Goal: Transaction & Acquisition: Purchase product/service

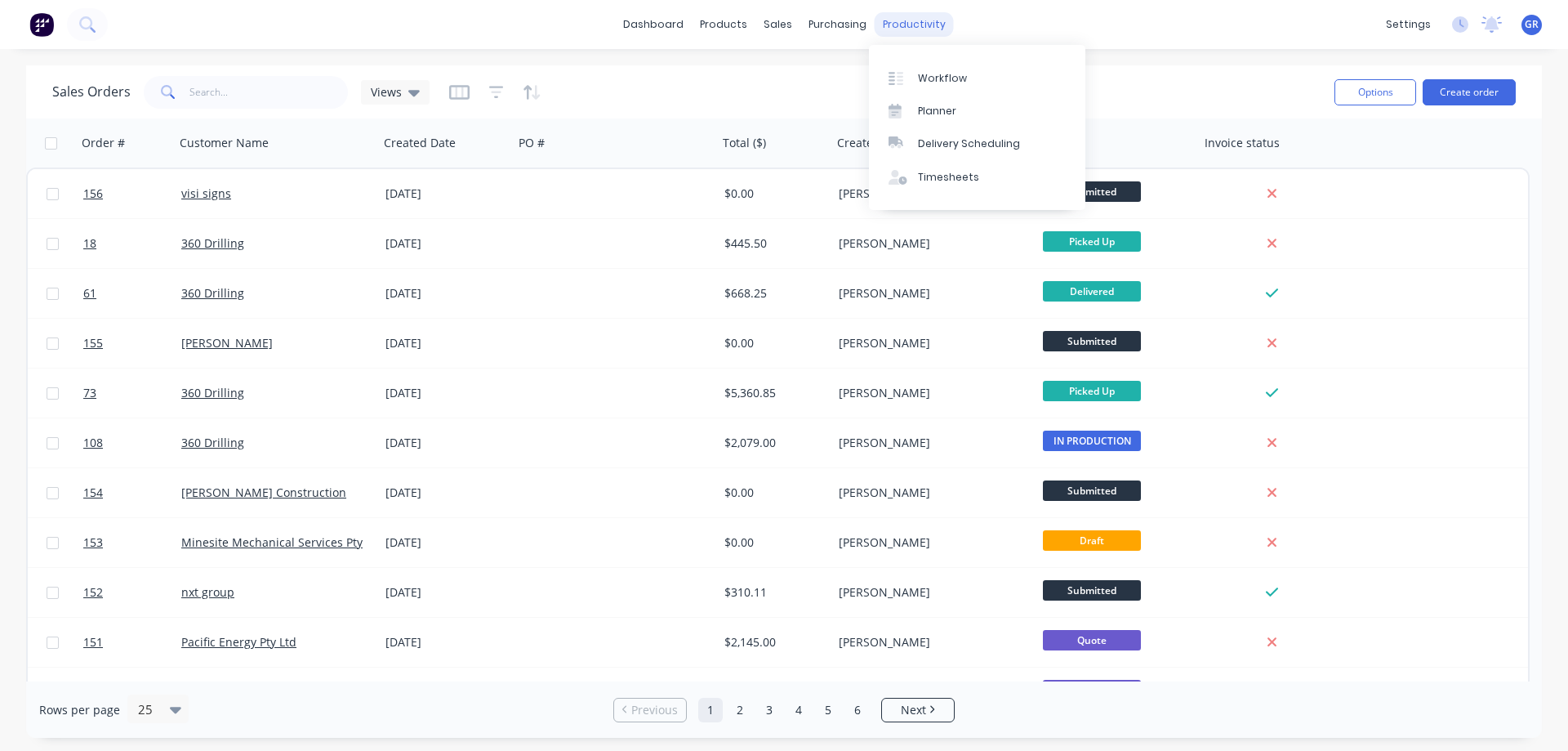
click at [898, 21] on div "productivity" at bounding box center [914, 24] width 80 height 24
click at [924, 184] on div "Timesheets" at bounding box center [948, 177] width 61 height 15
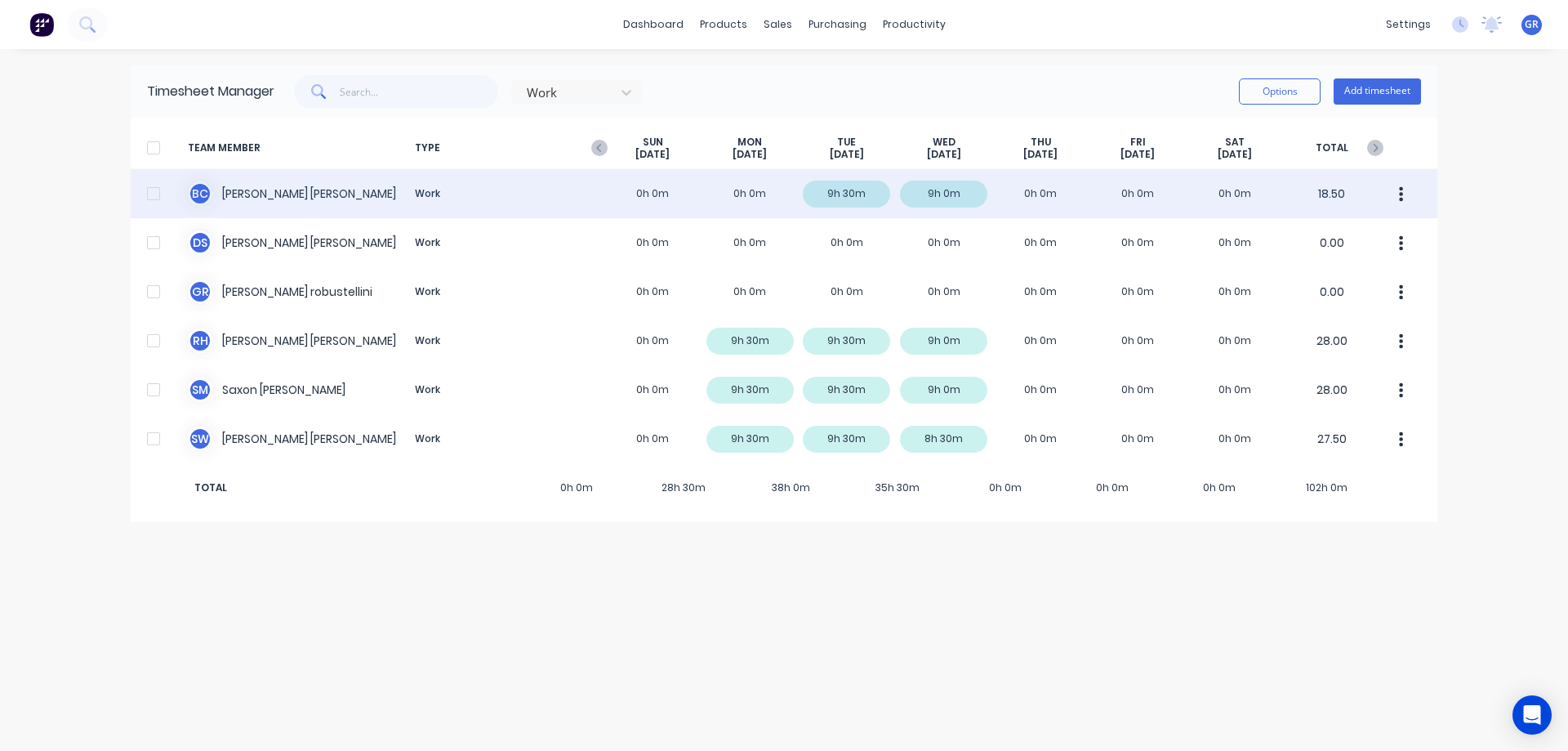
click at [261, 197] on div "B C [PERSON_NAME] Work 0h 0m 0h 0m 9h 30m 9h 0m 0h 0m 0h 0m 0h 0m 18.50" at bounding box center [784, 193] width 1307 height 49
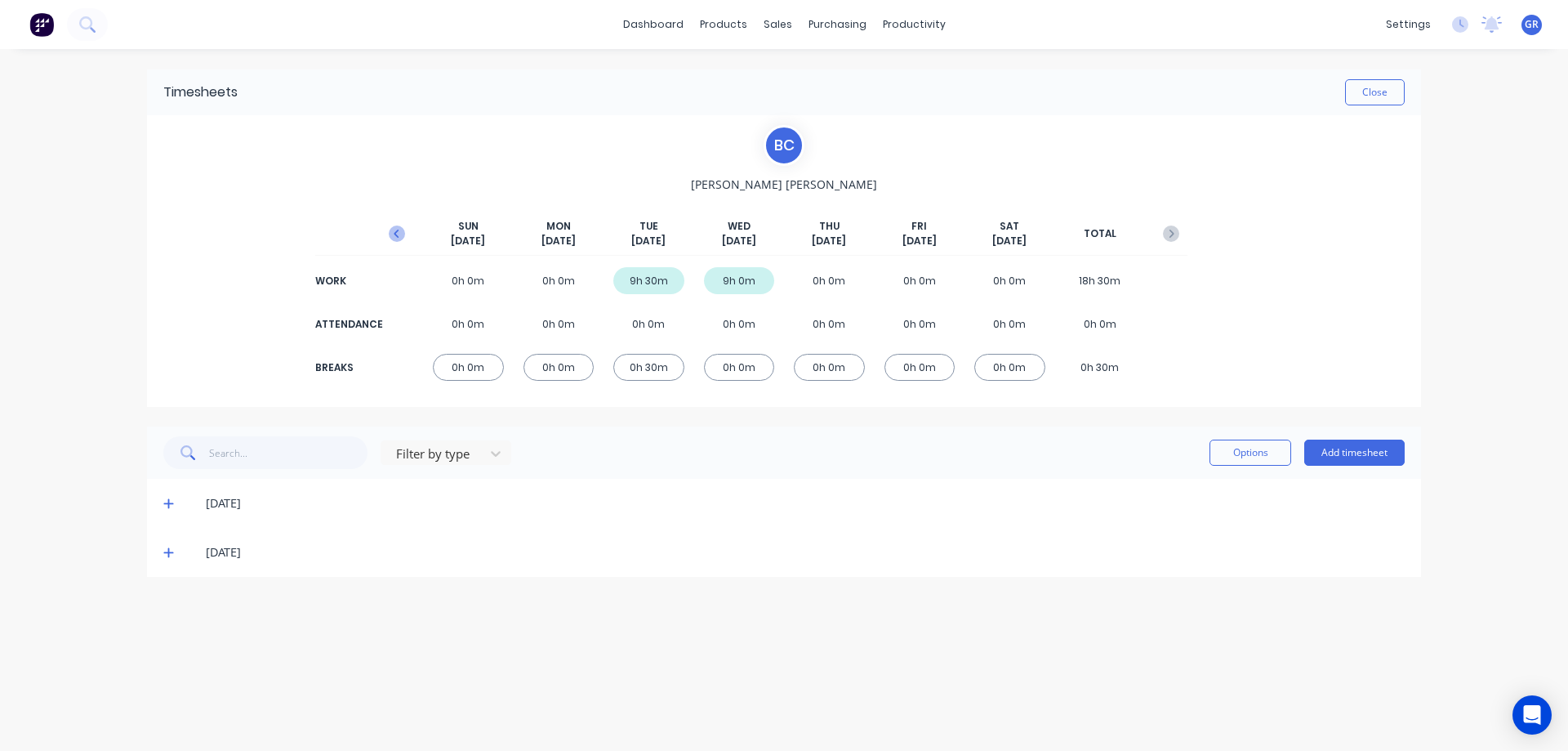
click at [399, 234] on icon "button" at bounding box center [396, 233] width 16 height 16
click at [401, 233] on icon "button" at bounding box center [396, 233] width 16 height 16
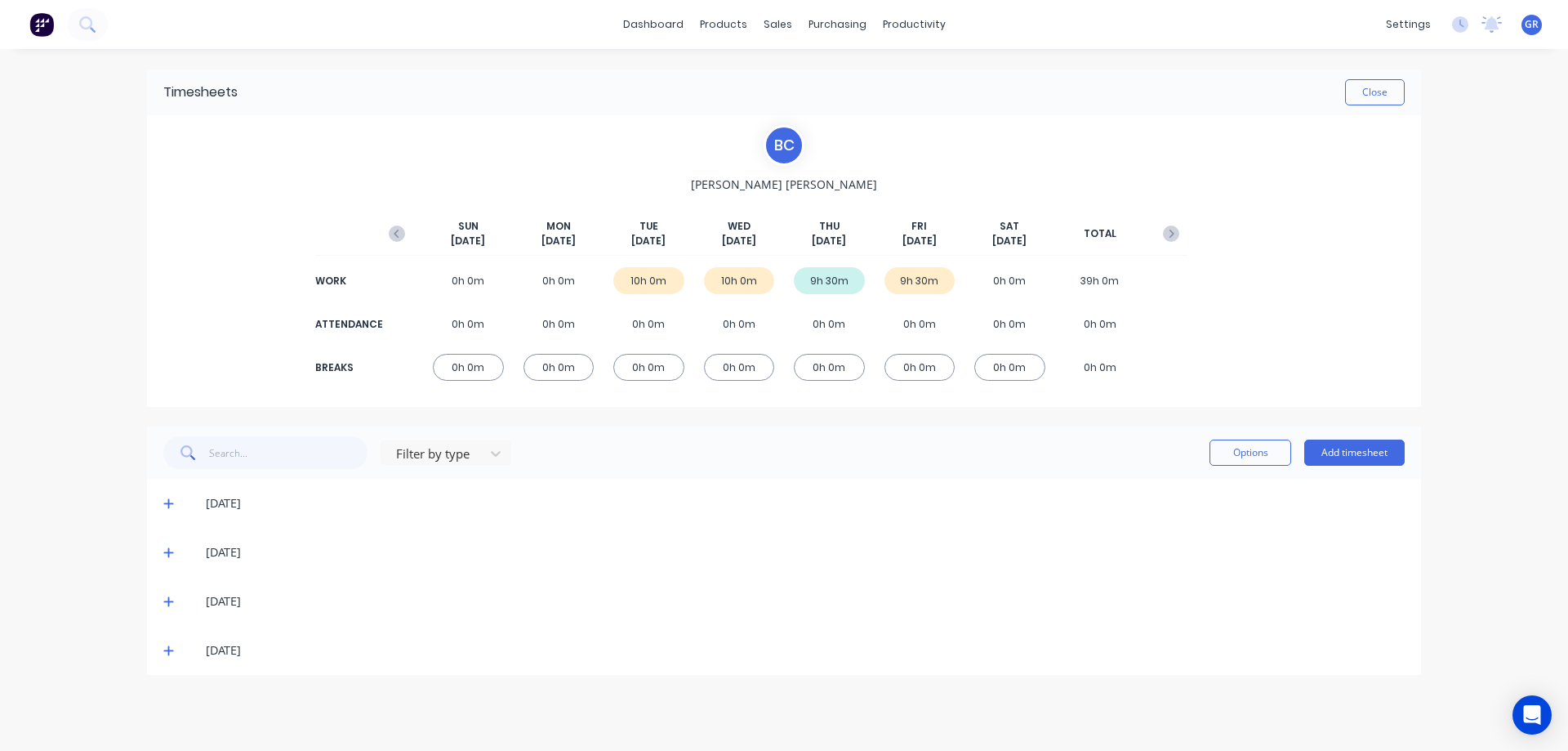
click at [169, 648] on icon at bounding box center [168, 651] width 9 height 9
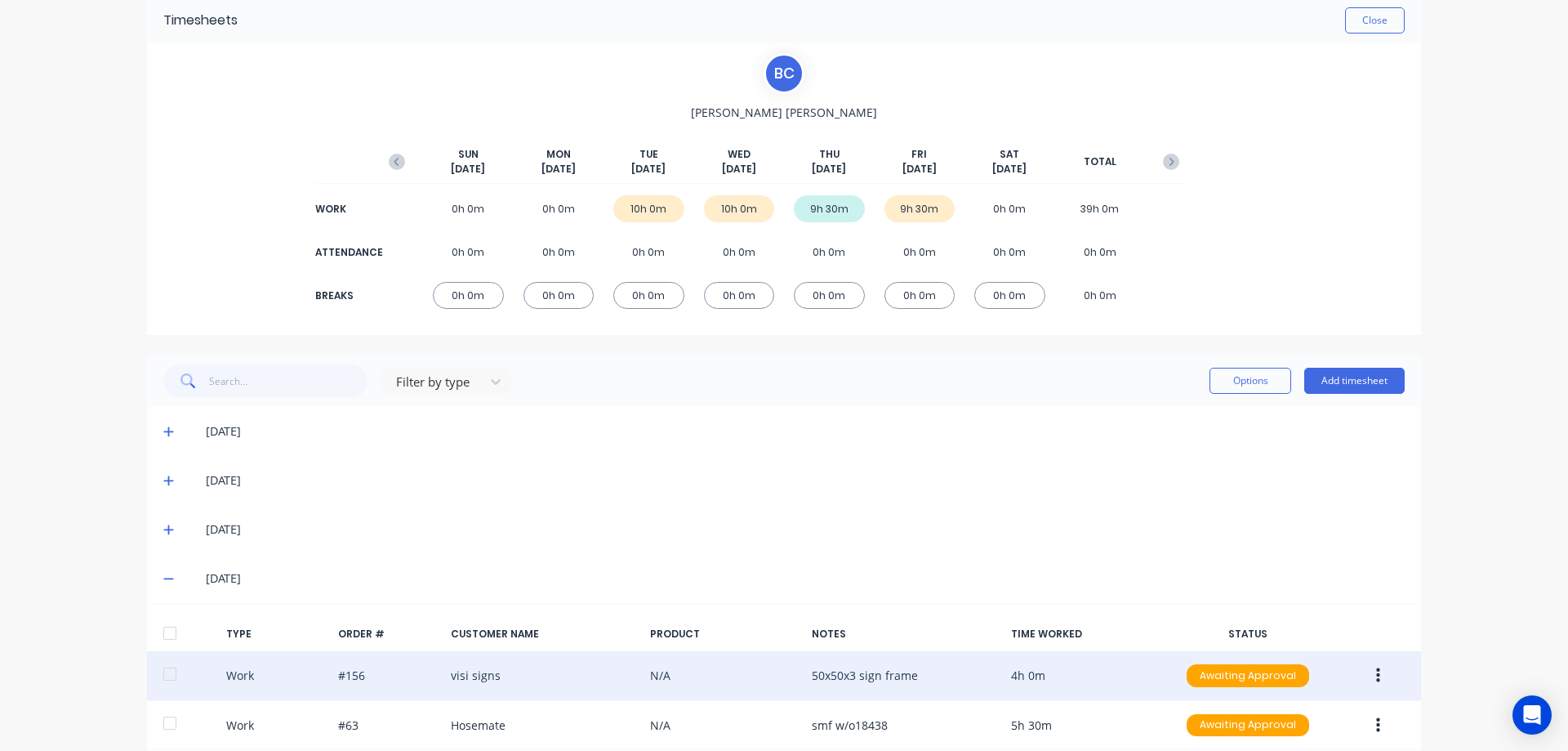
scroll to position [156, 0]
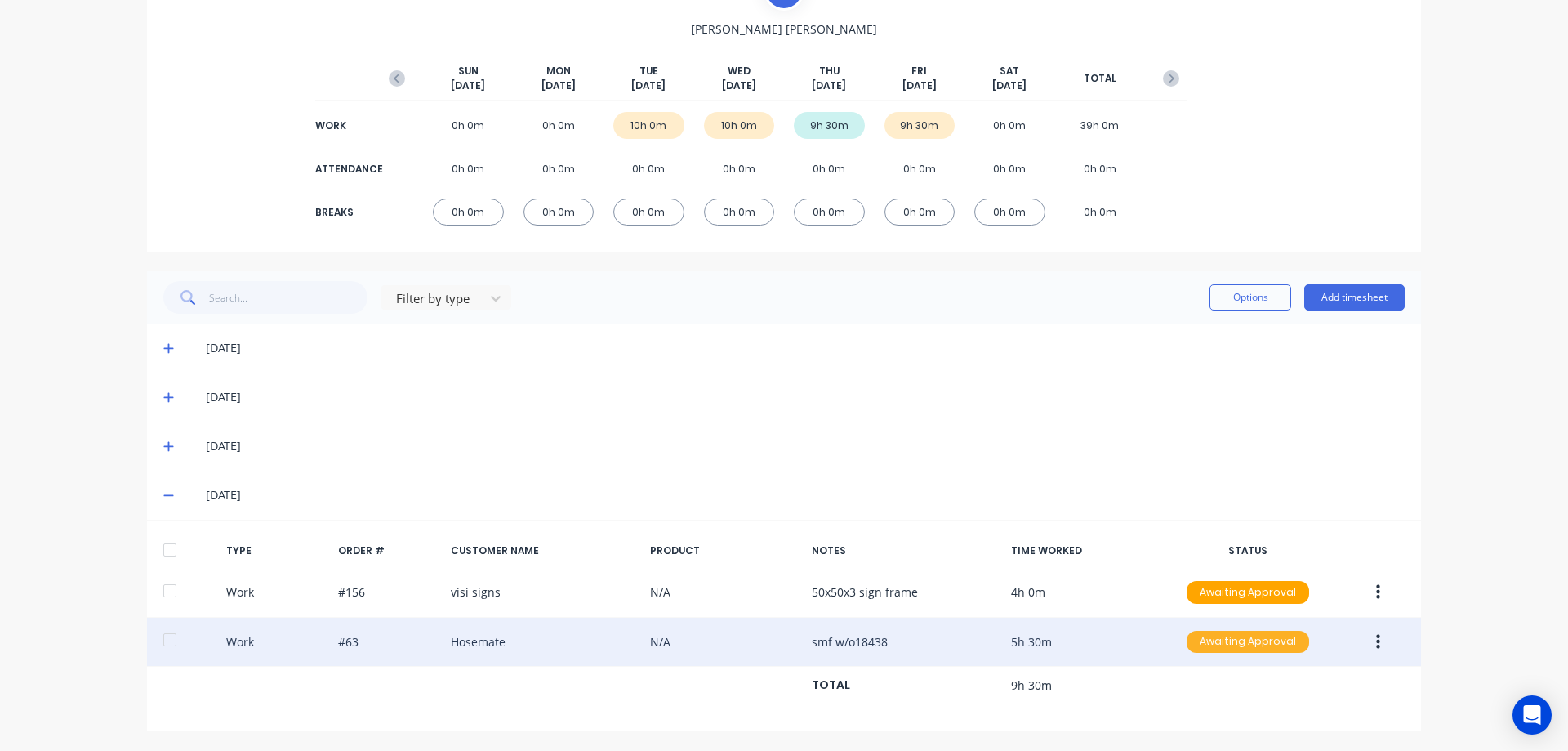
click at [1258, 636] on div "Awaiting Approval" at bounding box center [1247, 642] width 123 height 23
click at [1201, 718] on div "Approved" at bounding box center [1212, 724] width 134 height 23
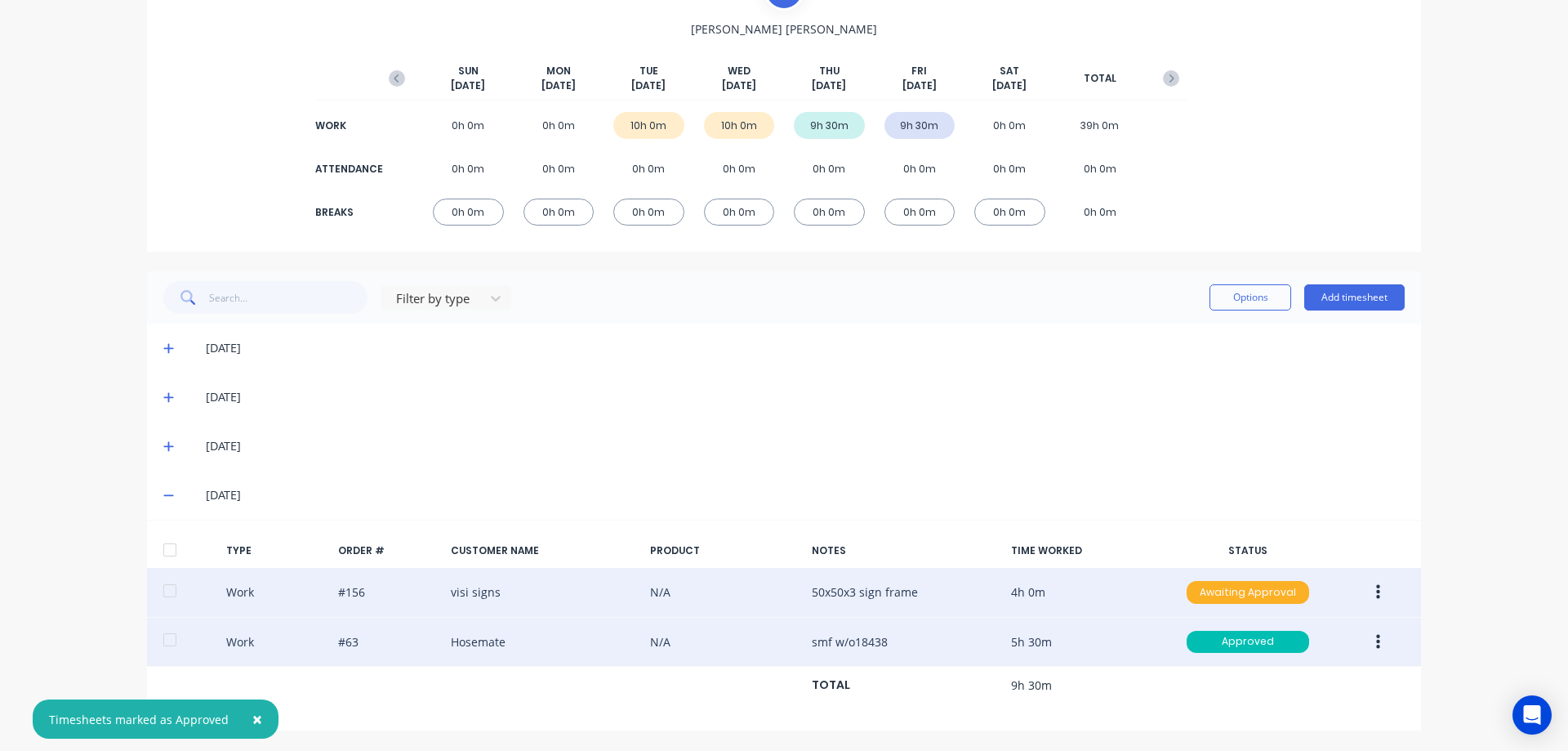
click at [1222, 588] on div "Awaiting Approval" at bounding box center [1247, 593] width 123 height 23
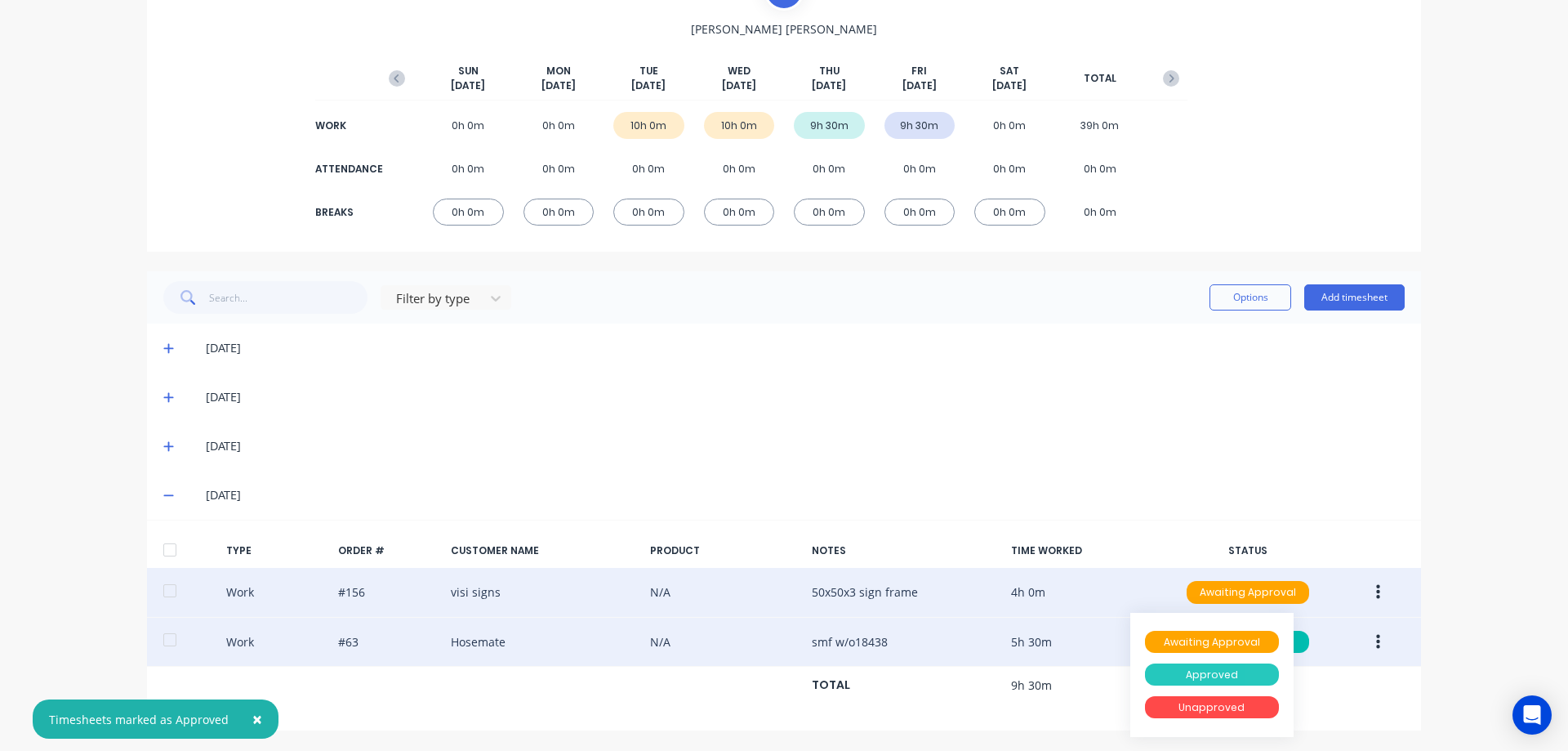
click at [1211, 678] on div "Approved" at bounding box center [1212, 675] width 134 height 23
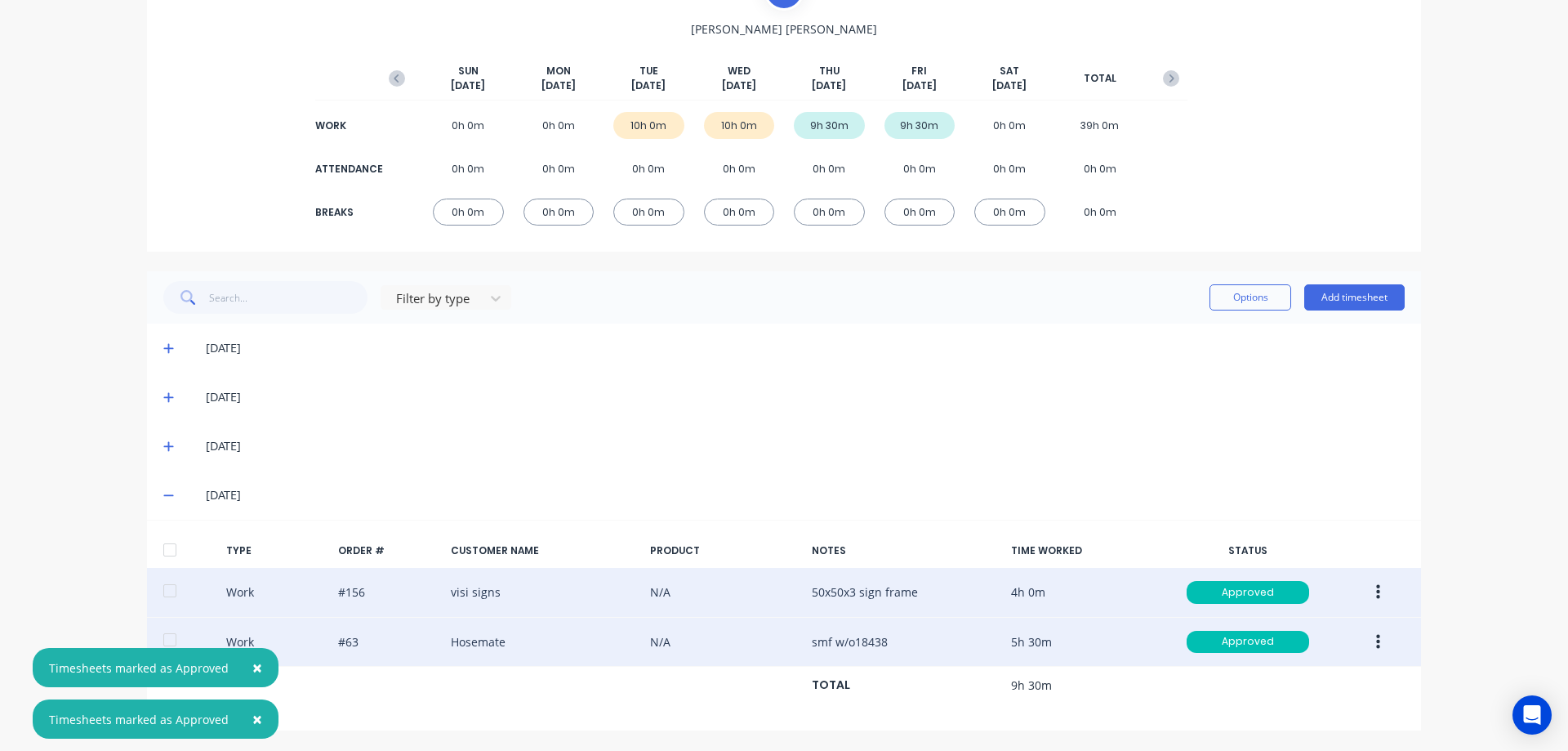
click at [169, 444] on span at bounding box center [171, 445] width 16 height 16
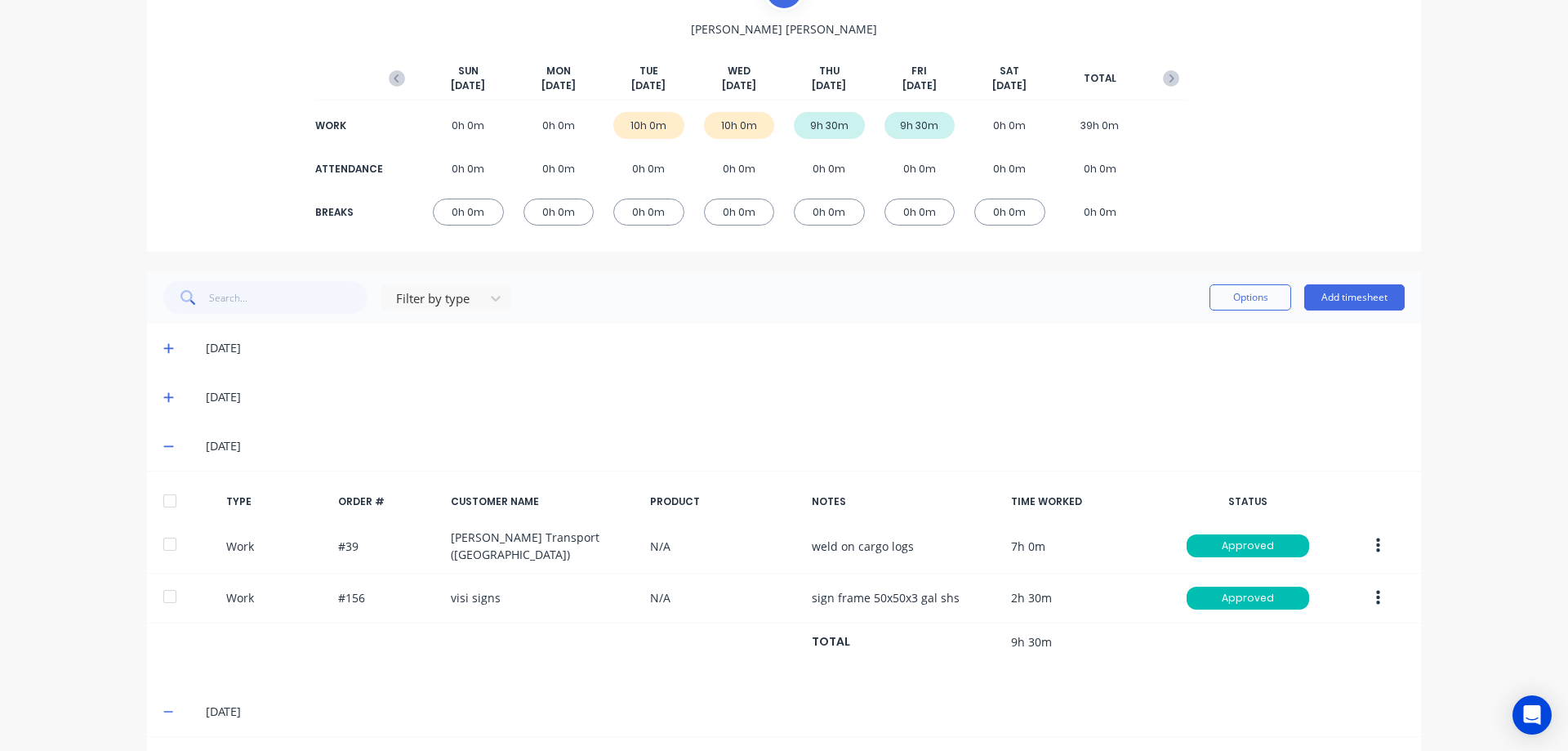
click at [164, 346] on icon at bounding box center [168, 348] width 10 height 11
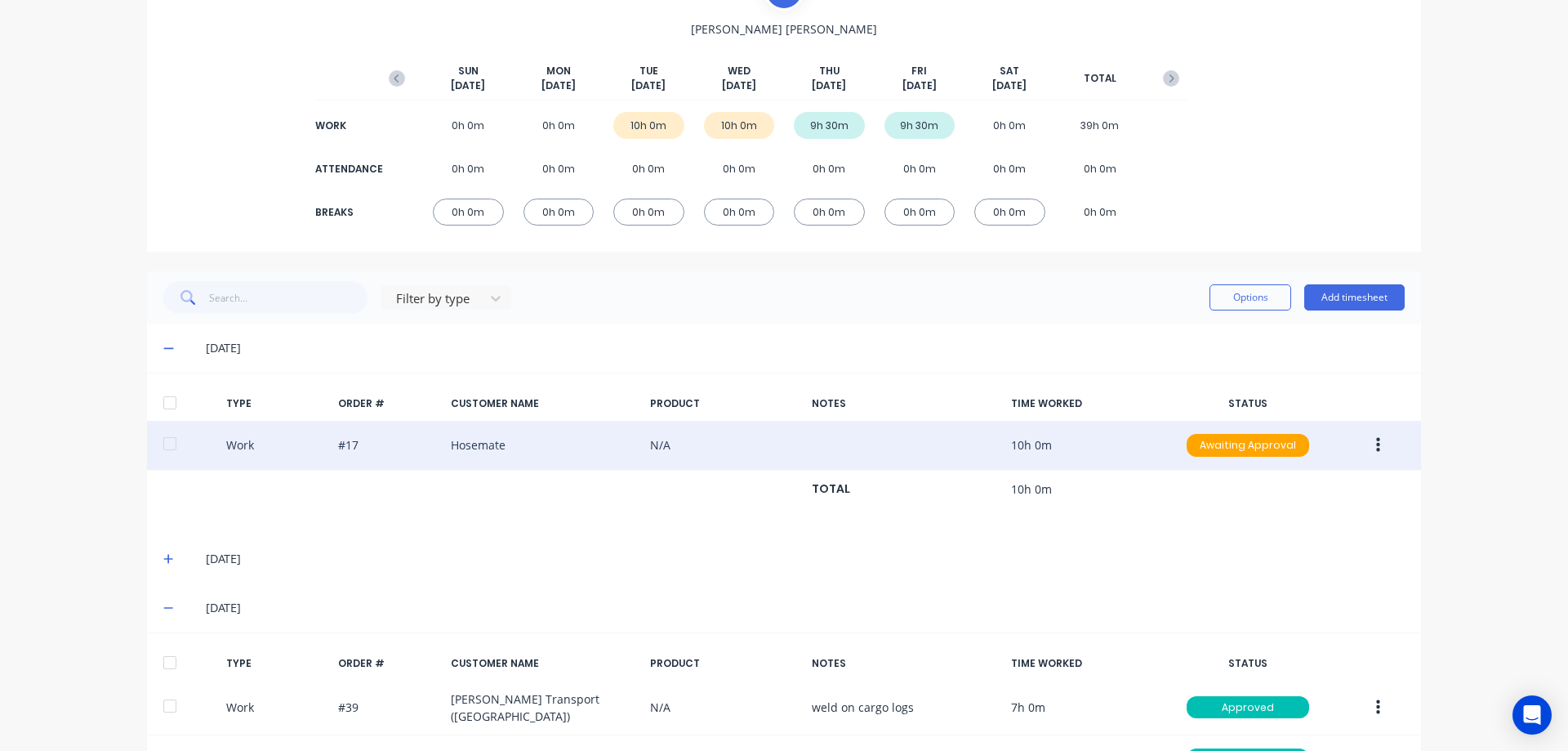
click at [1366, 443] on button "button" at bounding box center [1378, 444] width 38 height 29
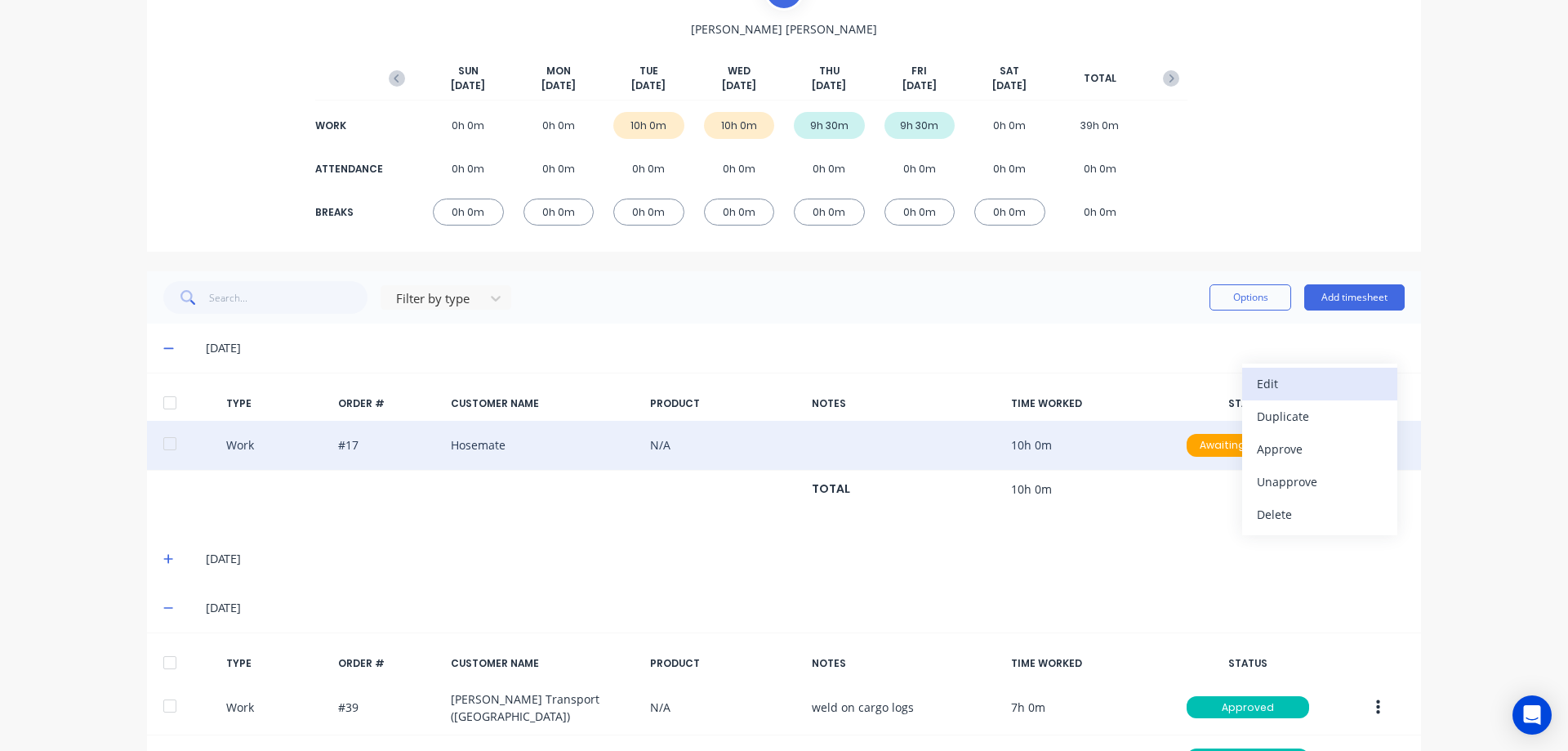
click at [1327, 379] on div "Edit" at bounding box center [1320, 383] width 126 height 23
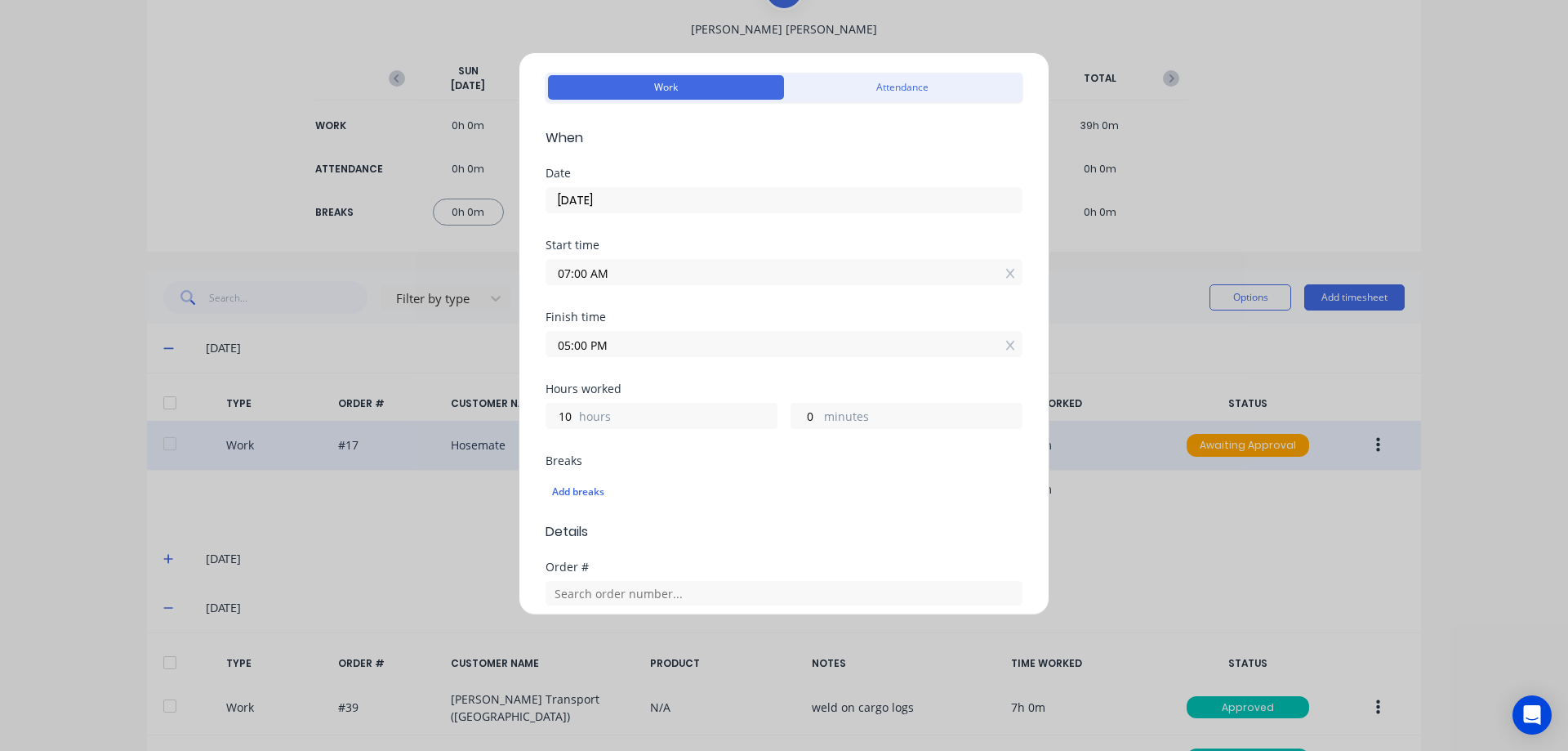
scroll to position [82, 0]
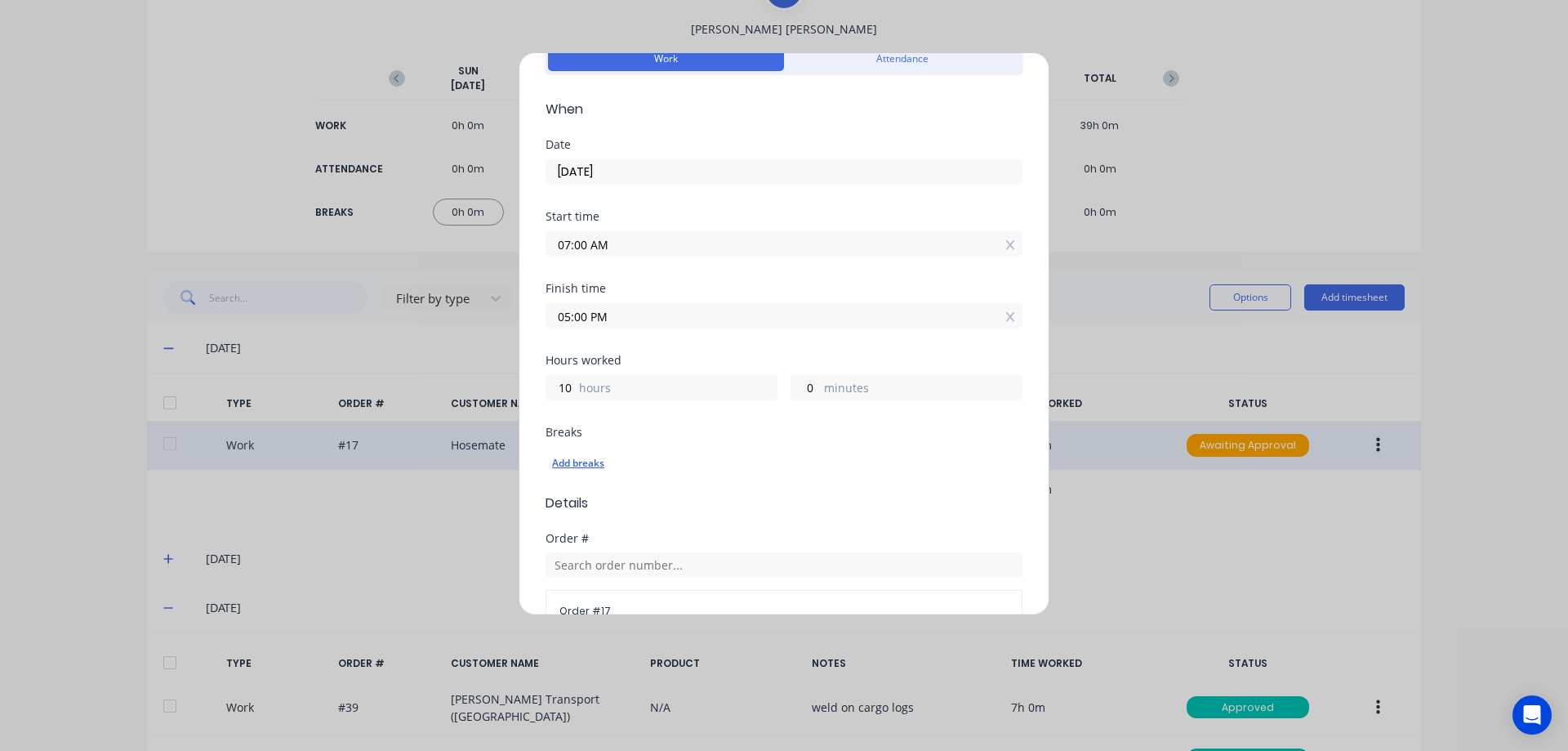
click at [575, 463] on div "Add breaks" at bounding box center [784, 463] width 464 height 22
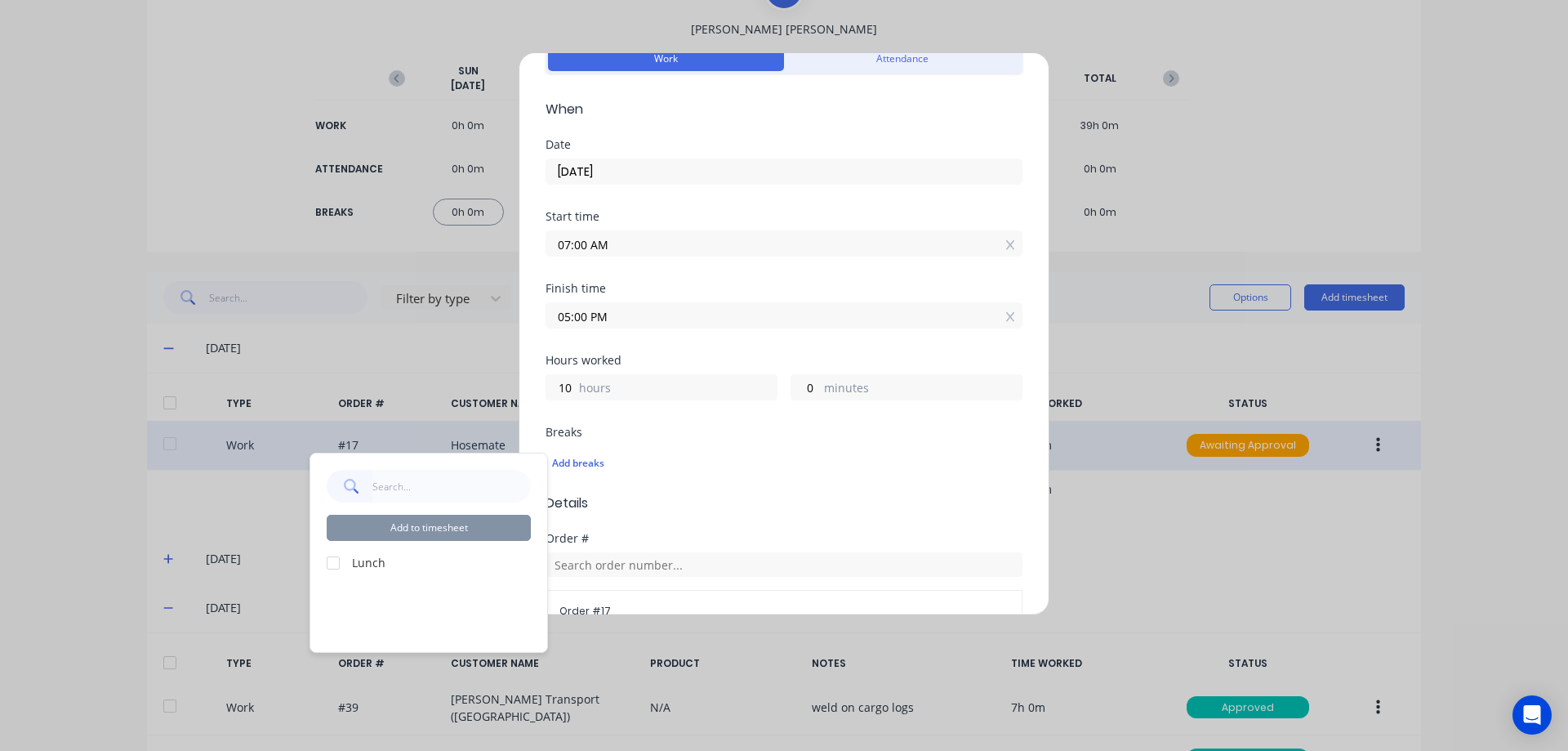
click at [334, 561] on div at bounding box center [333, 563] width 33 height 33
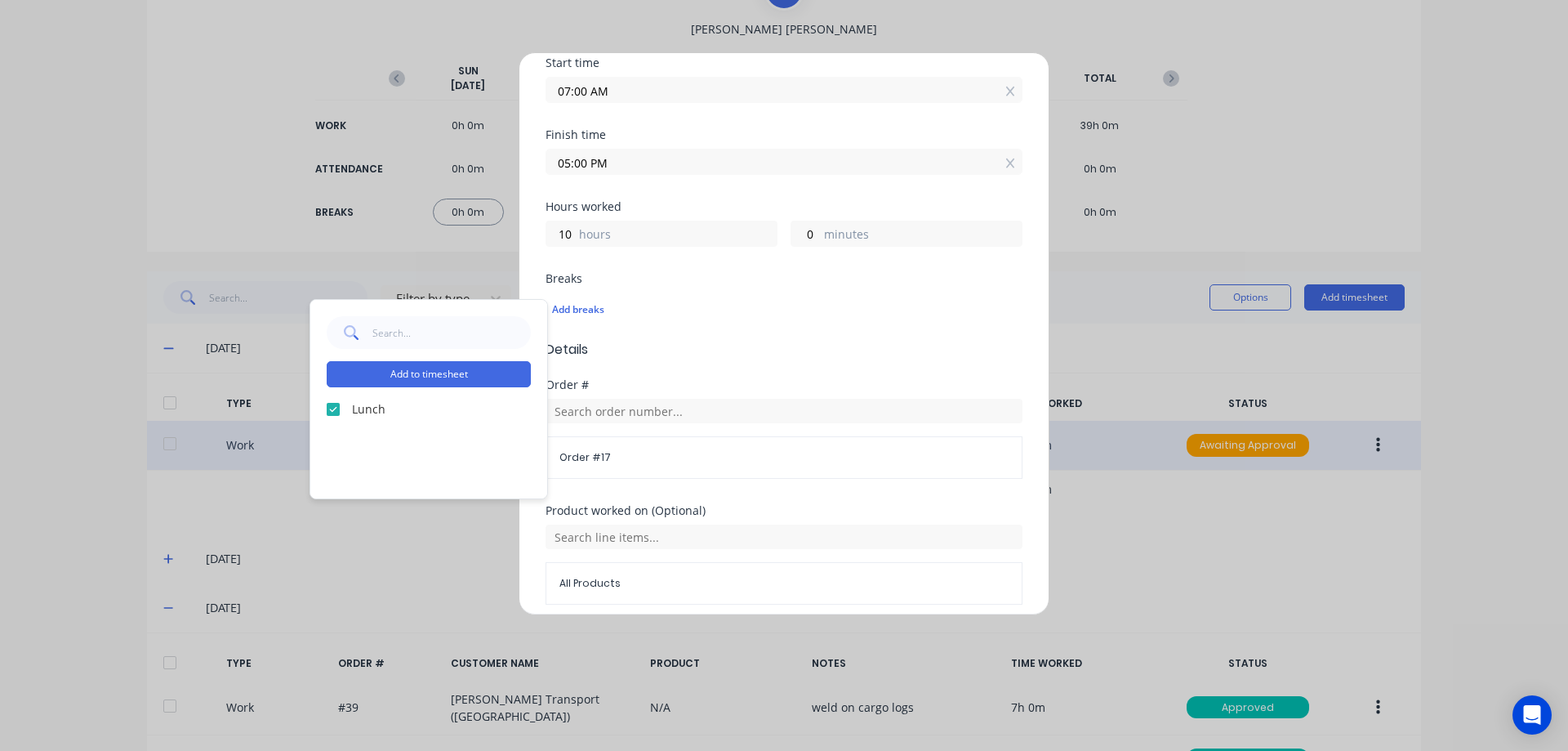
scroll to position [245, 0]
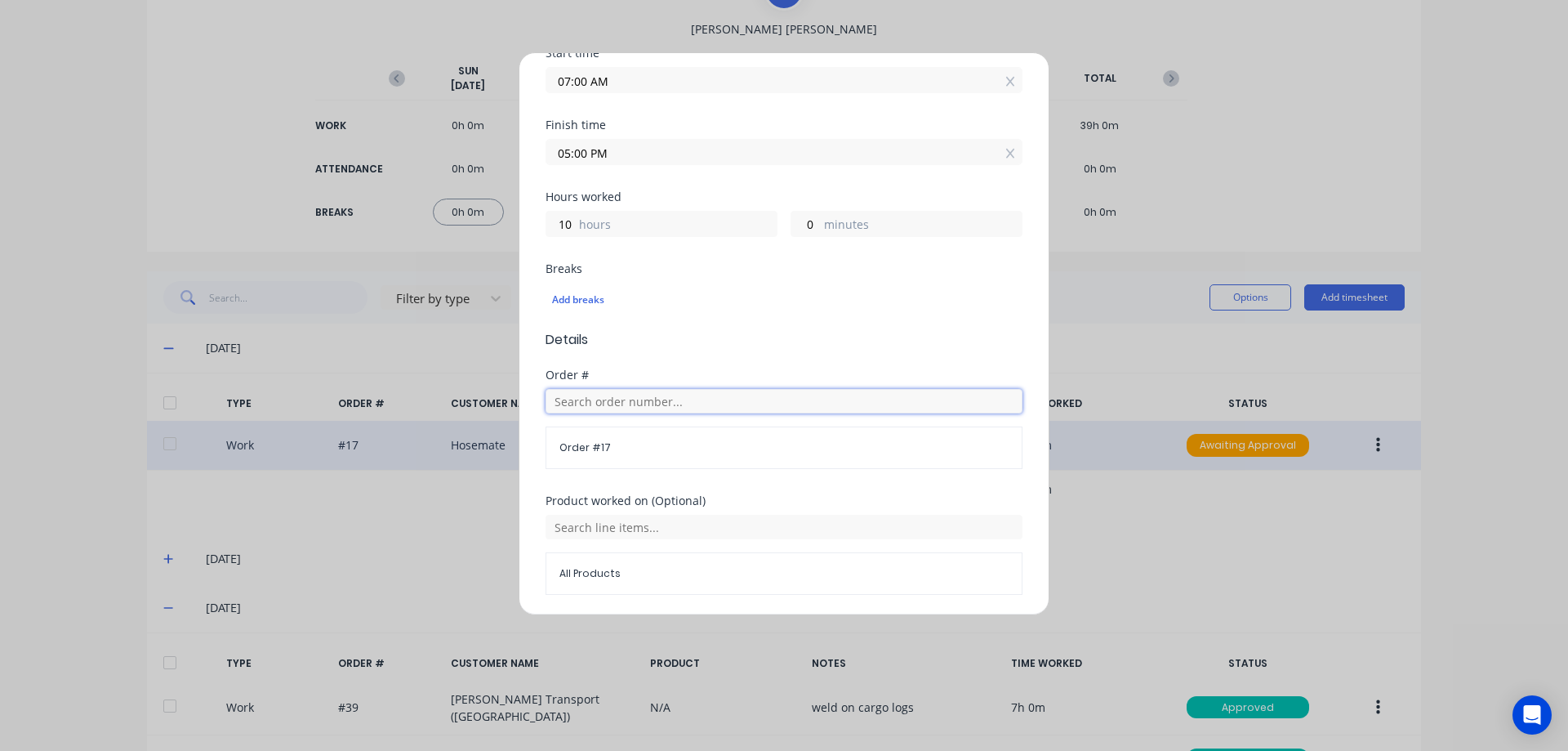
click at [638, 402] on input "text" at bounding box center [784, 401] width 477 height 24
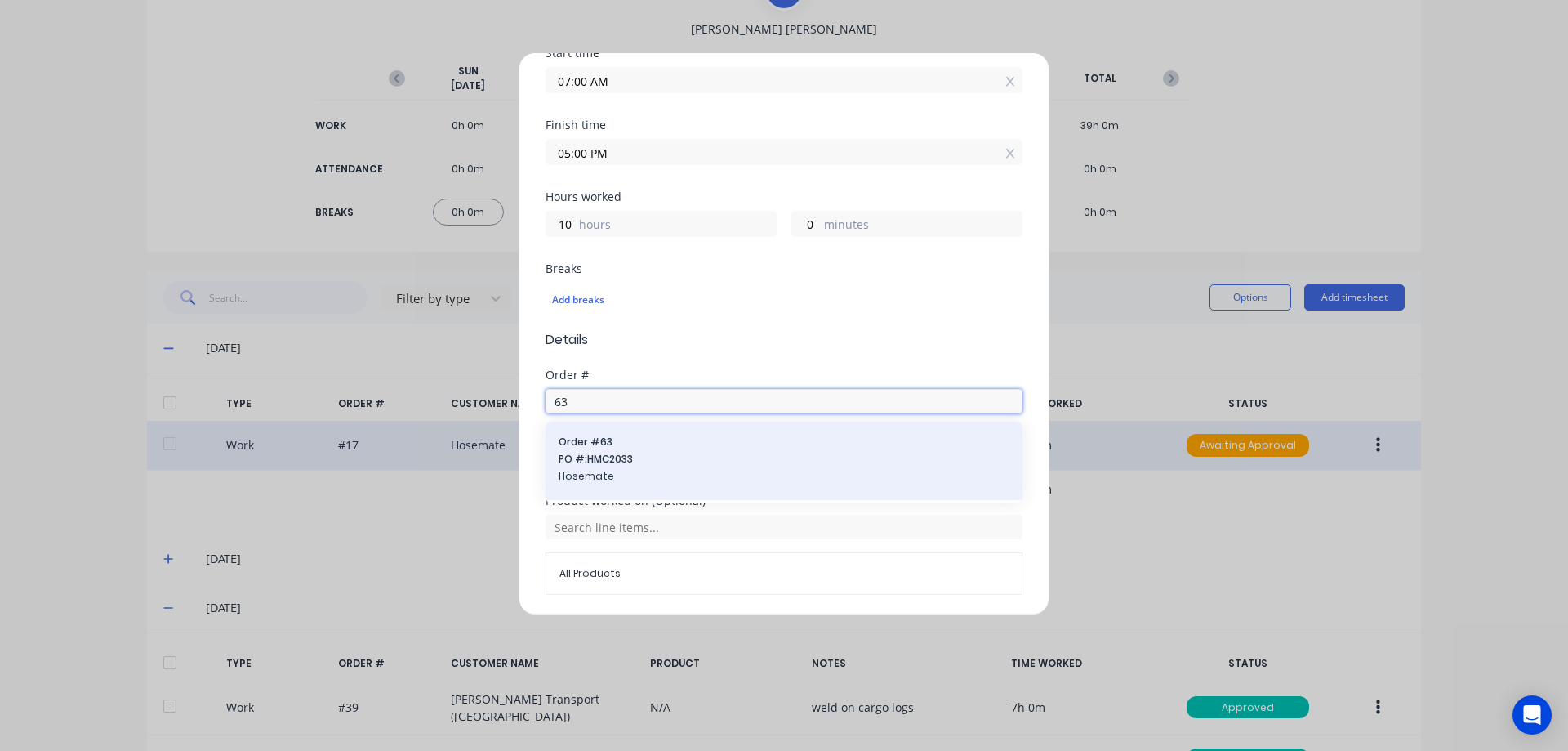
type input "63"
click at [632, 463] on span "PO #: HMC2033" at bounding box center [784, 459] width 451 height 15
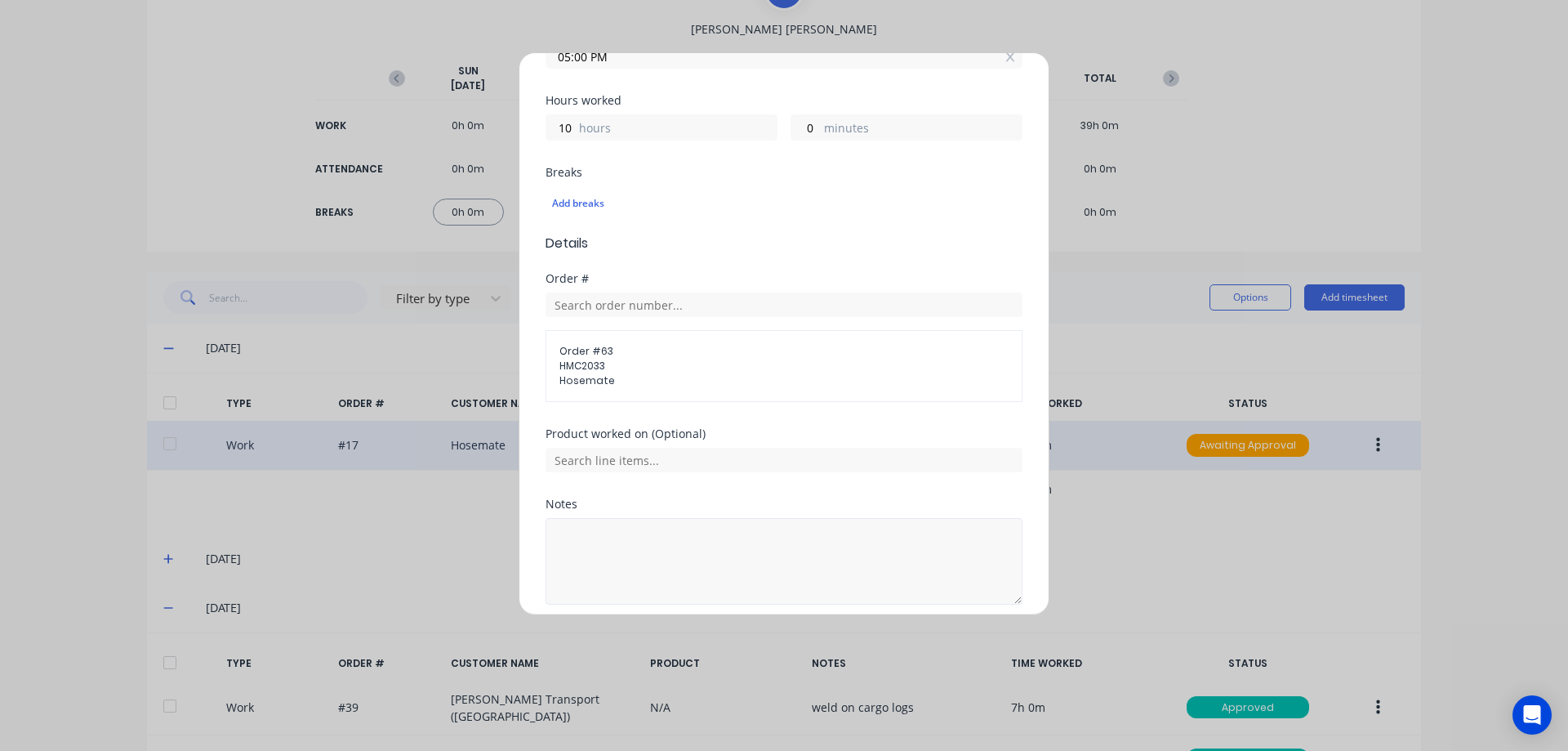
scroll to position [407, 0]
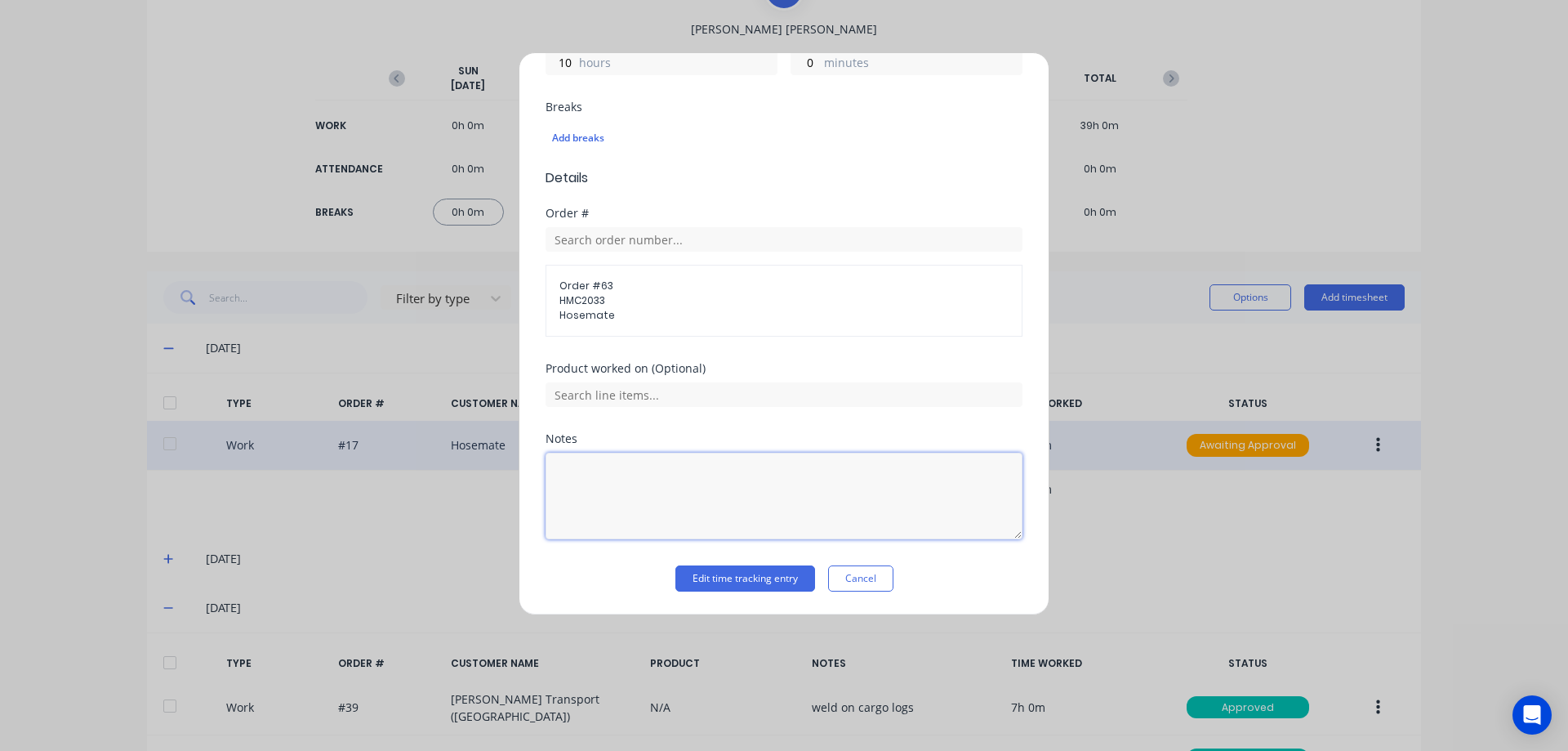
click at [597, 488] on textarea at bounding box center [784, 496] width 477 height 86
type textarea "spinner rack bench parts bin hose roller"
click at [748, 569] on button "Edit time tracking entry" at bounding box center [745, 578] width 140 height 26
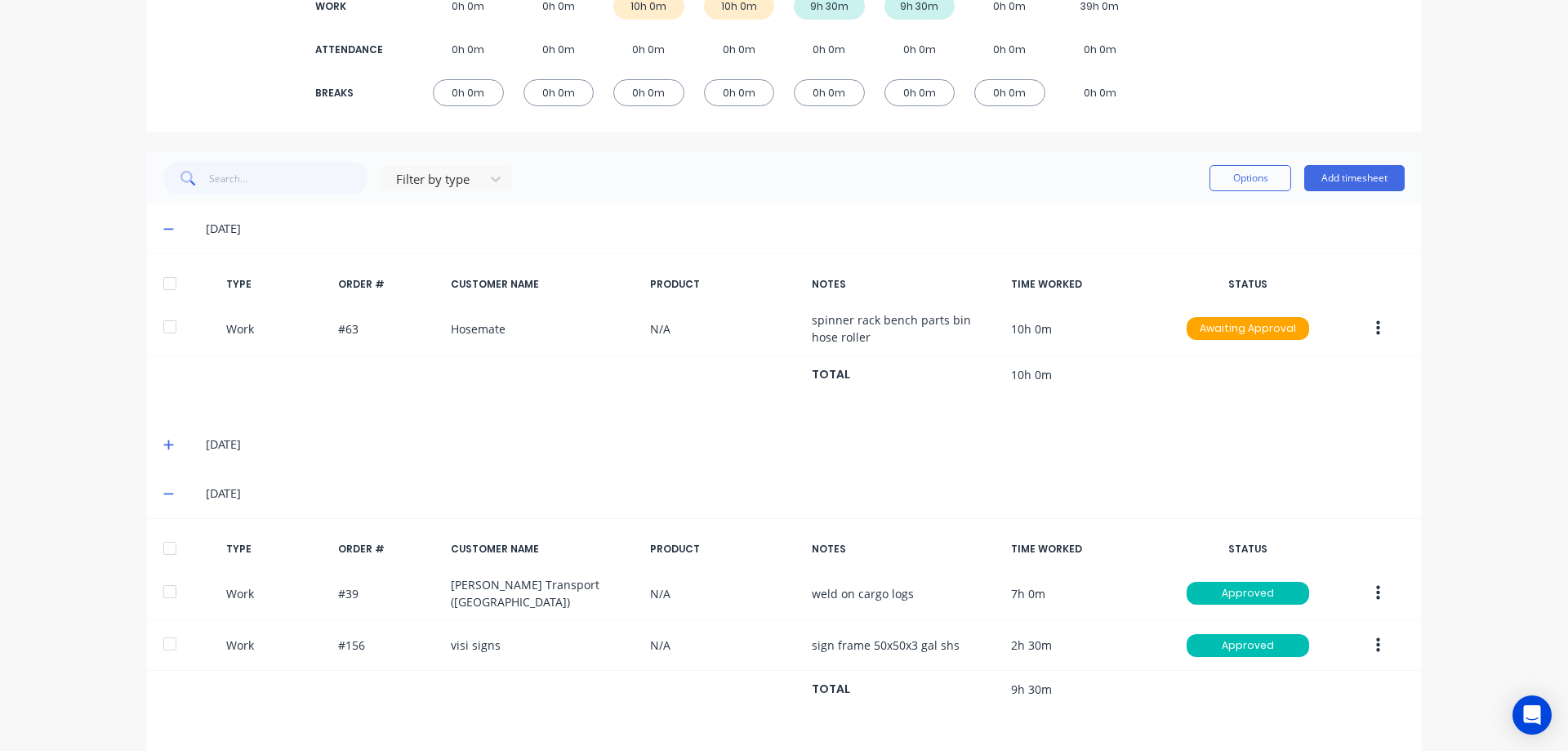
scroll to position [237, 0]
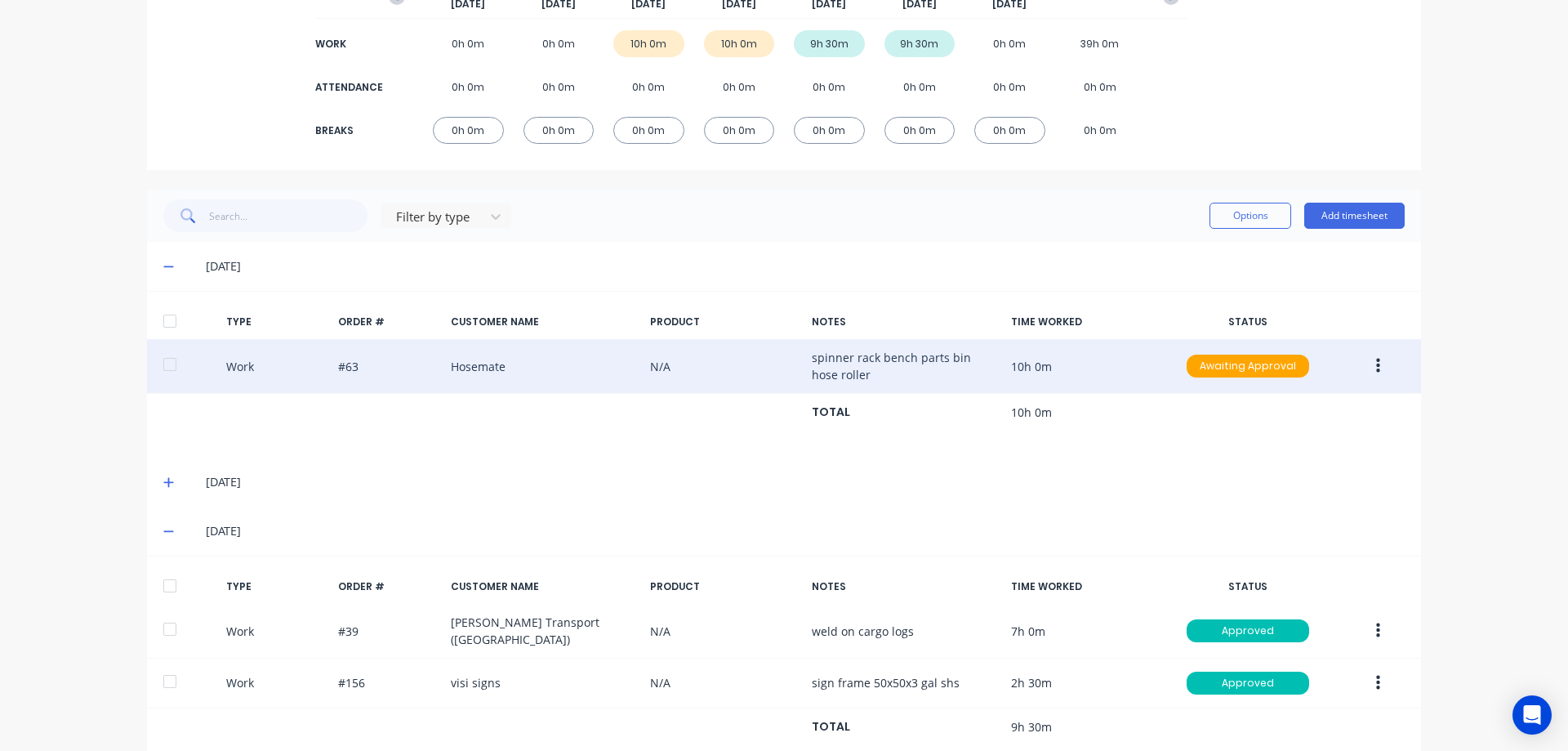
click at [1368, 355] on button "button" at bounding box center [1378, 366] width 38 height 29
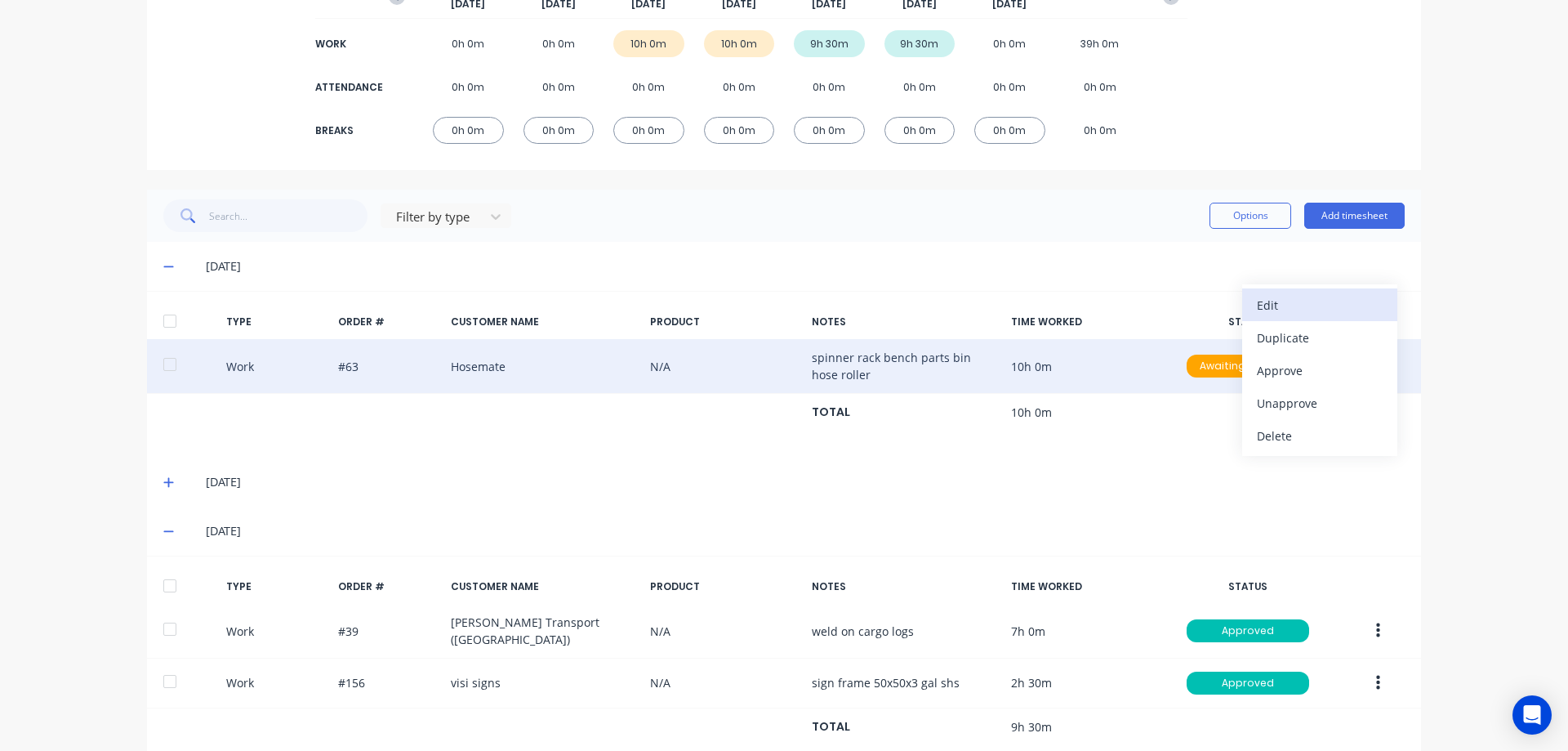
click at [1316, 297] on div "Edit" at bounding box center [1320, 305] width 126 height 23
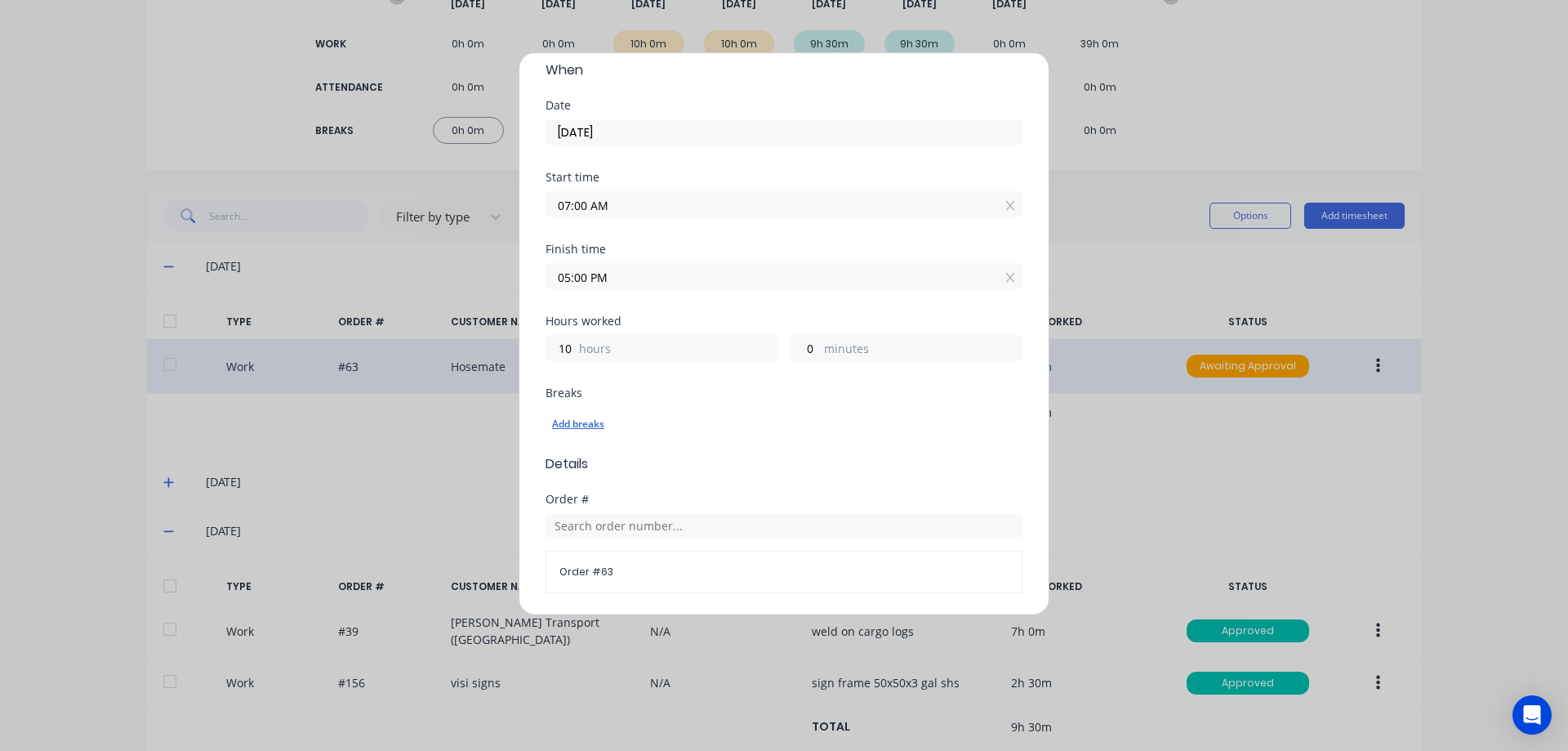
scroll to position [163, 0]
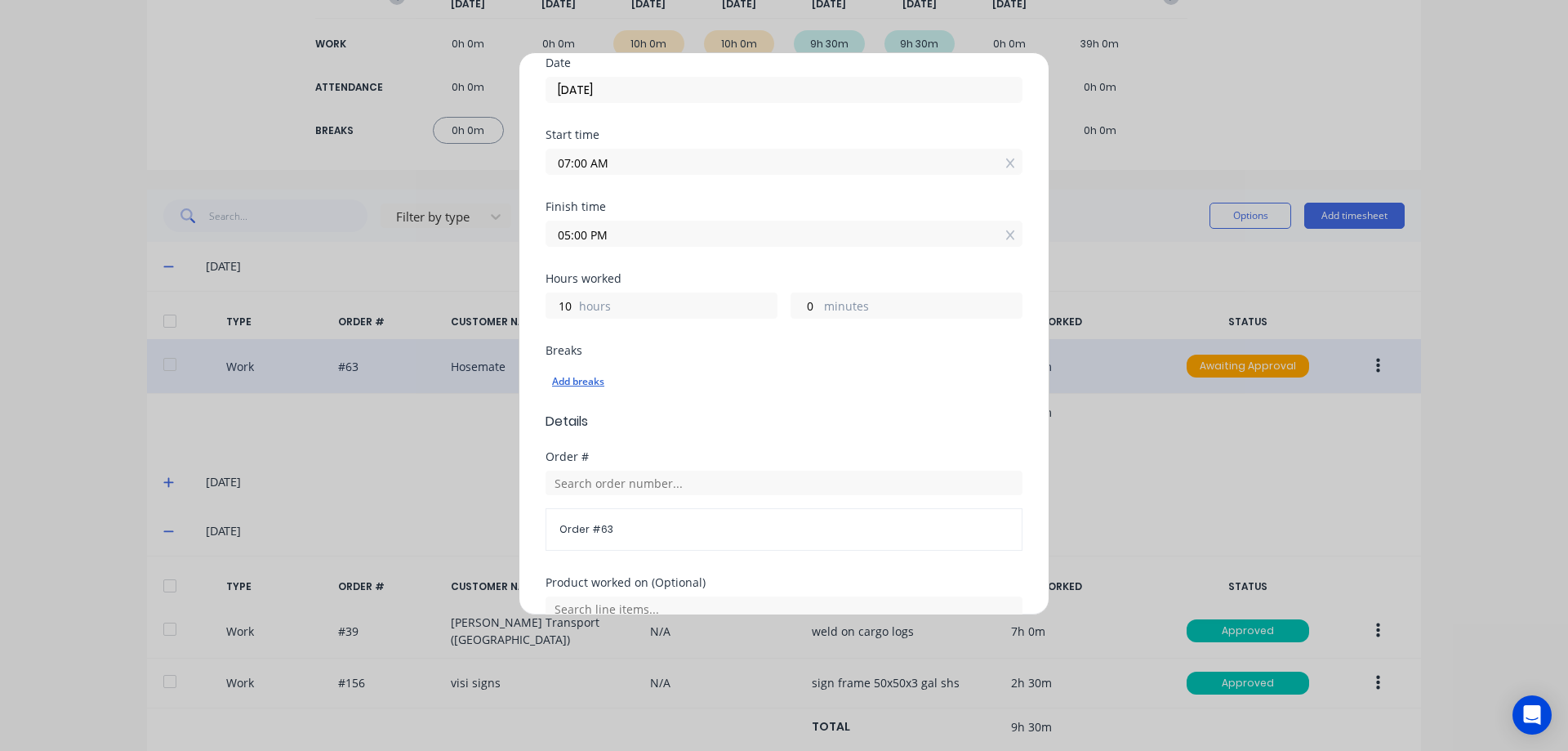
click at [568, 380] on div "Add breaks" at bounding box center [784, 382] width 464 height 22
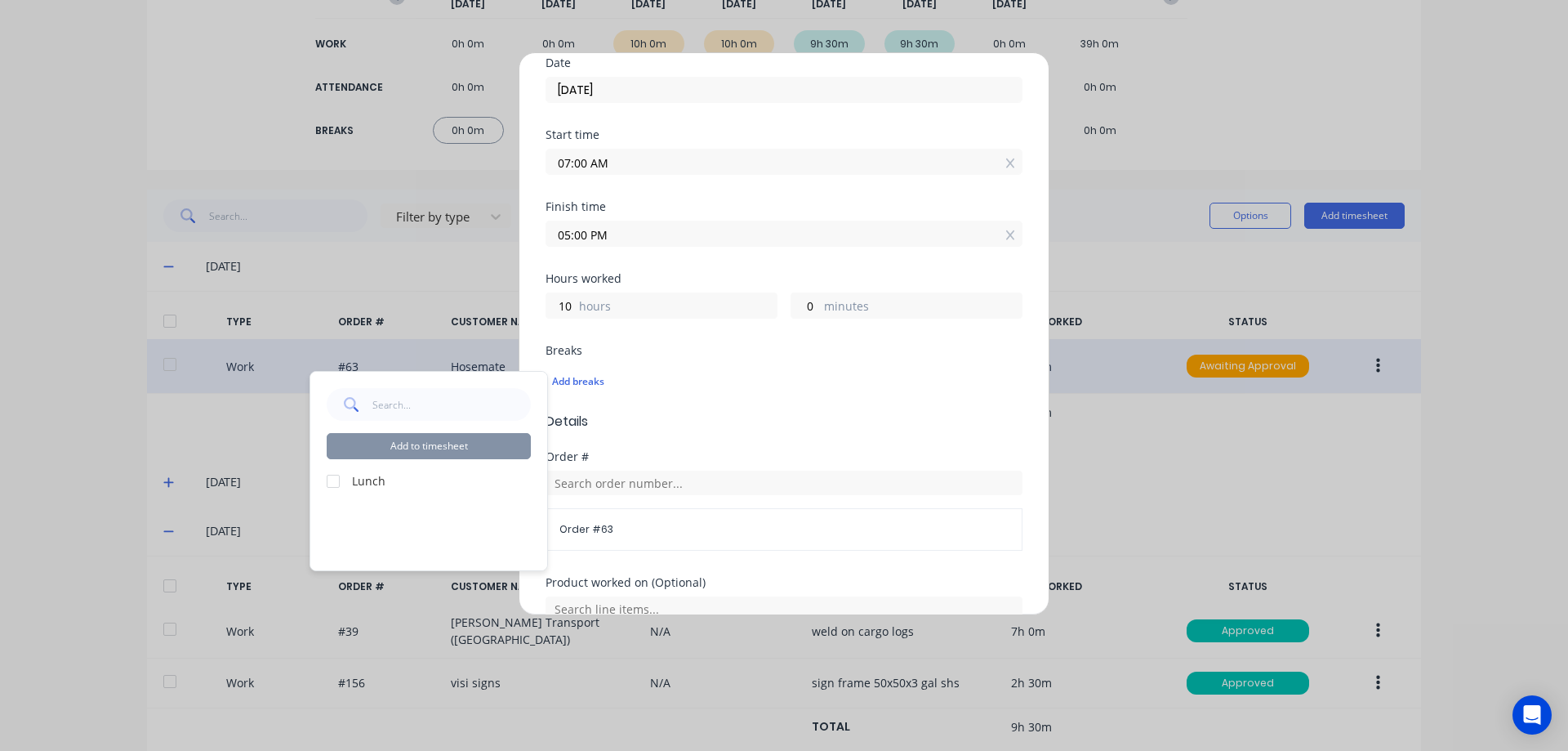
click at [336, 473] on div at bounding box center [333, 481] width 33 height 33
click at [411, 442] on button "Add to timesheet" at bounding box center [429, 446] width 204 height 26
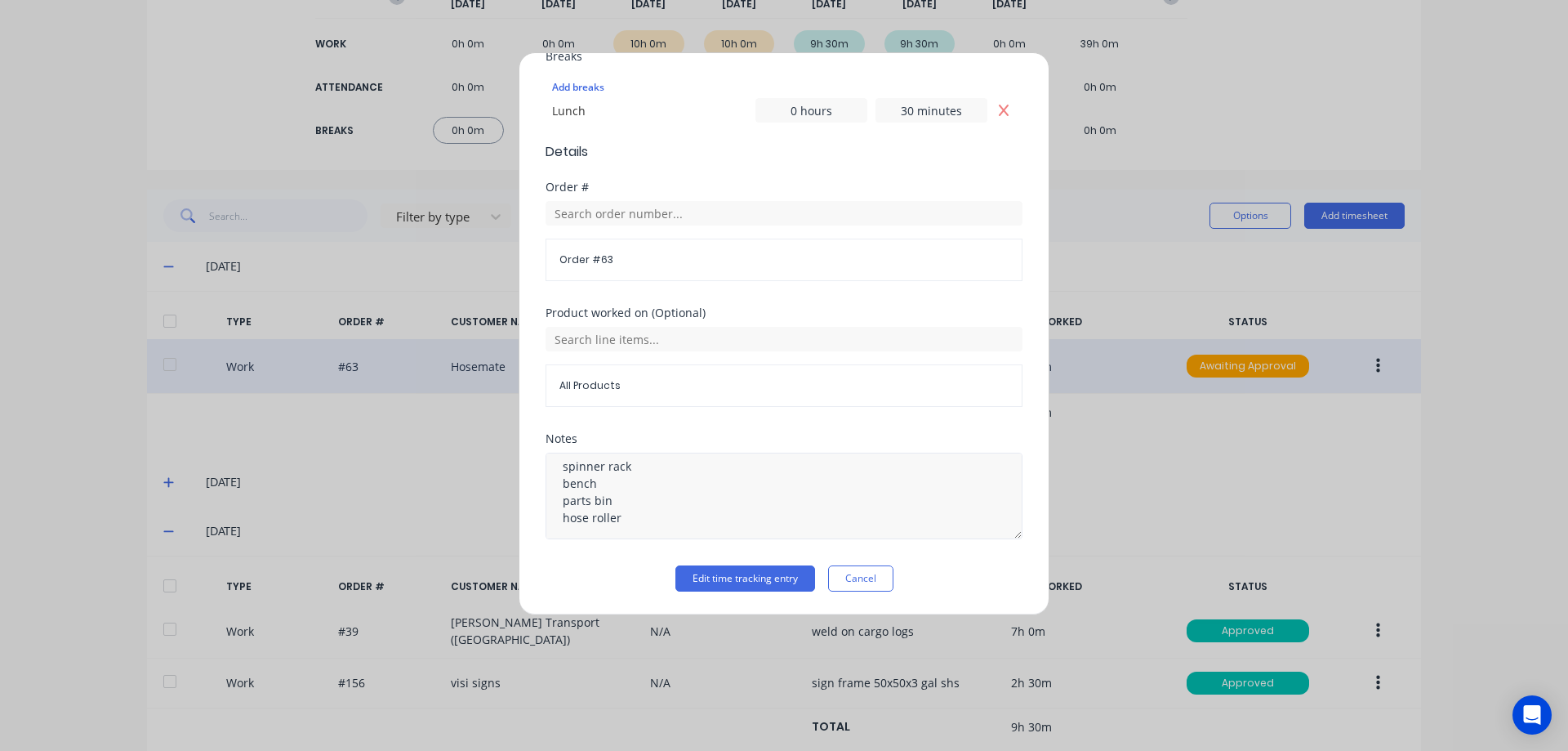
scroll to position [16, 0]
click at [764, 571] on button "Edit time tracking entry" at bounding box center [745, 578] width 140 height 26
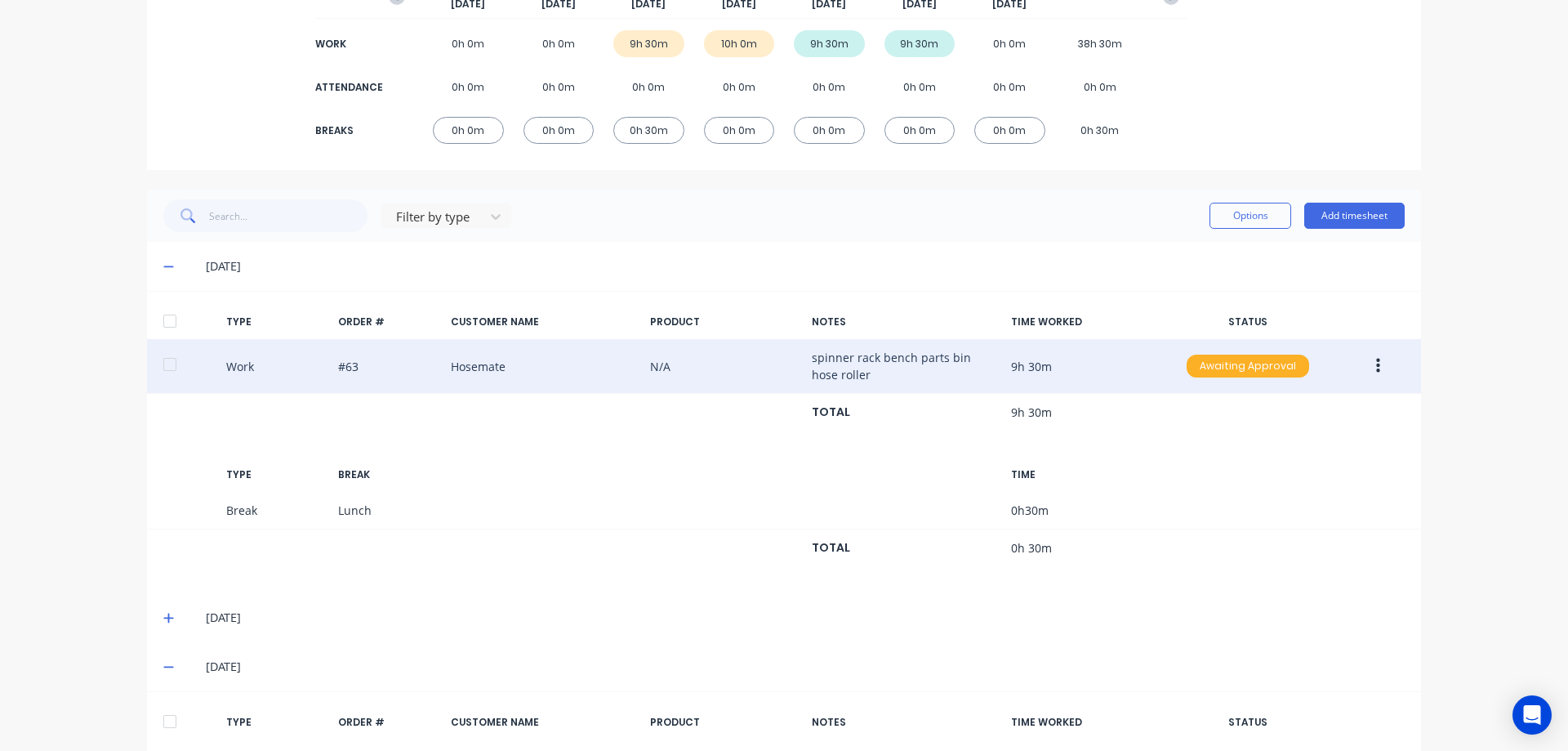
click at [1232, 370] on div "Awaiting Approval" at bounding box center [1247, 366] width 123 height 23
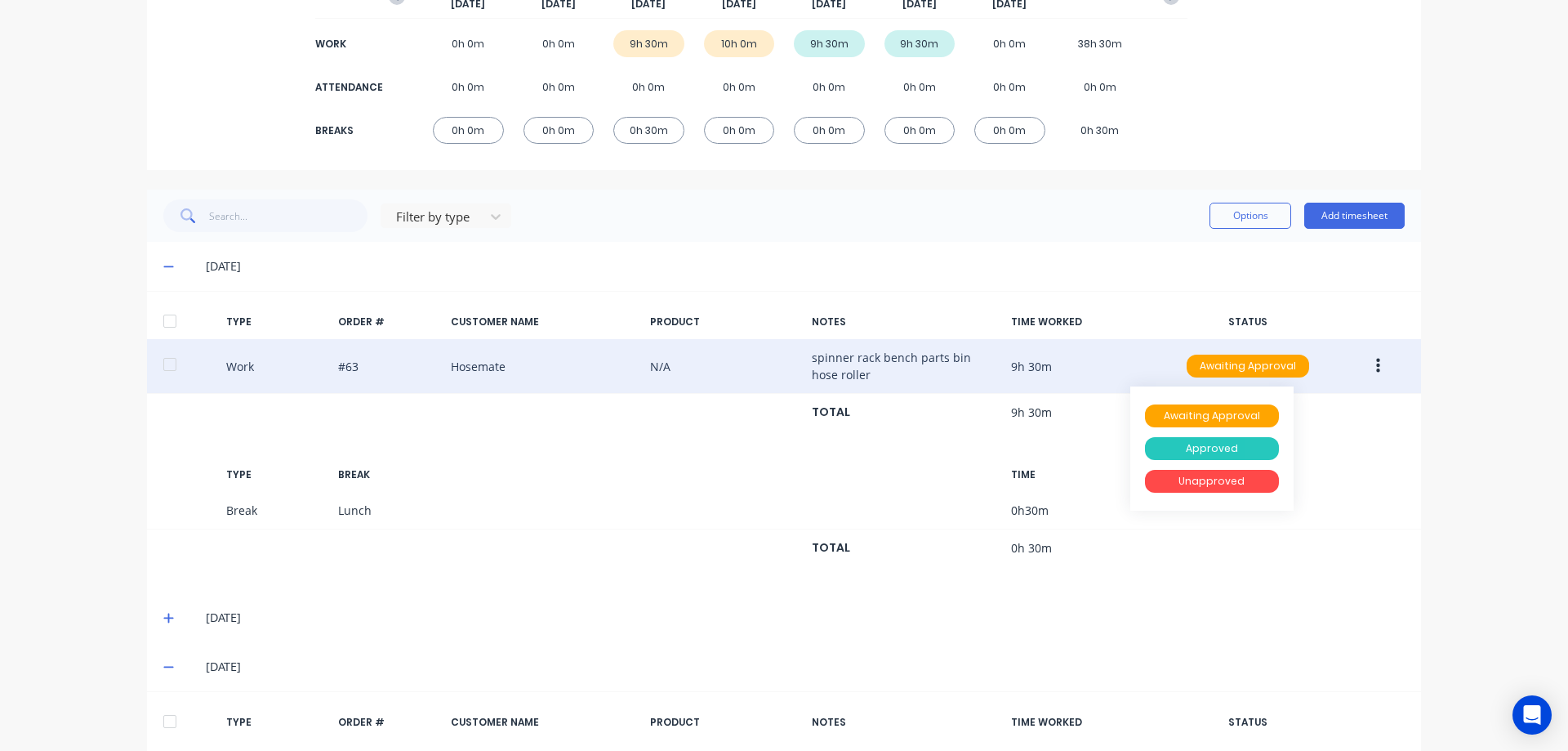
click at [1233, 444] on div "Approved" at bounding box center [1212, 448] width 134 height 23
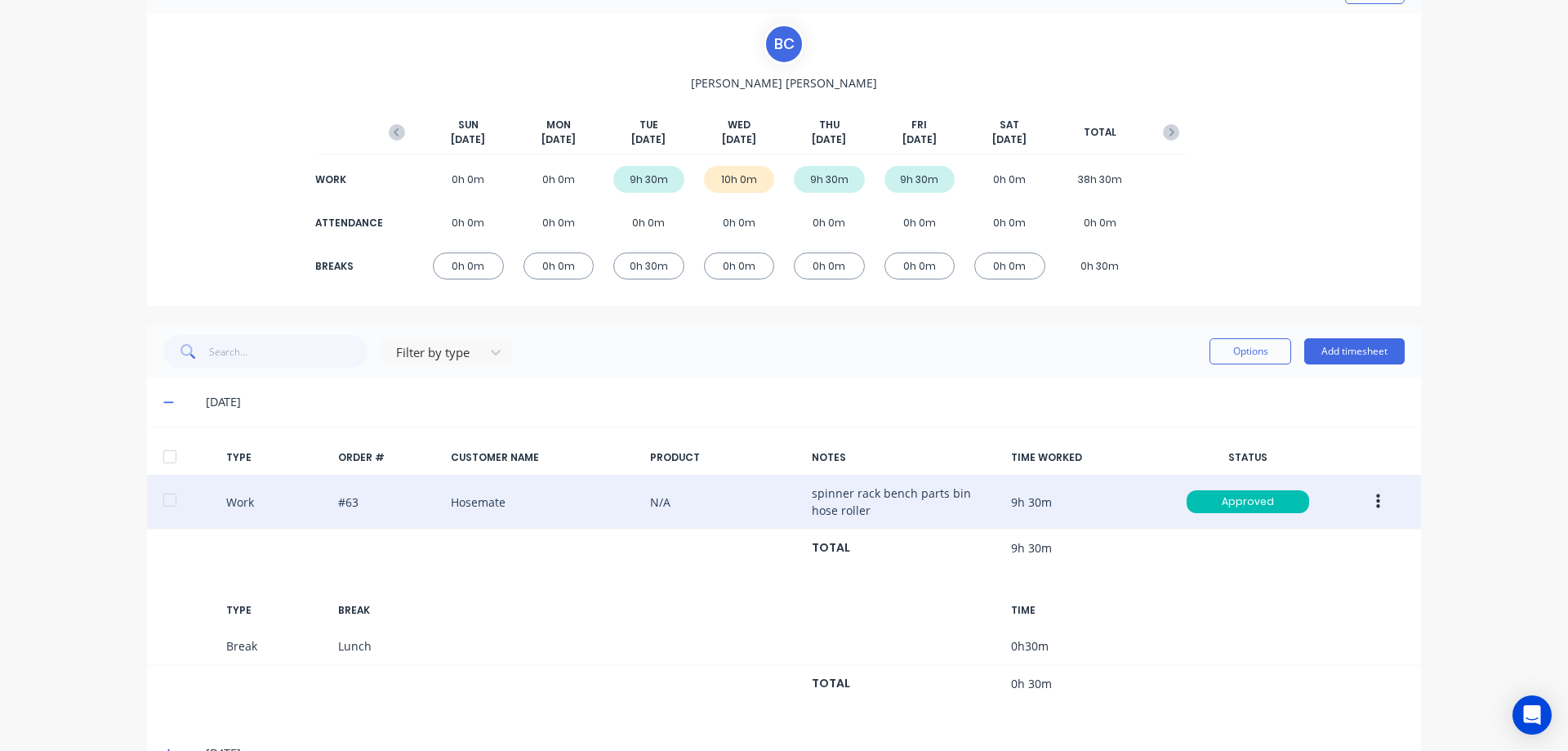
scroll to position [73, 0]
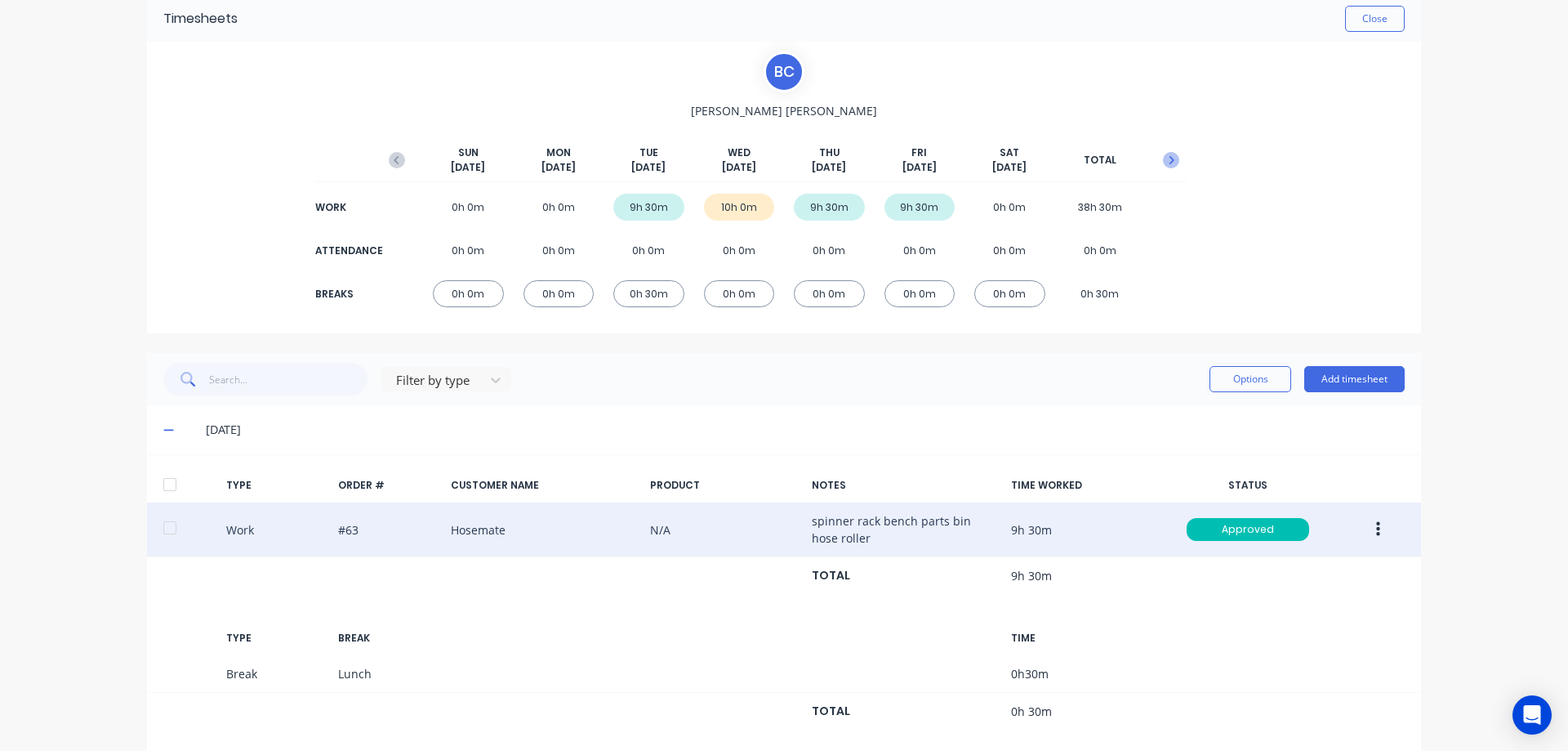
click at [1165, 155] on icon "button" at bounding box center [1171, 159] width 16 height 16
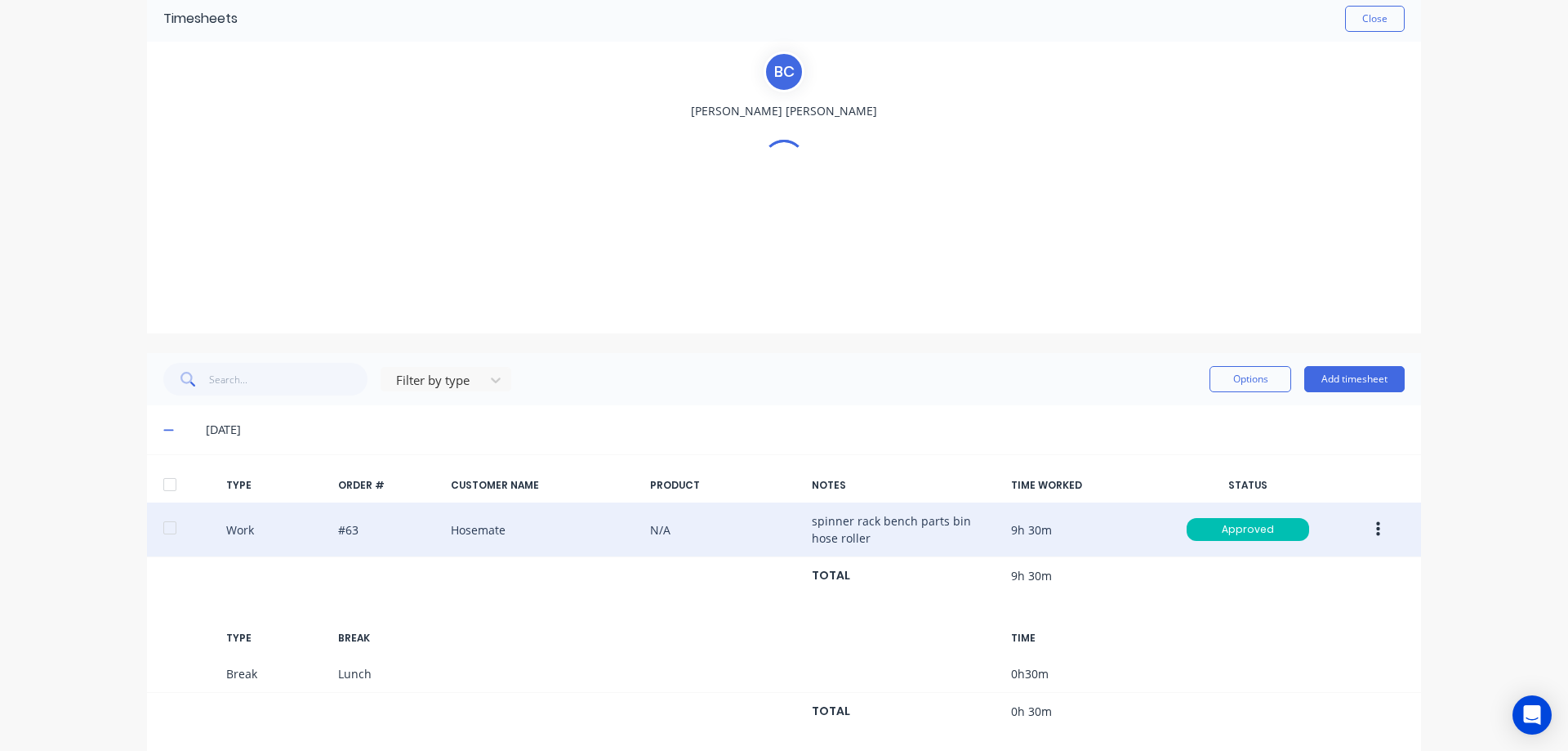
scroll to position [0, 0]
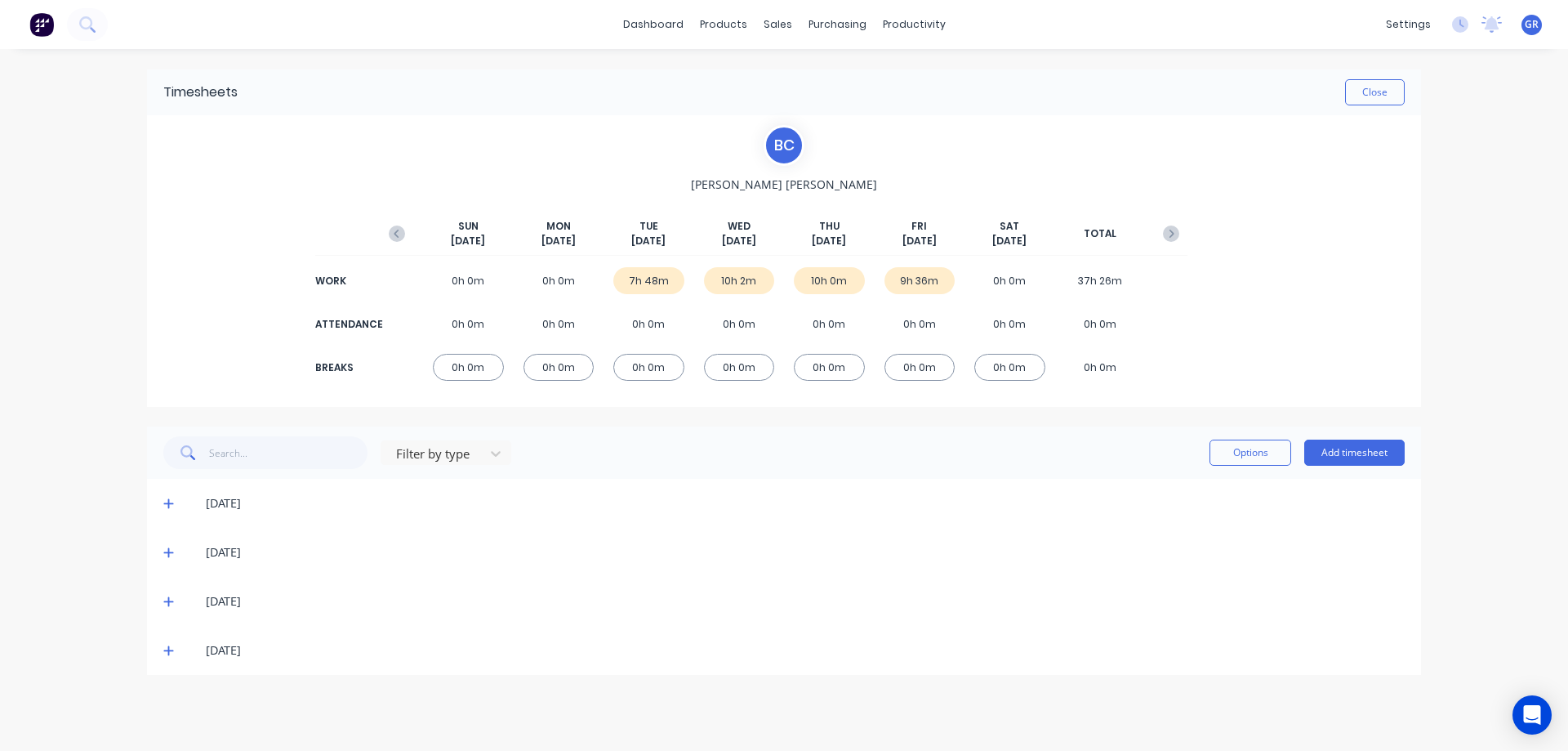
click at [642, 276] on div "7h 48m" at bounding box center [649, 280] width 71 height 27
click at [172, 502] on icon at bounding box center [168, 503] width 10 height 11
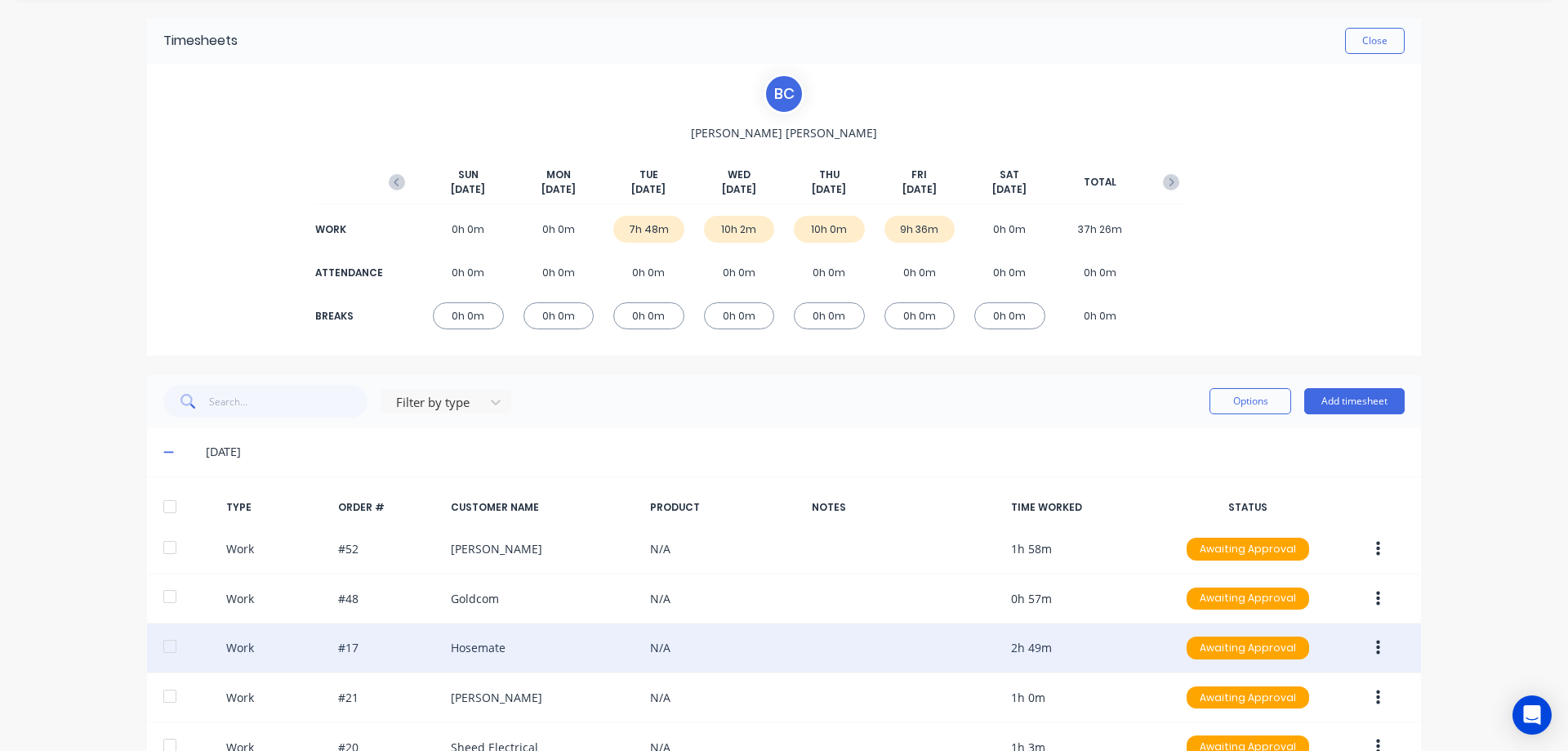
scroll to position [245, 0]
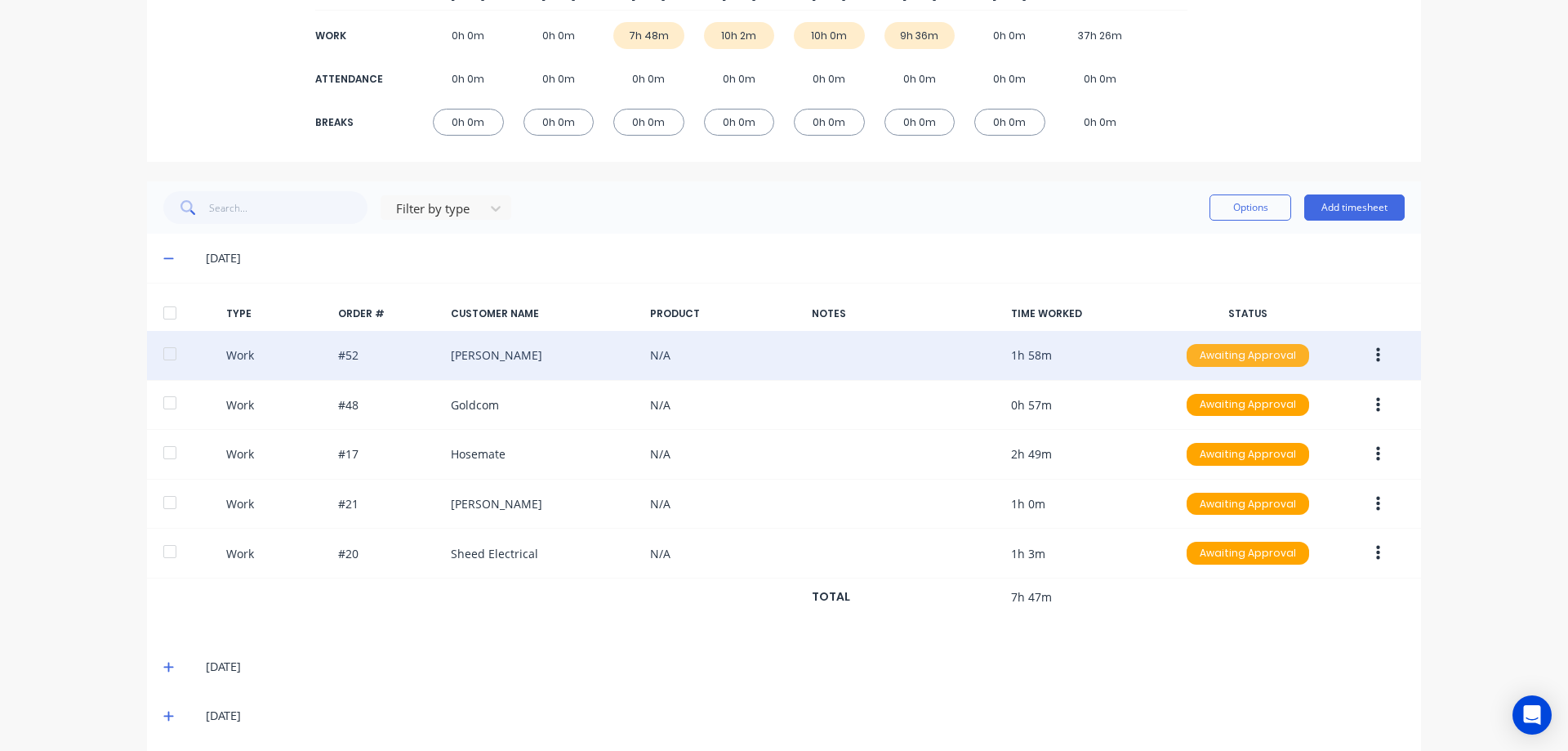
click at [1264, 355] on div "Awaiting Approval" at bounding box center [1247, 355] width 123 height 23
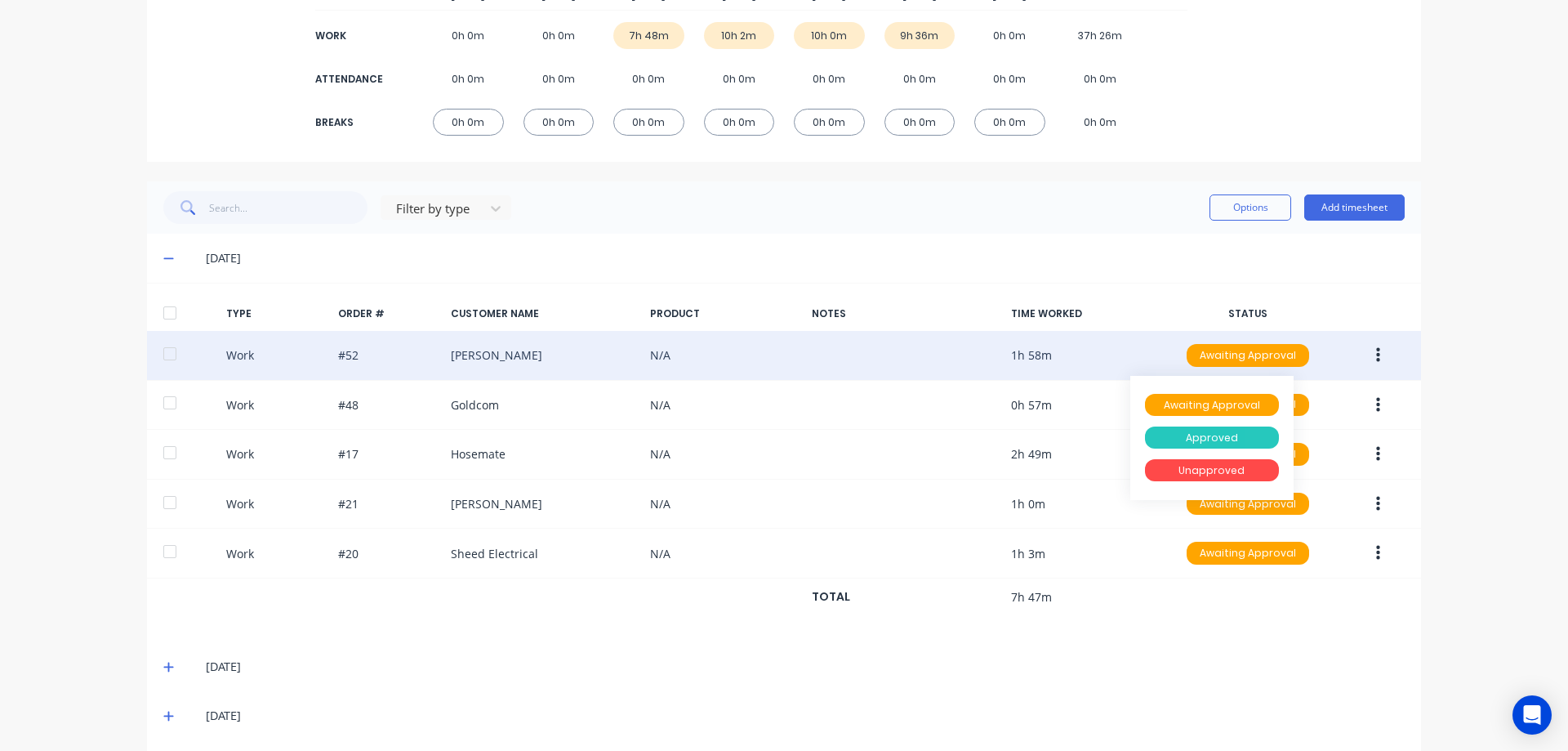
click at [1202, 435] on div "Approved" at bounding box center [1212, 438] width 134 height 23
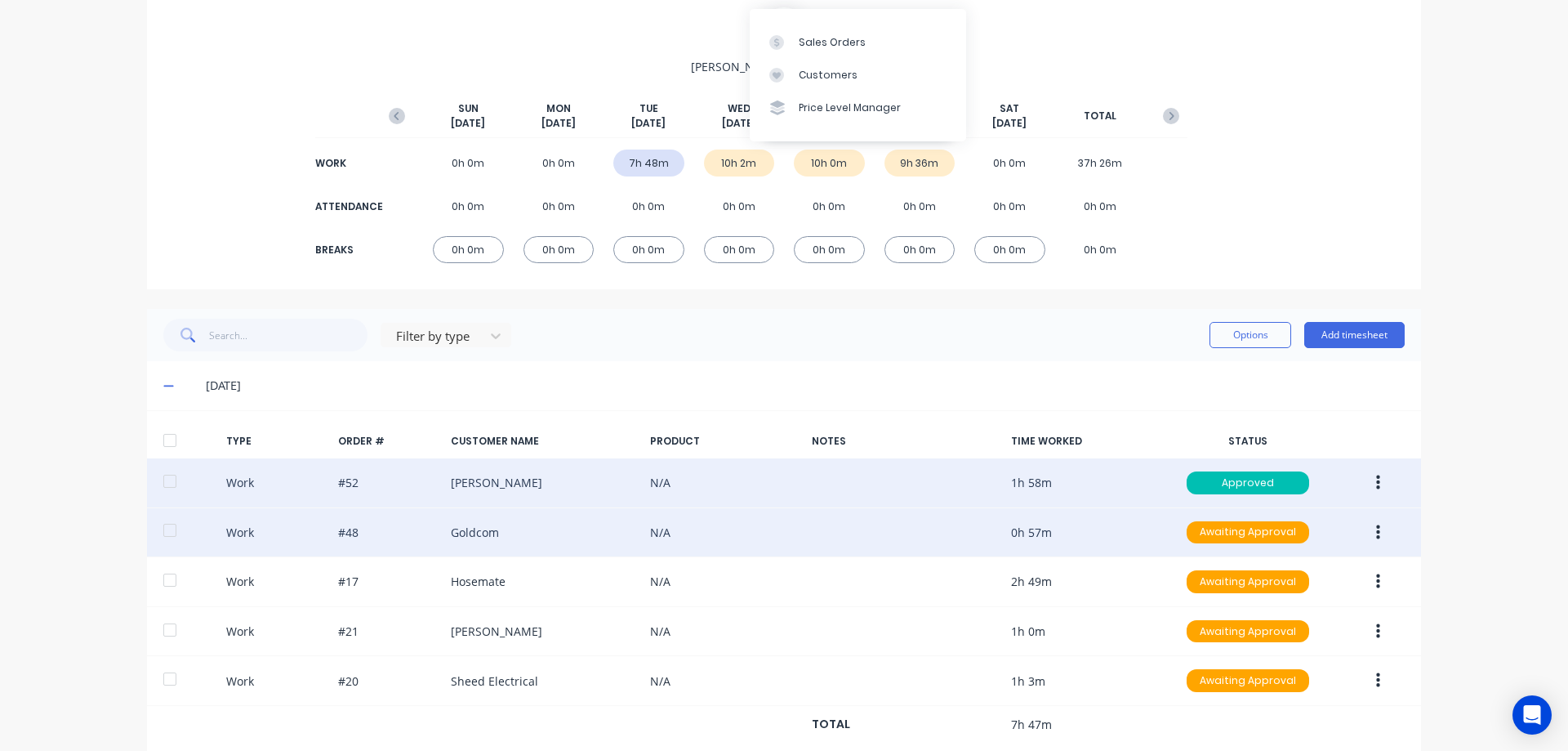
scroll to position [304, 0]
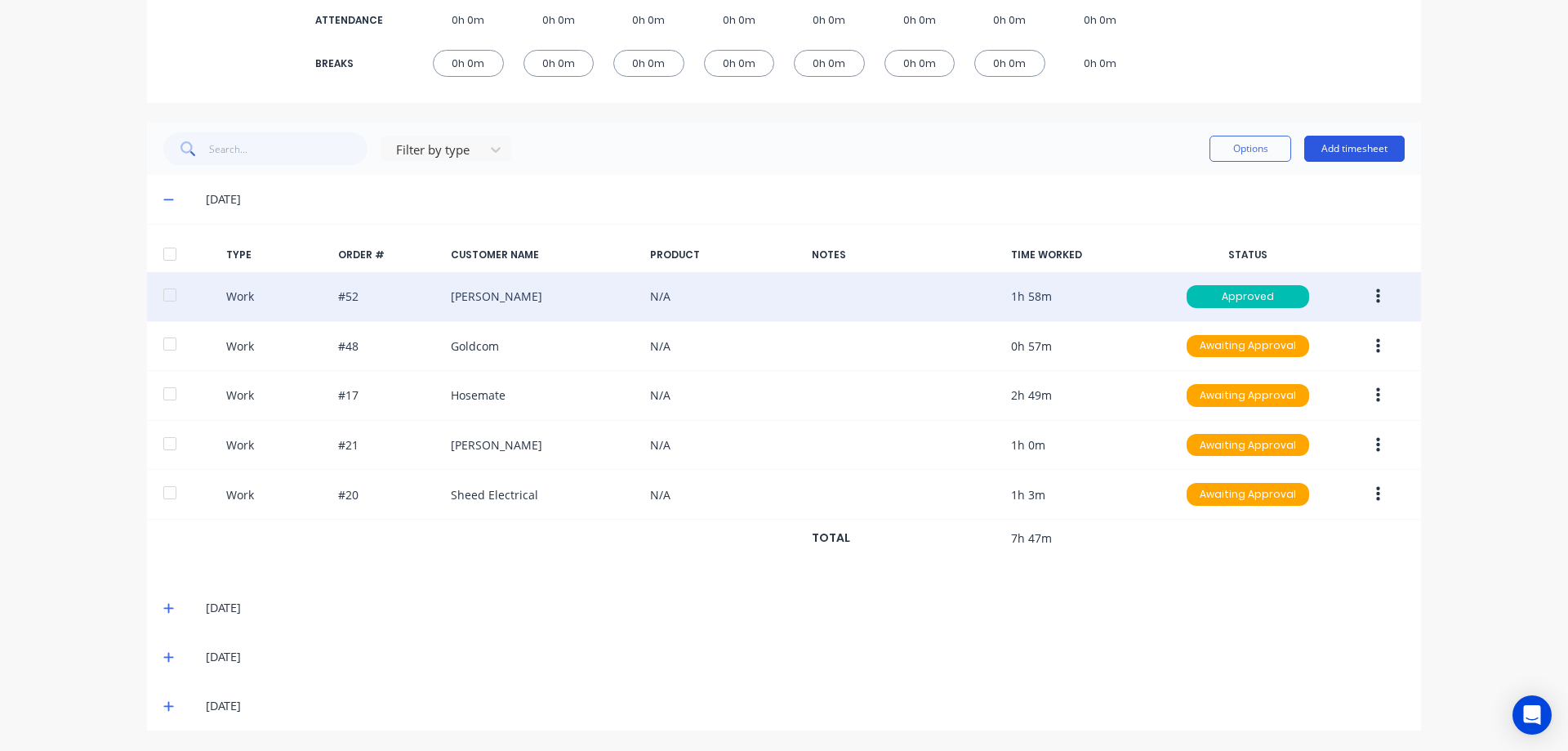
click at [1349, 149] on button "Add timesheet" at bounding box center [1354, 149] width 100 height 26
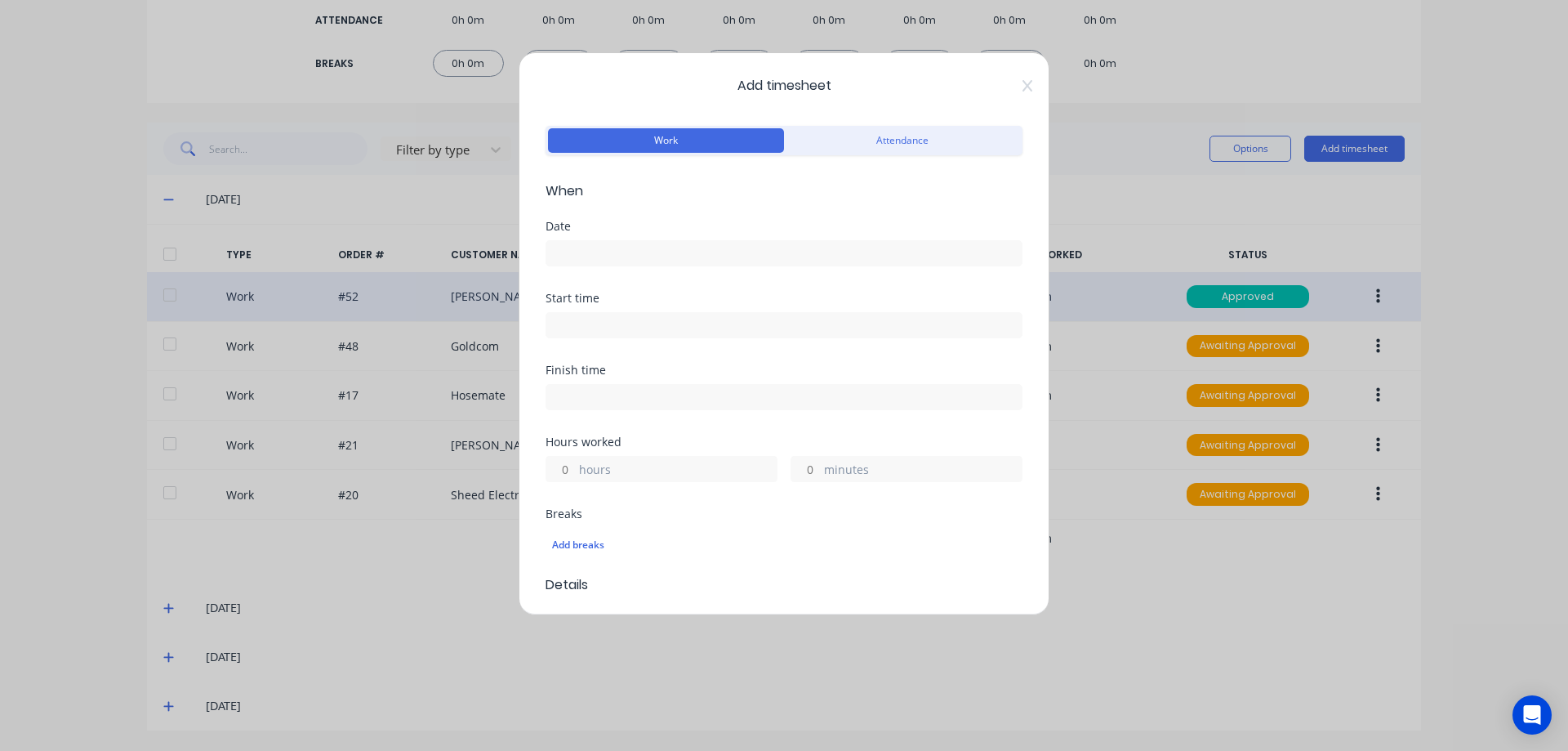
click at [577, 248] on input at bounding box center [784, 253] width 475 height 24
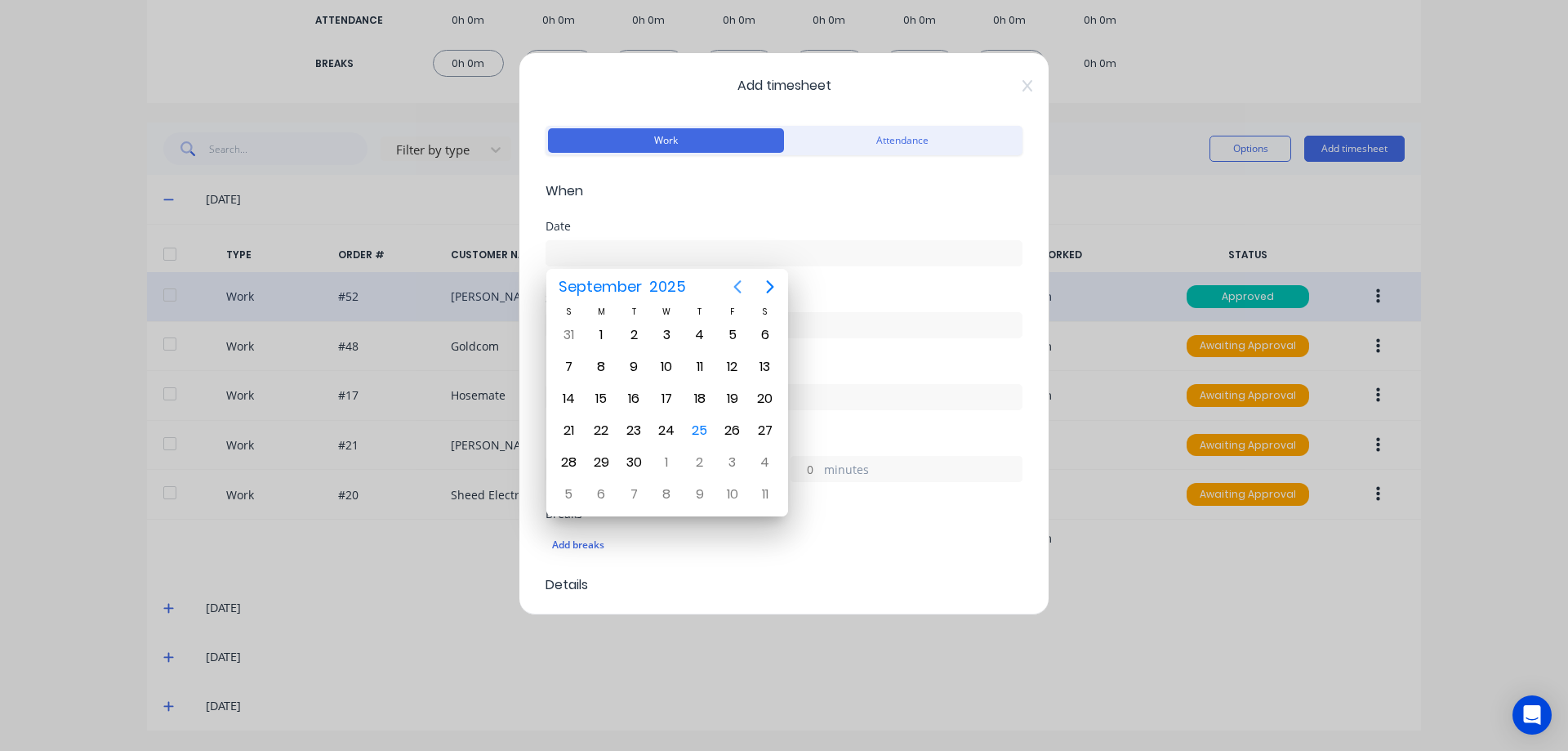
click at [739, 284] on icon "Previous page" at bounding box center [738, 287] width 7 height 13
click at [641, 456] on div "26" at bounding box center [634, 462] width 24 height 24
type input "[DATE]"
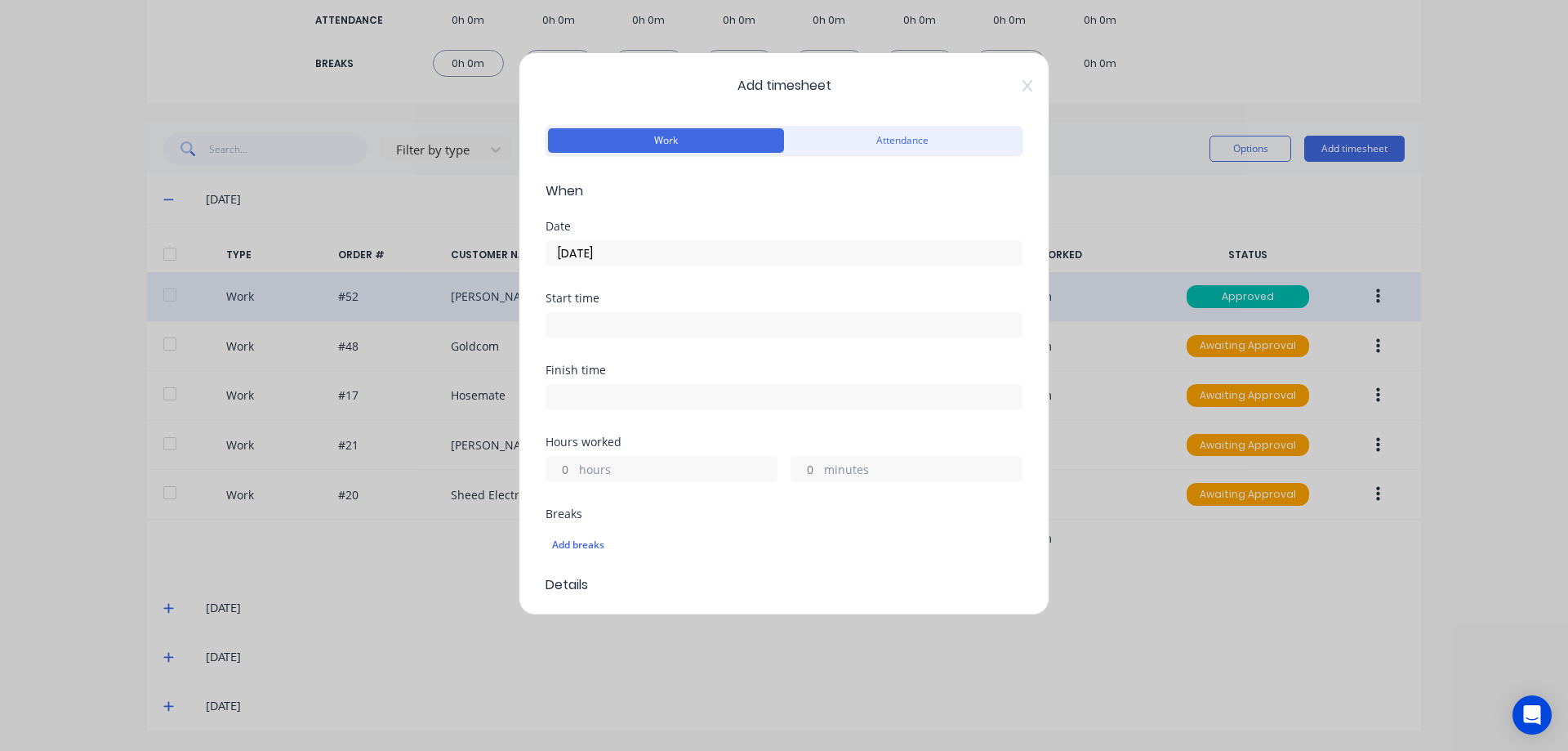
click at [581, 465] on label "hours" at bounding box center [678, 471] width 198 height 21
click at [575, 465] on input "hours" at bounding box center [560, 469] width 28 height 24
type input "1"
click at [708, 517] on div "Breaks" at bounding box center [784, 514] width 477 height 11
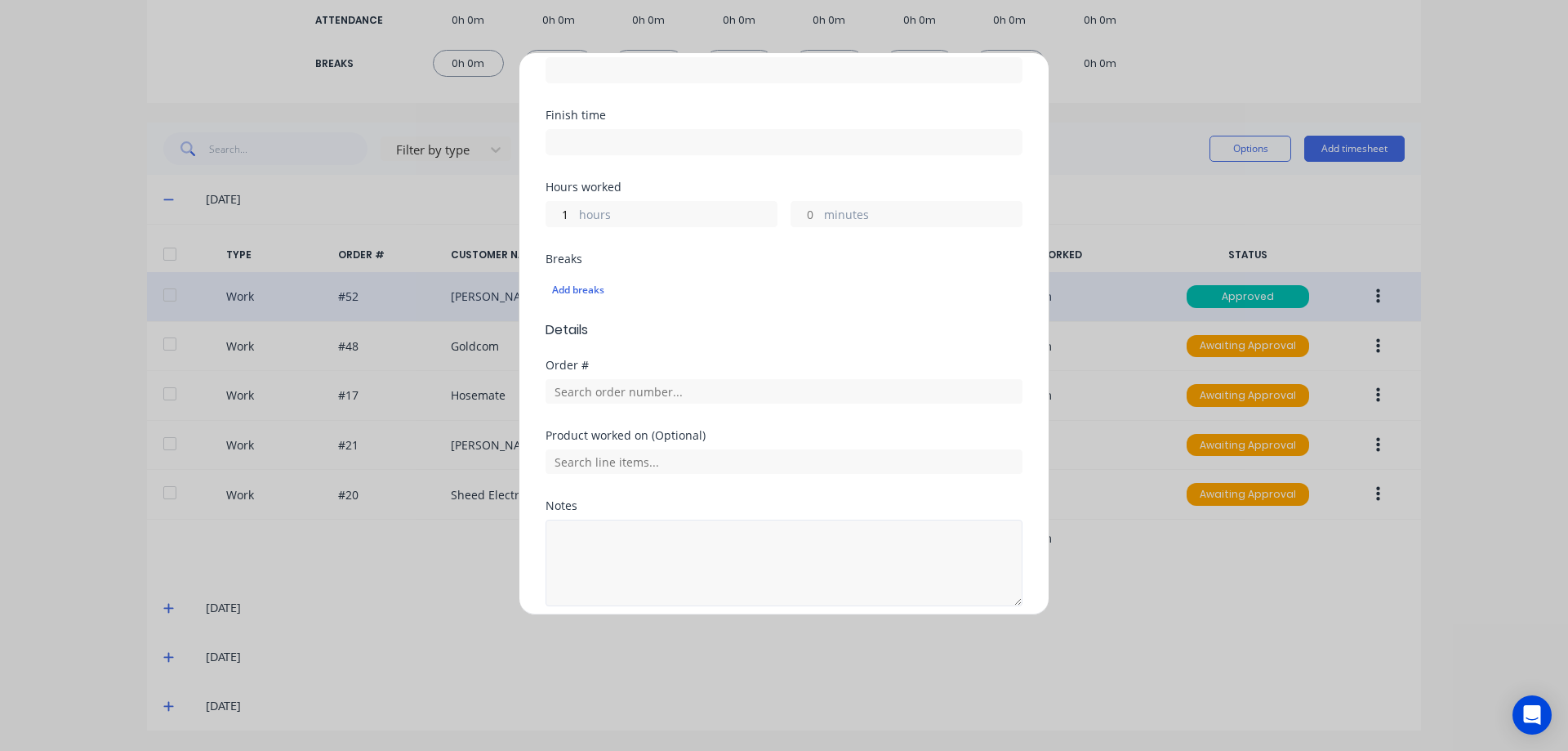
scroll to position [322, 0]
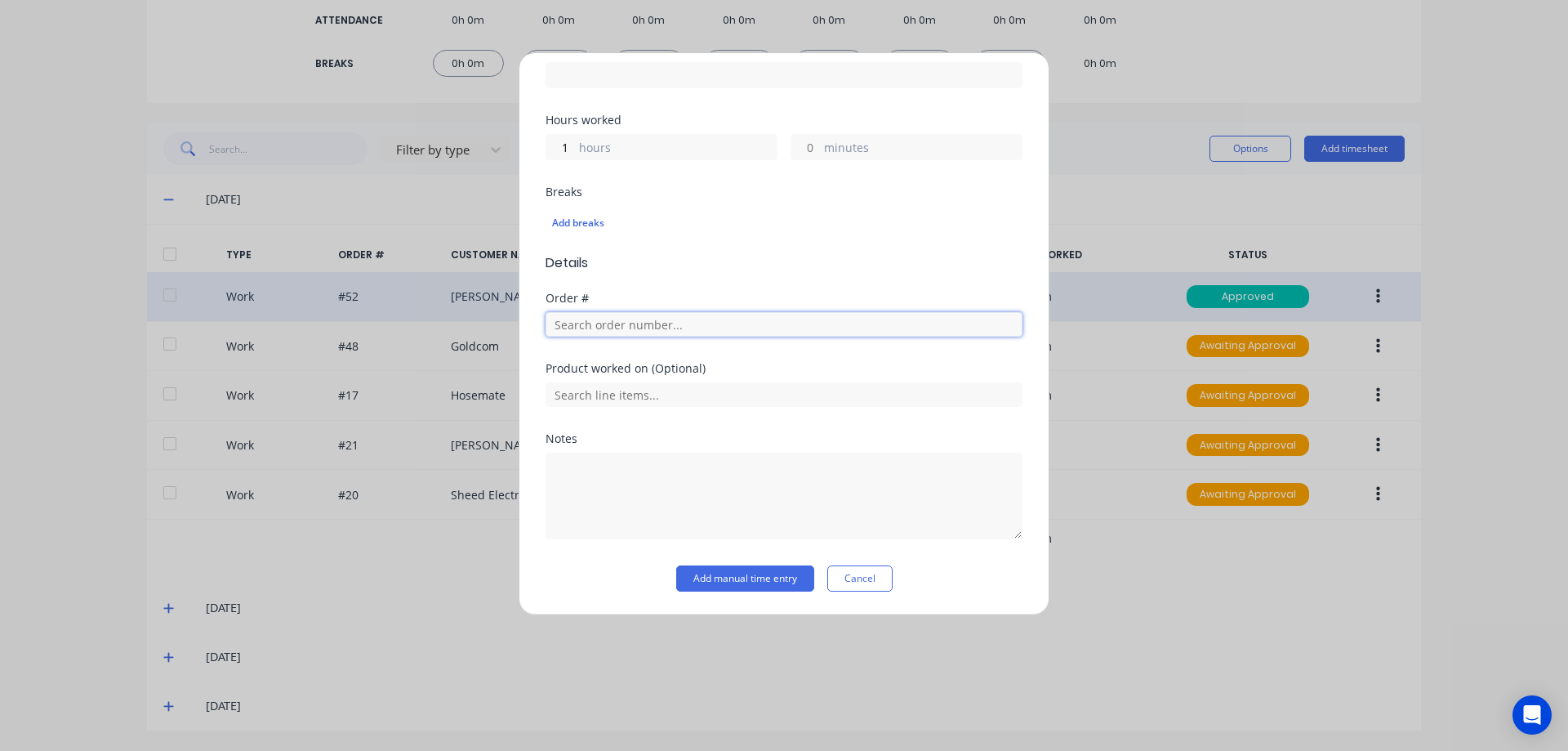
click at [578, 322] on input "text" at bounding box center [784, 324] width 477 height 24
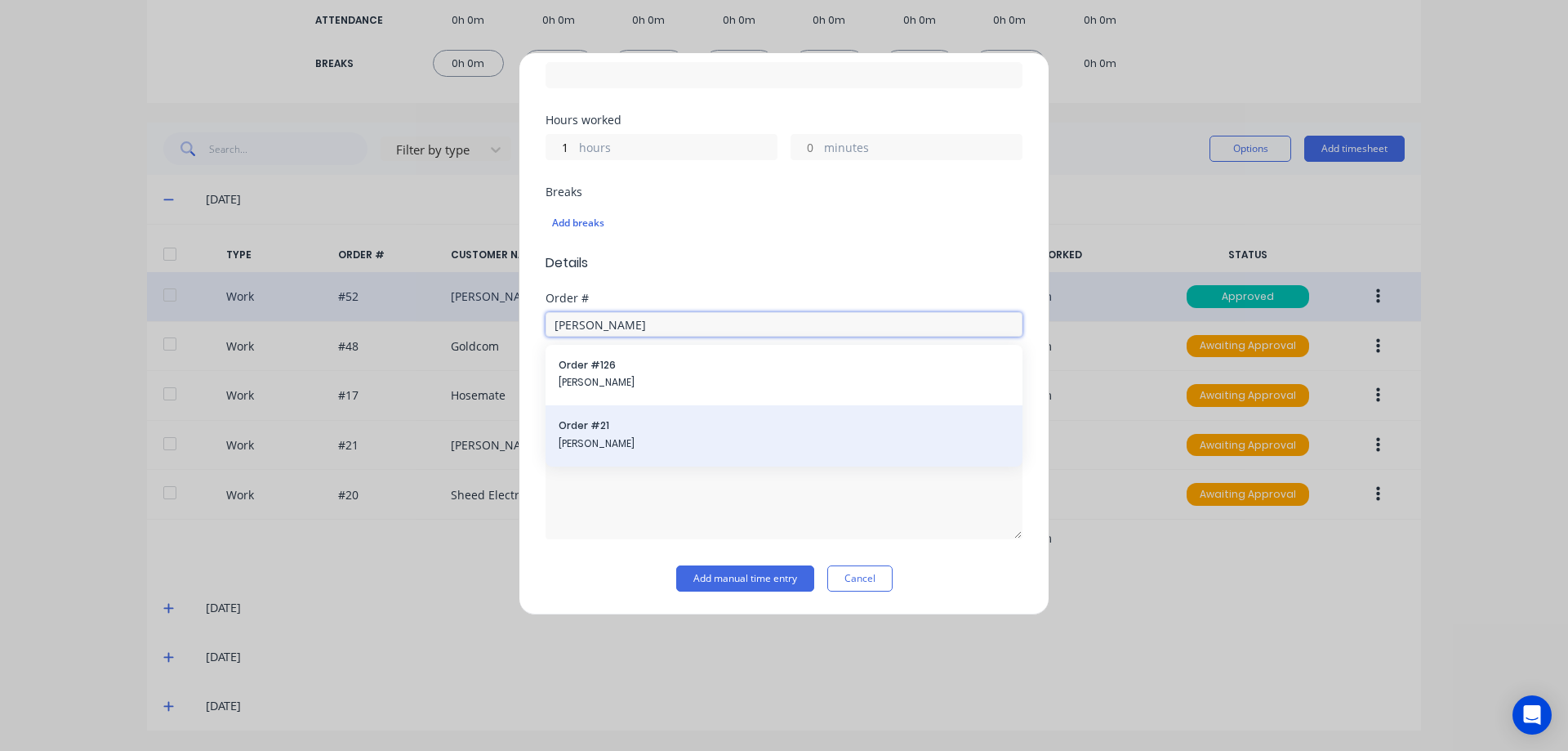
type input "[PERSON_NAME]"
click at [622, 428] on span "Order # 21" at bounding box center [784, 426] width 451 height 15
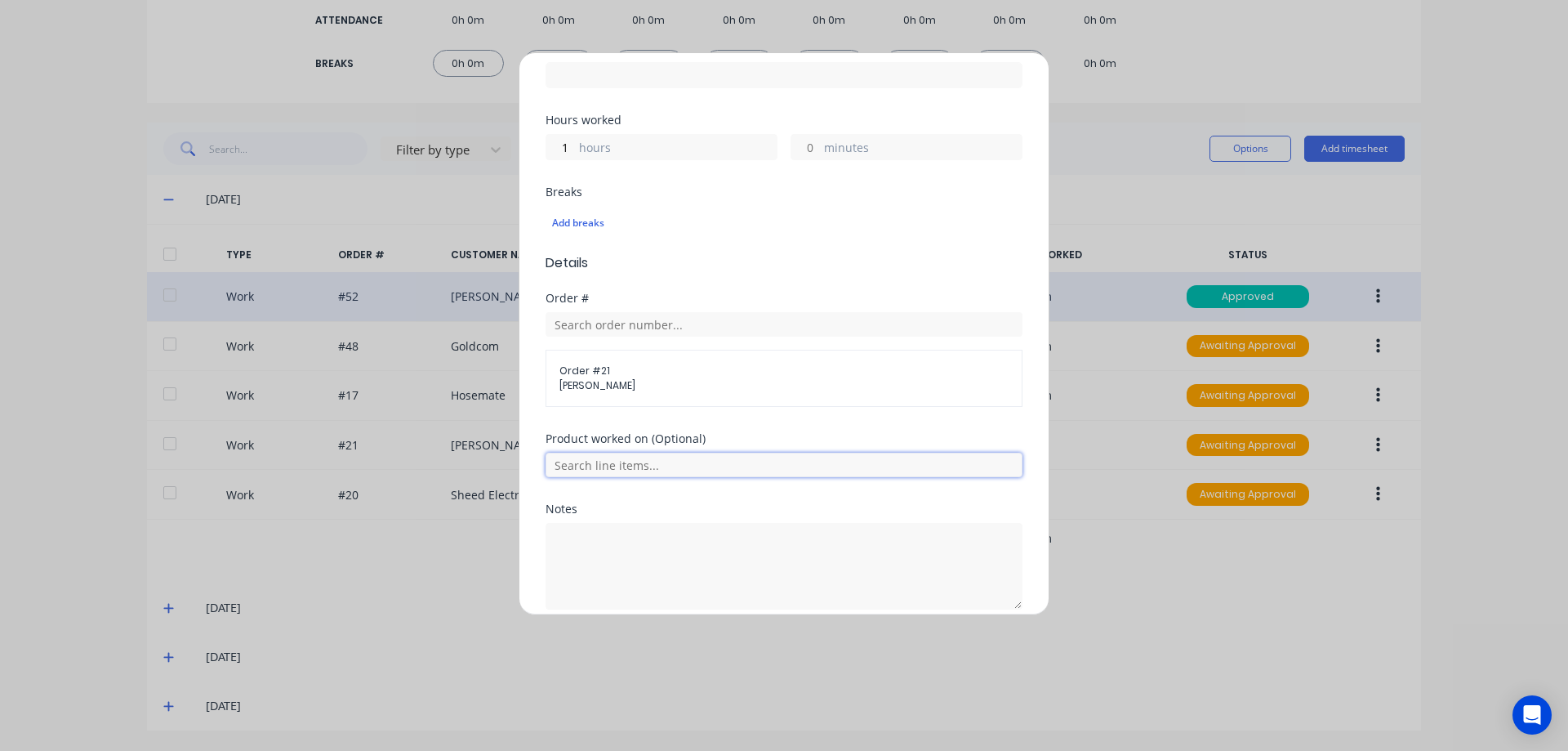
click at [606, 469] on input "text" at bounding box center [784, 465] width 477 height 24
click at [604, 497] on div "Product worked on (Optional) All Products Galv Thickness 1 Colour [PERSON_NAME]" at bounding box center [784, 468] width 477 height 70
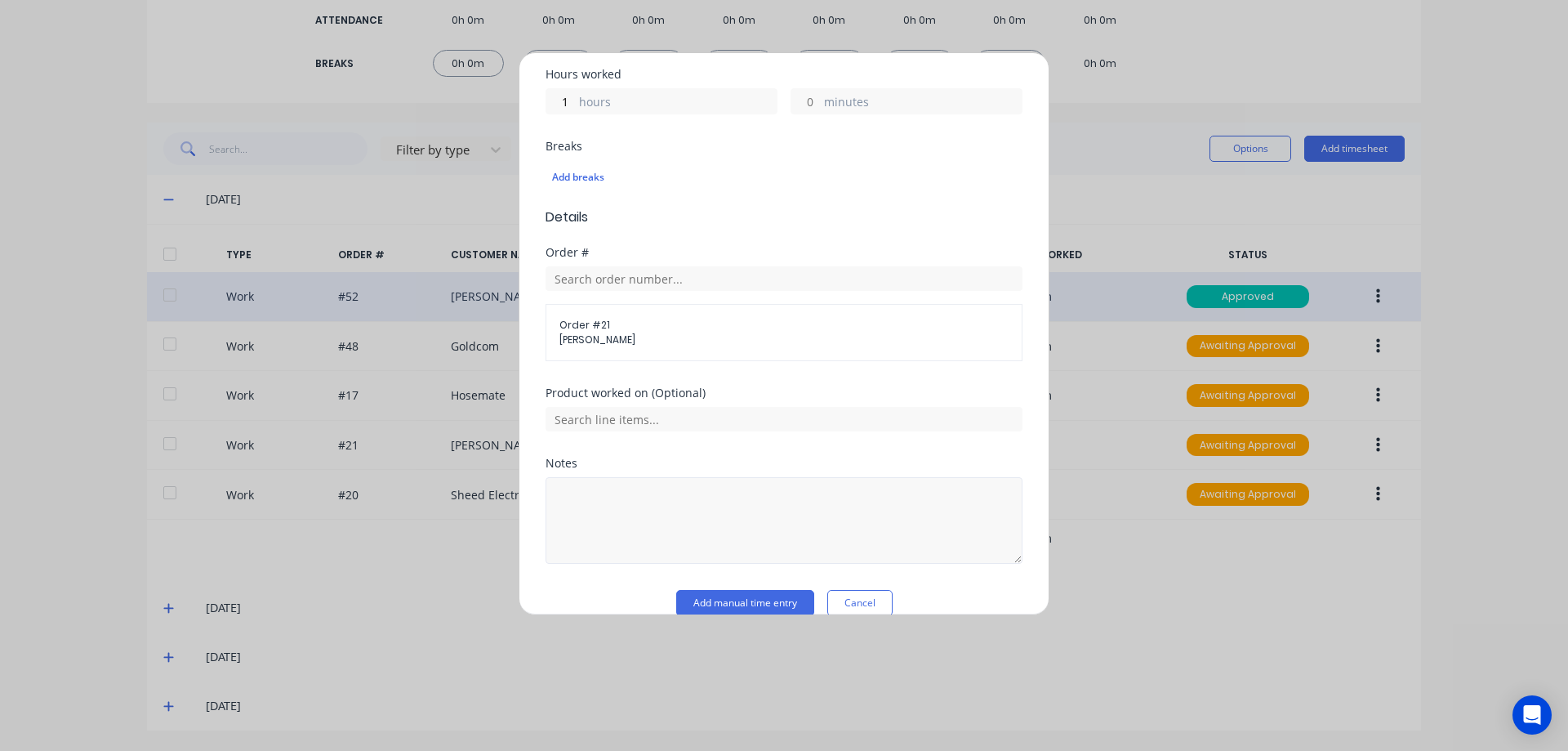
scroll to position [392, 0]
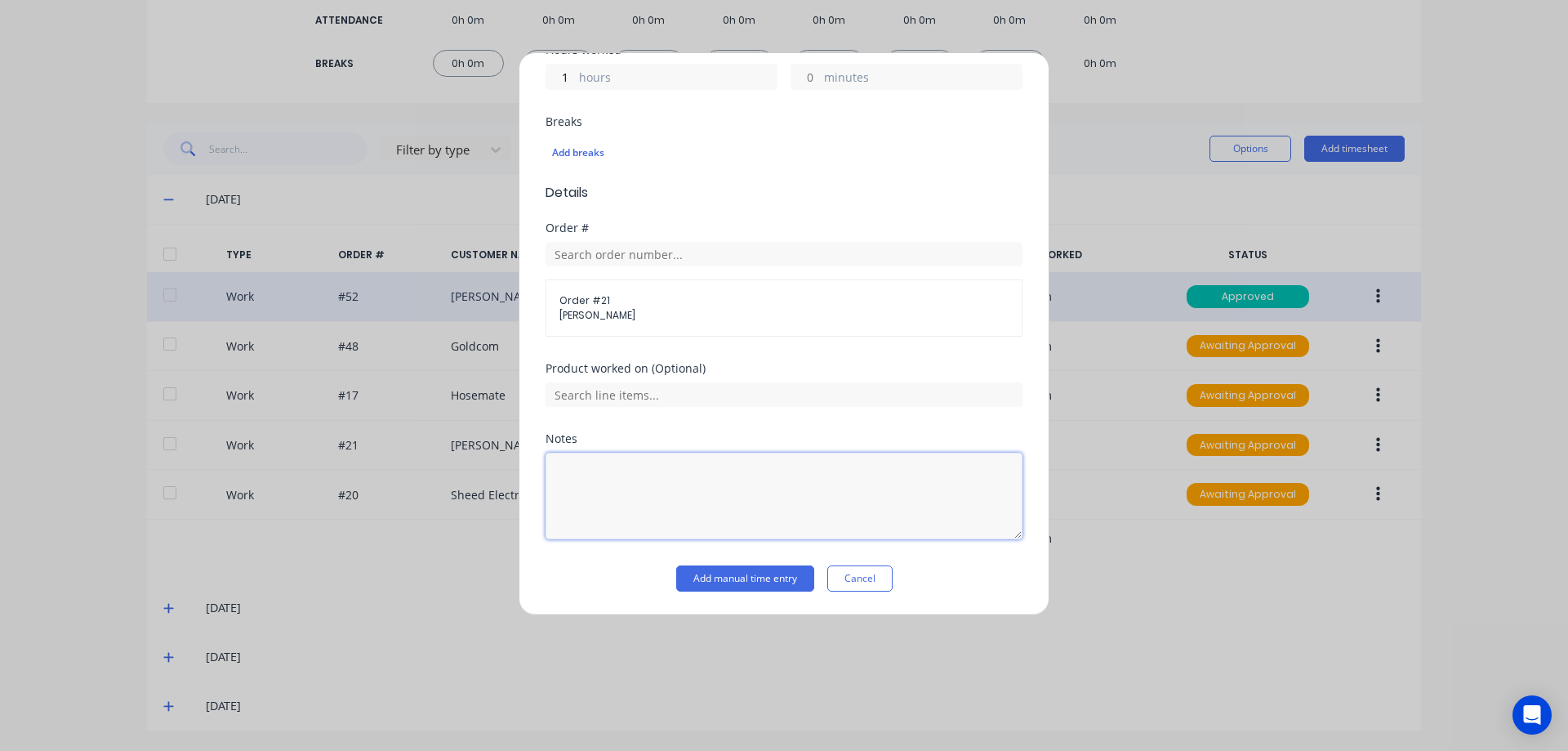
click at [606, 465] on textarea at bounding box center [784, 496] width 477 height 86
type textarea "remake cover"
click at [737, 582] on button "Add manual time entry" at bounding box center [744, 578] width 138 height 26
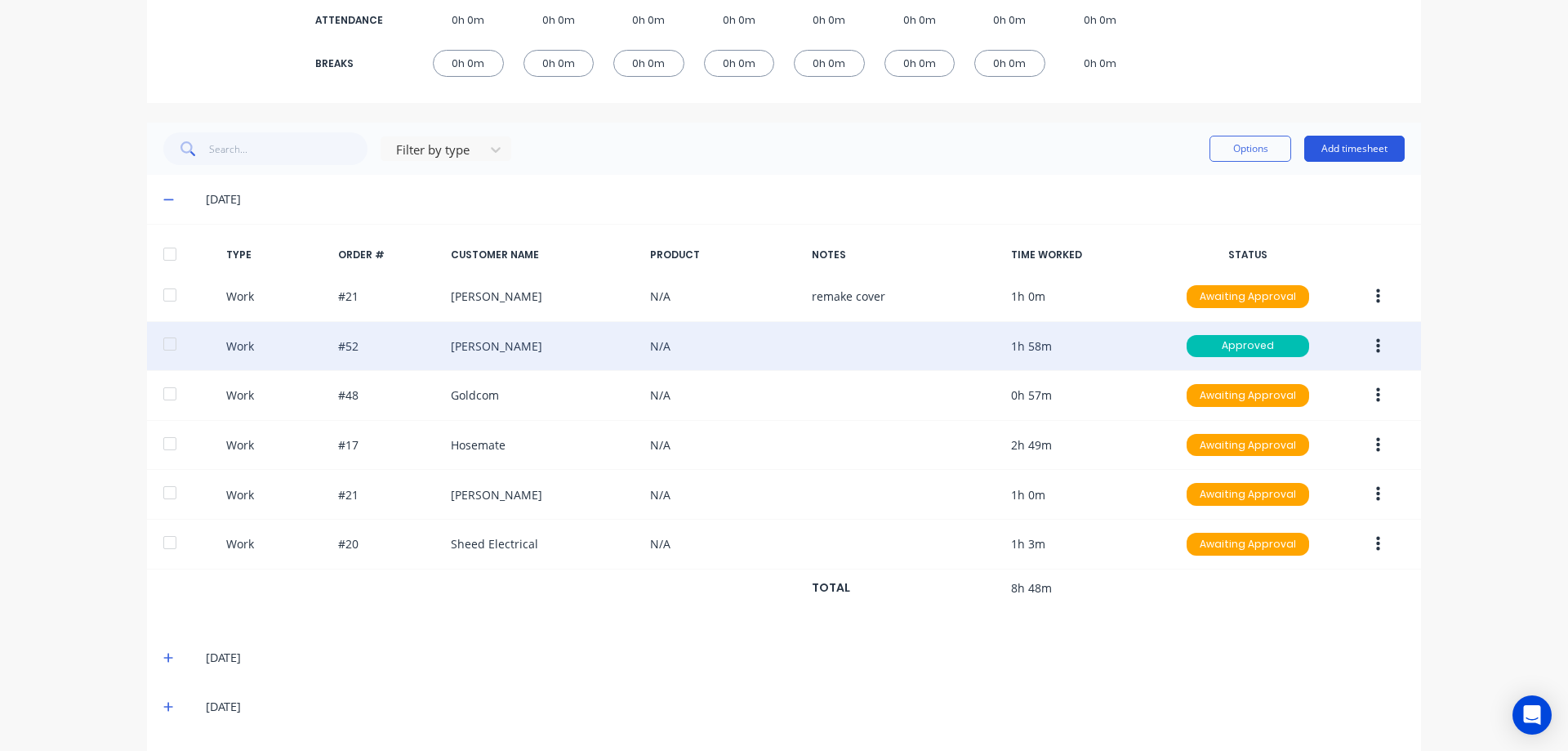
click at [1336, 142] on button "Add timesheet" at bounding box center [1354, 149] width 100 height 26
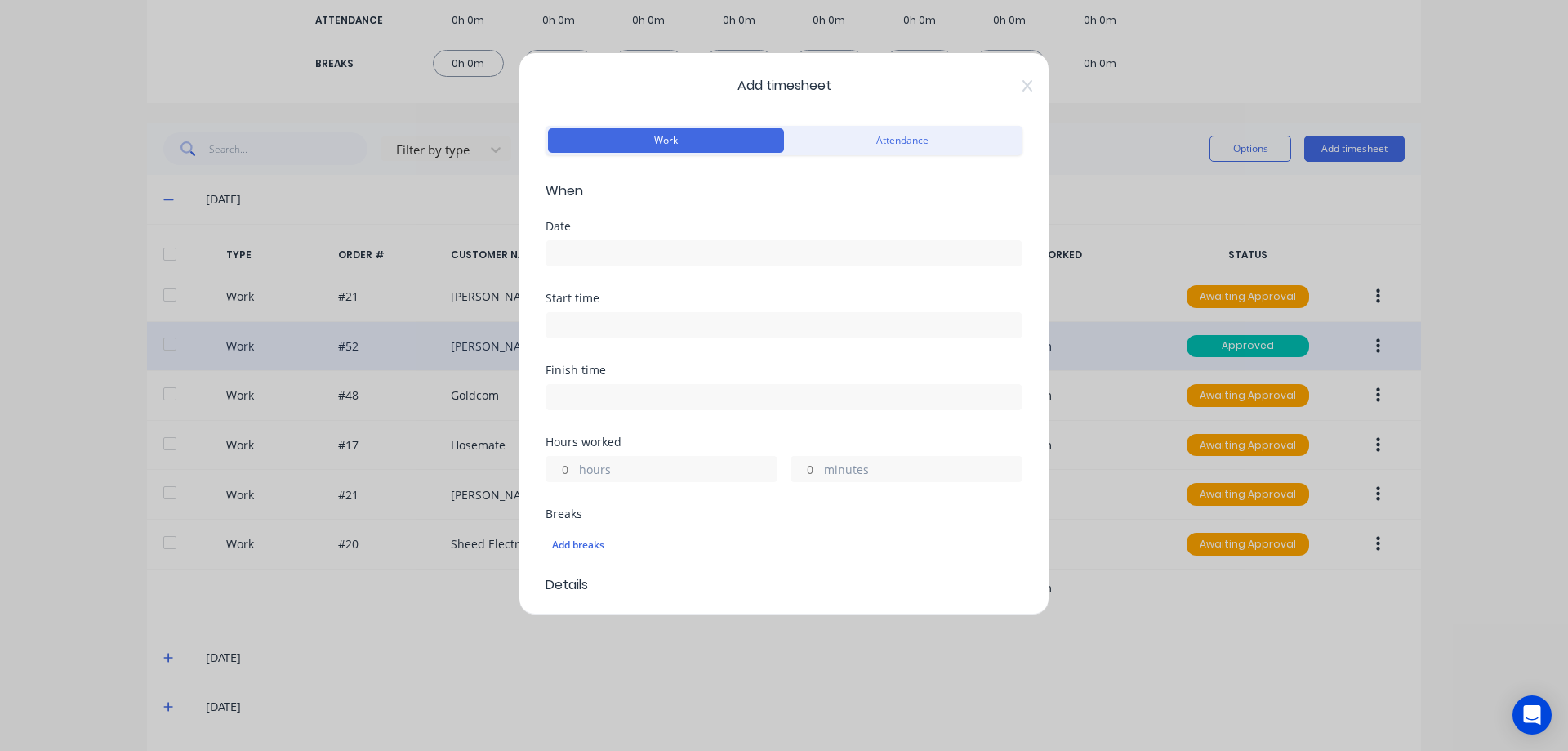
click at [592, 255] on input at bounding box center [784, 253] width 475 height 24
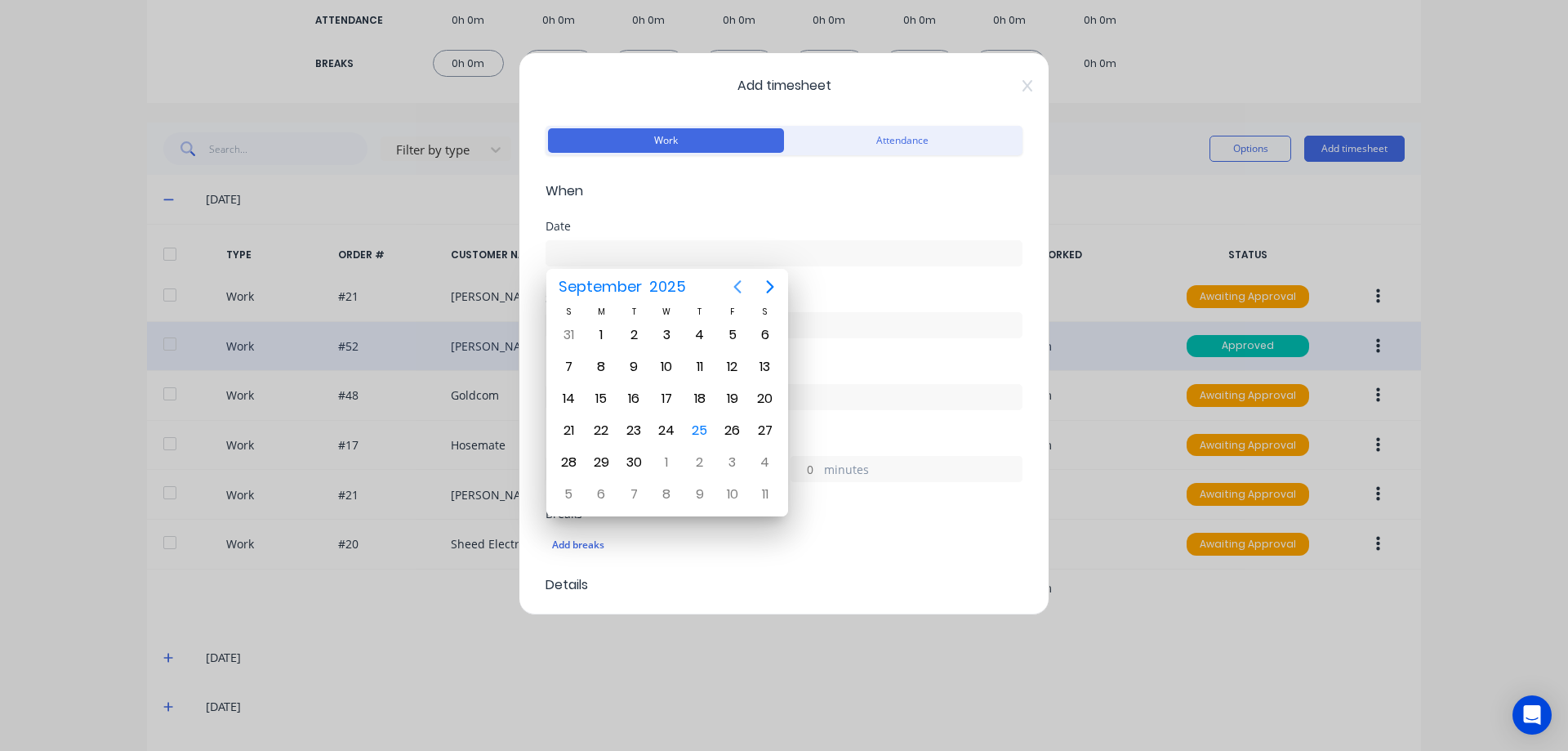
click at [735, 285] on icon "Previous page" at bounding box center [737, 286] width 20 height 20
click at [631, 458] on div "26" at bounding box center [634, 462] width 24 height 24
type input "[DATE]"
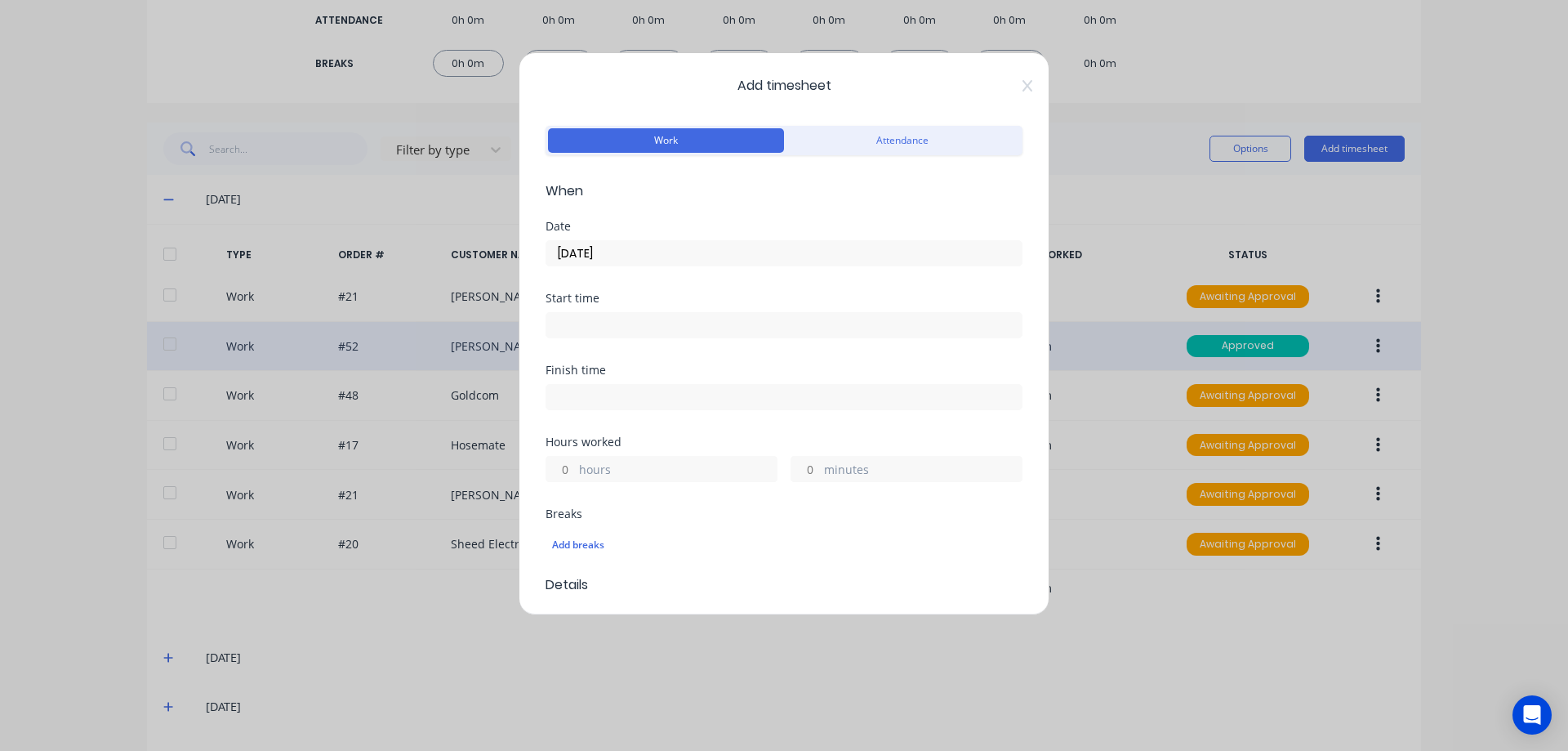
click at [593, 468] on label "hours" at bounding box center [678, 471] width 198 height 21
click at [575, 468] on input "hours" at bounding box center [560, 469] width 28 height 24
type input "5"
click at [815, 473] on div "minutes" at bounding box center [905, 469] width 231 height 26
click at [791, 461] on input "minutes" at bounding box center [805, 469] width 28 height 24
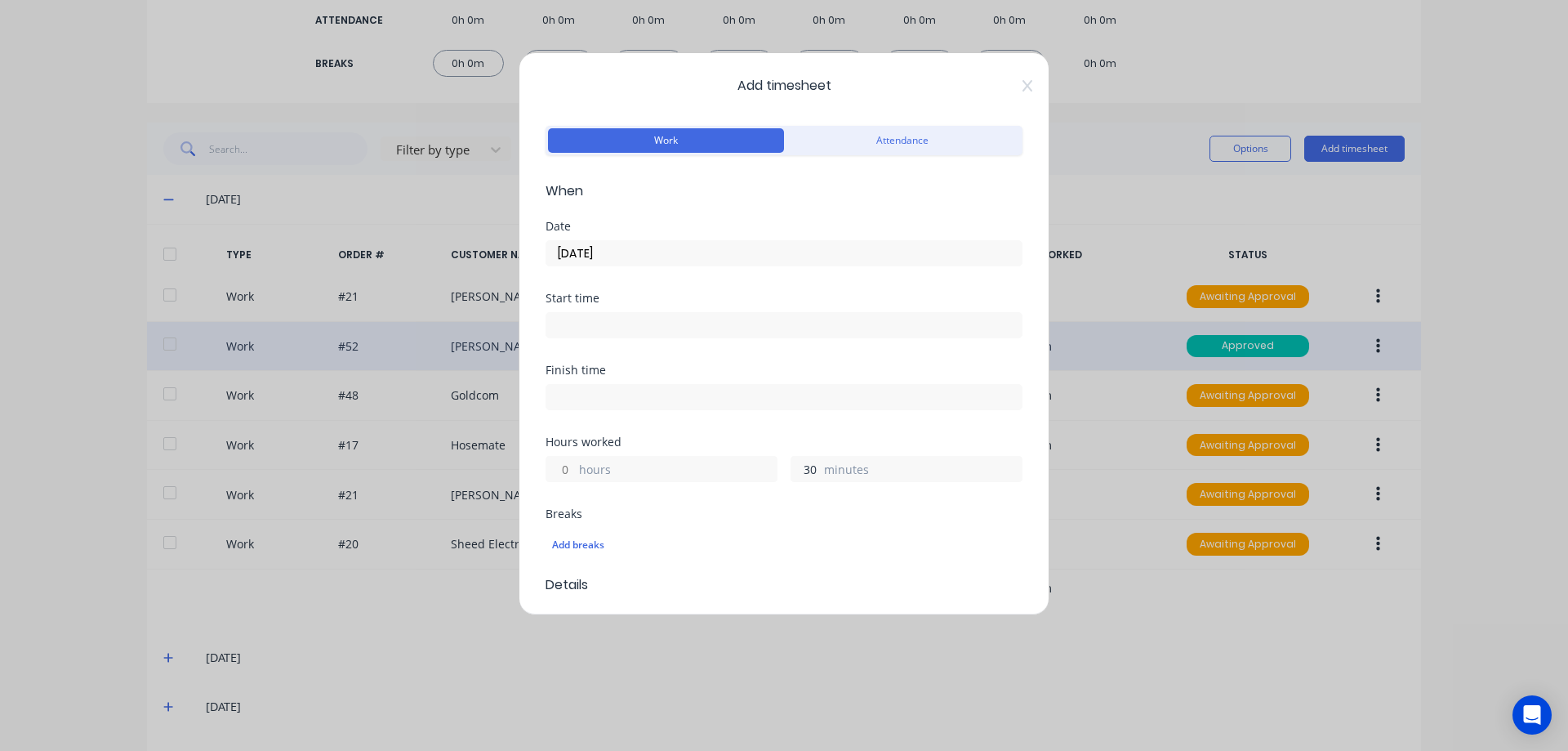
type input "30"
click at [664, 503] on div "Hours worked hours 30 minutes" at bounding box center [784, 472] width 477 height 72
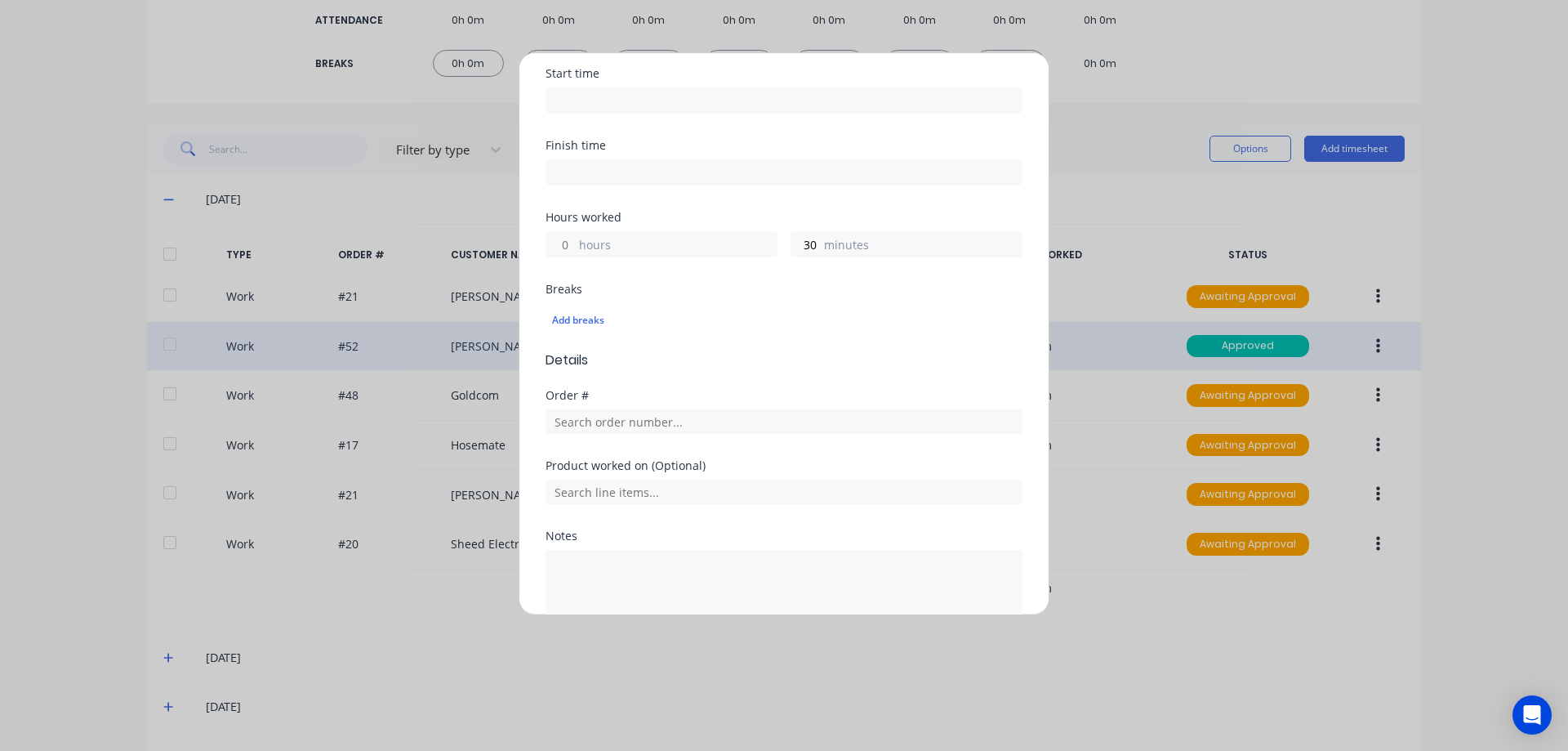
scroll to position [245, 0]
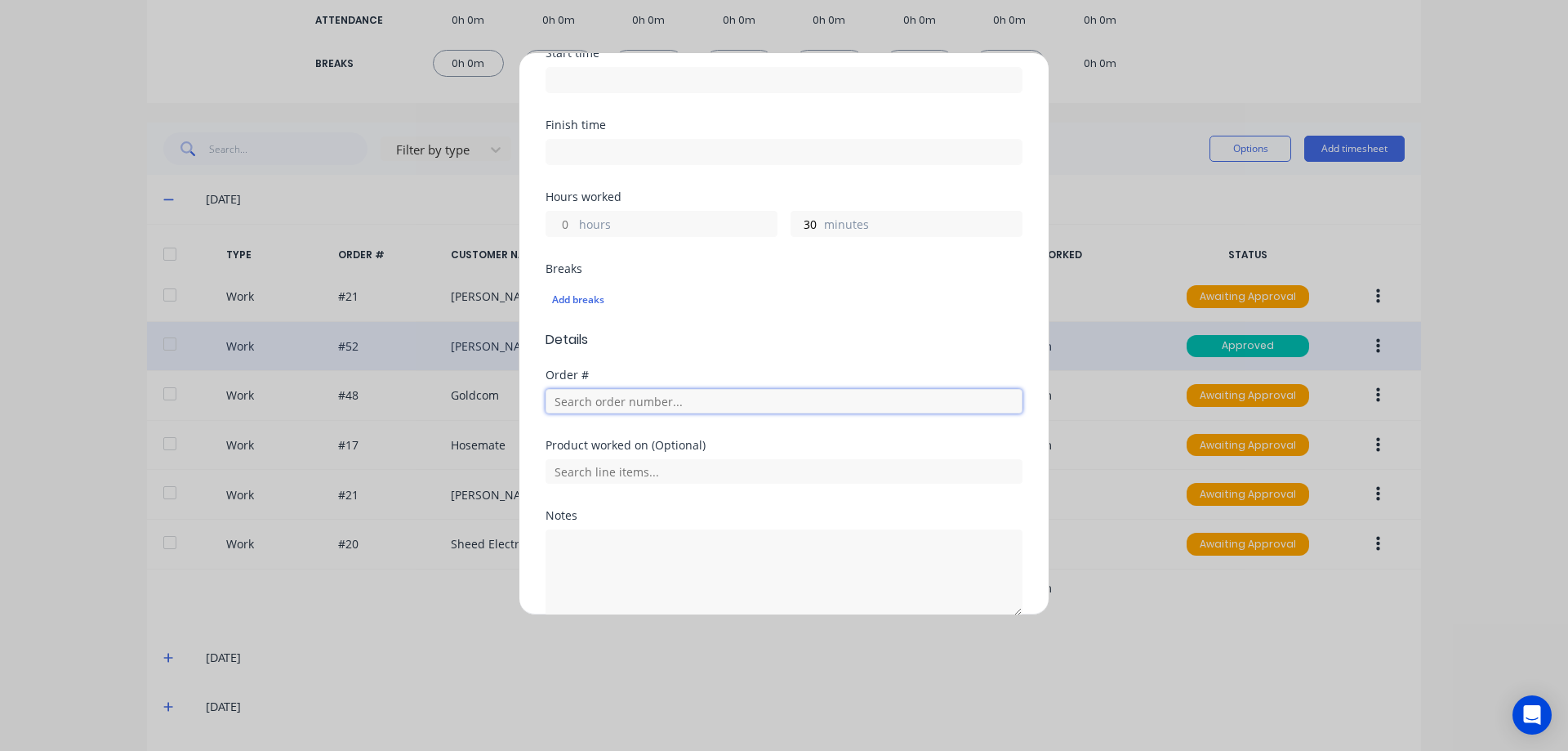
click at [627, 400] on input "text" at bounding box center [784, 401] width 477 height 24
type input "[PERSON_NAME]"
click at [599, 461] on div "No results found" at bounding box center [784, 462] width 477 height 82
click at [598, 538] on textarea at bounding box center [784, 573] width 477 height 86
type textarea "cash job"
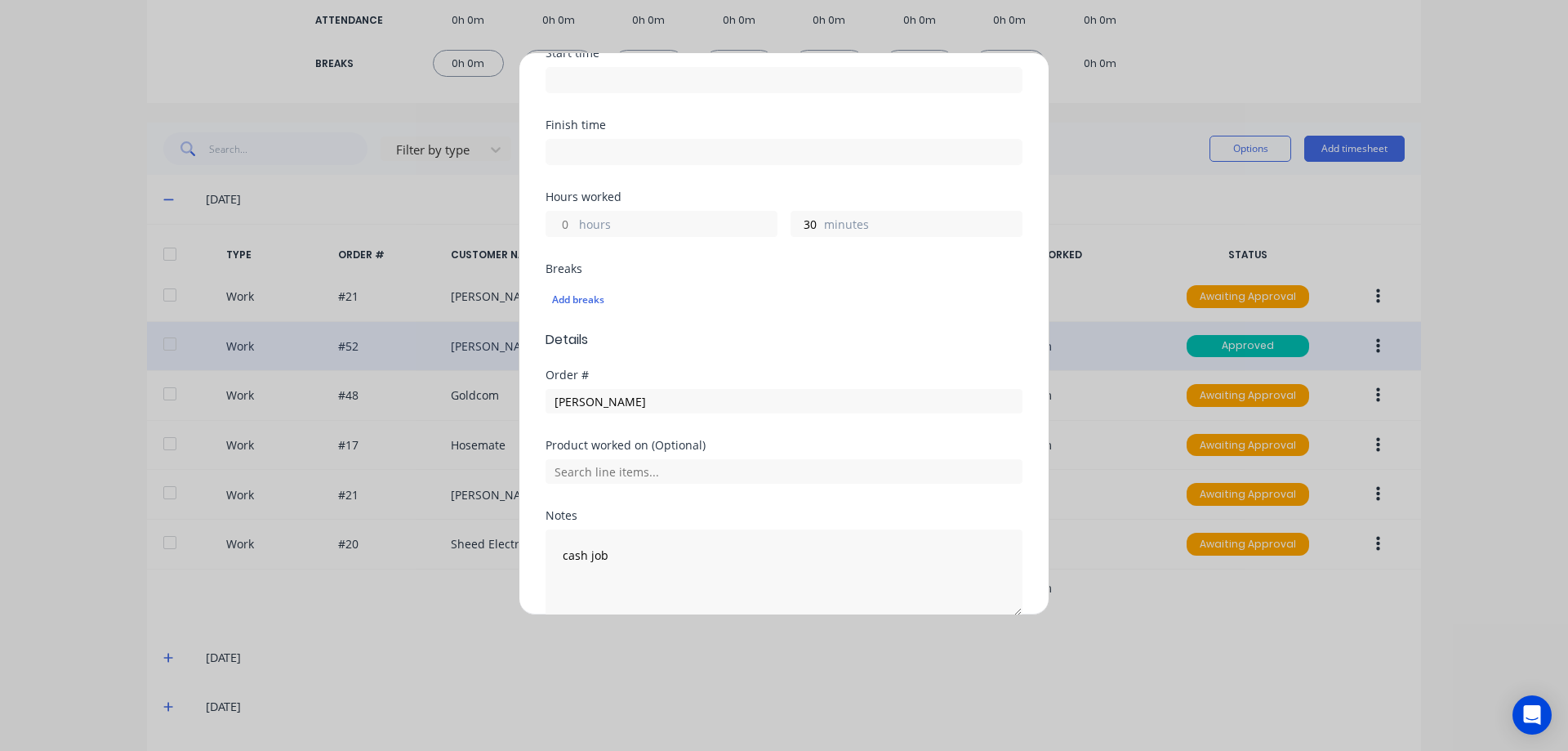
click at [664, 494] on div "Product worked on (Optional)" at bounding box center [784, 474] width 477 height 70
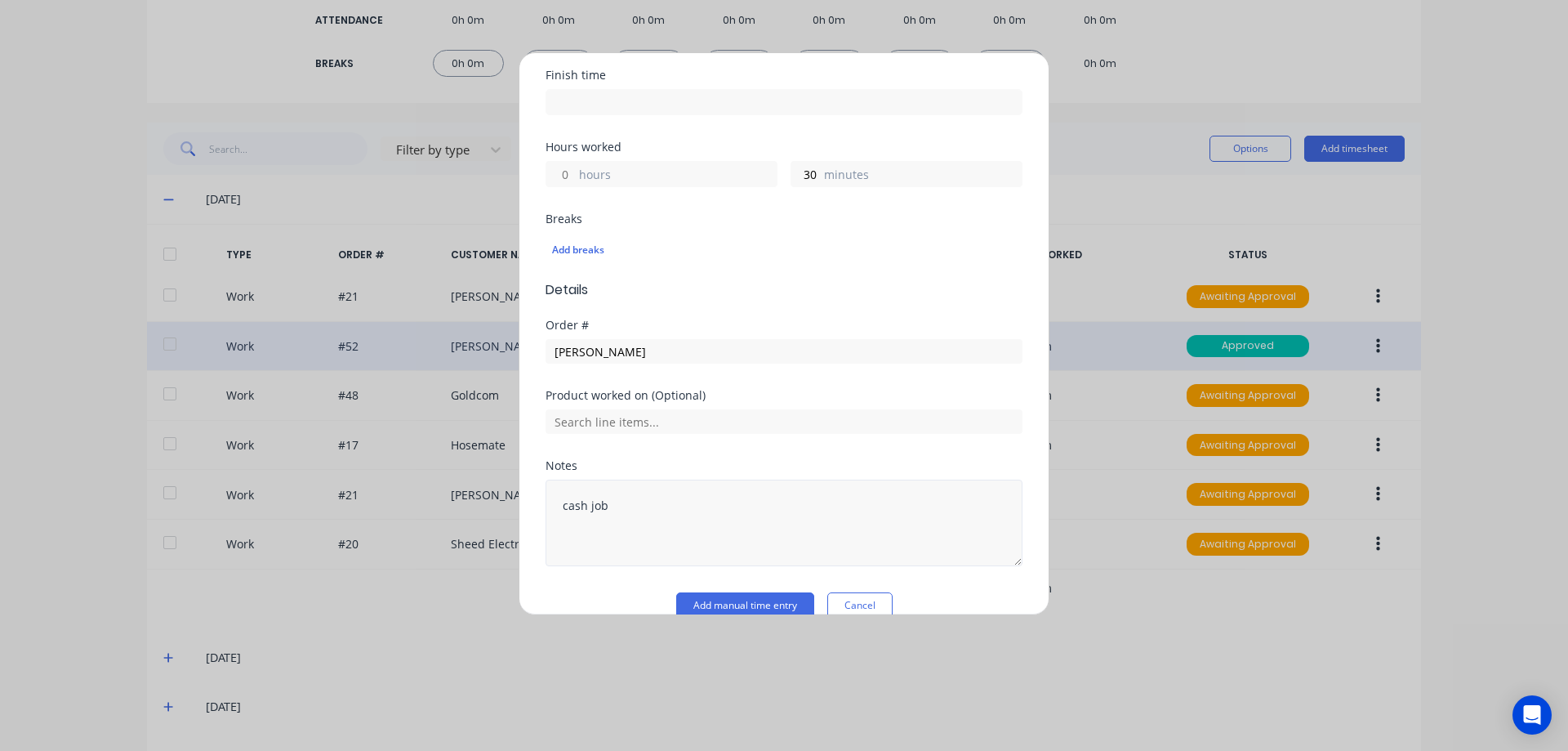
scroll to position [322, 0]
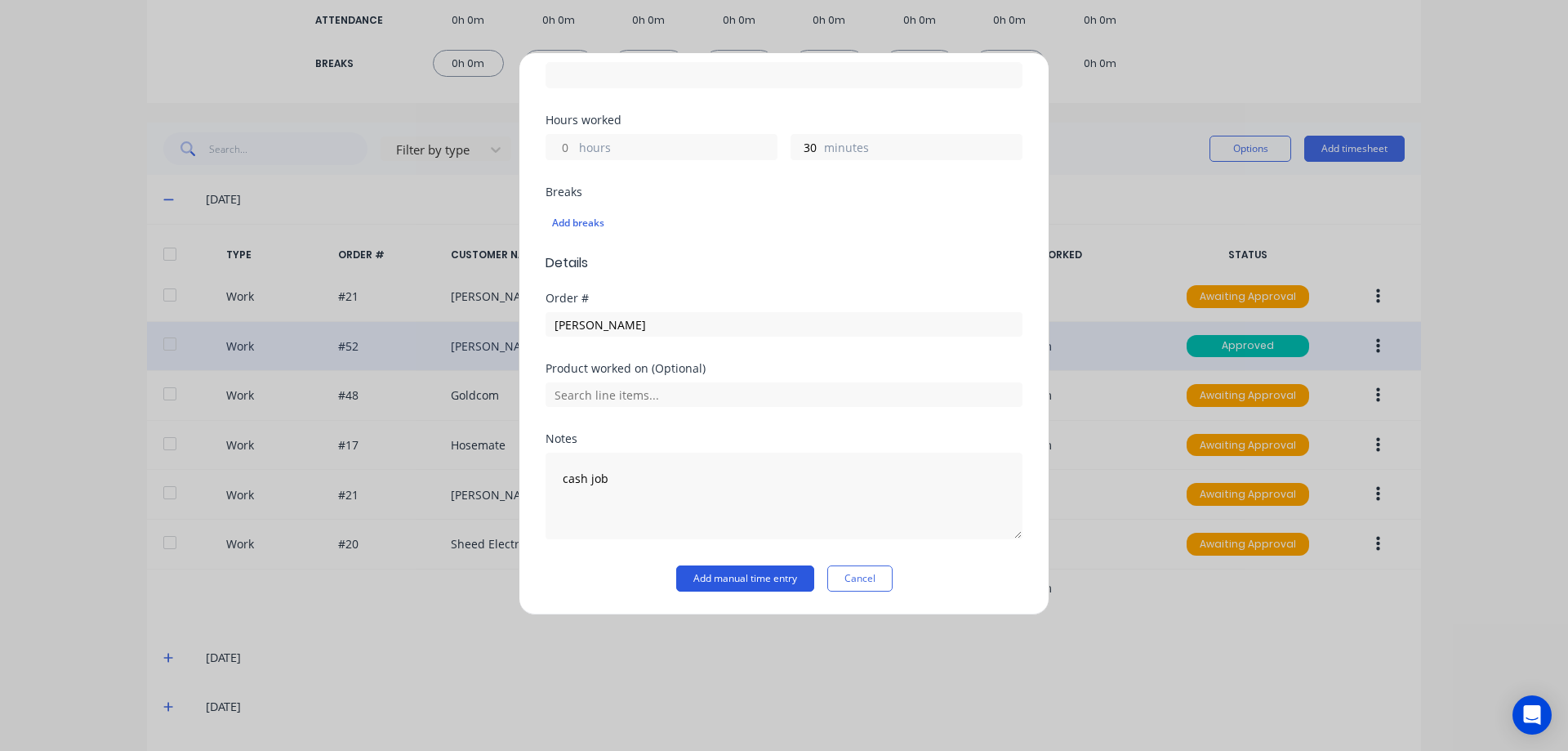
click at [737, 568] on button "Add manual time entry" at bounding box center [744, 578] width 138 height 26
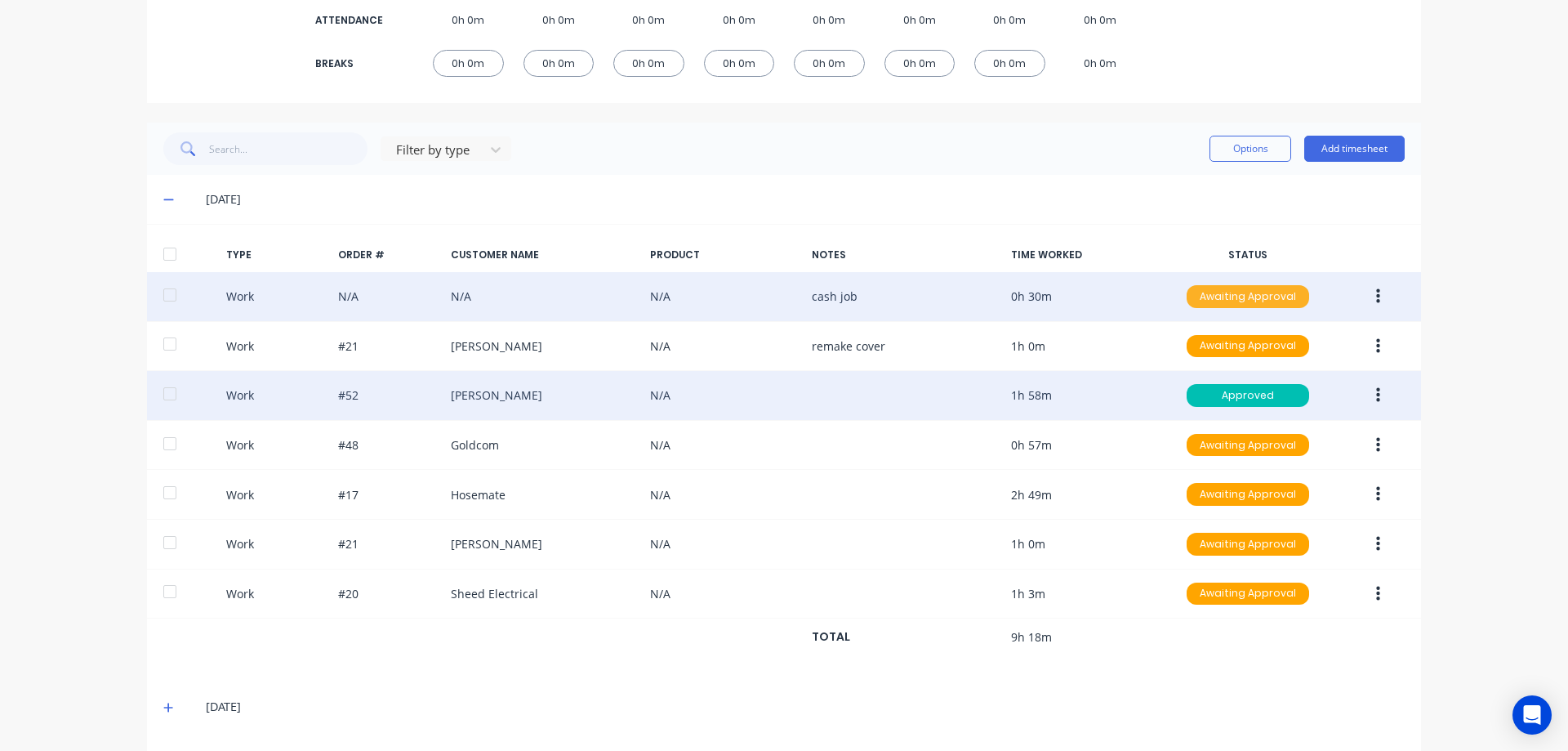
click at [1226, 295] on div "Awaiting Approval" at bounding box center [1247, 296] width 123 height 23
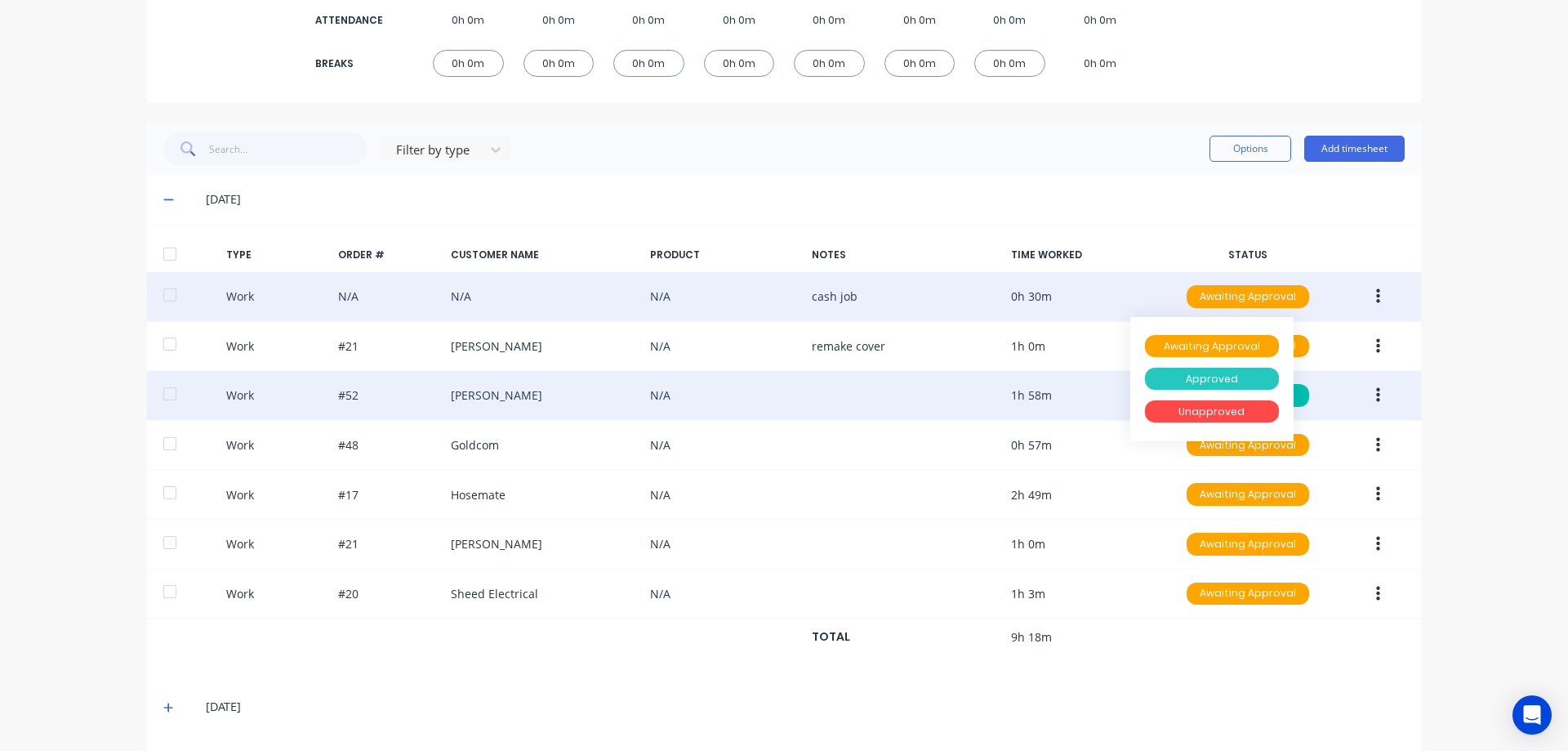
click at [1210, 378] on div "Approved" at bounding box center [1212, 379] width 134 height 23
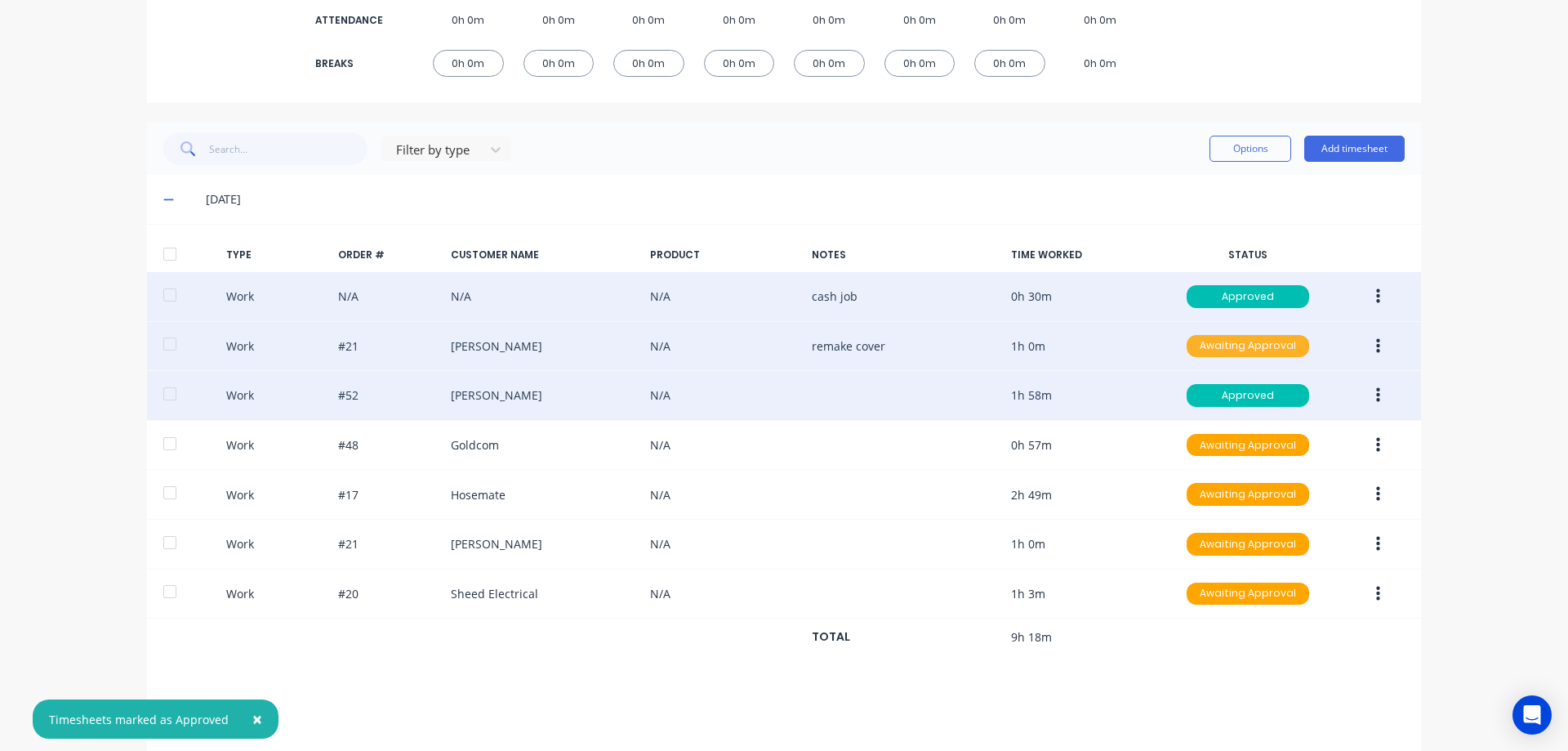
click at [1221, 349] on div "Awaiting Approval" at bounding box center [1247, 346] width 123 height 23
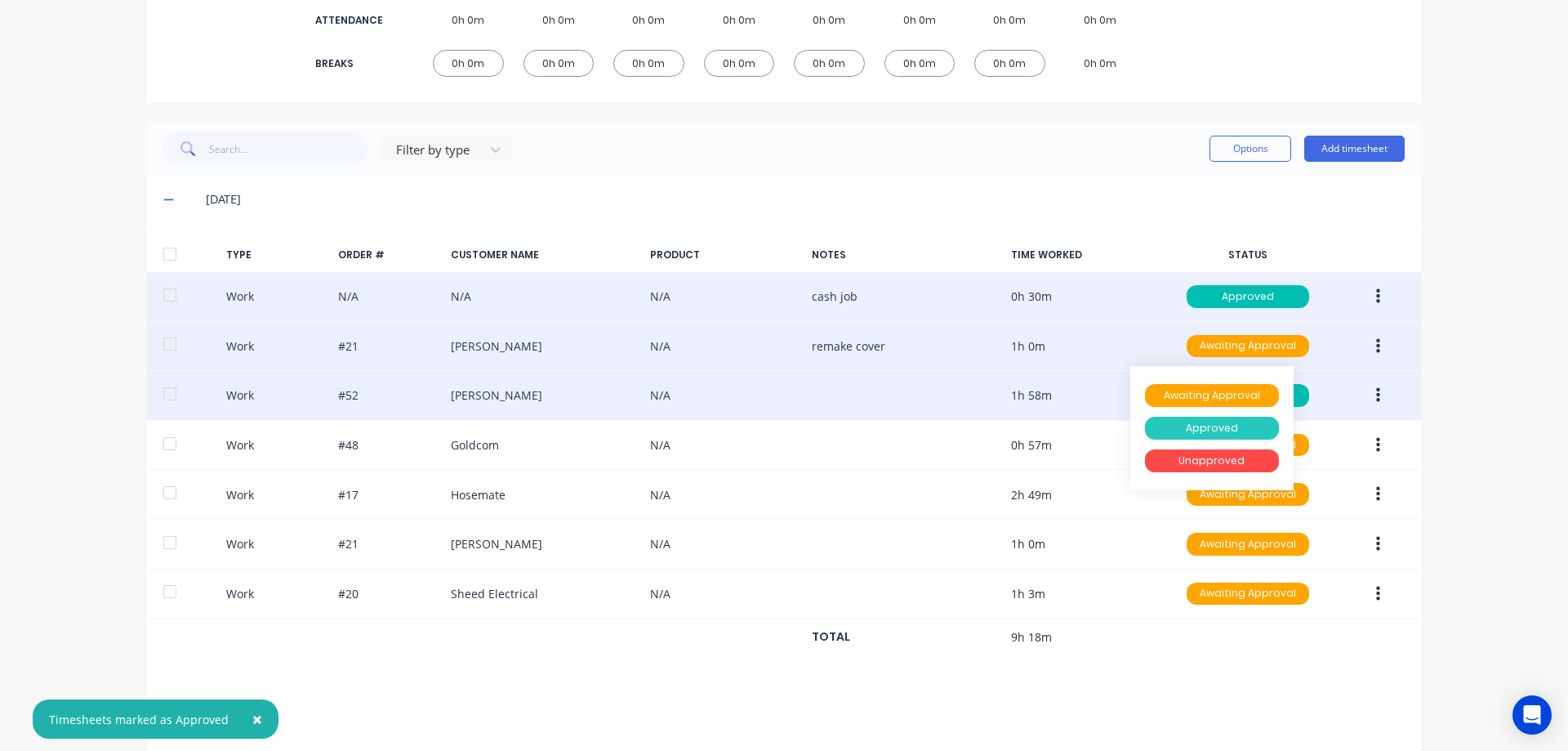
click at [1230, 426] on div "Approved" at bounding box center [1212, 428] width 134 height 23
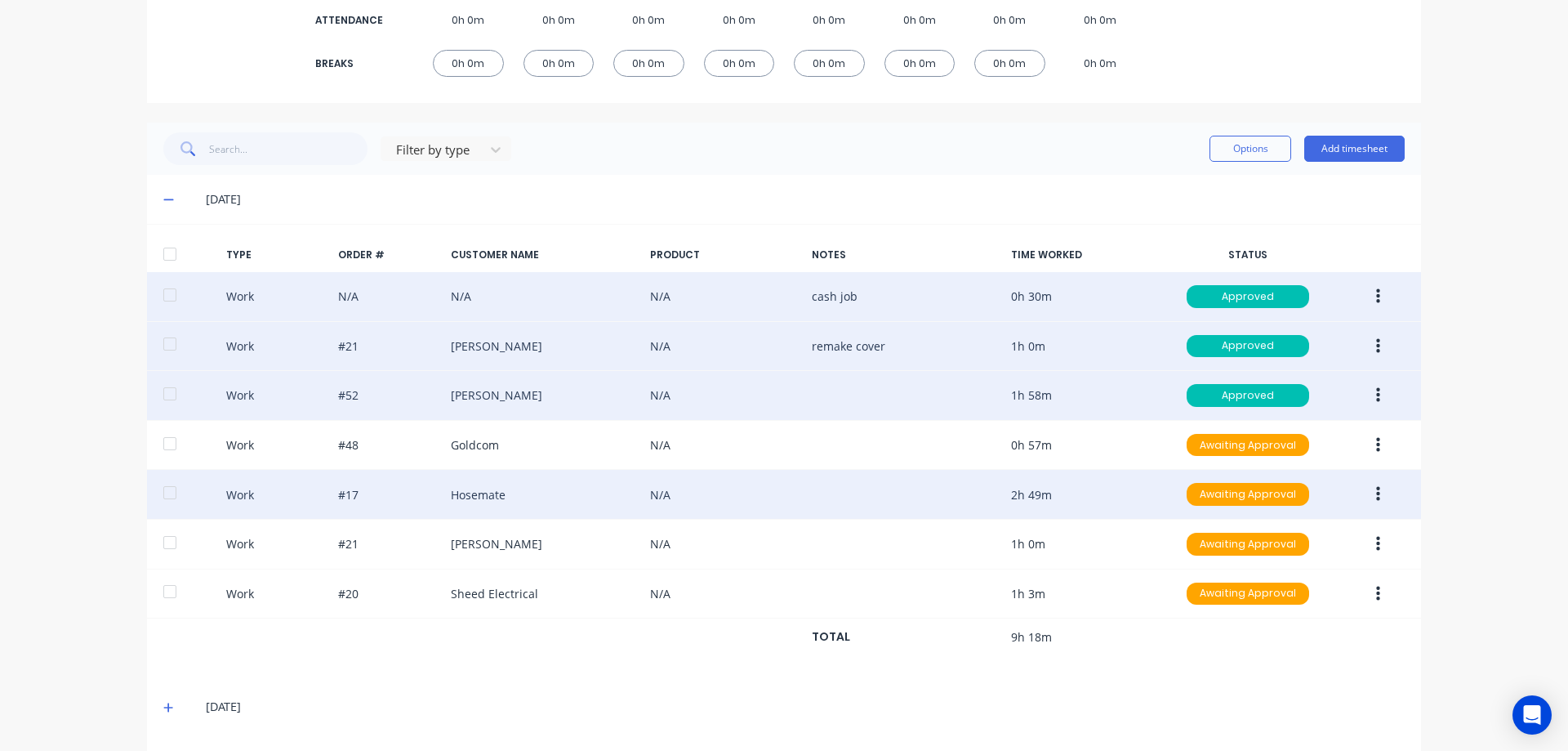
click at [1376, 492] on icon "button" at bounding box center [1378, 494] width 4 height 18
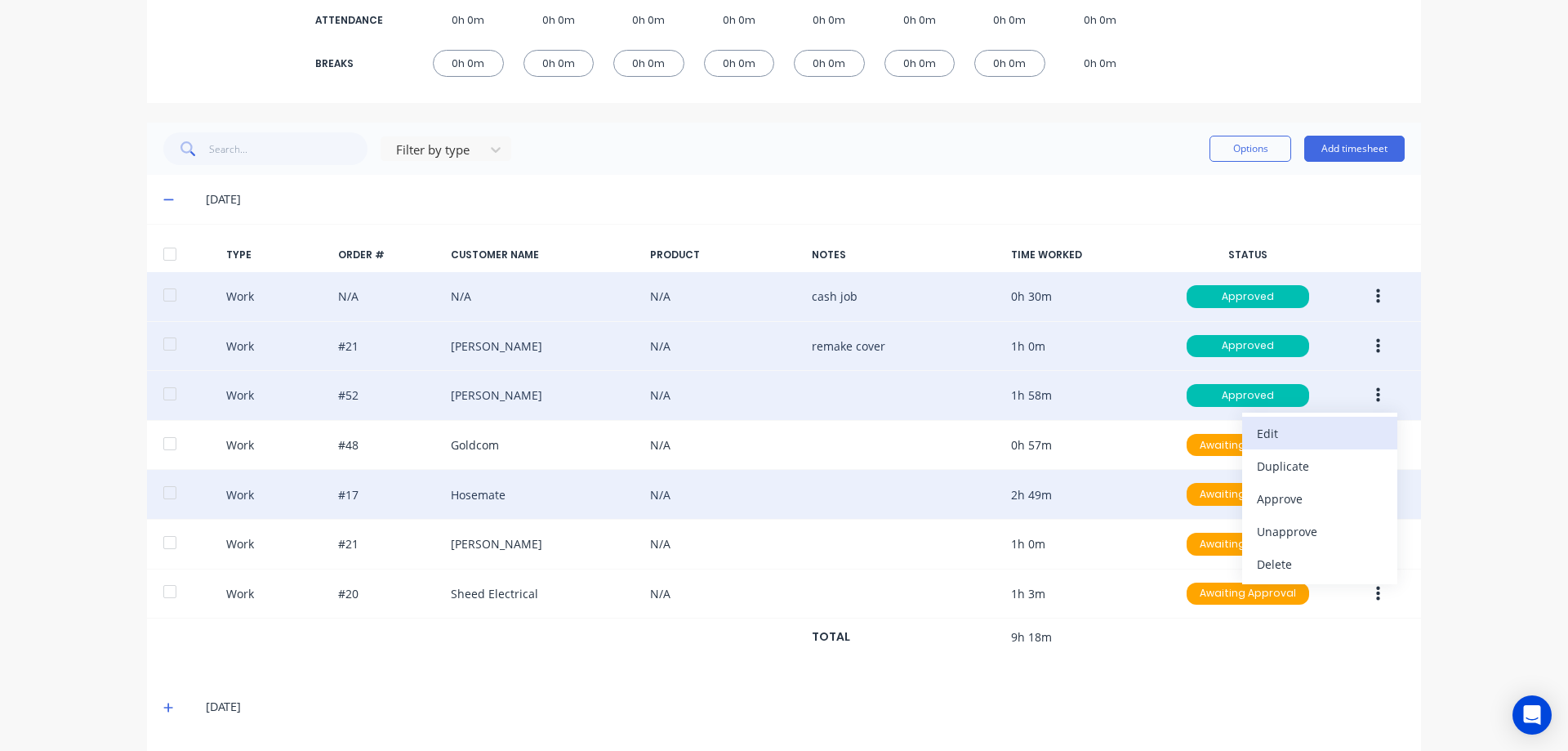
click at [1287, 428] on div "Edit" at bounding box center [1320, 433] width 126 height 23
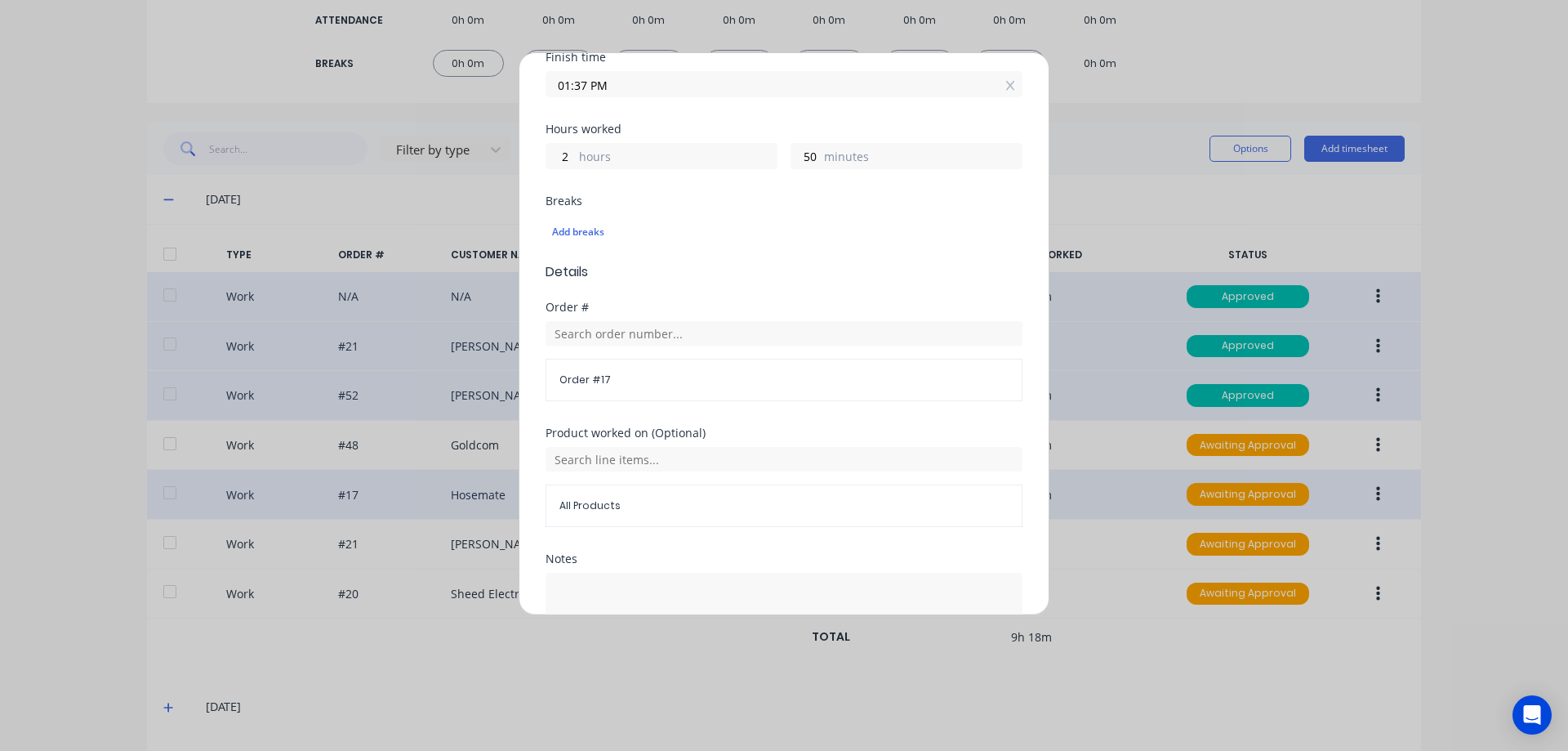
scroll to position [327, 0]
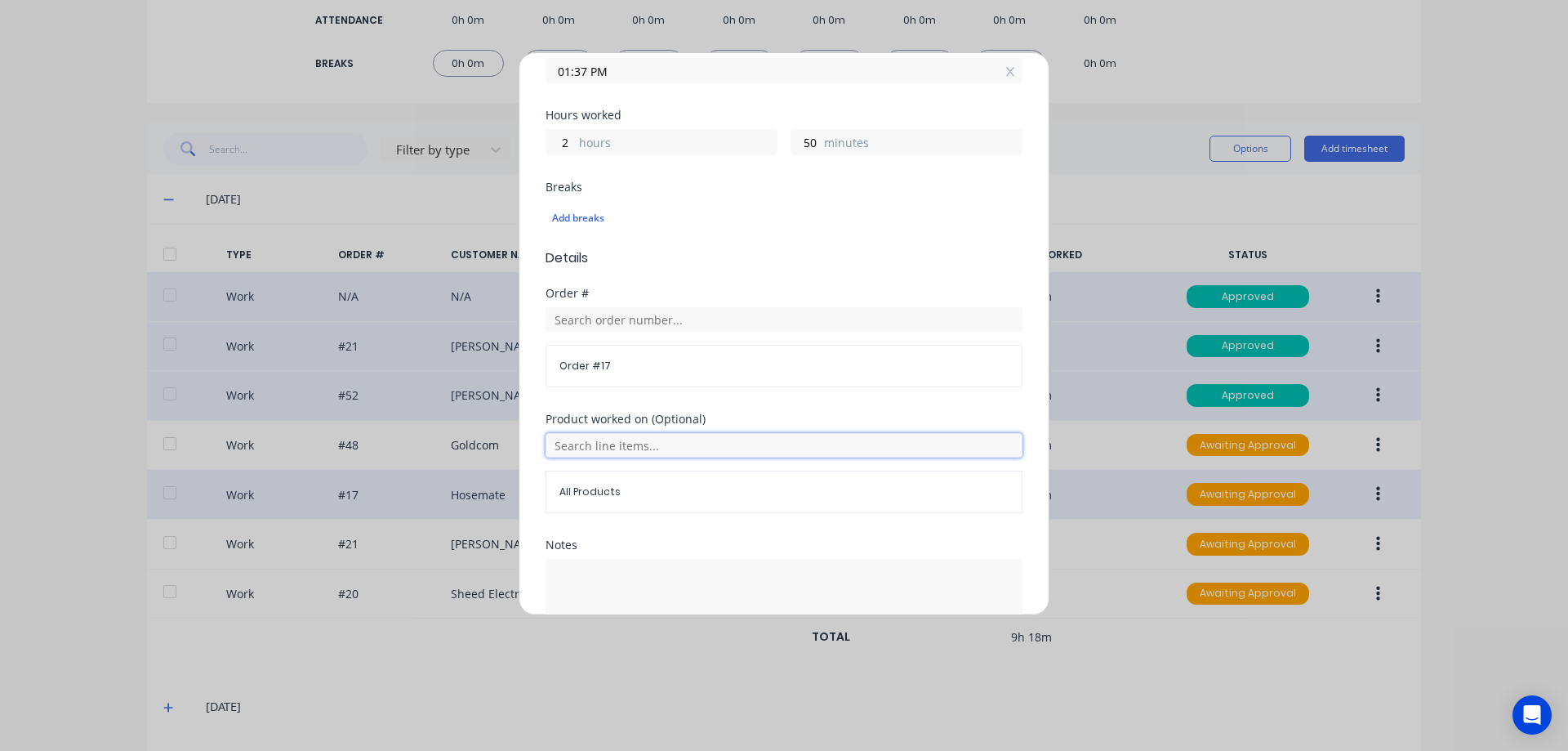
click at [625, 447] on input "text" at bounding box center [784, 445] width 477 height 24
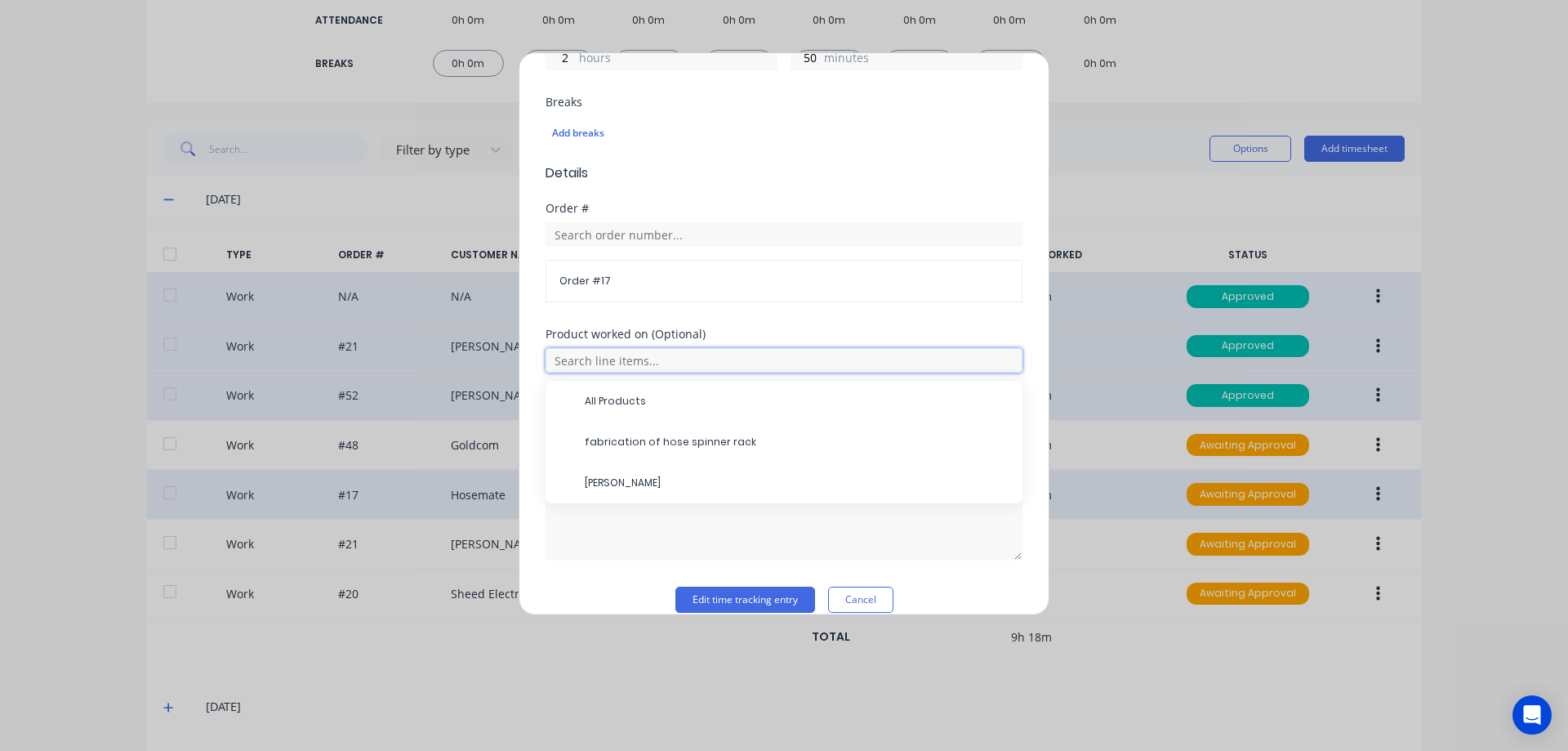
scroll to position [433, 0]
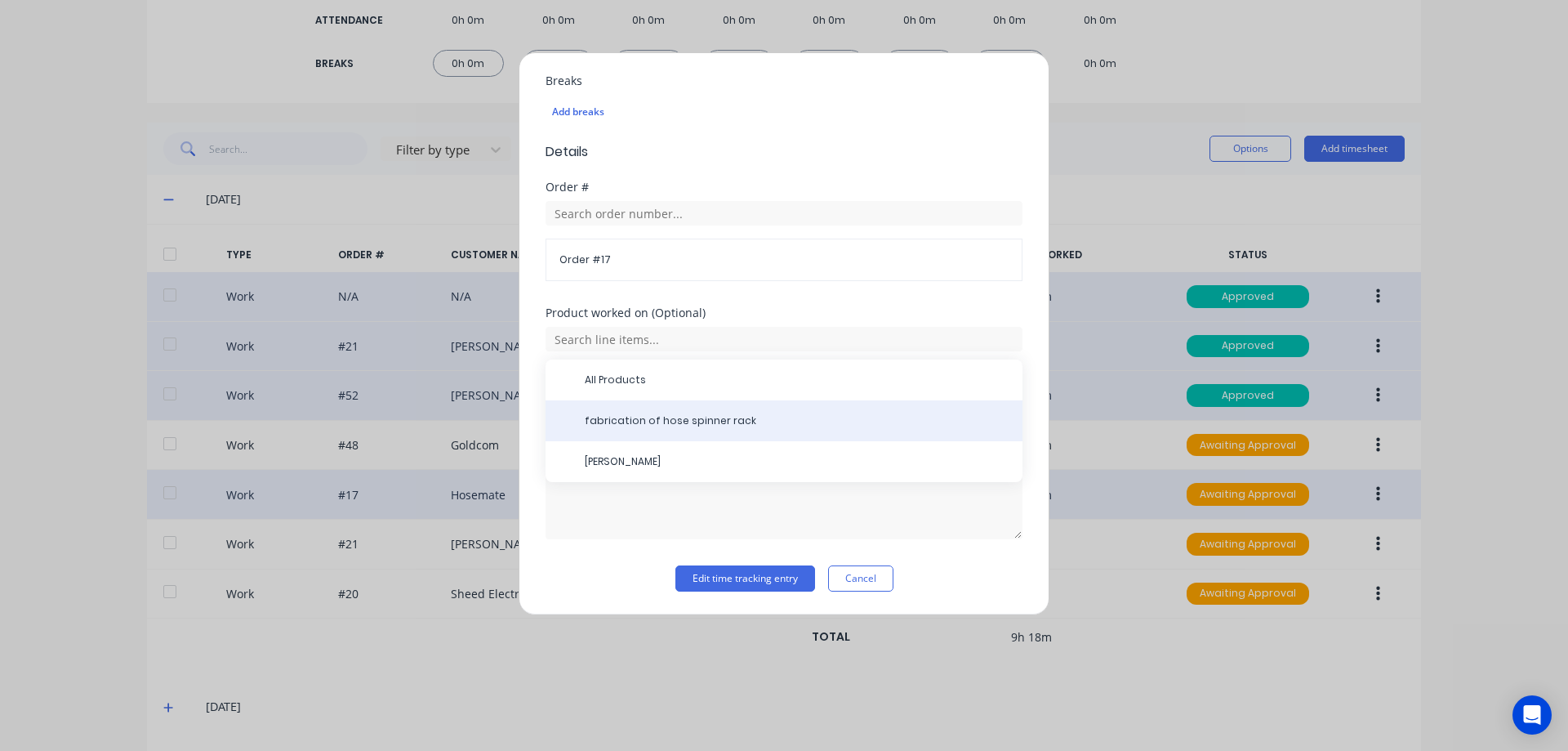
click at [659, 416] on span "fabrication of hose spinner rack" at bounding box center [797, 421] width 425 height 15
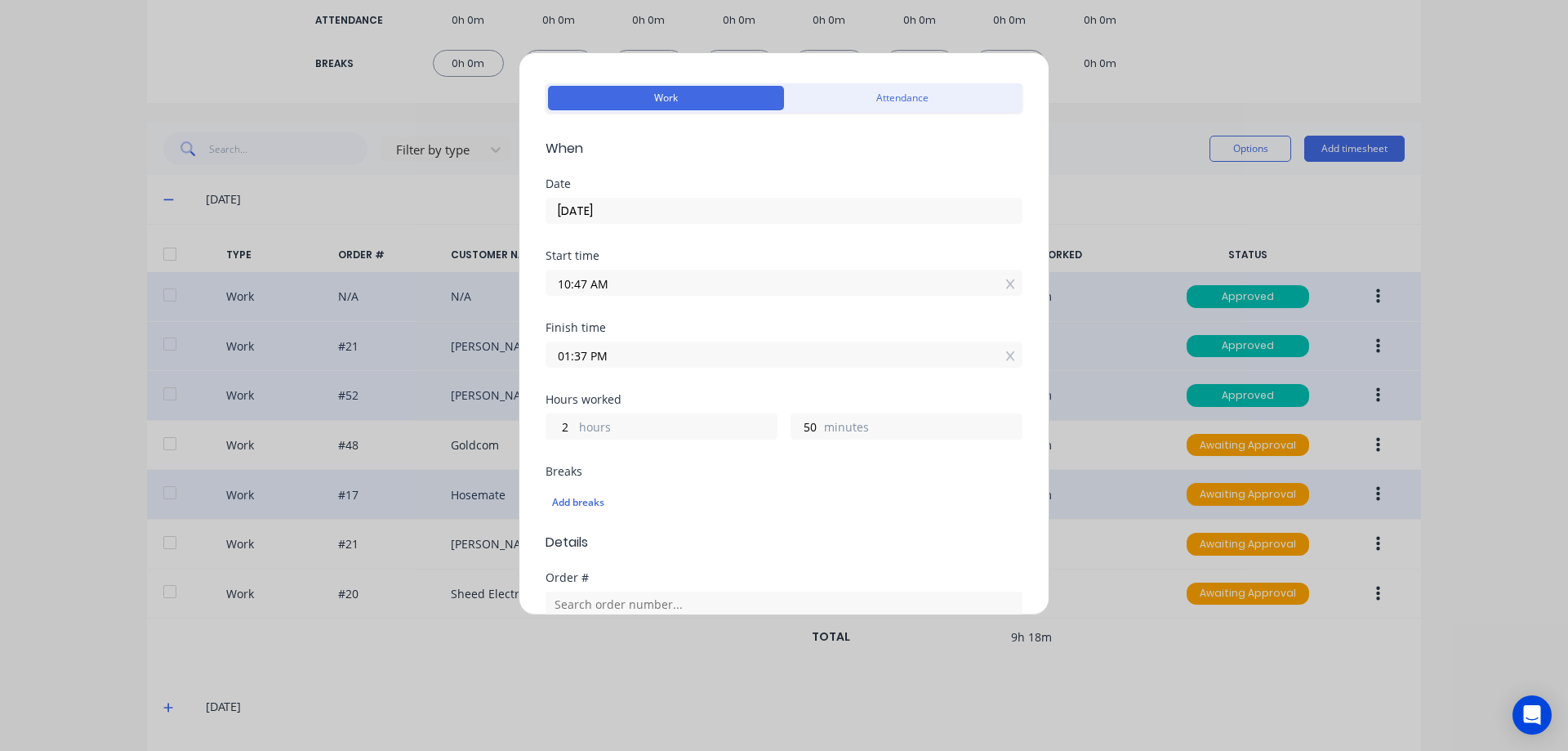
scroll to position [24, 0]
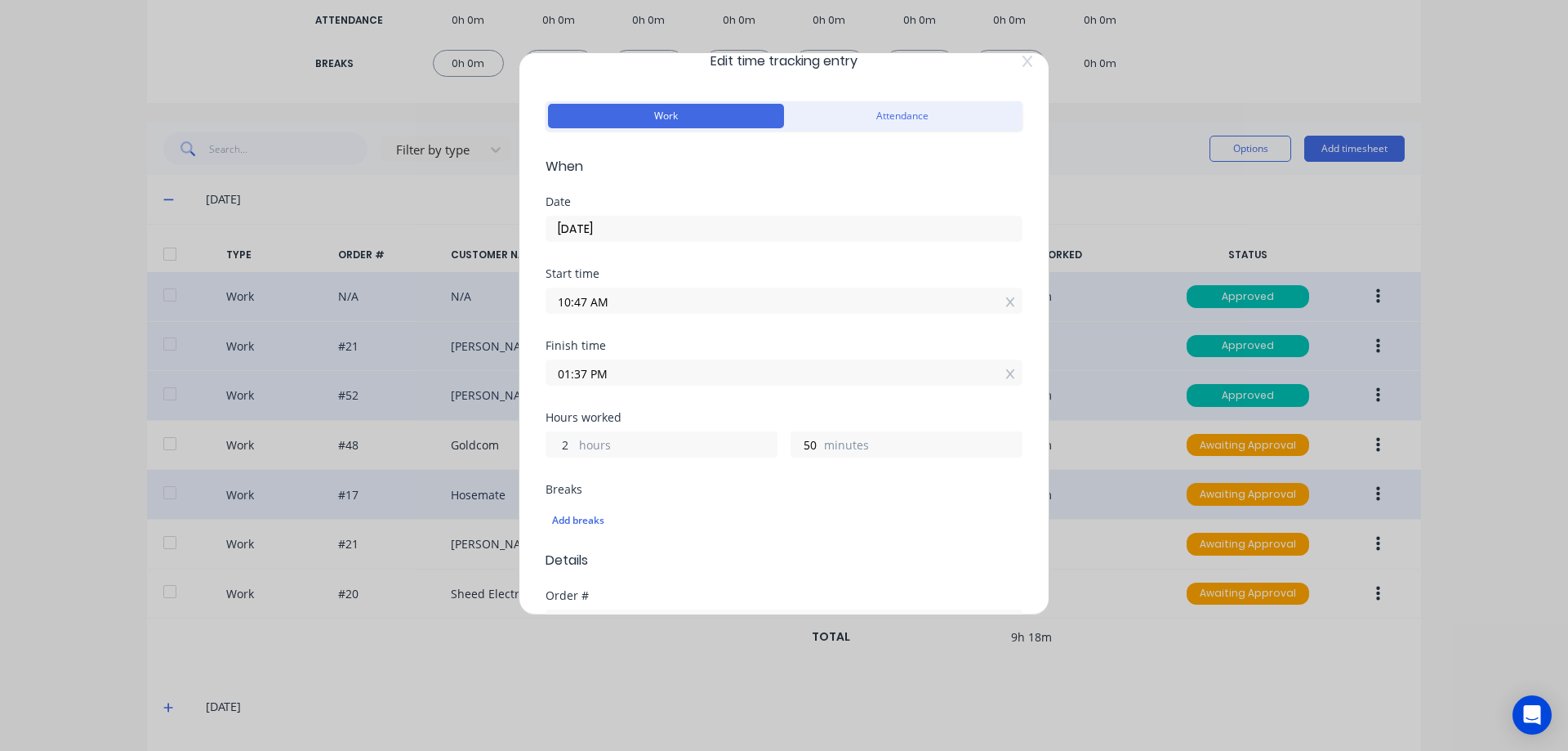
click at [575, 444] on input "2" at bounding box center [560, 444] width 28 height 24
type input "4"
type input "03:37 PM"
click at [814, 443] on div "50 minutes" at bounding box center [905, 444] width 231 height 26
click at [808, 444] on input "50" at bounding box center [805, 444] width 28 height 24
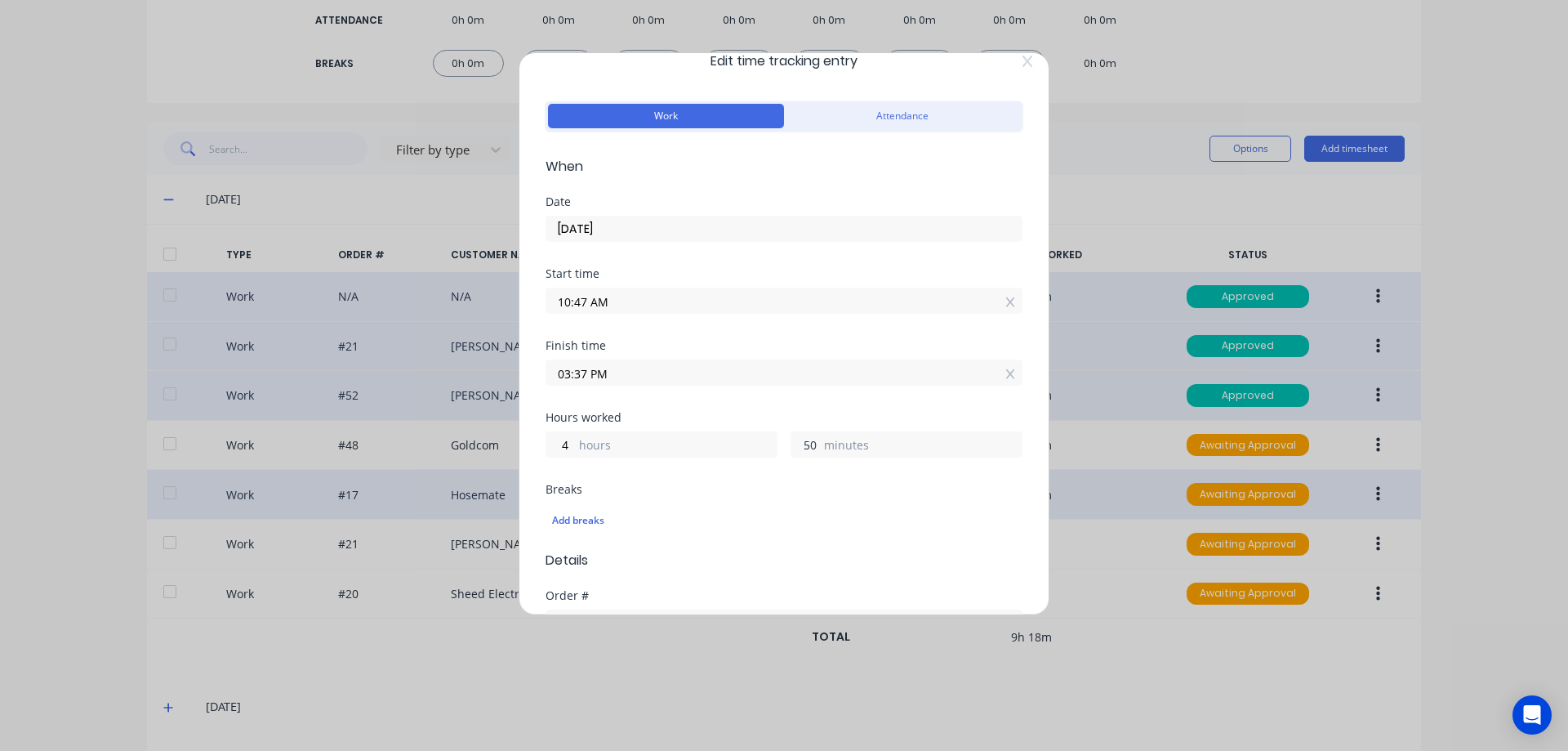
type input "5"
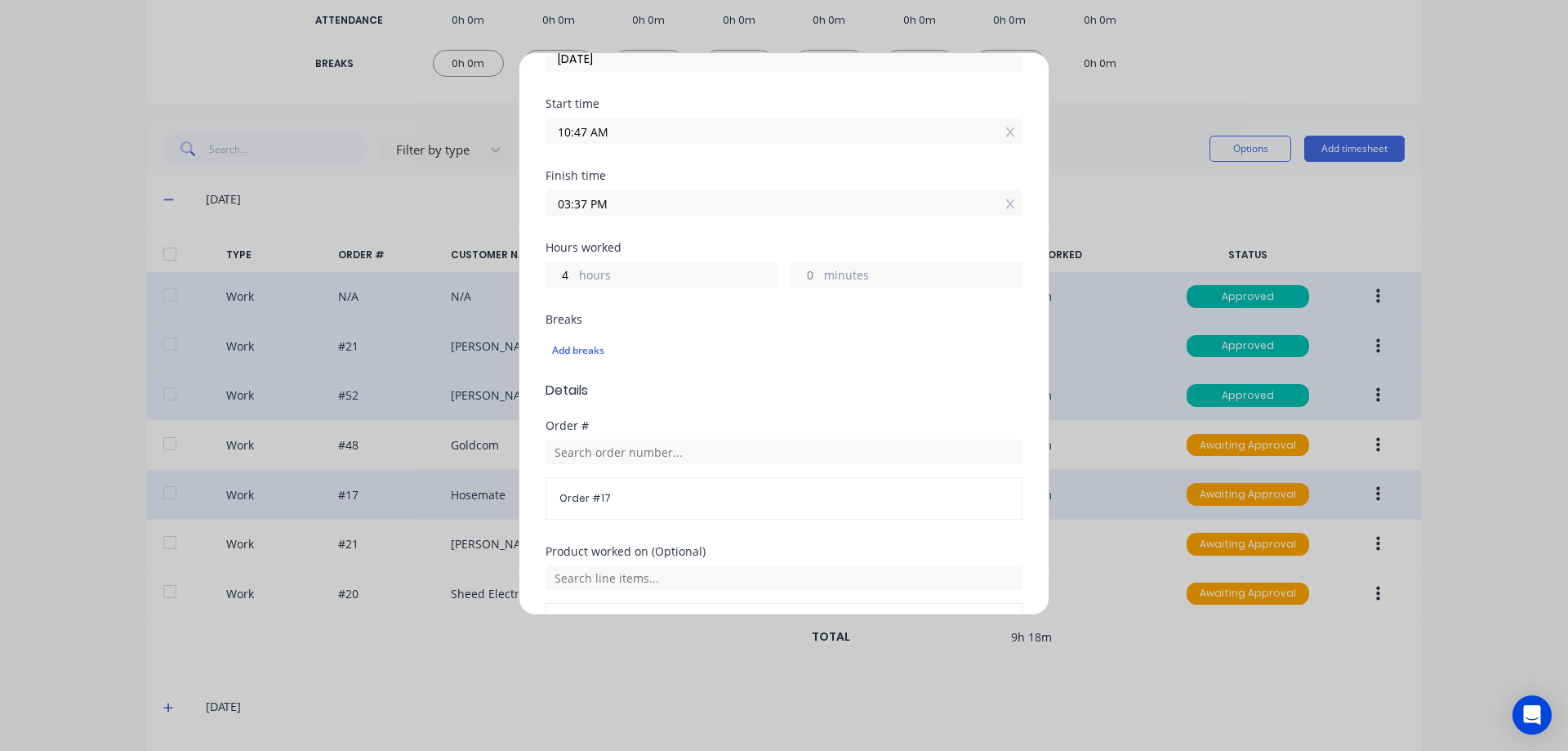
scroll to position [433, 0]
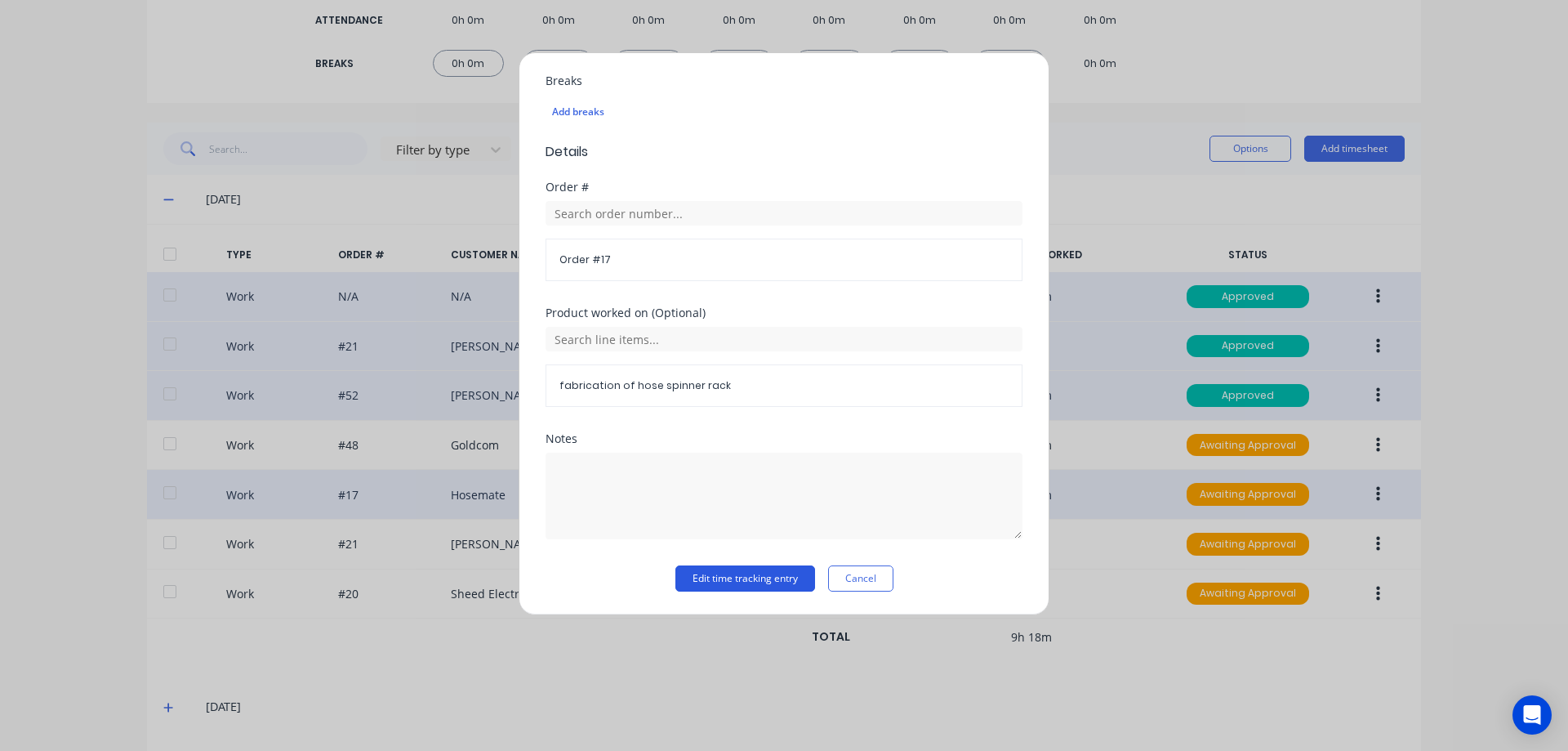
type input "02:47 PM"
type input "0"
click at [760, 578] on button "Edit time tracking entry" at bounding box center [745, 578] width 140 height 26
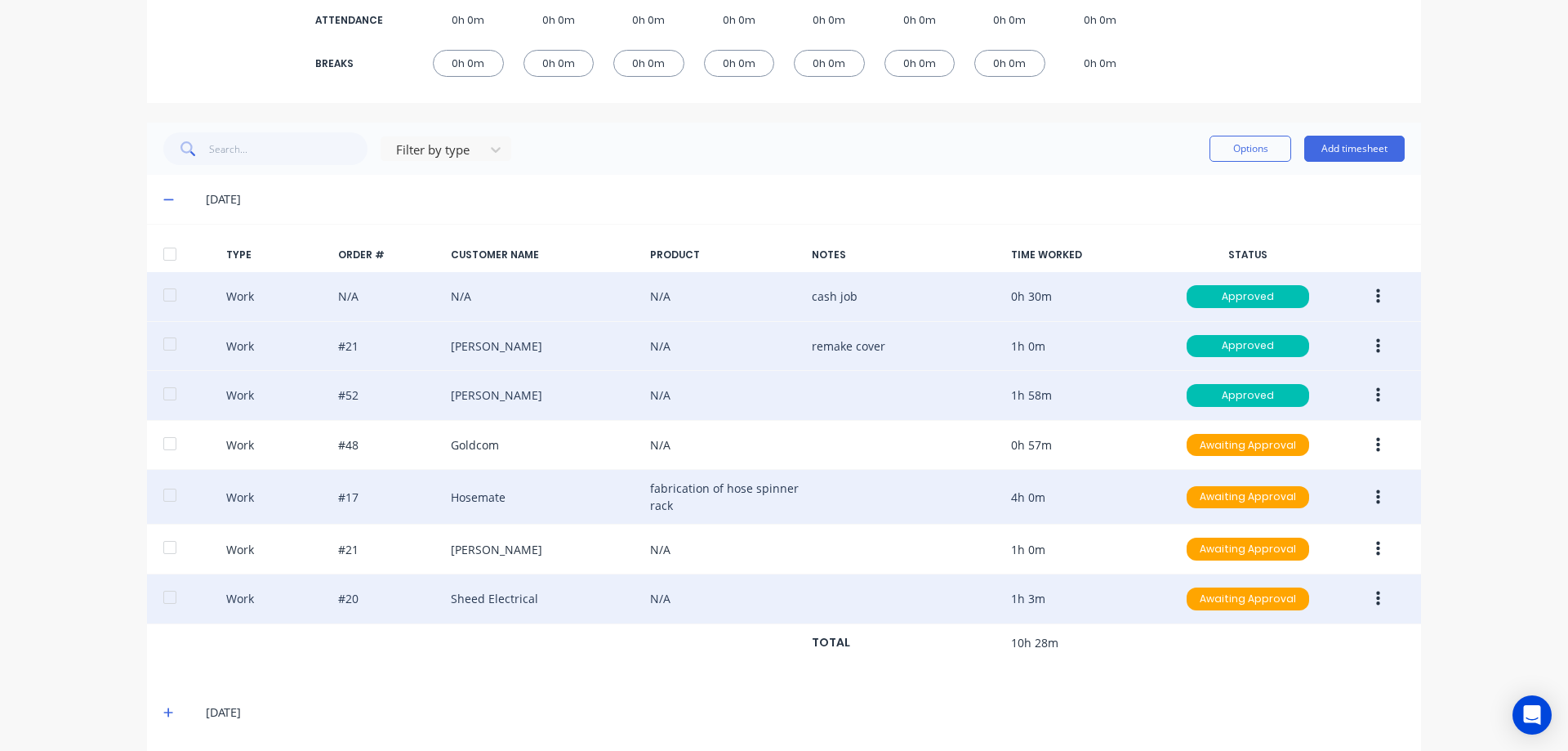
scroll to position [385, 0]
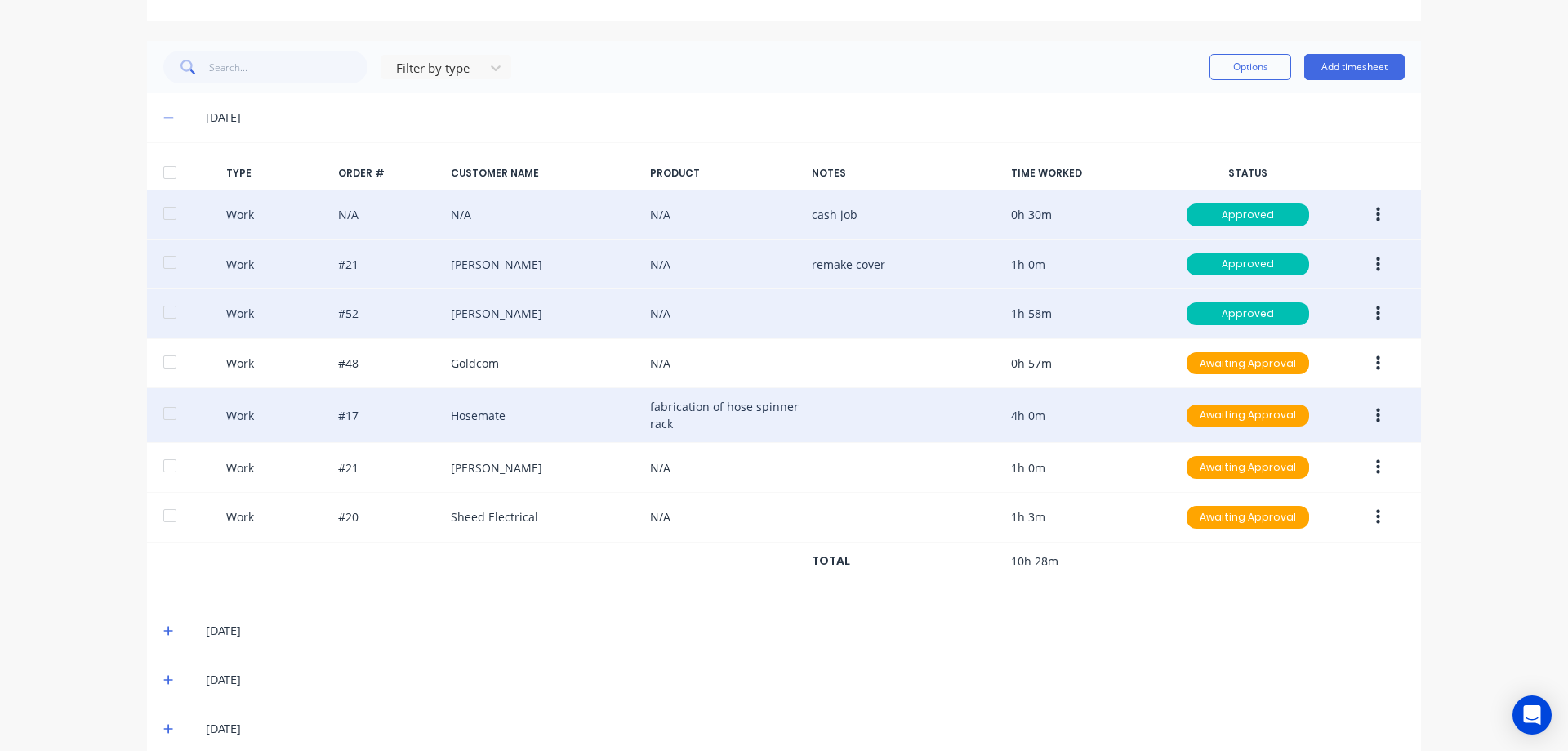
click at [1375, 215] on button "button" at bounding box center [1378, 214] width 38 height 29
click at [1337, 278] on div "Delete" at bounding box center [1320, 283] width 126 height 23
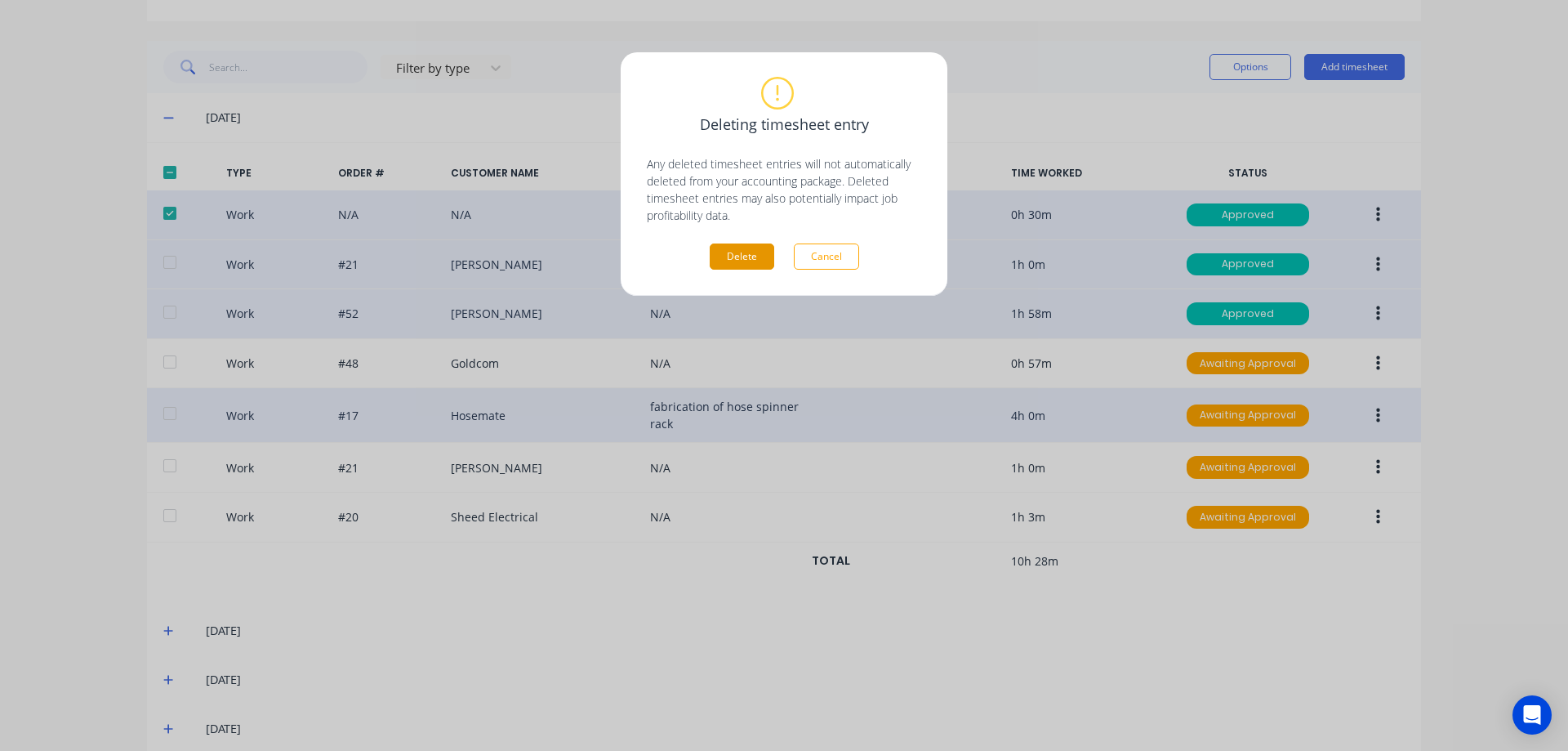
click at [743, 253] on button "Delete" at bounding box center [741, 257] width 65 height 26
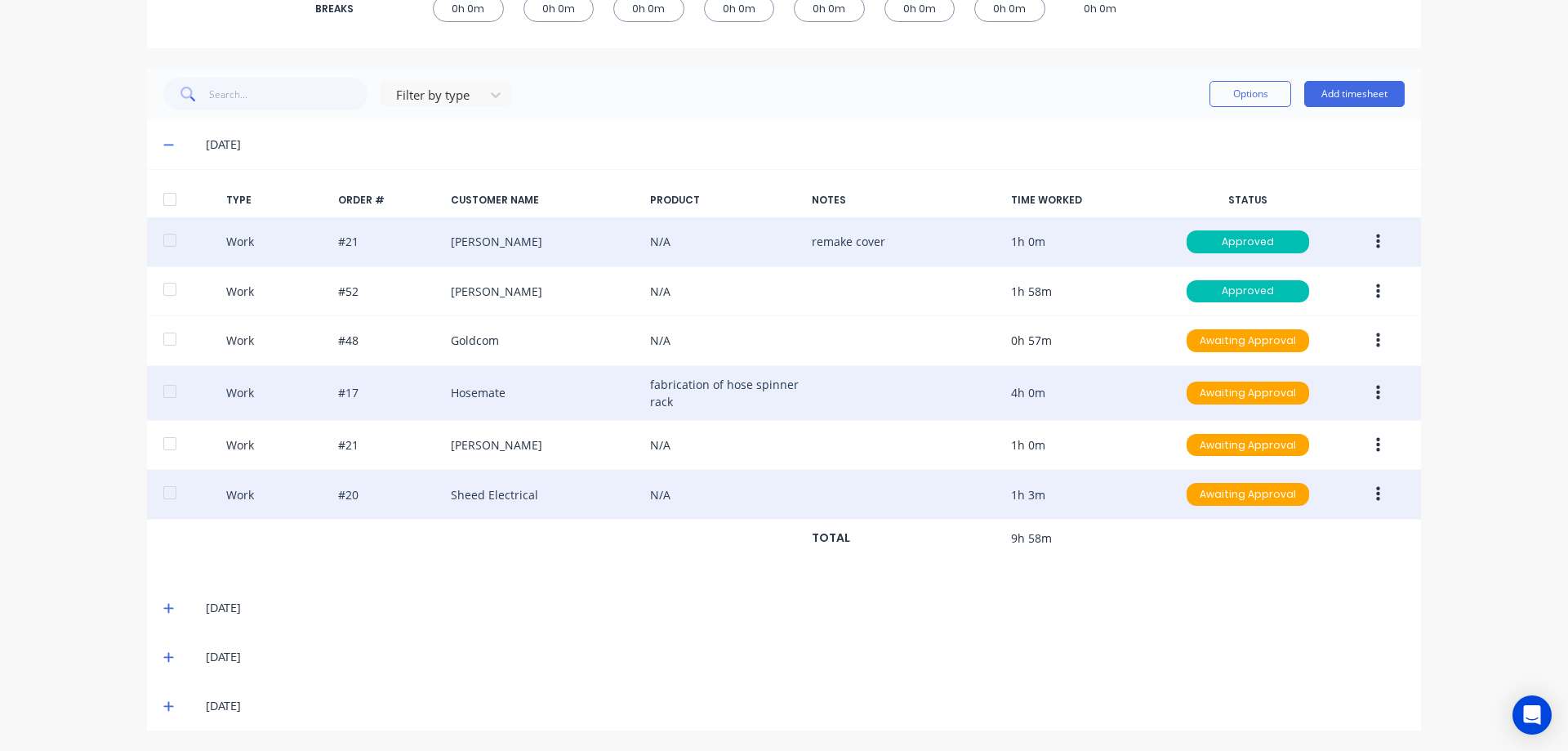
click at [1376, 488] on button "button" at bounding box center [1378, 493] width 38 height 29
click at [1311, 422] on div "Edit" at bounding box center [1320, 433] width 126 height 23
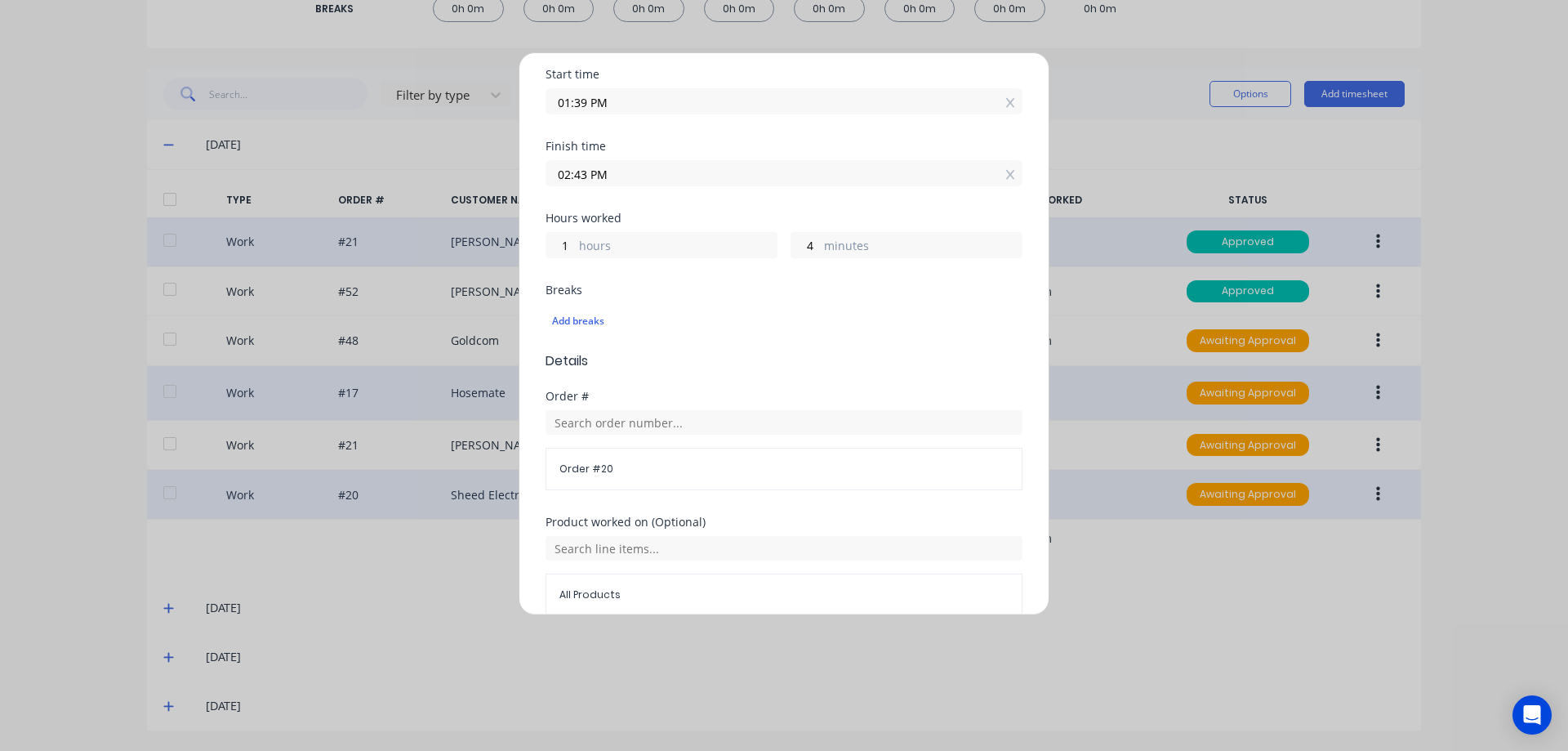
scroll to position [188, 0]
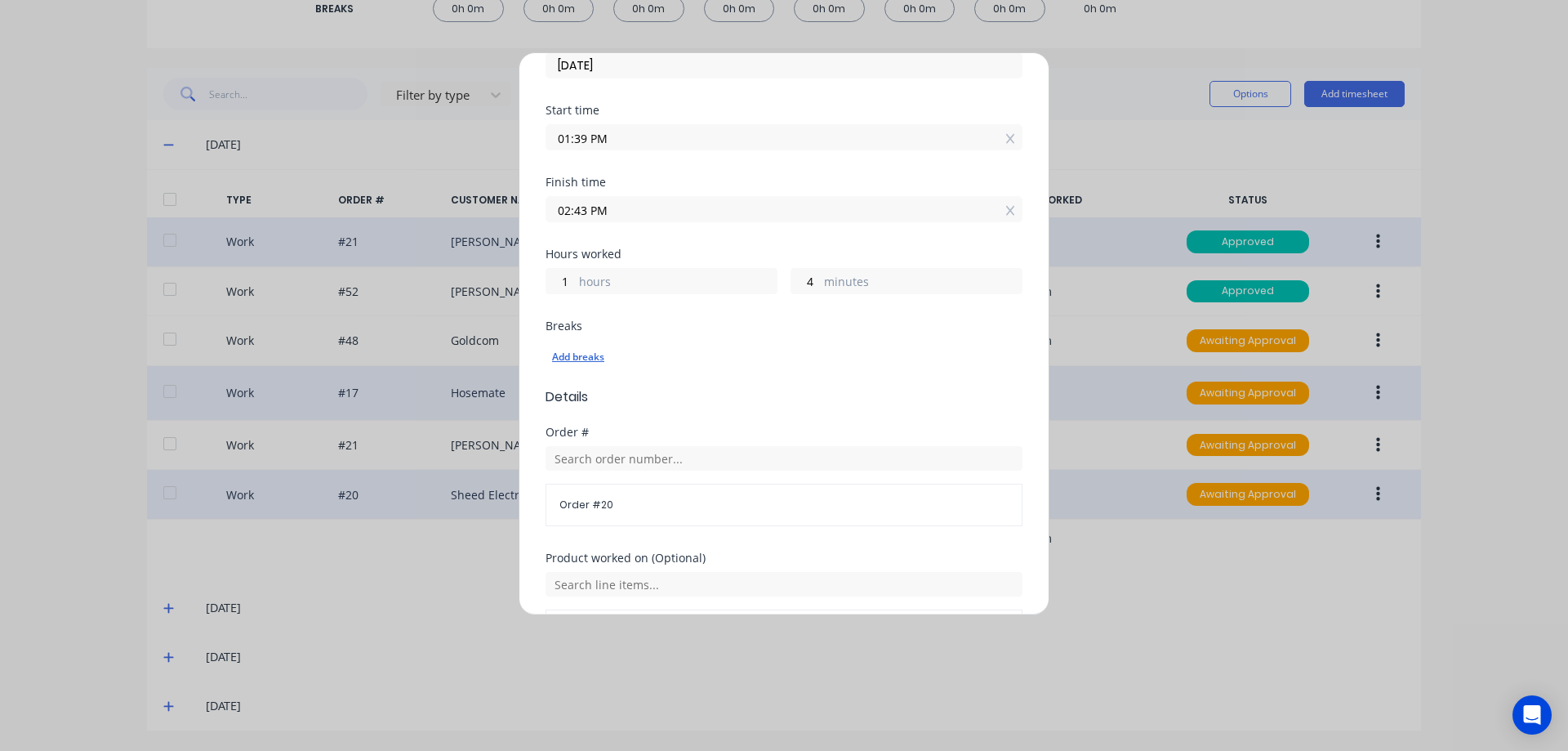
click at [581, 360] on div "Add breaks" at bounding box center [784, 356] width 464 height 22
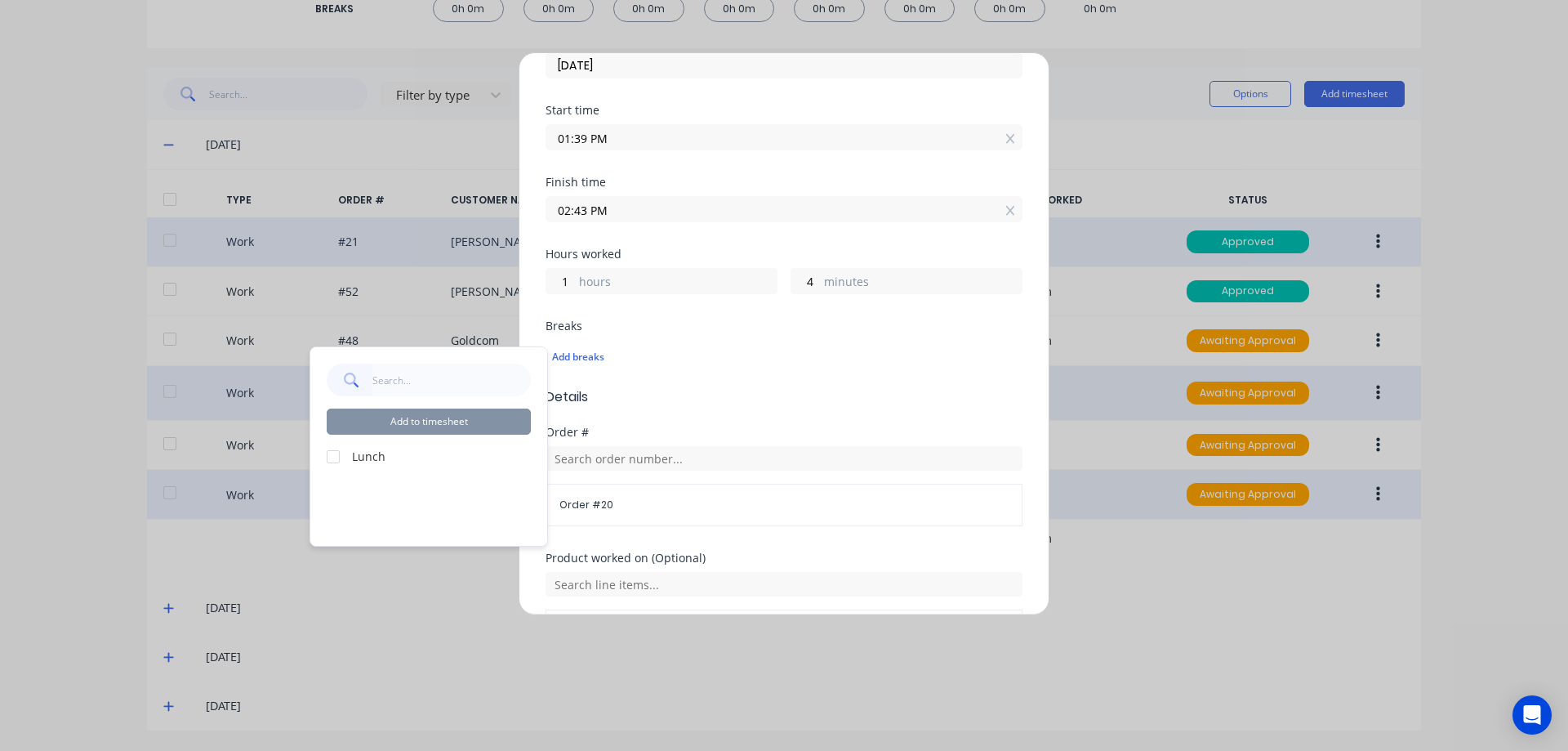
click at [327, 450] on div at bounding box center [333, 457] width 33 height 33
click at [397, 417] on button "Add to timesheet" at bounding box center [429, 422] width 204 height 26
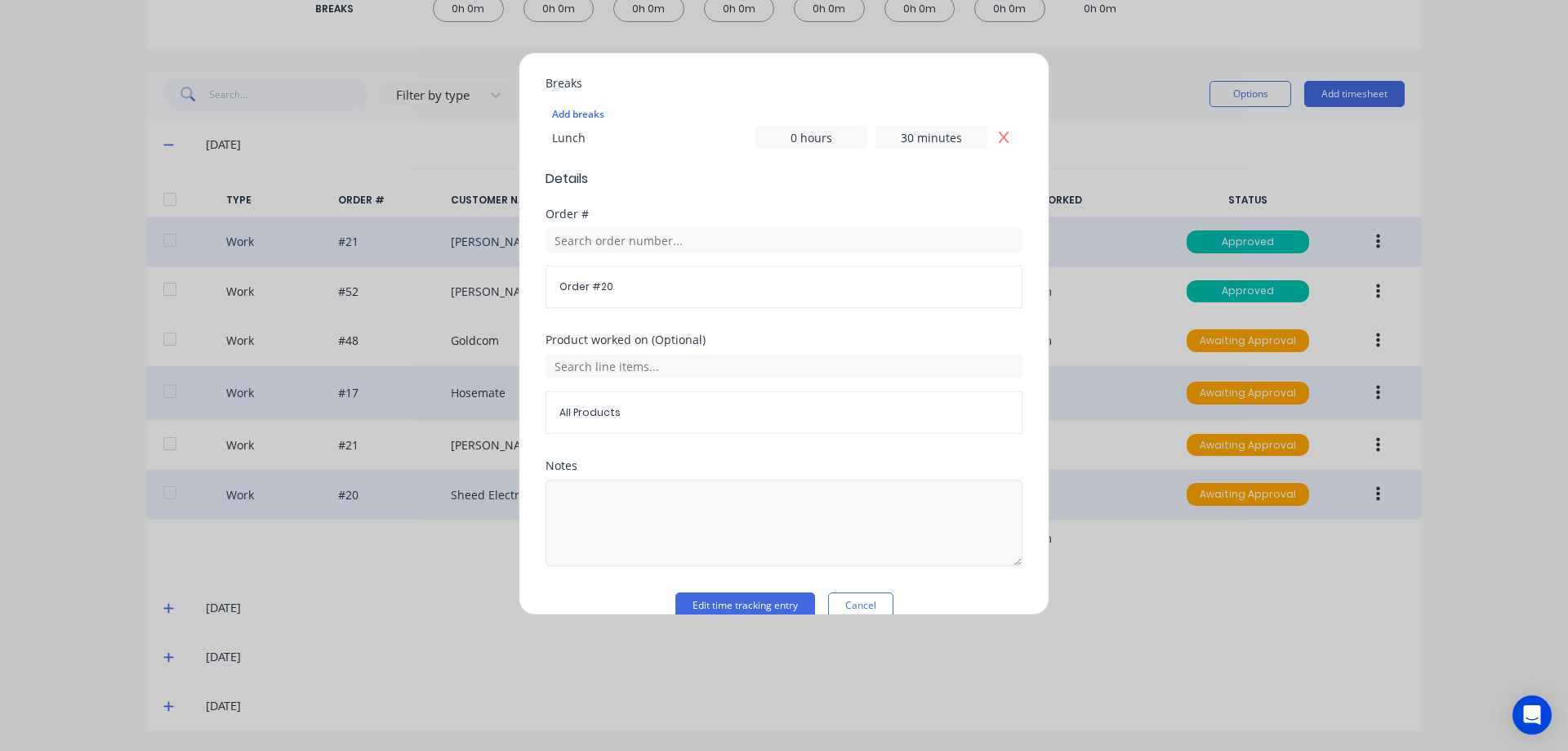
scroll to position [458, 0]
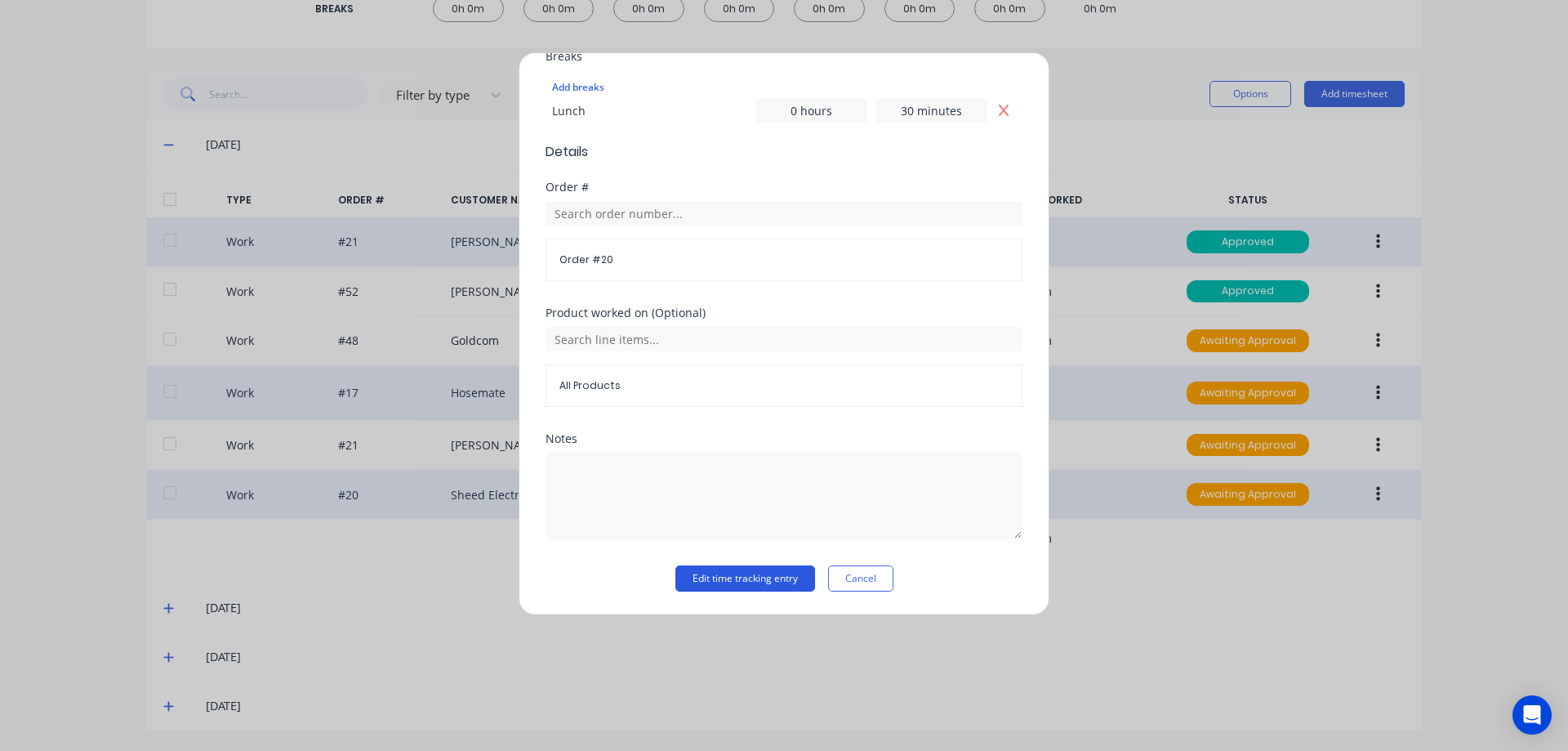
click at [781, 574] on button "Edit time tracking entry" at bounding box center [745, 578] width 140 height 26
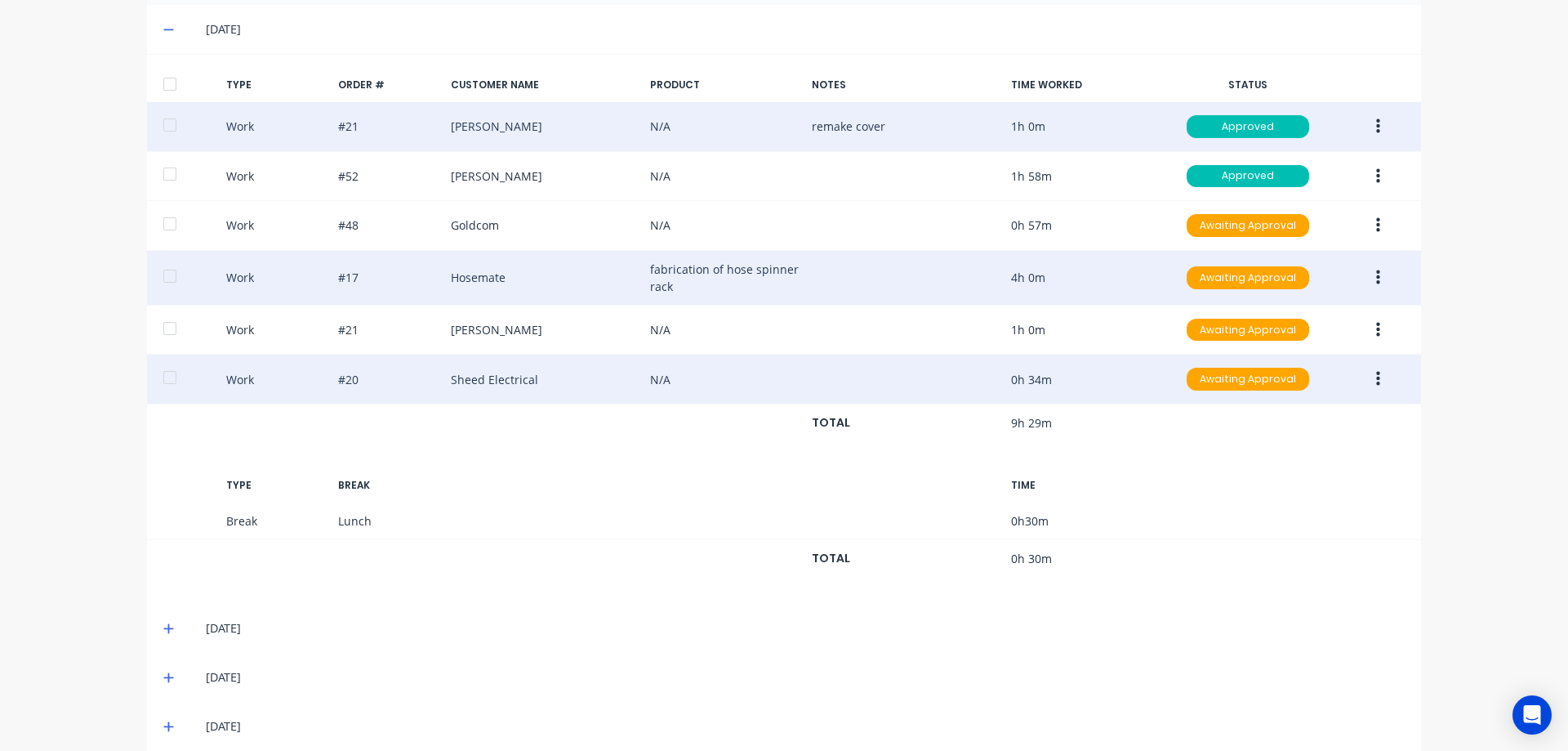
scroll to position [494, 0]
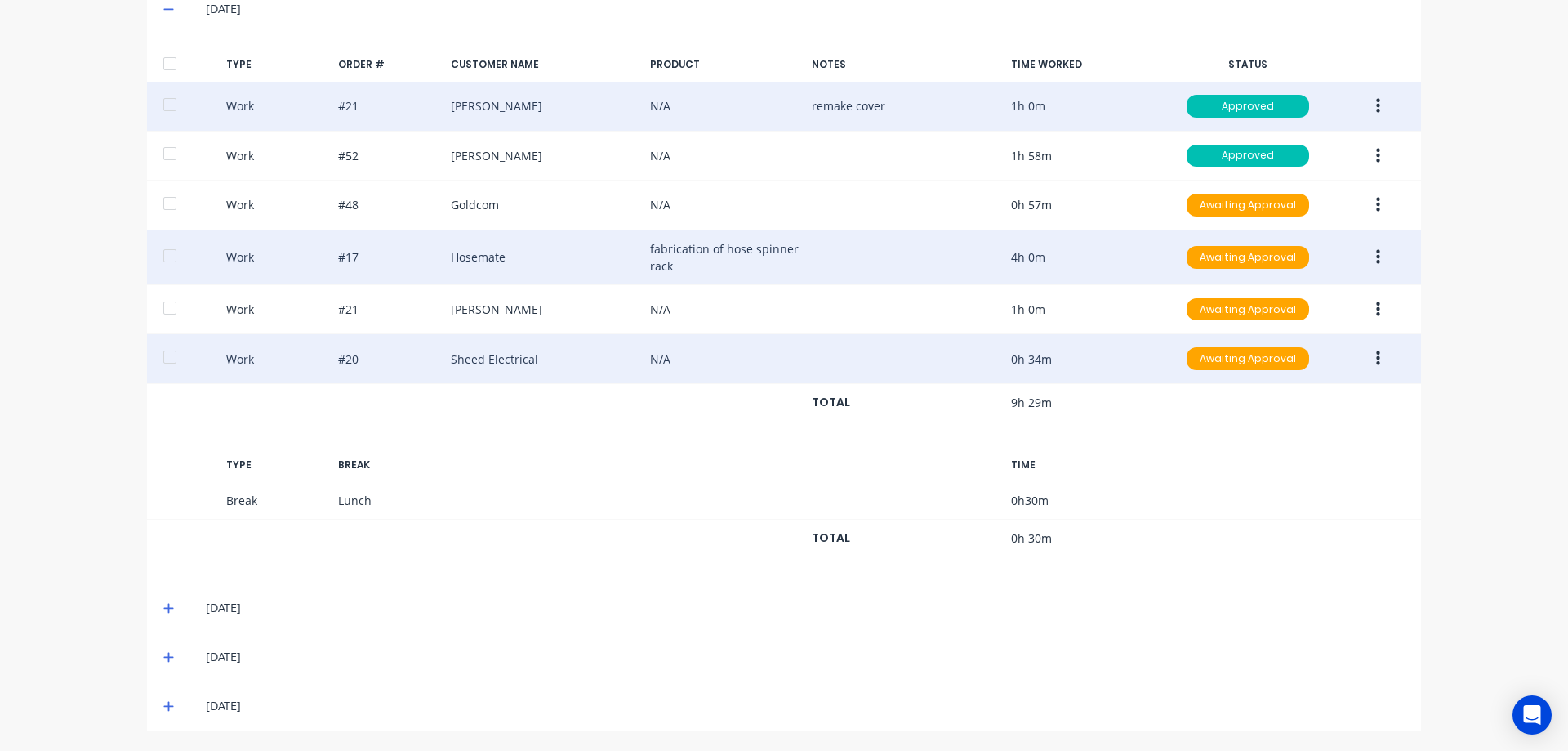
click at [163, 608] on icon at bounding box center [168, 608] width 10 height 11
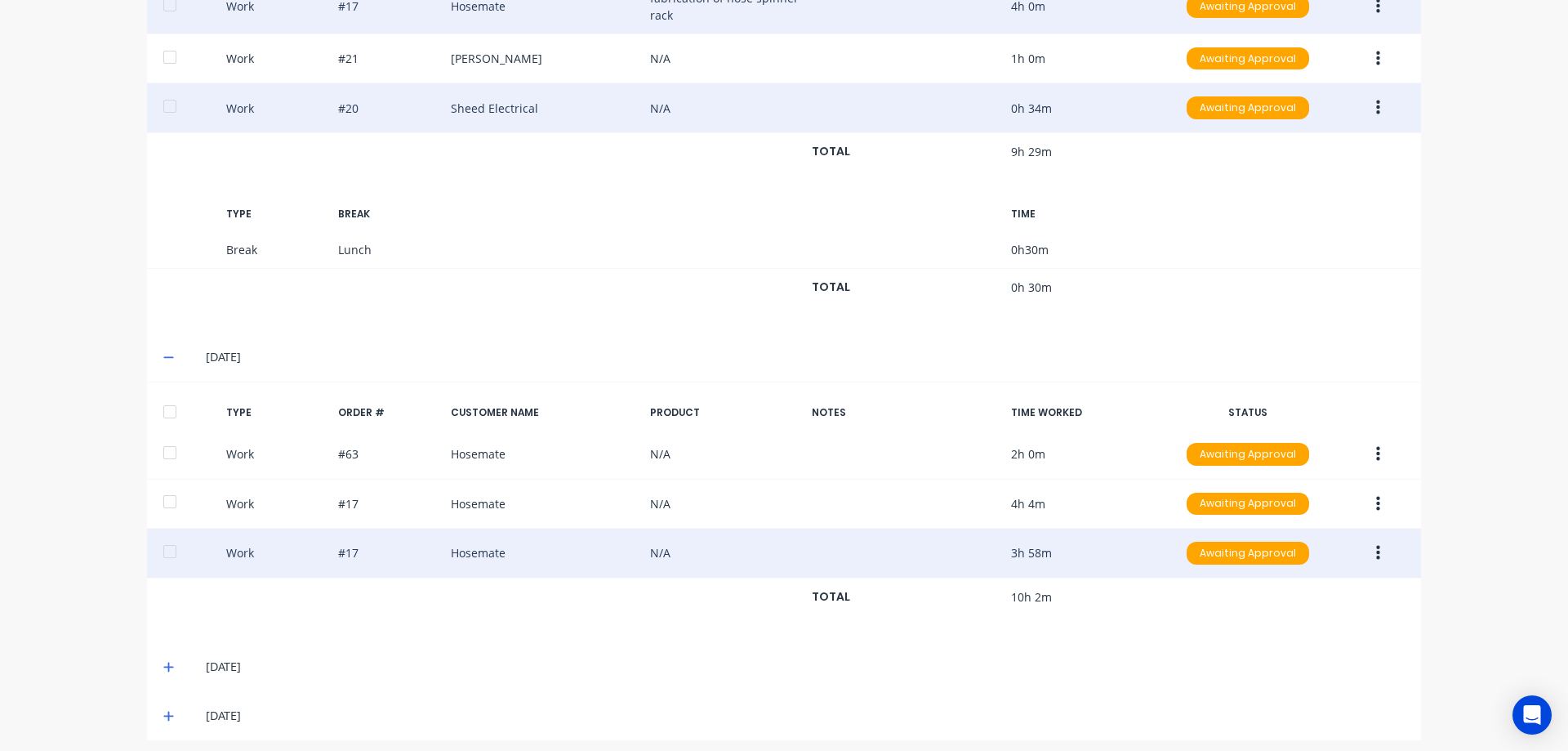
scroll to position [755, 0]
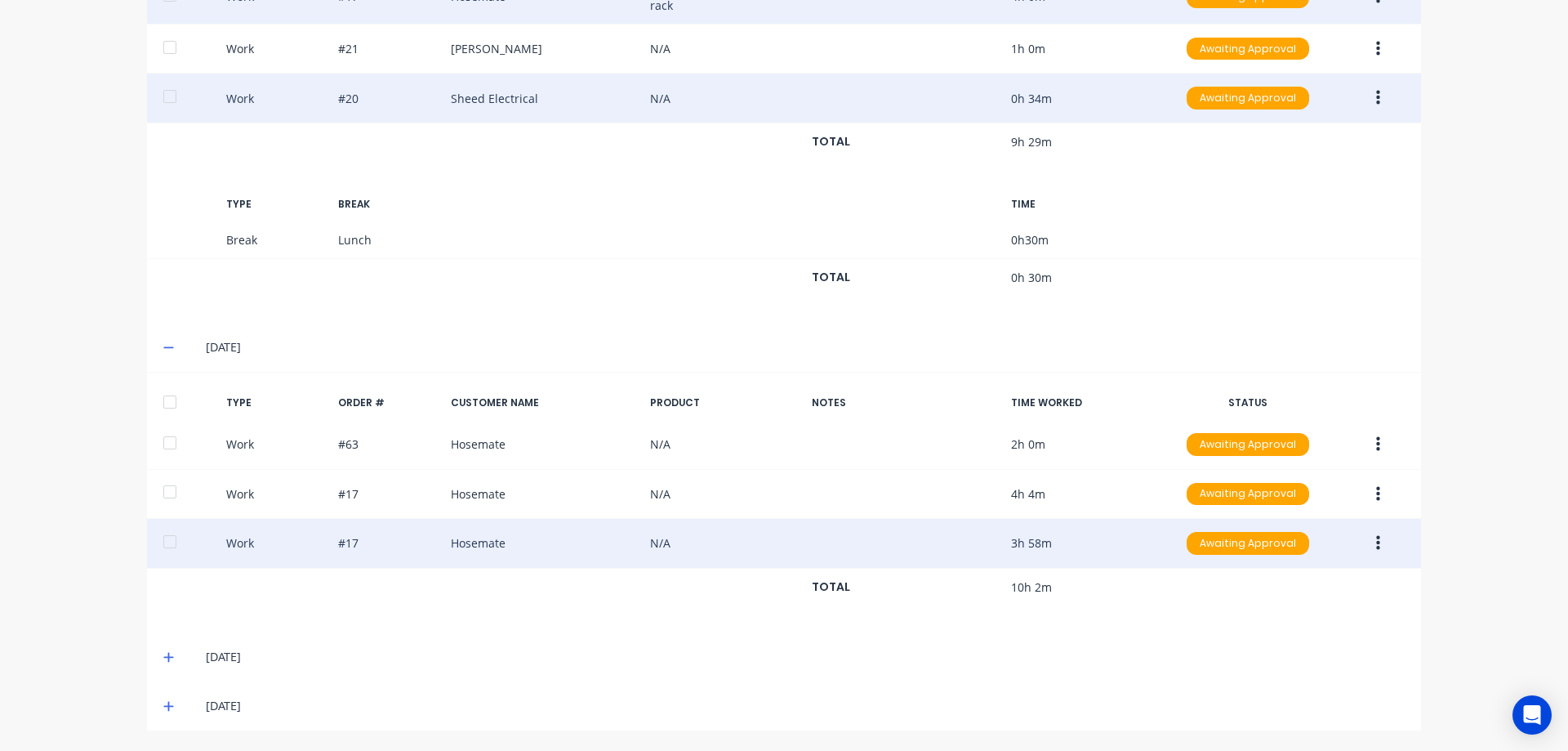
click at [949, 548] on div "Work #17 Hosemate N/A 3h 58m Awaiting Approval" at bounding box center [784, 543] width 1274 height 50
click at [1375, 543] on button "button" at bounding box center [1378, 543] width 38 height 29
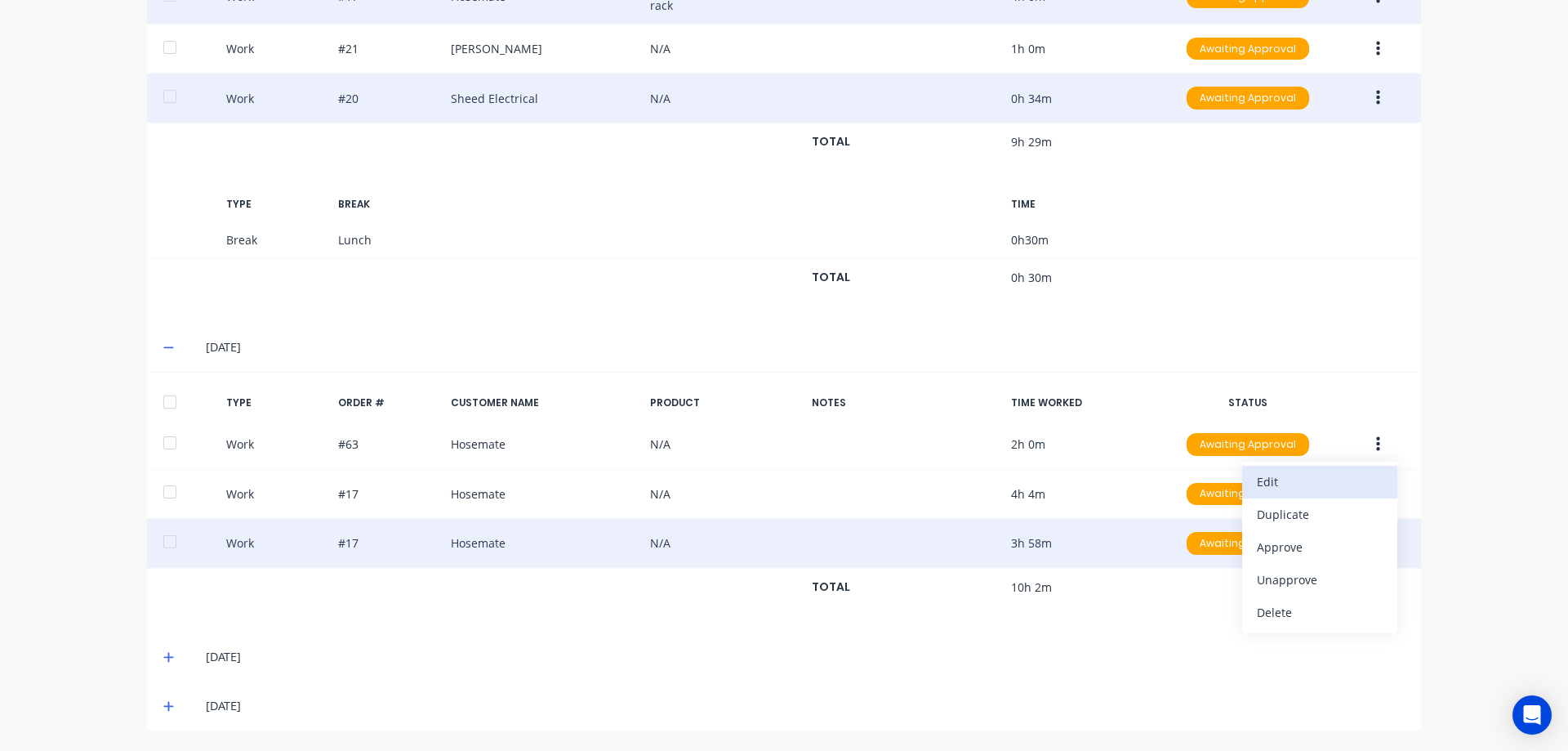
click at [1286, 477] on div "Edit" at bounding box center [1320, 481] width 126 height 23
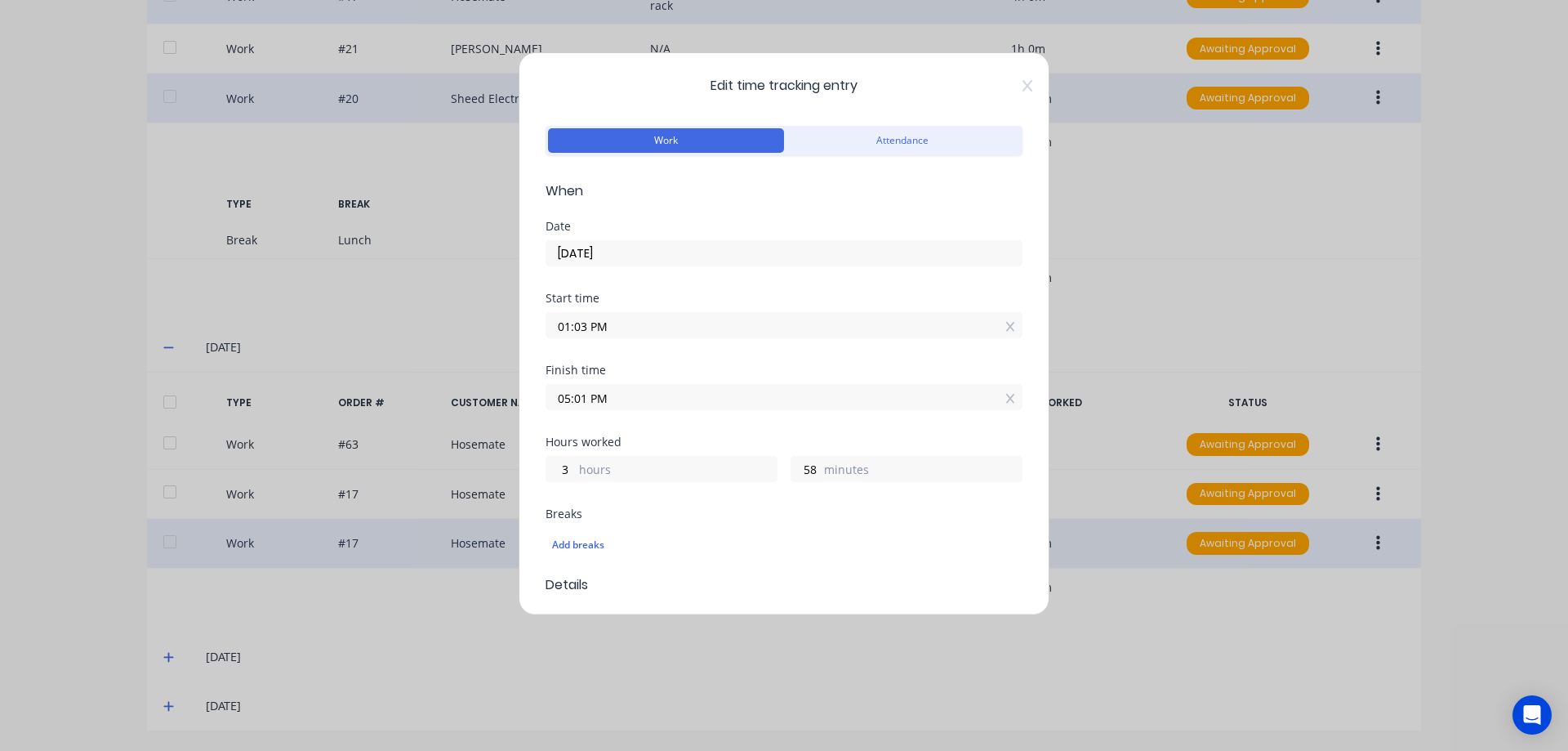
scroll to position [245, 0]
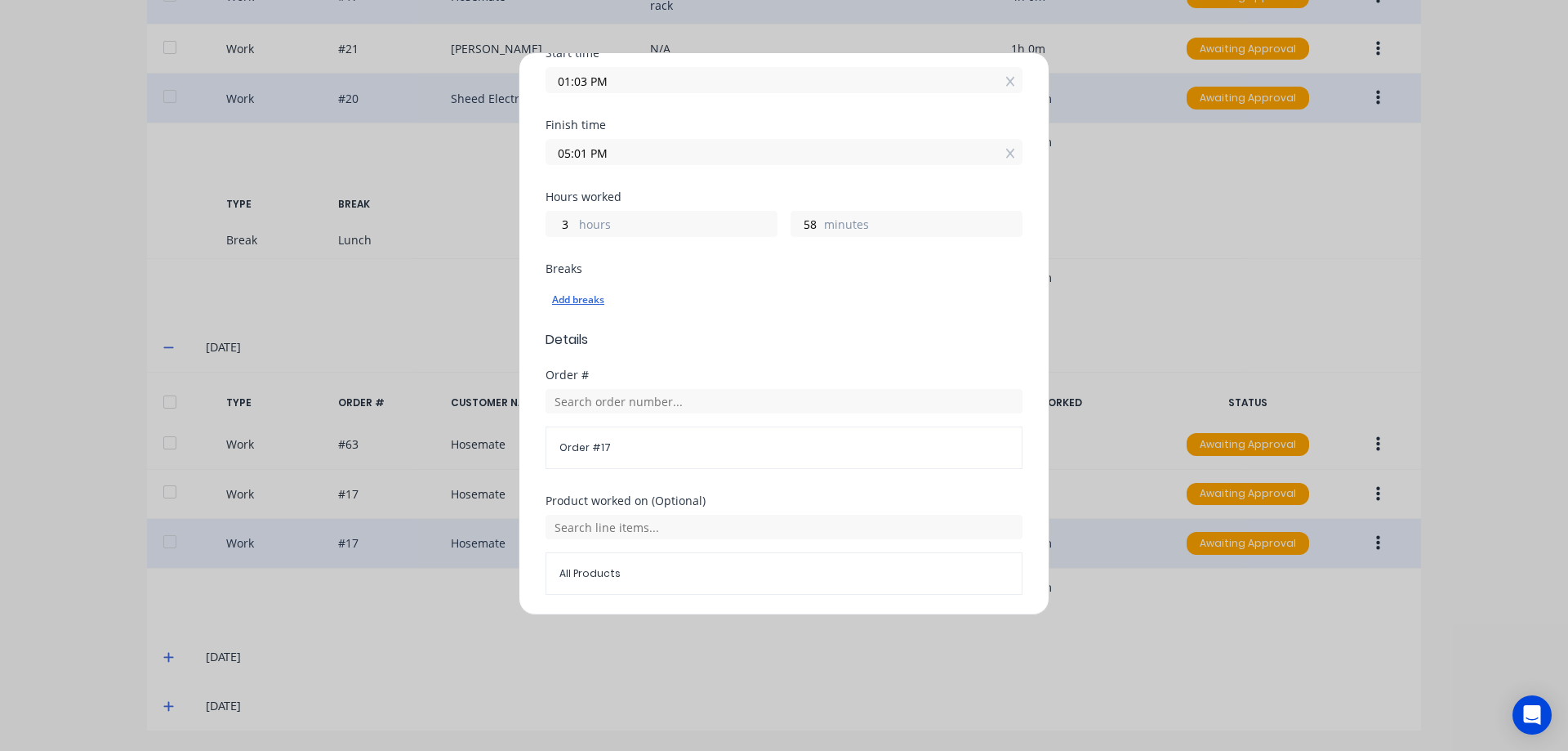
click at [575, 295] on div "Add breaks" at bounding box center [784, 299] width 464 height 22
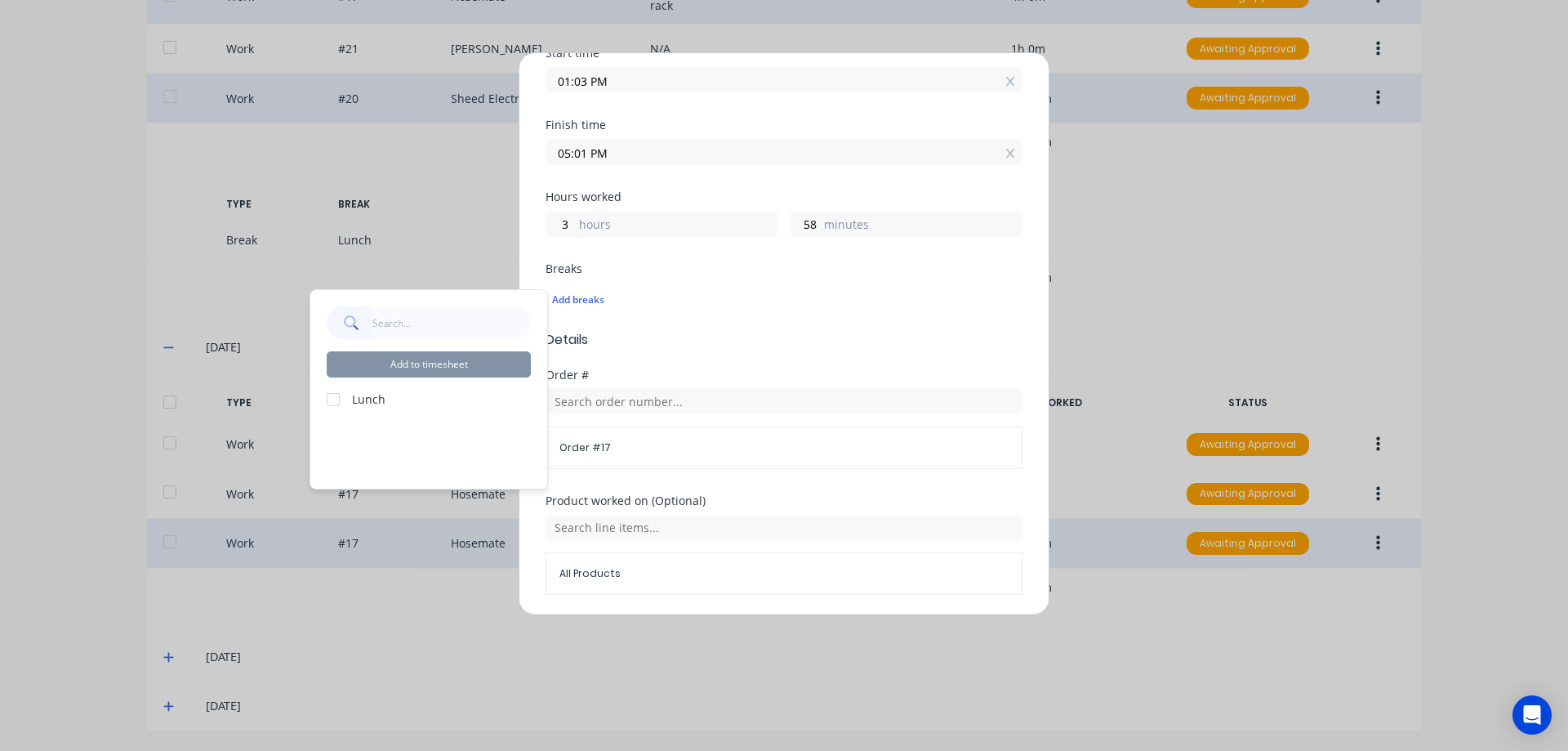
click at [334, 398] on div at bounding box center [333, 399] width 33 height 33
click at [408, 359] on button "Add to timesheet" at bounding box center [429, 365] width 204 height 26
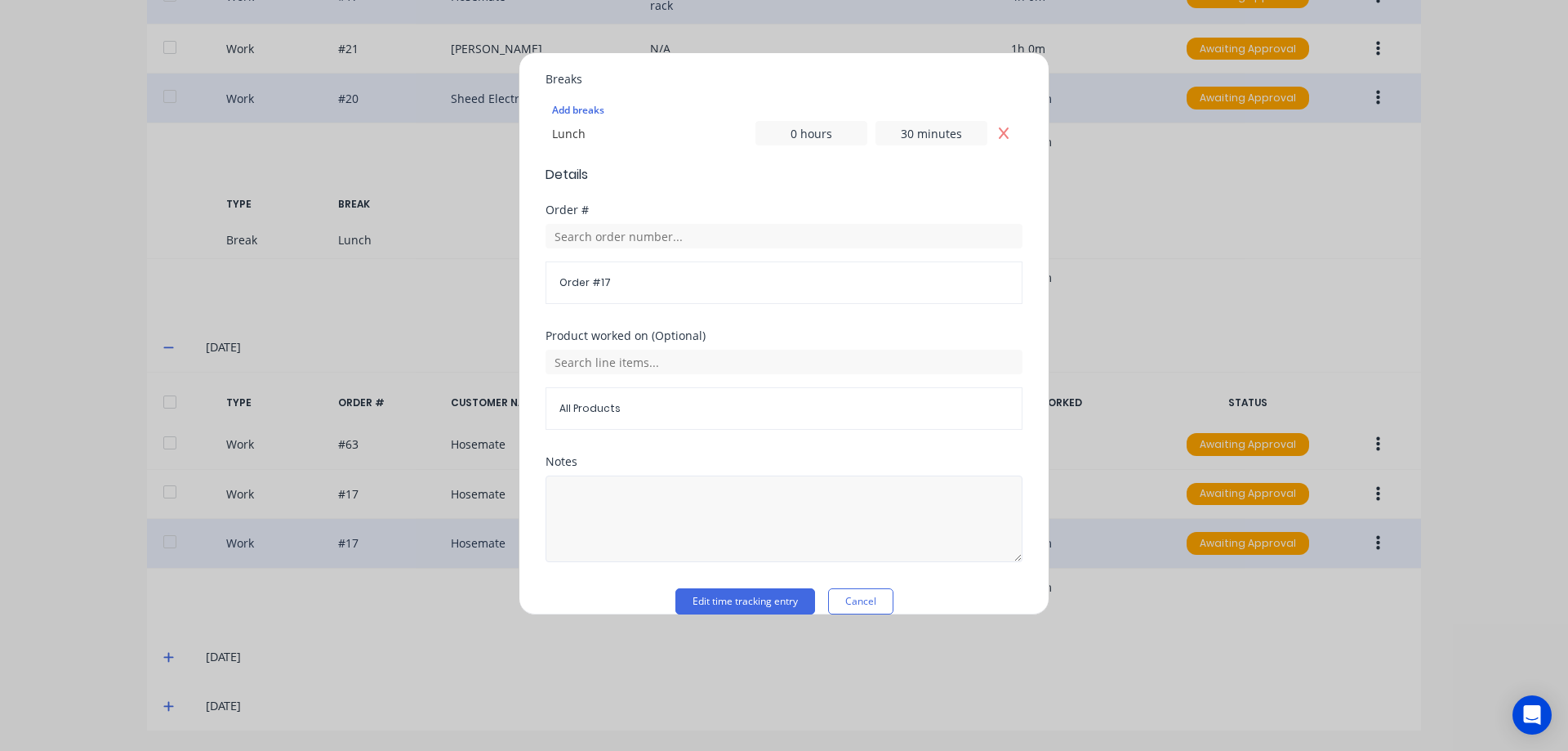
scroll to position [458, 0]
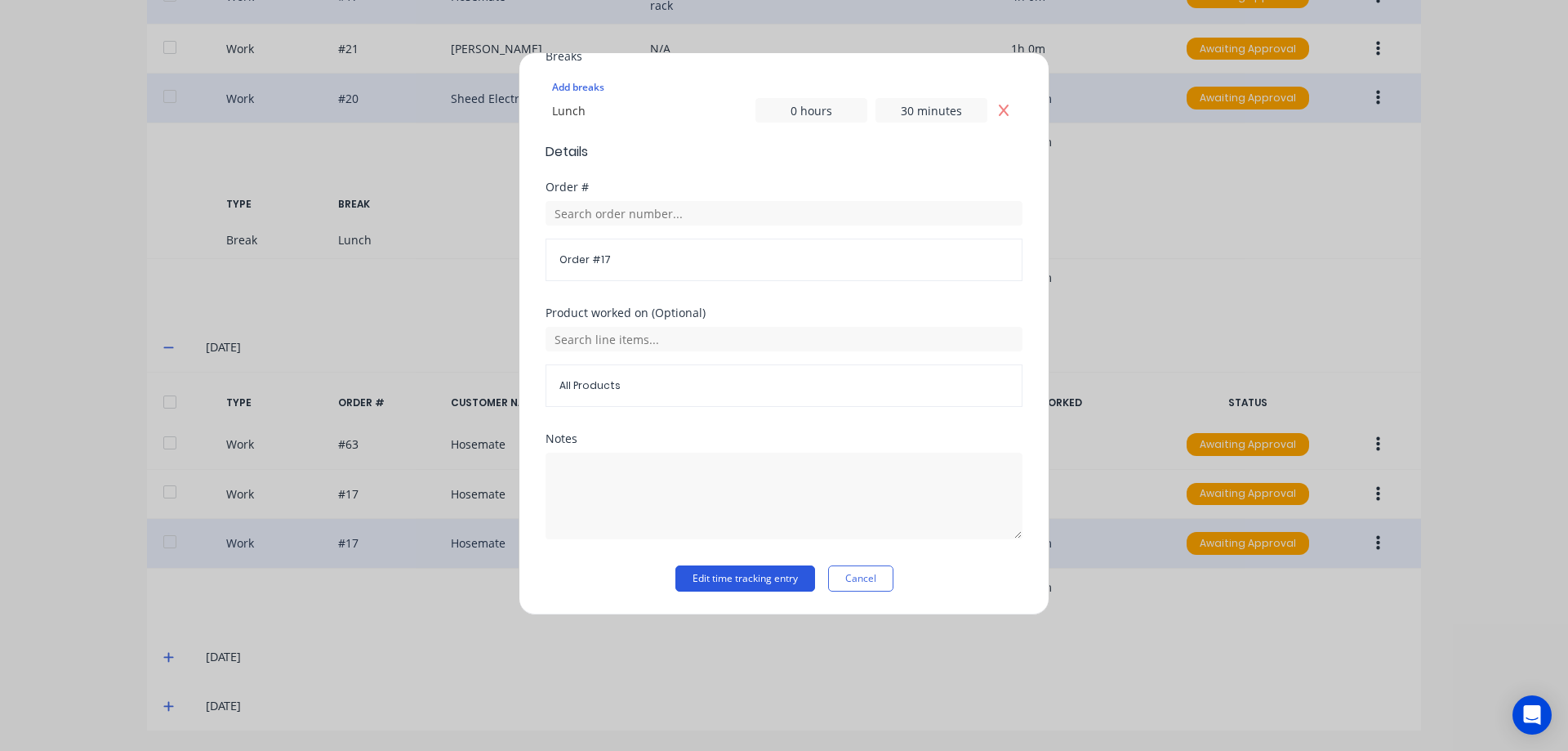
click at [719, 578] on button "Edit time tracking entry" at bounding box center [745, 578] width 140 height 26
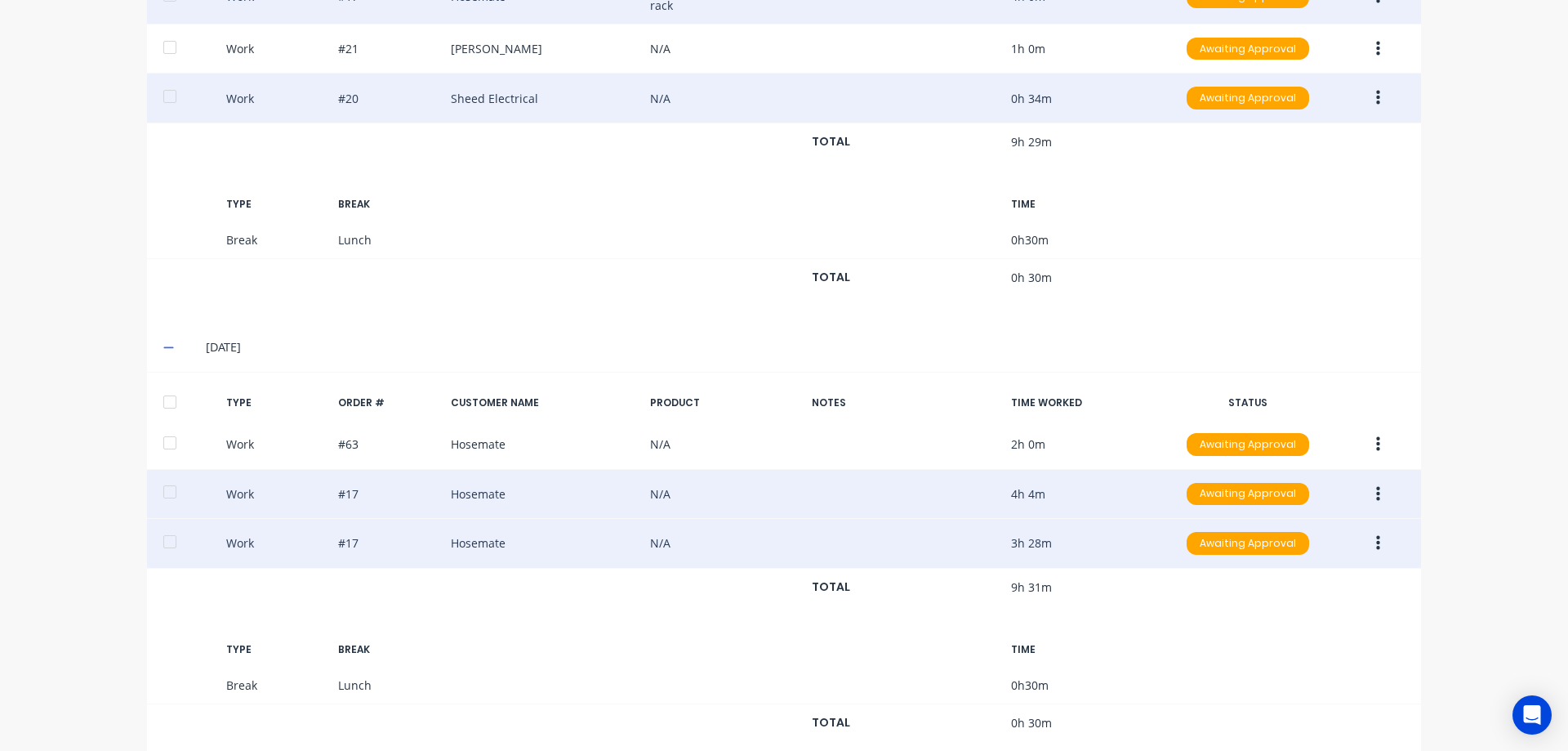
click at [1377, 503] on button "button" at bounding box center [1378, 493] width 38 height 29
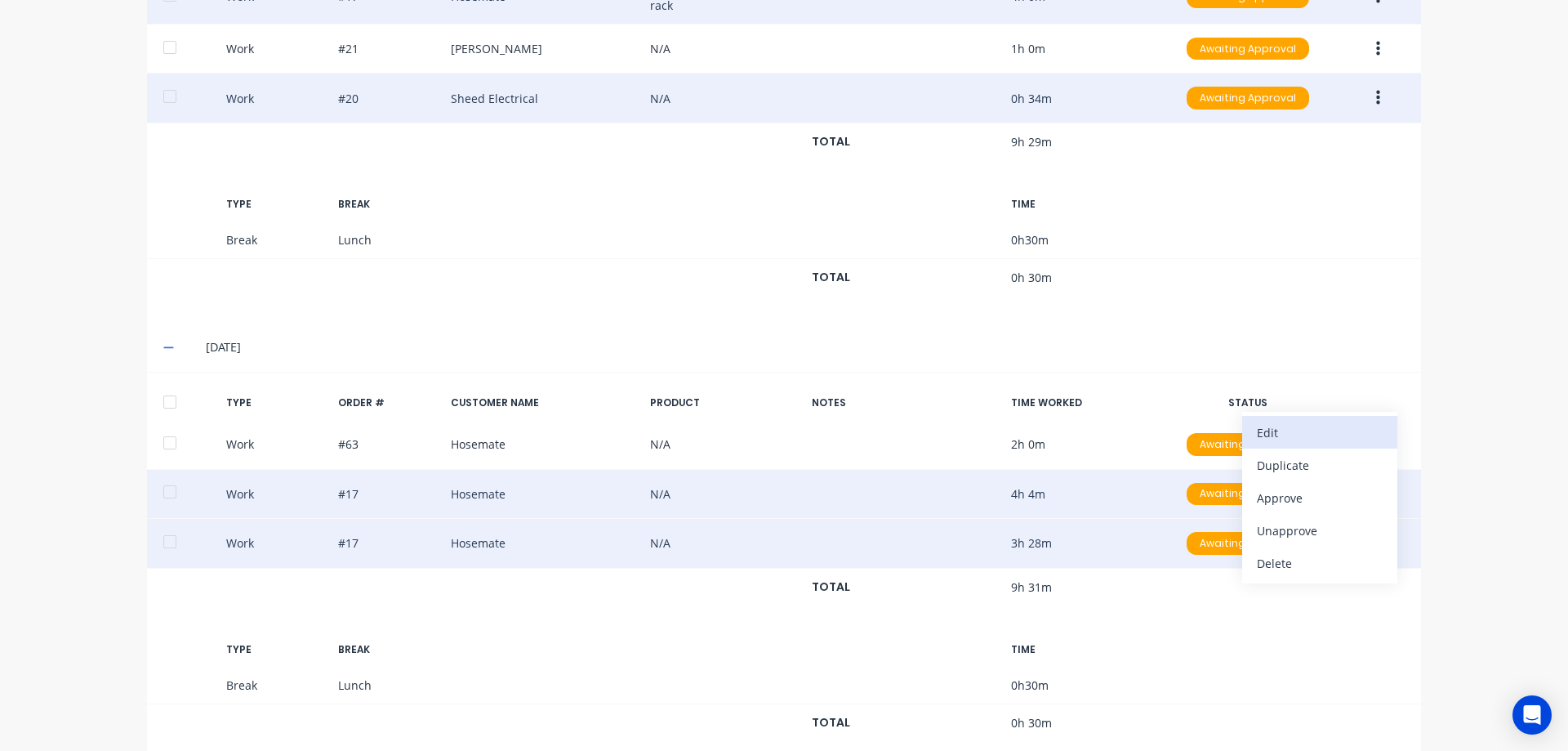
click at [1301, 428] on div "Edit" at bounding box center [1320, 432] width 126 height 23
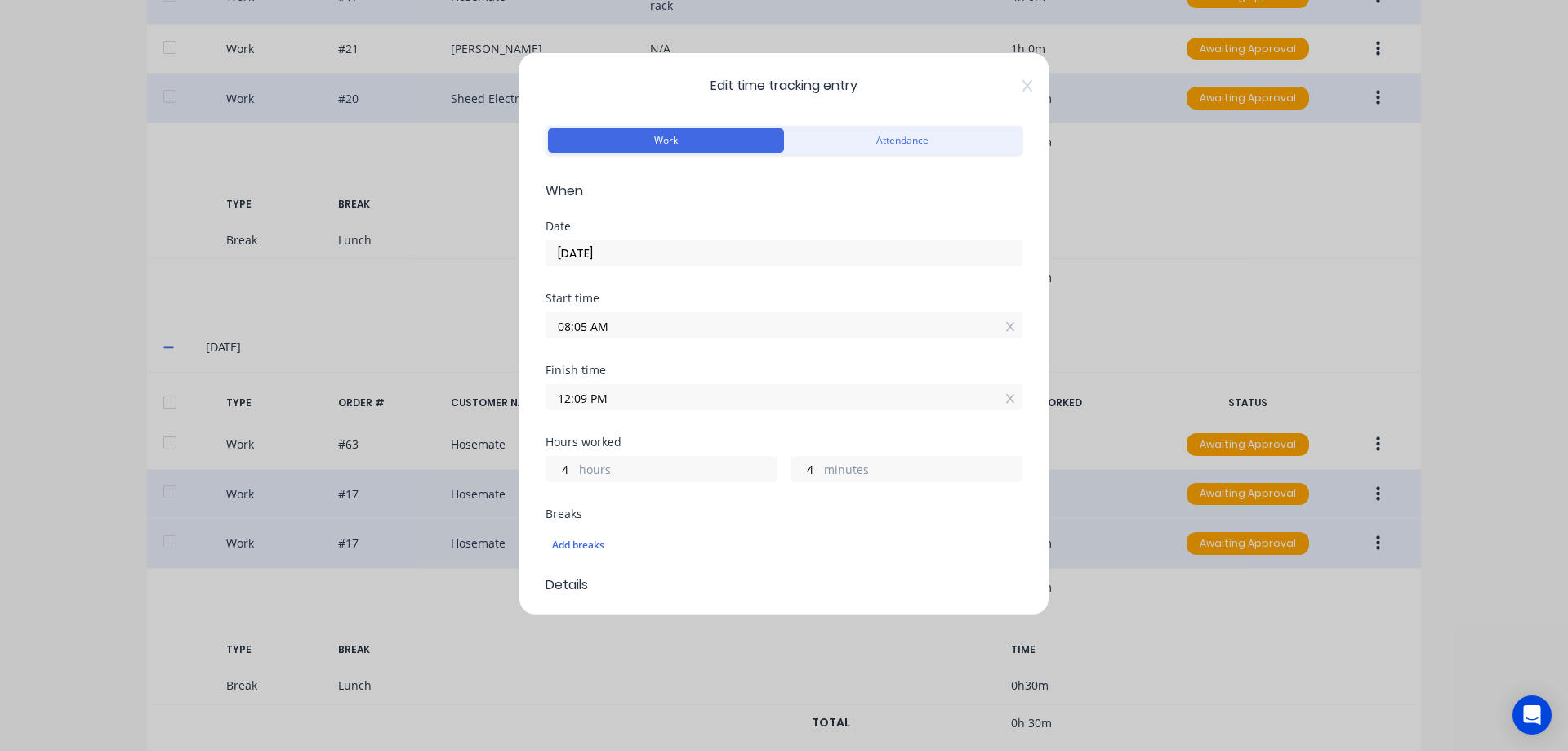
click at [1002, 333] on input "08:05 AM" at bounding box center [784, 325] width 475 height 24
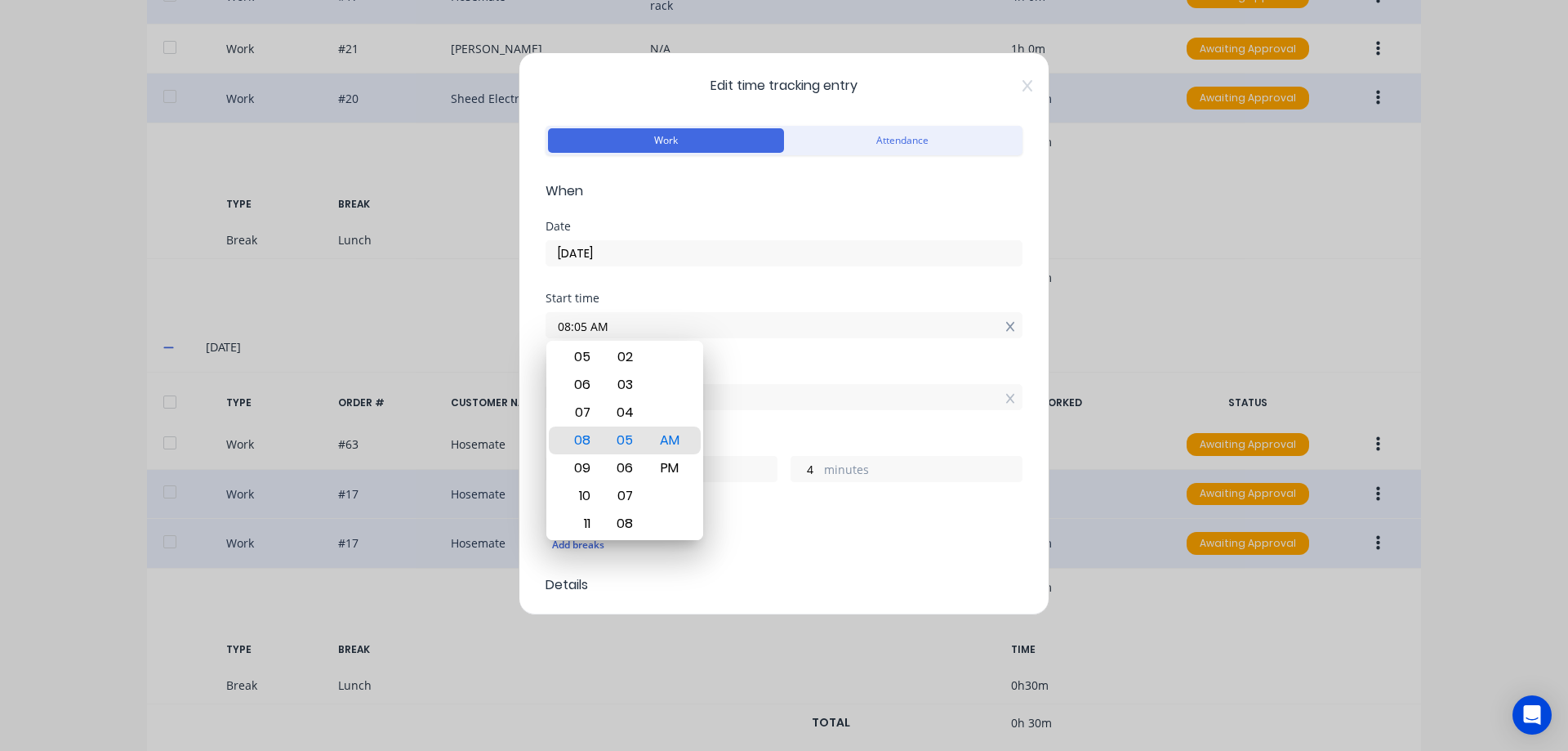
click at [1006, 325] on icon at bounding box center [1010, 326] width 9 height 9
type input "11:11 AM"
type input "0"
type input "58"
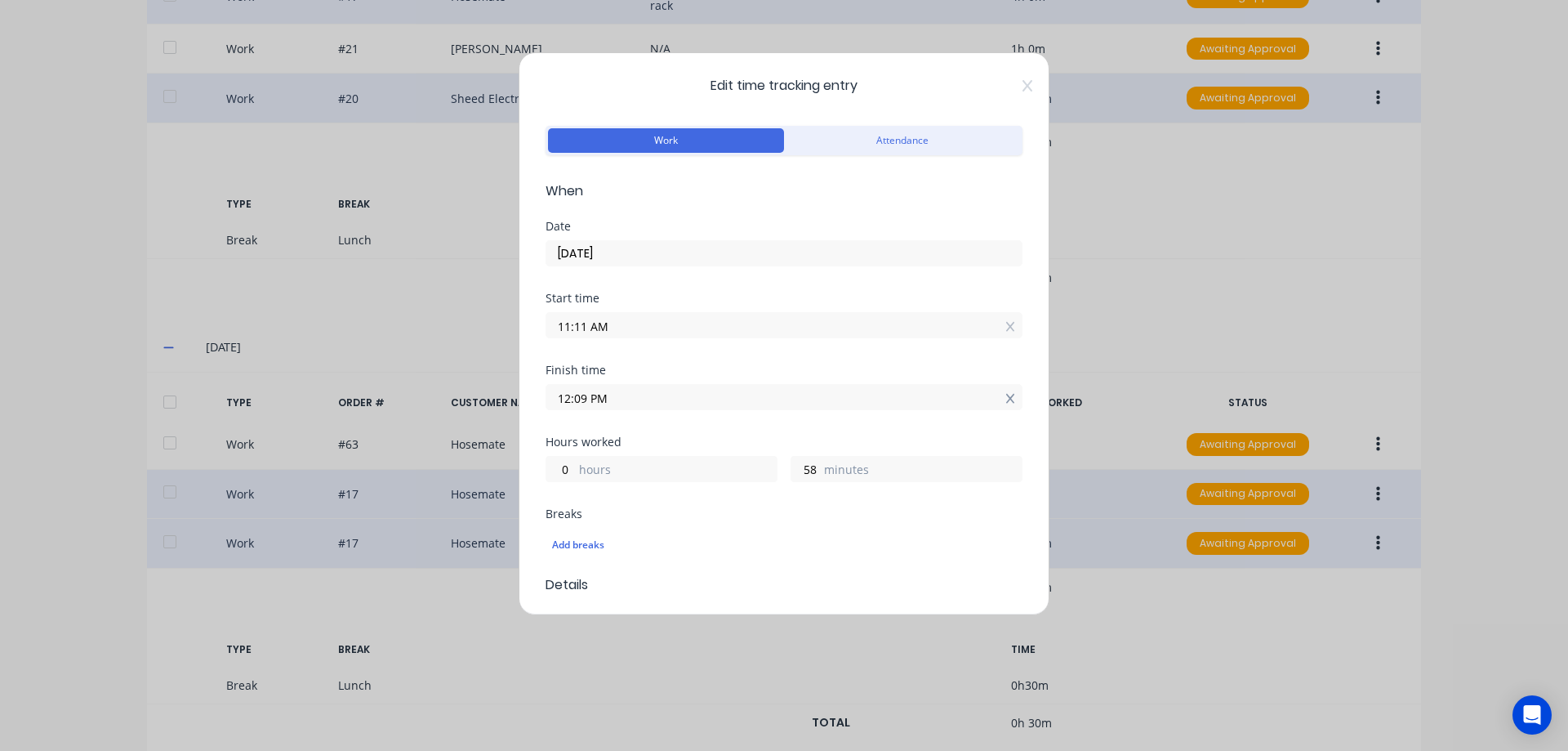
click at [1007, 398] on icon at bounding box center [1011, 398] width 9 height 11
click at [1007, 327] on icon at bounding box center [1011, 326] width 9 height 11
click at [564, 497] on input "hours" at bounding box center [560, 493] width 28 height 24
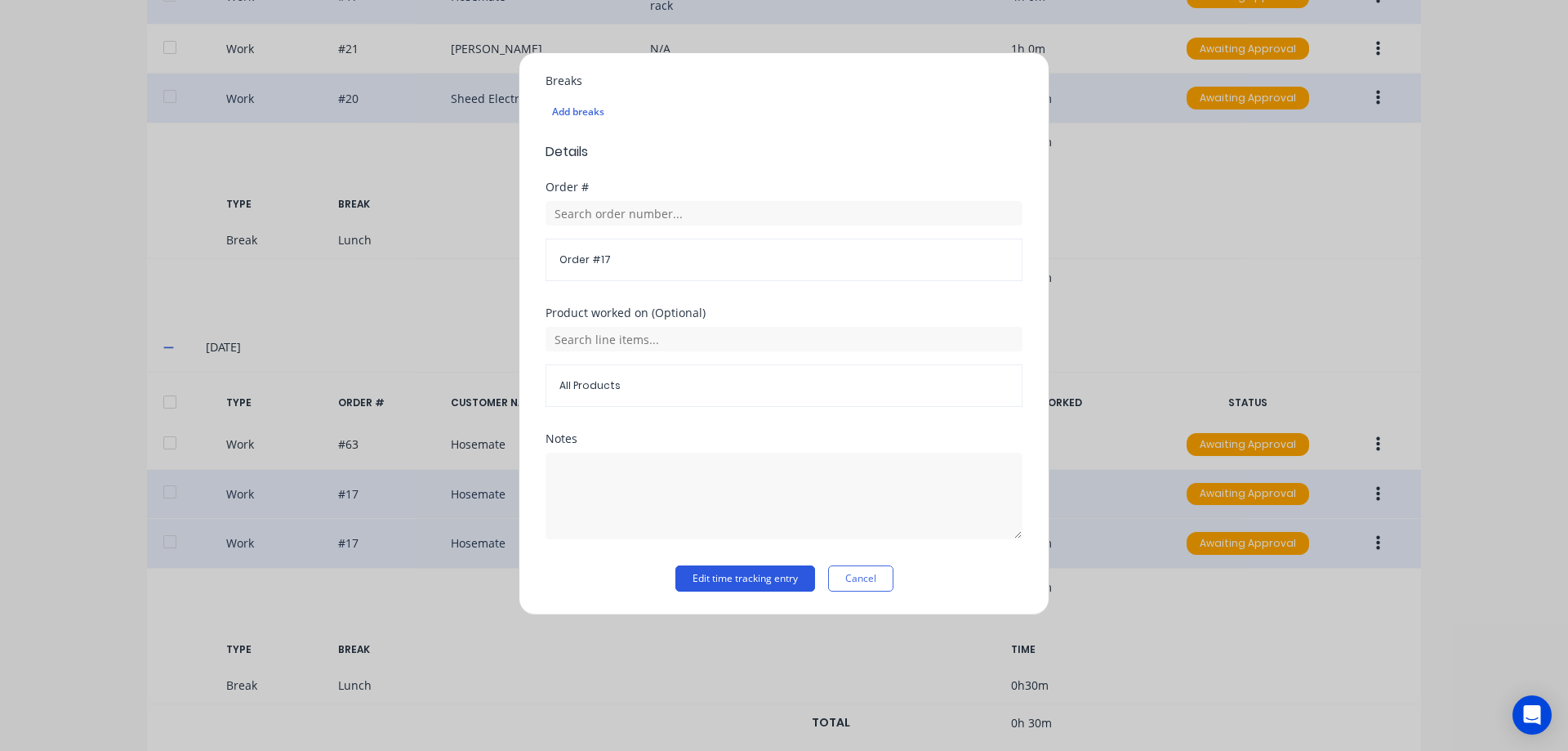
type input "7"
click at [695, 571] on button "Edit time tracking entry" at bounding box center [745, 578] width 140 height 26
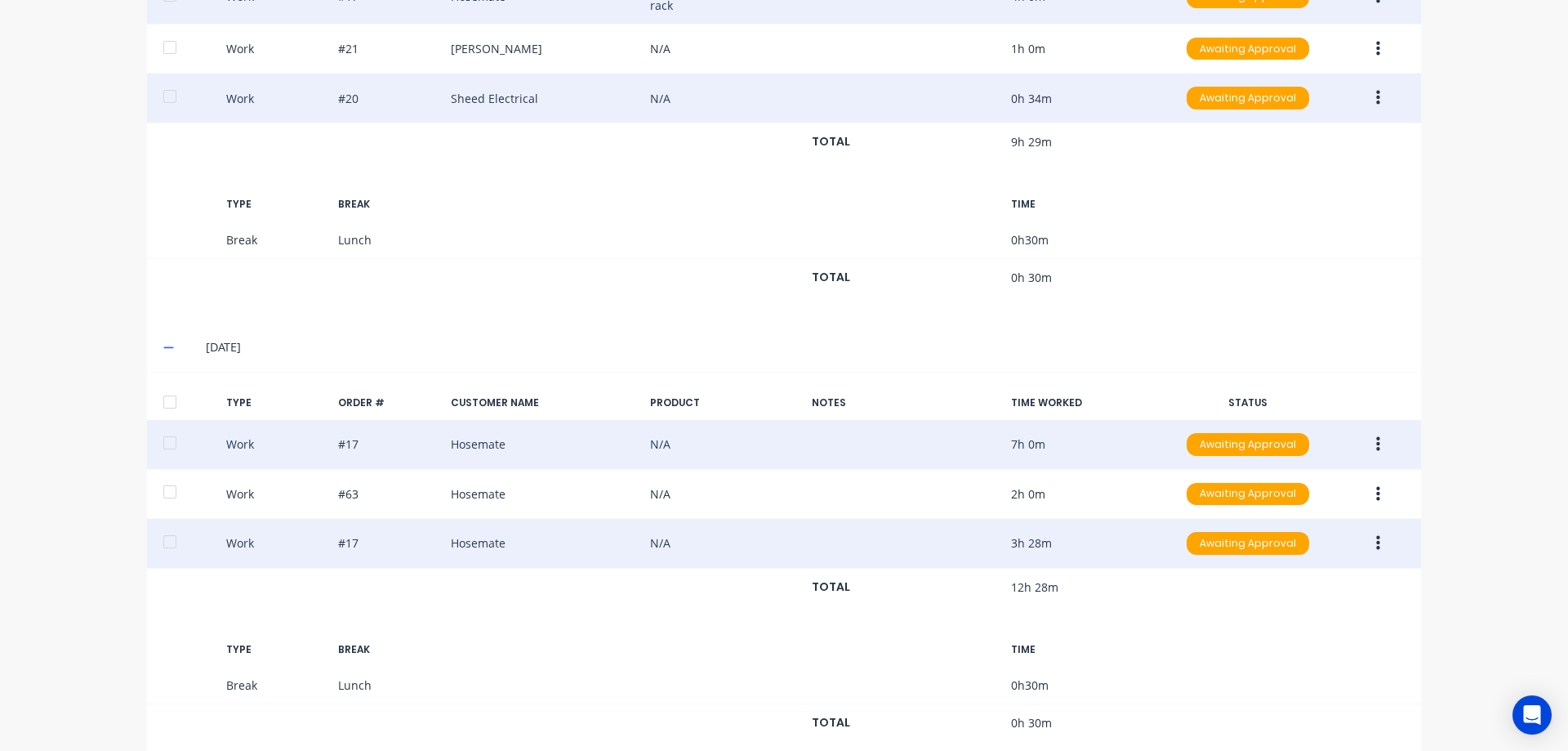
click at [1376, 546] on icon "button" at bounding box center [1378, 543] width 4 height 18
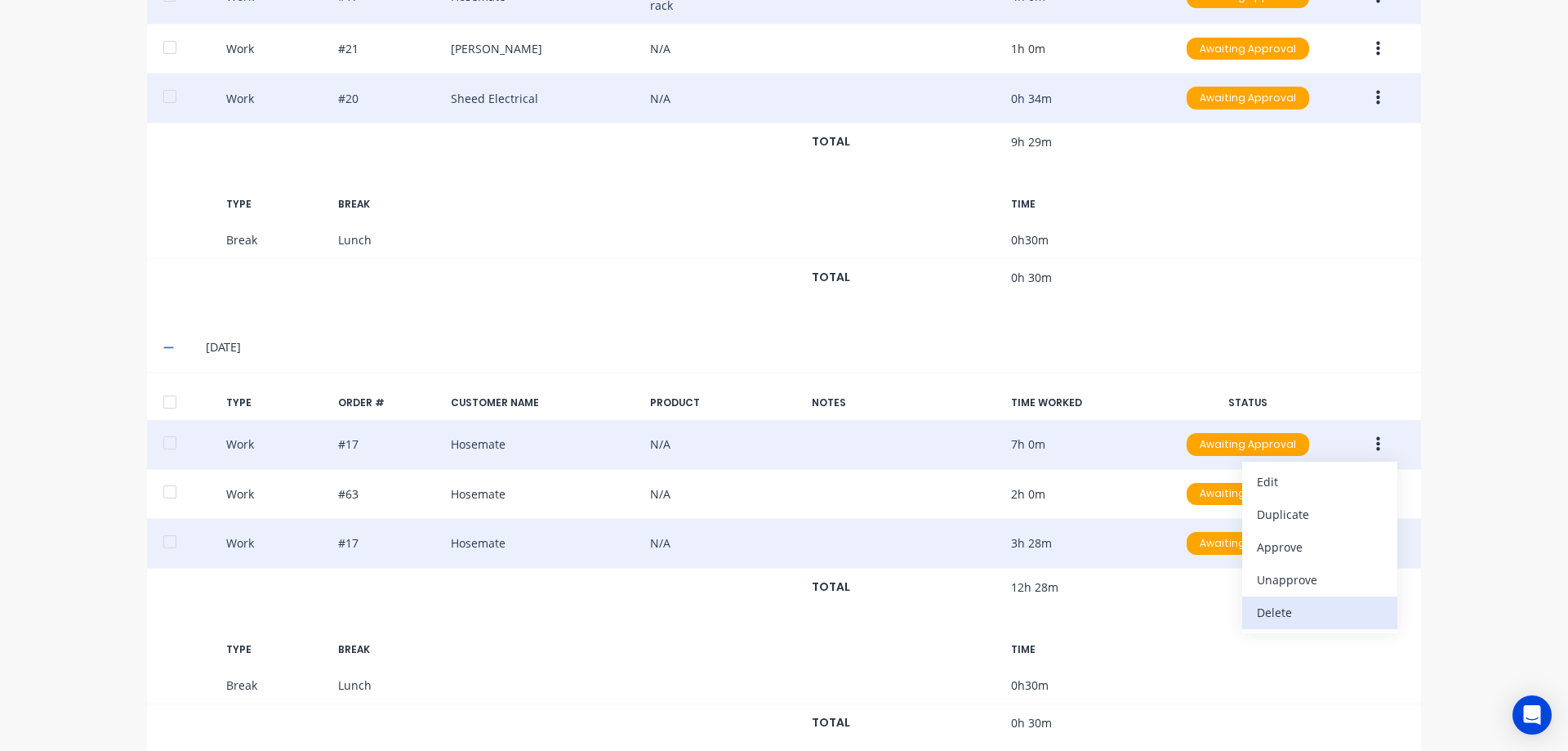
click at [1313, 602] on div "Delete" at bounding box center [1320, 611] width 126 height 23
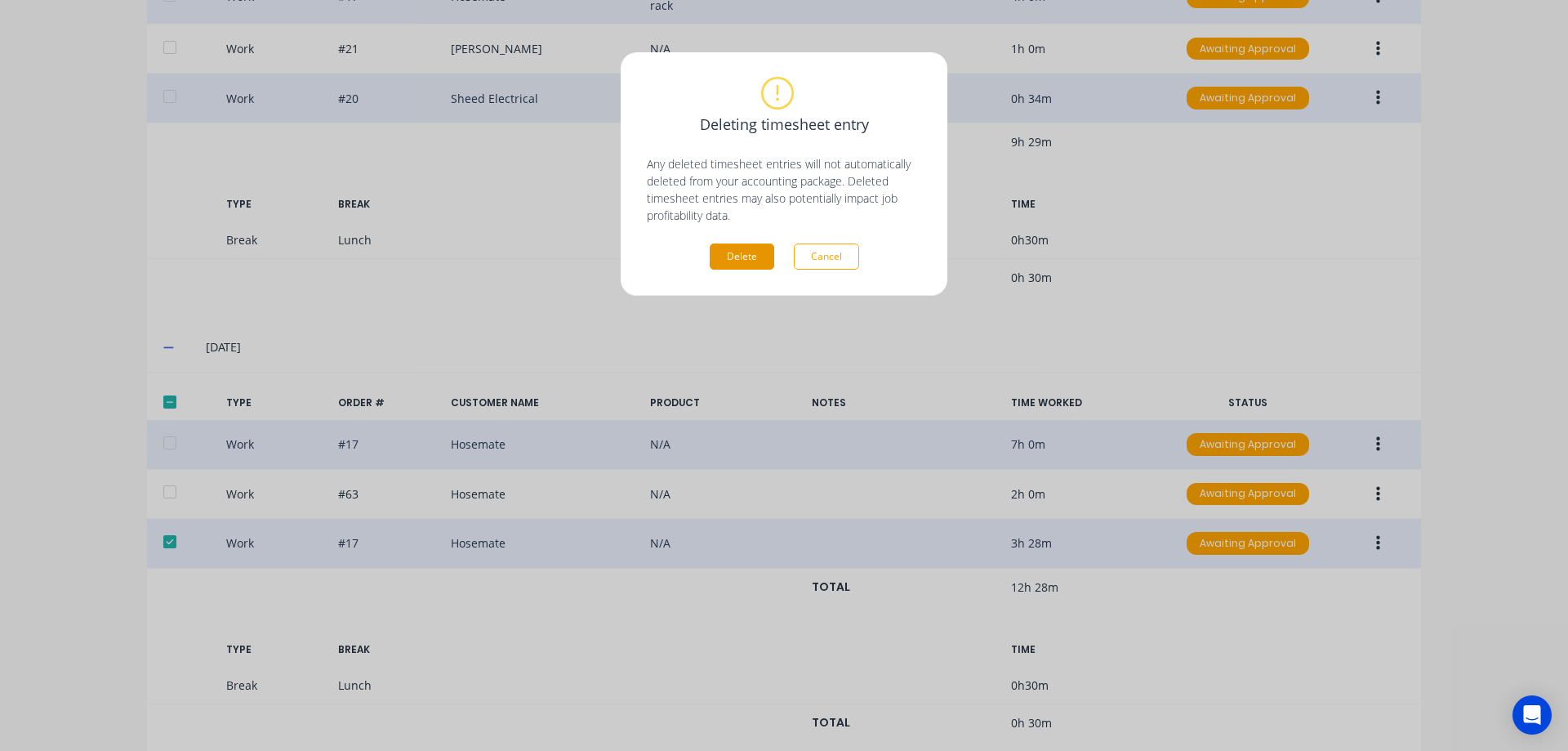
click at [732, 254] on button "Delete" at bounding box center [741, 257] width 65 height 26
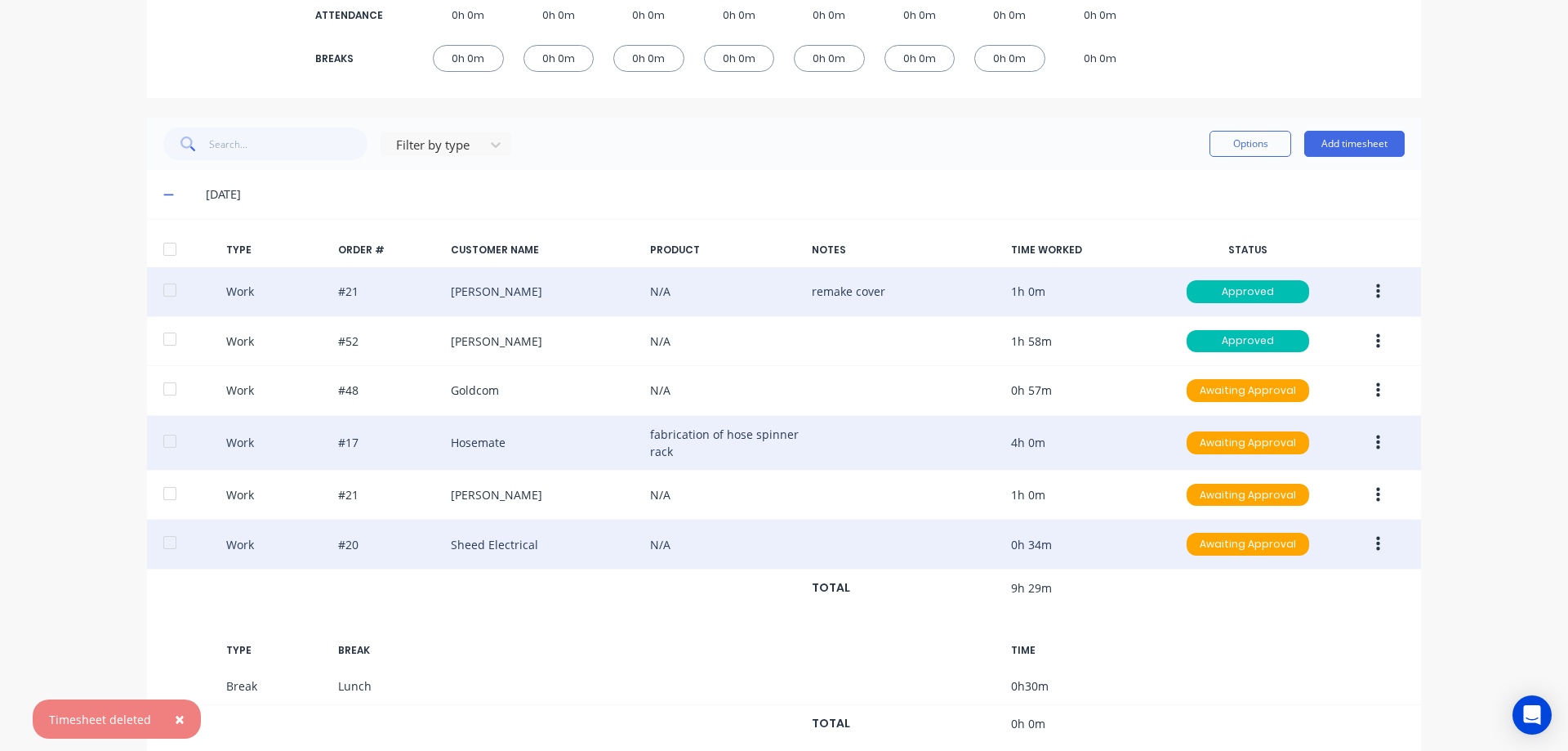
scroll to position [296, 0]
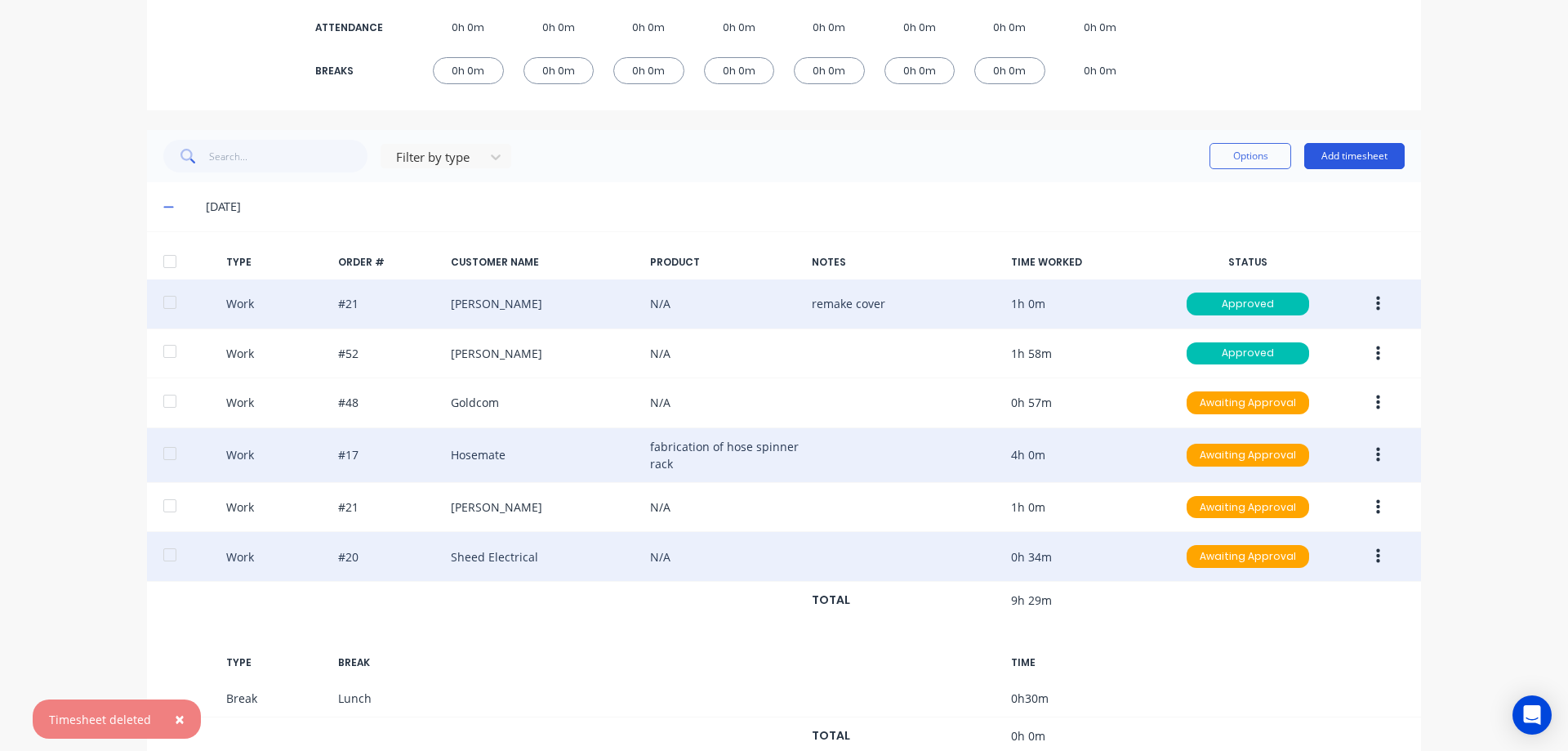
click at [1351, 158] on button "Add timesheet" at bounding box center [1354, 156] width 100 height 26
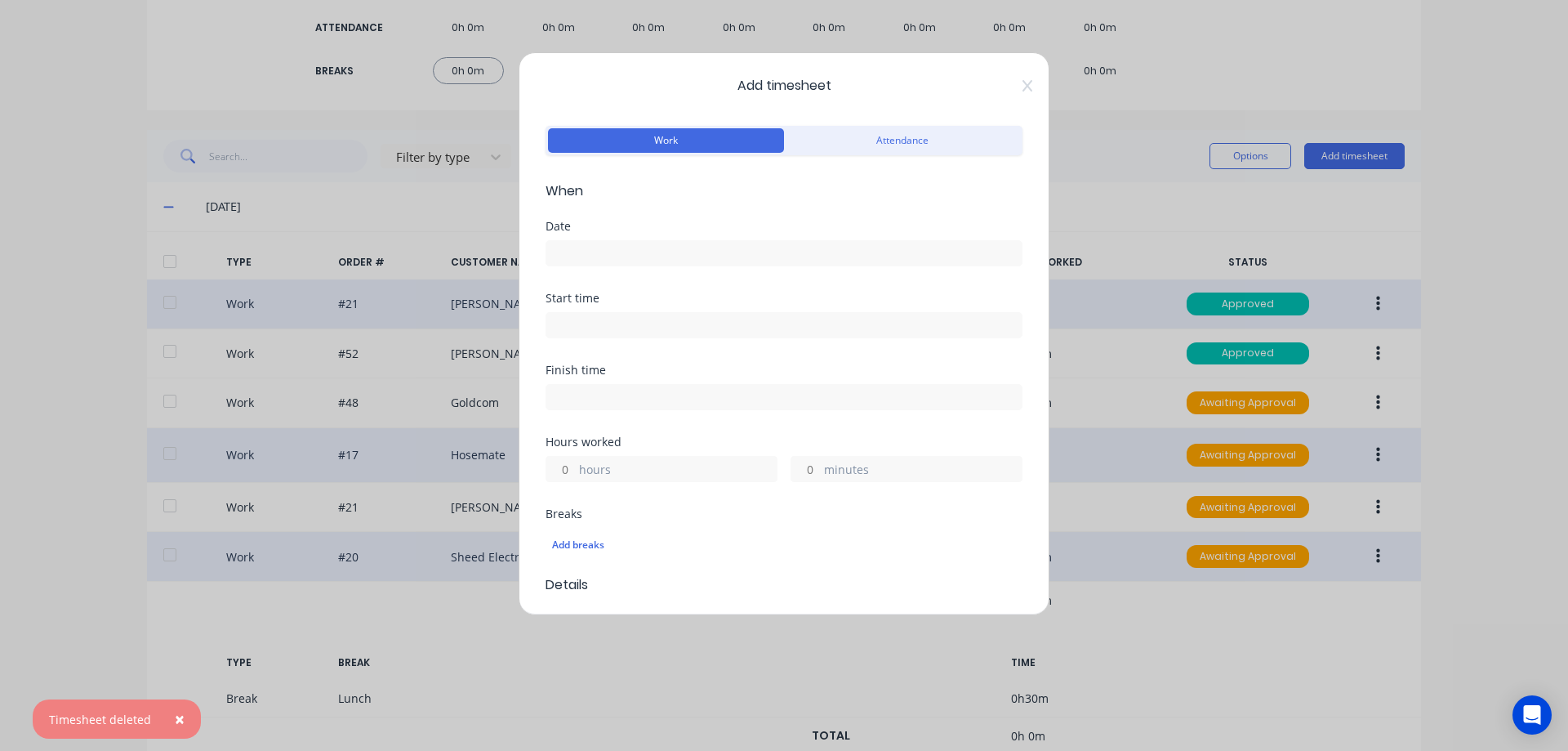
click at [601, 248] on input at bounding box center [784, 253] width 475 height 24
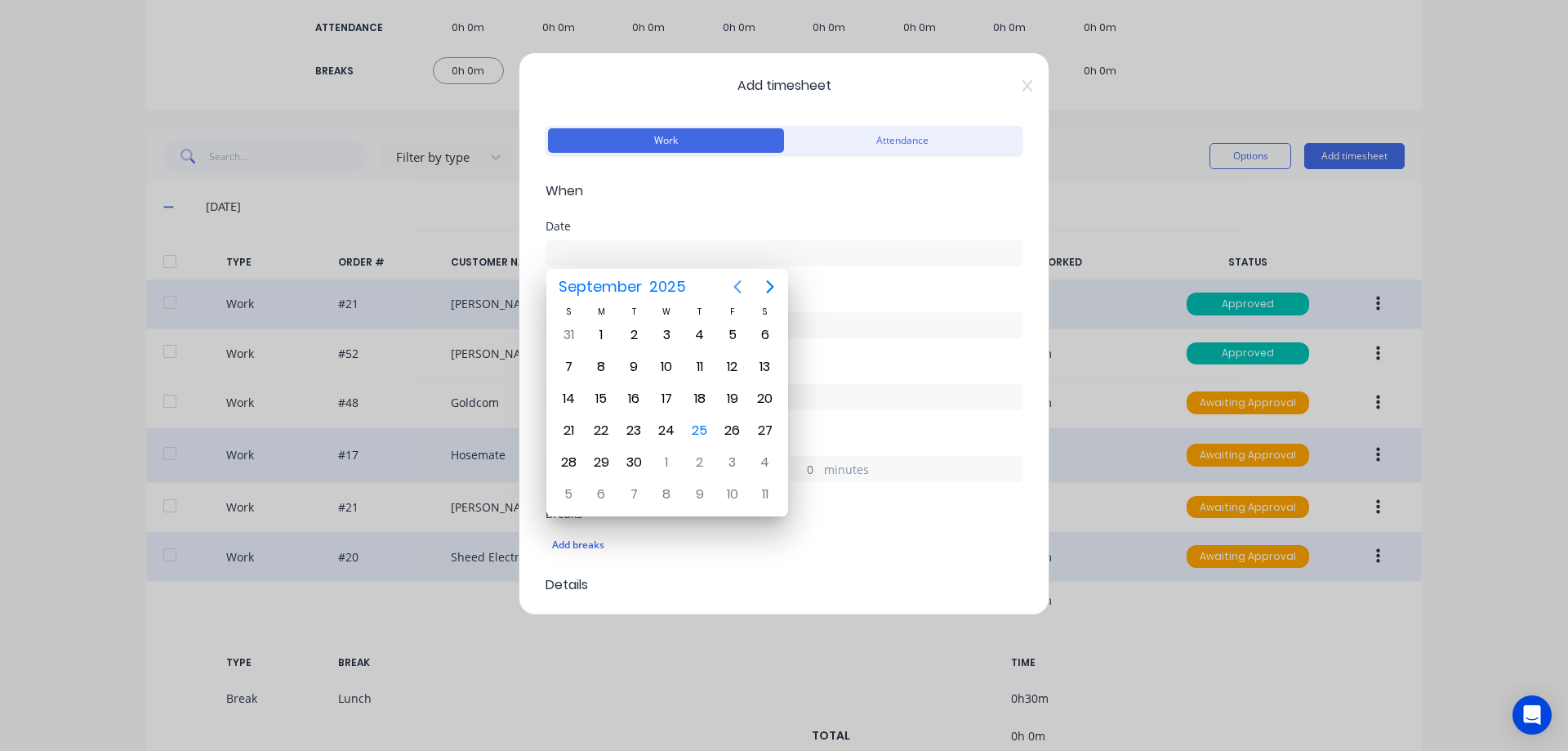
click at [742, 295] on icon "Previous page" at bounding box center [737, 286] width 20 height 20
click at [672, 449] on div "27" at bounding box center [666, 462] width 33 height 31
type input "[DATE]"
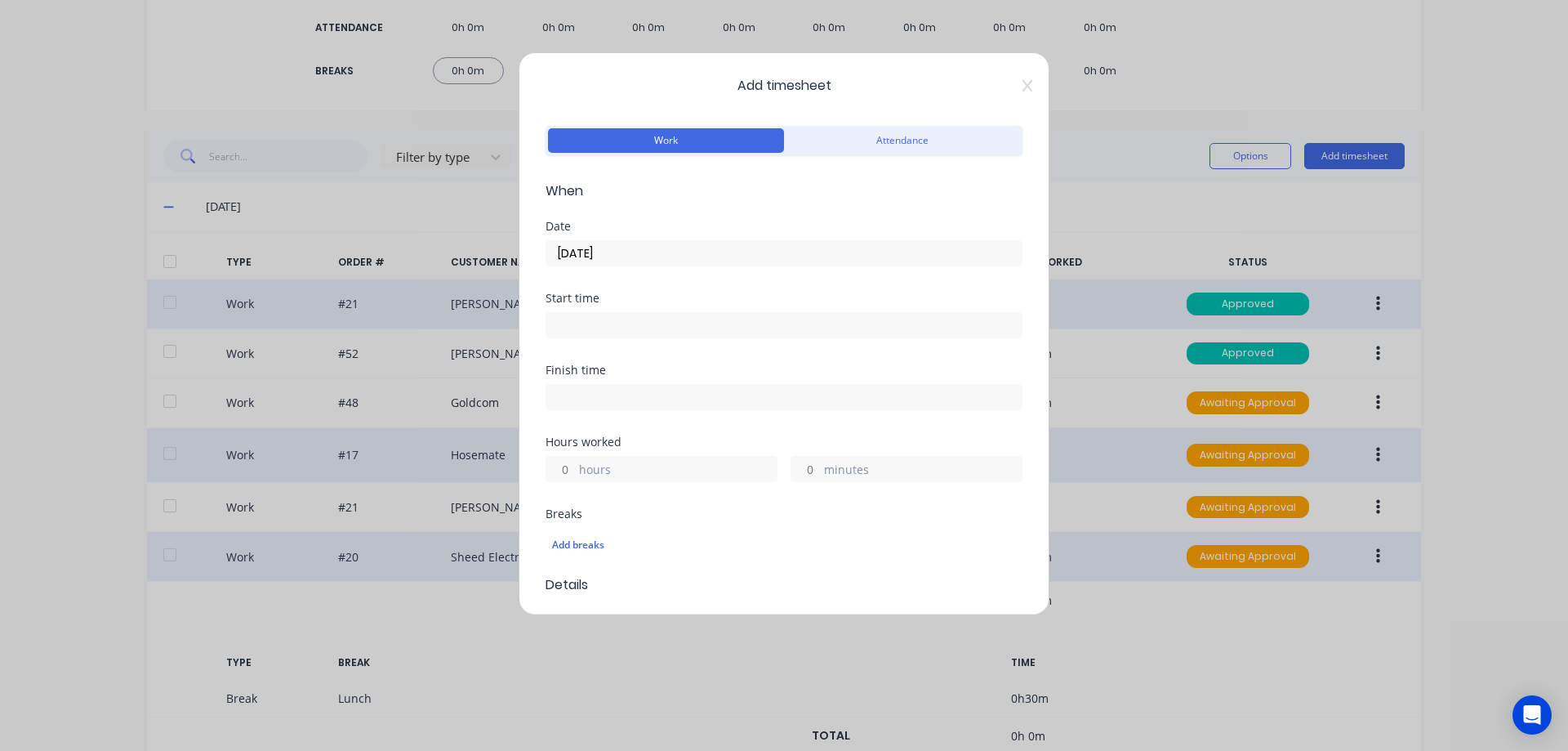
click at [607, 465] on label "hours" at bounding box center [678, 471] width 198 height 21
click at [575, 465] on input "hours" at bounding box center [560, 469] width 28 height 24
click at [806, 472] on input "minutes" at bounding box center [805, 469] width 28 height 24
type input "."
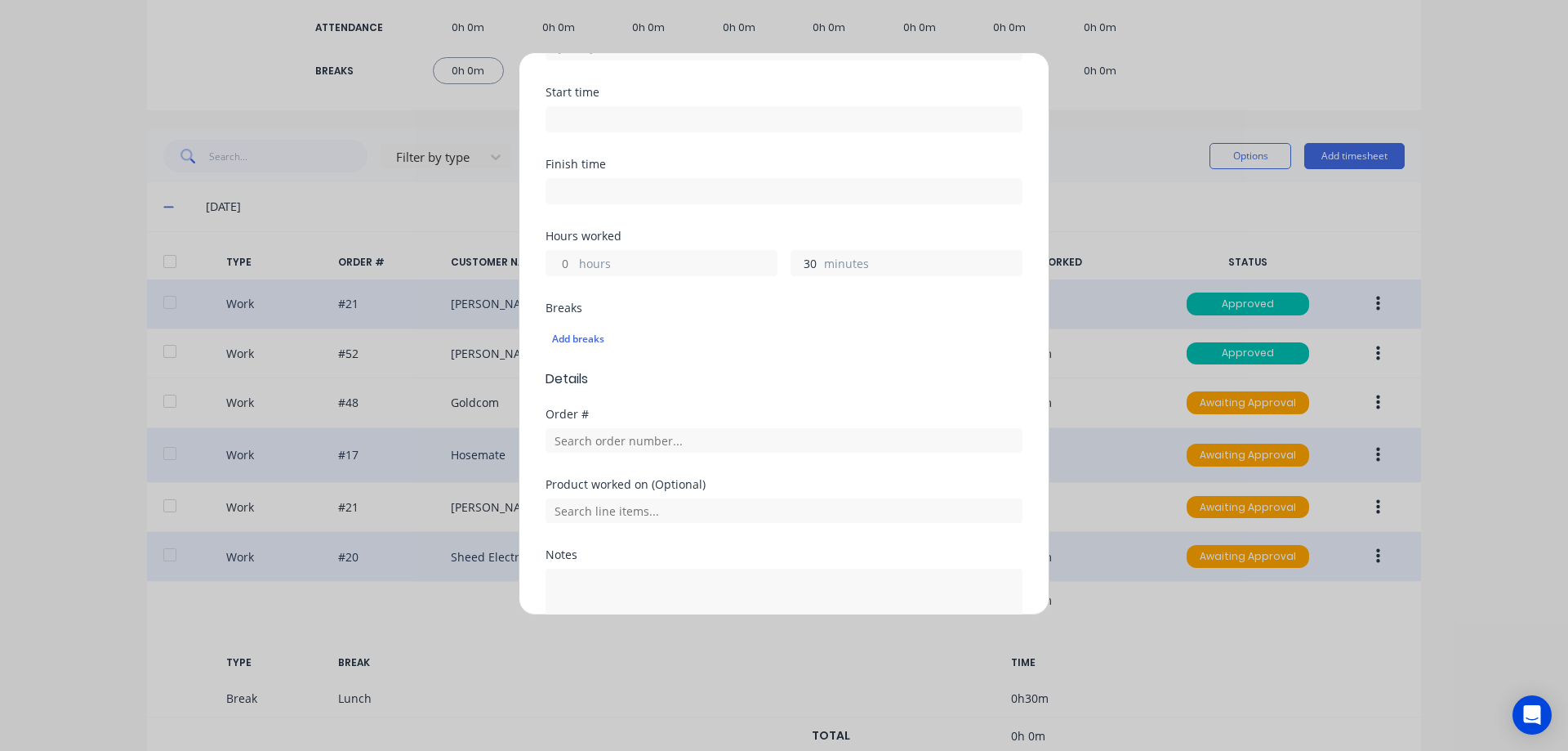
scroll to position [245, 0]
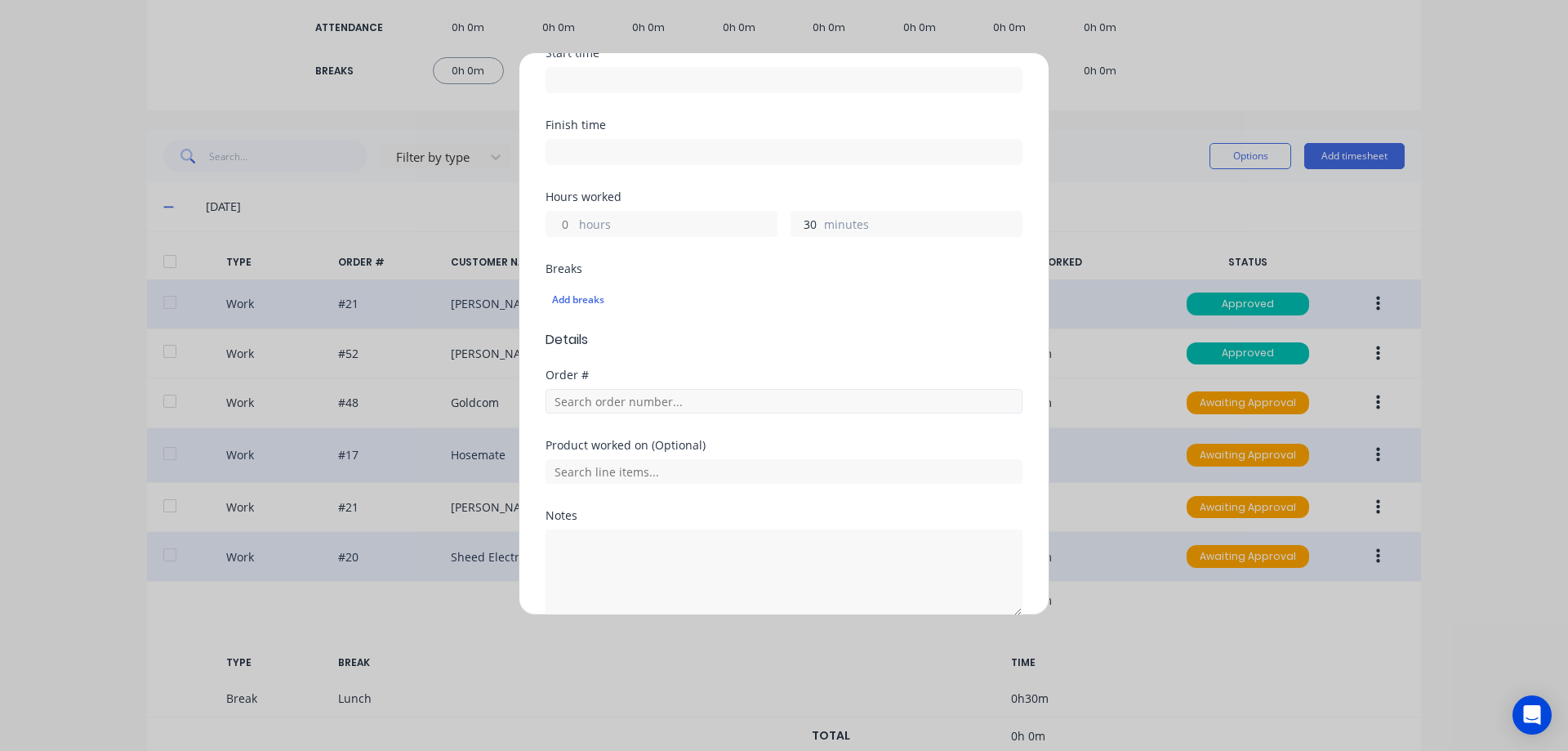
type input "30"
click at [592, 398] on input "text" at bounding box center [784, 401] width 477 height 24
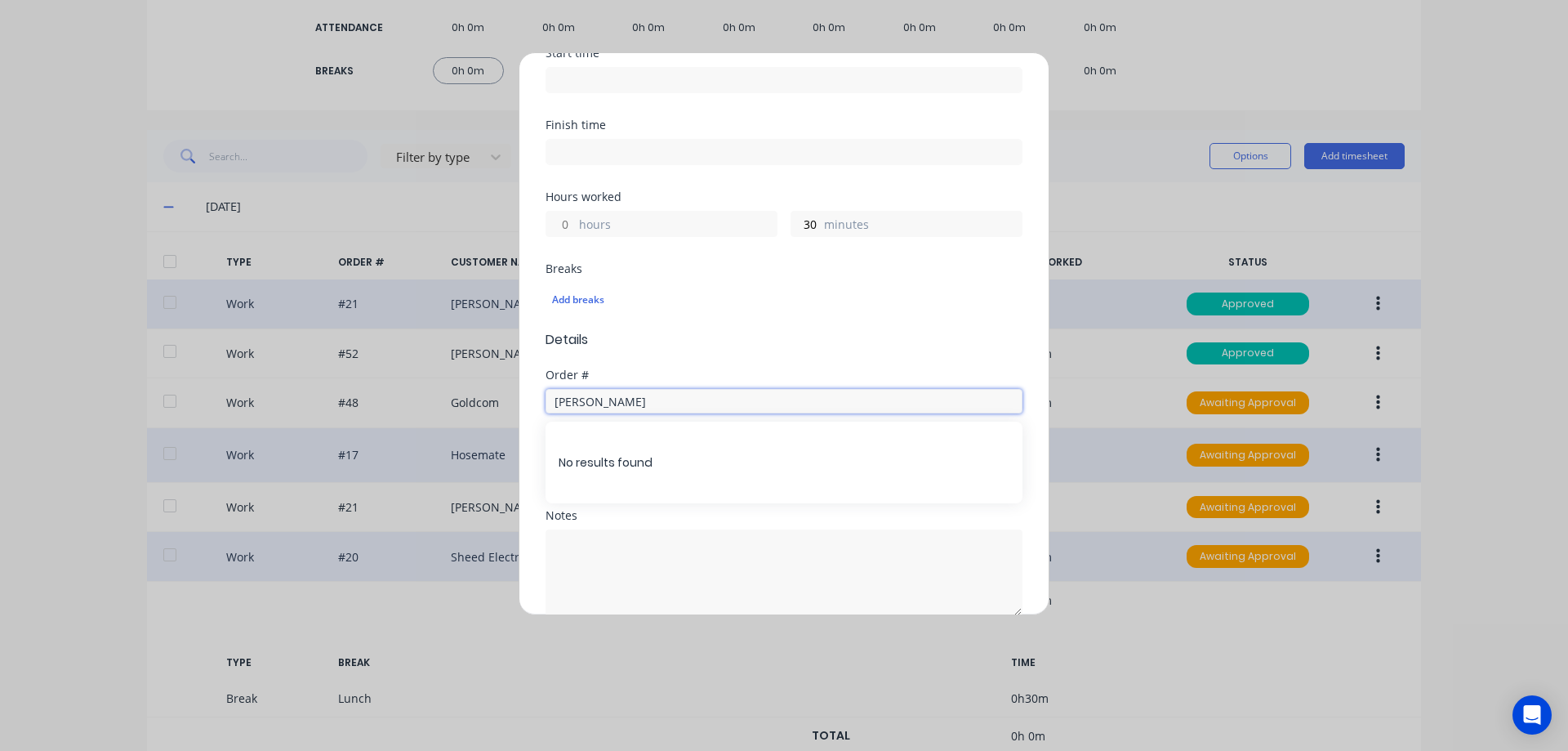
type input "[PERSON_NAME]"
click at [0, 620] on div "Add timesheet Work Attendance When Date [DATE] Start time Finish time Hours wor…" at bounding box center [784, 375] width 1568 height 751
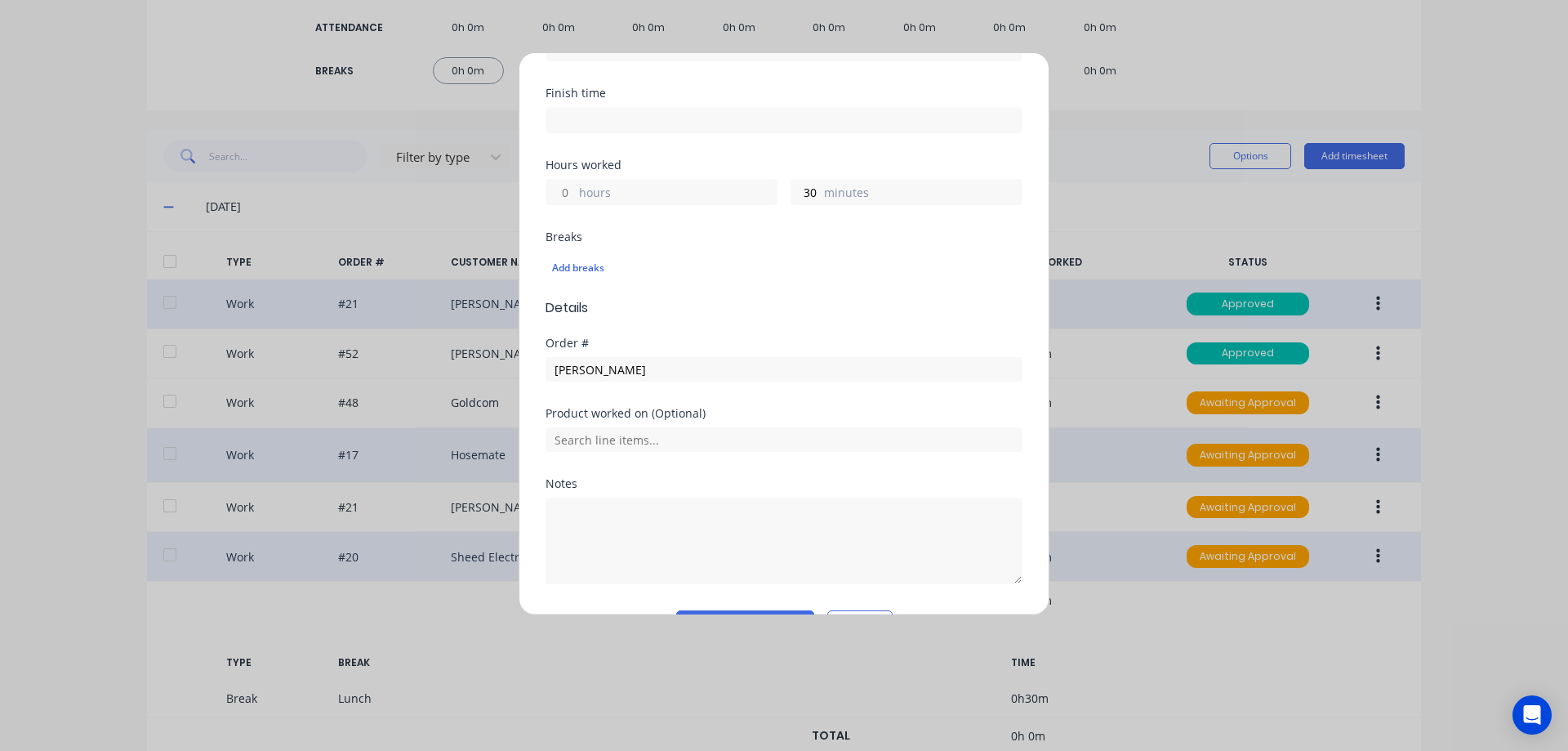
scroll to position [322, 0]
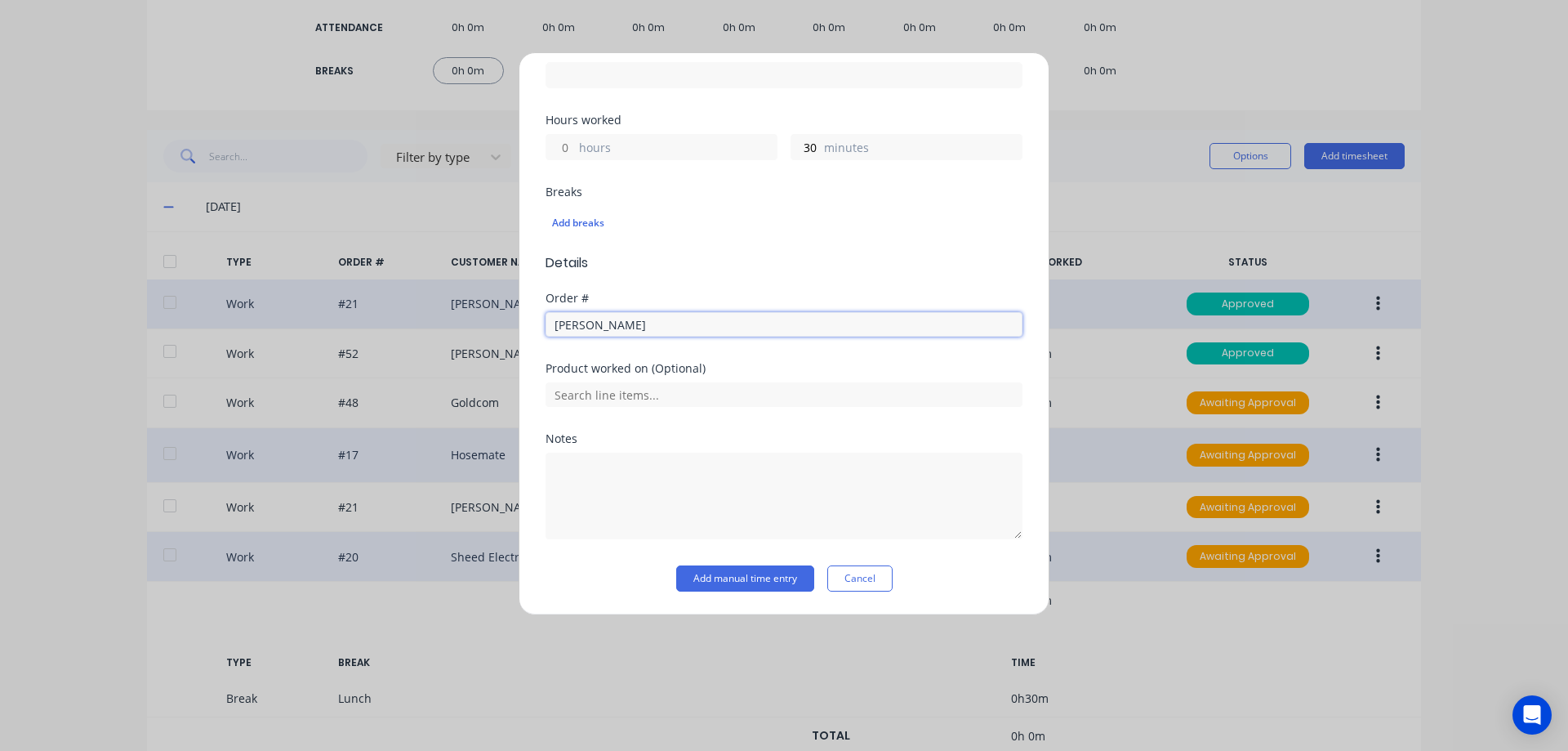
click at [609, 319] on input "[PERSON_NAME]" at bounding box center [784, 324] width 477 height 24
click at [860, 593] on div "Add timesheet Work Attendance When Date [DATE] Start time Finish time Hours wor…" at bounding box center [784, 334] width 530 height 563
click at [869, 580] on button "Cancel" at bounding box center [860, 578] width 66 height 26
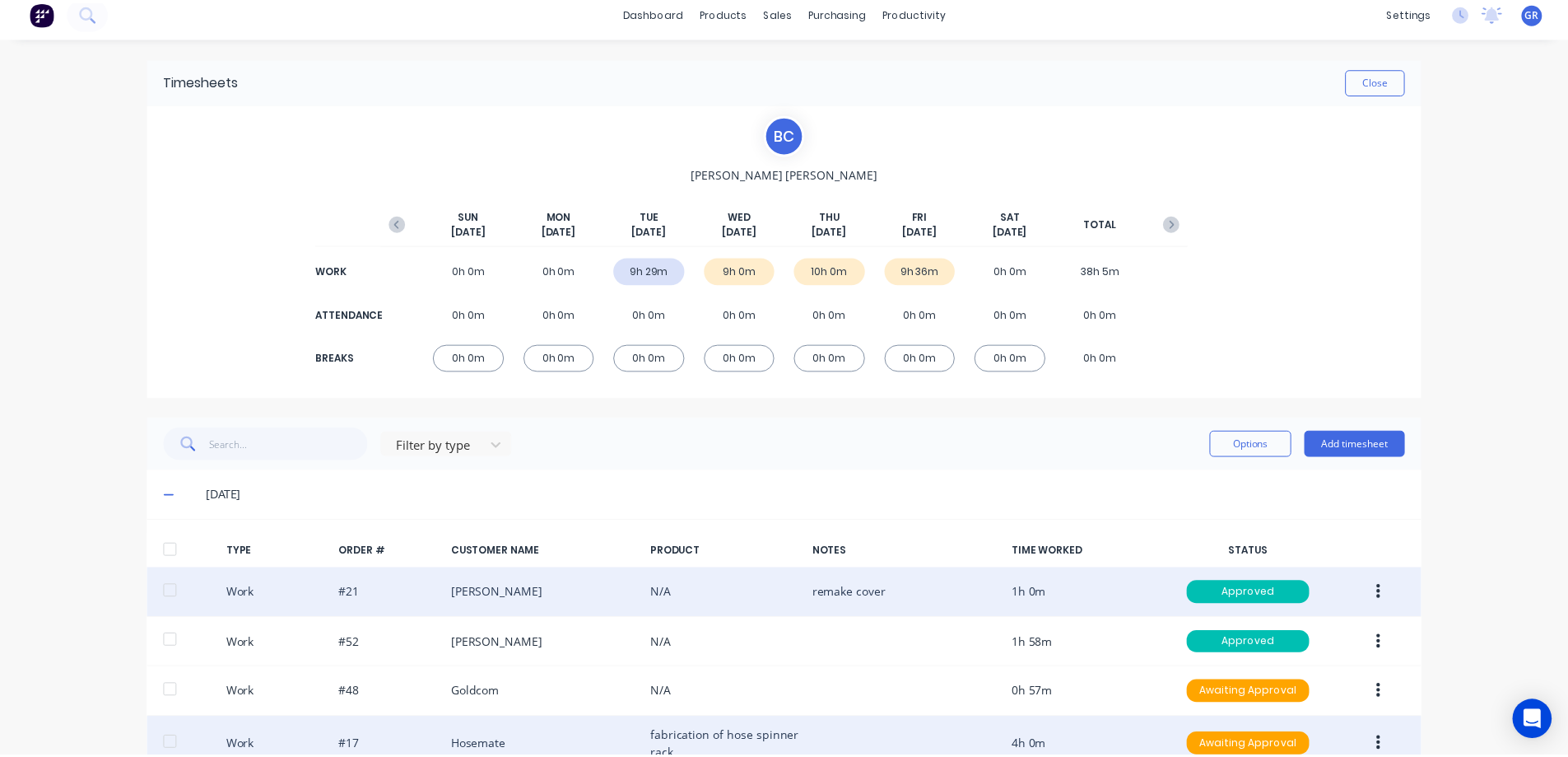
scroll to position [0, 0]
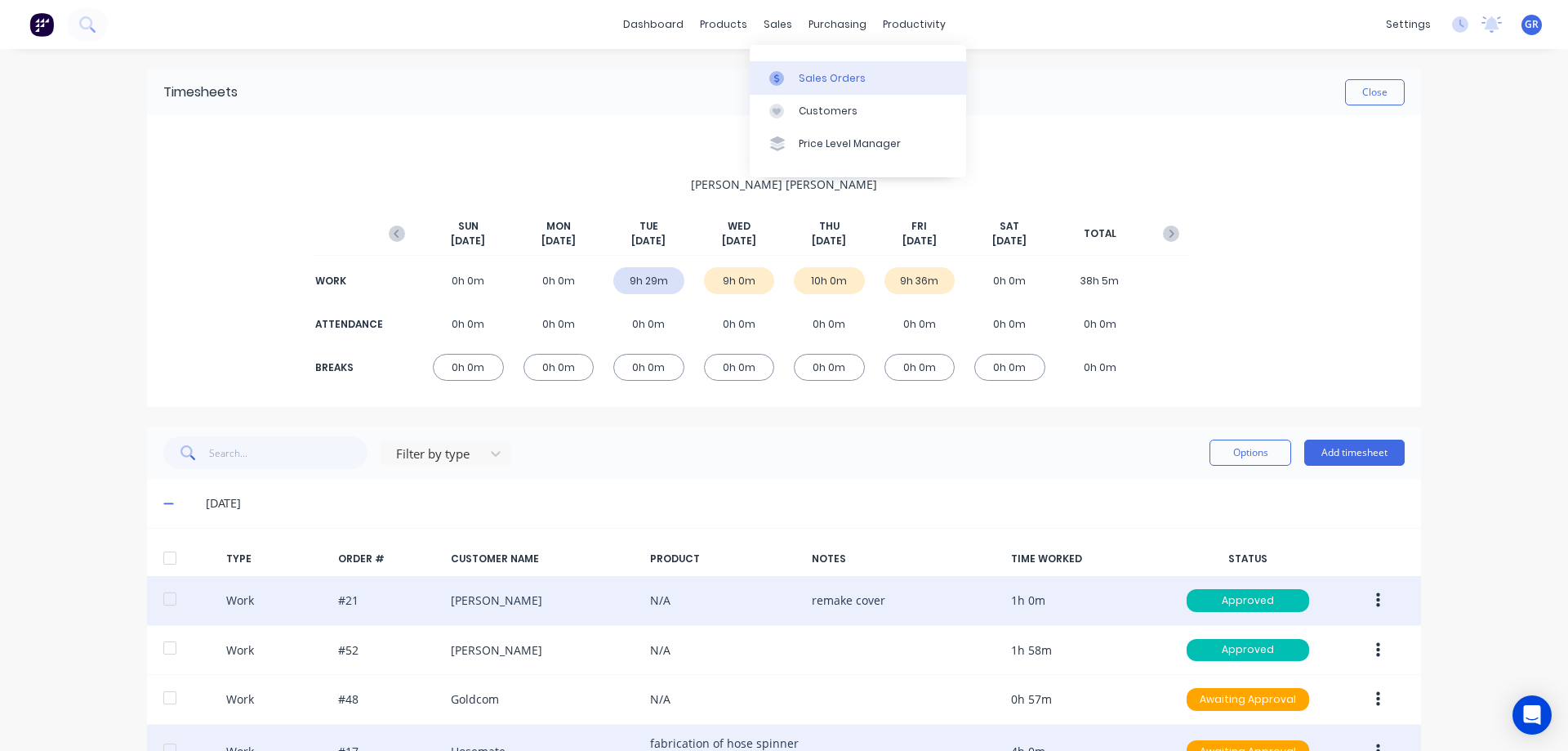
click at [788, 76] on div at bounding box center [782, 79] width 24 height 15
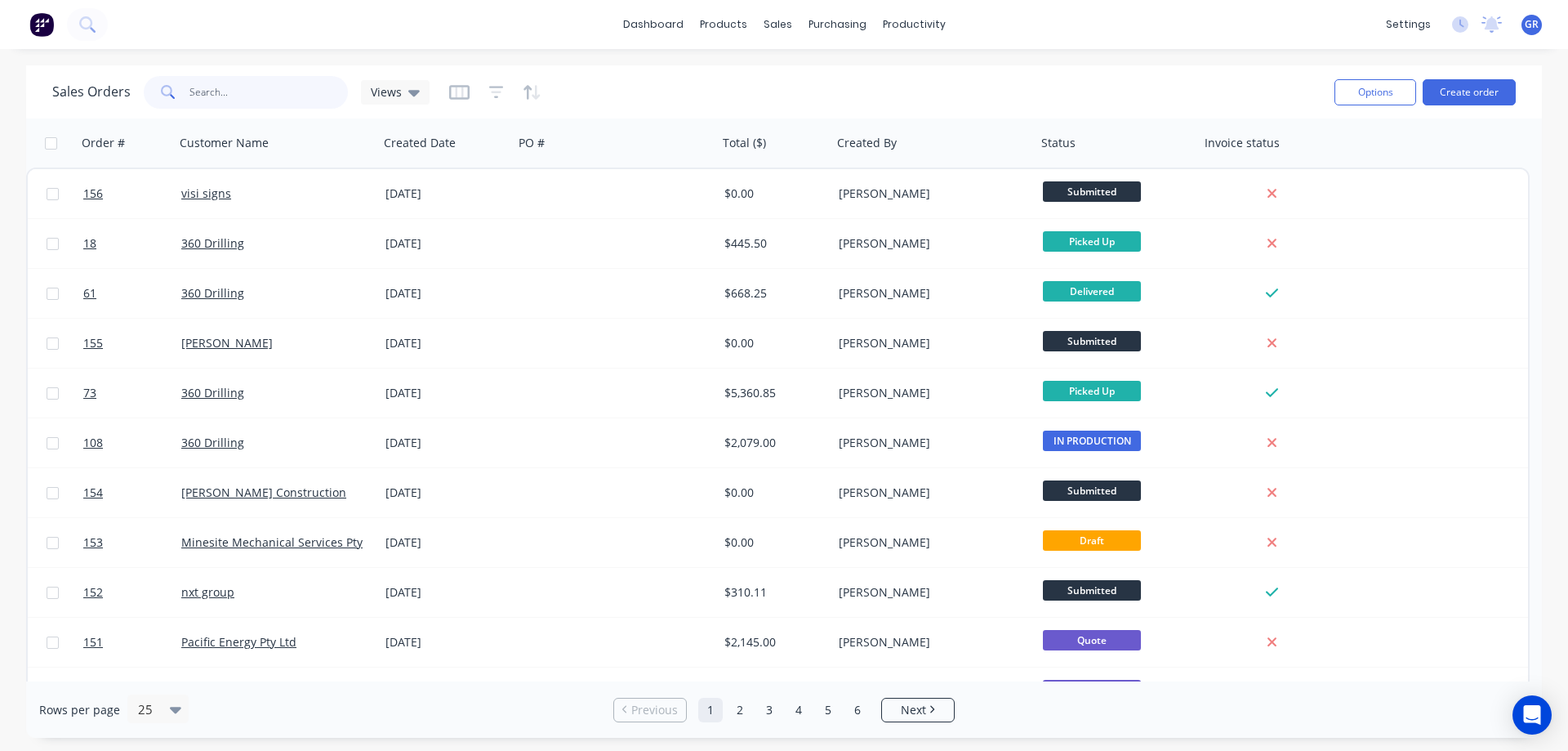
click at [233, 92] on input "text" at bounding box center [269, 92] width 159 height 33
click at [1451, 85] on button "Create order" at bounding box center [1469, 93] width 93 height 26
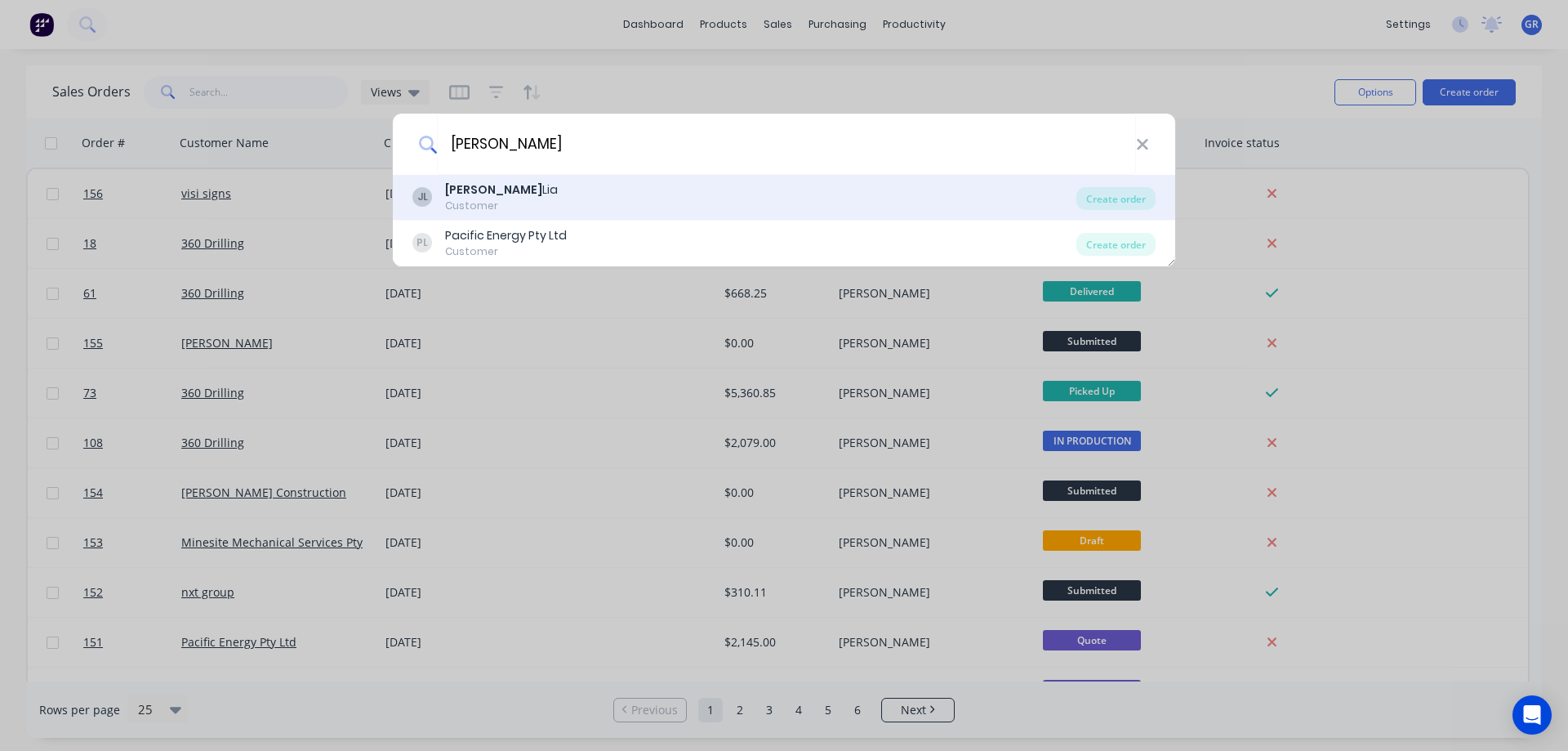
type input "[PERSON_NAME]"
click at [477, 206] on div "Customer" at bounding box center [501, 206] width 112 height 15
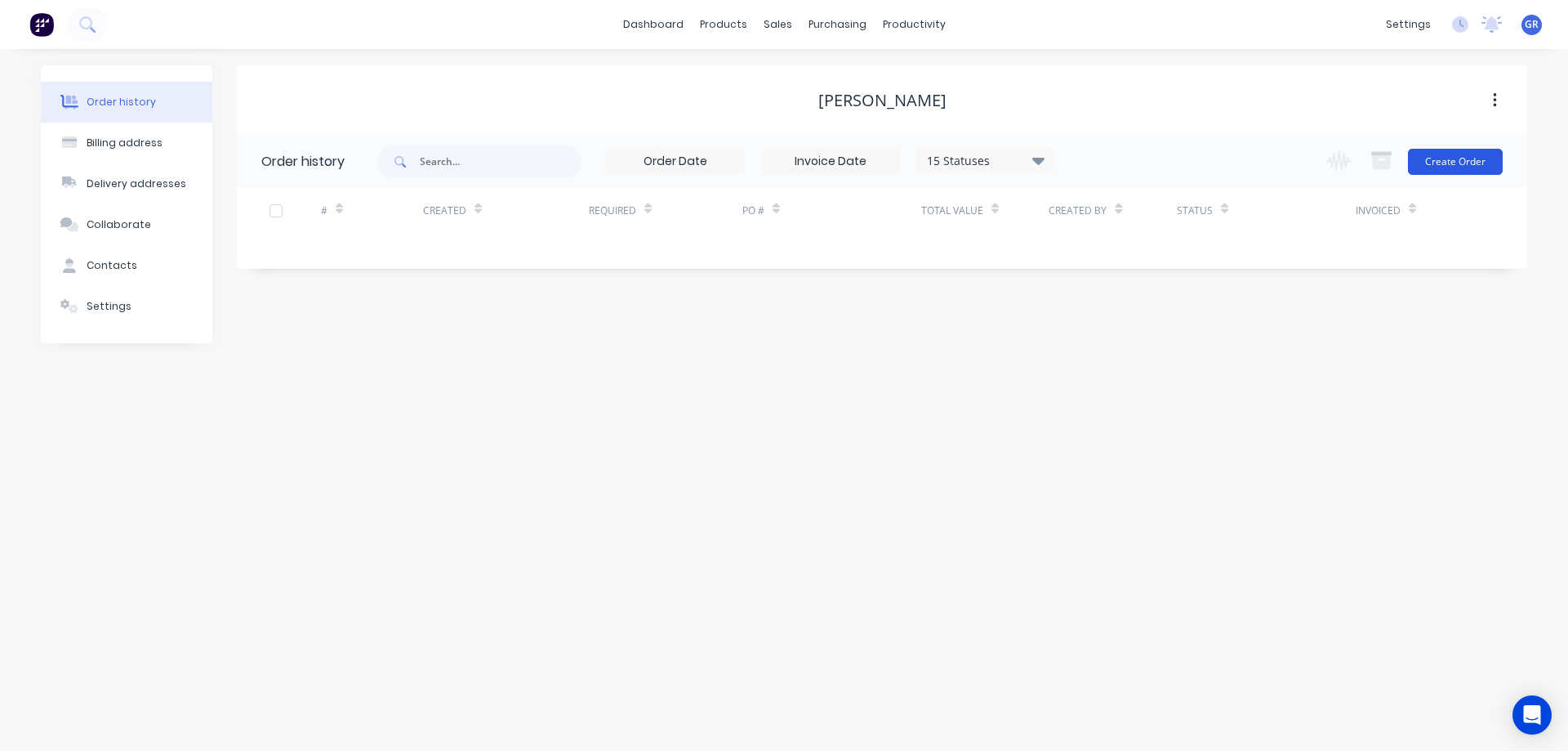
click at [1442, 156] on button "Create Order" at bounding box center [1455, 162] width 95 height 26
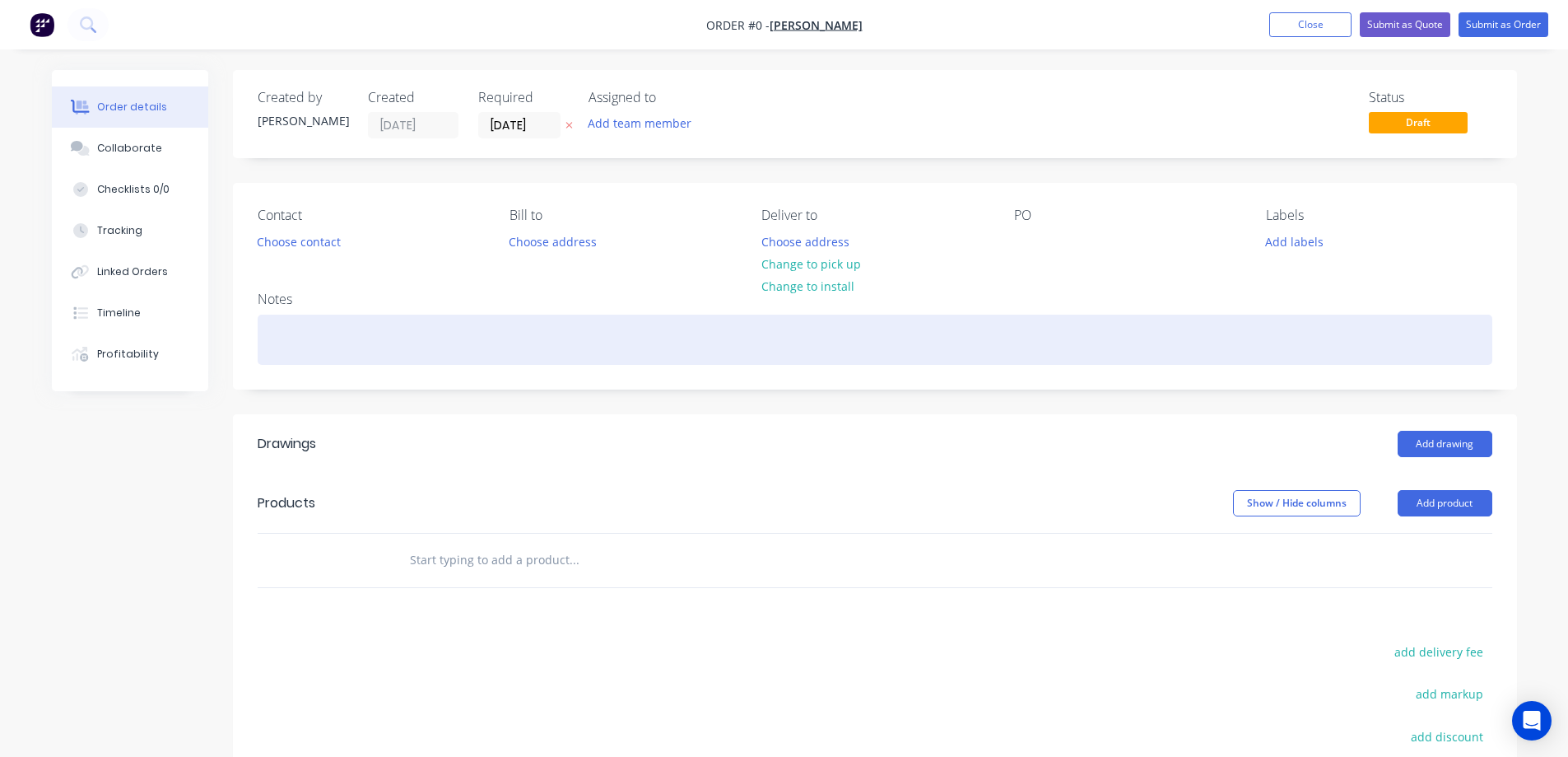
click at [372, 341] on div at bounding box center [875, 339] width 1235 height 50
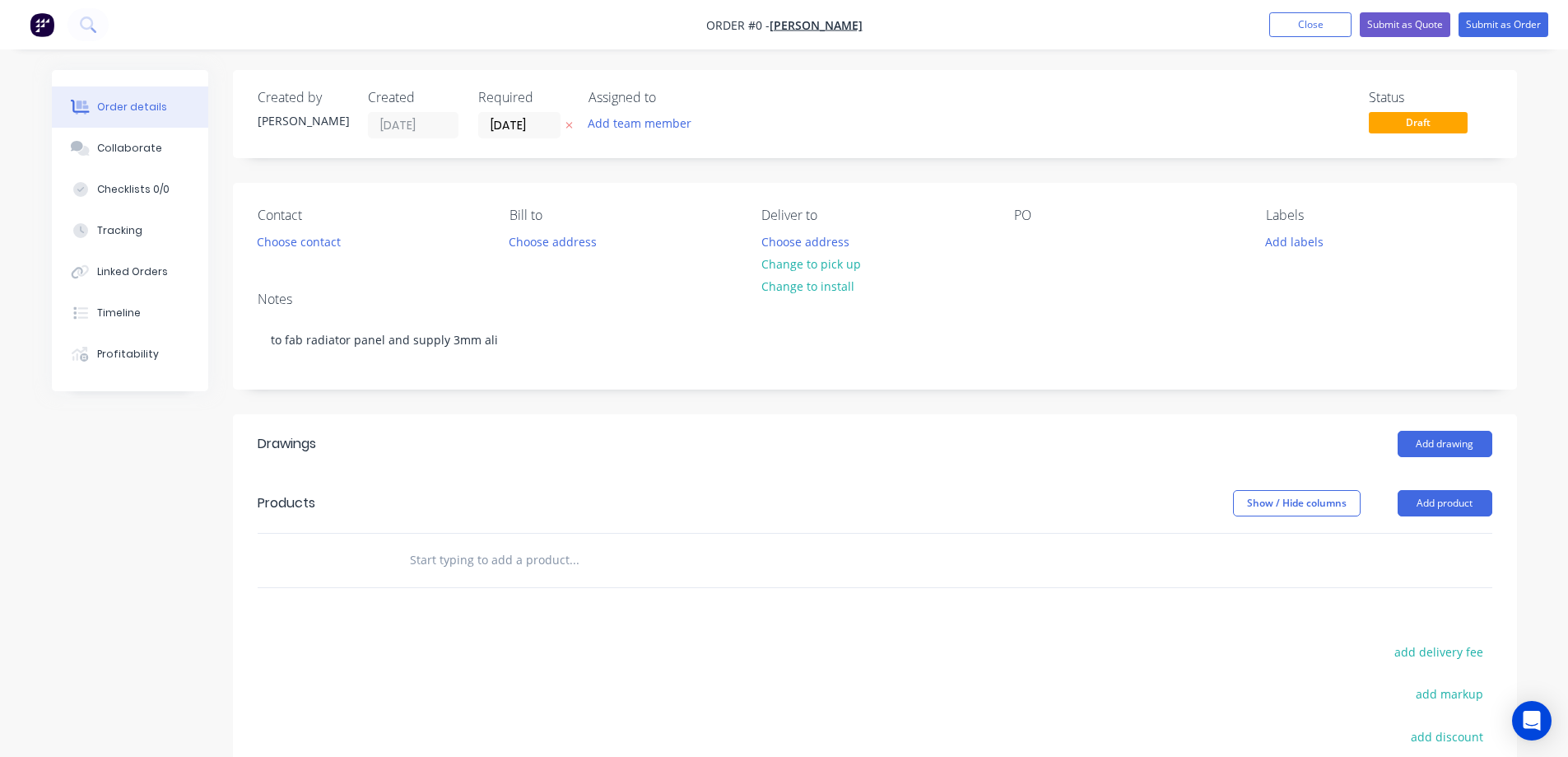
click at [430, 550] on div "Order details Collaborate Checklists 0/0 Tracking Linked Orders Timeline Profit…" at bounding box center [784, 539] width 1498 height 938
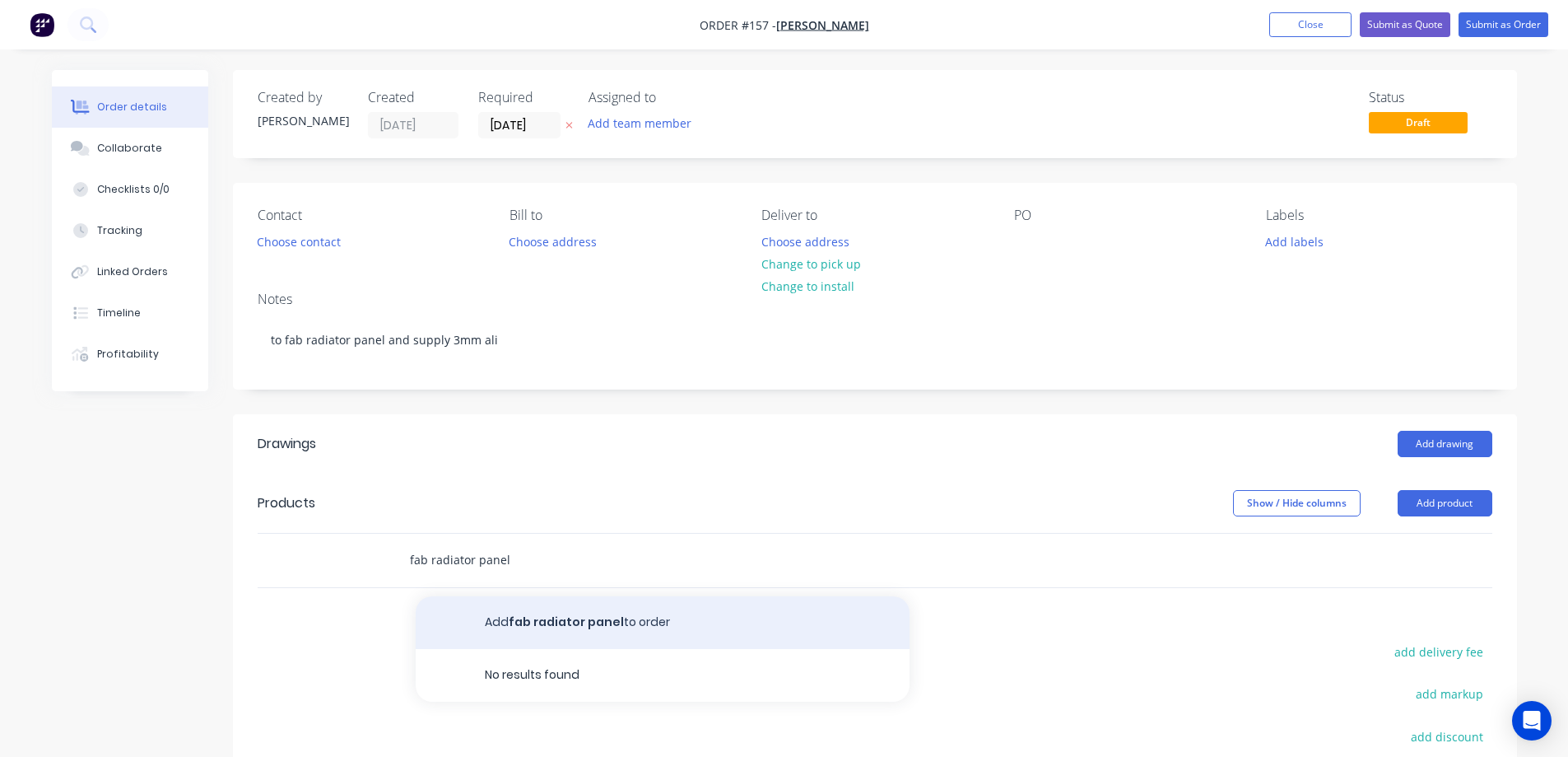
type input "fab radiator panel"
click at [556, 626] on button "Add fab radiator panel to order" at bounding box center [662, 623] width 494 height 53
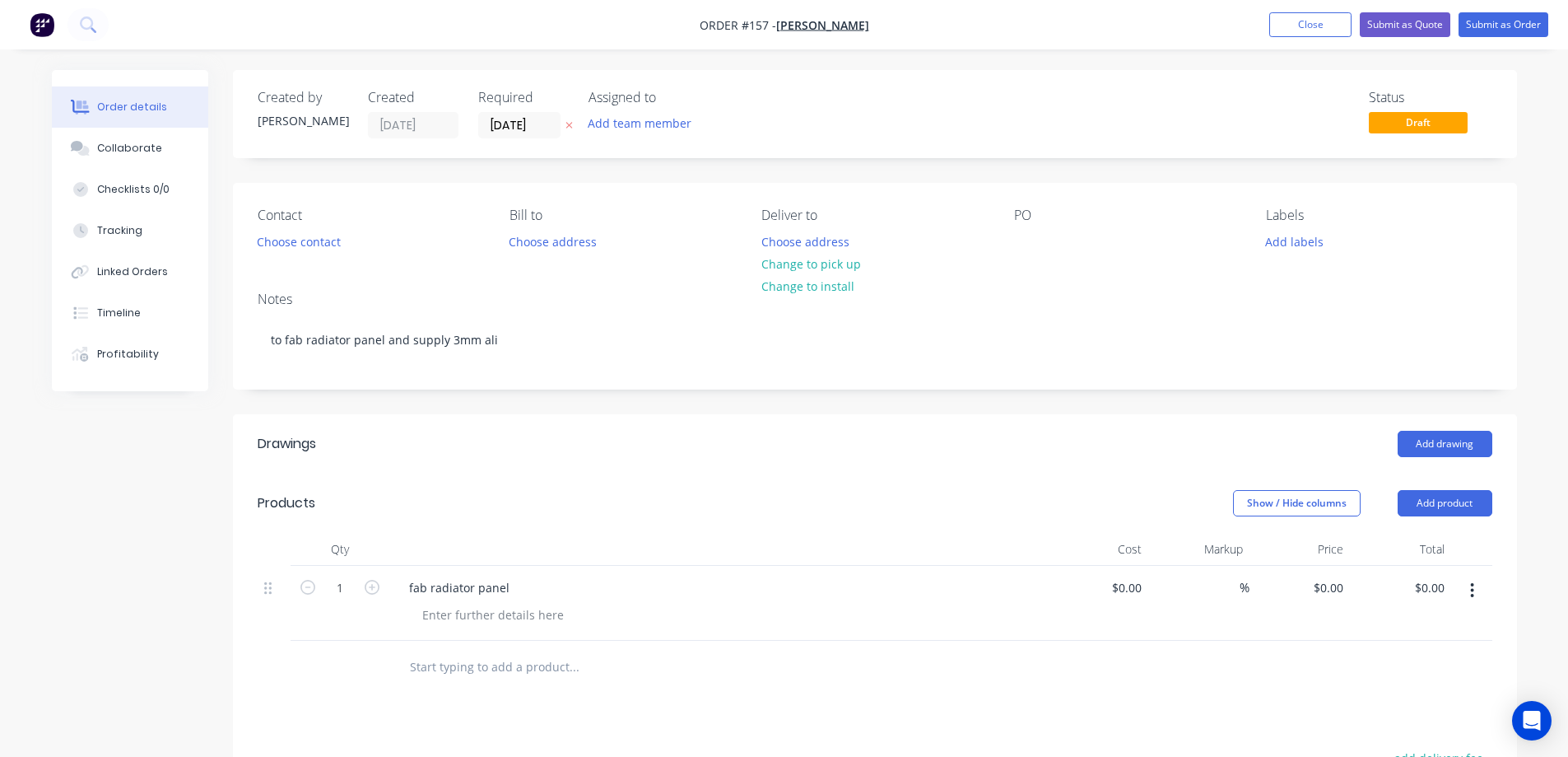
click at [490, 667] on input "text" at bounding box center [573, 666] width 330 height 33
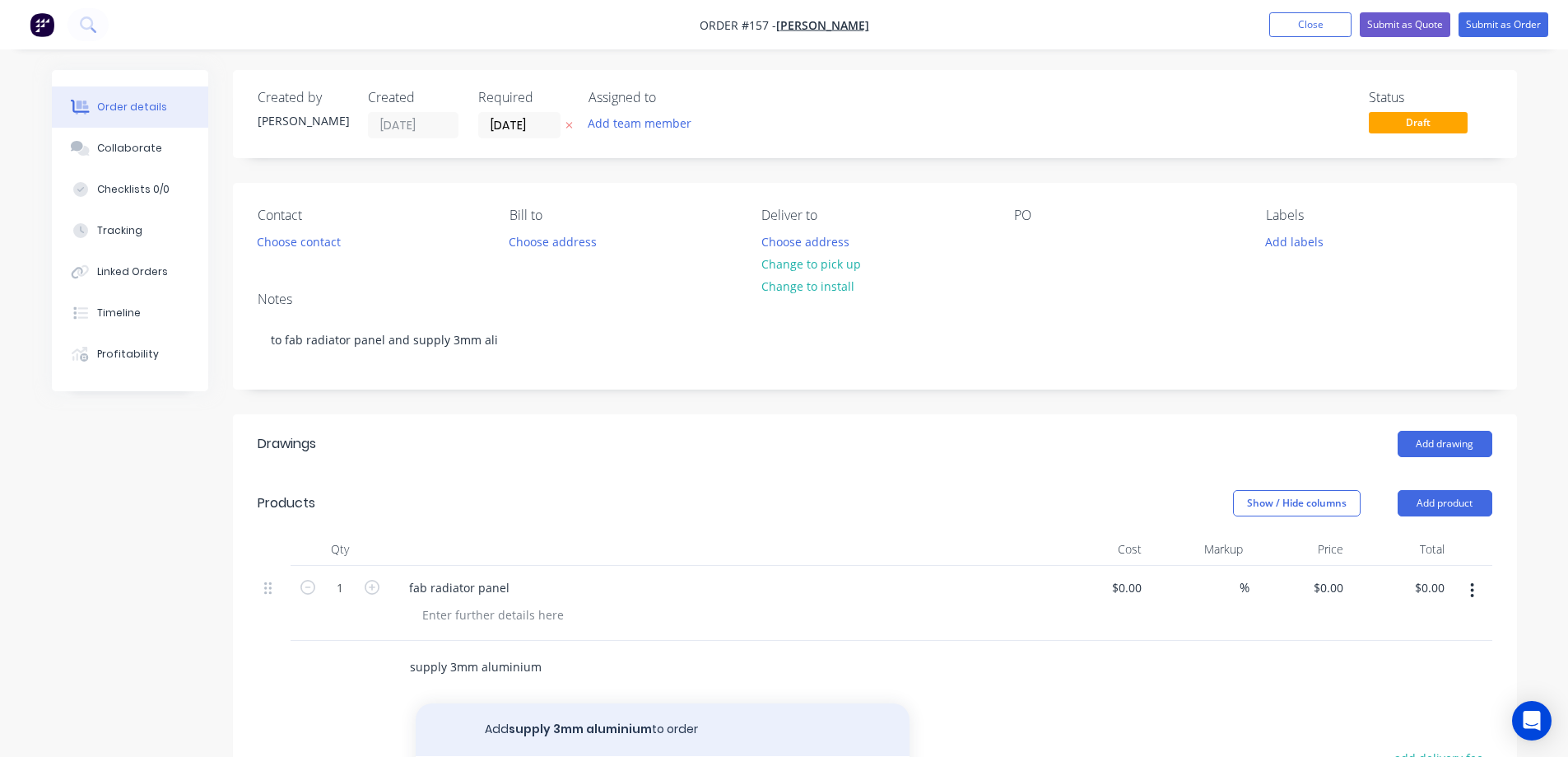
type input "supply 3mm aluminium"
click at [549, 720] on button "Add supply 3mm aluminium to order" at bounding box center [662, 730] width 494 height 53
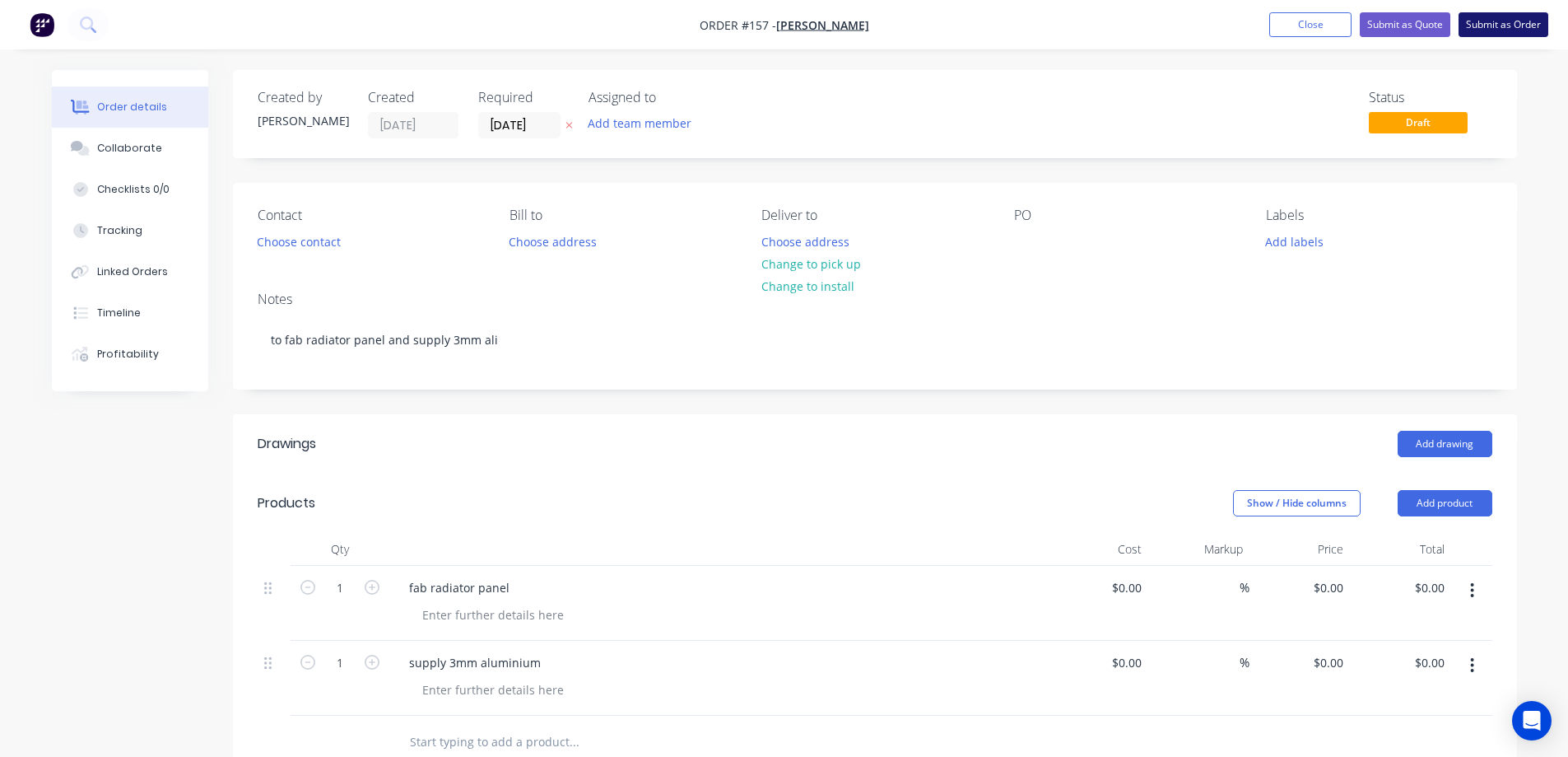
click at [1508, 26] on button "Submit as Order" at bounding box center [1503, 25] width 90 height 25
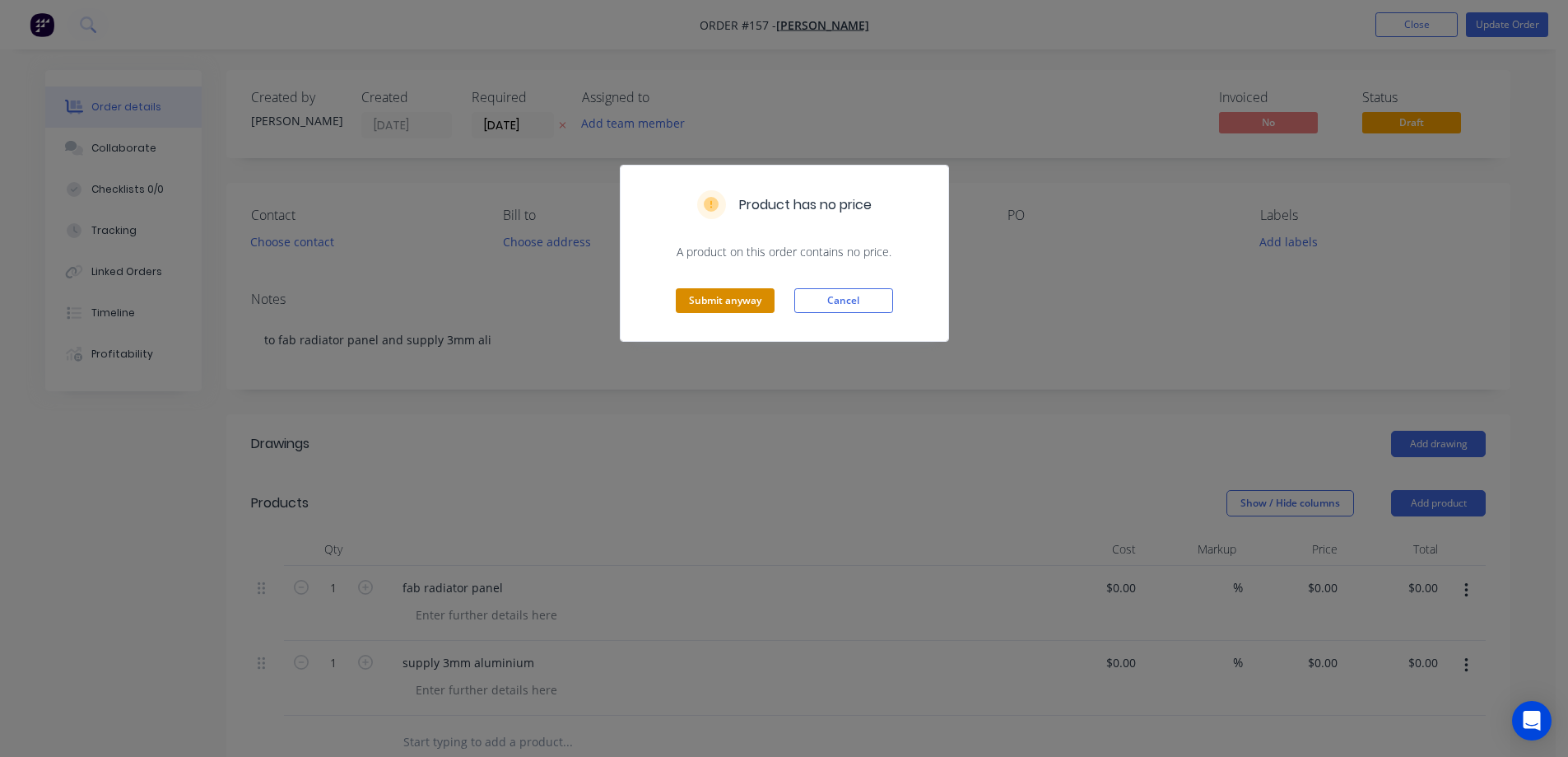
click at [744, 292] on button "Submit anyway" at bounding box center [724, 301] width 99 height 25
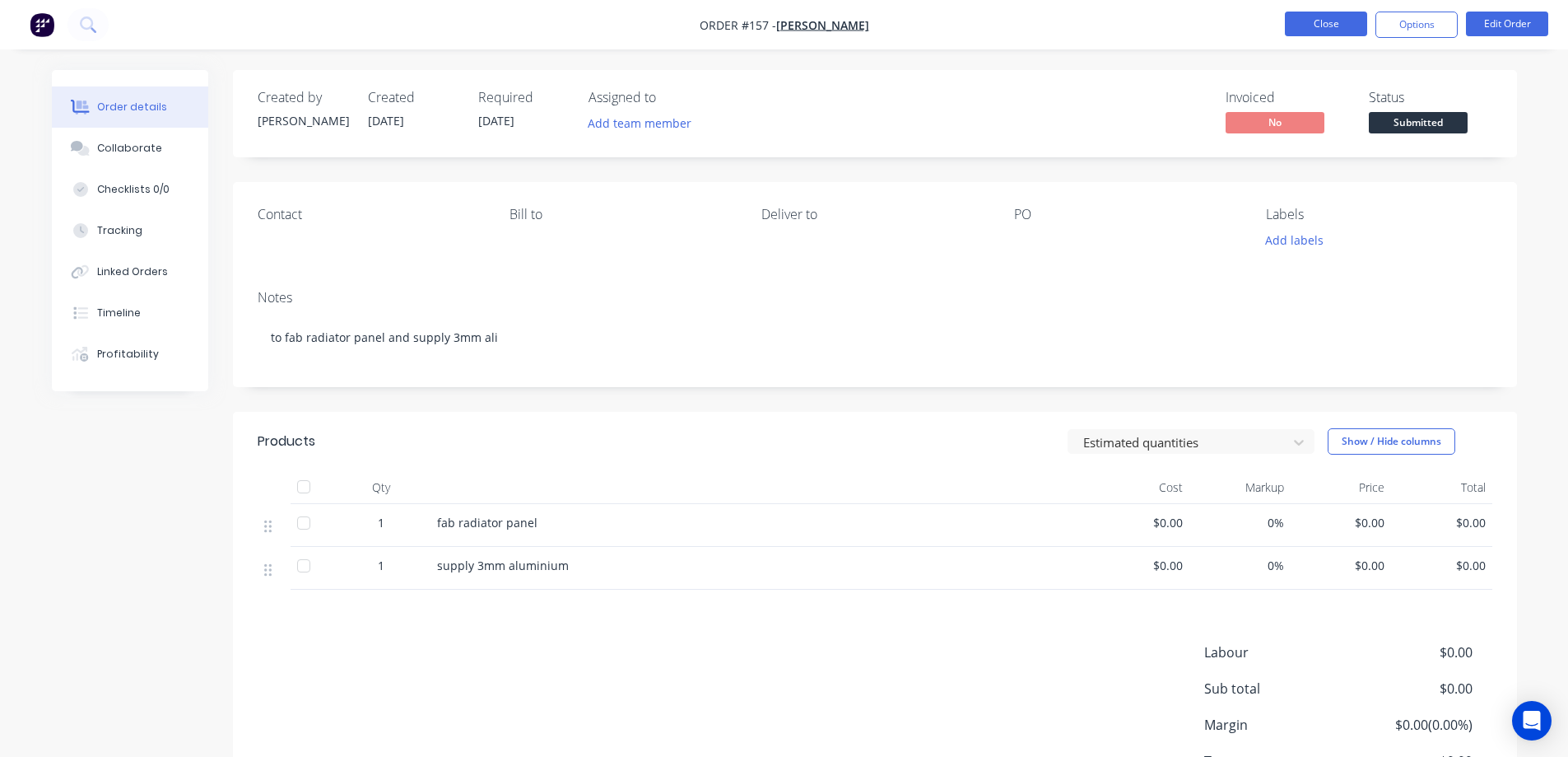
click at [1327, 28] on button "Close" at bounding box center [1325, 24] width 82 height 25
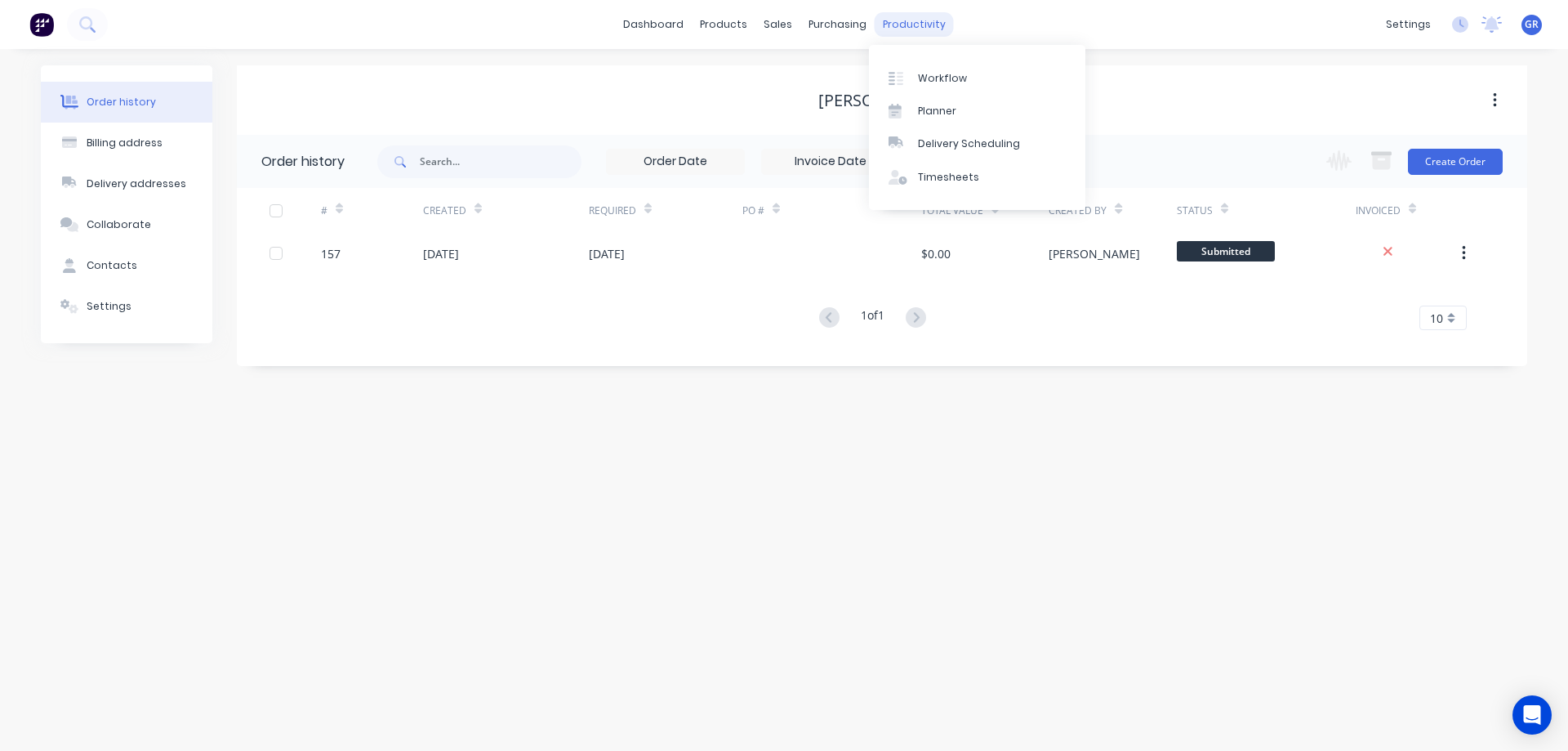
click at [900, 20] on div "productivity" at bounding box center [914, 24] width 80 height 24
click at [929, 171] on div "Timesheets" at bounding box center [948, 177] width 61 height 15
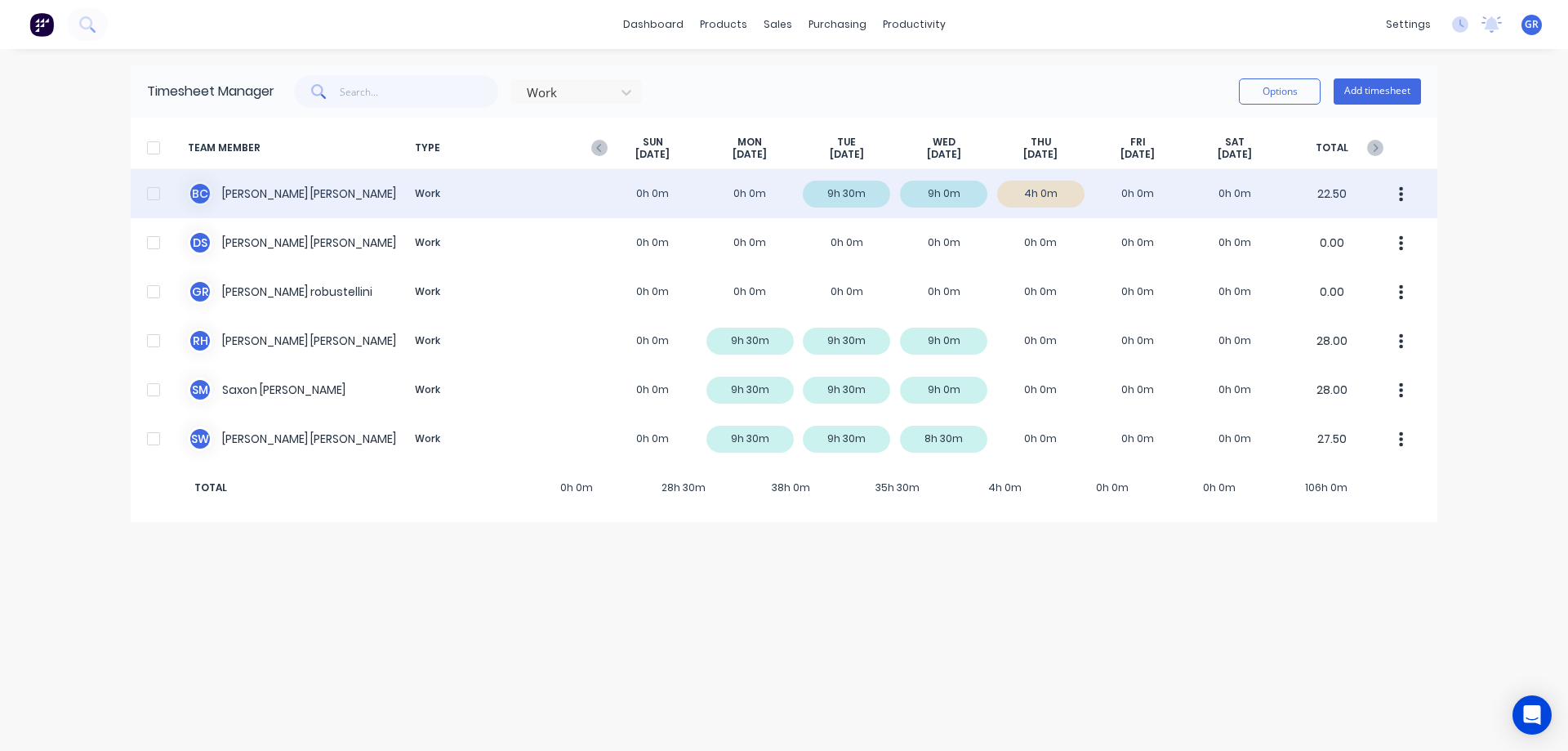
click at [323, 189] on div "B C [PERSON_NAME] Work 0h 0m 0h 0m 9h 30m 9h 0m 4h 0m 0h 0m 0h 0m 22.50" at bounding box center [784, 193] width 1307 height 49
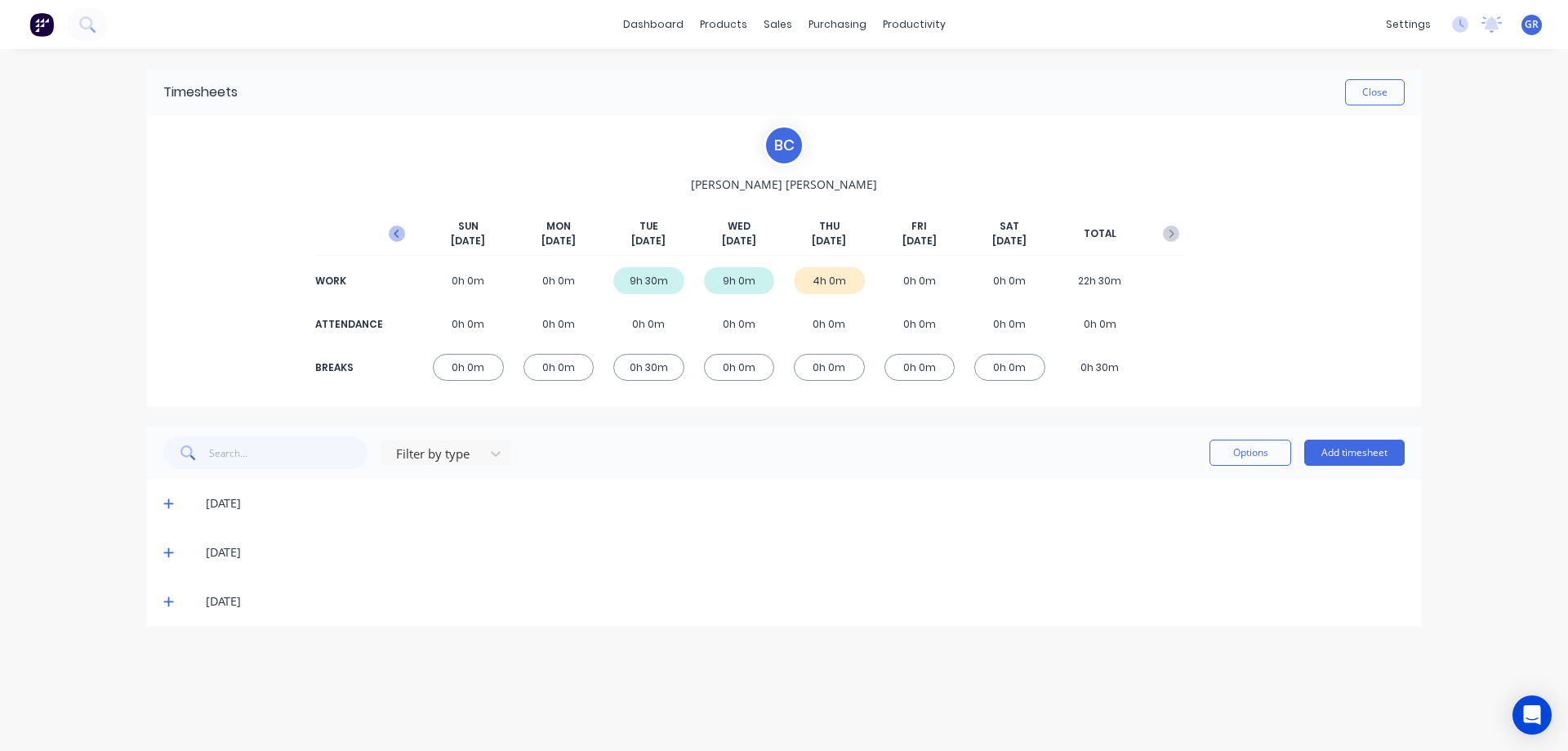
click at [394, 231] on icon "button" at bounding box center [396, 233] width 16 height 16
click at [396, 231] on icon "button" at bounding box center [396, 233] width 16 height 16
click at [396, 231] on icon "button" at bounding box center [396, 233] width 16 height 16
drag, startPoint x: 1360, startPoint y: 449, endPoint x: 1209, endPoint y: 664, distance: 262.7
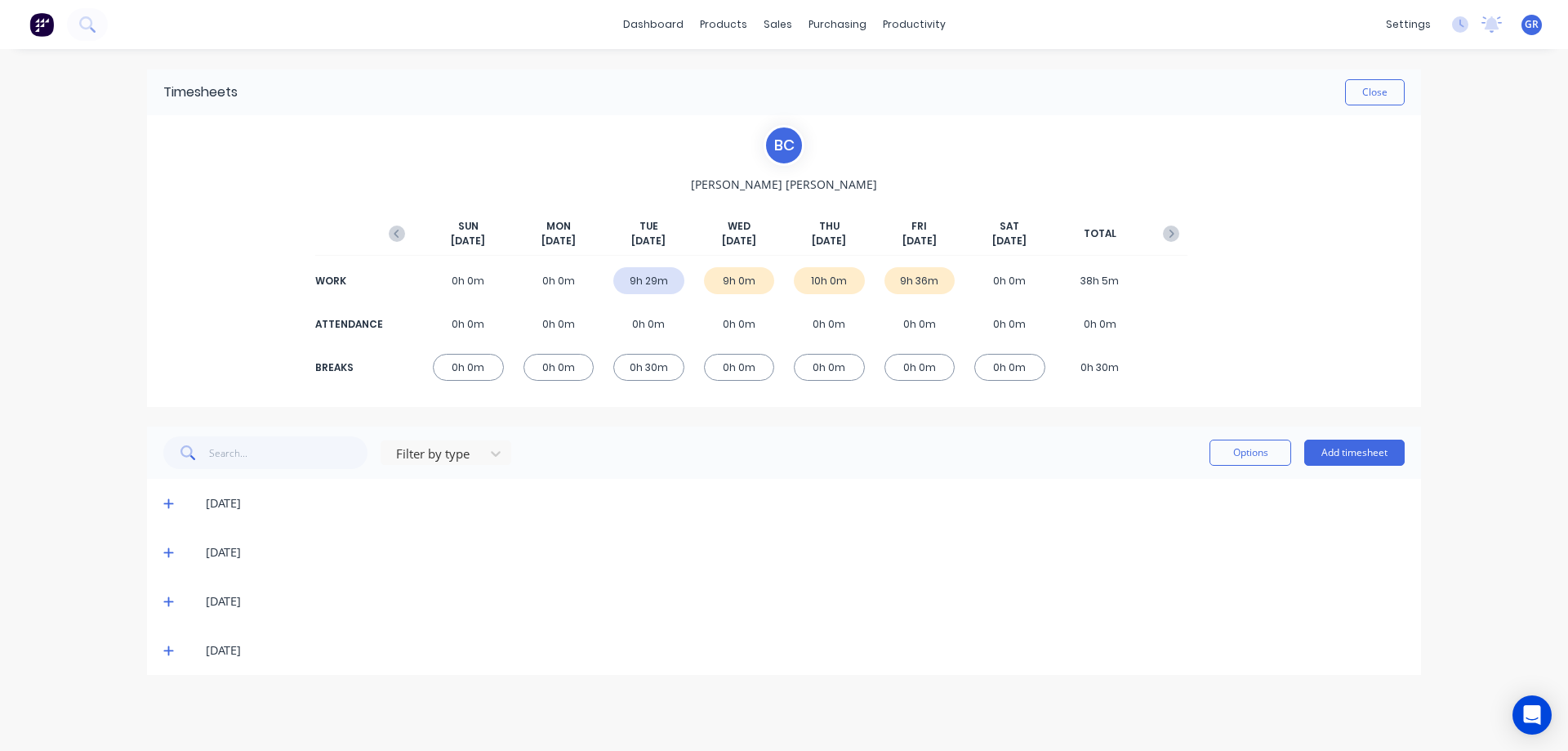
click at [1209, 664] on div "Filter by type Options Add timesheet [DATE] [DATE] [DATE] [DATE]" at bounding box center [784, 550] width 1274 height 248
click at [170, 549] on icon at bounding box center [168, 552] width 10 height 11
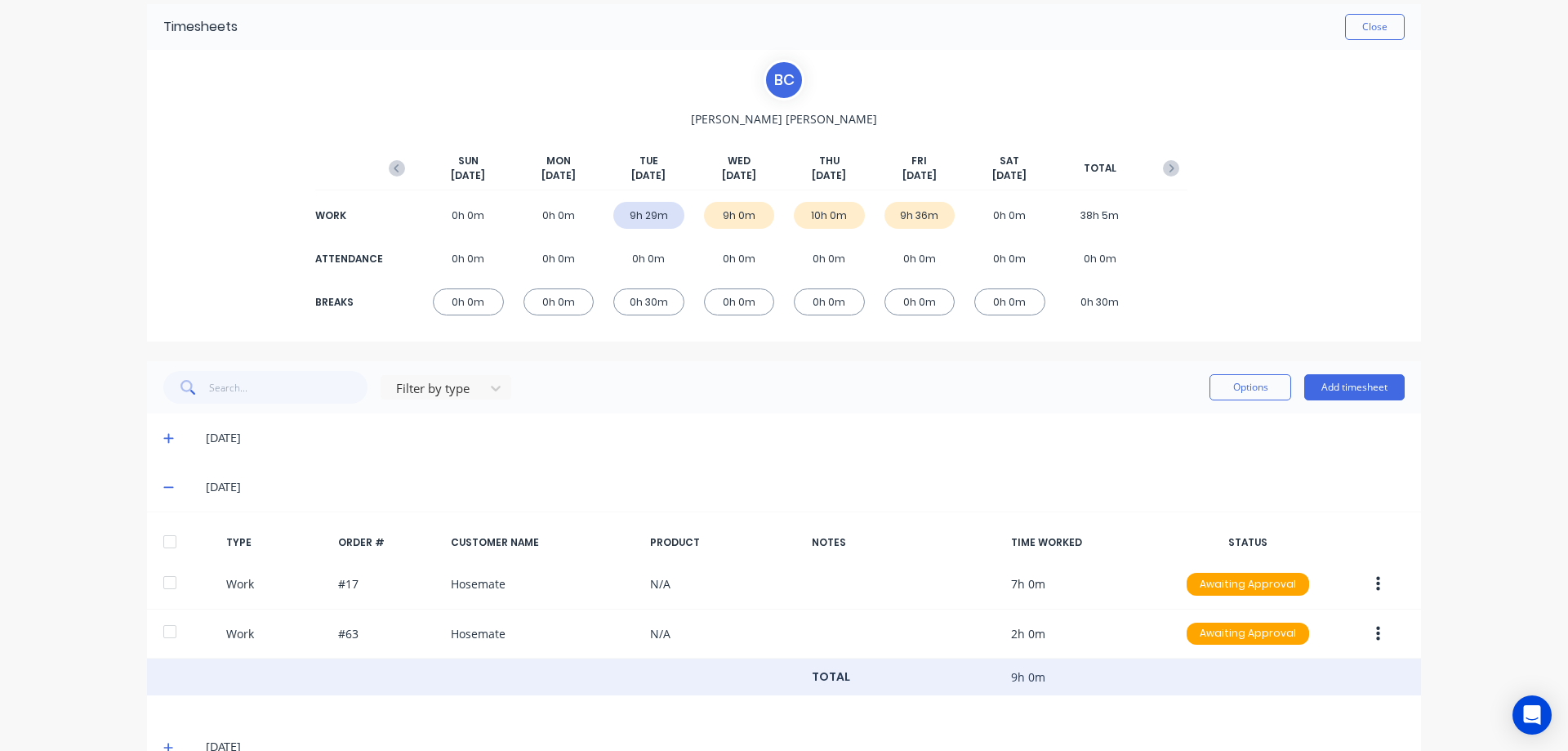
scroll to position [156, 0]
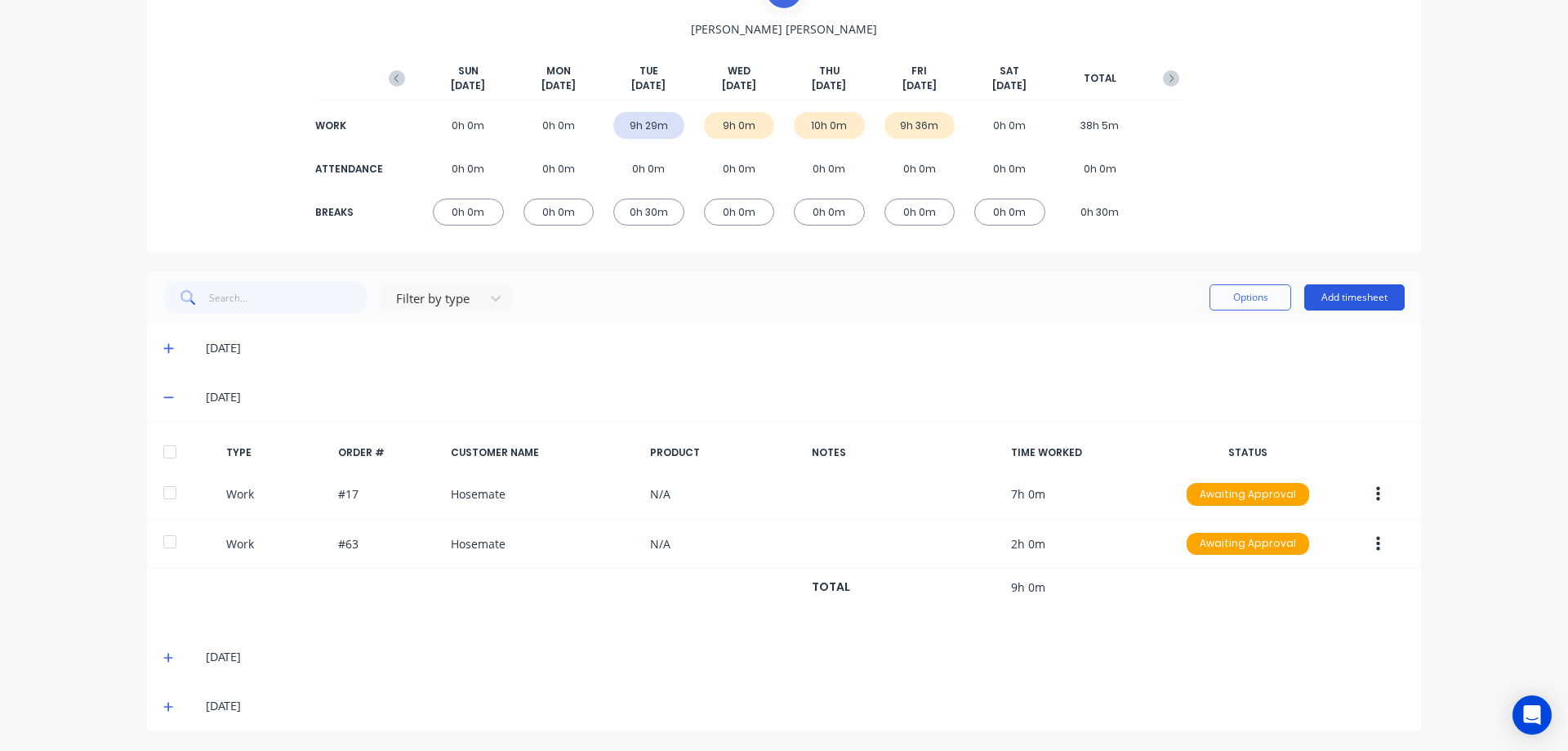
click at [1331, 296] on button "Add timesheet" at bounding box center [1354, 297] width 100 height 26
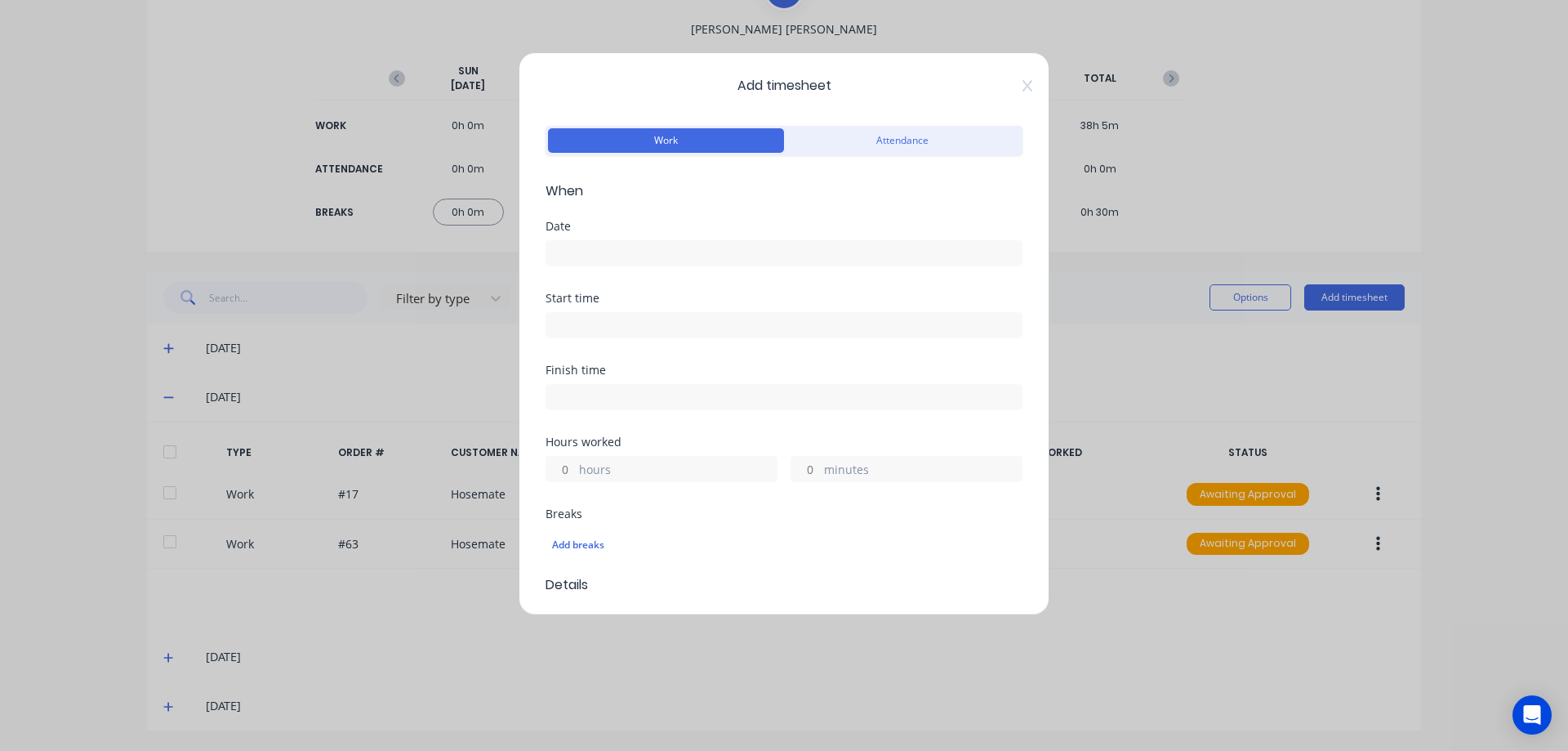
click at [572, 254] on input at bounding box center [784, 253] width 475 height 24
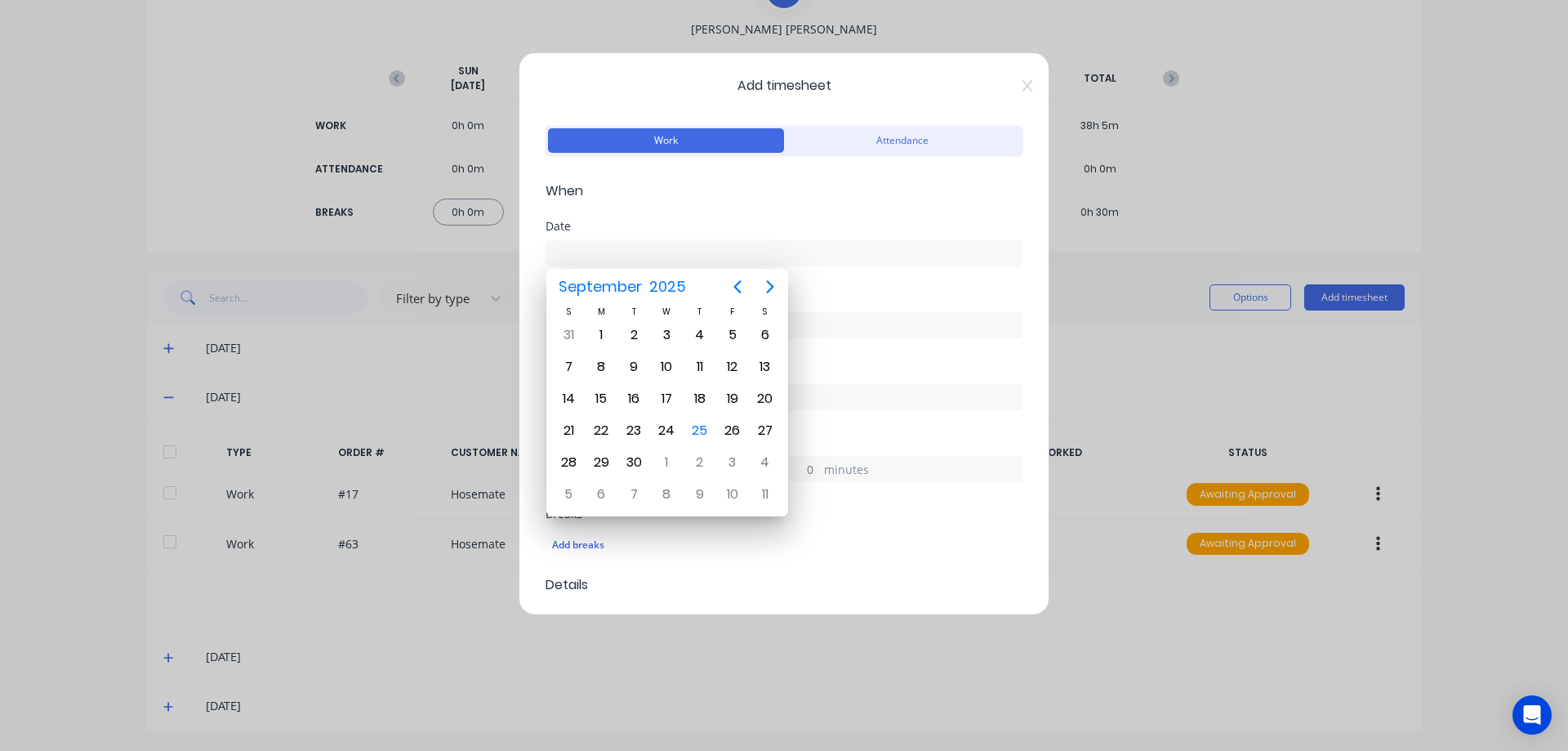
type input "7"
click at [740, 283] on icon "Previous page" at bounding box center [737, 286] width 20 height 20
click at [741, 280] on icon "Previous page" at bounding box center [737, 286] width 20 height 20
click at [673, 461] on div "27" at bounding box center [667, 462] width 24 height 24
type input "[DATE]"
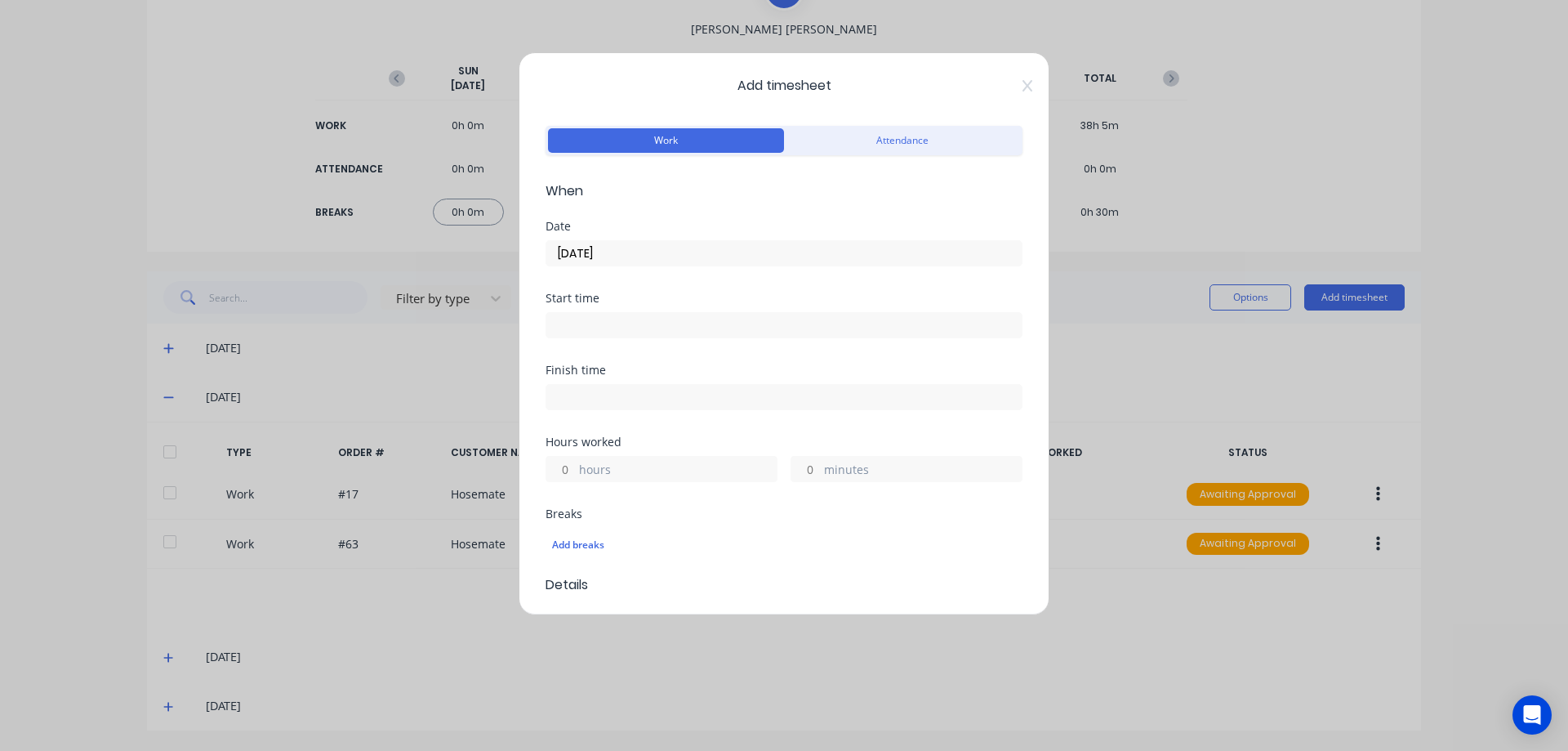
click at [562, 465] on input "hours" at bounding box center [560, 469] width 28 height 24
type input "3"
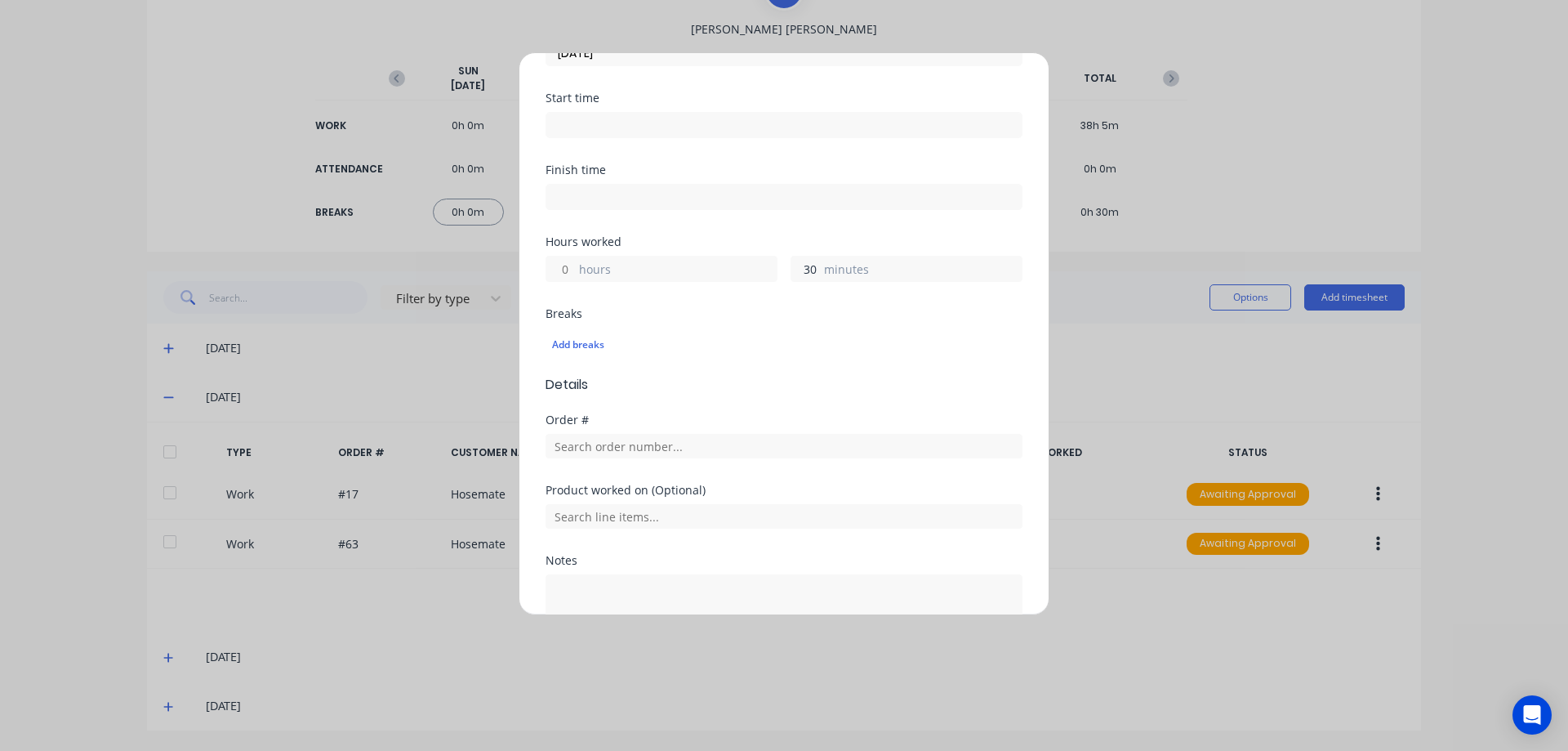
scroll to position [322, 0]
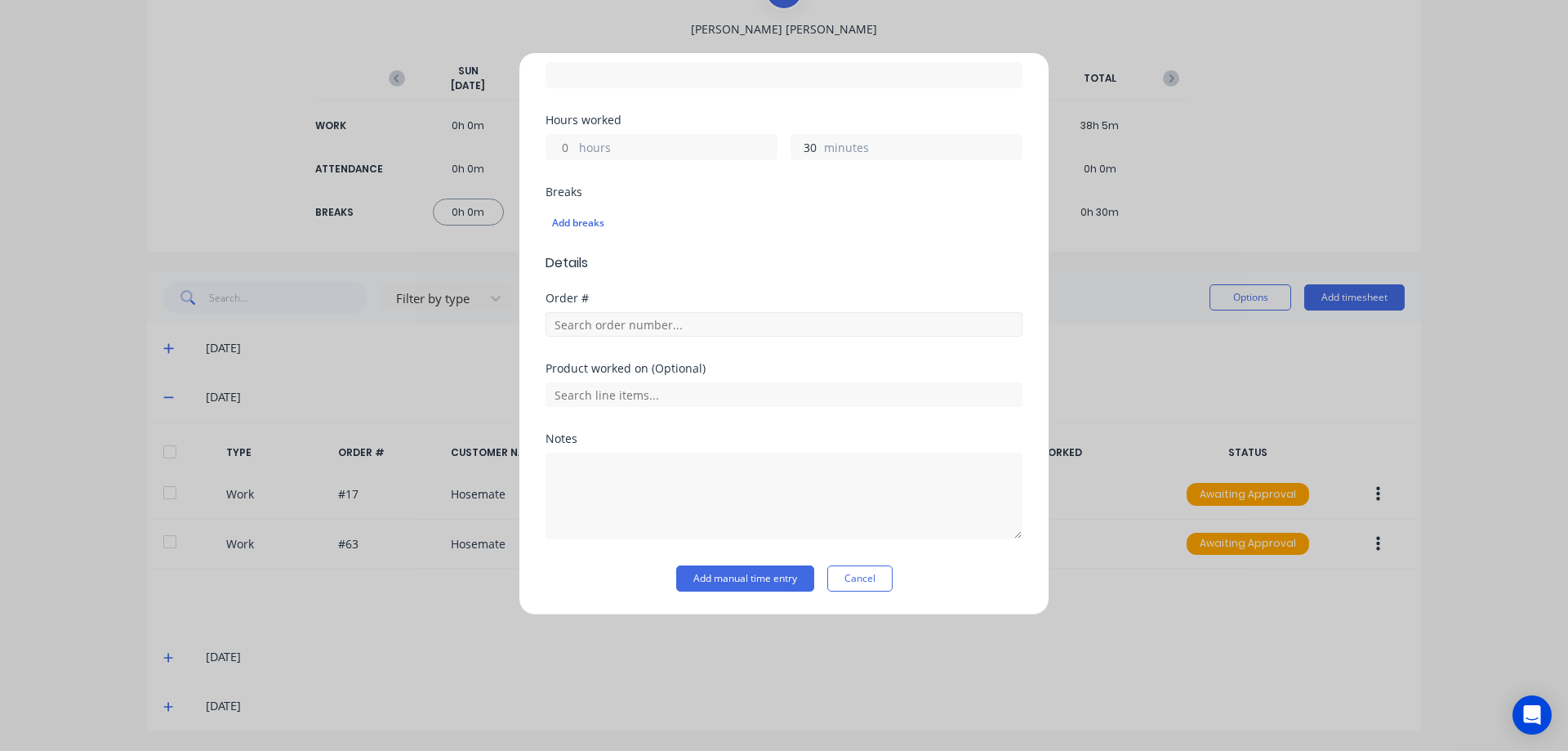
type input "30"
click at [603, 326] on input "text" at bounding box center [784, 324] width 477 height 24
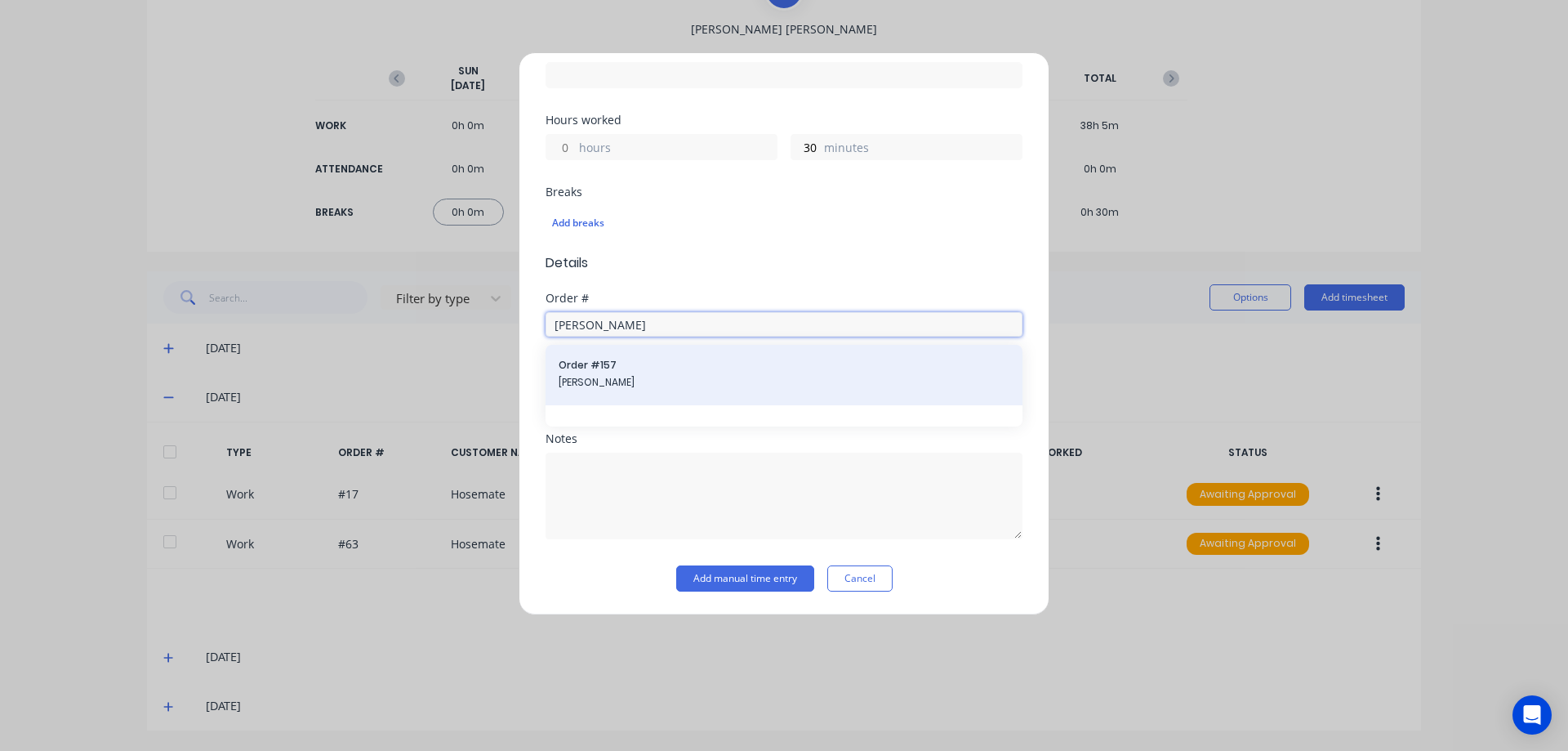
type input "[PERSON_NAME]"
click at [600, 385] on span "[PERSON_NAME]" at bounding box center [784, 383] width 451 height 15
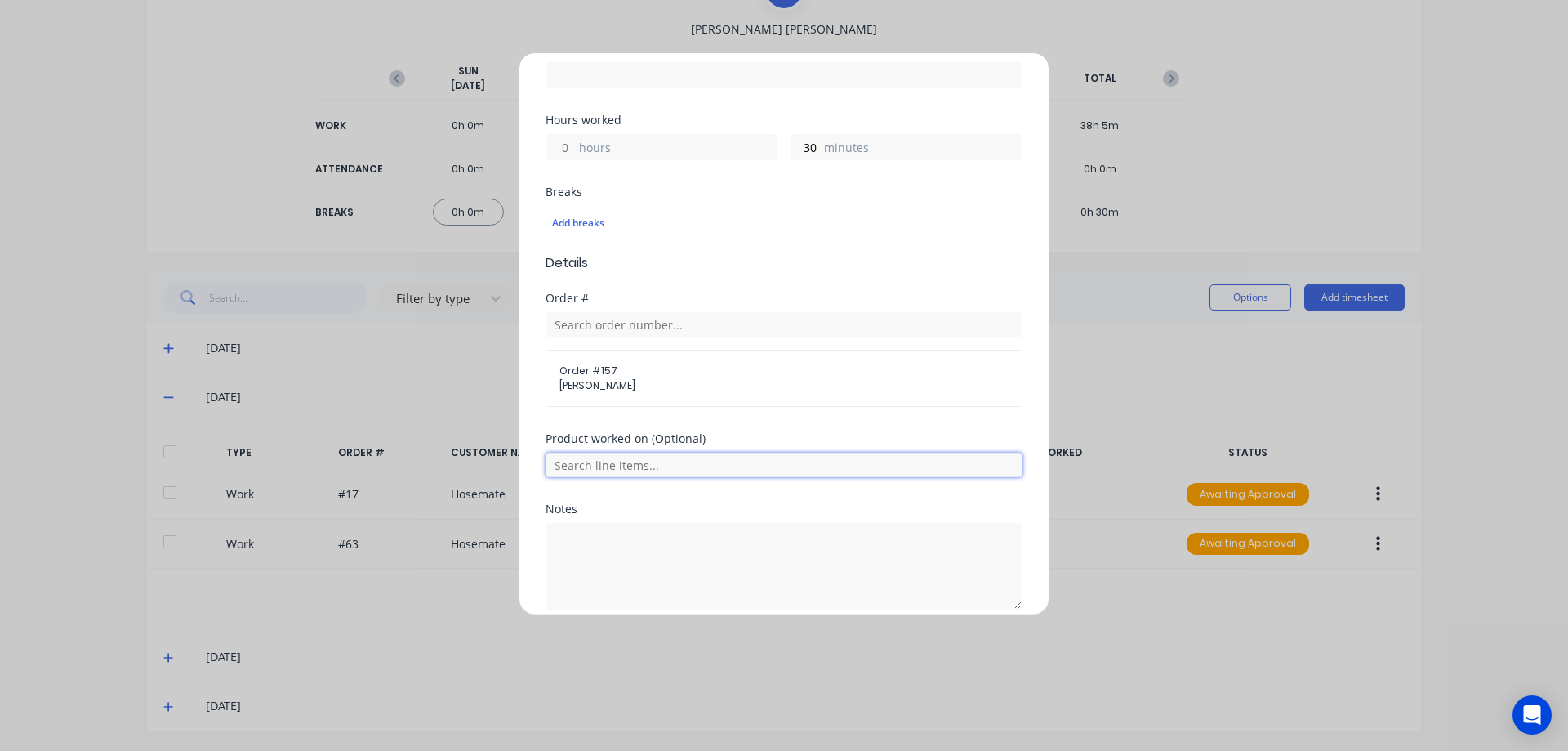
click at [611, 467] on input "text" at bounding box center [784, 465] width 477 height 24
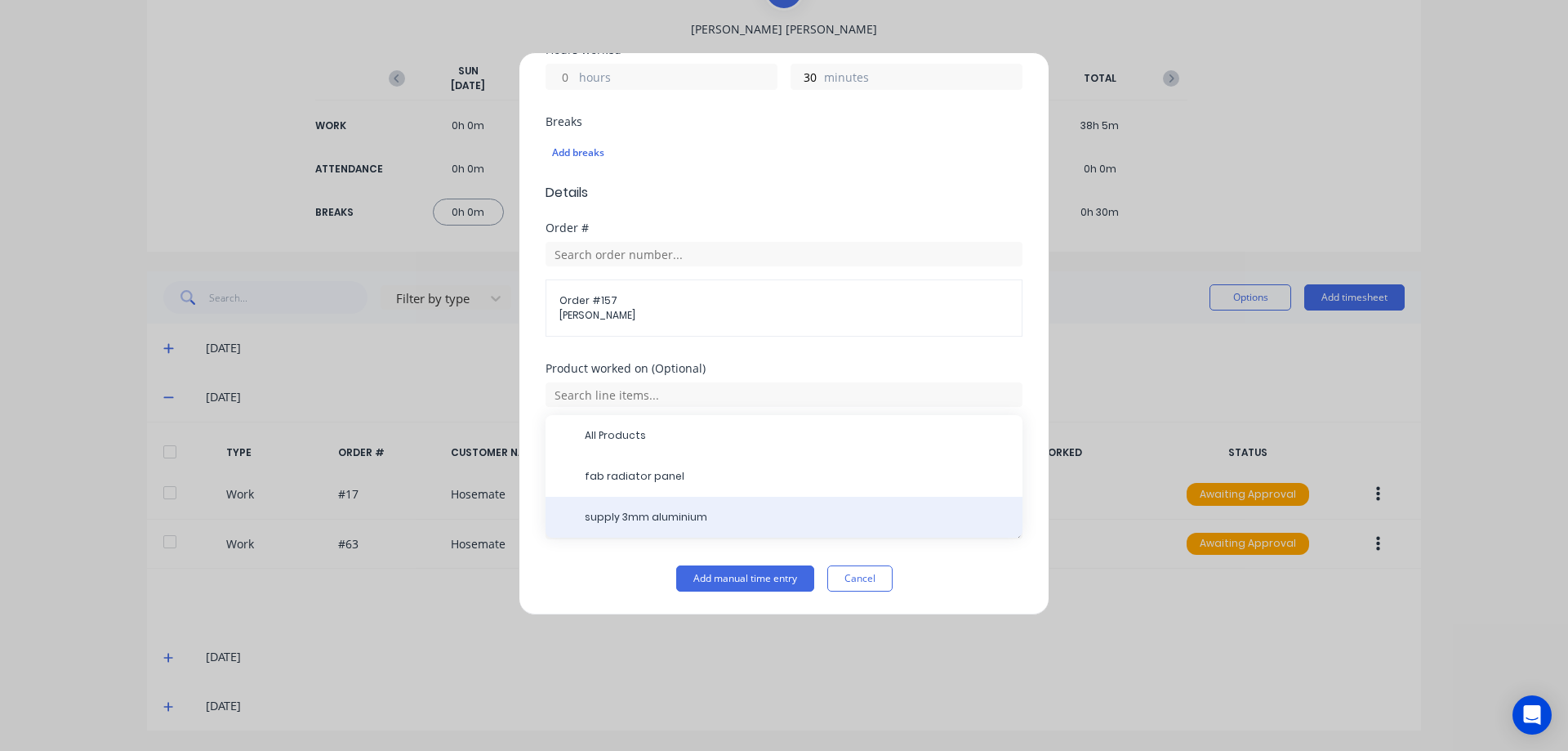
click at [575, 509] on div "supply 3mm aluminium" at bounding box center [784, 518] width 477 height 41
click at [660, 518] on span "supply 3mm aluminium" at bounding box center [797, 518] width 425 height 15
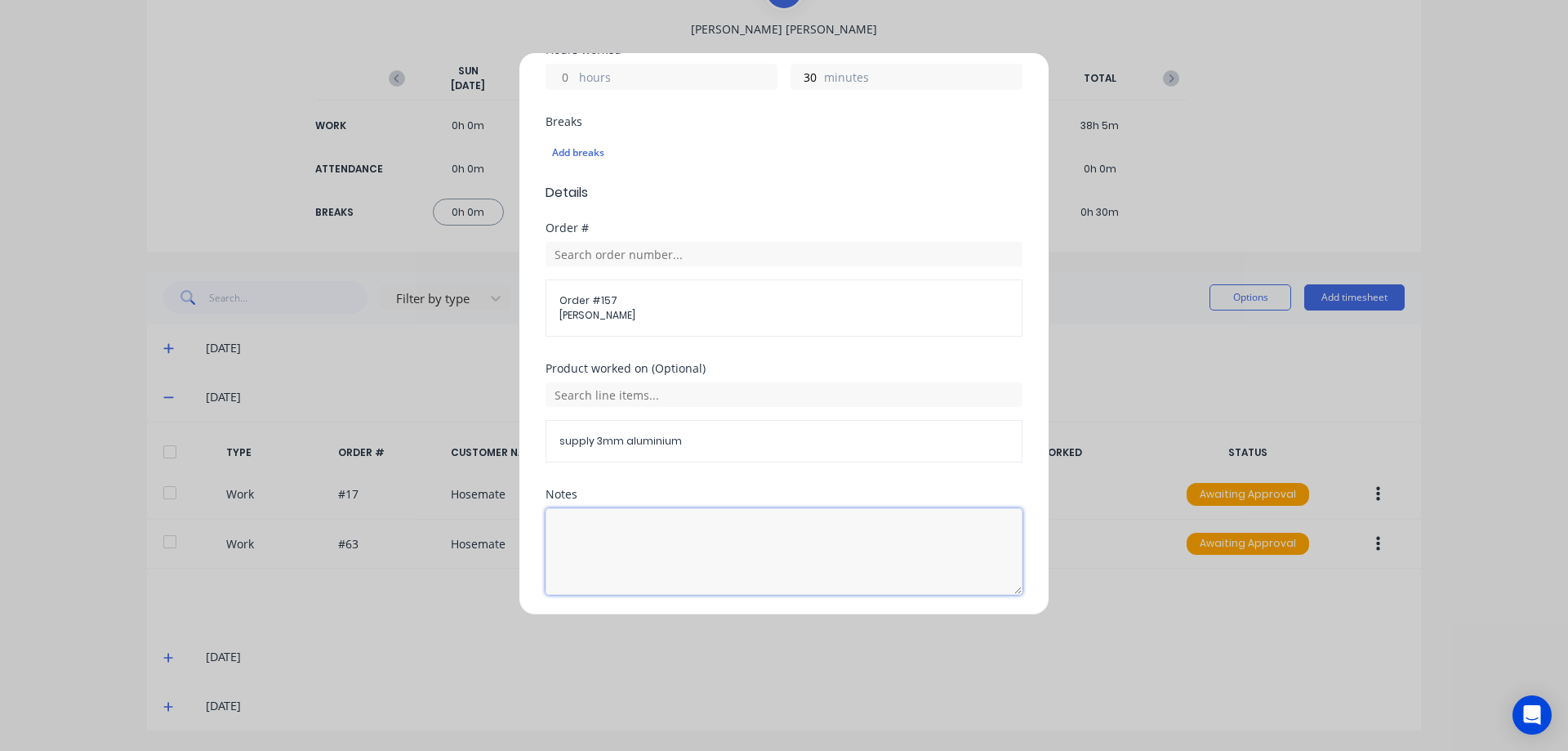
click at [613, 543] on textarea at bounding box center [784, 551] width 477 height 86
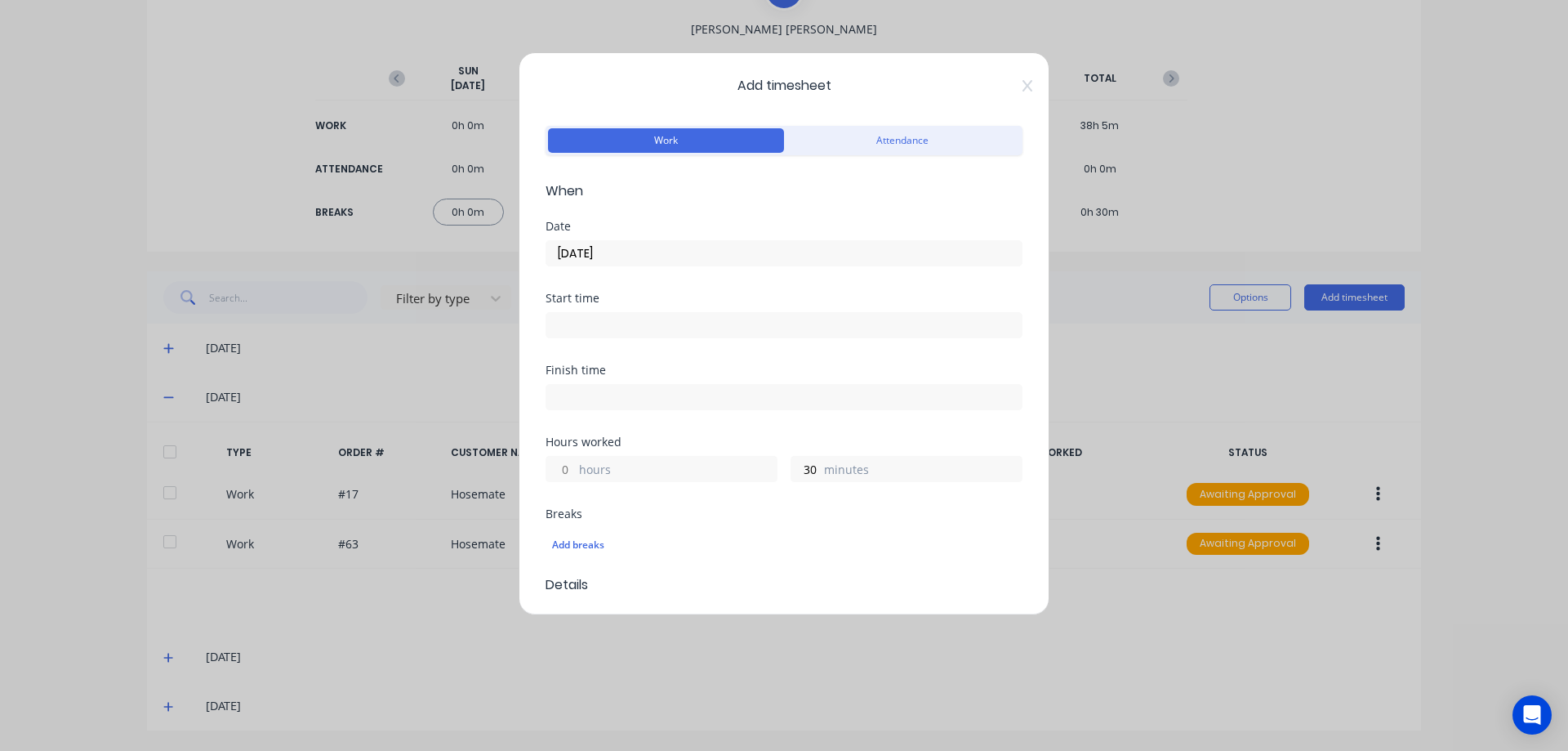
scroll to position [448, 0]
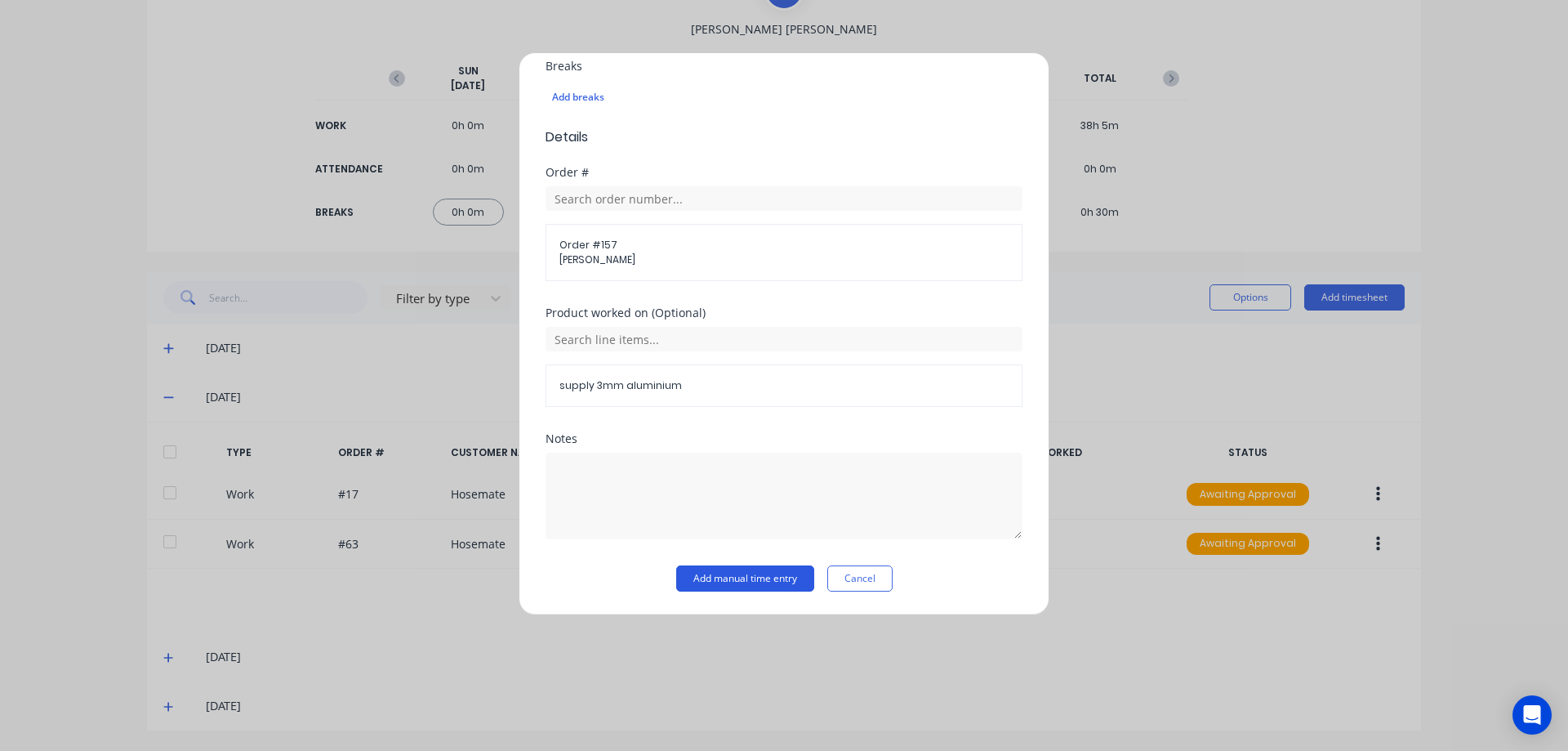
click at [769, 577] on button "Add manual time entry" at bounding box center [744, 578] width 138 height 26
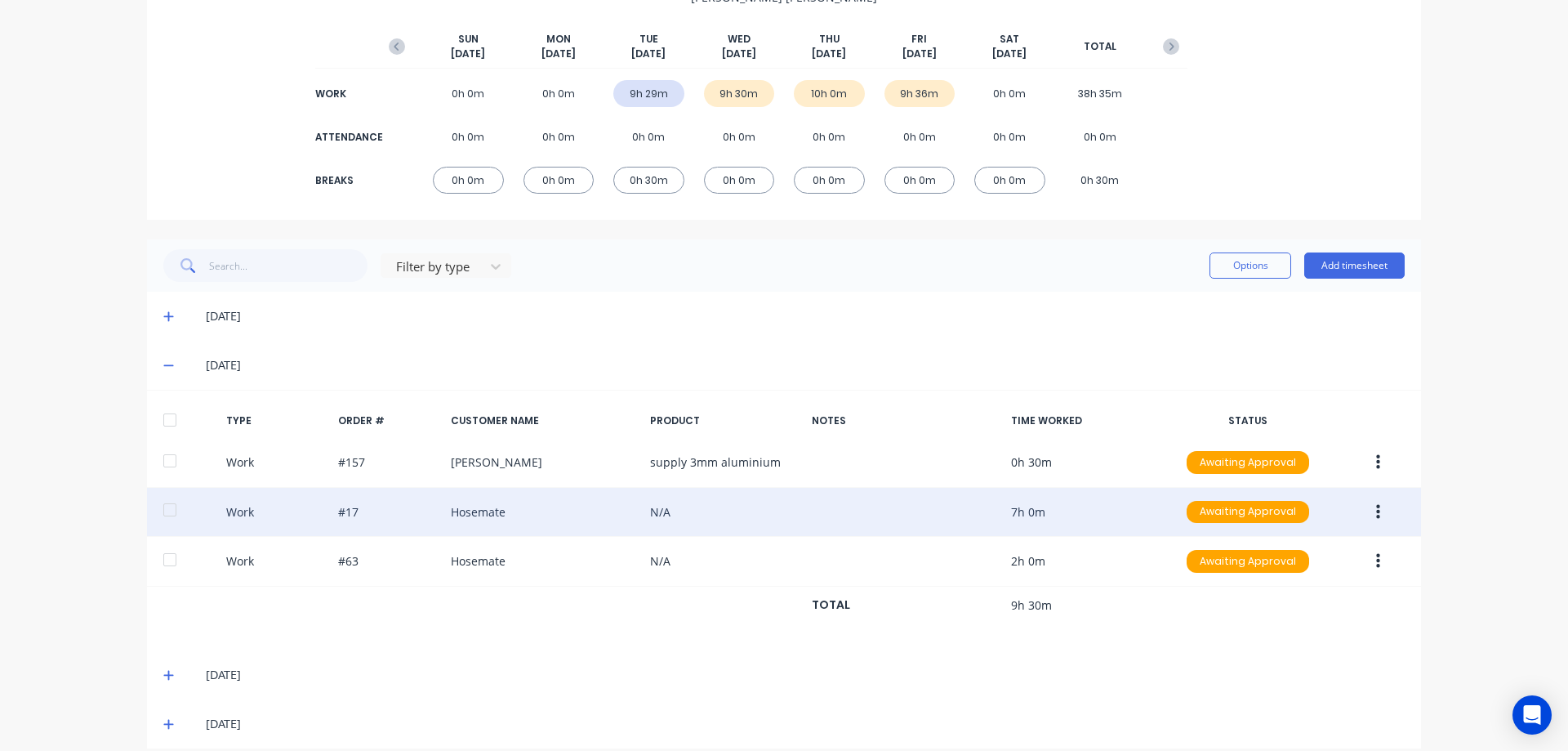
scroll to position [205, 0]
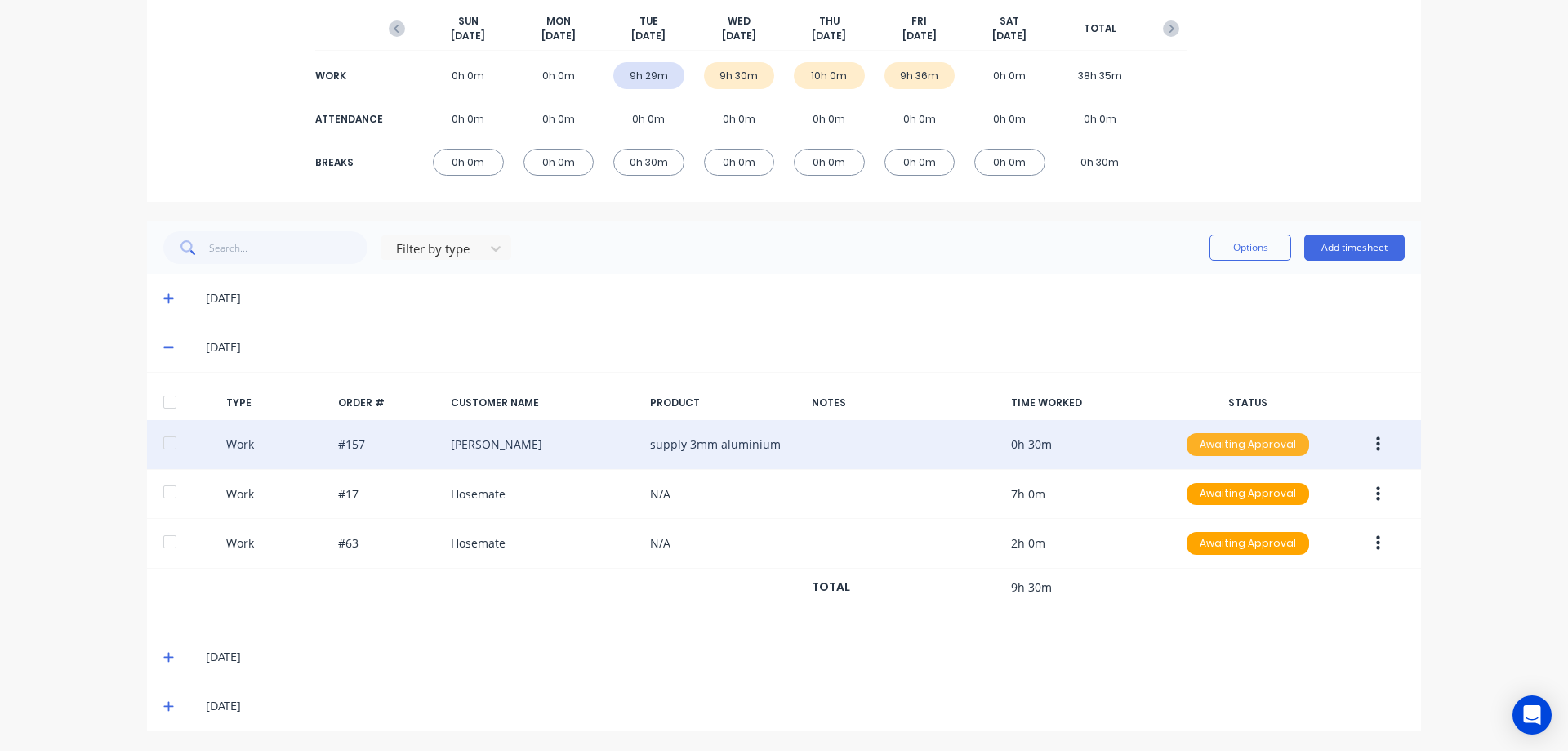
click at [1258, 441] on div "Awaiting Approval" at bounding box center [1247, 444] width 123 height 23
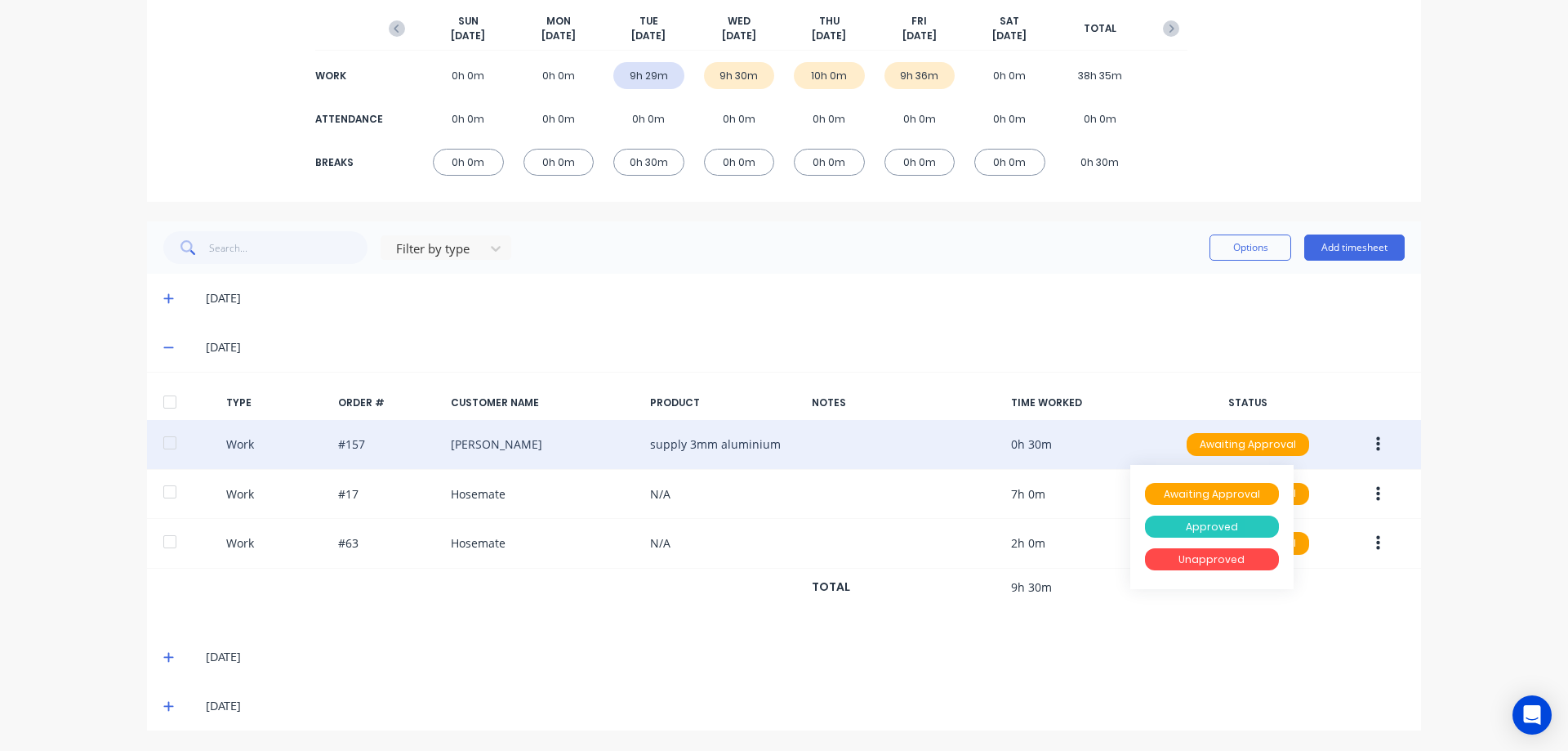
click at [1203, 528] on div "Approved" at bounding box center [1212, 527] width 134 height 23
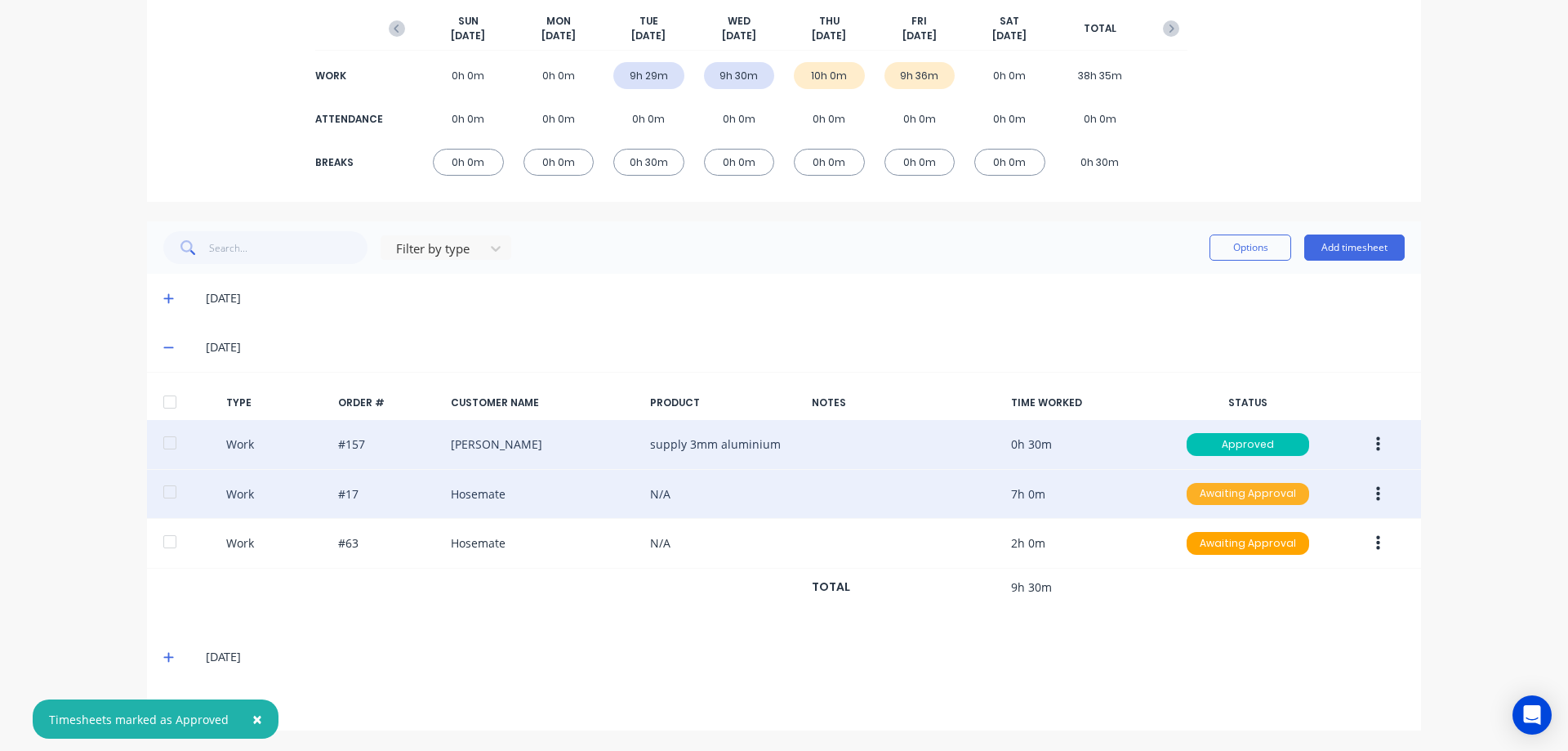
click at [1224, 487] on div "Awaiting Approval" at bounding box center [1247, 494] width 123 height 23
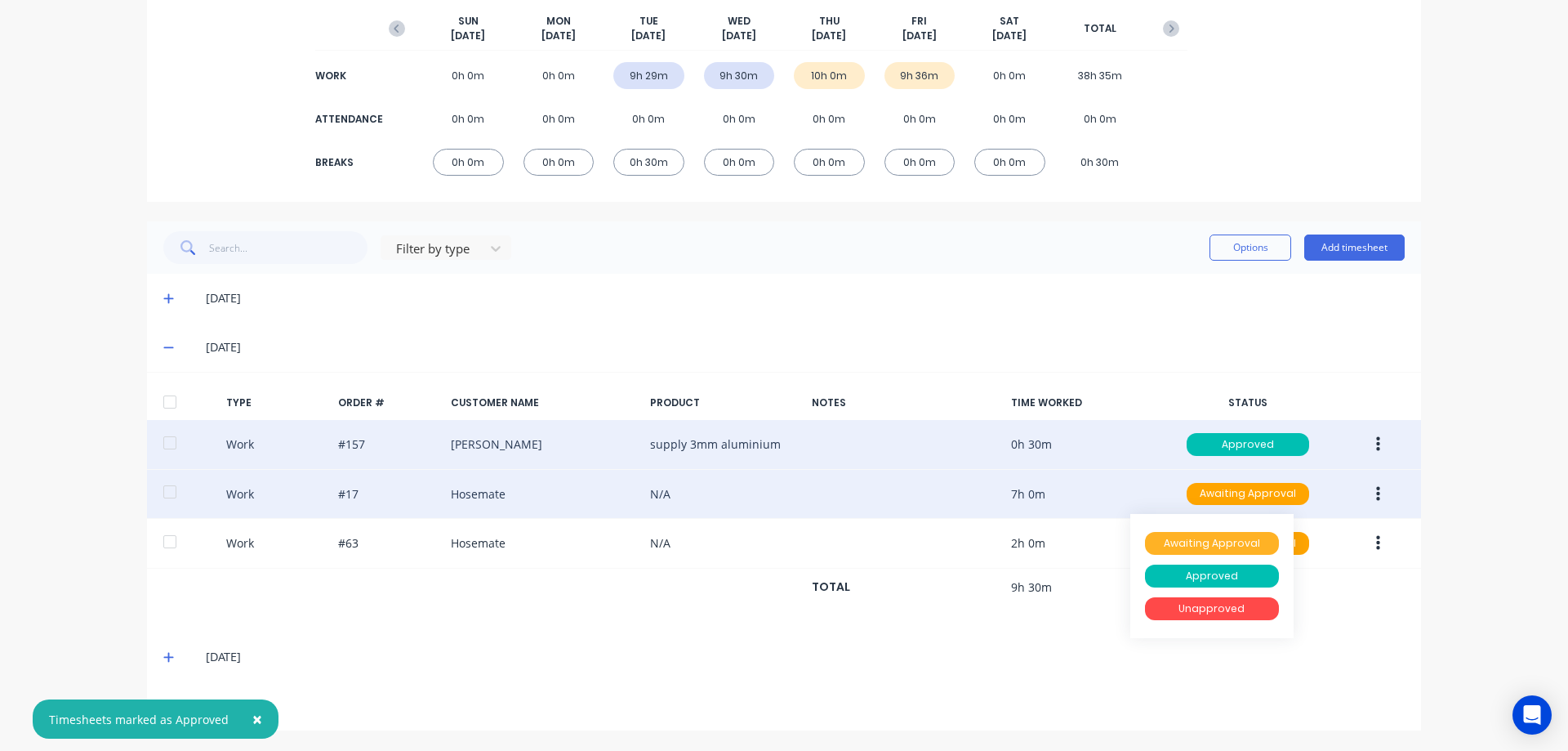
drag, startPoint x: 1214, startPoint y: 569, endPoint x: 1218, endPoint y: 548, distance: 21.4
click at [1213, 569] on div "Approved" at bounding box center [1212, 576] width 134 height 23
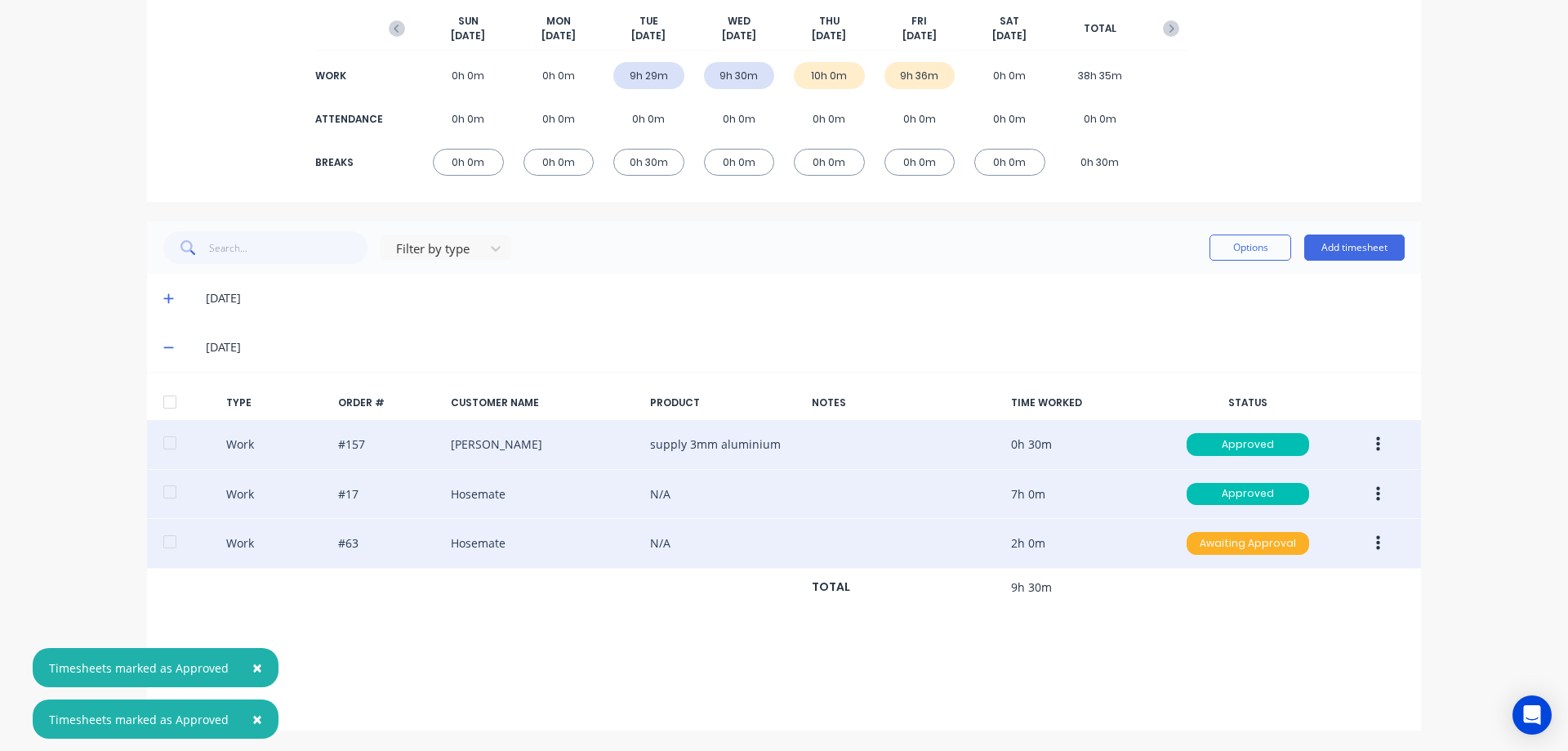
click at [1225, 544] on div "Awaiting Approval" at bounding box center [1247, 543] width 123 height 23
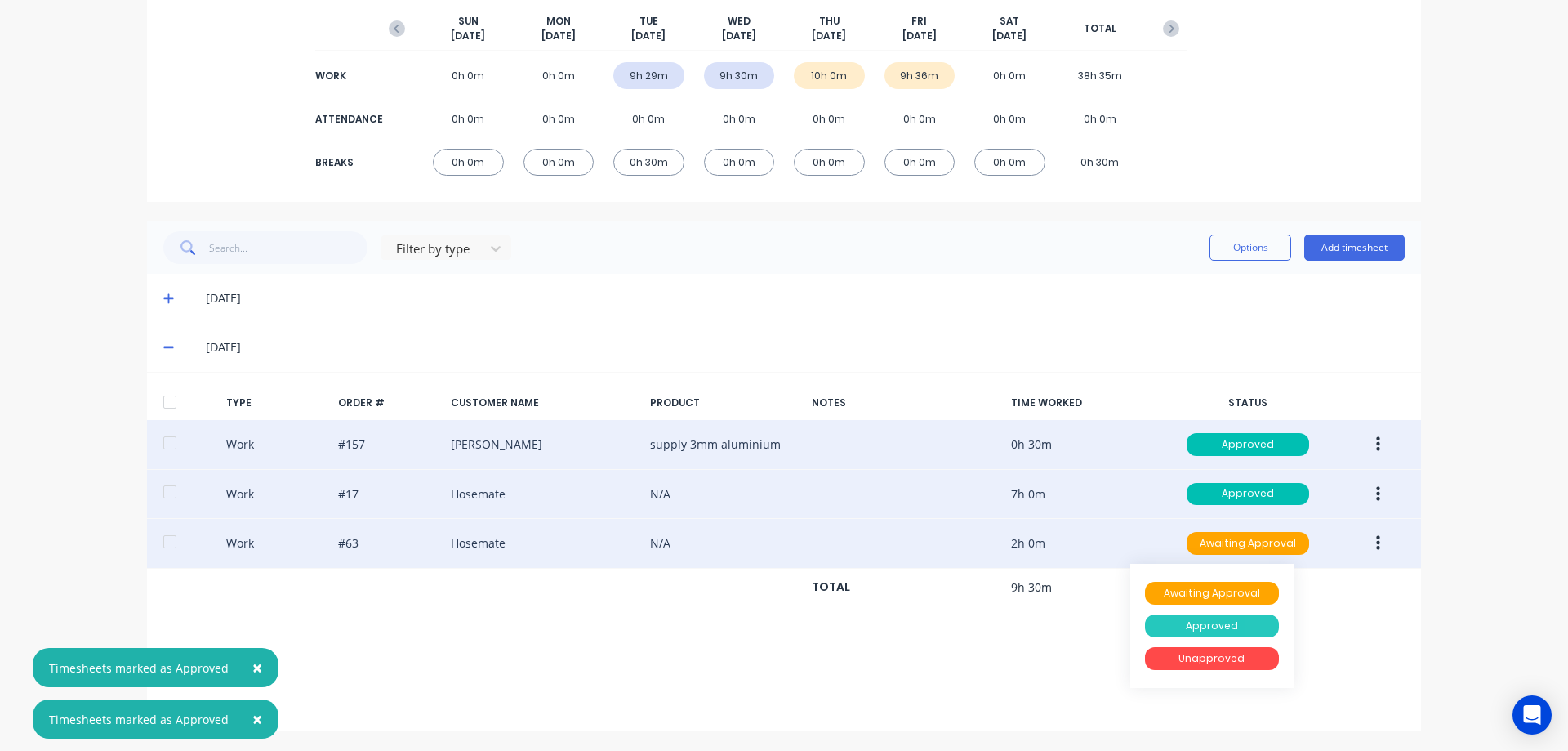
click at [1199, 617] on div "Approved" at bounding box center [1212, 625] width 134 height 23
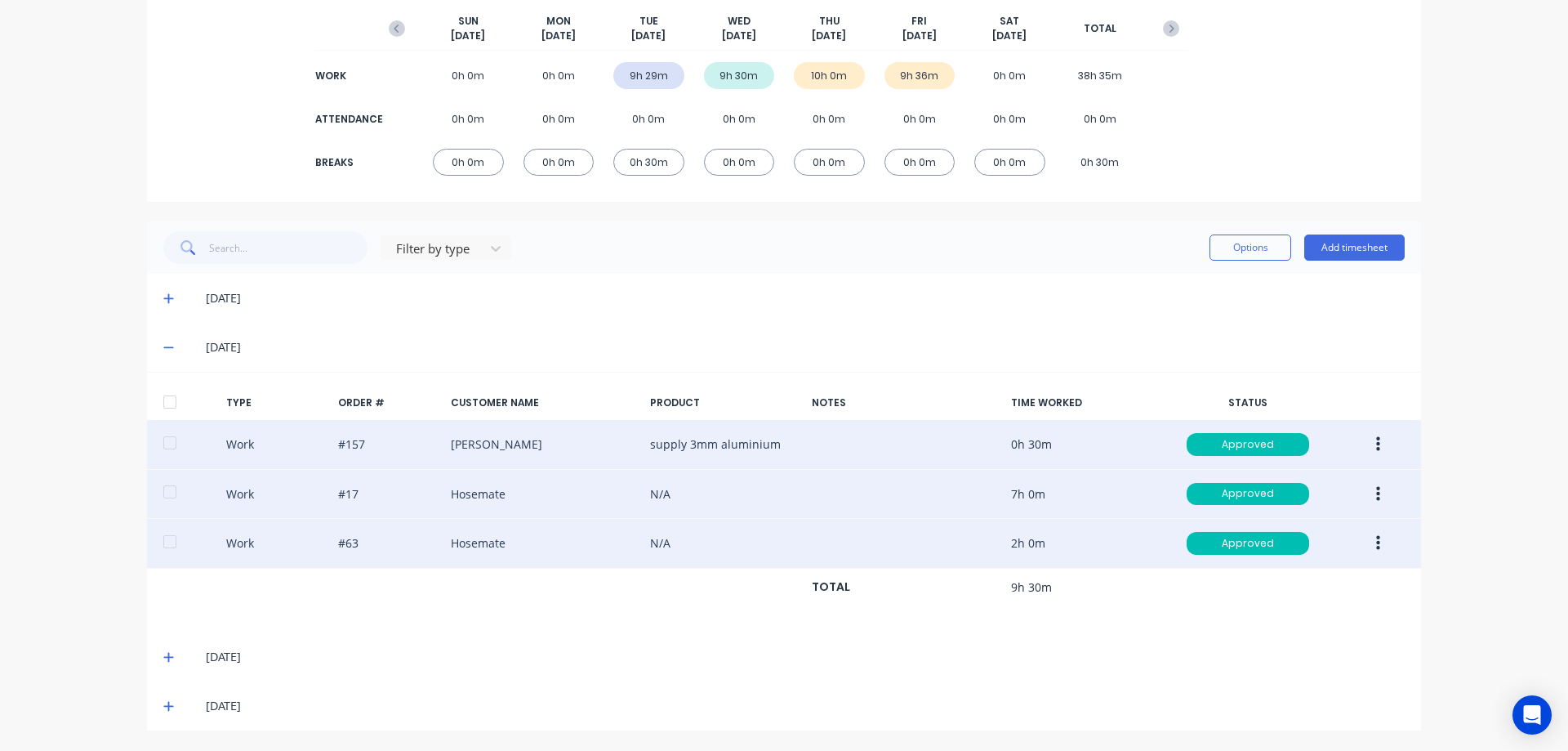
click at [163, 657] on icon at bounding box center [168, 657] width 9 height 9
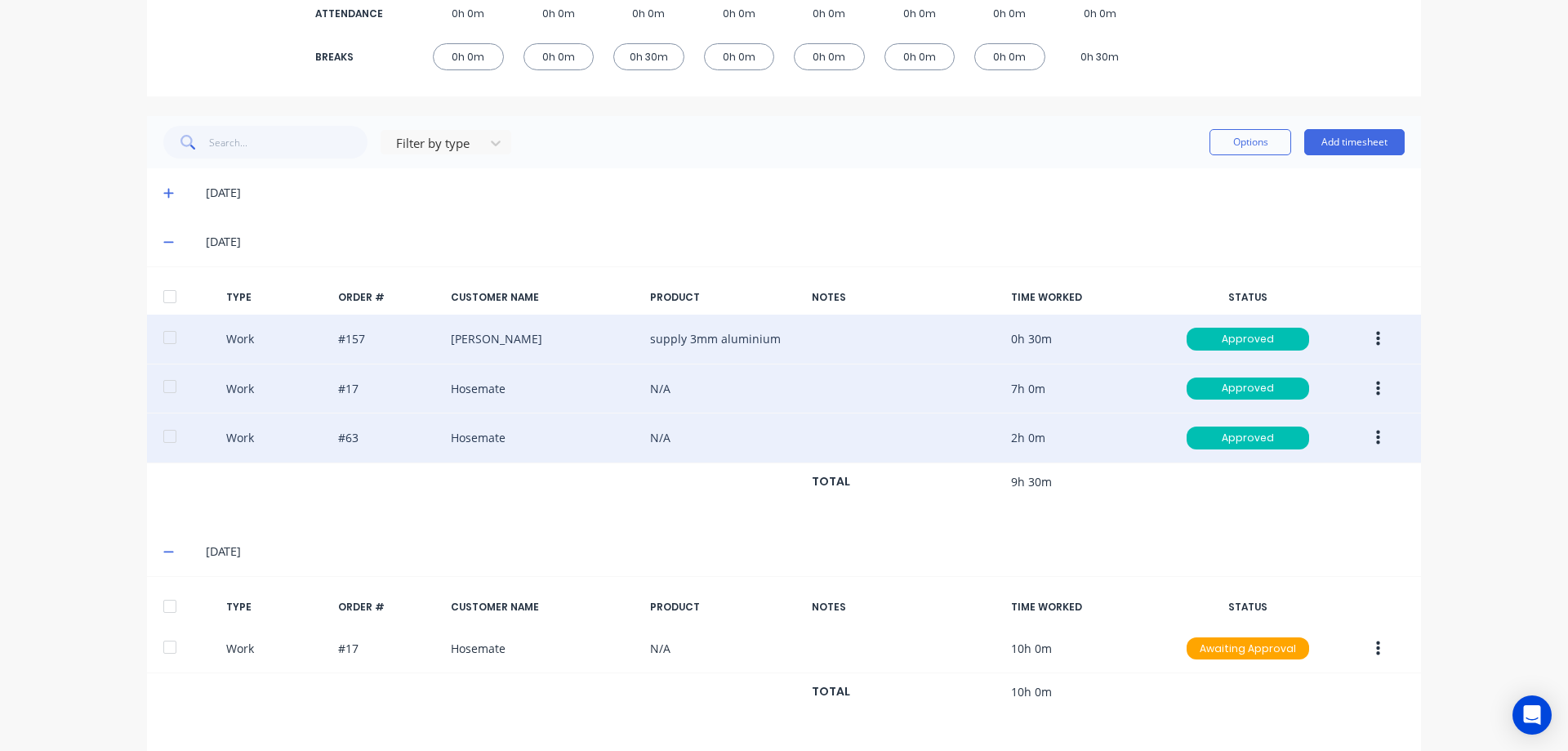
scroll to position [366, 0]
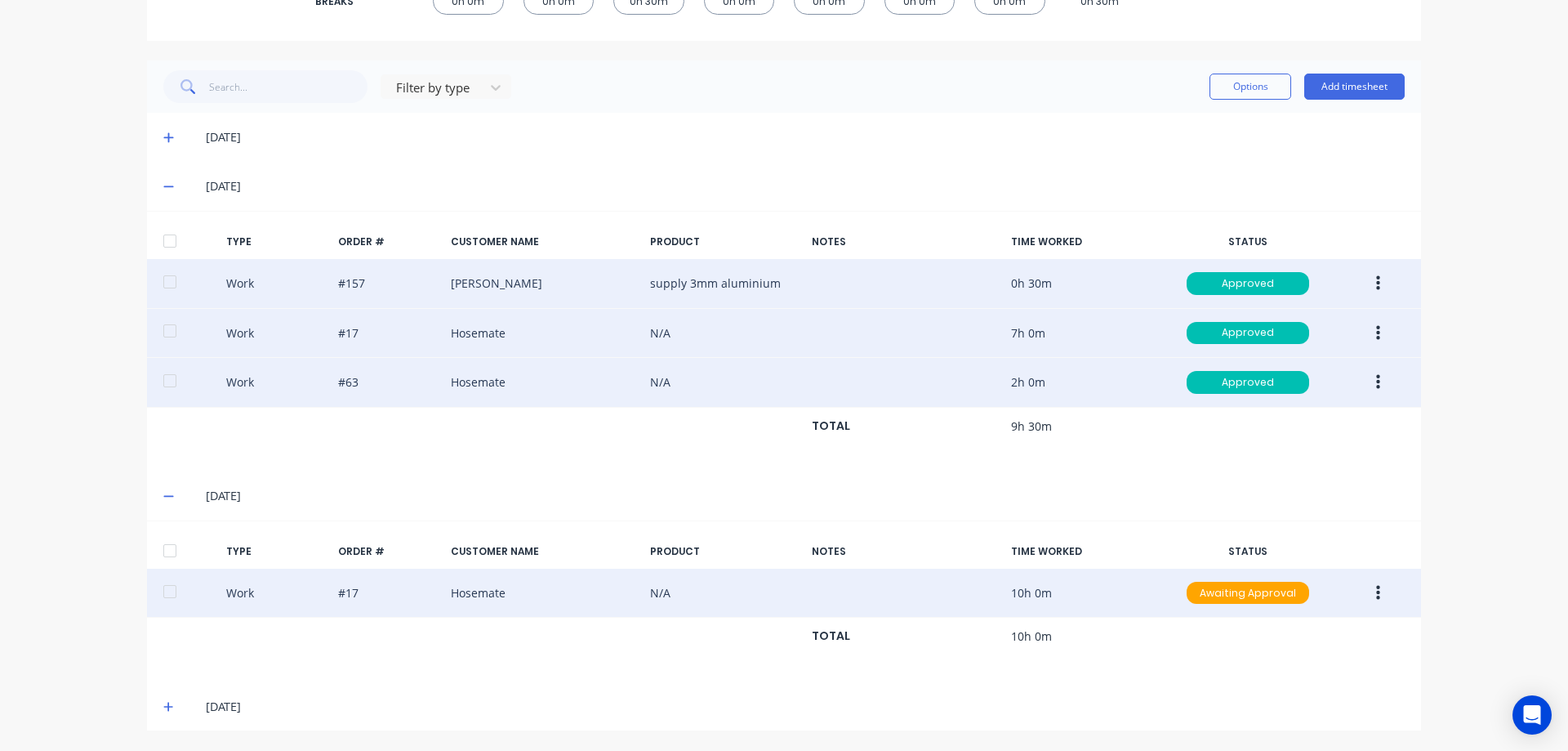
click at [1368, 591] on button "button" at bounding box center [1378, 593] width 38 height 29
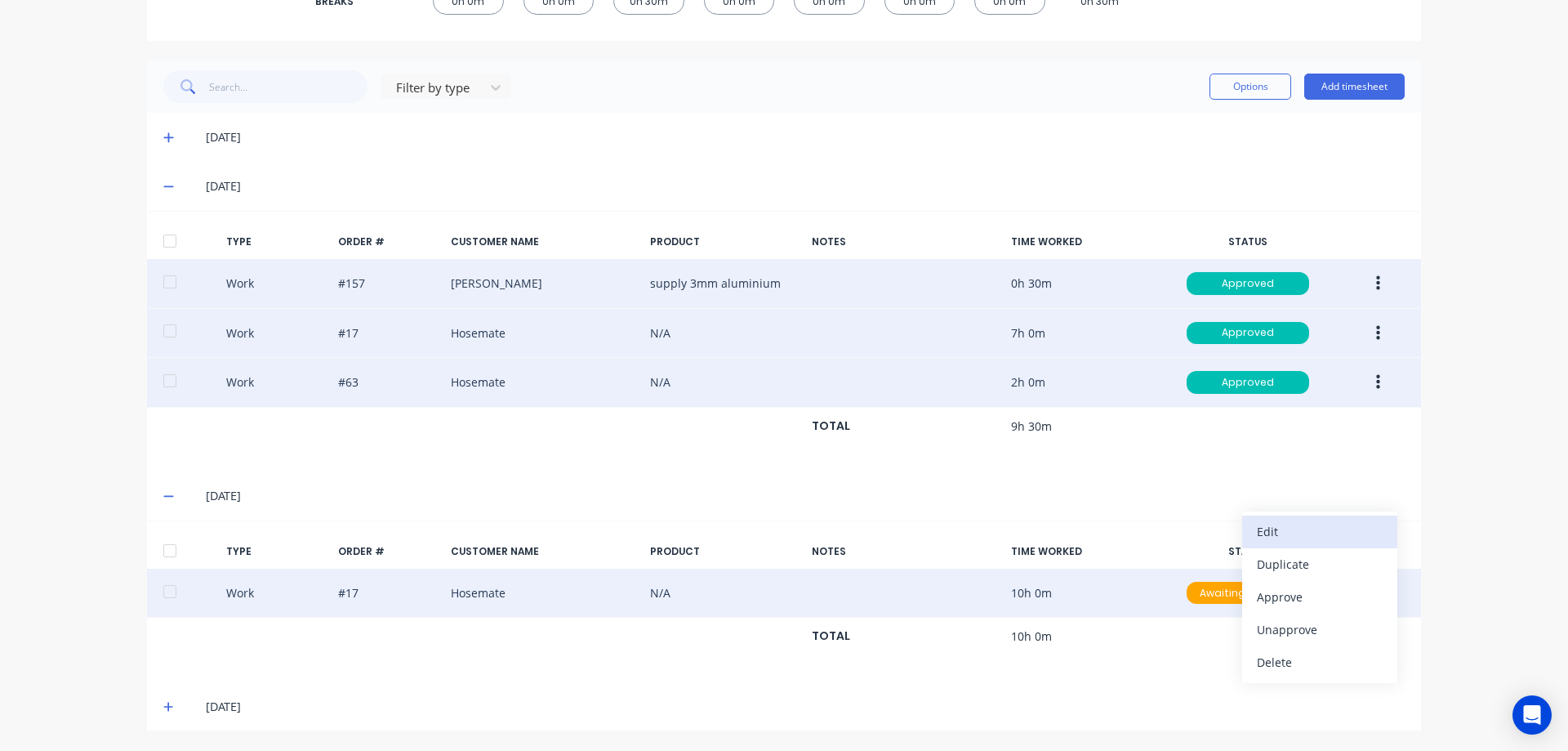
click at [1311, 532] on div "Edit" at bounding box center [1320, 531] width 126 height 23
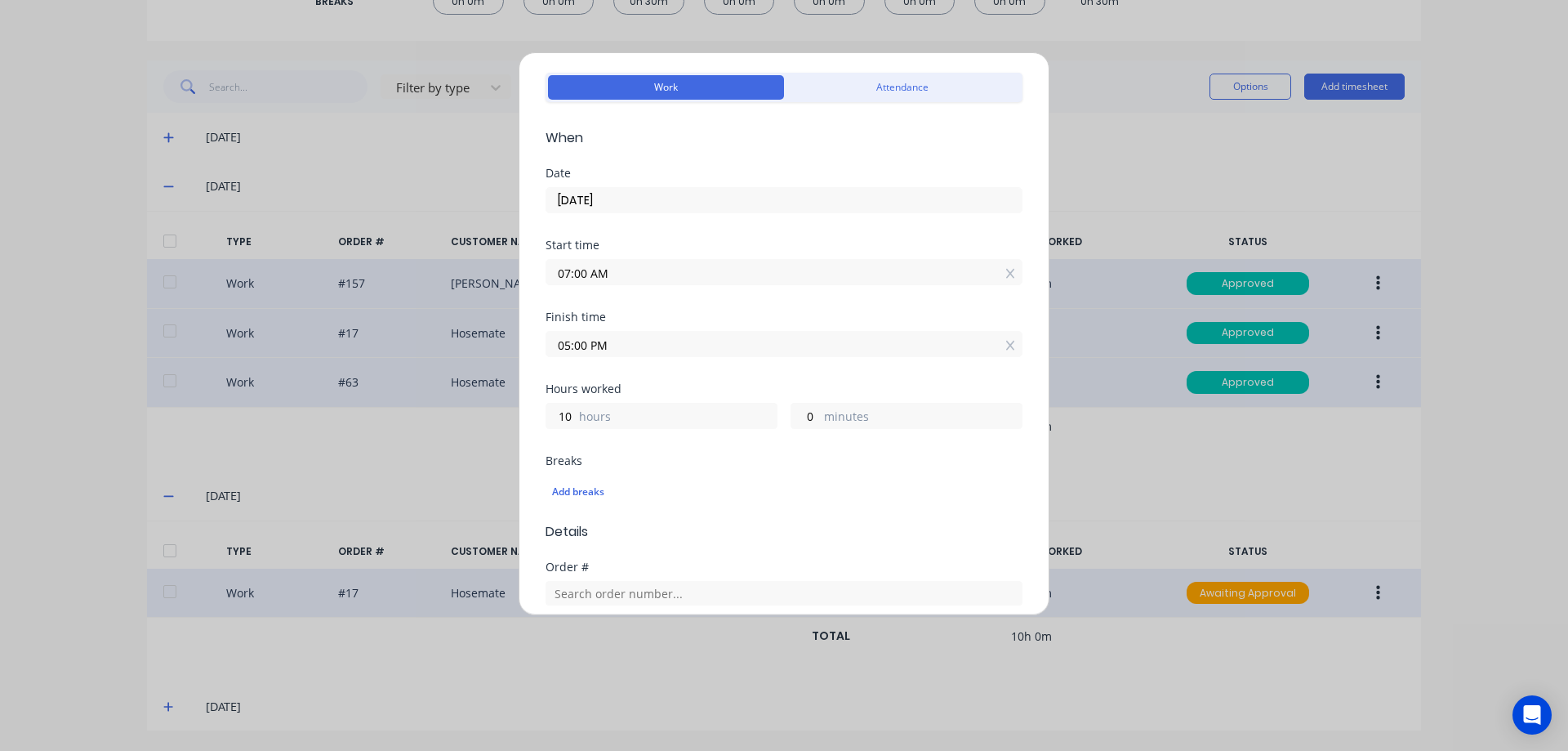
scroll to position [82, 0]
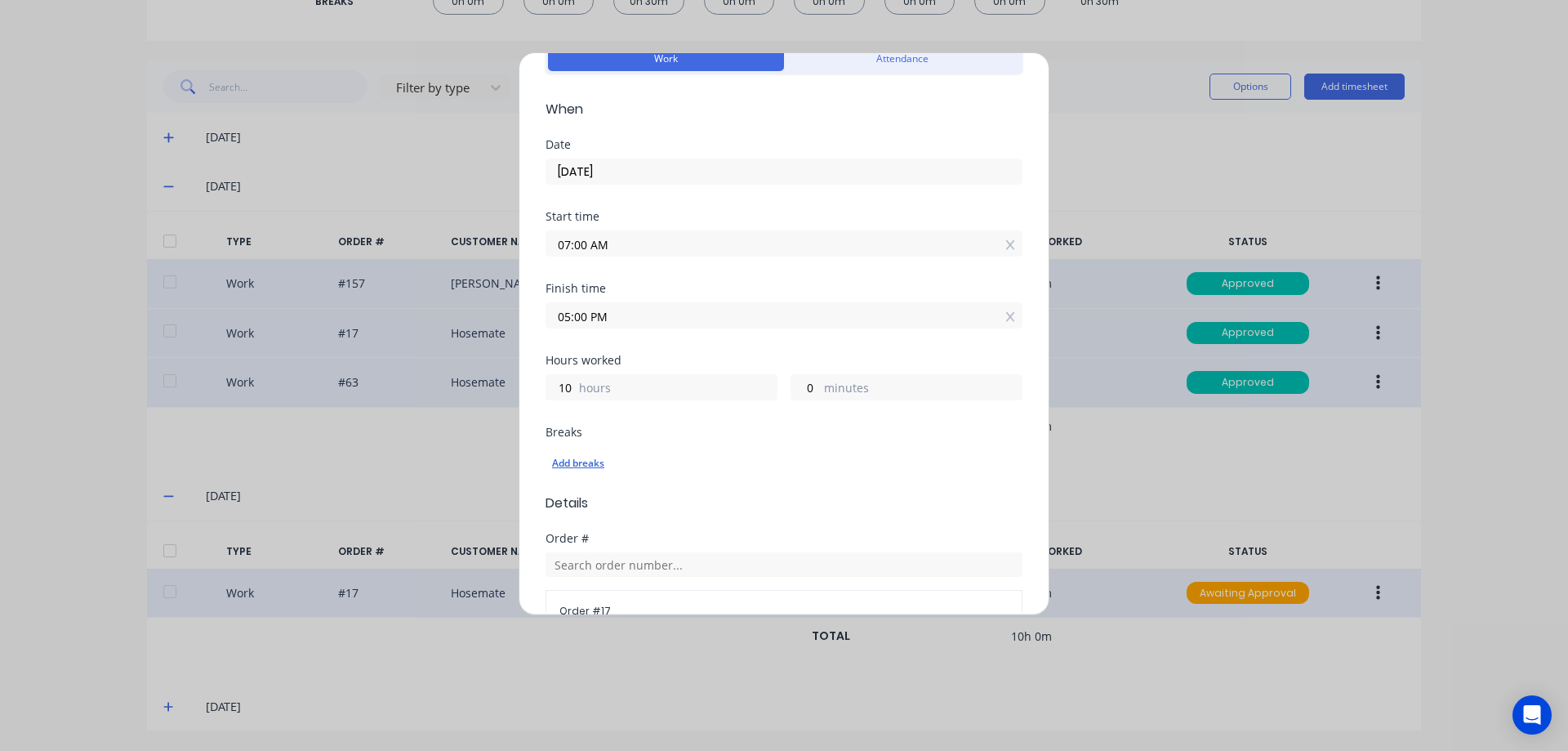
click at [586, 468] on div "Add breaks" at bounding box center [784, 463] width 464 height 22
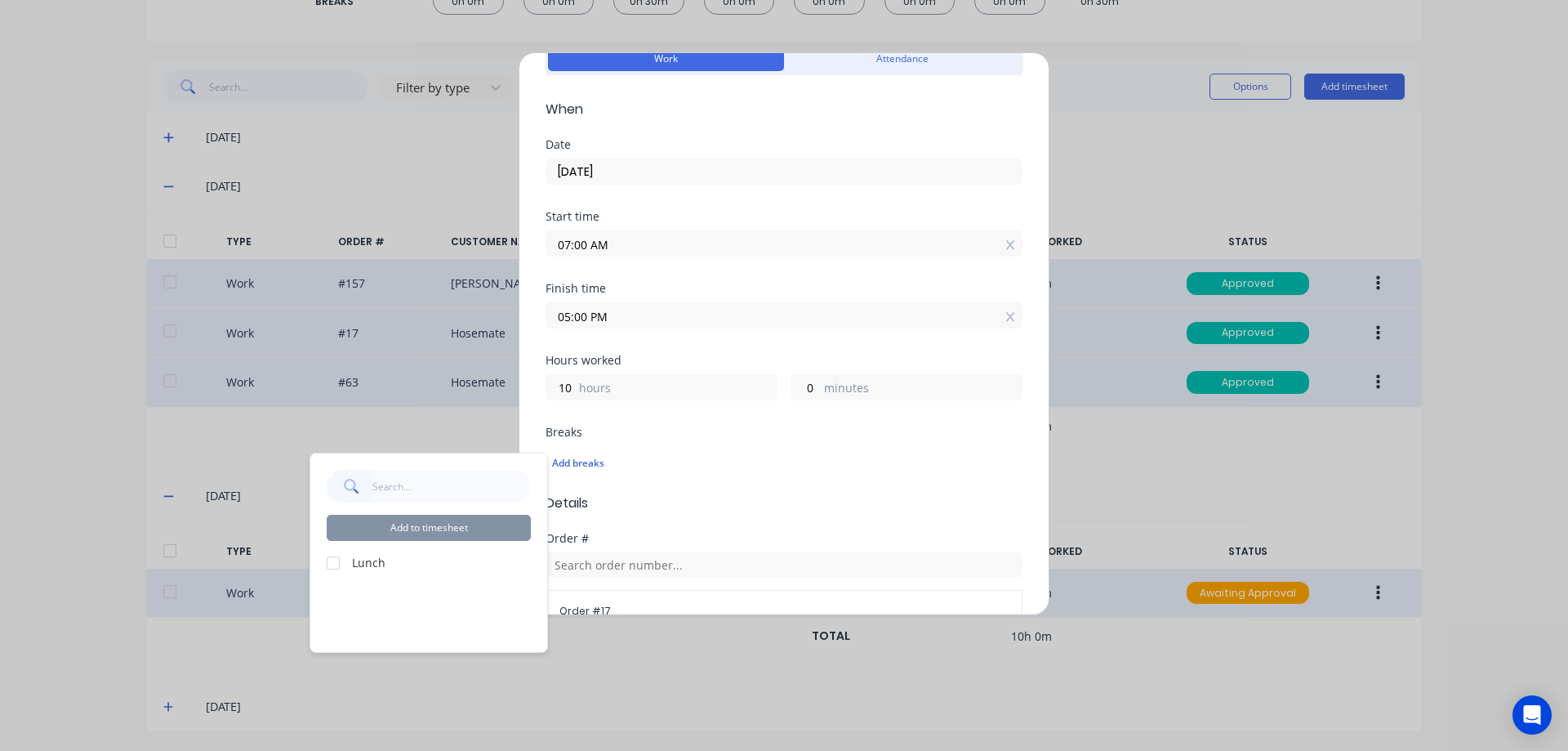
click at [332, 559] on div at bounding box center [333, 563] width 33 height 33
click at [437, 515] on button "Add to timesheet" at bounding box center [429, 528] width 204 height 26
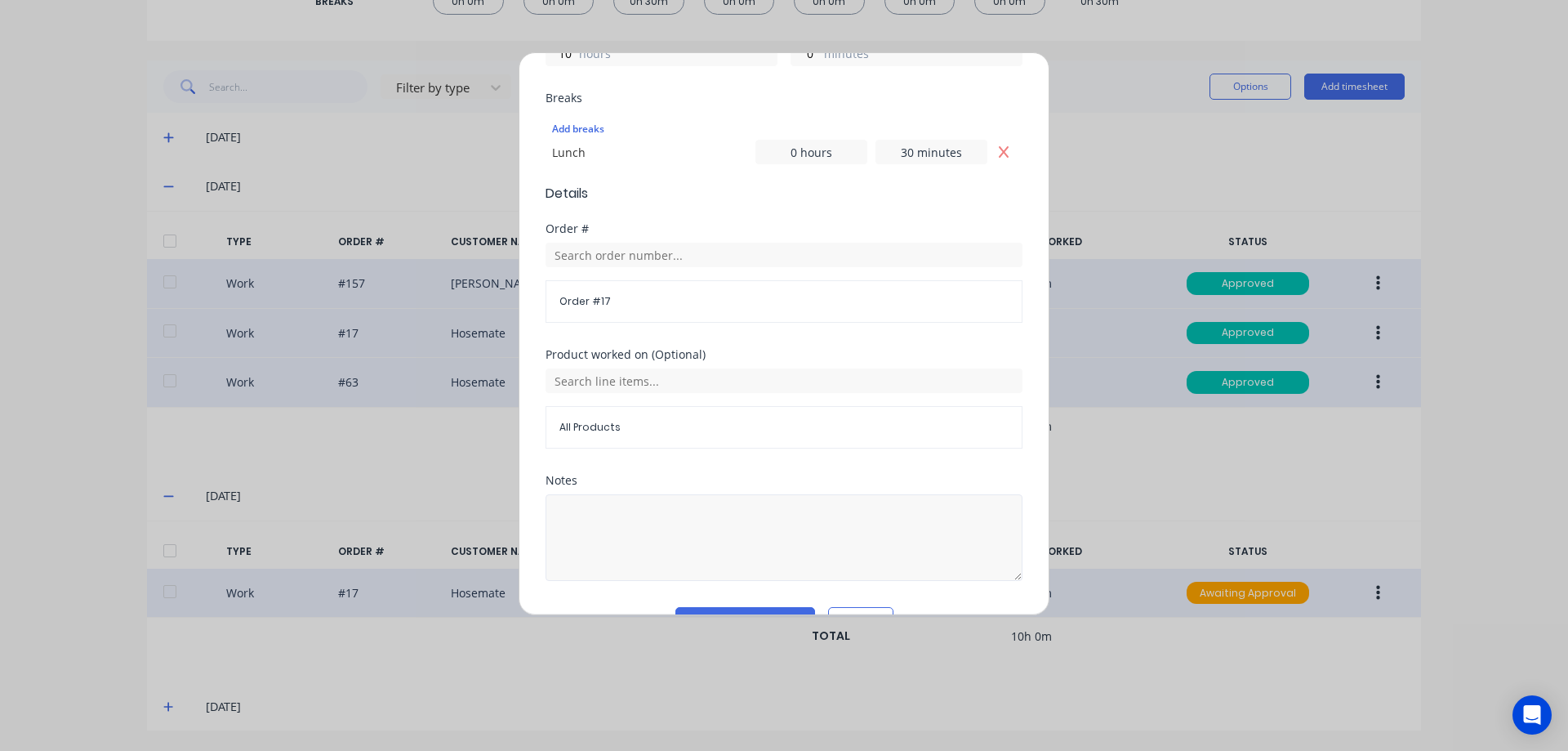
scroll to position [458, 0]
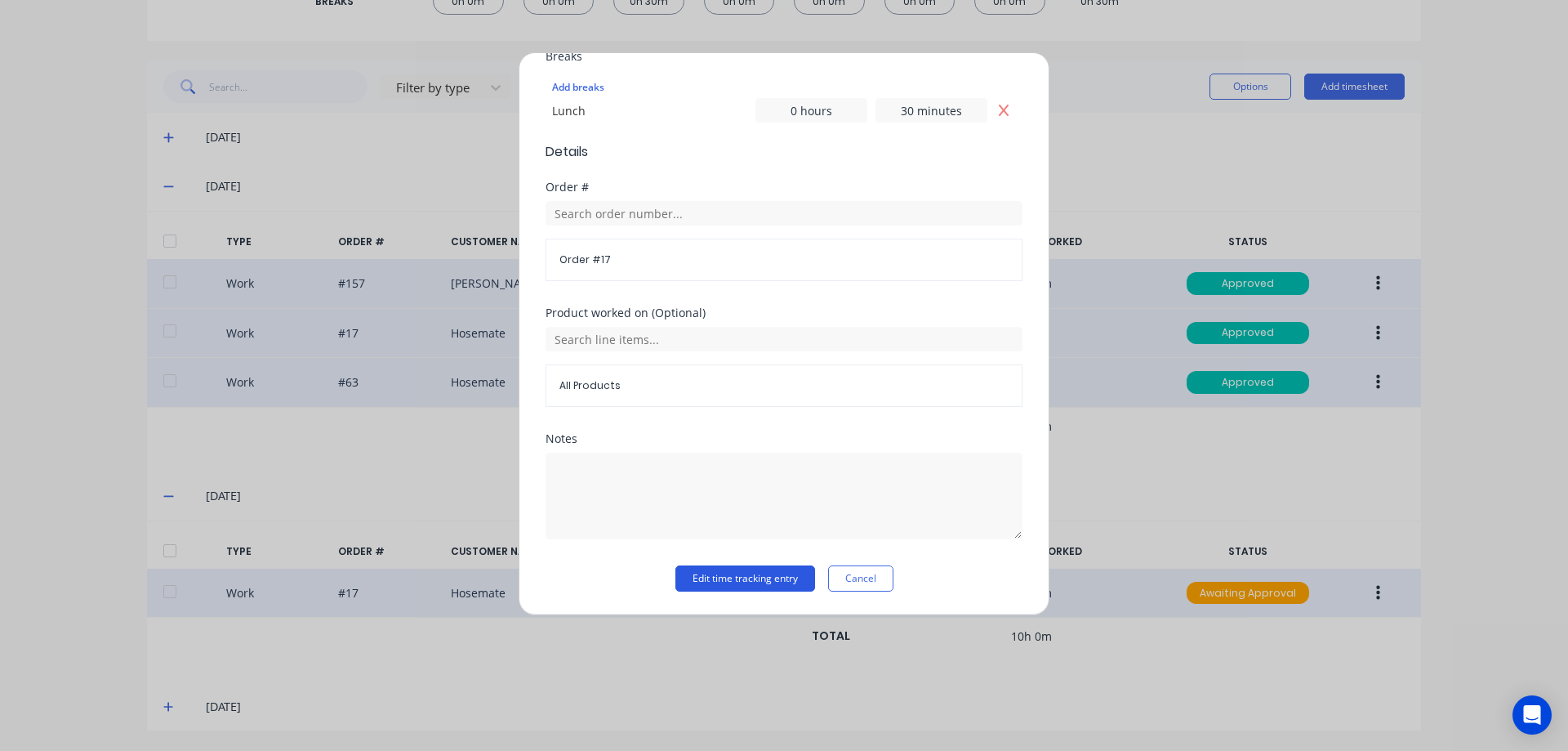
click at [769, 574] on button "Edit time tracking entry" at bounding box center [745, 578] width 140 height 26
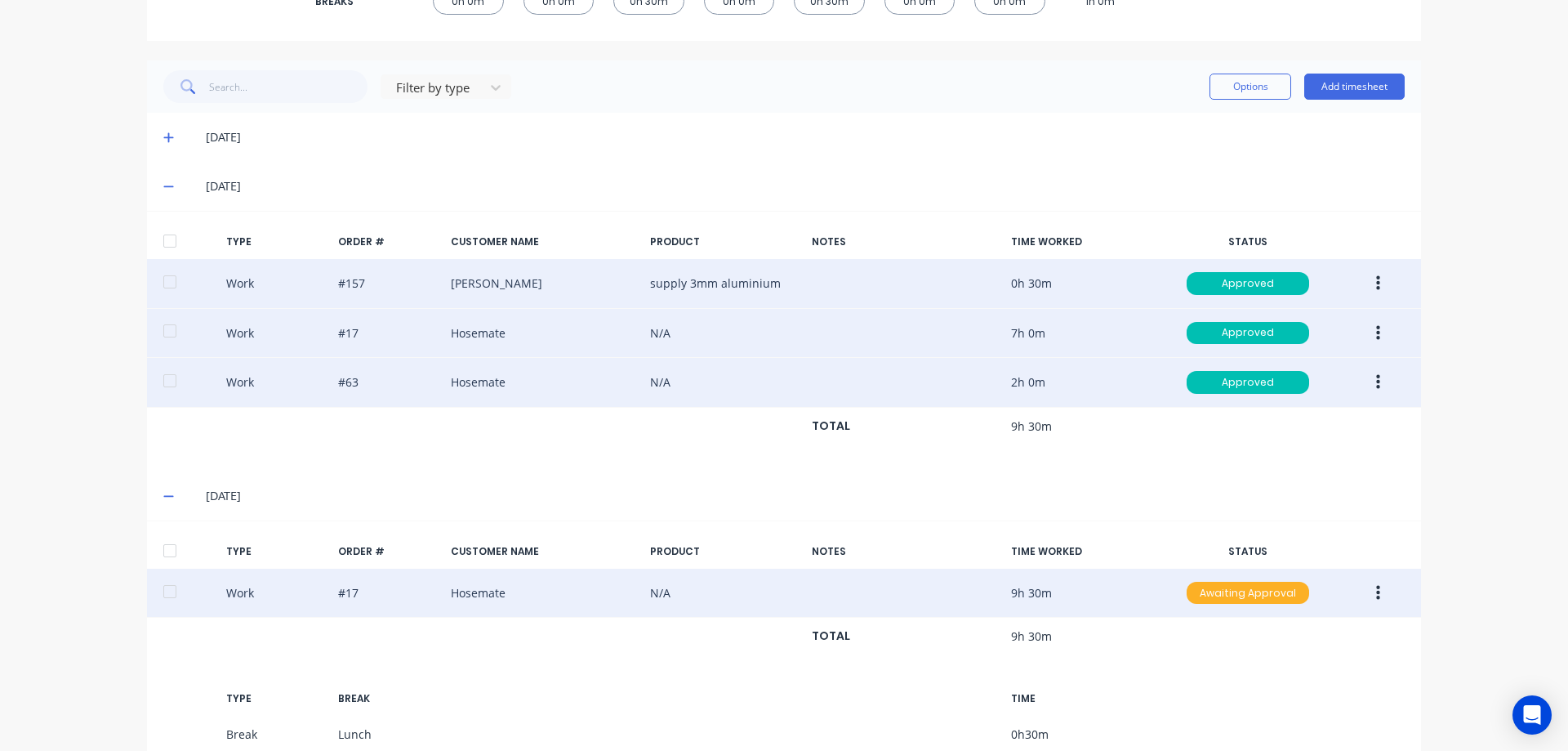
click at [1233, 589] on div "Awaiting Approval" at bounding box center [1247, 593] width 123 height 23
click at [1229, 600] on div "Awaiting Approval" at bounding box center [1247, 593] width 123 height 23
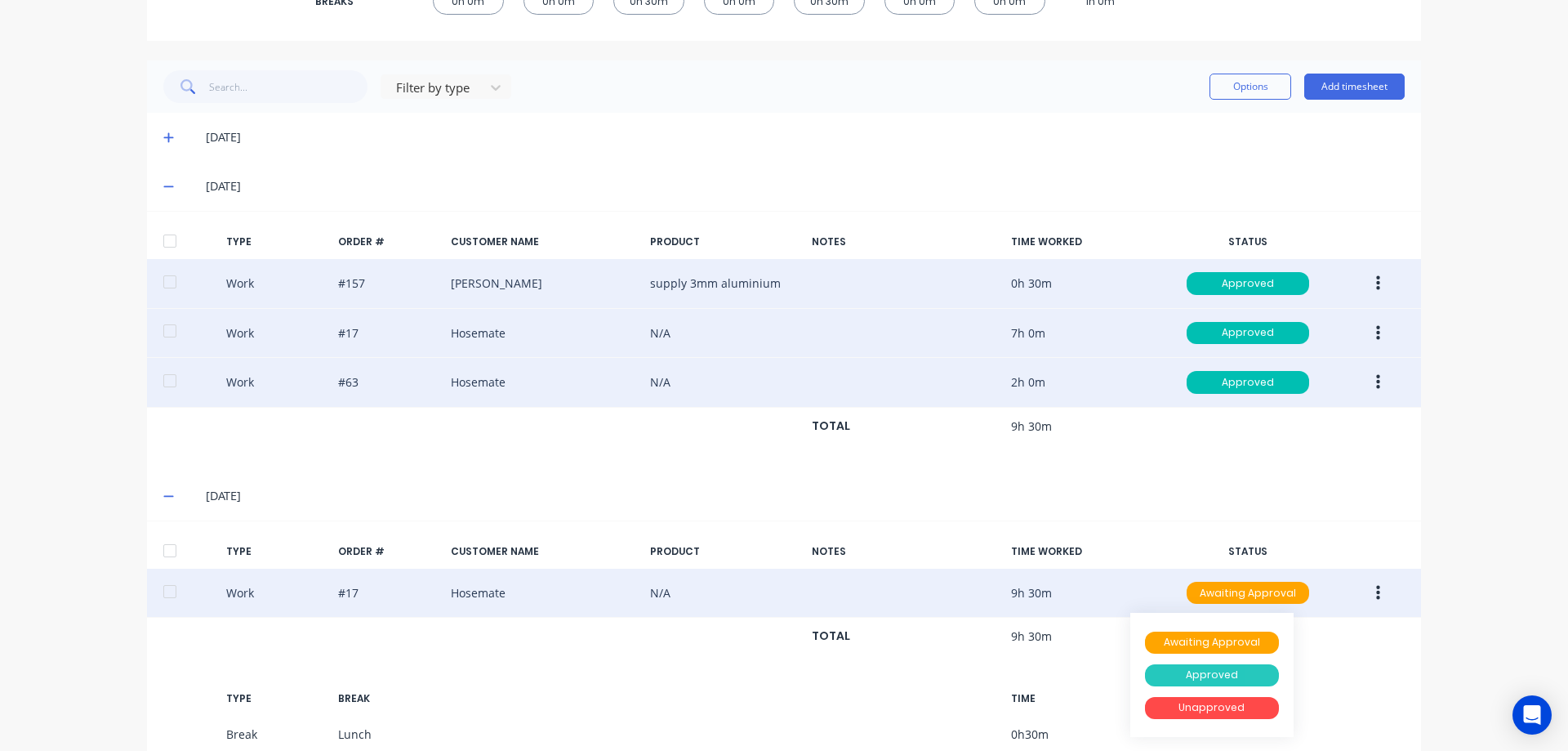
click at [1209, 668] on div "Approved" at bounding box center [1212, 675] width 134 height 23
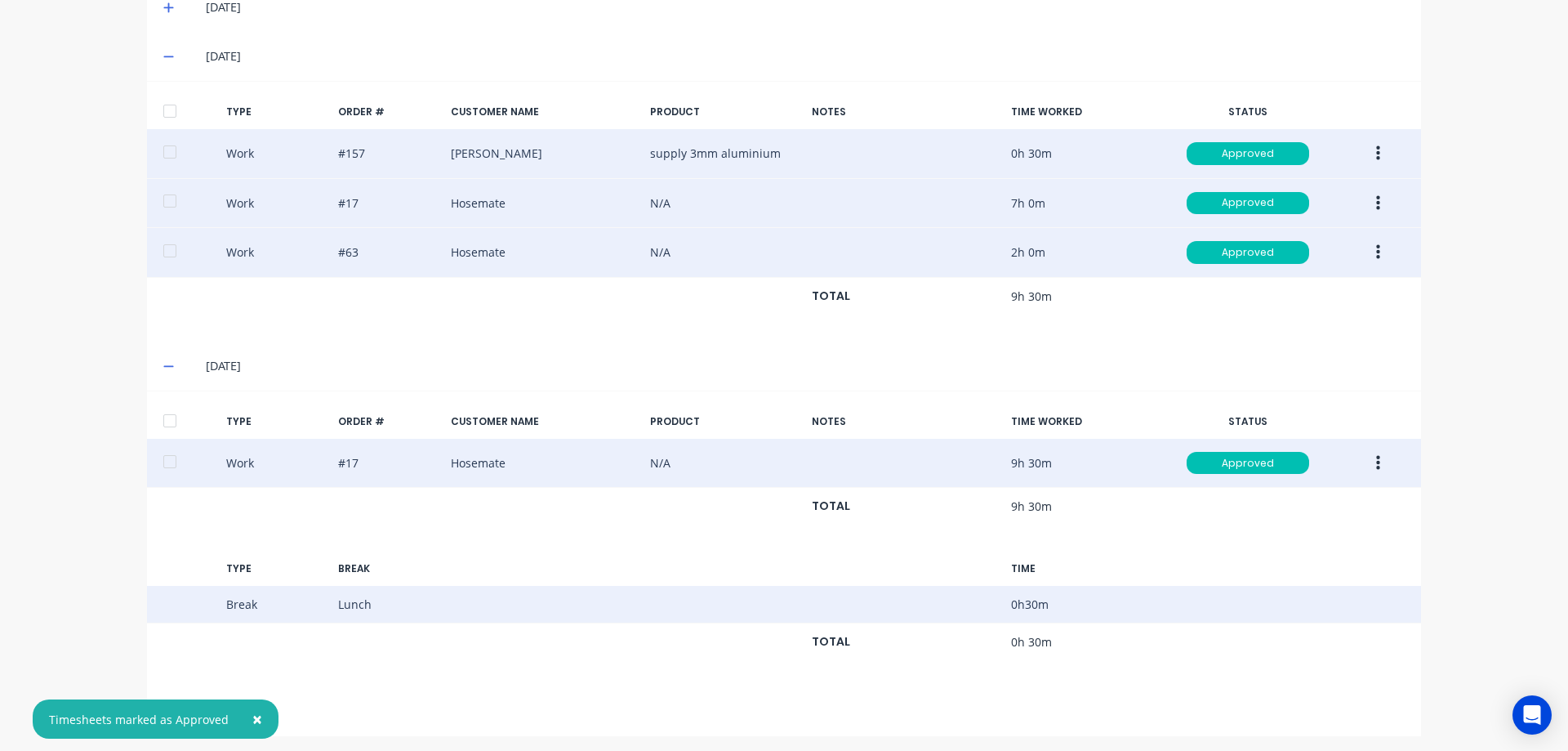
scroll to position [502, 0]
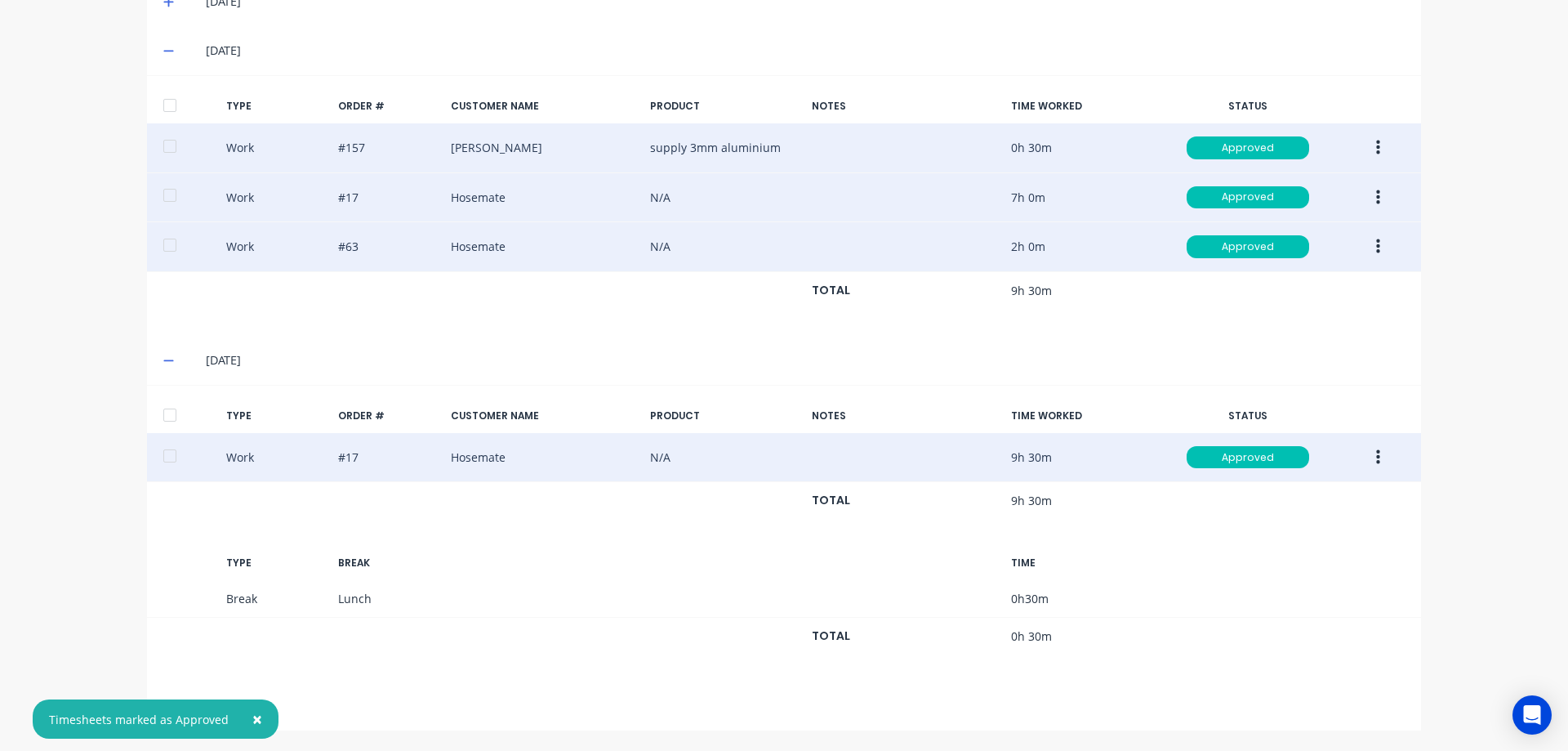
click at [253, 718] on span "×" at bounding box center [257, 719] width 9 height 23
click at [225, 708] on div "[DATE]" at bounding box center [805, 706] width 1199 height 18
click at [168, 708] on icon at bounding box center [168, 707] width 10 height 11
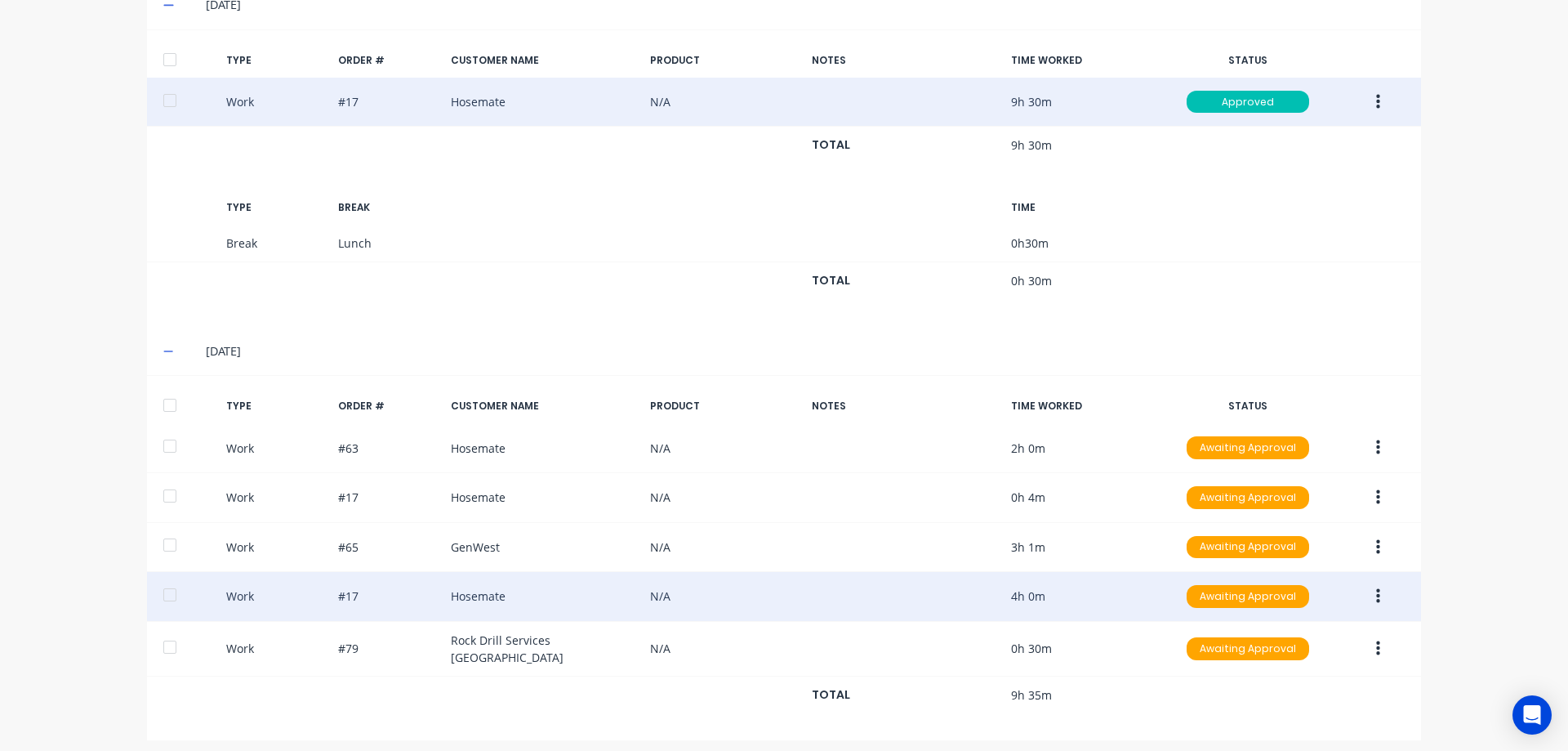
scroll to position [861, 0]
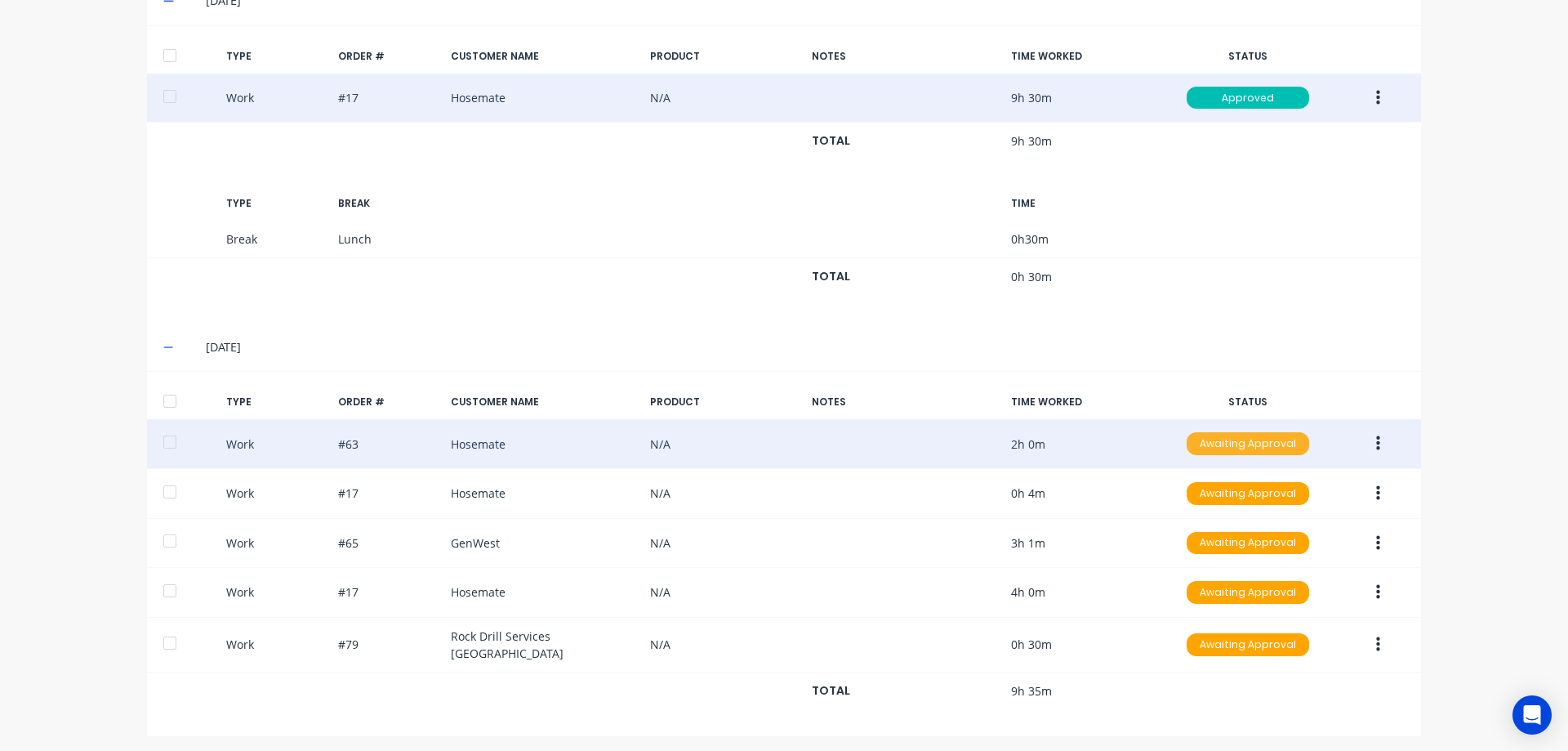
click at [1230, 447] on div "Awaiting Approval" at bounding box center [1247, 443] width 123 height 23
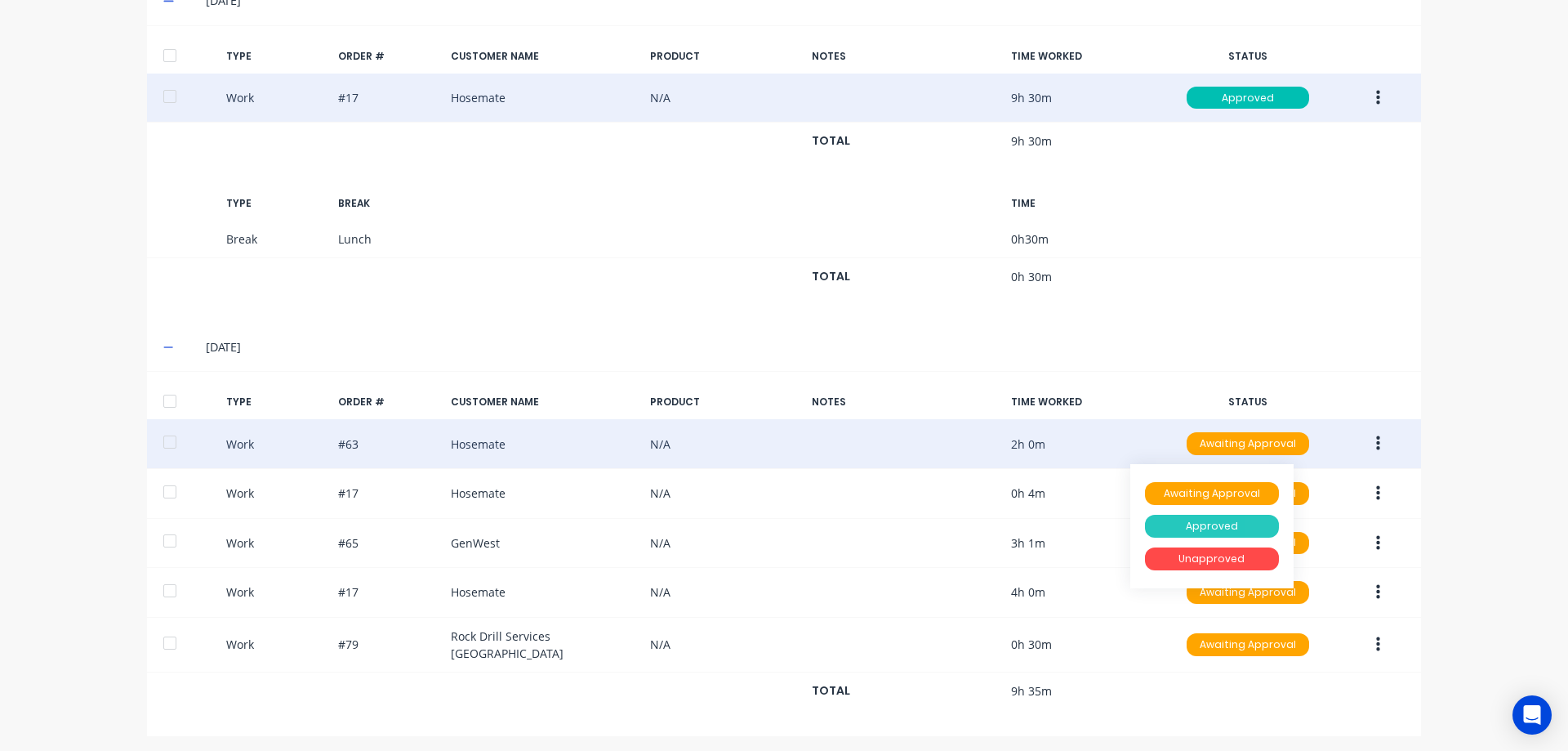
click at [1209, 524] on div "Approved" at bounding box center [1212, 526] width 134 height 23
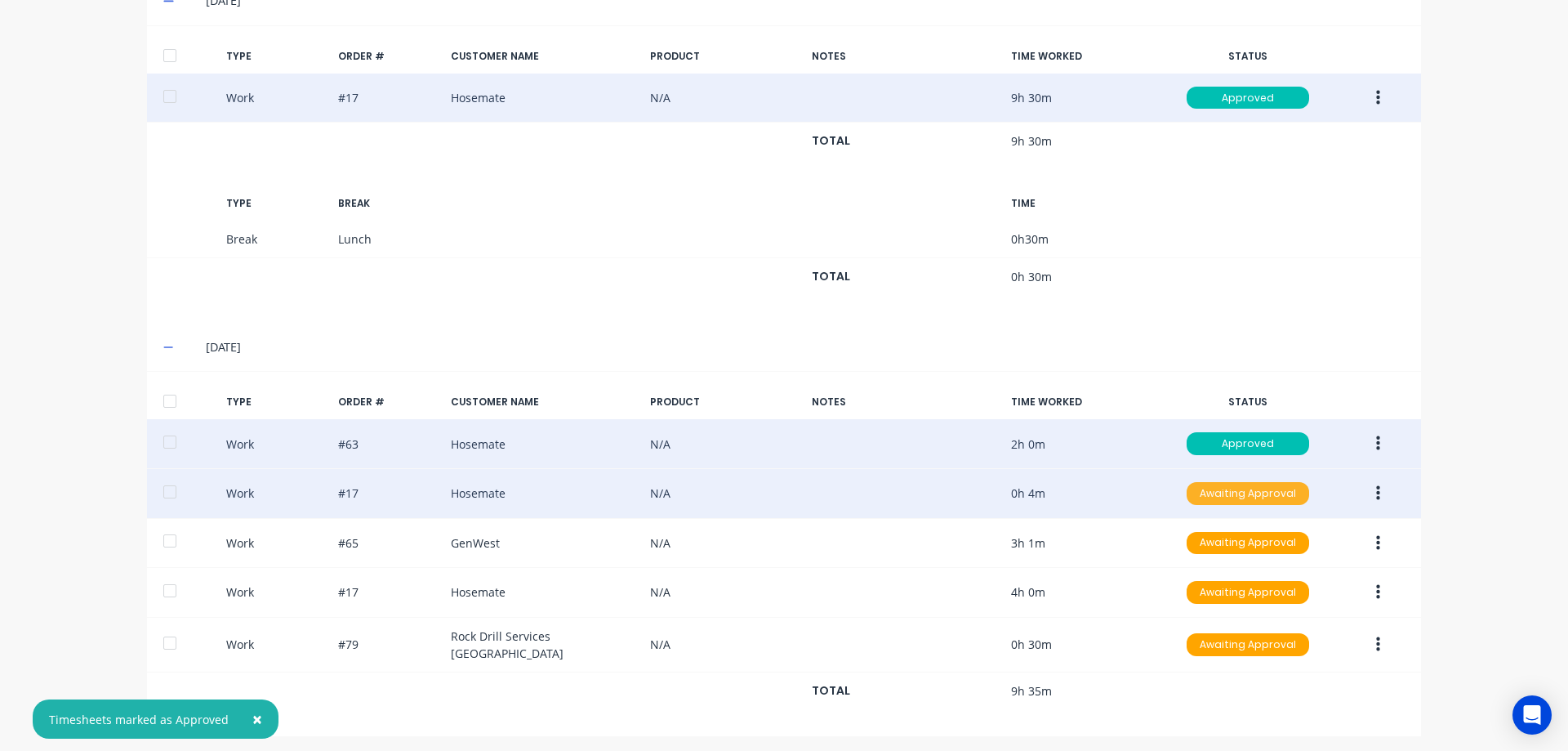
click at [1232, 487] on div "Awaiting Approval" at bounding box center [1247, 493] width 123 height 23
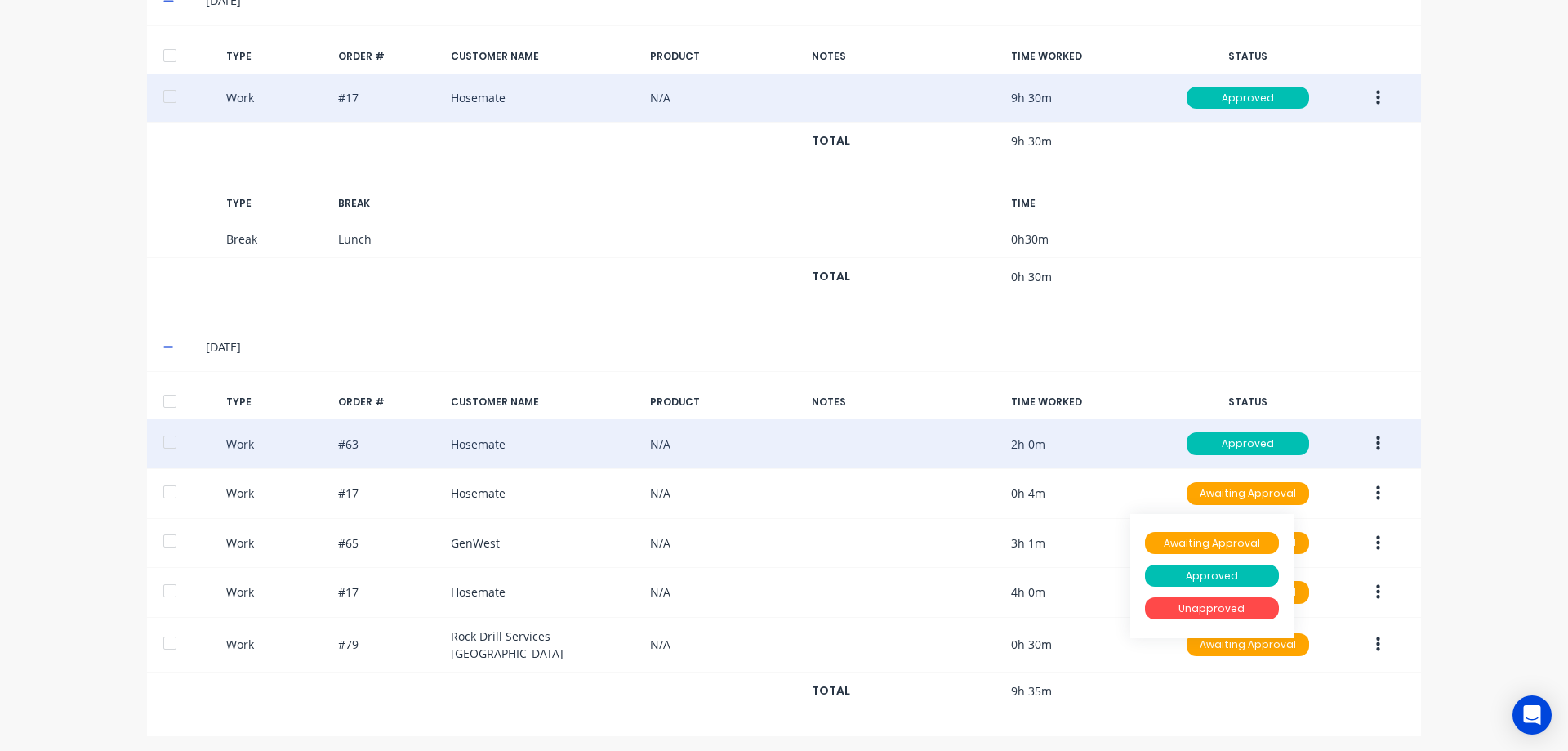
click at [1465, 481] on div "dashboard products sales purchasing productivity dashboard products Product Cat…" at bounding box center [784, 375] width 1568 height 751
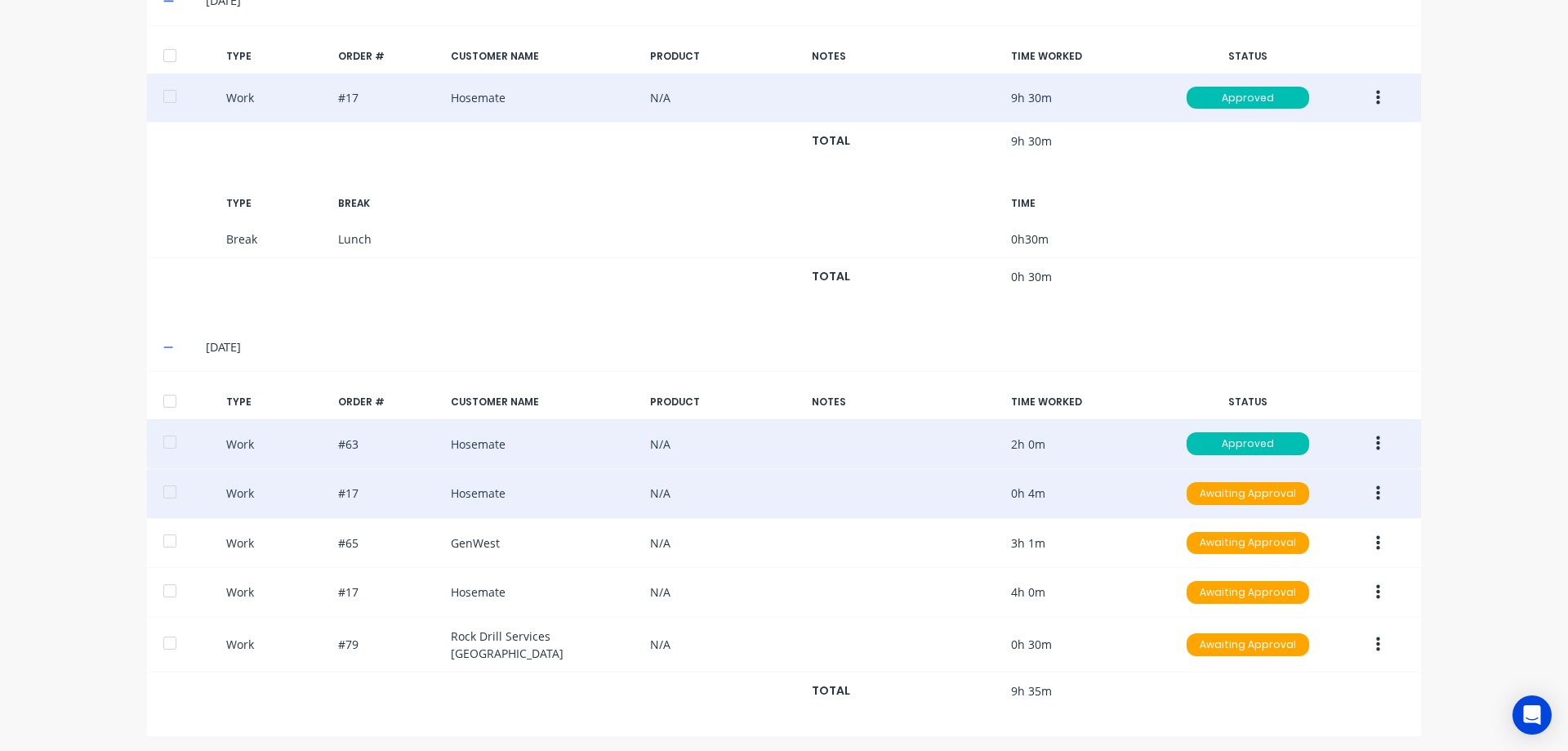
click at [1379, 501] on button "button" at bounding box center [1378, 493] width 38 height 29
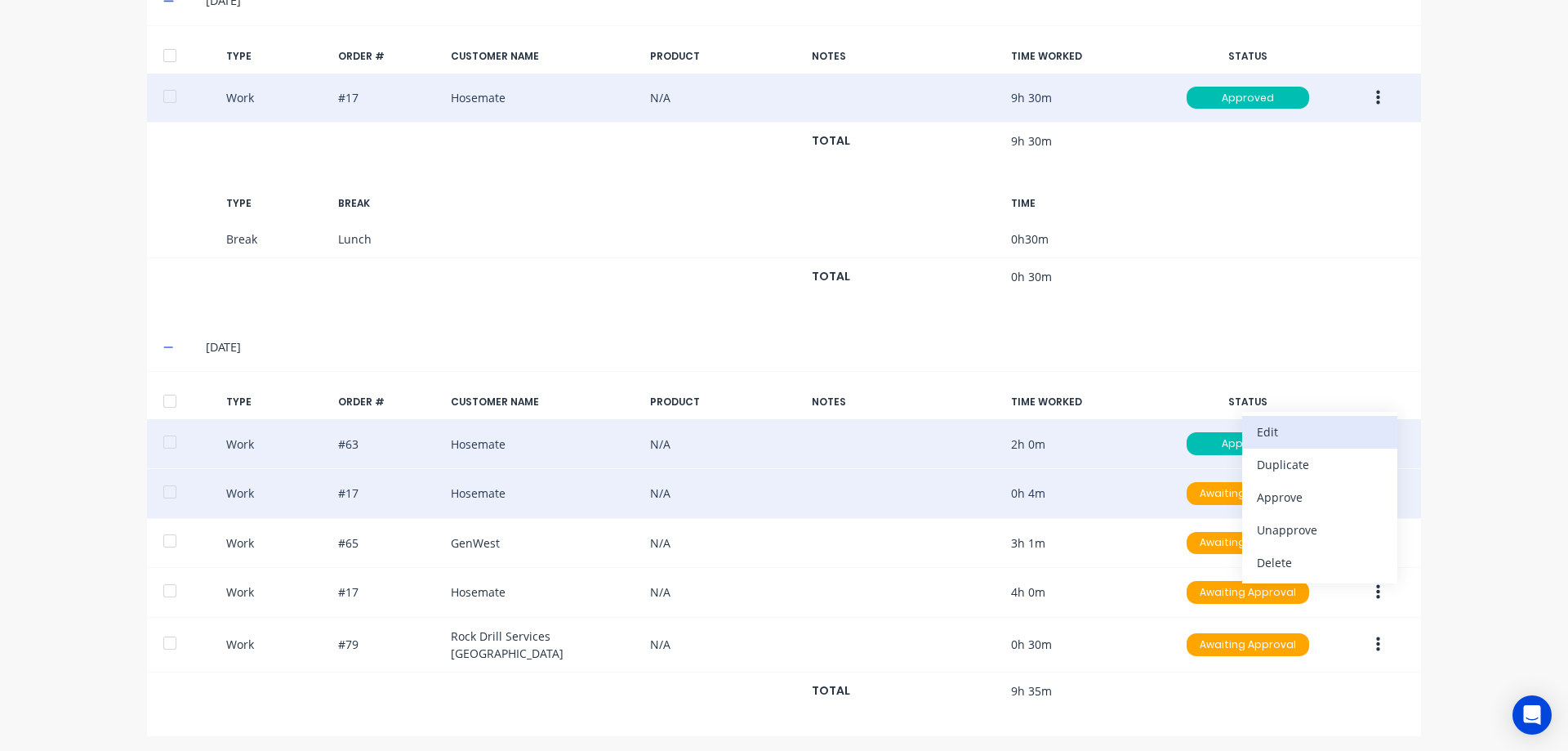
click at [1308, 443] on div "Edit" at bounding box center [1320, 431] width 126 height 23
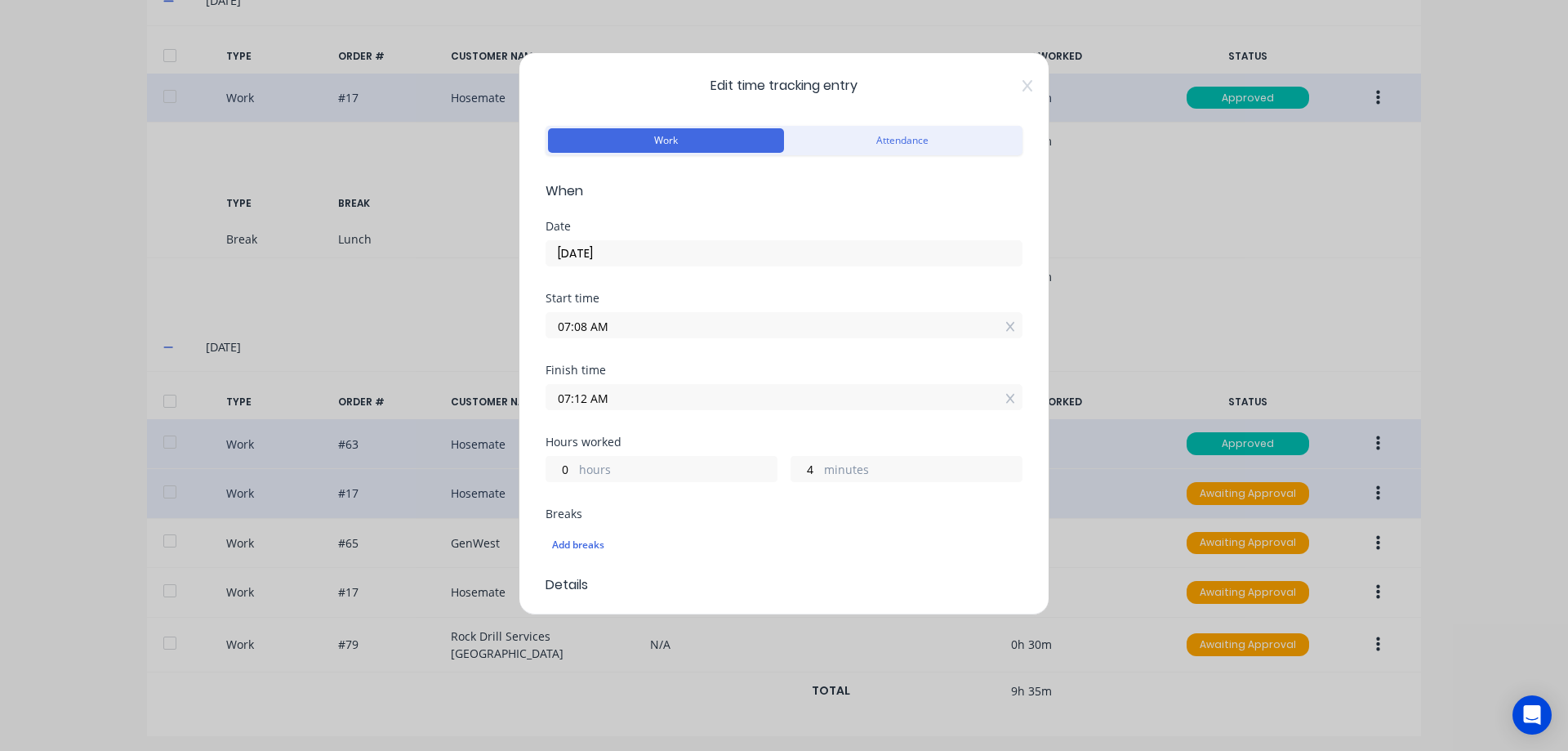
click at [1007, 327] on icon at bounding box center [1011, 326] width 9 height 11
click at [1006, 410] on icon at bounding box center [1010, 411] width 9 height 9
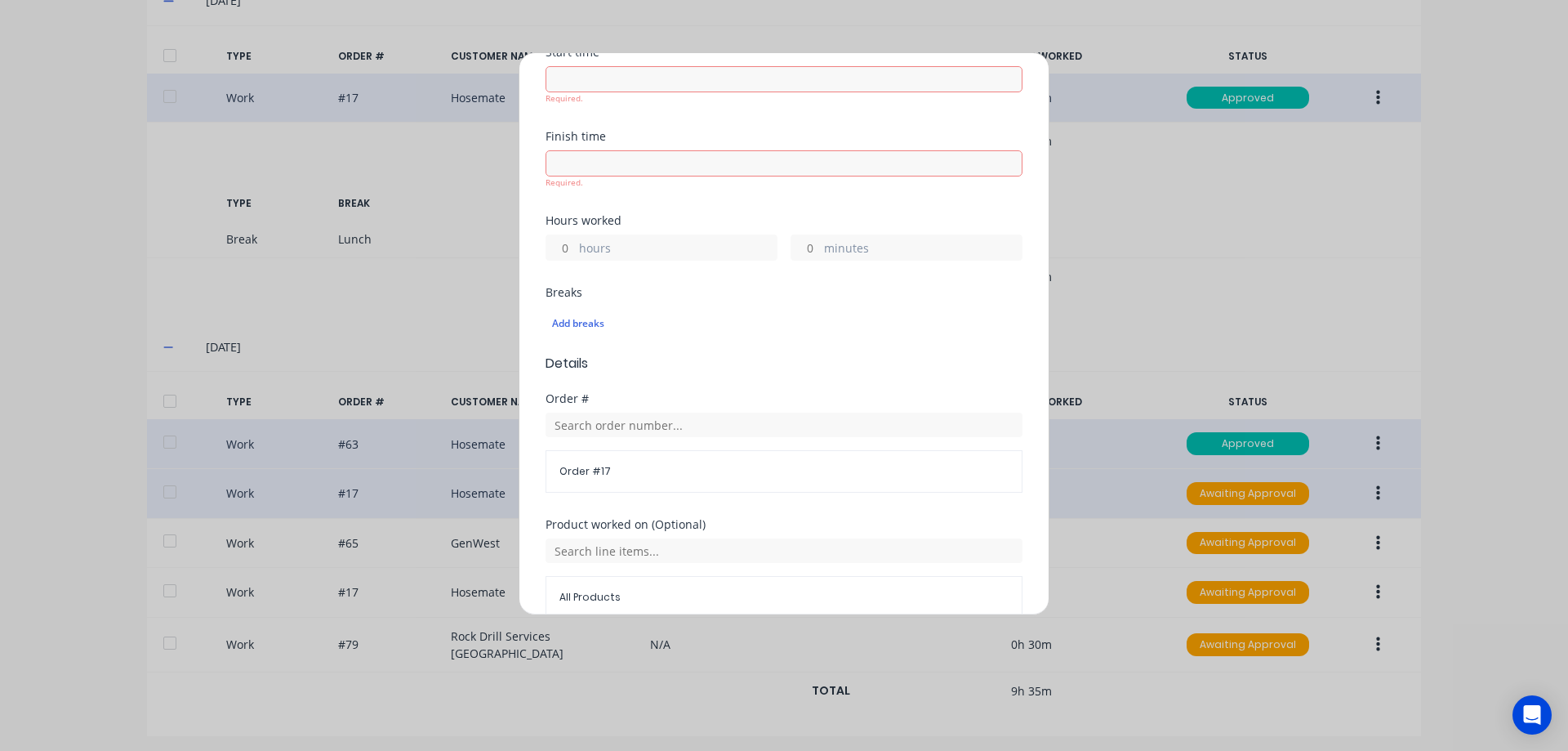
scroll to position [245, 0]
click at [567, 251] on input "hours" at bounding box center [560, 248] width 28 height 24
type input "4"
click at [899, 369] on form "Work Attendance When Date [DATE] Start time Required. Finish time Required. Hou…" at bounding box center [784, 339] width 477 height 927
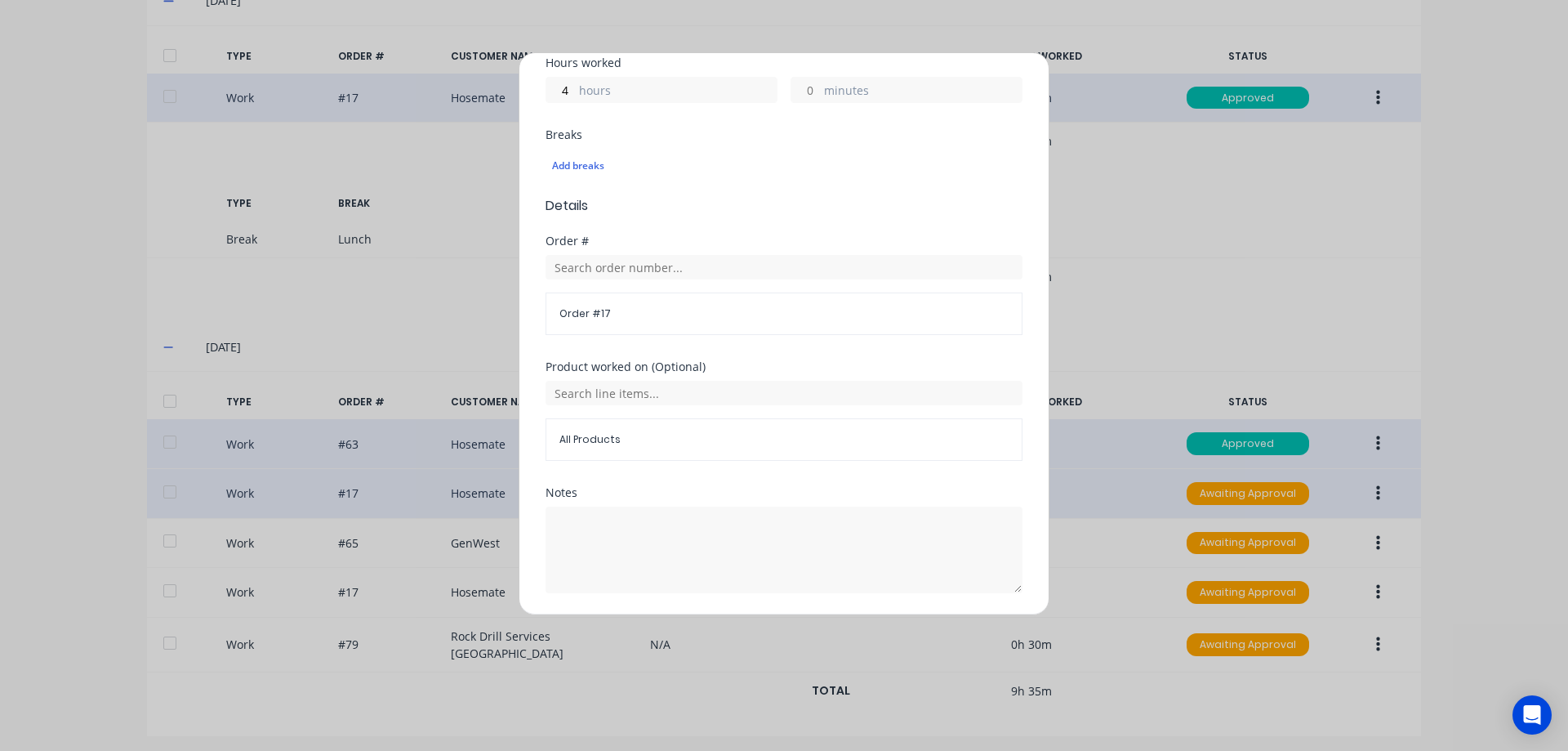
scroll to position [433, 0]
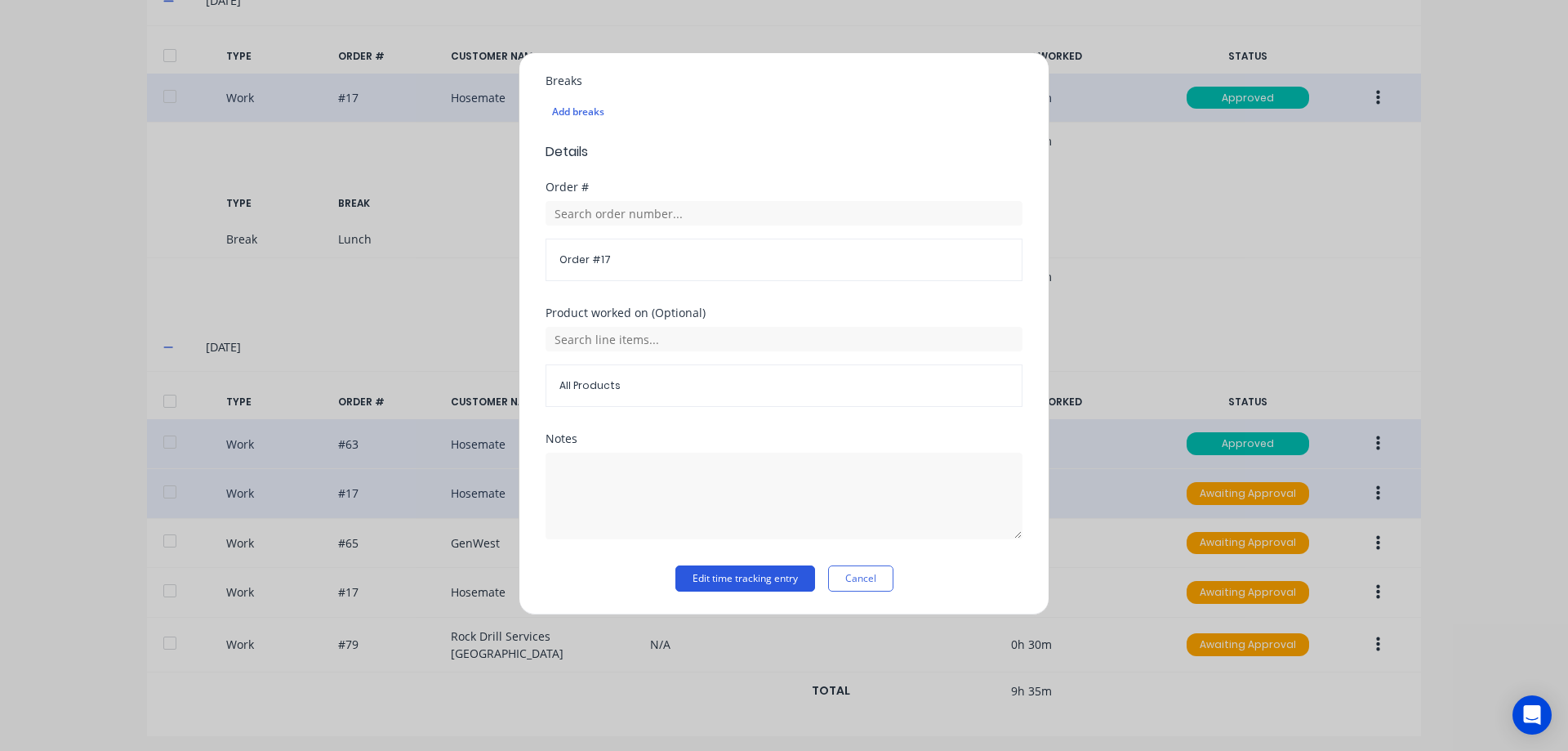
click at [714, 577] on button "Edit time tracking entry" at bounding box center [745, 578] width 140 height 26
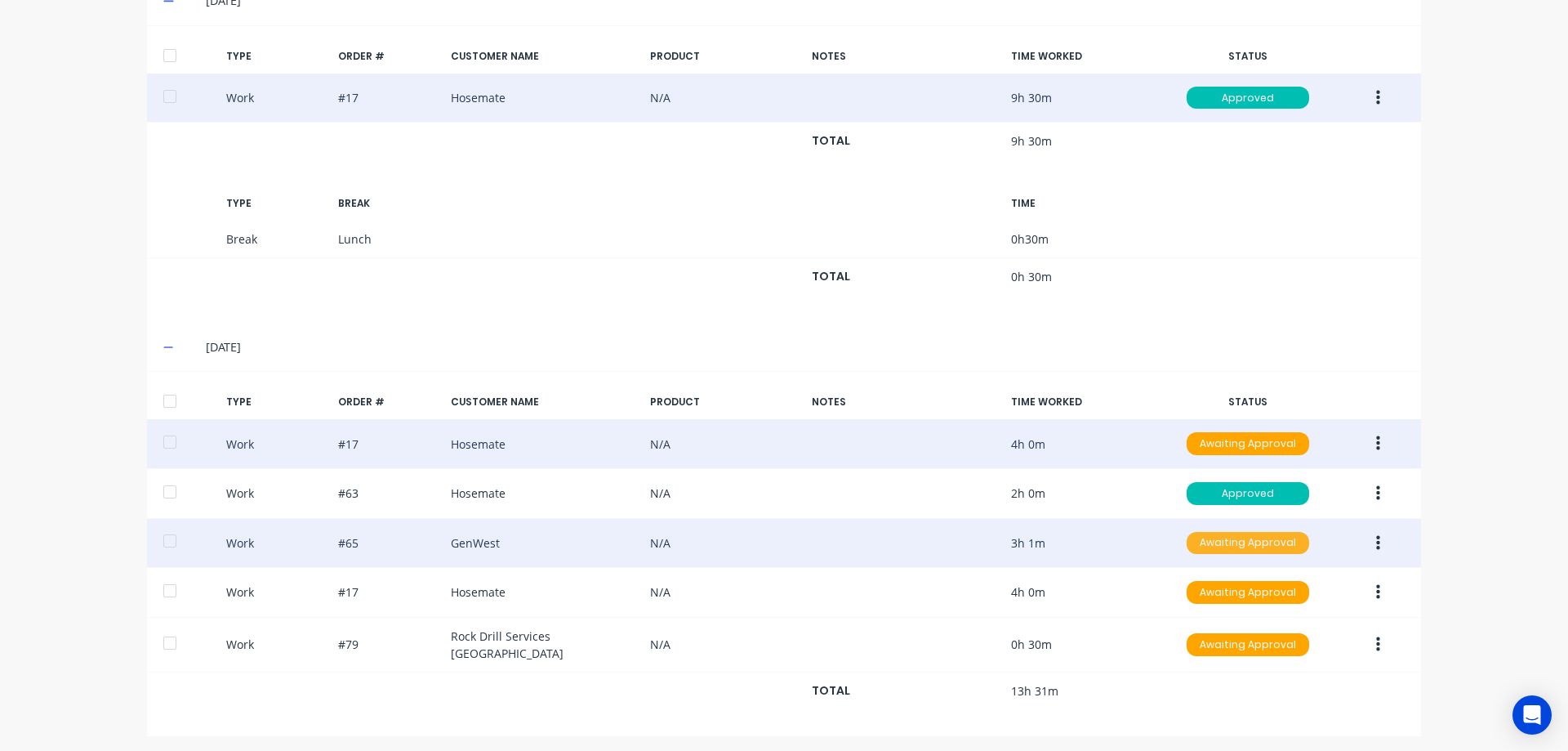
click at [1253, 549] on div "Awaiting Approval" at bounding box center [1247, 543] width 123 height 23
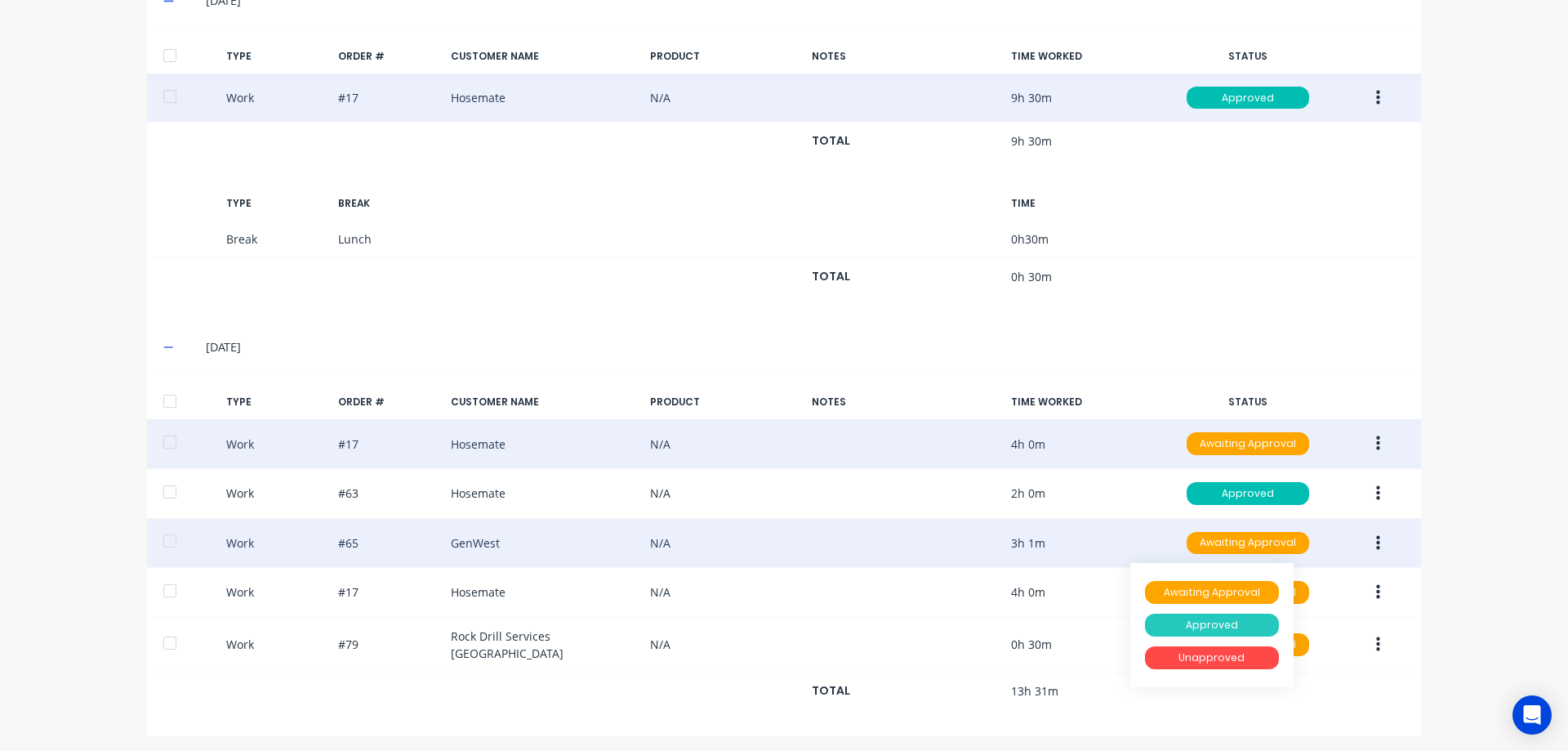
click at [1224, 619] on div "Approved" at bounding box center [1212, 624] width 134 height 23
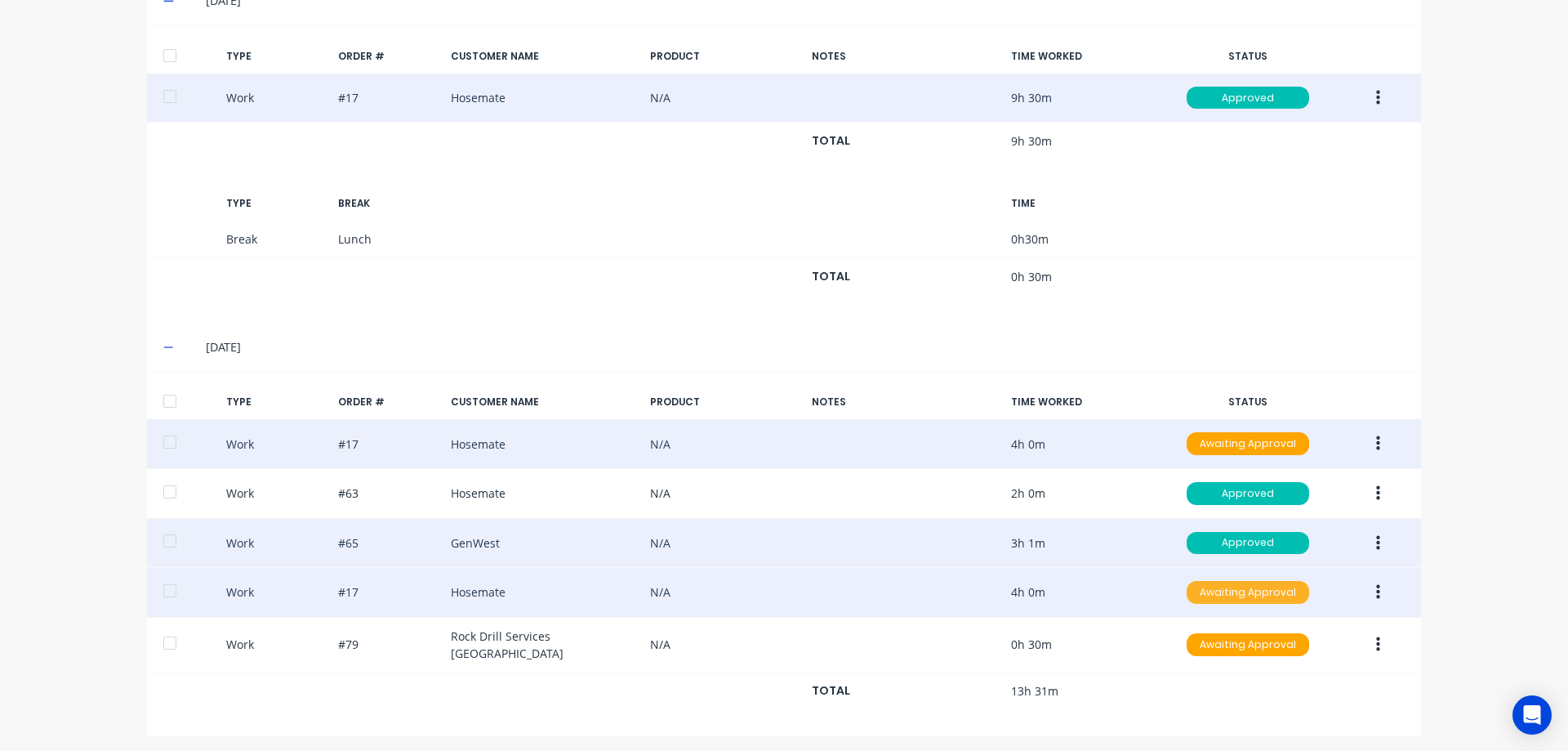
click at [1248, 597] on div "Awaiting Approval" at bounding box center [1247, 593] width 123 height 23
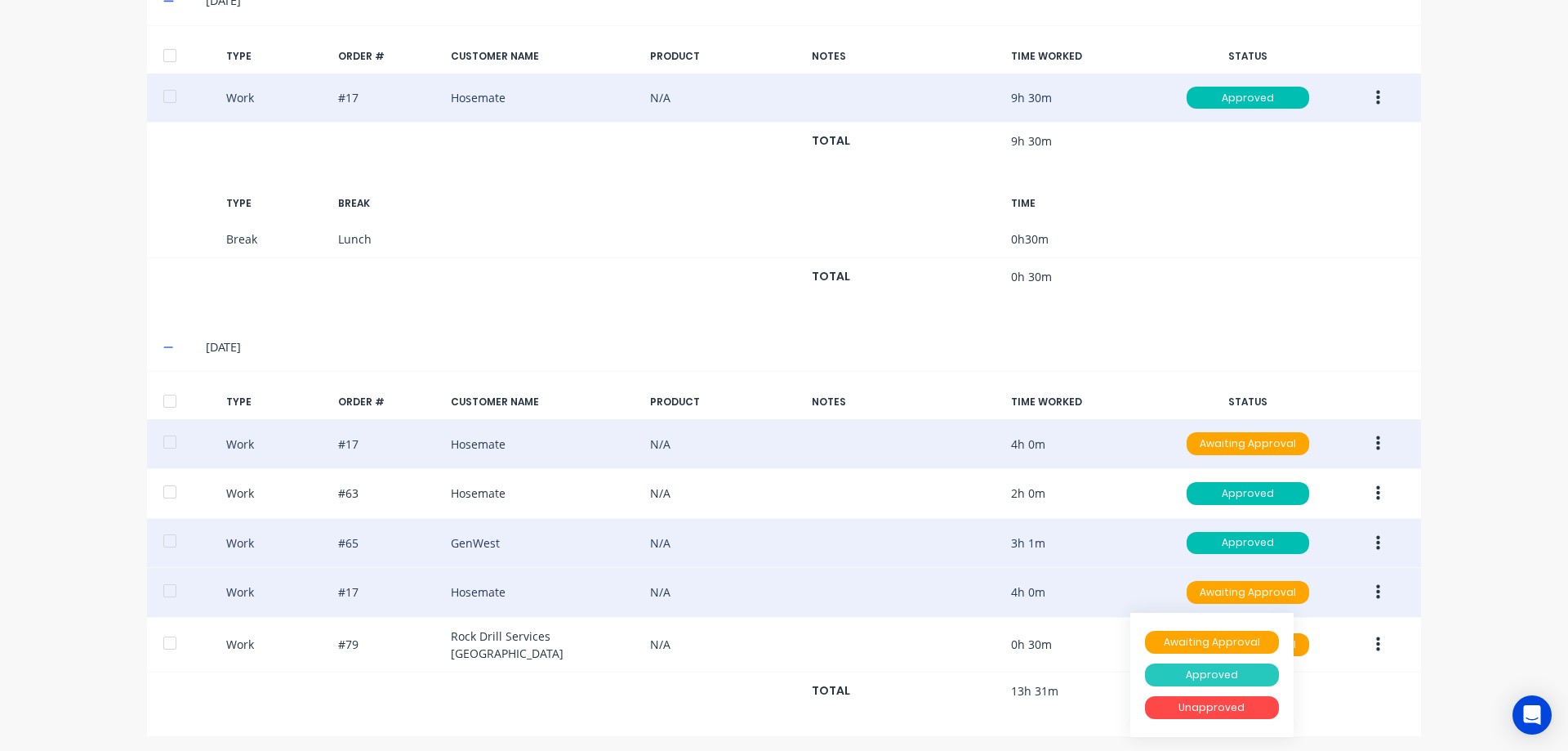
click at [1218, 668] on div "Approved" at bounding box center [1212, 675] width 134 height 23
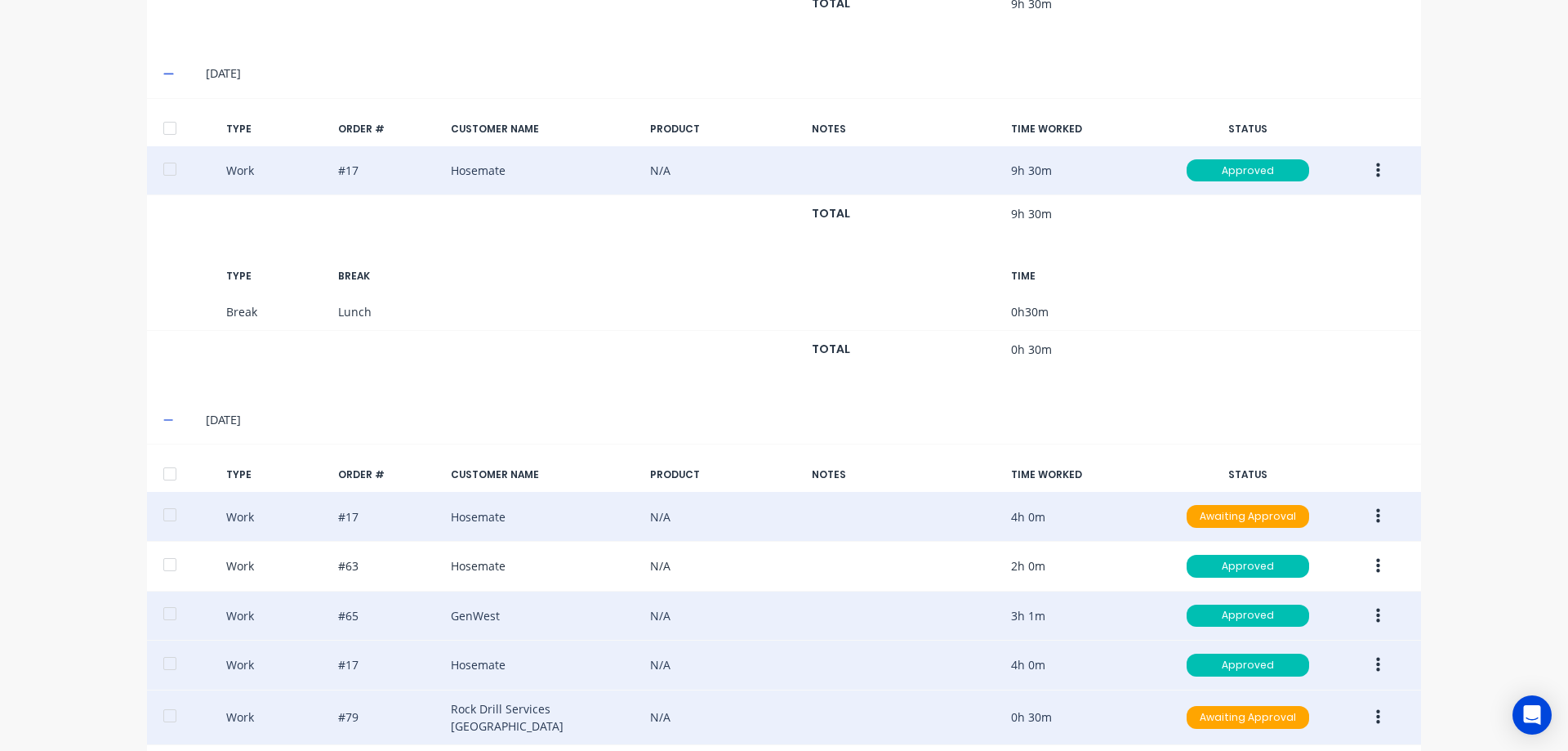
scroll to position [861, 0]
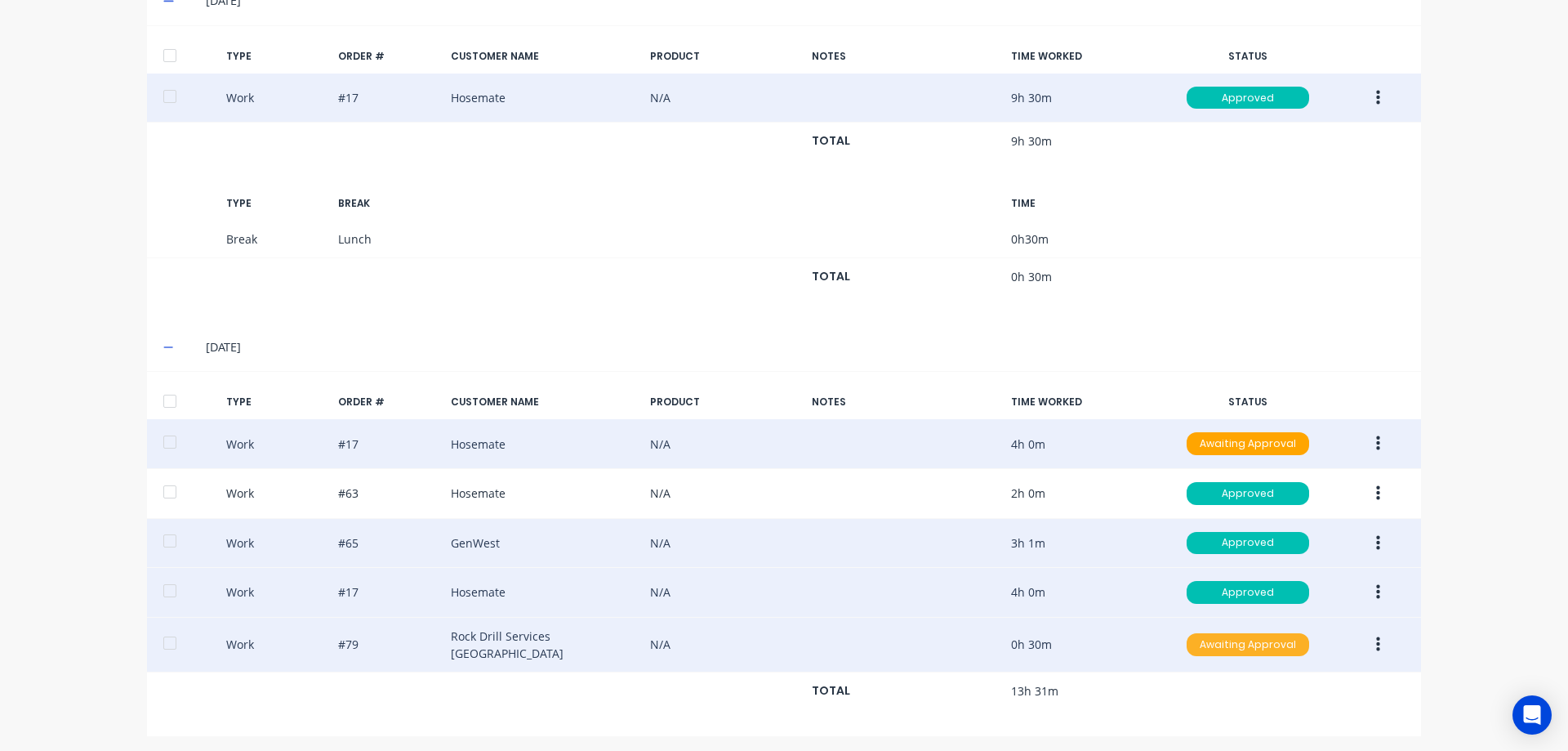
click at [1212, 637] on div "Awaiting Approval" at bounding box center [1247, 644] width 123 height 23
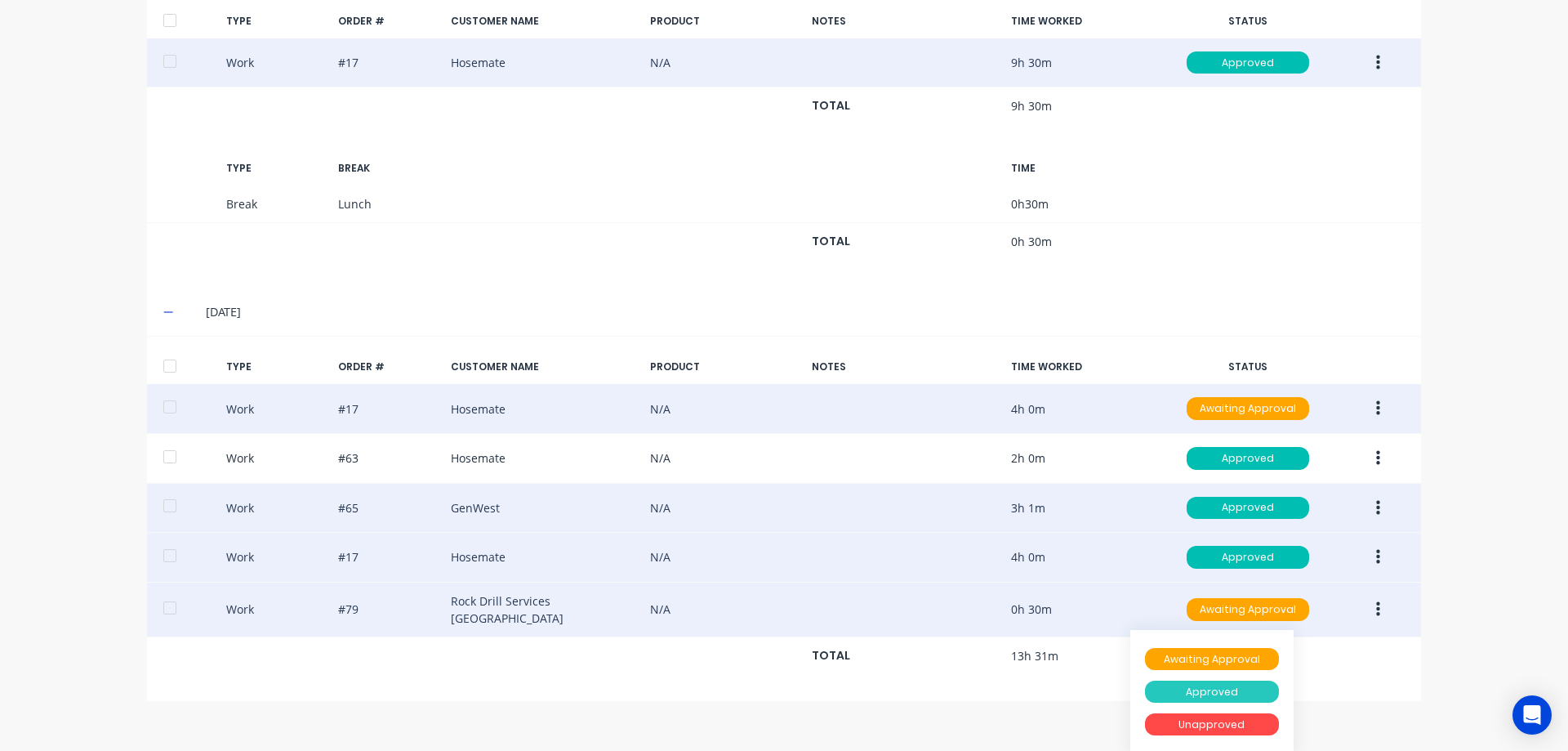
click at [1173, 688] on div "Approved" at bounding box center [1212, 692] width 134 height 23
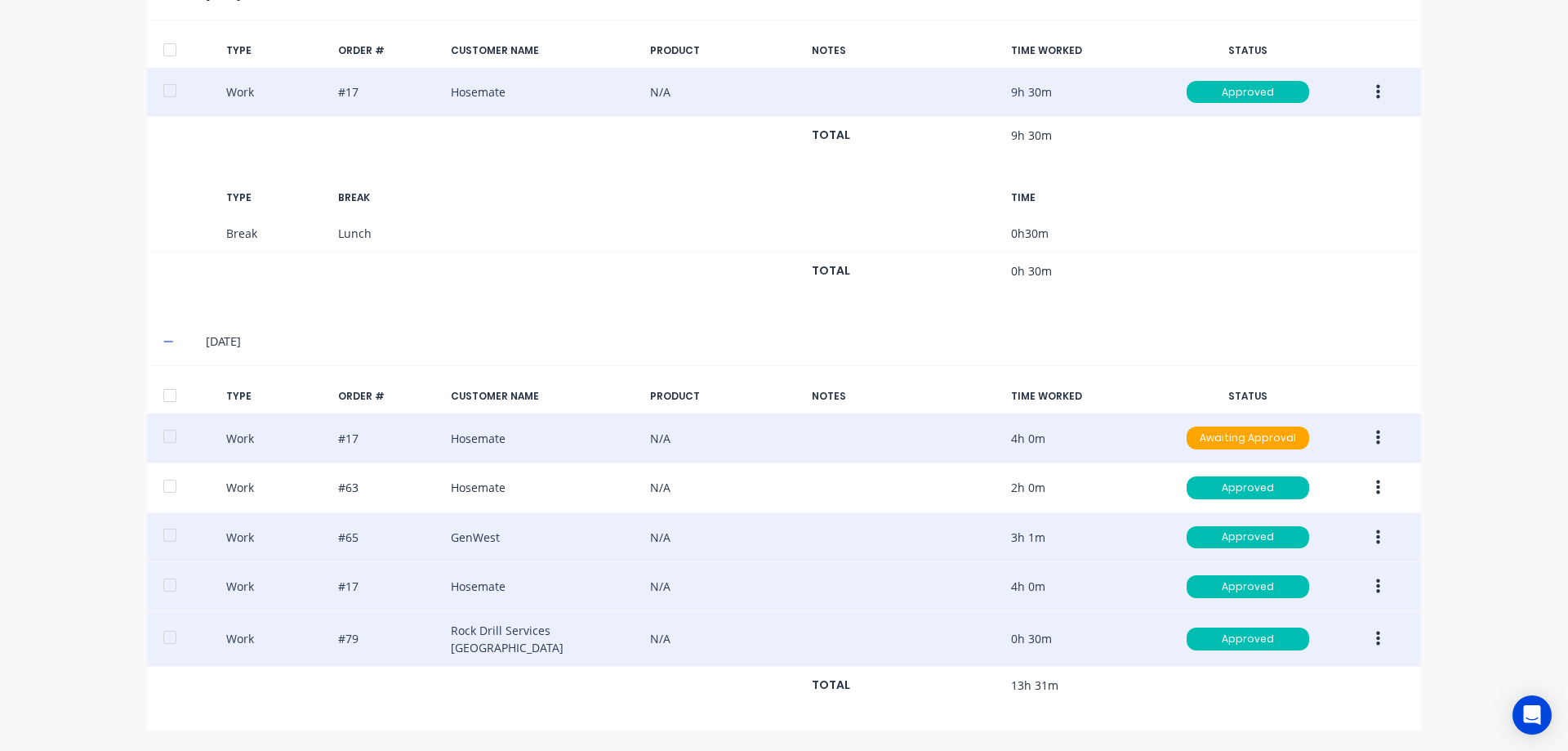
scroll to position [861, 0]
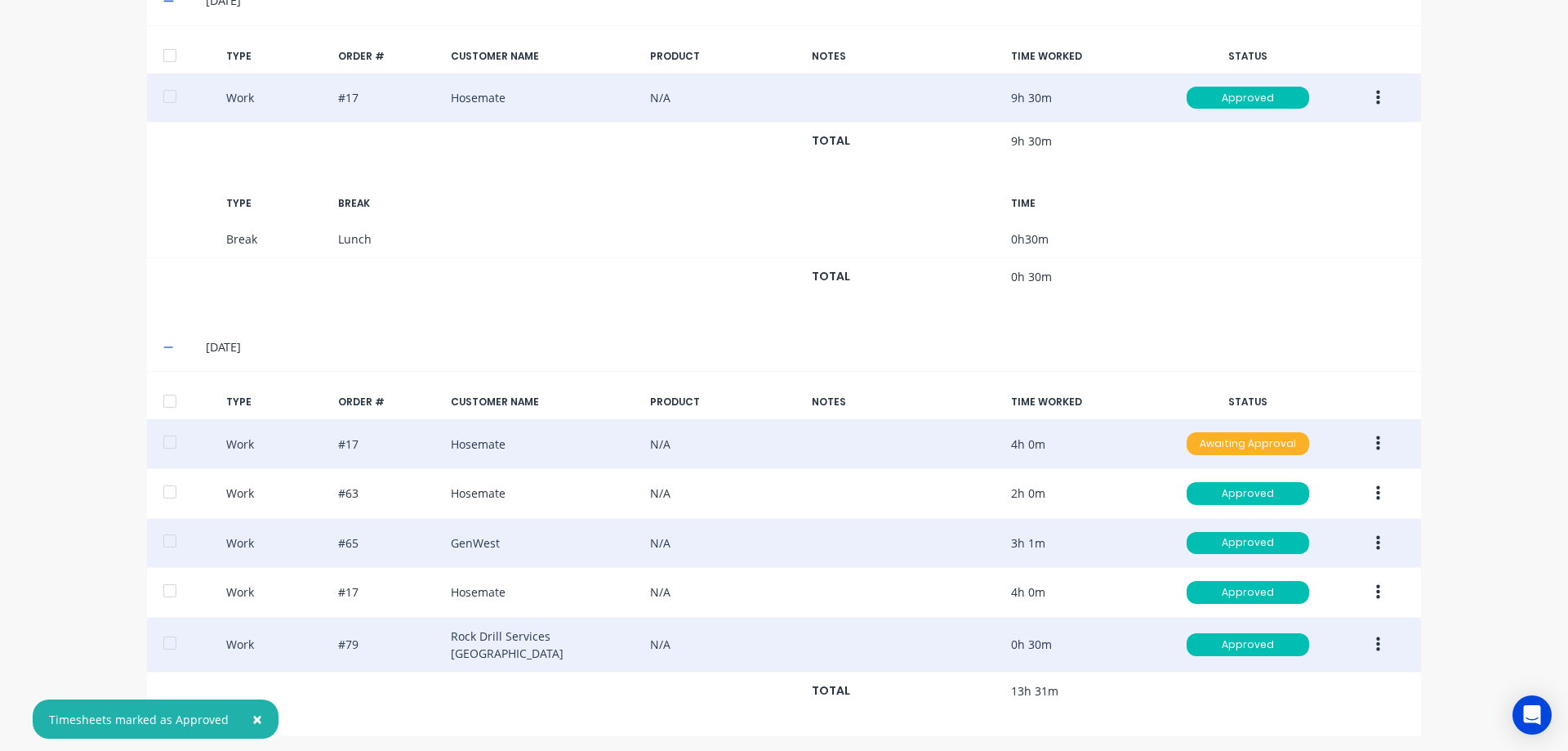
click at [1261, 442] on div "Awaiting Approval" at bounding box center [1247, 443] width 123 height 23
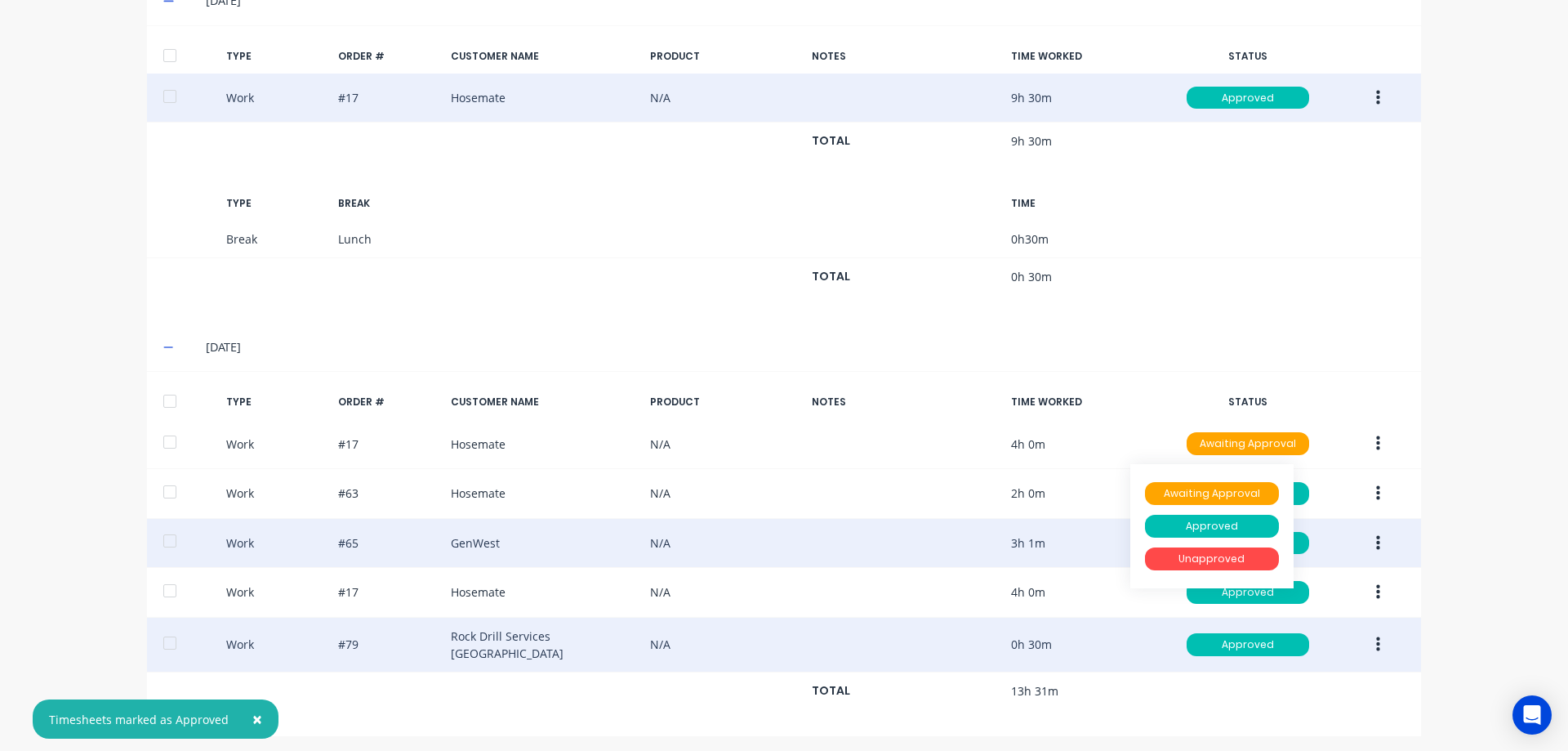
click at [1375, 443] on button "button" at bounding box center [1378, 443] width 38 height 29
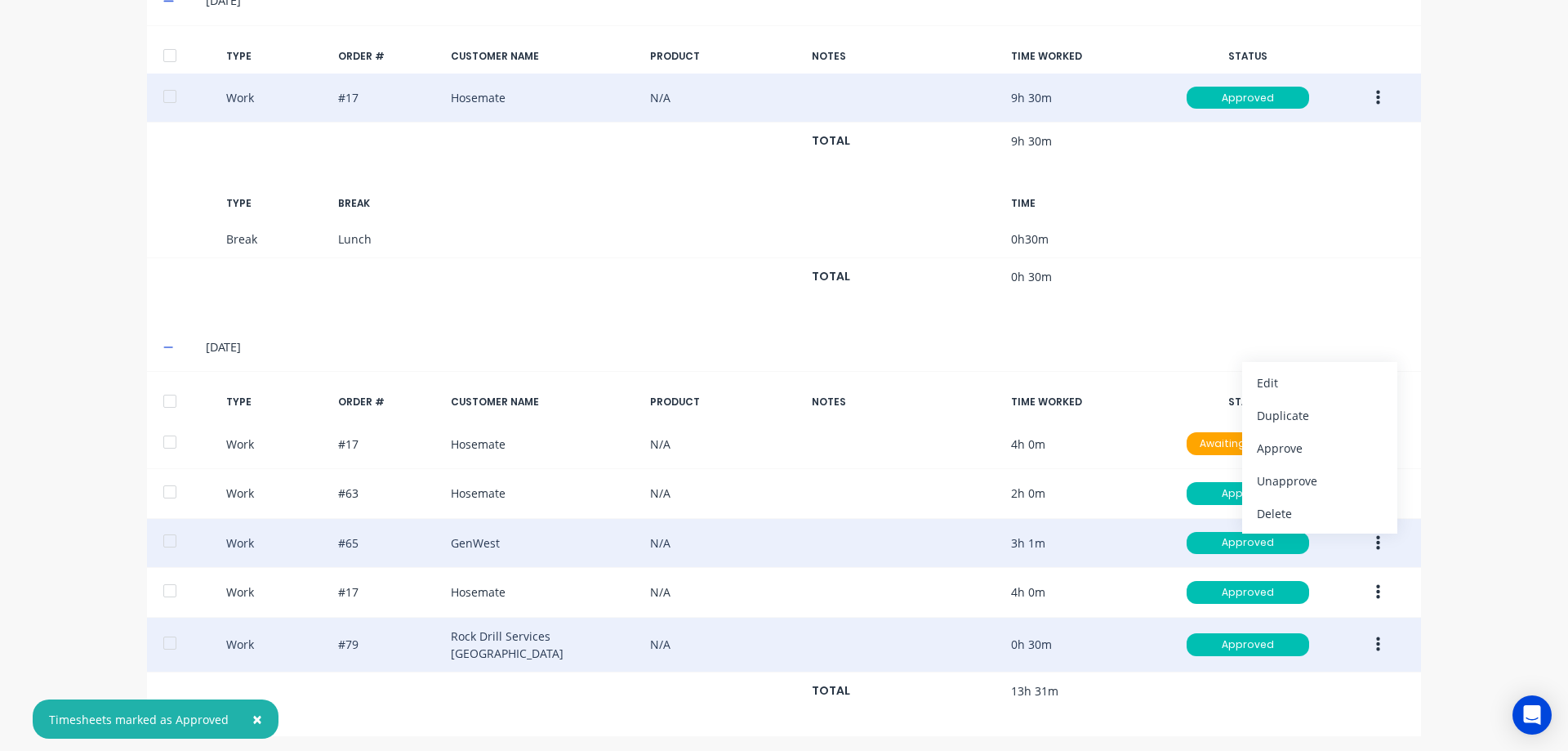
click at [1456, 378] on div "× Timesheets marked as Approved dashboard products sales purchasing productivit…" at bounding box center [784, 375] width 1568 height 751
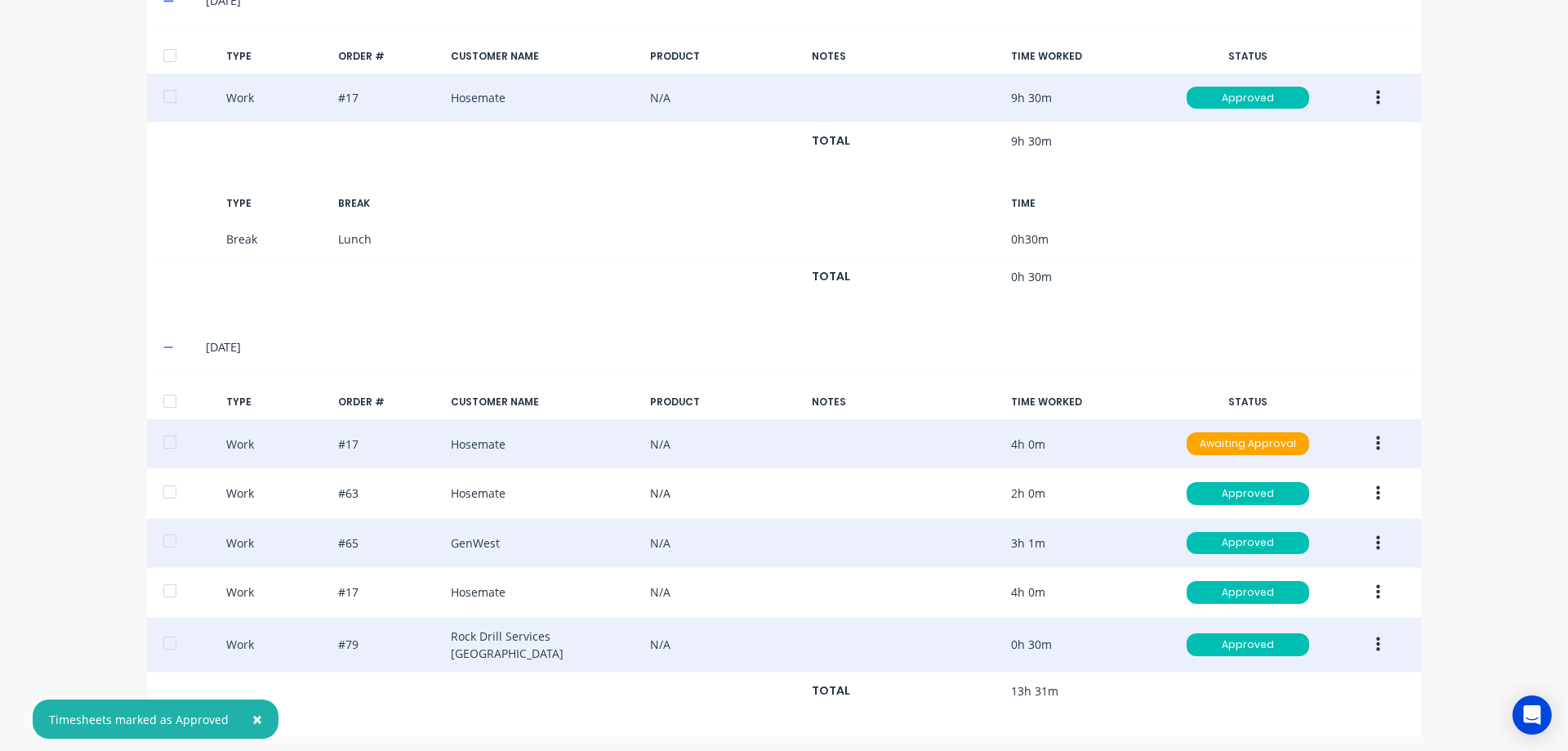
click at [1367, 448] on button "button" at bounding box center [1378, 443] width 38 height 29
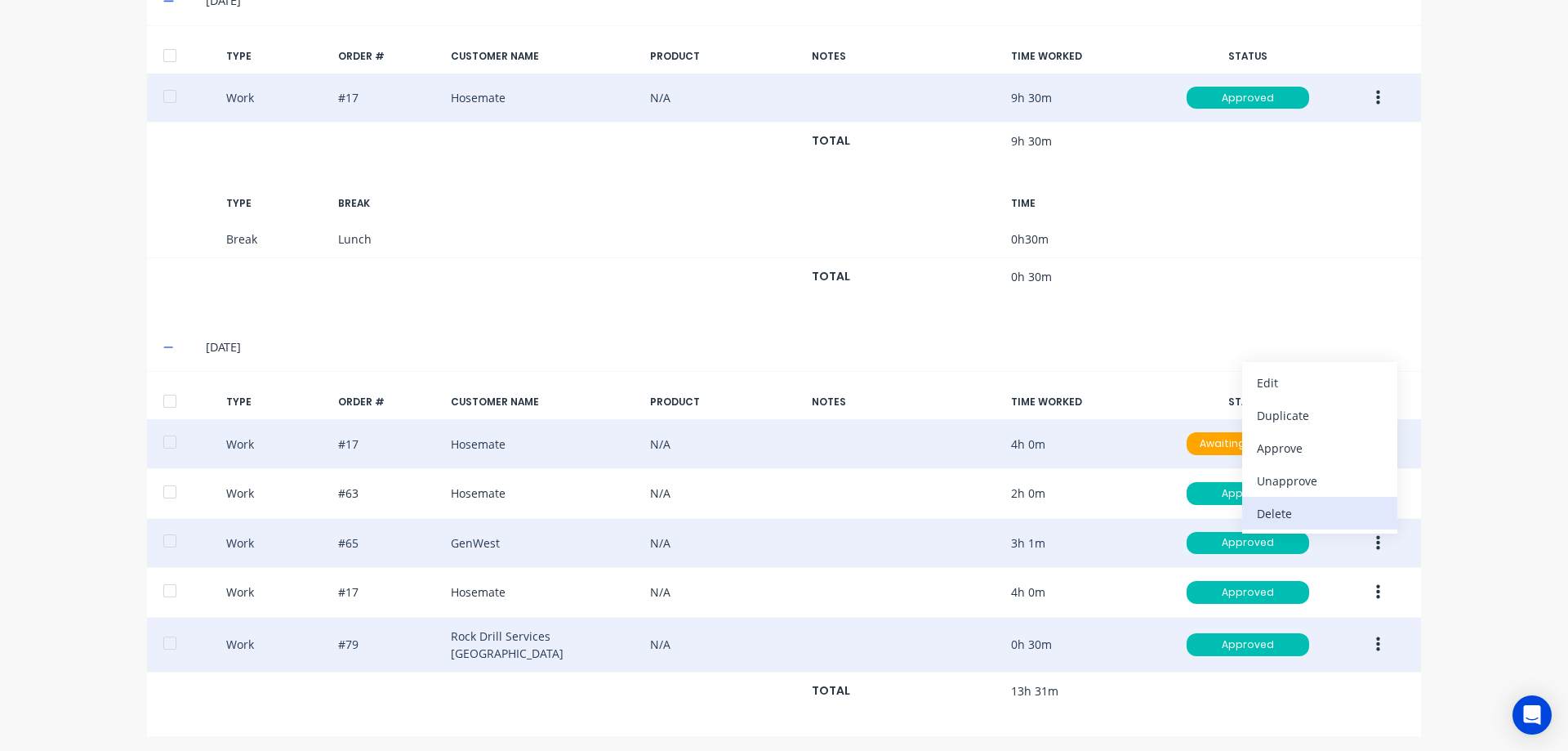
click at [1271, 504] on div "Delete" at bounding box center [1320, 513] width 126 height 23
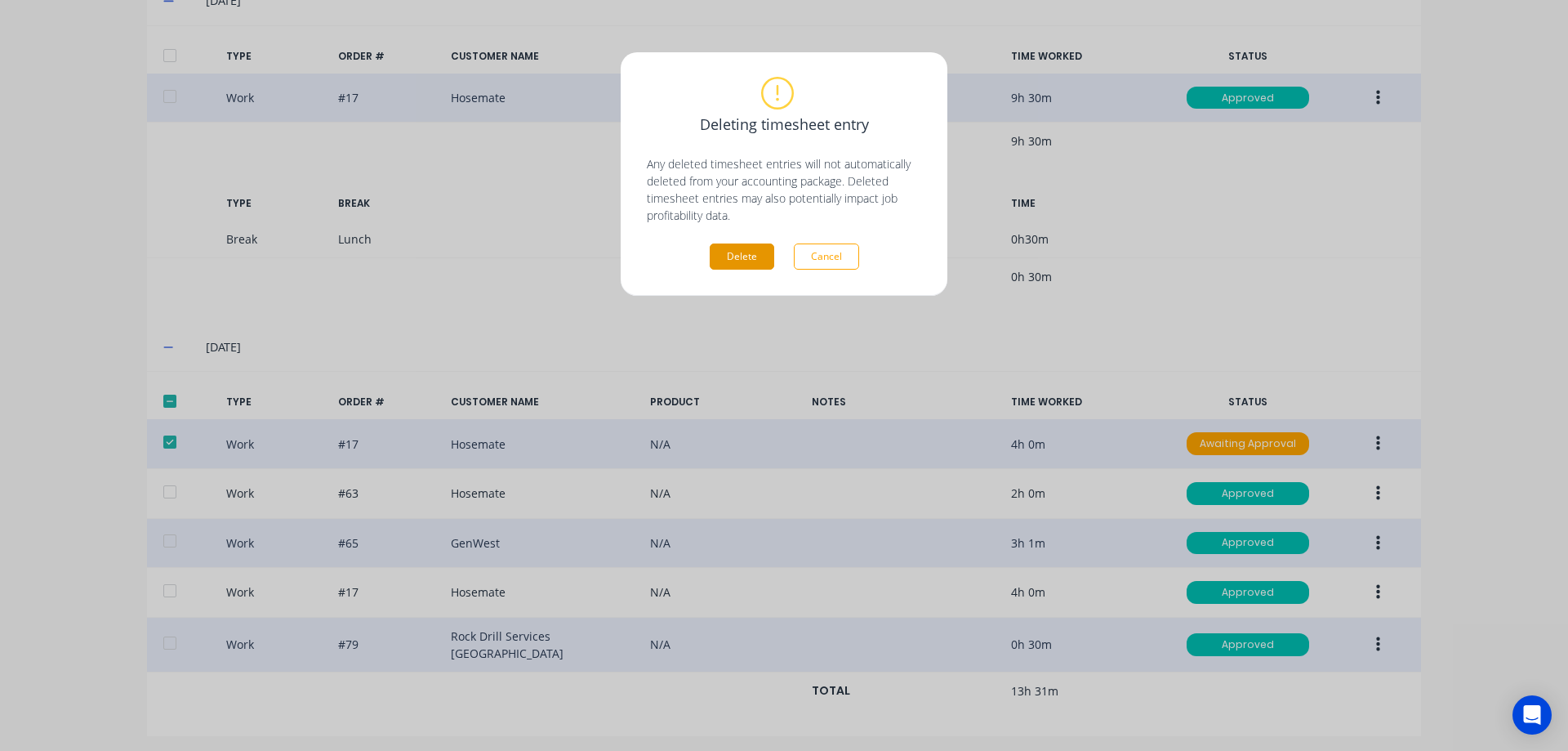
click at [739, 254] on button "Delete" at bounding box center [741, 257] width 65 height 26
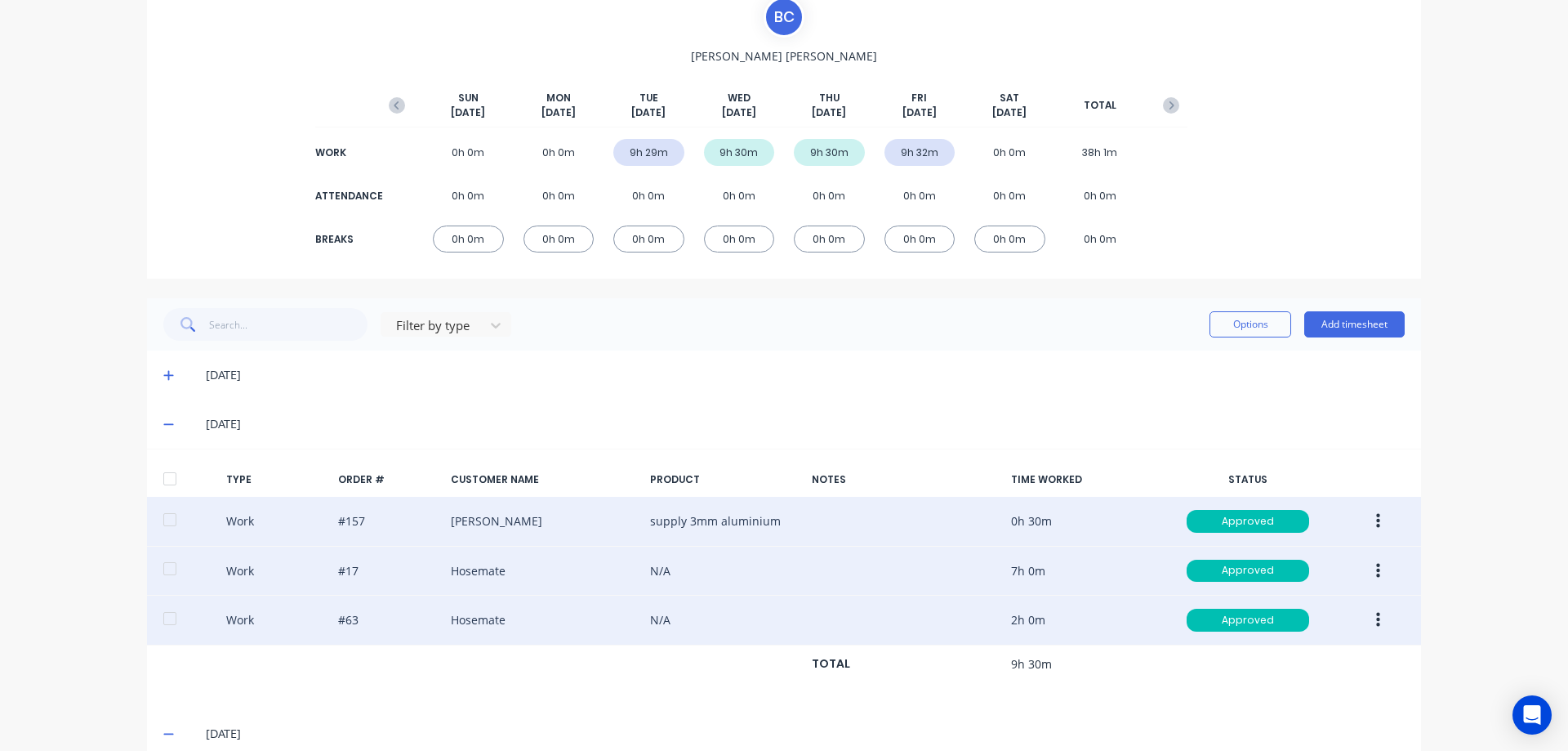
scroll to position [77, 0]
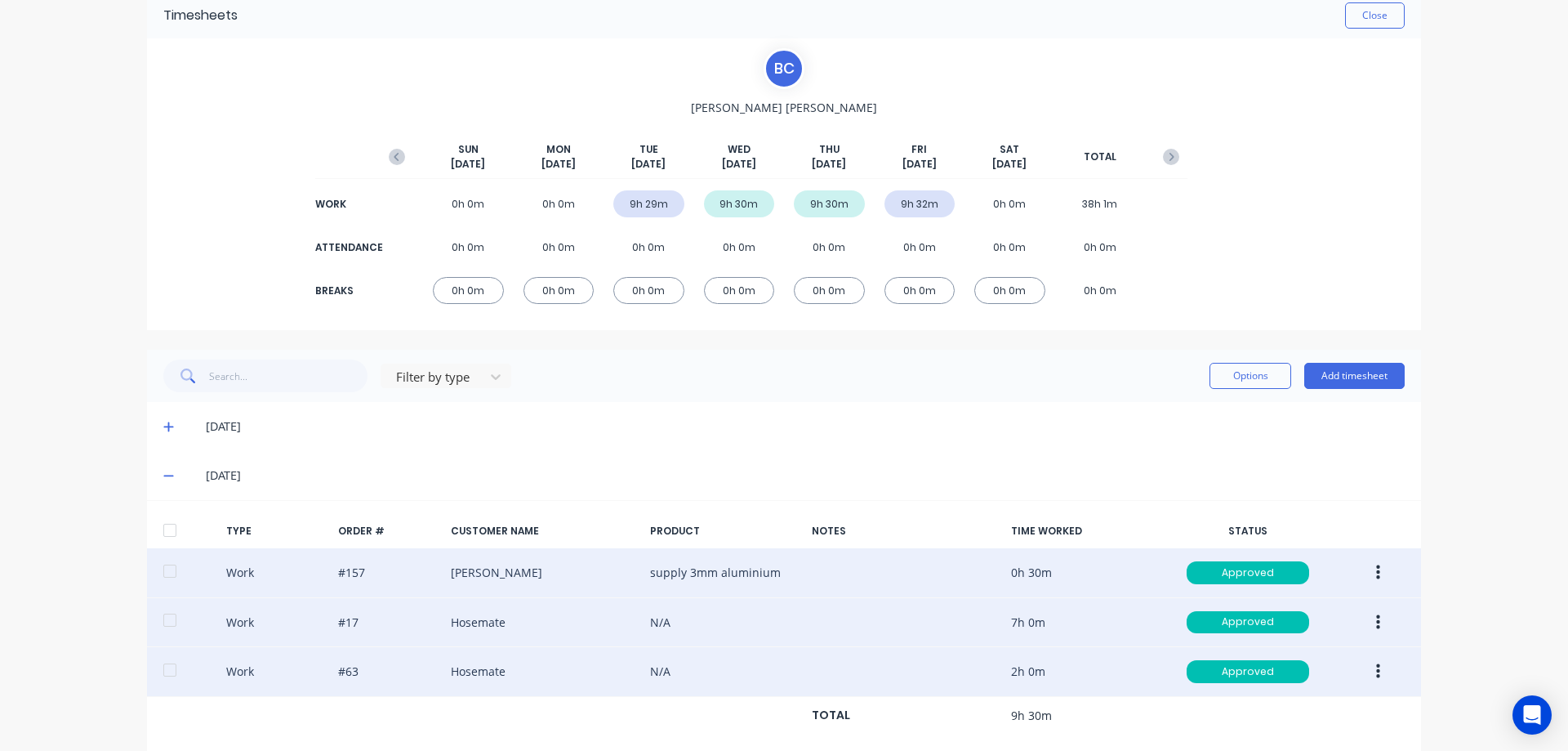
click at [165, 427] on icon at bounding box center [168, 427] width 9 height 9
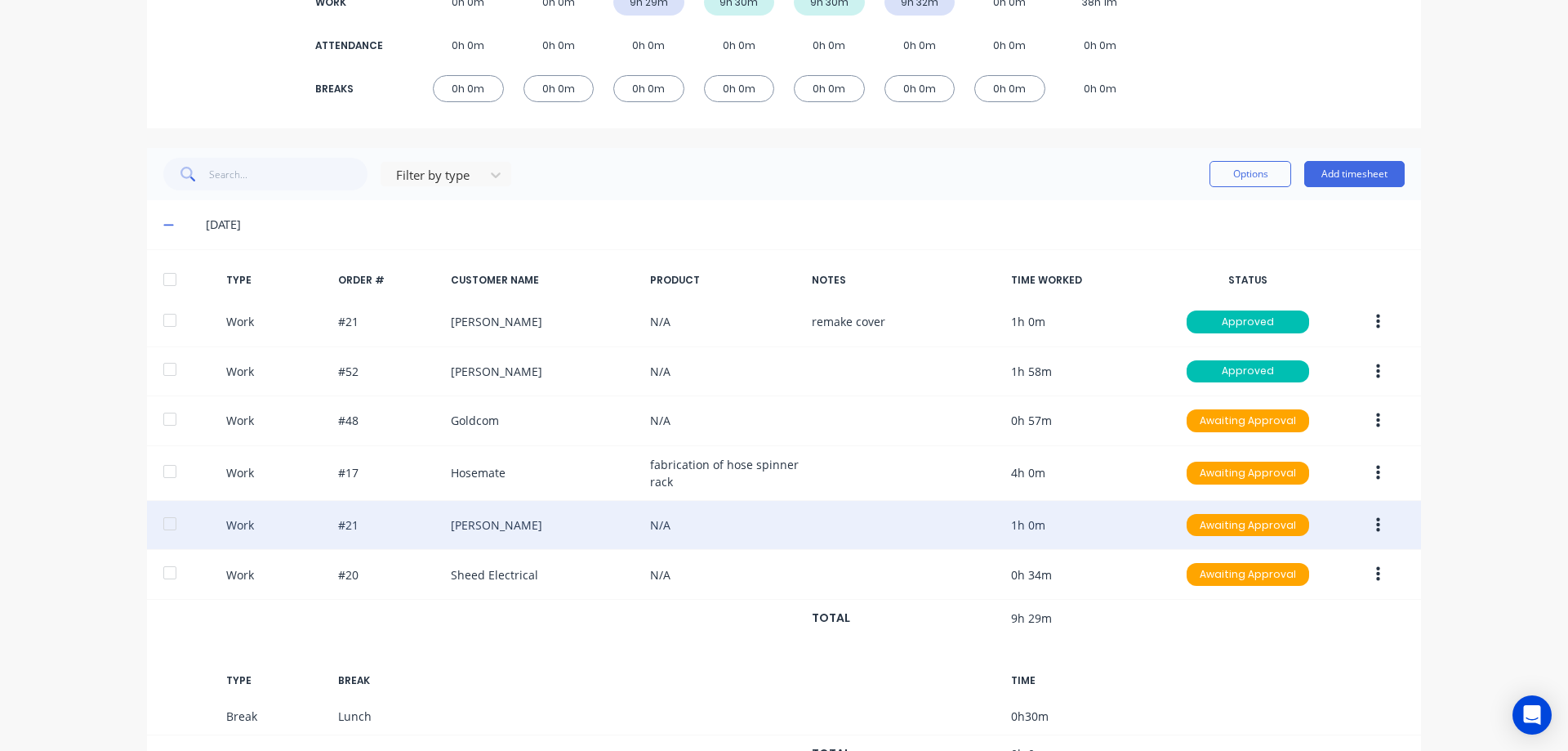
scroll to position [322, 0]
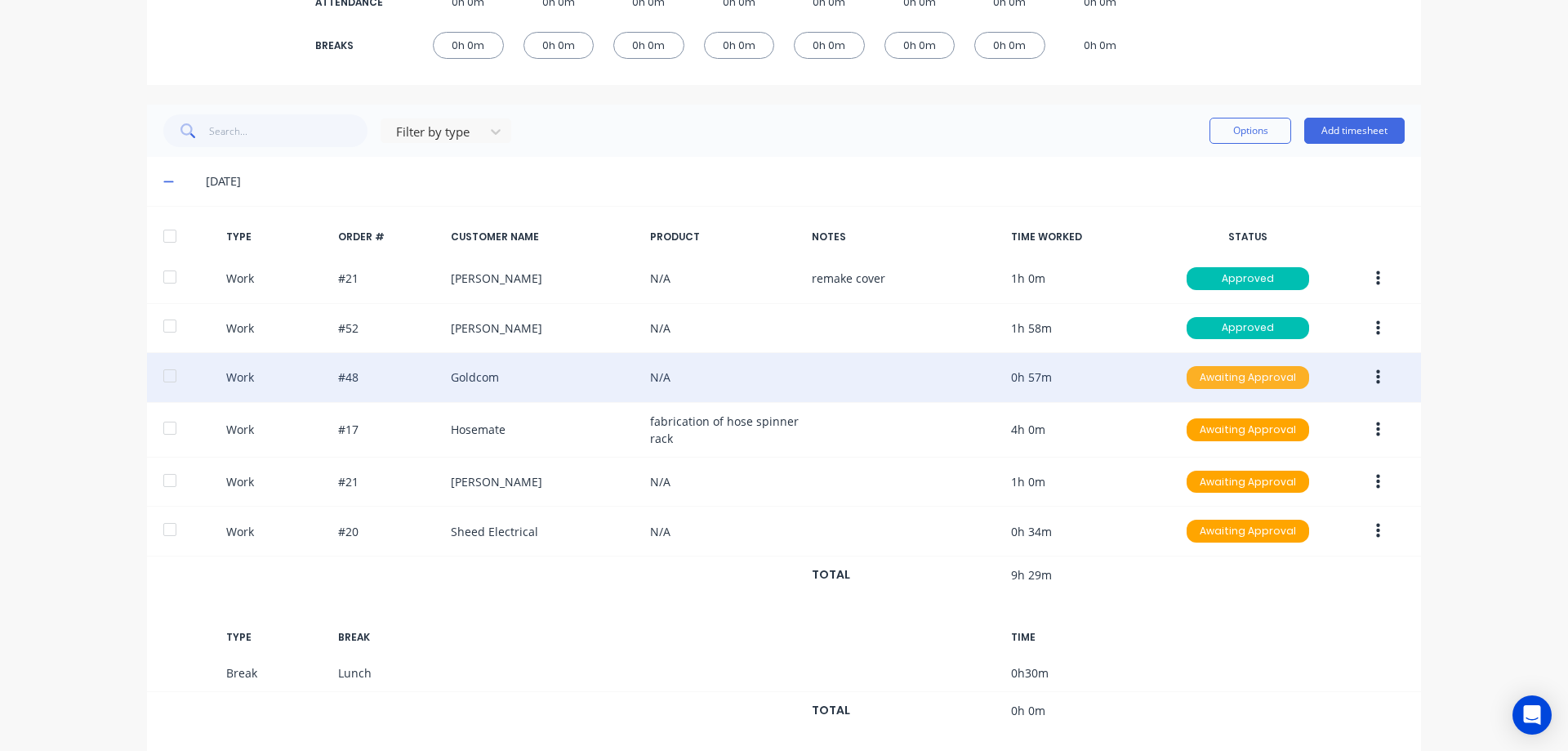
click at [1232, 382] on div "Awaiting Approval" at bounding box center [1247, 377] width 123 height 23
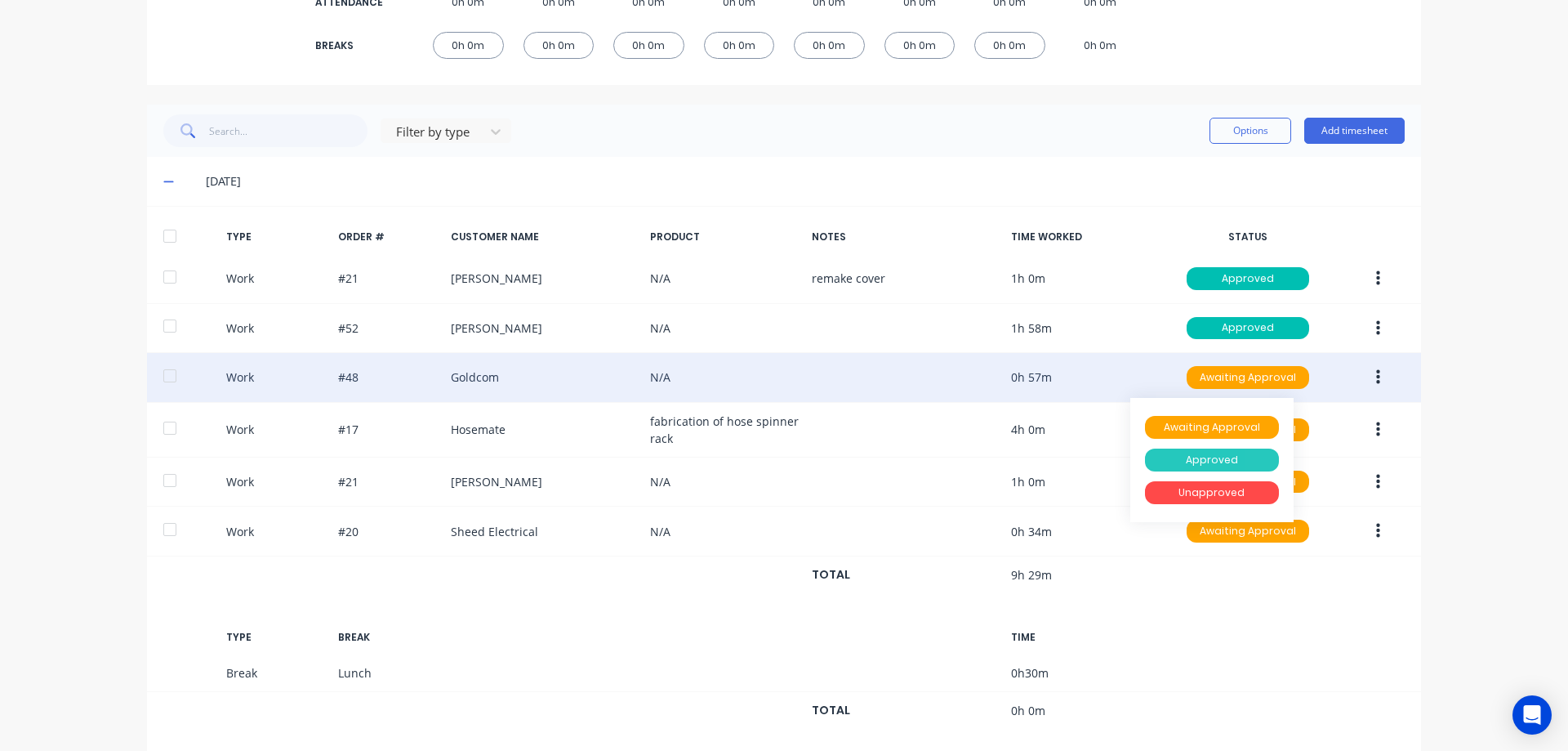
click at [1207, 453] on div "Approved" at bounding box center [1212, 459] width 134 height 23
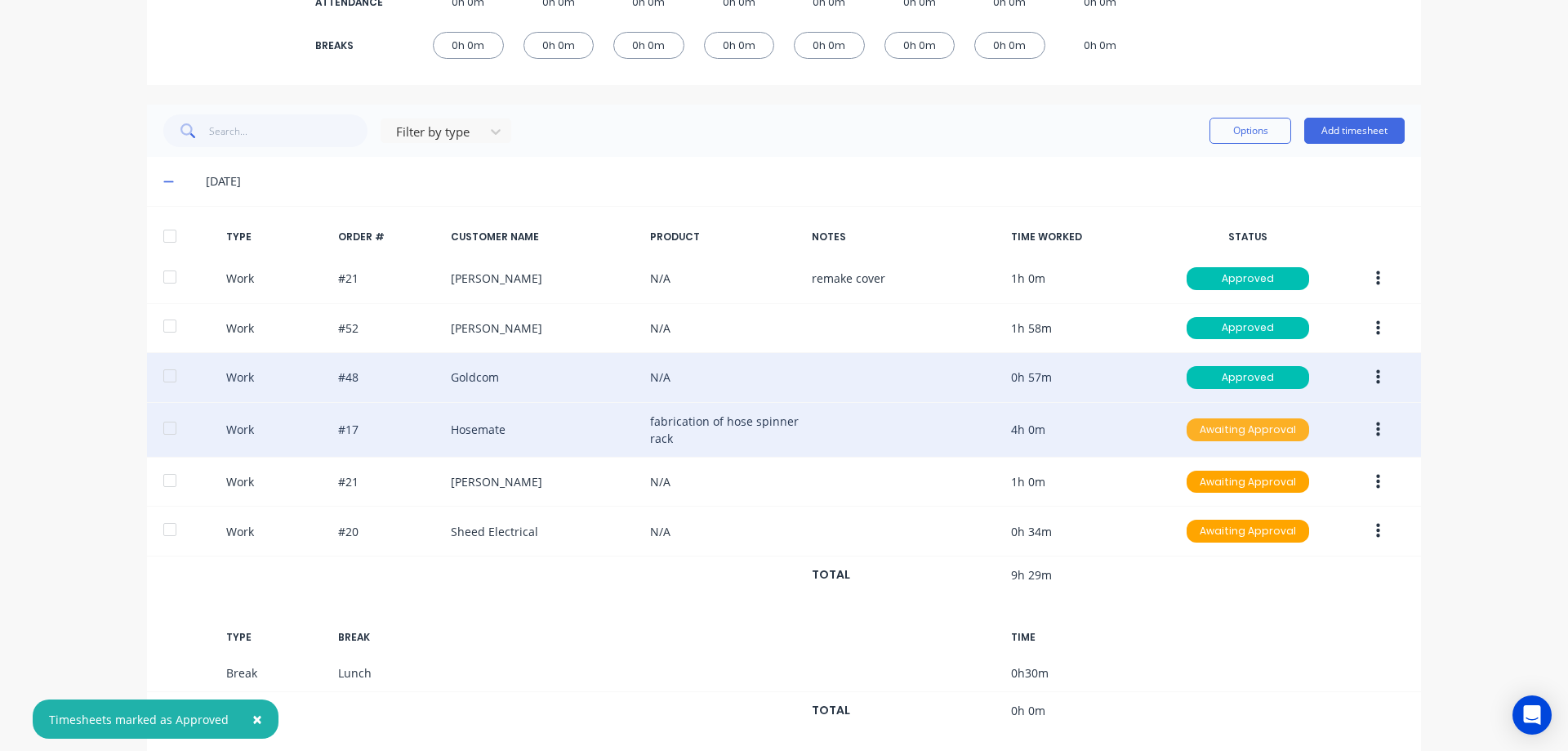
click at [1211, 428] on div "Awaiting Approval" at bounding box center [1247, 429] width 123 height 23
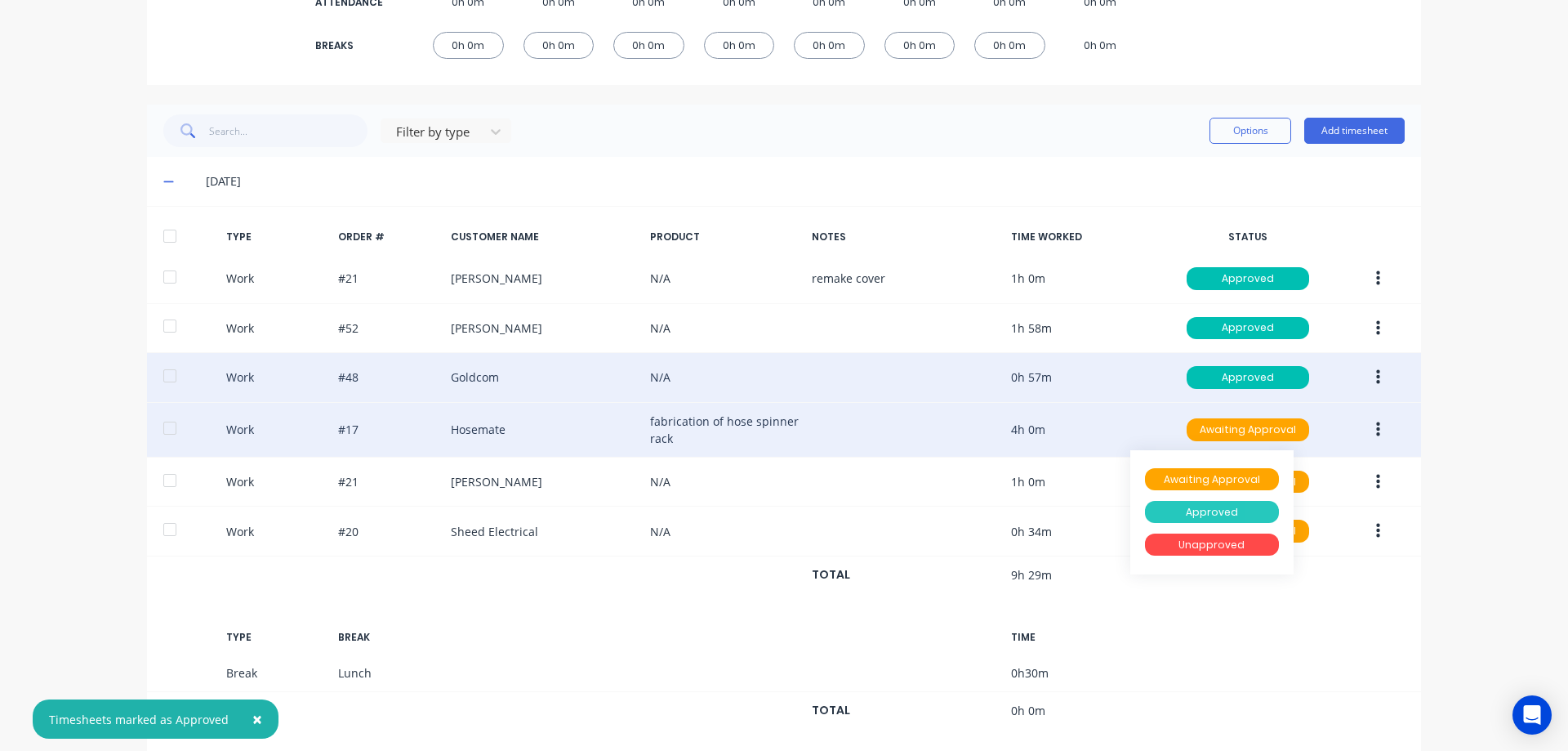
click at [1211, 512] on div "Approved" at bounding box center [1212, 512] width 134 height 23
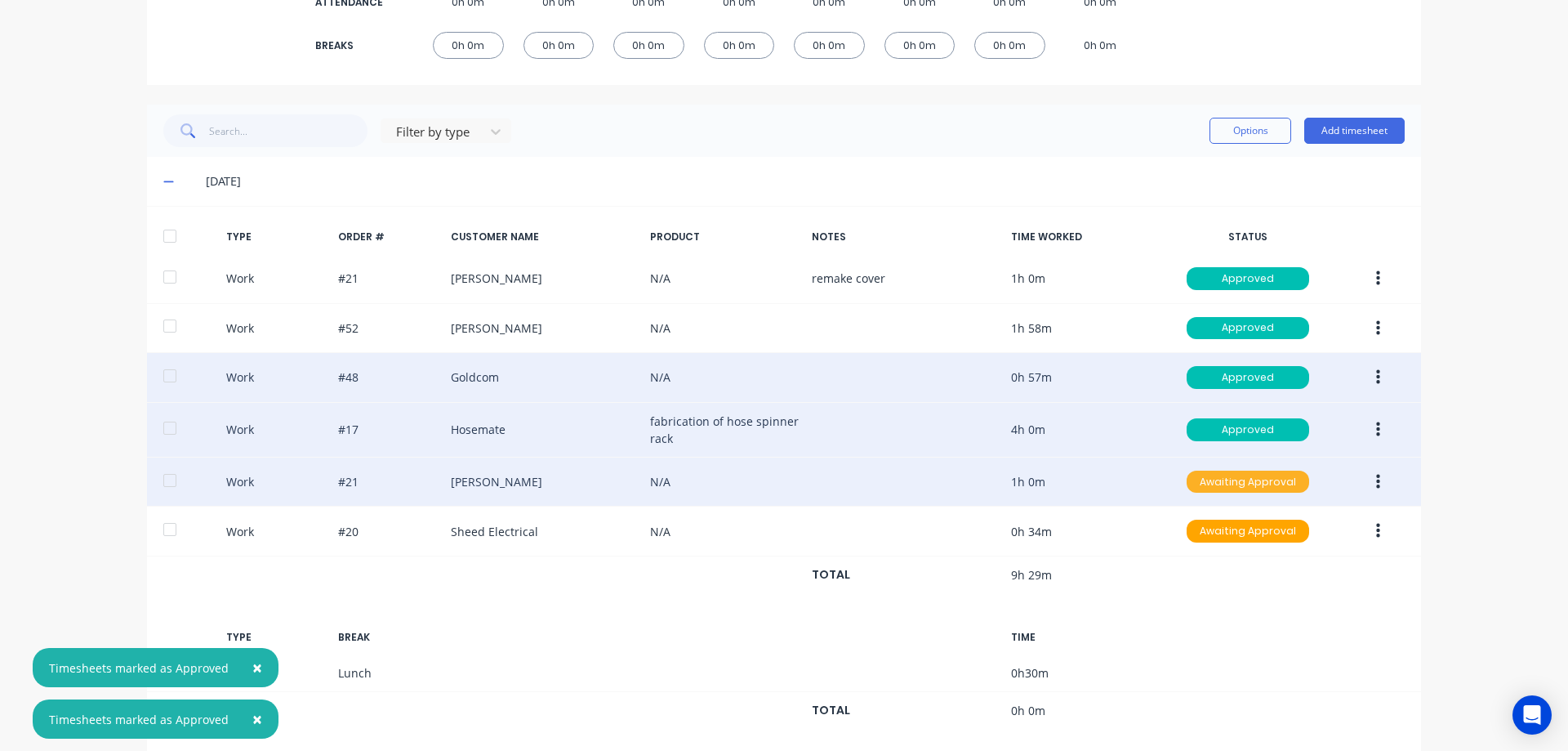
click at [1221, 476] on div "Awaiting Approval" at bounding box center [1247, 482] width 123 height 23
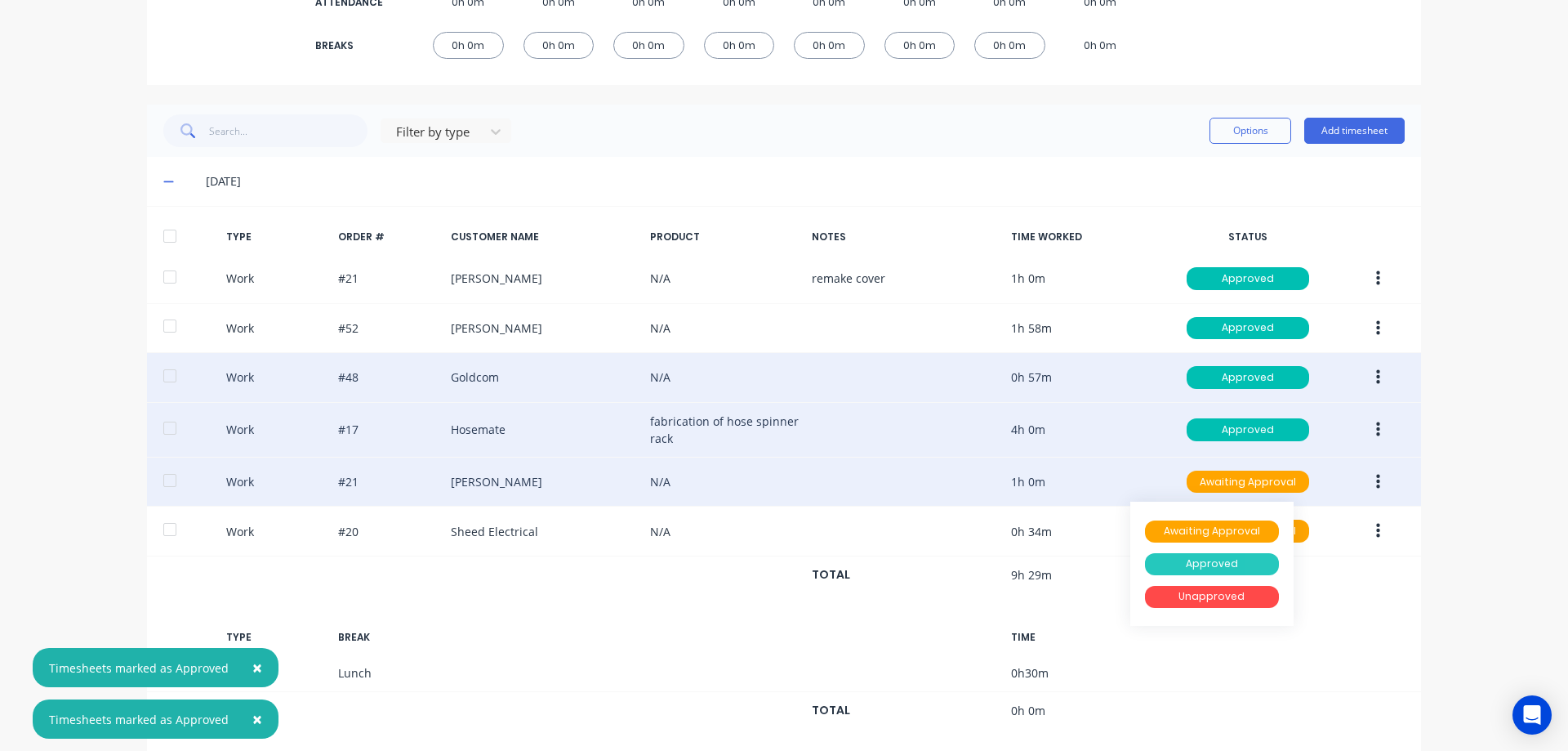
click at [1210, 563] on div "Approved" at bounding box center [1212, 564] width 134 height 23
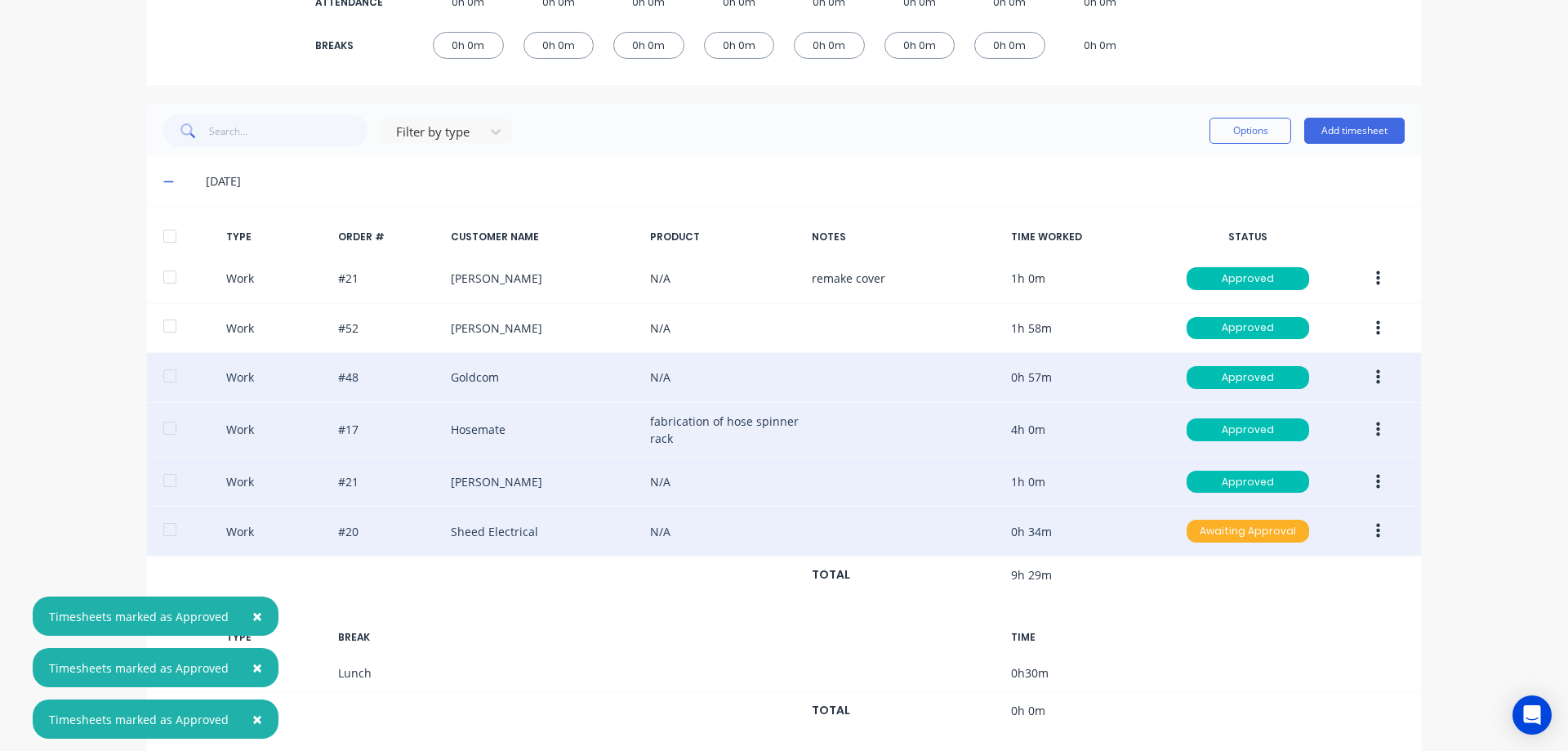
click at [1231, 526] on div "Awaiting Approval" at bounding box center [1247, 531] width 123 height 23
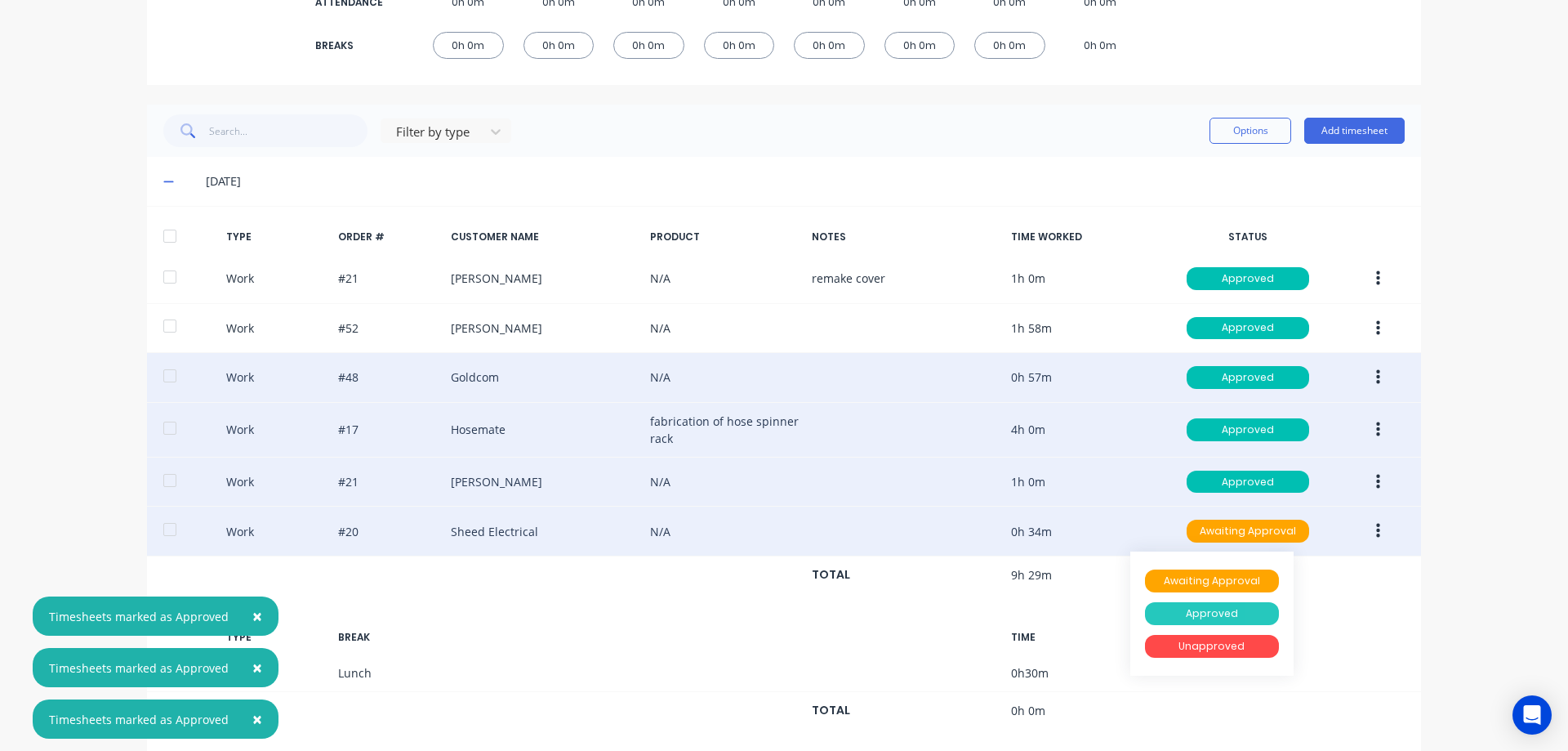
click at [1221, 606] on div "Approved" at bounding box center [1212, 613] width 134 height 23
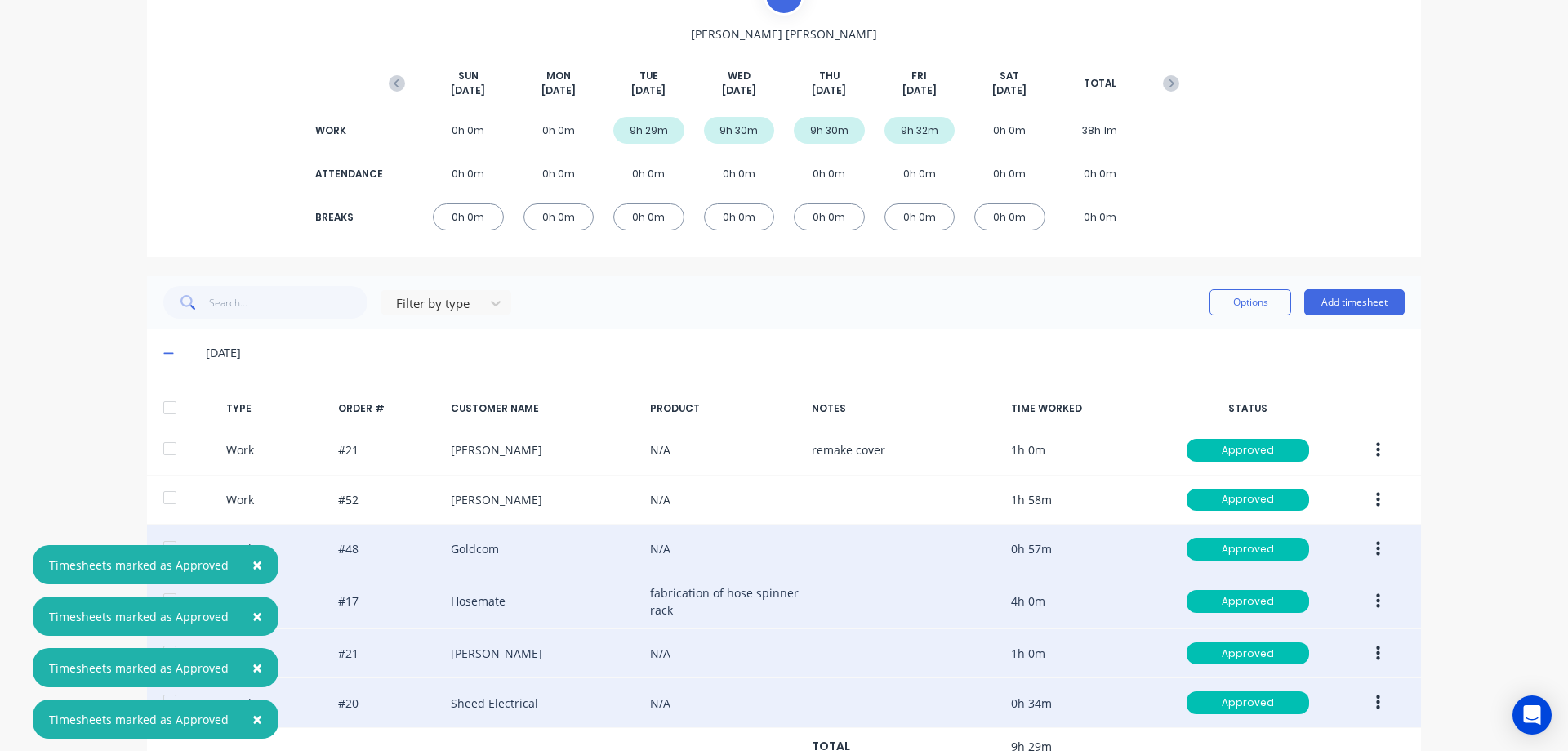
scroll to position [0, 0]
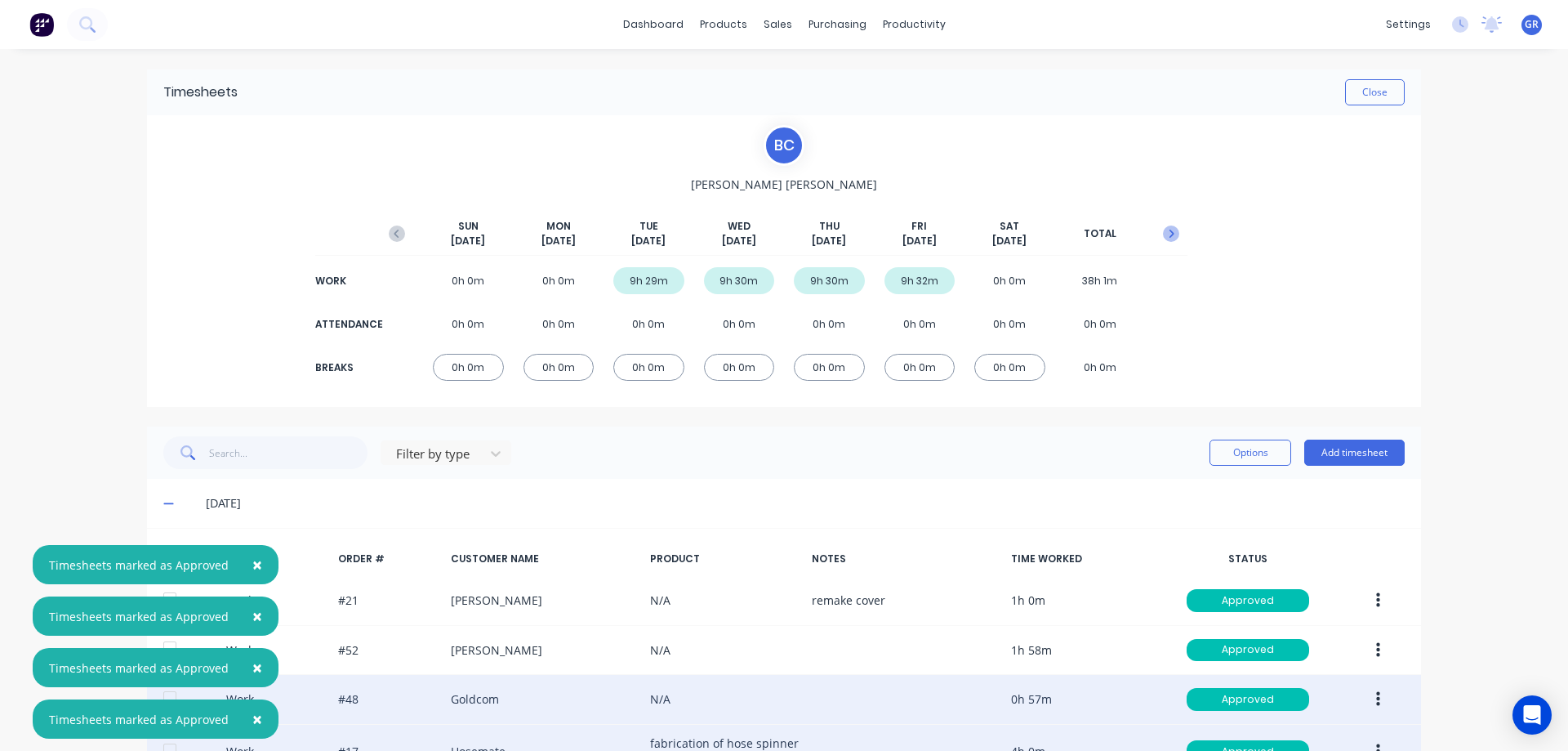
click at [1164, 234] on icon "button" at bounding box center [1171, 233] width 16 height 16
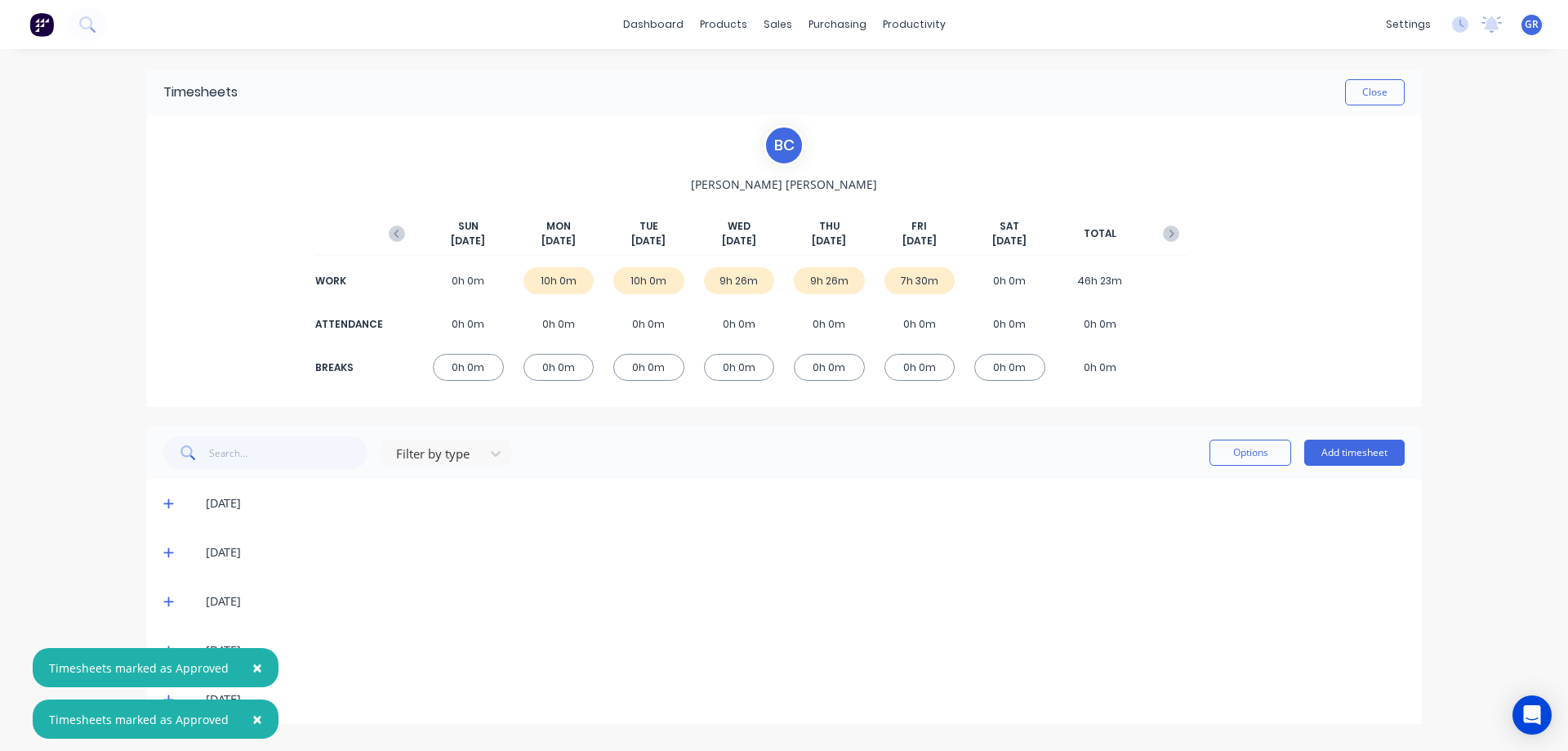
click at [172, 505] on icon at bounding box center [168, 503] width 10 height 11
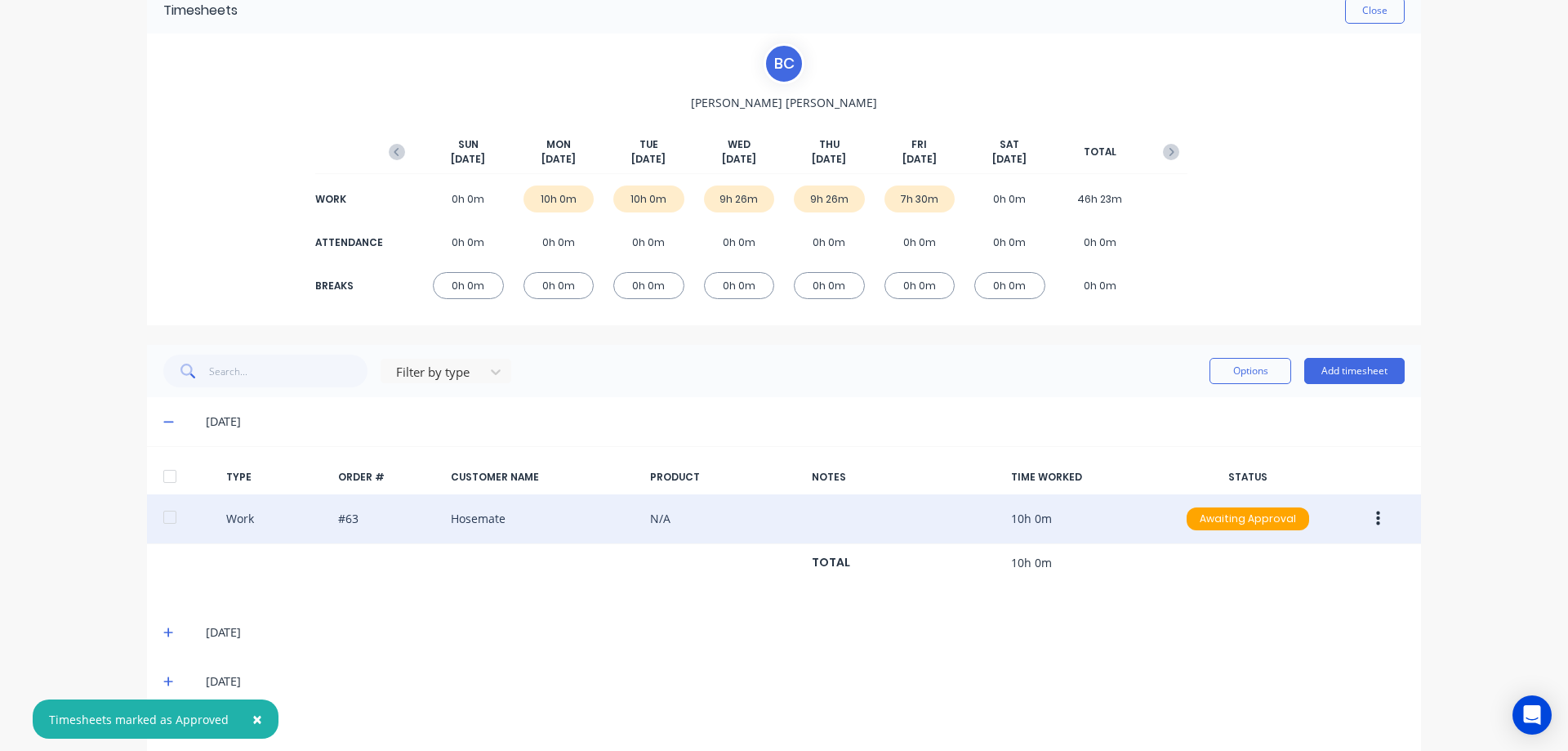
scroll to position [156, 0]
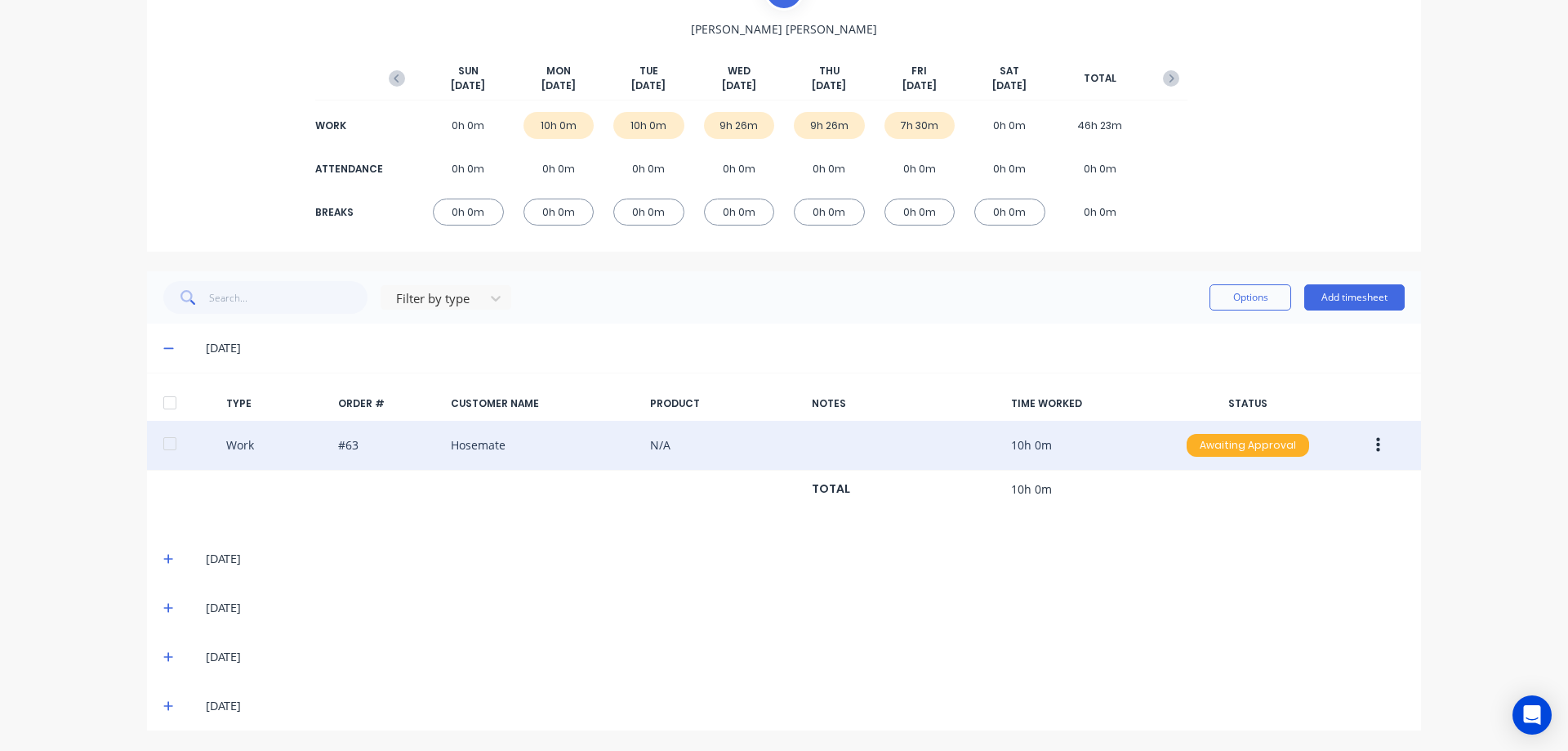
click at [1232, 448] on div "Awaiting Approval" at bounding box center [1247, 445] width 123 height 23
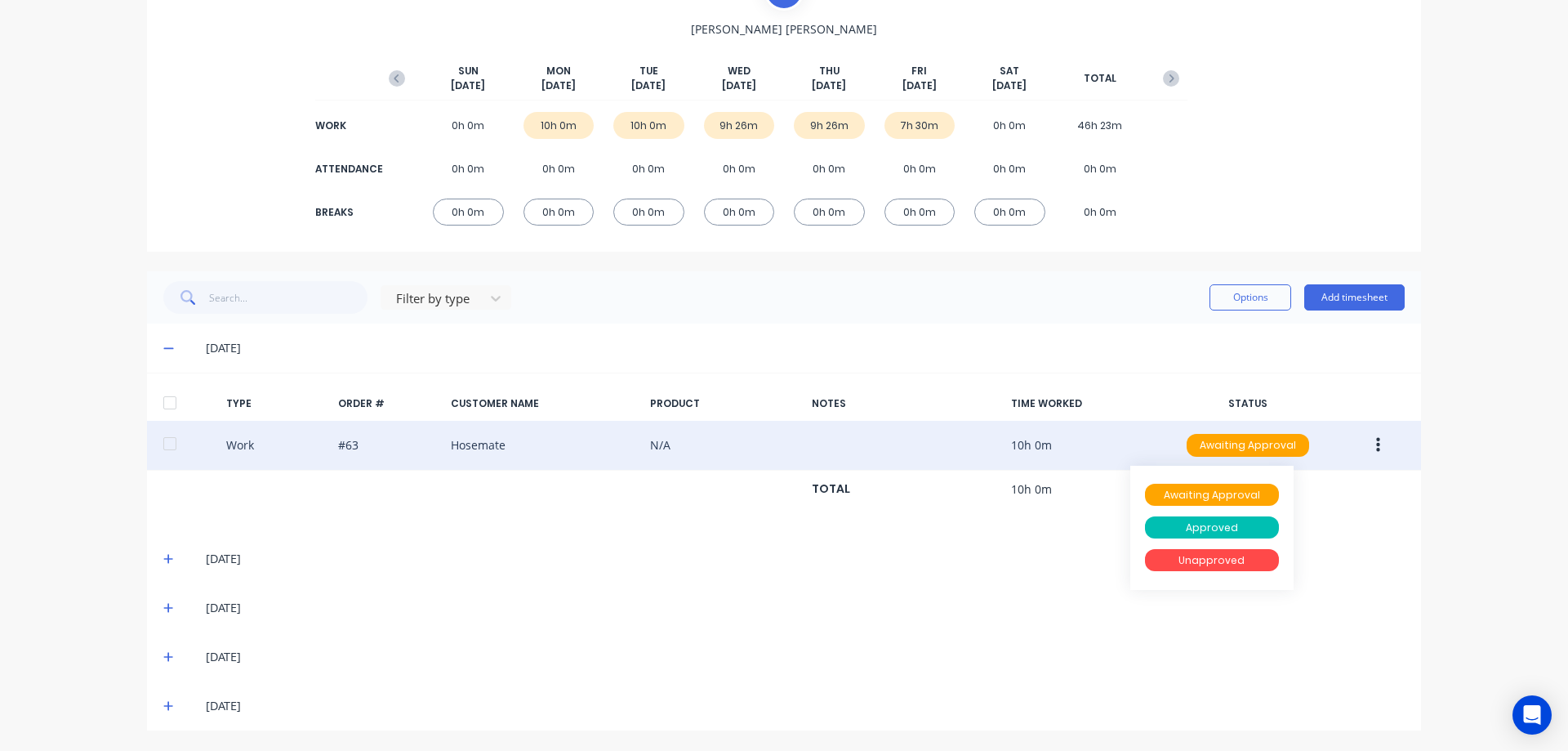
click at [1364, 448] on button "button" at bounding box center [1378, 444] width 38 height 29
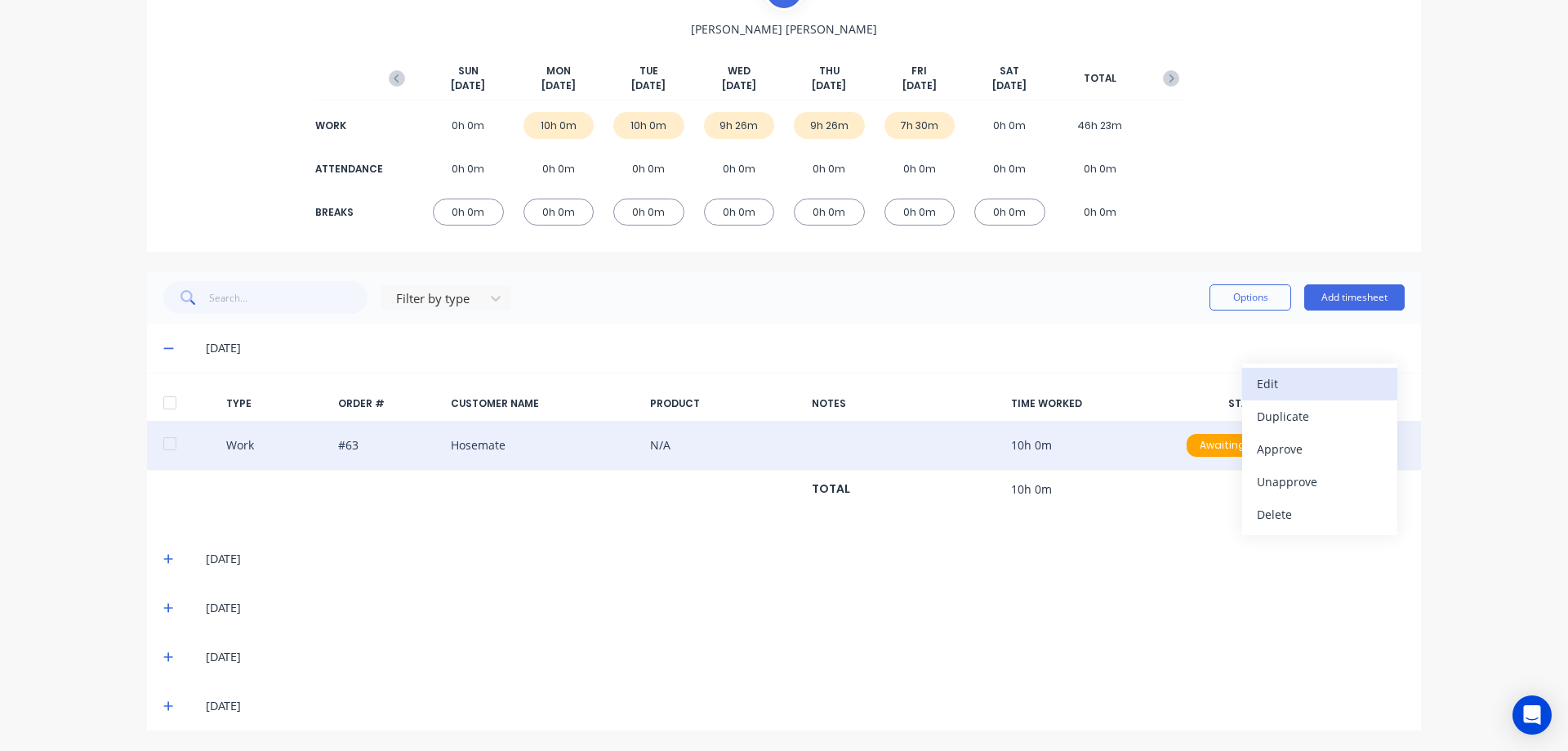
click at [1288, 375] on div "Edit" at bounding box center [1320, 383] width 126 height 23
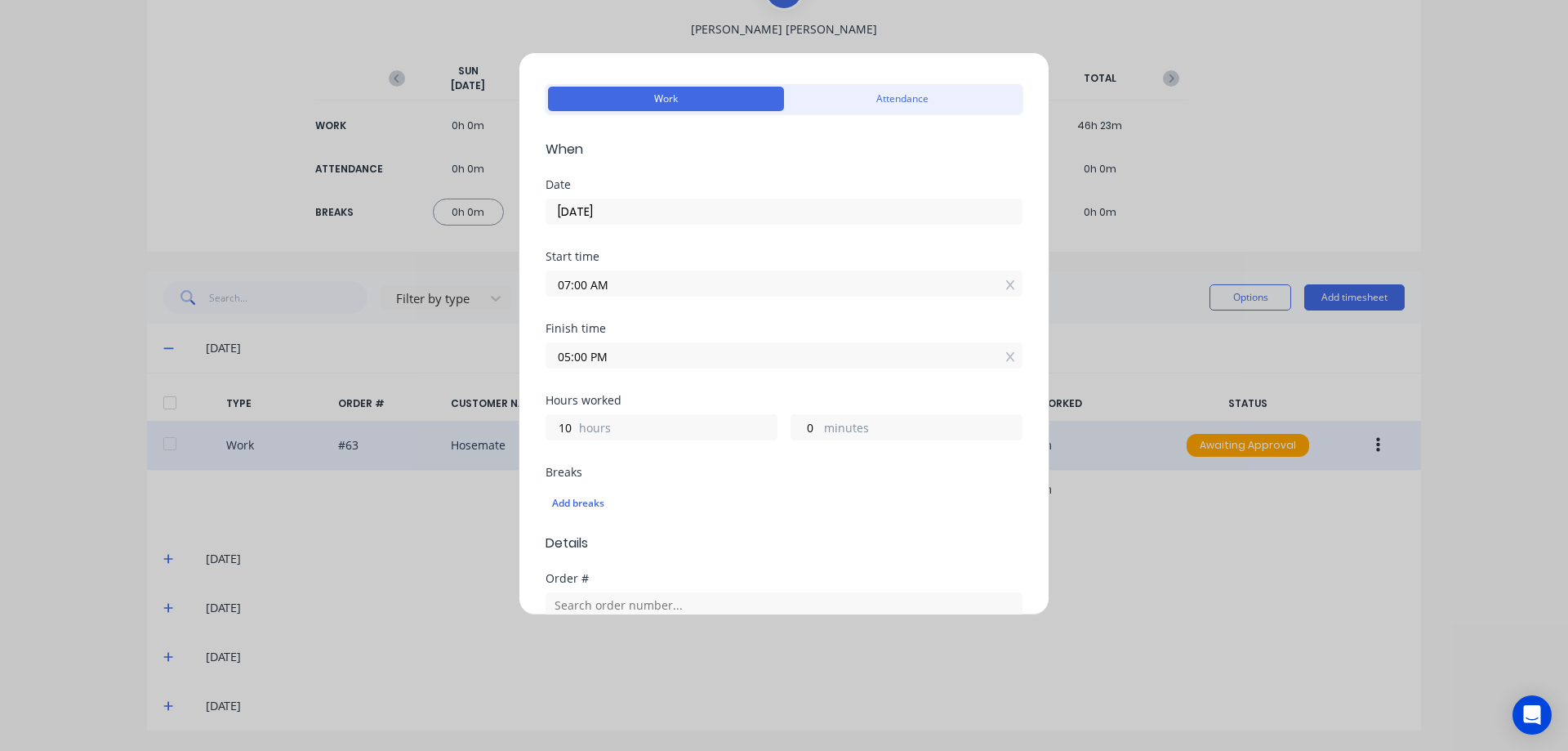
scroll to position [82, 0]
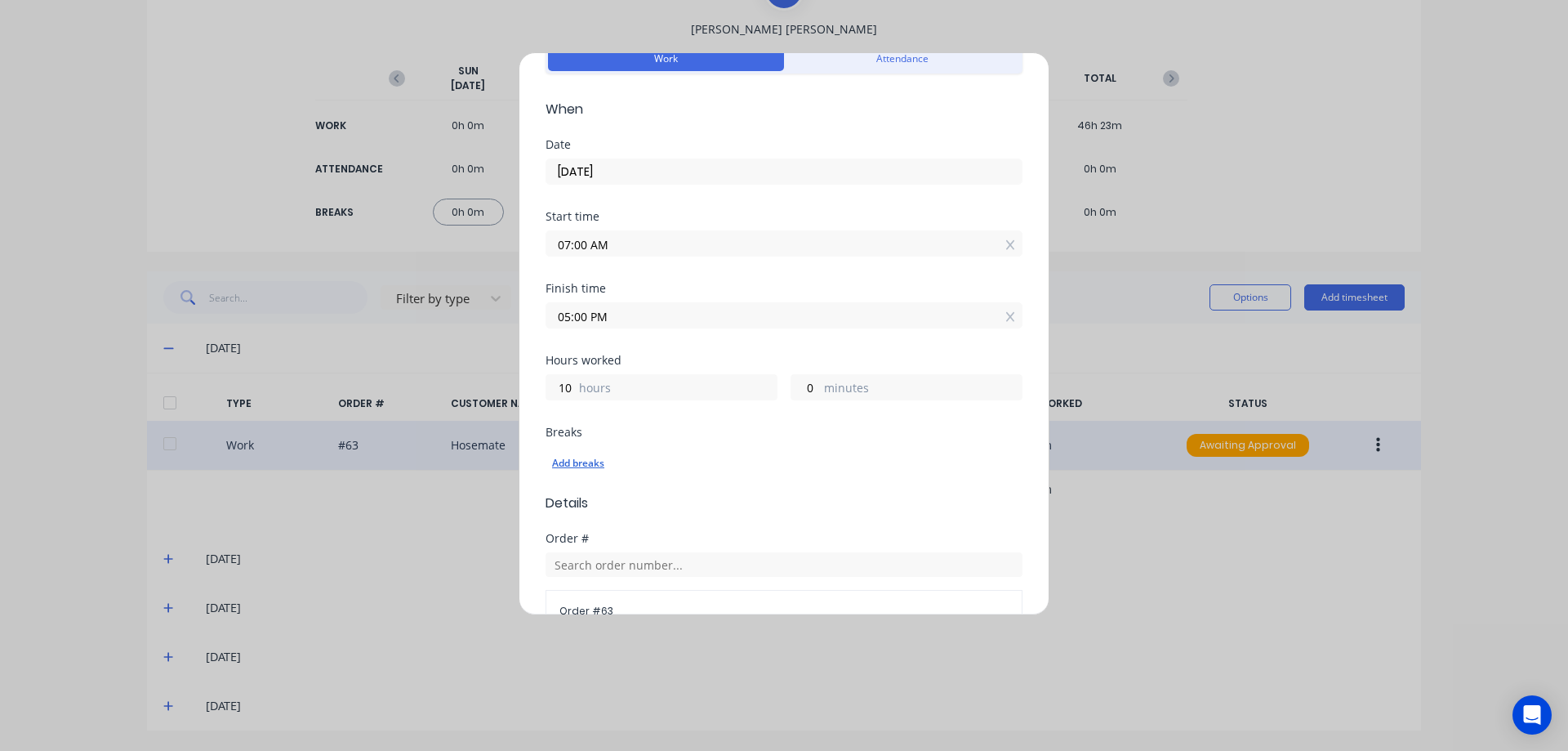
click at [582, 463] on div "Add breaks" at bounding box center [784, 463] width 464 height 22
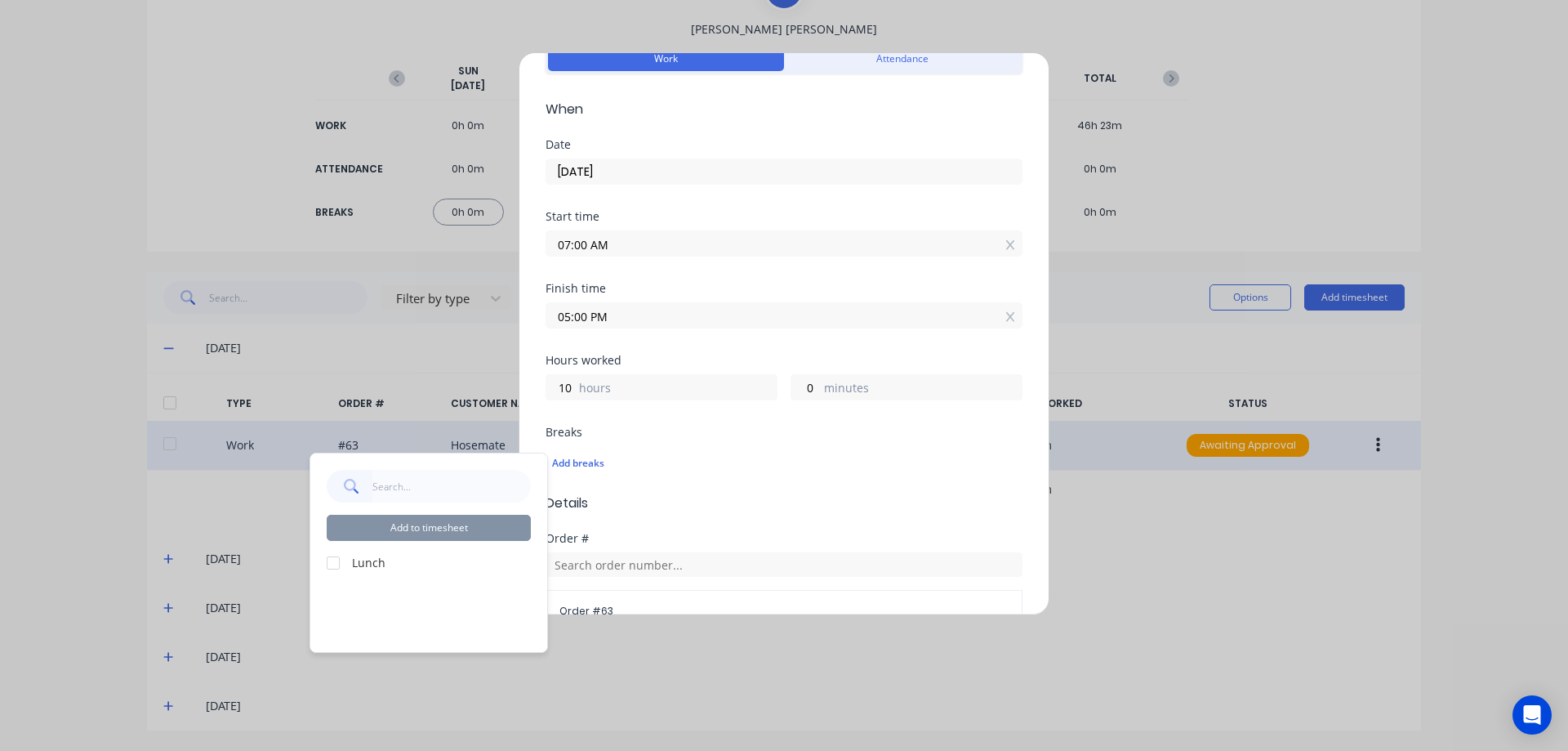
click at [332, 561] on div at bounding box center [333, 563] width 33 height 33
click at [360, 524] on button "Add to timesheet" at bounding box center [429, 528] width 204 height 26
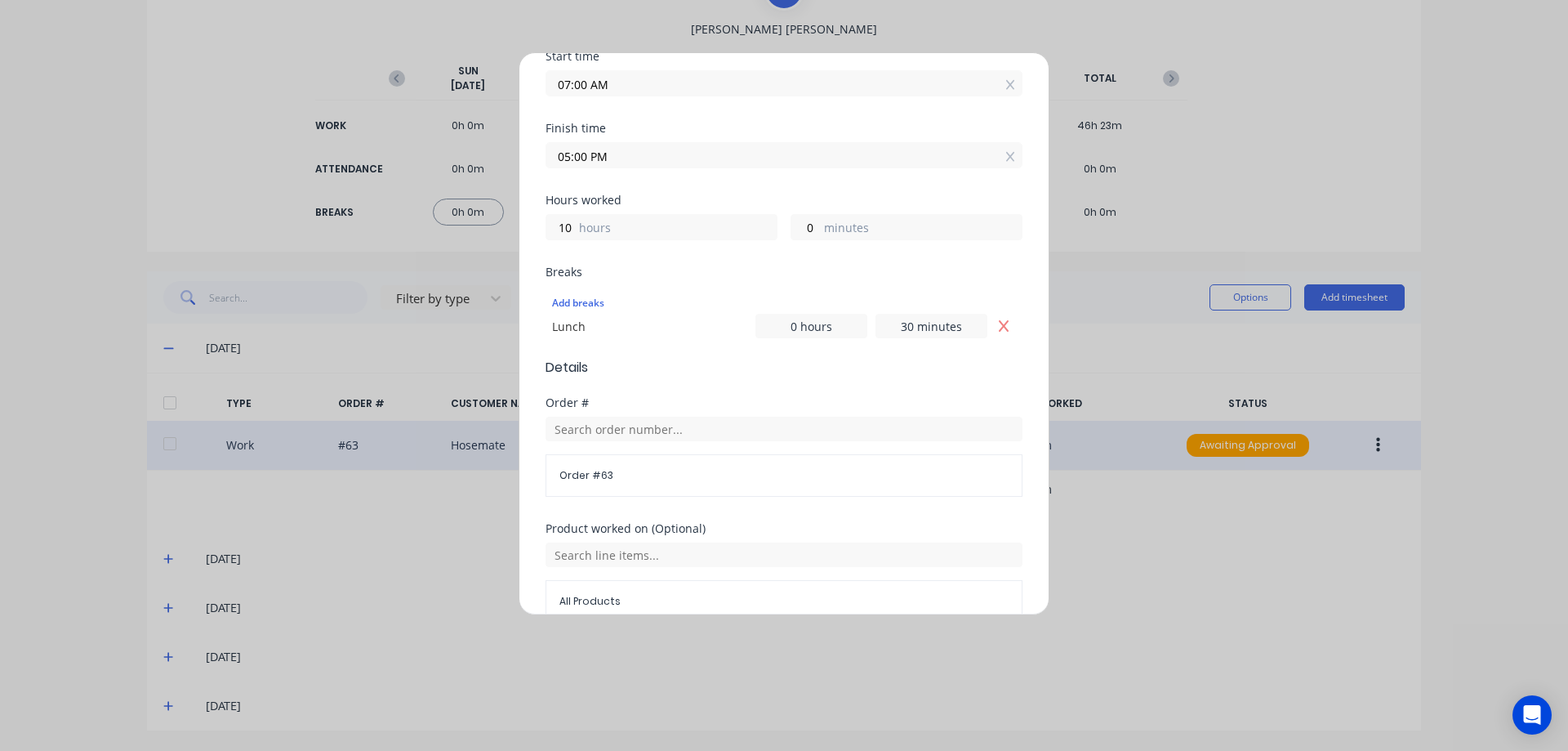
scroll to position [458, 0]
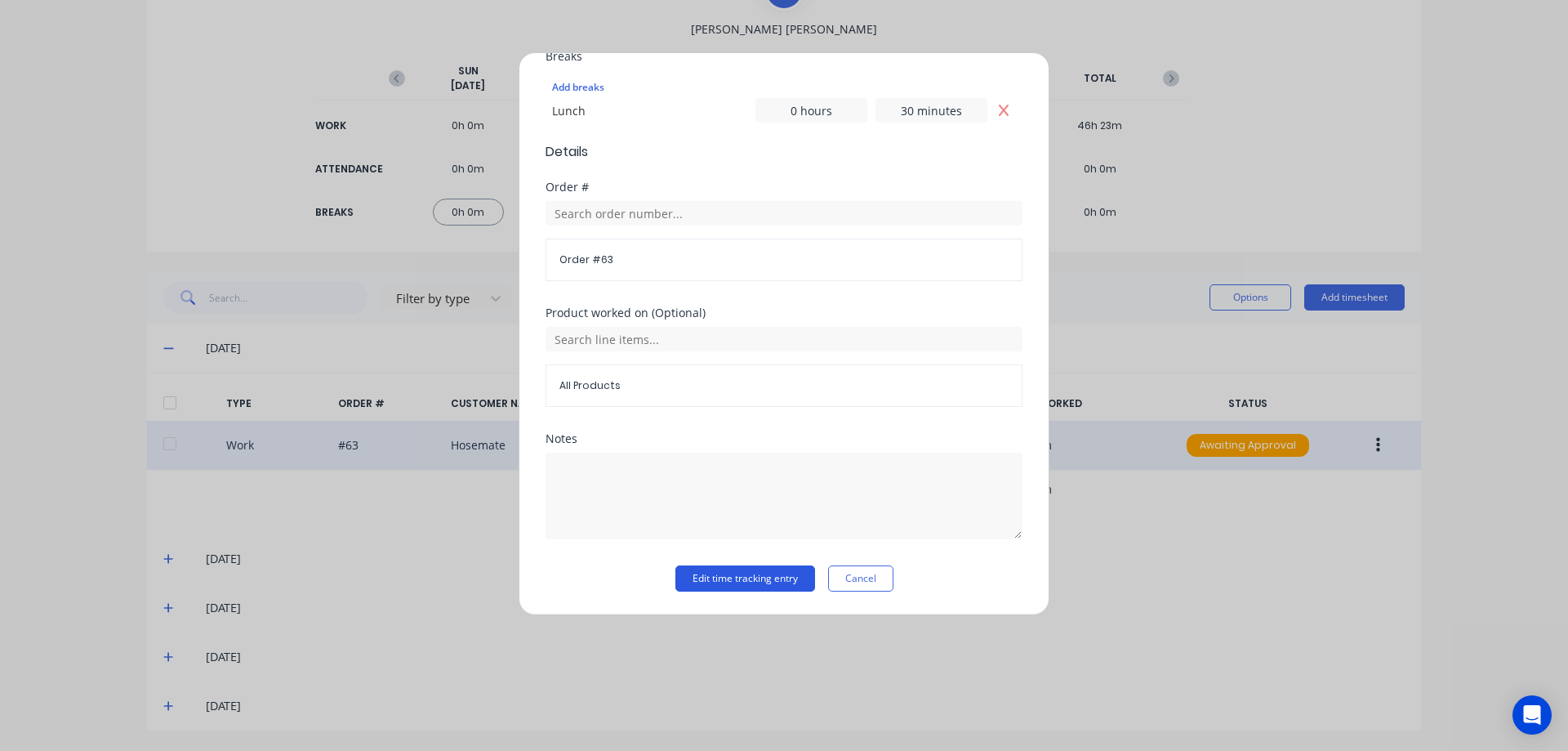
click at [720, 579] on button "Edit time tracking entry" at bounding box center [745, 578] width 140 height 26
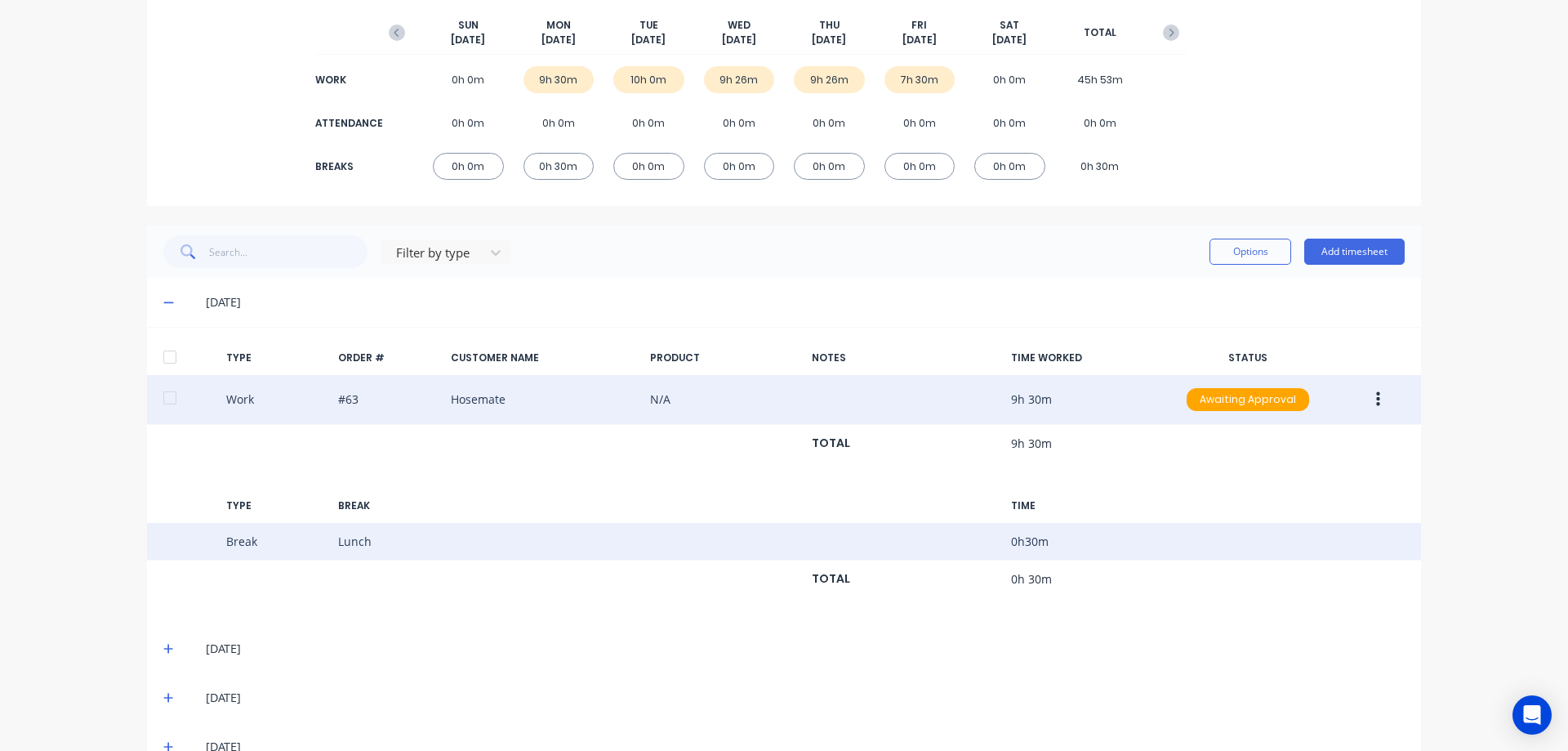
scroll to position [291, 0]
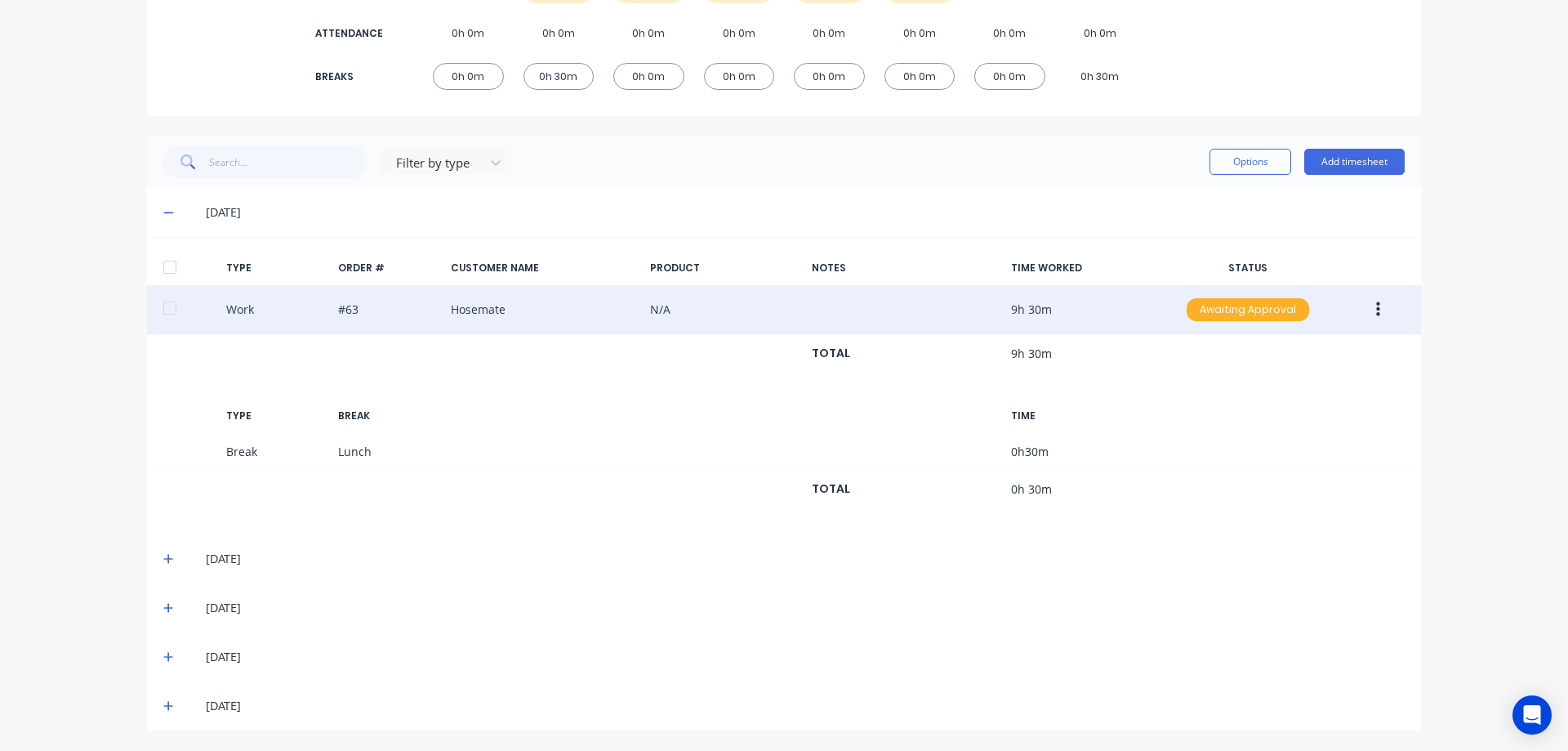
click at [1229, 299] on div "Awaiting Approval" at bounding box center [1247, 309] width 123 height 23
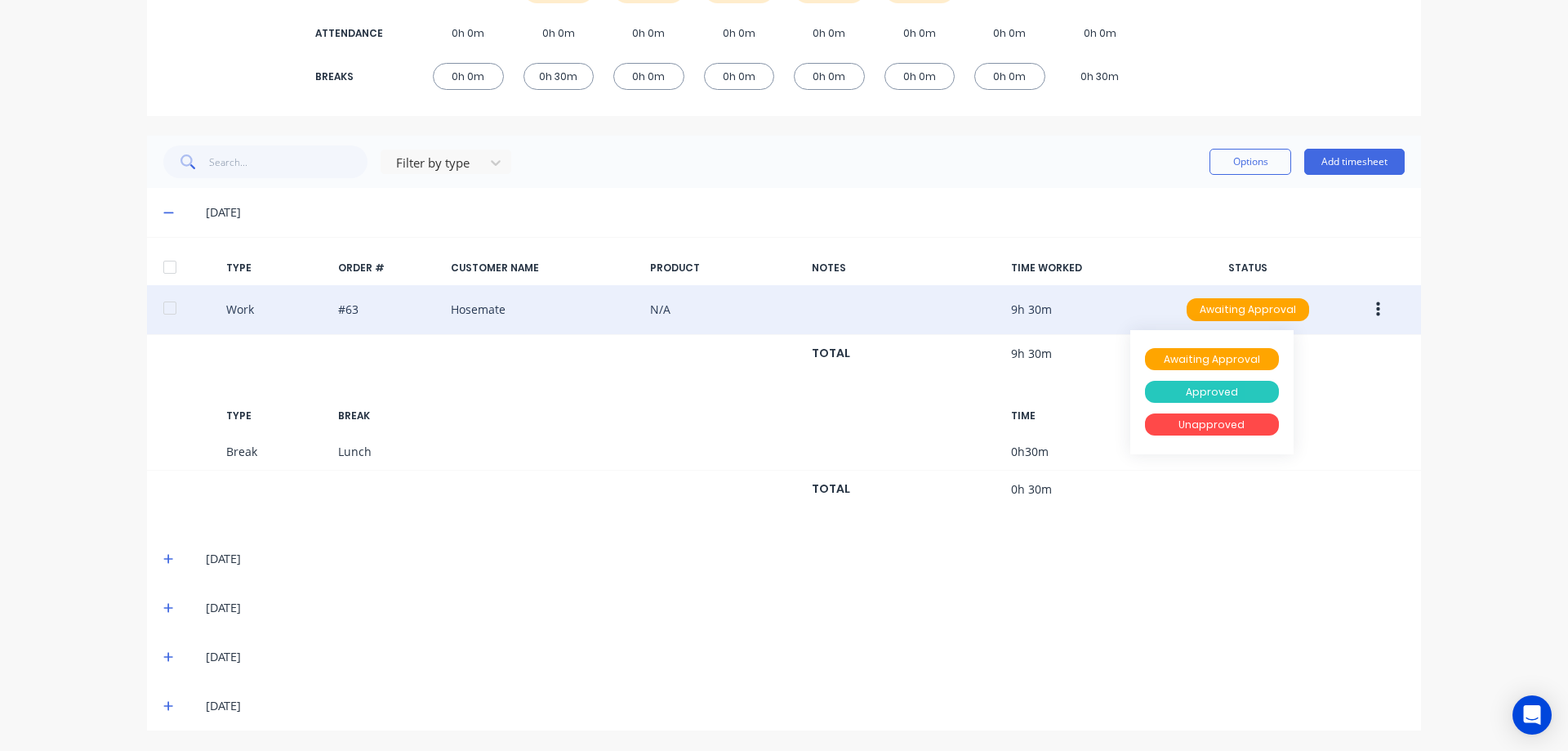
click at [1217, 397] on div "Approved" at bounding box center [1212, 392] width 134 height 23
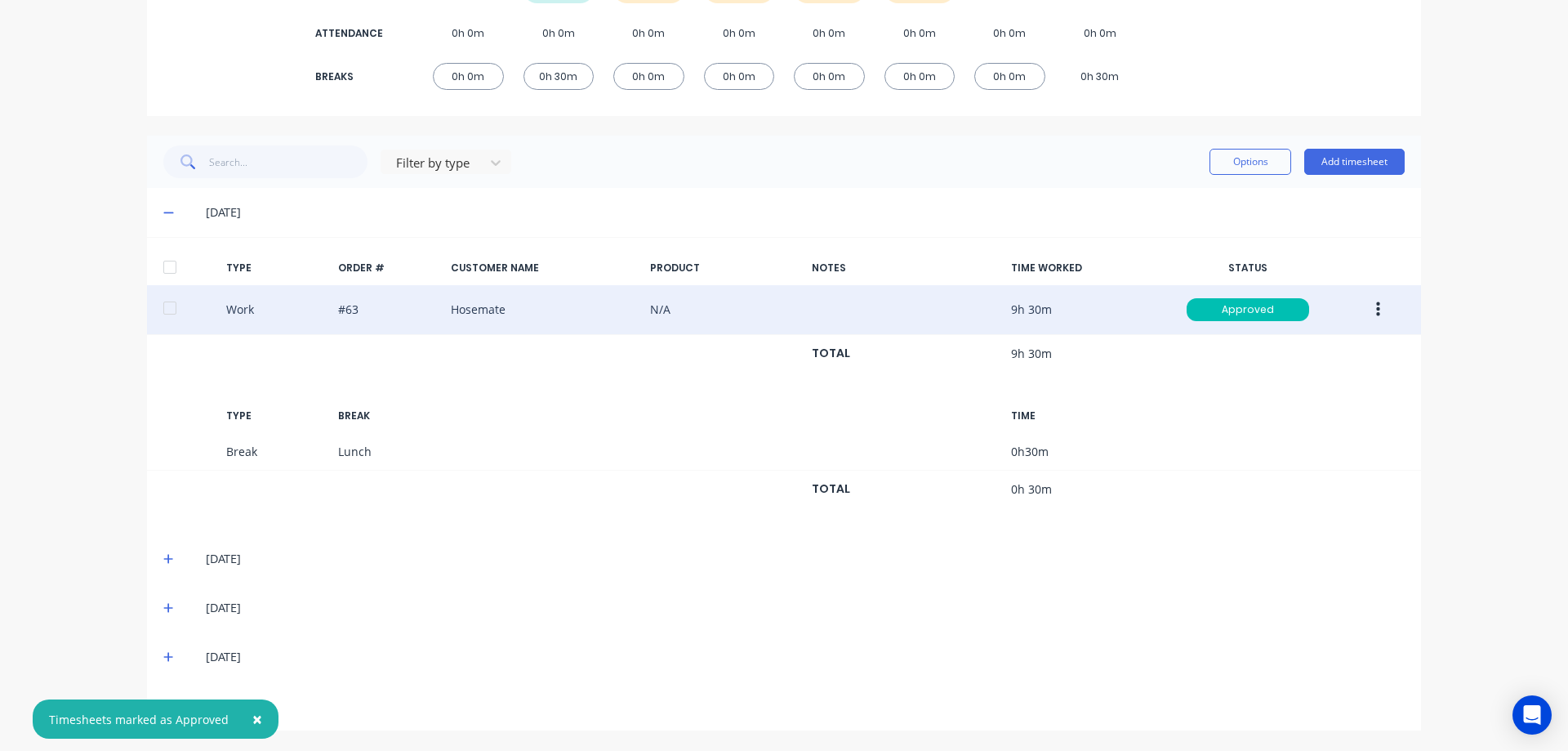
click at [164, 560] on icon at bounding box center [168, 559] width 9 height 9
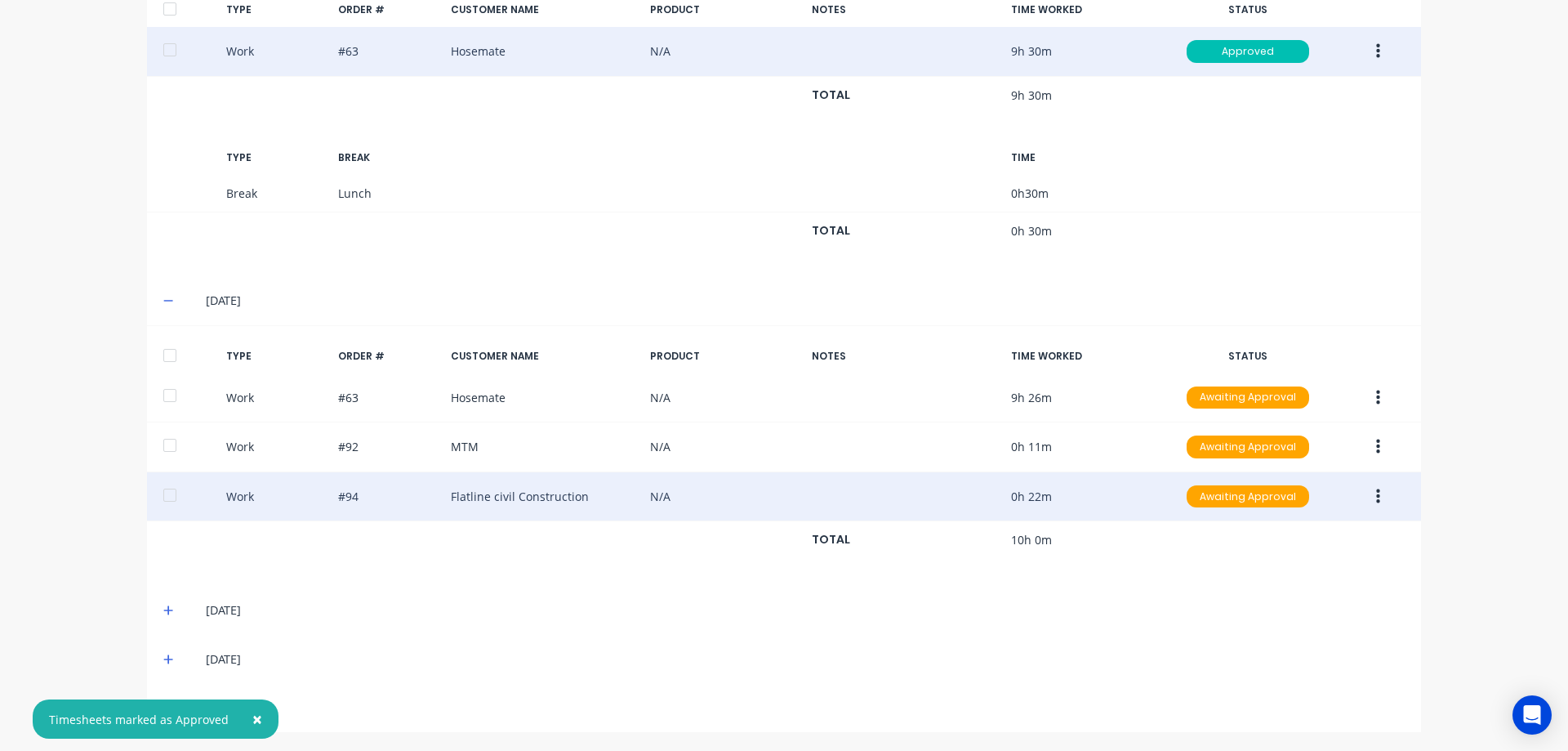
scroll to position [550, 0]
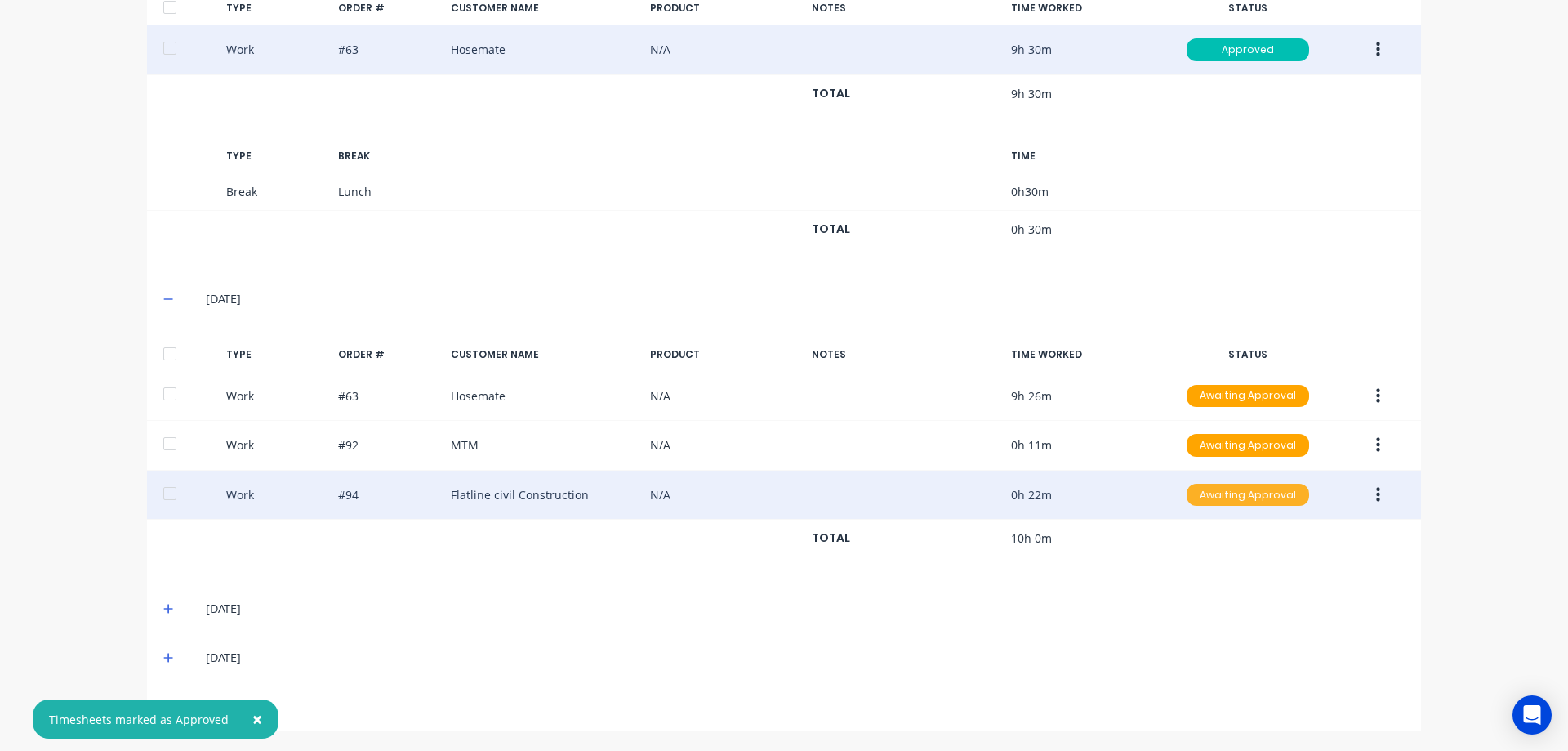
click at [1222, 493] on div "Awaiting Approval" at bounding box center [1247, 495] width 123 height 23
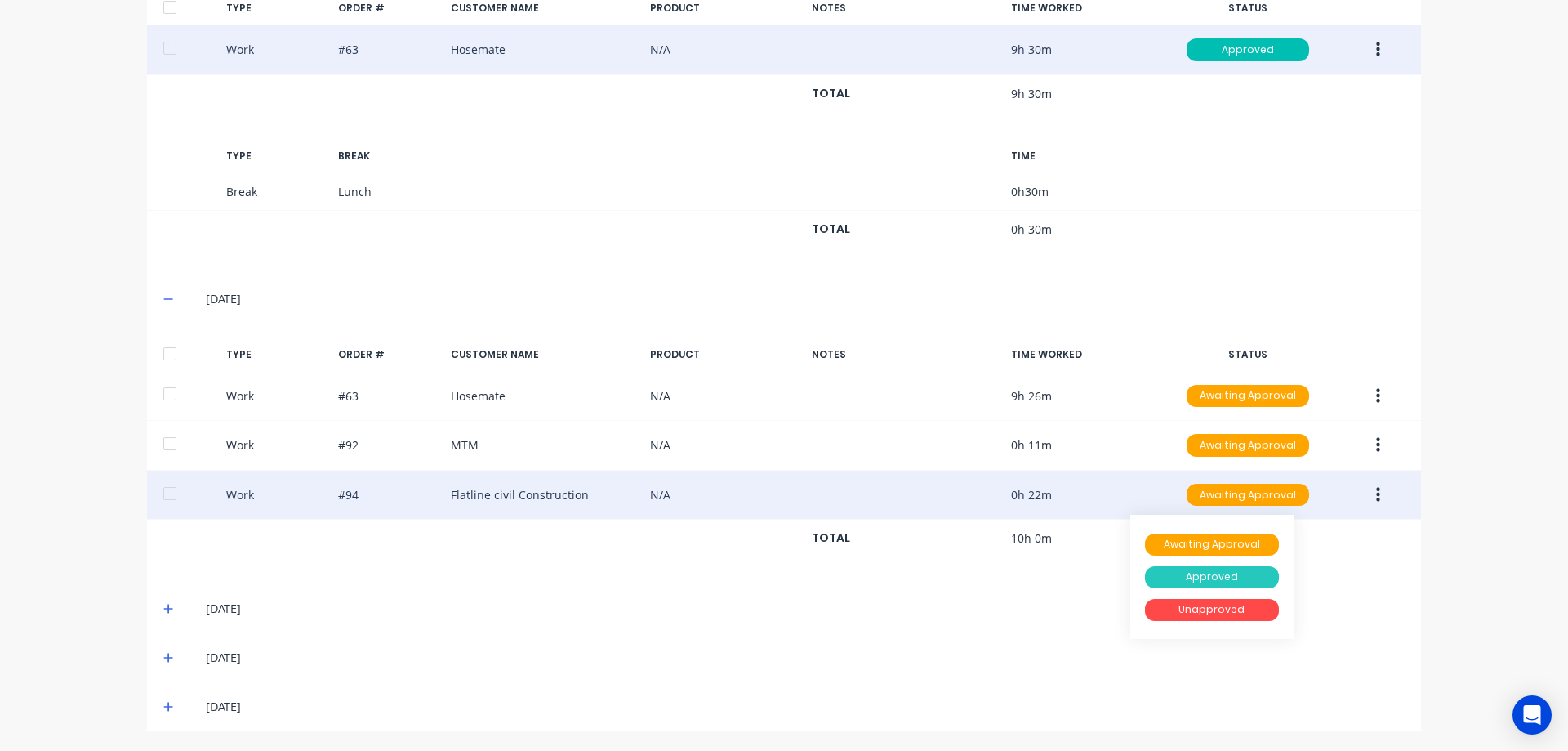
click at [1200, 575] on div "Approved" at bounding box center [1212, 578] width 134 height 23
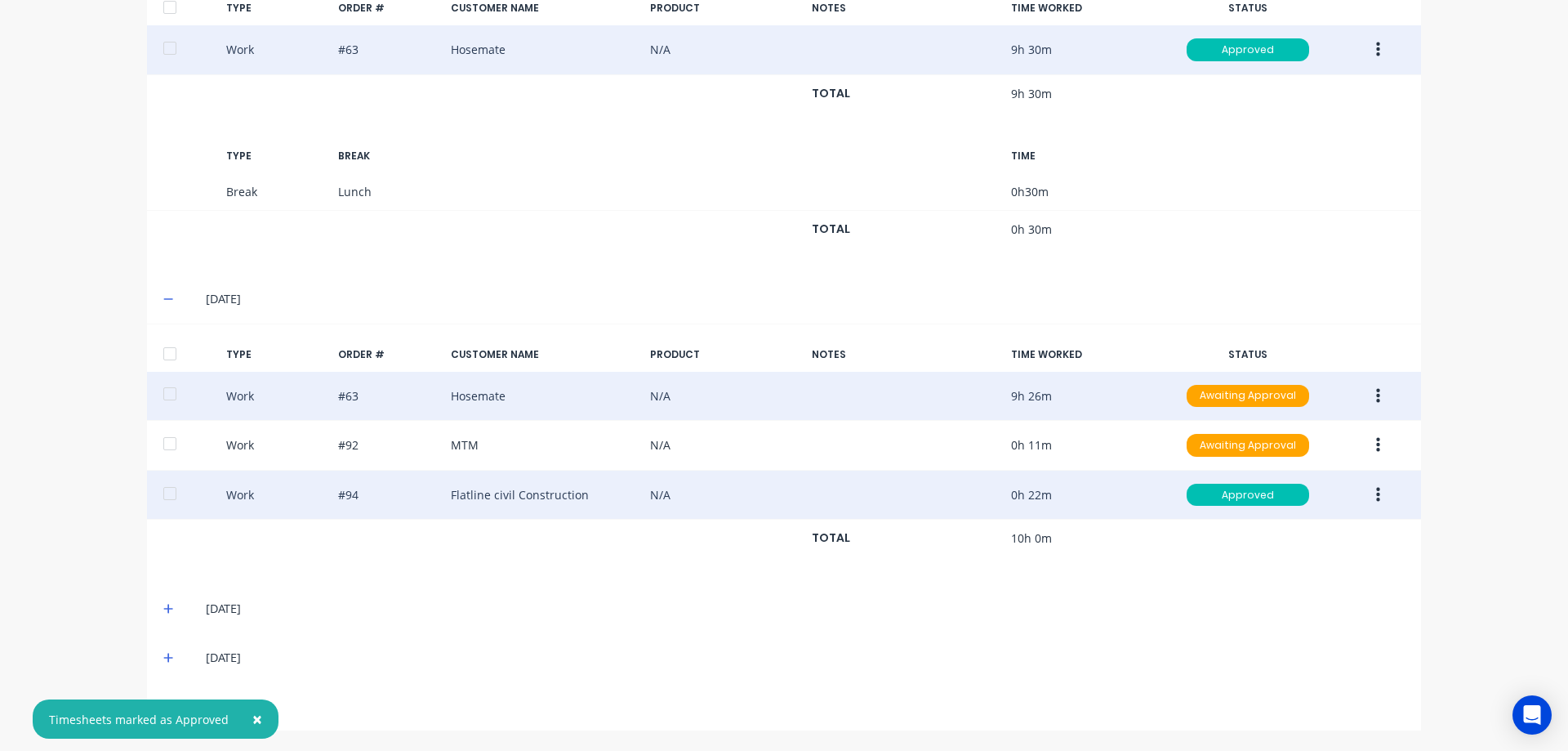
click at [1378, 391] on button "button" at bounding box center [1378, 396] width 38 height 29
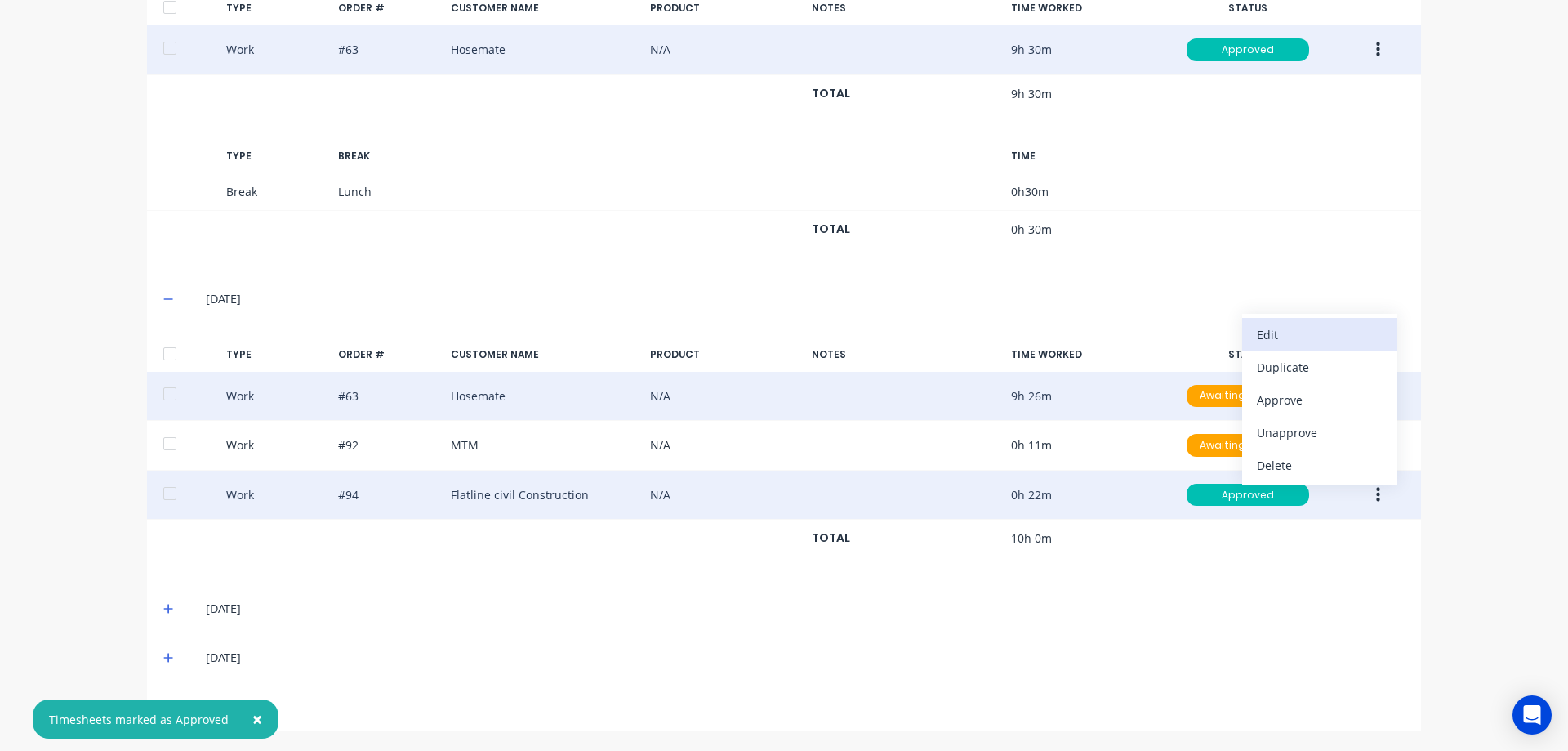
click at [1317, 327] on div "Edit" at bounding box center [1320, 334] width 126 height 23
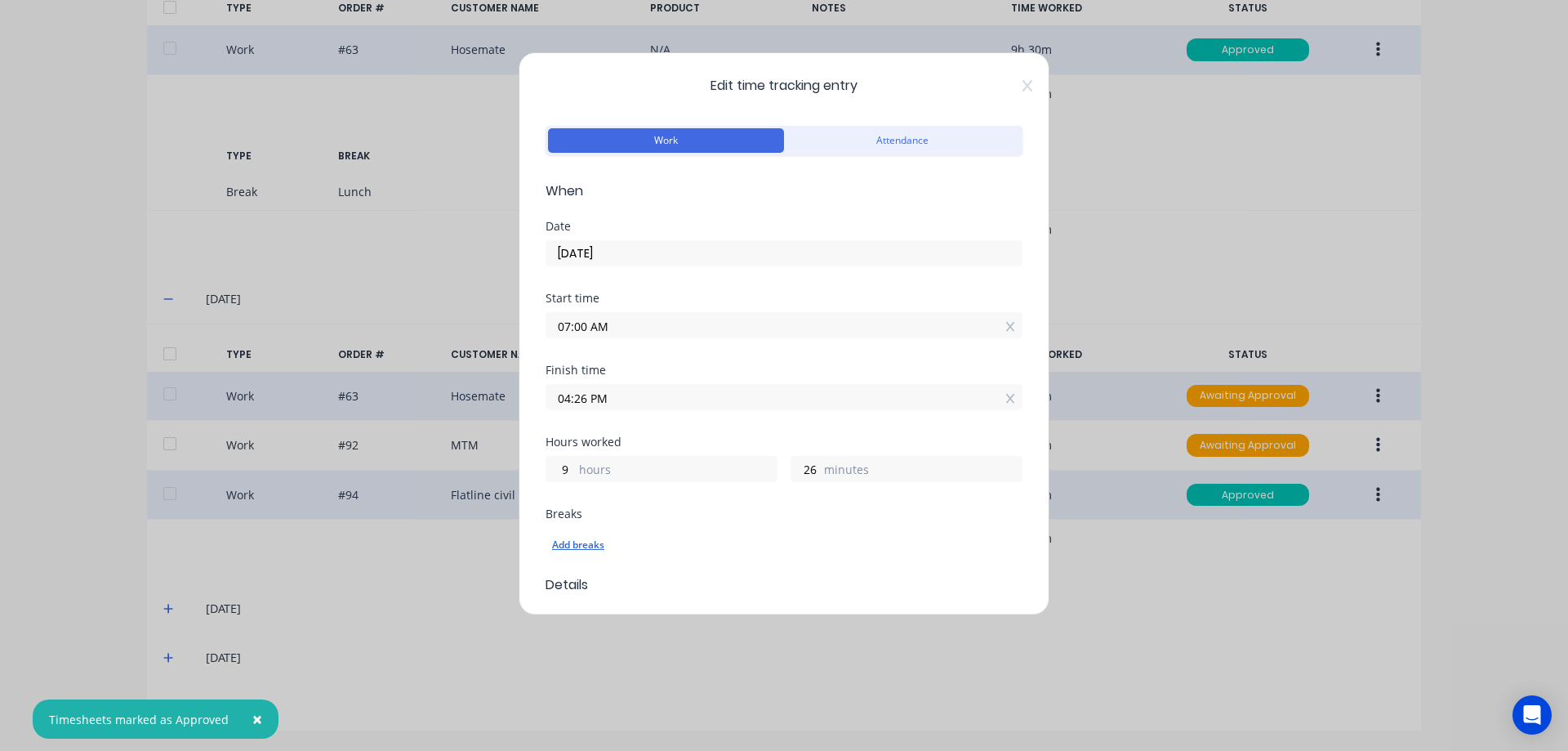
click at [590, 543] on div "Add breaks" at bounding box center [784, 545] width 464 height 22
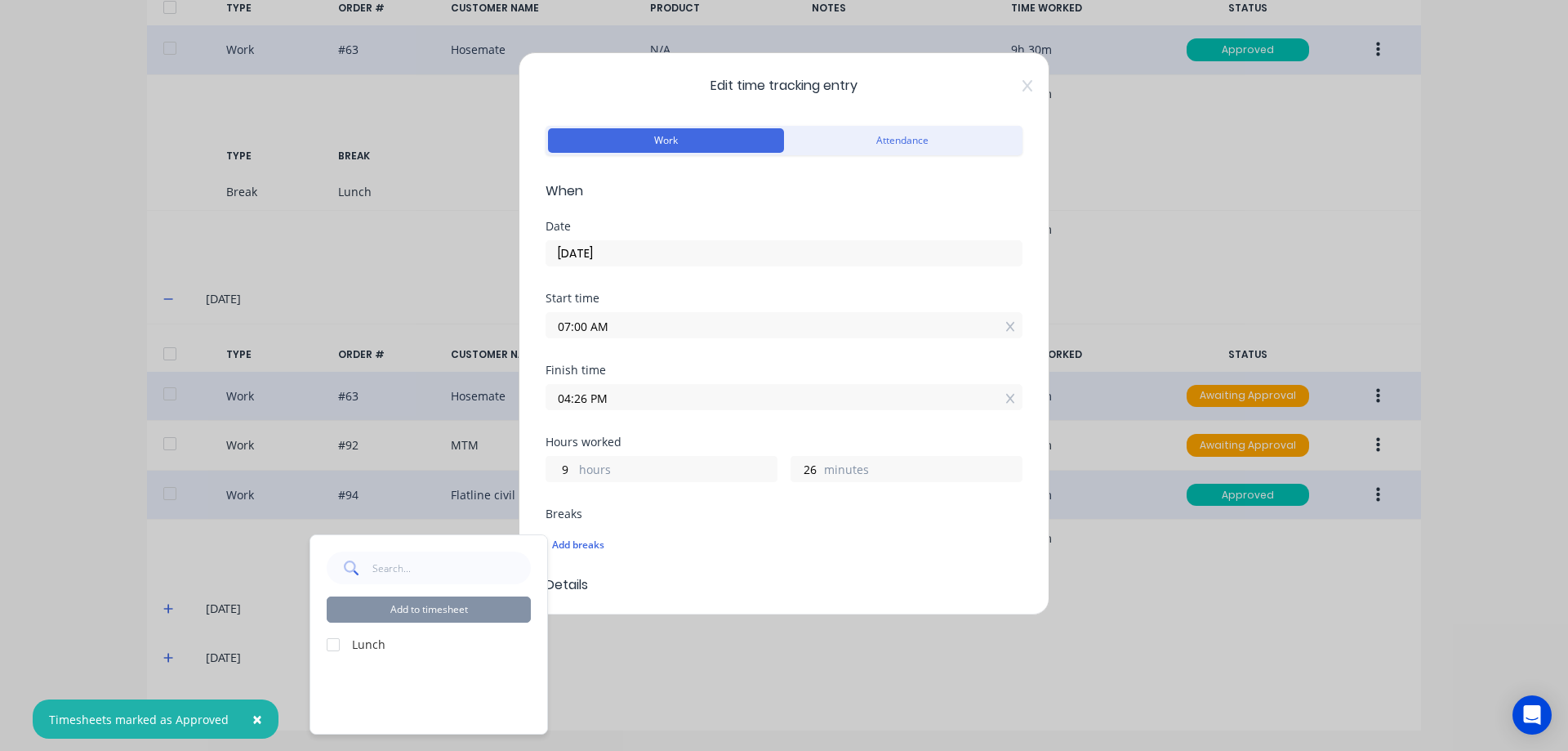
click at [330, 644] on div at bounding box center [333, 644] width 33 height 33
click at [413, 601] on button "Add to timesheet" at bounding box center [429, 609] width 204 height 26
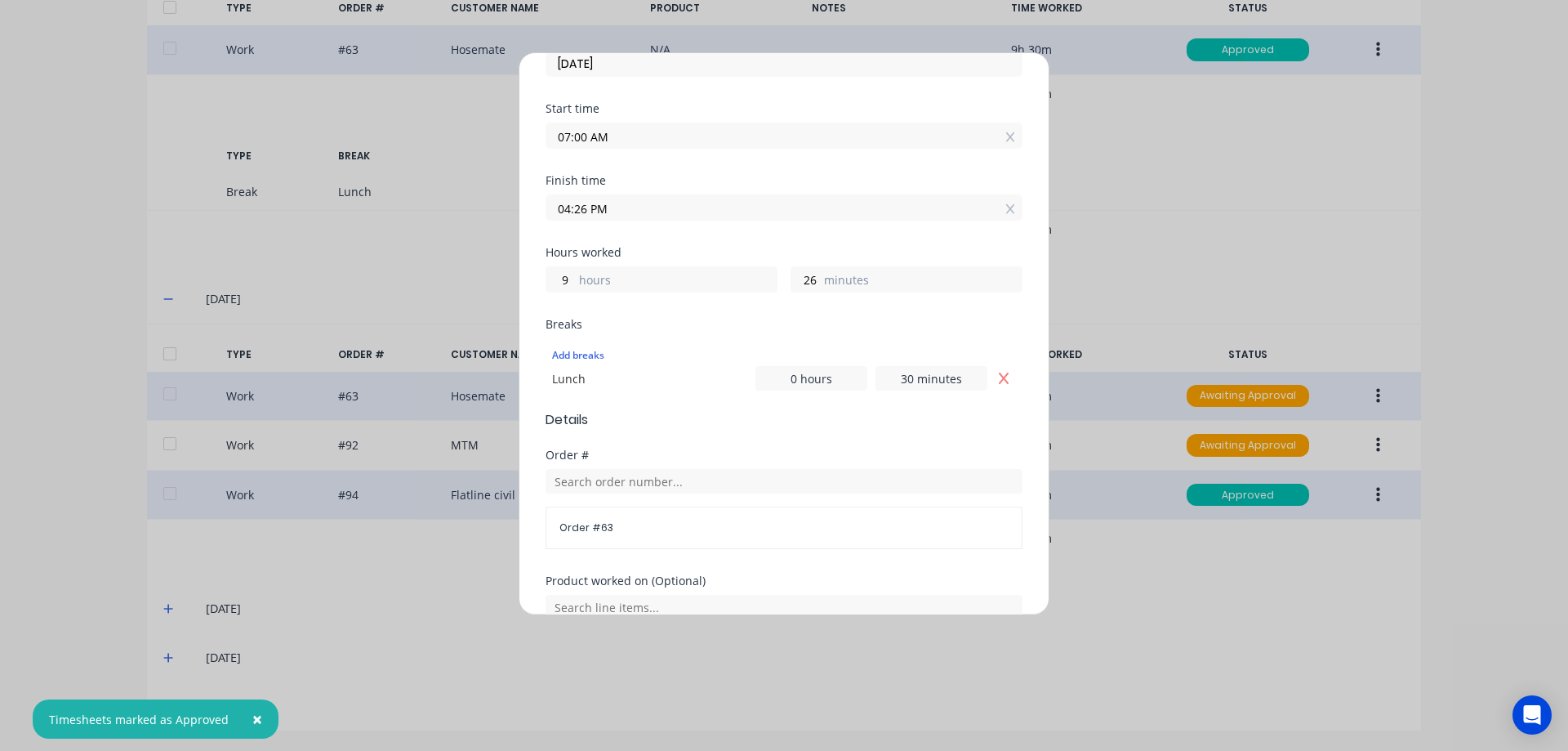
scroll to position [458, 0]
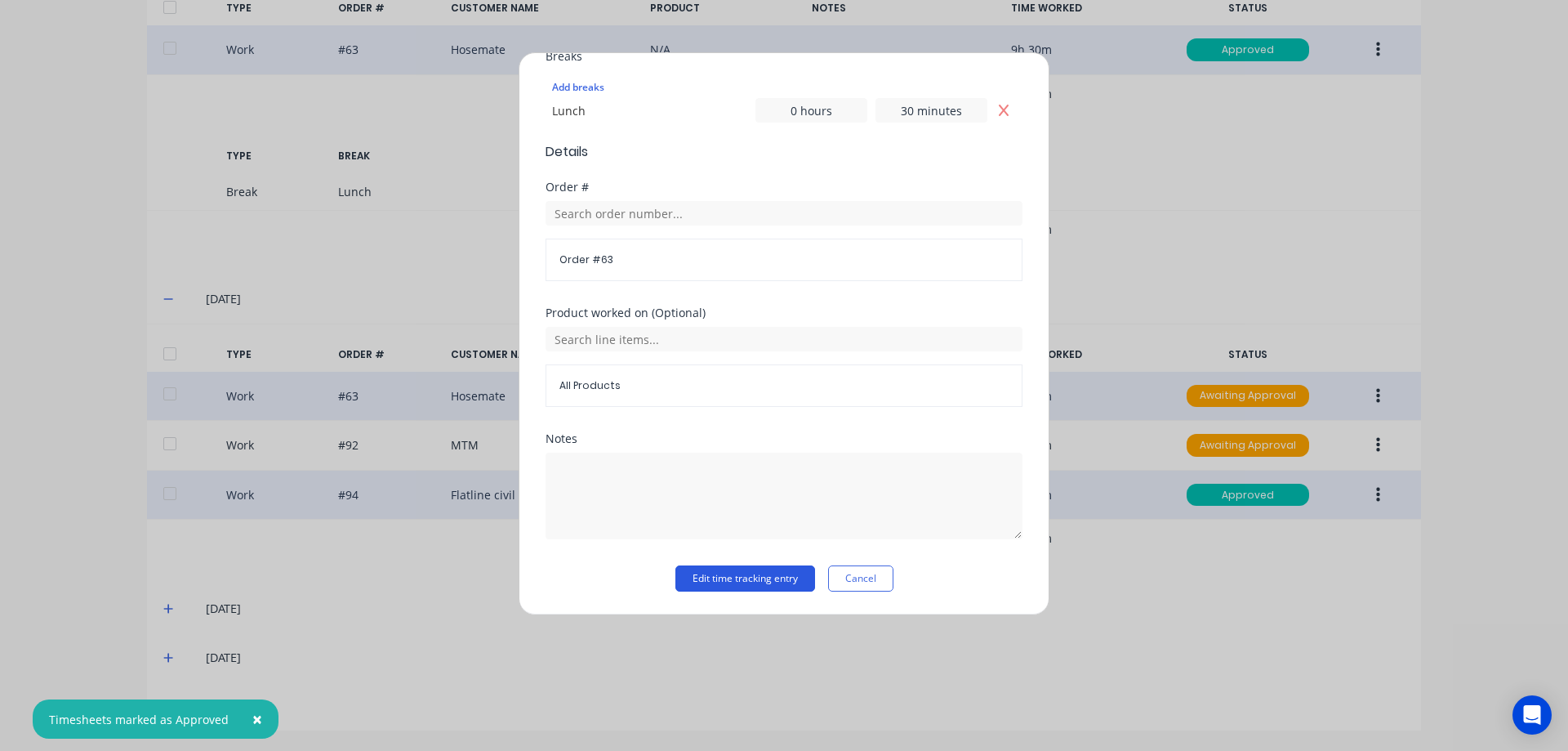
click at [739, 581] on button "Edit time tracking entry" at bounding box center [745, 578] width 140 height 26
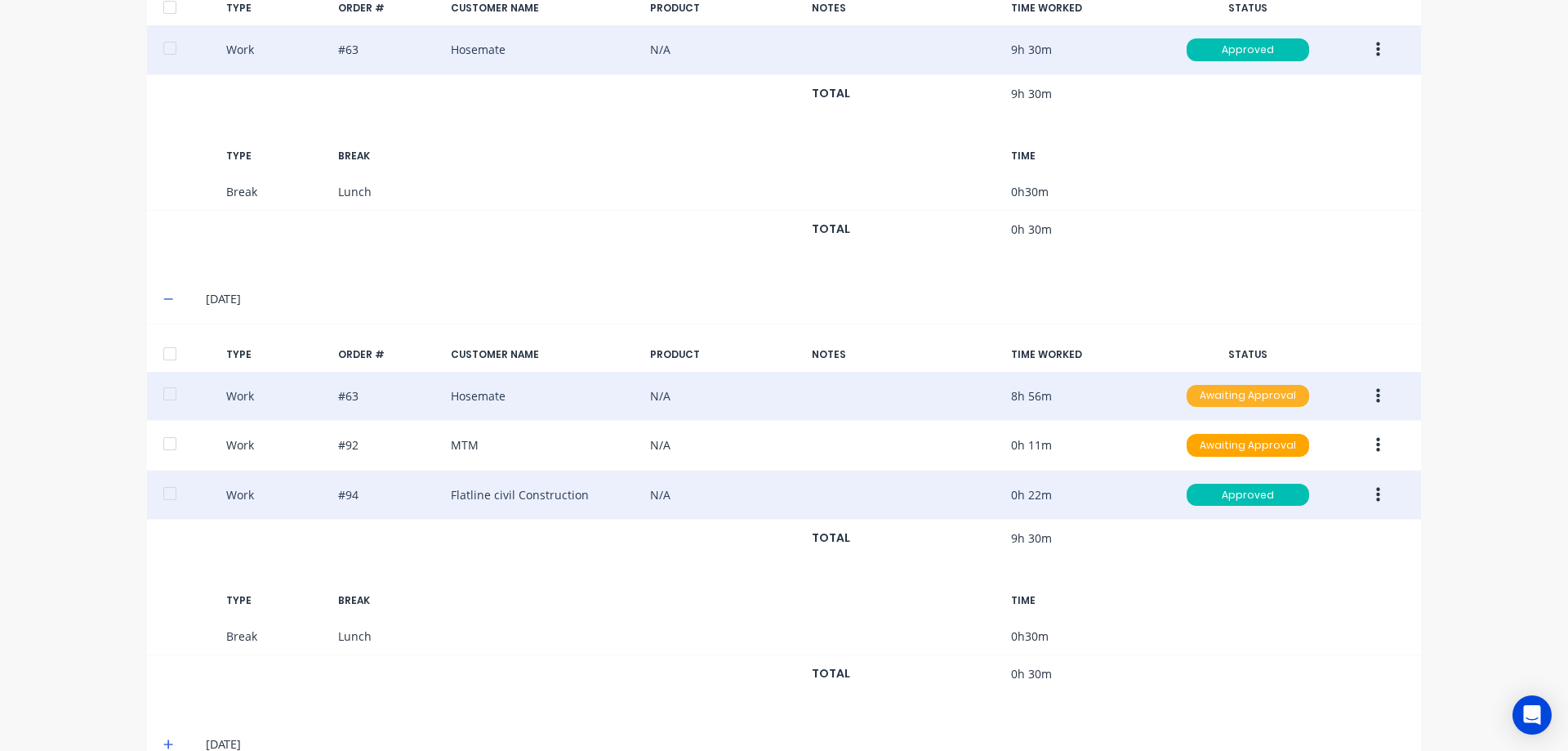
click at [1257, 397] on div "Awaiting Approval" at bounding box center [1247, 396] width 123 height 23
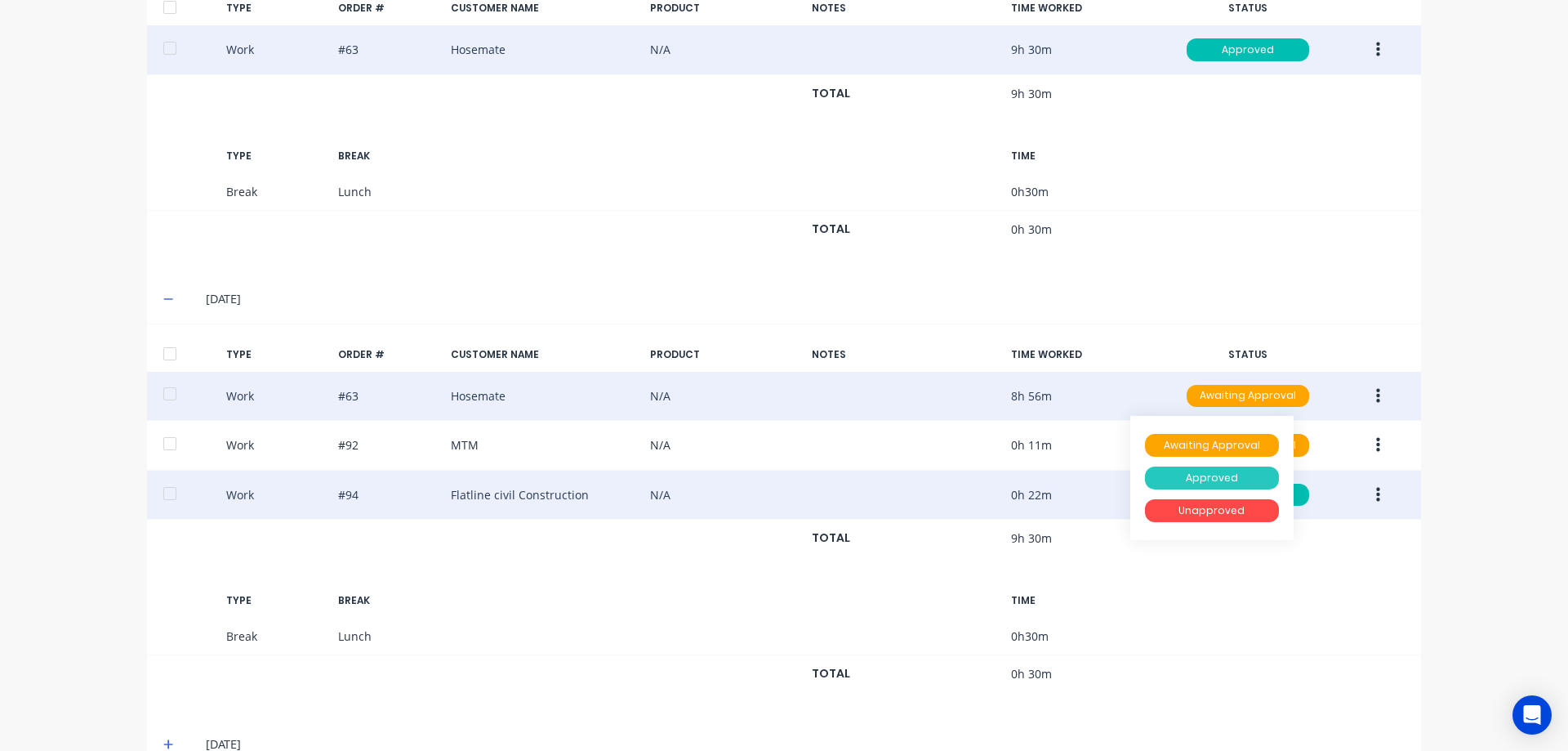
click at [1211, 473] on div "Approved" at bounding box center [1212, 478] width 134 height 23
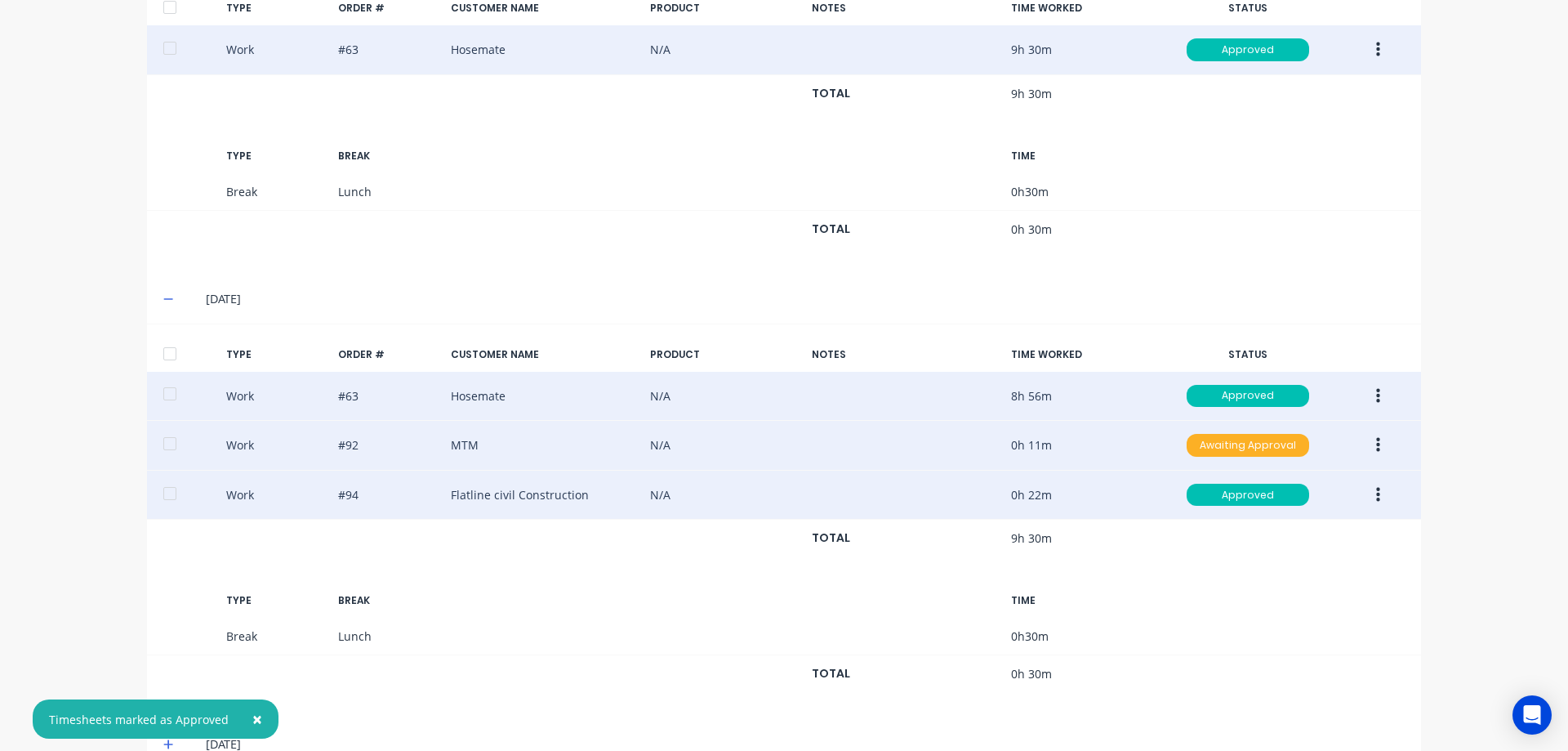
click at [1209, 453] on div "Awaiting Approval" at bounding box center [1247, 445] width 123 height 23
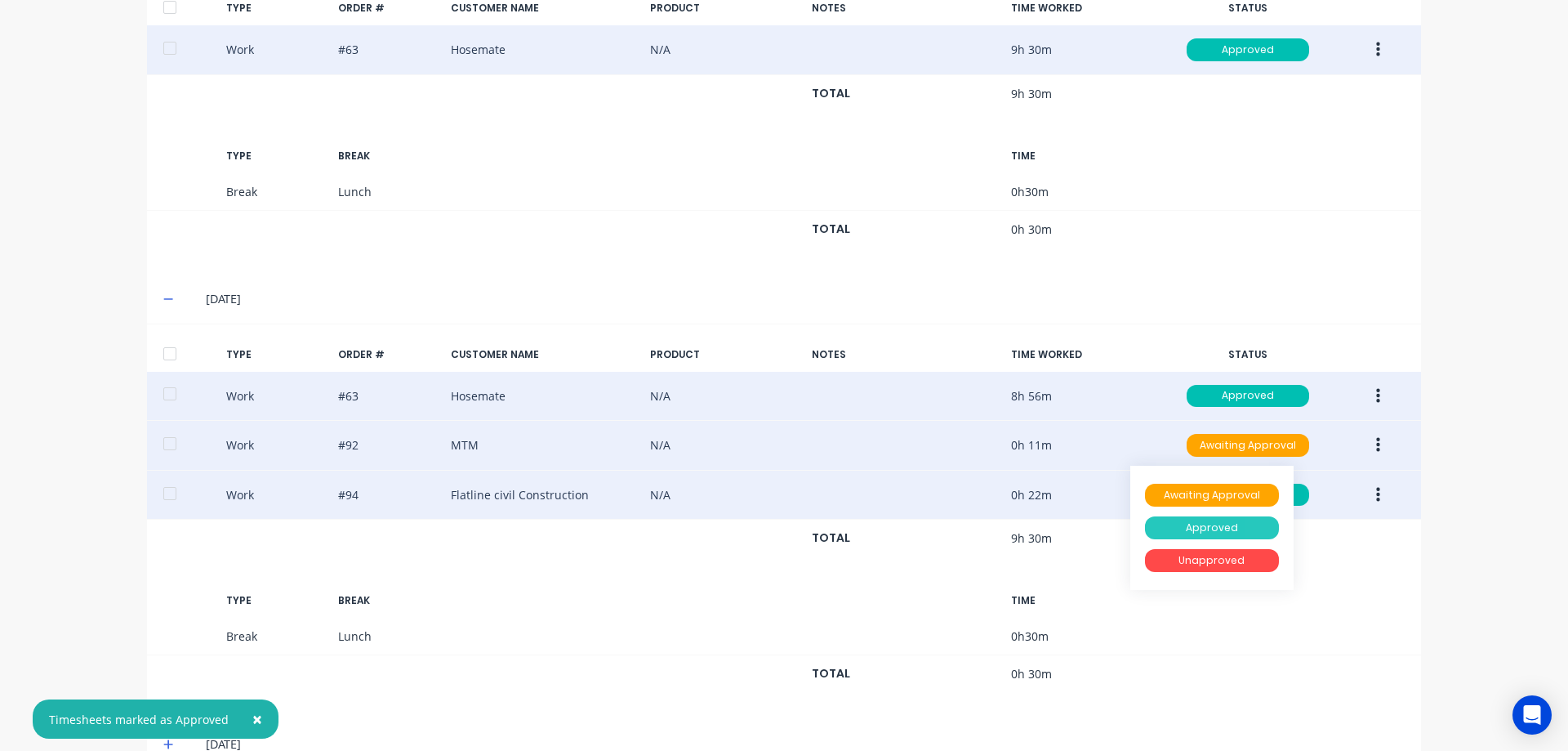
click at [1207, 520] on div "Approved" at bounding box center [1212, 528] width 134 height 23
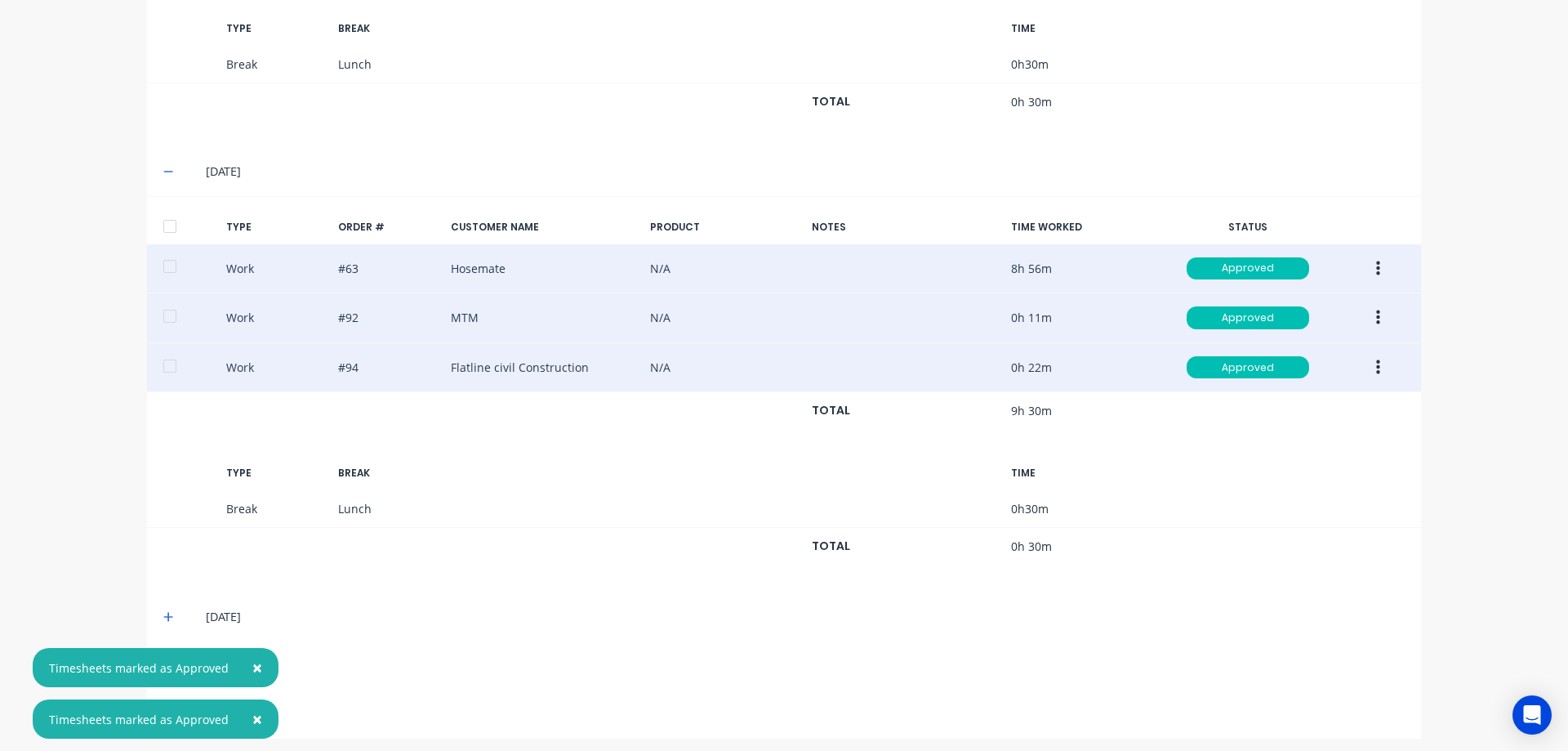
scroll to position [686, 0]
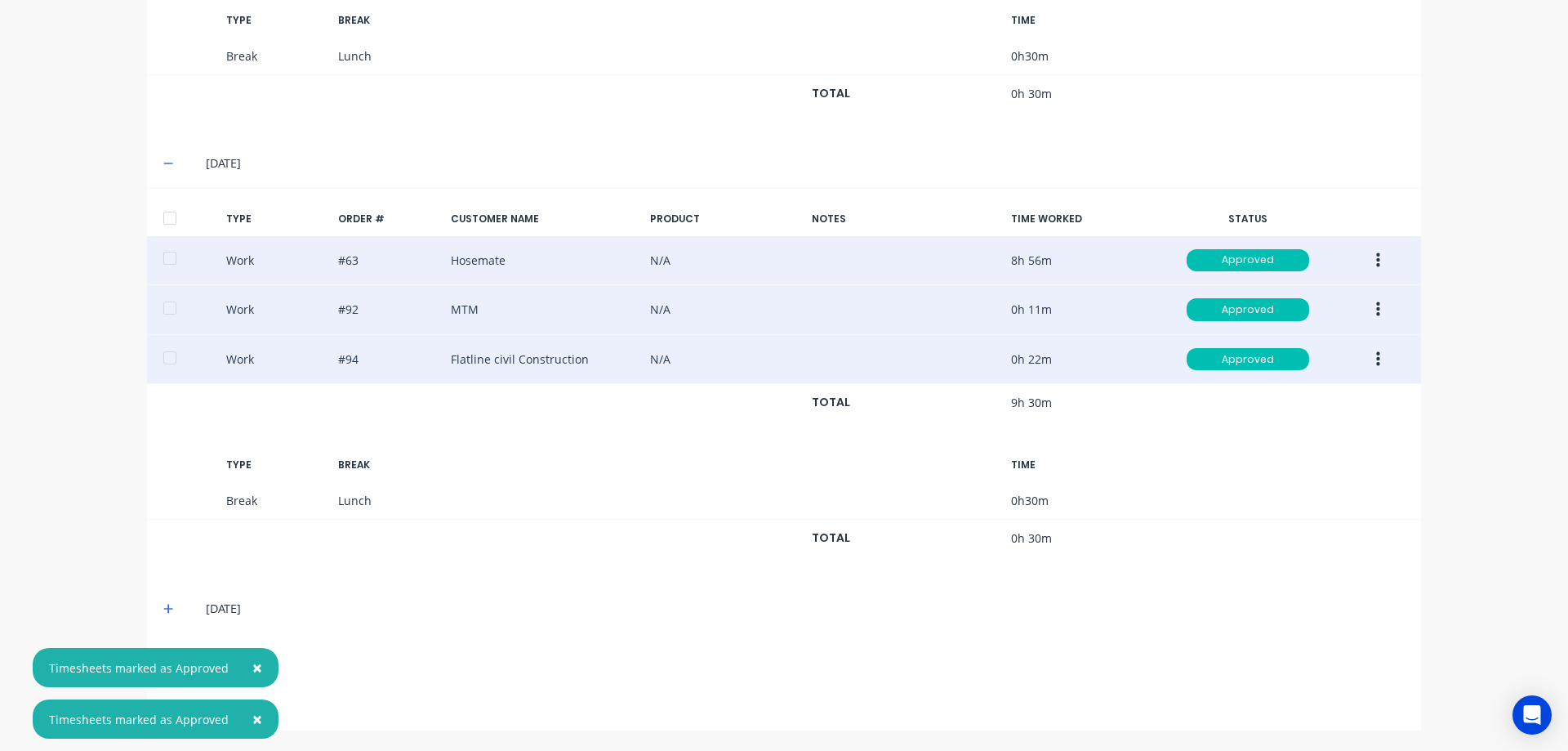
click at [165, 615] on span at bounding box center [171, 608] width 16 height 16
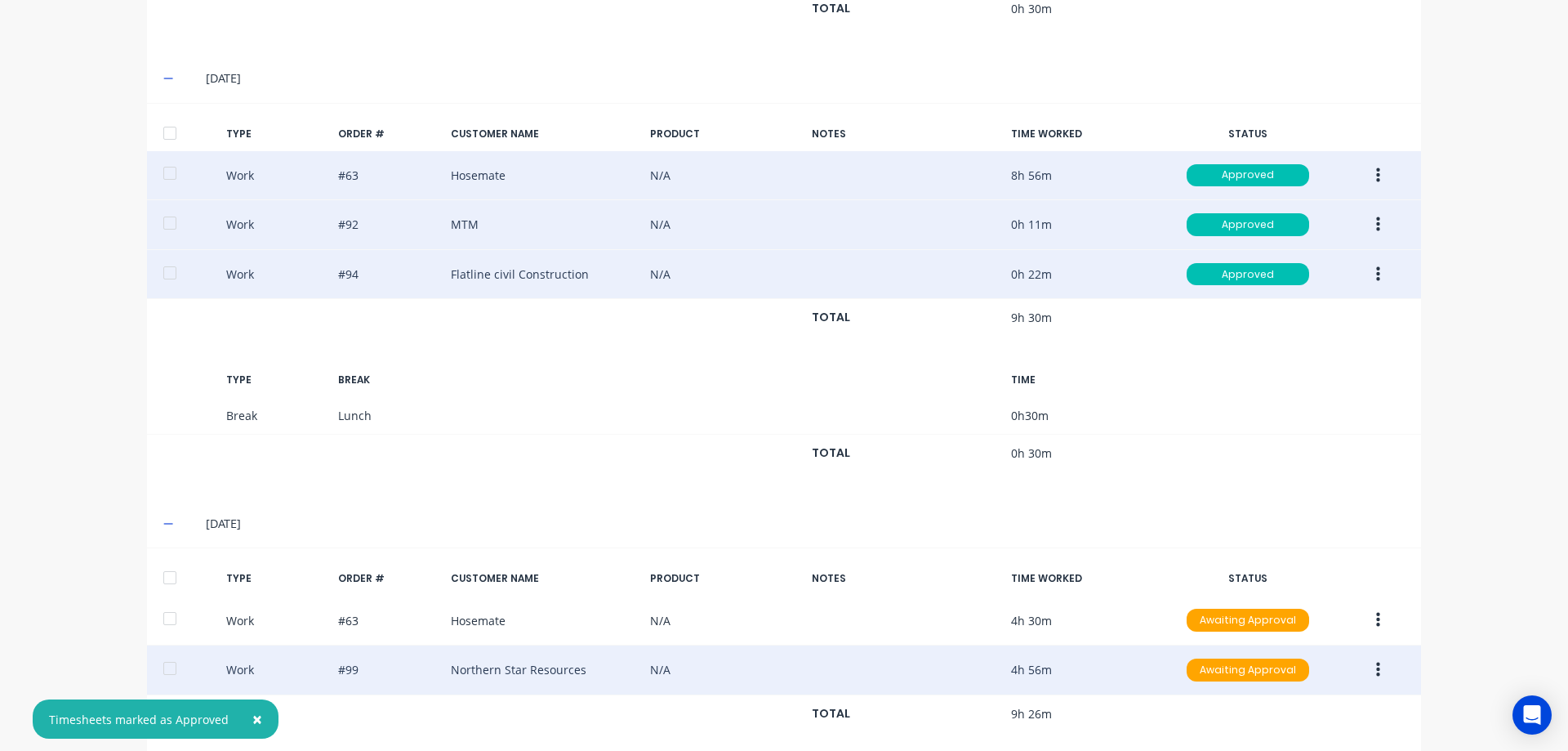
scroll to position [898, 0]
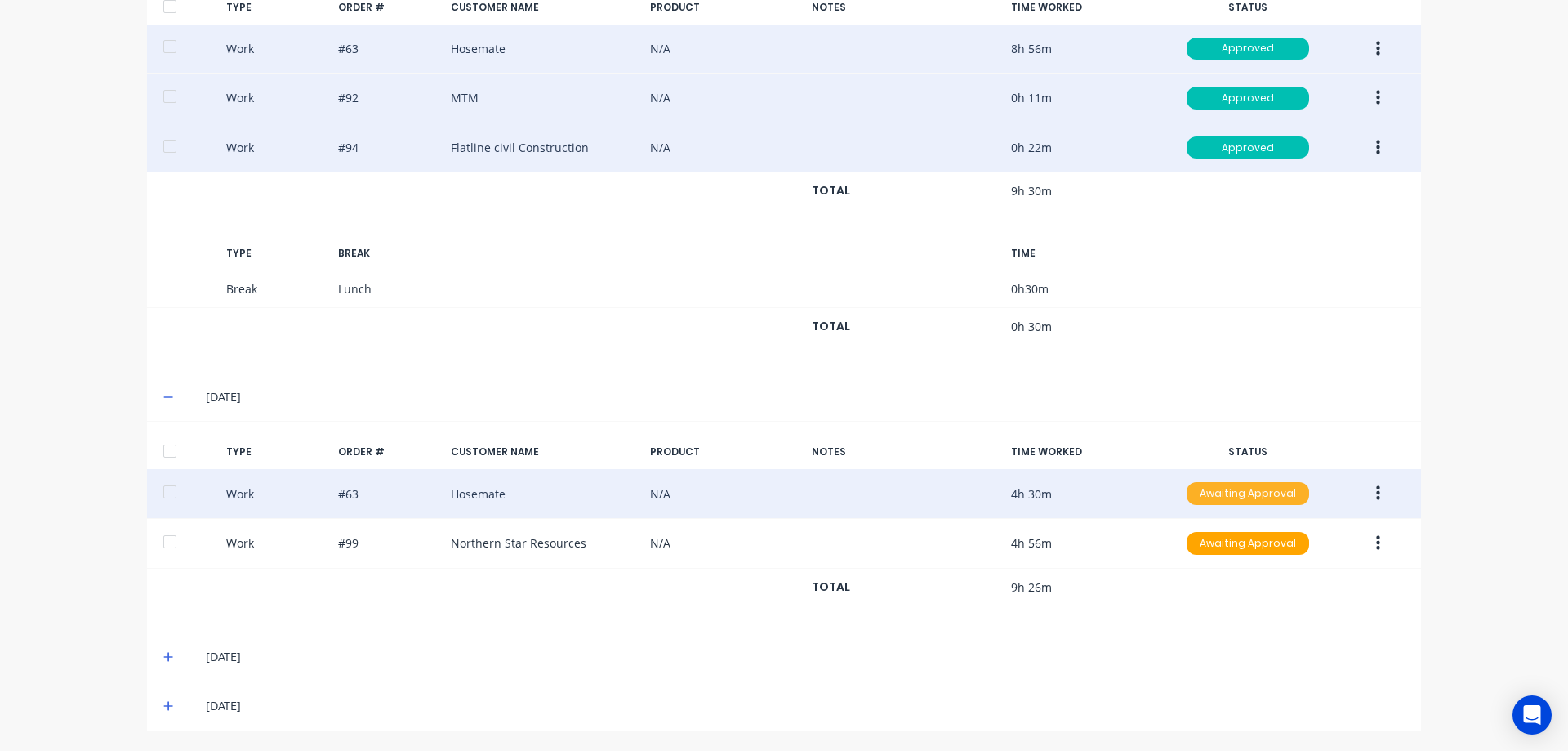
click at [1236, 498] on div "Awaiting Approval" at bounding box center [1247, 493] width 123 height 23
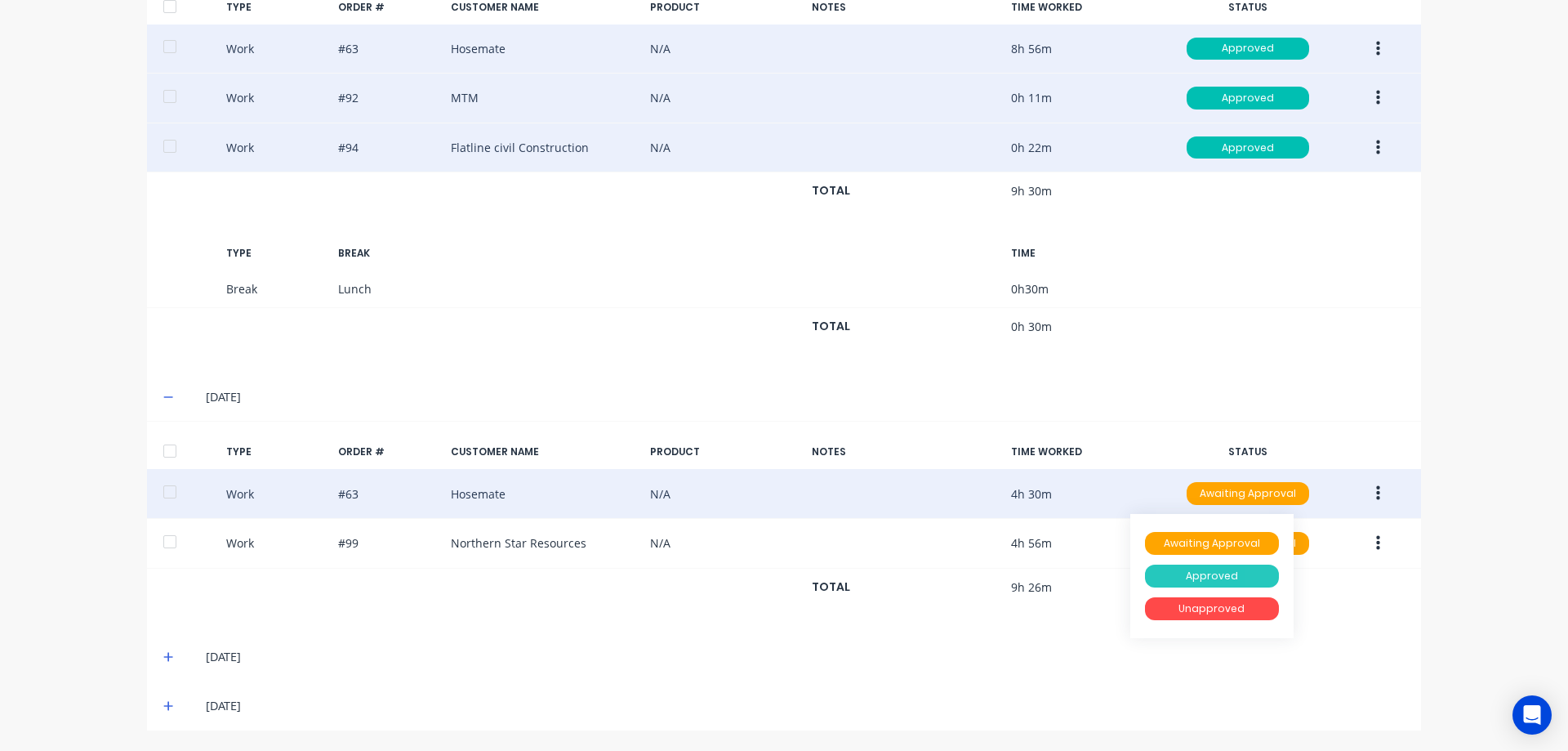
click at [1209, 576] on div "Approved" at bounding box center [1212, 576] width 134 height 23
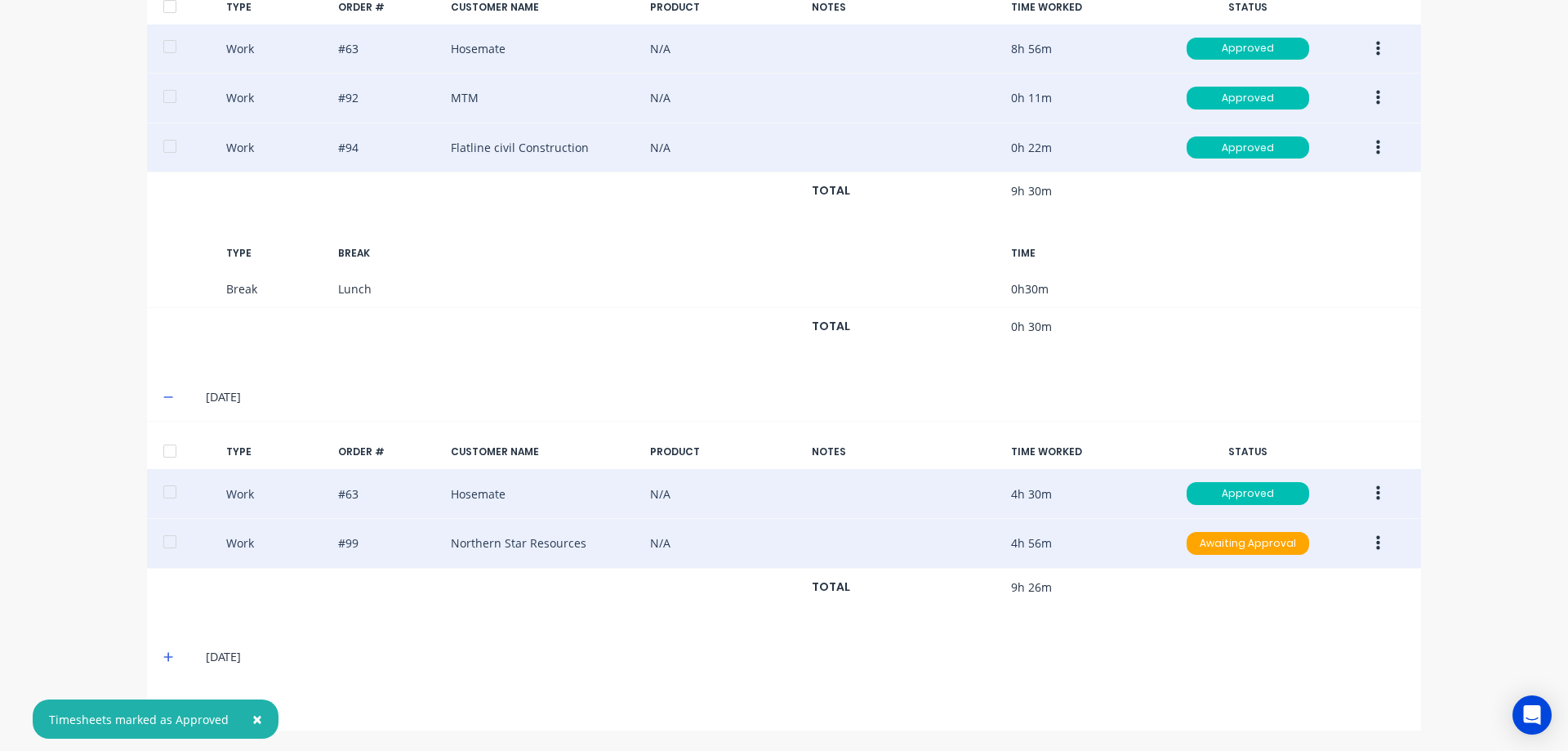
click at [1379, 543] on button "button" at bounding box center [1378, 543] width 38 height 29
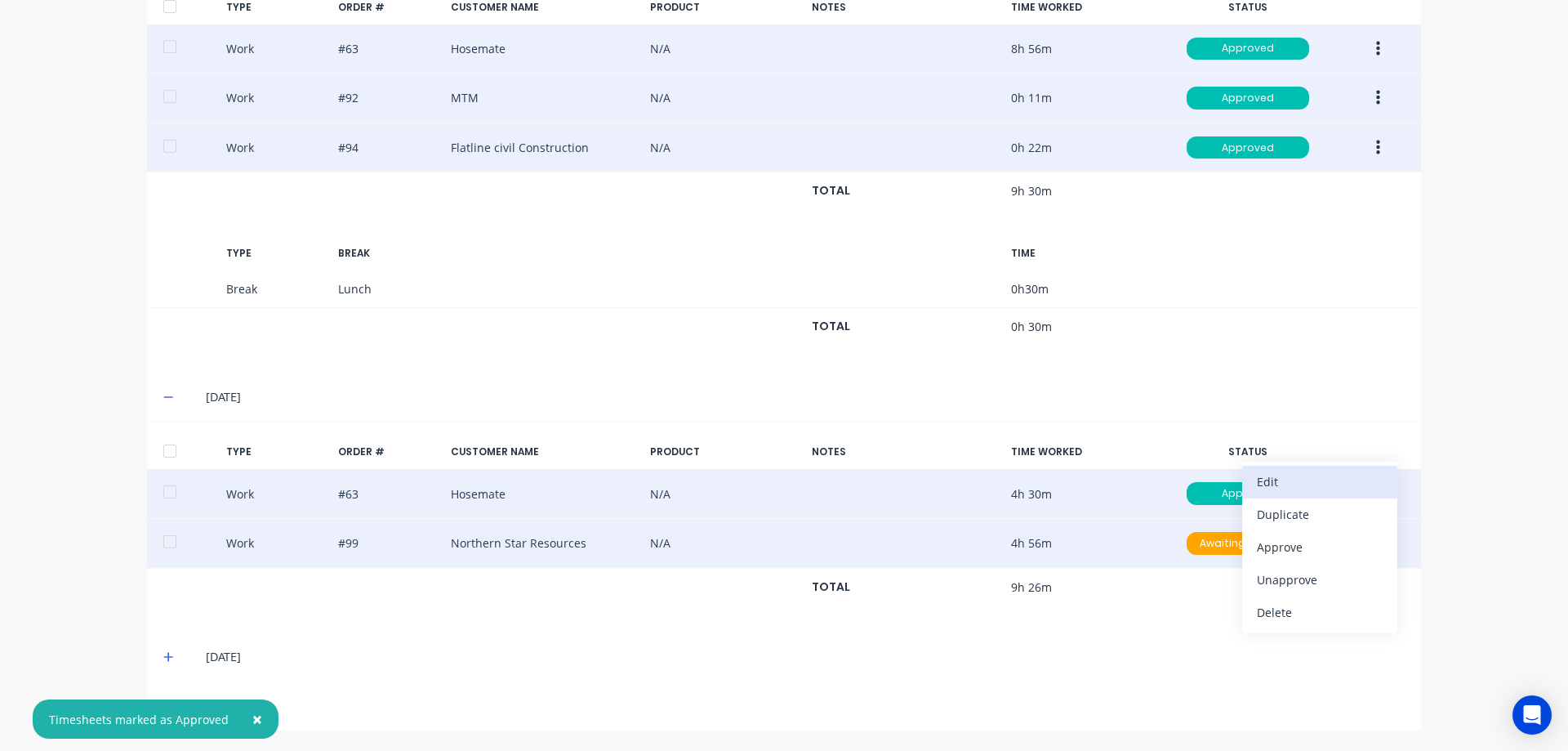
click at [1343, 478] on div "Edit" at bounding box center [1320, 481] width 126 height 23
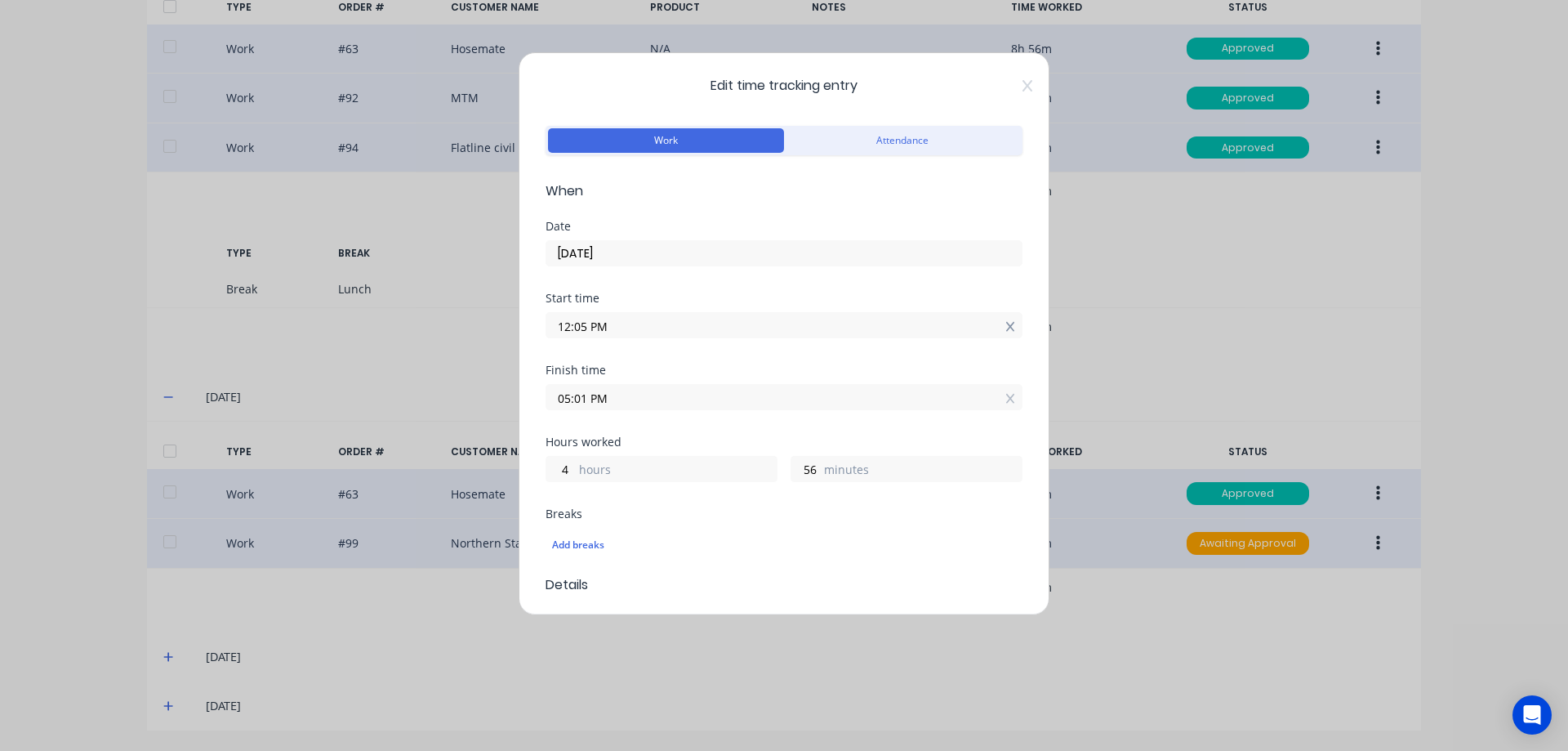
click at [1006, 327] on icon at bounding box center [1010, 326] width 9 height 9
click at [1002, 410] on input "05:01 PM" at bounding box center [784, 409] width 475 height 24
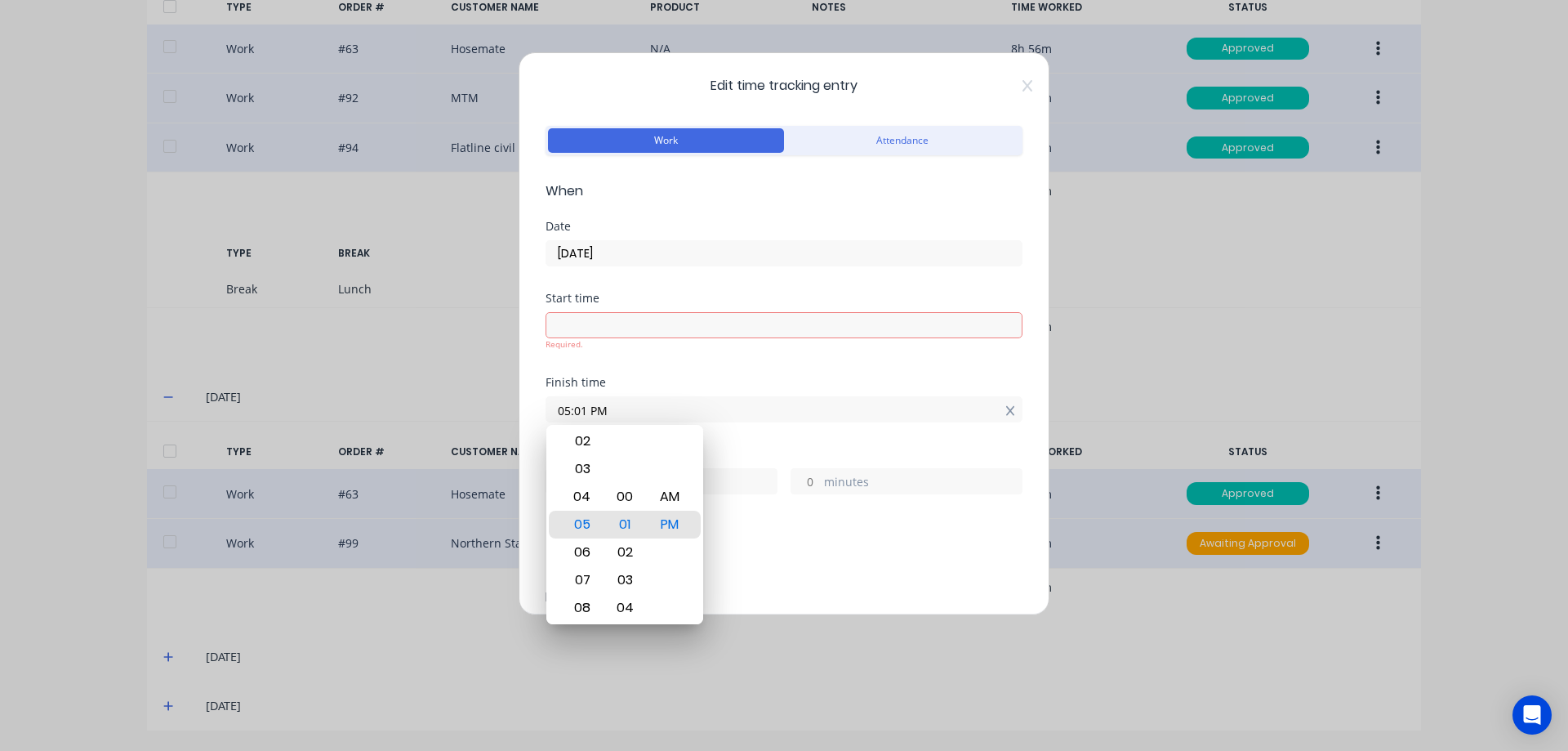
click at [1007, 412] on icon at bounding box center [1011, 411] width 9 height 11
type input "11:24 AM"
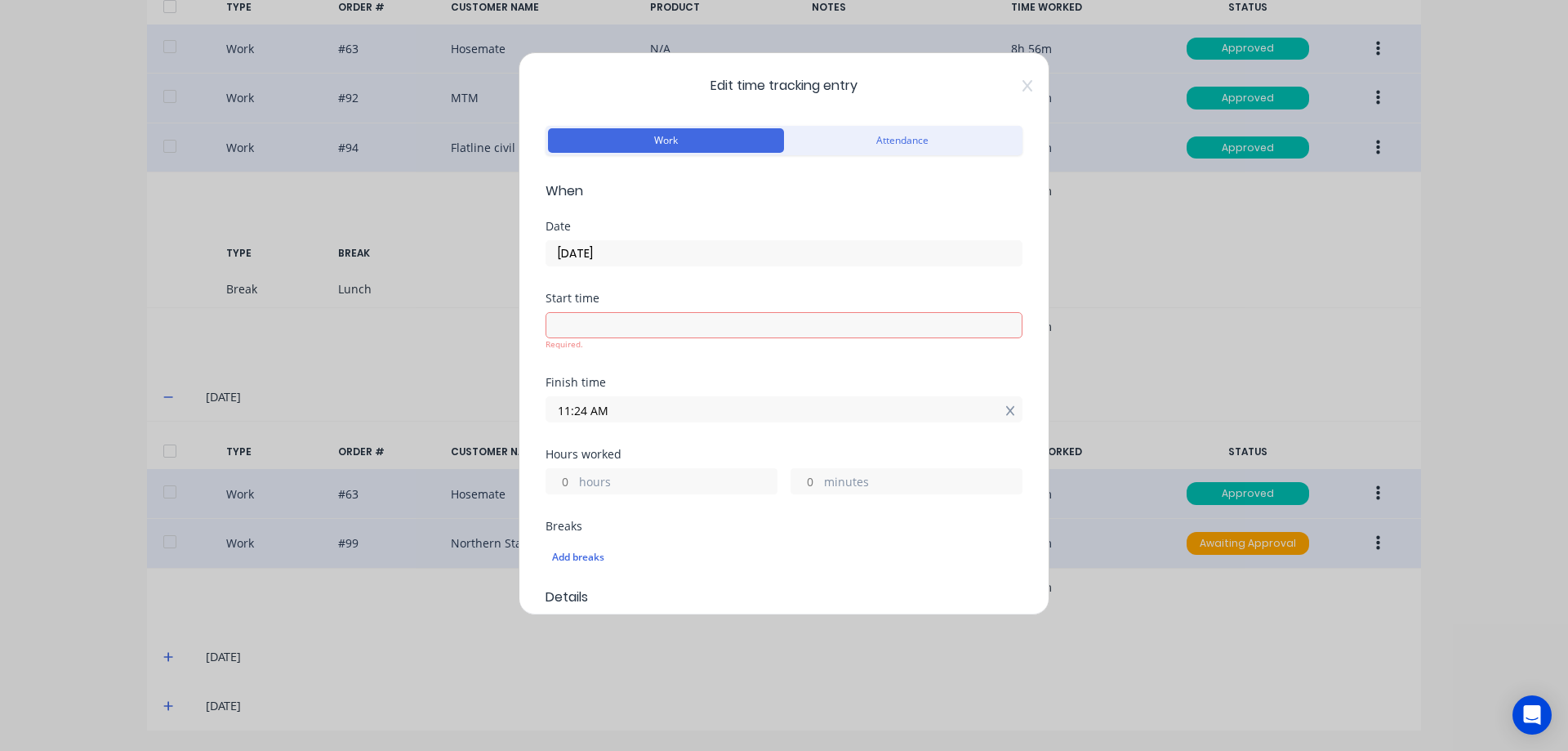
click at [1007, 414] on icon at bounding box center [1011, 411] width 9 height 11
click at [573, 492] on input "hours" at bounding box center [560, 493] width 28 height 24
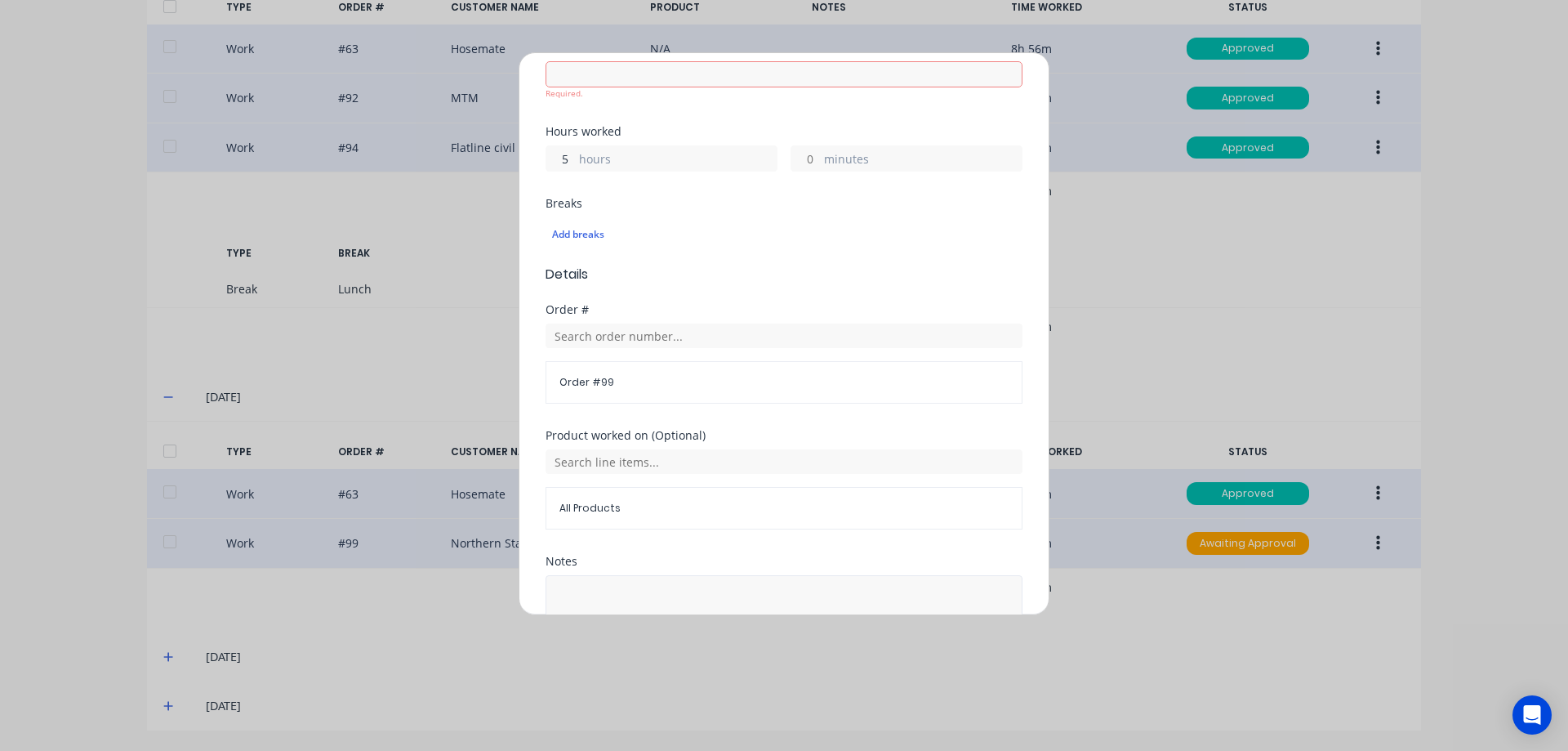
scroll to position [458, 0]
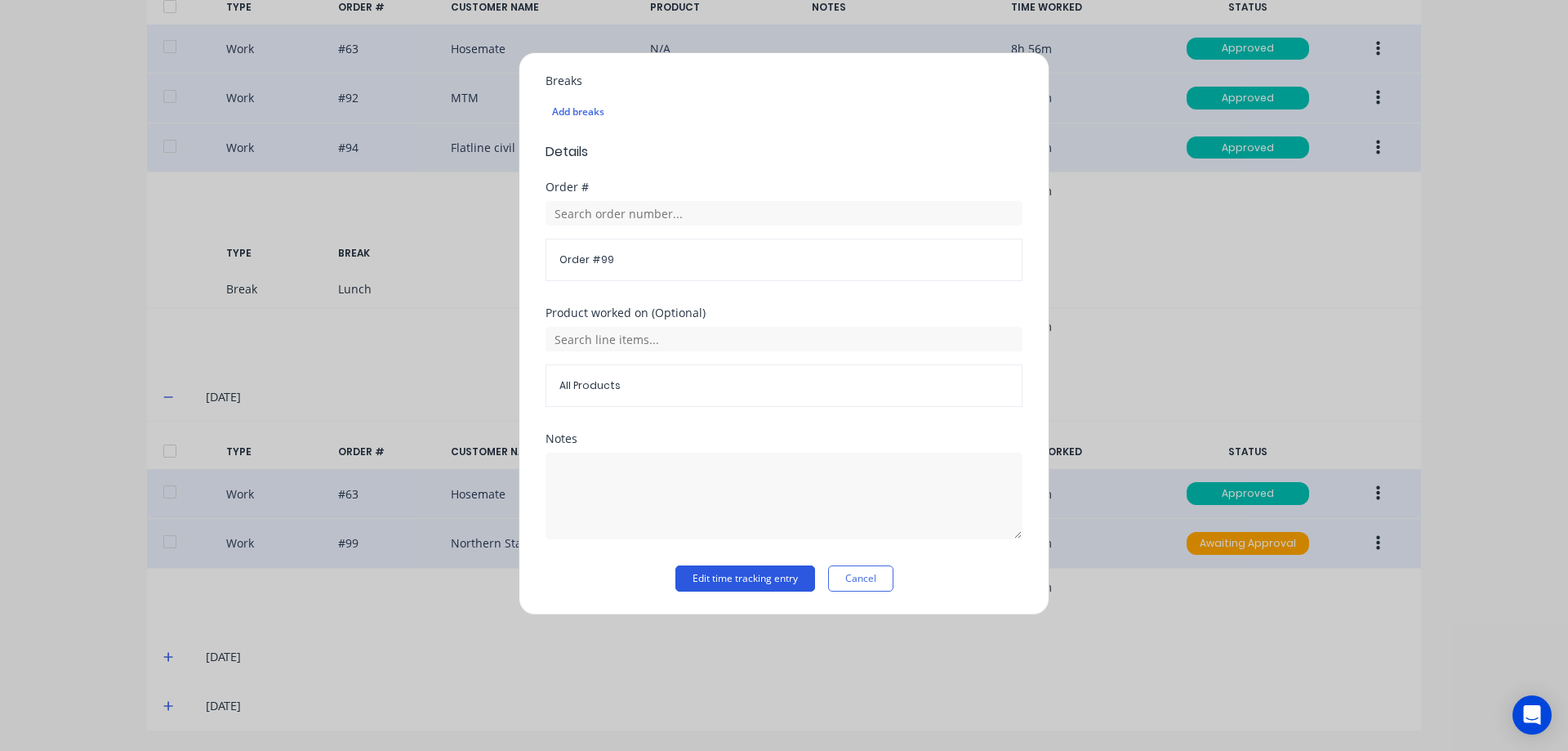
type input "5"
click at [694, 578] on button "Edit time tracking entry" at bounding box center [745, 578] width 140 height 26
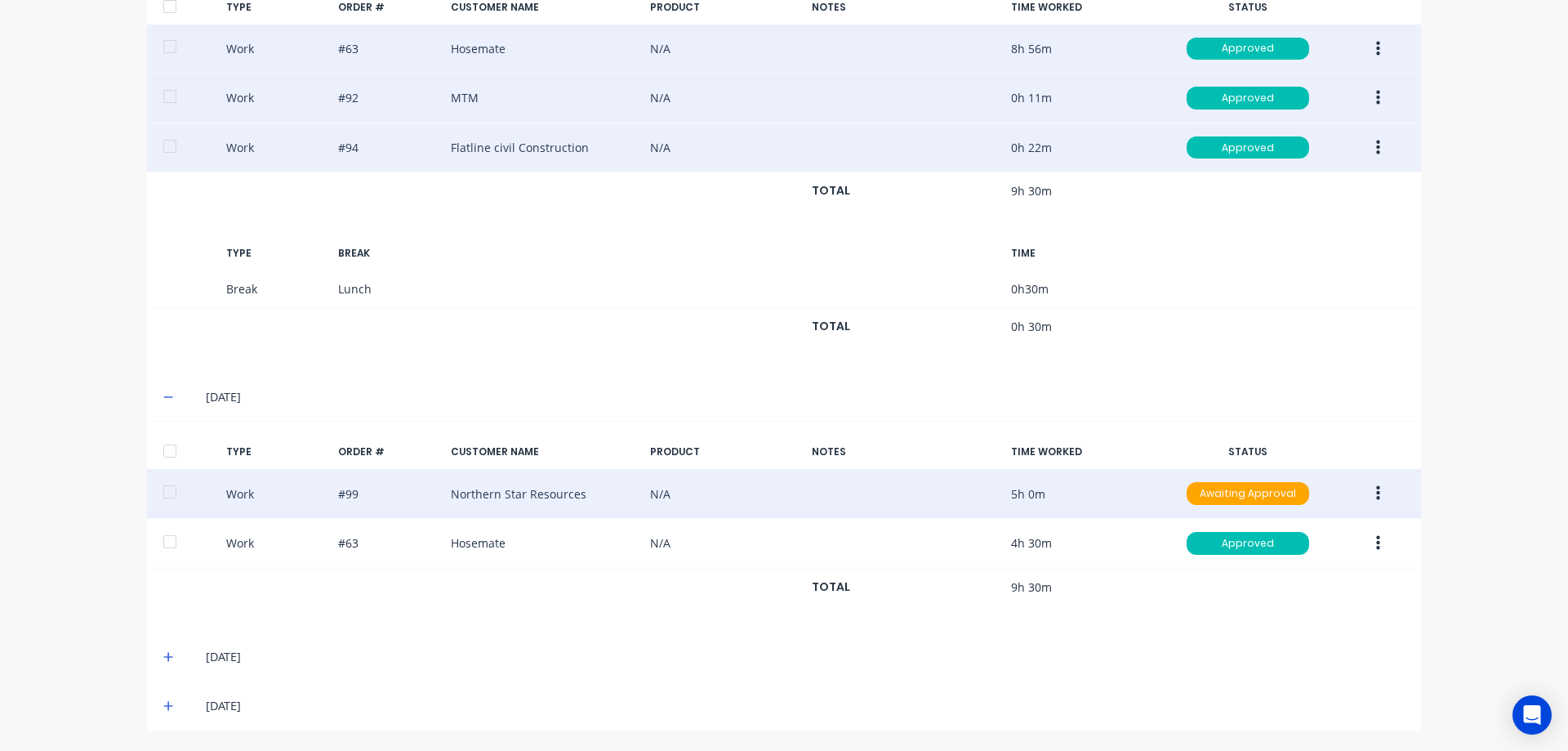
click at [166, 653] on icon at bounding box center [168, 656] width 10 height 11
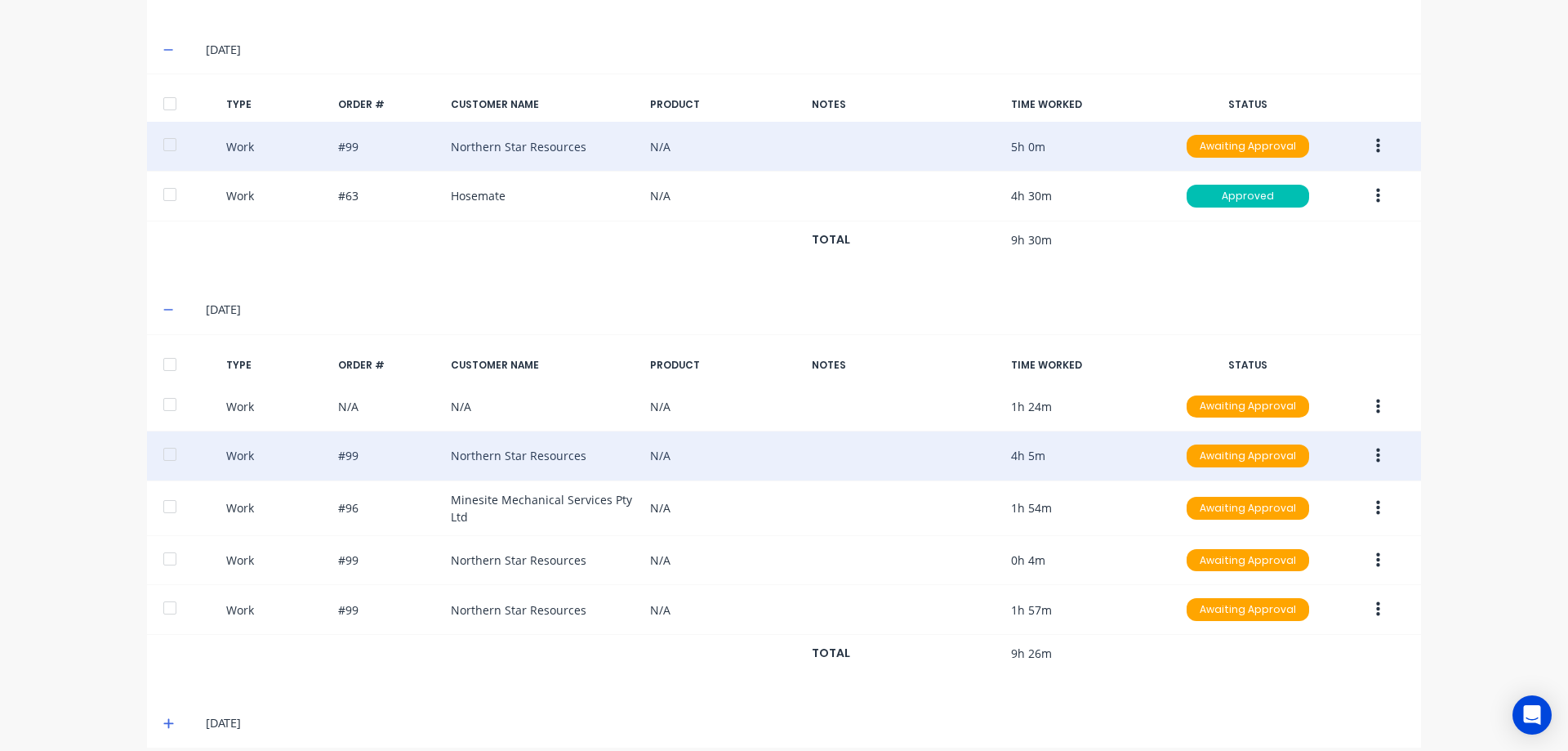
scroll to position [1262, 0]
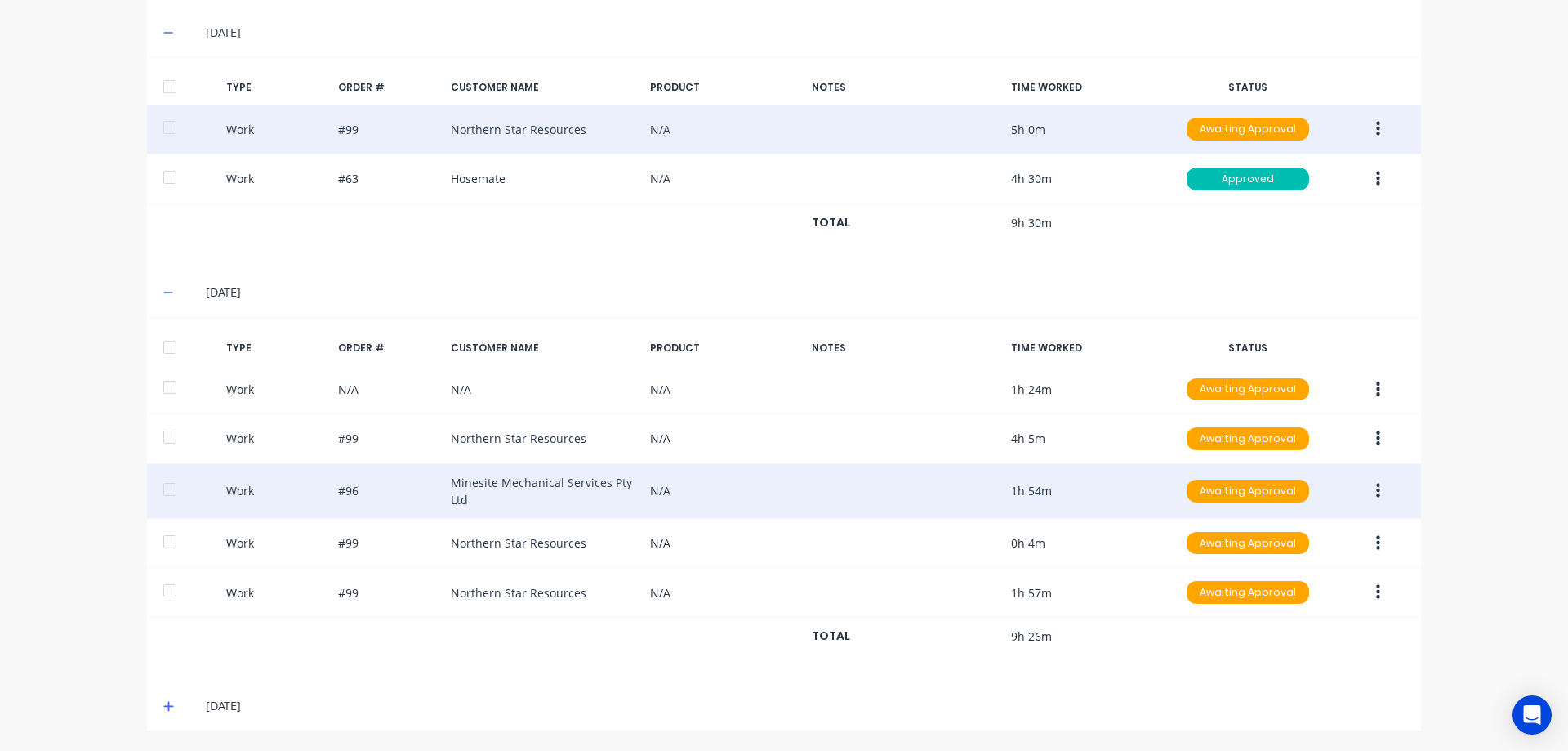
click at [854, 486] on div "Work #96 Minesite Mechanical Services Pty Ltd N/A 1h 54m Awaiting Approval" at bounding box center [784, 491] width 1274 height 54
click at [1381, 488] on button "button" at bounding box center [1378, 490] width 38 height 29
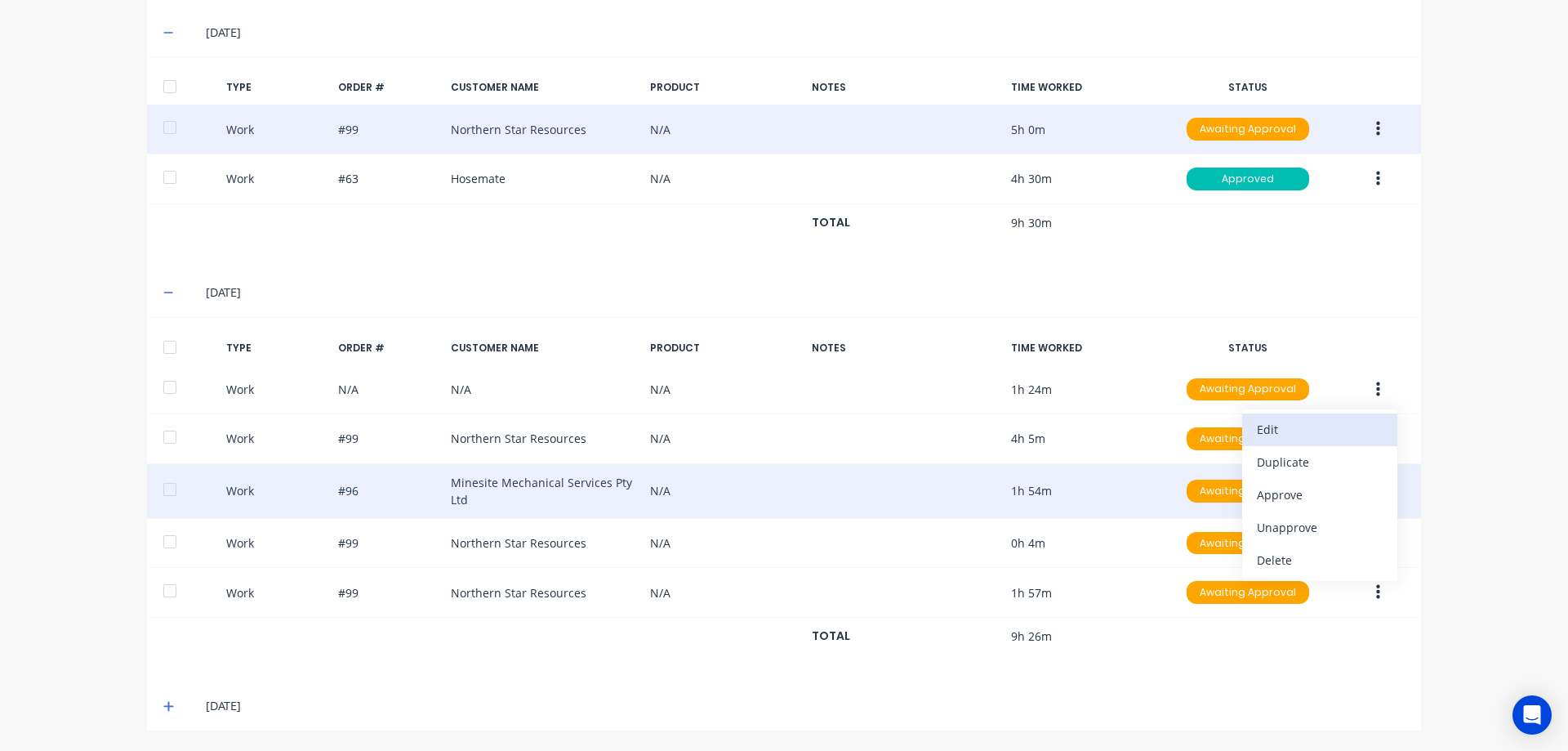
click at [1366, 435] on div "Edit" at bounding box center [1320, 428] width 126 height 23
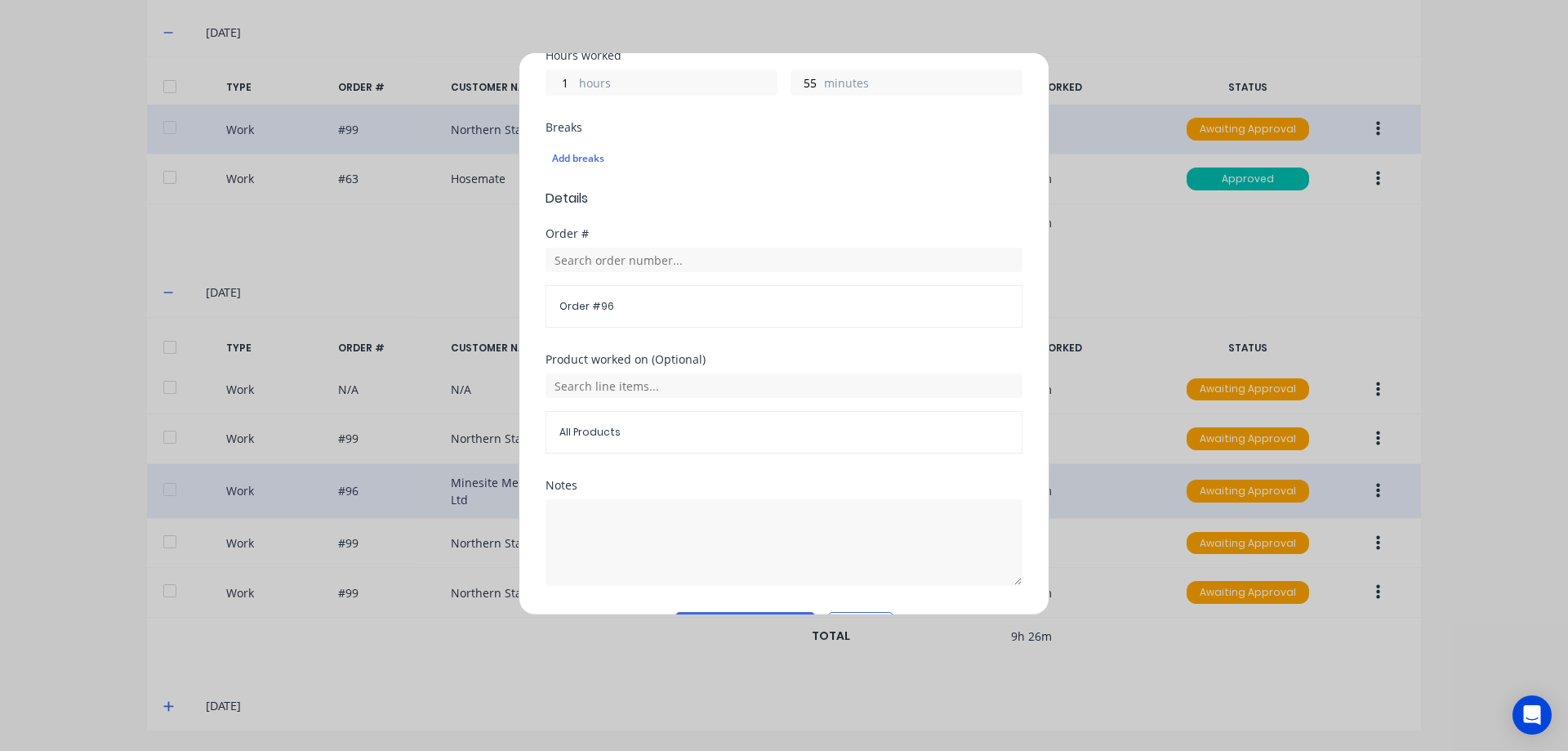
scroll to position [409, 0]
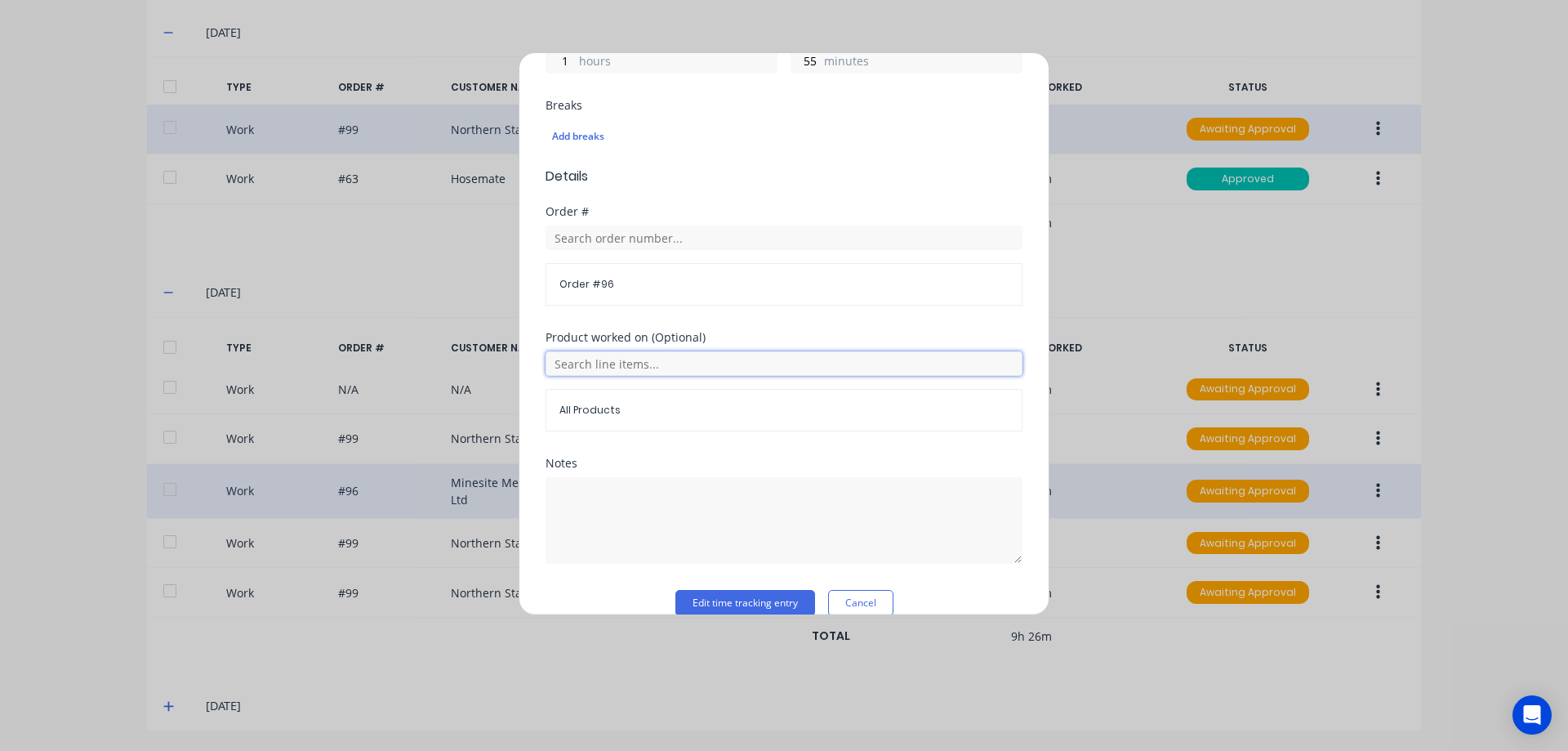
click at [604, 359] on input "text" at bounding box center [784, 364] width 477 height 24
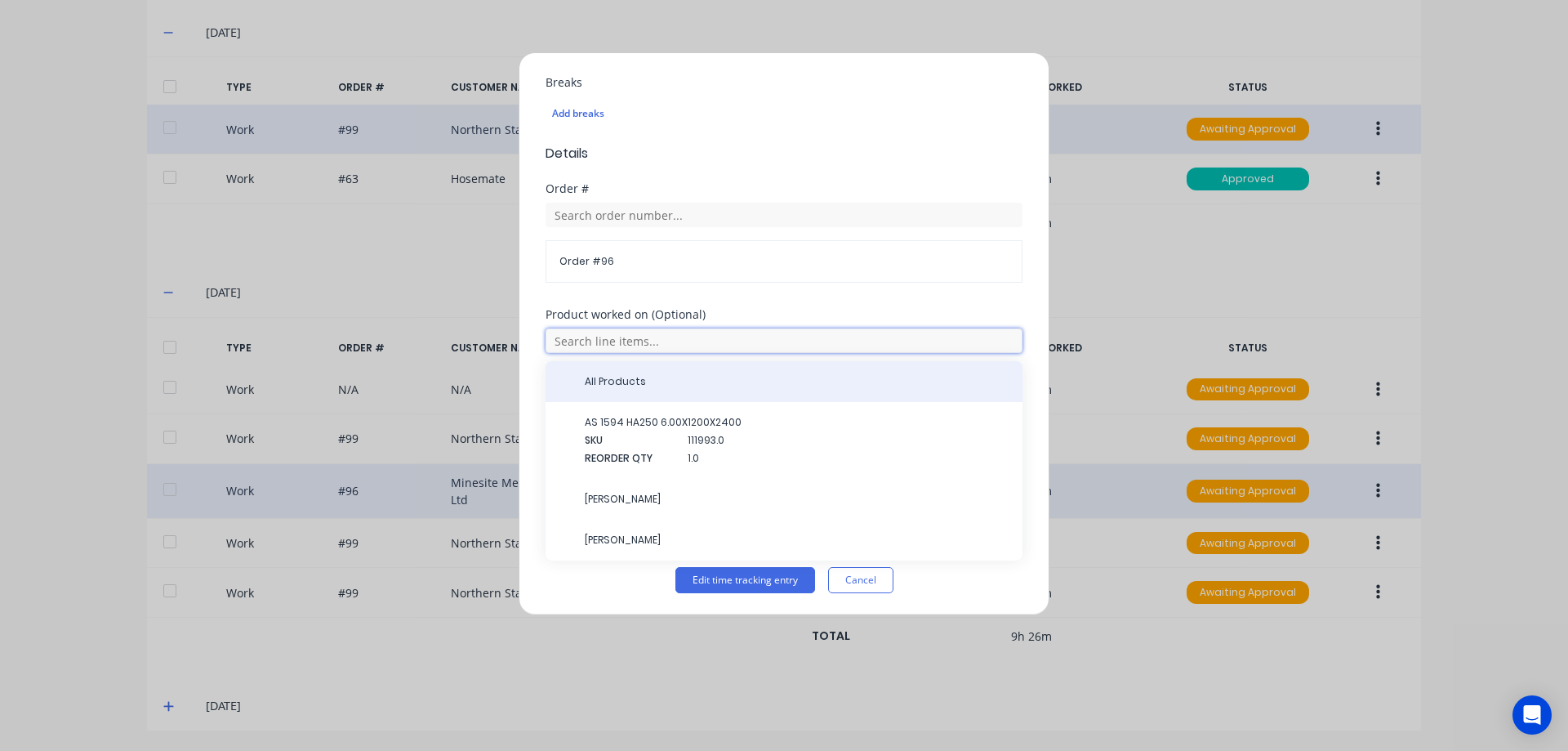
scroll to position [433, 0]
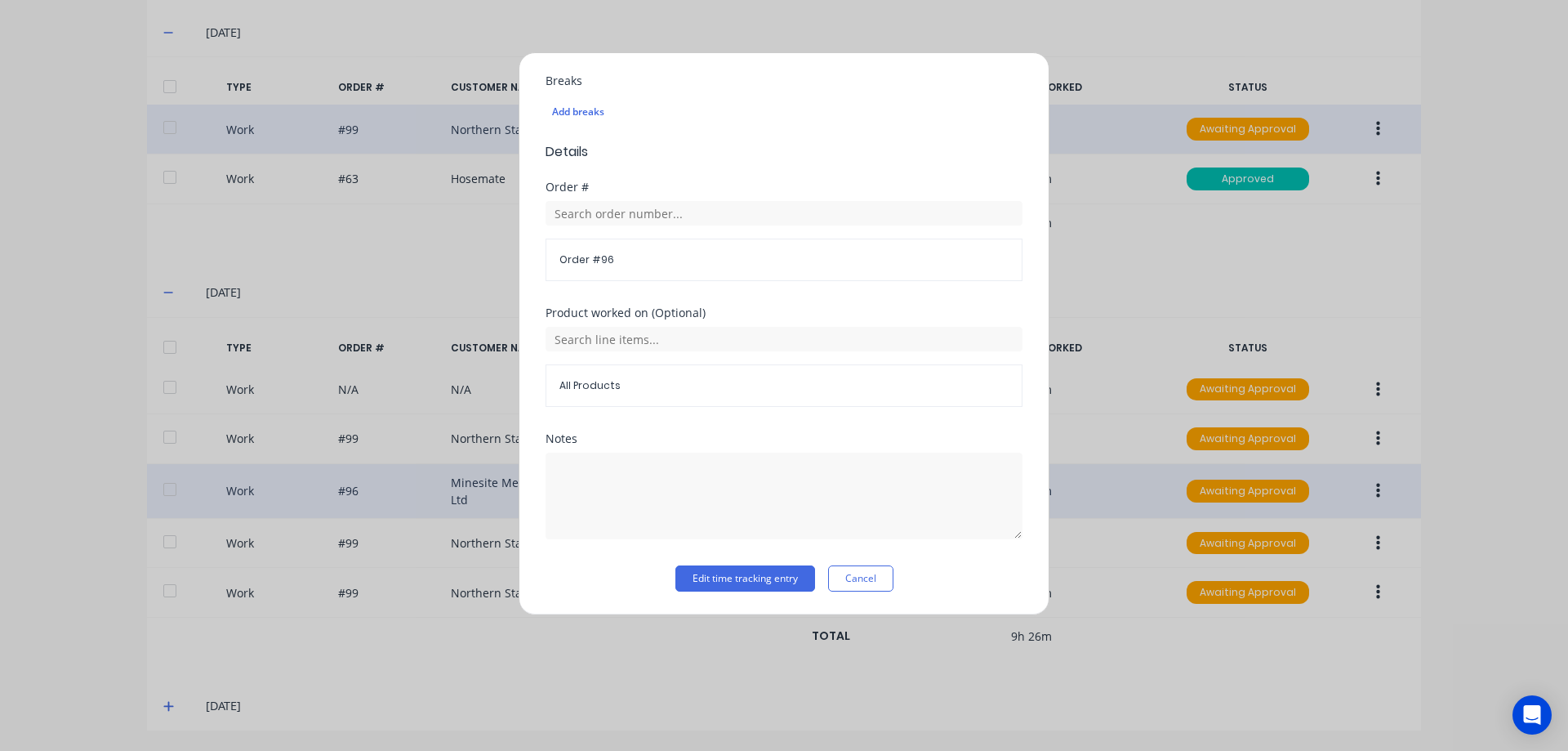
click at [711, 298] on div "Order # Order # 96" at bounding box center [784, 244] width 477 height 126
click at [842, 574] on button "Cancel" at bounding box center [861, 578] width 66 height 26
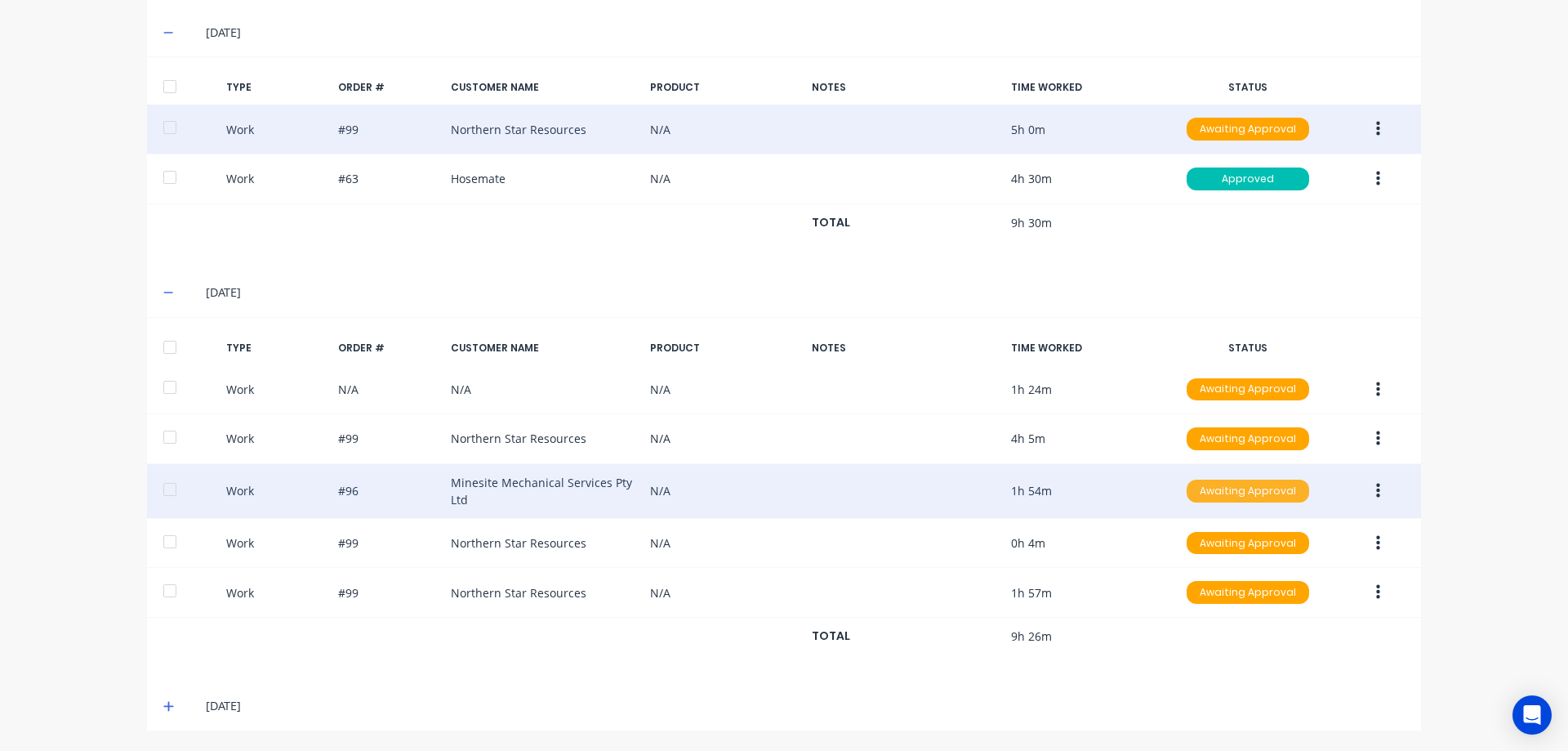
click at [1273, 492] on div "Awaiting Approval" at bounding box center [1247, 490] width 123 height 23
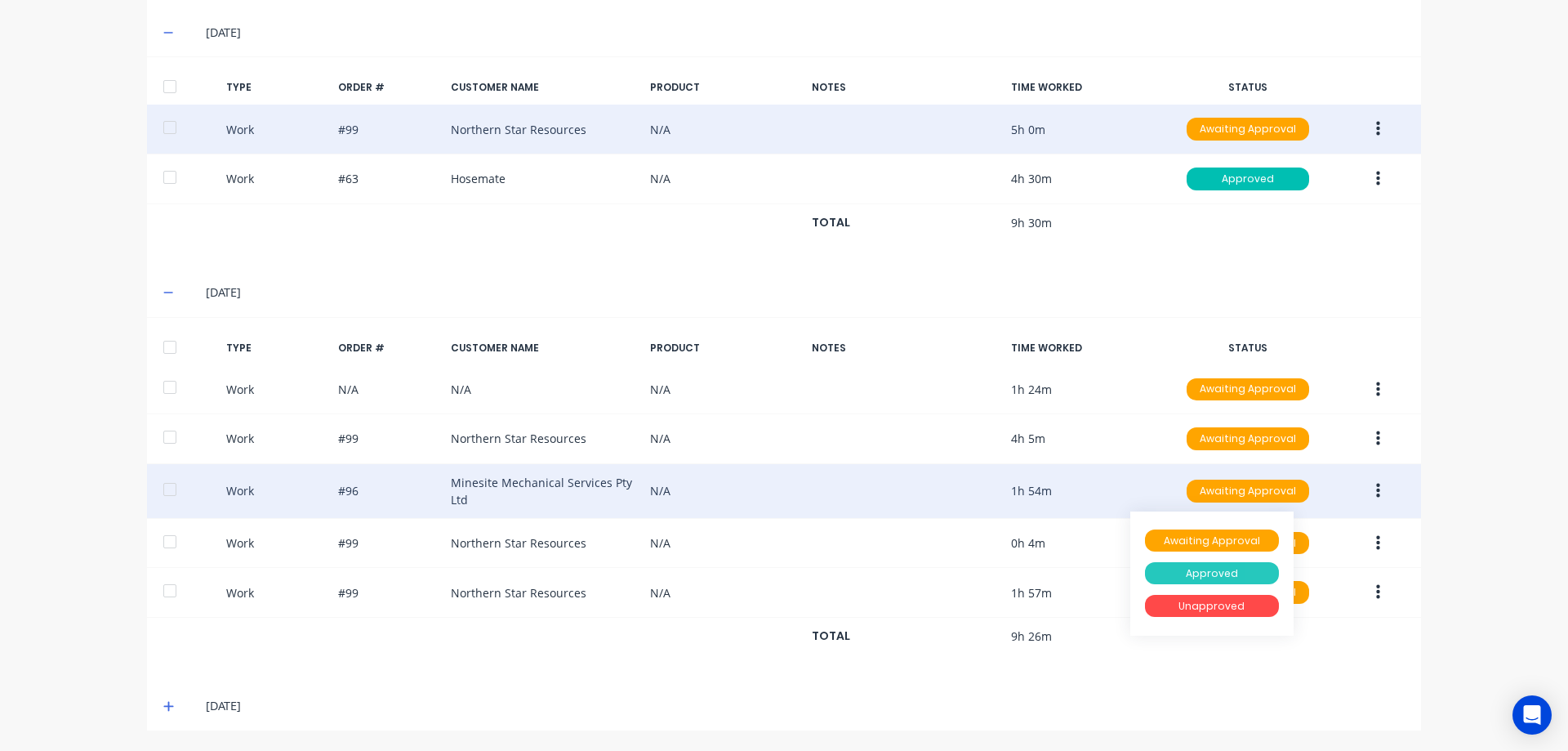
click at [1217, 573] on div "Approved" at bounding box center [1212, 574] width 134 height 23
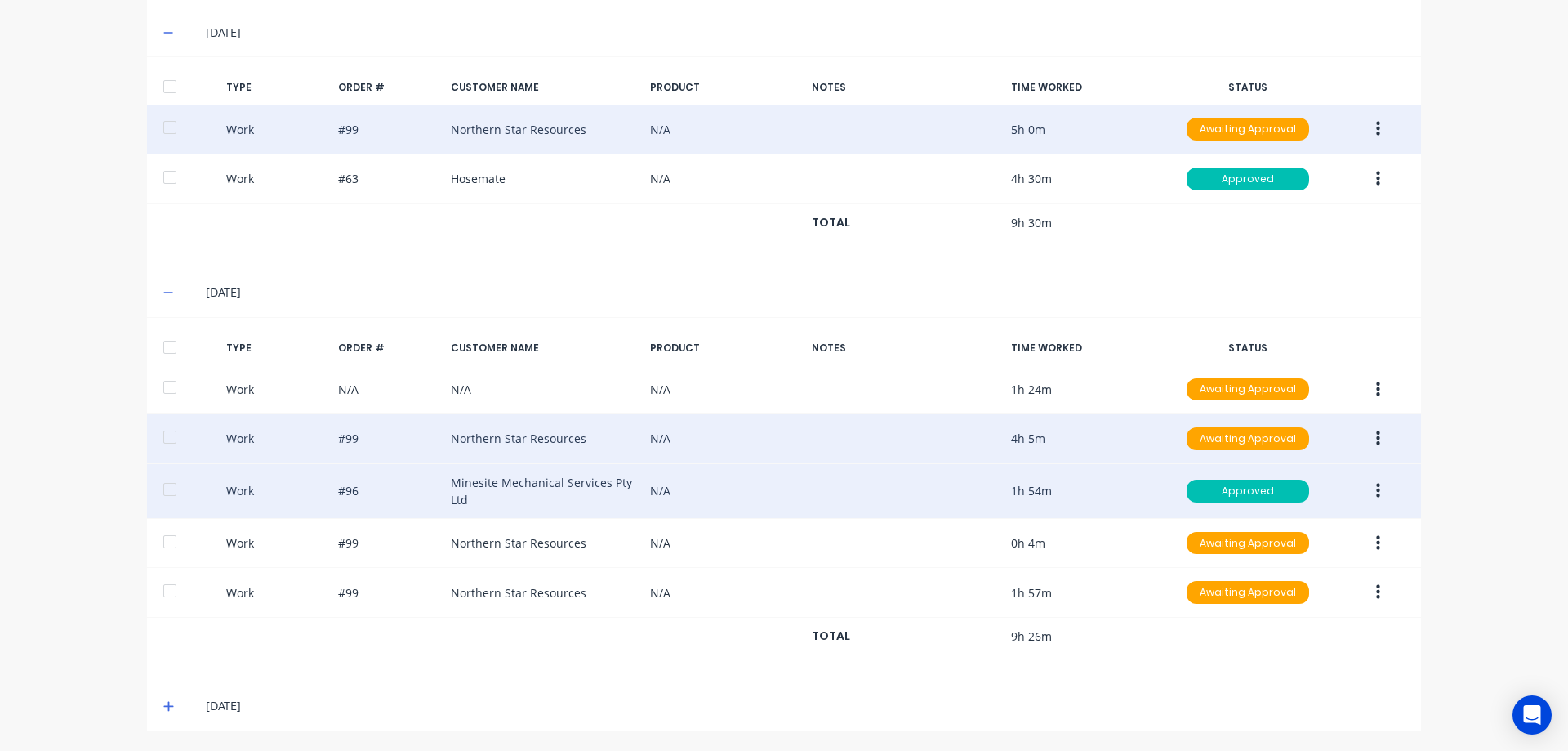
click at [1367, 437] on button "button" at bounding box center [1378, 438] width 38 height 29
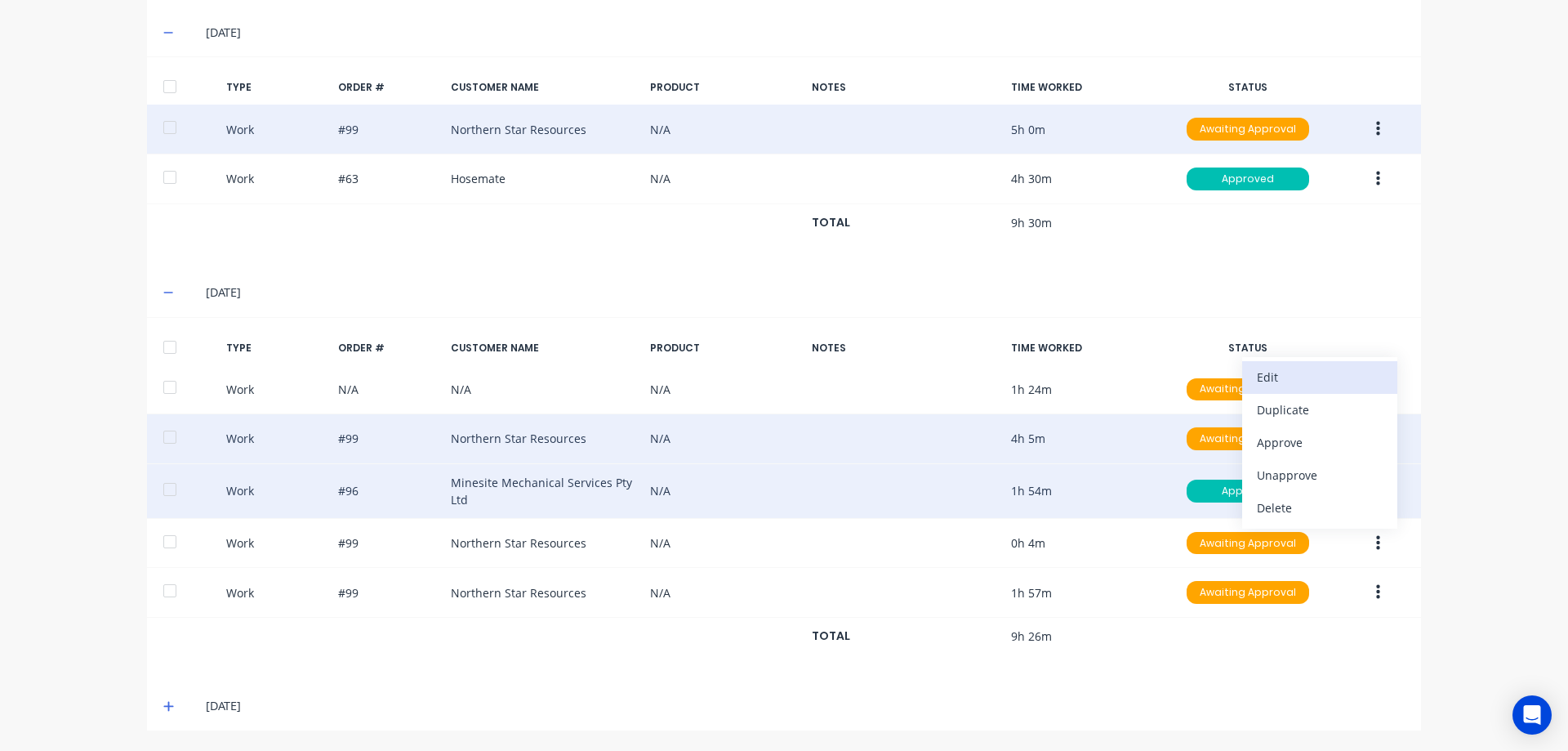
click at [1327, 362] on button "Edit" at bounding box center [1320, 377] width 156 height 33
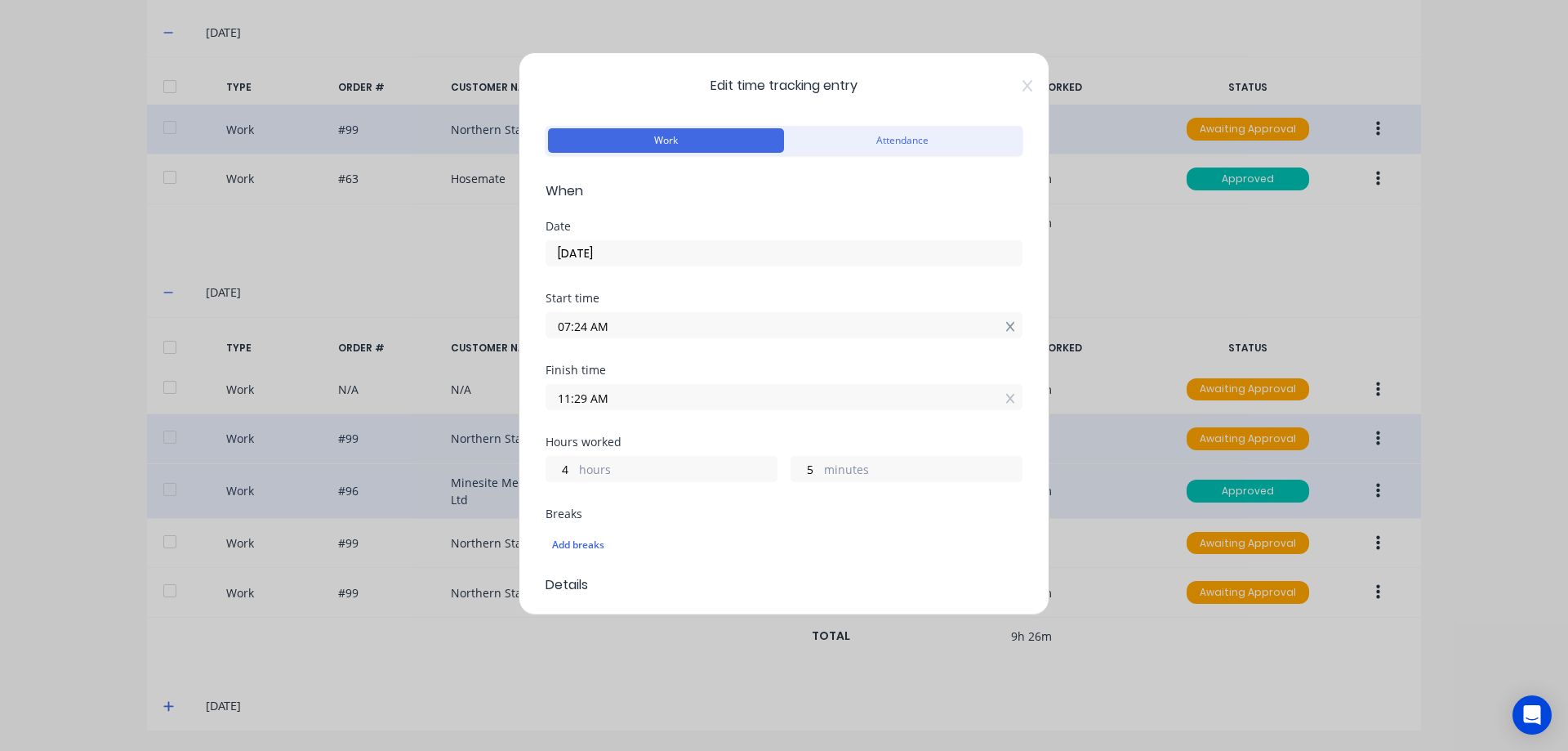
click at [1007, 331] on icon at bounding box center [1011, 326] width 9 height 11
click at [1006, 407] on icon at bounding box center [1010, 411] width 9 height 9
click at [586, 495] on label "hours" at bounding box center [678, 496] width 198 height 21
click at [575, 495] on input "hours" at bounding box center [560, 493] width 28 height 24
type input "6"
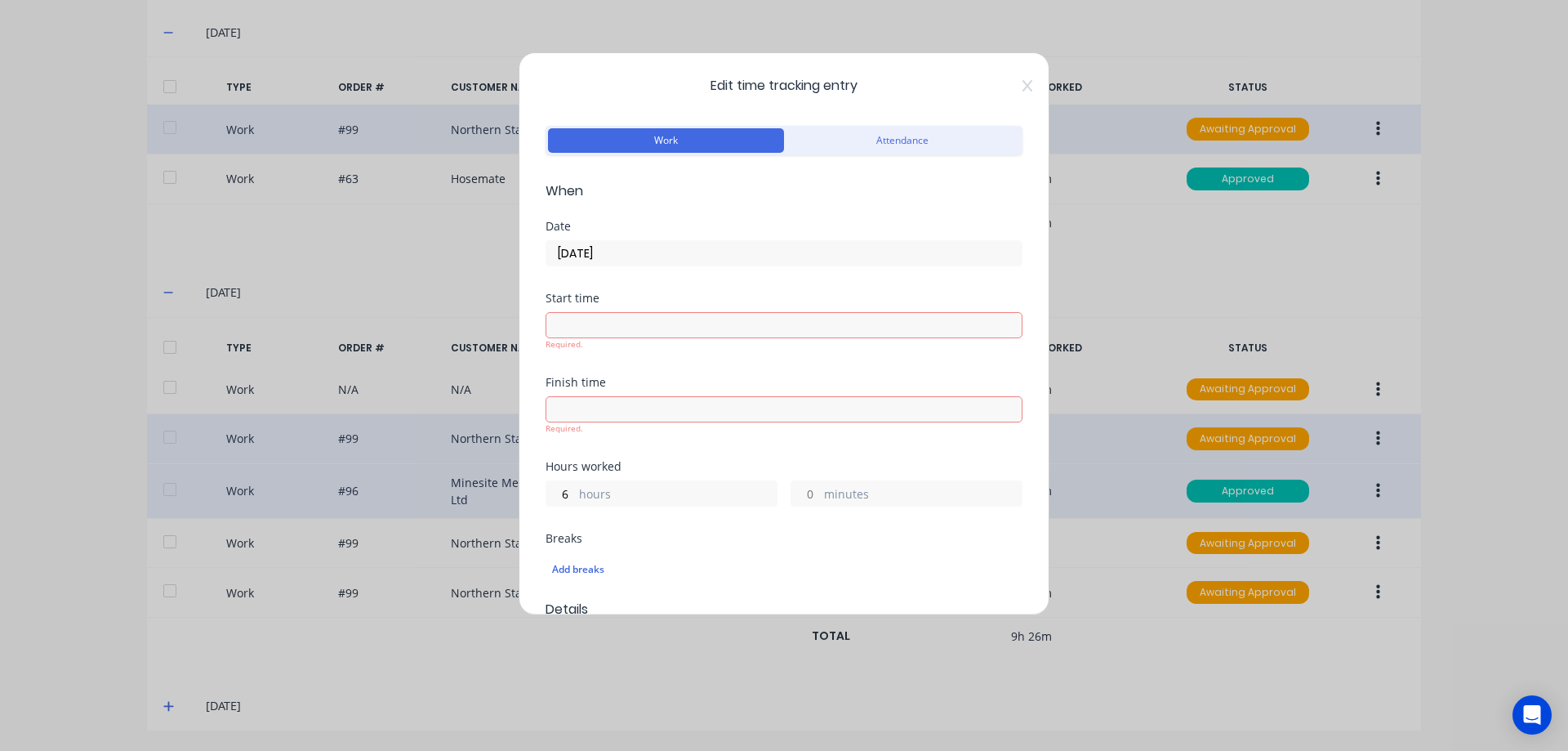
click at [814, 498] on div "Hours worked 6 hours minutes" at bounding box center [784, 496] width 477 height 72
click at [803, 467] on input "minutes" at bounding box center [805, 469] width 28 height 24
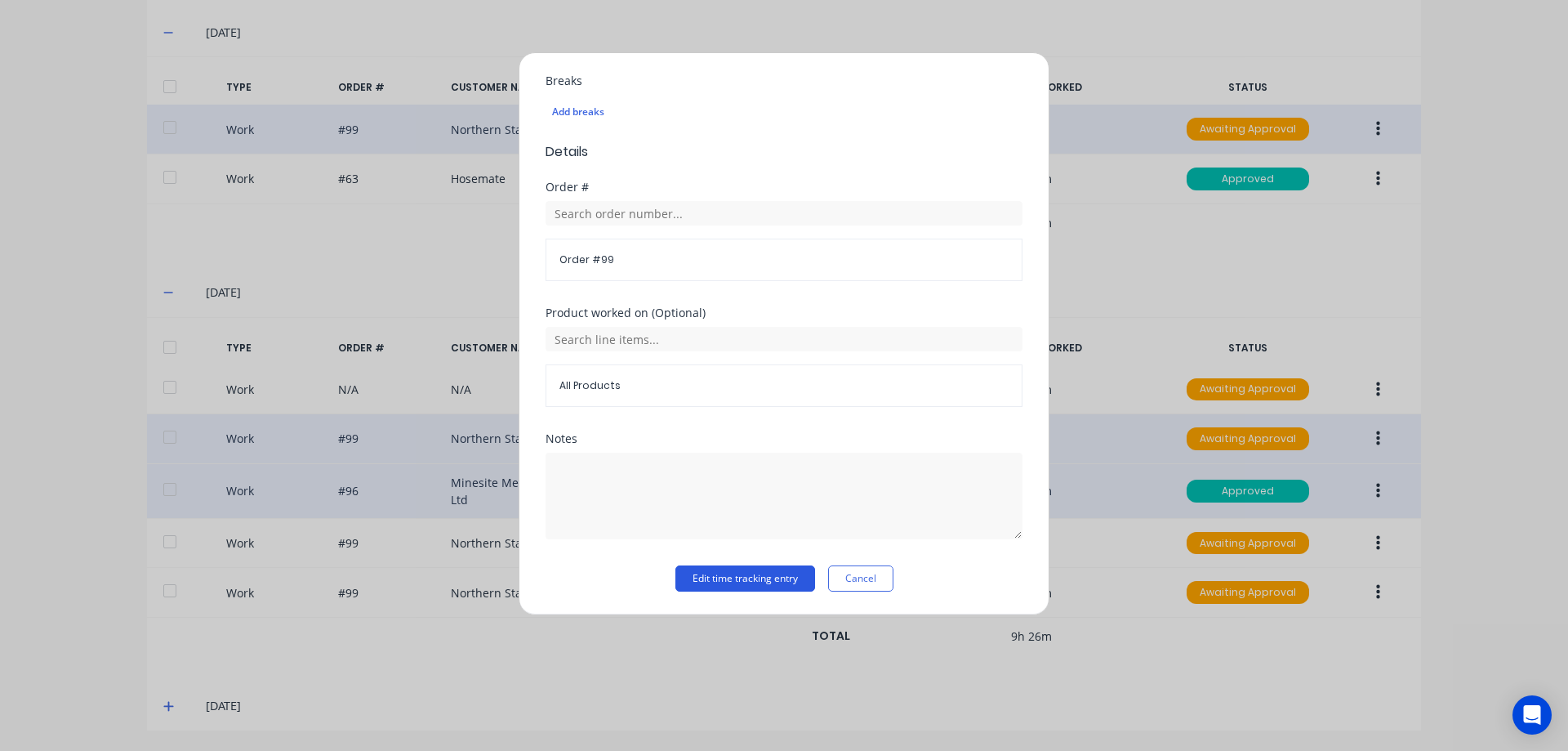
type input "30"
click at [717, 584] on button "Edit time tracking entry" at bounding box center [745, 578] width 140 height 26
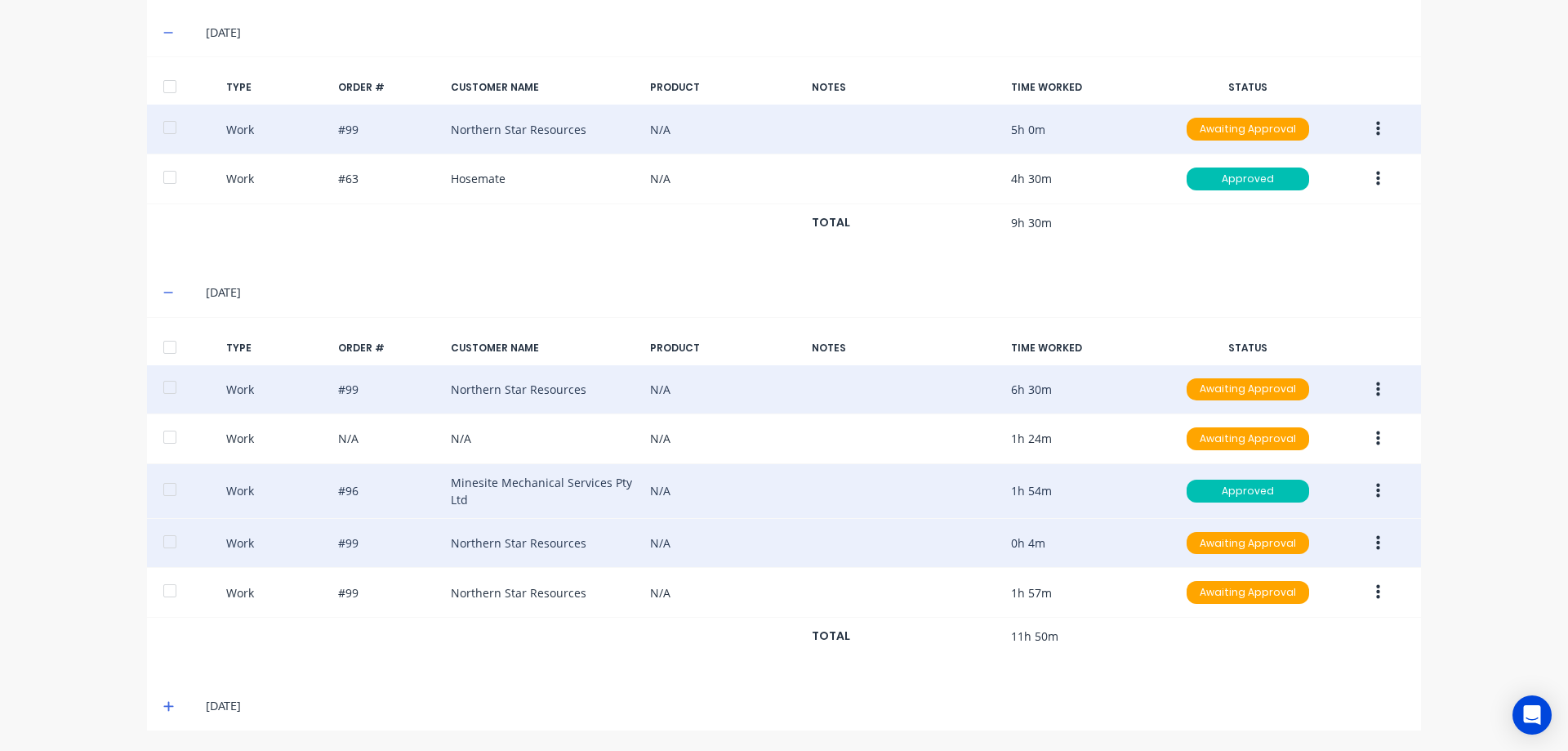
click at [1379, 544] on button "button" at bounding box center [1378, 543] width 38 height 29
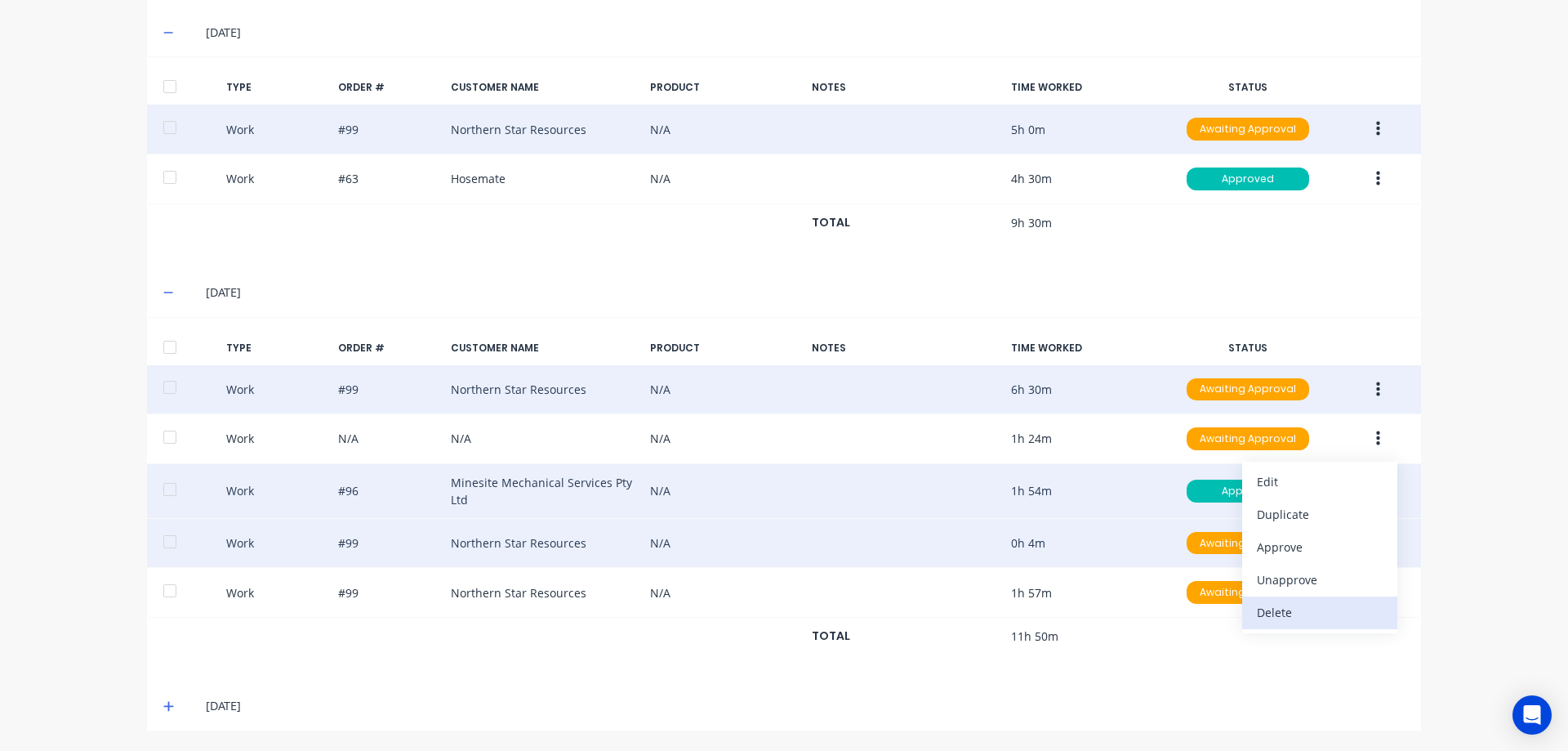
click at [1308, 613] on div "Delete" at bounding box center [1320, 611] width 126 height 23
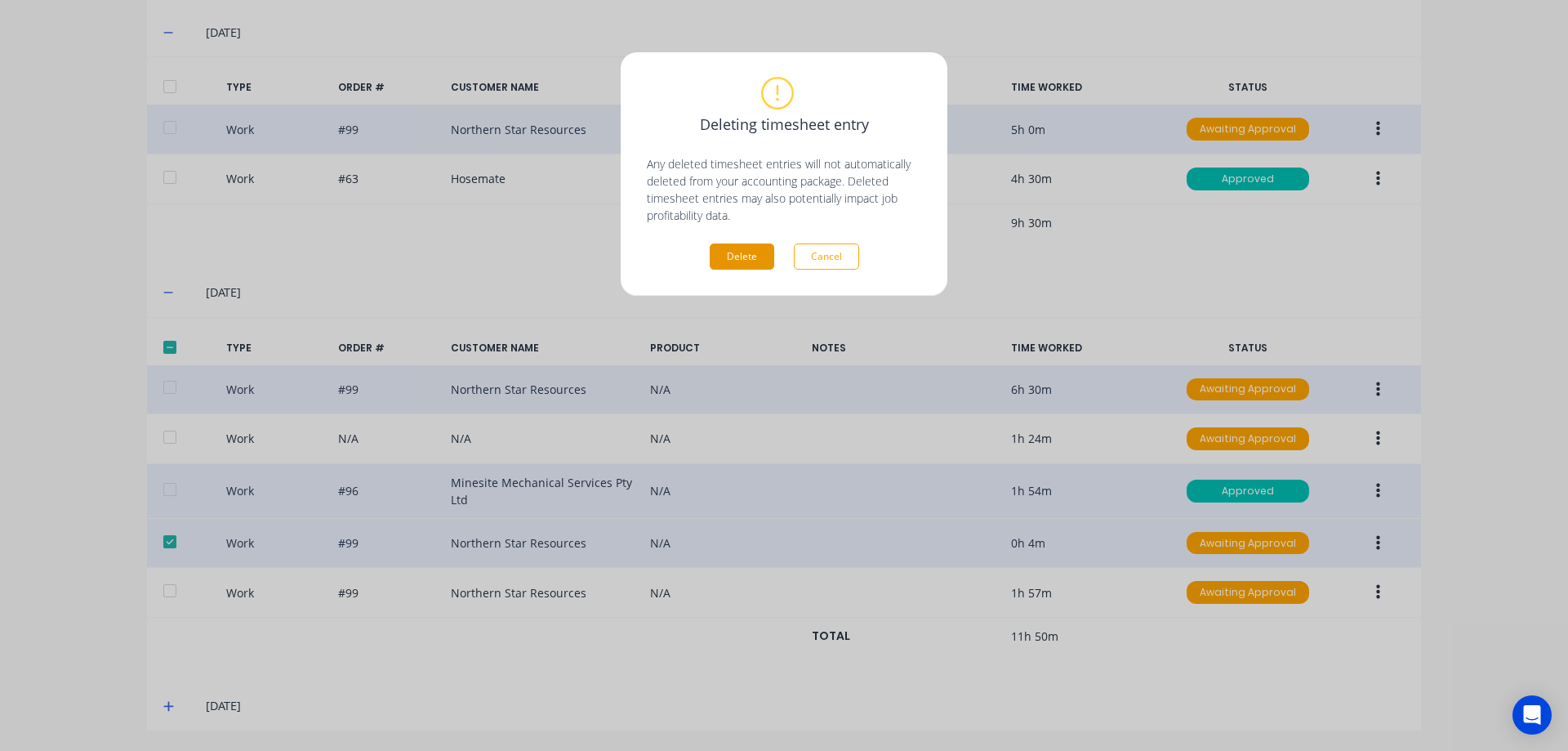
click at [738, 260] on button "Delete" at bounding box center [741, 257] width 65 height 26
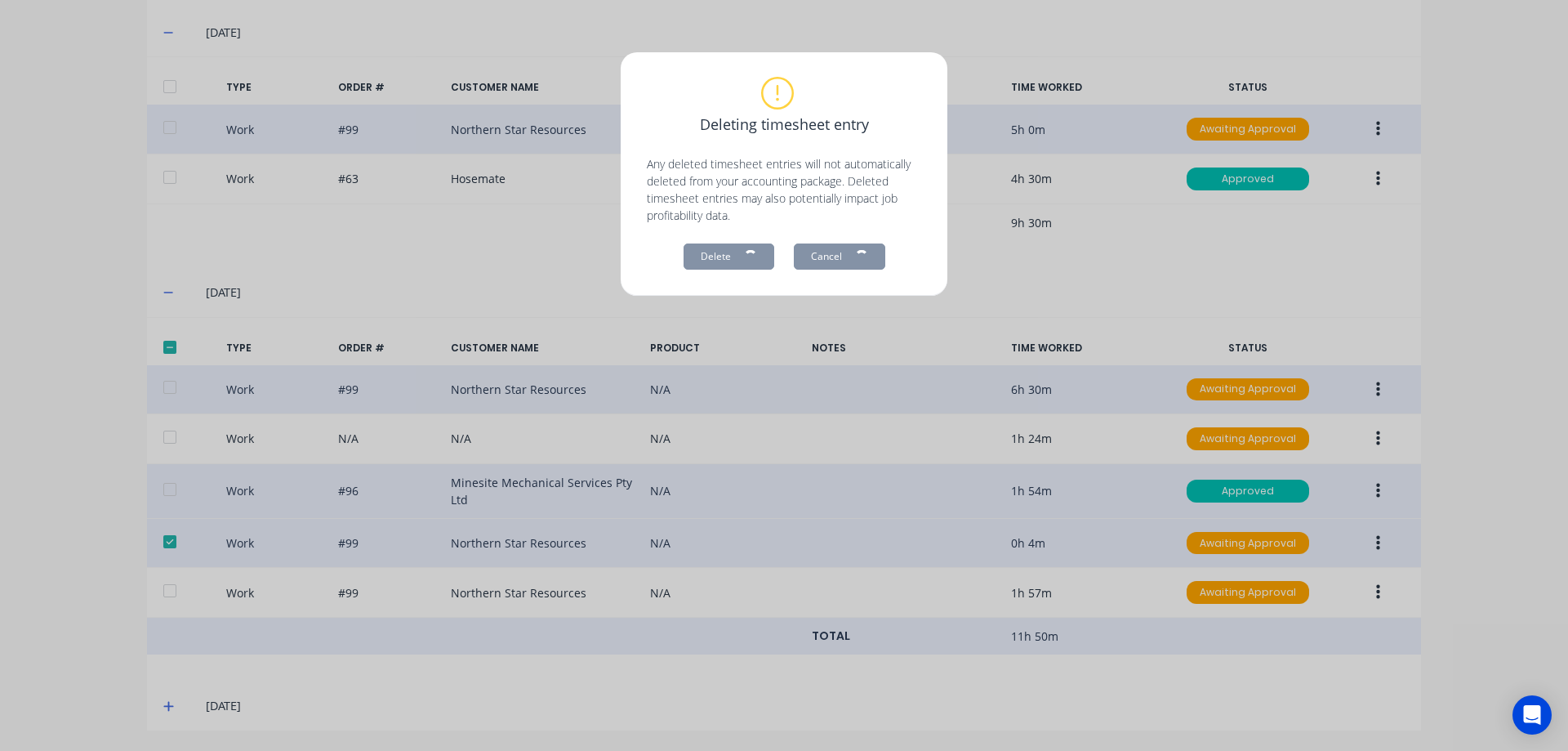
scroll to position [1212, 0]
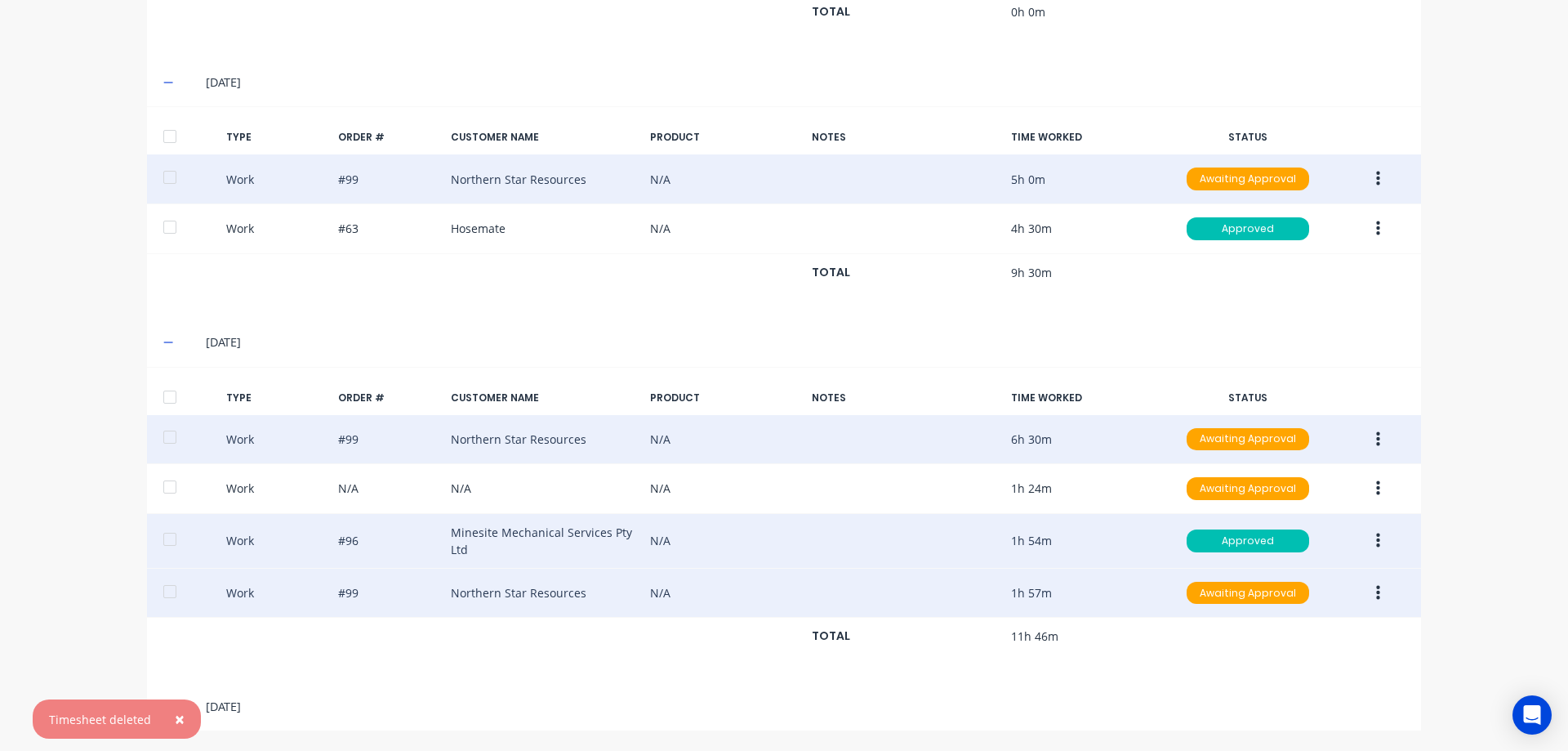
click at [1366, 596] on button "button" at bounding box center [1378, 593] width 38 height 29
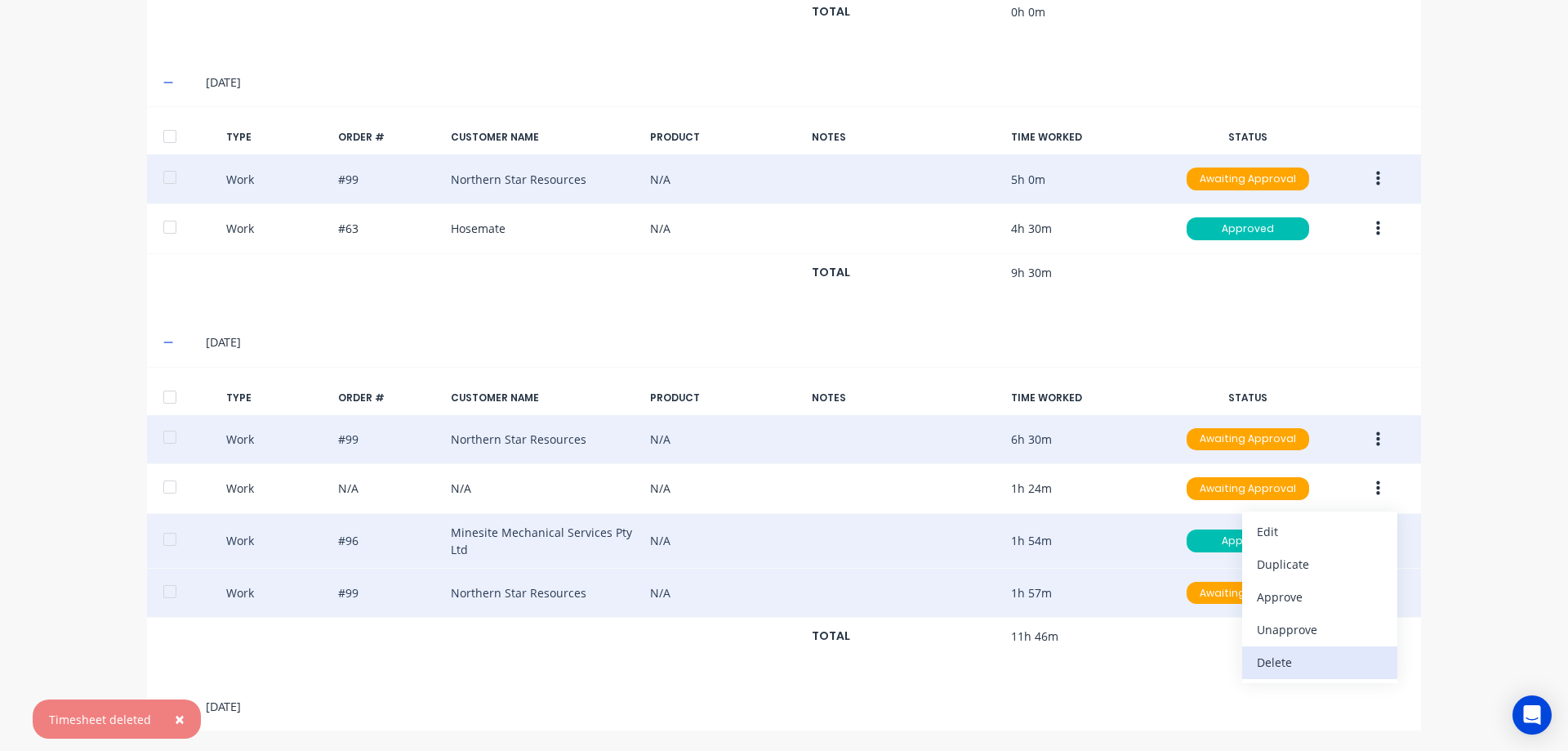
click at [1278, 668] on div "Delete" at bounding box center [1320, 662] width 126 height 23
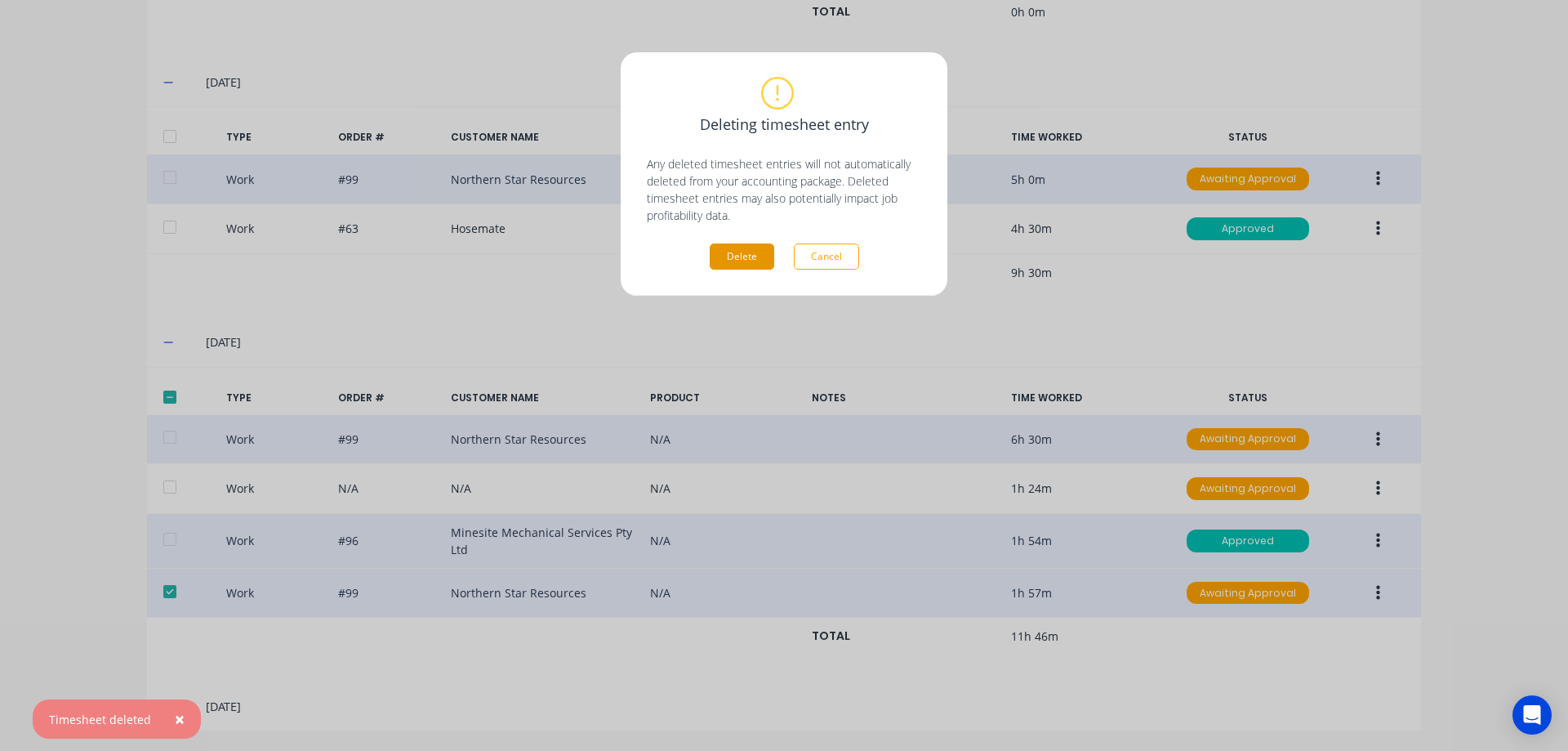
click at [739, 256] on button "Delete" at bounding box center [741, 257] width 65 height 26
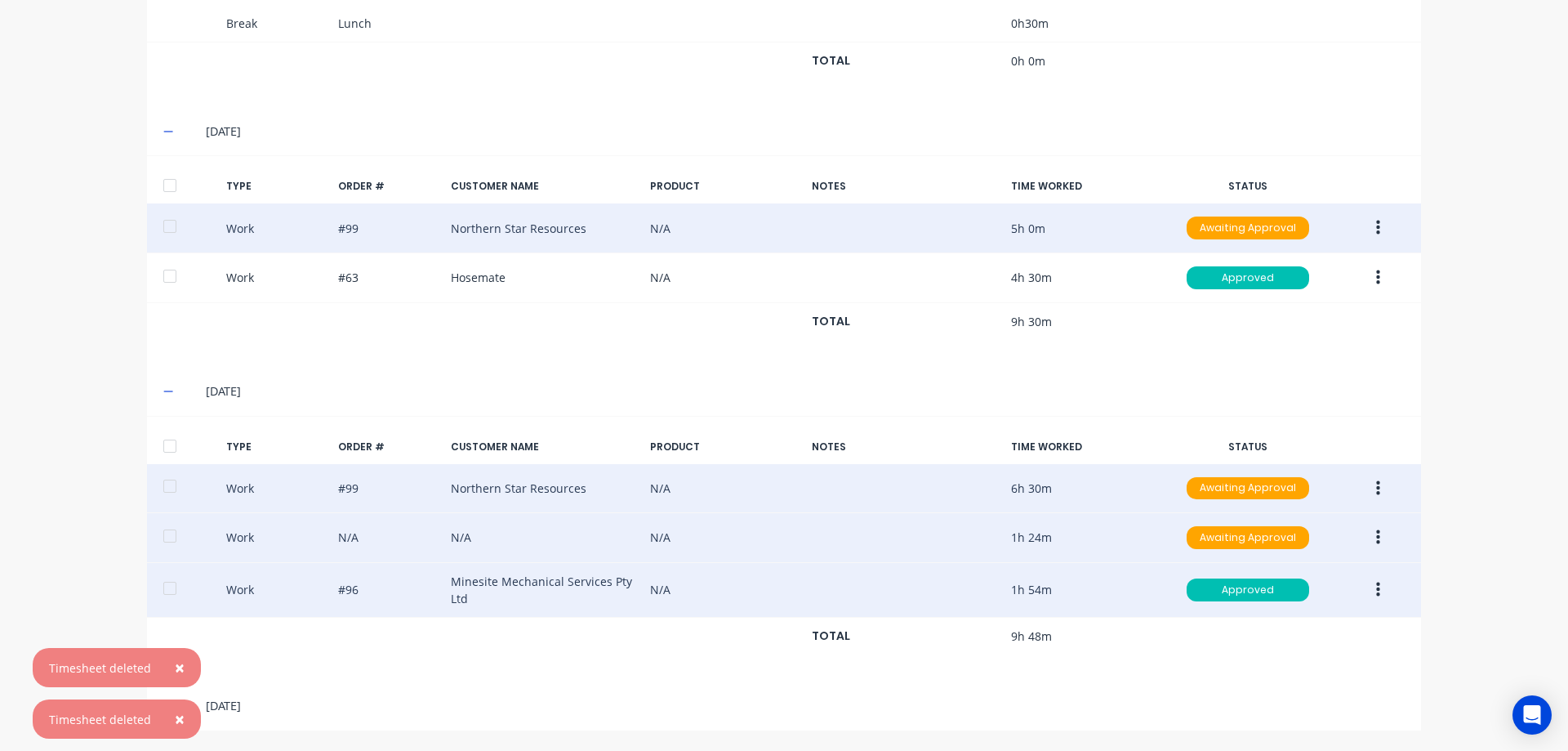
click at [1376, 534] on icon "button" at bounding box center [1378, 537] width 4 height 18
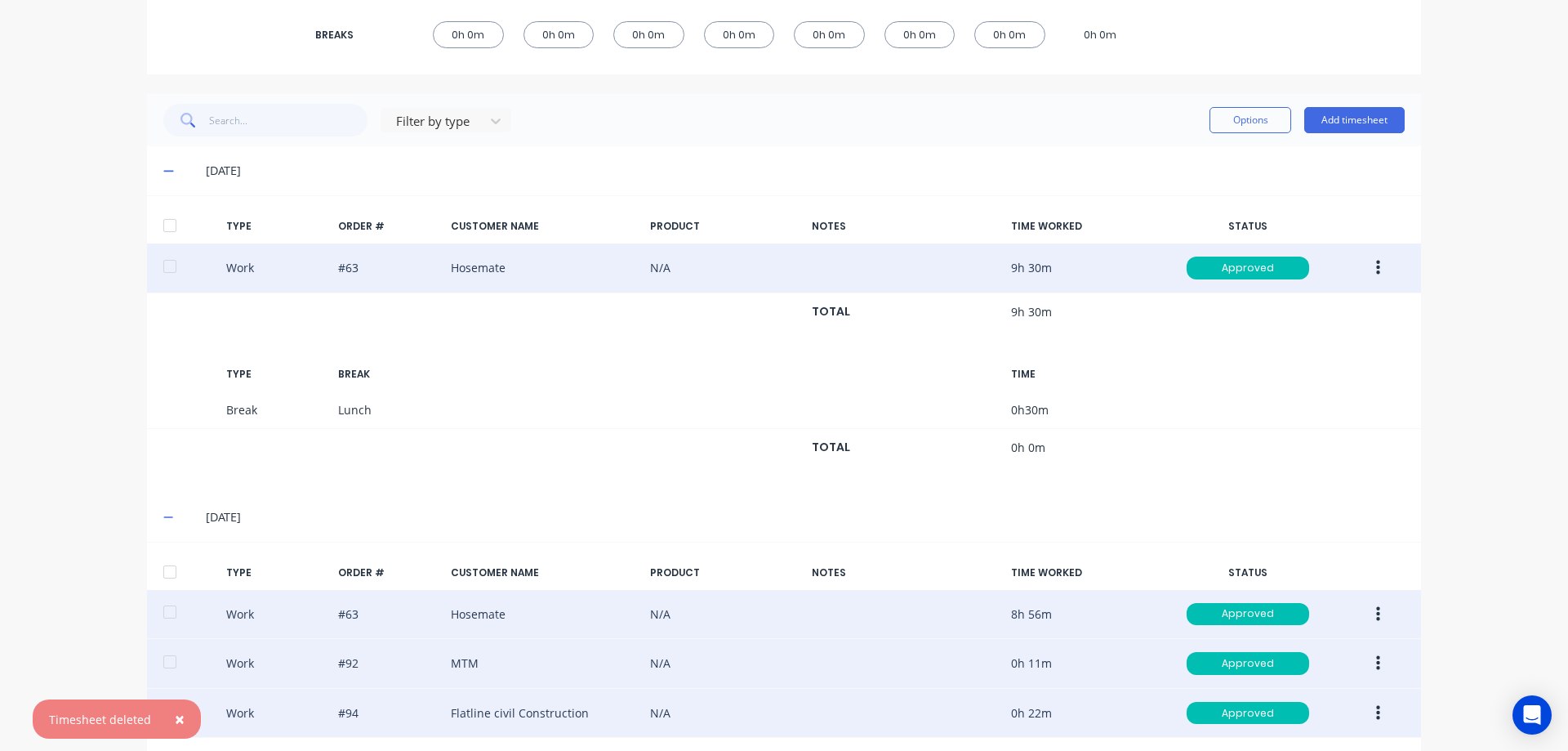
scroll to position [0, 0]
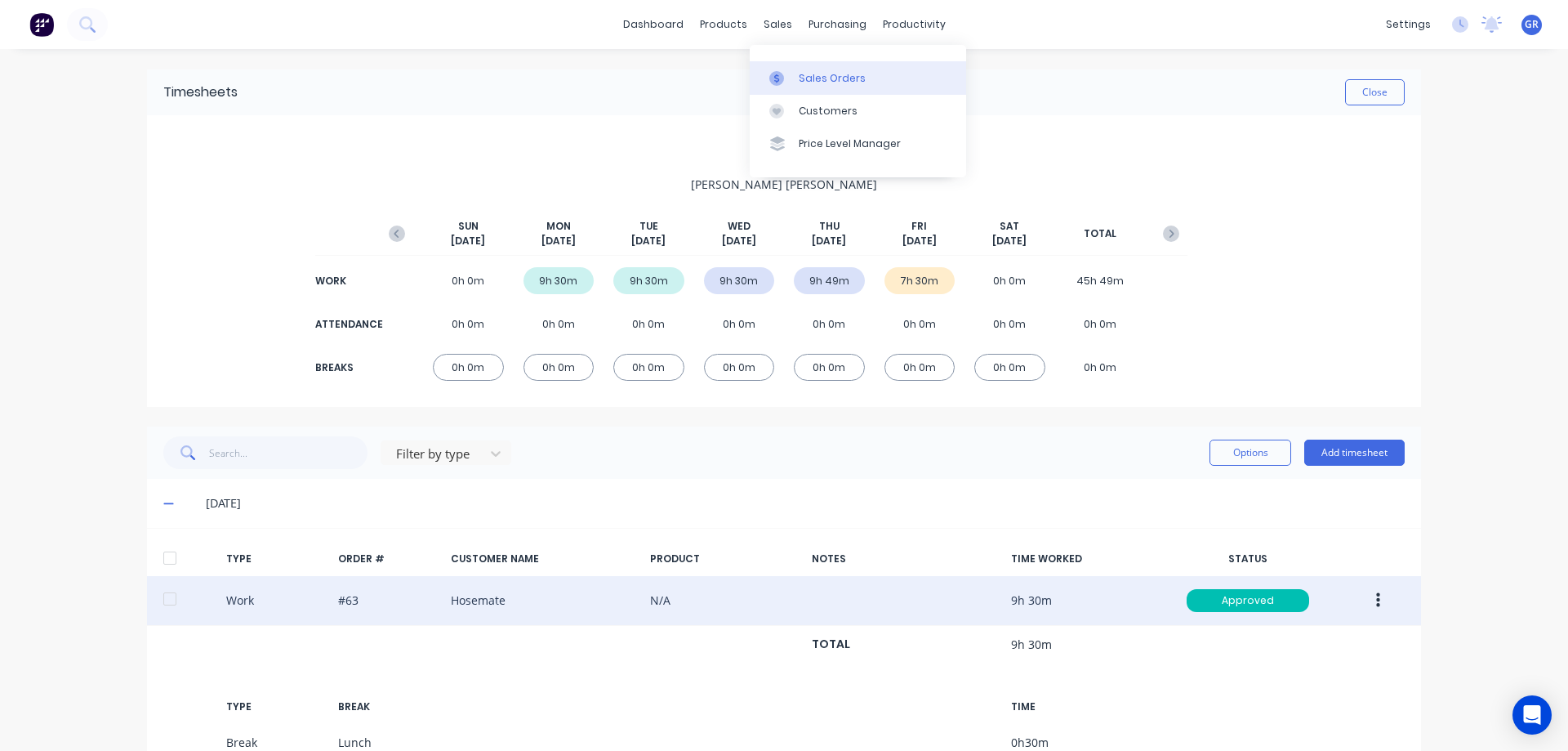
click at [796, 68] on link "Sales Orders" at bounding box center [858, 77] width 217 height 33
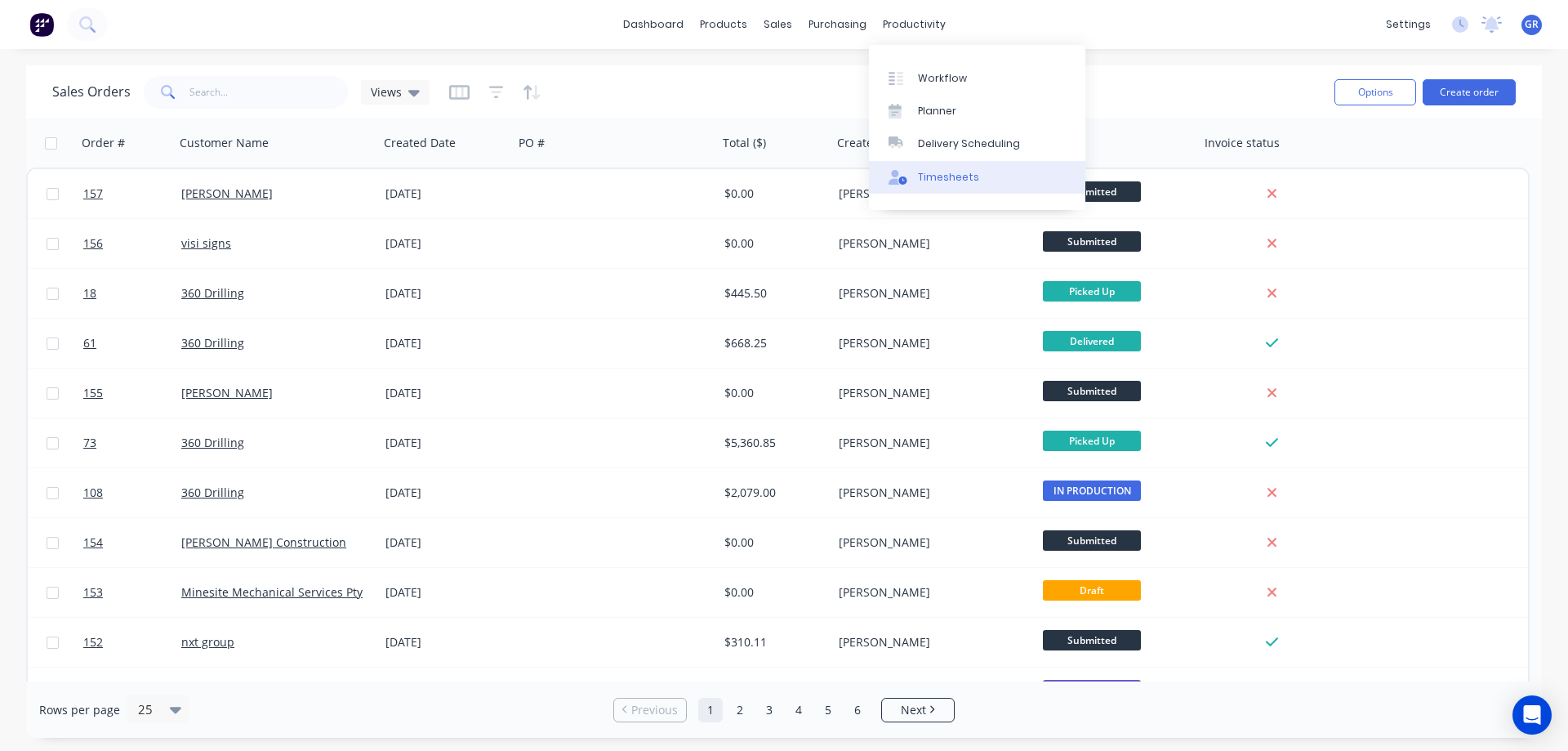
click at [947, 174] on div "Timesheets" at bounding box center [948, 177] width 61 height 15
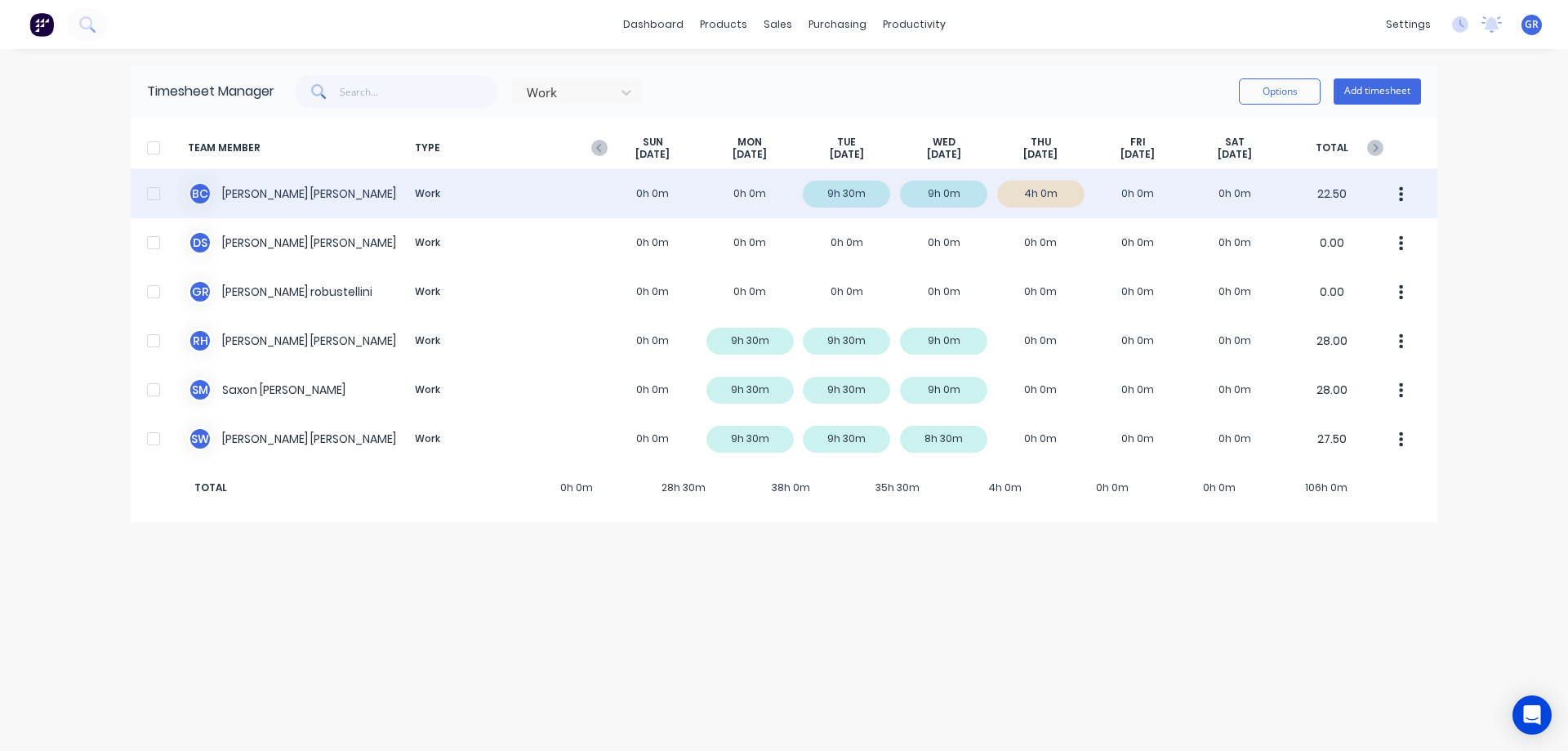
click at [339, 203] on div "B C [PERSON_NAME] Work 0h 0m 0h 0m 9h 30m 9h 0m 4h 0m 0h 0m 0h 0m 22.50" at bounding box center [784, 193] width 1307 height 49
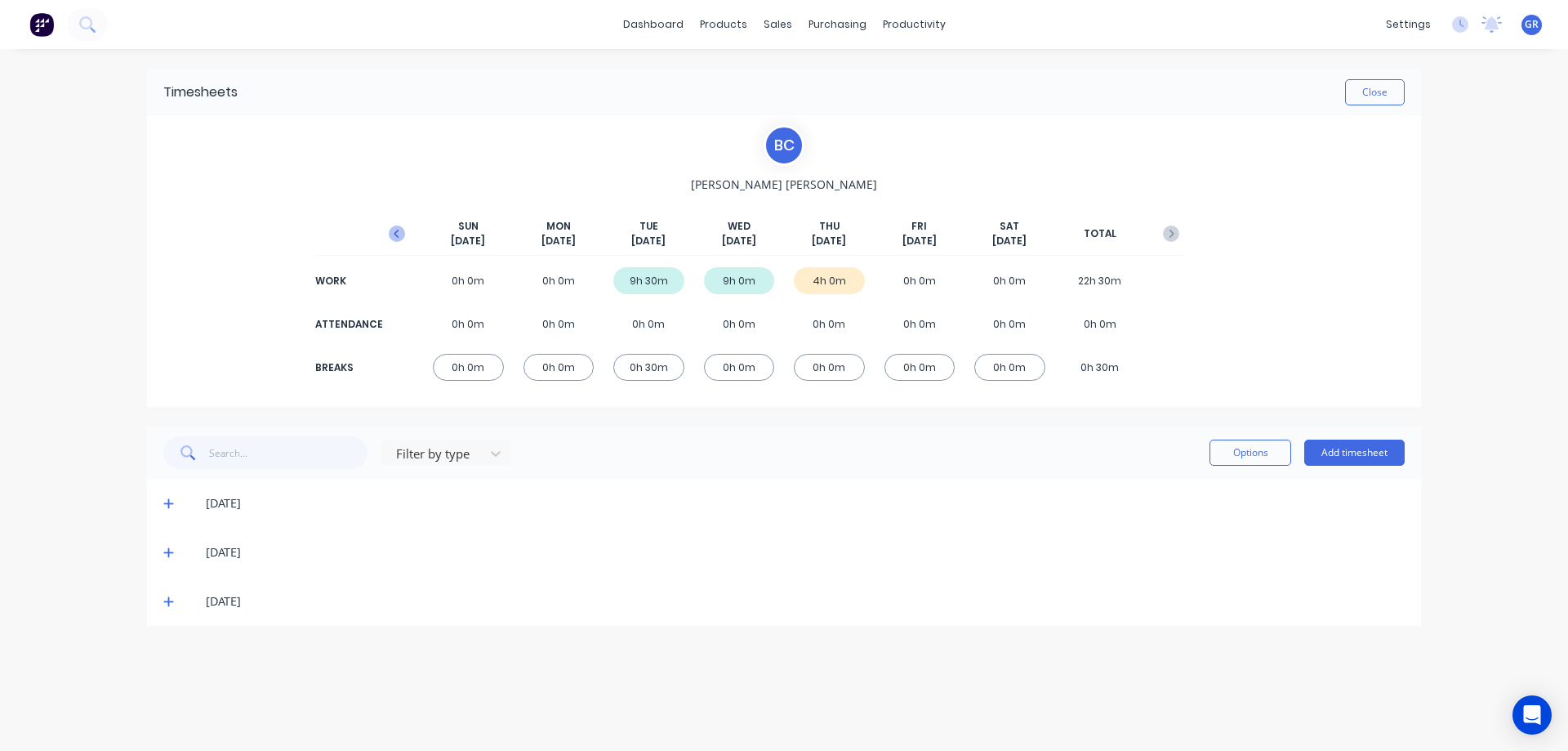
click at [402, 234] on icon "button" at bounding box center [396, 233] width 16 height 16
click at [1366, 453] on button "Add timesheet" at bounding box center [1354, 453] width 100 height 26
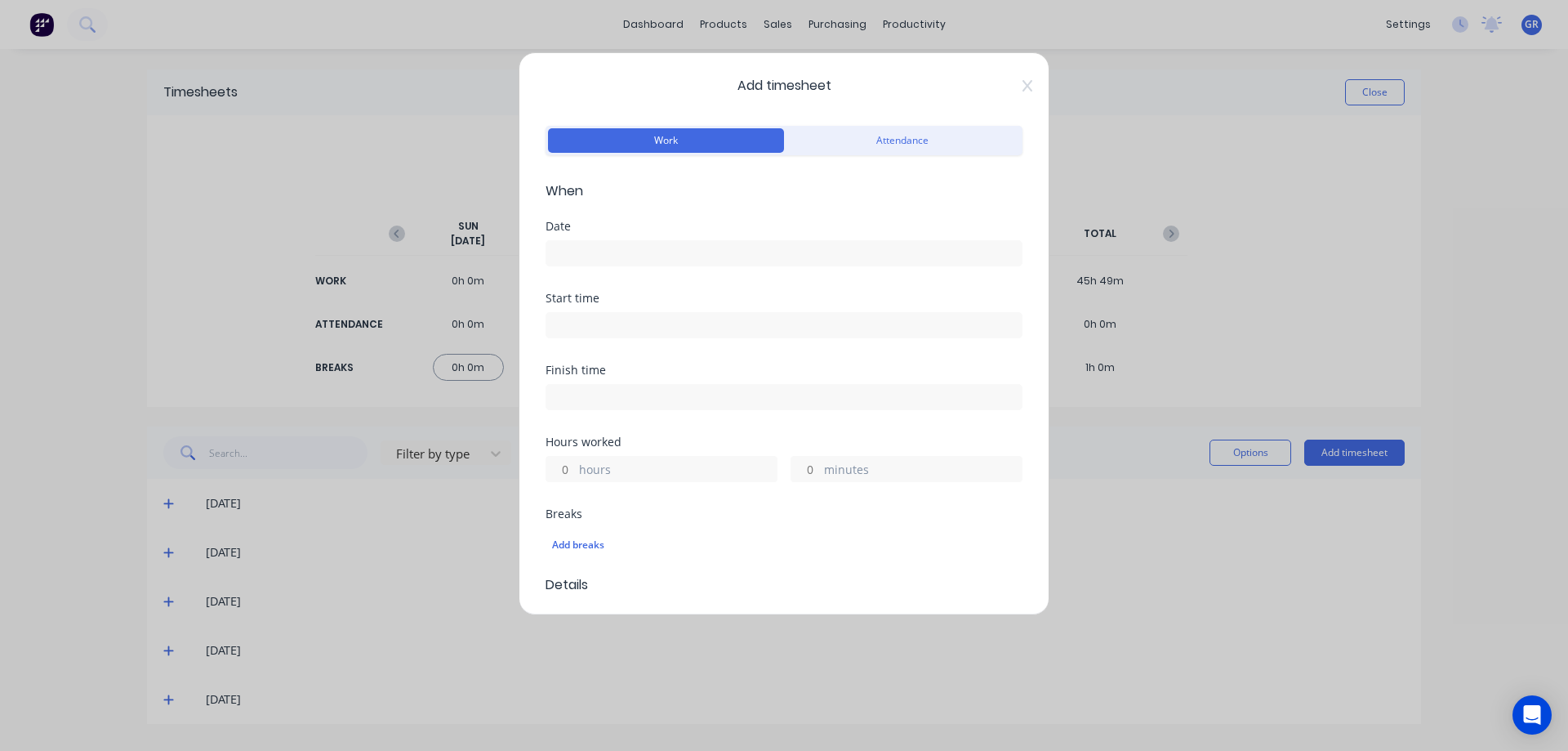
click at [72, 288] on div "Add timesheet Work Attendance When Date Start time Finish time Hours worked hou…" at bounding box center [784, 375] width 1568 height 751
click at [1023, 87] on icon at bounding box center [1027, 85] width 9 height 11
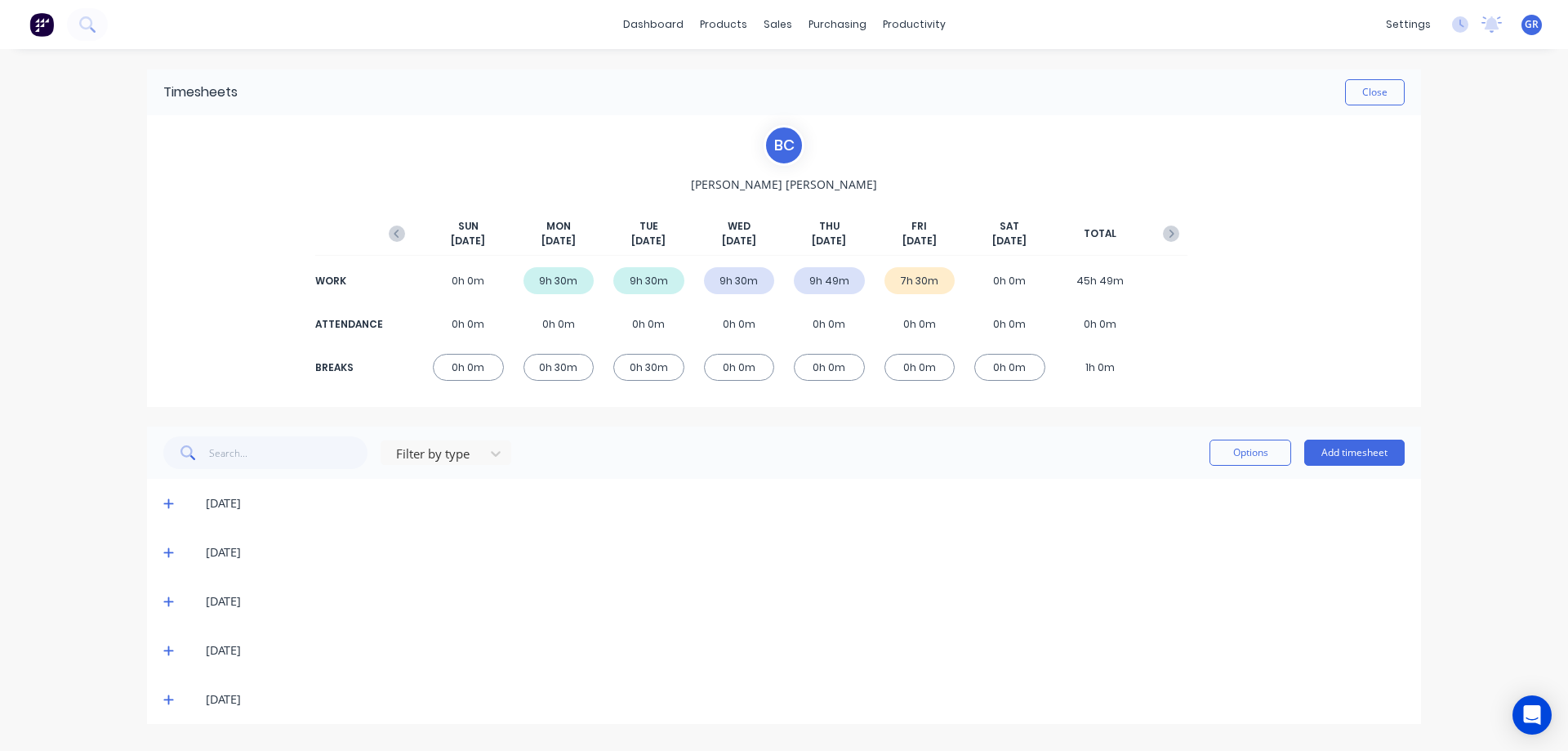
click at [170, 647] on icon at bounding box center [168, 651] width 10 height 11
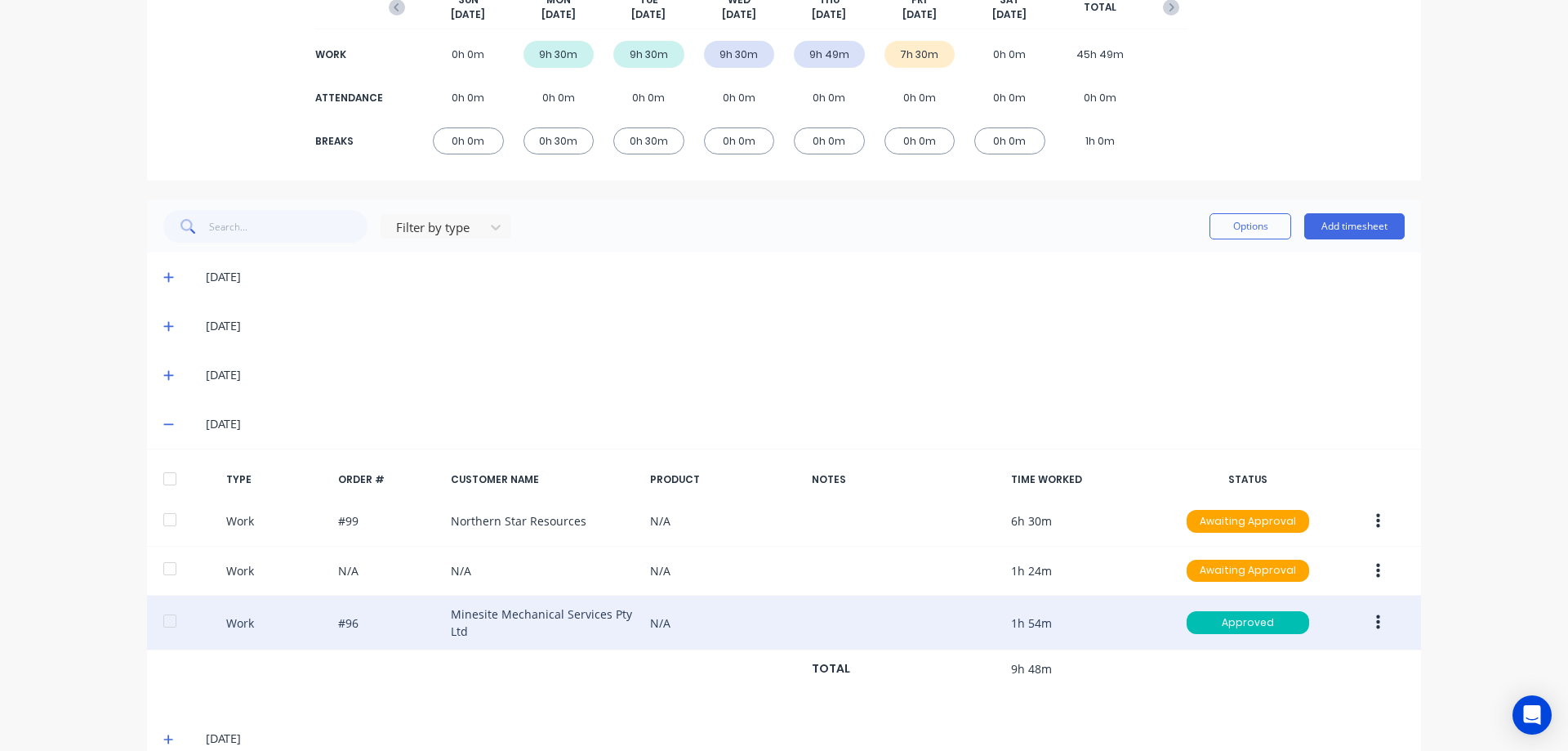
scroll to position [259, 0]
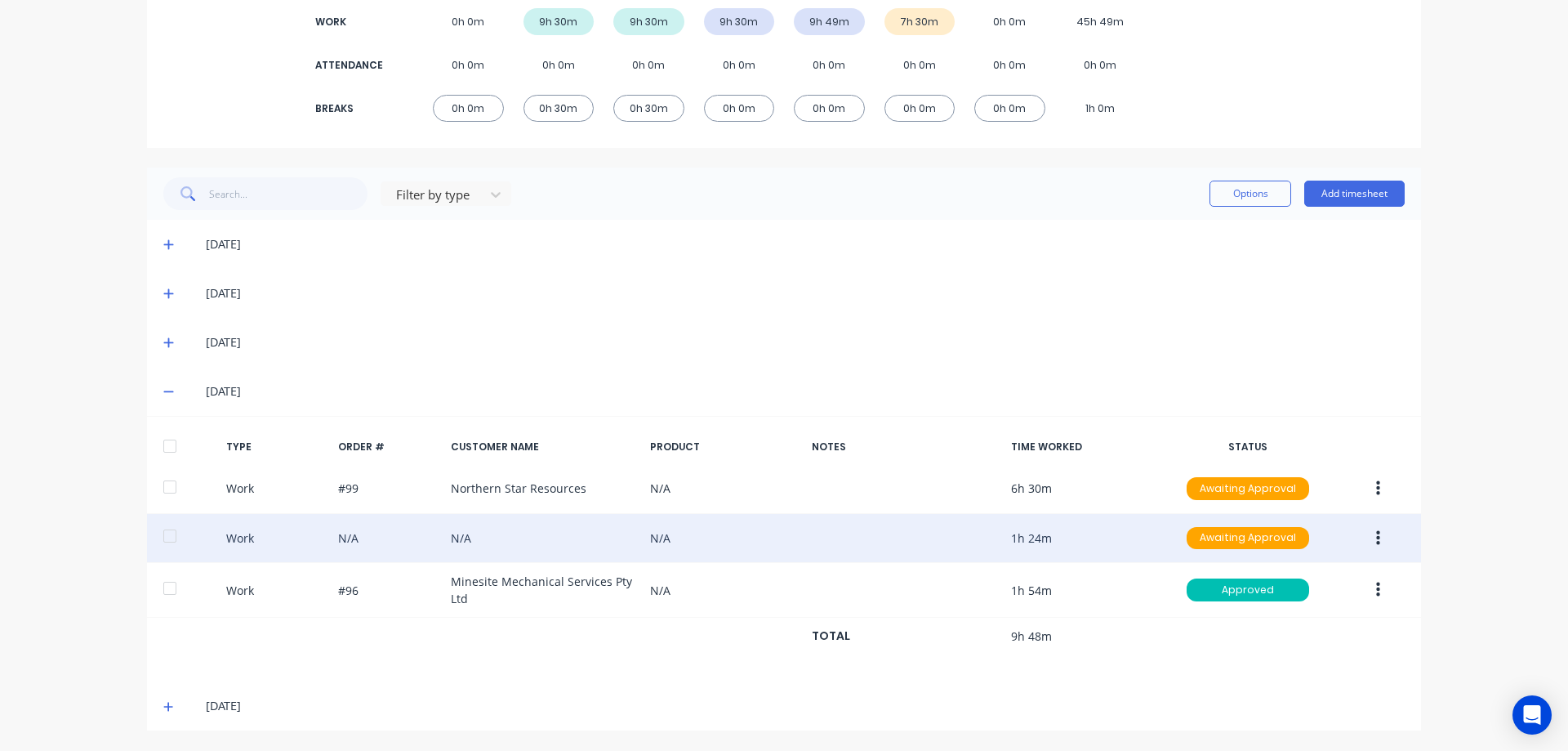
click at [1375, 533] on button "button" at bounding box center [1378, 538] width 38 height 29
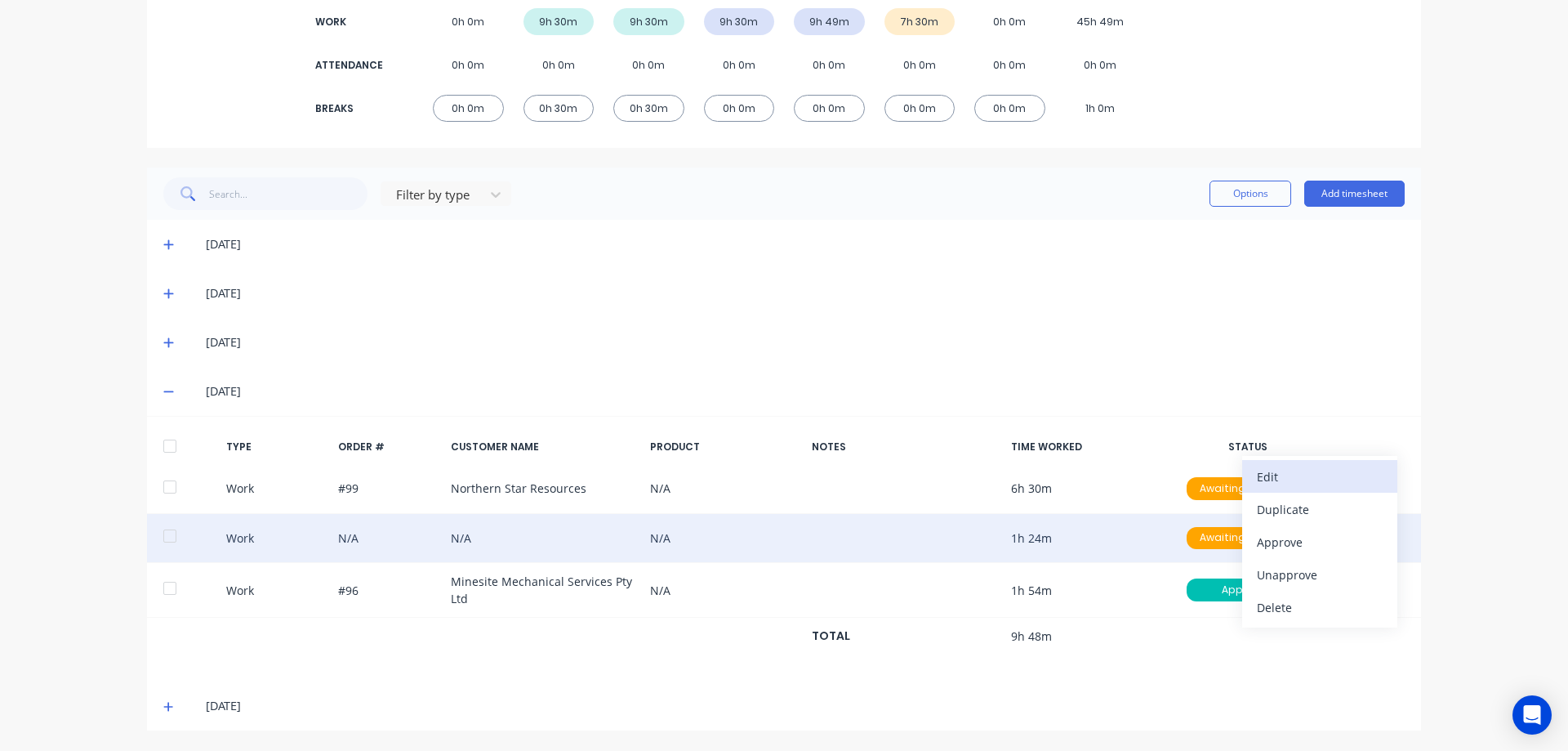
click at [1321, 483] on div "Edit" at bounding box center [1320, 476] width 126 height 23
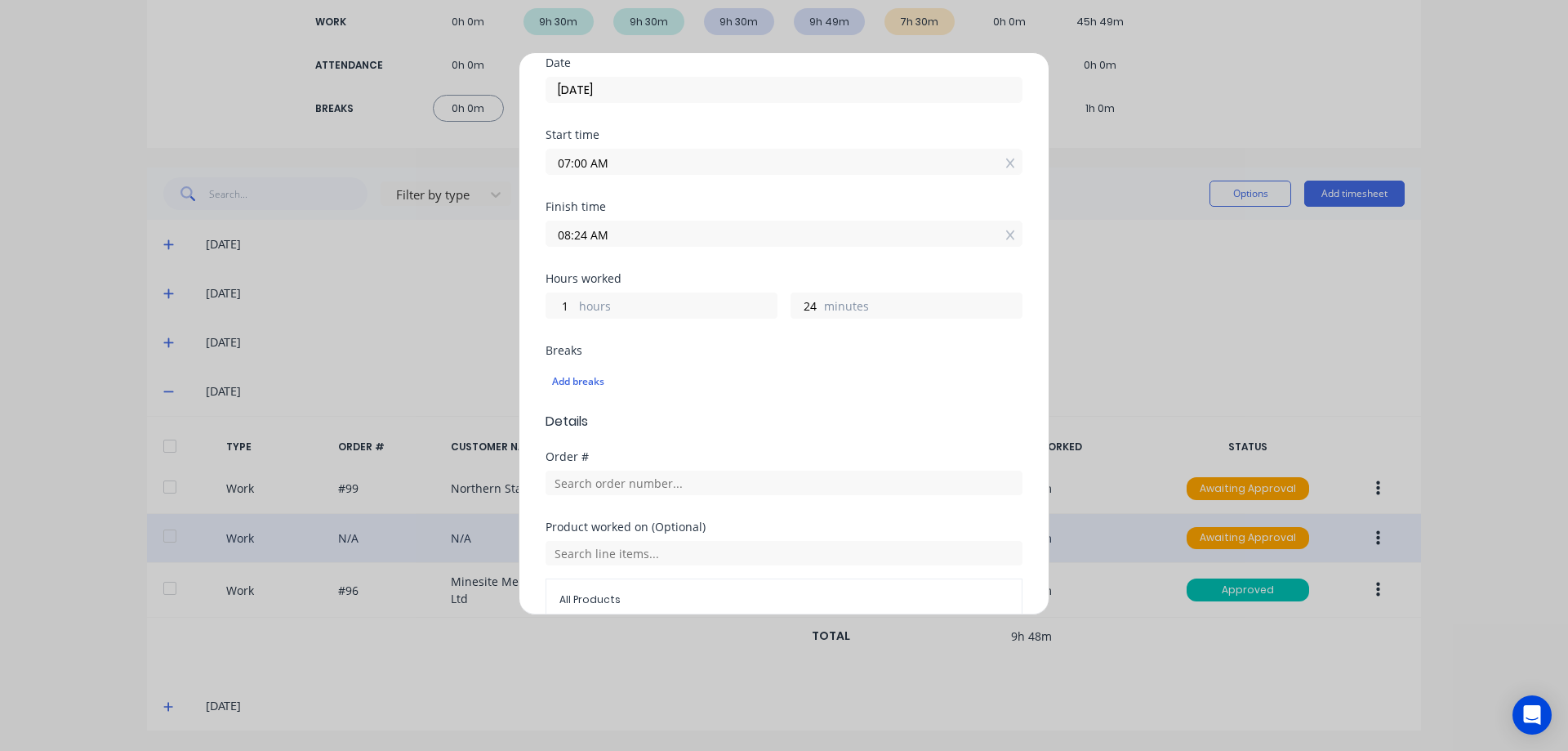
scroll to position [245, 0]
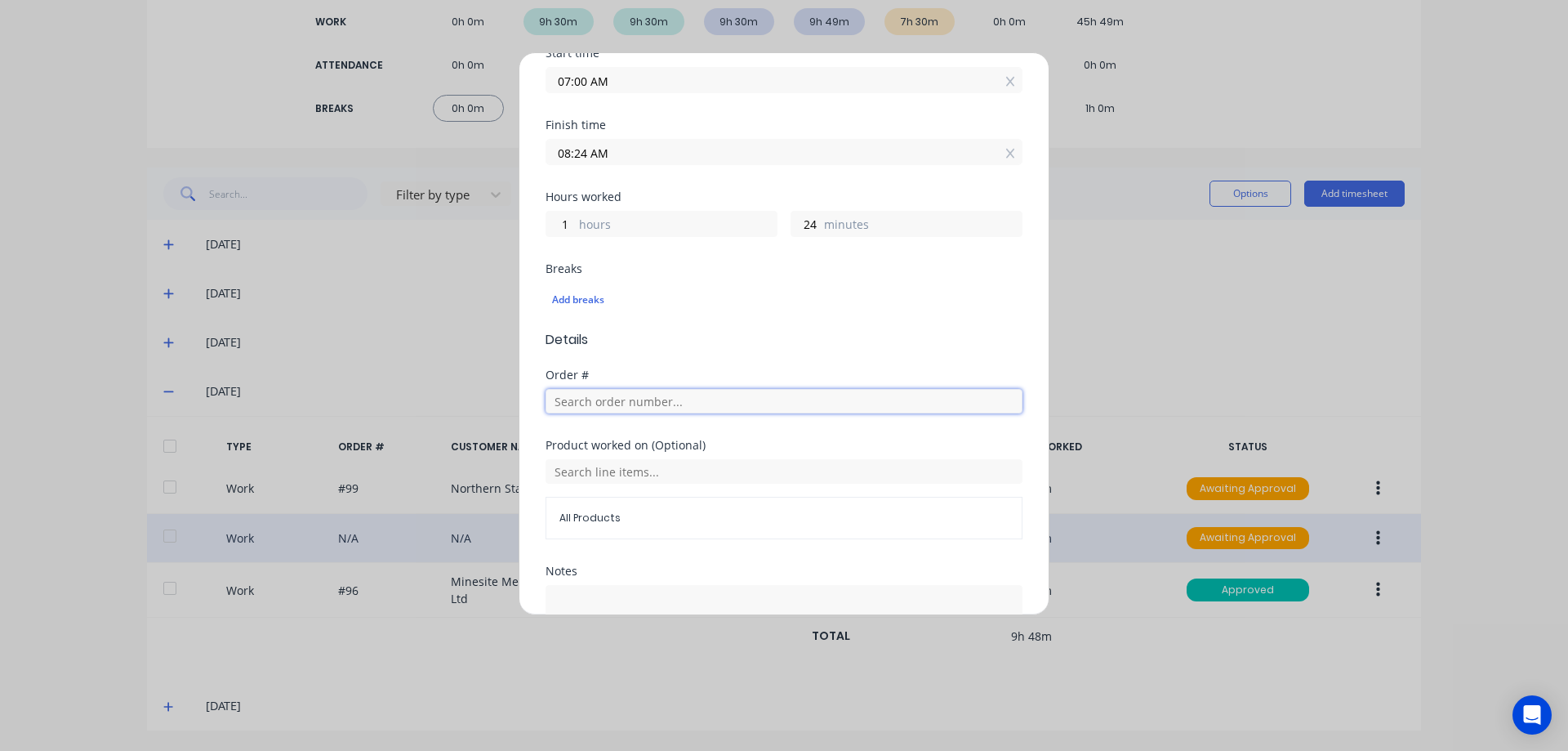
click at [605, 405] on input "text" at bounding box center [784, 401] width 477 height 24
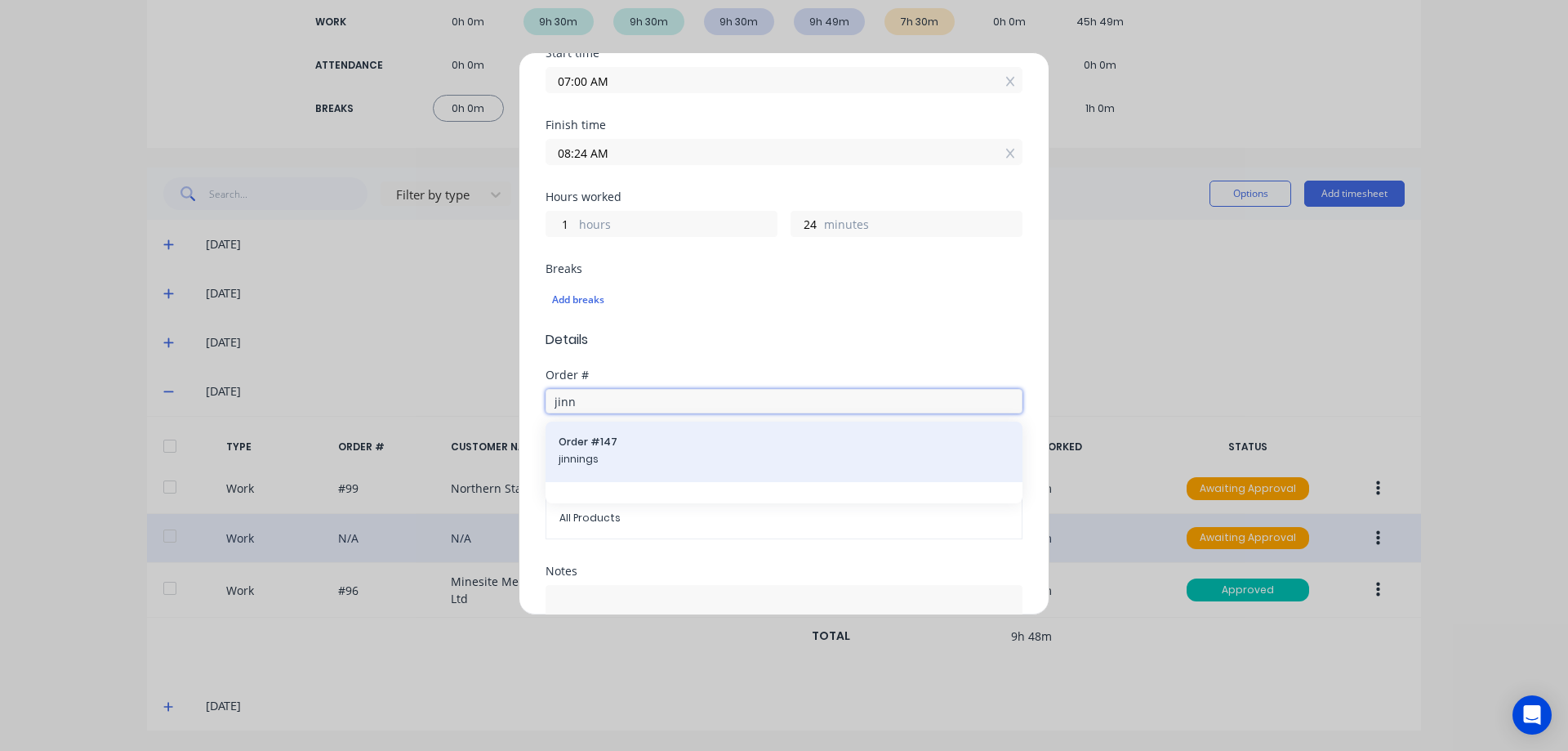
type input "jinn"
click at [629, 450] on div "Order # 147 jinnings" at bounding box center [784, 452] width 451 height 35
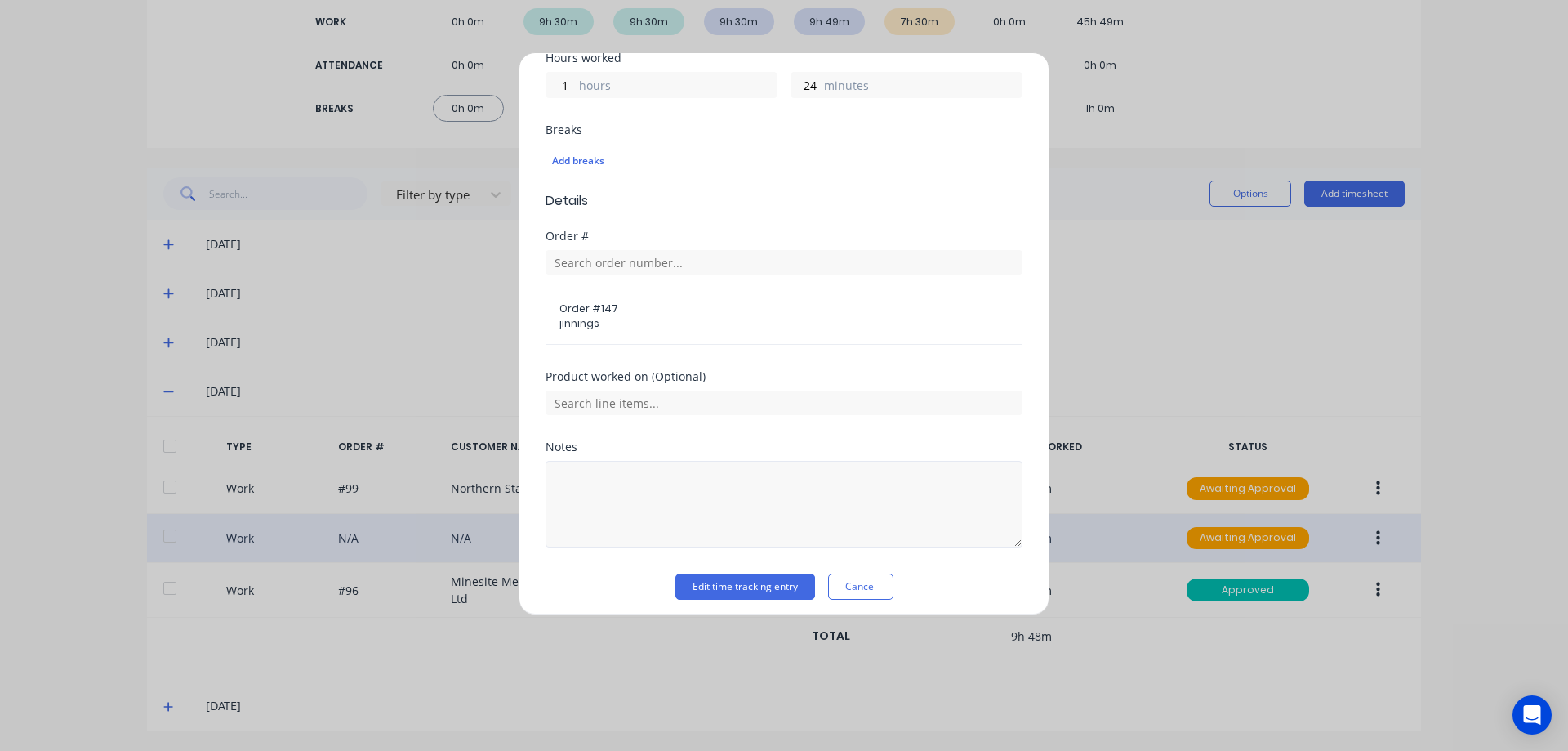
scroll to position [392, 0]
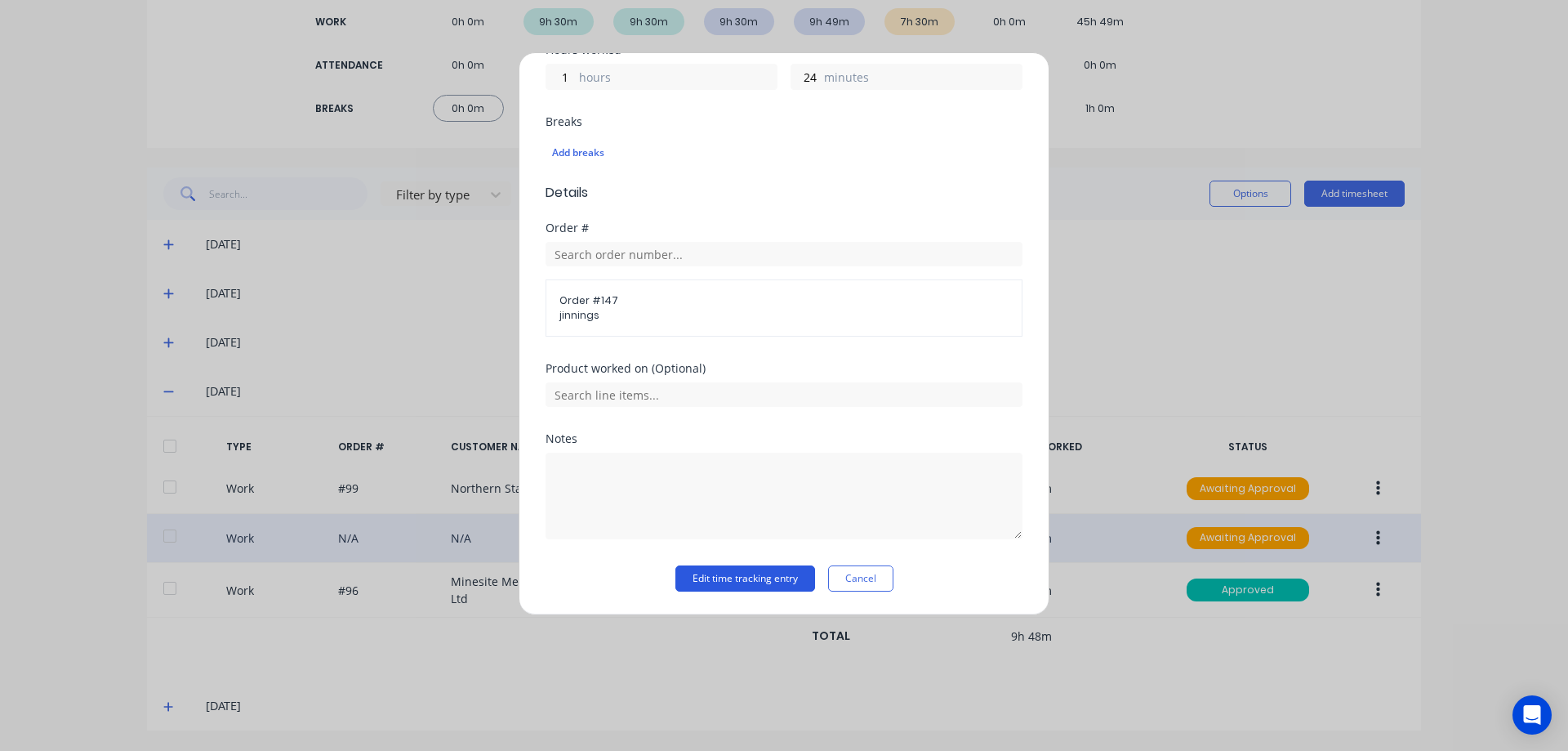
click at [766, 581] on button "Edit time tracking entry" at bounding box center [745, 578] width 140 height 26
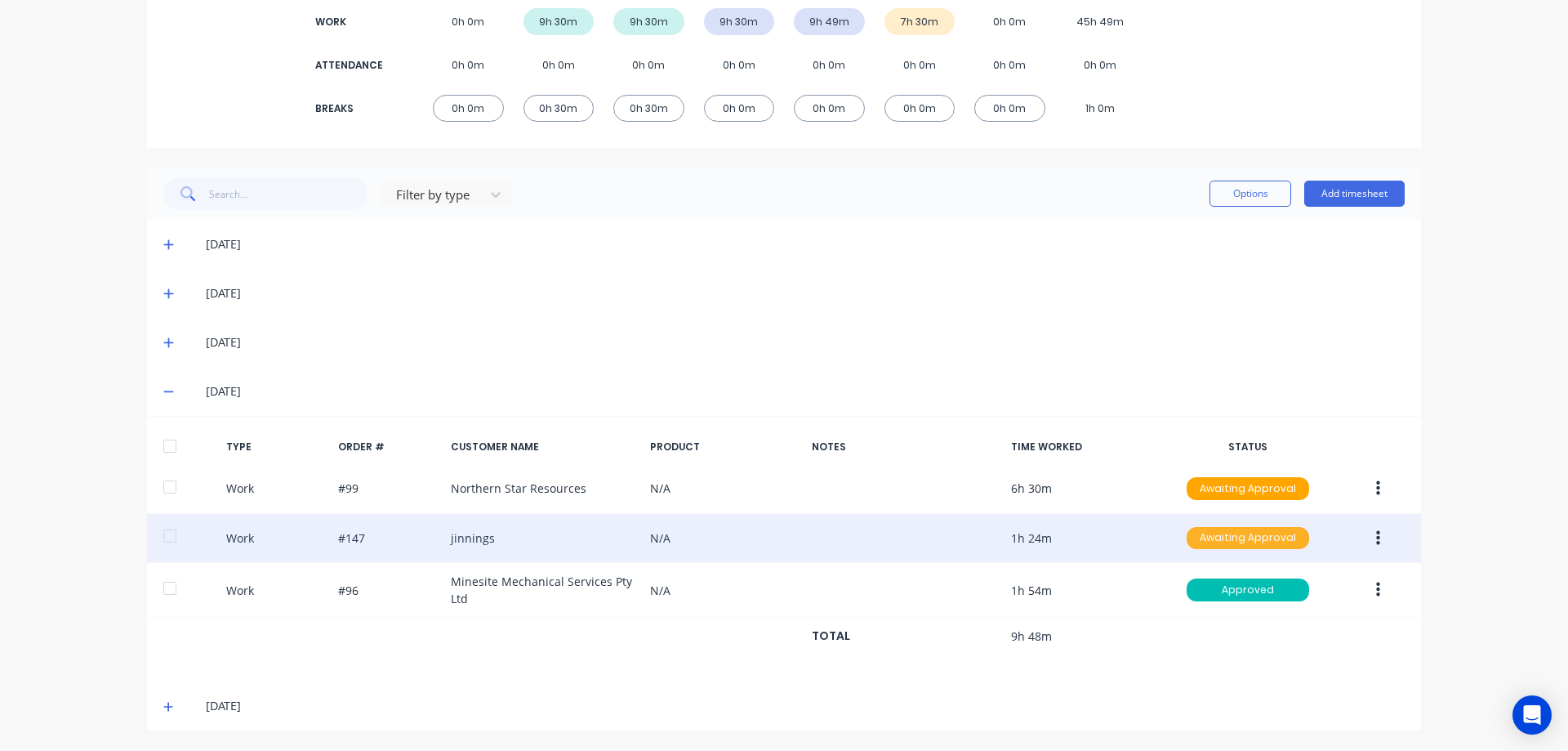
click at [1231, 539] on div "Awaiting Approval" at bounding box center [1247, 538] width 123 height 23
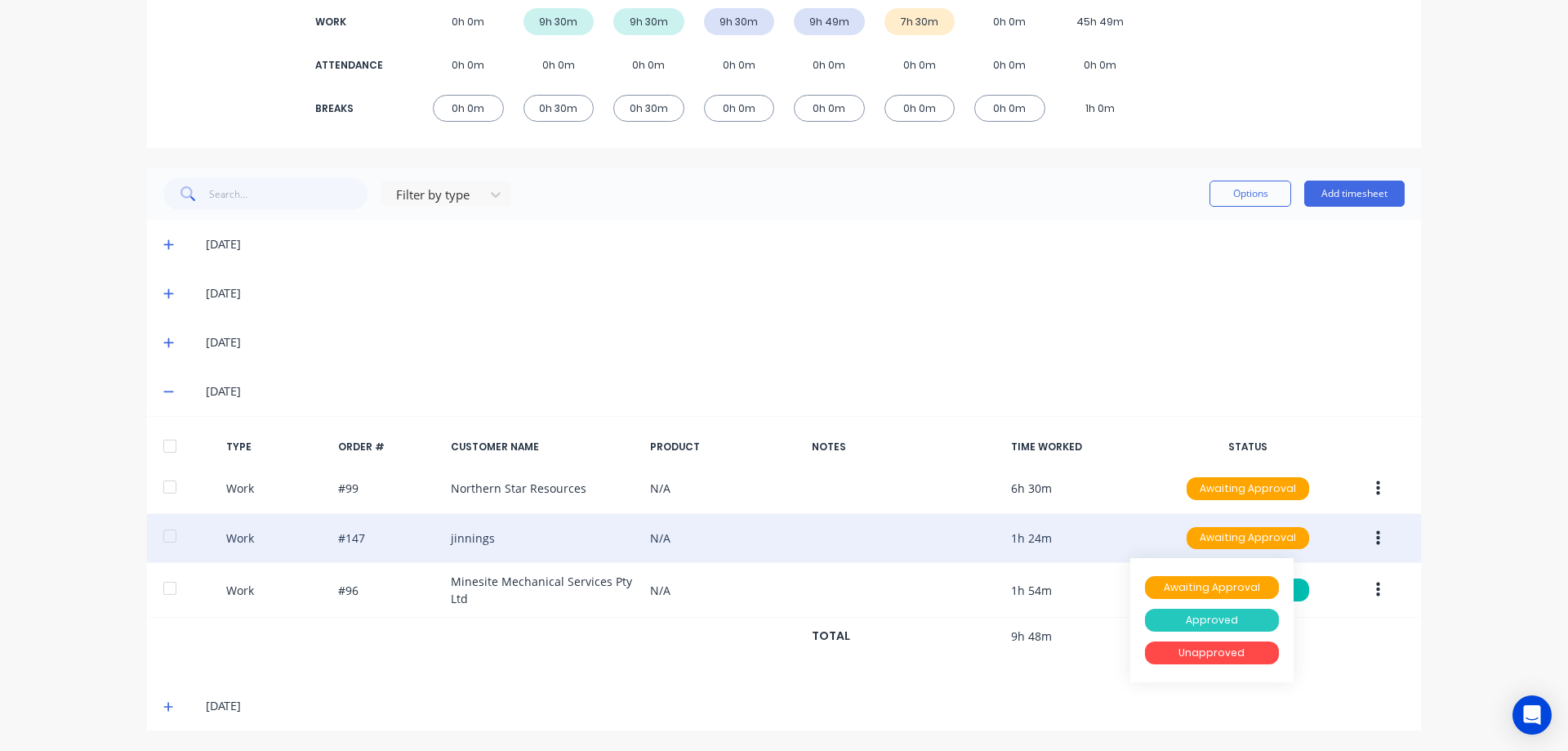
click at [1218, 618] on div "Approved" at bounding box center [1212, 620] width 134 height 23
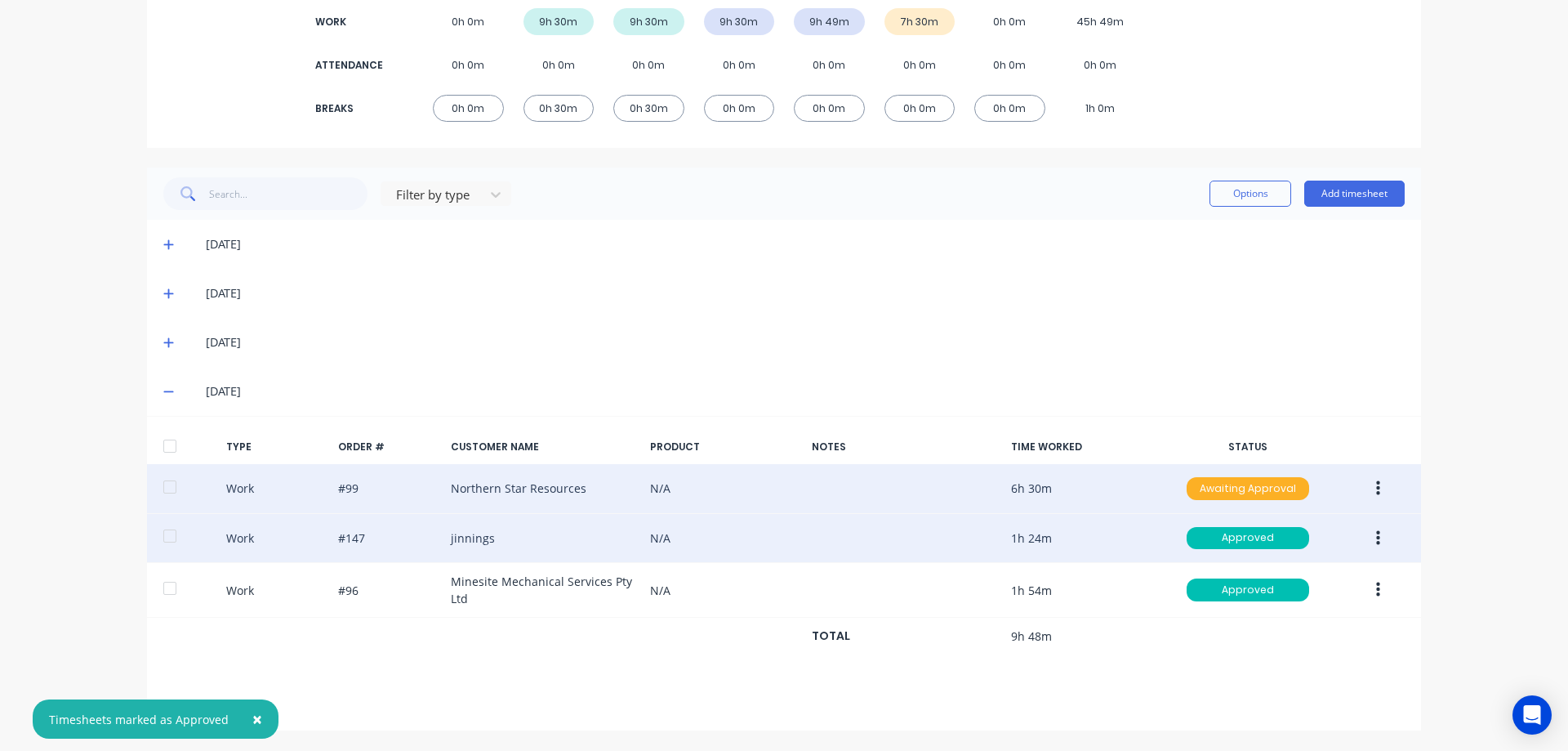
click at [1229, 490] on div "Awaiting Approval" at bounding box center [1247, 488] width 123 height 23
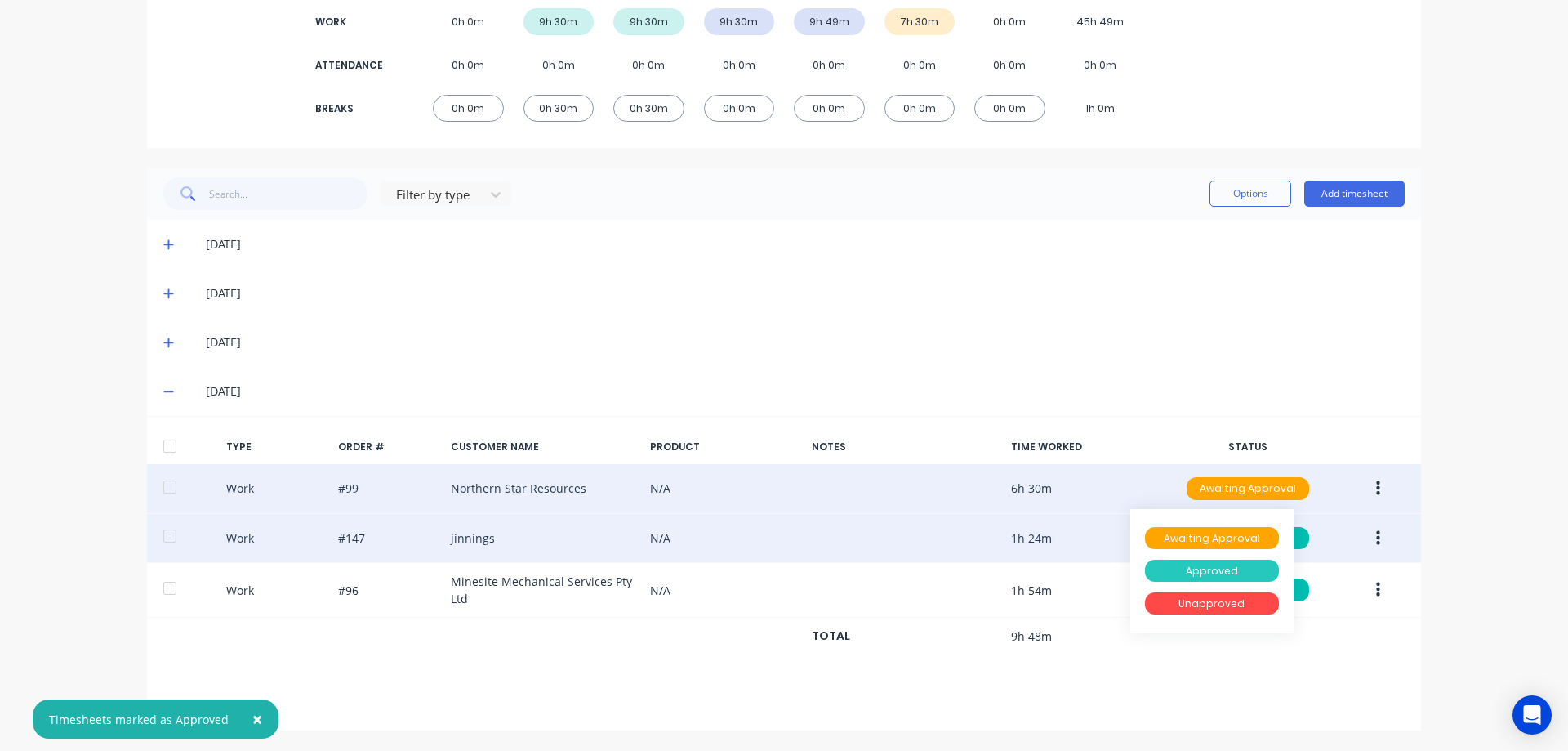
click at [1216, 563] on div "Approved" at bounding box center [1212, 571] width 134 height 23
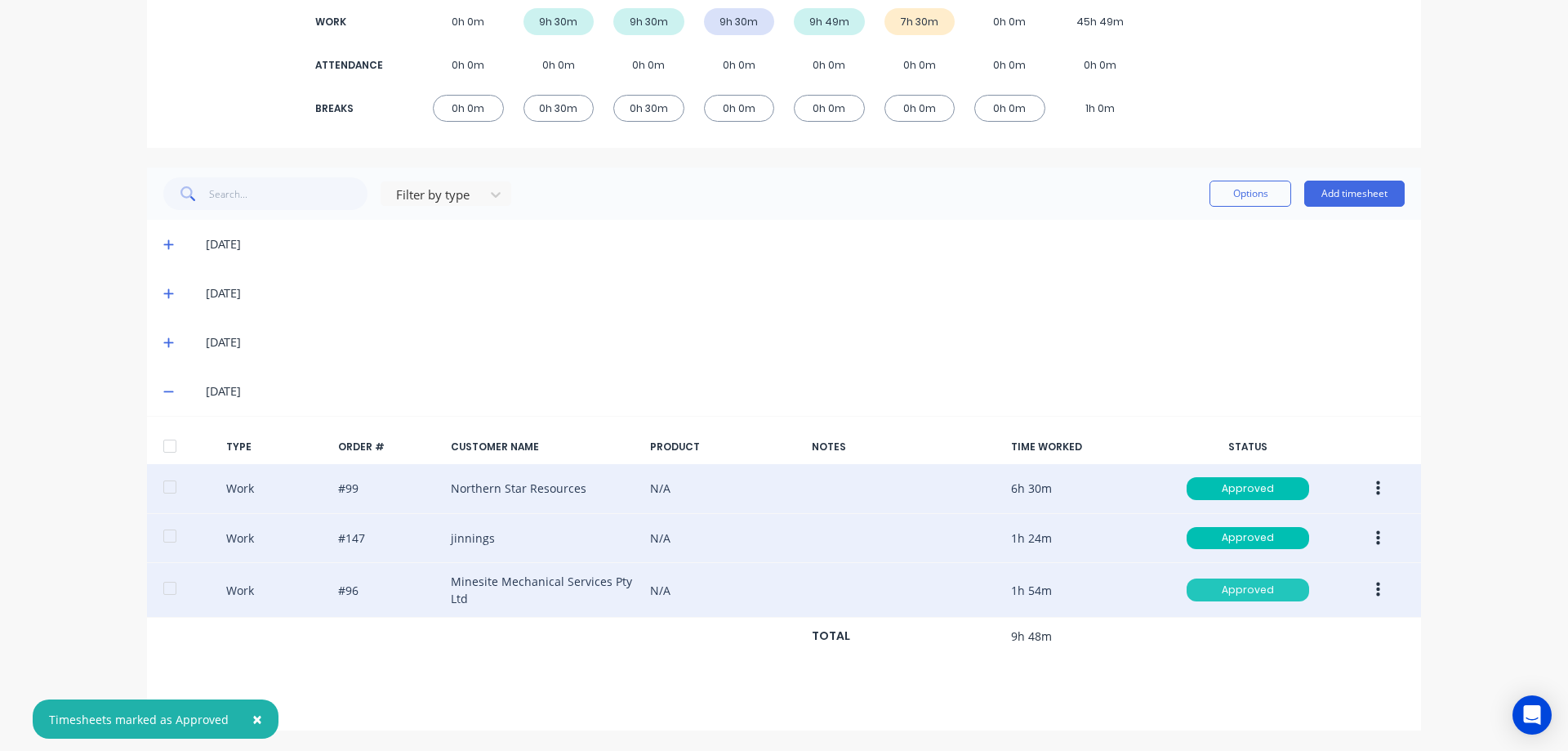
click at [1219, 593] on div "Approved" at bounding box center [1247, 590] width 123 height 23
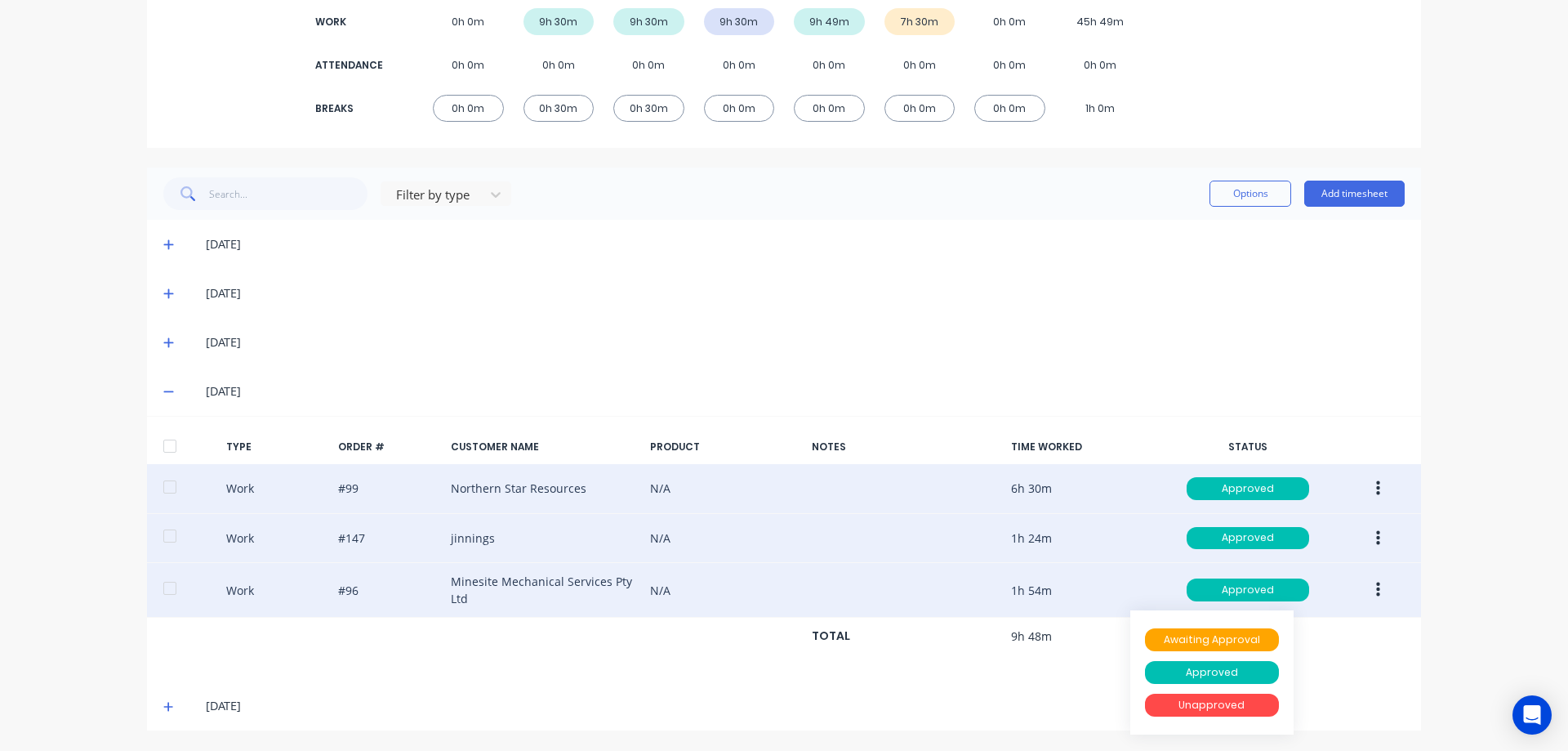
click at [1378, 593] on button "button" at bounding box center [1378, 589] width 38 height 29
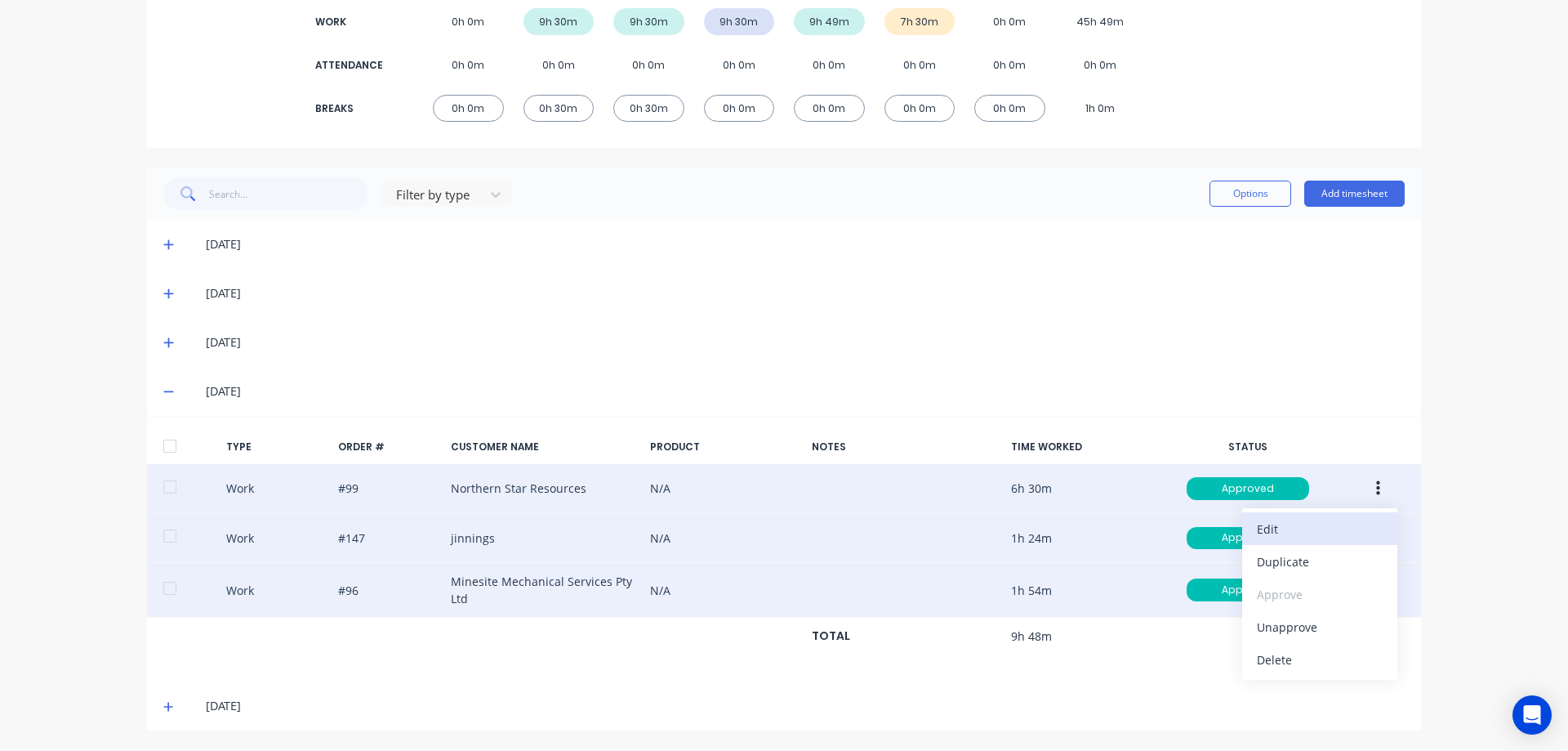
click at [1282, 531] on div "Edit" at bounding box center [1320, 529] width 126 height 23
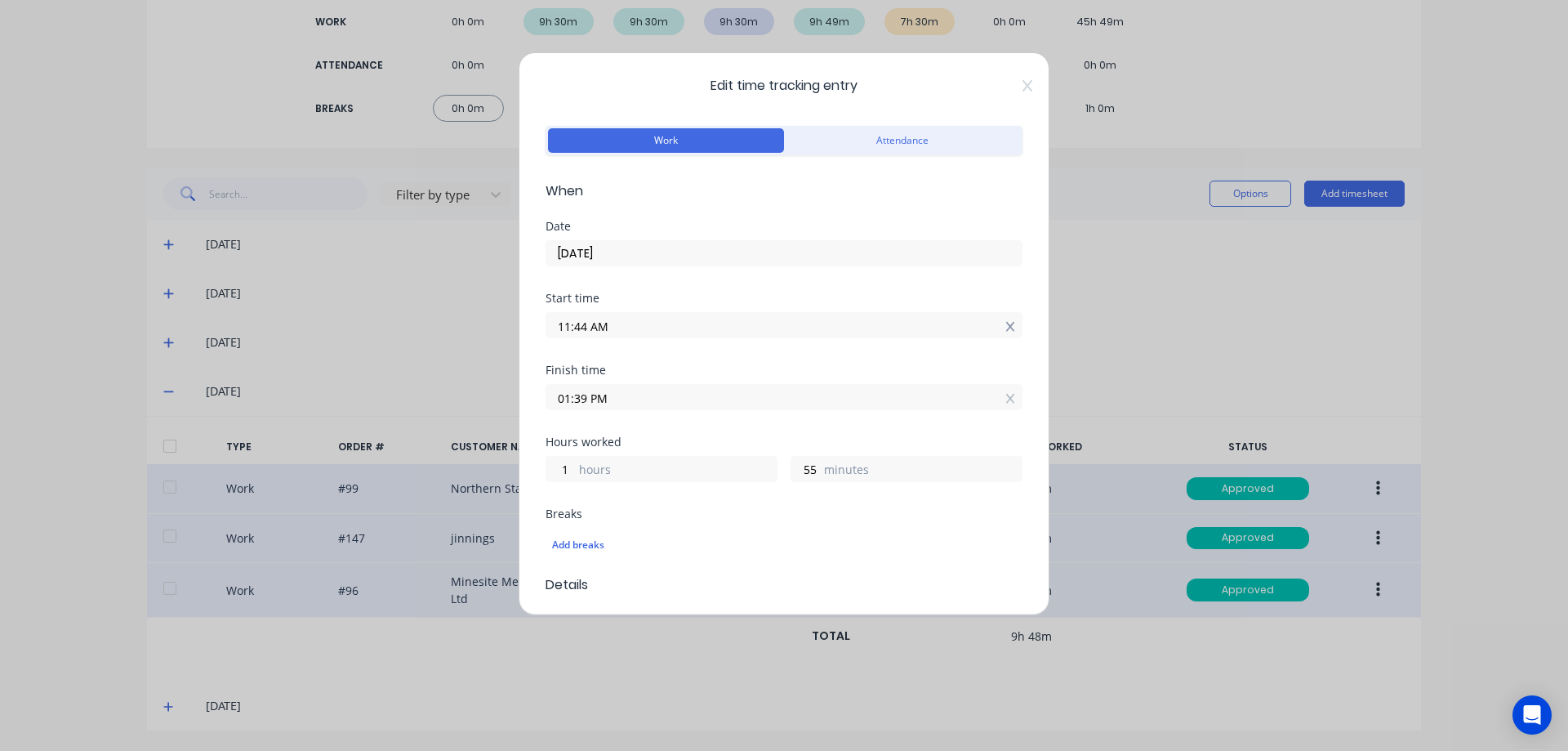
click at [1006, 331] on icon at bounding box center [1010, 326] width 9 height 9
click at [1006, 410] on icon at bounding box center [1010, 411] width 9 height 9
click at [563, 491] on input "hours" at bounding box center [560, 493] width 28 height 24
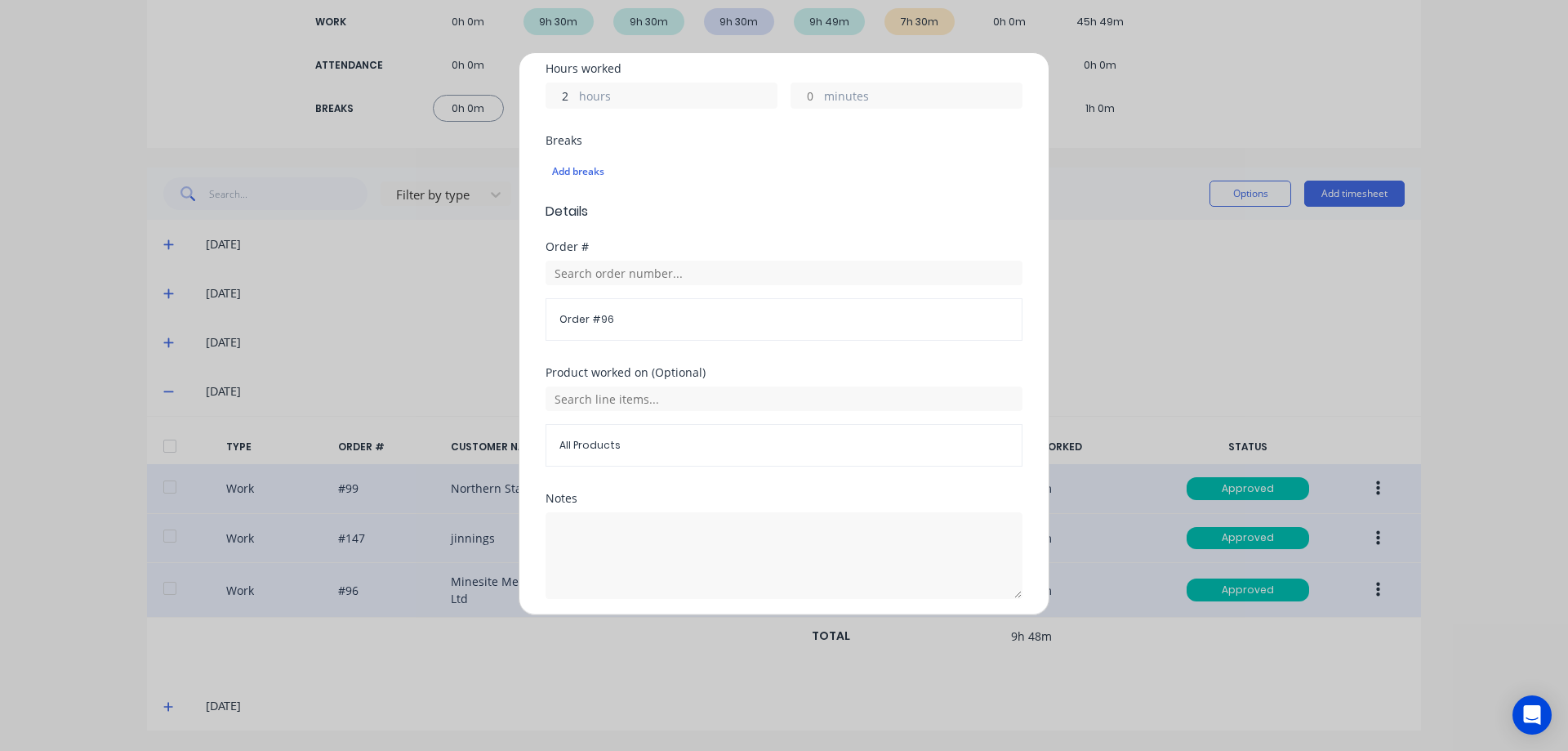
scroll to position [458, 0]
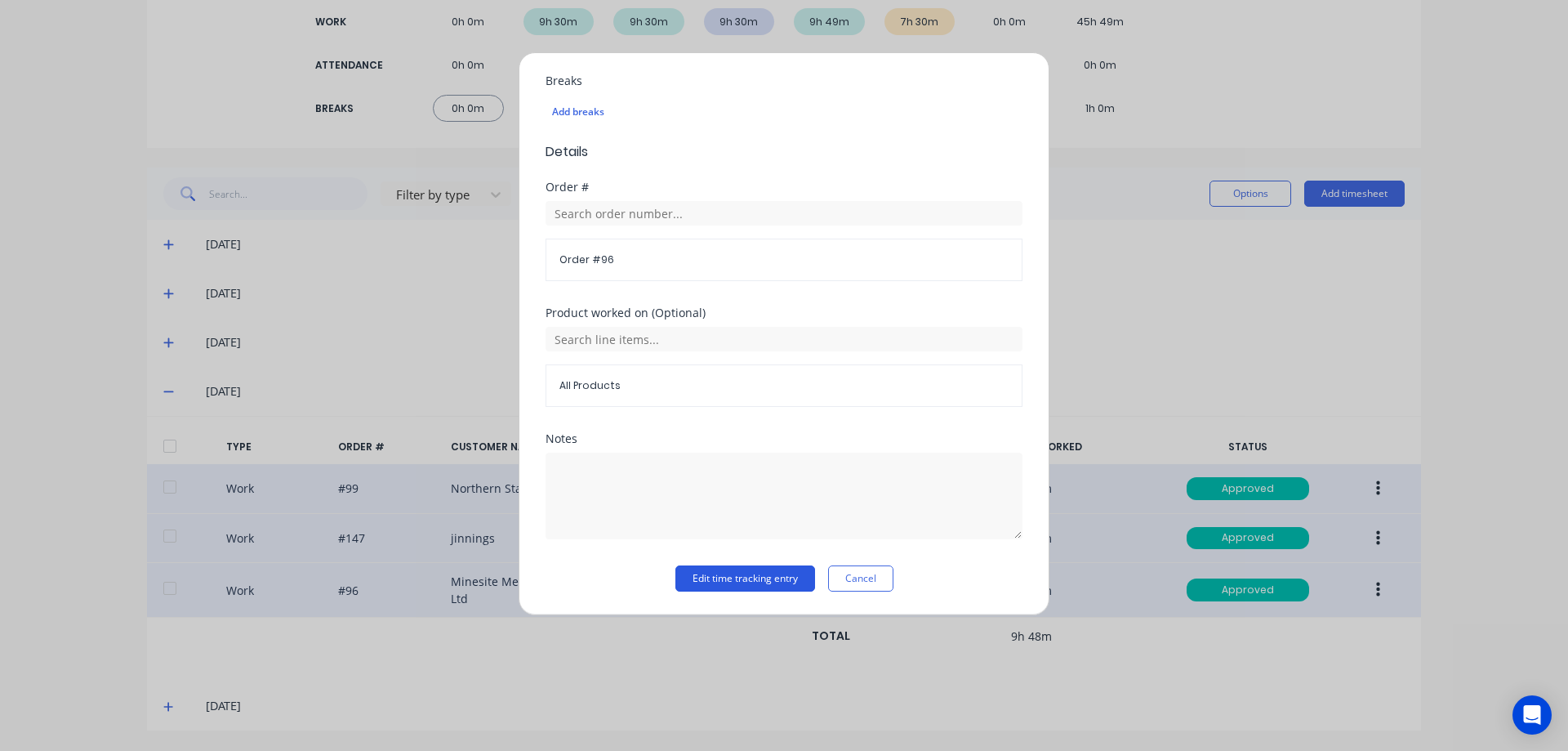
type input "2"
click at [709, 578] on button "Edit time tracking entry" at bounding box center [745, 578] width 140 height 26
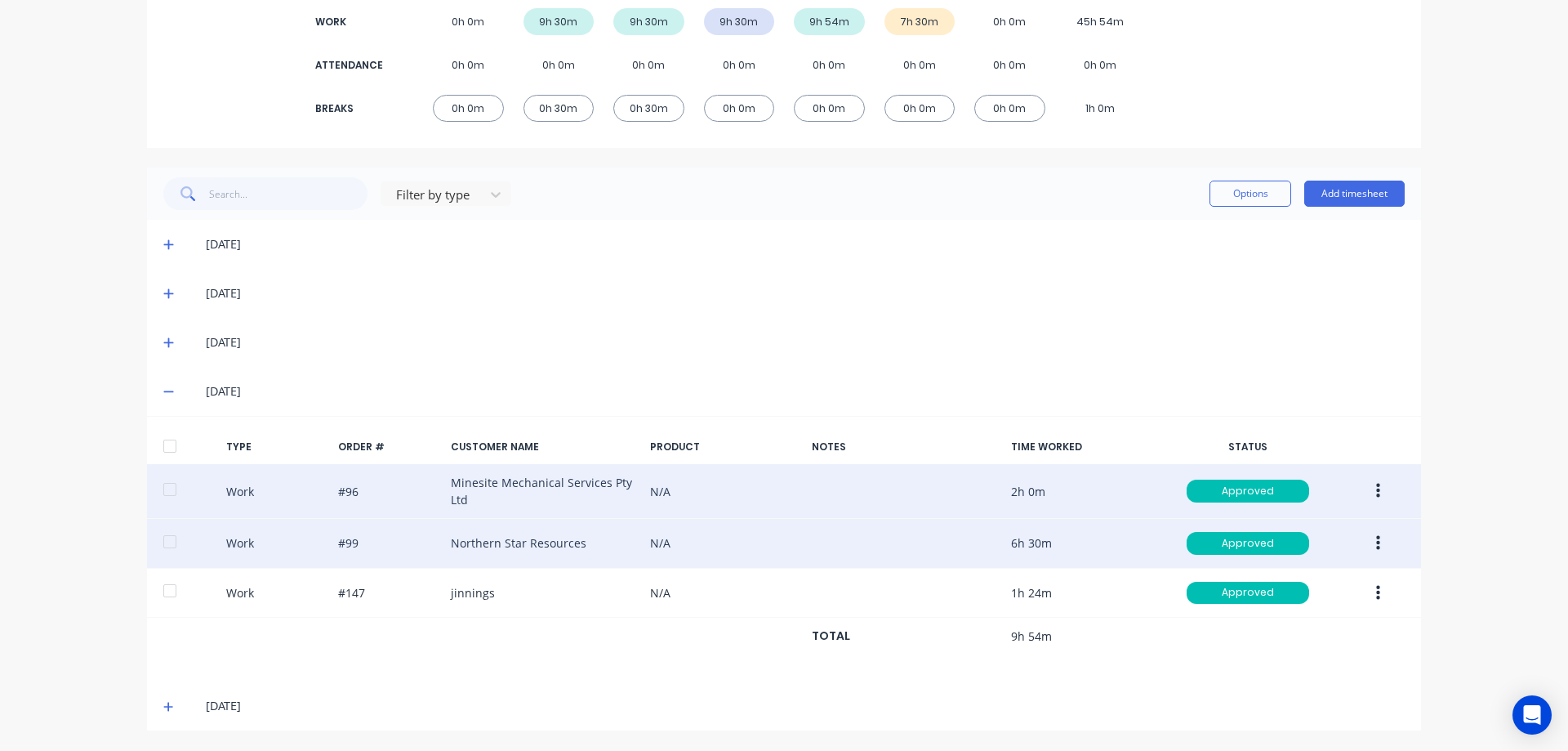
click at [1378, 541] on button "button" at bounding box center [1378, 543] width 38 height 29
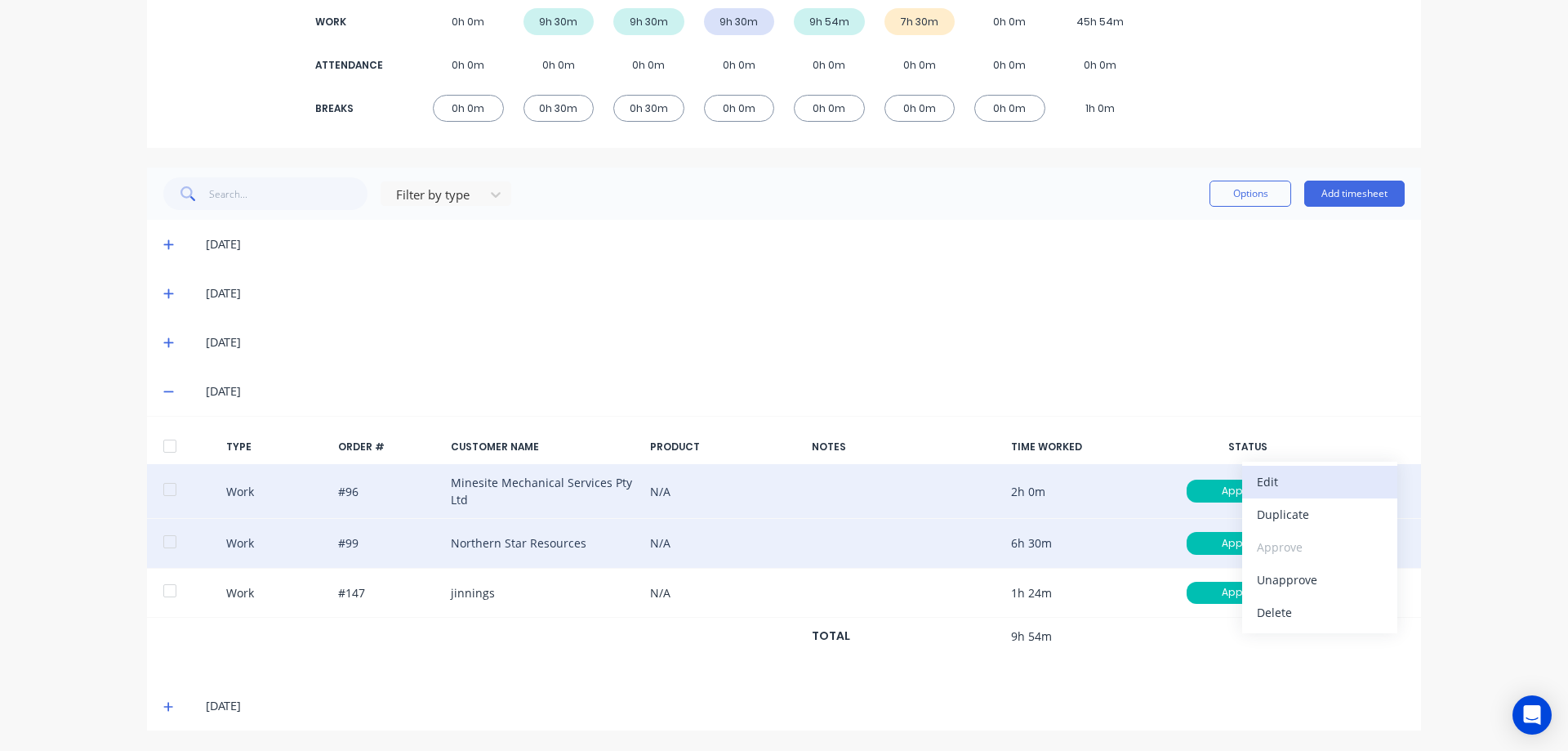
click at [1290, 488] on div "Edit" at bounding box center [1320, 481] width 126 height 23
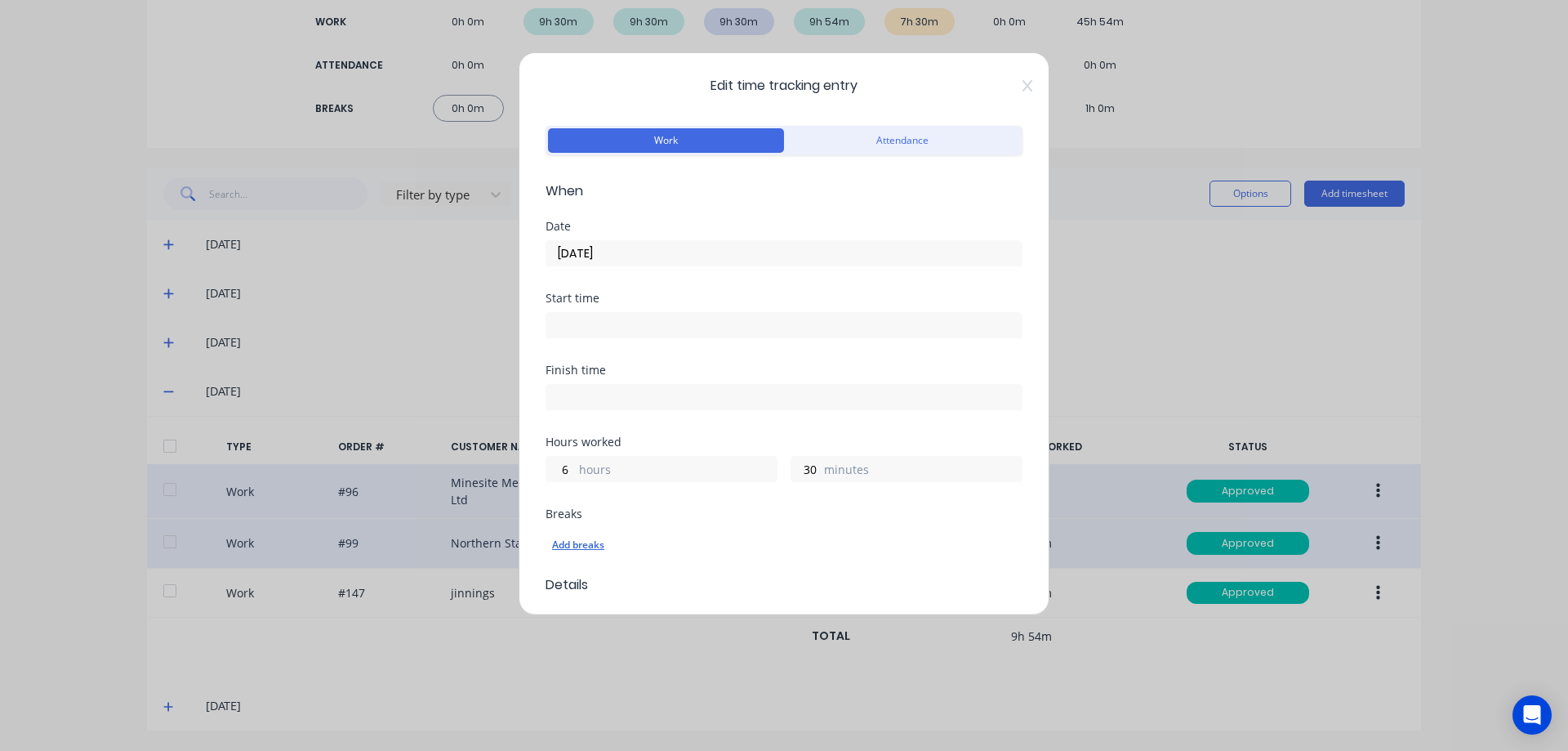
click at [572, 541] on div "Add breaks" at bounding box center [784, 545] width 464 height 22
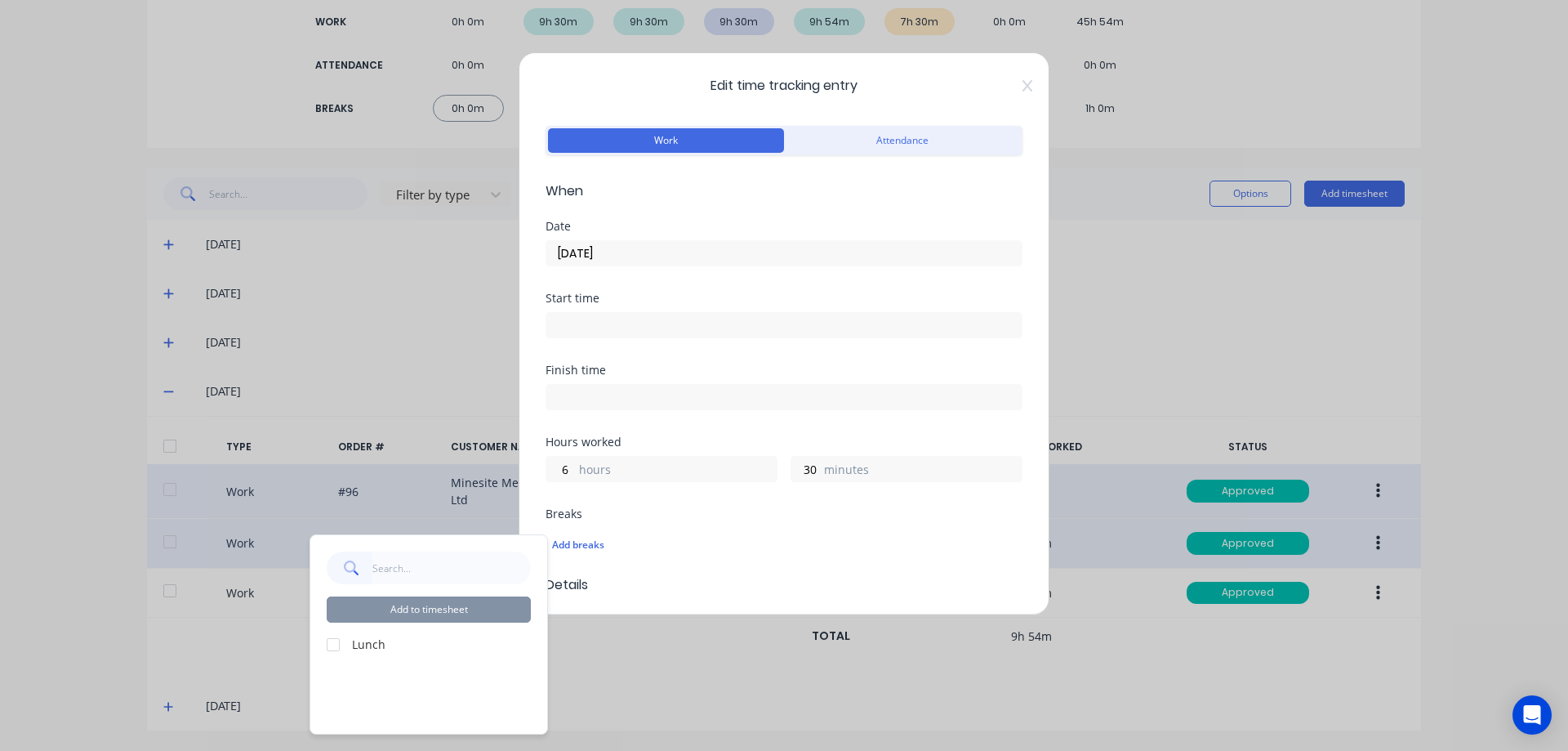
click at [366, 641] on label "Lunch" at bounding box center [441, 644] width 179 height 17
click at [331, 640] on div at bounding box center [333, 644] width 33 height 33
drag, startPoint x: 365, startPoint y: 609, endPoint x: 397, endPoint y: 627, distance: 36.7
click at [366, 609] on button "Add to timesheet" at bounding box center [429, 609] width 204 height 26
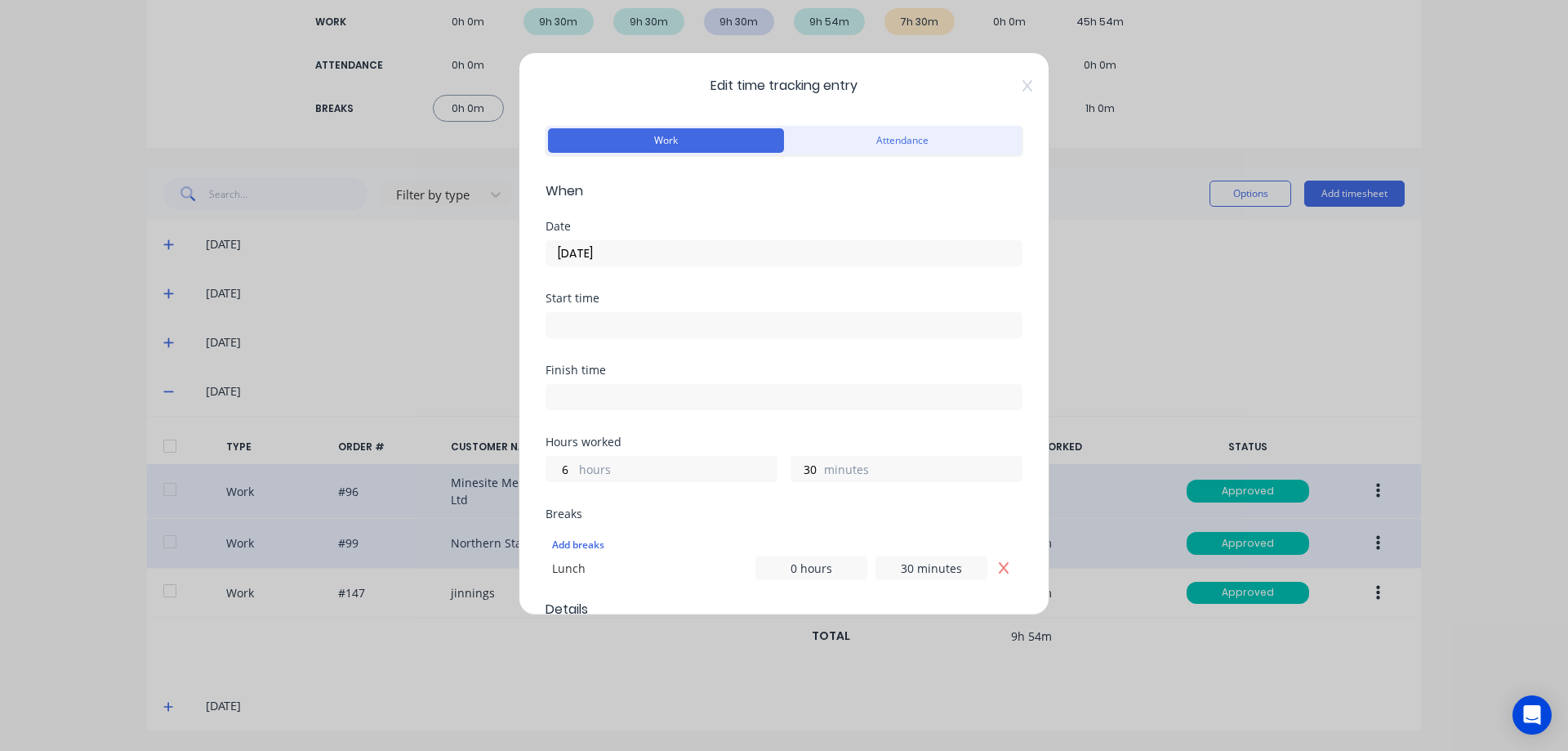
click at [886, 653] on div "Edit time tracking entry Work Attendance When Date [DATE] Start time Finish tim…" at bounding box center [784, 375] width 1568 height 751
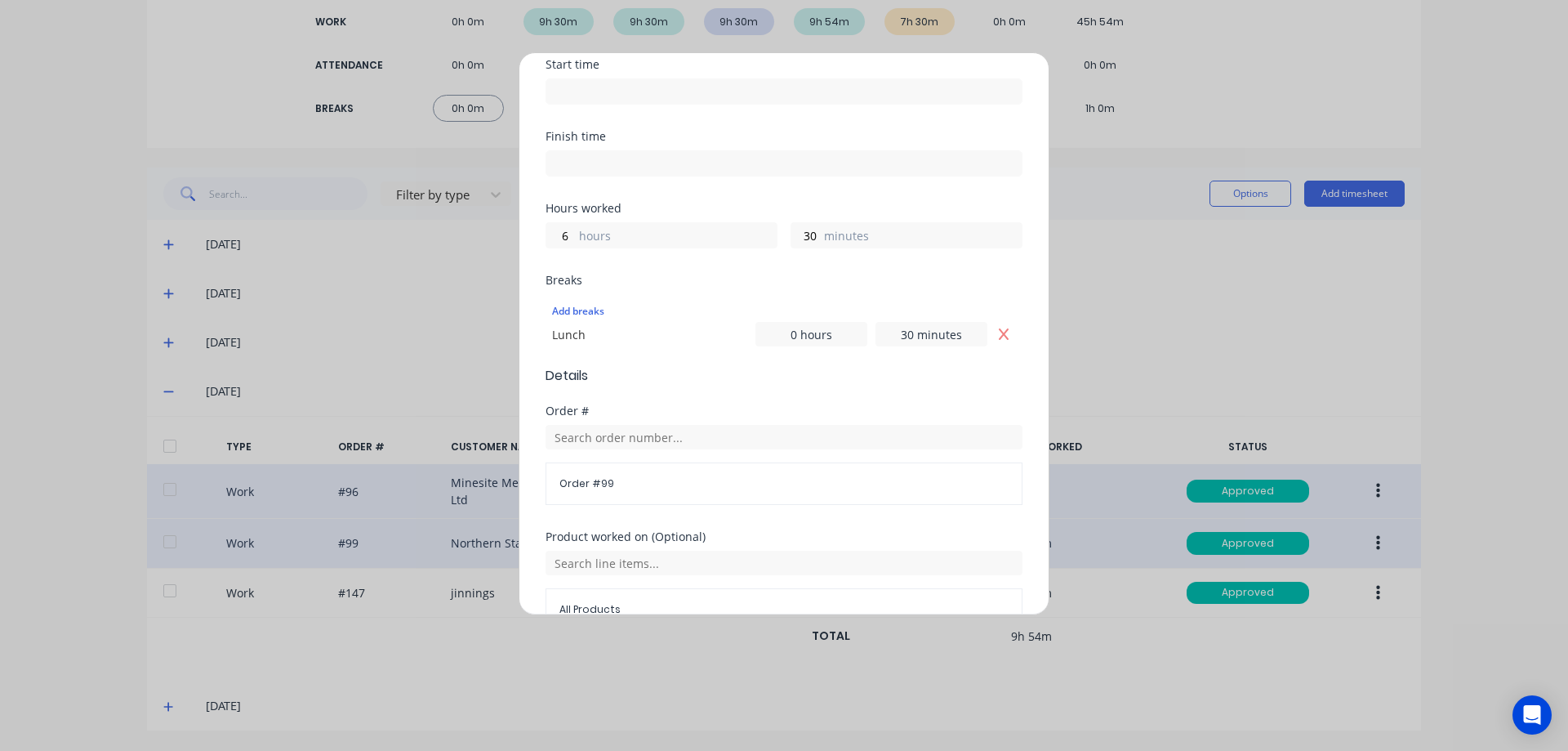
scroll to position [458, 0]
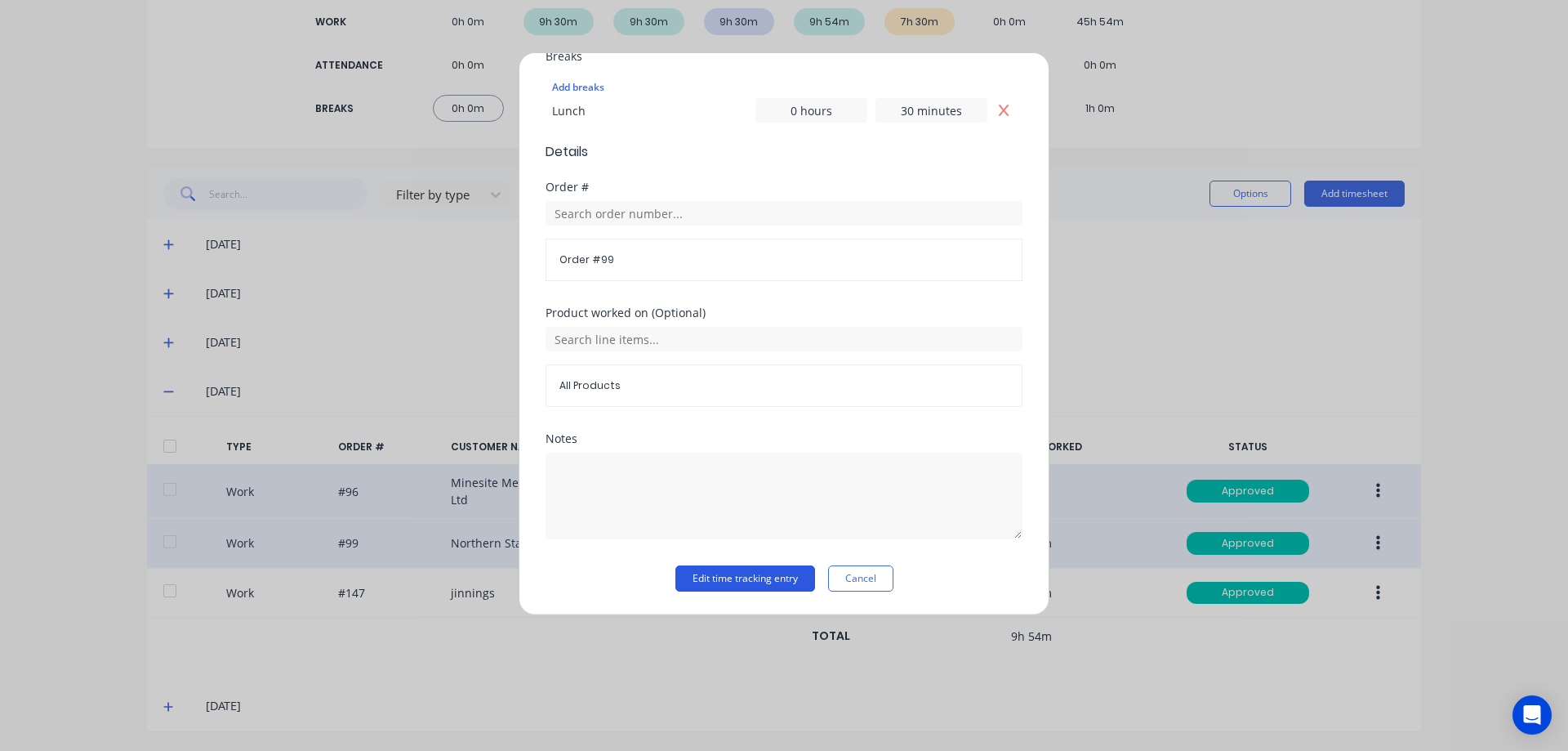
click at [714, 581] on button "Edit time tracking entry" at bounding box center [745, 578] width 140 height 26
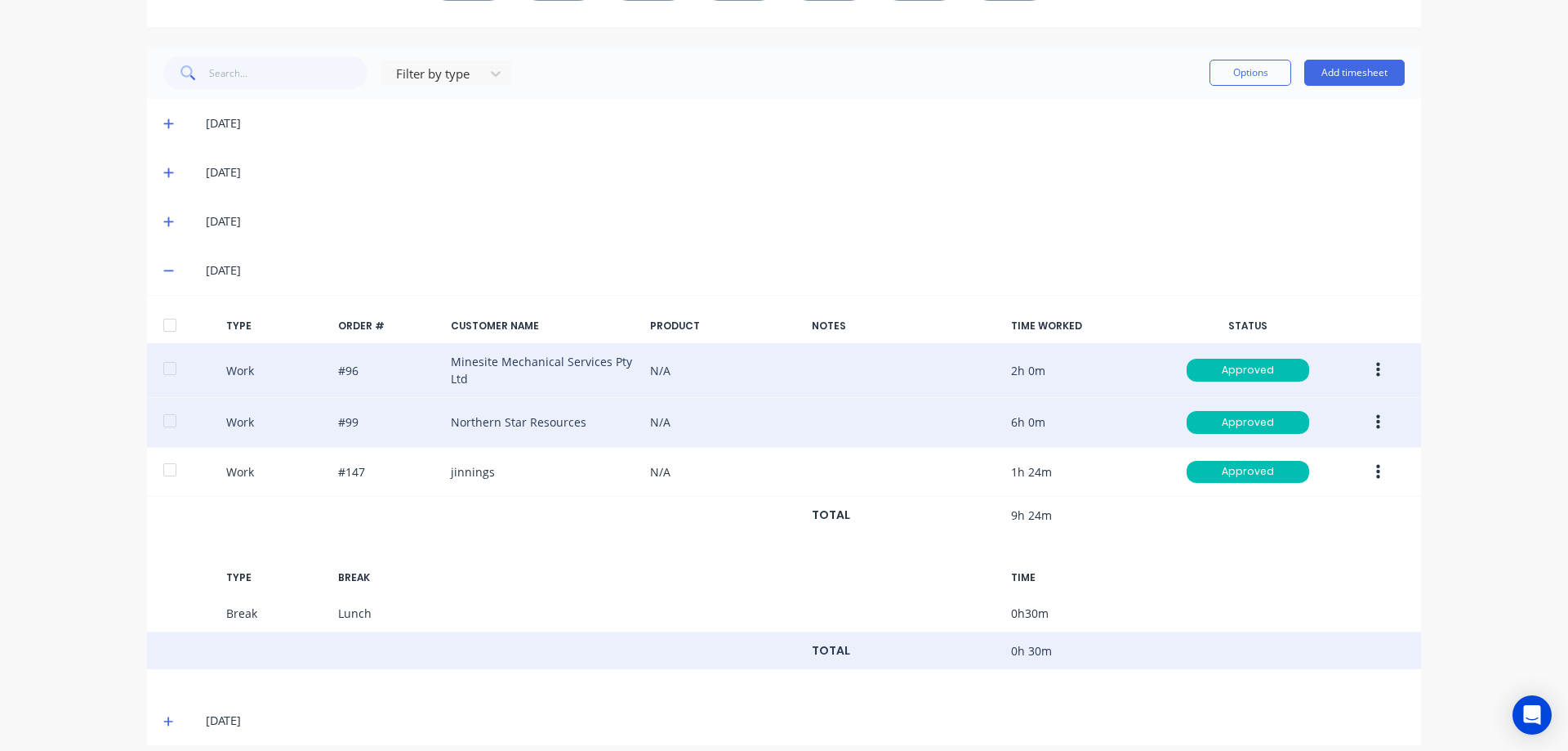
scroll to position [395, 0]
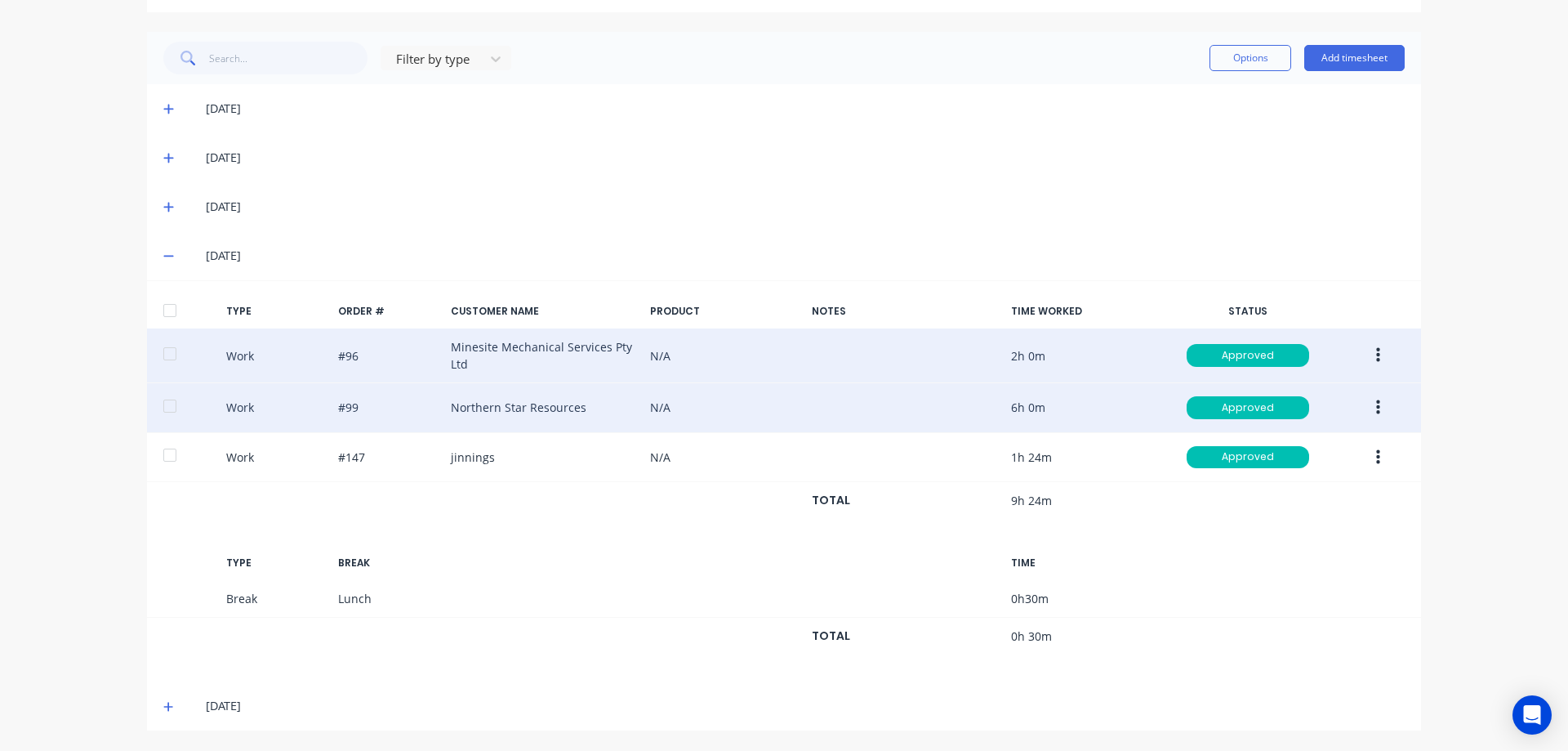
click at [163, 703] on icon at bounding box center [168, 707] width 10 height 11
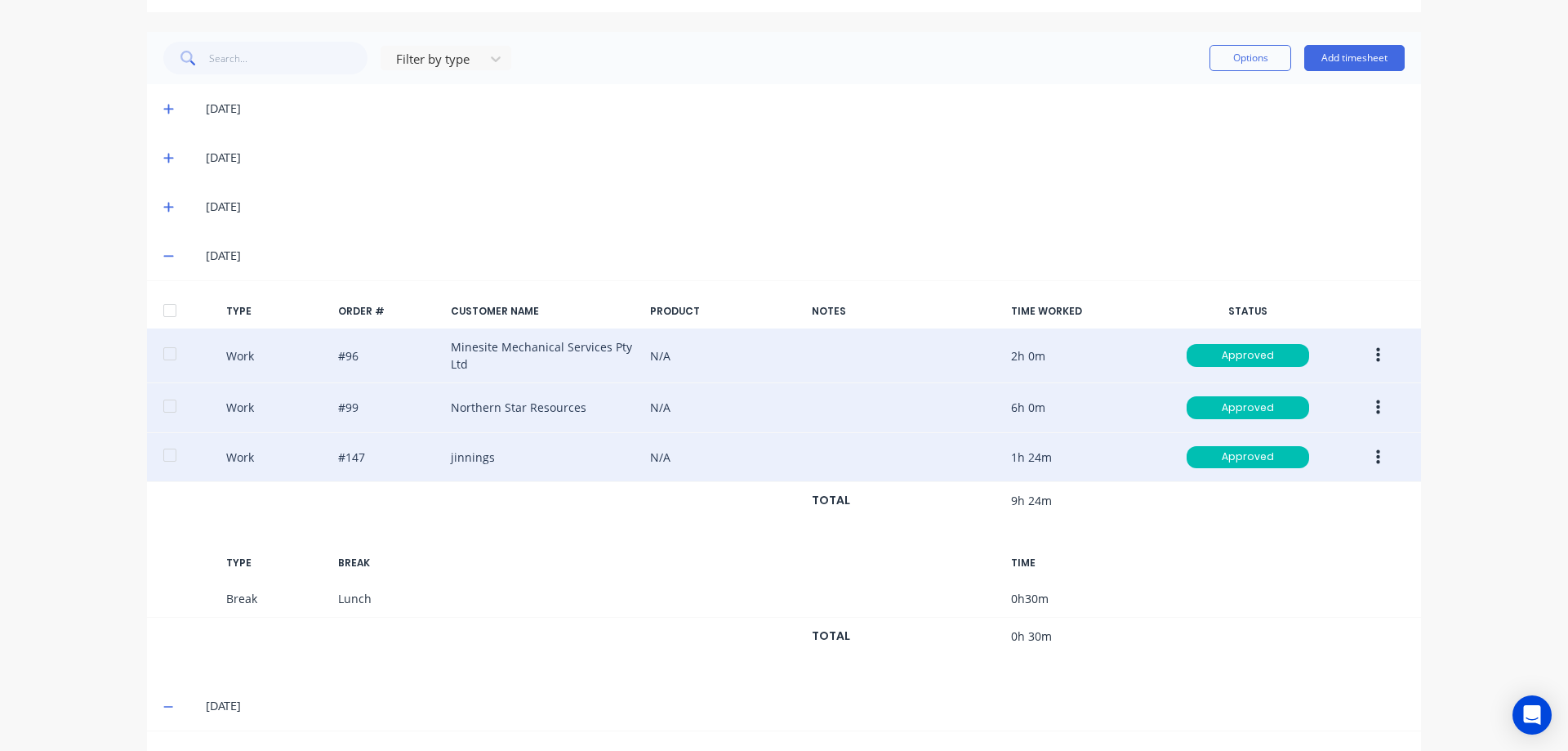
click at [1375, 449] on button "button" at bounding box center [1378, 457] width 38 height 29
click at [1311, 411] on button "Edit" at bounding box center [1320, 395] width 156 height 33
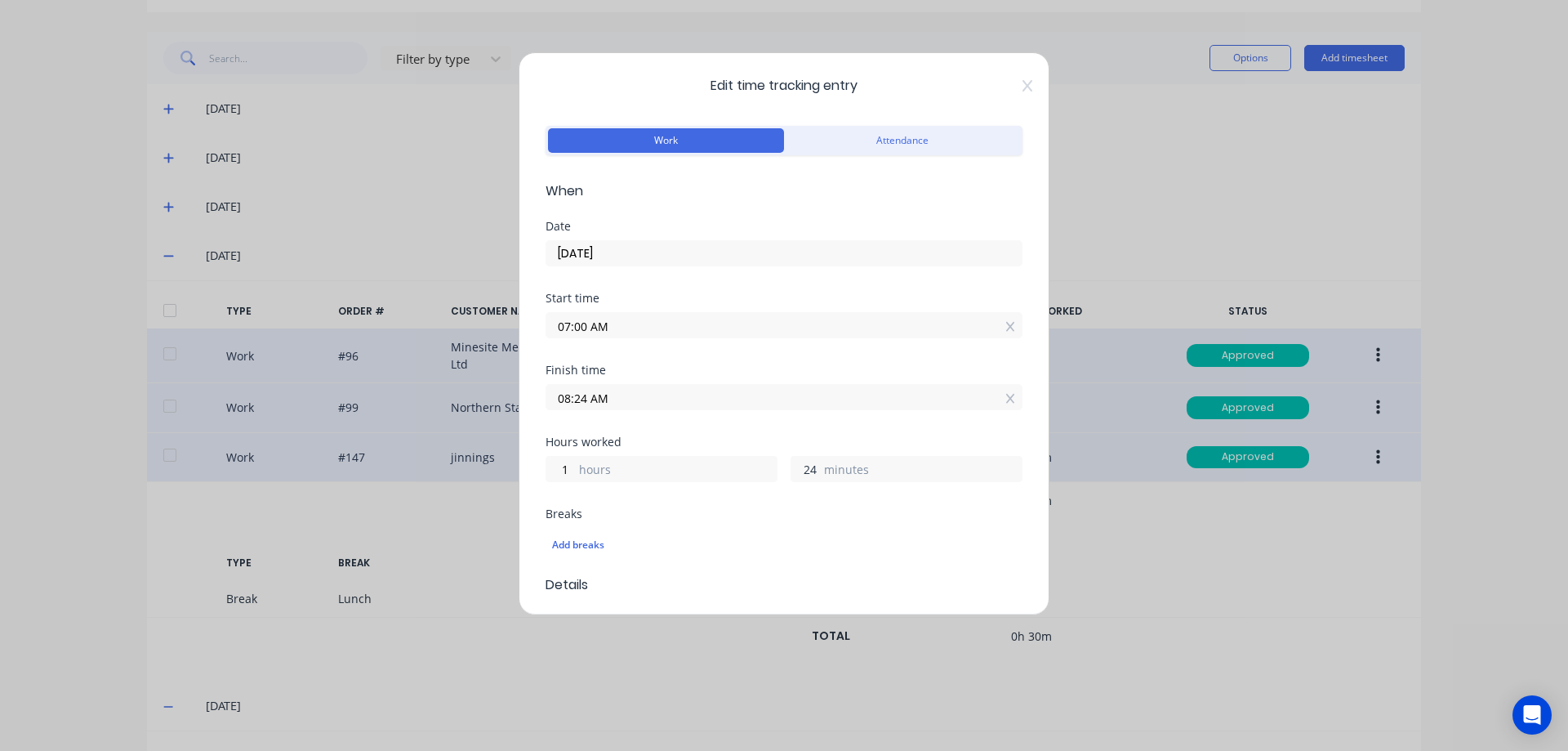
drag, startPoint x: 812, startPoint y: 471, endPoint x: 767, endPoint y: 477, distance: 45.4
click at [772, 475] on div "1 hours 24 minutes" at bounding box center [784, 467] width 477 height 30
type input "30"
type input "08:30 AM"
click at [721, 532] on div "Add breaks" at bounding box center [784, 545] width 477 height 35
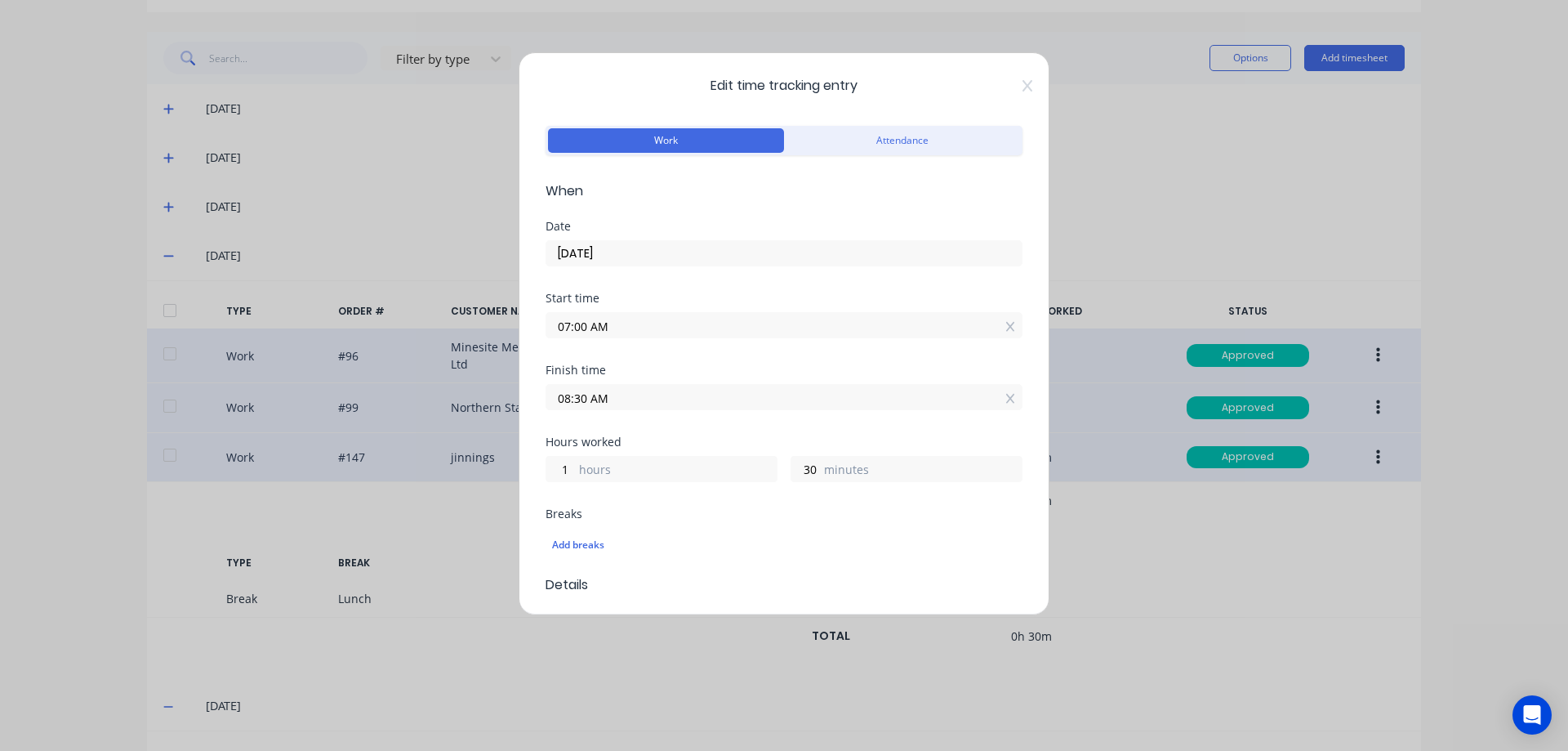
scroll to position [433, 0]
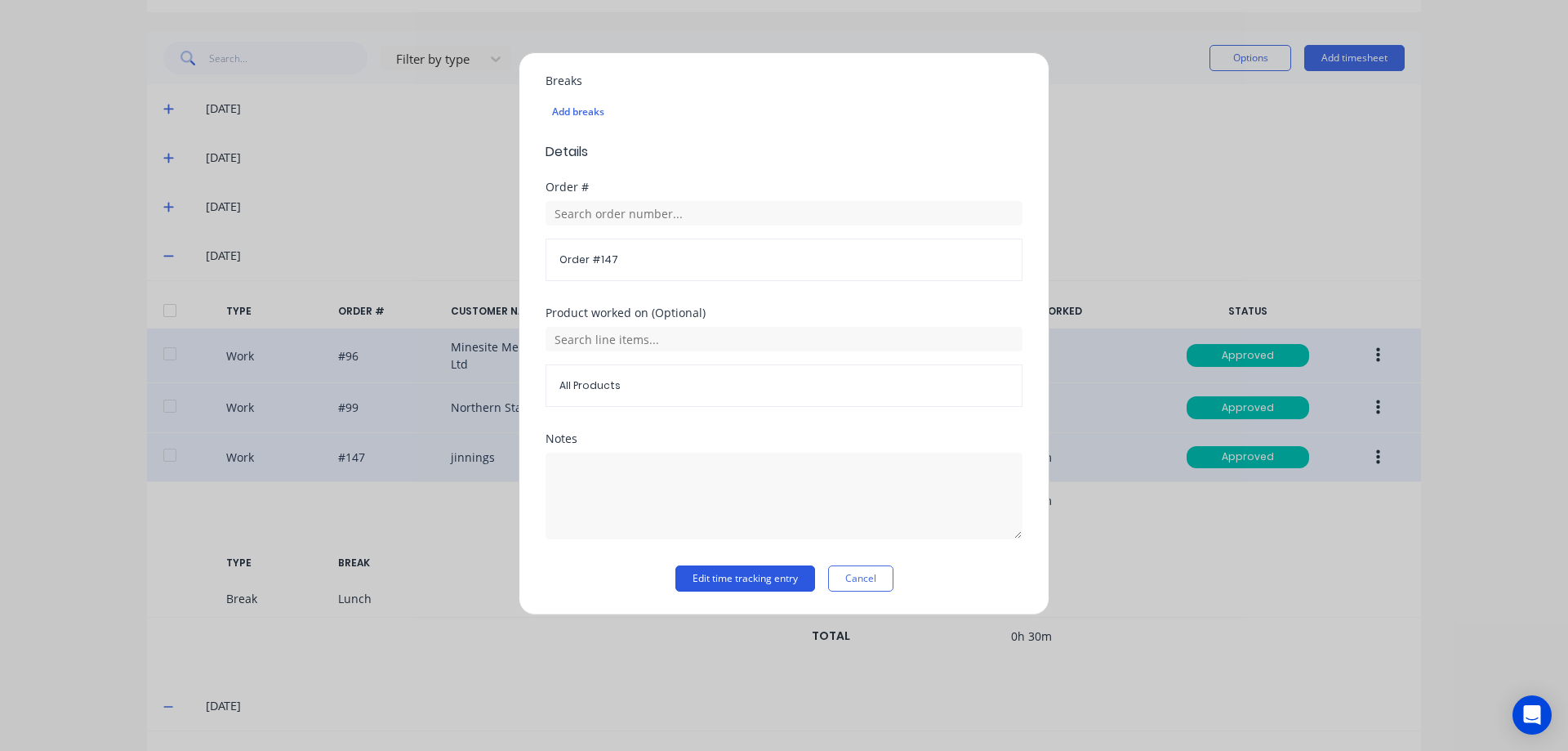
click at [740, 573] on button "Edit time tracking entry" at bounding box center [745, 578] width 140 height 26
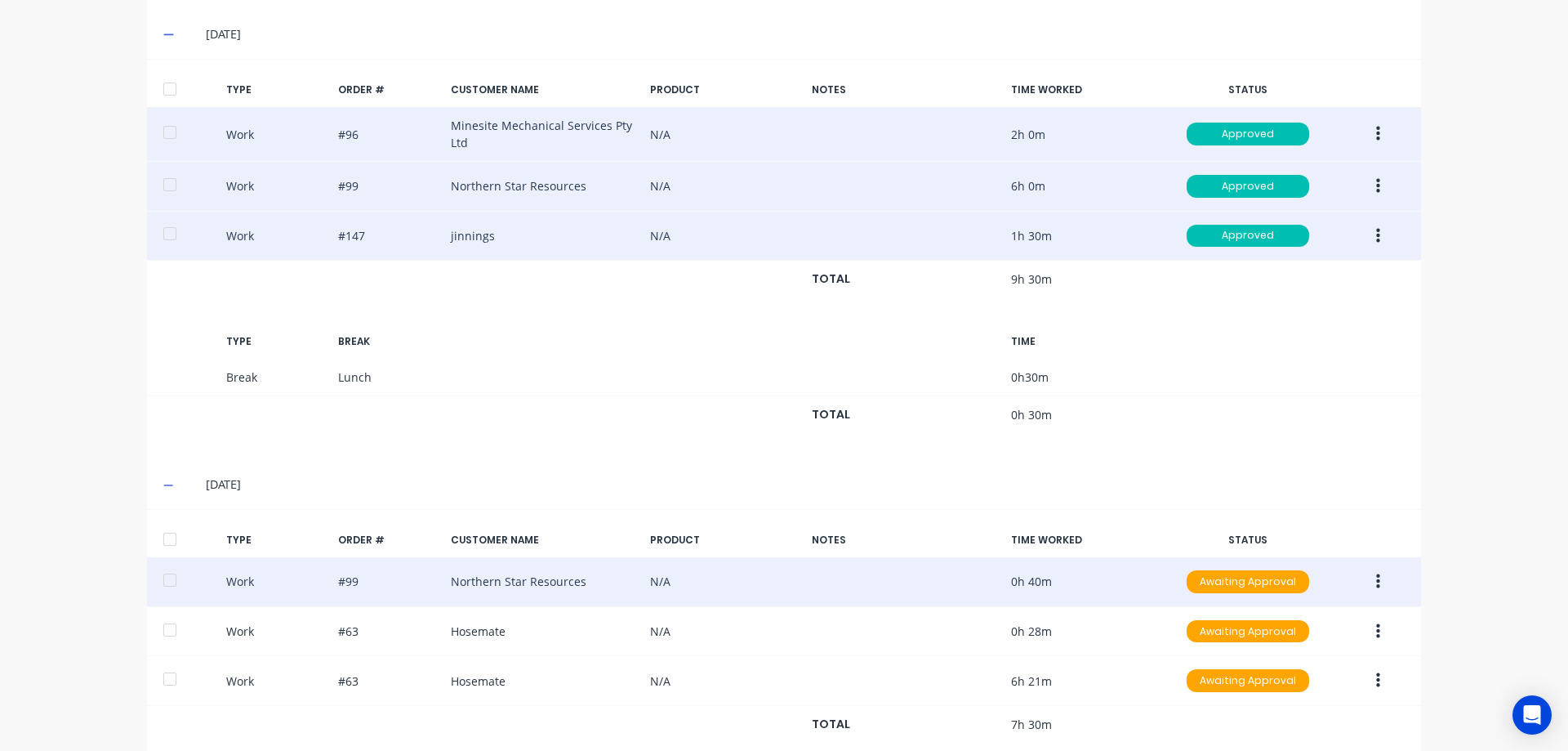
scroll to position [655, 0]
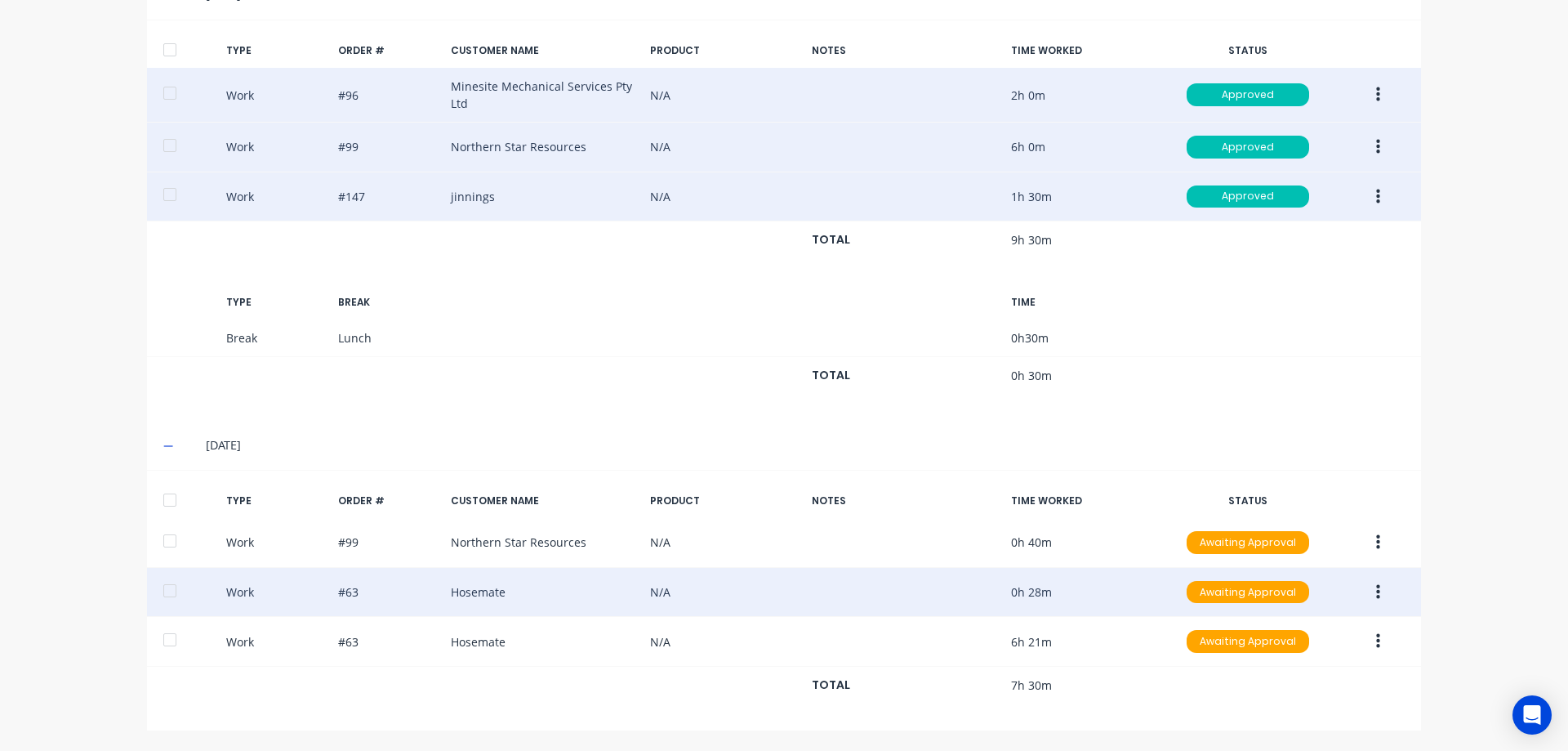
click at [1376, 590] on button "button" at bounding box center [1378, 592] width 38 height 29
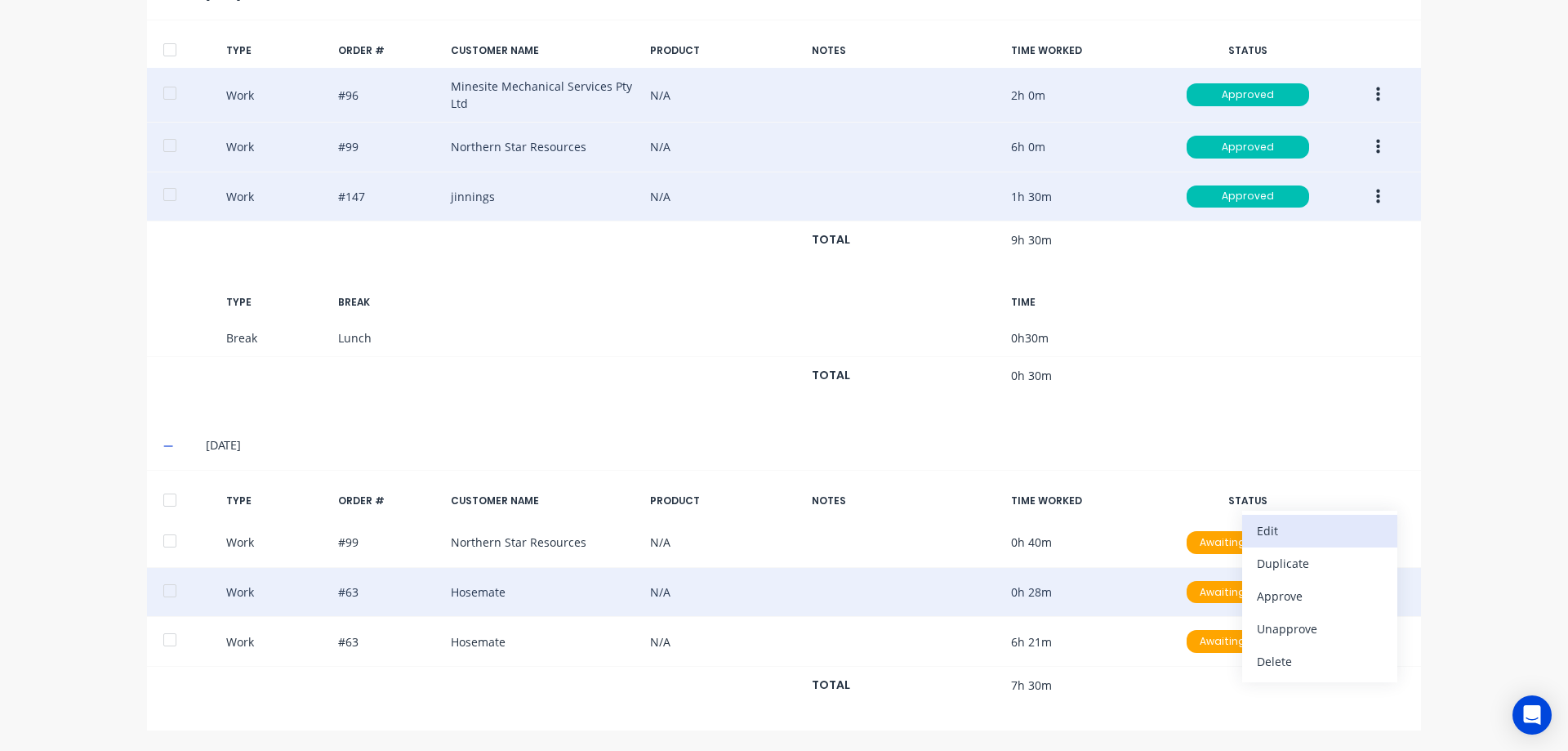
click at [1279, 531] on div "Edit" at bounding box center [1320, 530] width 126 height 23
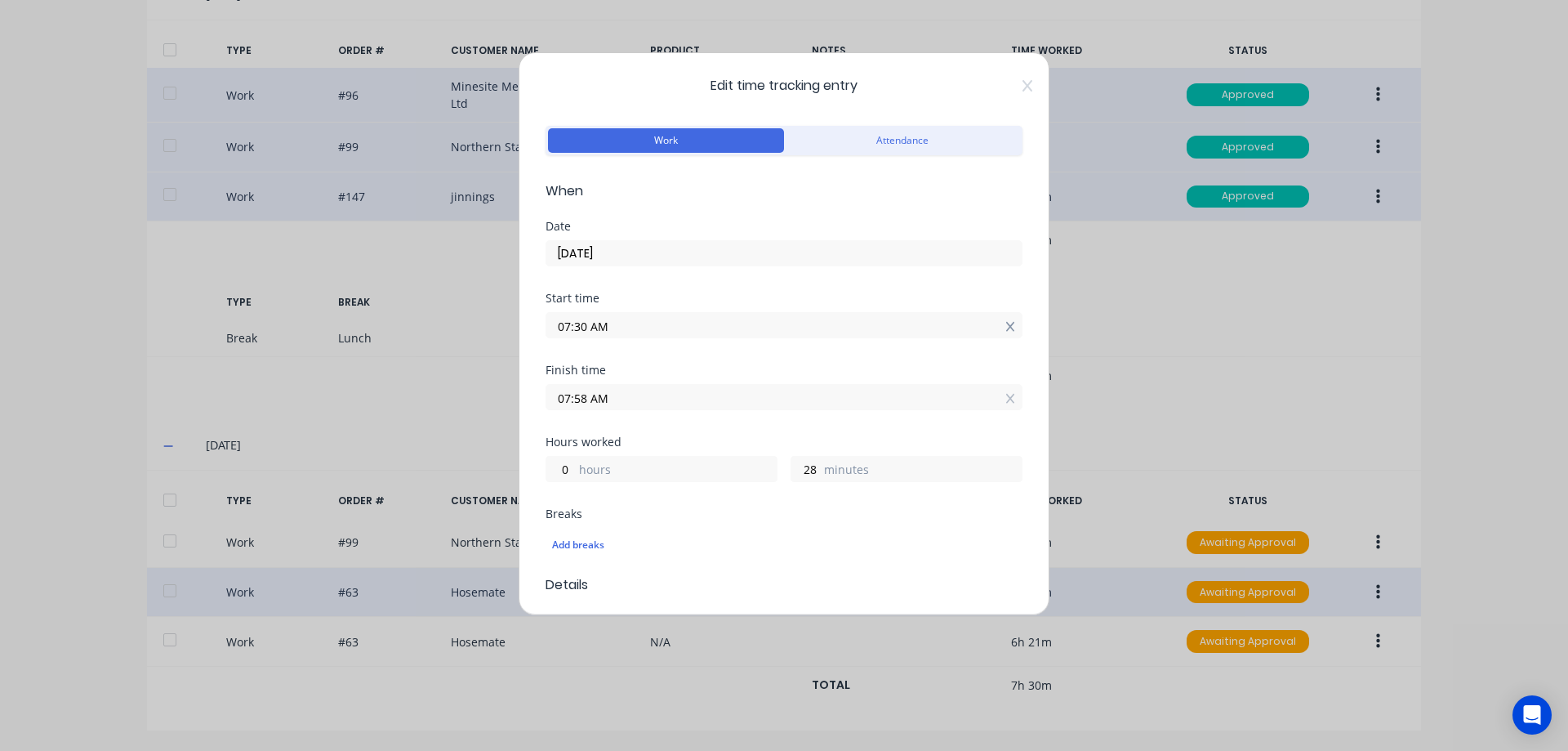
click at [1007, 329] on icon at bounding box center [1011, 326] width 9 height 11
click at [1007, 410] on icon at bounding box center [1011, 411] width 9 height 11
drag, startPoint x: 550, startPoint y: 489, endPoint x: 566, endPoint y: 493, distance: 16.5
click at [550, 489] on input "hours" at bounding box center [560, 493] width 28 height 24
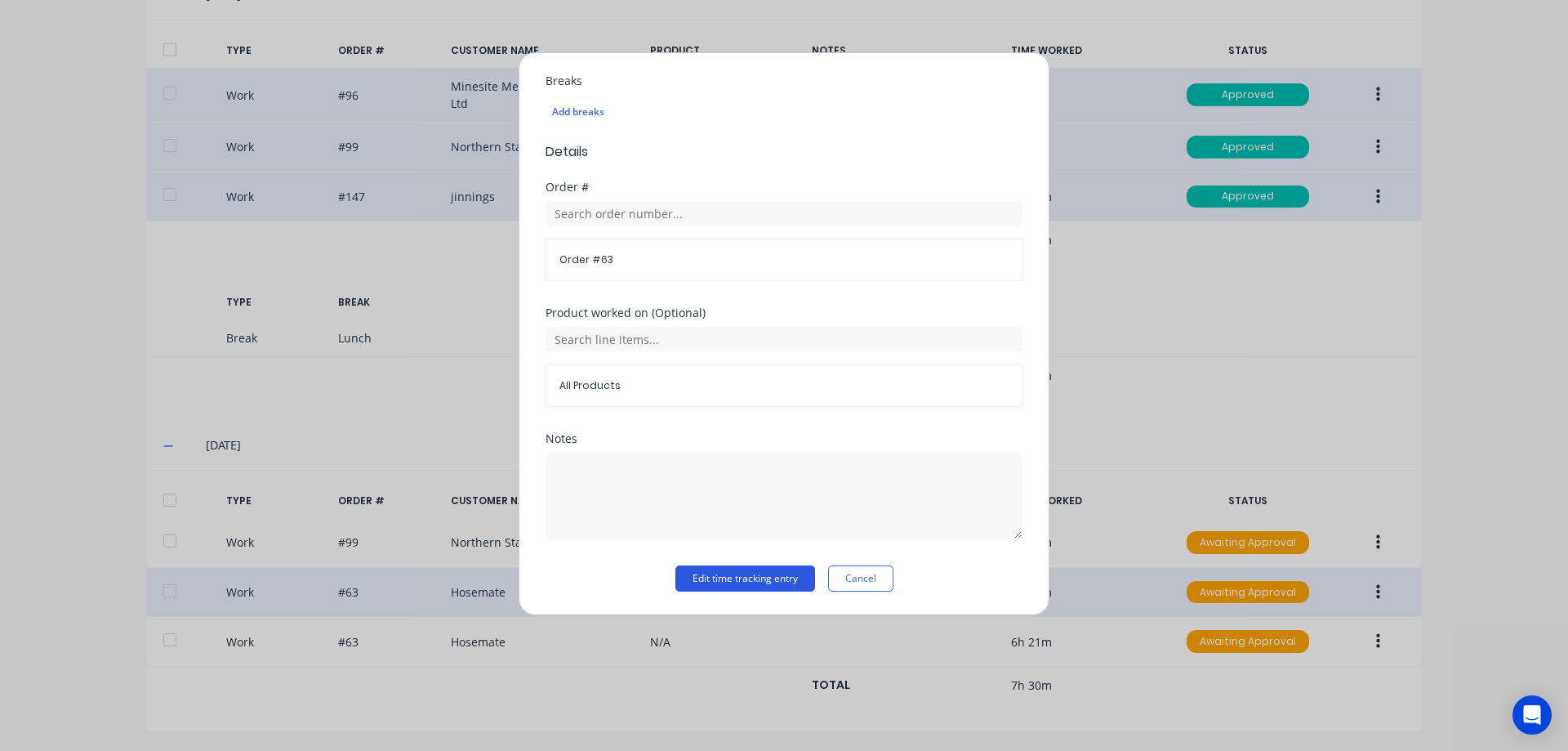
type input "9"
click at [711, 580] on button "Edit time tracking entry" at bounding box center [745, 578] width 140 height 26
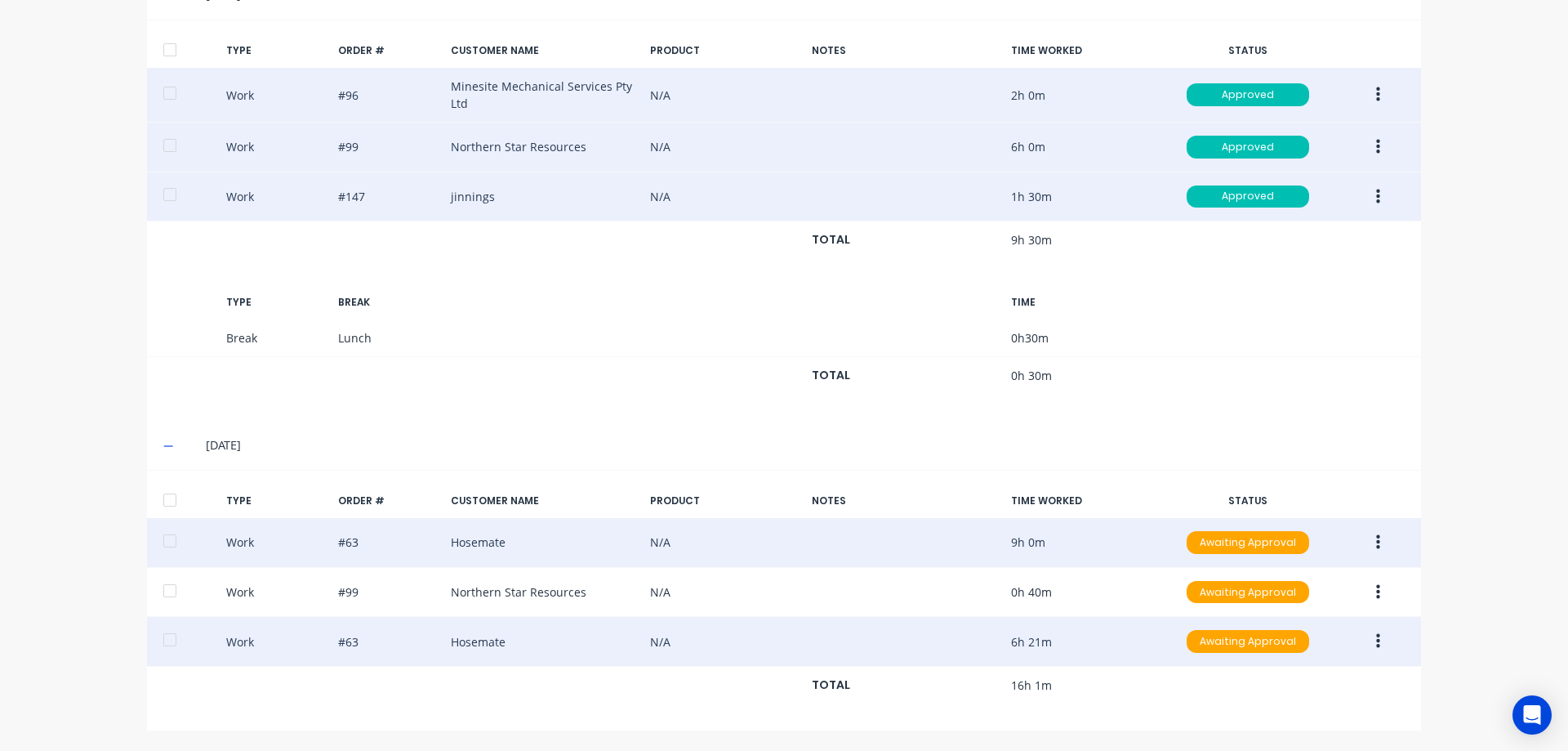
click at [1366, 638] on button "button" at bounding box center [1378, 640] width 38 height 29
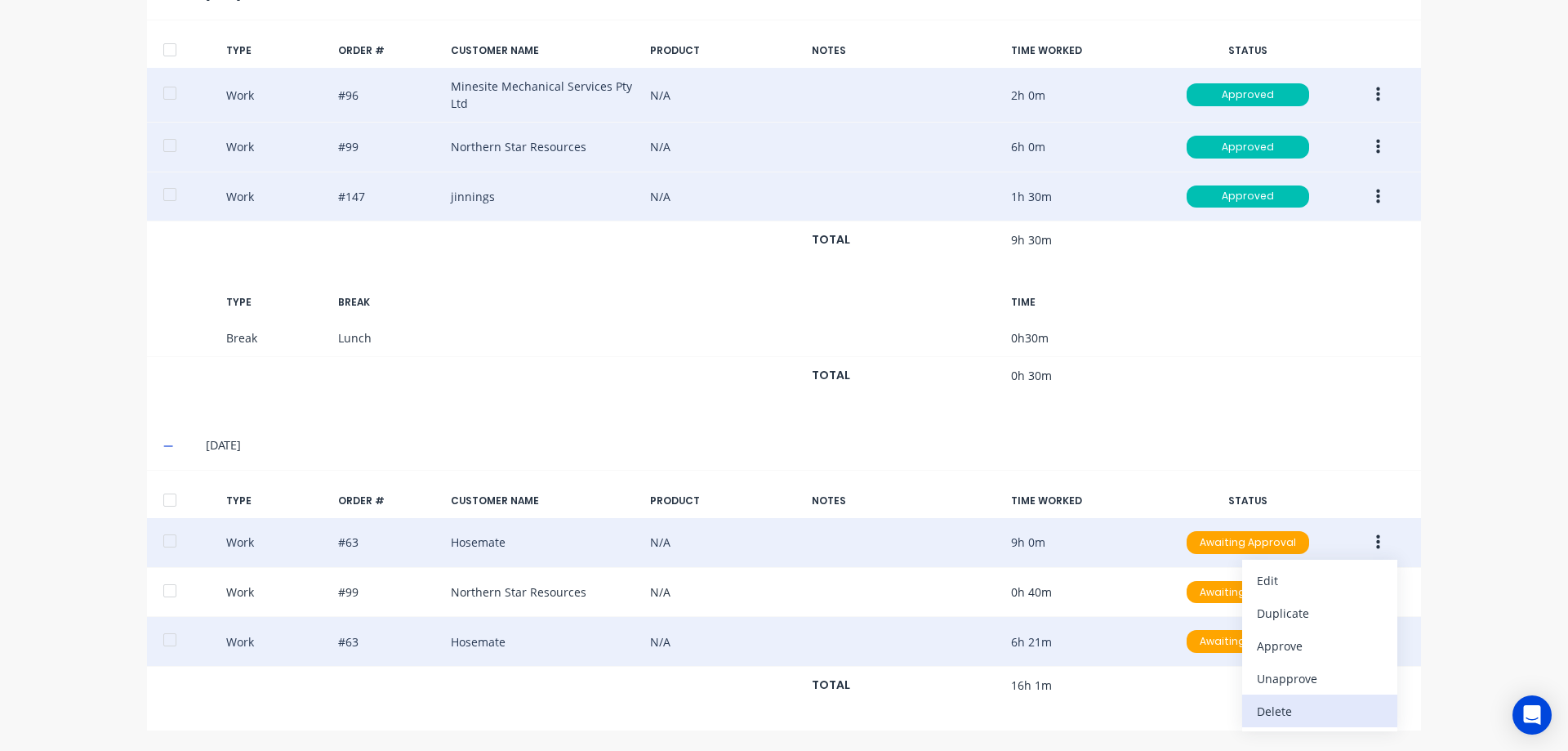
click at [1281, 701] on div "Delete" at bounding box center [1320, 711] width 126 height 23
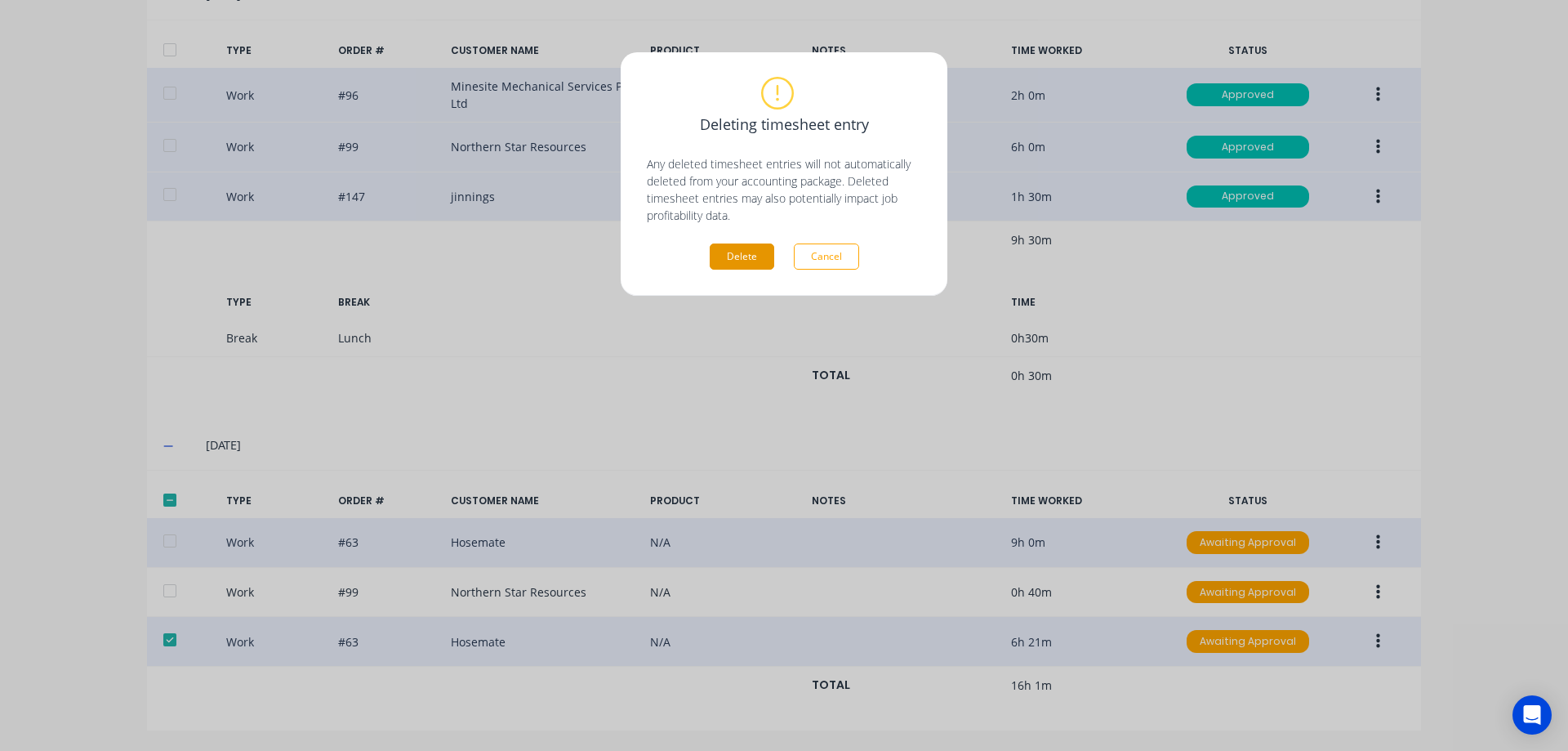
click at [753, 255] on button "Delete" at bounding box center [741, 257] width 65 height 26
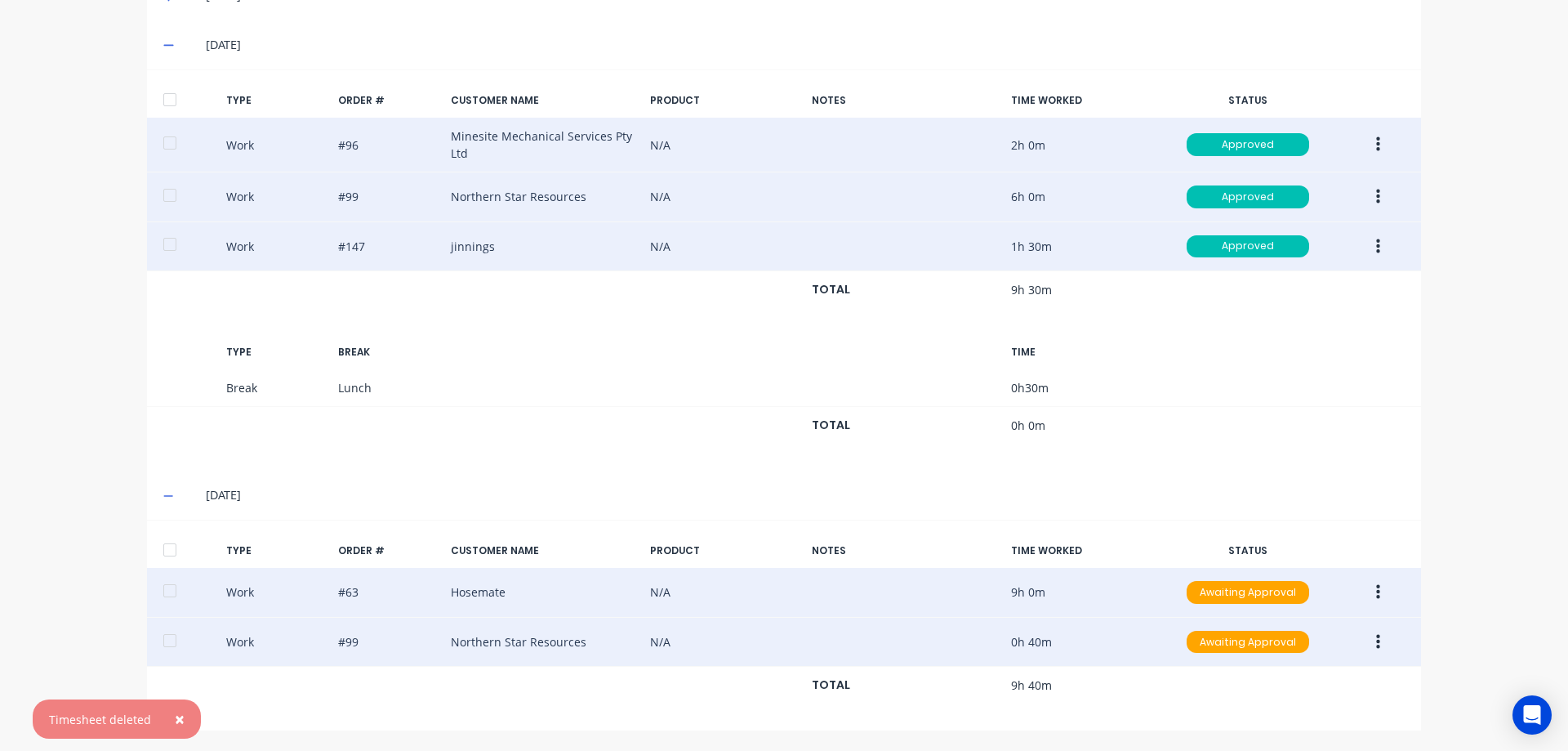
click at [1368, 638] on button "button" at bounding box center [1378, 641] width 38 height 29
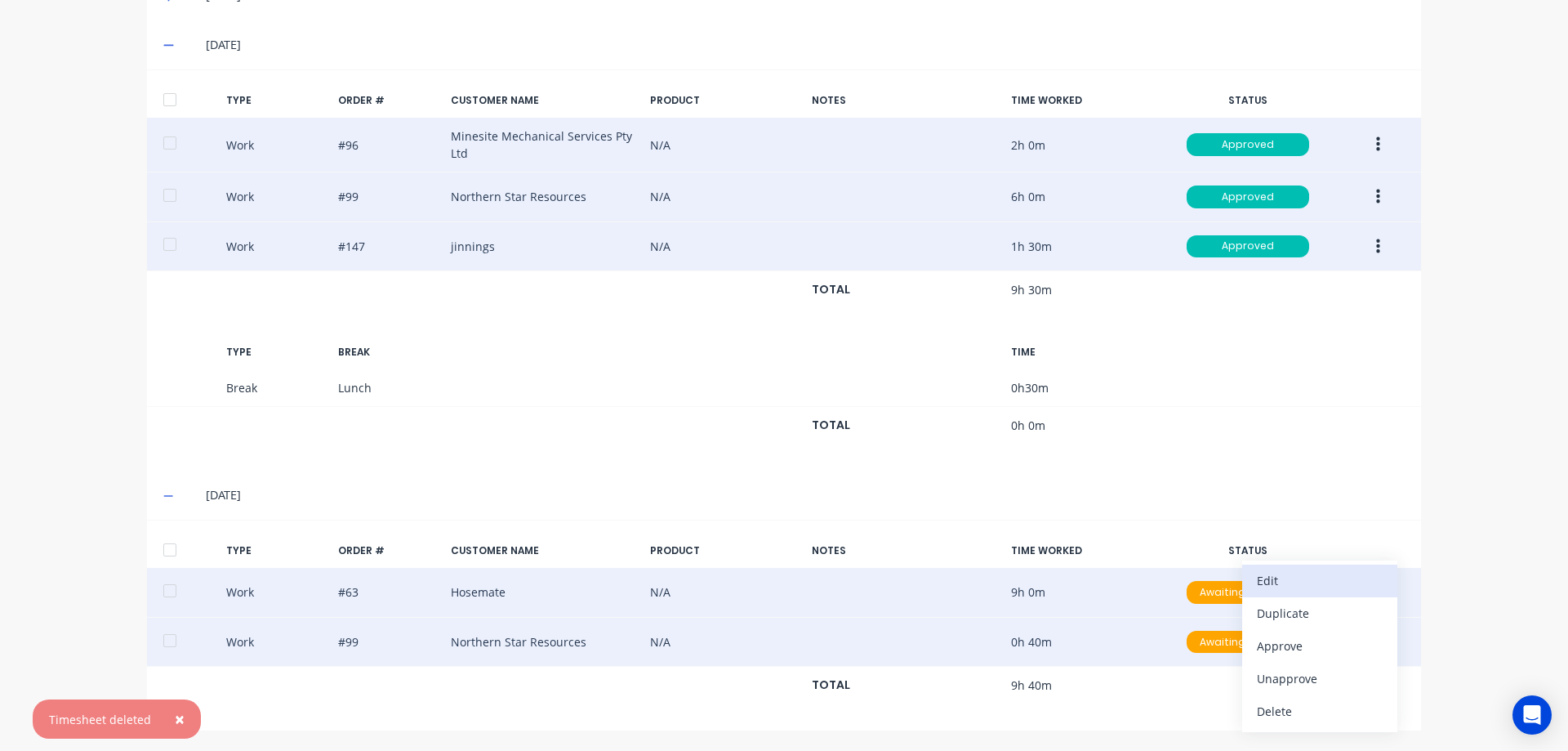
click at [1298, 587] on div "Edit" at bounding box center [1320, 579] width 126 height 23
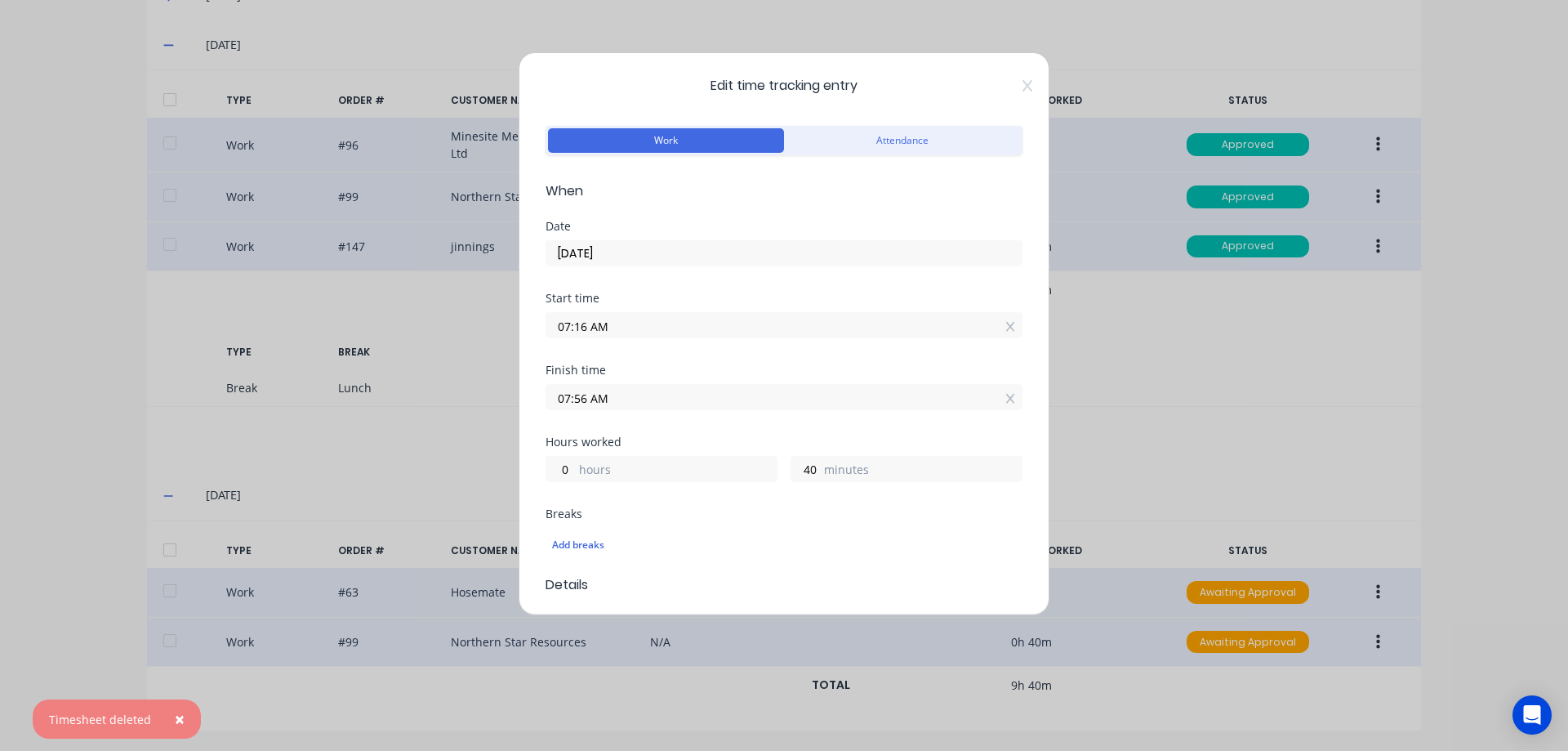
drag, startPoint x: 800, startPoint y: 466, endPoint x: 723, endPoint y: 454, distance: 77.9
click at [723, 454] on div "0 hours 40 minutes" at bounding box center [784, 467] width 477 height 30
click at [800, 474] on input "40" at bounding box center [805, 469] width 28 height 24
click at [808, 469] on input "40" at bounding box center [805, 469] width 28 height 24
click at [809, 471] on input "40" at bounding box center [805, 469] width 28 height 24
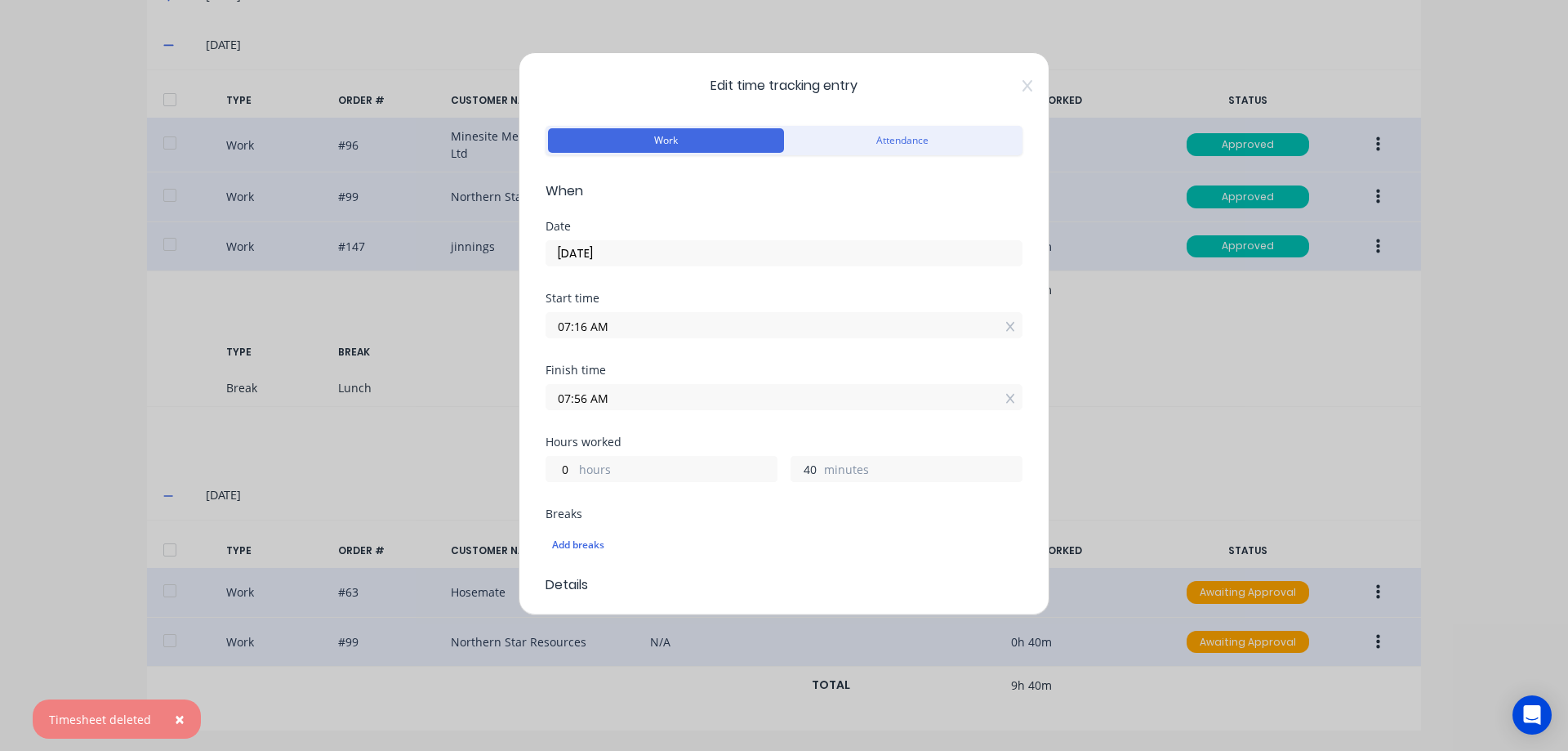
drag, startPoint x: 804, startPoint y: 469, endPoint x: 790, endPoint y: 470, distance: 14.0
click at [791, 469] on input "40" at bounding box center [805, 469] width 28 height 24
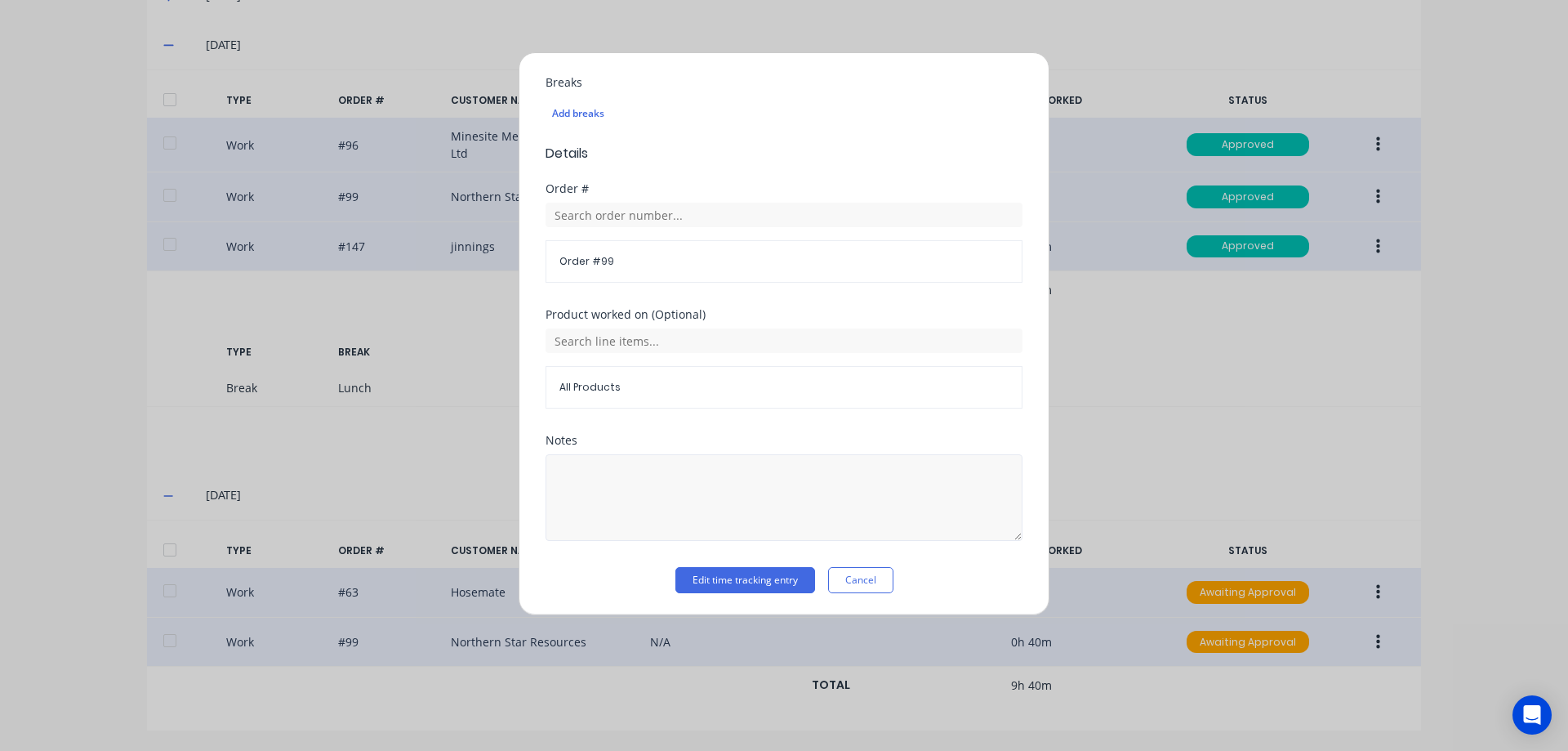
scroll to position [433, 0]
type input "30"
type input "07:46 AM"
click at [689, 573] on button "Edit time tracking entry" at bounding box center [745, 578] width 140 height 26
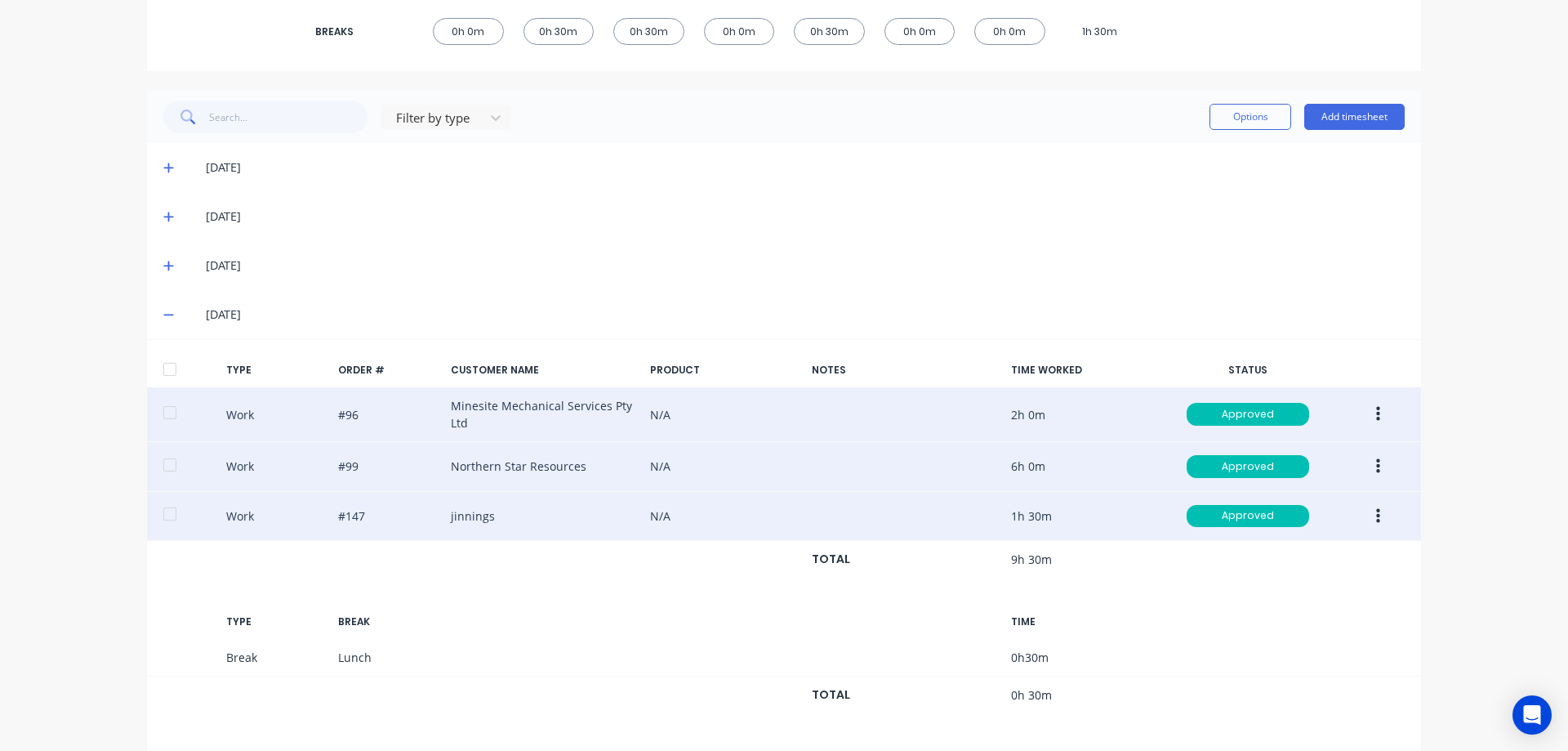
scroll to position [606, 0]
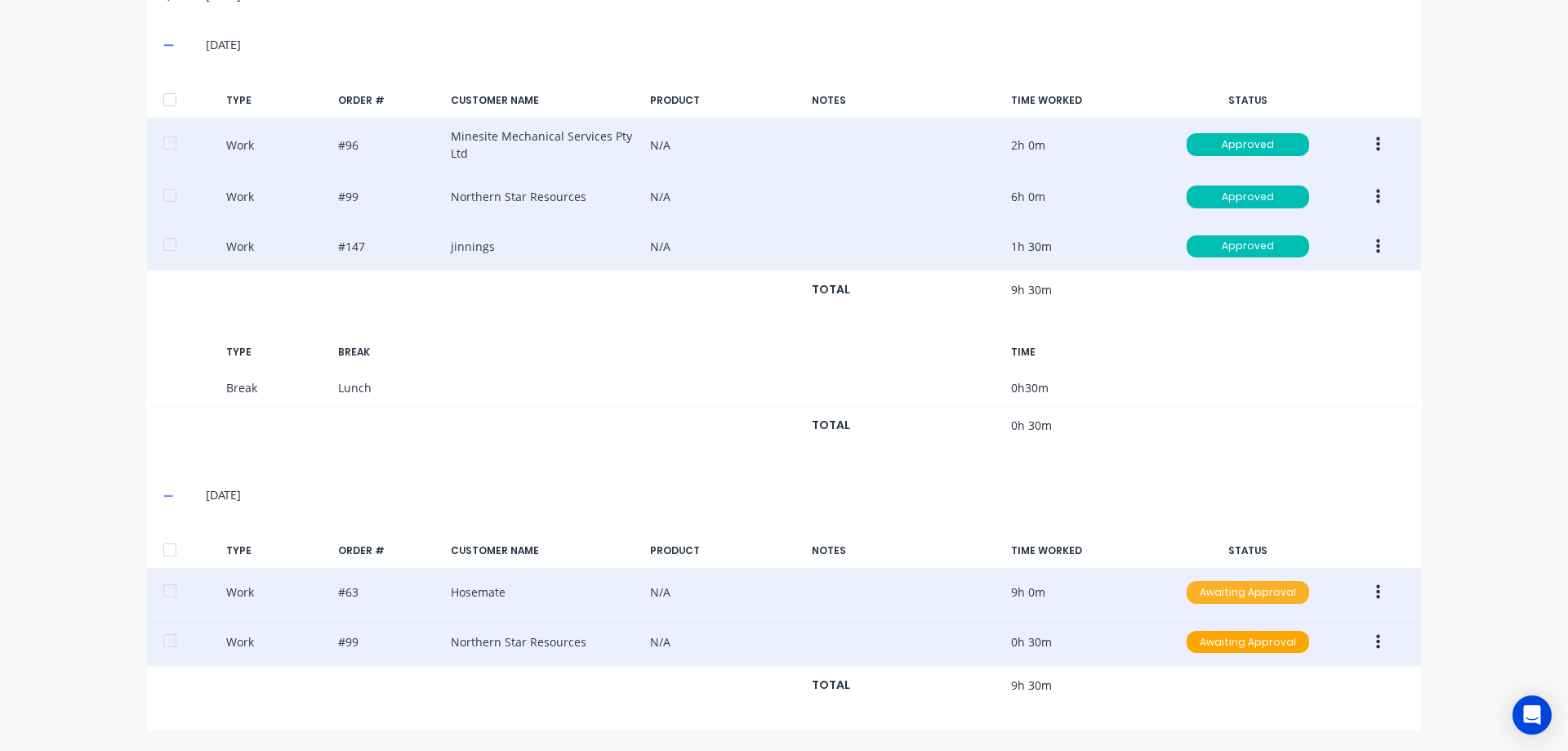
click at [1273, 595] on div "Awaiting Approval" at bounding box center [1247, 593] width 123 height 23
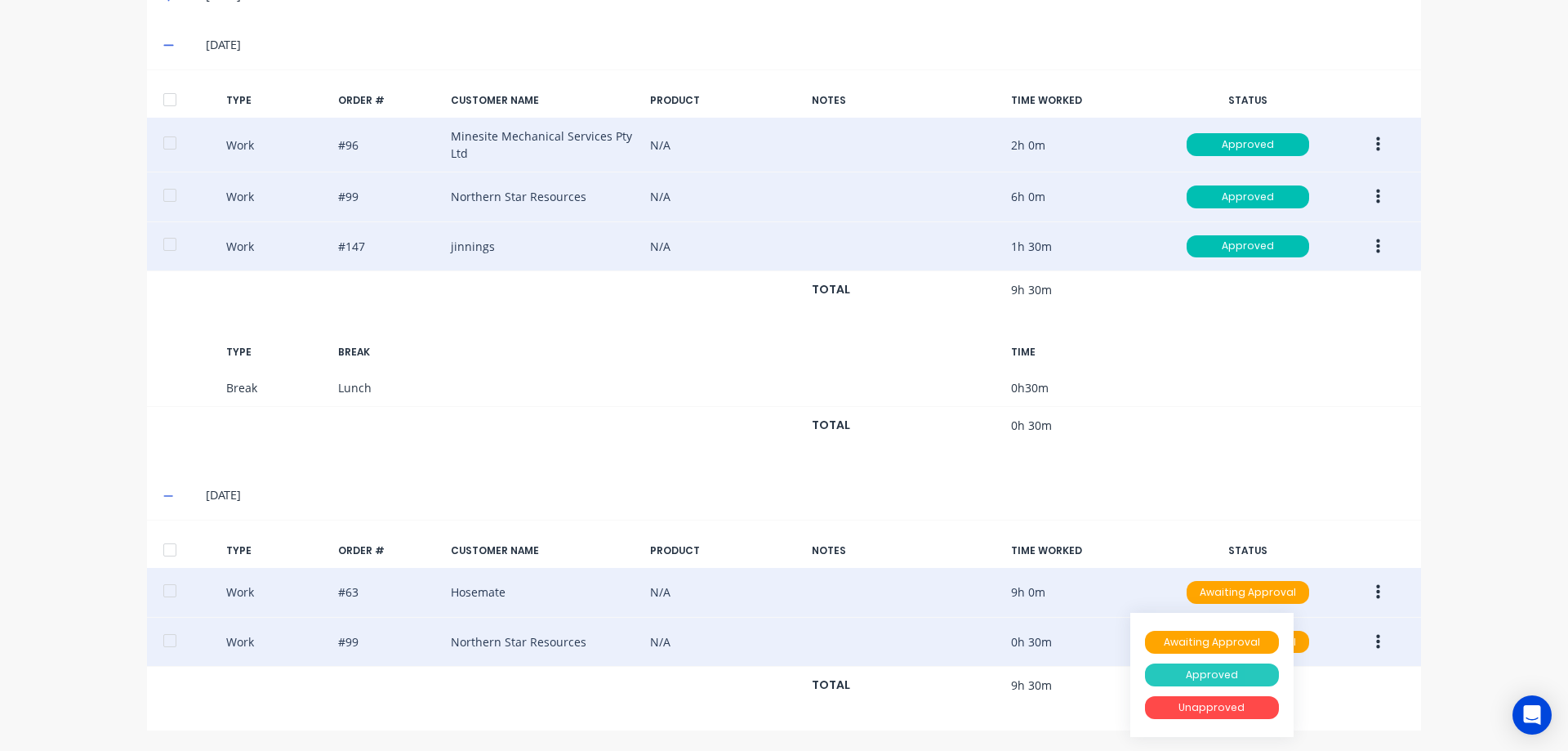
click at [1217, 674] on div "Approved" at bounding box center [1212, 675] width 134 height 23
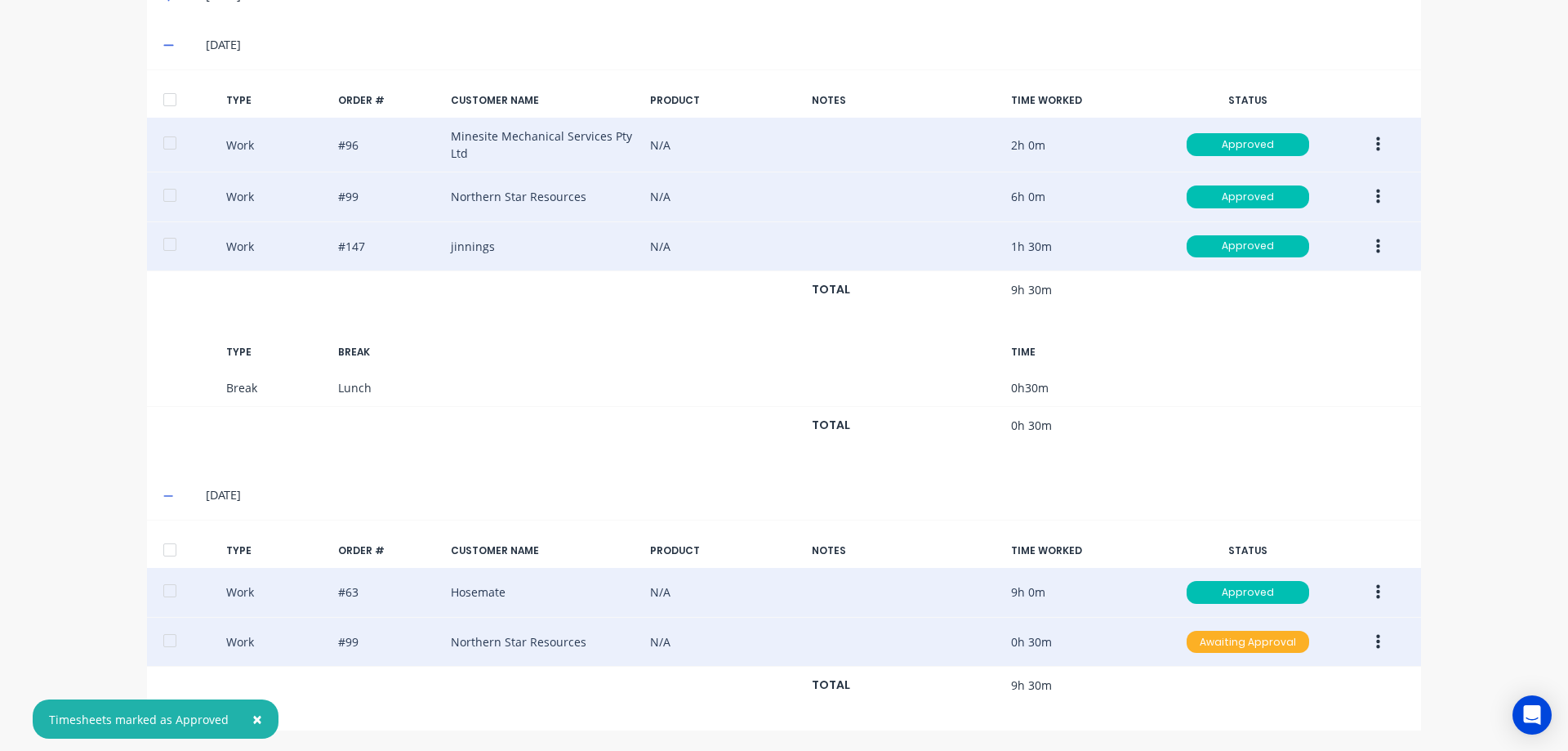
click at [1273, 651] on div "Awaiting Approval" at bounding box center [1247, 642] width 123 height 23
click at [1235, 717] on div "Approved" at bounding box center [1212, 725] width 134 height 23
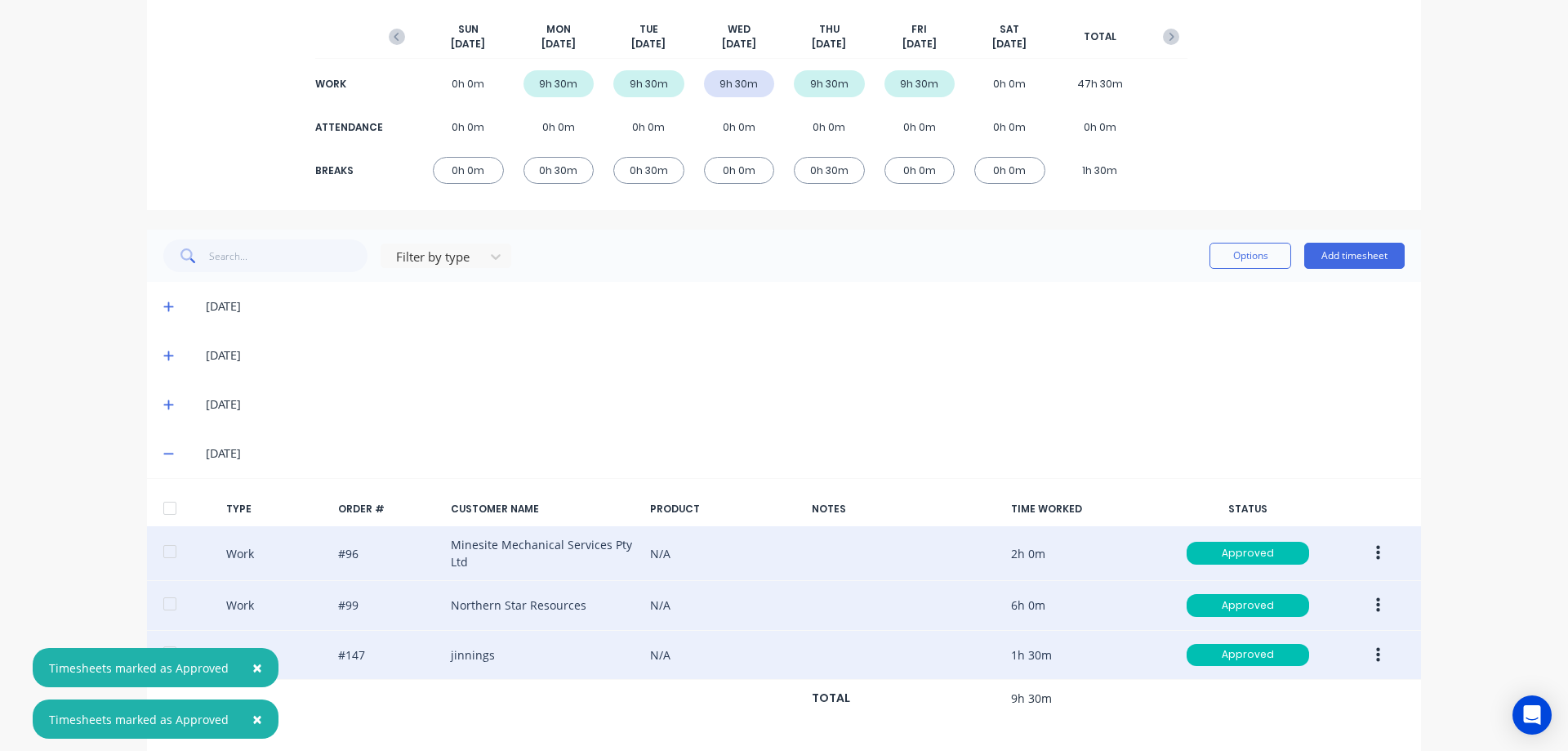
scroll to position [34, 0]
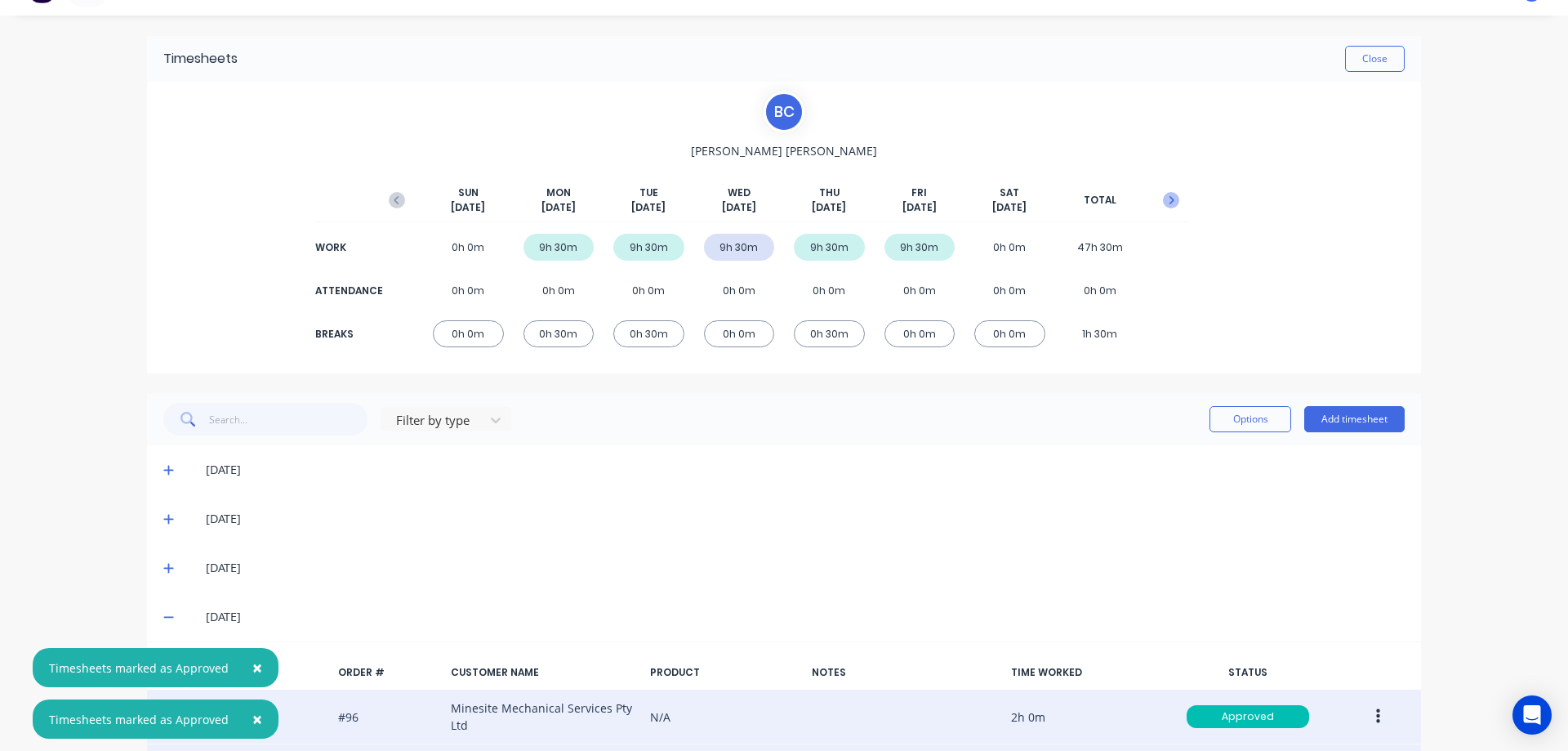
click at [1167, 198] on icon "button" at bounding box center [1171, 200] width 16 height 16
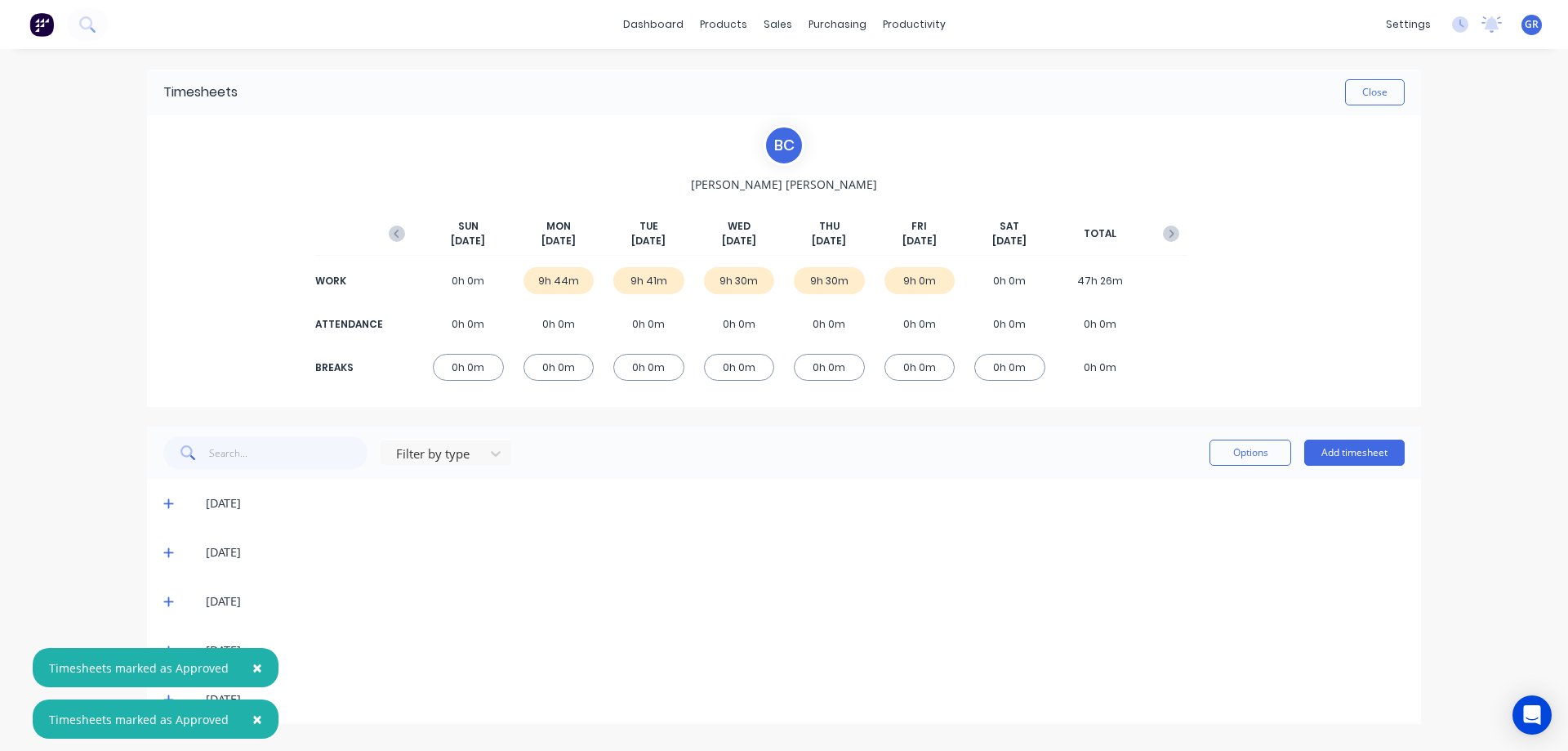
scroll to position [0, 0]
click at [163, 506] on icon at bounding box center [168, 503] width 10 height 11
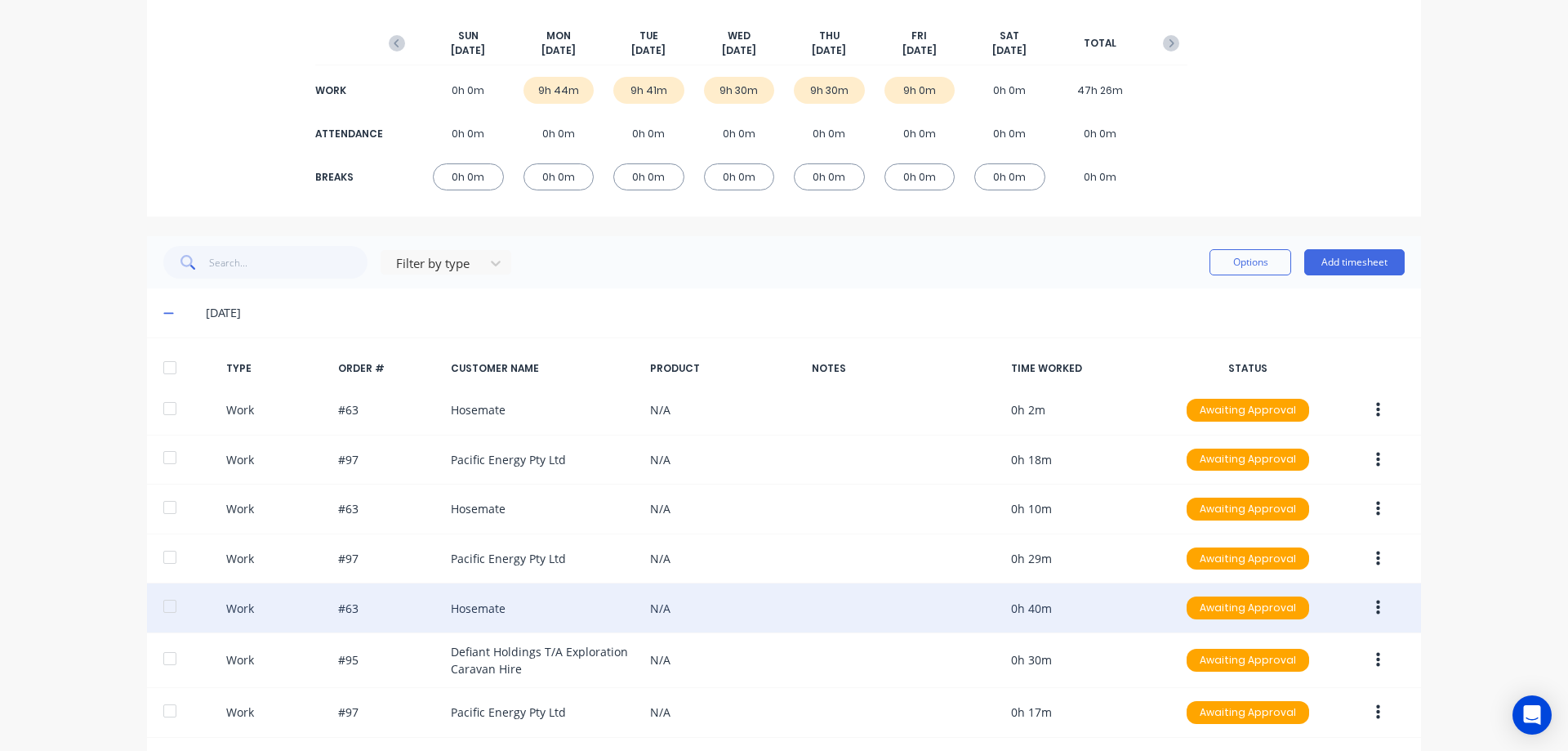
scroll to position [163, 0]
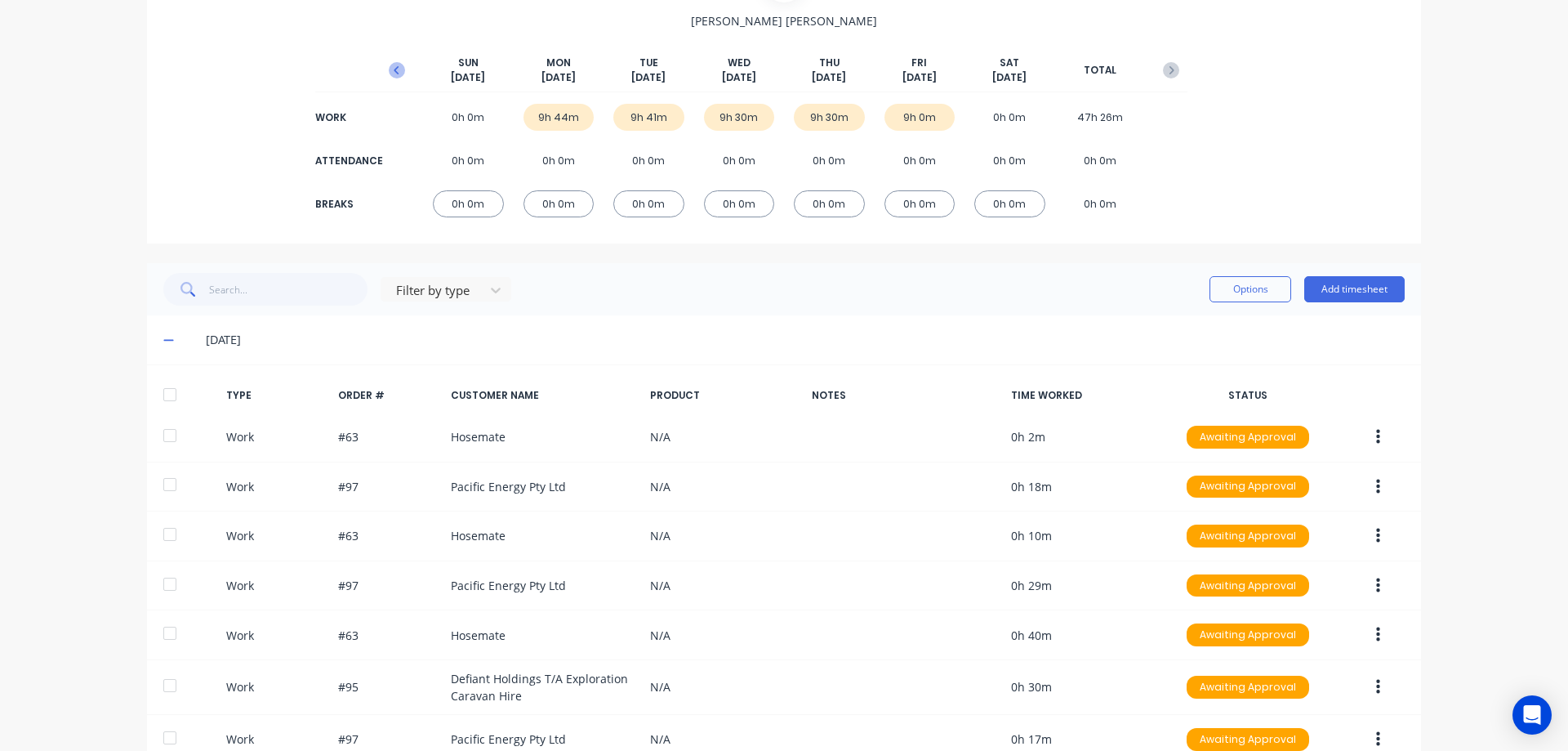
click at [393, 76] on icon "button" at bounding box center [396, 69] width 16 height 16
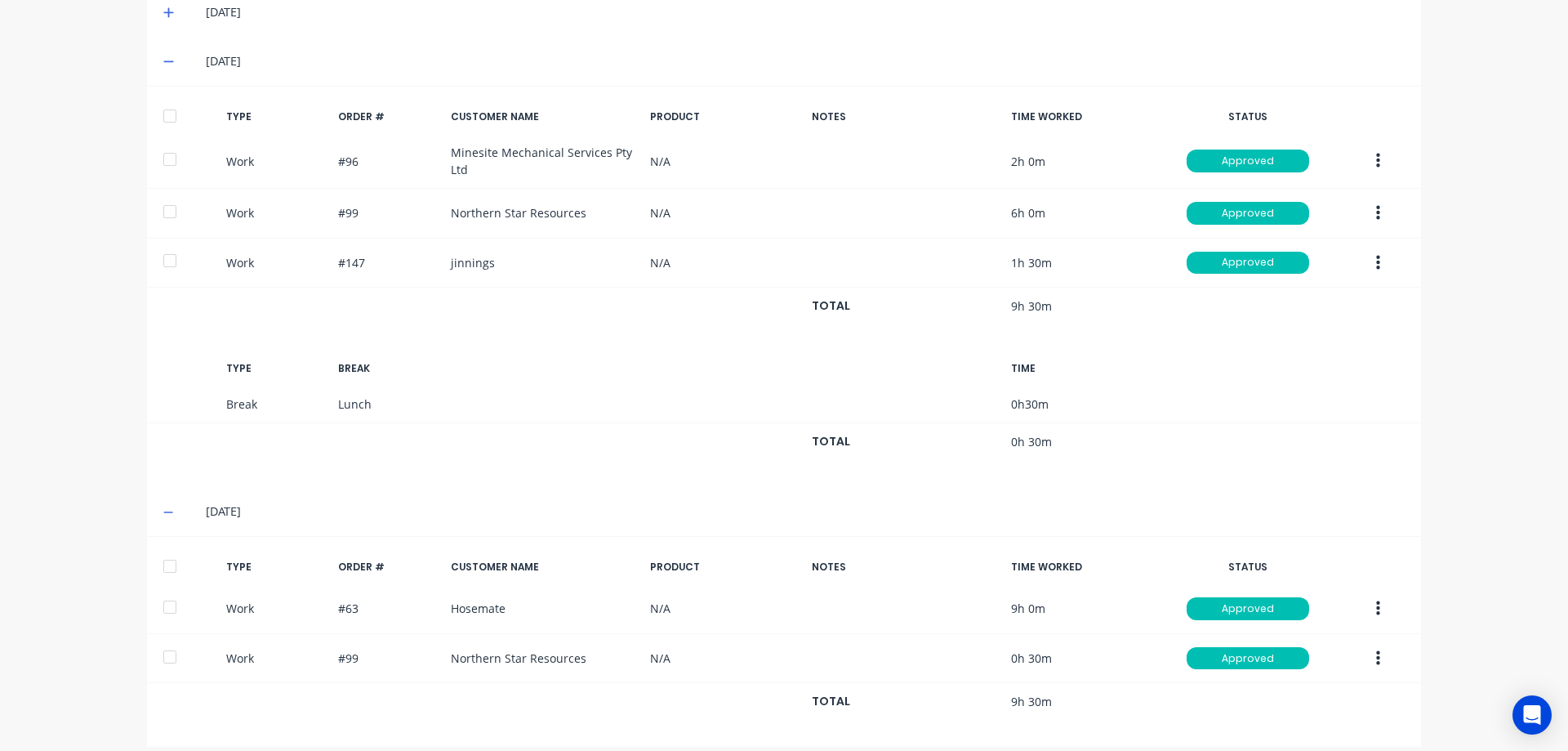
scroll to position [606, 0]
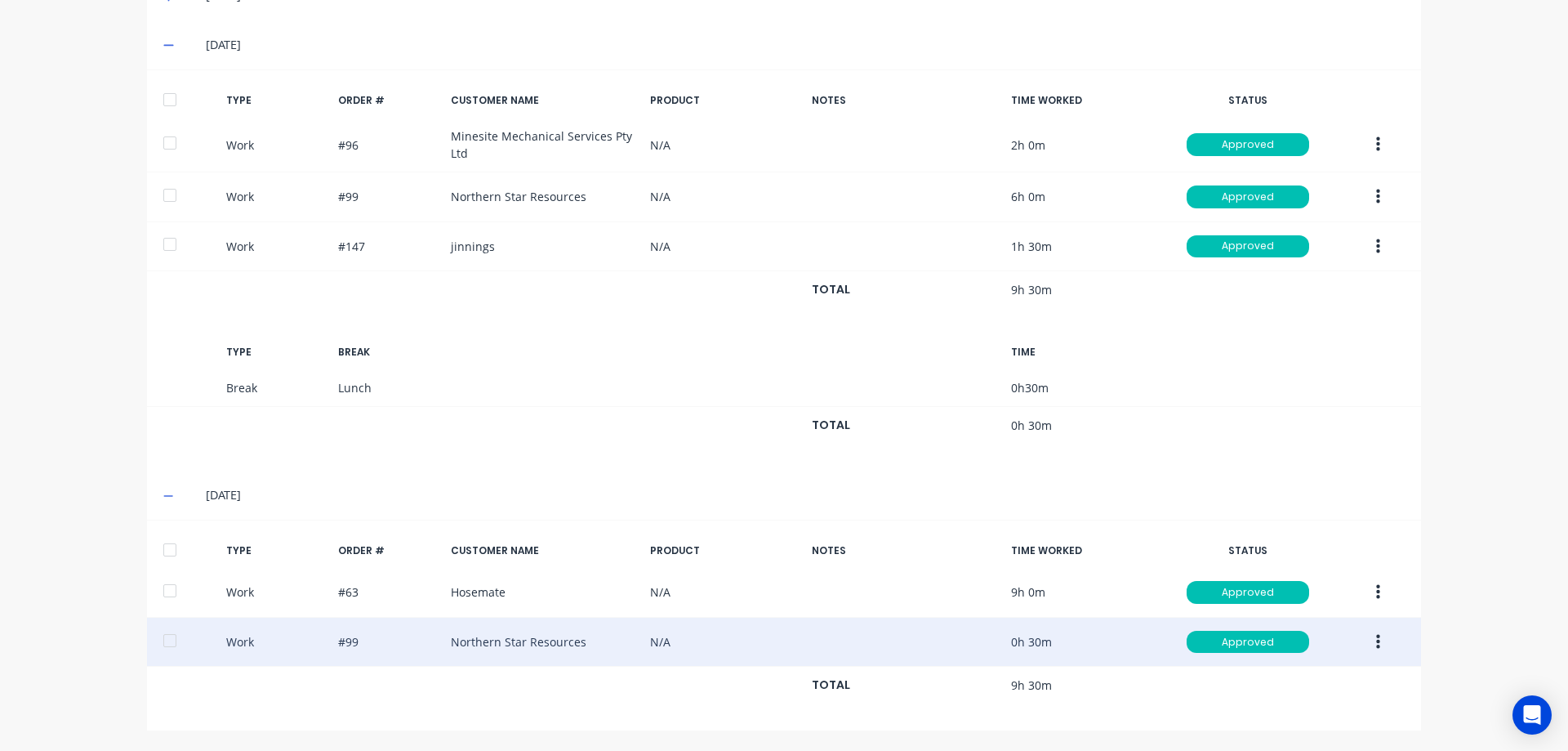
click at [1381, 639] on button "button" at bounding box center [1378, 641] width 38 height 29
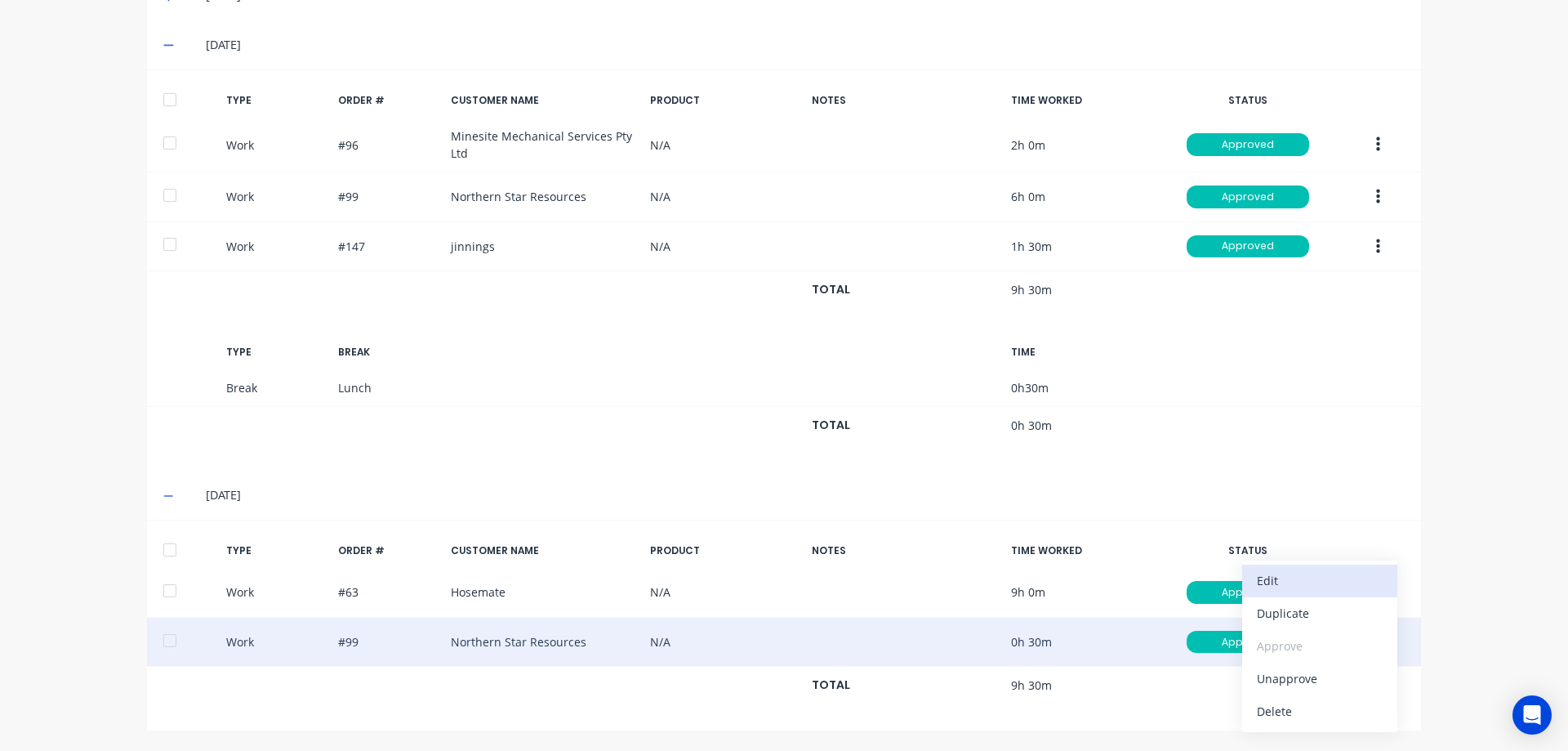
click at [1288, 587] on div "Edit" at bounding box center [1320, 579] width 126 height 23
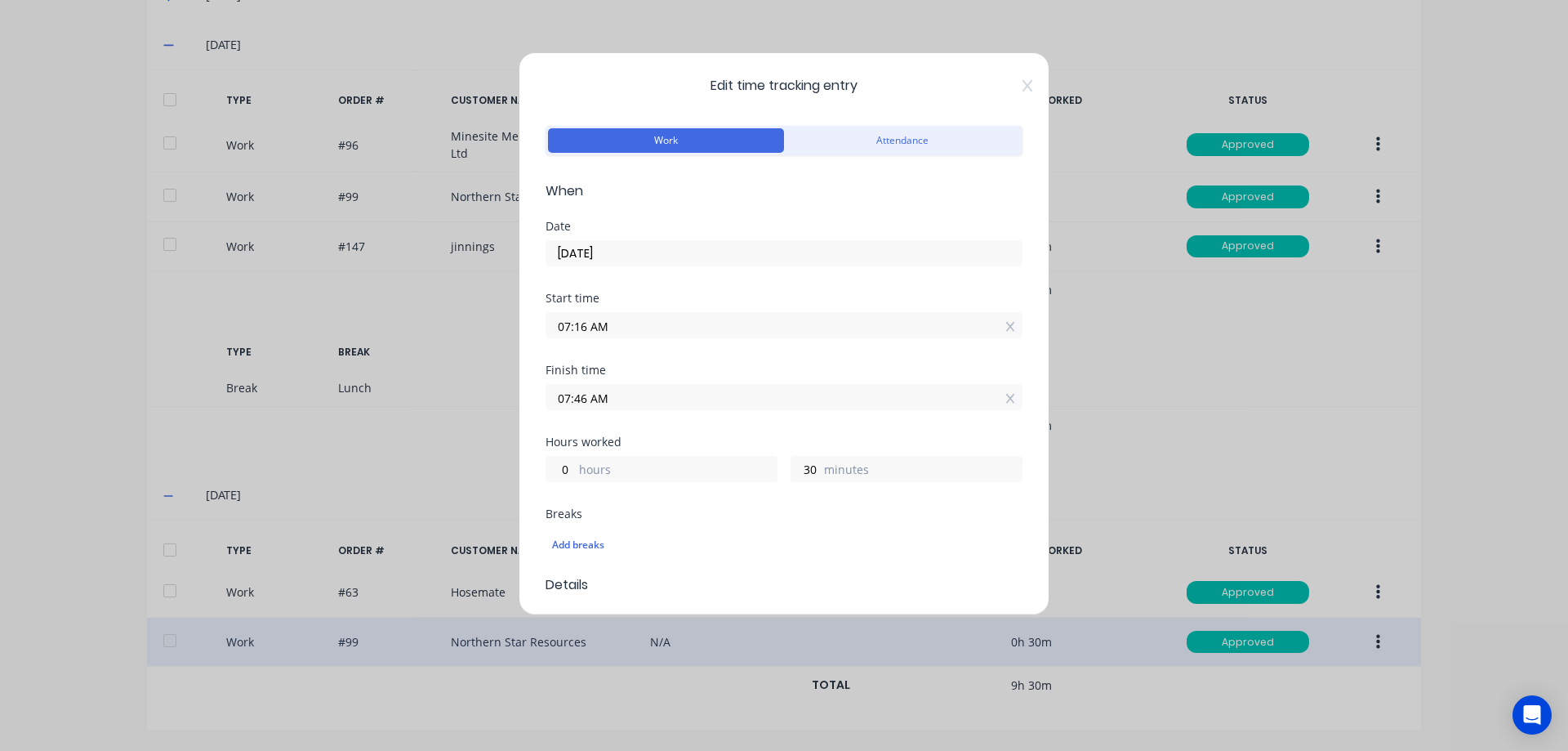
click at [577, 473] on div "0 hours" at bounding box center [661, 469] width 231 height 26
drag, startPoint x: 563, startPoint y: 467, endPoint x: 573, endPoint y: 471, distance: 10.8
click at [562, 467] on input "0" at bounding box center [560, 469] width 28 height 24
type input "01"
type input "08:46 AM"
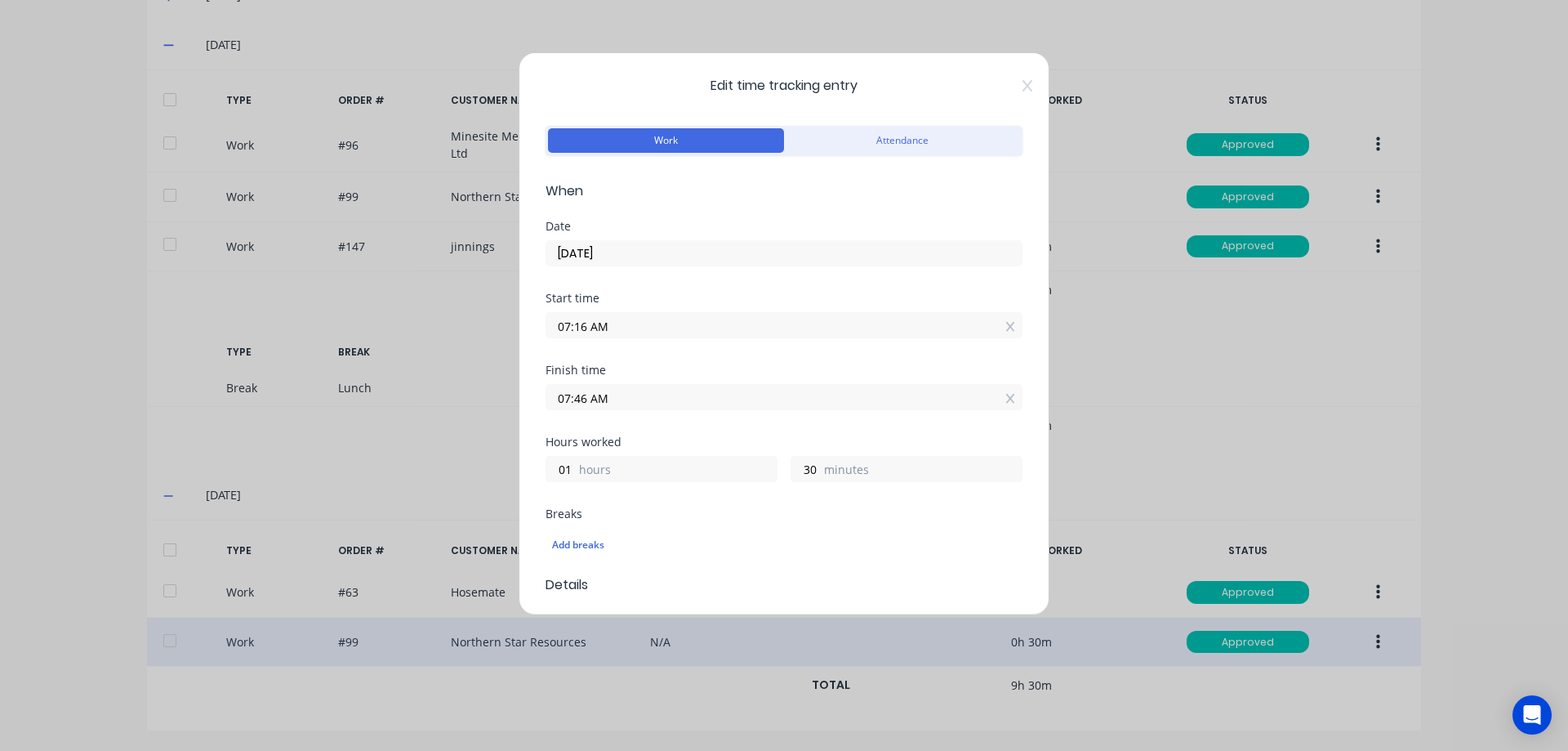
type input "1"
click at [625, 496] on div "Hours worked 1 hours 30 minutes" at bounding box center [784, 472] width 477 height 72
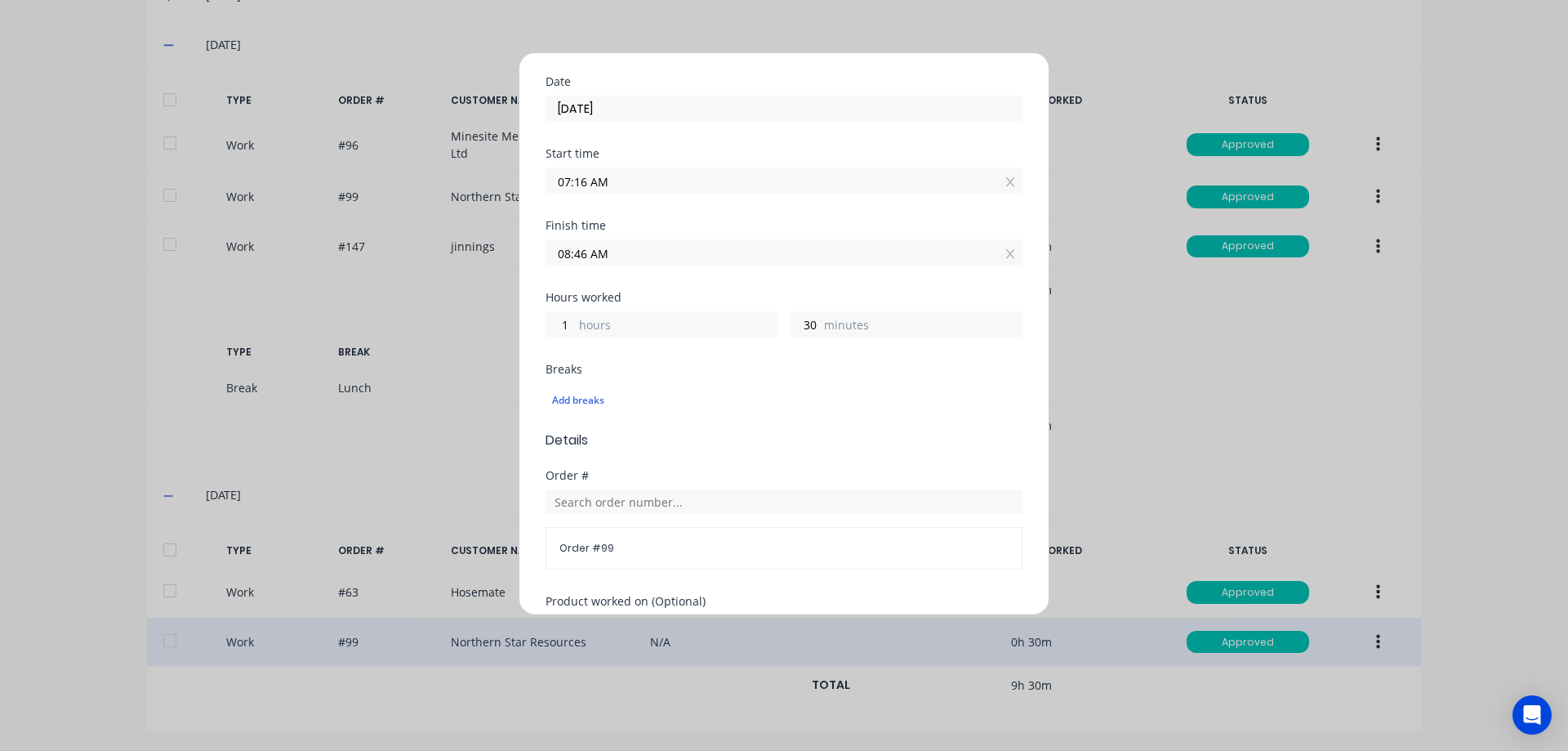
scroll to position [433, 0]
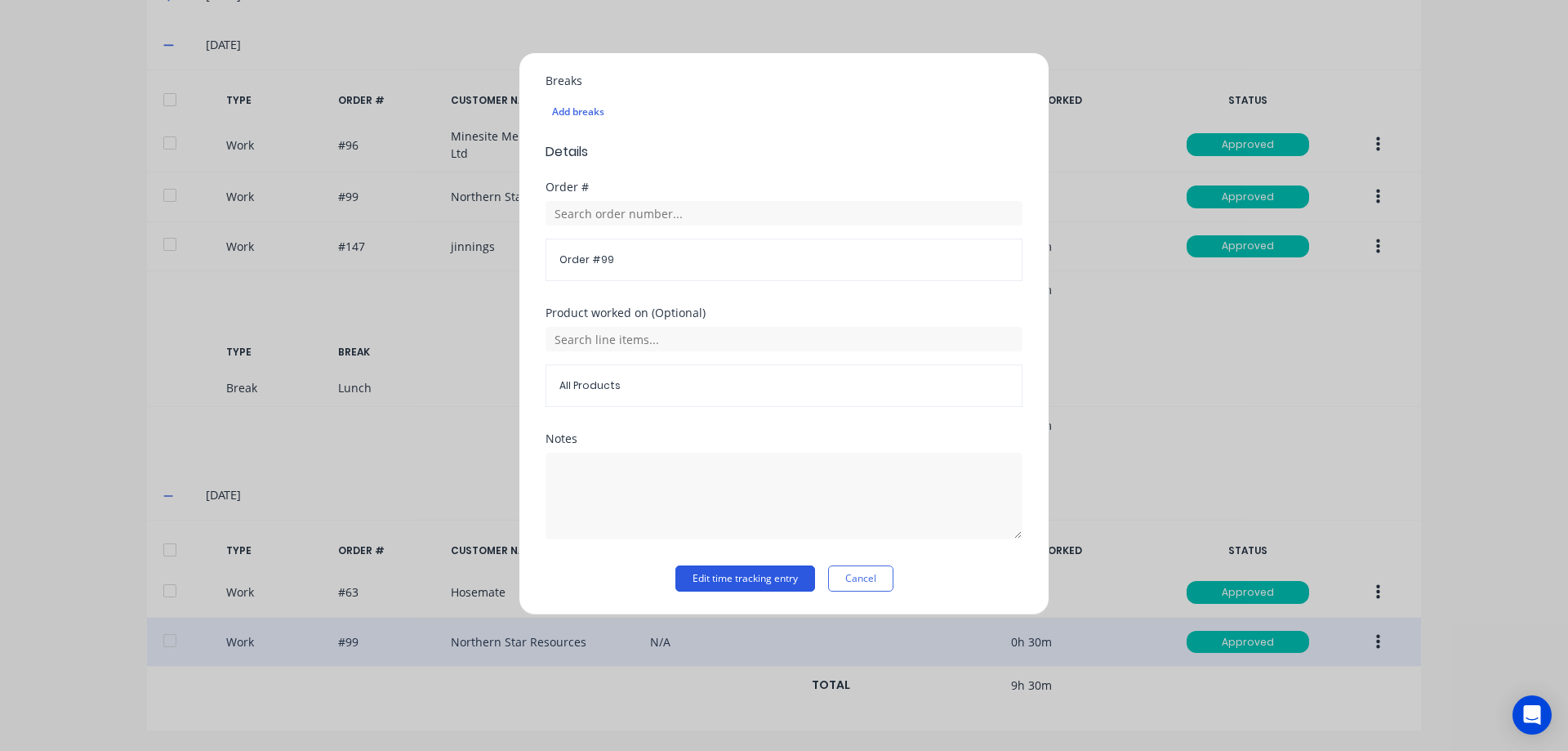
click at [742, 583] on button "Edit time tracking entry" at bounding box center [745, 578] width 140 height 26
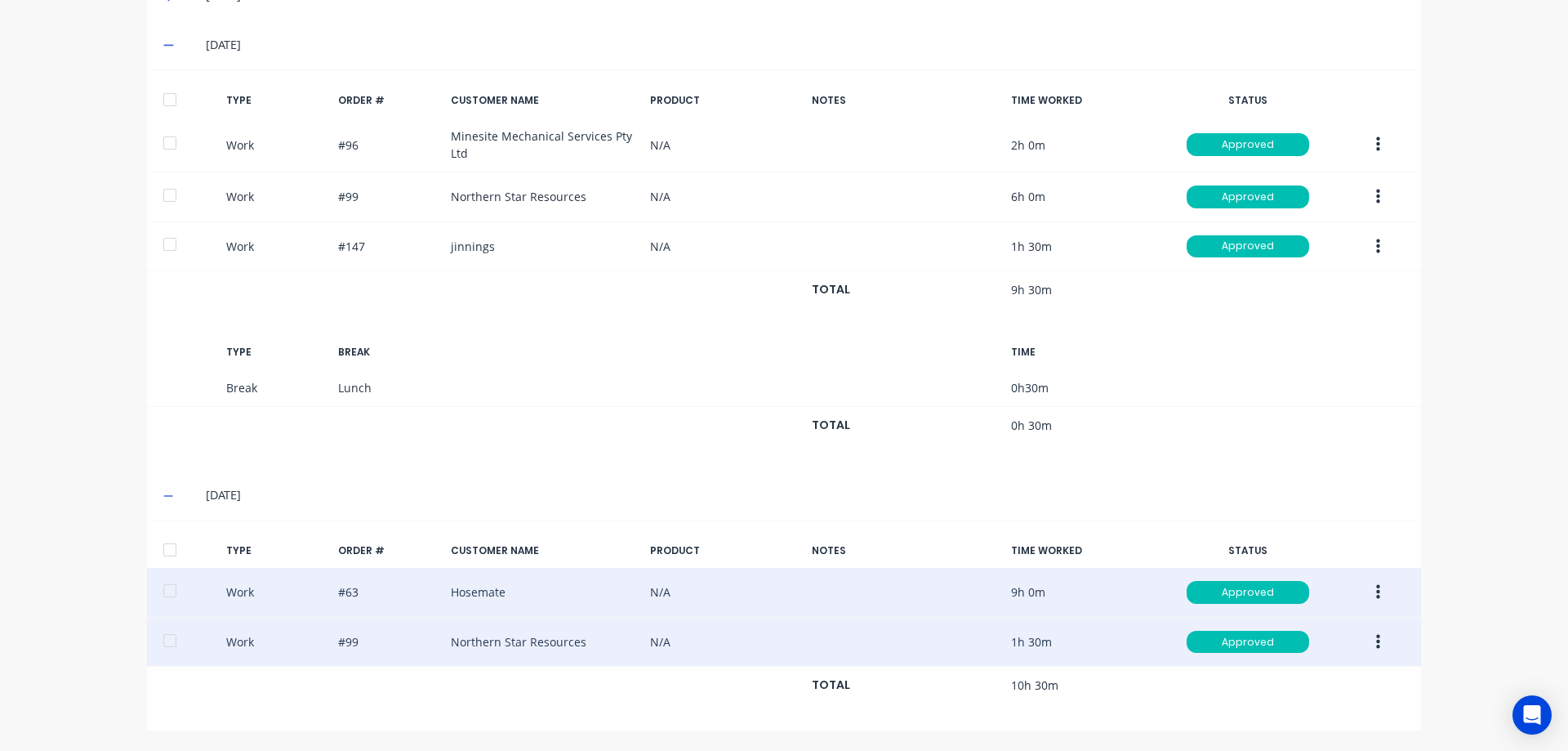
click at [1376, 593] on button "button" at bounding box center [1378, 592] width 38 height 29
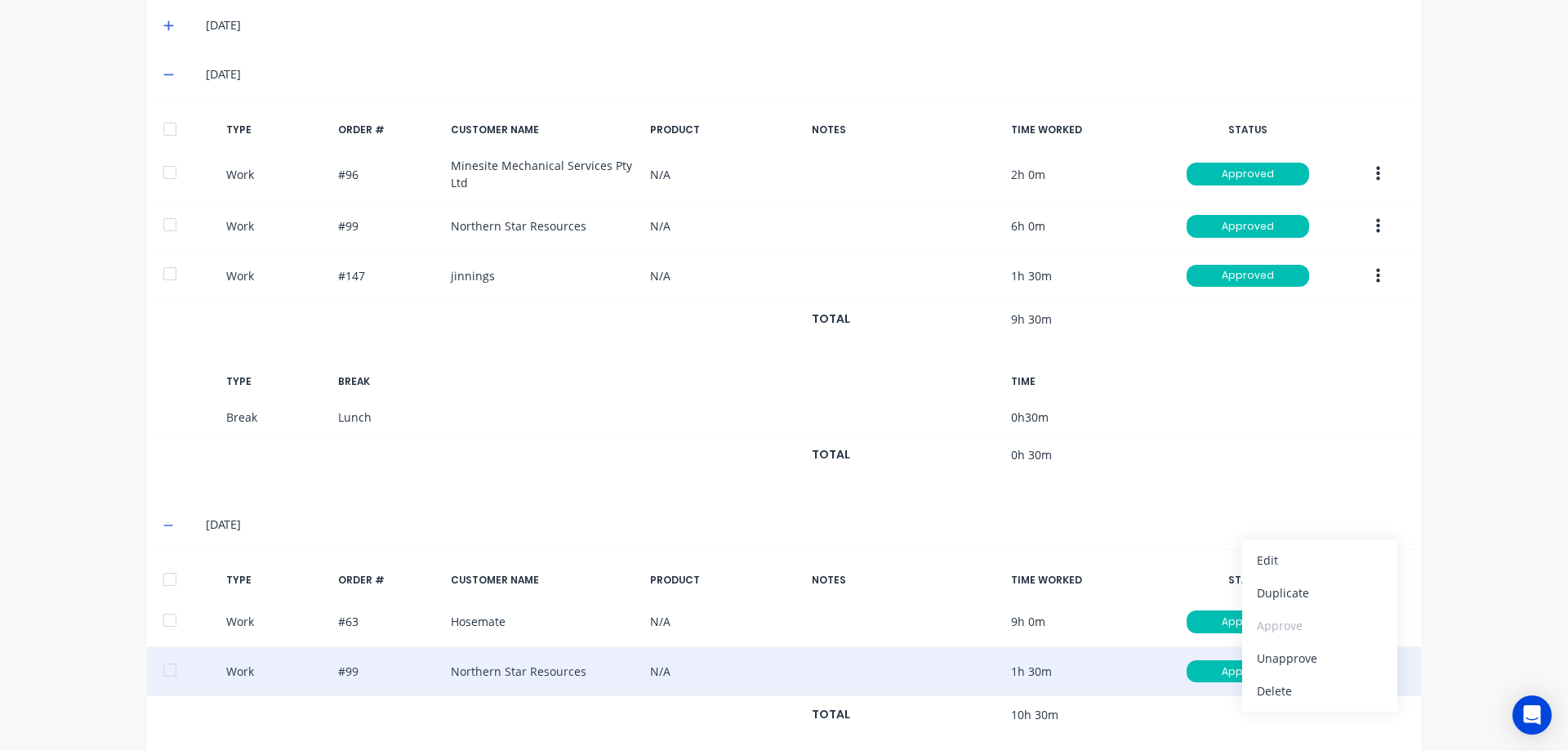
scroll to position [606, 0]
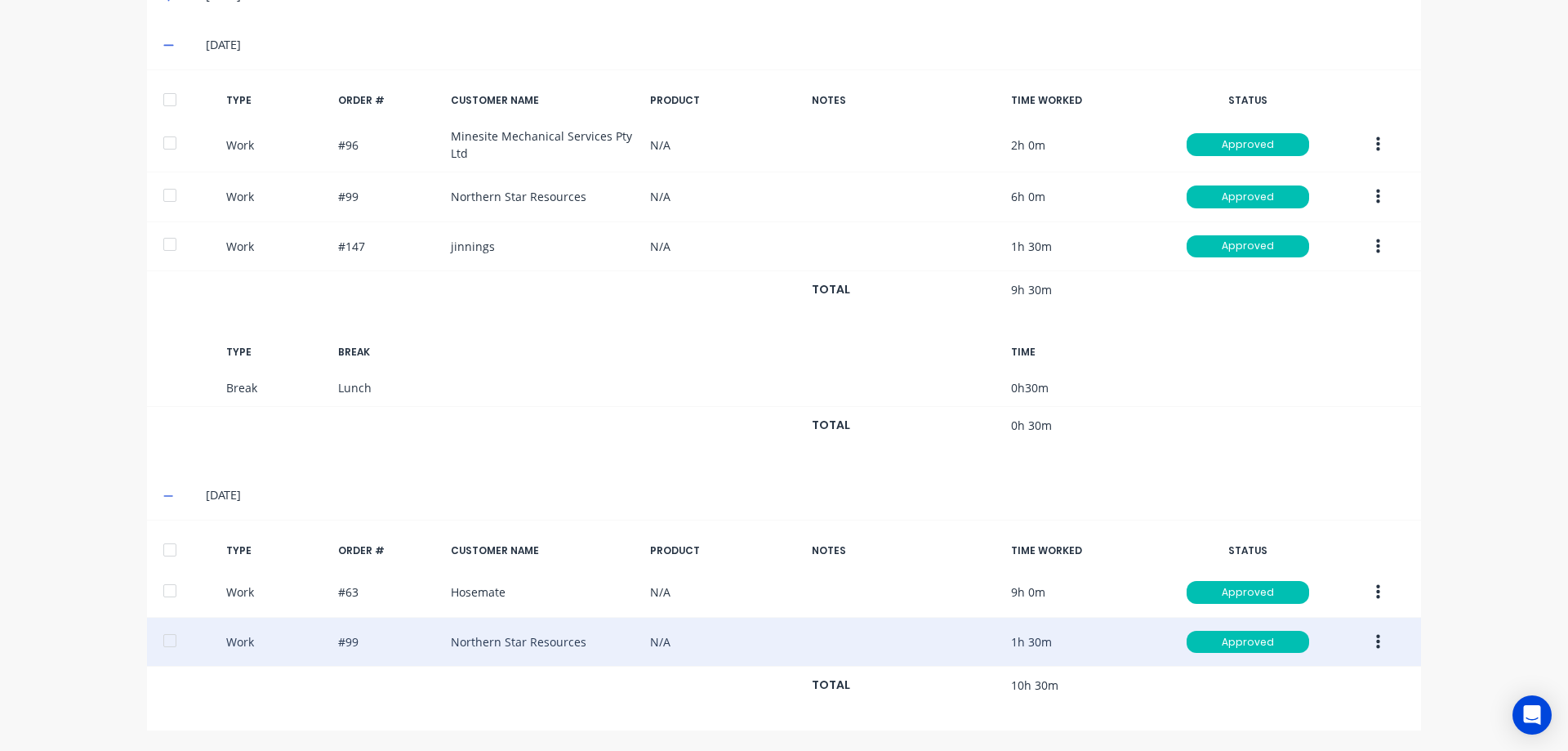
click at [1460, 645] on div "dashboard products sales purchasing productivity dashboard products Product Cat…" at bounding box center [784, 375] width 1568 height 751
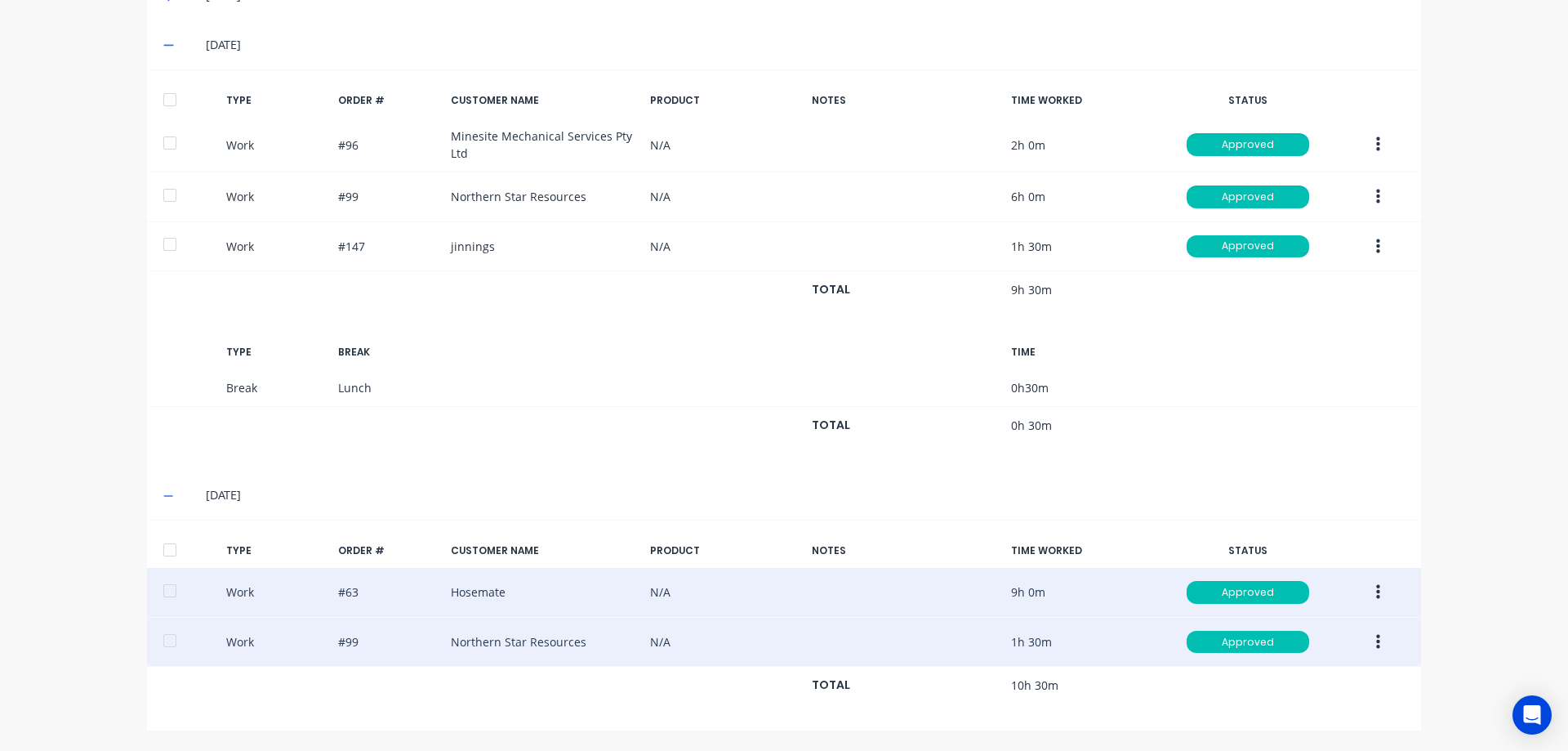
click at [1376, 588] on icon "button" at bounding box center [1378, 593] width 4 height 15
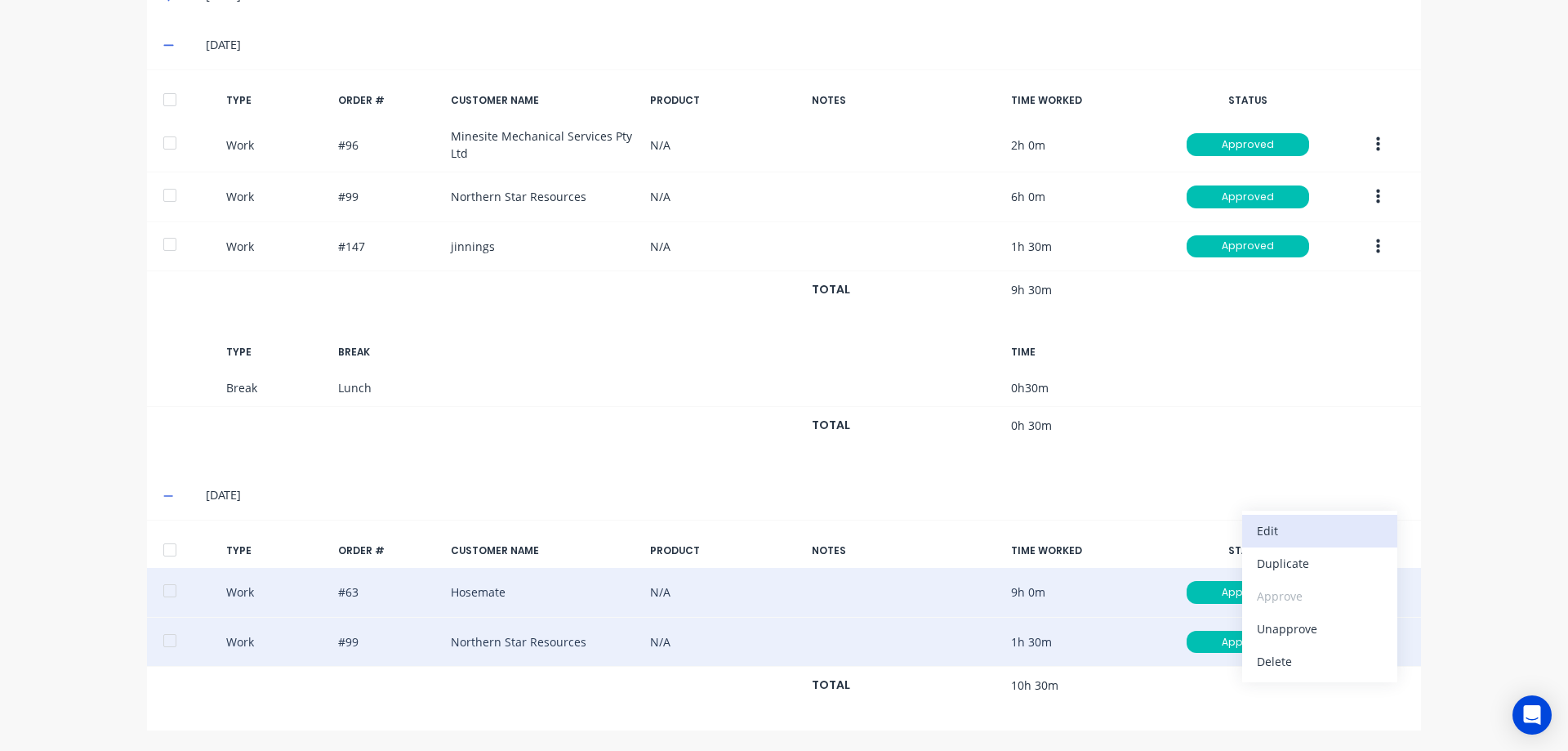
click at [1315, 534] on div "Edit" at bounding box center [1320, 530] width 126 height 23
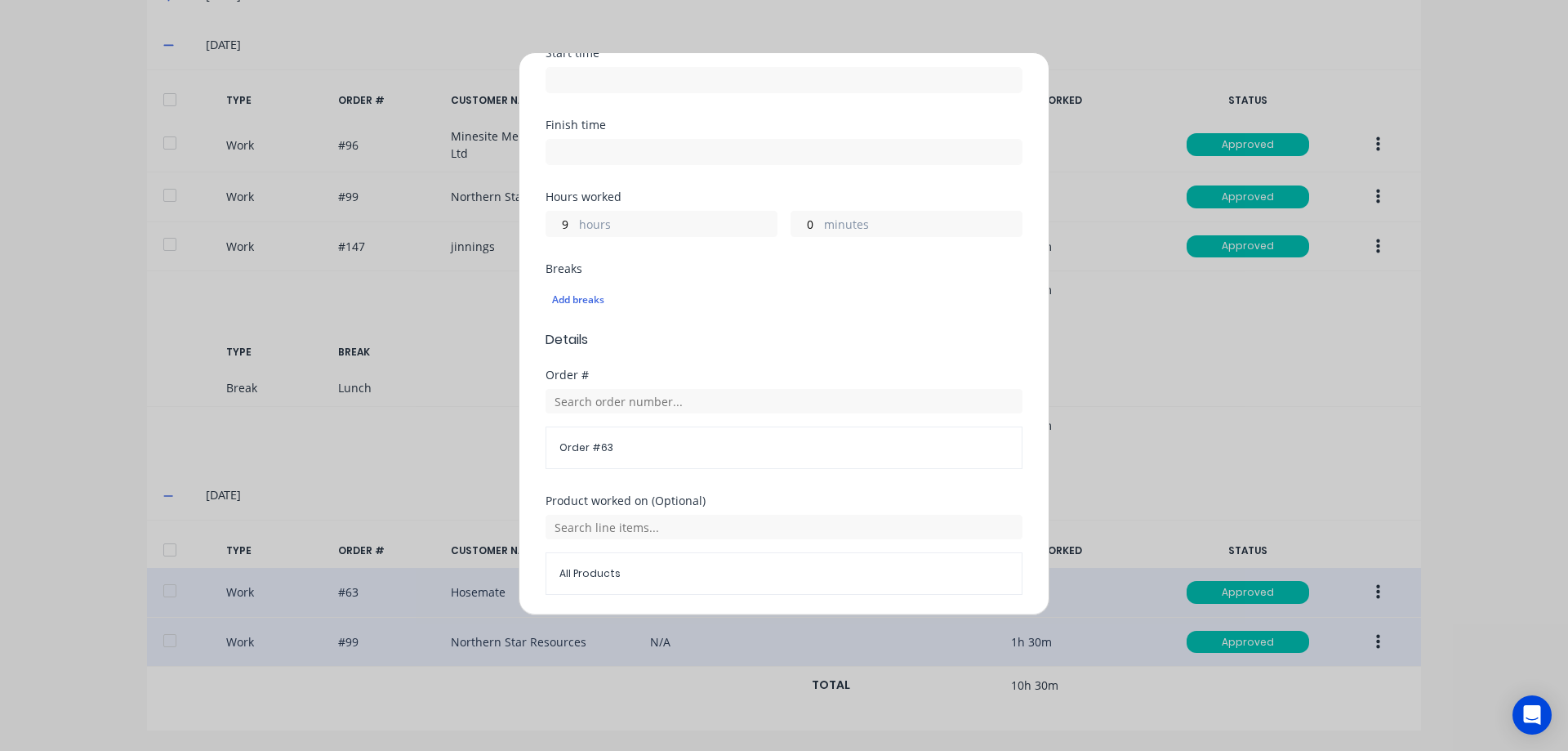
scroll to position [0, 0]
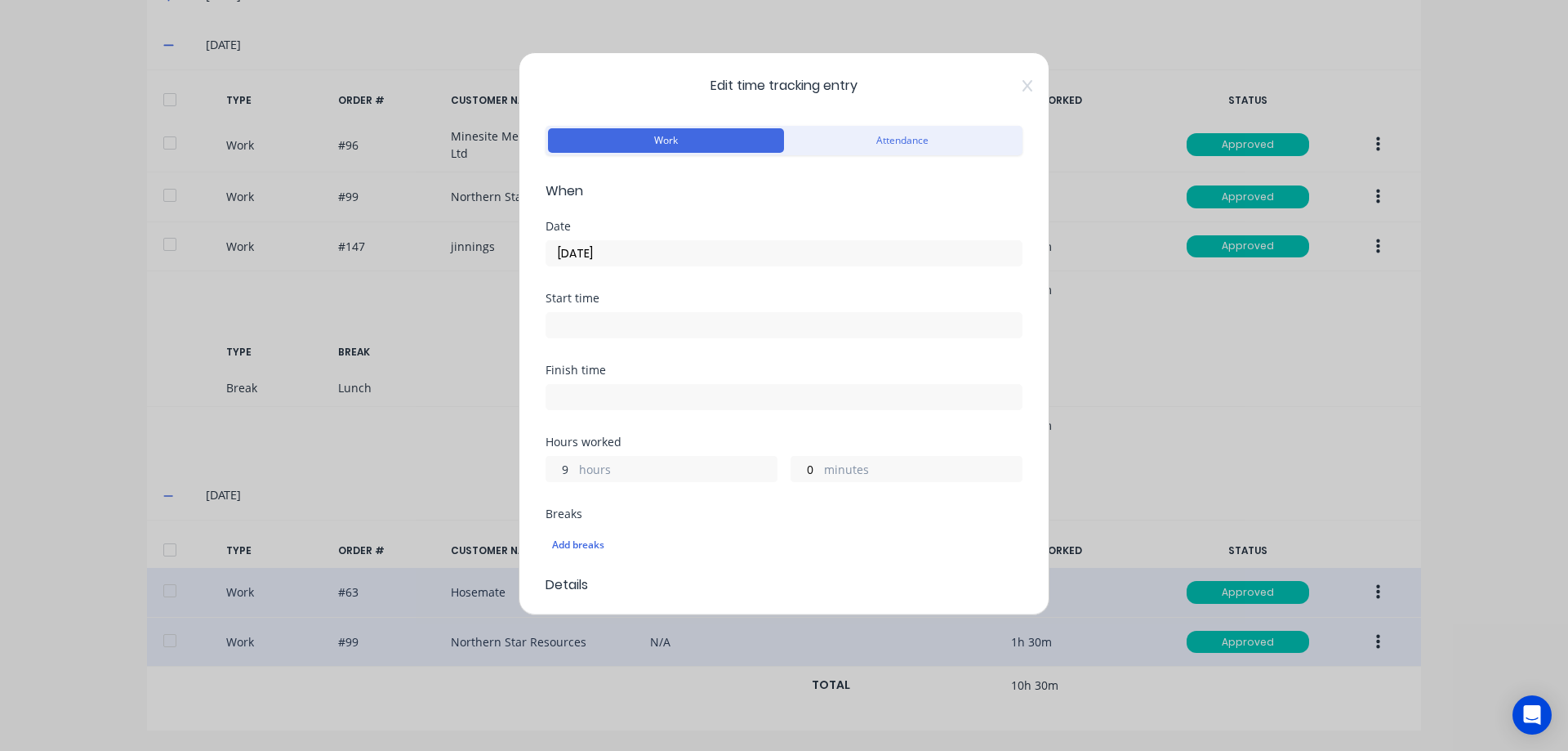
click at [573, 465] on input "9" at bounding box center [560, 469] width 28 height 24
type input "6"
click at [809, 470] on input "0" at bounding box center [805, 469] width 28 height 24
type input "30"
click at [754, 508] on div "Breaks" at bounding box center [784, 514] width 477 height 11
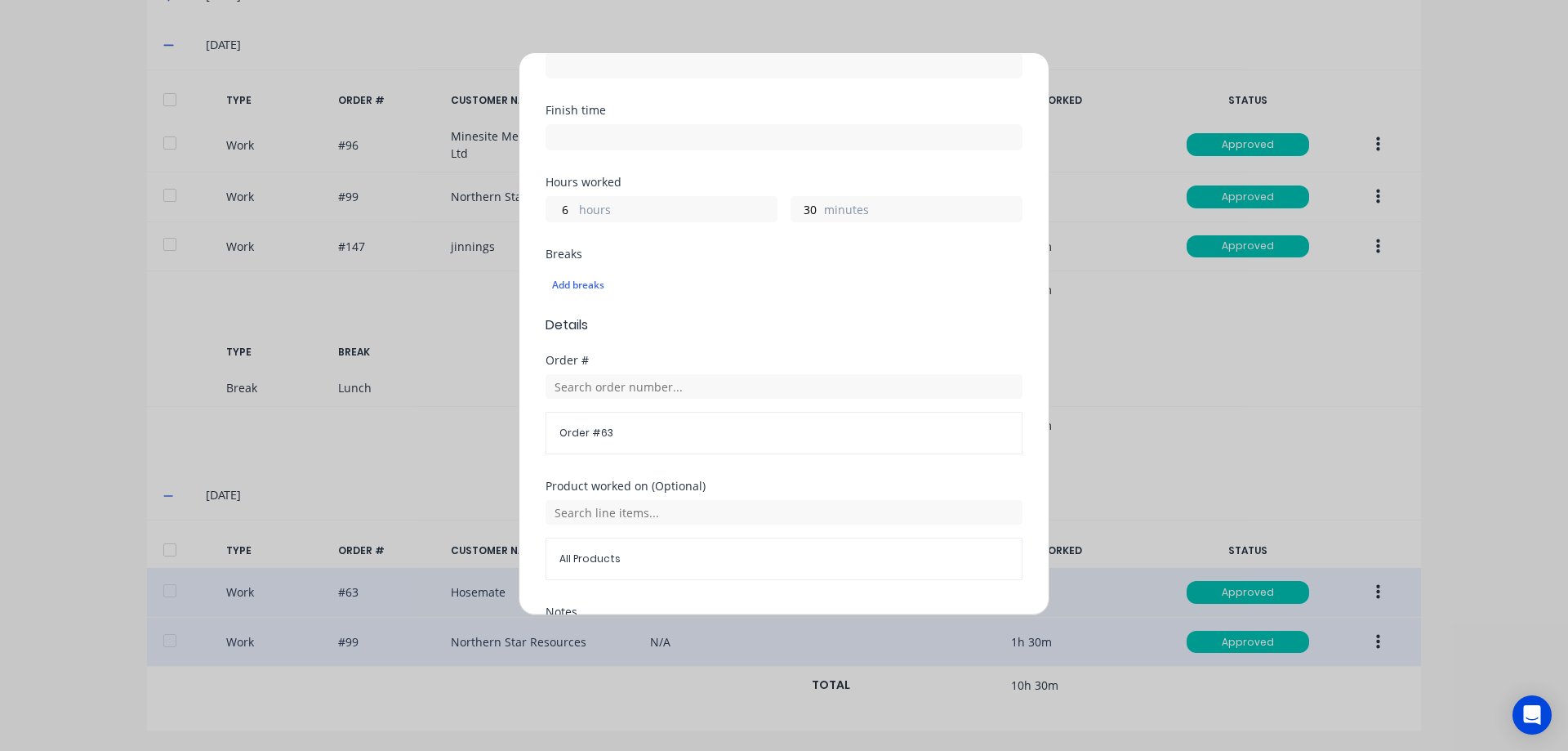
scroll to position [433, 0]
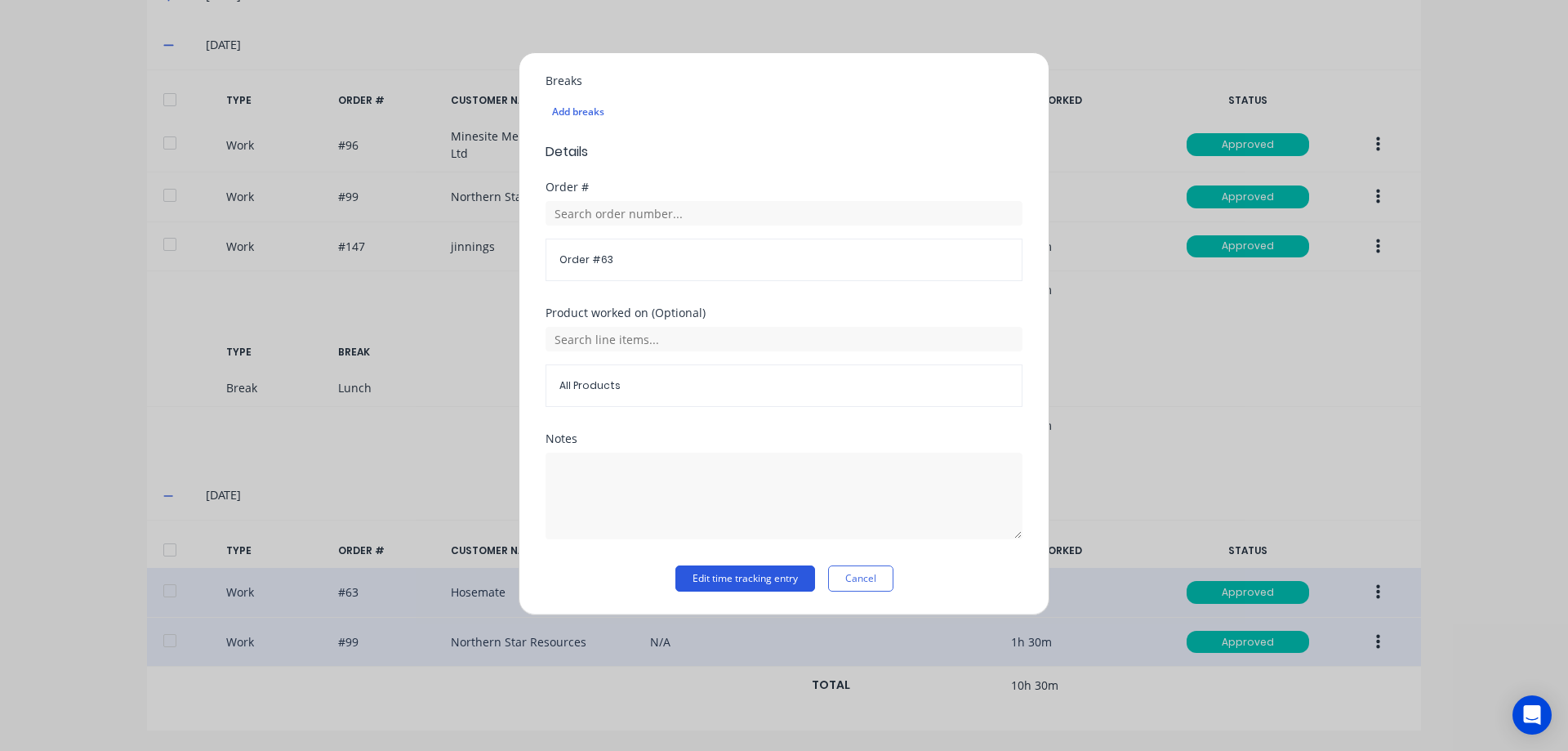
click at [784, 573] on button "Edit time tracking entry" at bounding box center [745, 578] width 140 height 26
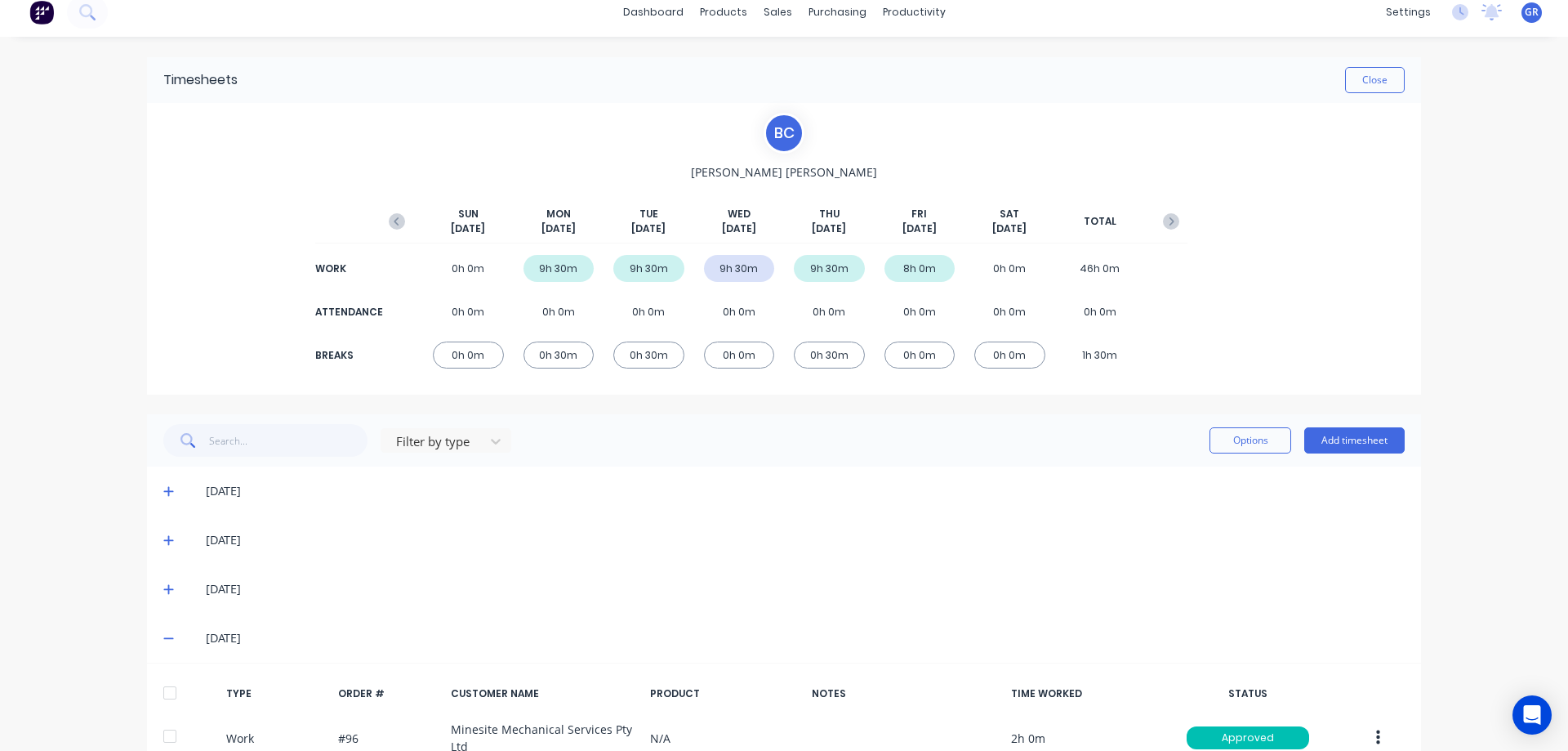
scroll to position [0, 0]
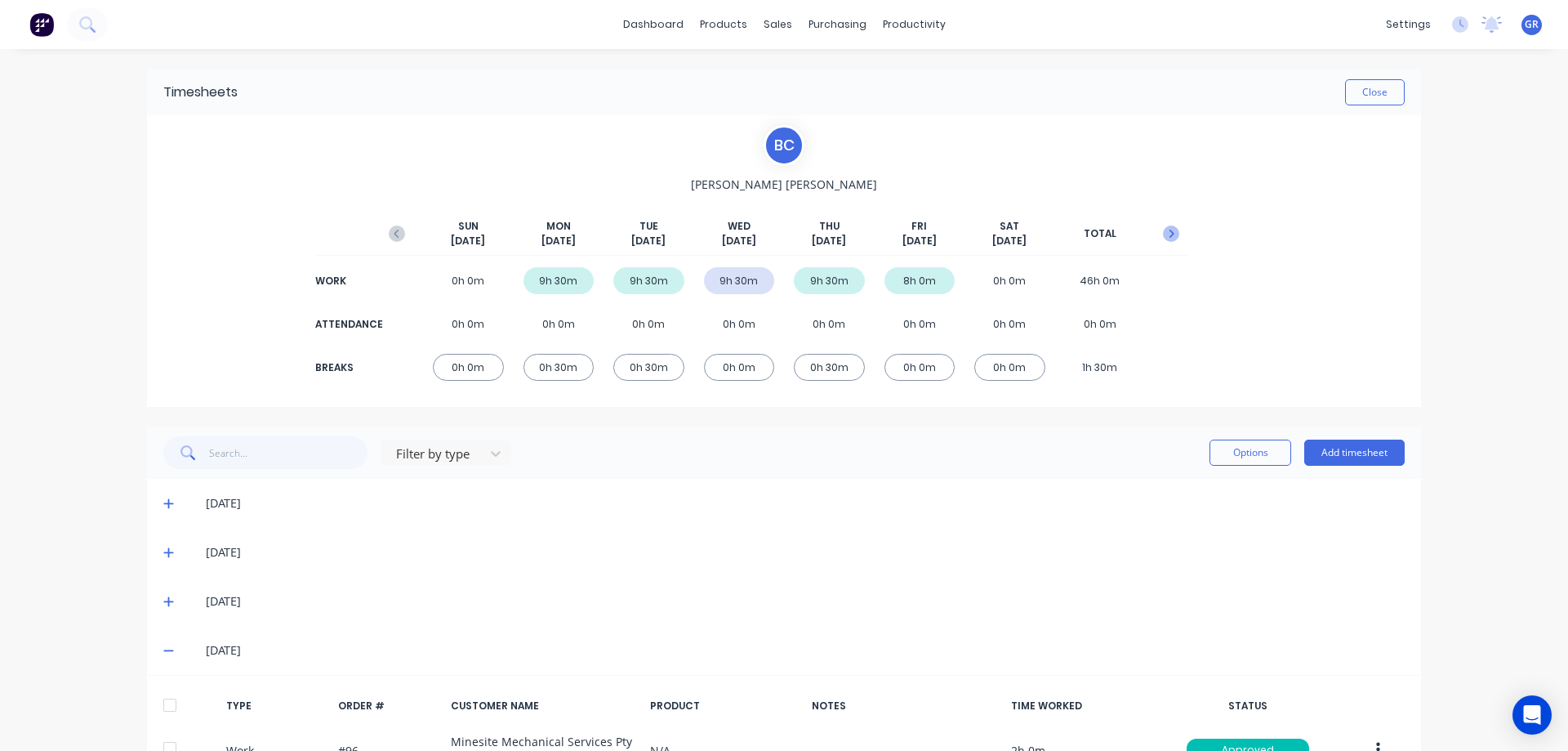
click at [1170, 237] on icon "button" at bounding box center [1171, 233] width 16 height 16
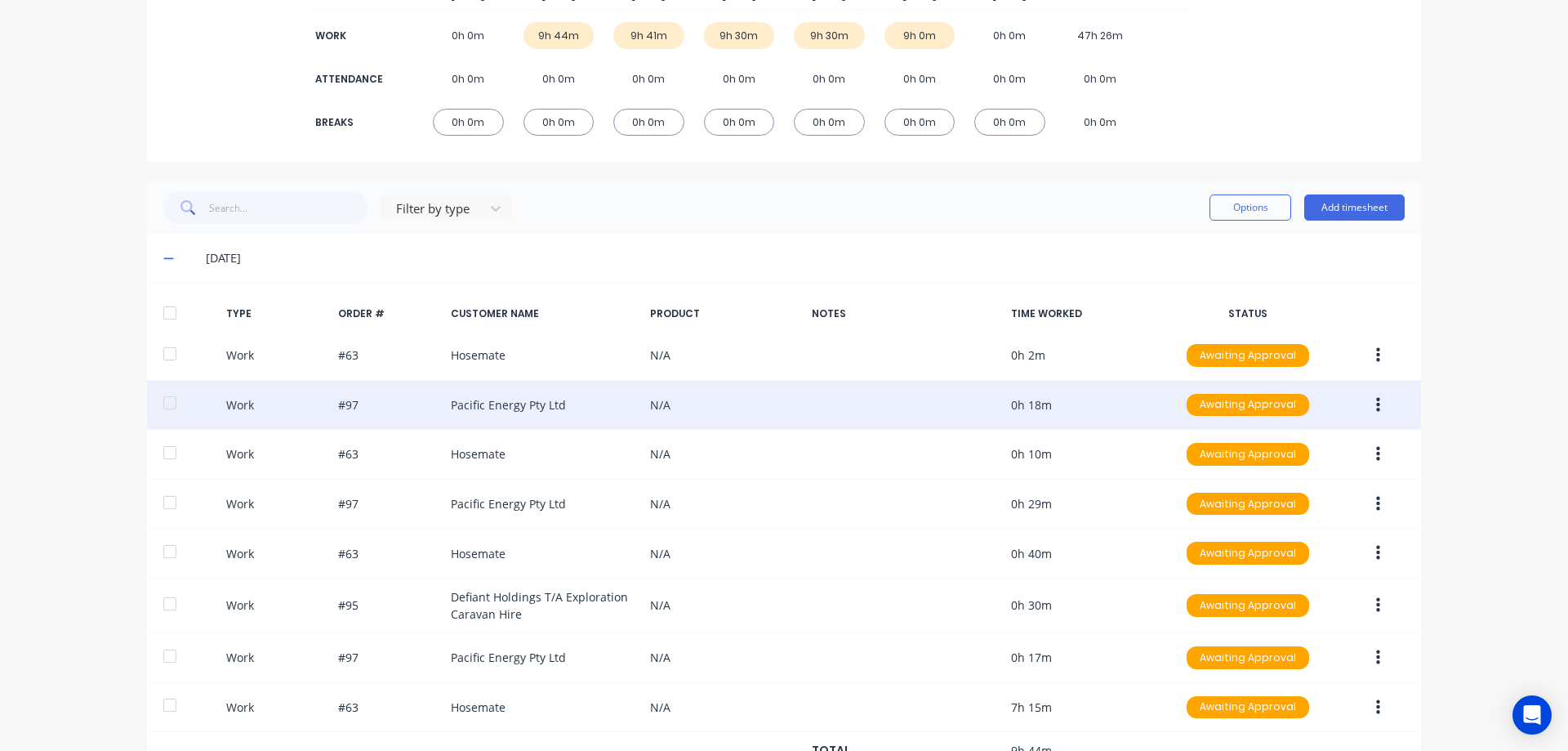
scroll to position [327, 0]
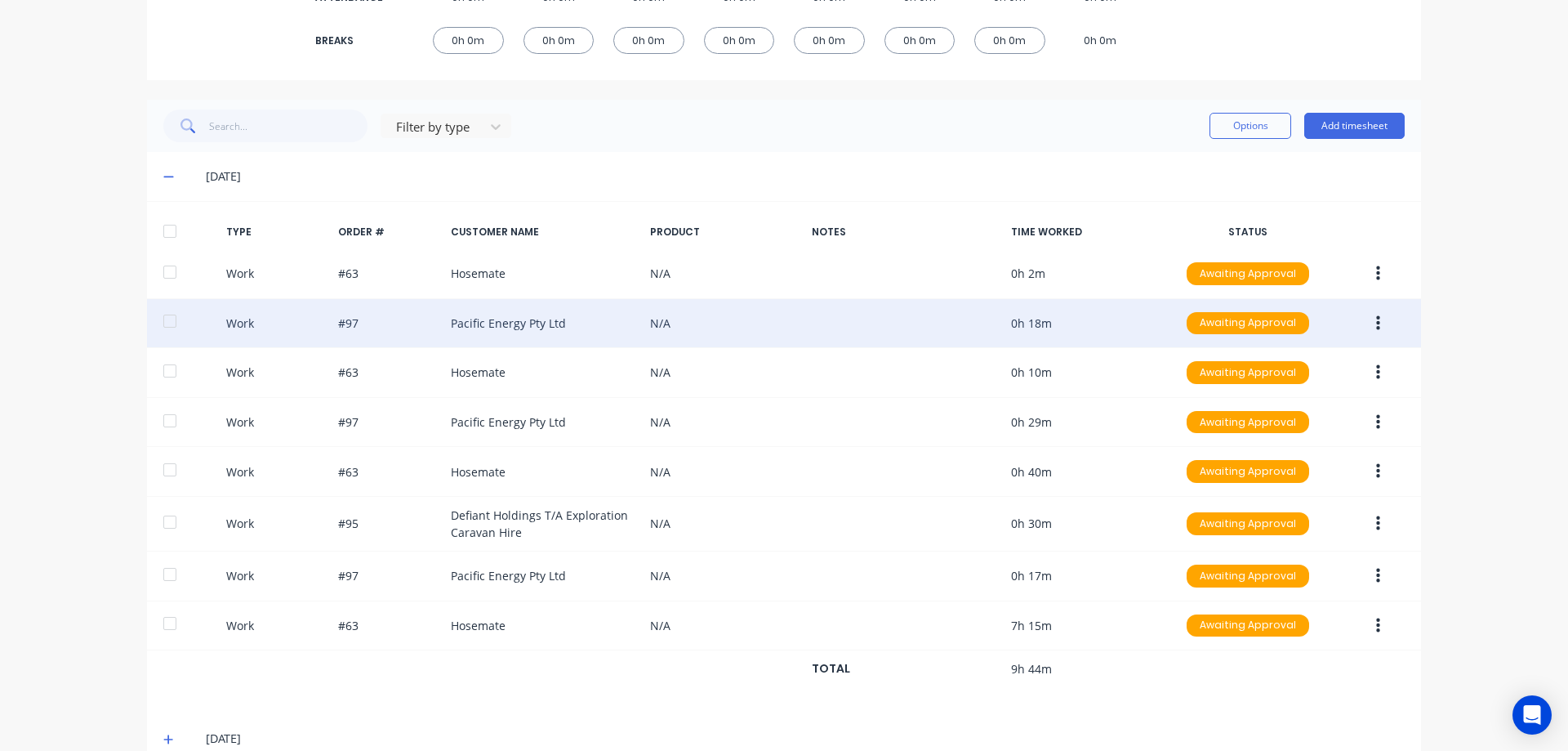
click at [1378, 321] on button "button" at bounding box center [1378, 323] width 38 height 29
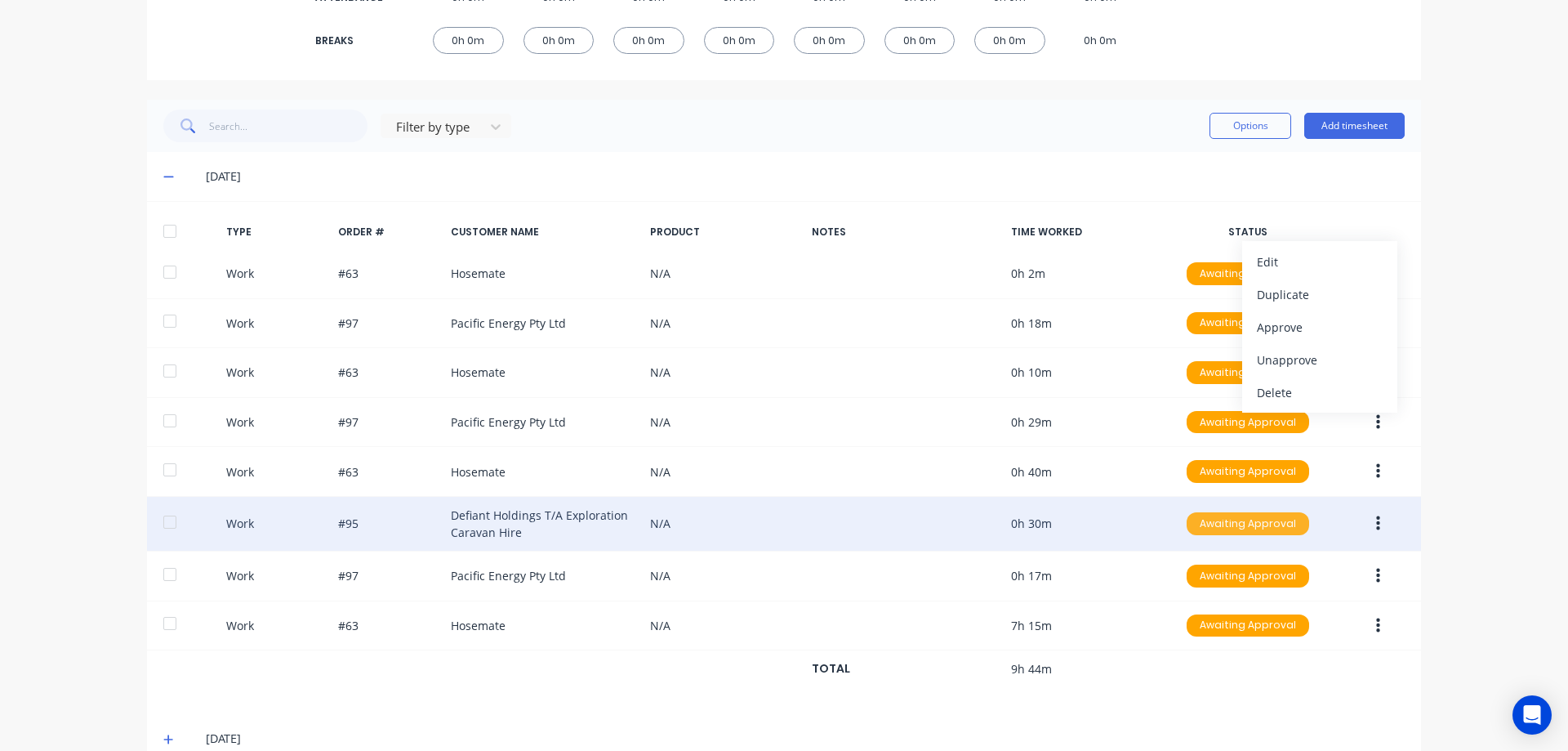
click at [1228, 513] on div "Awaiting Approval" at bounding box center [1247, 523] width 123 height 23
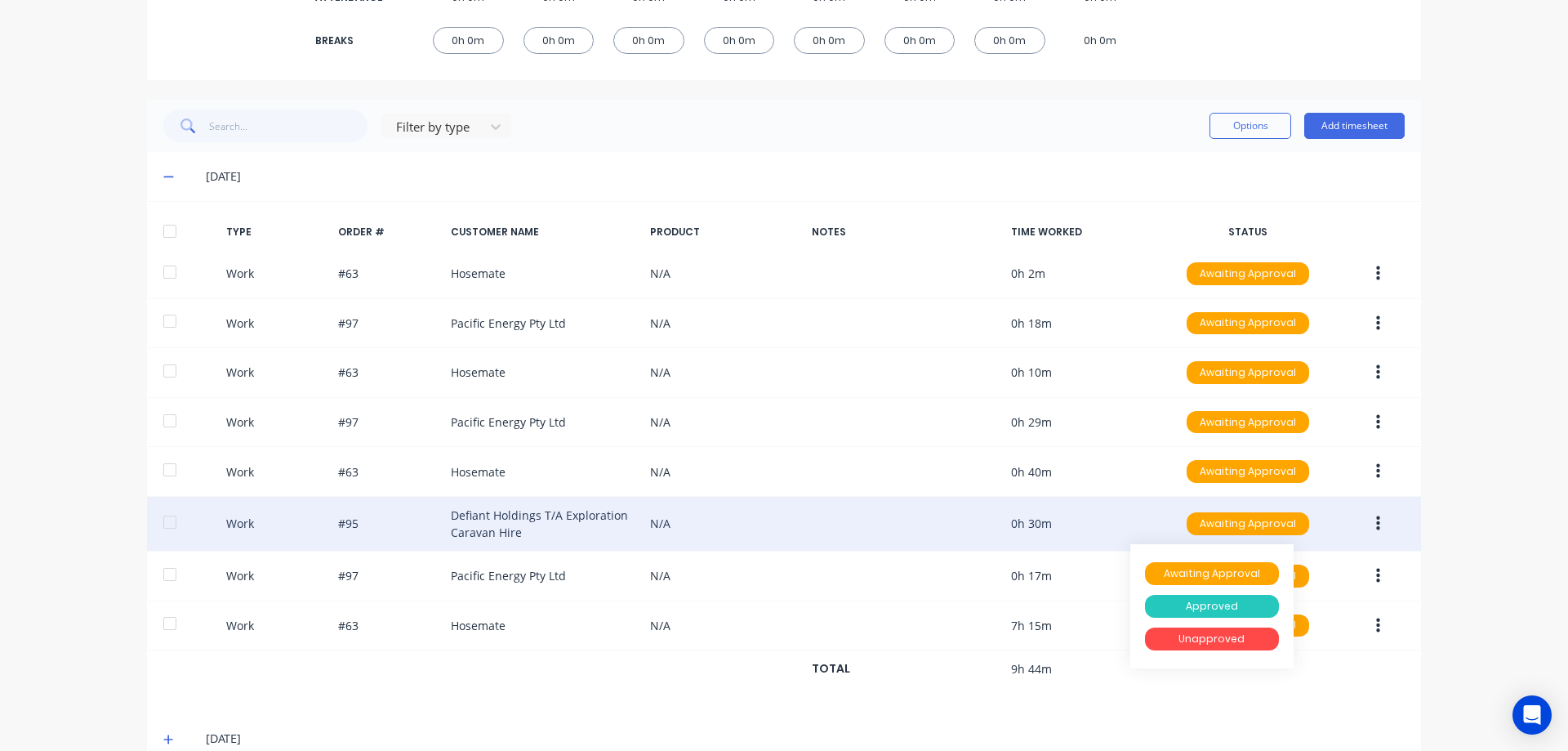
click at [1202, 604] on div "Approved" at bounding box center [1212, 606] width 134 height 23
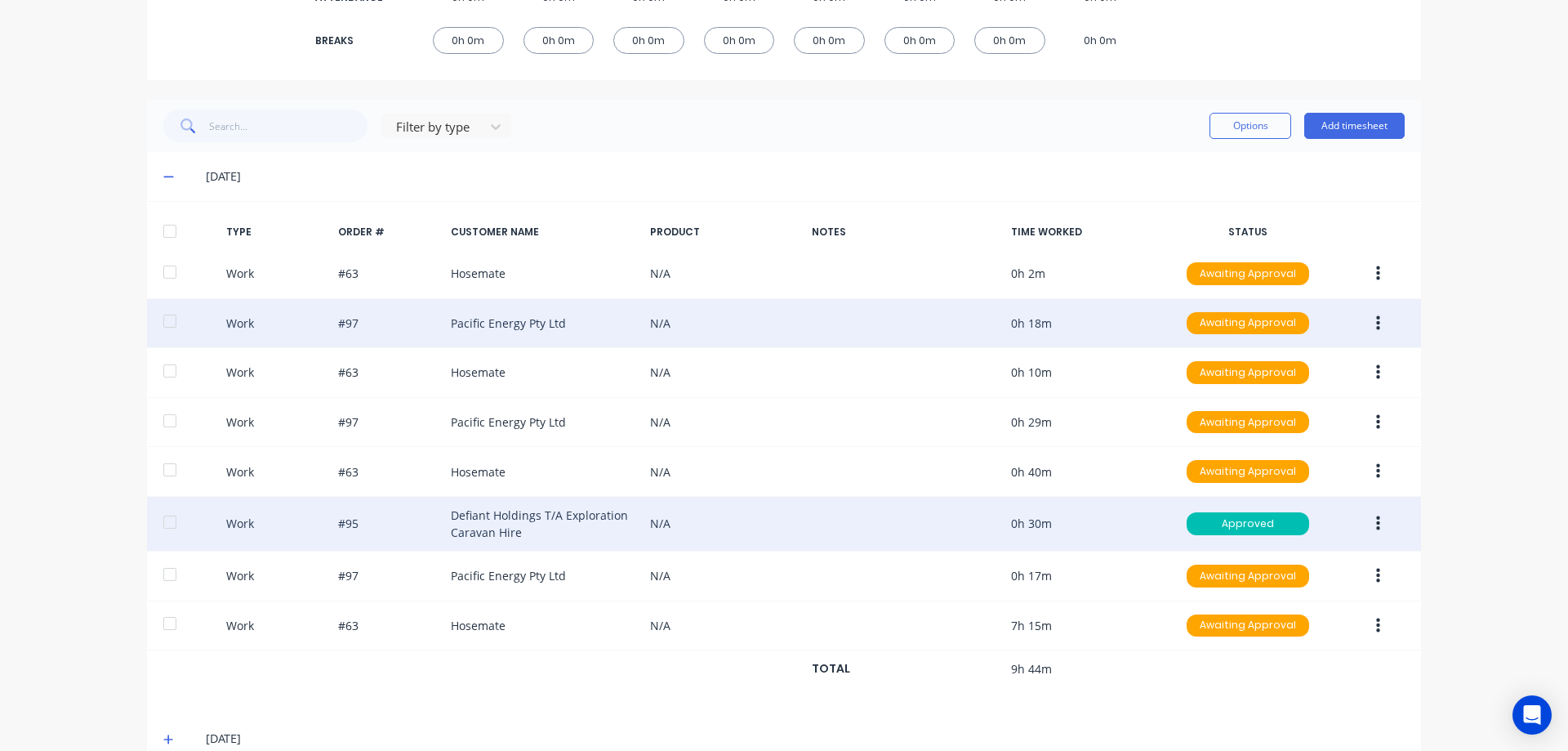
click at [1381, 323] on button "button" at bounding box center [1378, 323] width 38 height 29
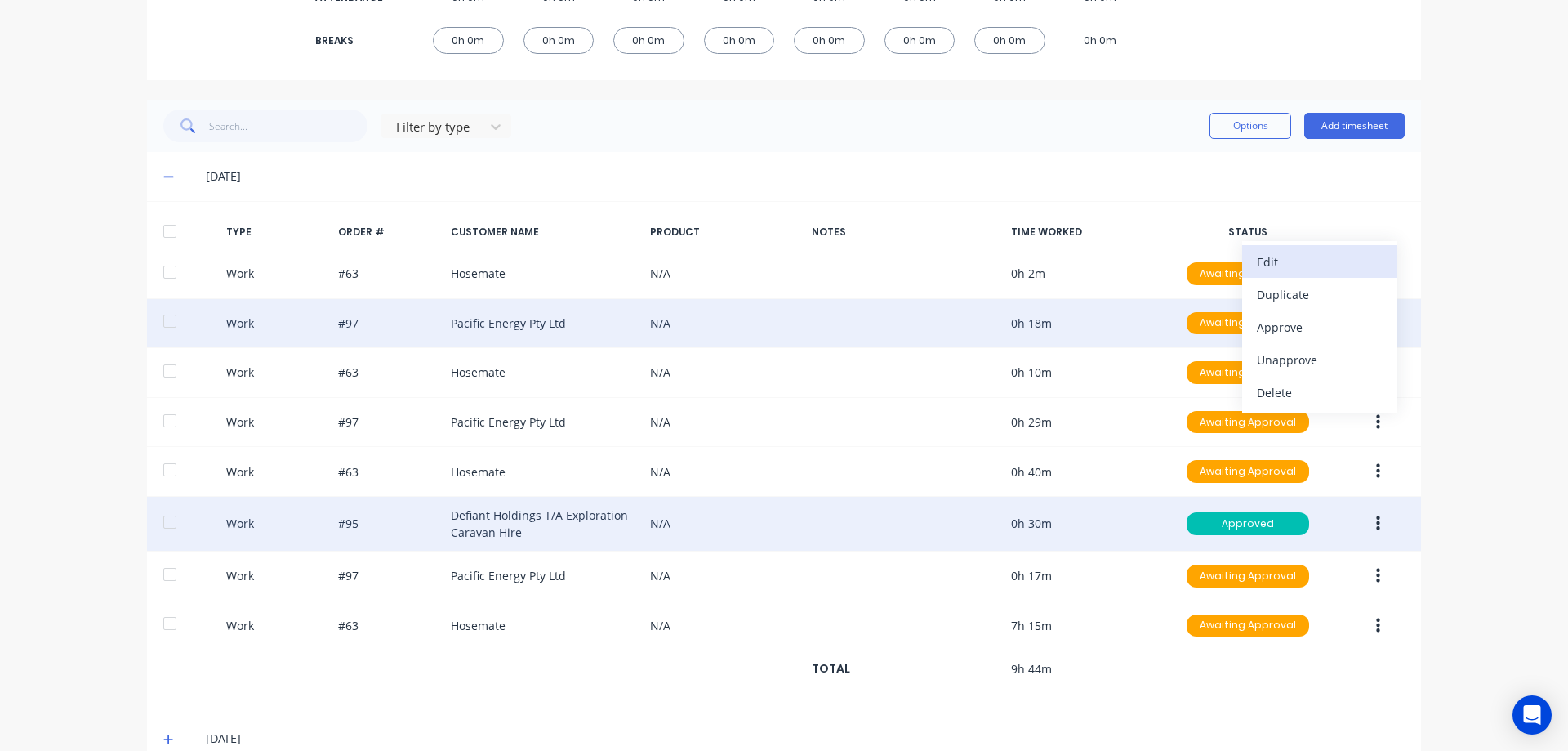
click at [1298, 272] on div "Edit" at bounding box center [1320, 262] width 126 height 23
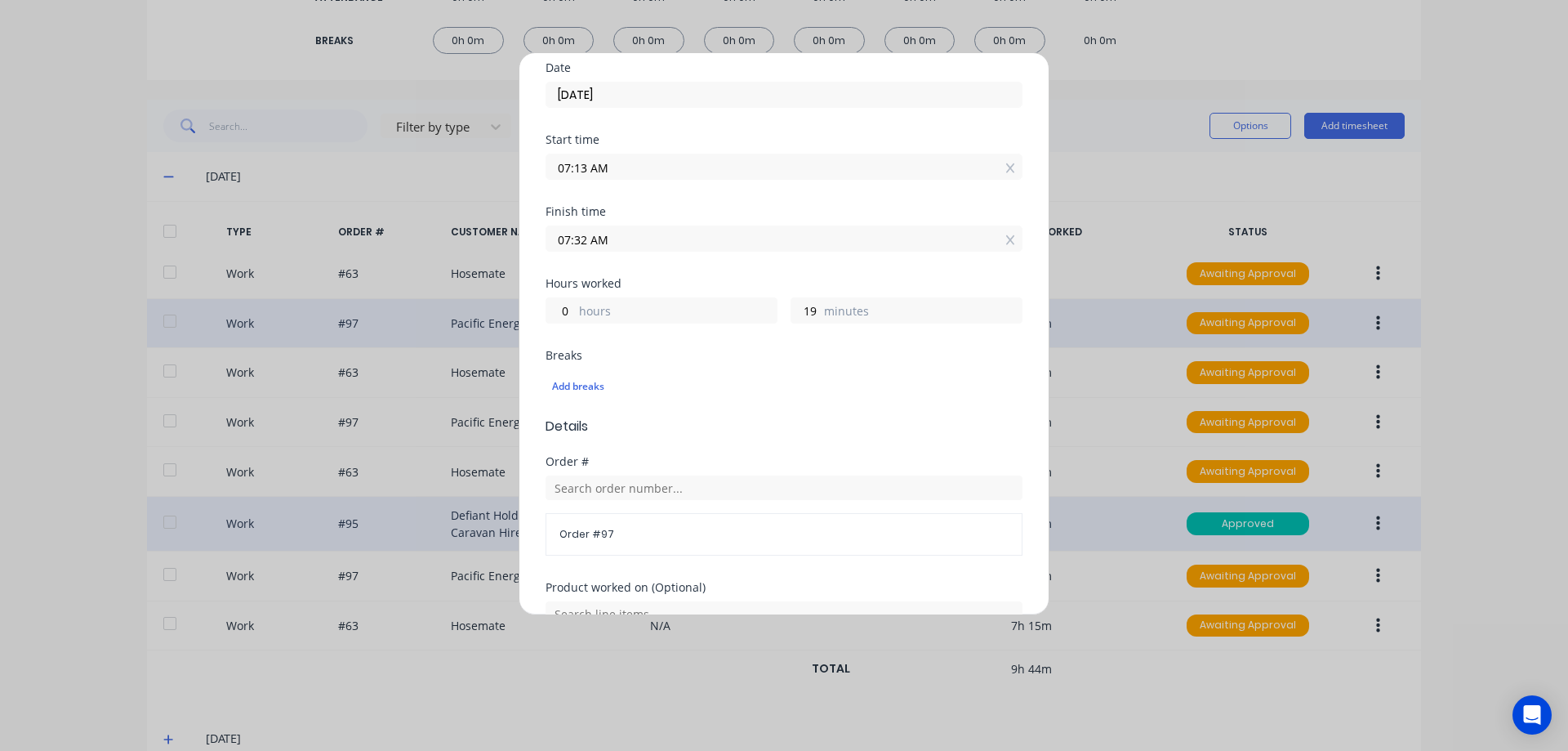
scroll to position [433, 0]
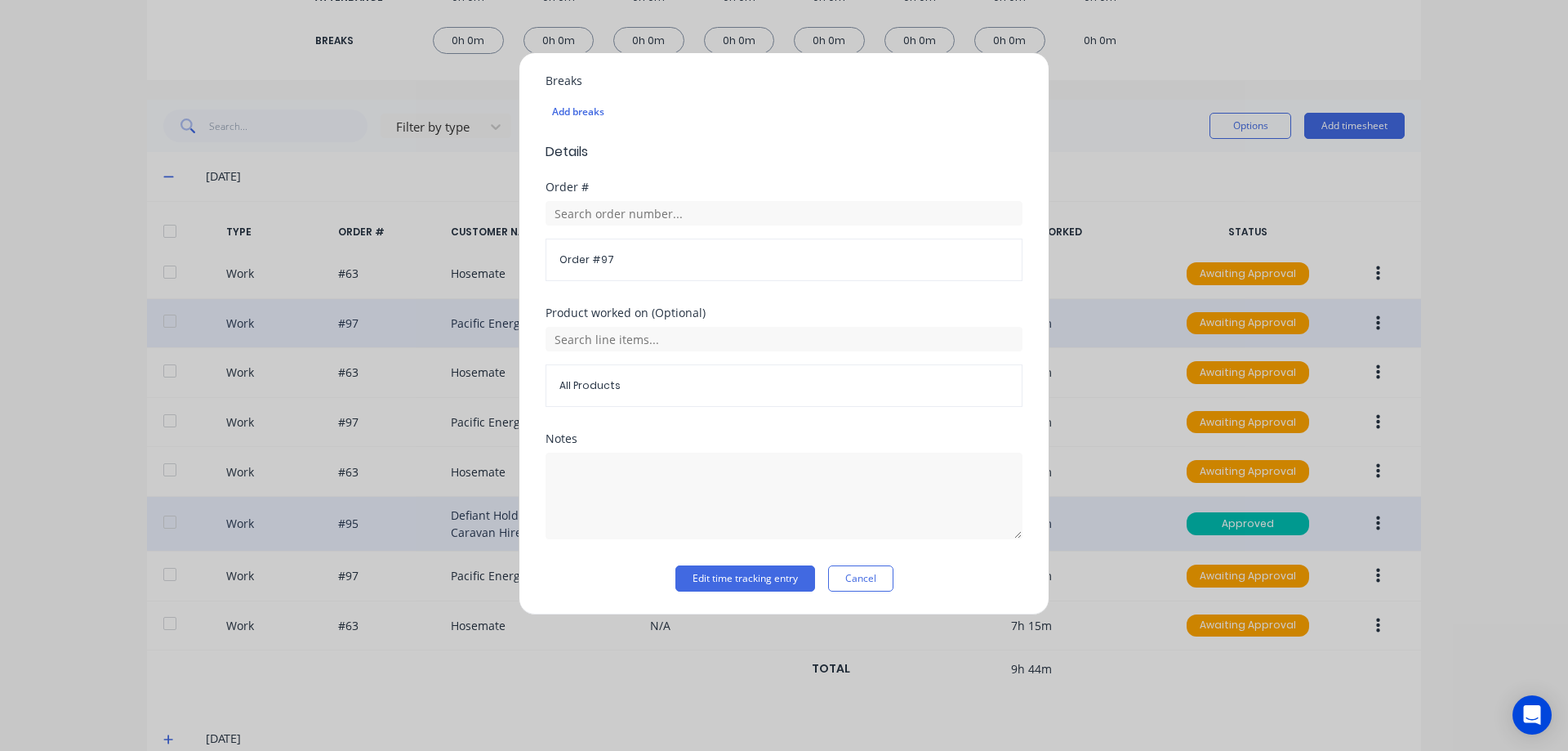
click at [605, 380] on span "All Products" at bounding box center [784, 385] width 449 height 15
click at [613, 339] on input "text" at bounding box center [784, 339] width 477 height 24
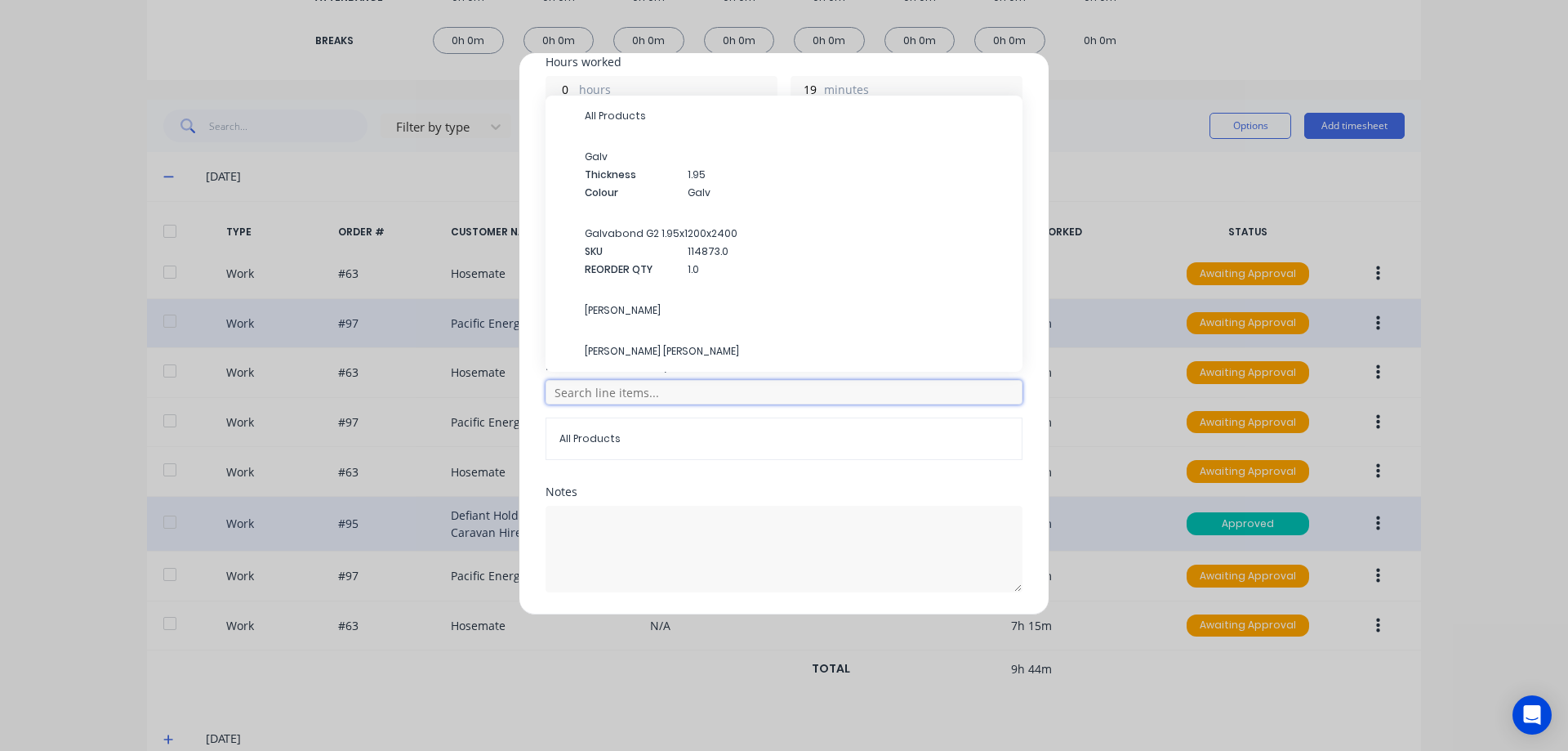
scroll to position [352, 0]
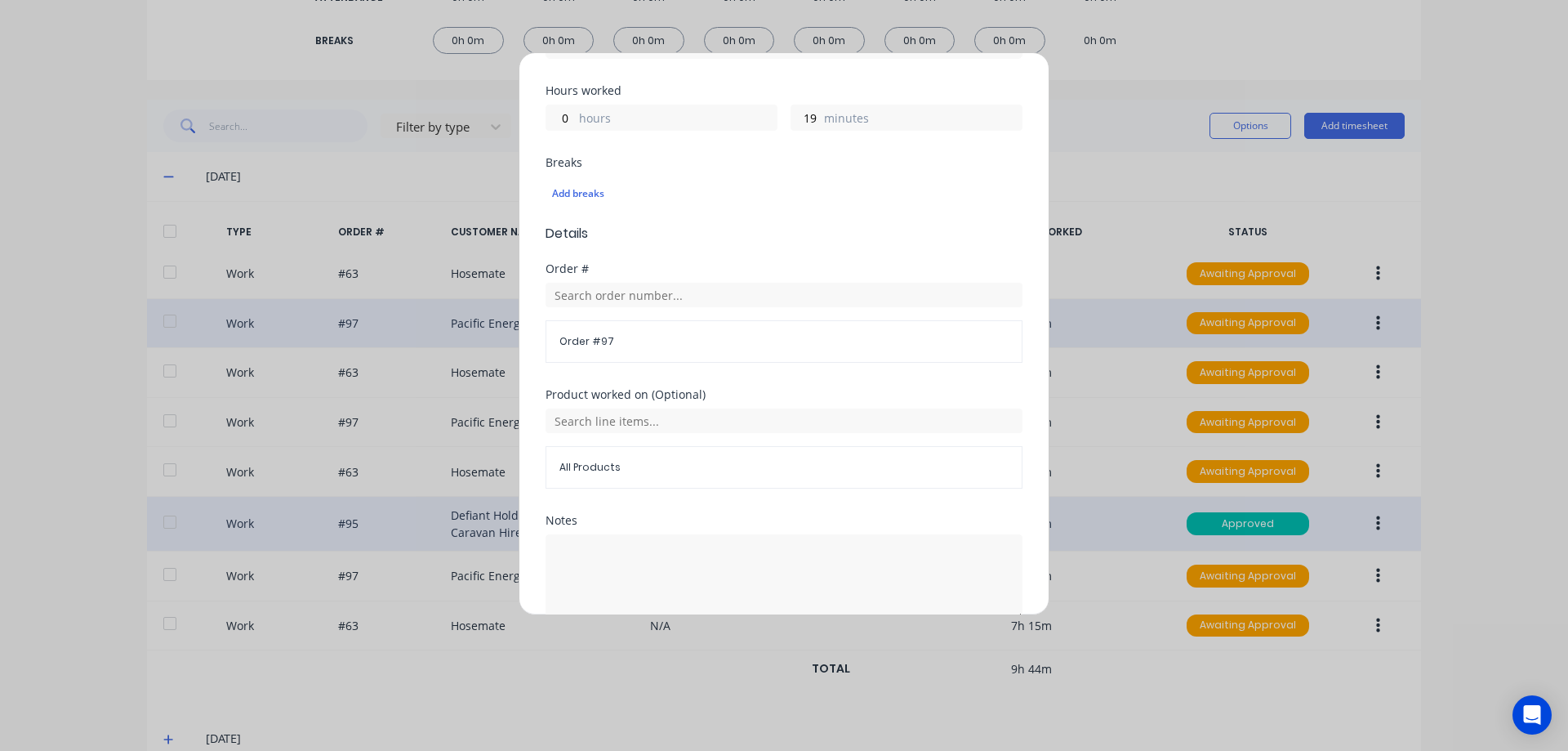
click at [59, 511] on div "Edit time tracking entry Work Attendance When Date [DATE] Start time 07:13 AM F…" at bounding box center [784, 375] width 1568 height 751
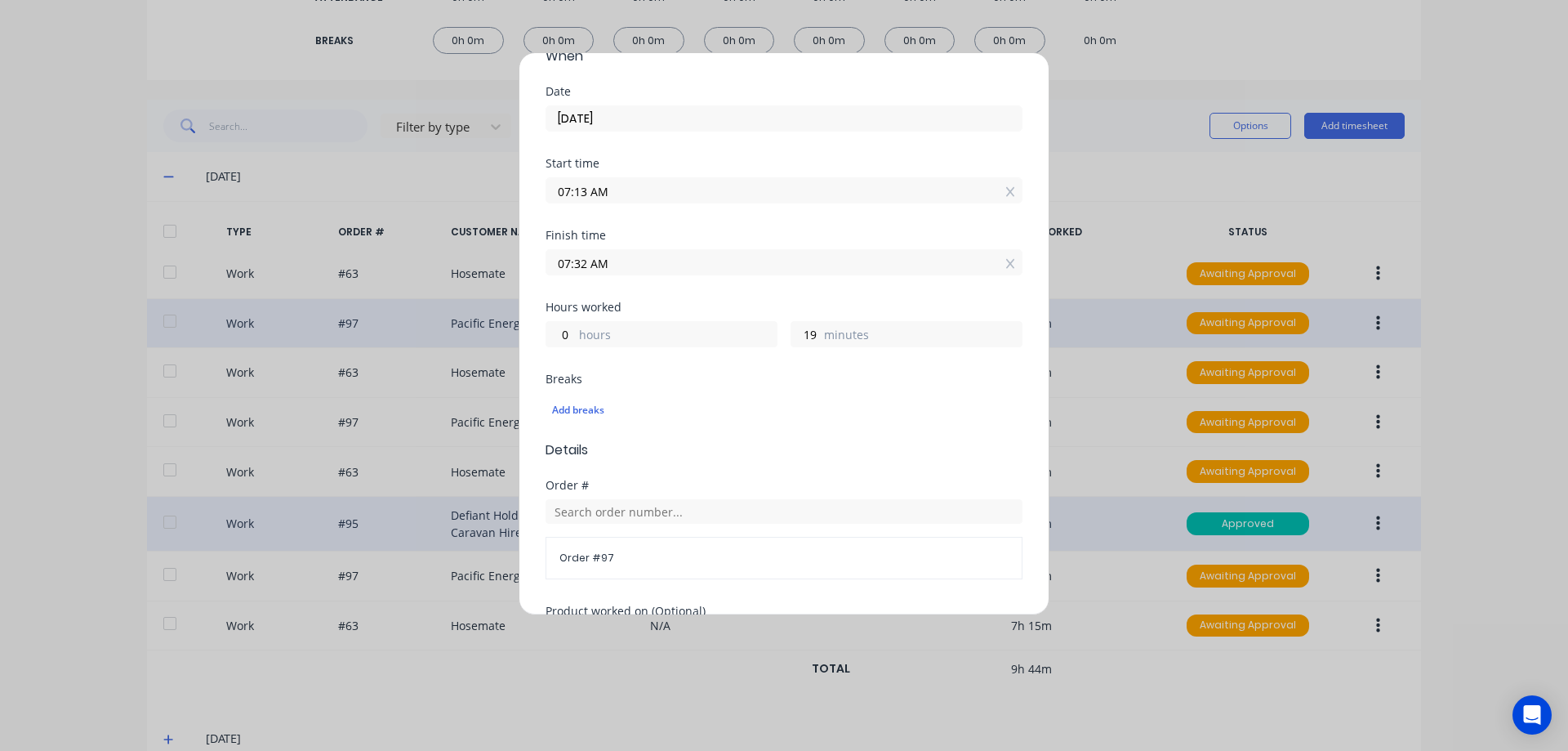
scroll to position [106, 0]
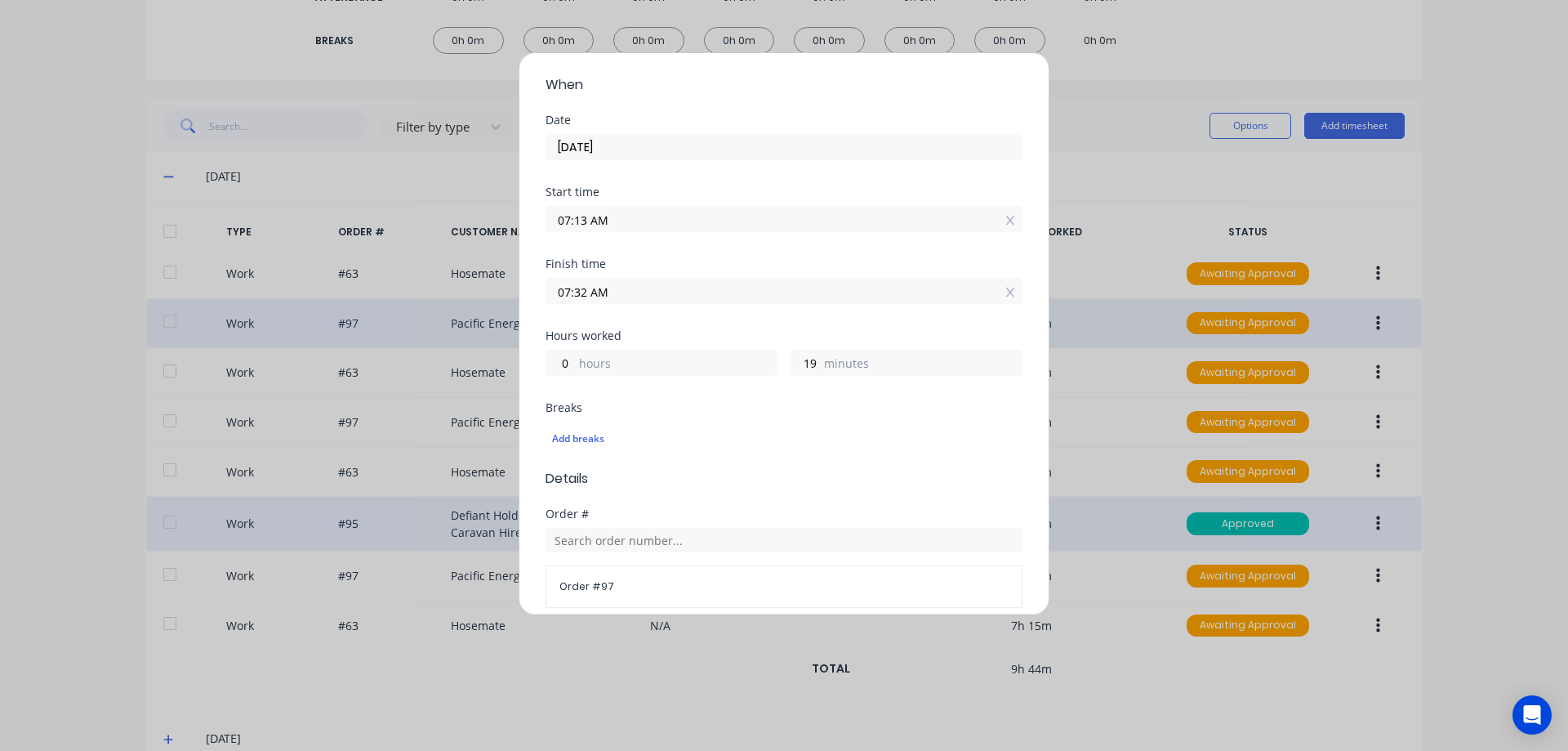
click at [862, 366] on label "minutes" at bounding box center [922, 365] width 198 height 21
click at [820, 366] on input "19" at bounding box center [805, 363] width 28 height 24
click at [806, 366] on input "19" at bounding box center [805, 363] width 28 height 24
drag, startPoint x: 812, startPoint y: 359, endPoint x: 781, endPoint y: 360, distance: 31.0
click at [781, 360] on div "0 hours 19 minutes" at bounding box center [784, 361] width 477 height 30
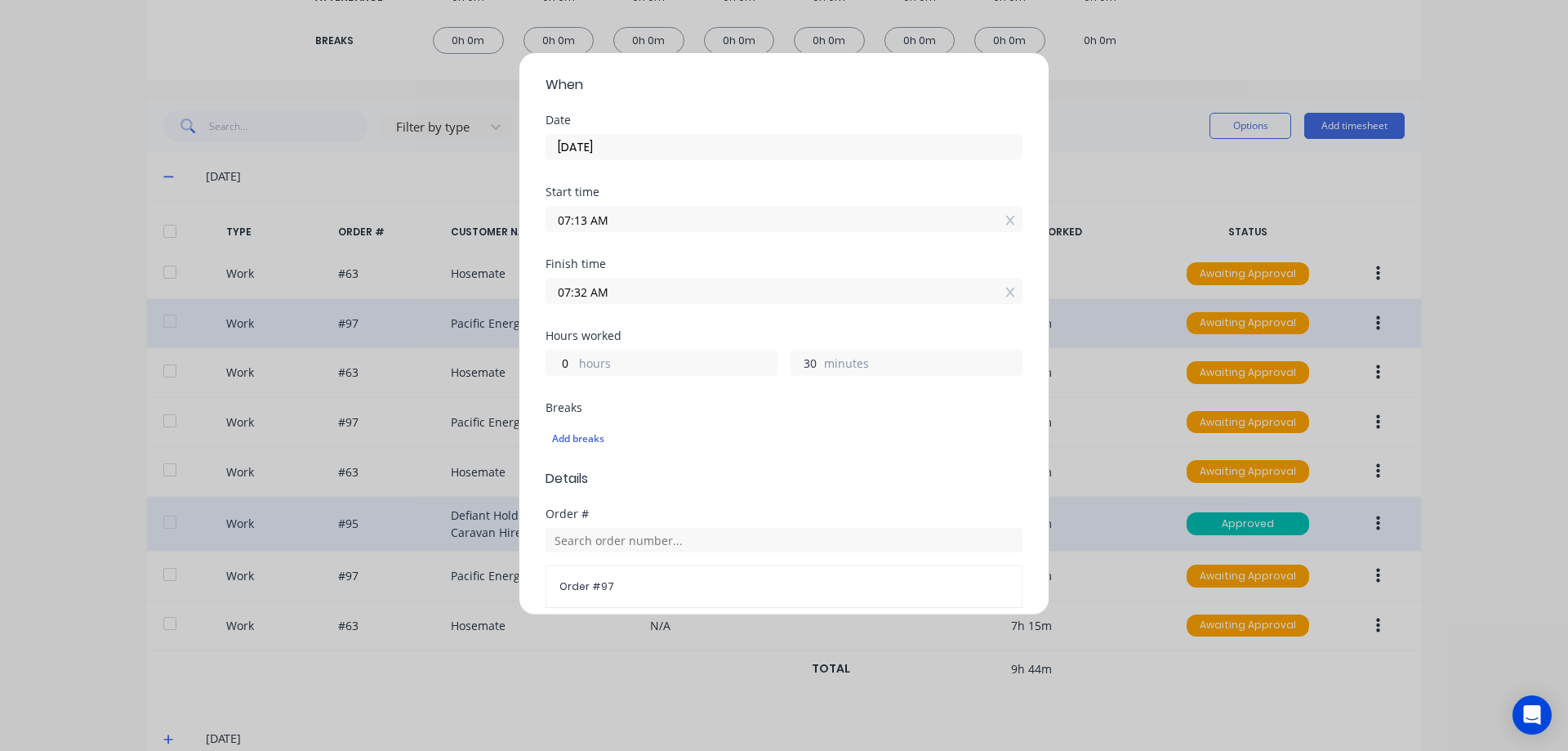
type input "30"
type input "07:43 AM"
click at [754, 384] on div "Hours worked 0 hours 30 minutes" at bounding box center [784, 366] width 477 height 72
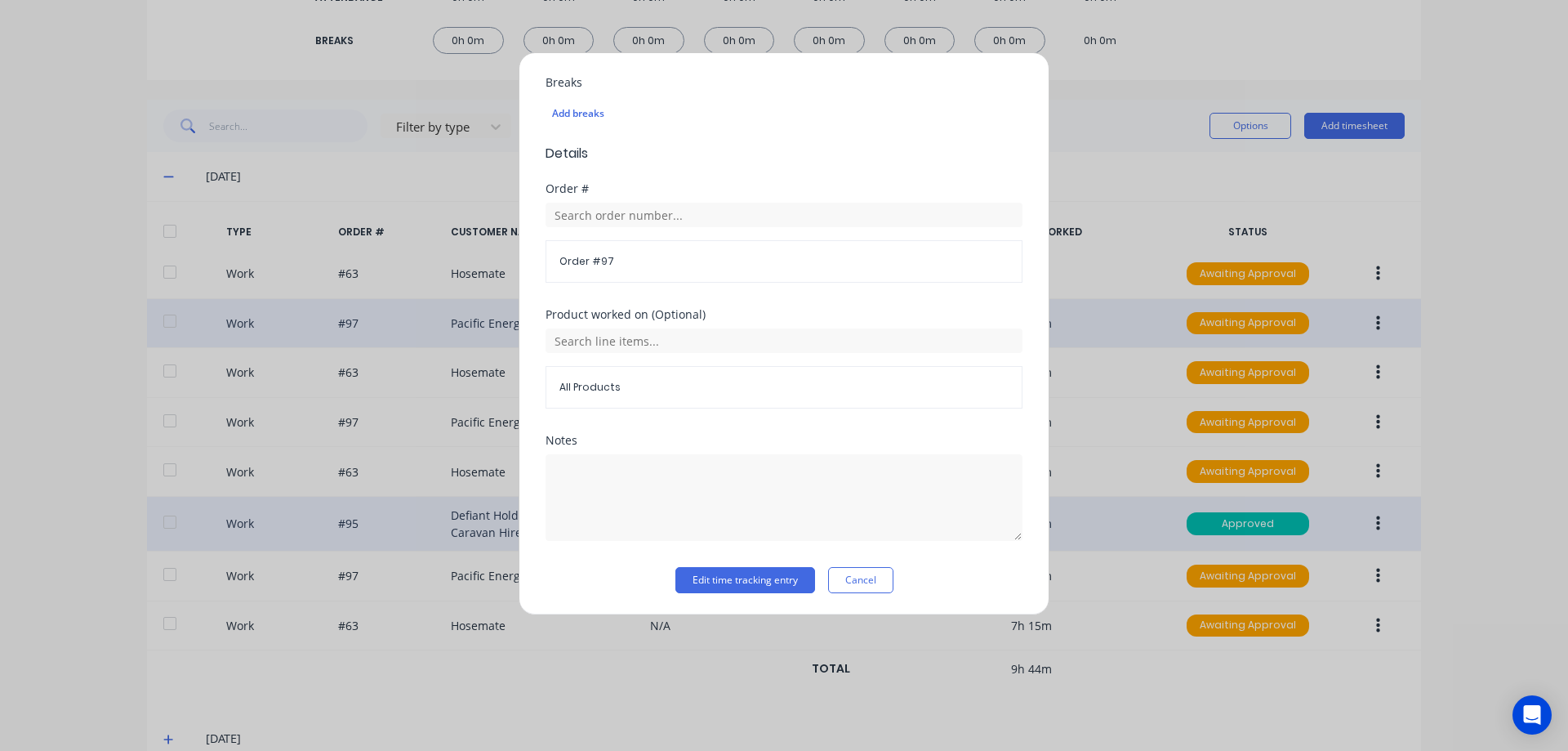
scroll to position [433, 0]
click at [559, 486] on textarea at bounding box center [784, 496] width 477 height 86
type textarea "bench tops"
click at [736, 576] on button "Edit time tracking entry" at bounding box center [745, 578] width 140 height 26
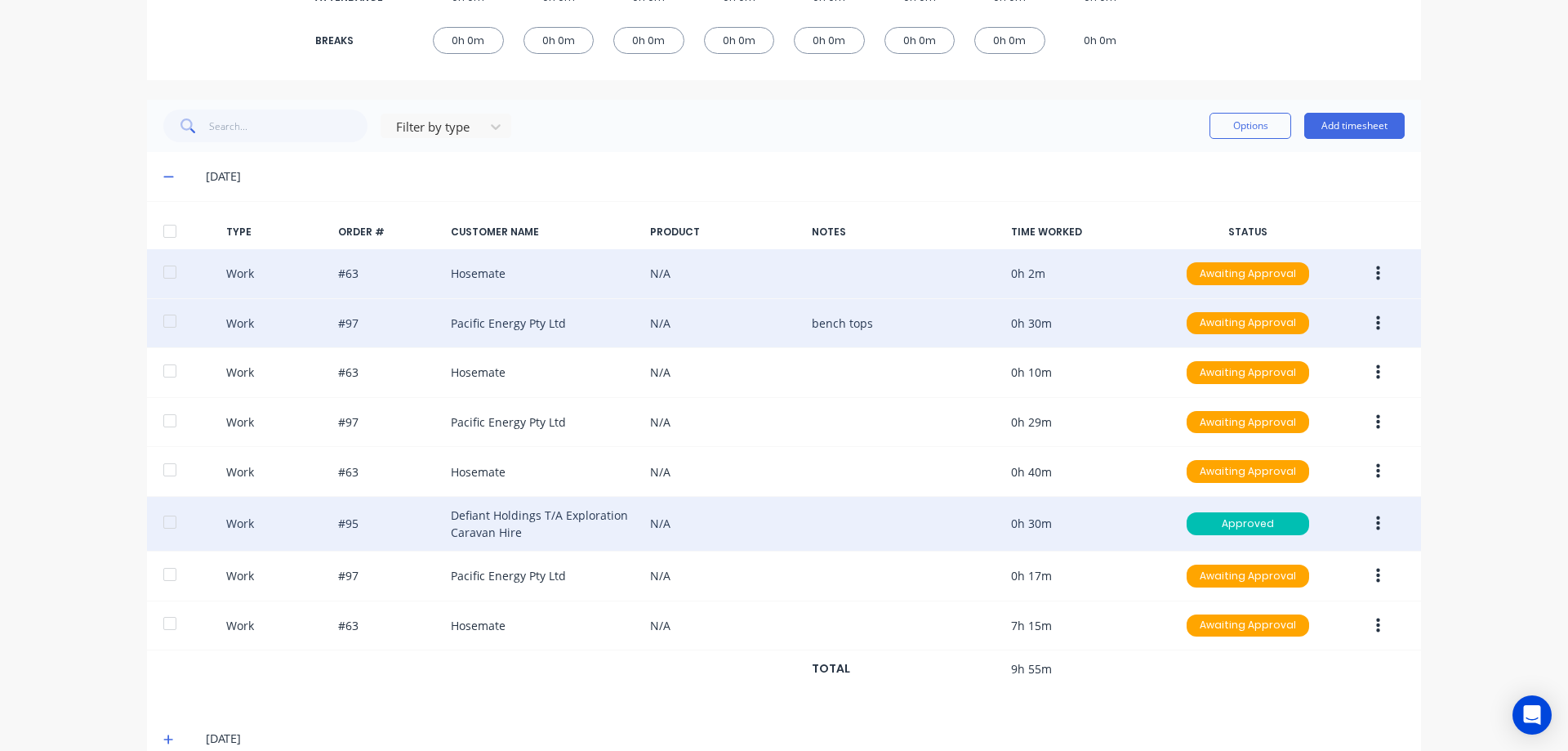
click at [1368, 270] on button "button" at bounding box center [1378, 273] width 38 height 29
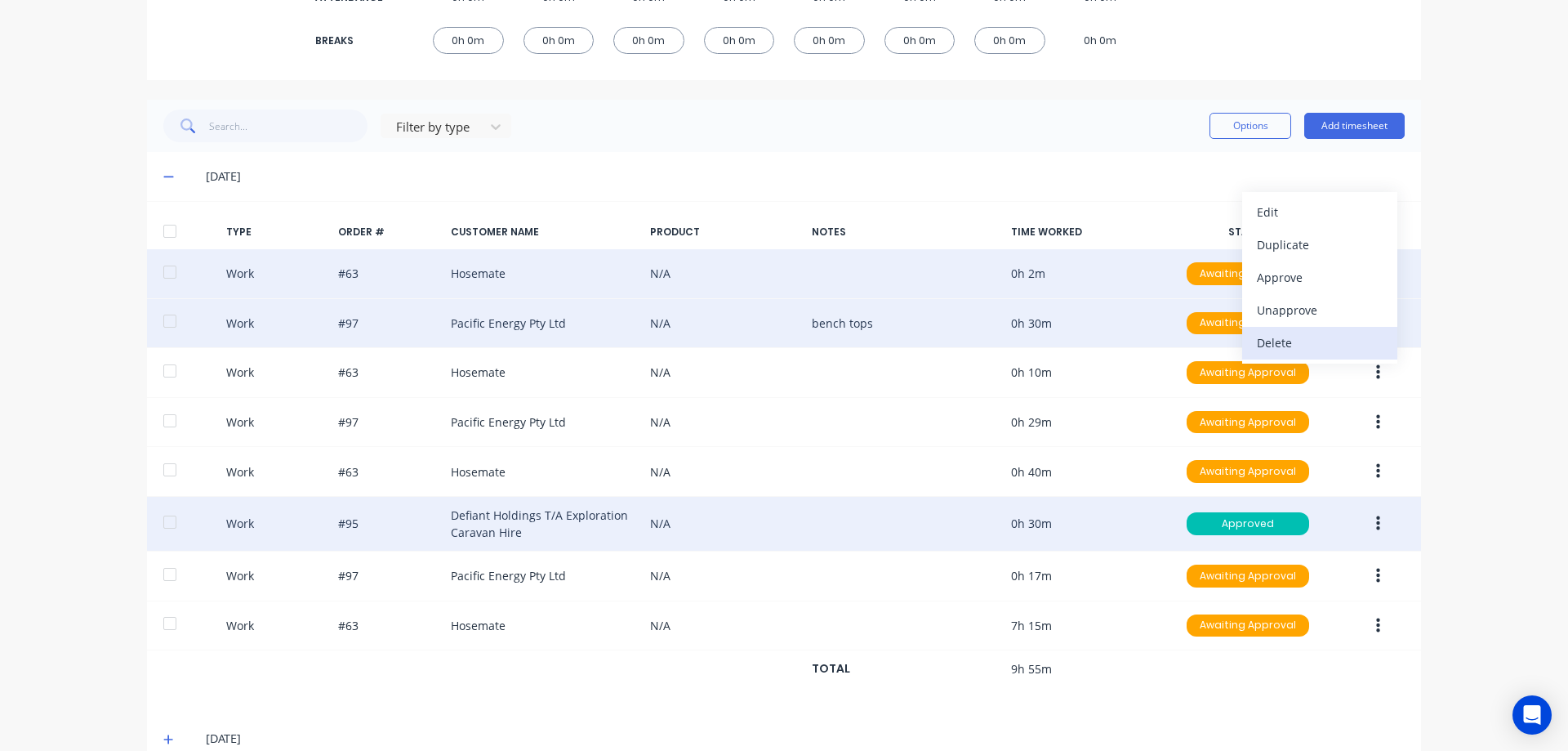
click at [1332, 335] on div "Delete" at bounding box center [1320, 342] width 126 height 23
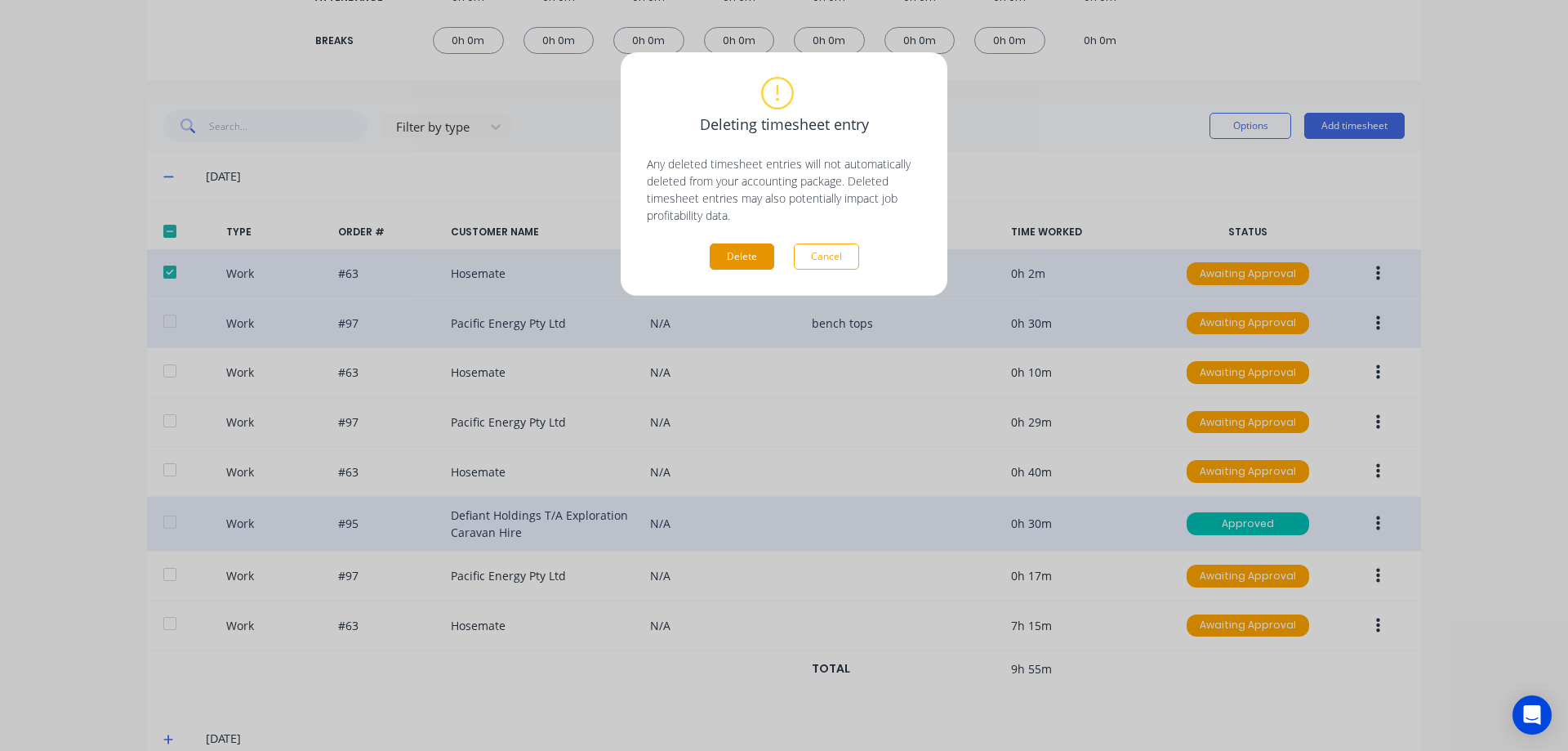
click at [740, 248] on button "Delete" at bounding box center [741, 257] width 65 height 26
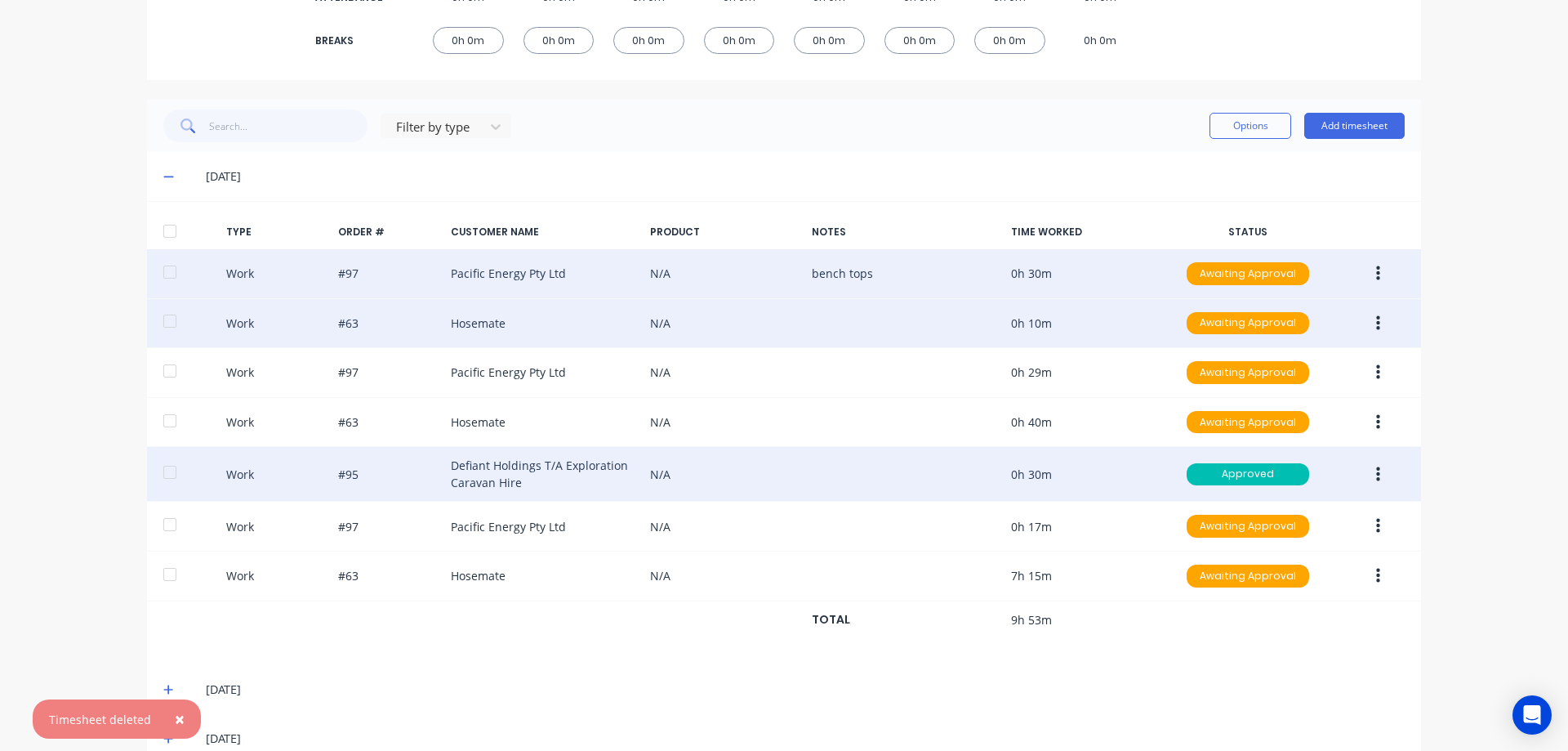
click at [1378, 323] on button "button" at bounding box center [1378, 323] width 38 height 29
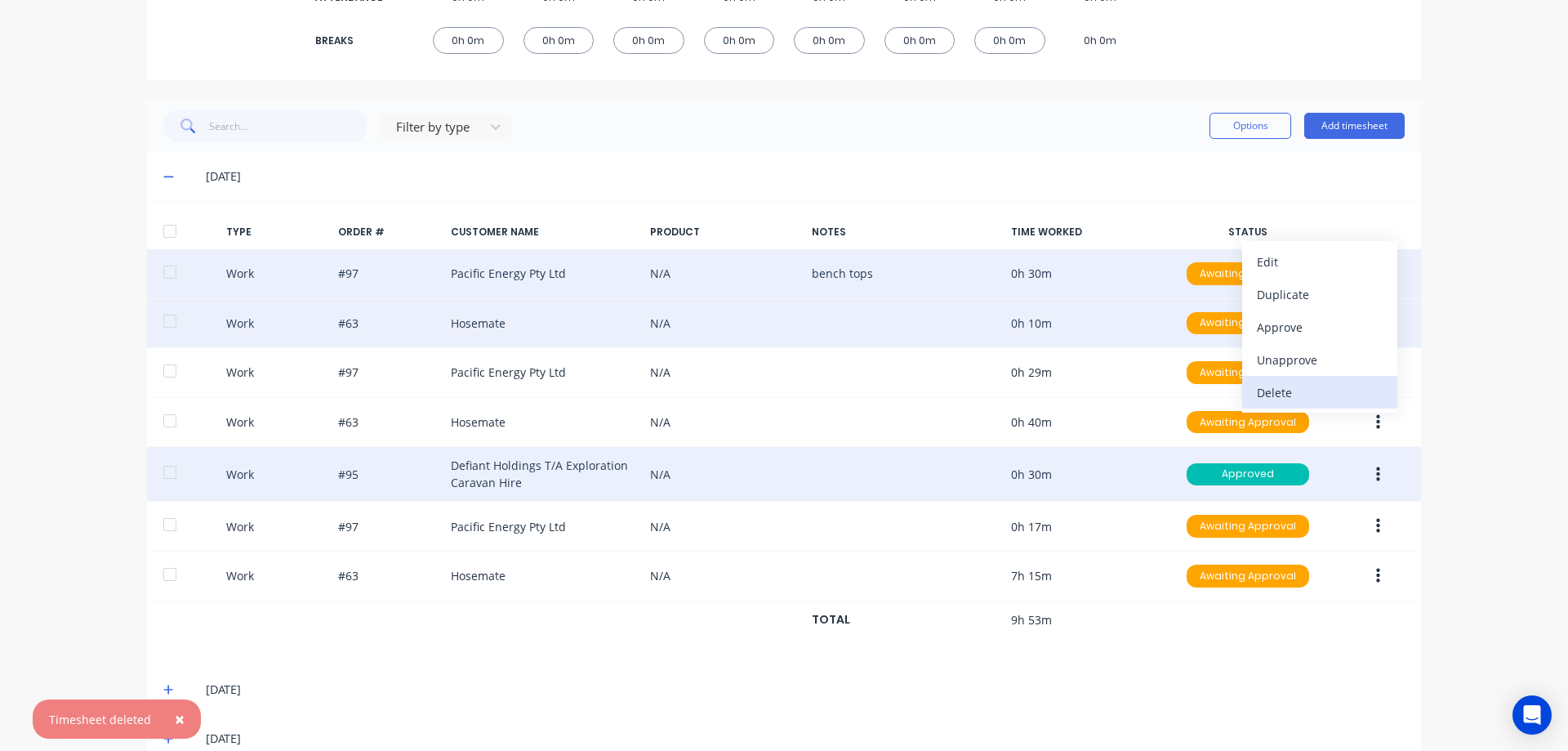
click at [1279, 391] on div "Delete" at bounding box center [1320, 392] width 126 height 23
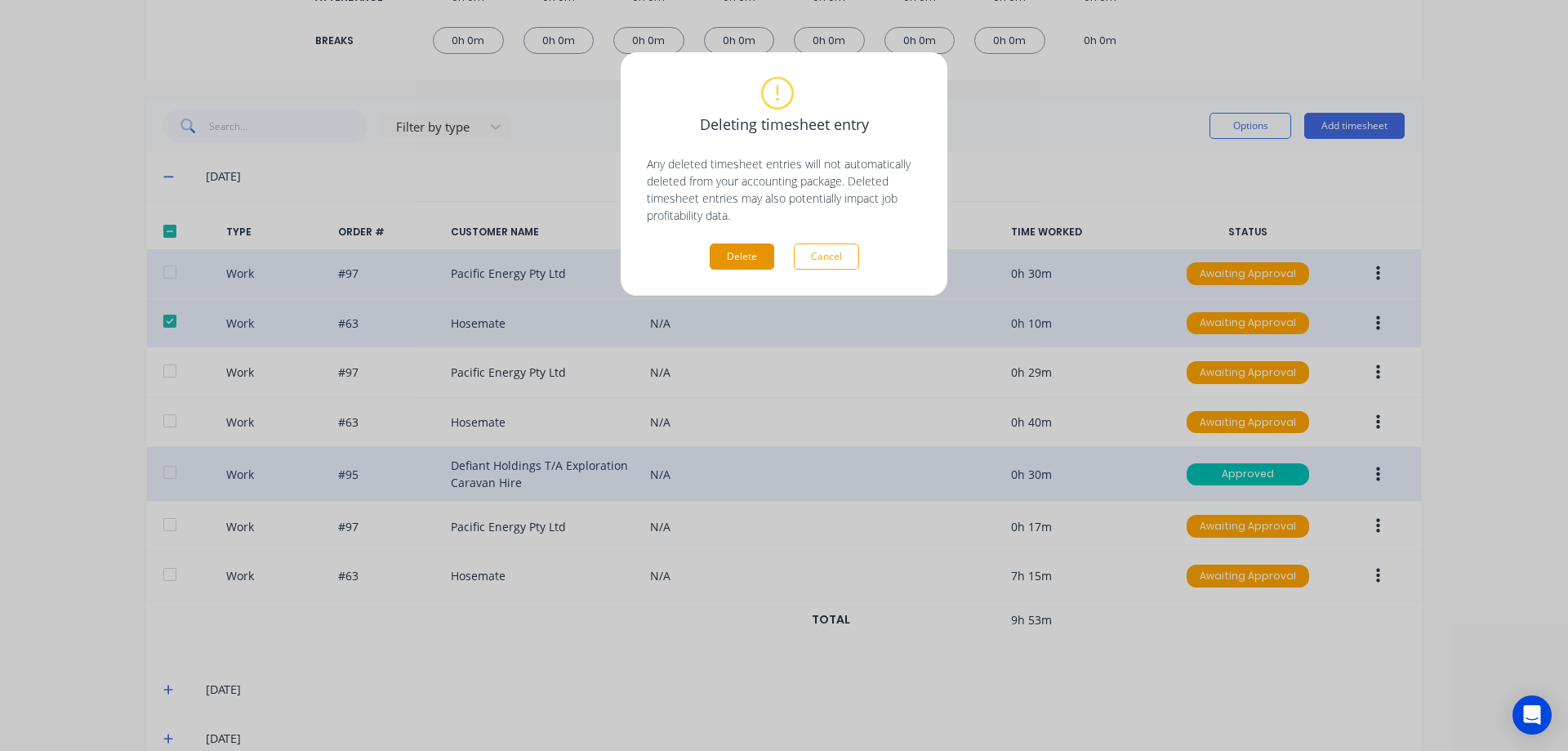
click at [729, 245] on button "Delete" at bounding box center [741, 257] width 65 height 26
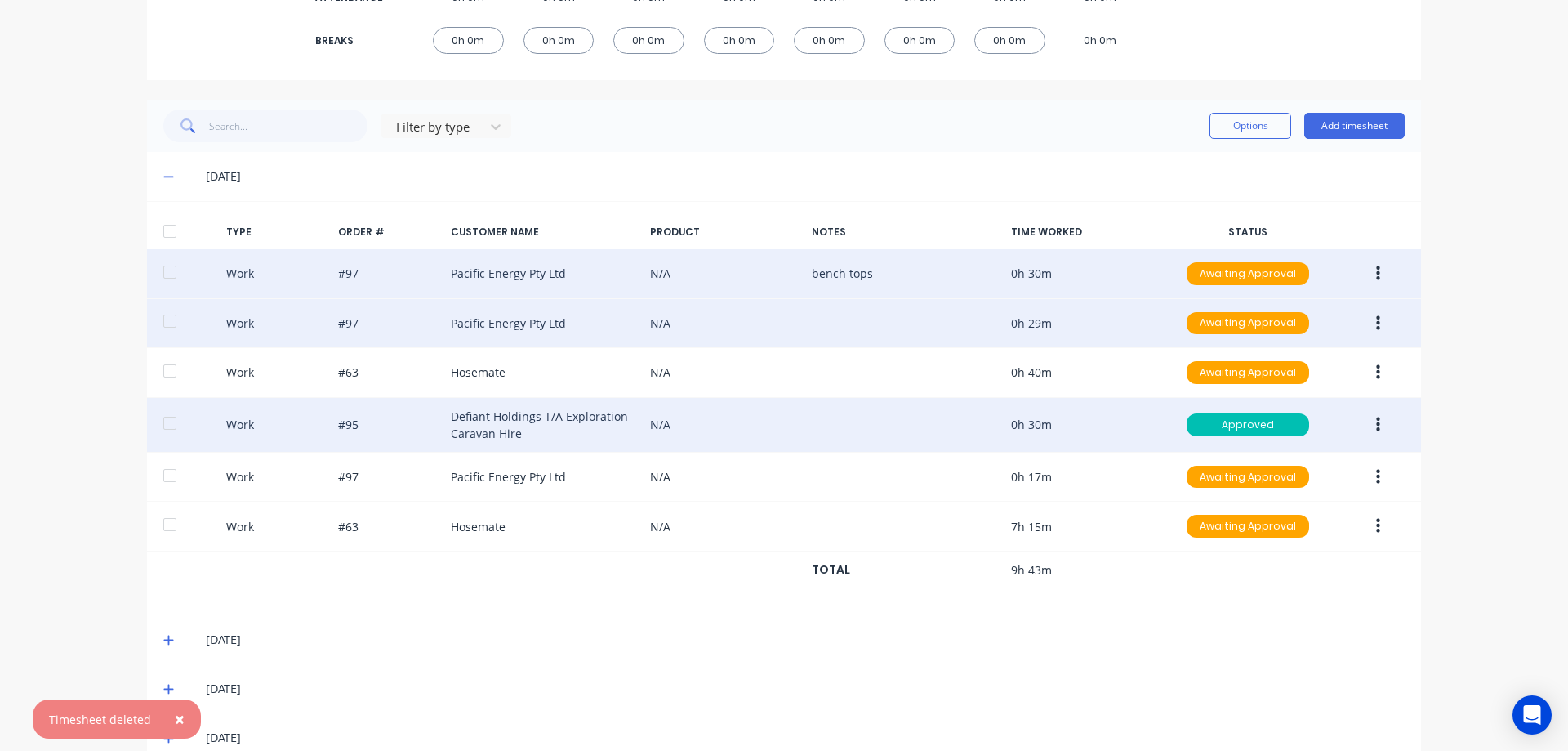
click at [1367, 324] on button "button" at bounding box center [1378, 323] width 38 height 29
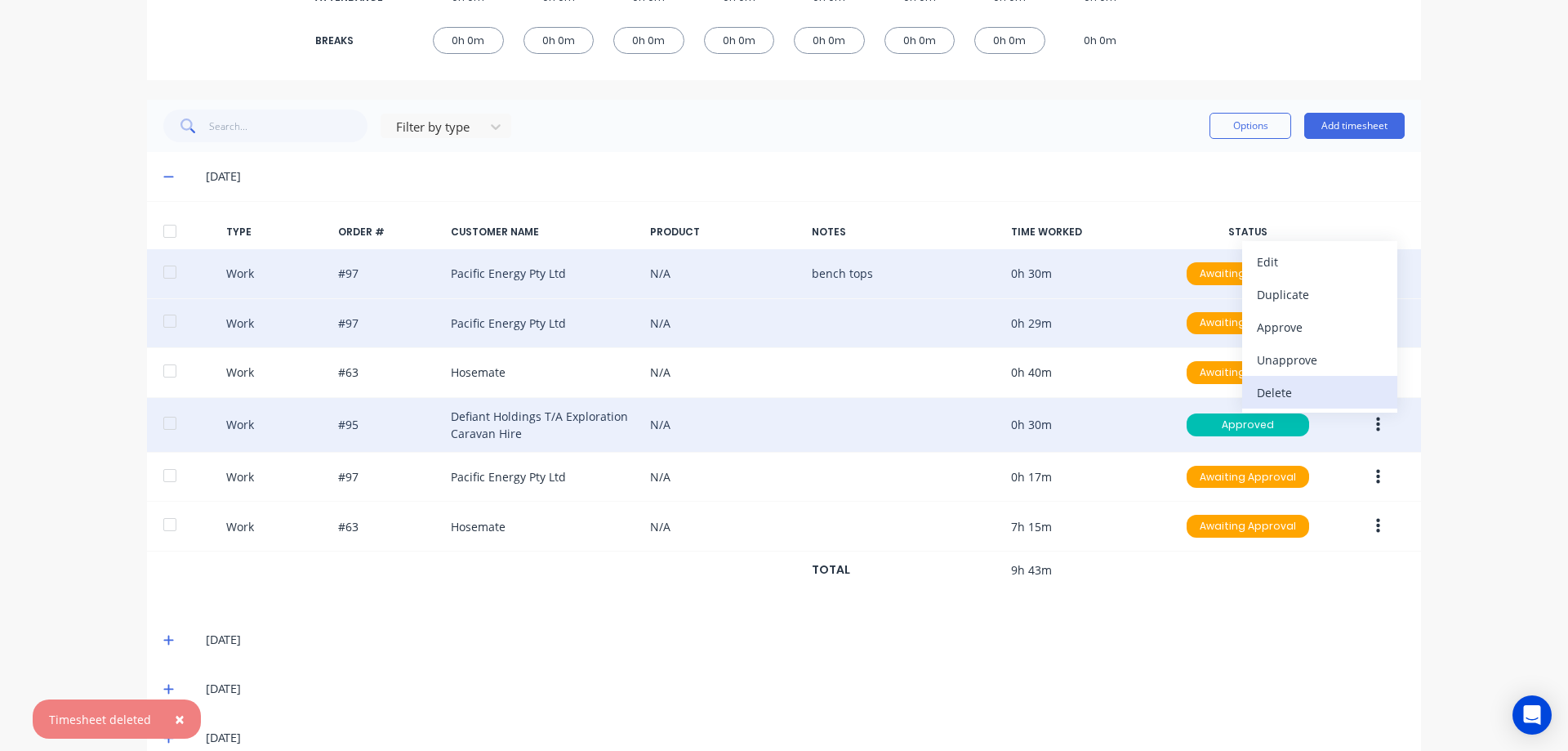
click at [1273, 383] on div "Delete" at bounding box center [1320, 392] width 126 height 23
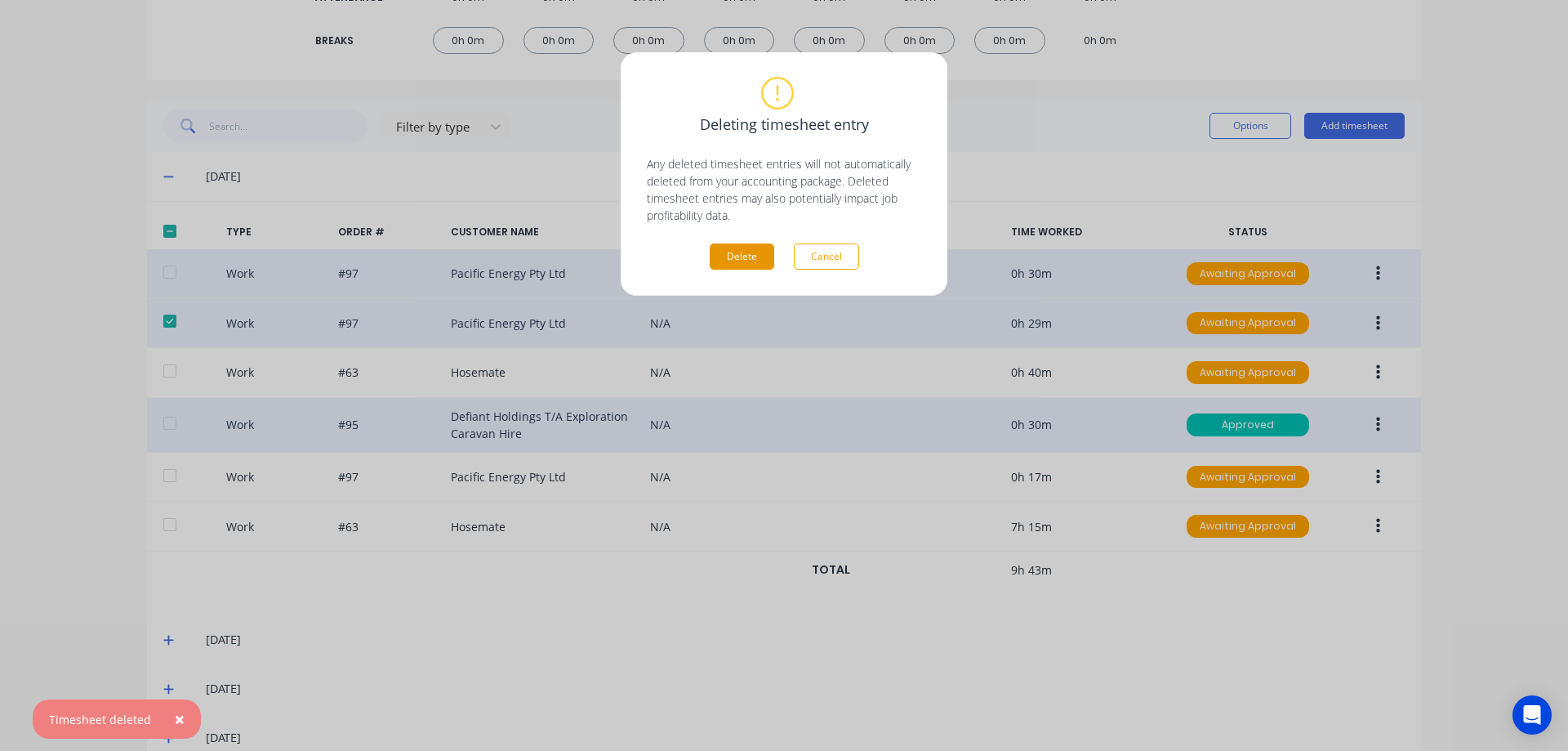
click at [727, 258] on button "Delete" at bounding box center [741, 257] width 65 height 26
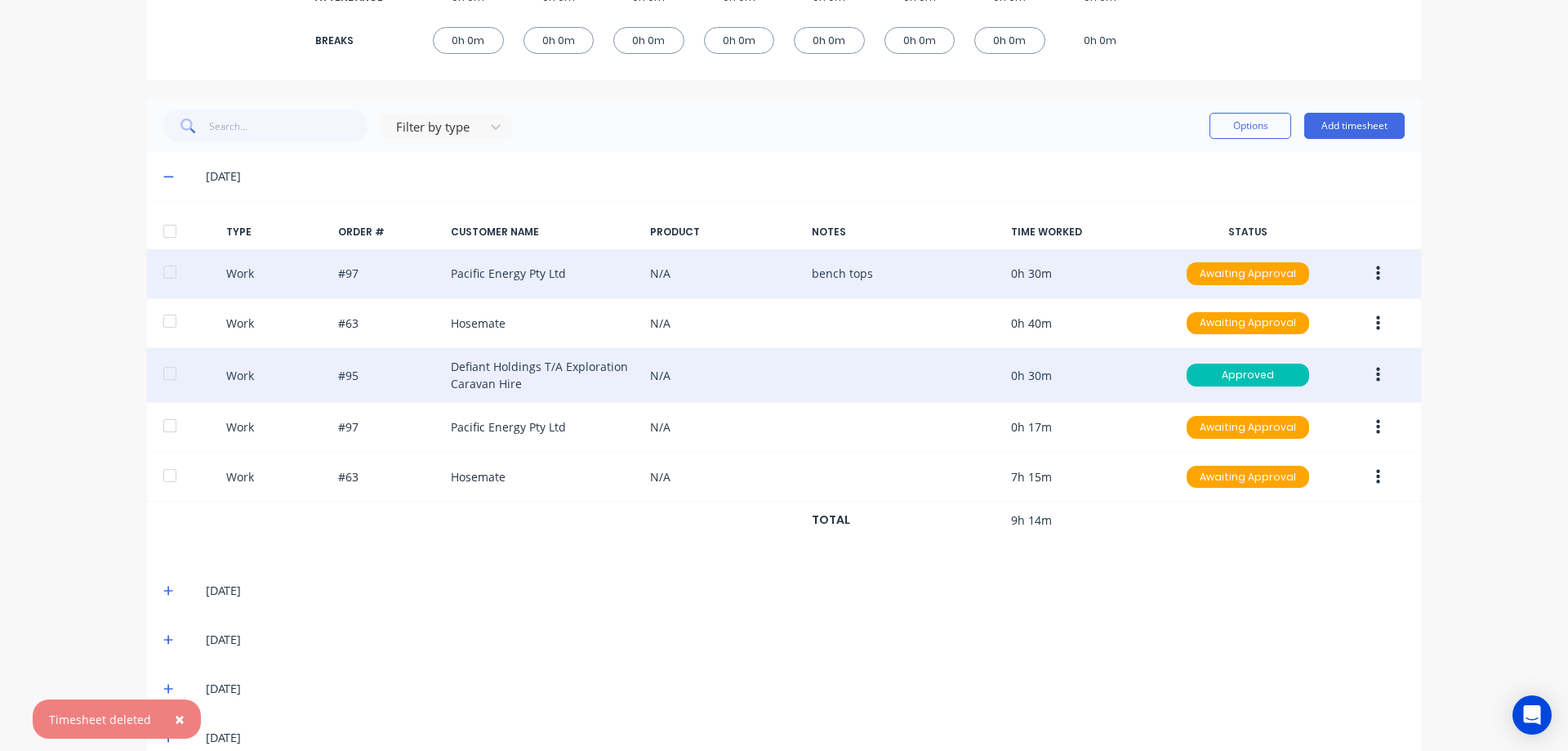
click at [1375, 276] on button "button" at bounding box center [1378, 273] width 38 height 29
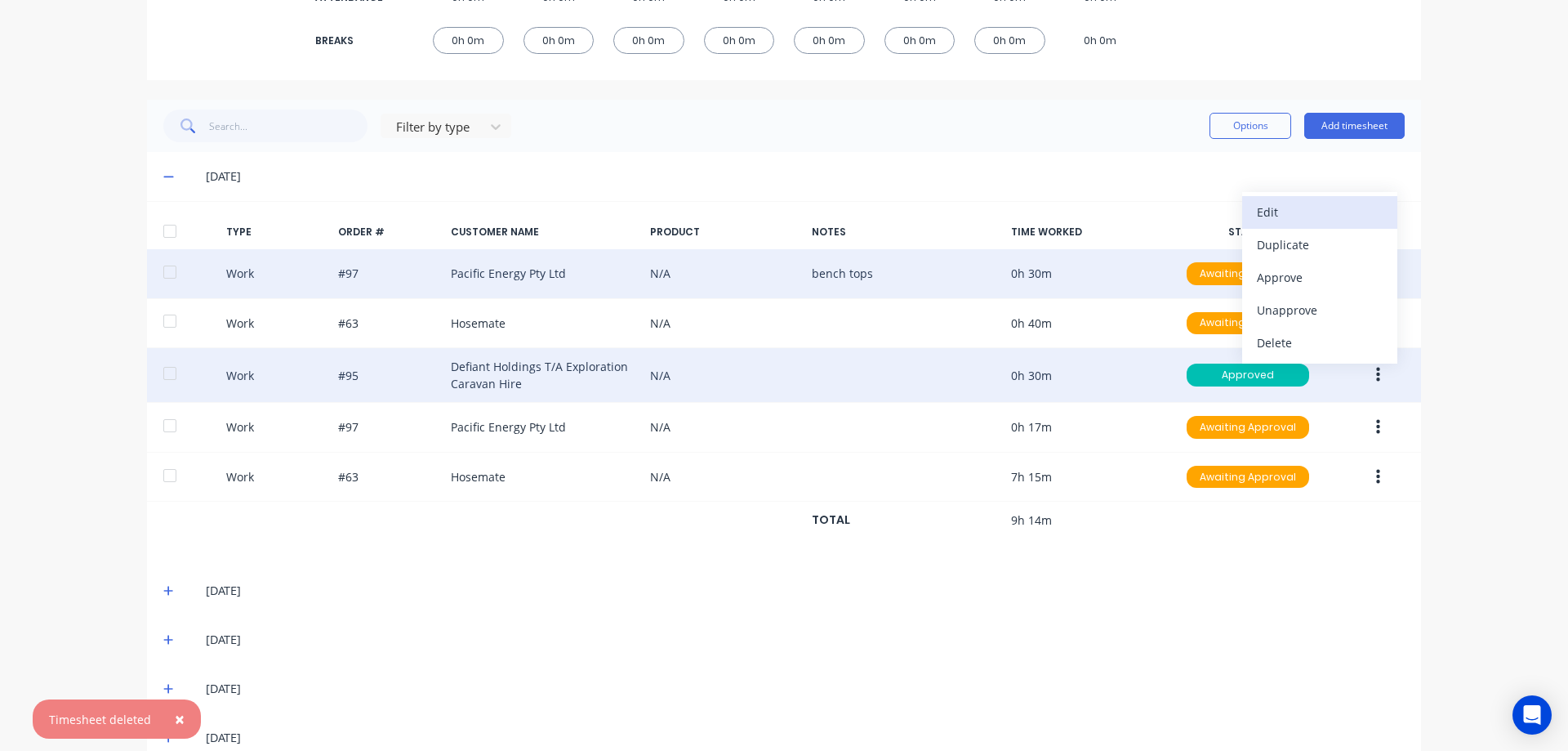
click at [1257, 219] on div "Edit" at bounding box center [1320, 211] width 126 height 23
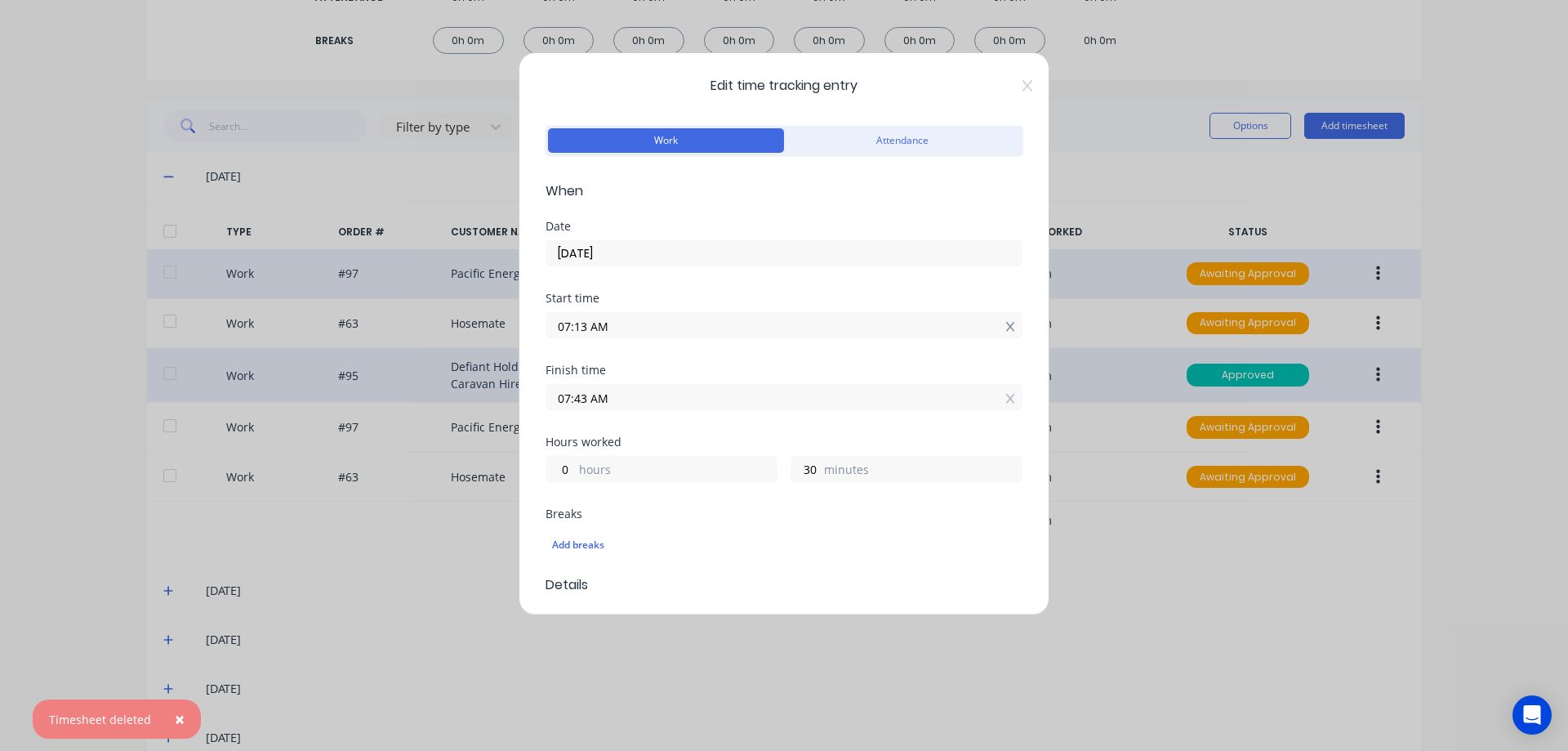
click at [1006, 327] on icon at bounding box center [1010, 326] width 9 height 9
click at [1006, 413] on icon at bounding box center [1010, 411] width 9 height 9
drag, startPoint x: 562, startPoint y: 494, endPoint x: 581, endPoint y: 496, distance: 19.1
click at [562, 494] on input "hours" at bounding box center [560, 493] width 28 height 24
type input "1"
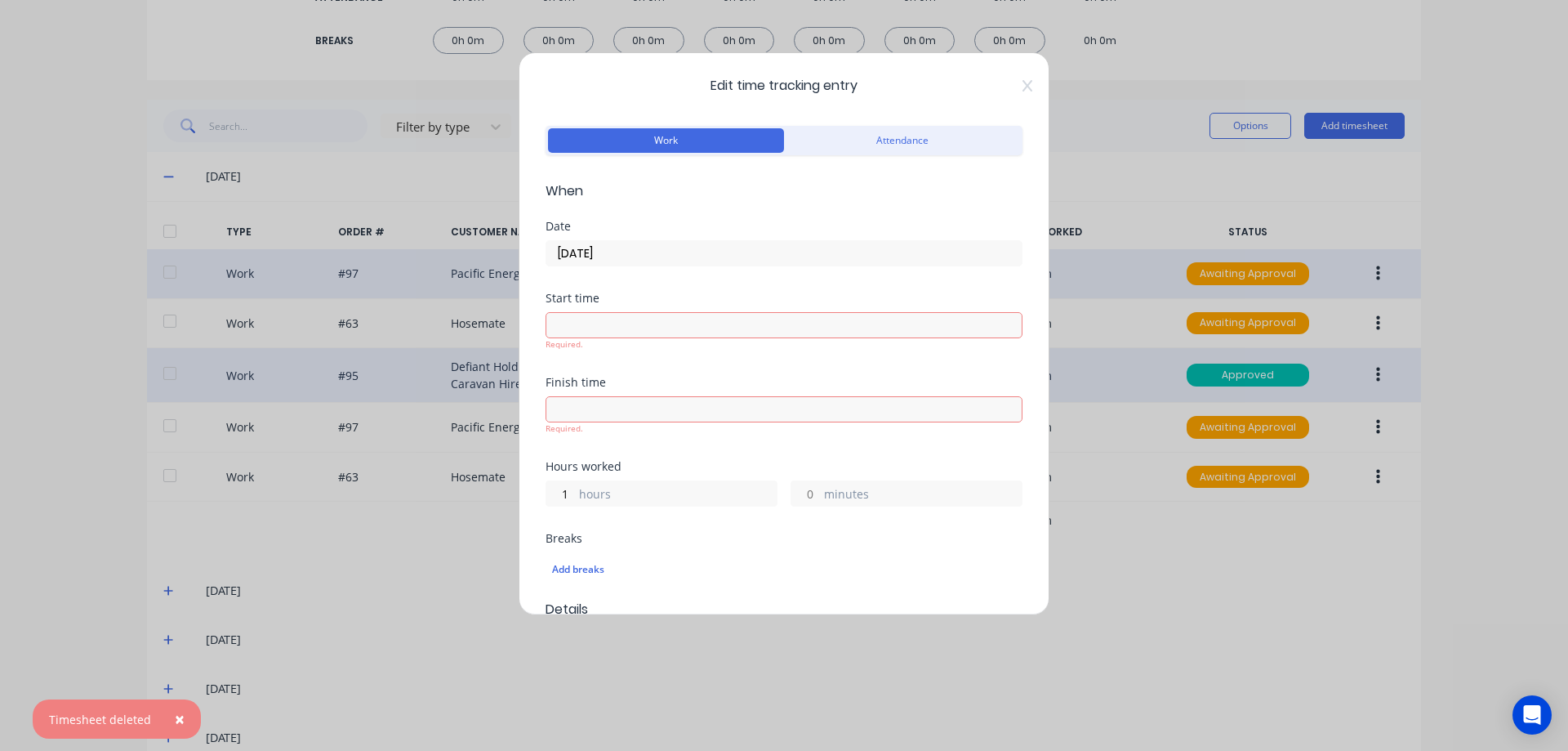
click at [697, 526] on form "Work Attendance When Date [DATE] Start time Required. Finish time Required. Hou…" at bounding box center [784, 585] width 477 height 927
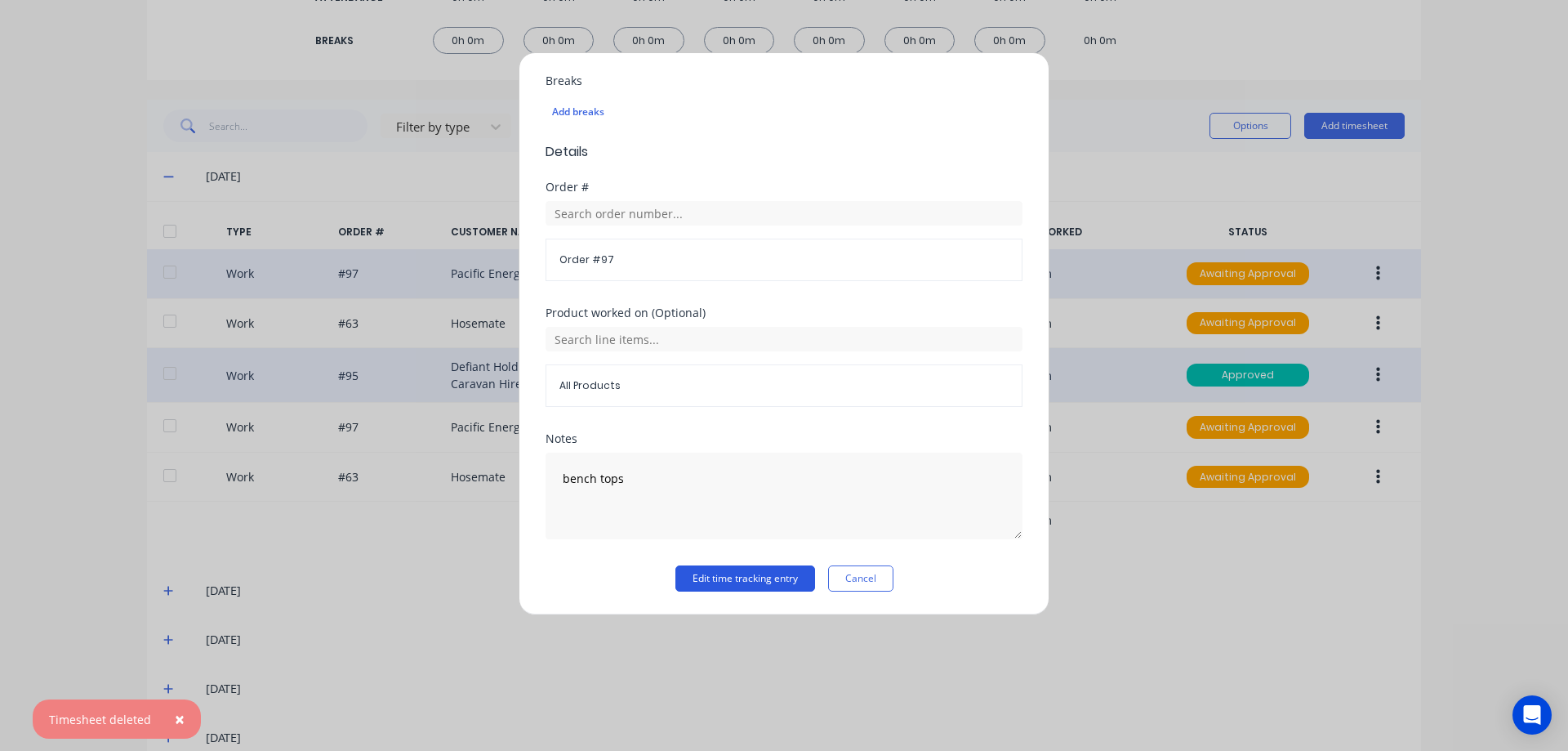
click at [715, 581] on button "Edit time tracking entry" at bounding box center [745, 578] width 140 height 26
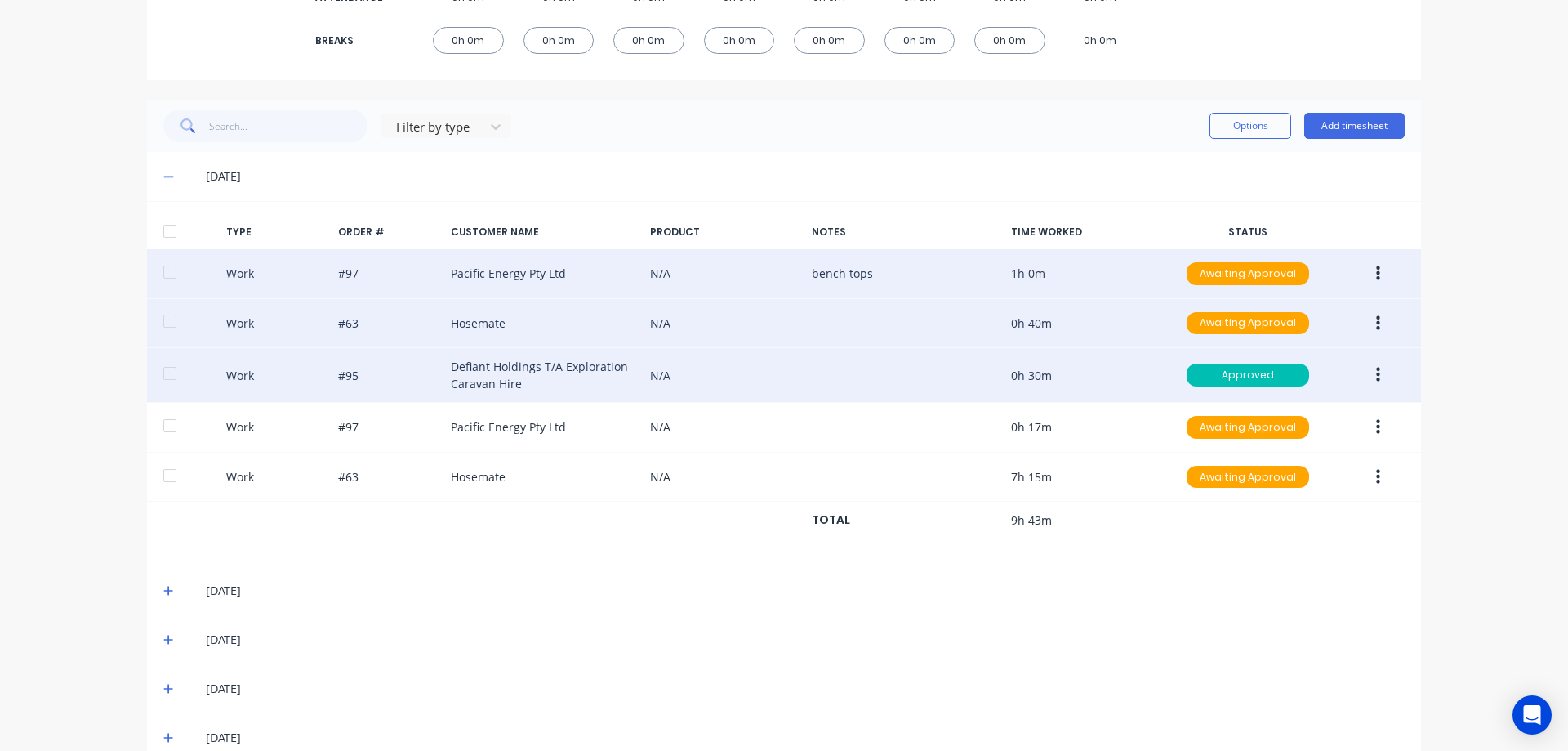
click at [1376, 323] on icon "button" at bounding box center [1378, 323] width 4 height 15
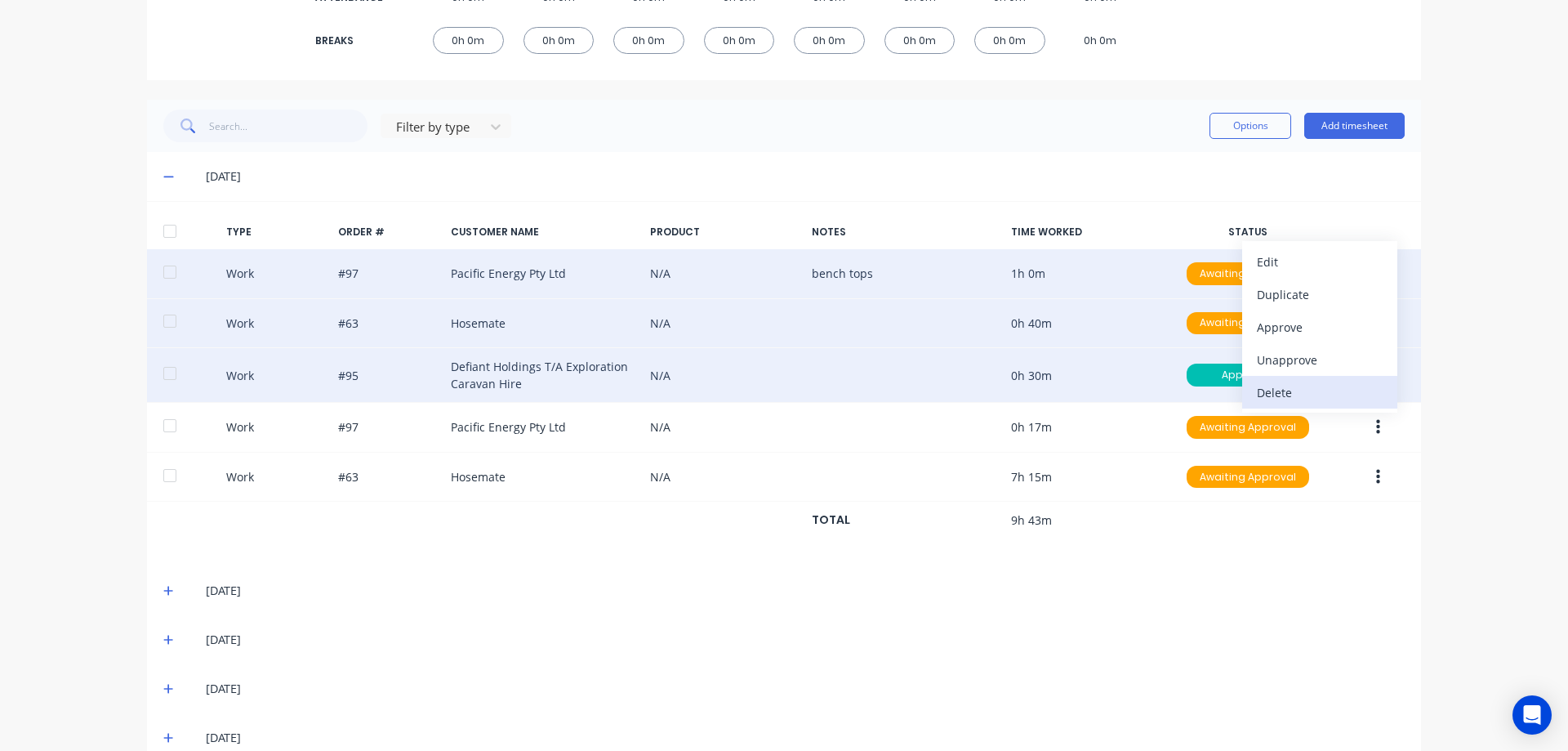
click at [1324, 392] on div "Delete" at bounding box center [1320, 392] width 126 height 23
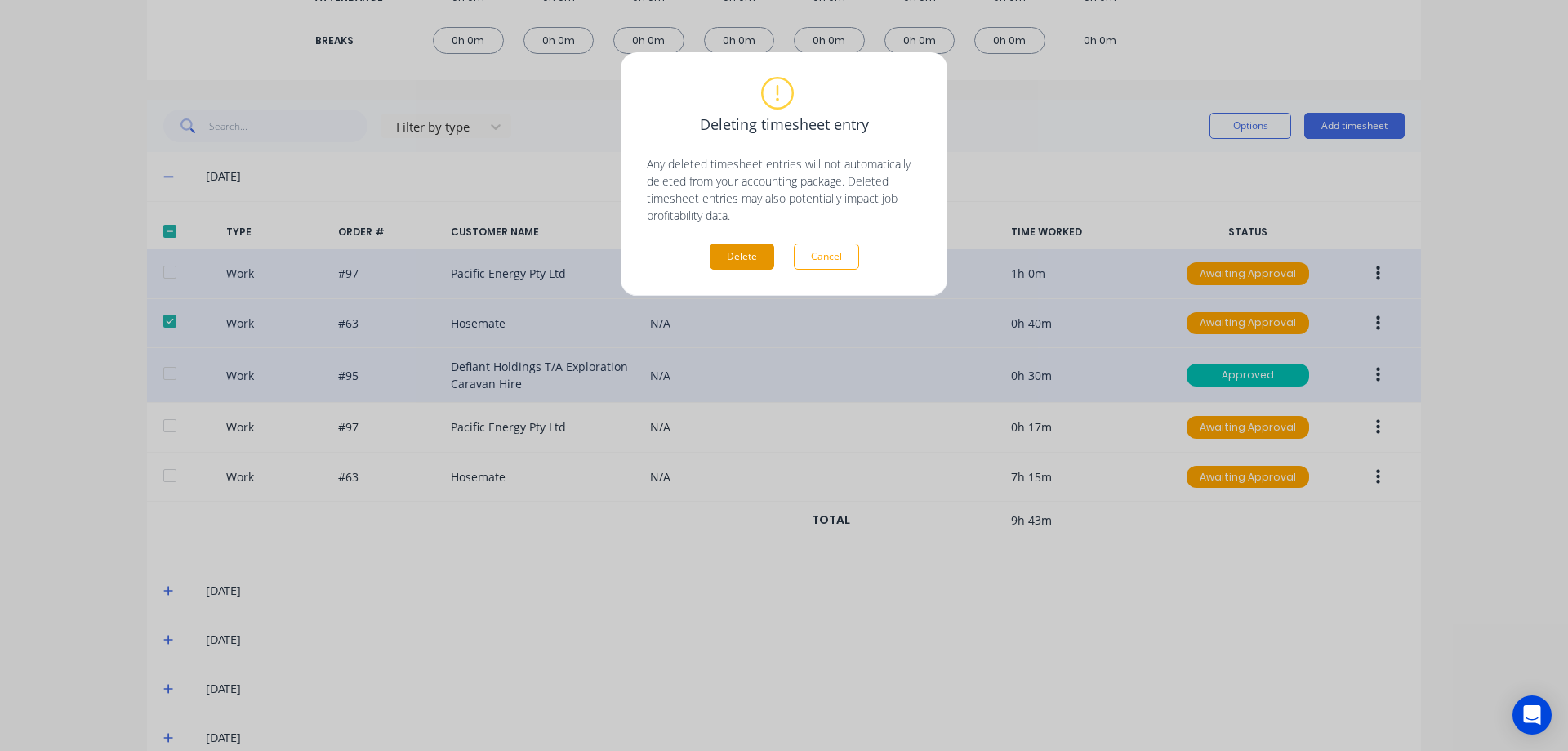
click at [715, 257] on button "Delete" at bounding box center [741, 257] width 65 height 26
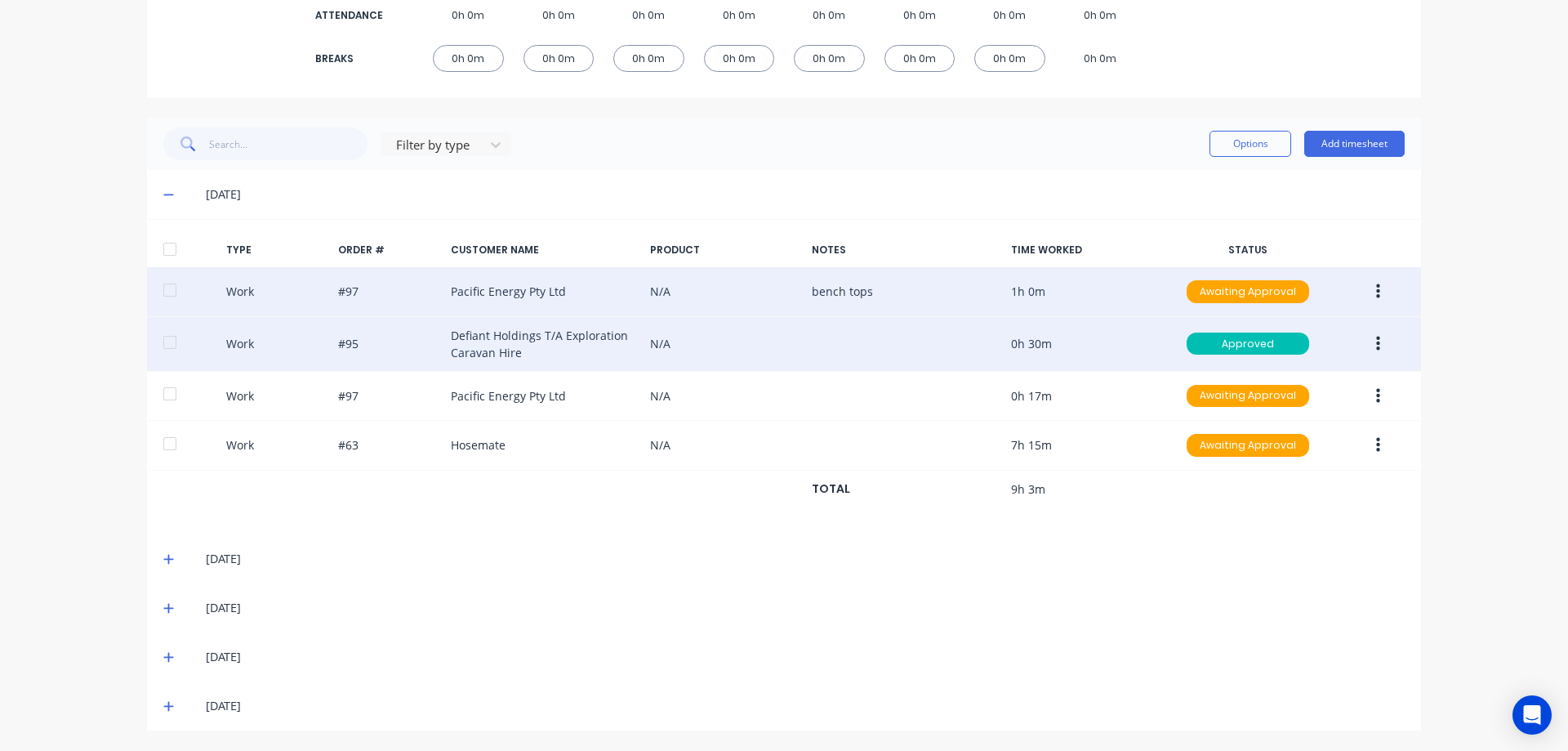
scroll to position [308, 0]
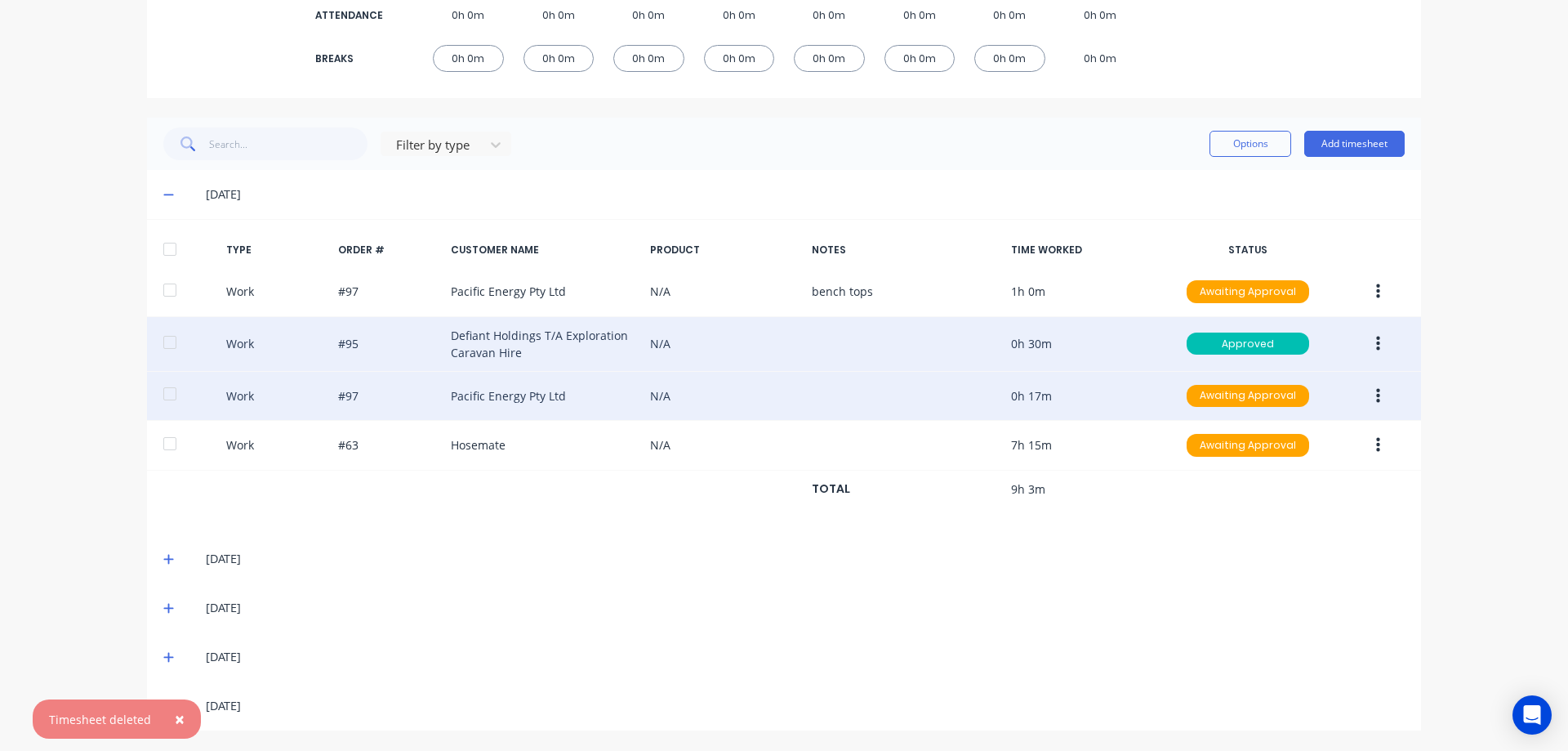
click at [1376, 400] on icon "button" at bounding box center [1378, 396] width 4 height 18
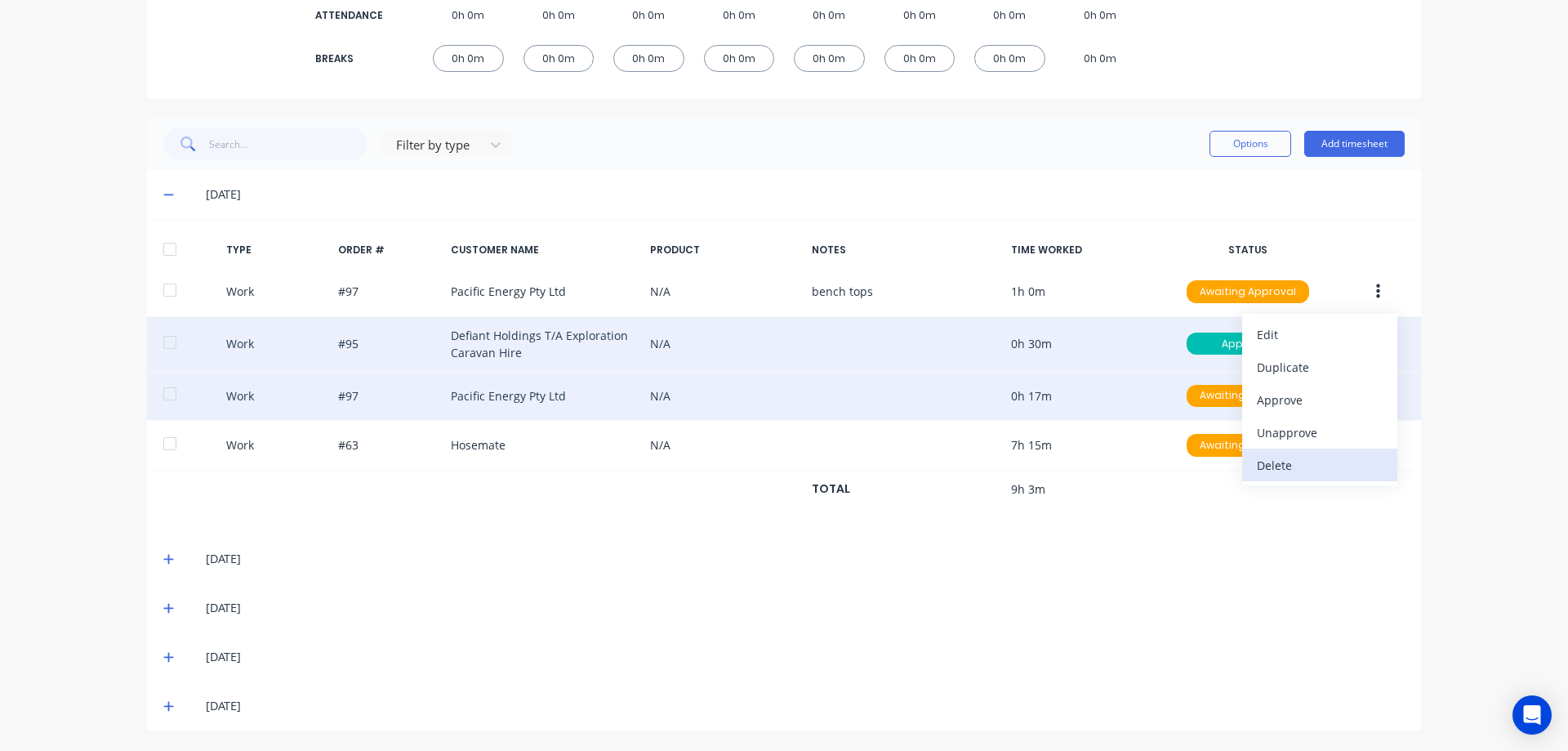
click at [1289, 463] on div "Delete" at bounding box center [1320, 465] width 126 height 23
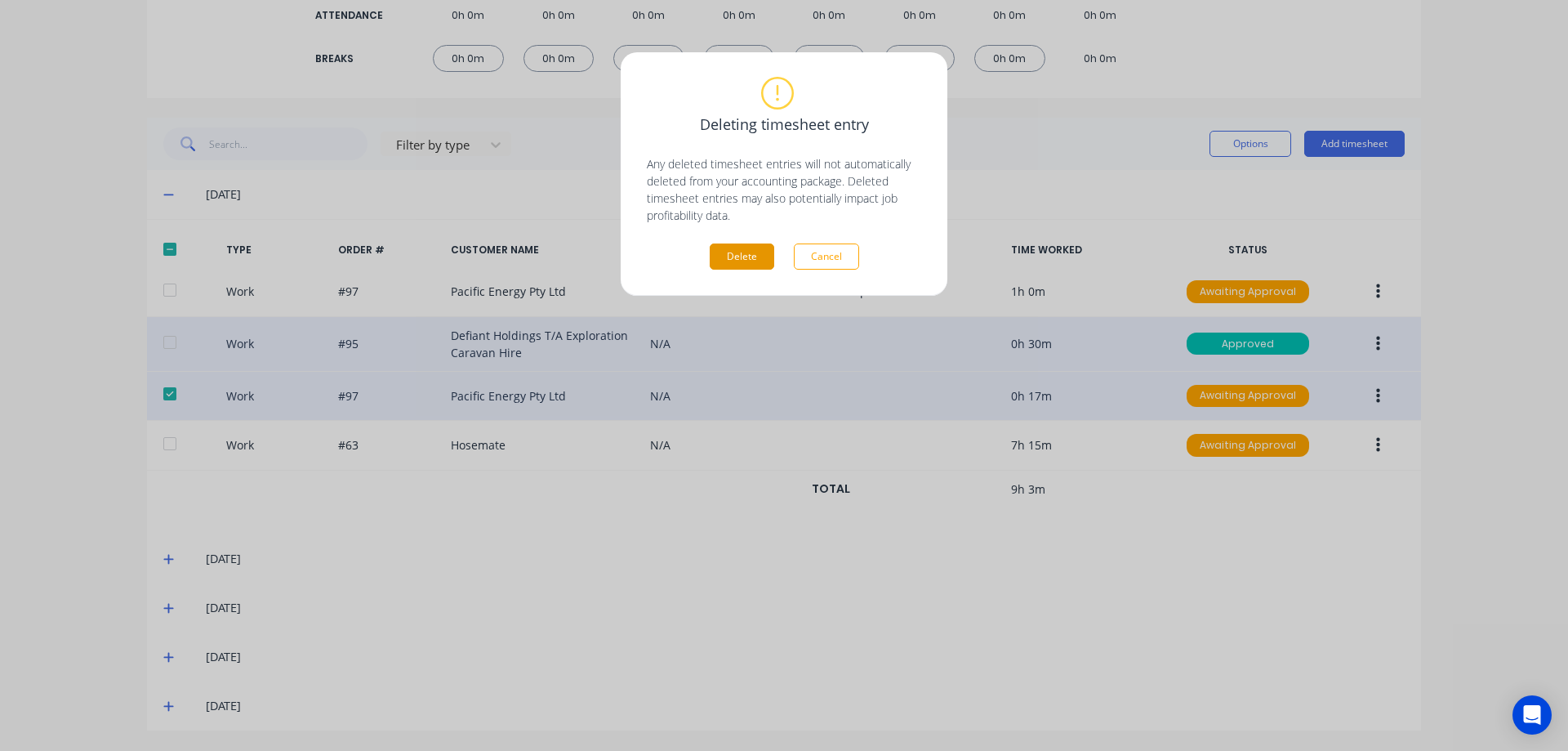
click at [759, 247] on button "Delete" at bounding box center [741, 257] width 65 height 26
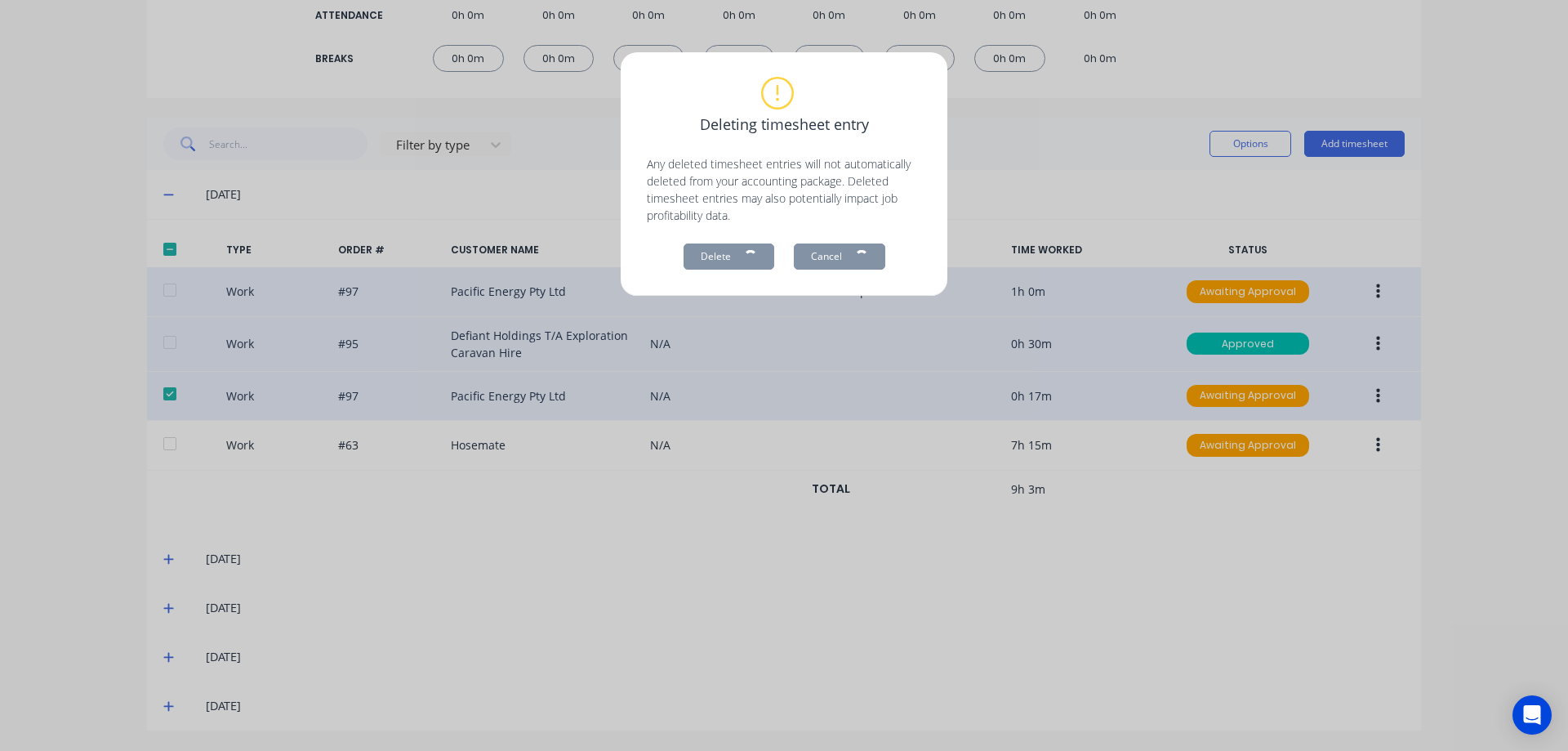
scroll to position [259, 0]
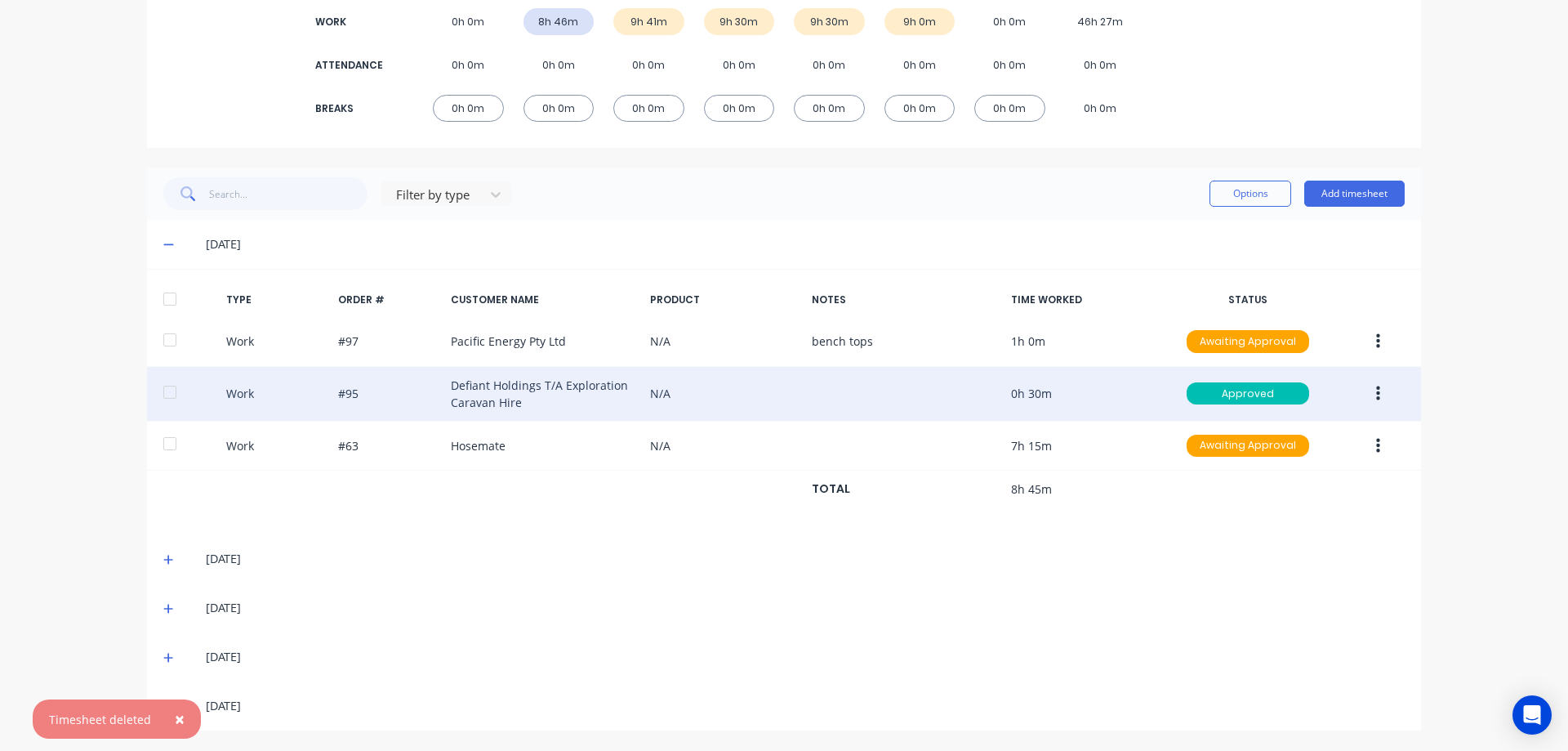
click at [1367, 342] on button "button" at bounding box center [1378, 341] width 38 height 29
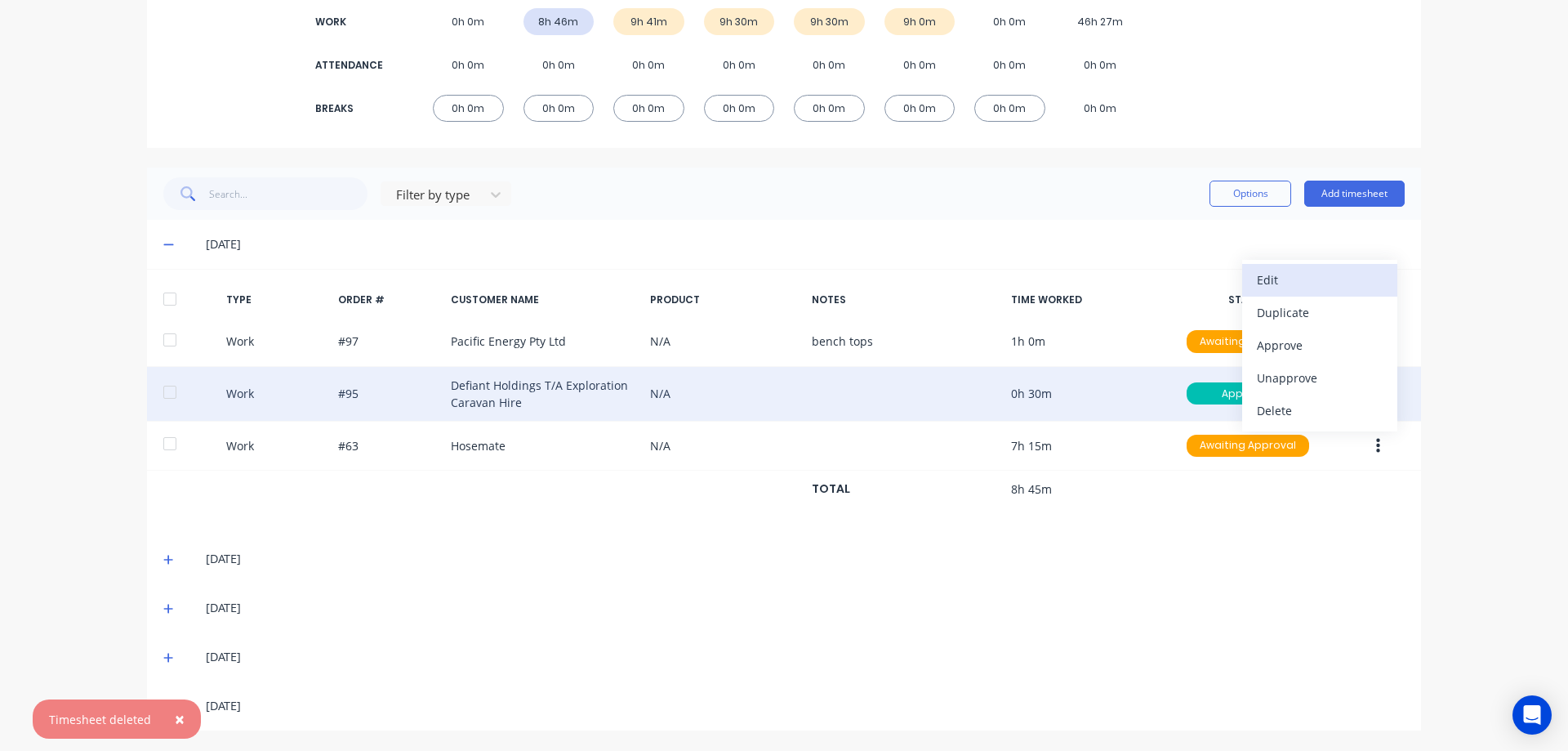
click at [1281, 279] on div "Edit" at bounding box center [1320, 279] width 126 height 23
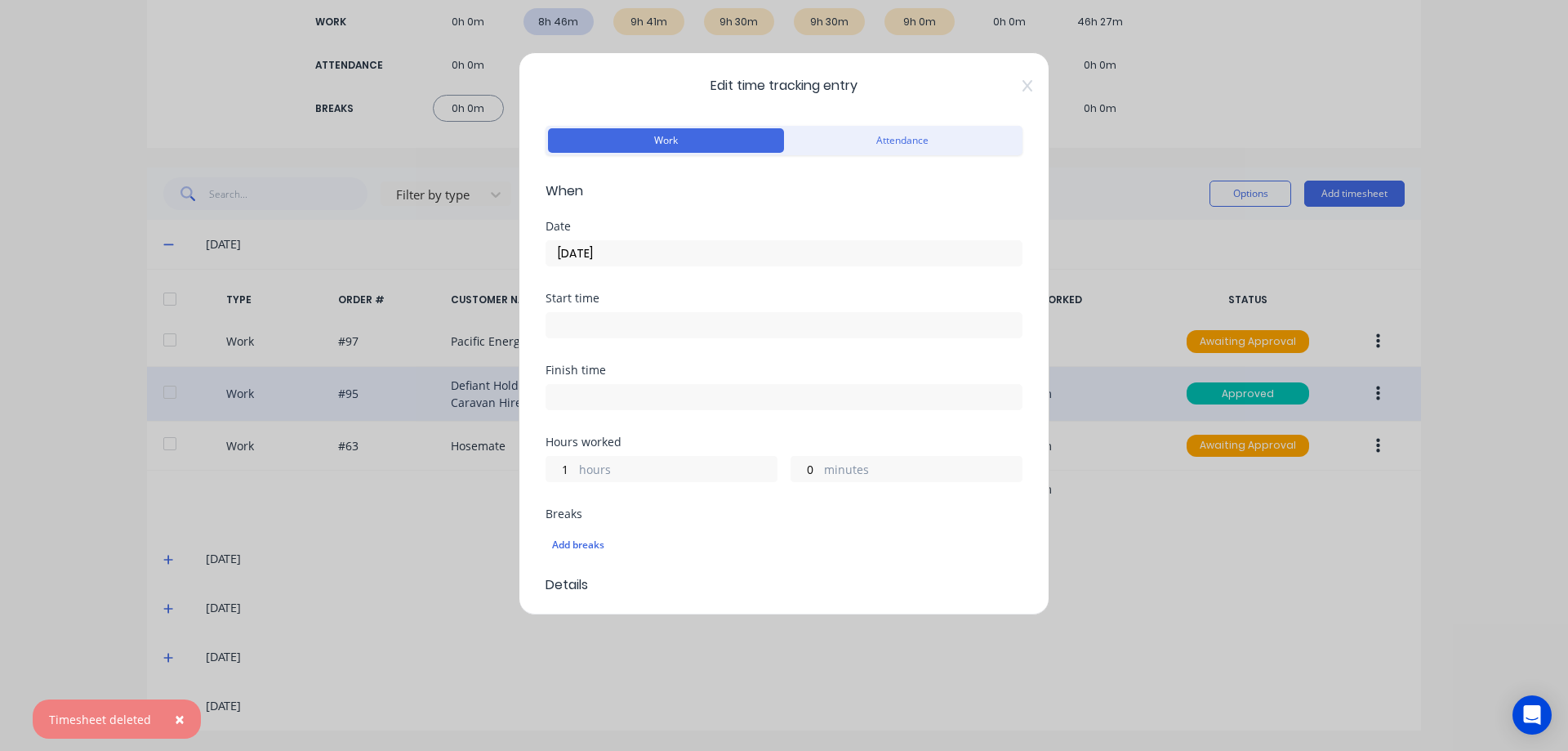
click at [815, 472] on div "0 minutes" at bounding box center [905, 469] width 231 height 26
click at [810, 469] on input "0" at bounding box center [805, 469] width 28 height 24
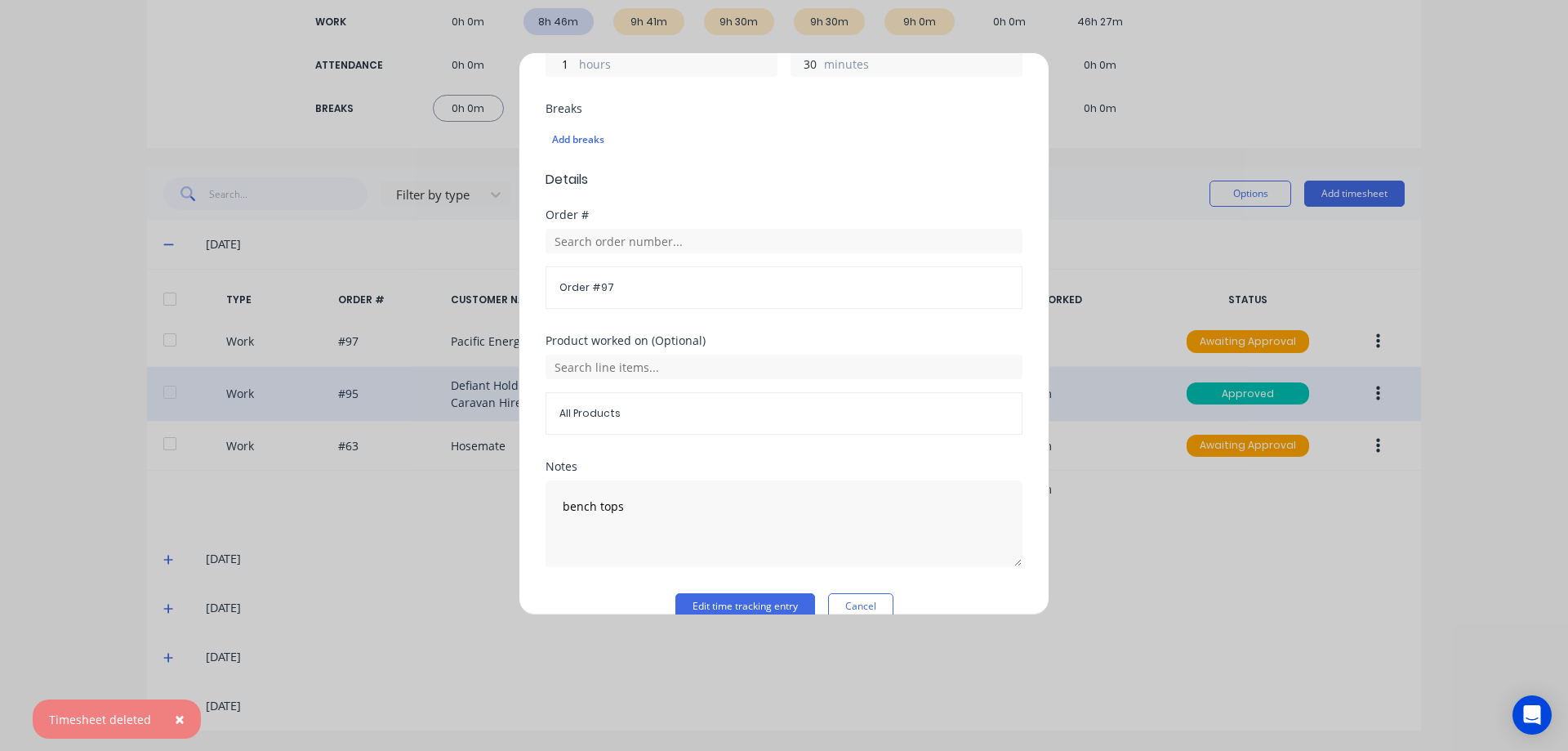
scroll to position [409, 0]
type input "30"
click at [725, 595] on button "Edit time tracking entry" at bounding box center [745, 603] width 140 height 26
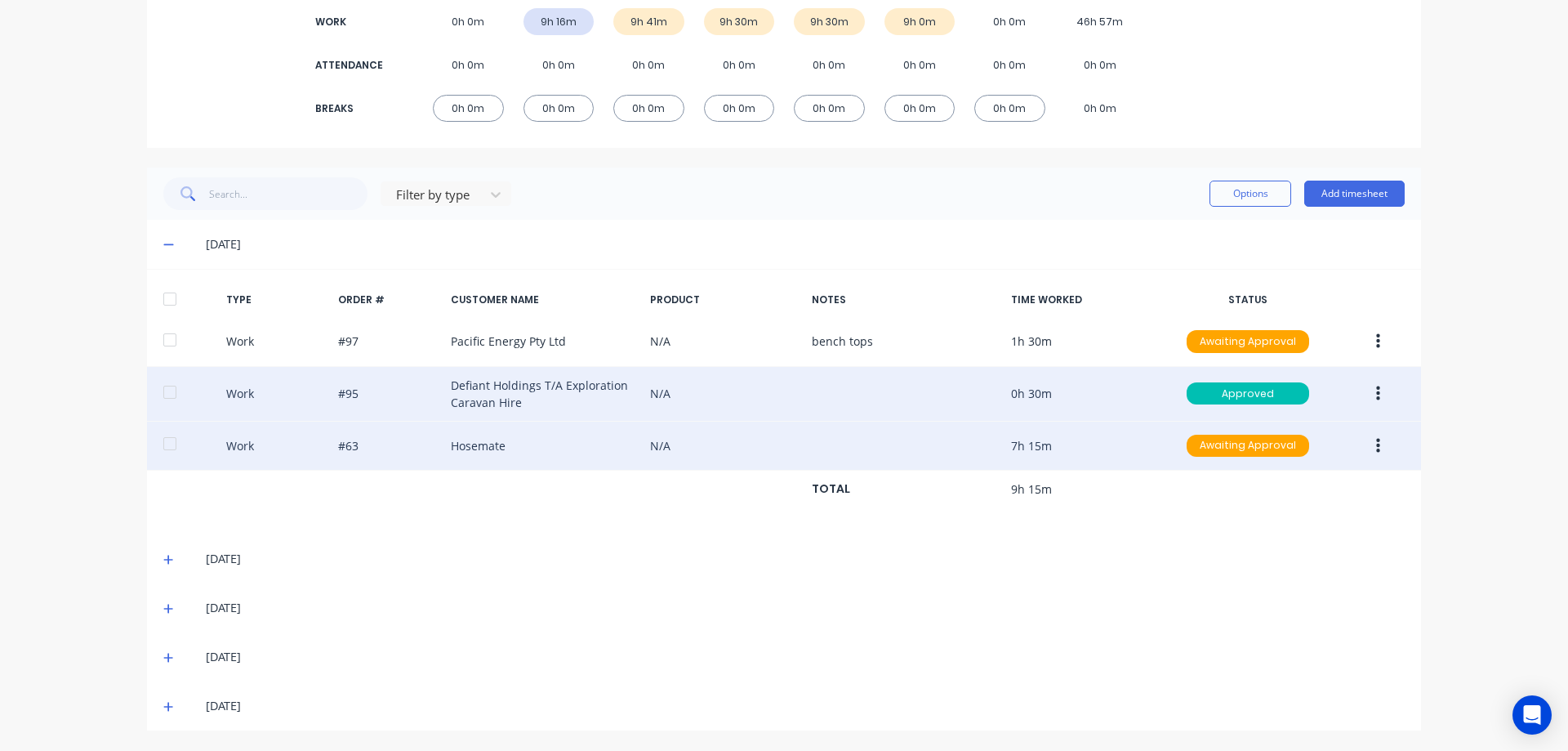
click at [1064, 443] on div "Work #63 Hosemate N/A 7h 15m Awaiting Approval" at bounding box center [784, 446] width 1274 height 50
click at [1377, 442] on button "button" at bounding box center [1378, 445] width 38 height 29
click at [1293, 382] on div "Edit" at bounding box center [1320, 383] width 126 height 23
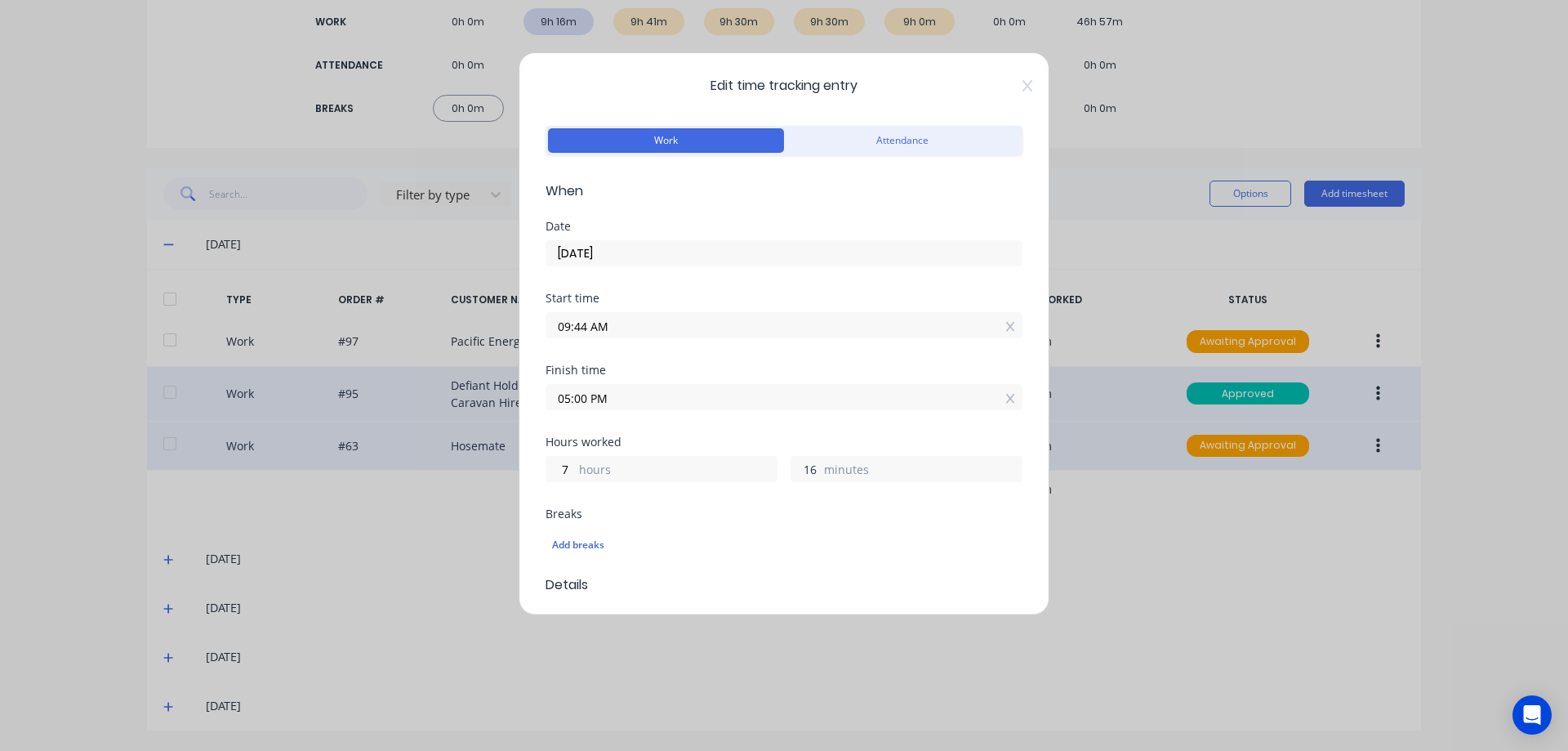
drag, startPoint x: 811, startPoint y: 468, endPoint x: 789, endPoint y: 466, distance: 22.1
click at [791, 466] on input "16" at bounding box center [805, 469] width 28 height 24
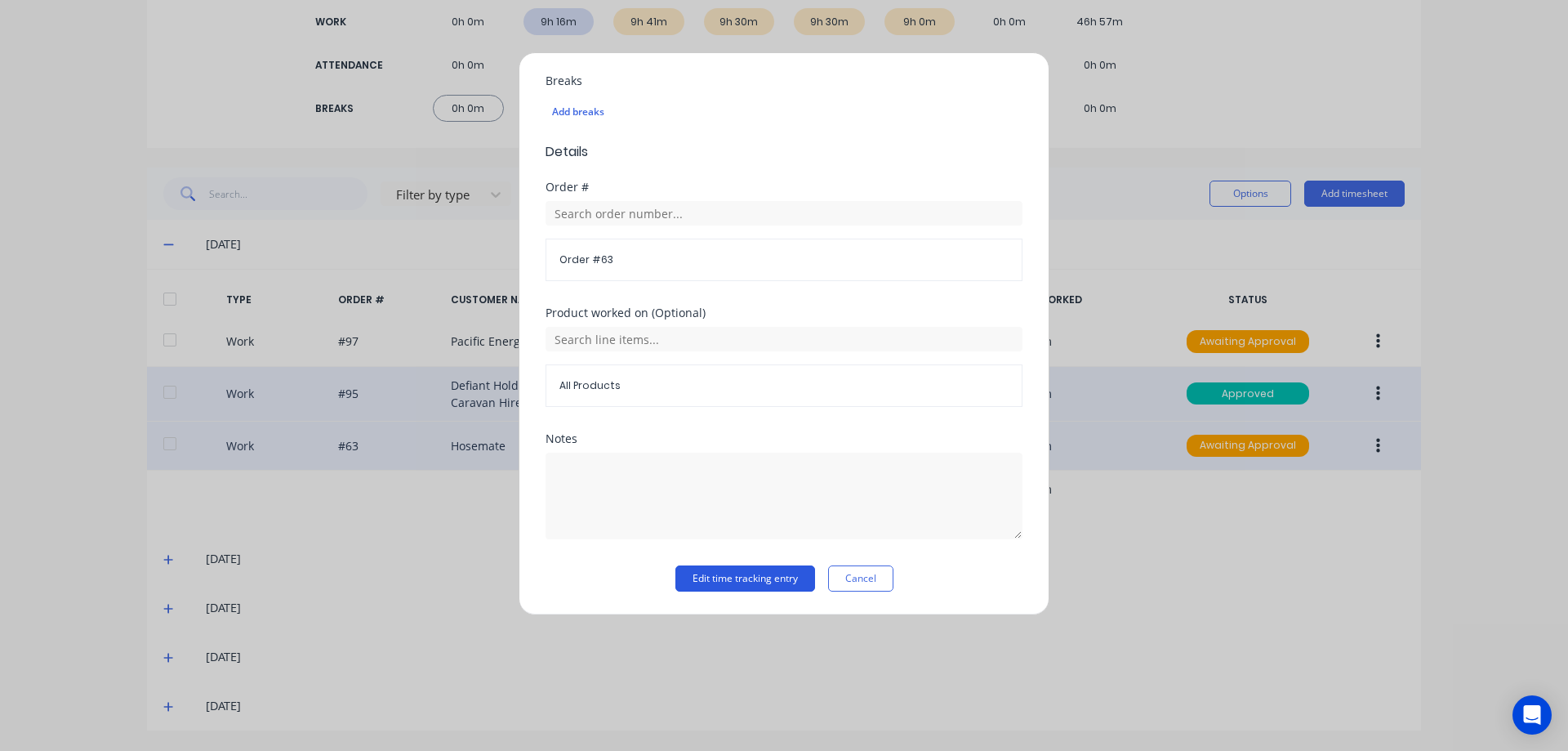
type input "30"
type input "05:14 PM"
click at [728, 566] on button "Edit time tracking entry" at bounding box center [745, 578] width 140 height 26
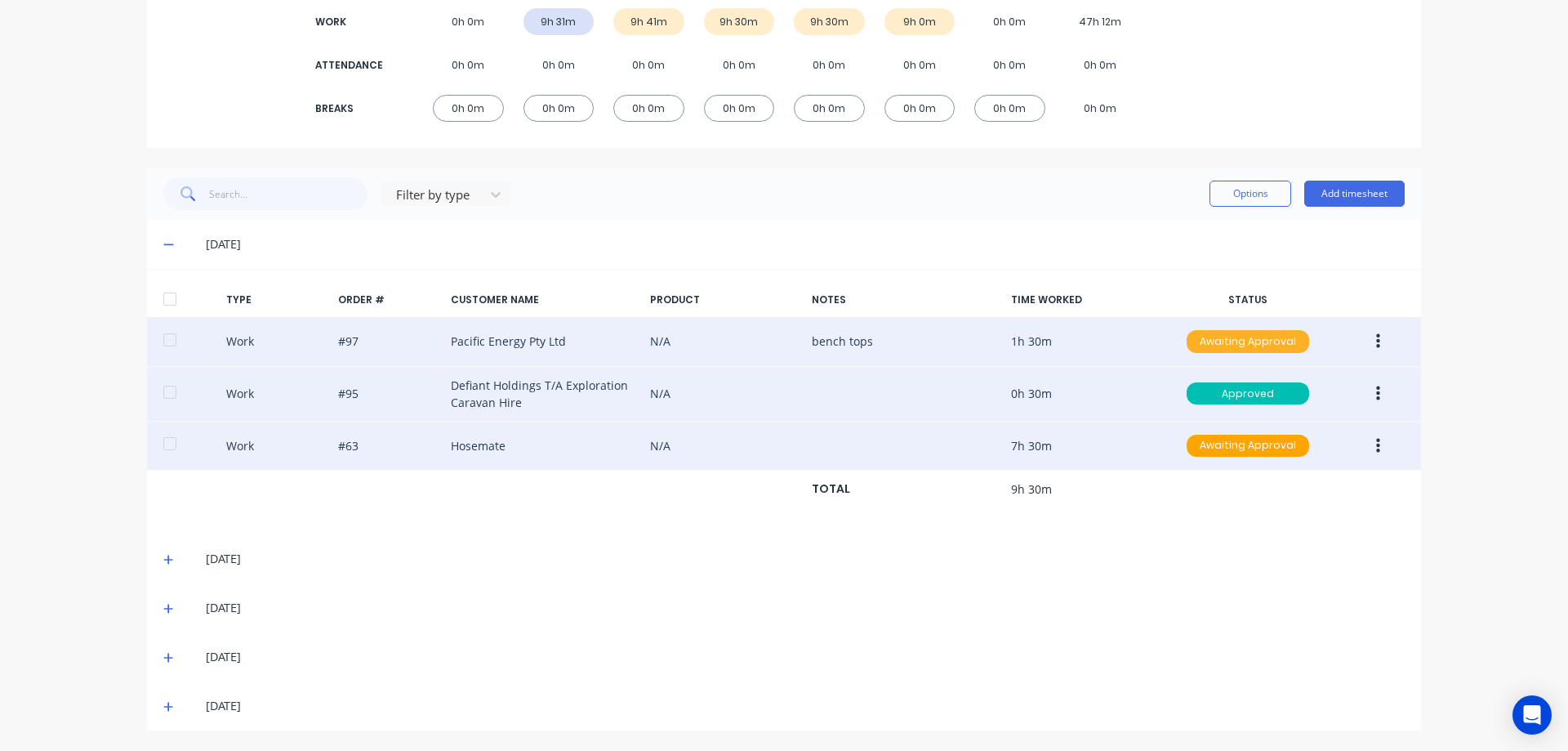
click at [1252, 336] on div "Awaiting Approval" at bounding box center [1247, 341] width 123 height 23
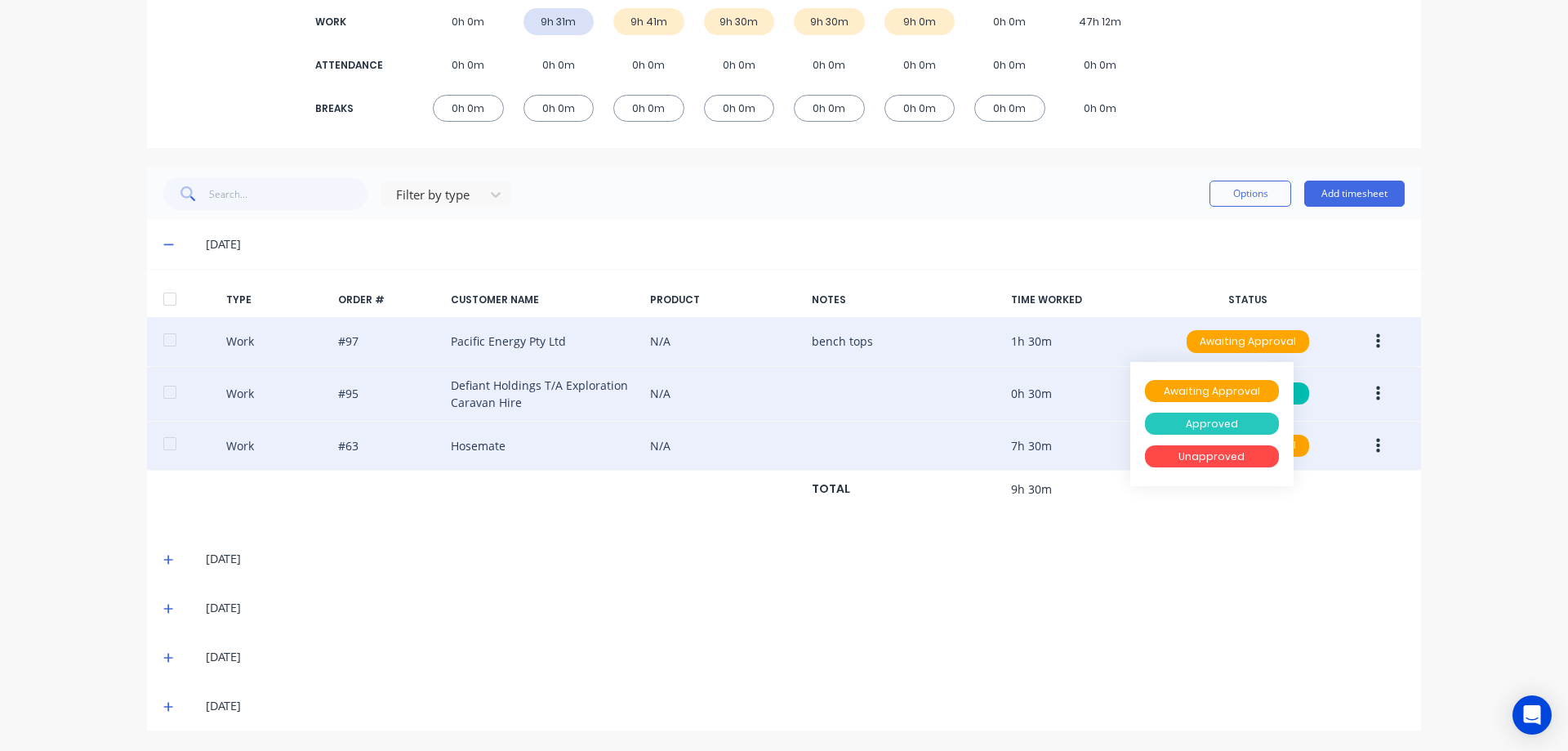
click at [1210, 416] on div "Approved" at bounding box center [1212, 424] width 134 height 23
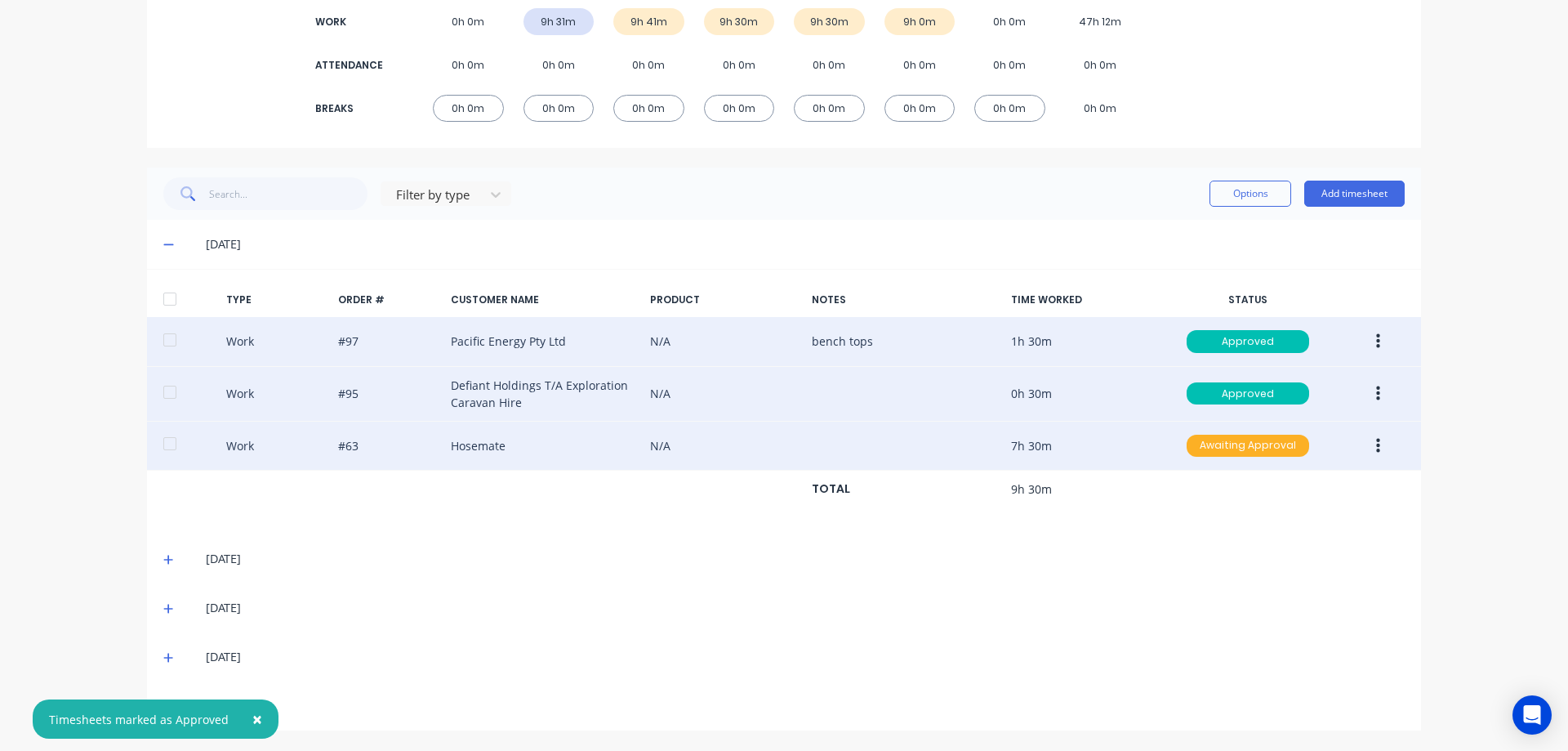
click at [1225, 435] on div "Awaiting Approval" at bounding box center [1247, 446] width 123 height 23
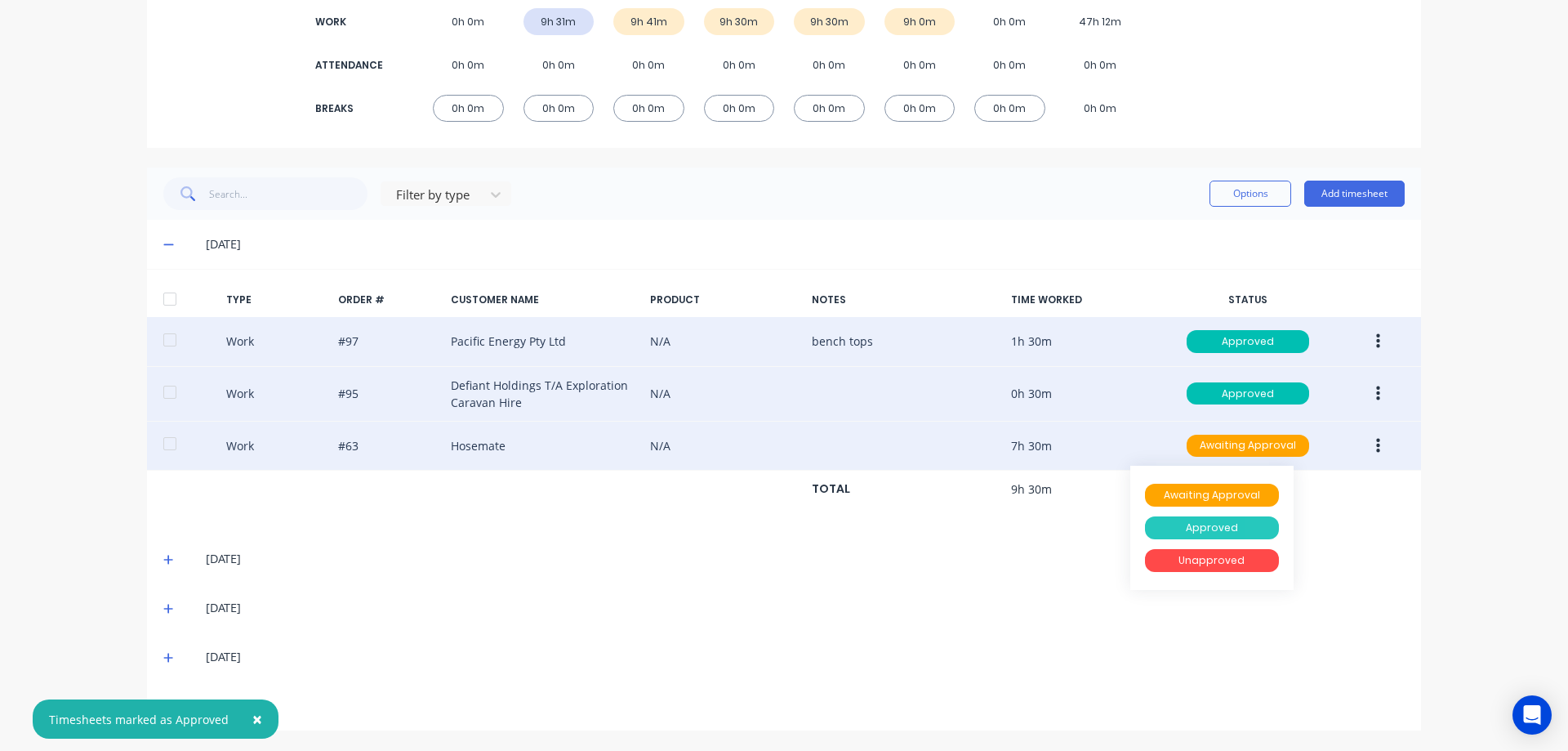
click at [1223, 518] on div "Approved" at bounding box center [1212, 528] width 134 height 23
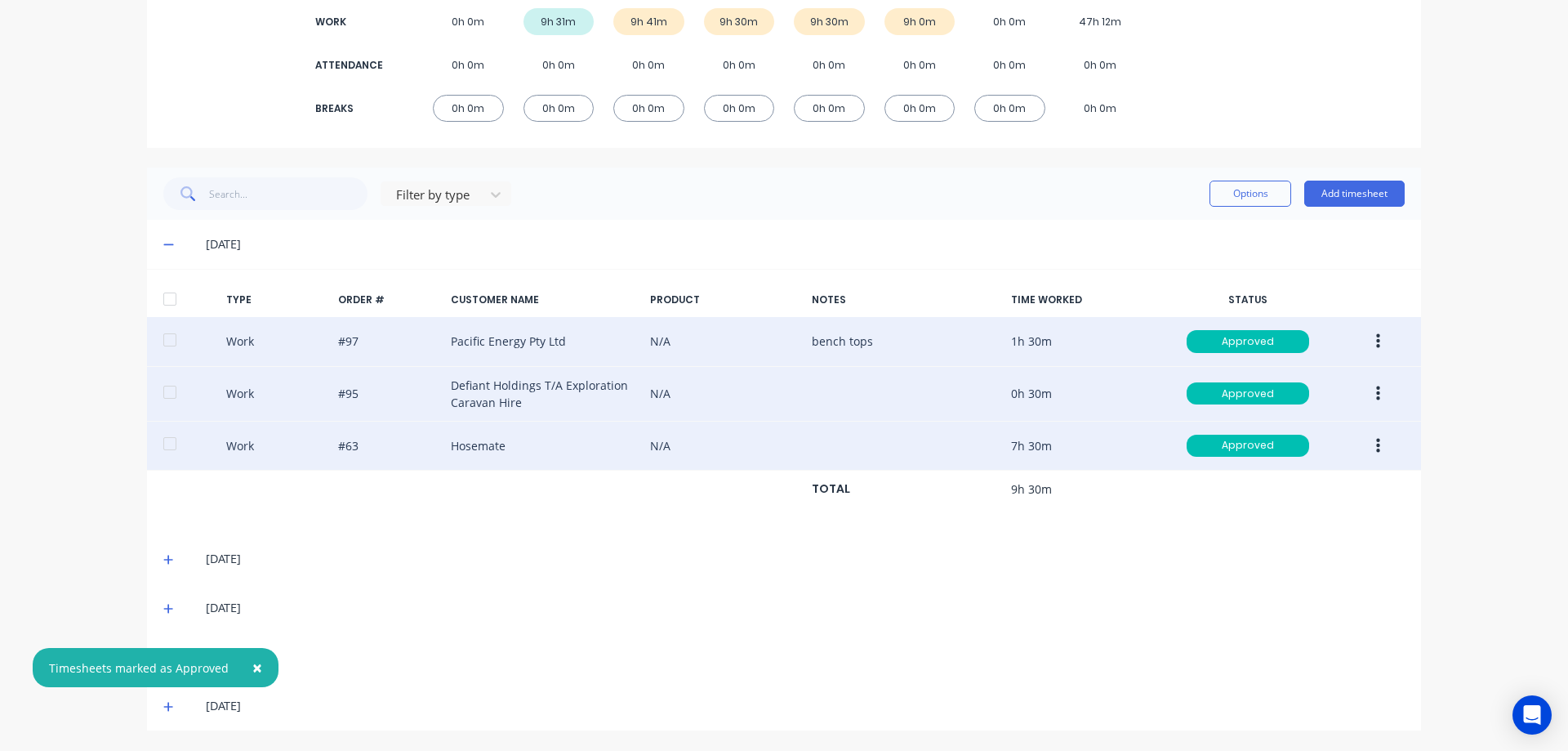
click at [842, 568] on div "[DATE]" at bounding box center [784, 559] width 1274 height 49
click at [171, 559] on span at bounding box center [171, 558] width 16 height 16
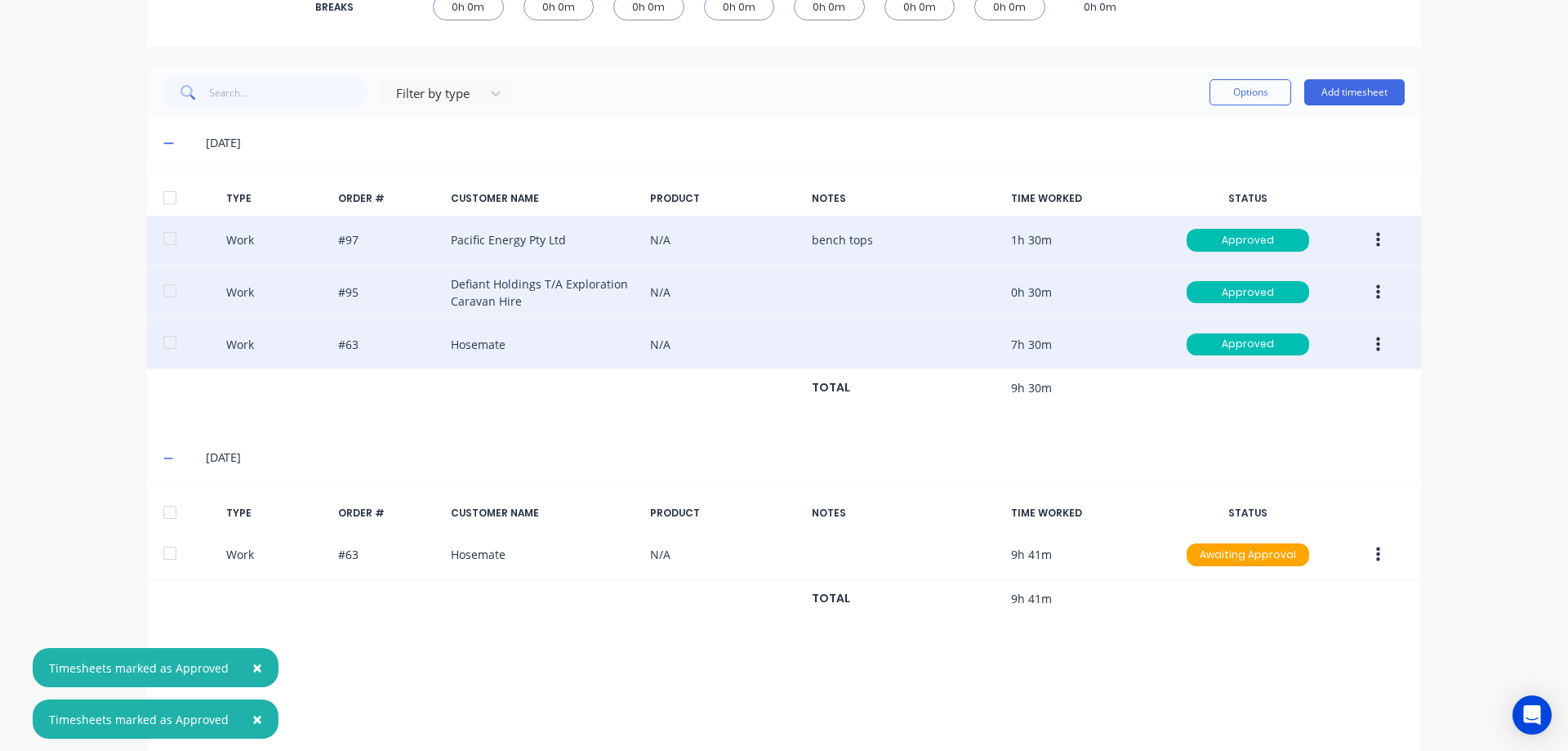
scroll to position [421, 0]
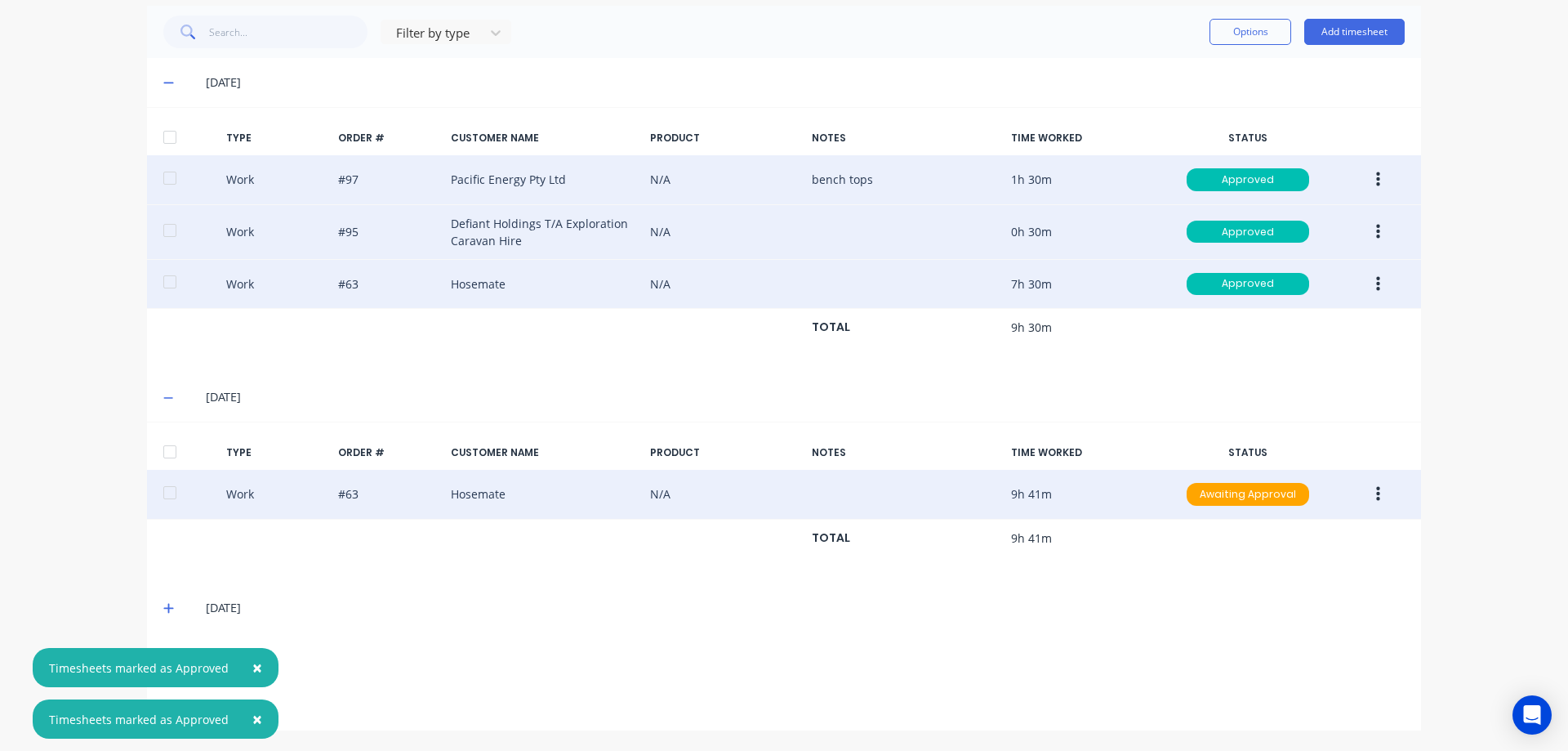
click at [1376, 494] on icon "button" at bounding box center [1378, 494] width 4 height 15
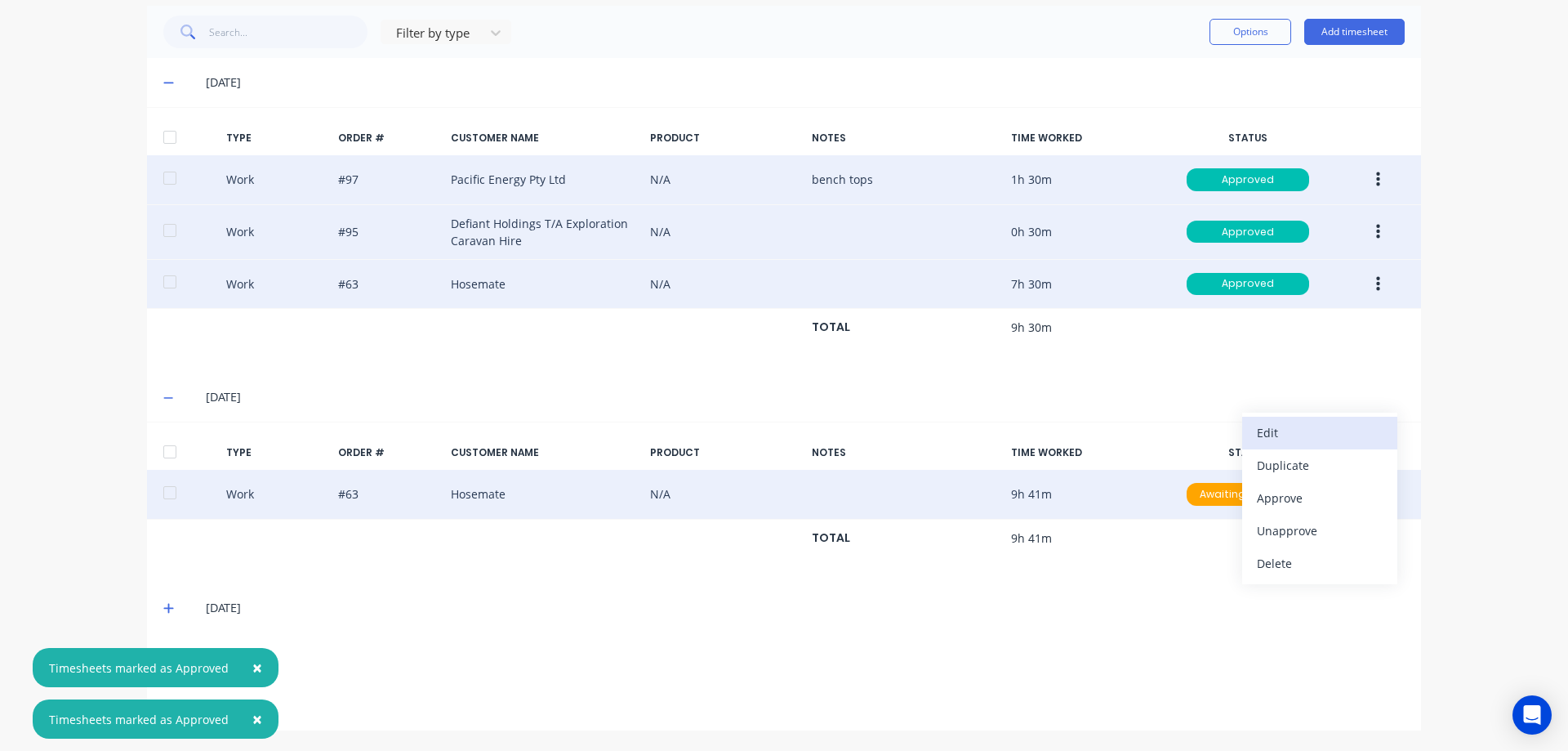
click at [1294, 435] on div "Edit" at bounding box center [1320, 432] width 126 height 23
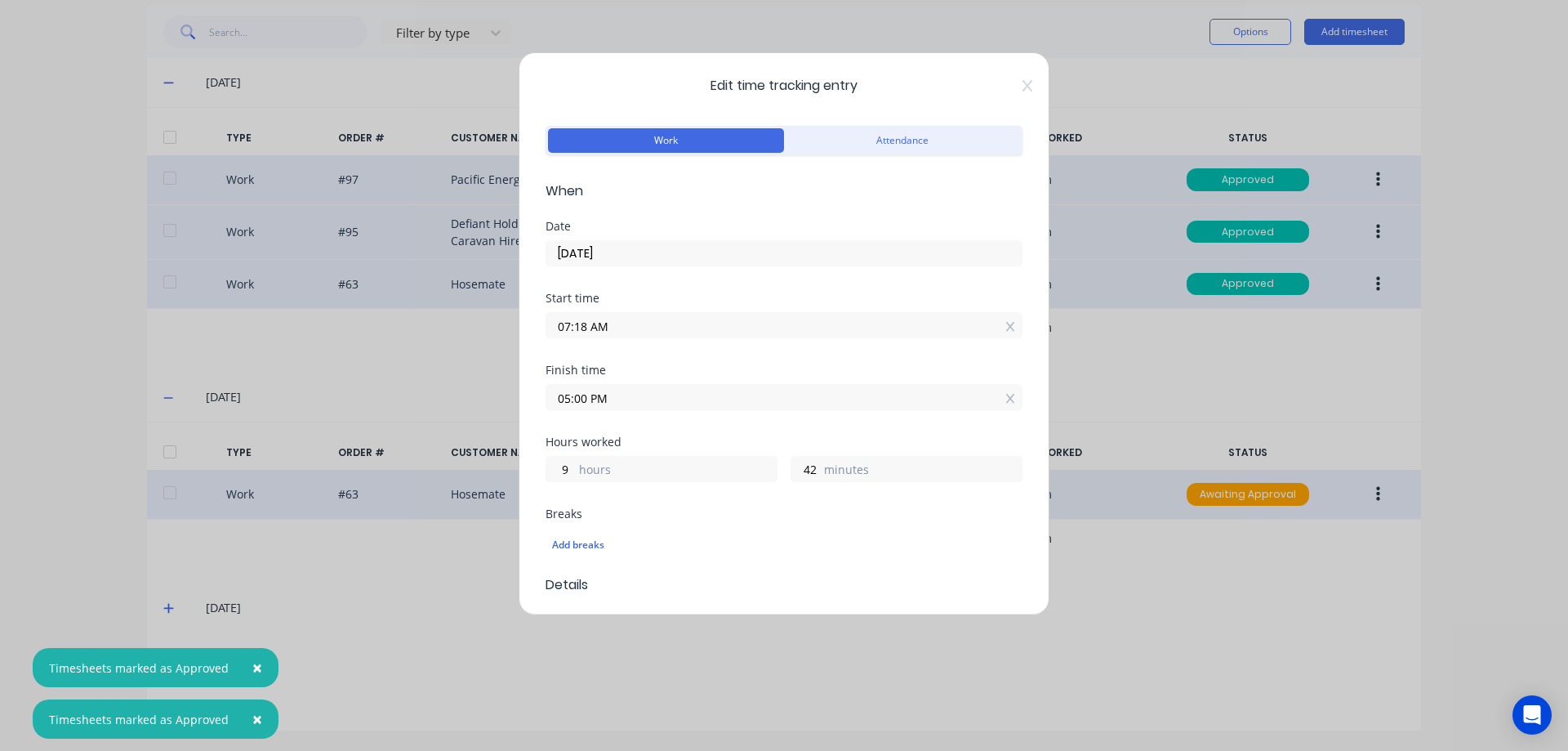
drag, startPoint x: 813, startPoint y: 471, endPoint x: 748, endPoint y: 475, distance: 65.1
click at [748, 475] on div "9 hours 42 minutes" at bounding box center [784, 467] width 477 height 30
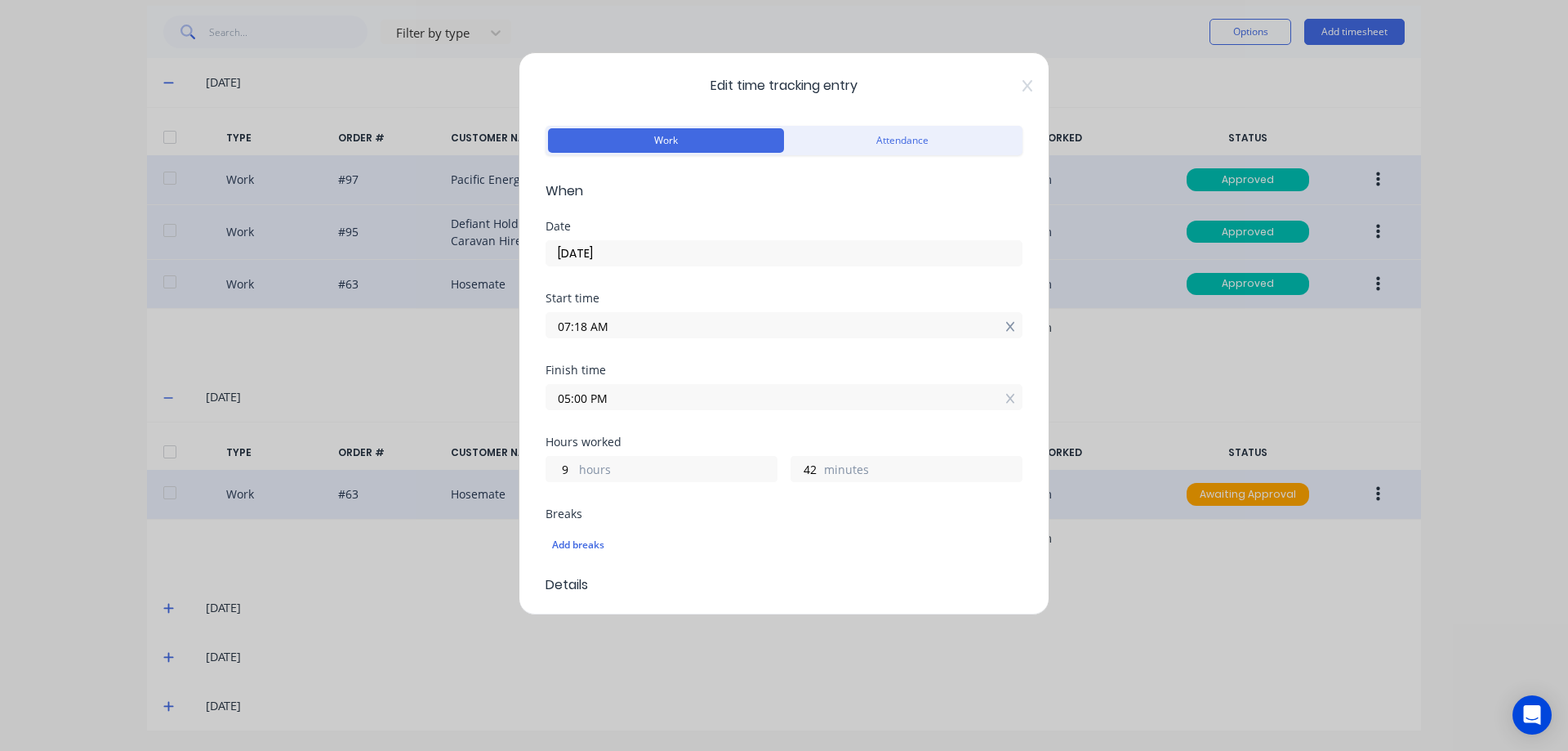
click at [1007, 327] on icon at bounding box center [1011, 326] width 9 height 11
click at [853, 327] on input at bounding box center [784, 325] width 475 height 24
type input "11:35 AM"
type input "5"
type input "25"
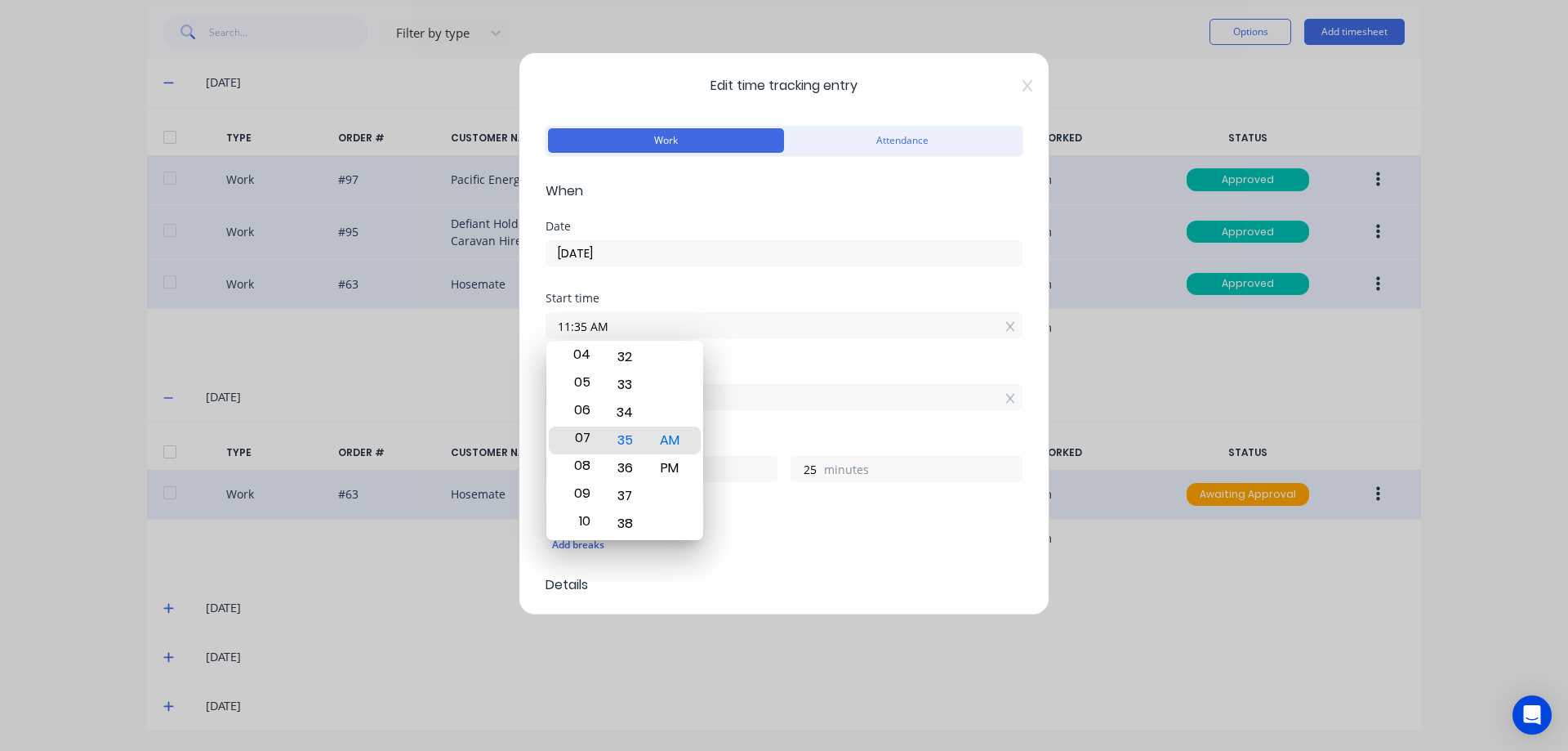
drag, startPoint x: 600, startPoint y: 359, endPoint x: 600, endPoint y: 468, distance: 109.0
click at [600, 468] on div "12 01 02 03 04 05 06 07 08 09 10 11" at bounding box center [580, 438] width 45 height 2250
type input "07:35 AM"
type input "9"
drag, startPoint x: 635, startPoint y: 371, endPoint x: 700, endPoint y: 659, distance: 295.2
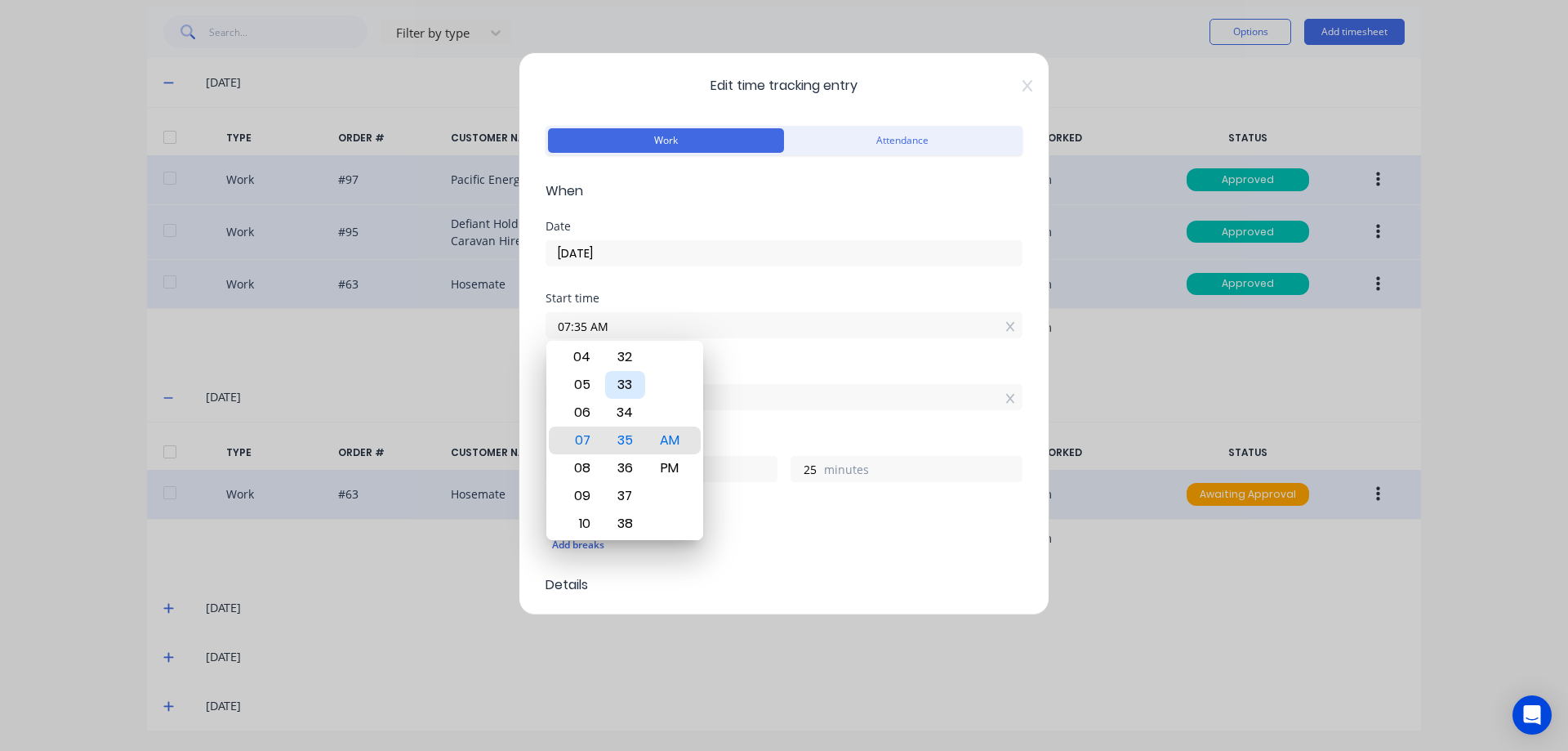
click at [700, 658] on body "dashboard products sales purchasing productivity dashboard products Product Cat…" at bounding box center [784, 375] width 1568 height 751
type input "07:00 AM"
type input "10"
type input "0"
click at [722, 436] on div "Hours worked" at bounding box center [784, 442] width 477 height 11
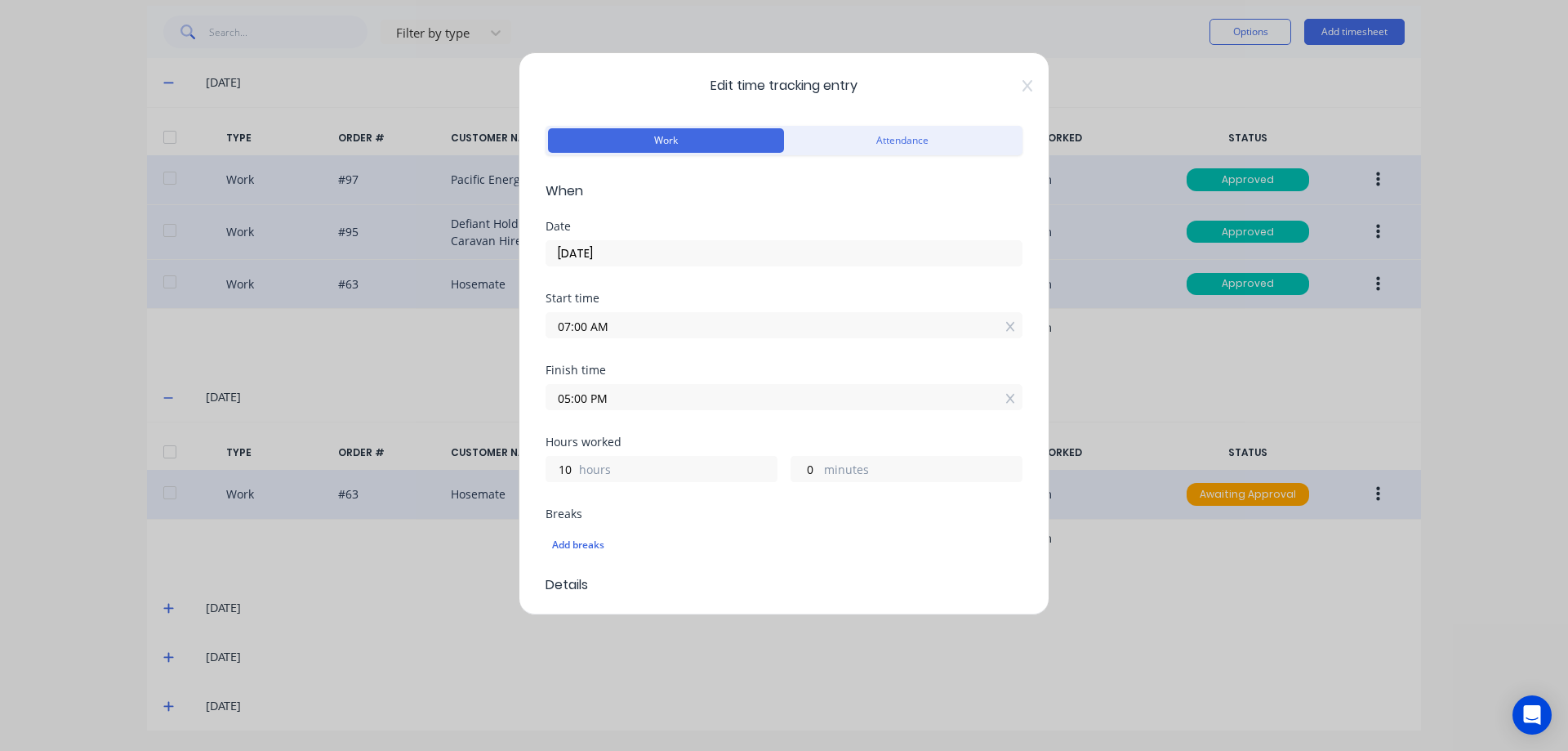
click at [735, 494] on div "Hours worked 10 hours 0 minutes" at bounding box center [784, 472] width 477 height 72
click at [620, 542] on div "Add breaks" at bounding box center [784, 545] width 464 height 22
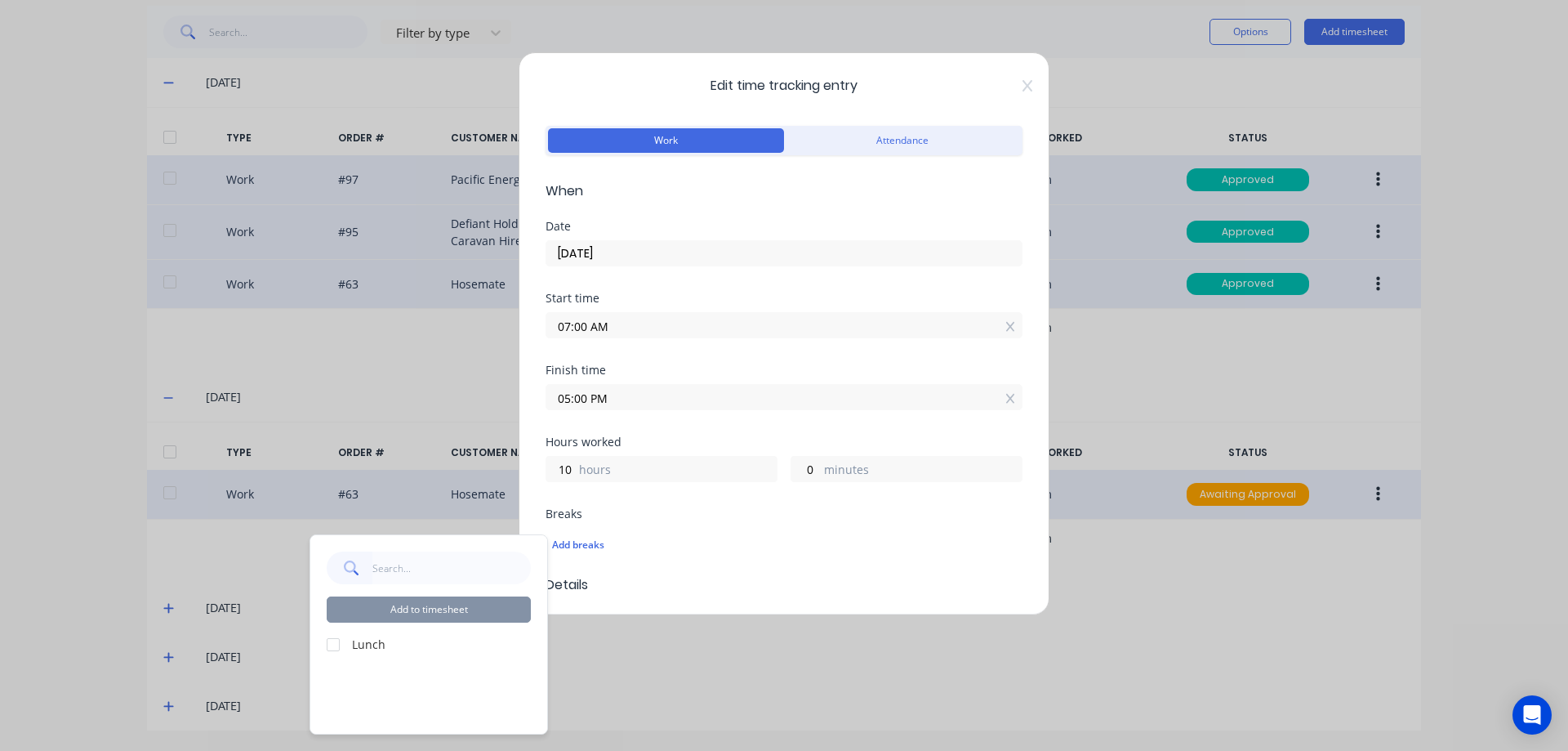
click at [349, 640] on div at bounding box center [333, 644] width 33 height 33
click at [381, 612] on button "Add to timesheet" at bounding box center [429, 609] width 204 height 26
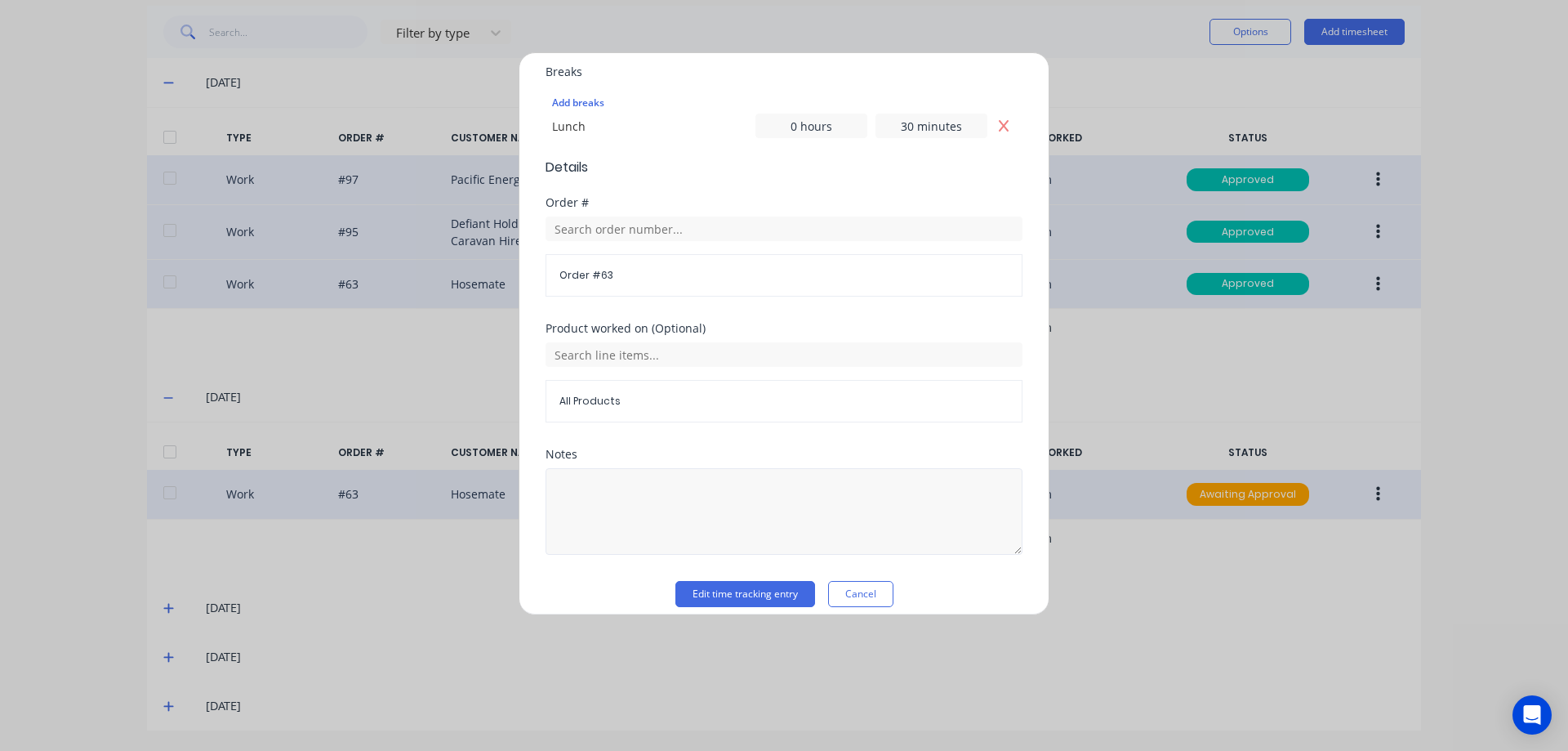
scroll to position [458, 0]
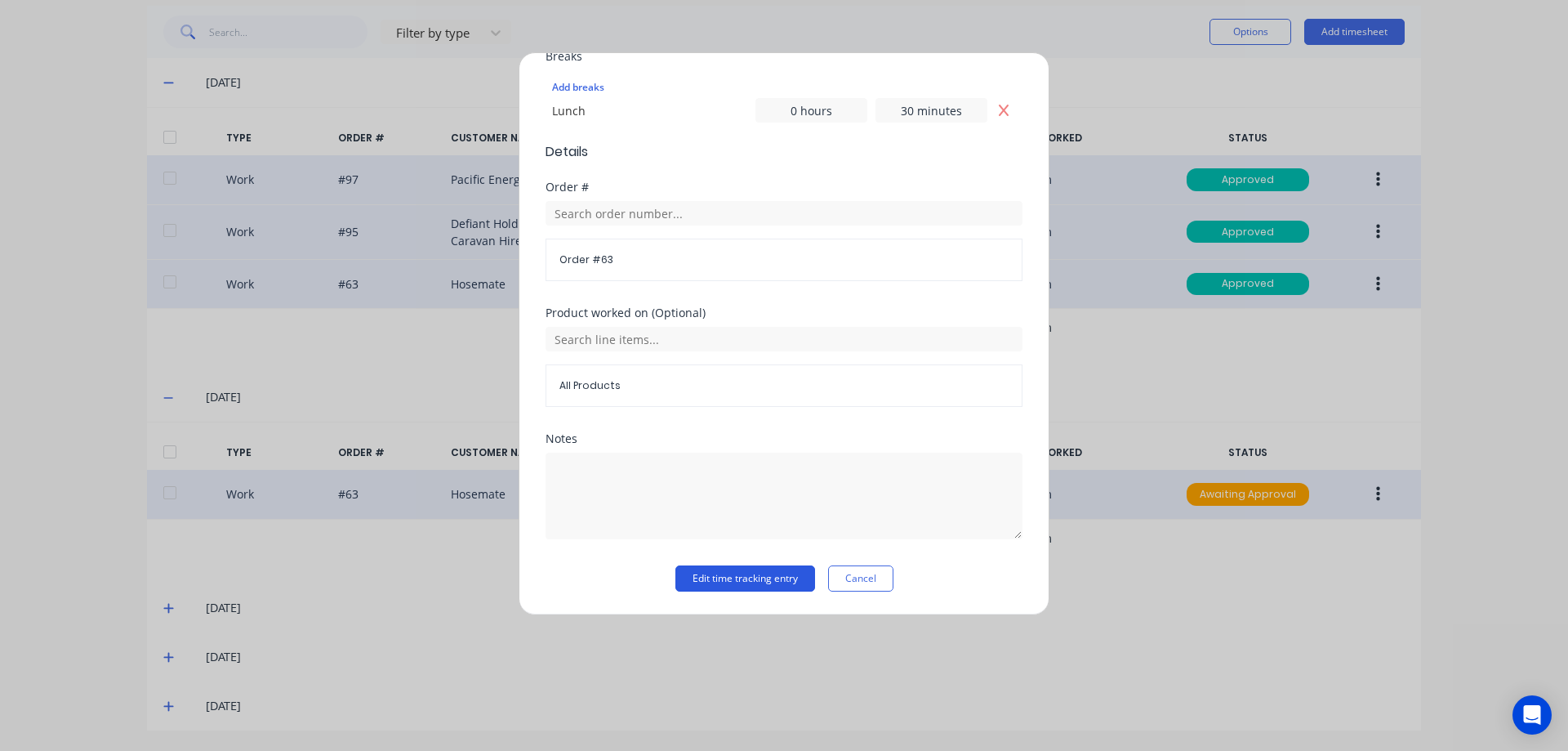
click at [739, 571] on button "Edit time tracking entry" at bounding box center [745, 578] width 140 height 26
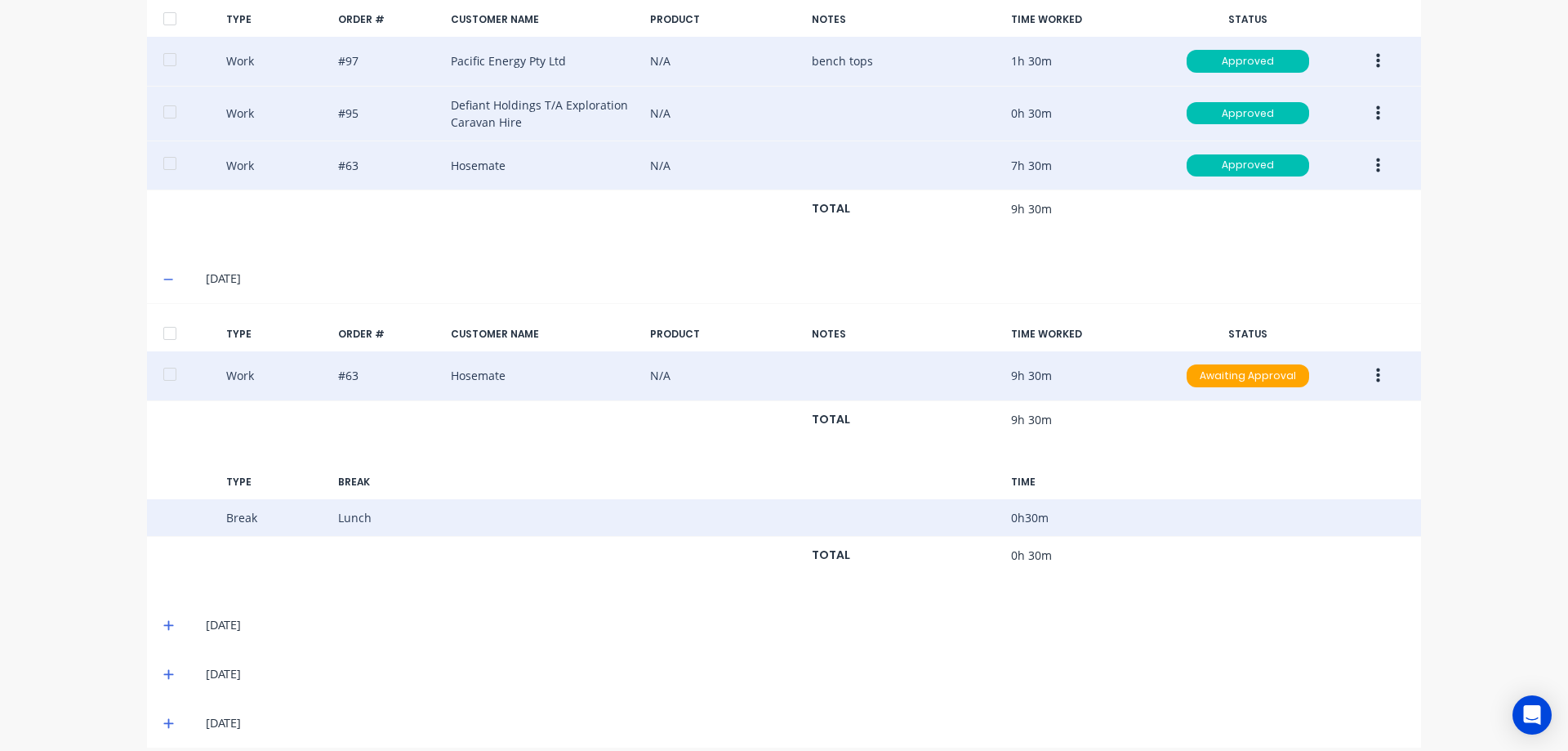
scroll to position [556, 0]
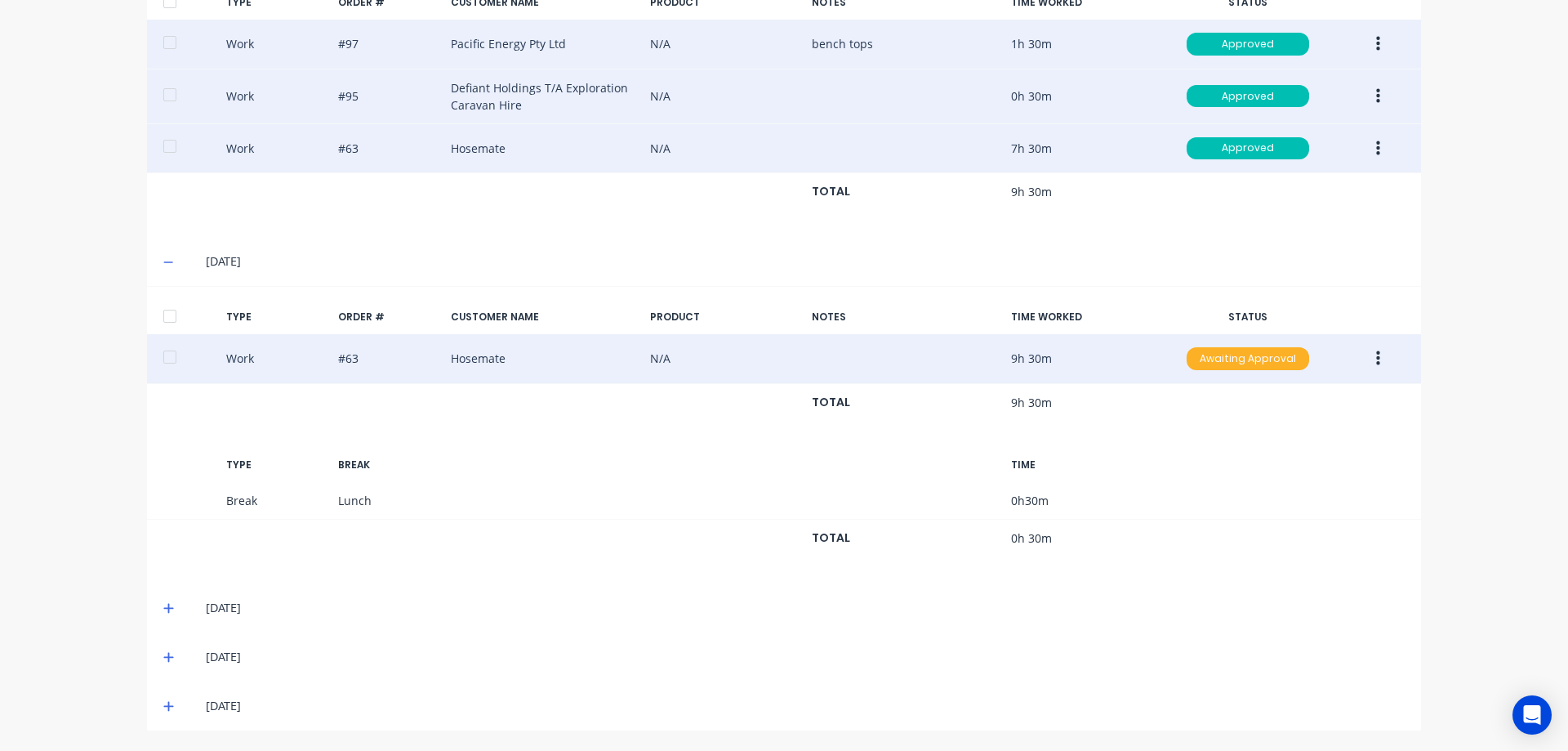
click at [1222, 351] on div "Awaiting Approval" at bounding box center [1247, 358] width 123 height 23
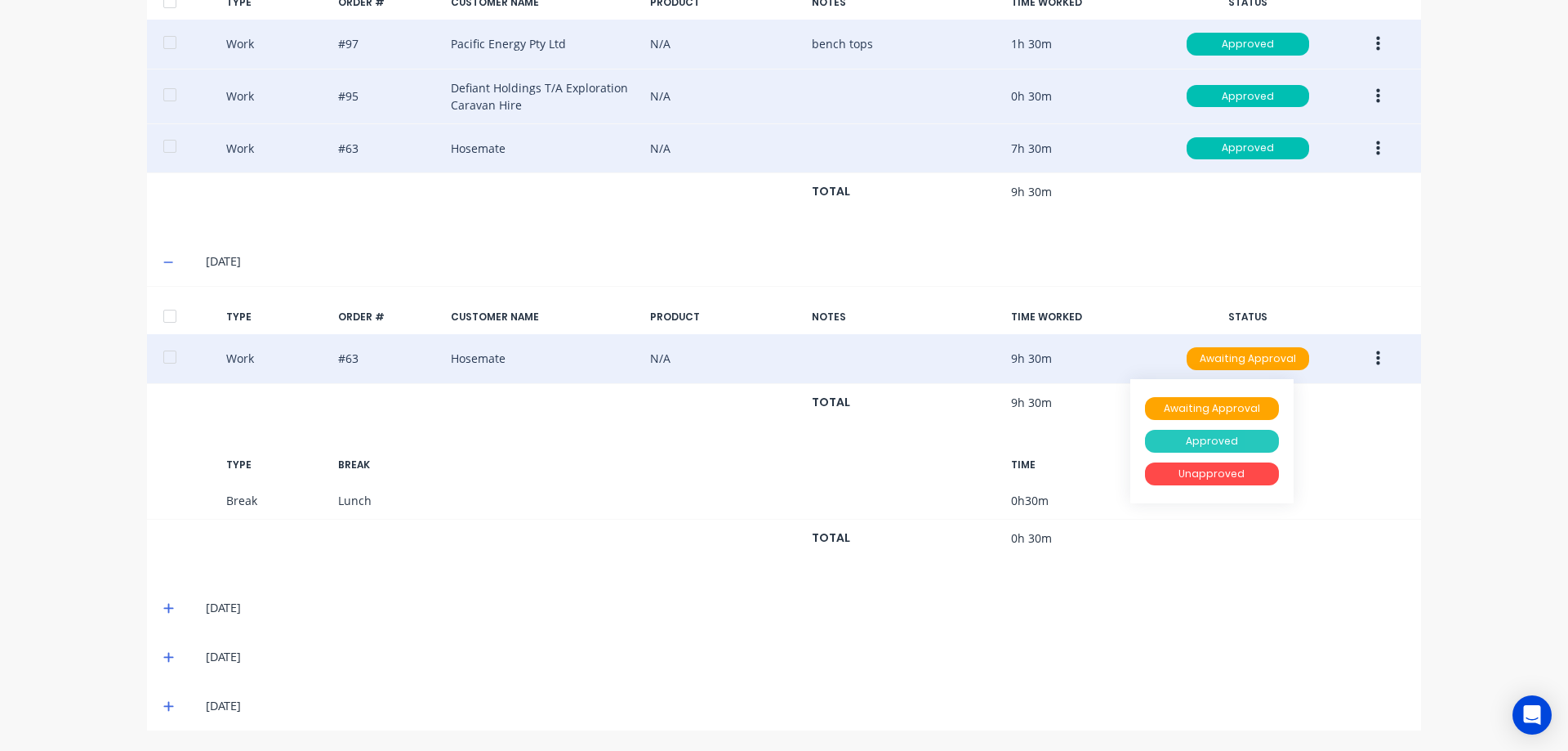
click at [1217, 443] on div "Approved" at bounding box center [1212, 441] width 134 height 23
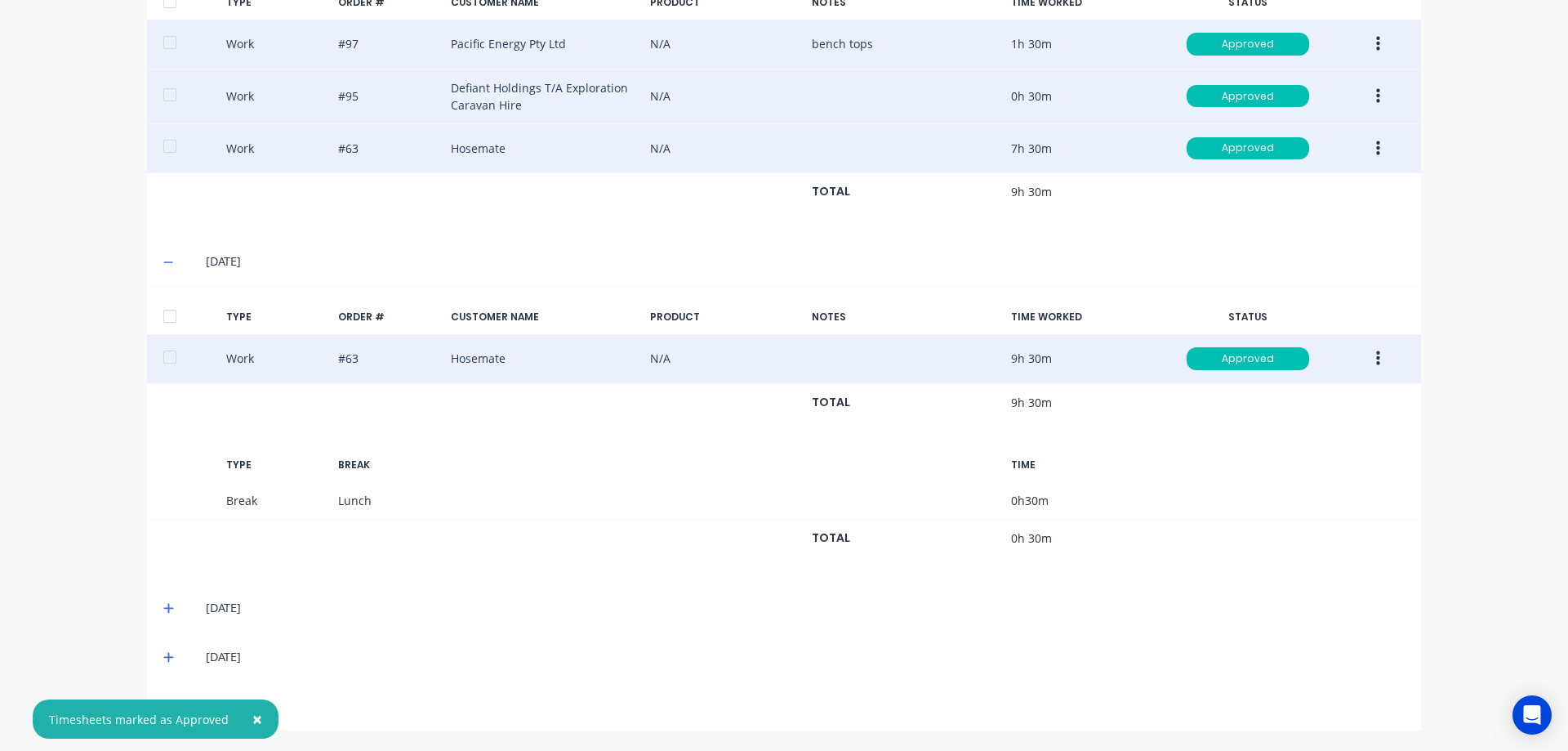
click at [163, 608] on icon at bounding box center [168, 608] width 9 height 9
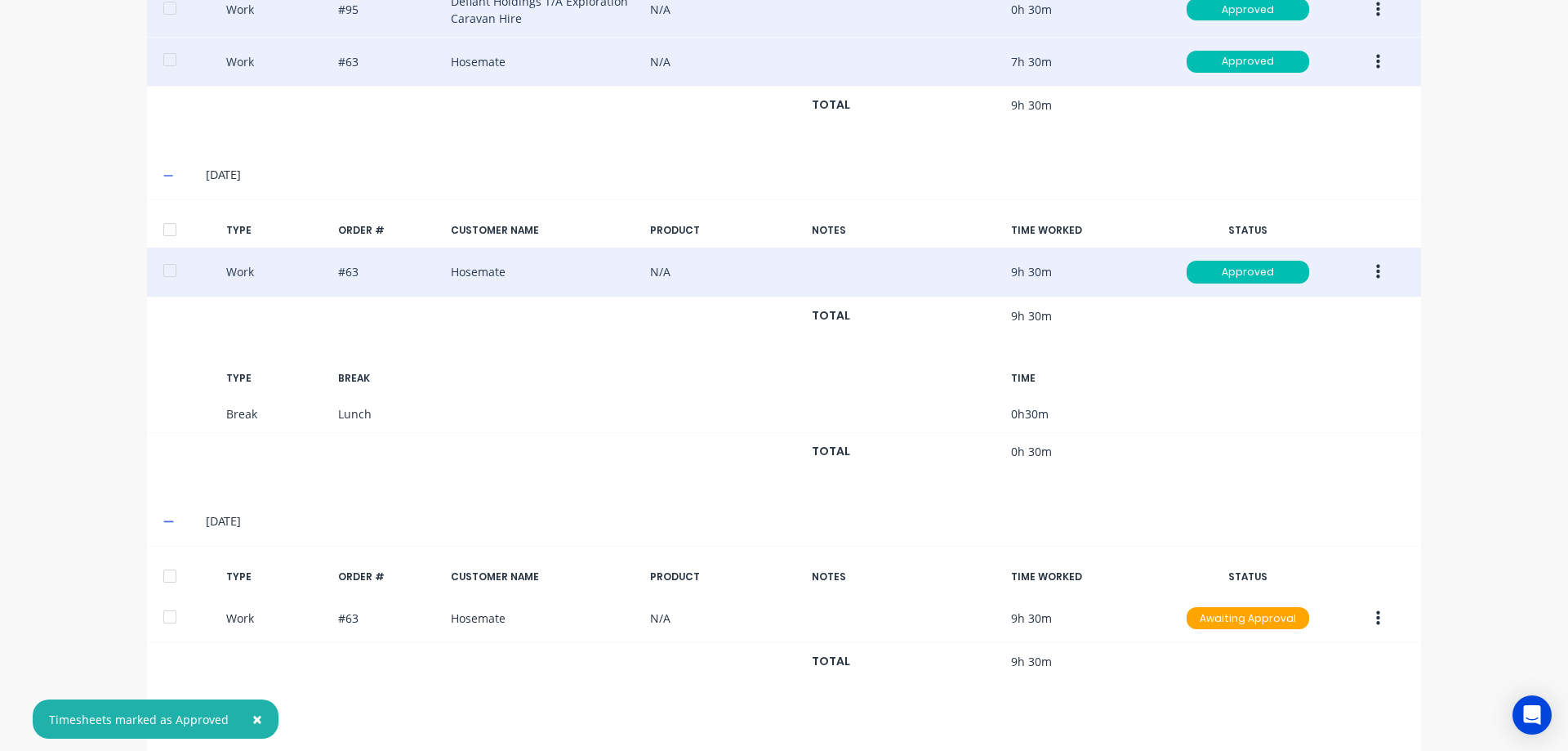
scroll to position [717, 0]
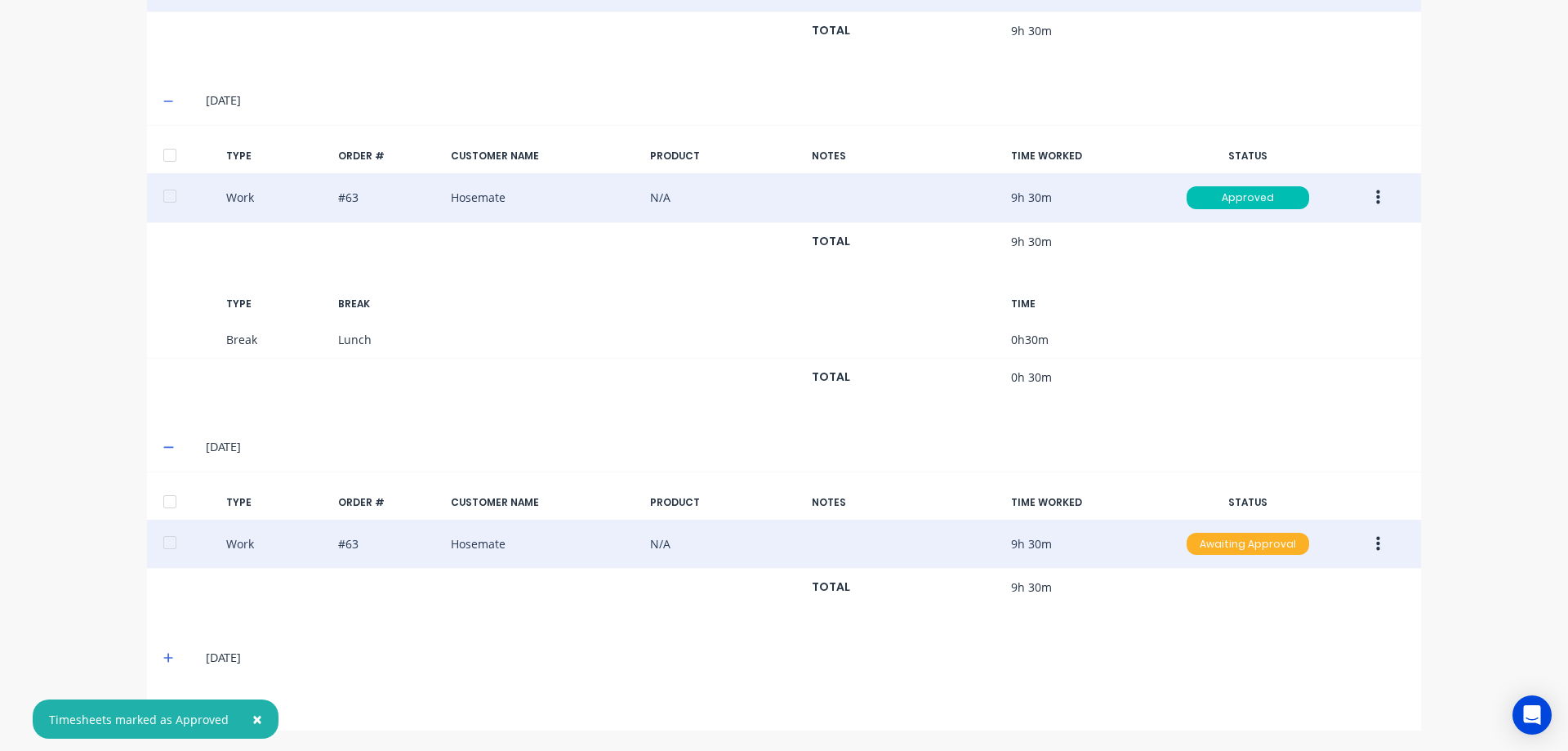
click at [1261, 546] on div "Awaiting Approval" at bounding box center [1247, 544] width 123 height 23
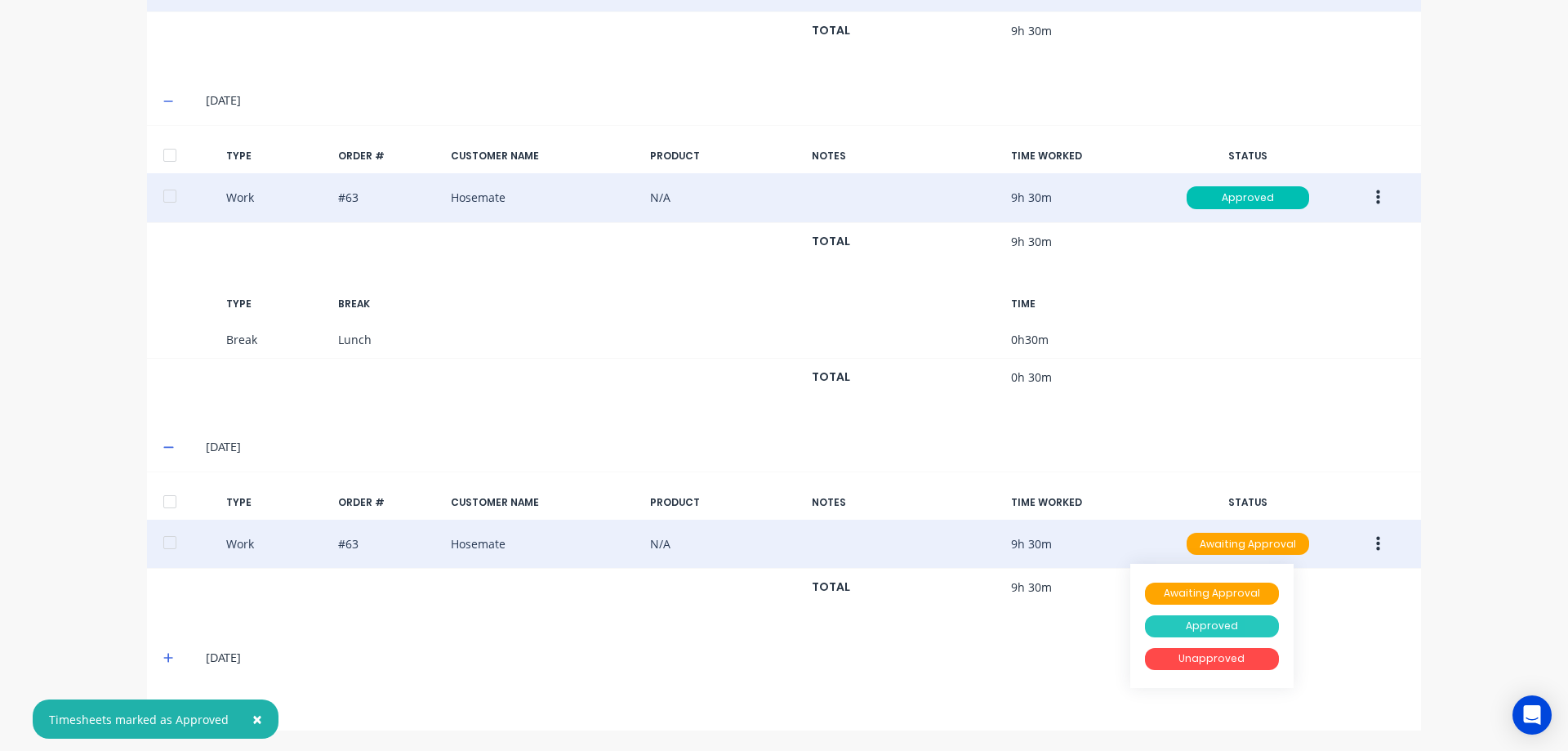
click at [1181, 622] on div "Approved" at bounding box center [1212, 626] width 134 height 23
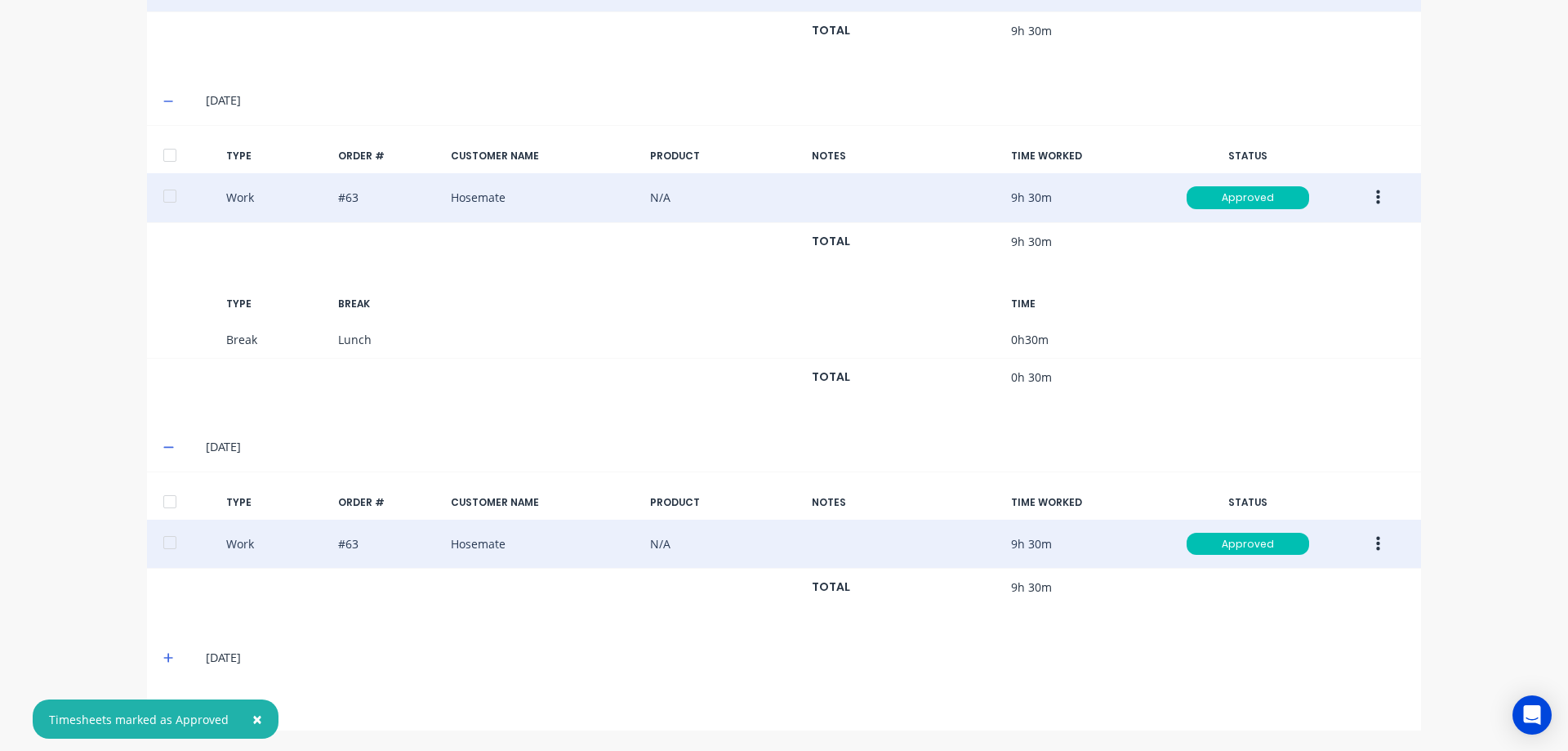
click at [166, 656] on icon at bounding box center [168, 657] width 10 height 11
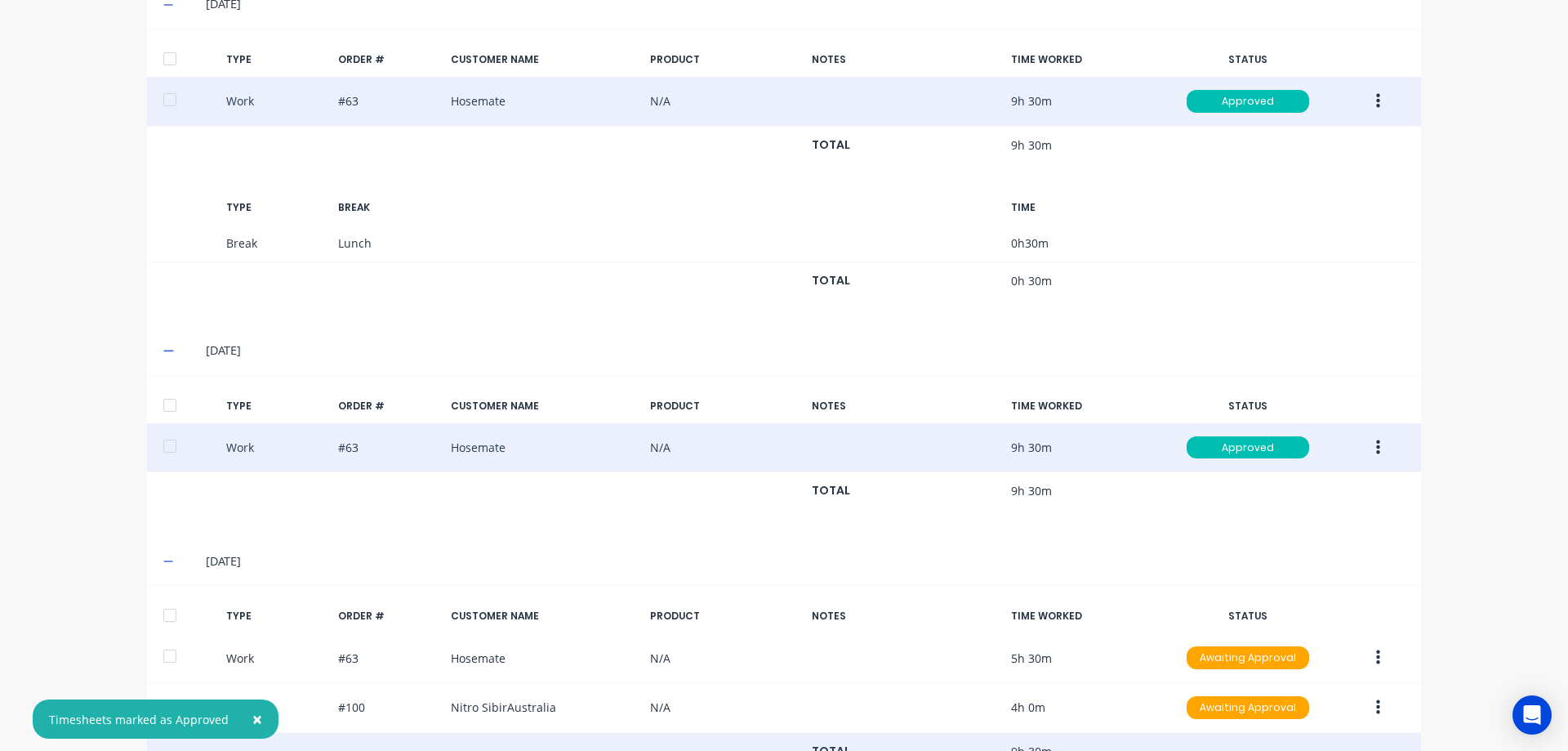
scroll to position [929, 0]
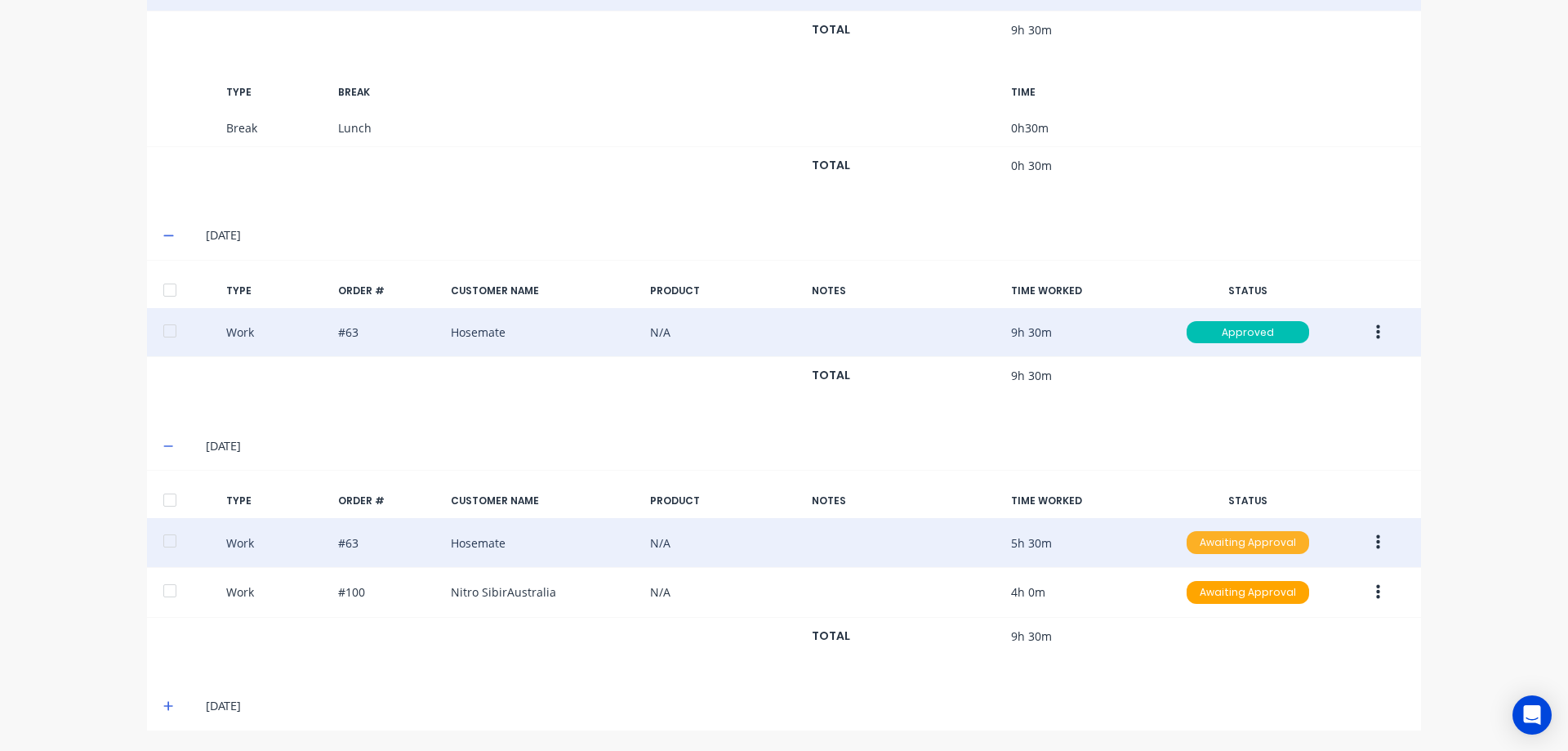
click at [1290, 536] on div "Awaiting Approval" at bounding box center [1247, 542] width 123 height 23
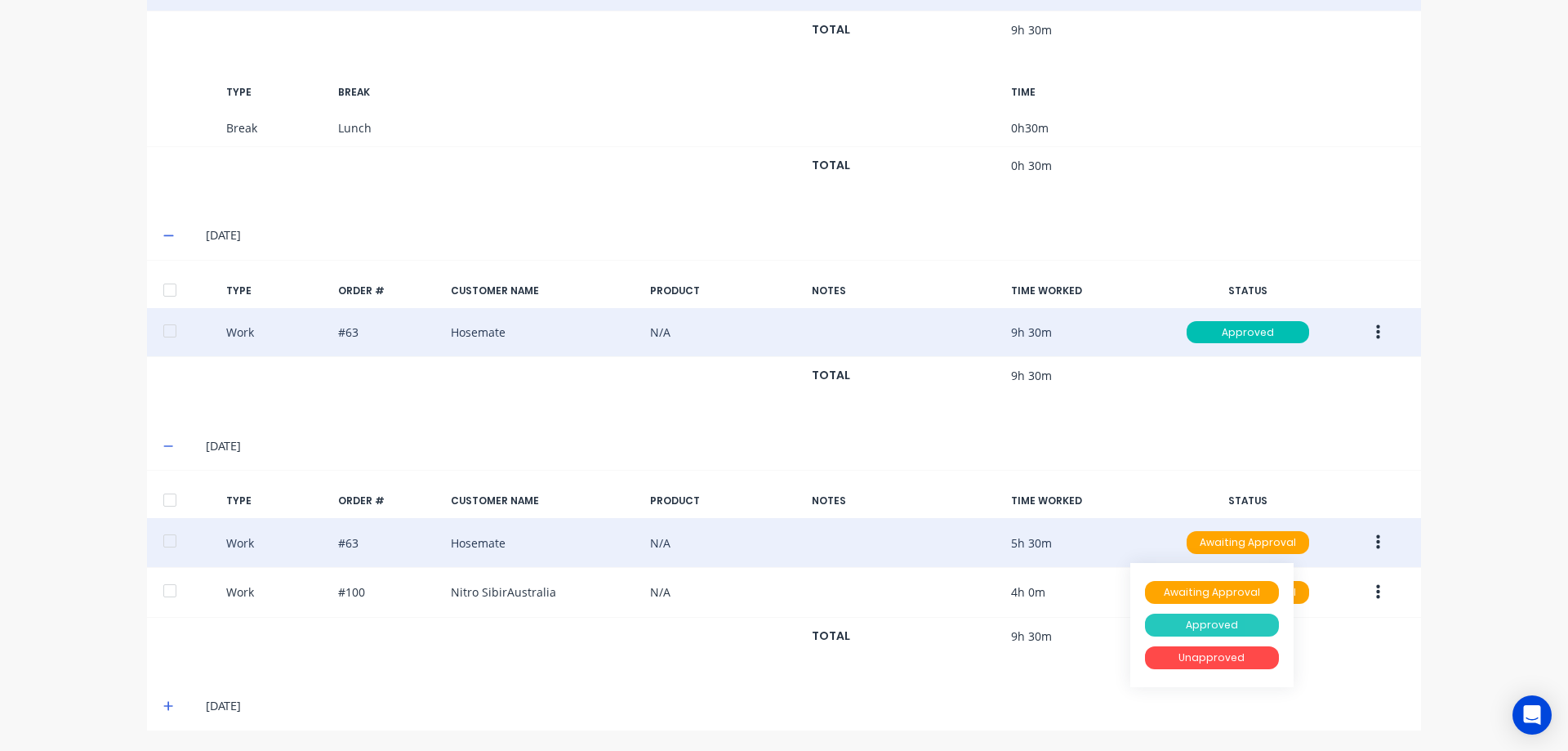
click at [1231, 619] on div "Approved" at bounding box center [1212, 624] width 134 height 23
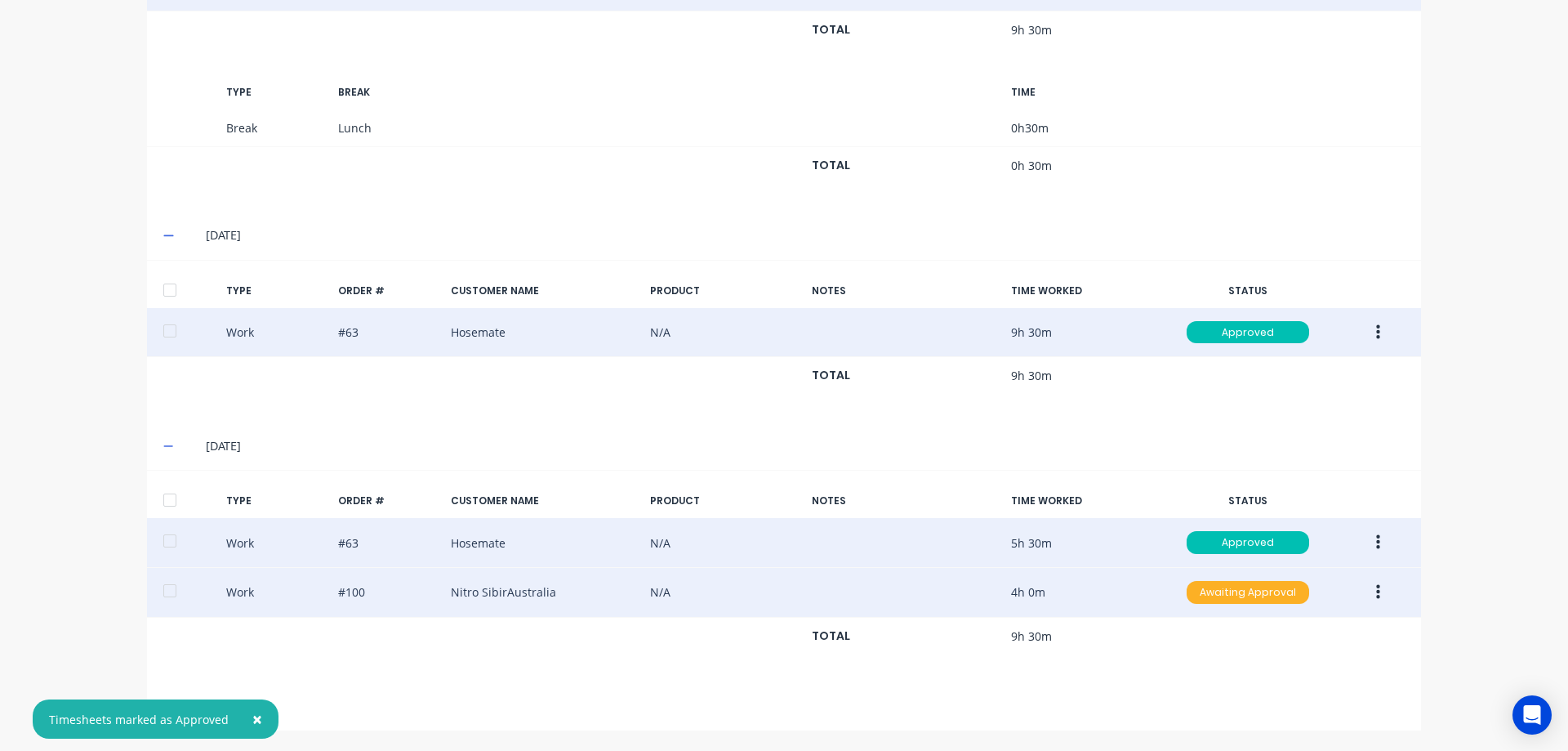
click at [1241, 593] on div "Awaiting Approval" at bounding box center [1247, 593] width 123 height 23
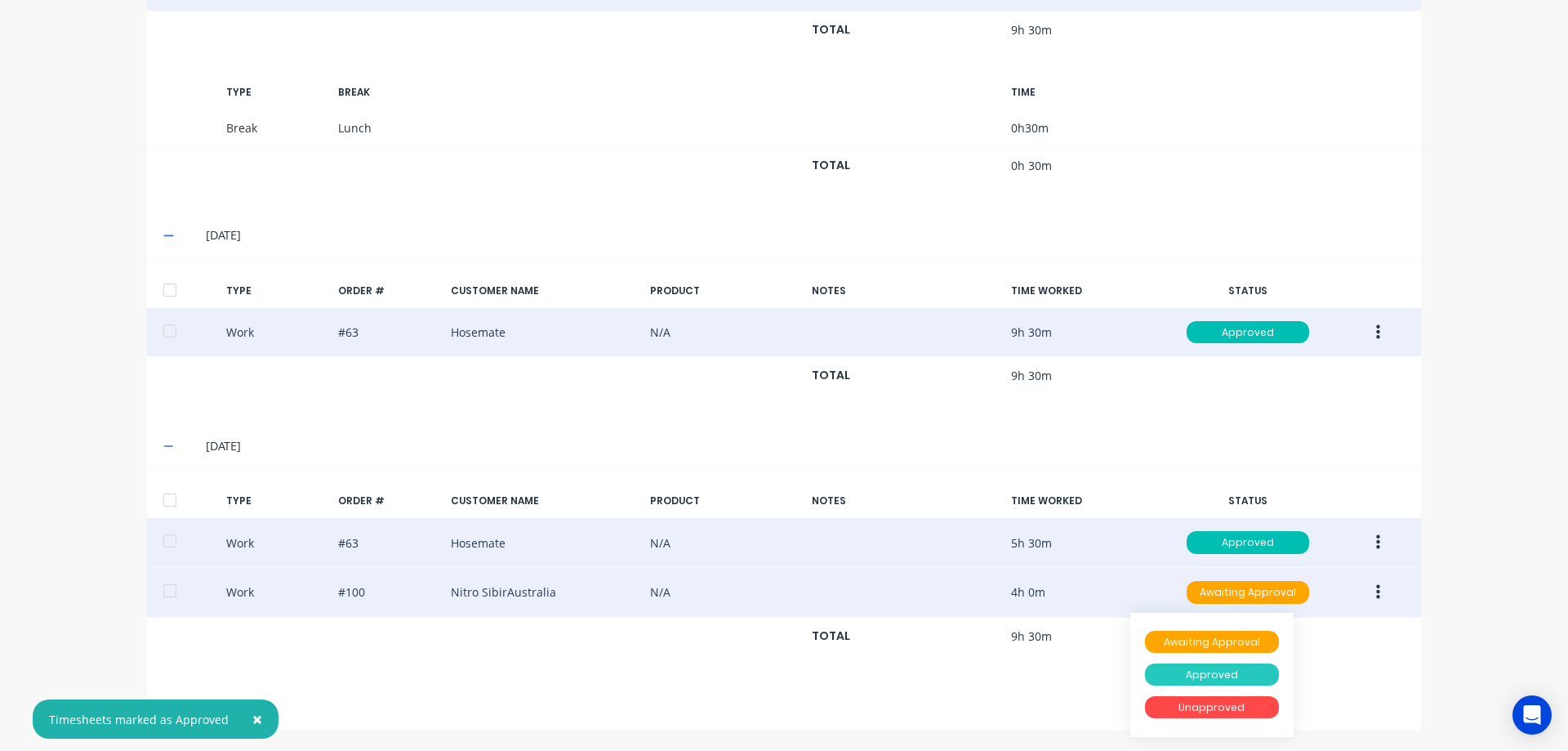
click at [1213, 668] on div "Approved" at bounding box center [1212, 675] width 134 height 23
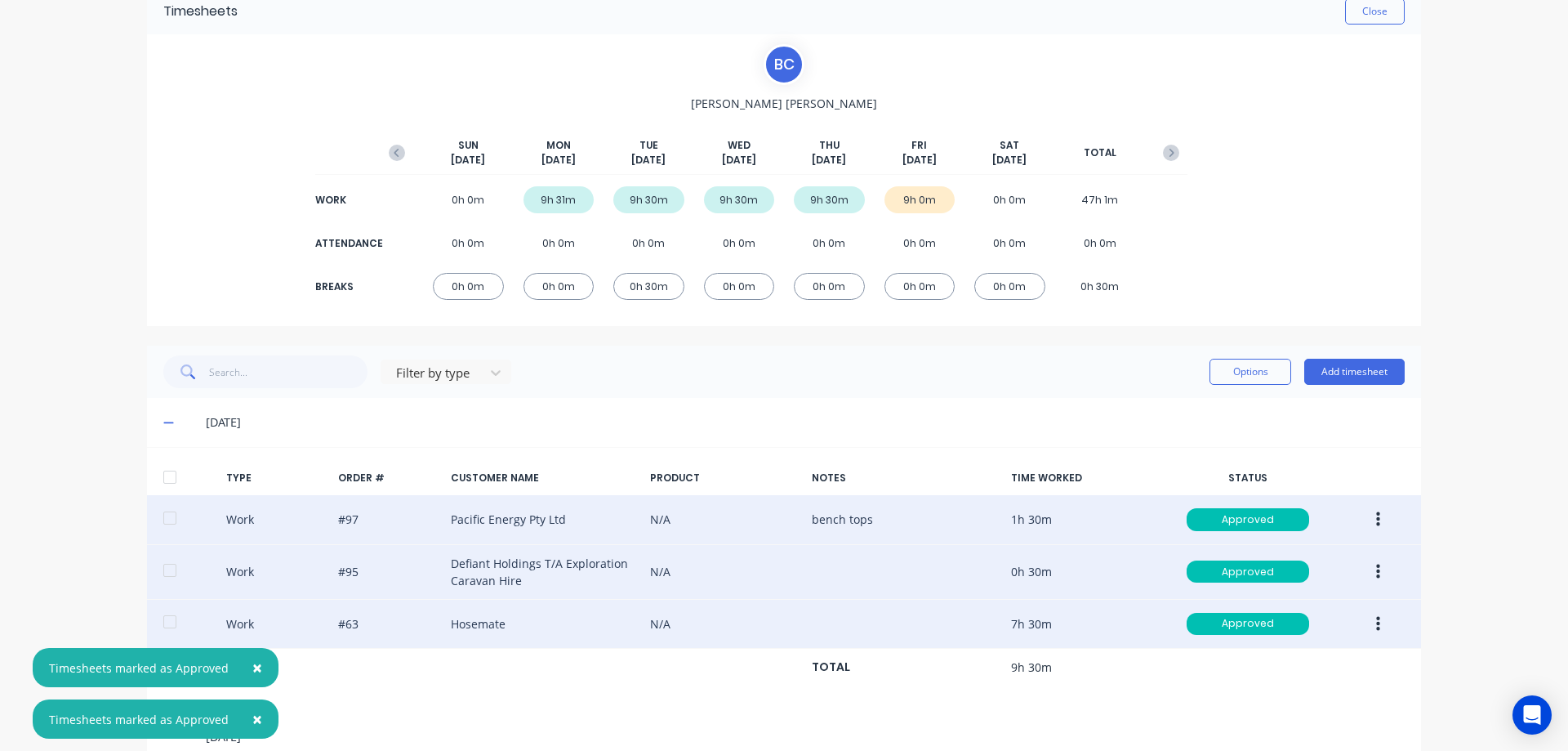
scroll to position [82, 0]
click at [1168, 154] on icon "button" at bounding box center [1171, 151] width 16 height 16
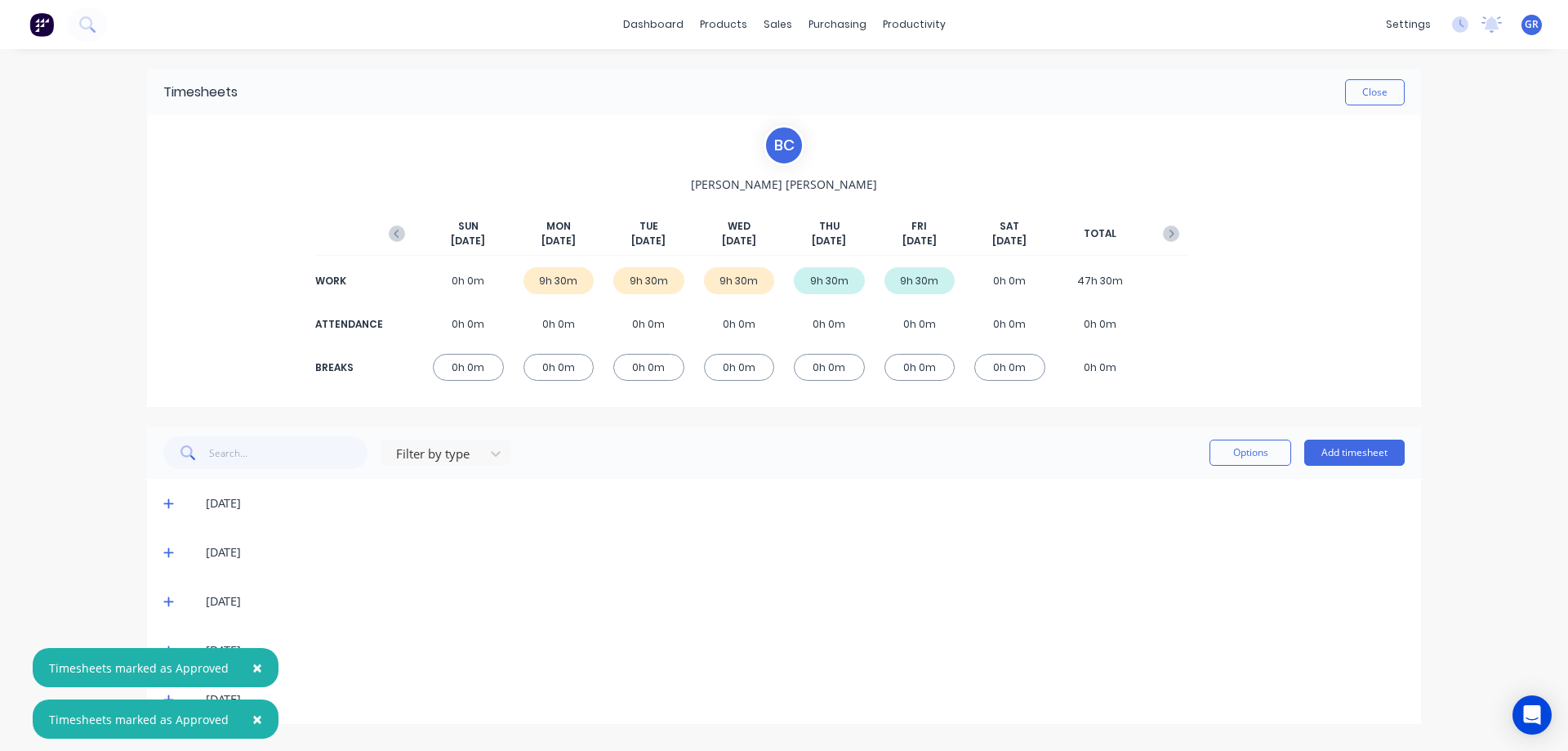
scroll to position [0, 0]
click at [395, 231] on icon "button" at bounding box center [396, 233] width 16 height 16
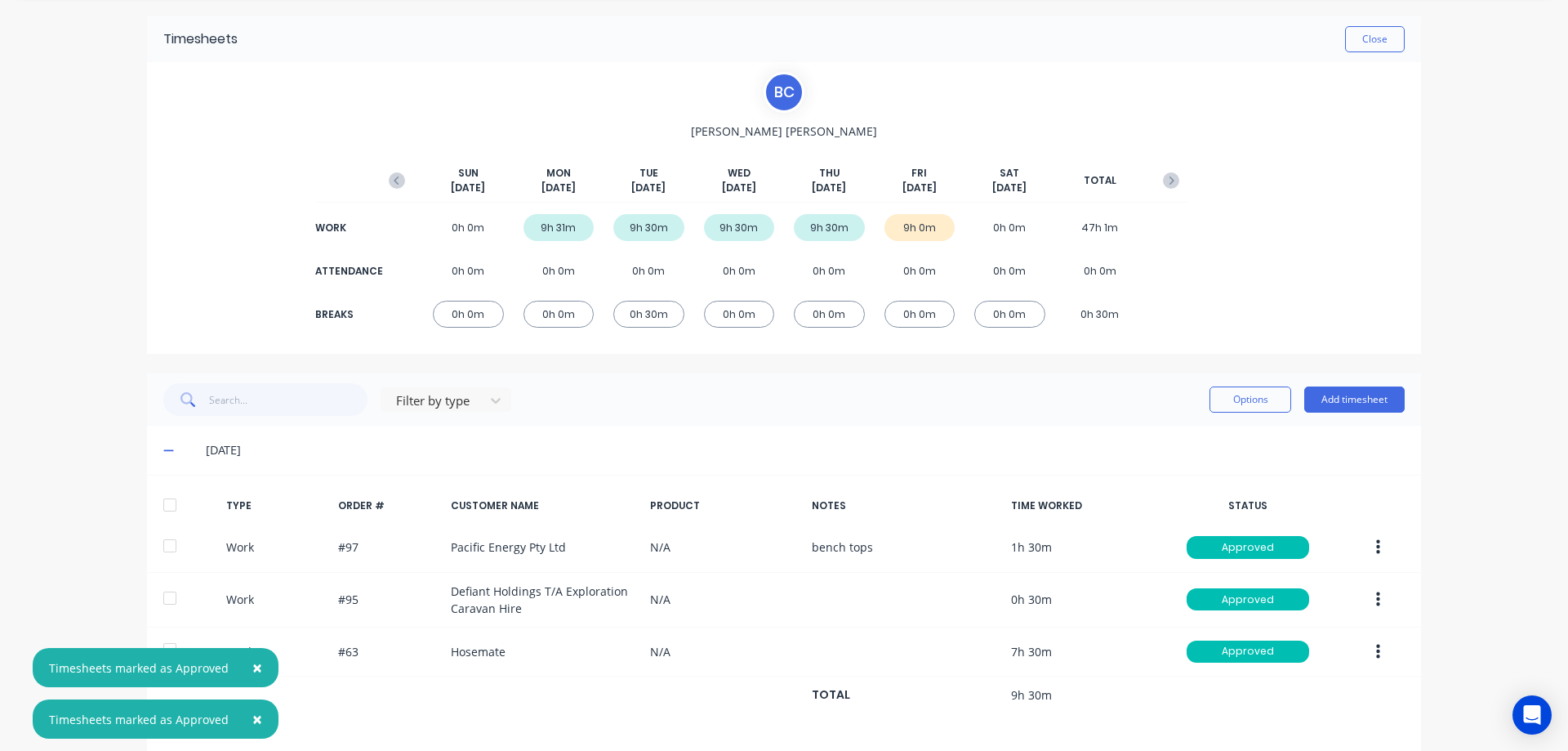
scroll to position [82, 0]
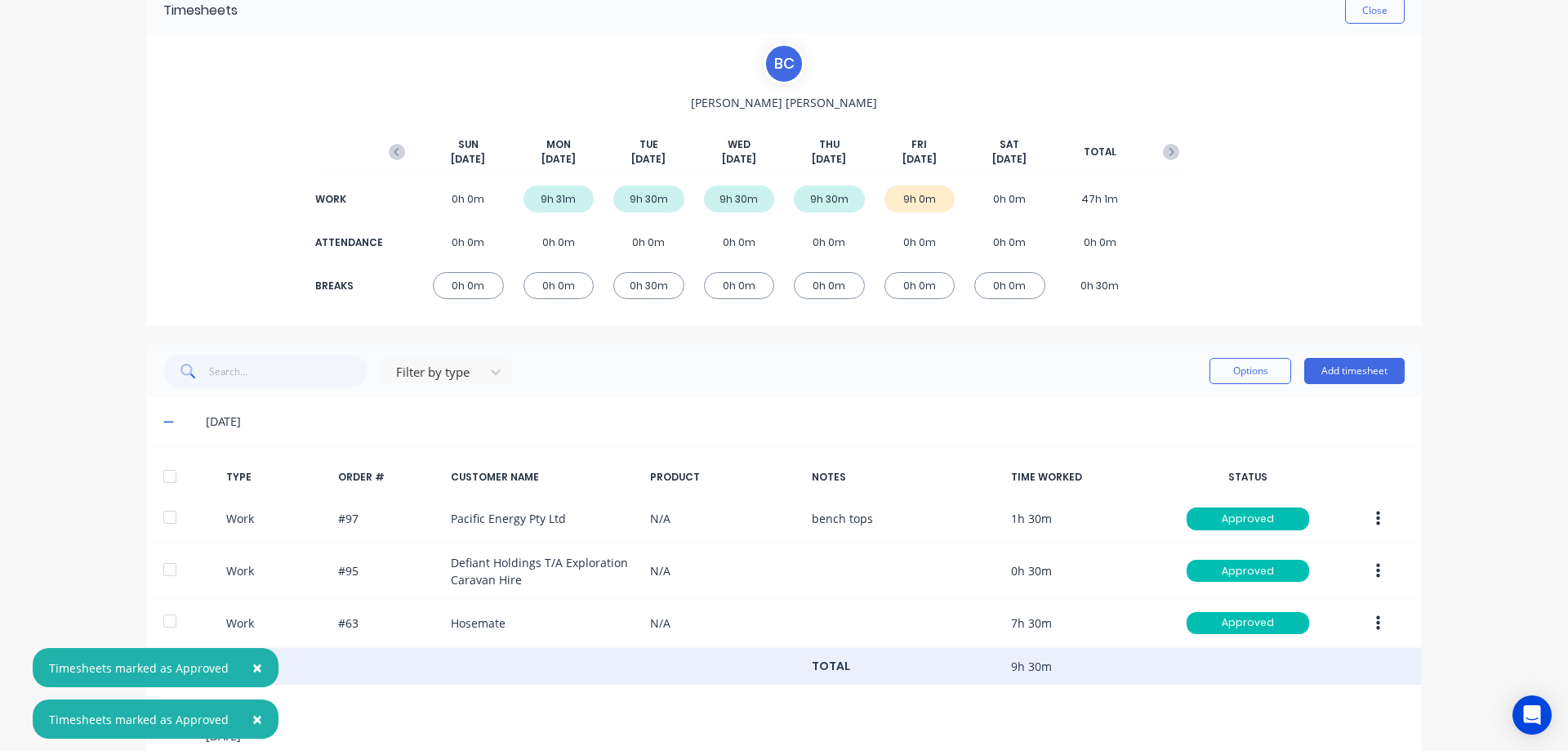
click at [256, 664] on div "TOTAL 9h 30m" at bounding box center [784, 667] width 1274 height 38
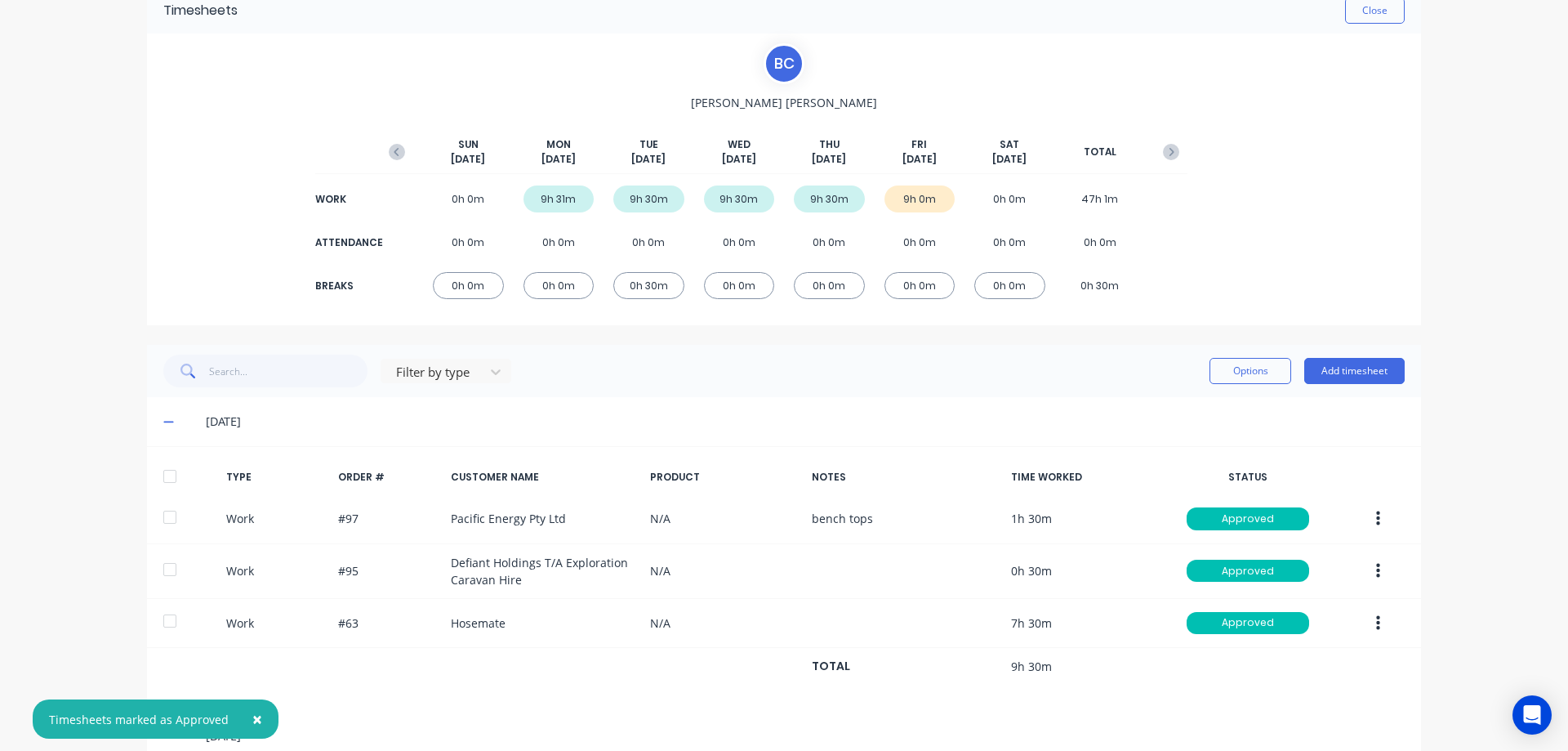
click at [252, 716] on span "×" at bounding box center [257, 719] width 9 height 23
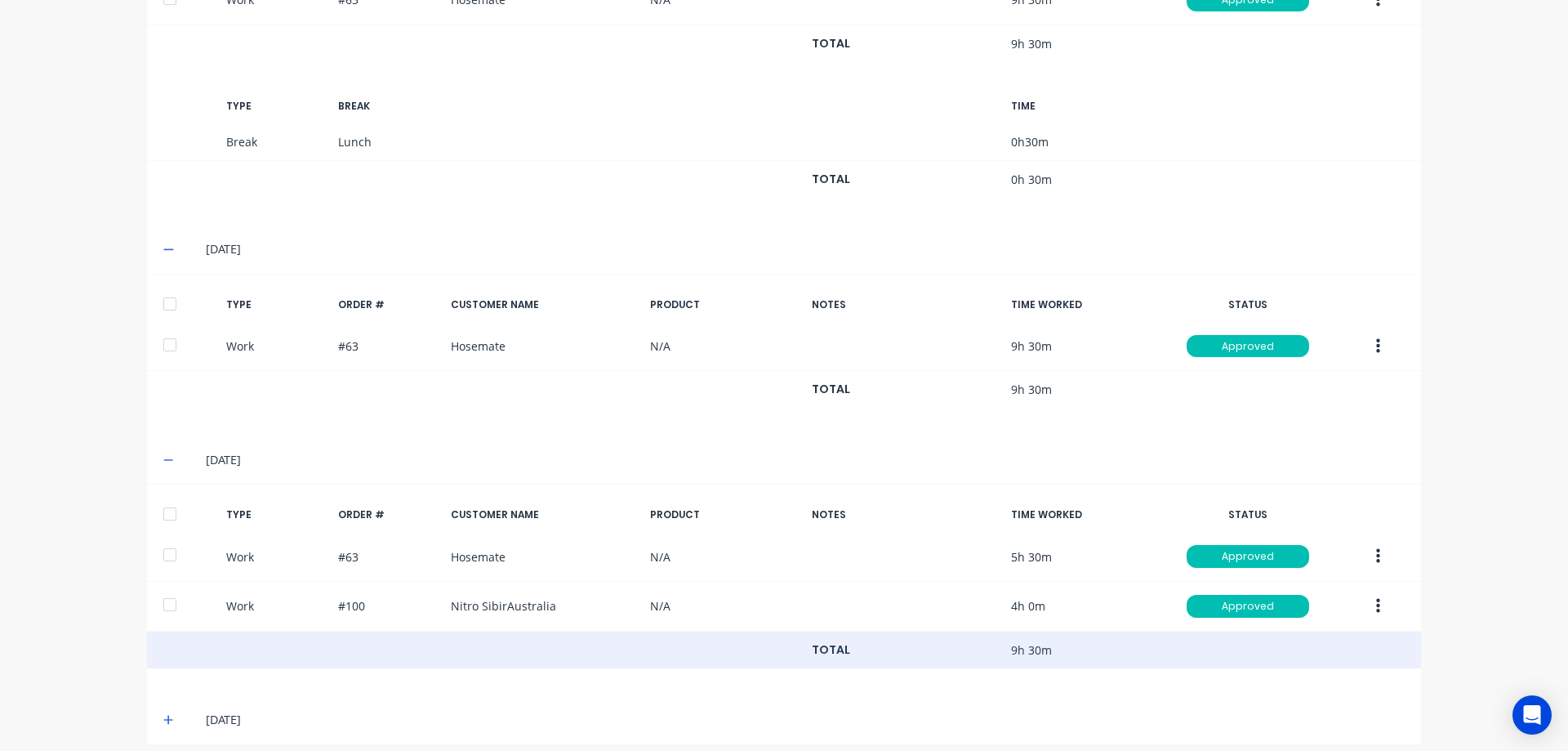
scroll to position [929, 0]
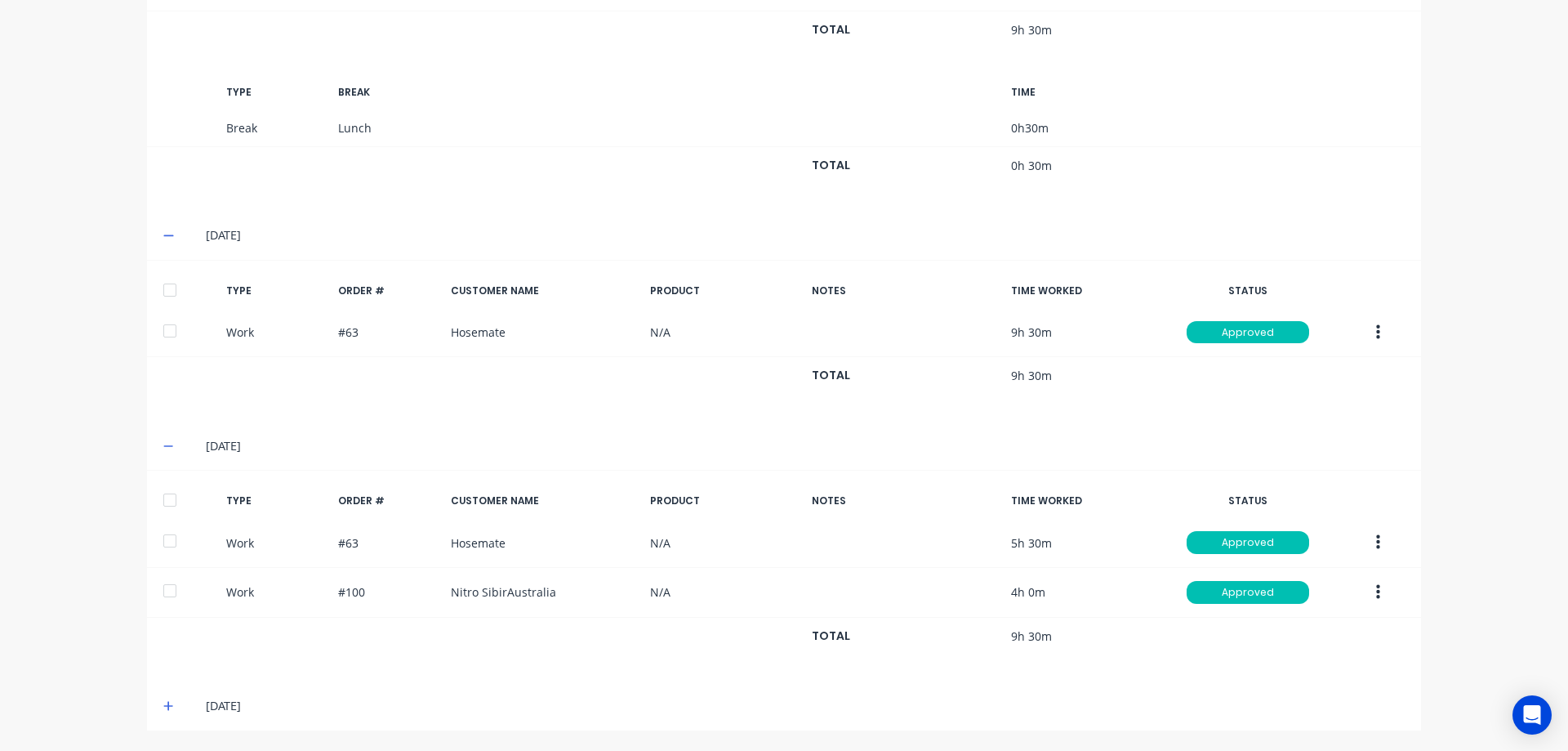
click at [163, 703] on icon at bounding box center [168, 706] width 10 height 11
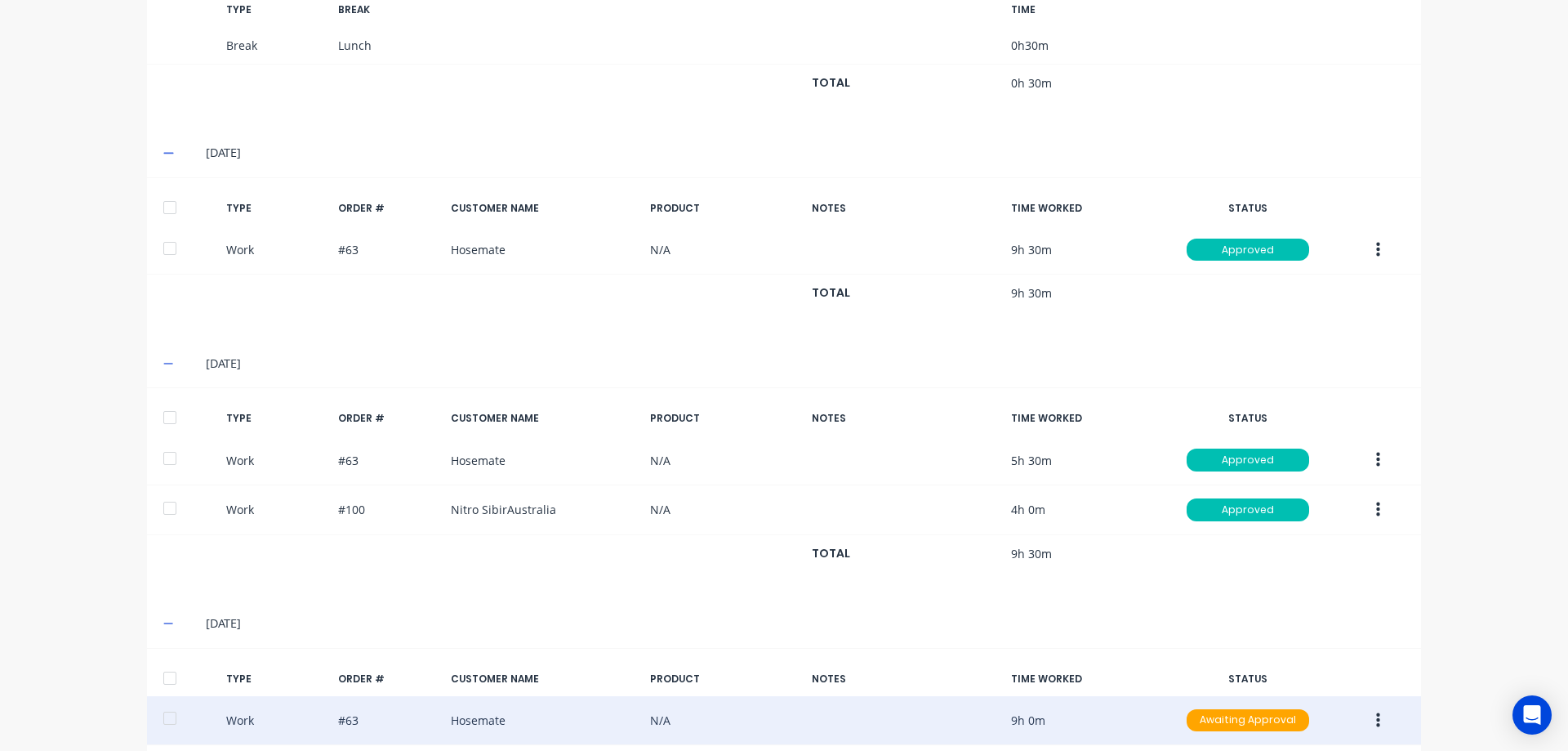
scroll to position [1089, 0]
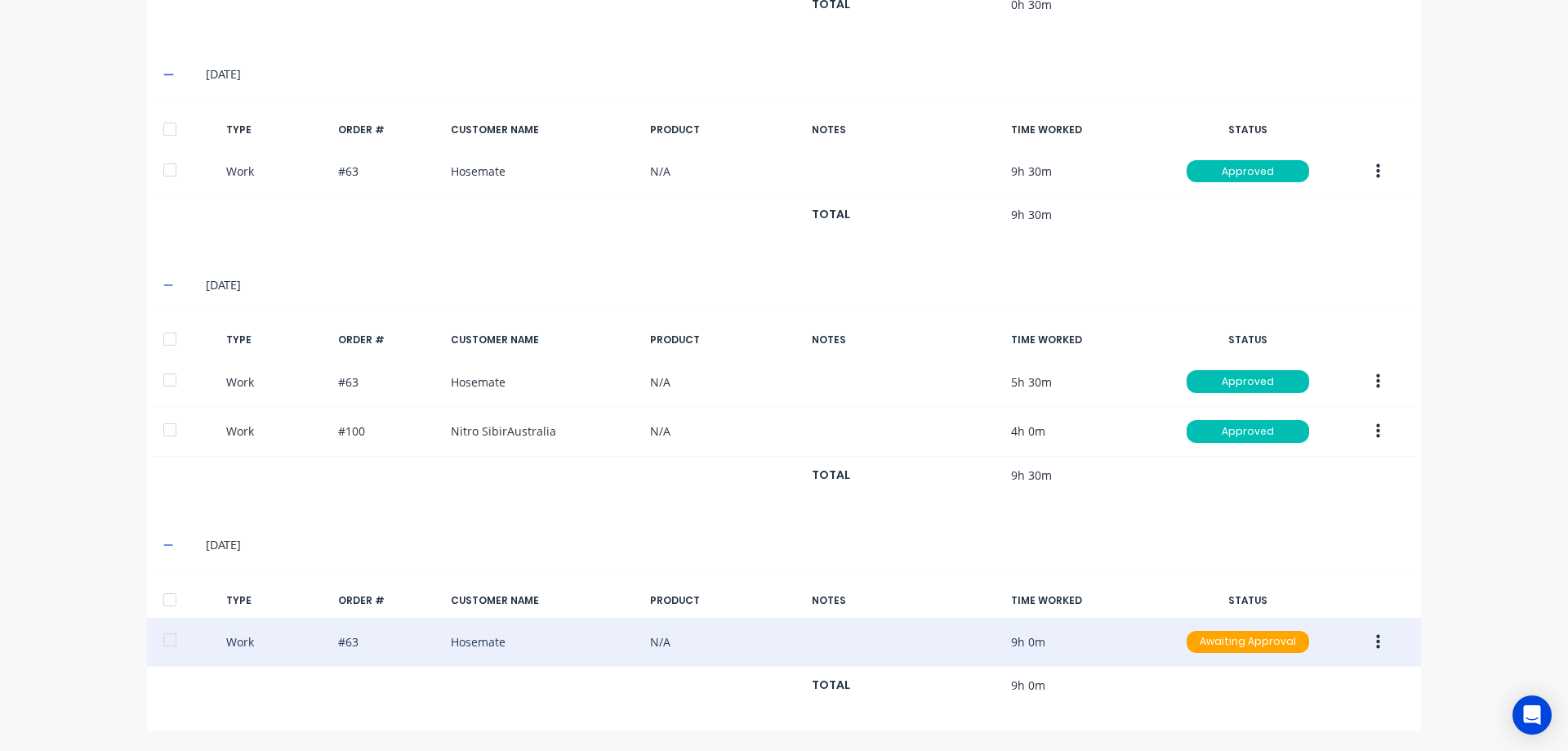
click at [1376, 638] on icon "button" at bounding box center [1378, 641] width 4 height 18
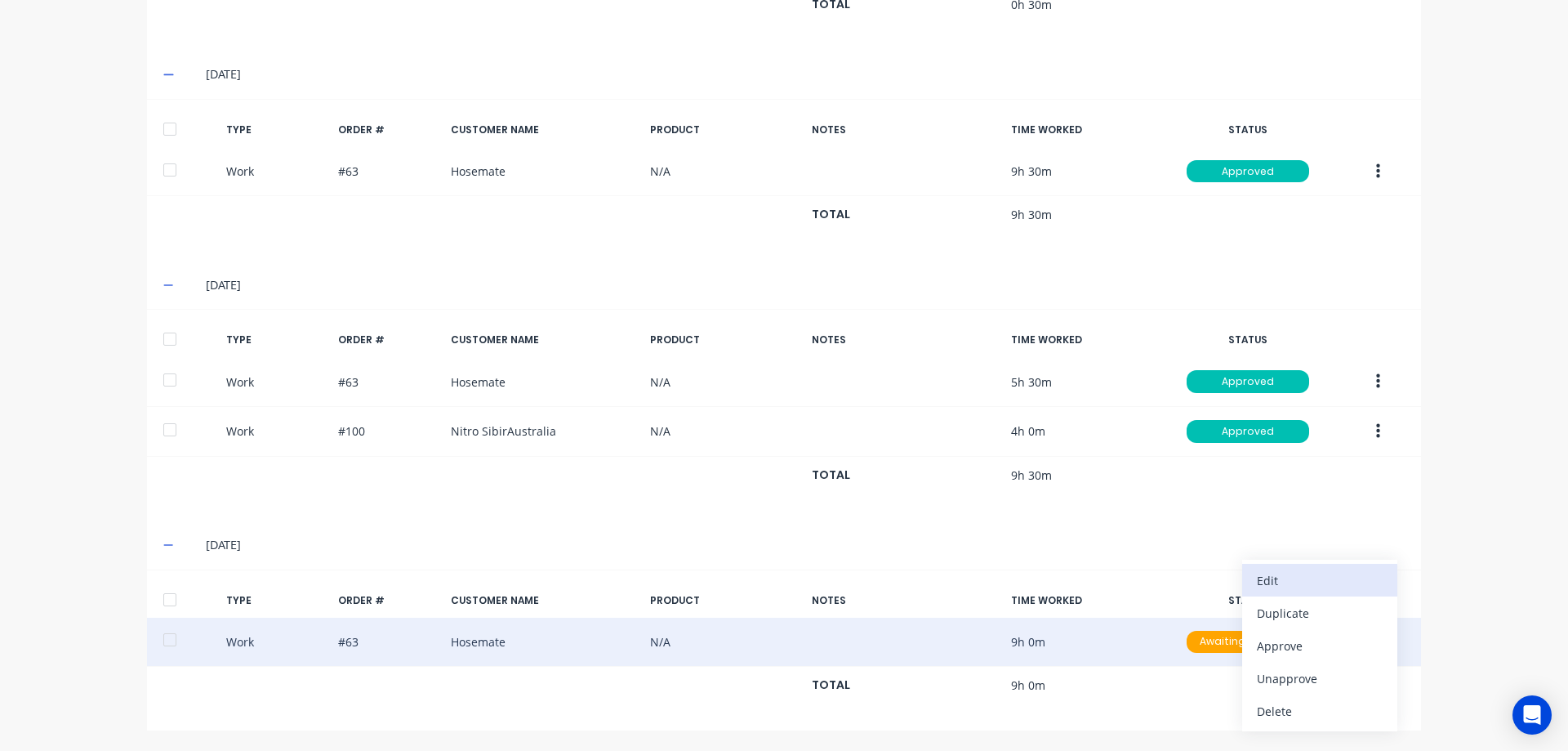
click at [1285, 581] on div "Edit" at bounding box center [1320, 579] width 126 height 23
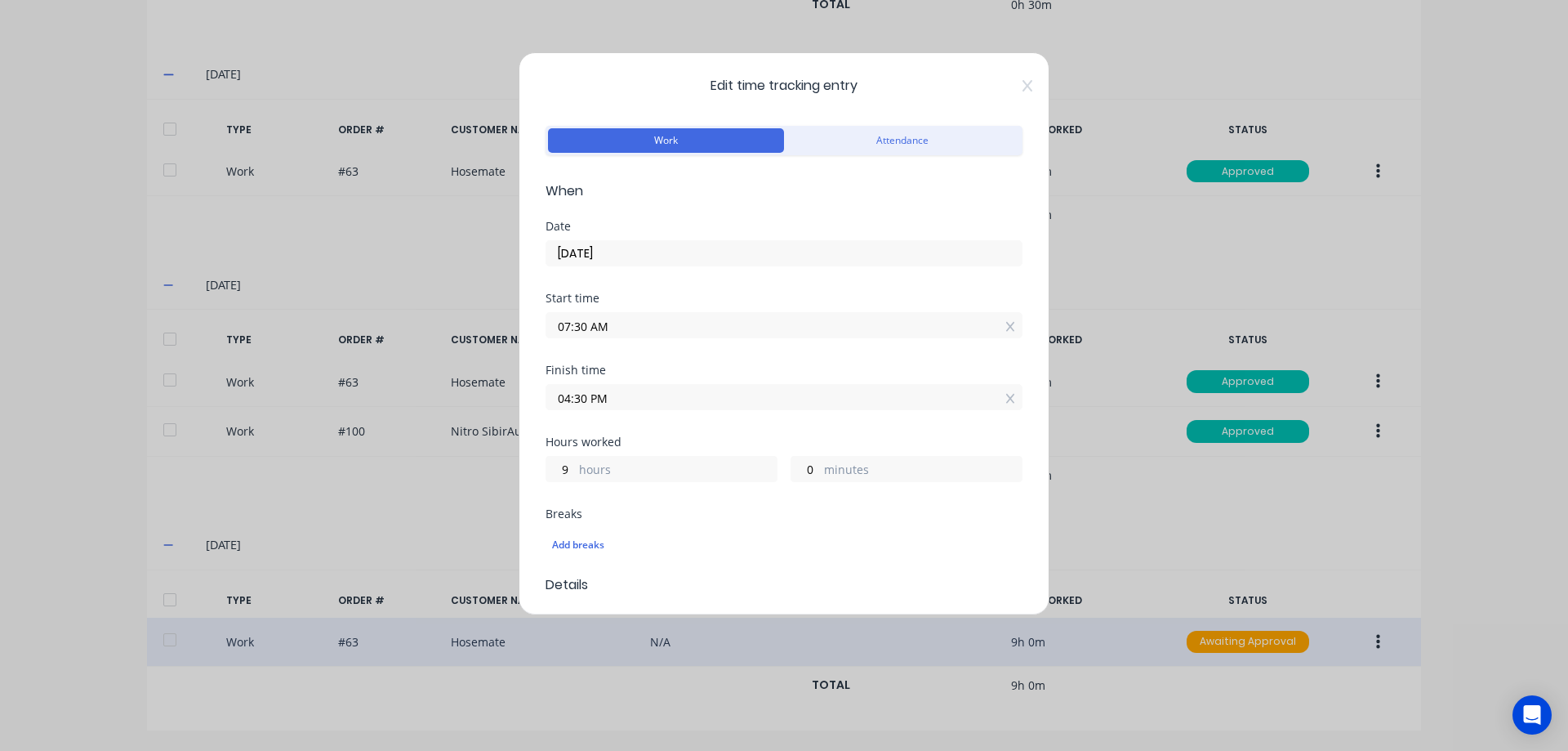
click at [210, 503] on div "Edit time tracking entry Work Attendance When Date [DATE] Start time 07:30 AM F…" at bounding box center [784, 375] width 1568 height 751
click at [1014, 93] on div "Edit time tracking entry Work Attendance When Date [DATE] Start time 07:30 AM F…" at bounding box center [784, 334] width 530 height 563
click at [1023, 91] on icon at bounding box center [1027, 86] width 9 height 13
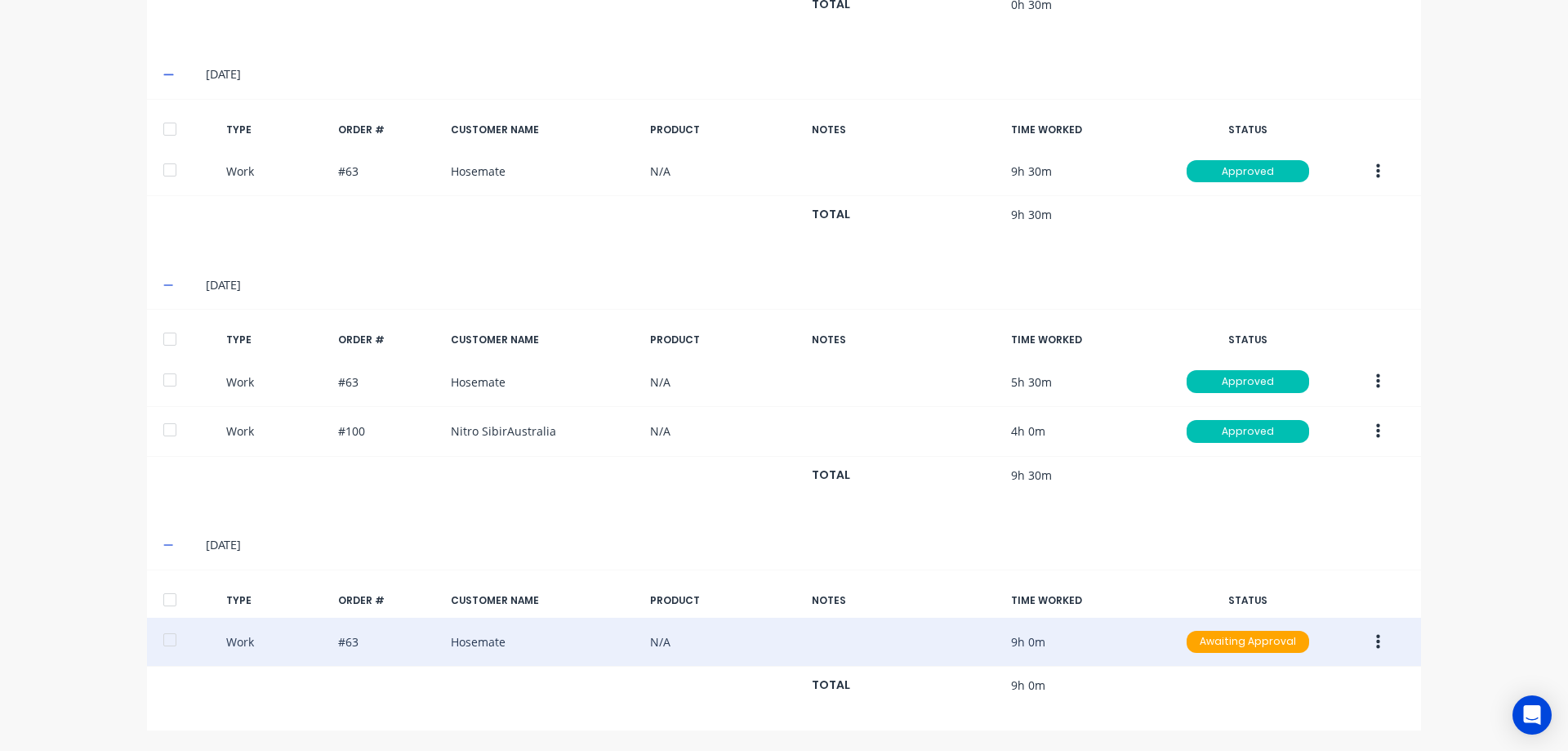
drag, startPoint x: 1001, startPoint y: 91, endPoint x: 927, endPoint y: 127, distance: 82.3
drag, startPoint x: 927, startPoint y: 127, endPoint x: 409, endPoint y: 504, distance: 640.7
click at [409, 504] on div "TYPE ORDER # CUSTOMER NAME PRODUCT NOTES TIME WORKED STATUS Work #63 Hosemate N…" at bounding box center [784, 414] width 1274 height 184
click at [1376, 640] on icon "button" at bounding box center [1378, 641] width 4 height 18
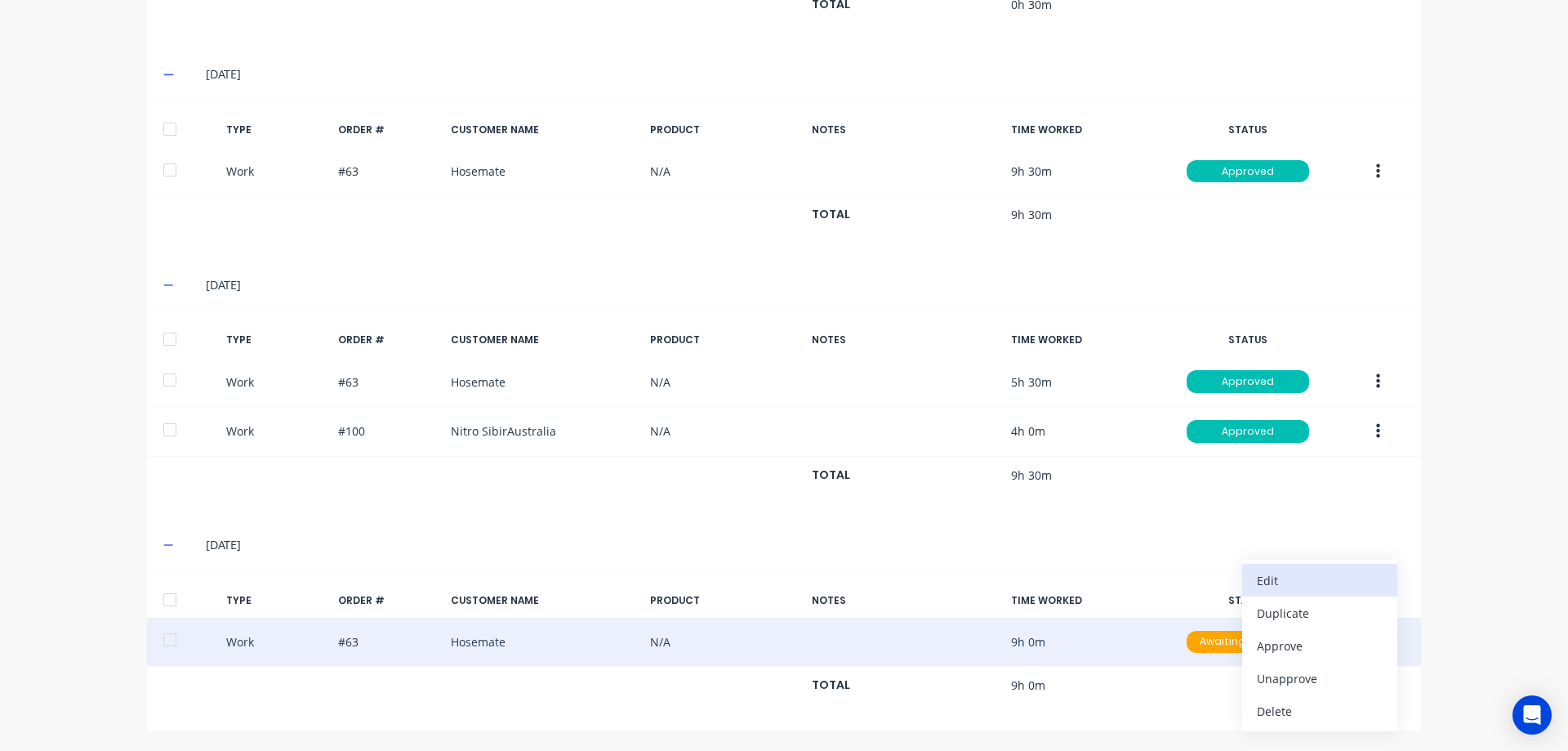
click at [1272, 579] on div "Edit" at bounding box center [1320, 579] width 126 height 23
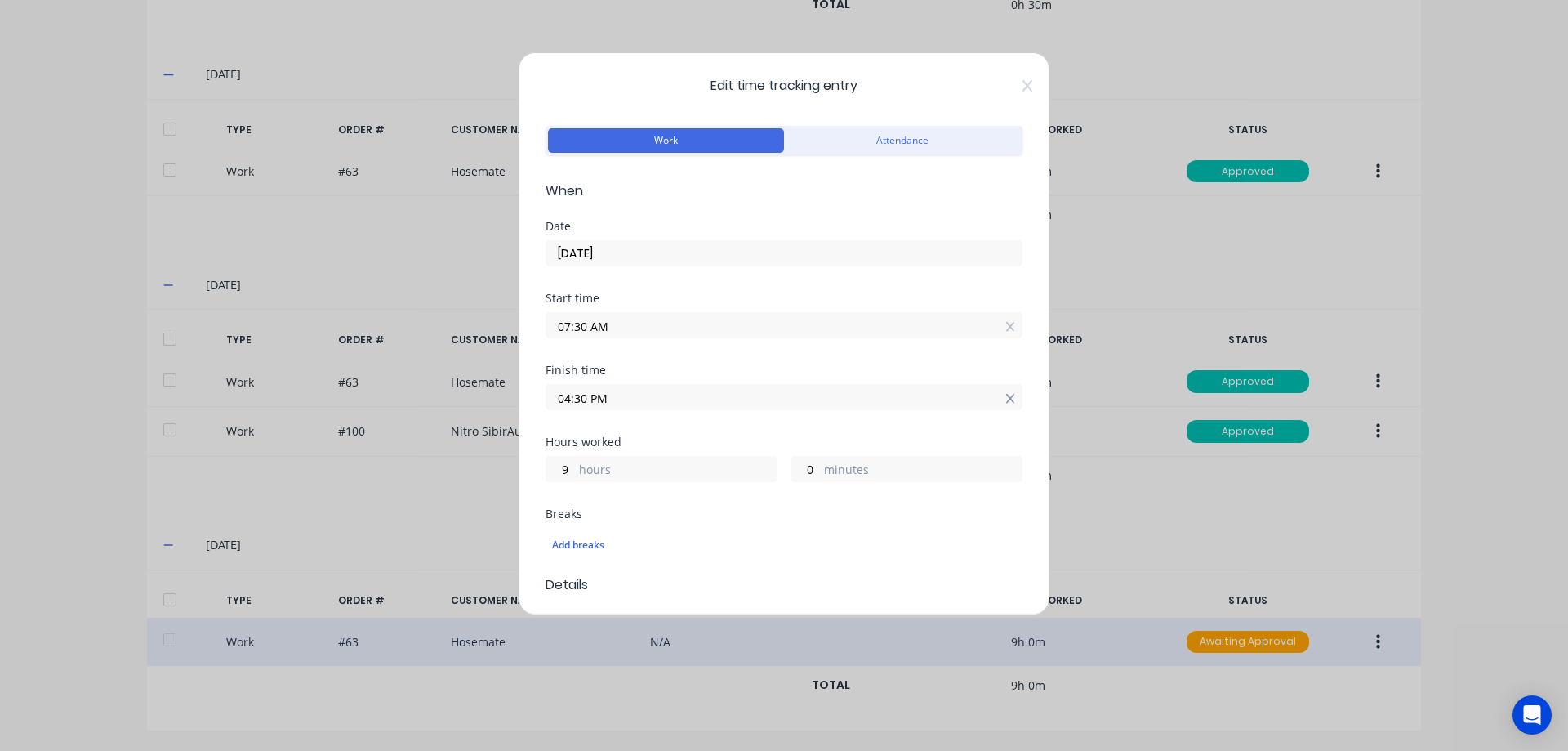
click at [1007, 401] on icon at bounding box center [1011, 398] width 9 height 11
click at [586, 397] on input at bounding box center [784, 397] width 475 height 24
type input "11:38 AM"
type input "4"
type input "8"
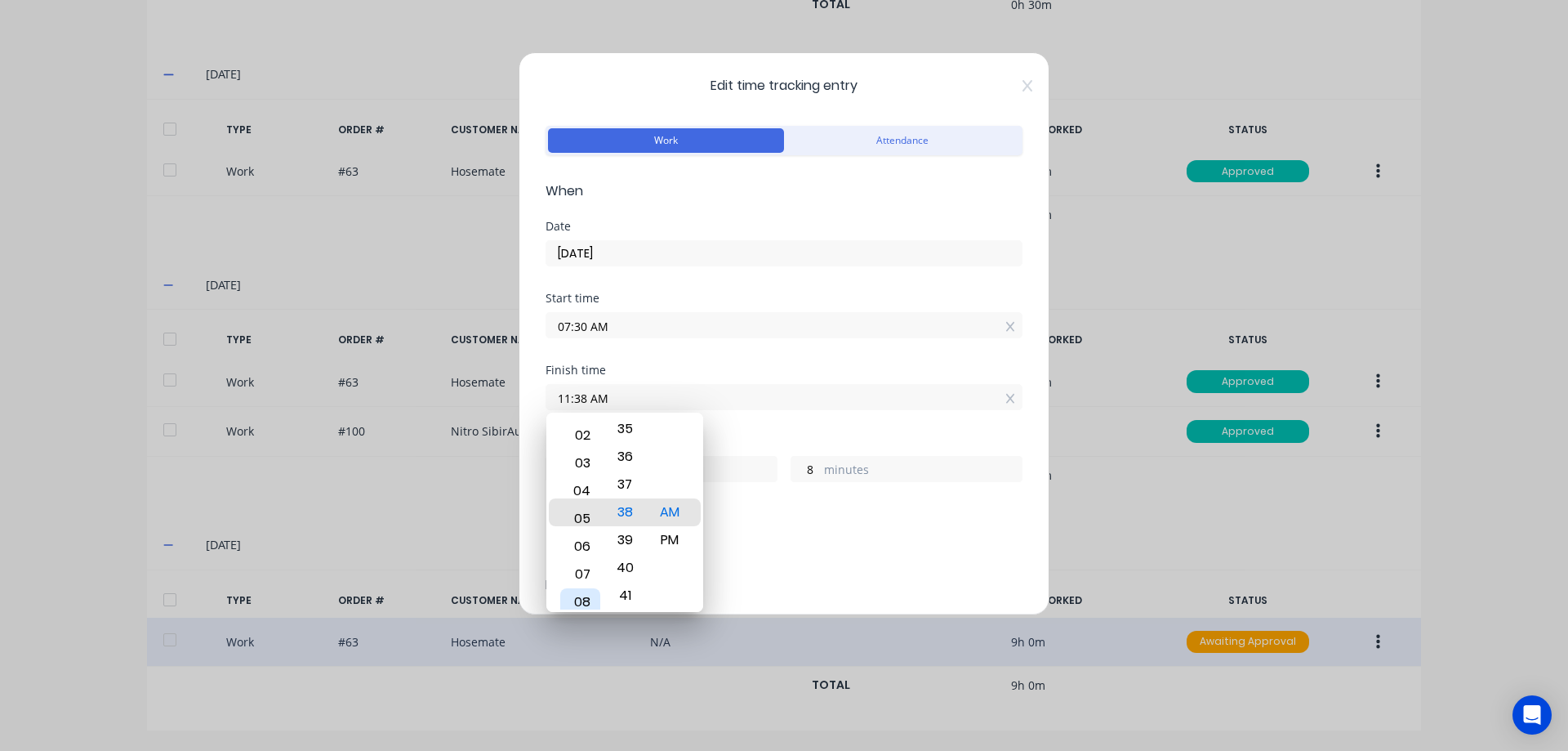
drag, startPoint x: 577, startPoint y: 449, endPoint x: 586, endPoint y: 596, distance: 147.3
click at [587, 602] on div "08" at bounding box center [580, 602] width 40 height 28
type input "05:38 AM"
type input "22"
drag, startPoint x: 631, startPoint y: 445, endPoint x: 641, endPoint y: 652, distance: 207.2
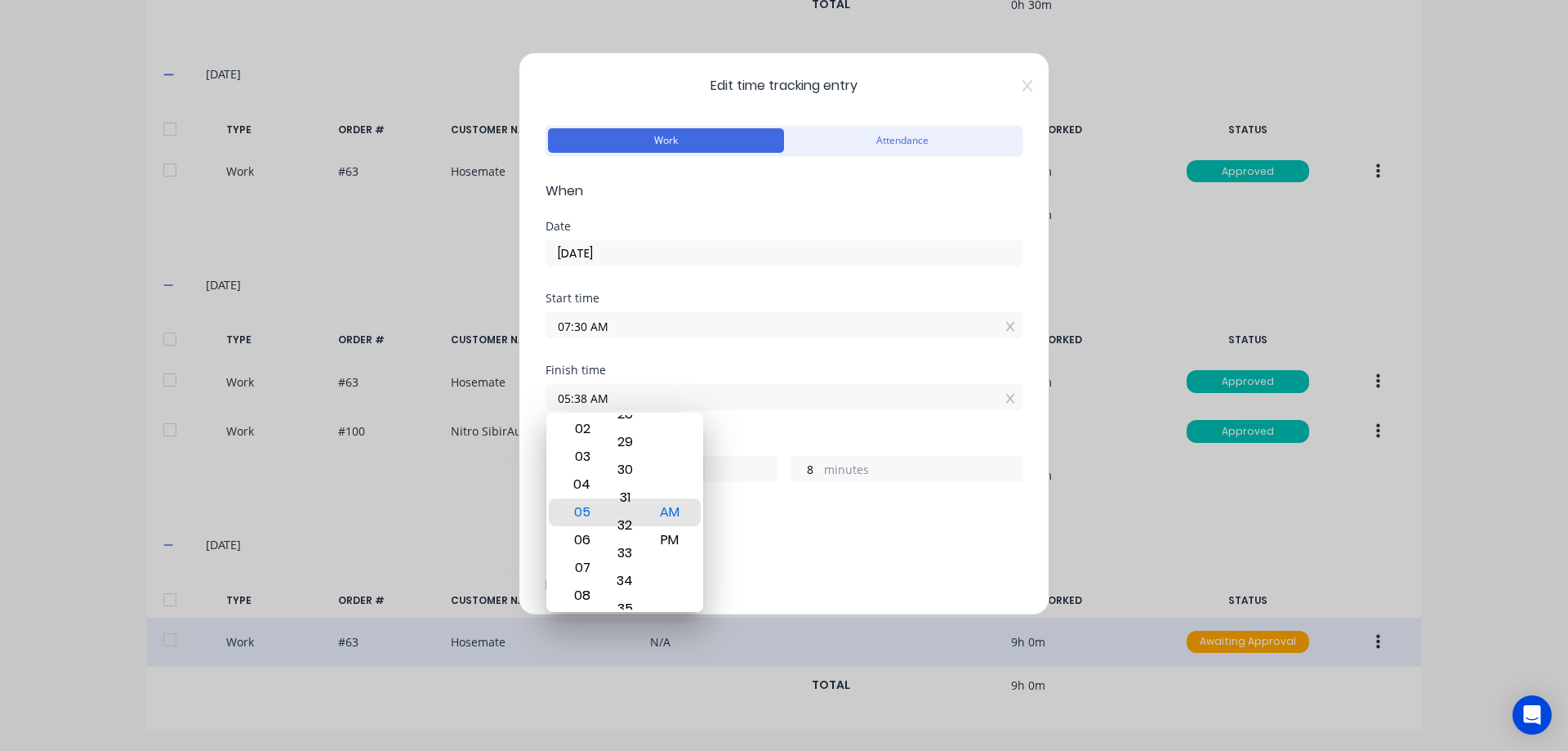
click at [648, 647] on body "dashboard products sales purchasing productivity dashboard products Product Cat…" at bounding box center [784, 375] width 1568 height 751
type input "05:30 AM"
type input "0"
drag, startPoint x: 617, startPoint y: 492, endPoint x: 632, endPoint y: 581, distance: 90.3
click at [632, 581] on div "28" at bounding box center [625, 582] width 40 height 28
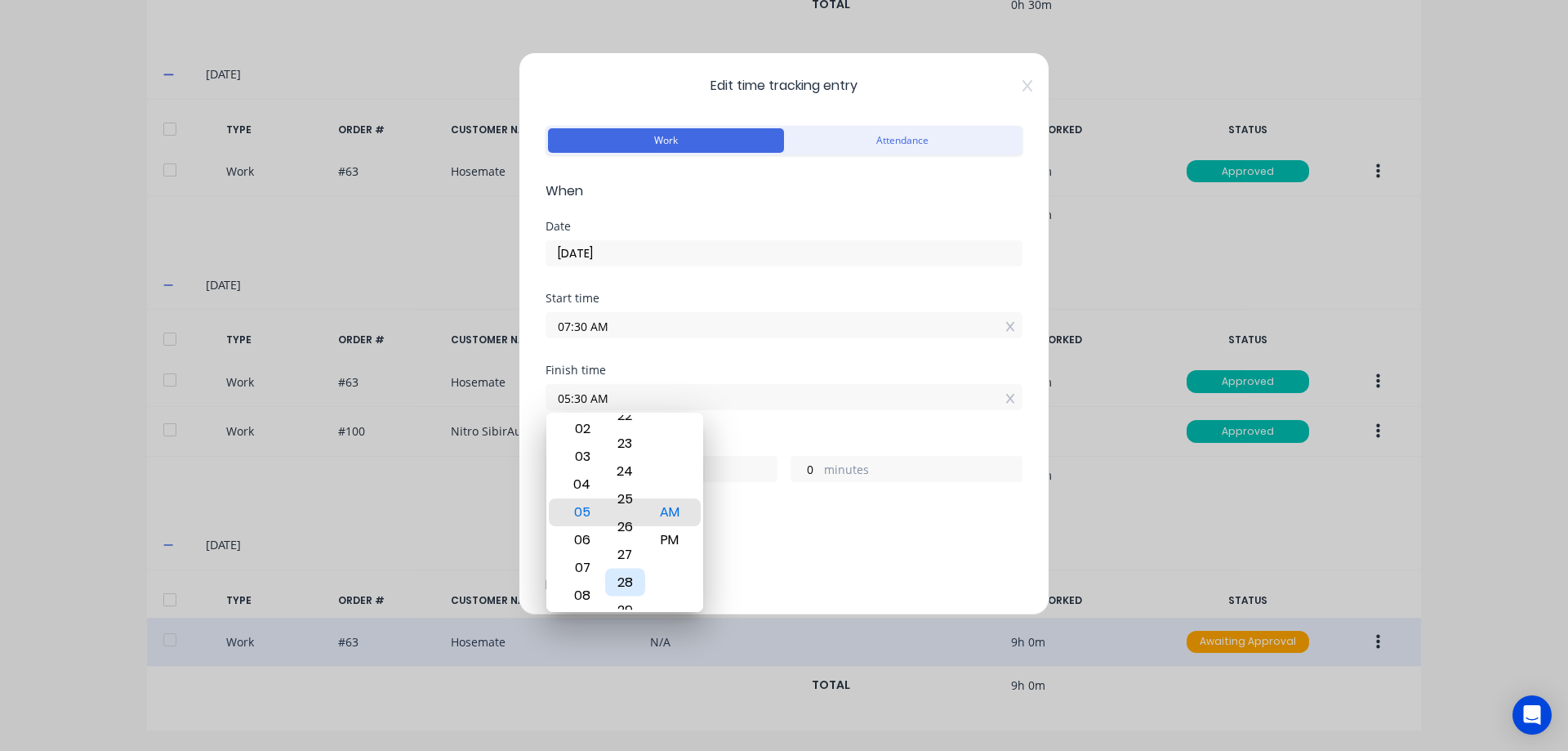
type input "05:25 AM"
type input "21"
type input "55"
drag, startPoint x: 617, startPoint y: 441, endPoint x: 633, endPoint y: 563, distance: 123.0
click at [635, 449] on div "22" at bounding box center [625, 436] width 40 height 28
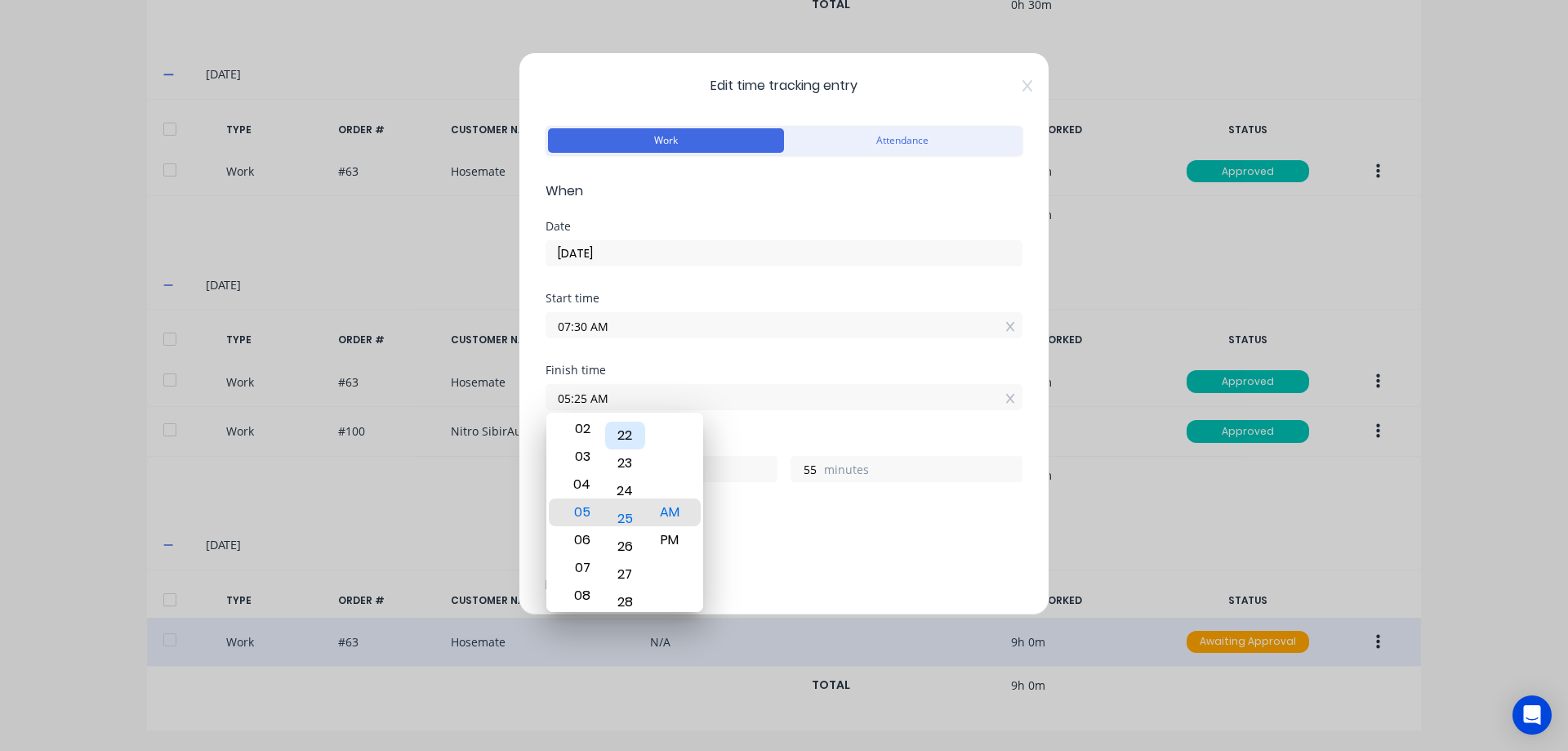
type input "05:20 AM"
type input "50"
drag, startPoint x: 633, startPoint y: 543, endPoint x: 638, endPoint y: 564, distance: 21.6
click at [638, 560] on div "18" at bounding box center [625, 546] width 40 height 28
type input "05:16 AM"
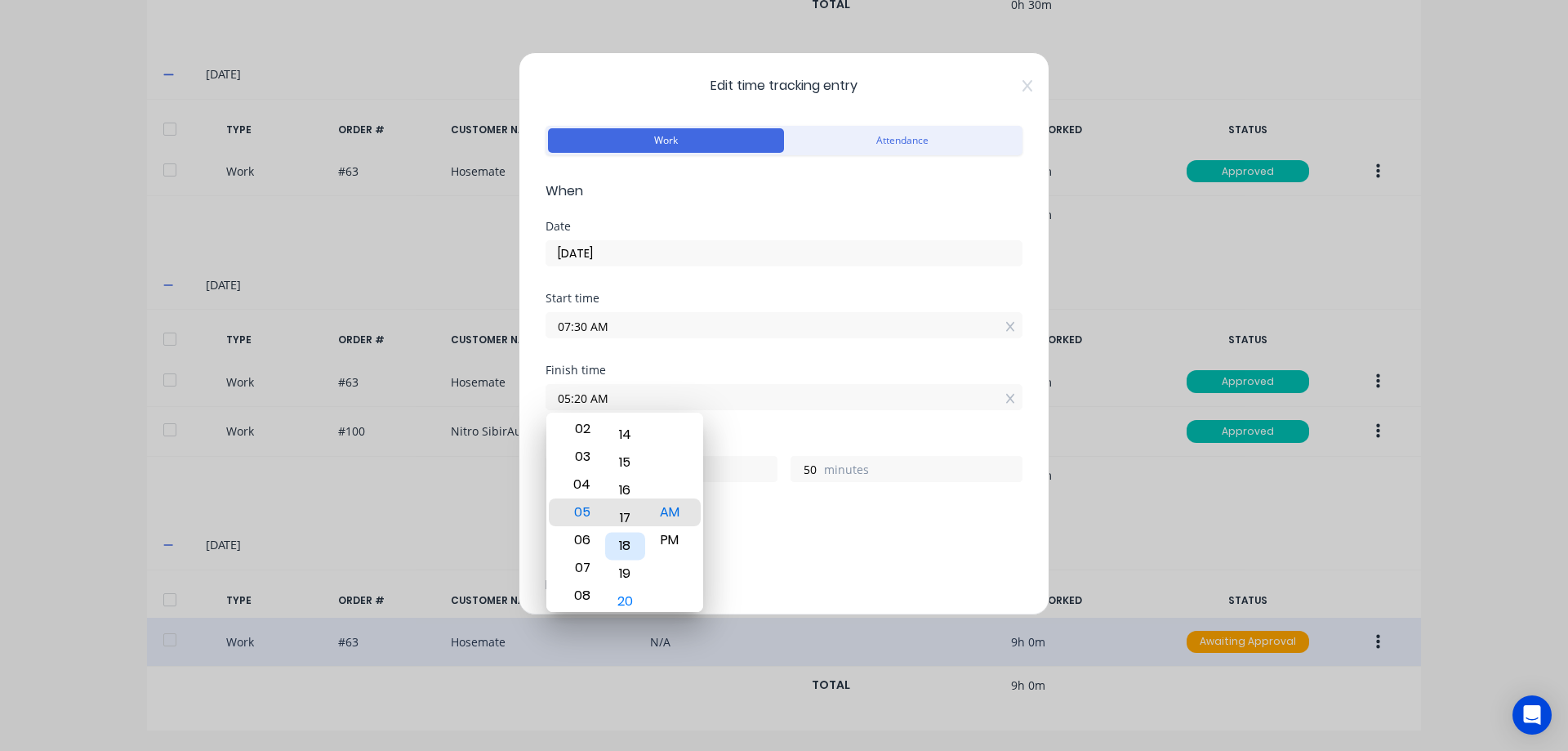
type input "46"
drag, startPoint x: 638, startPoint y: 445, endPoint x: 647, endPoint y: 578, distance: 133.3
click at [648, 578] on div "12 01 02 03 04 05 06 07 08 09 10 11 00 01 02 03 04 05 06 07 08 09 10 11 12 13 1…" at bounding box center [624, 512] width 157 height 200
type input "05:11 AM"
type input "41"
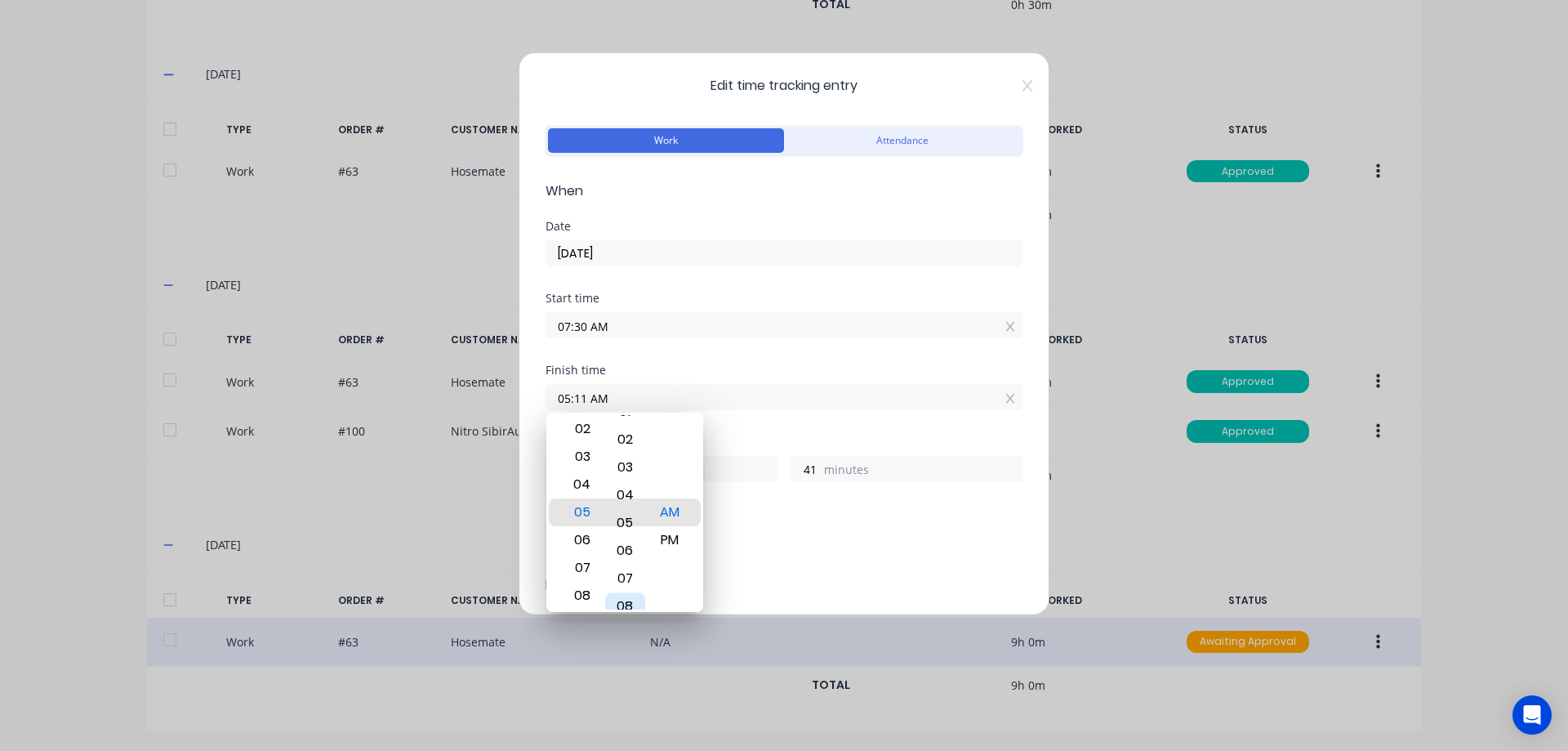
drag, startPoint x: 627, startPoint y: 466, endPoint x: 643, endPoint y: 595, distance: 130.0
click at [643, 595] on div "08" at bounding box center [625, 607] width 40 height 28
type input "05:05 AM"
type input "35"
drag, startPoint x: 630, startPoint y: 456, endPoint x: 635, endPoint y: 557, distance: 101.1
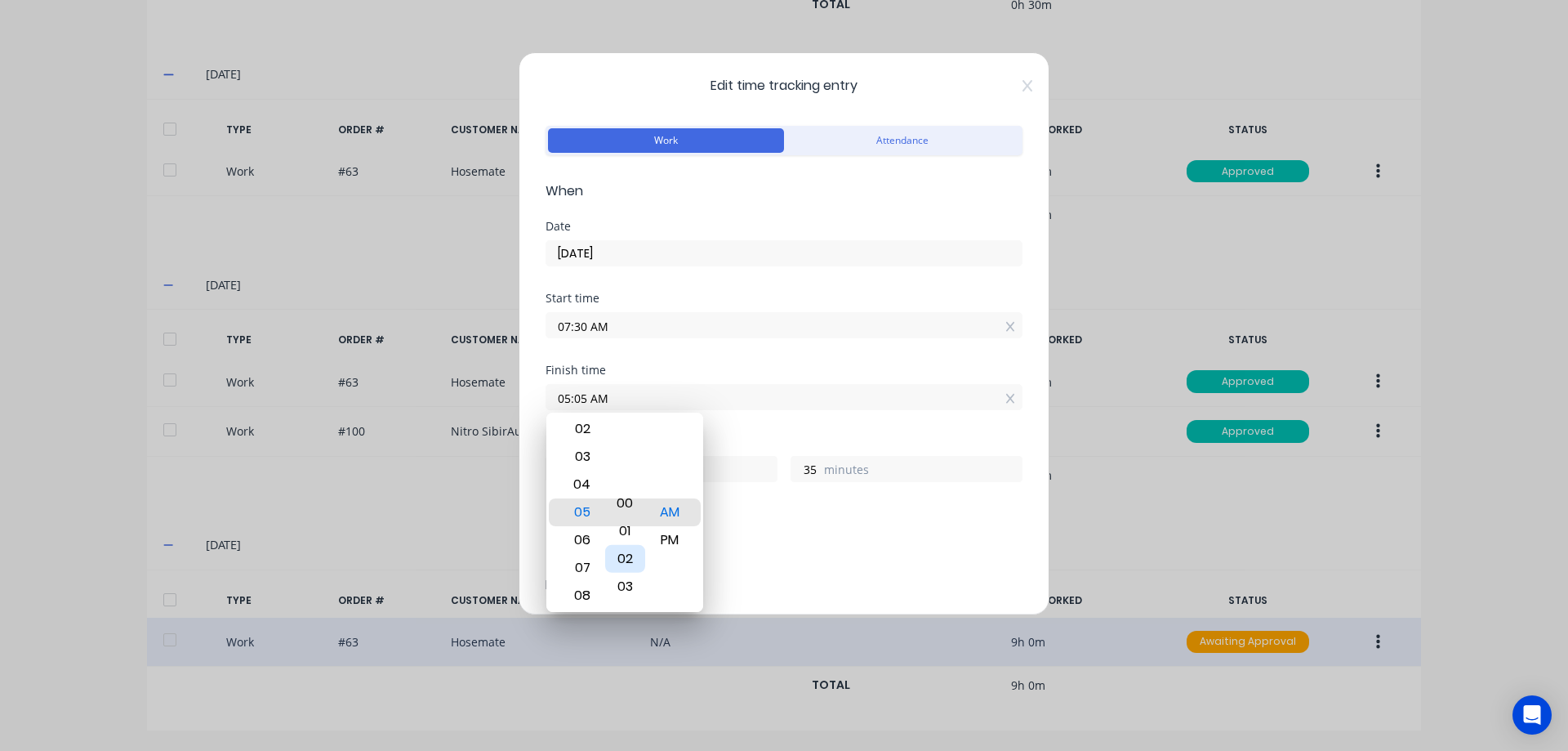
click at [635, 557] on div "02" at bounding box center [625, 559] width 40 height 28
type input "05:01 AM"
type input "31"
drag, startPoint x: 631, startPoint y: 486, endPoint x: 638, endPoint y: 567, distance: 81.3
click at [638, 567] on div "00 01 02 03 04 05 06 07 08 09 10 11 12 13 14 15 16 17 18 19 20 21 22 23 24 25 2…" at bounding box center [625, 512] width 45 height 2250
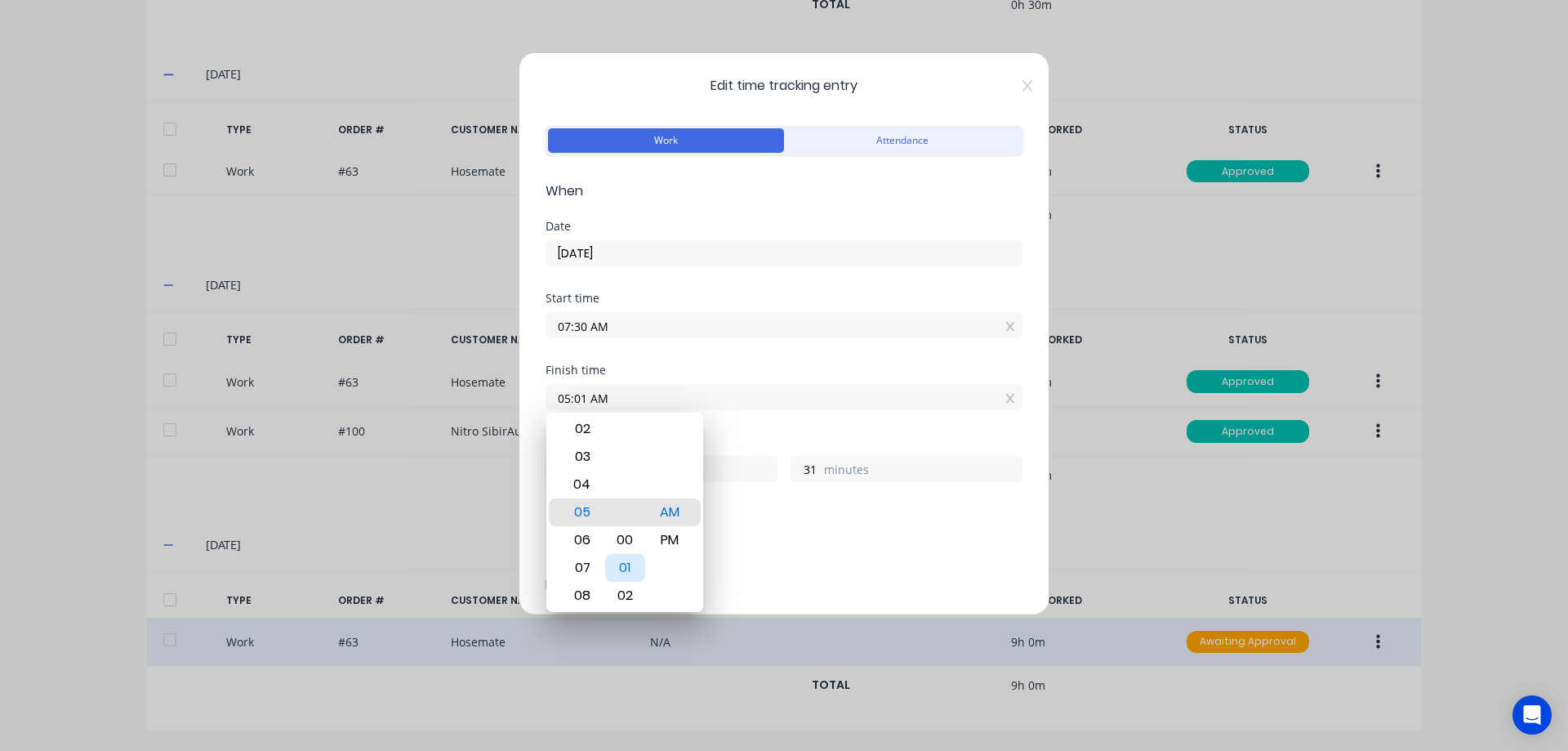
type input "05:00 AM"
type input "30"
click at [671, 536] on div "PM" at bounding box center [670, 540] width 40 height 28
type input "05:00 PM"
type input "9"
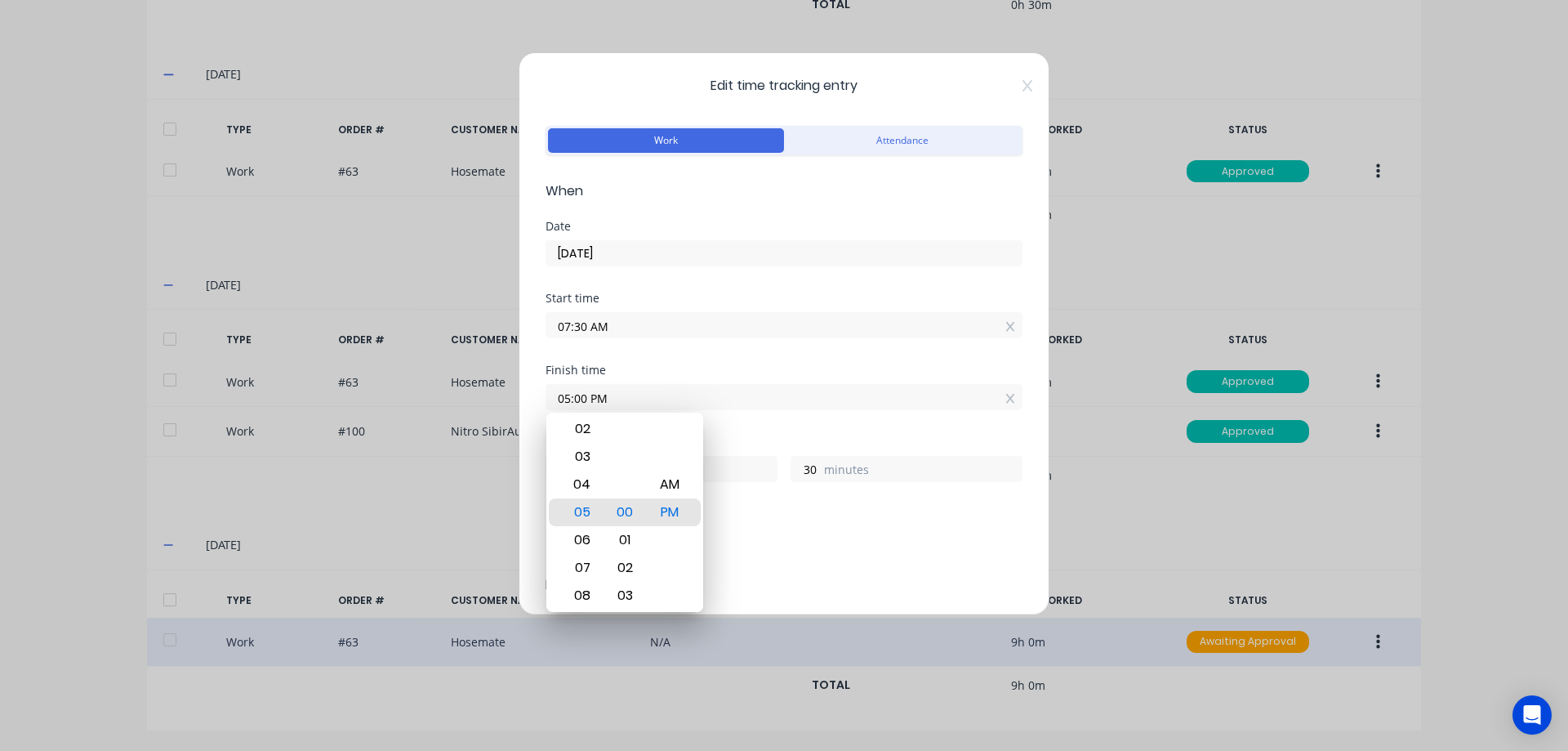
click at [788, 503] on div "Hours worked 9 hours 30 minutes" at bounding box center [784, 472] width 477 height 72
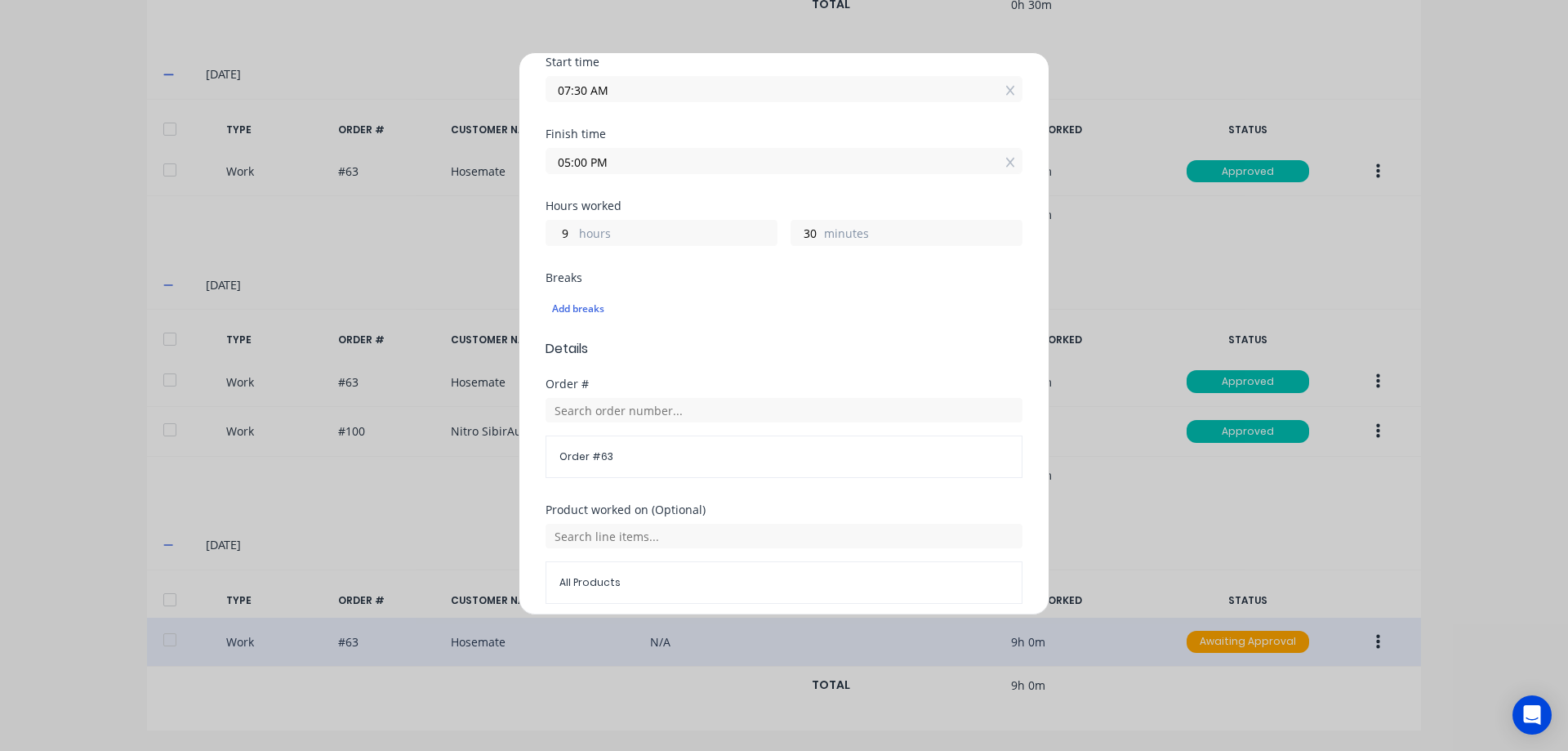
scroll to position [245, 0]
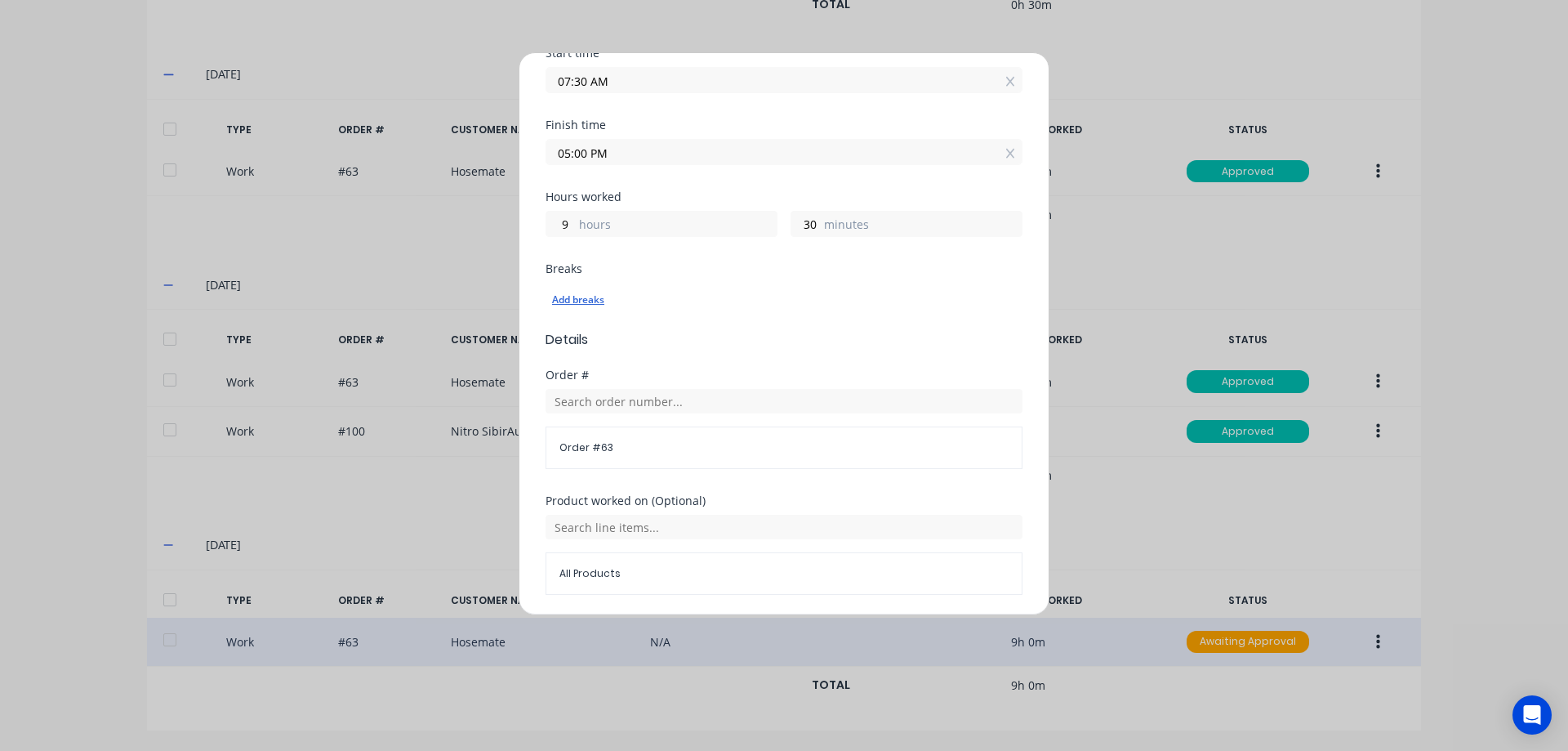
click at [575, 308] on div "Add breaks" at bounding box center [784, 299] width 464 height 22
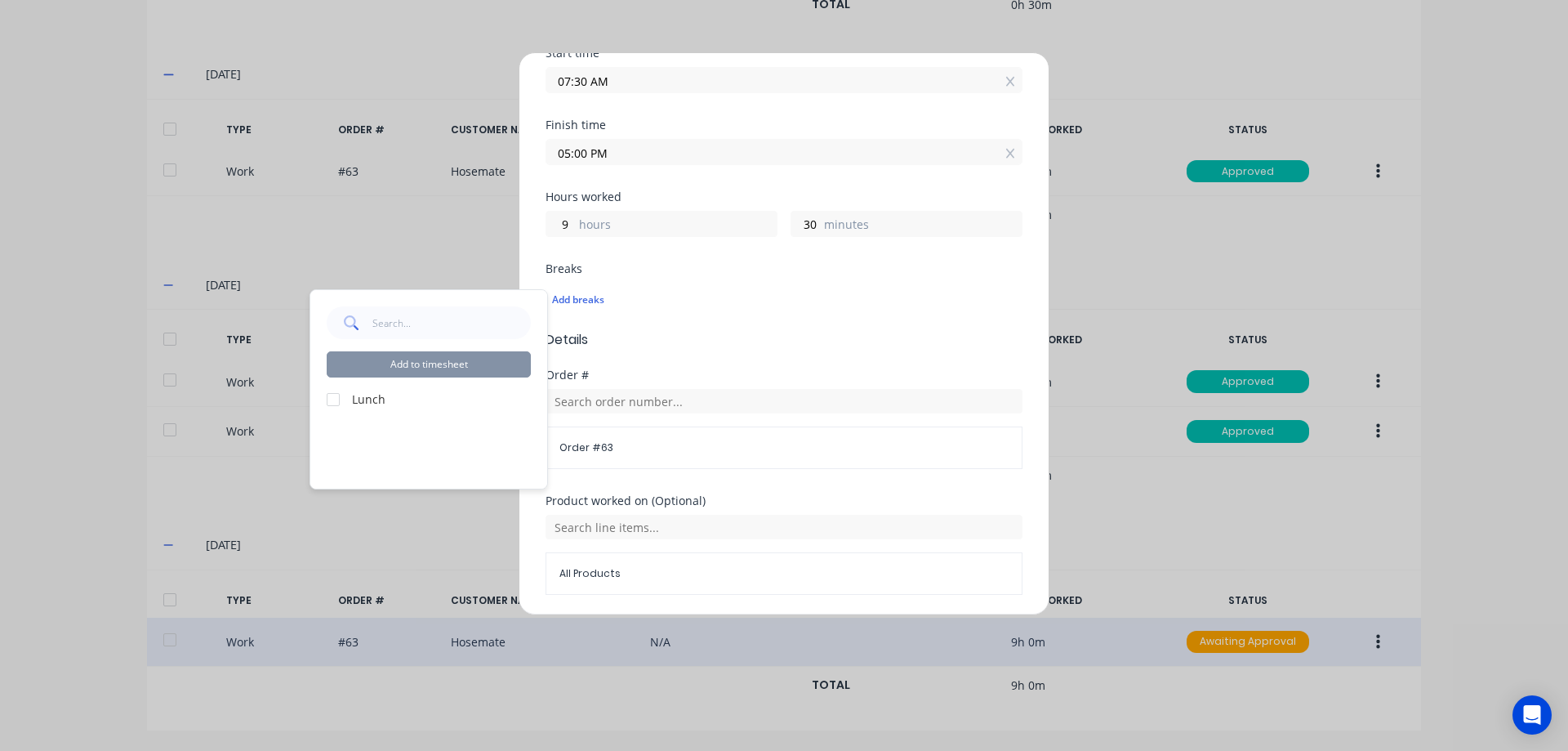
click at [338, 393] on div at bounding box center [333, 399] width 33 height 33
click at [357, 359] on button "Add to timesheet" at bounding box center [429, 365] width 204 height 26
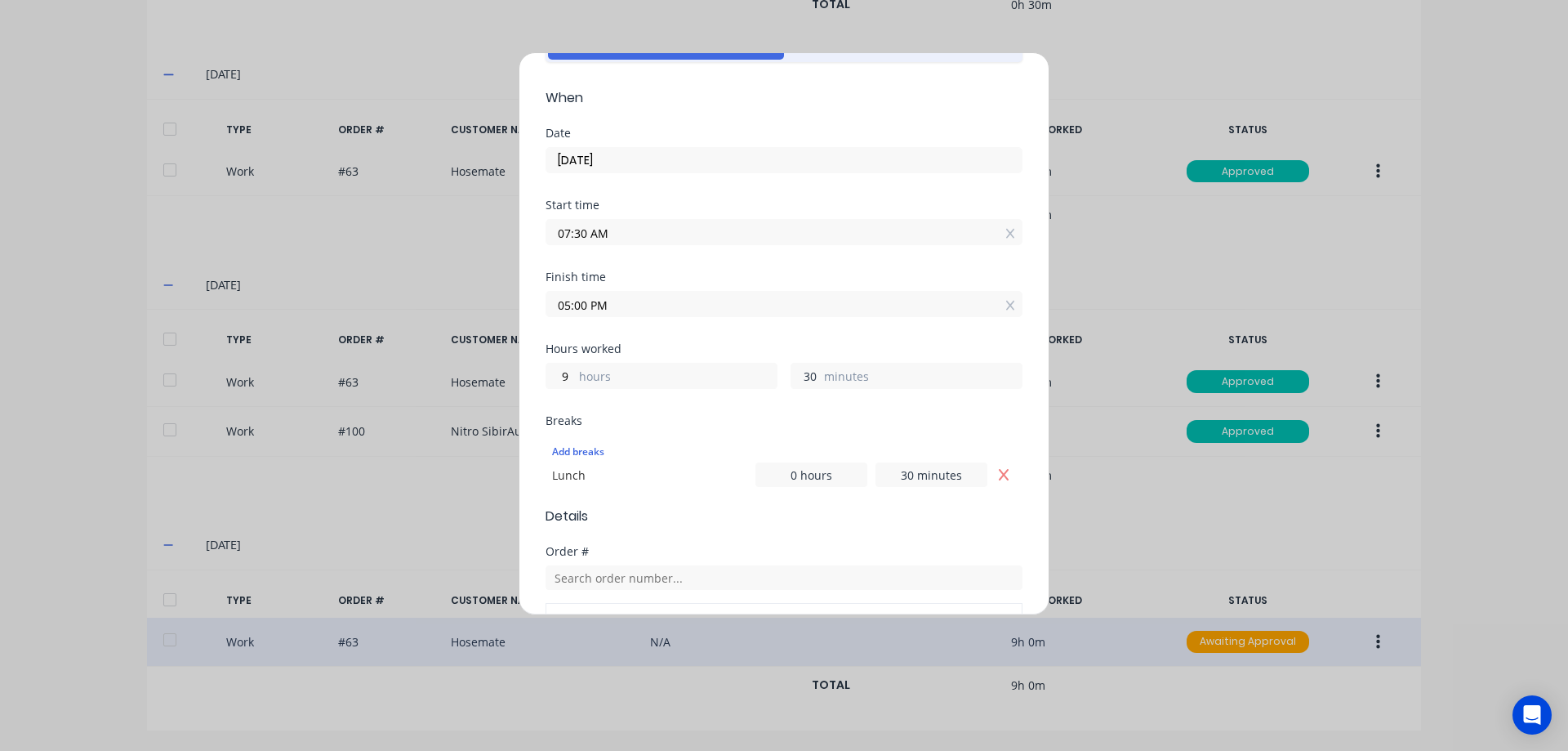
scroll to position [458, 0]
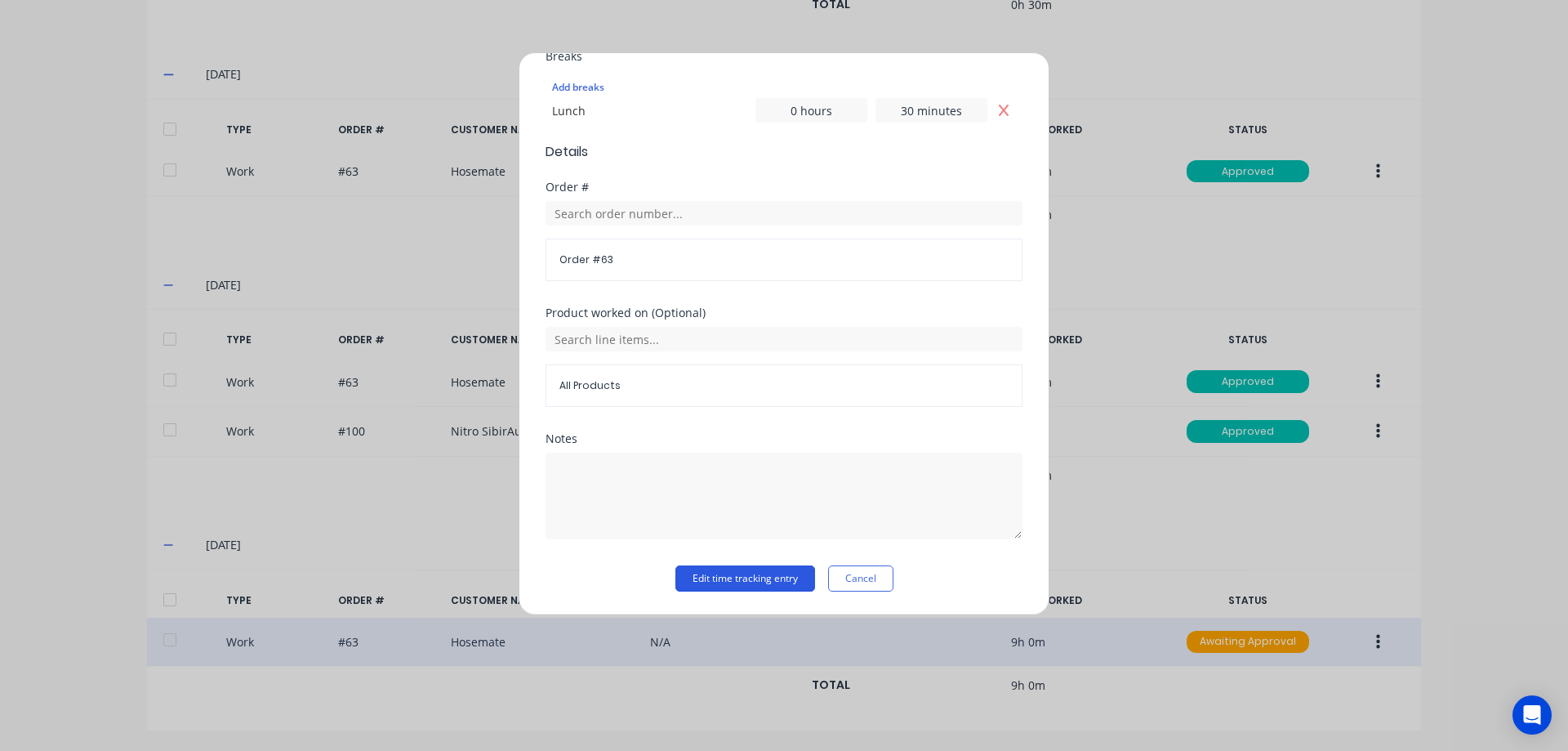
click at [765, 577] on button "Edit time tracking entry" at bounding box center [745, 578] width 140 height 26
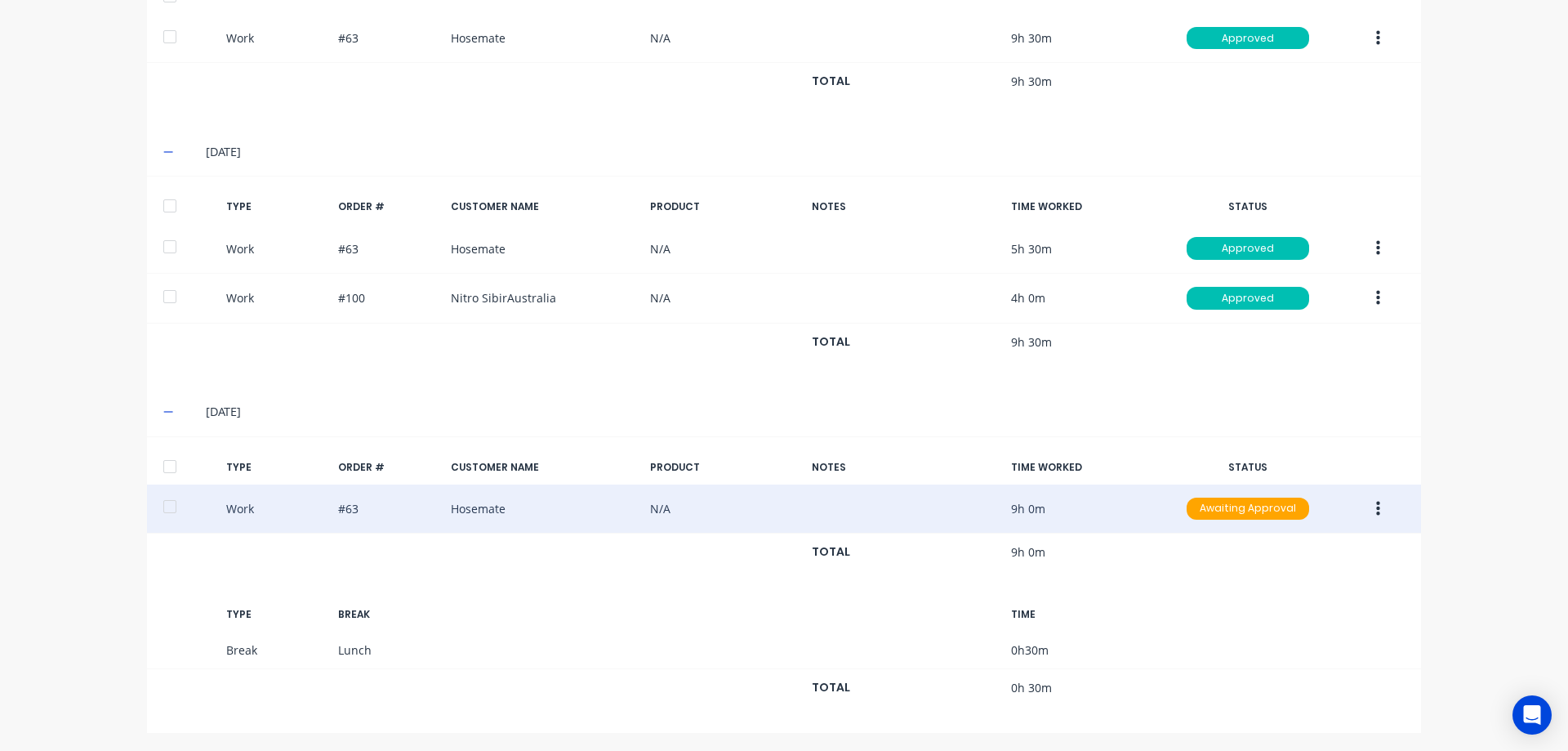
scroll to position [1225, 0]
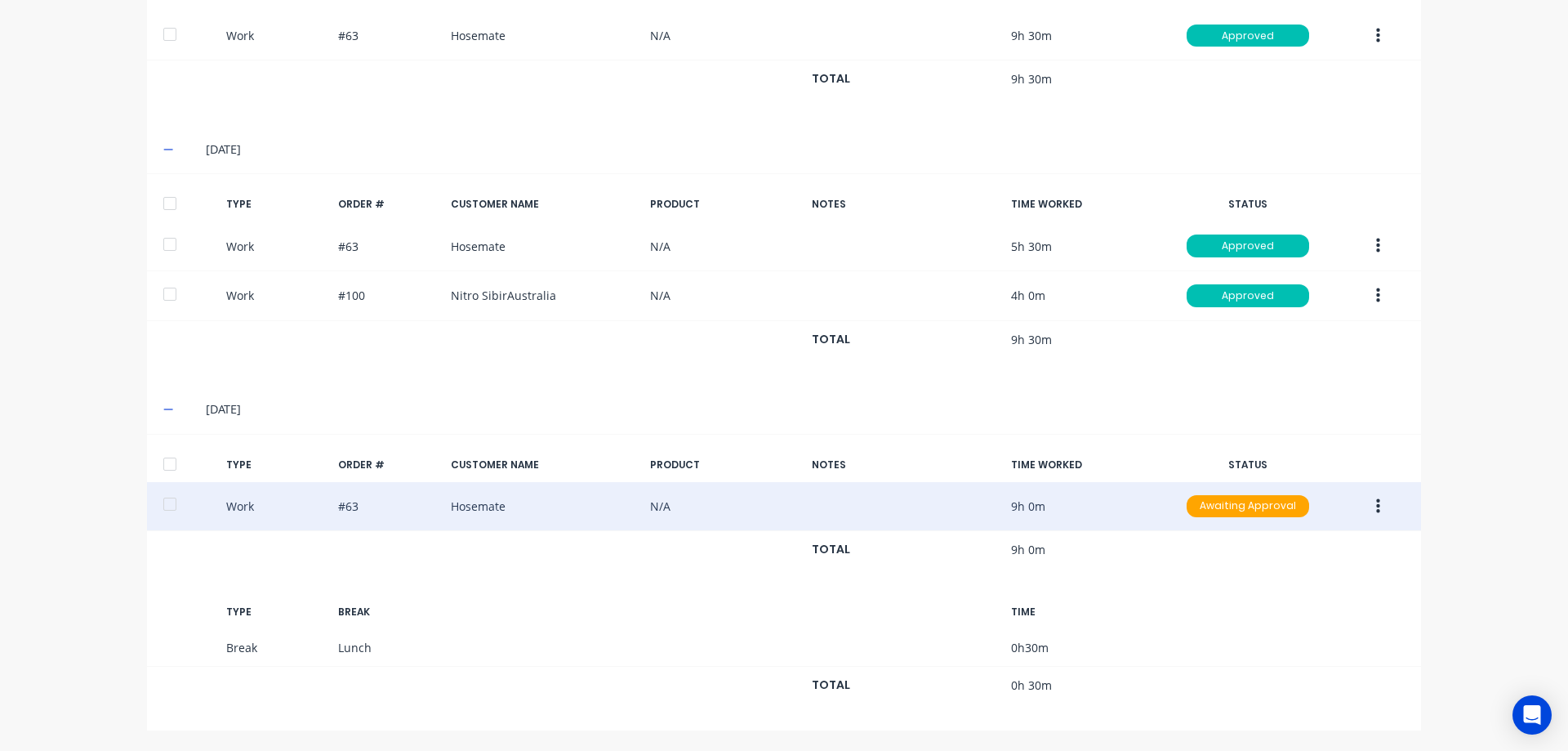
click at [1224, 521] on div "Work #63 Hosemate N/A 9h 0m Awaiting Approval" at bounding box center [784, 506] width 1274 height 50
click at [1218, 505] on div "Awaiting Approval" at bounding box center [1247, 506] width 123 height 23
click at [1213, 591] on div "Approved" at bounding box center [1212, 588] width 134 height 23
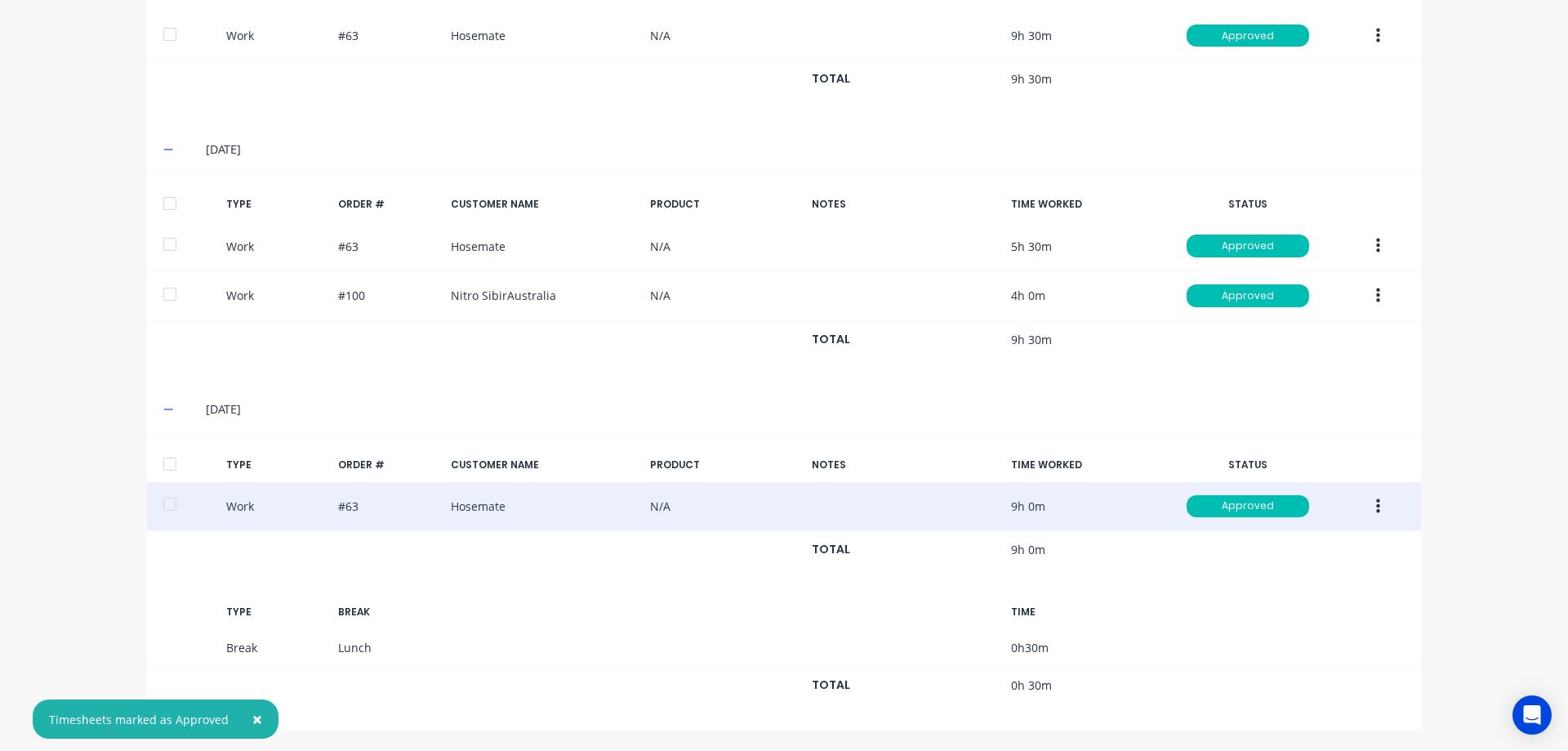
click at [252, 719] on span "×" at bounding box center [257, 719] width 9 height 23
click at [163, 409] on icon at bounding box center [168, 409] width 10 height 11
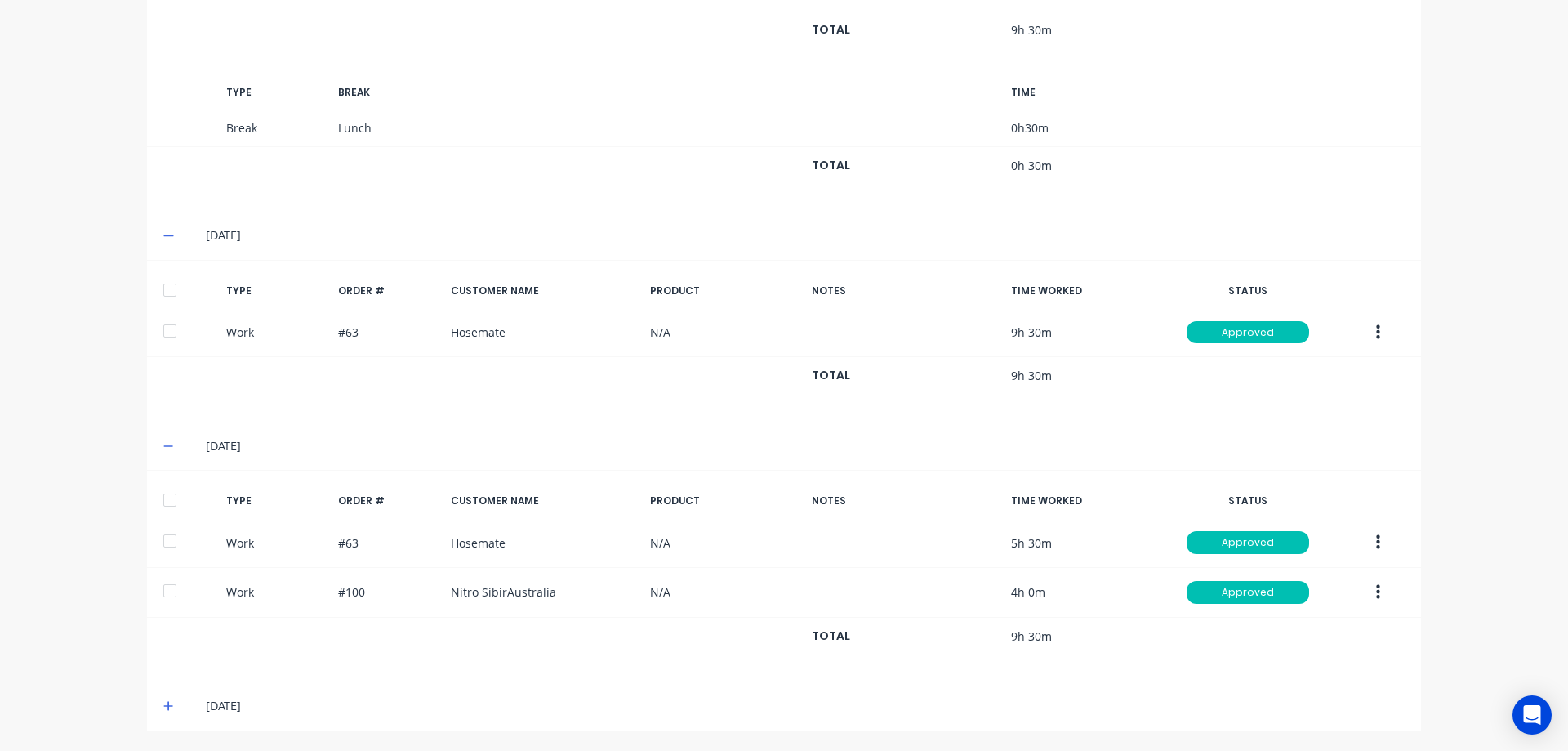
scroll to position [929, 0]
click at [163, 234] on icon at bounding box center [168, 235] width 10 height 11
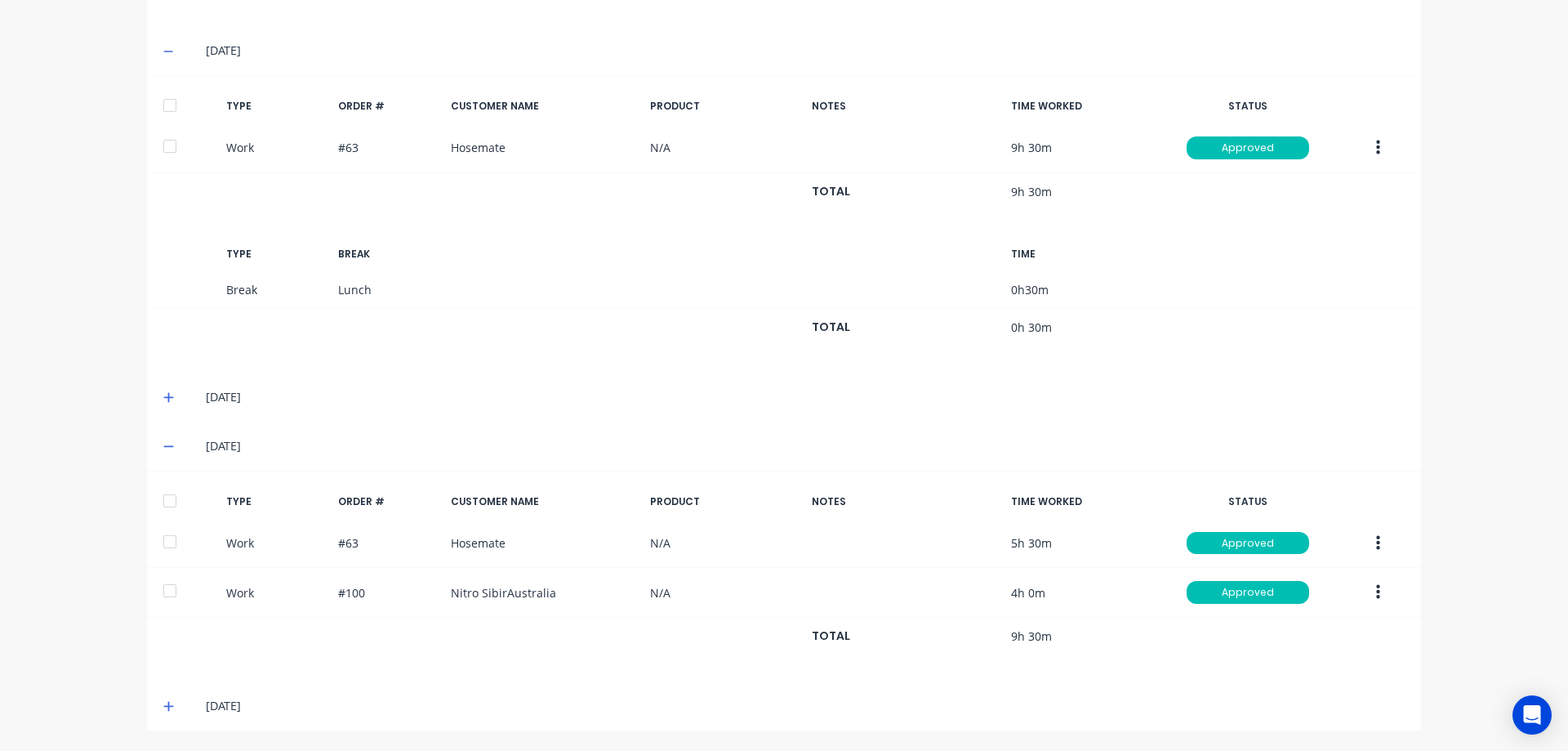
click at [166, 448] on icon at bounding box center [168, 446] width 10 height 11
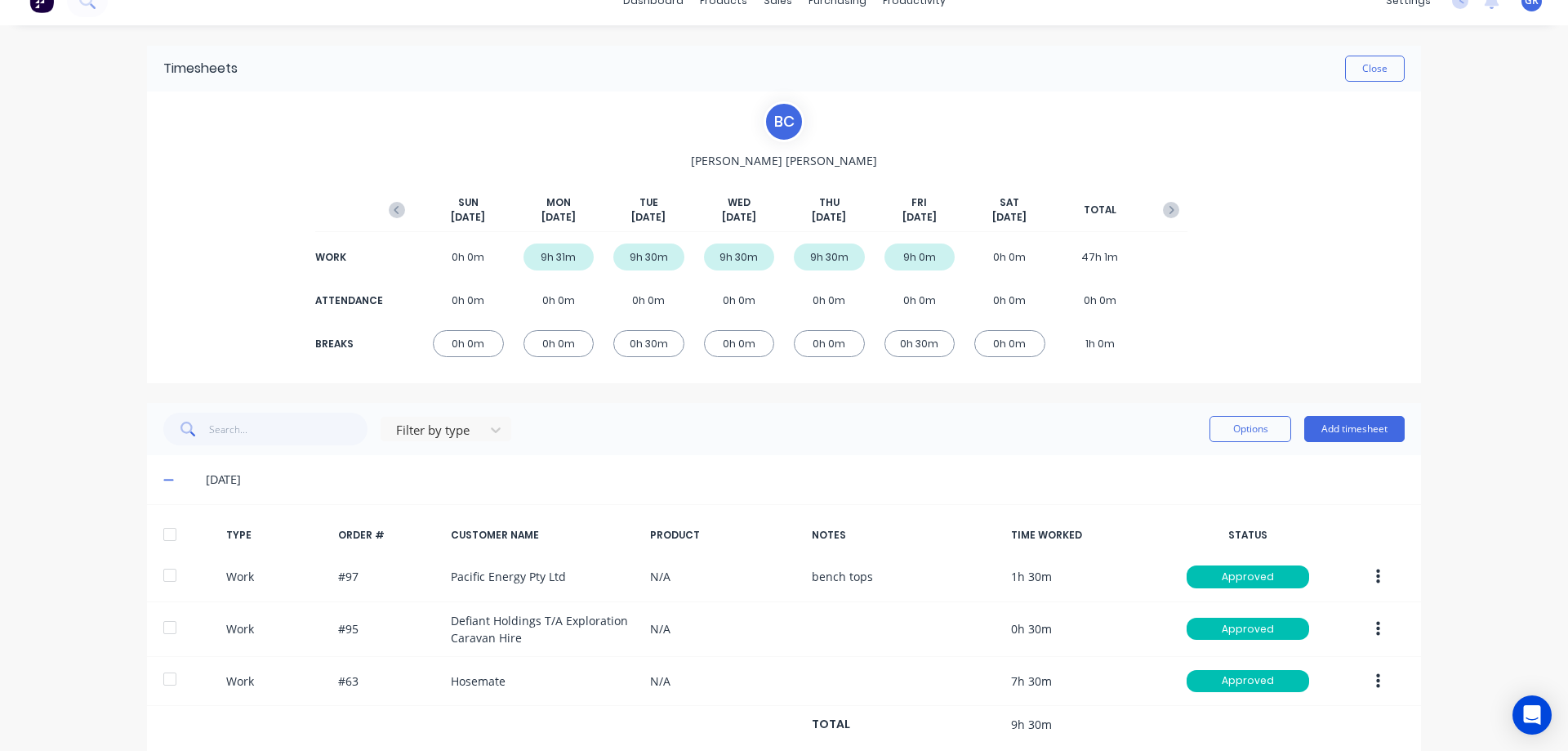
scroll to position [0, 0]
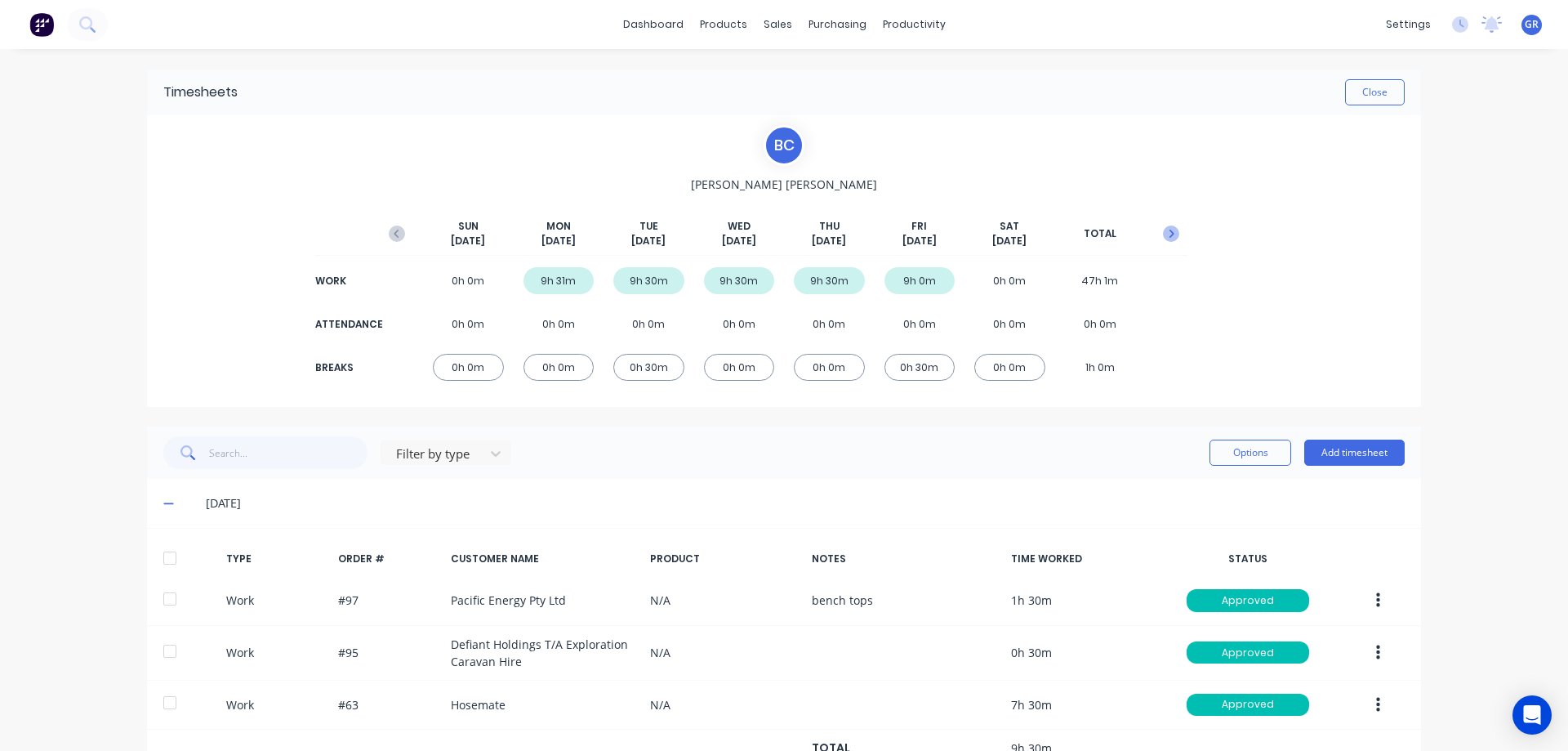
click at [1170, 233] on icon "button" at bounding box center [1172, 233] width 5 height 8
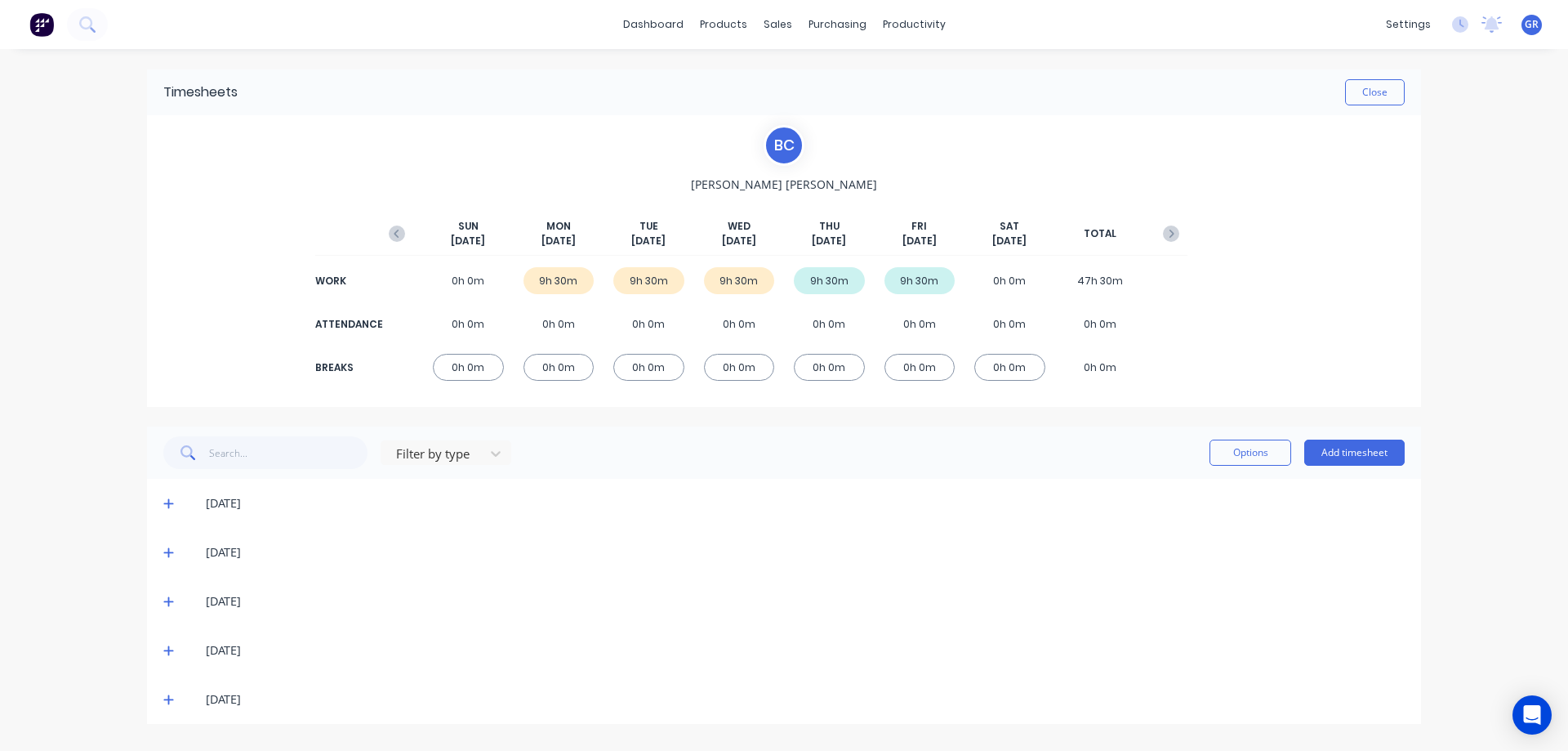
click at [165, 498] on icon at bounding box center [168, 503] width 10 height 11
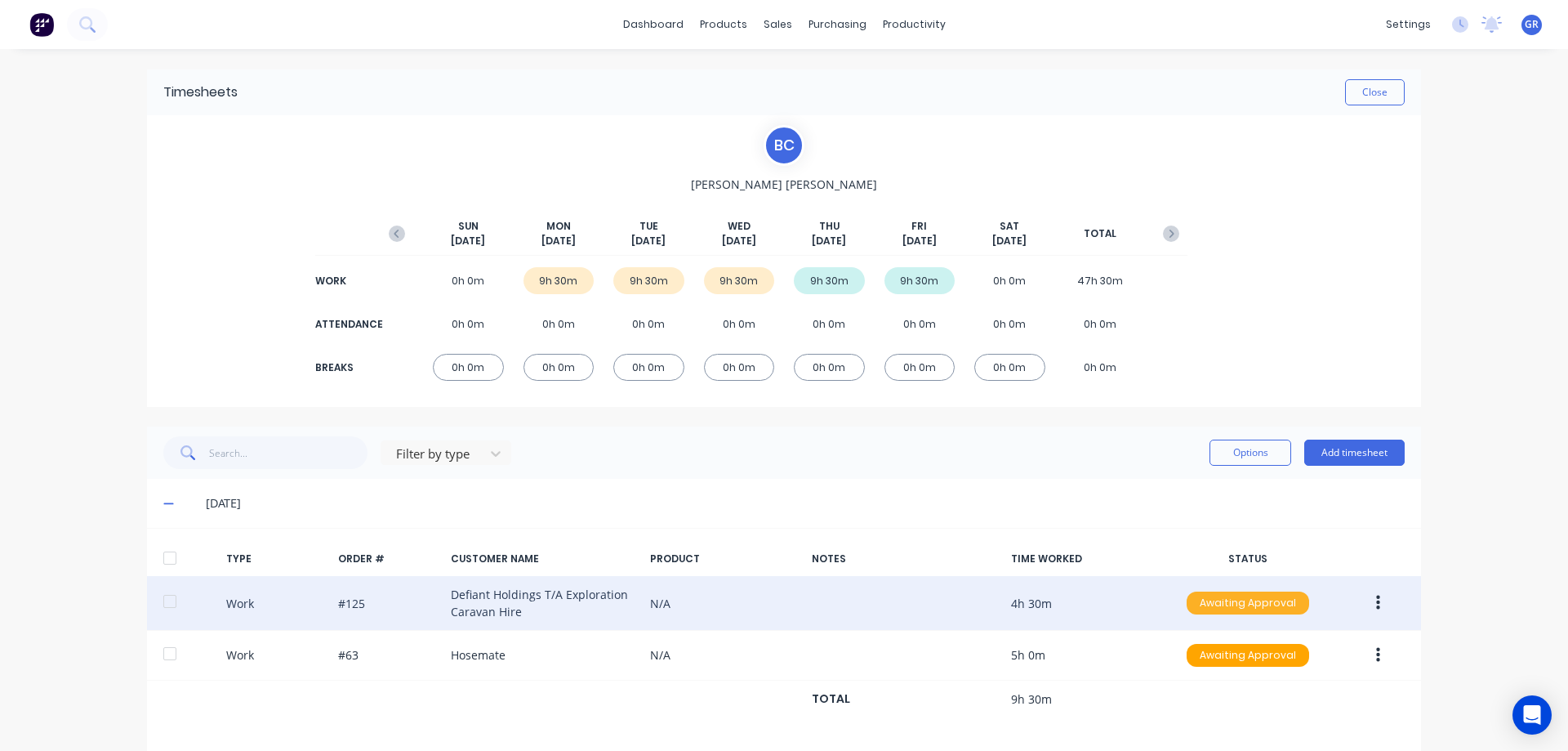
click at [1271, 602] on div "Awaiting Approval" at bounding box center [1247, 603] width 123 height 23
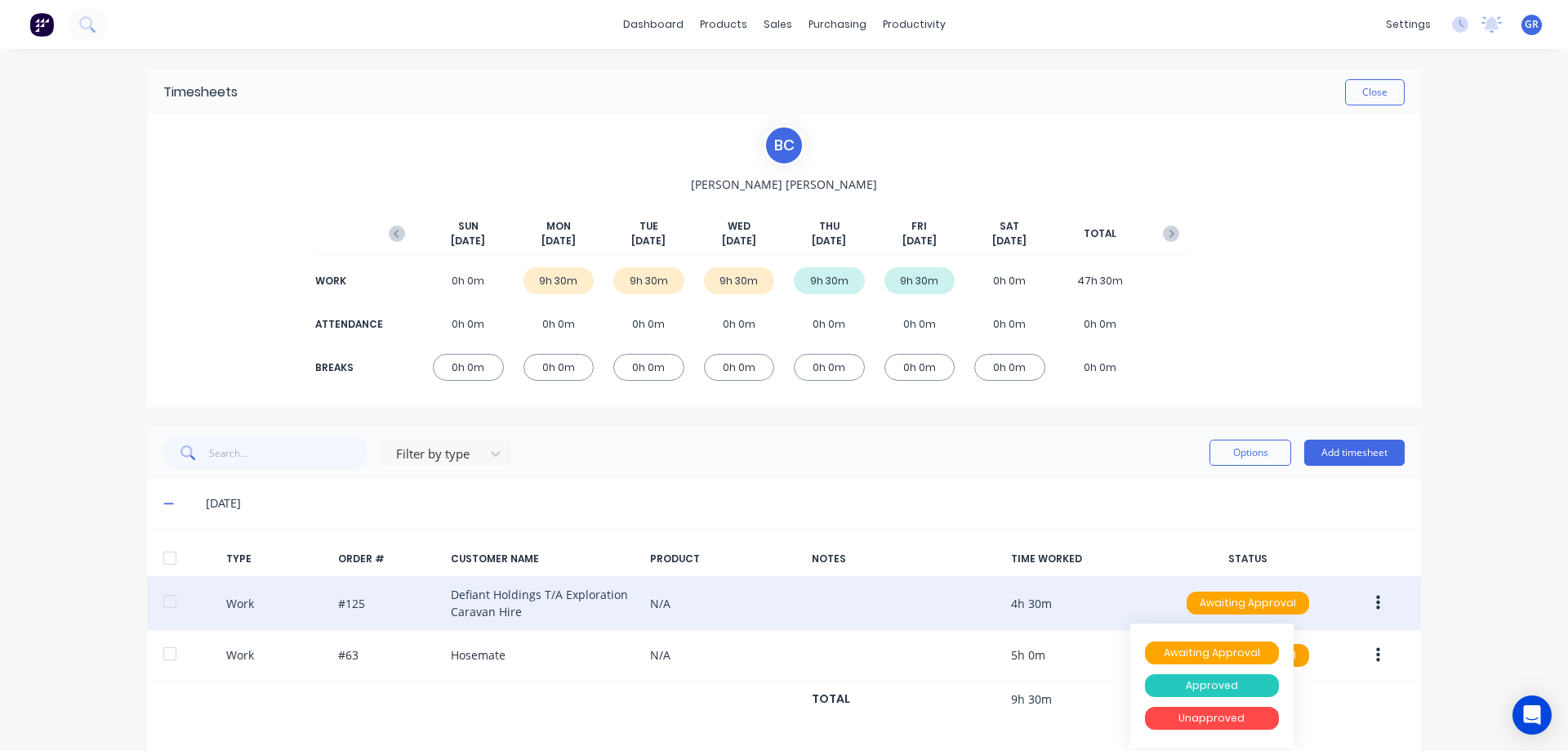
click at [1215, 683] on div "Approved" at bounding box center [1212, 685] width 134 height 23
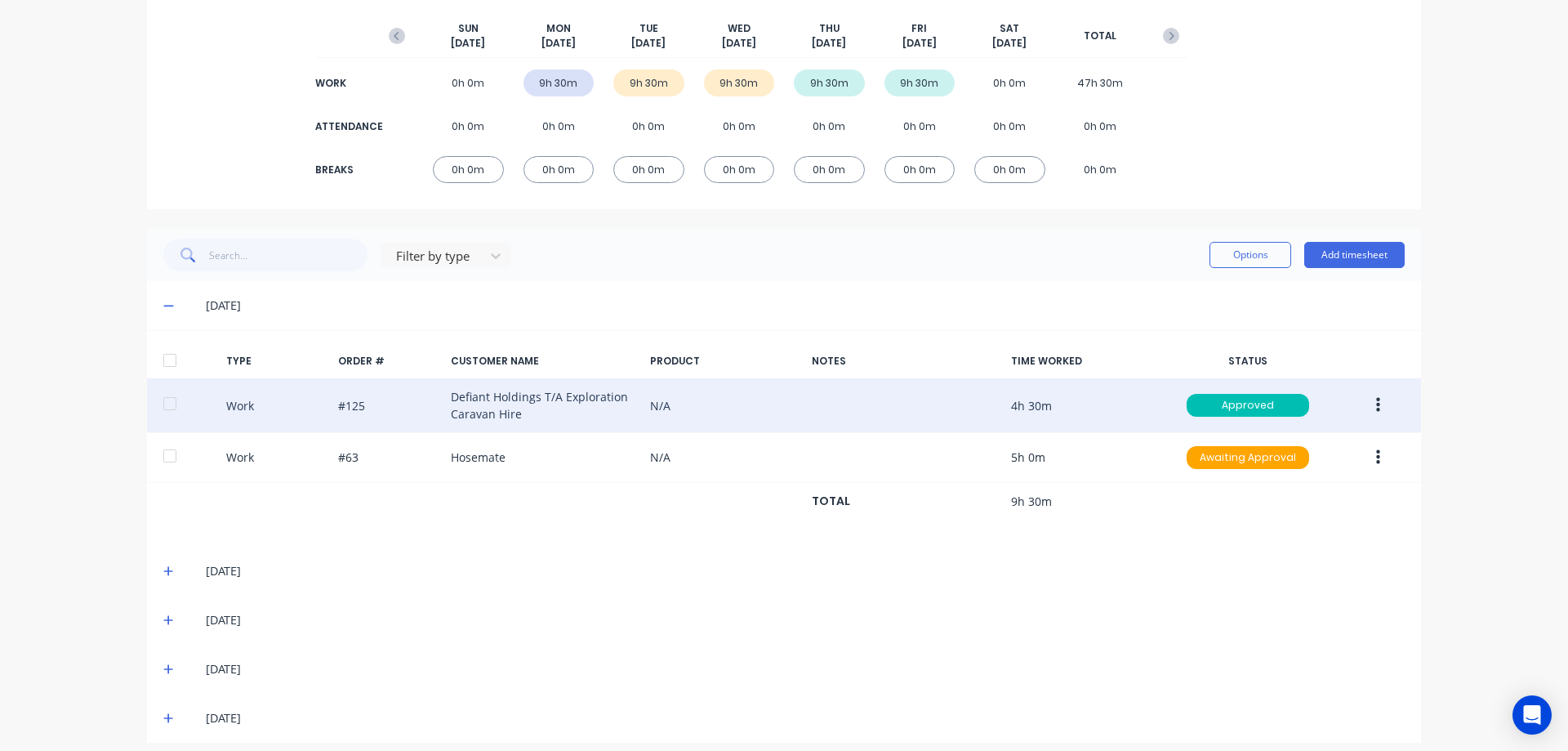
scroll to position [210, 0]
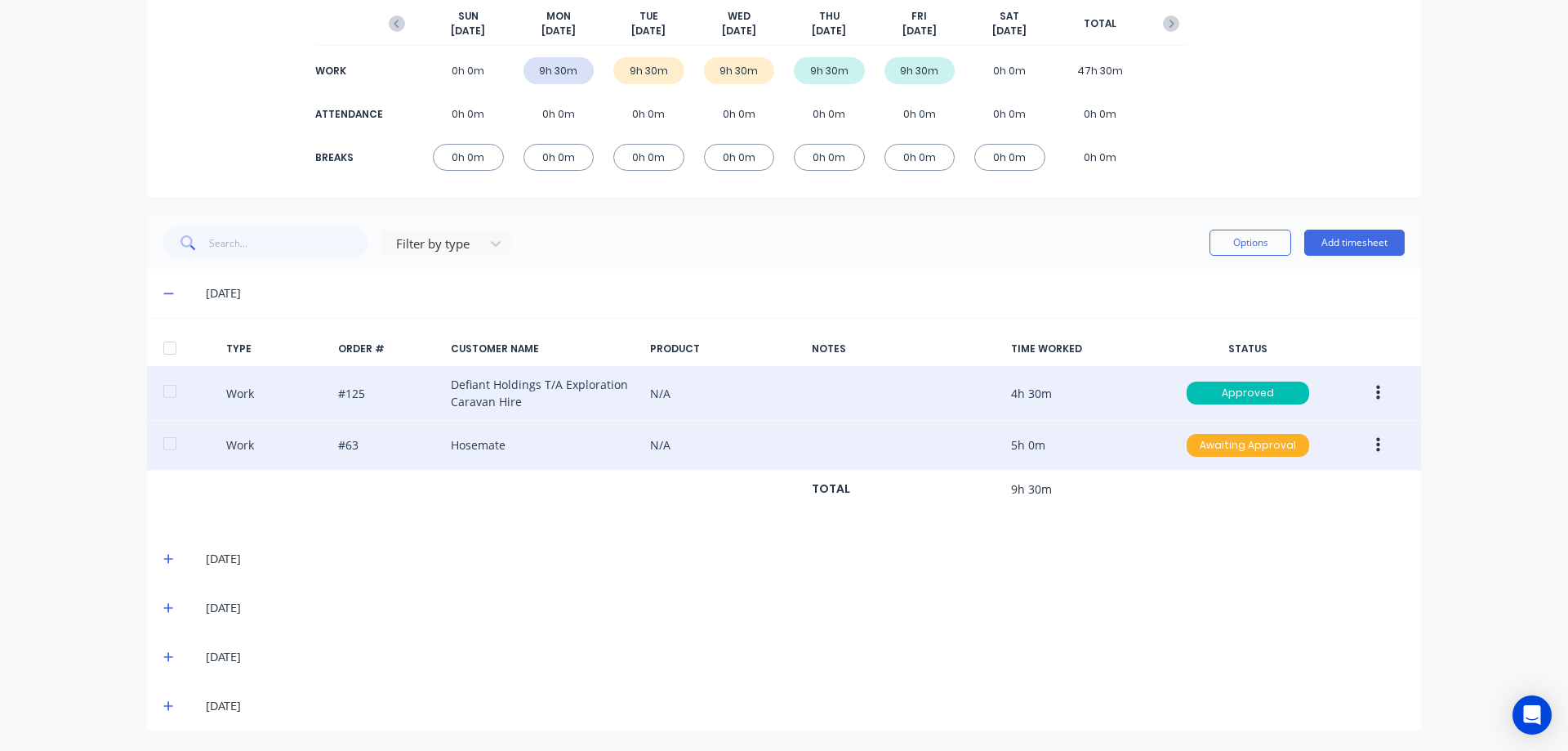
click at [1222, 448] on div "Awaiting Approval" at bounding box center [1247, 445] width 123 height 23
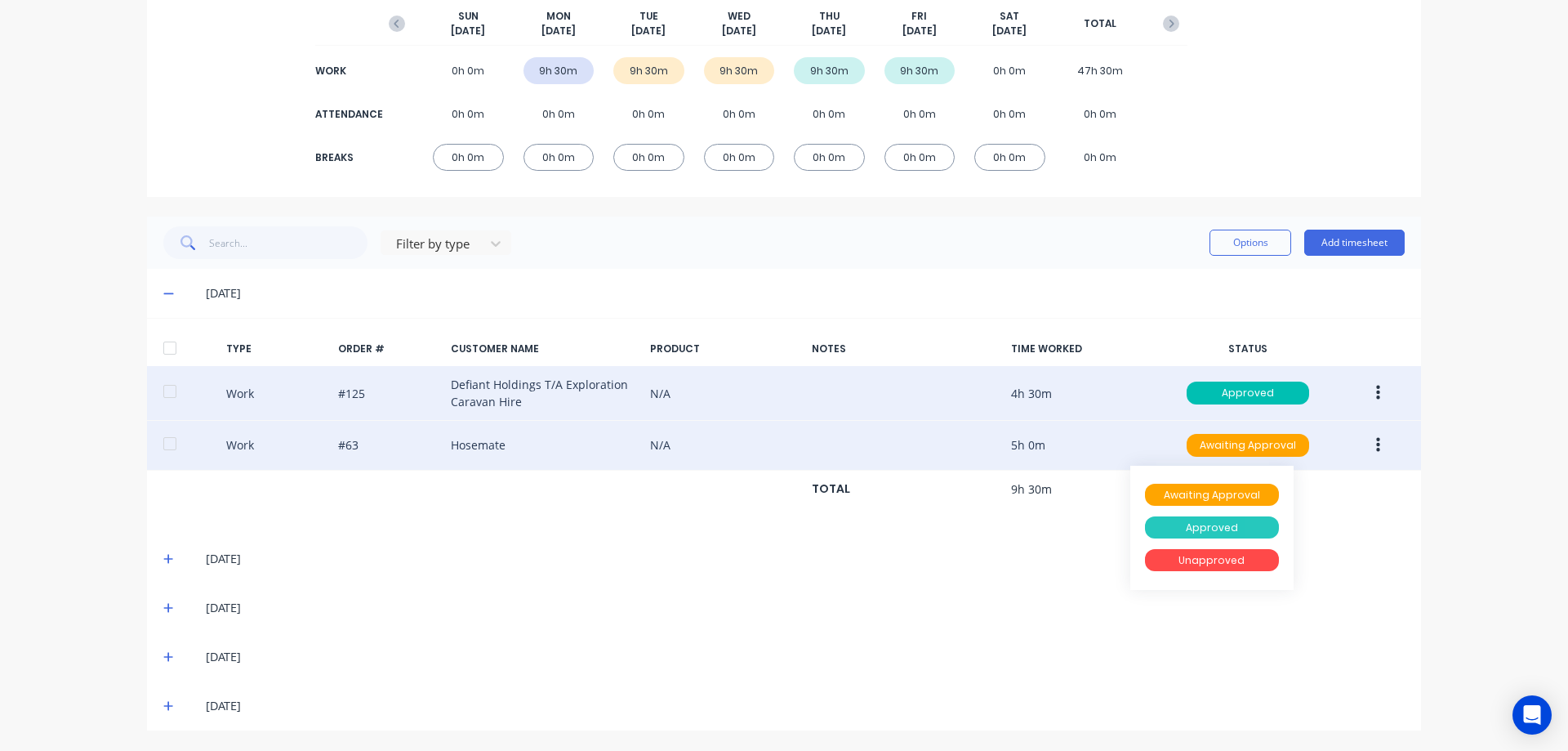
click at [1203, 526] on div "Approved" at bounding box center [1212, 528] width 134 height 23
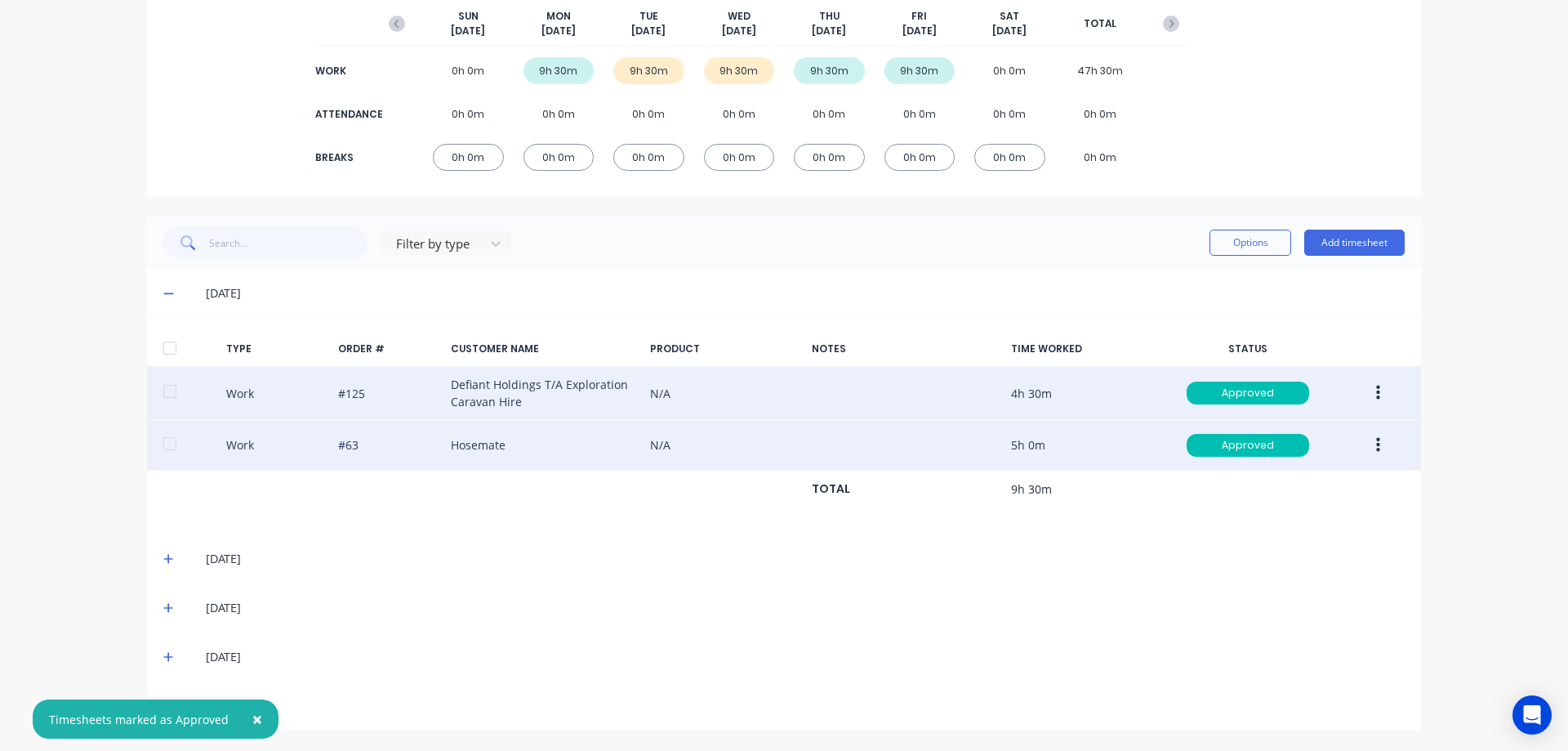
click at [164, 563] on icon at bounding box center [168, 559] width 10 height 11
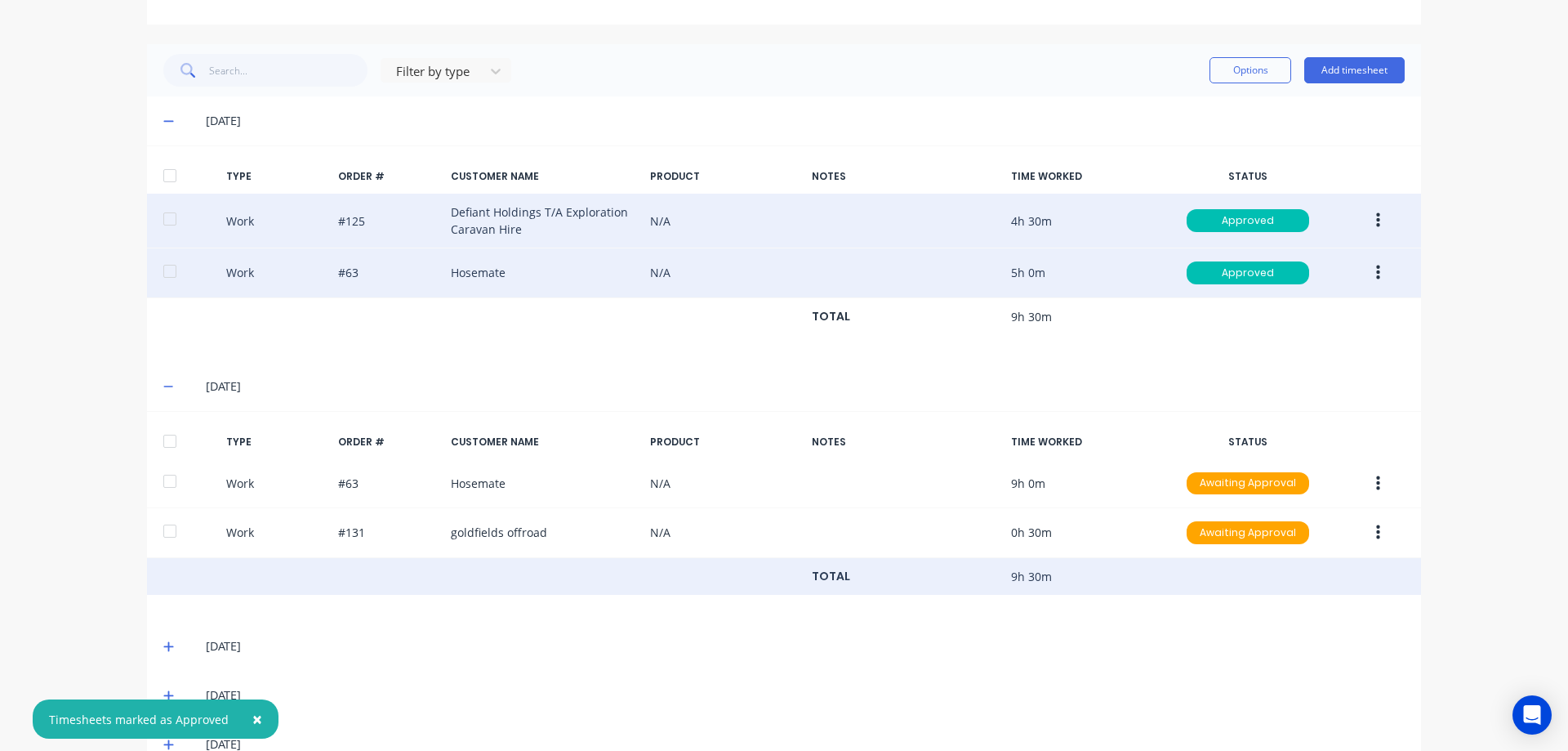
scroll to position [421, 0]
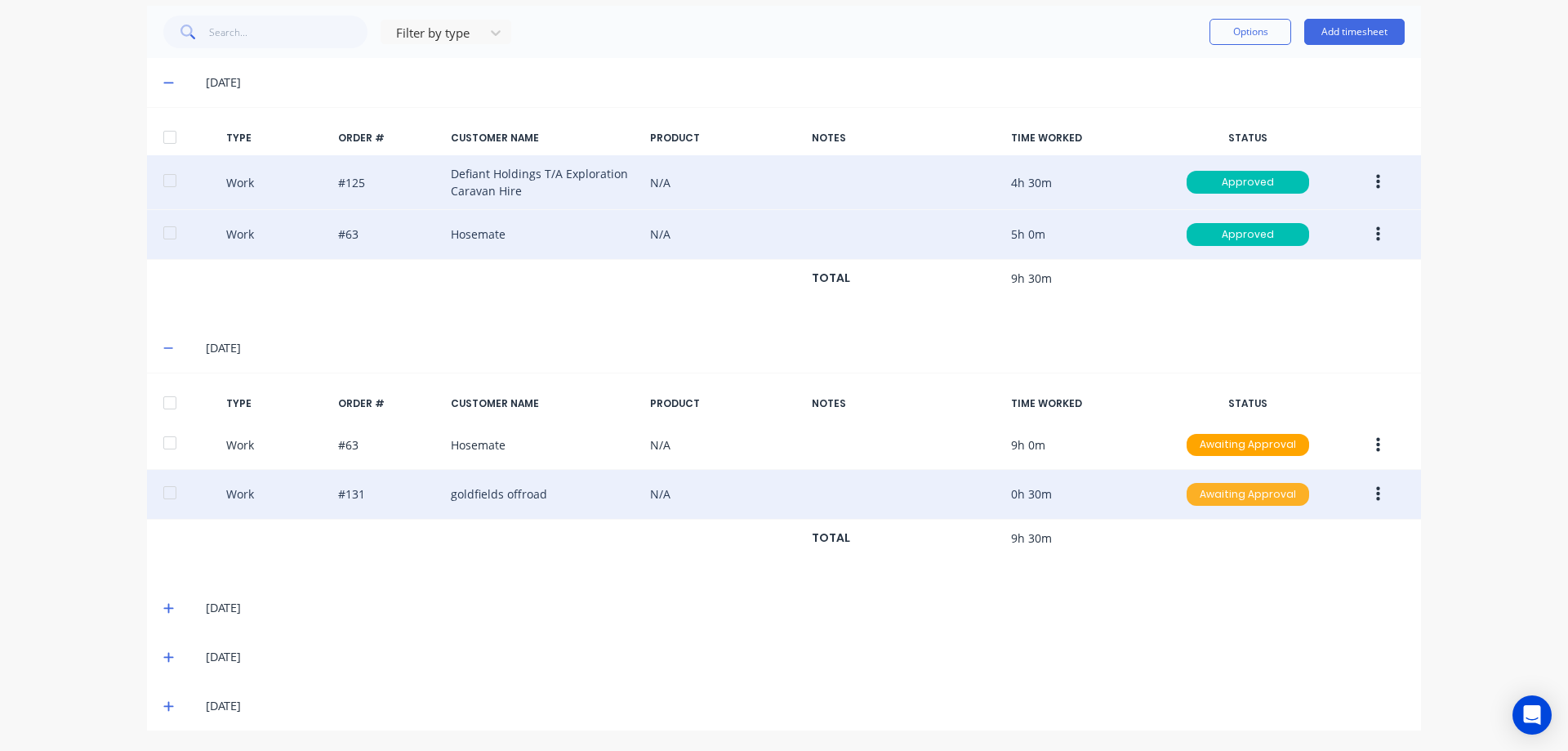
click at [1239, 492] on div "Awaiting Approval" at bounding box center [1247, 494] width 123 height 23
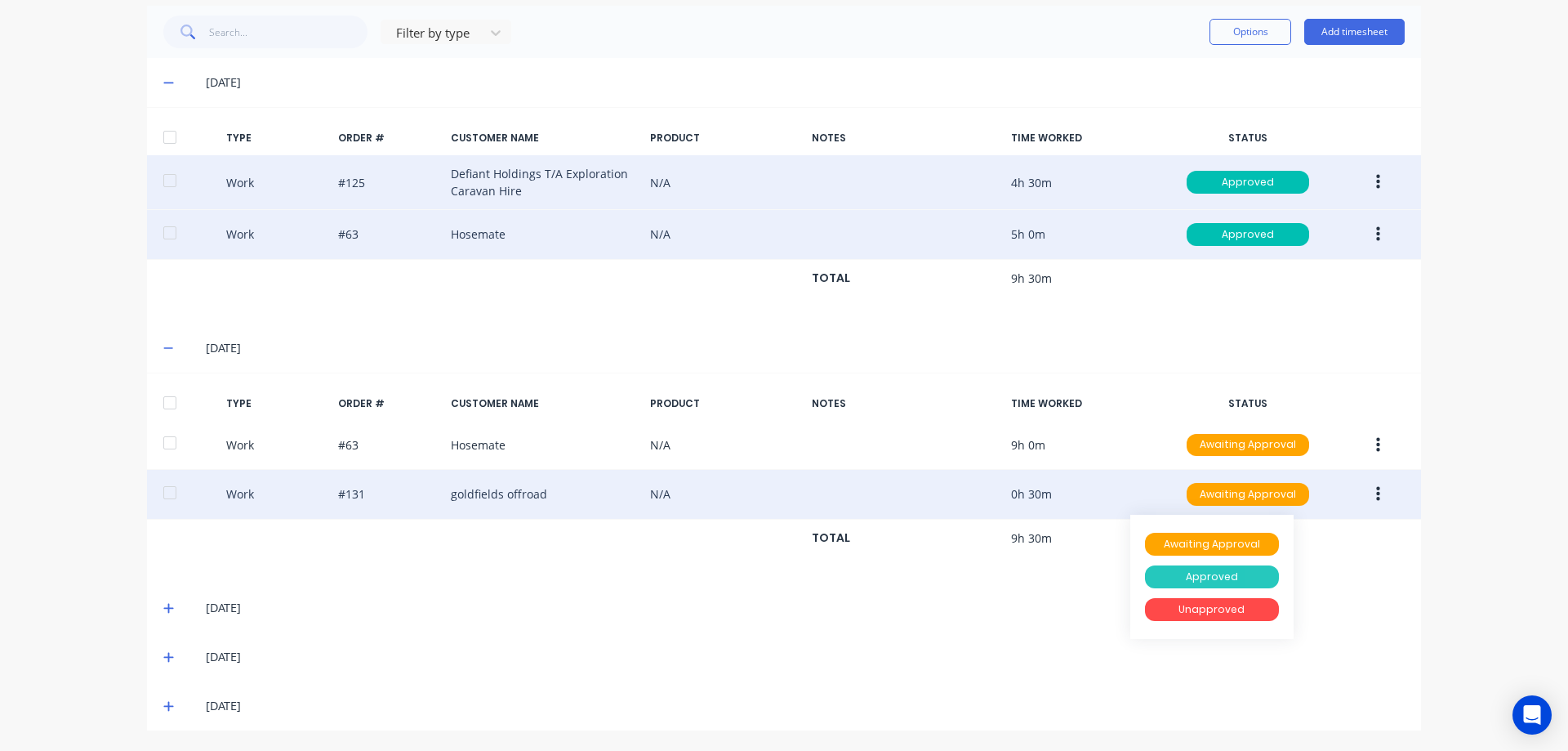
click at [1218, 577] on div "Approved" at bounding box center [1212, 577] width 134 height 23
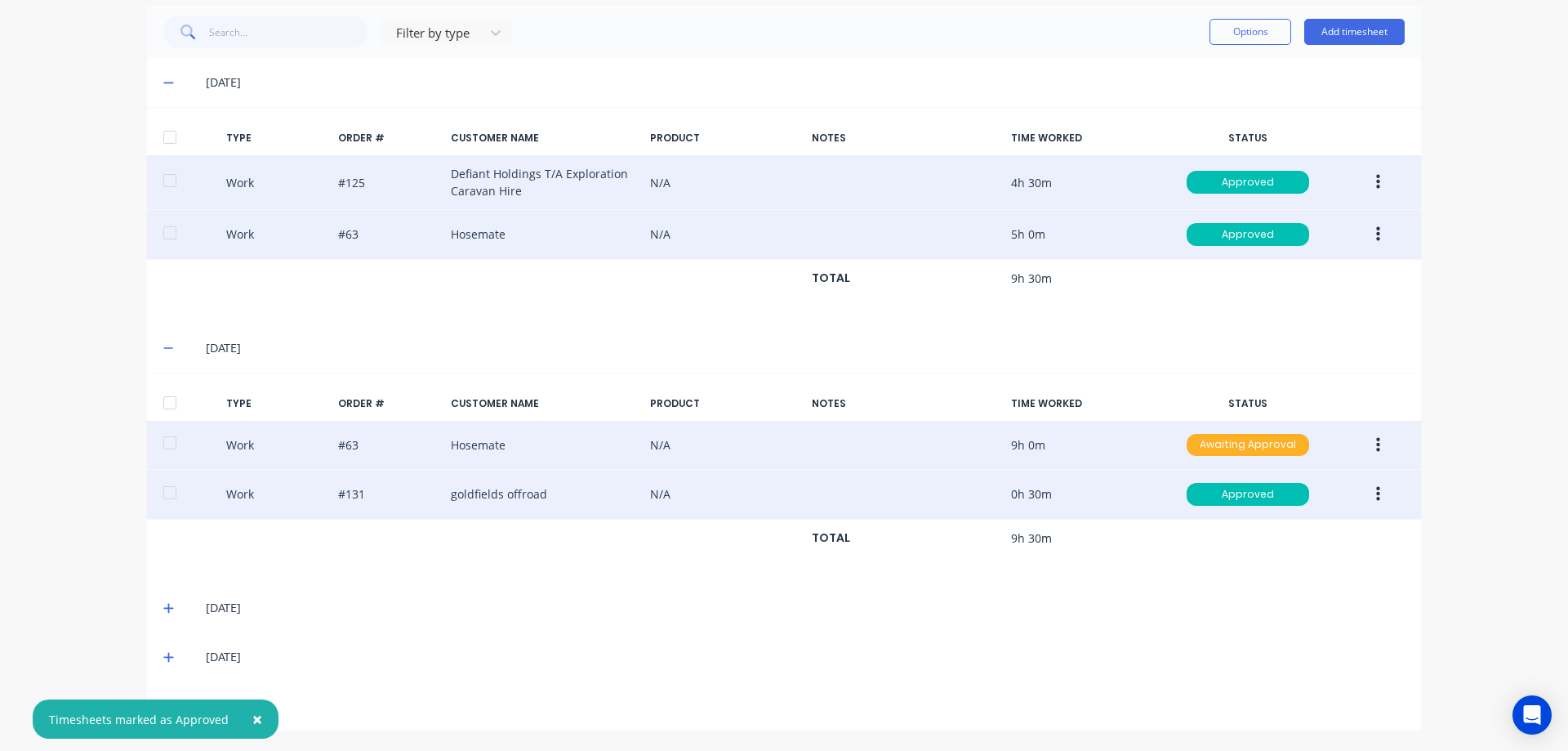
click at [1213, 445] on div "Awaiting Approval" at bounding box center [1247, 445] width 123 height 23
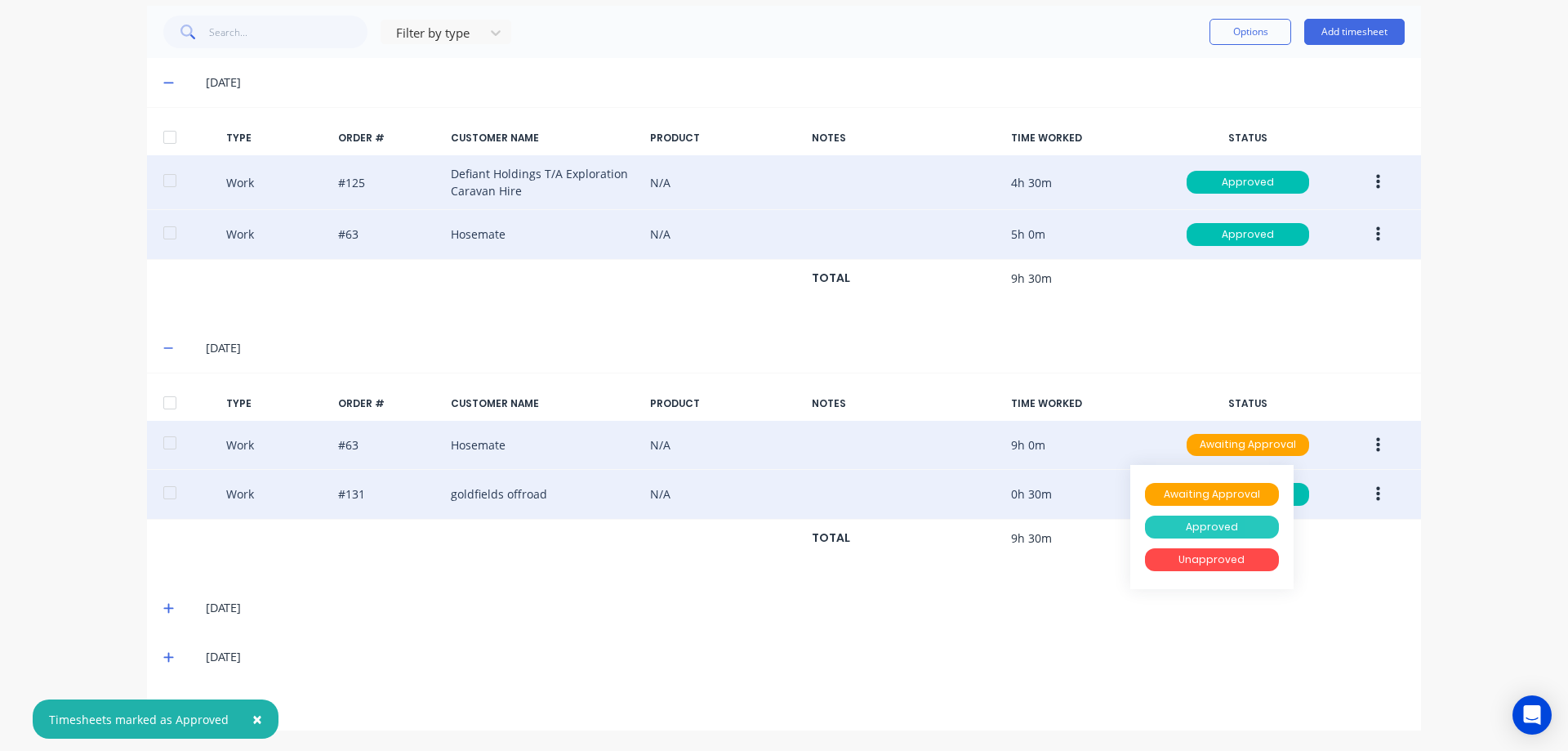
click at [1224, 524] on div "Approved" at bounding box center [1212, 527] width 134 height 23
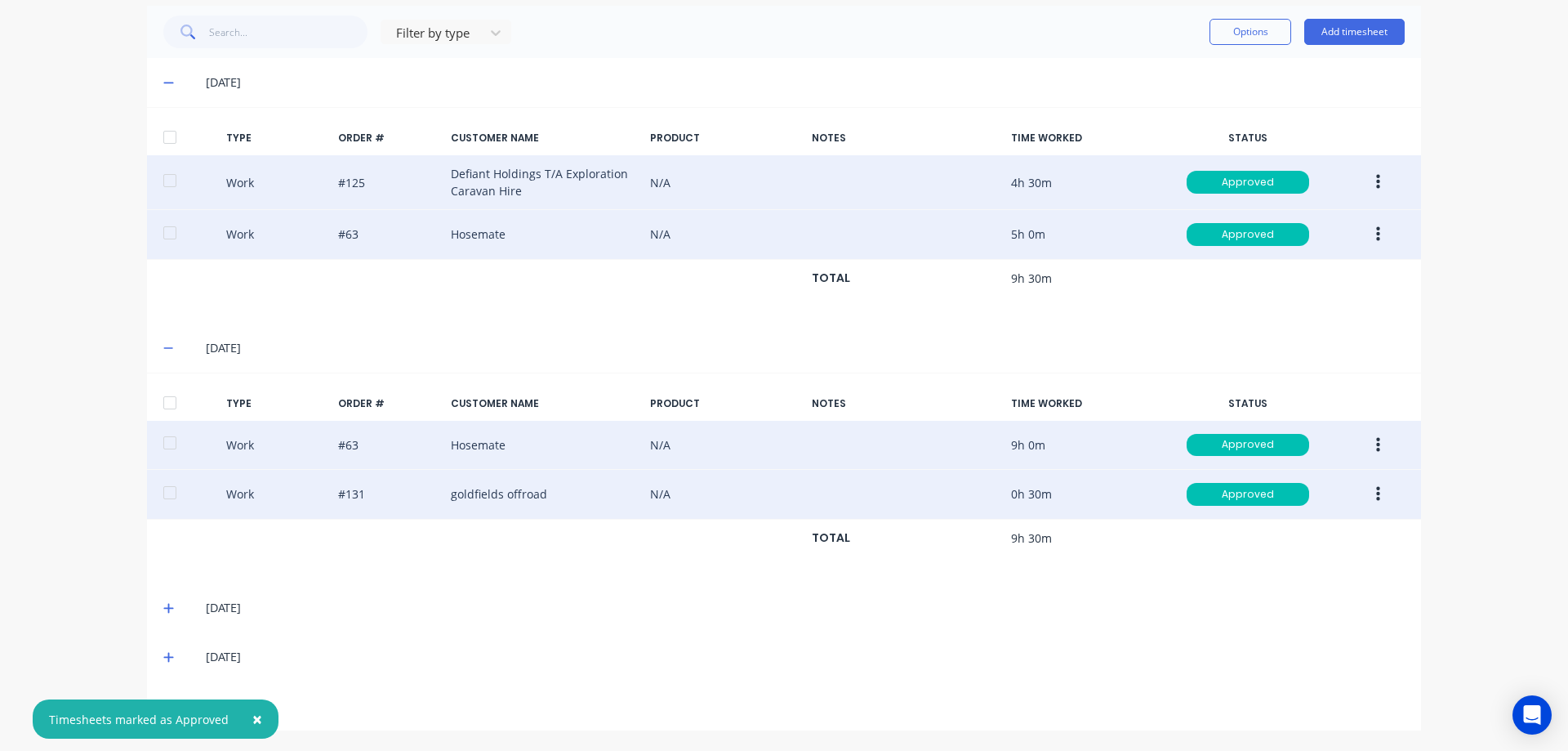
click at [166, 608] on icon at bounding box center [168, 608] width 10 height 11
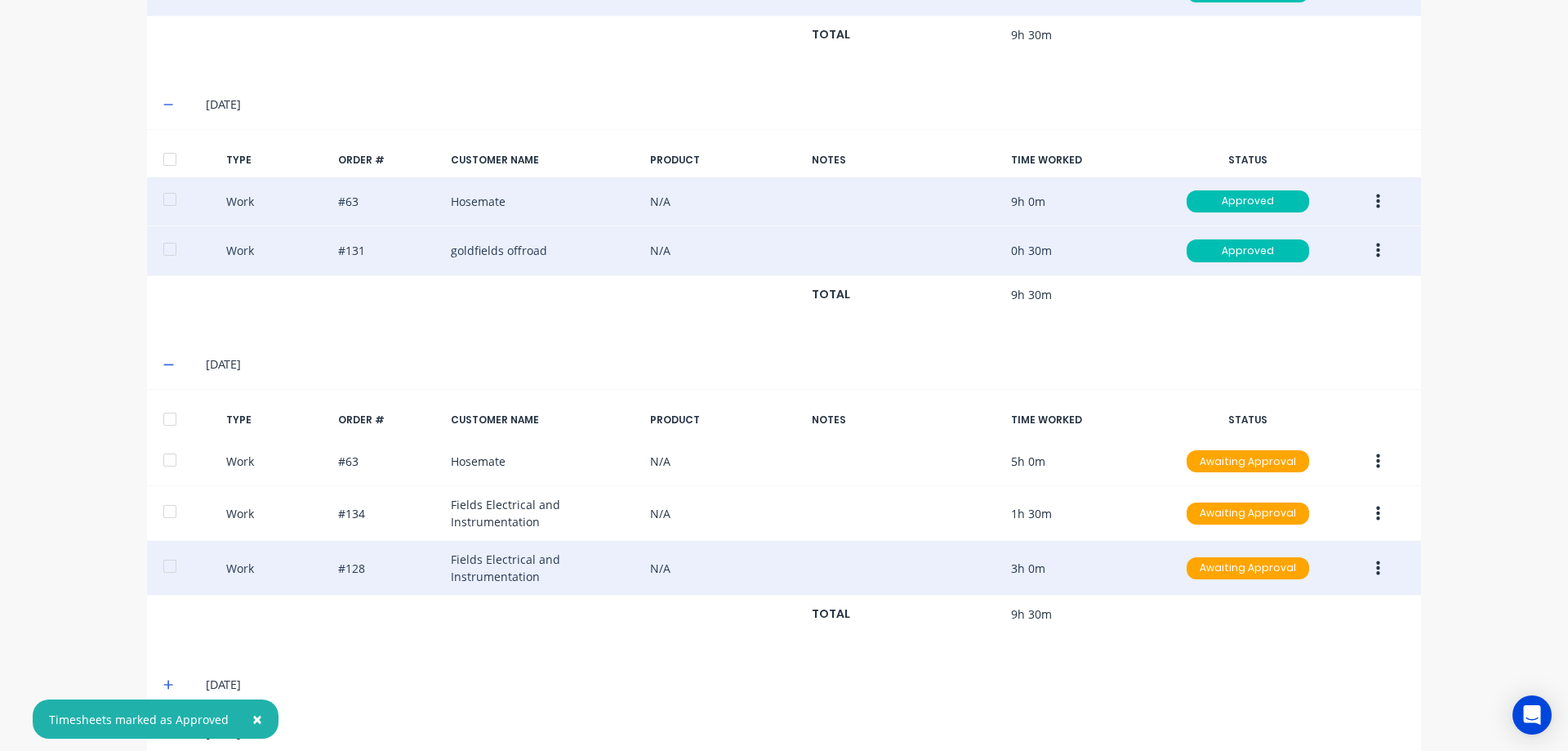
scroll to position [691, 0]
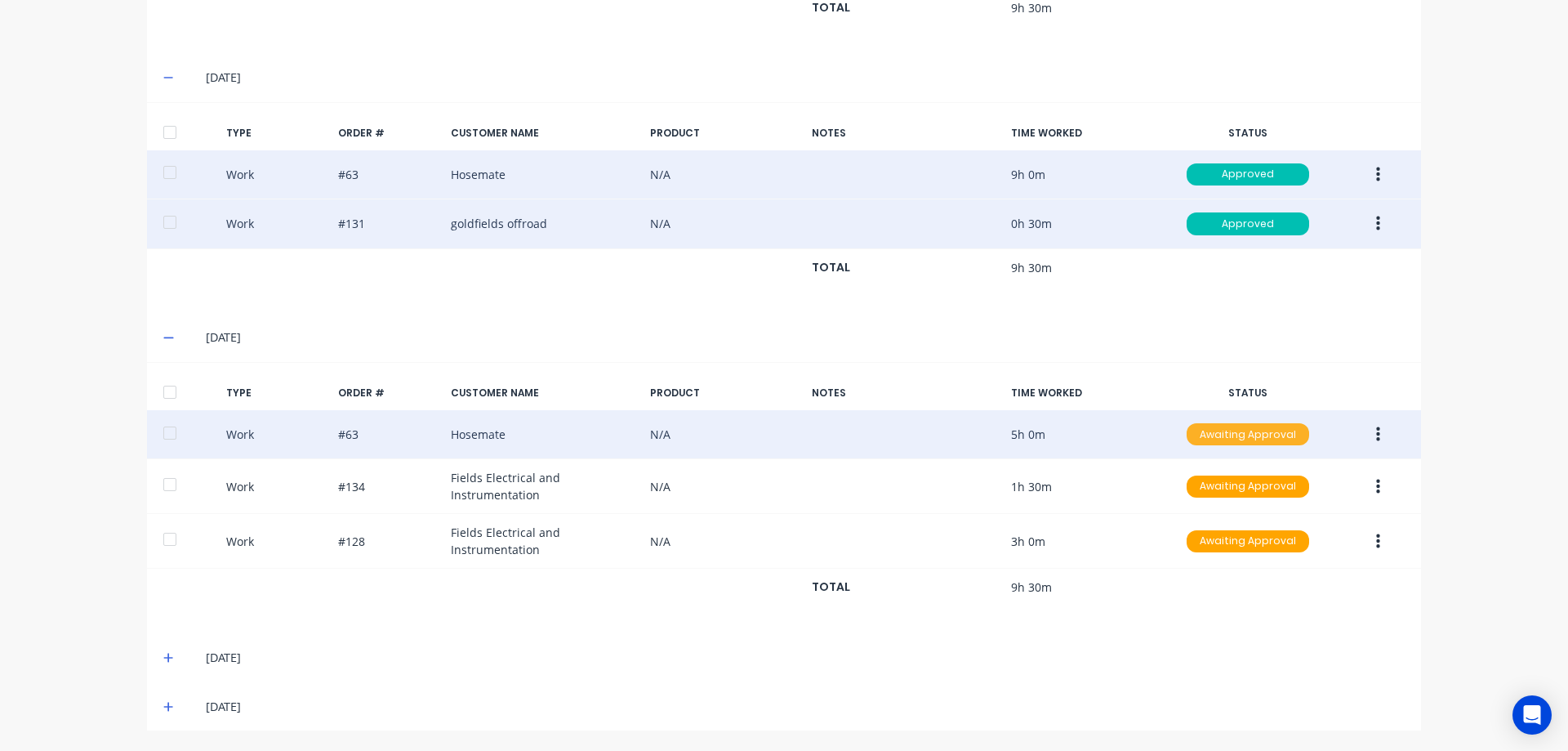
click at [1283, 431] on div "Awaiting Approval" at bounding box center [1247, 434] width 123 height 23
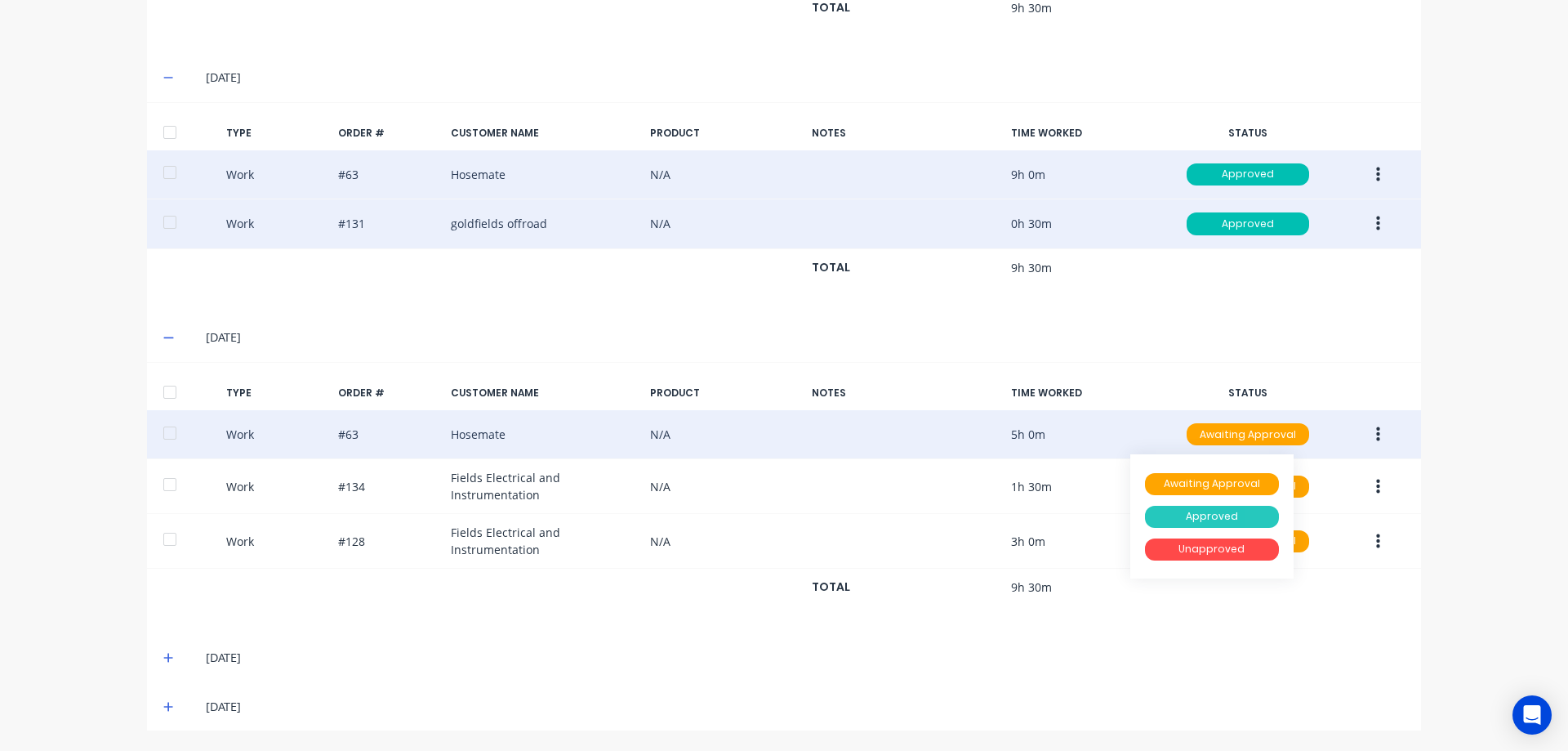
click at [1250, 507] on div "Approved" at bounding box center [1212, 517] width 134 height 23
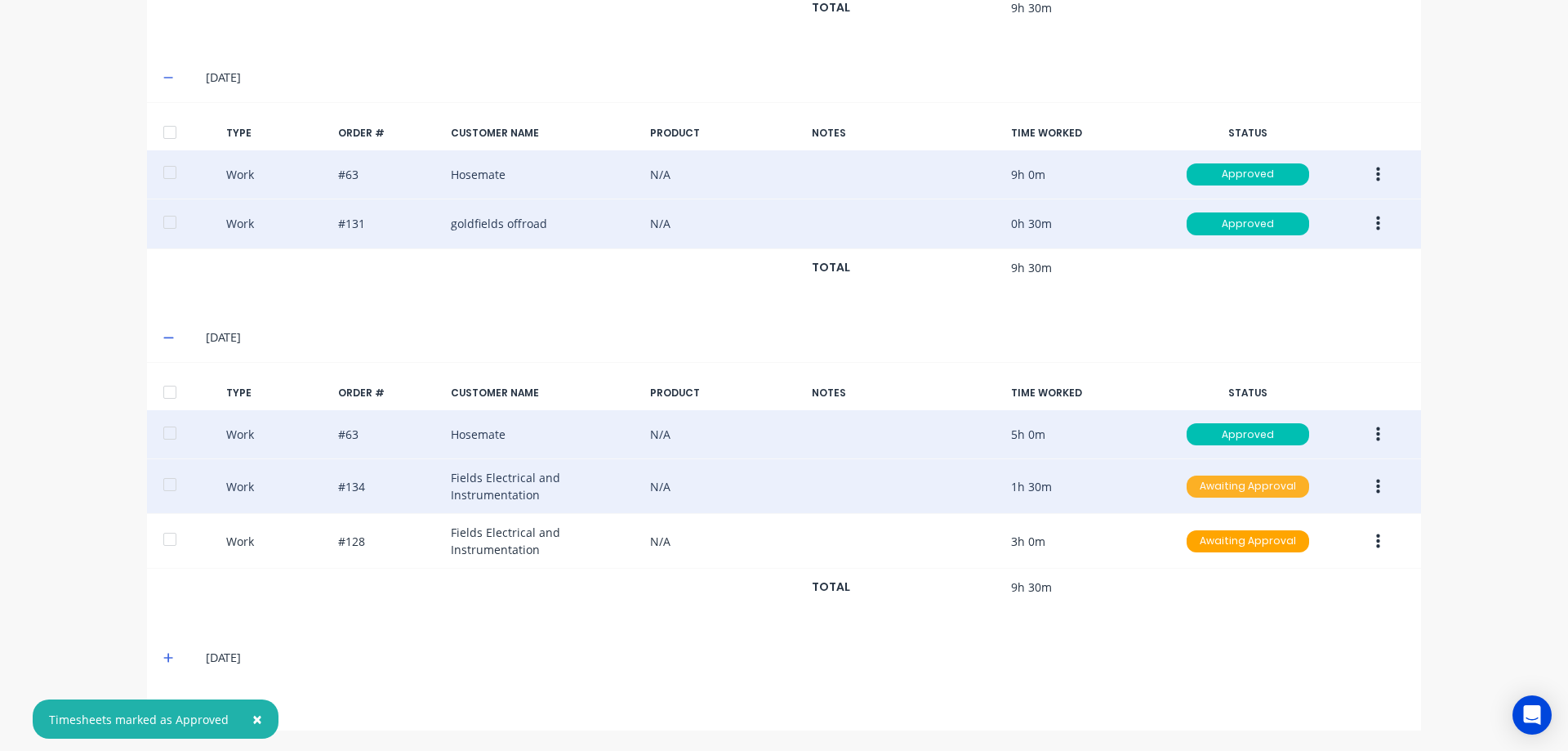
click at [1202, 493] on div "Awaiting Approval" at bounding box center [1247, 487] width 123 height 23
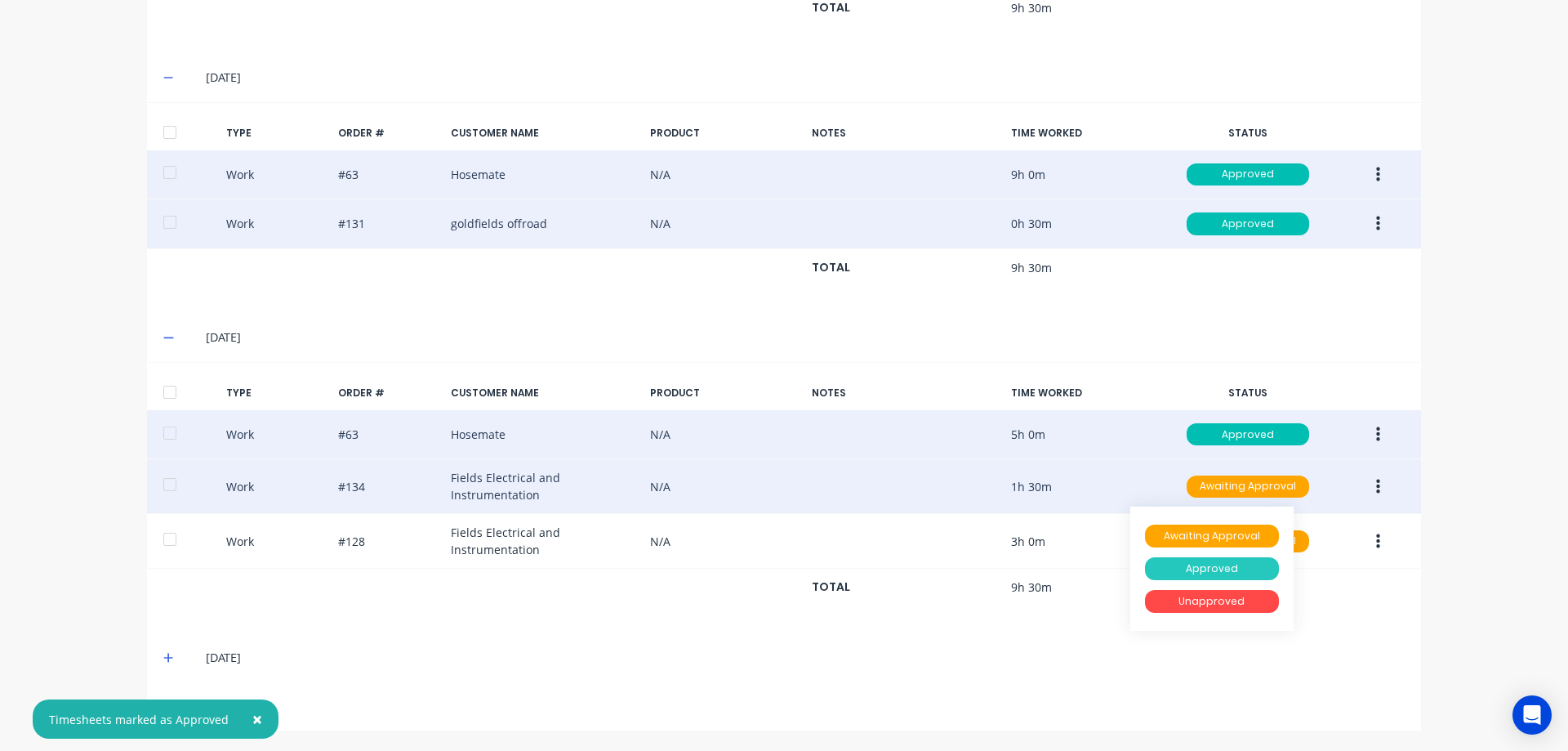
click at [1199, 559] on div "Approved" at bounding box center [1212, 568] width 134 height 23
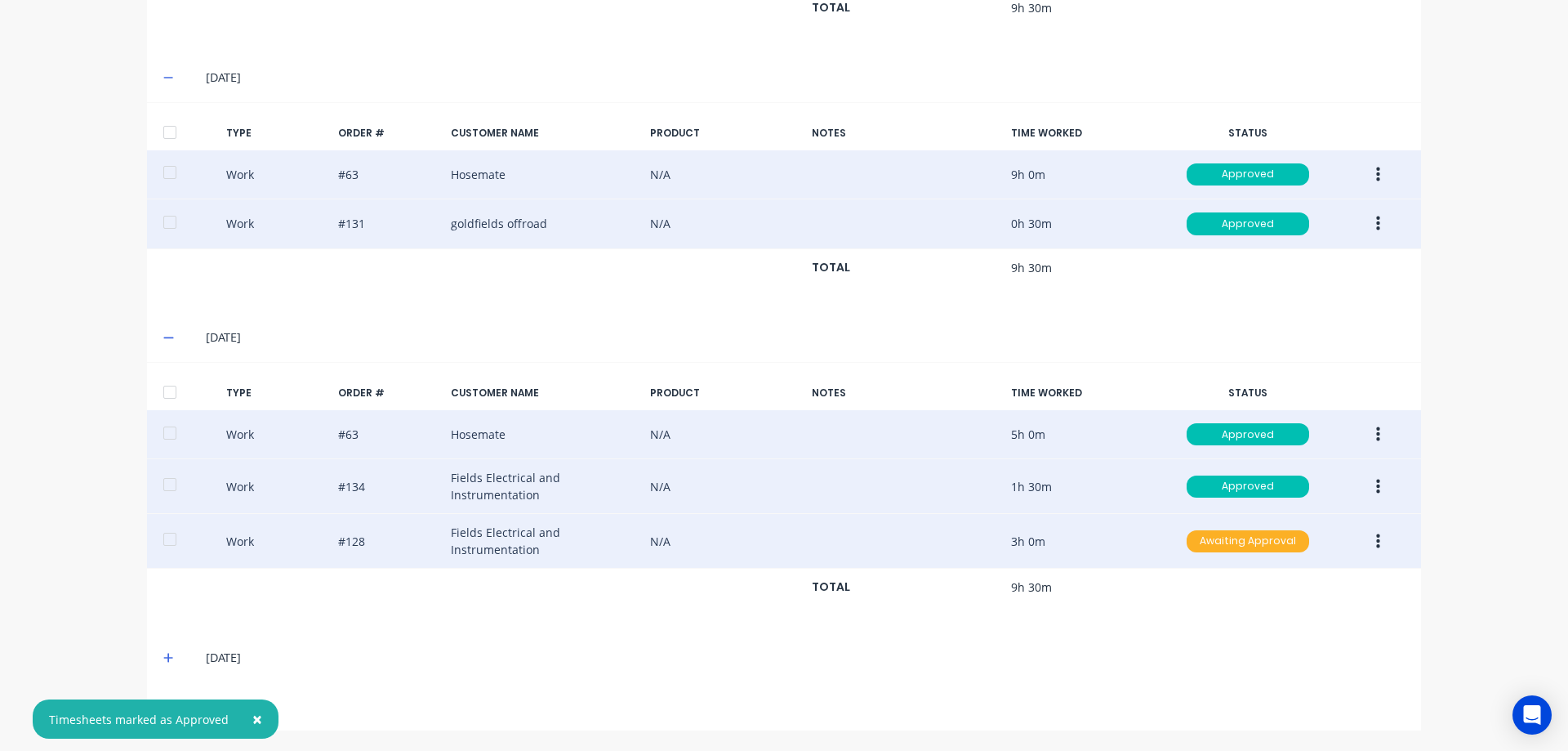
click at [1221, 537] on div "Awaiting Approval" at bounding box center [1247, 542] width 123 height 23
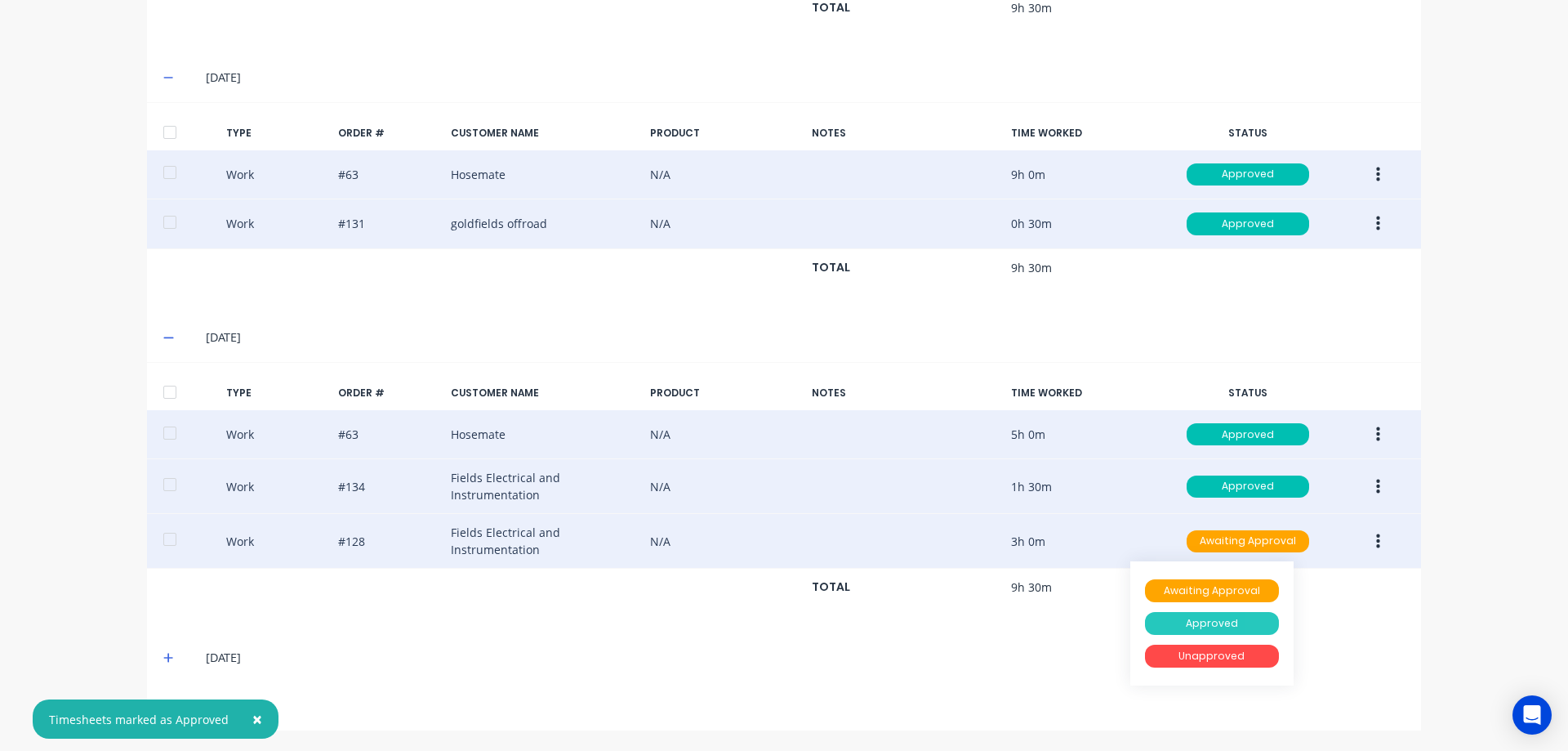
click at [1177, 617] on div "Approved" at bounding box center [1212, 623] width 134 height 23
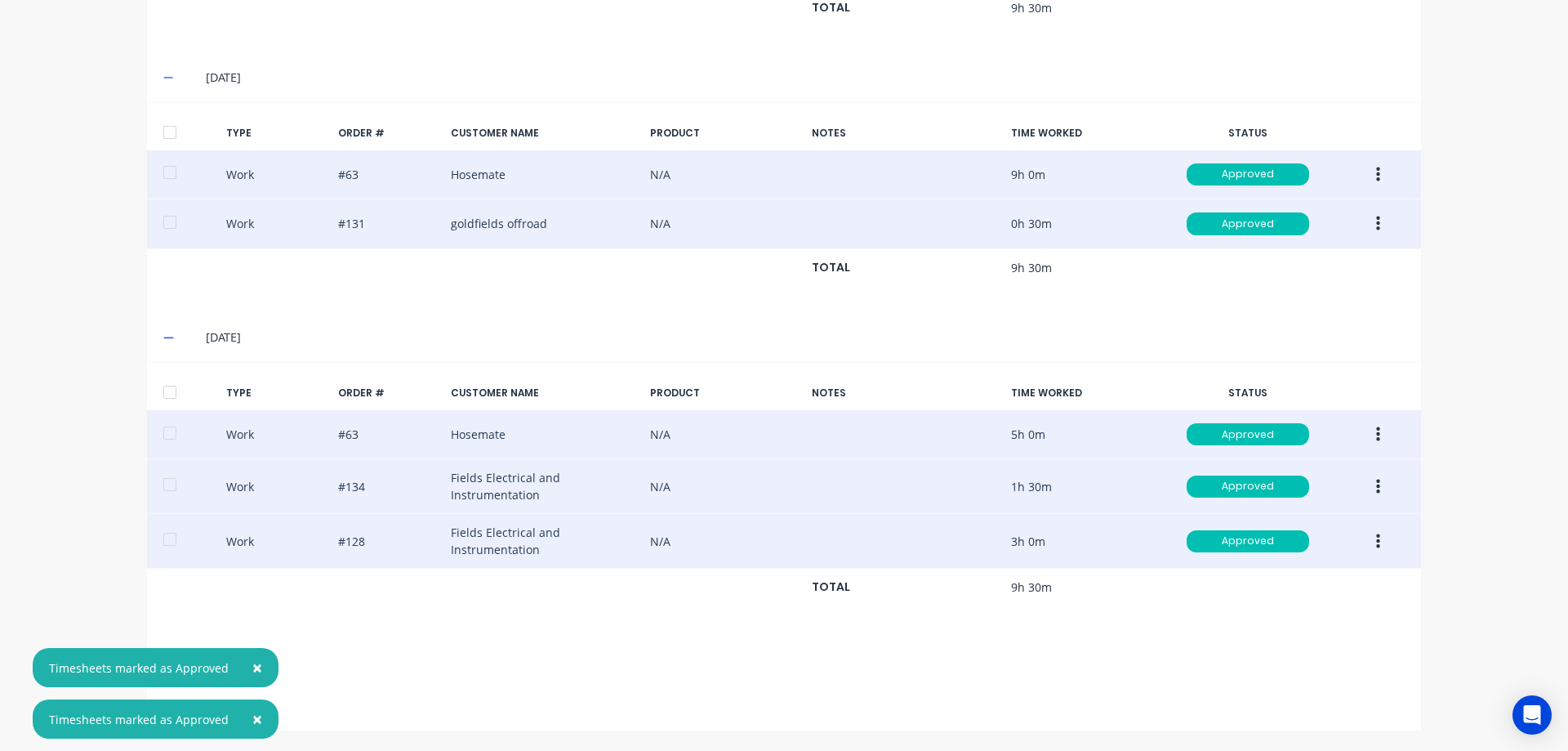
click at [255, 662] on span "×" at bounding box center [257, 668] width 9 height 23
click at [257, 713] on button "×" at bounding box center [257, 719] width 42 height 39
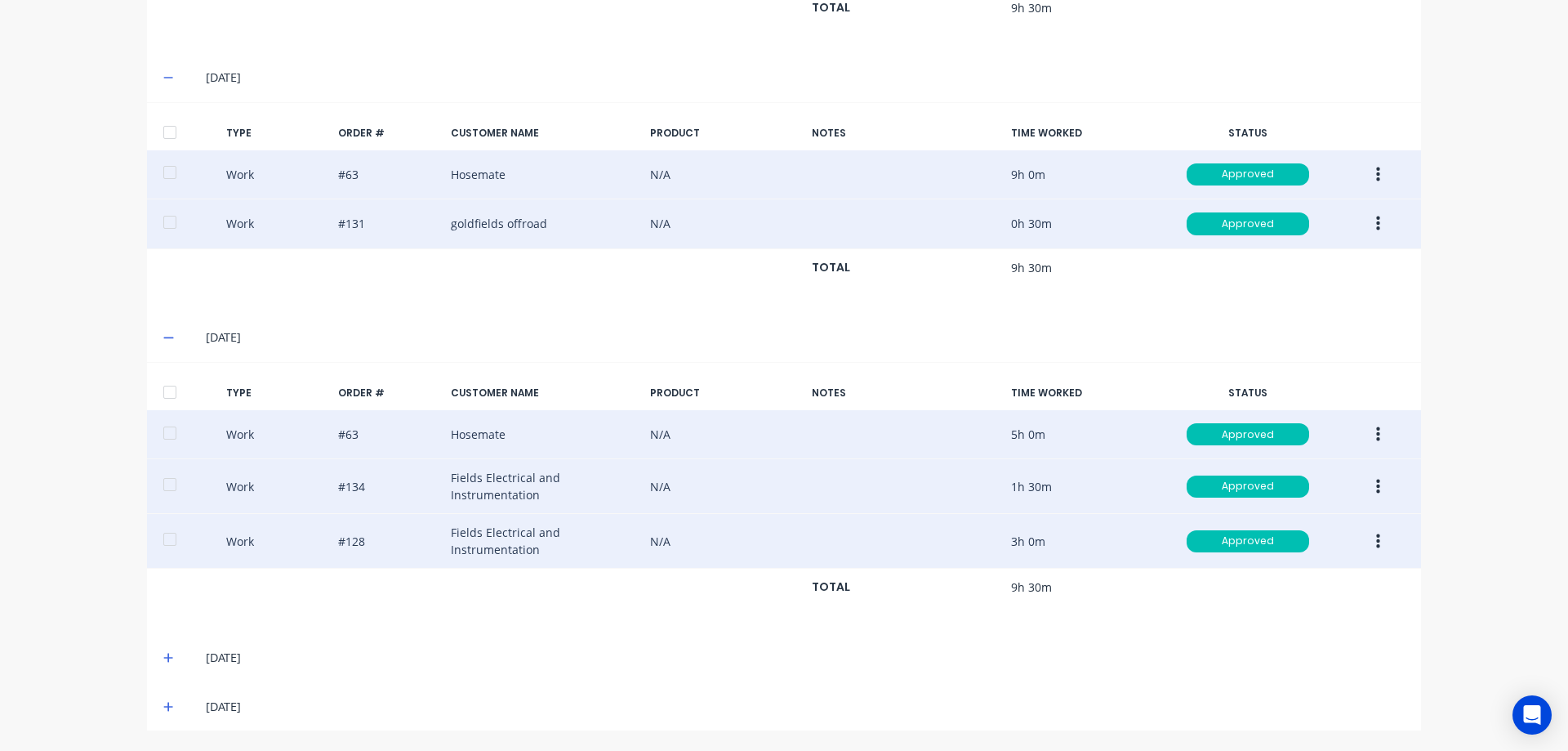
click at [166, 657] on icon at bounding box center [168, 657] width 9 height 9
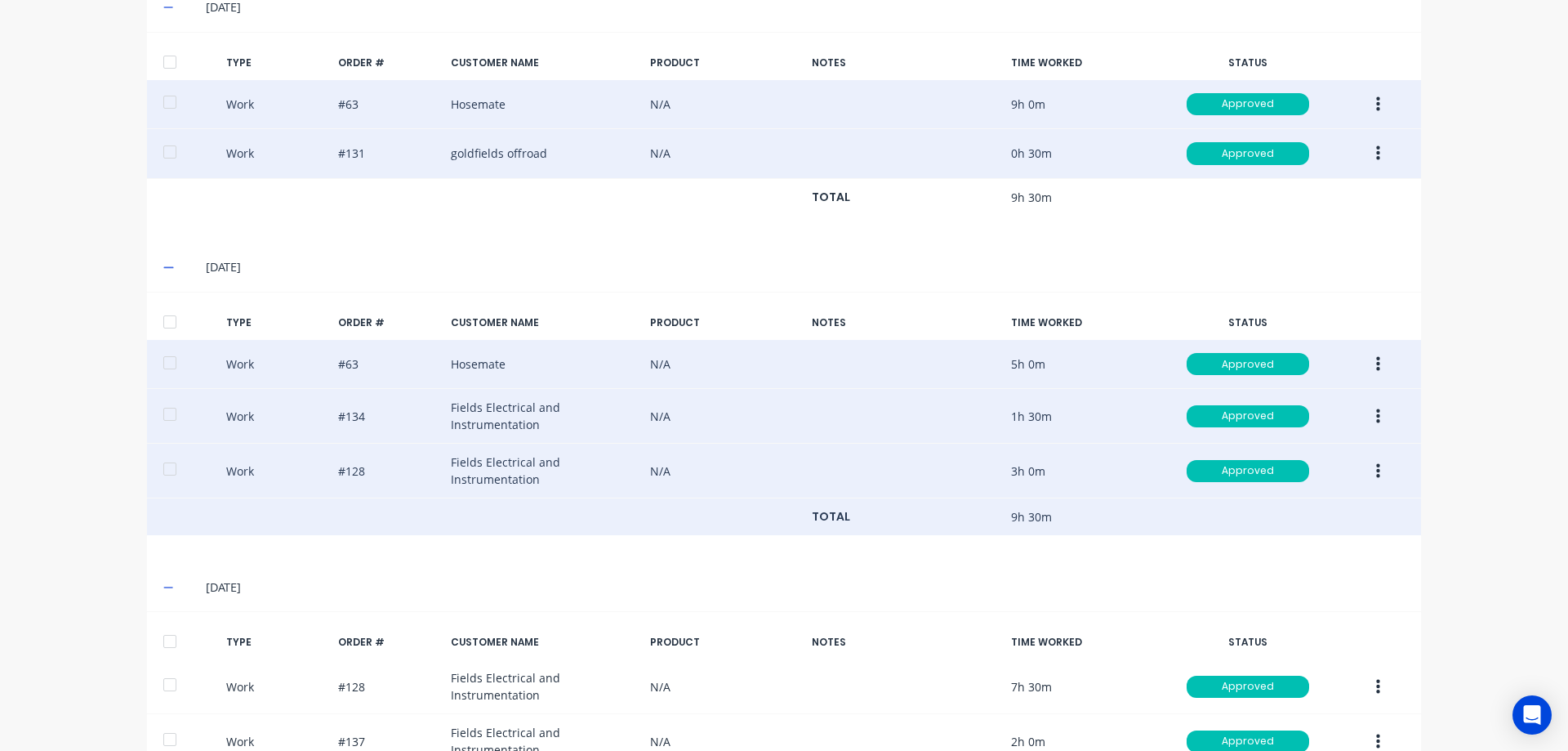
scroll to position [912, 0]
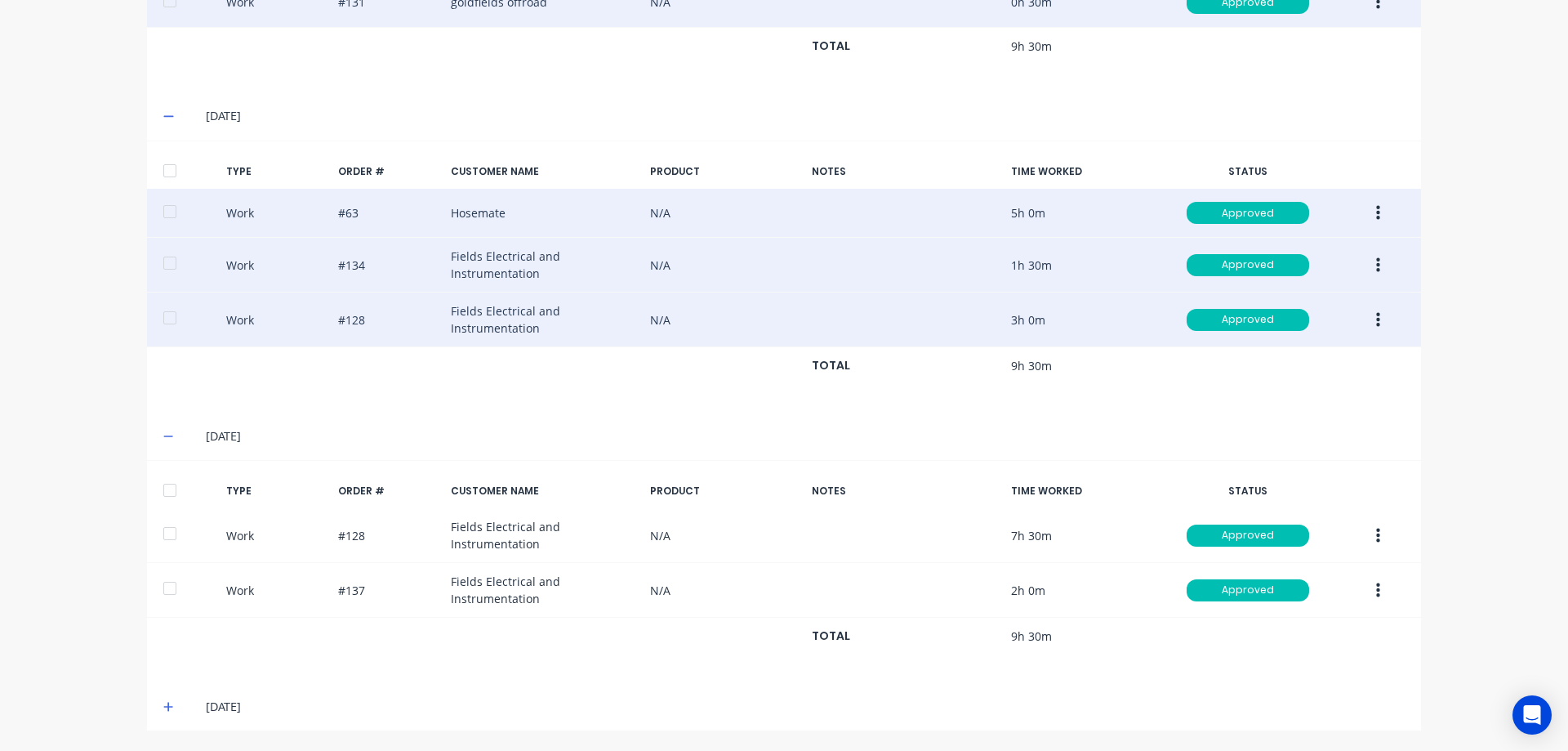
click at [165, 703] on icon at bounding box center [168, 707] width 10 height 11
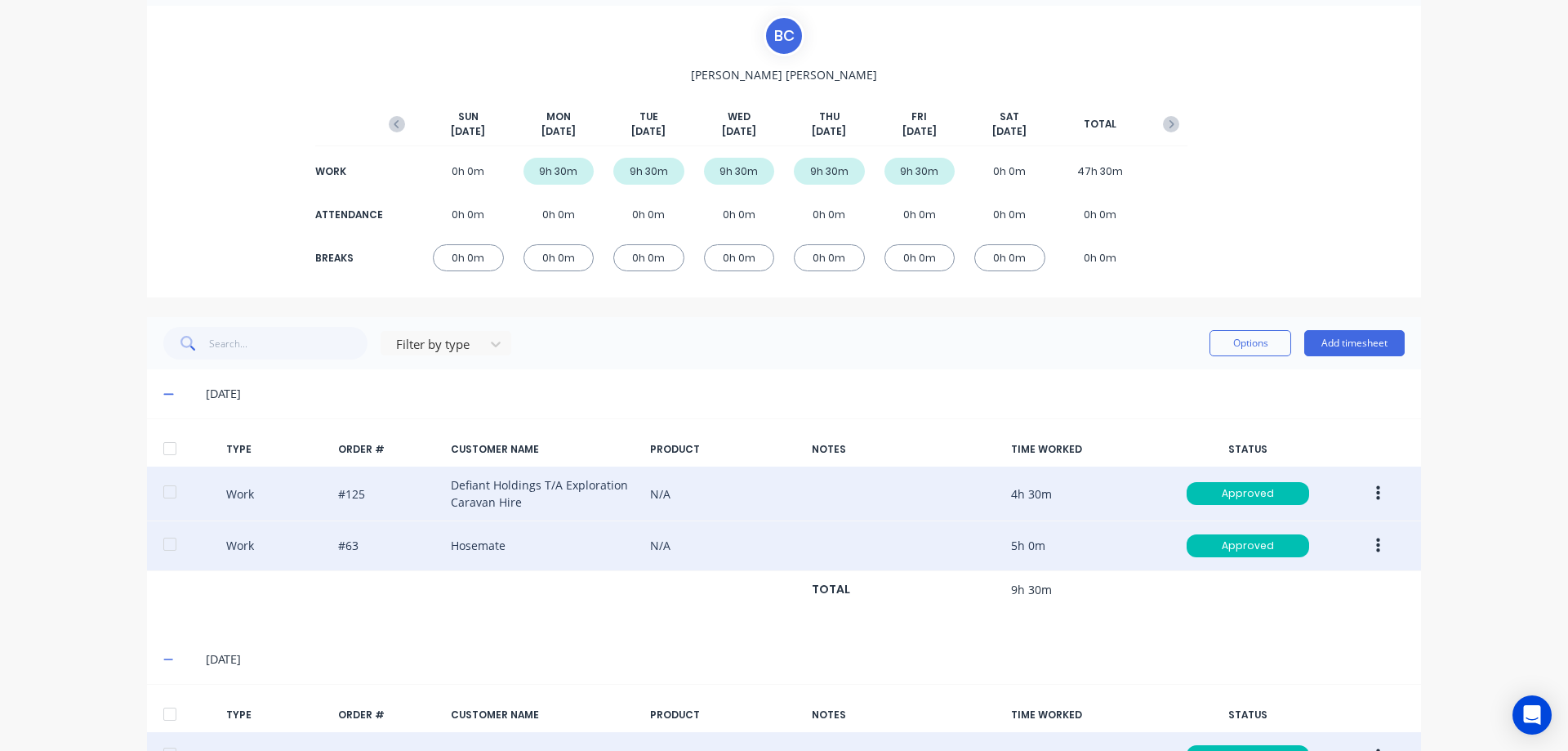
scroll to position [0, 0]
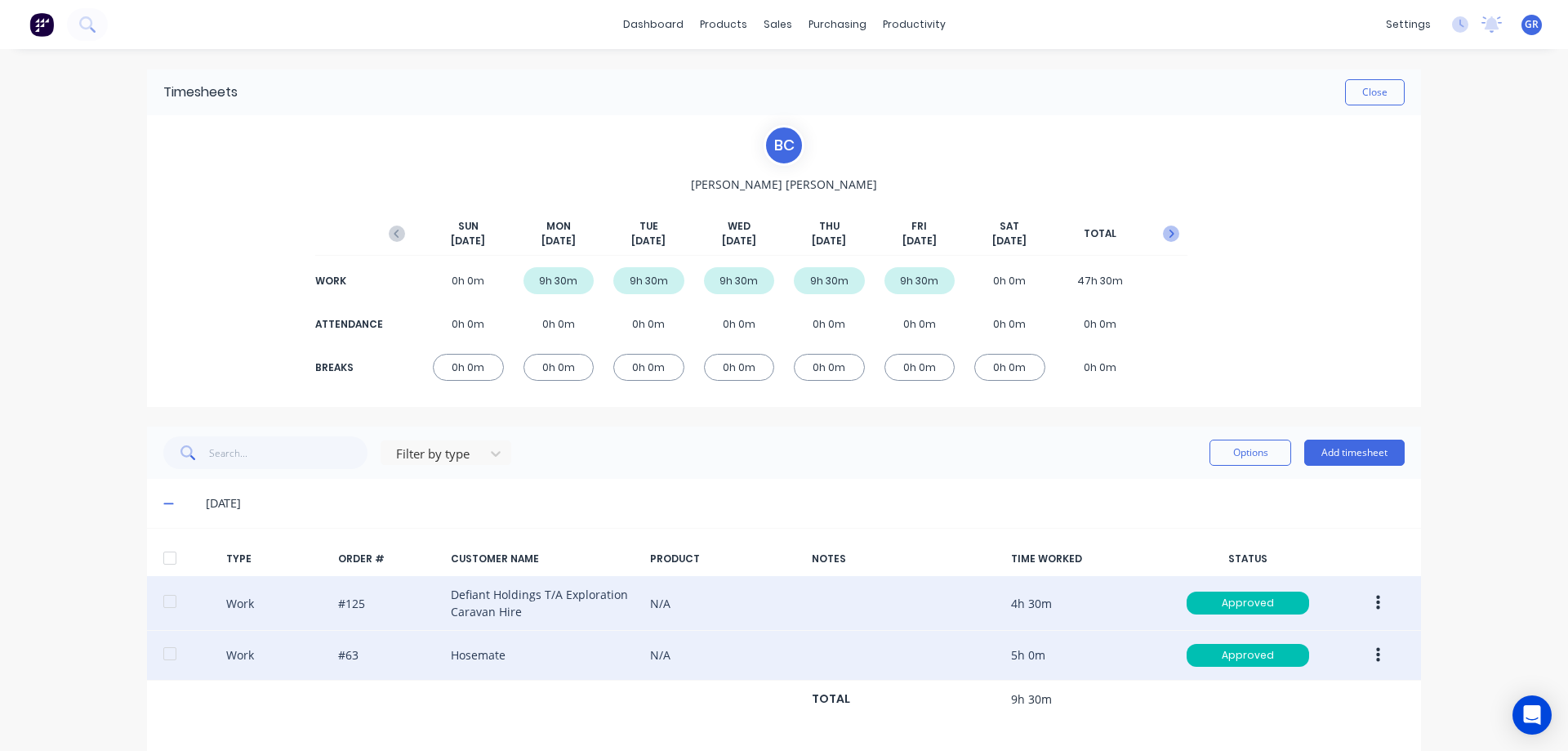
click at [1168, 235] on icon "button" at bounding box center [1171, 233] width 16 height 16
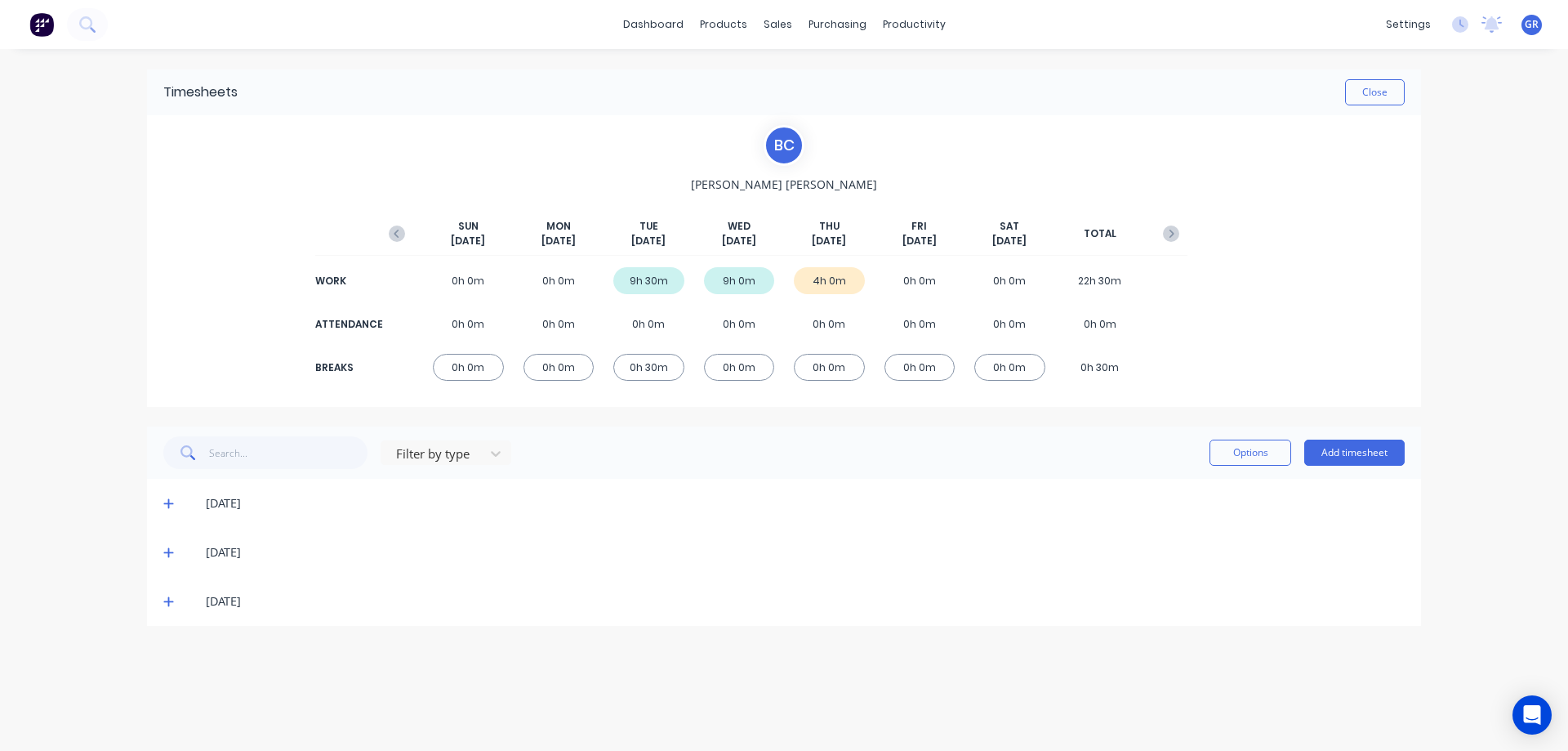
click at [171, 599] on icon at bounding box center [168, 601] width 10 height 11
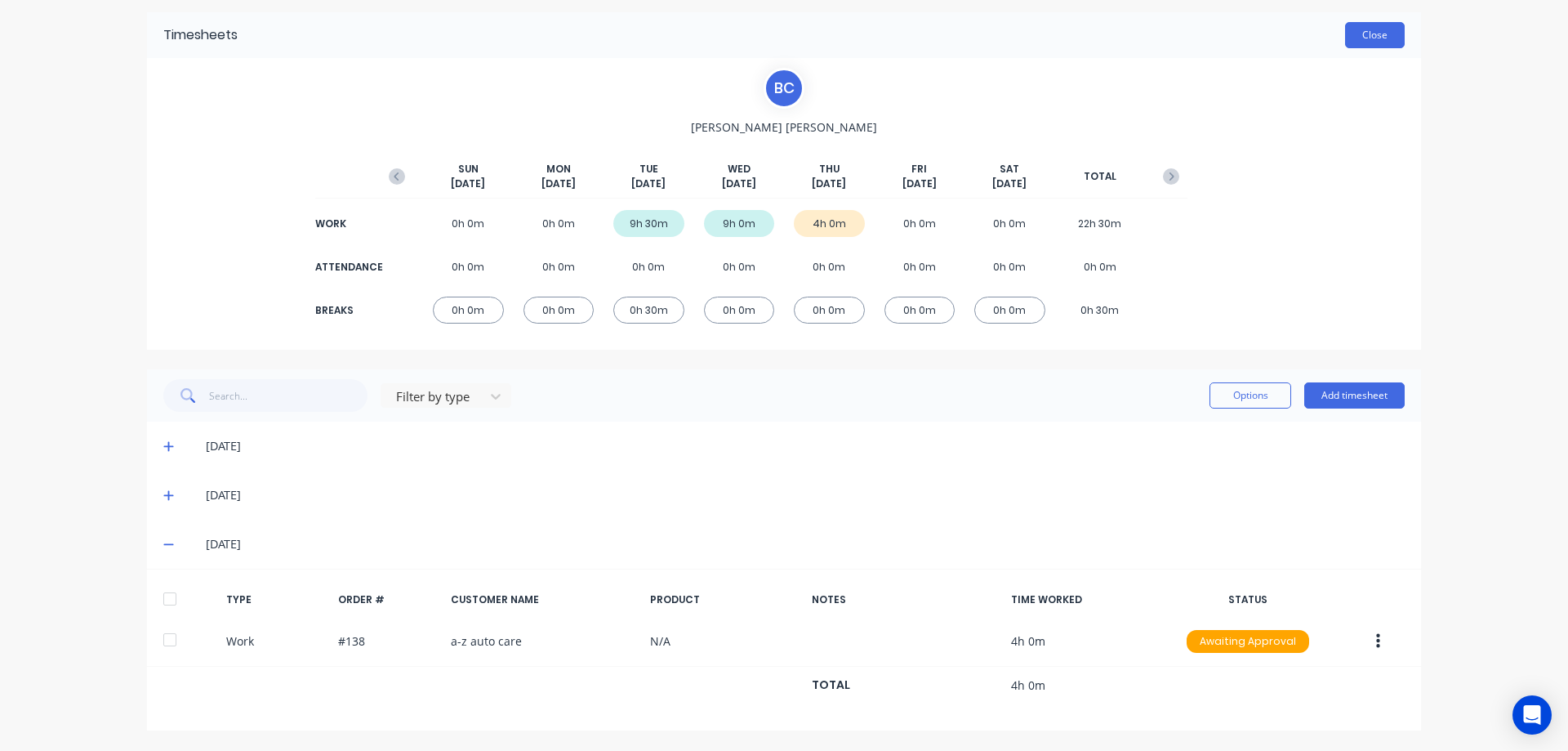
click at [1373, 42] on button "Close" at bounding box center [1375, 36] width 60 height 26
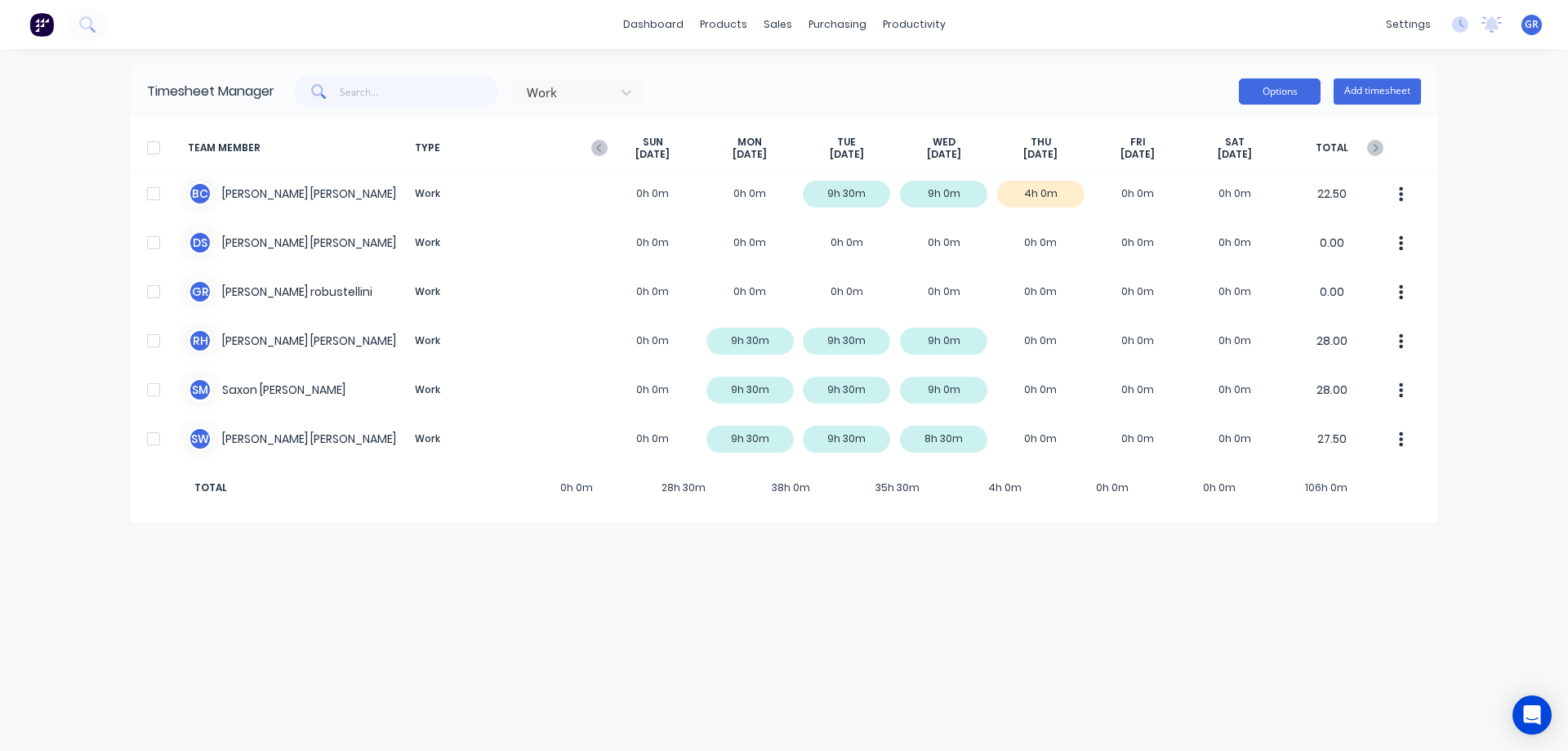
click at [1276, 90] on button "Options" at bounding box center [1279, 92] width 82 height 26
click at [1062, 63] on div "dashboard products sales purchasing productivity dashboard products Product Cat…" at bounding box center [784, 375] width 1568 height 751
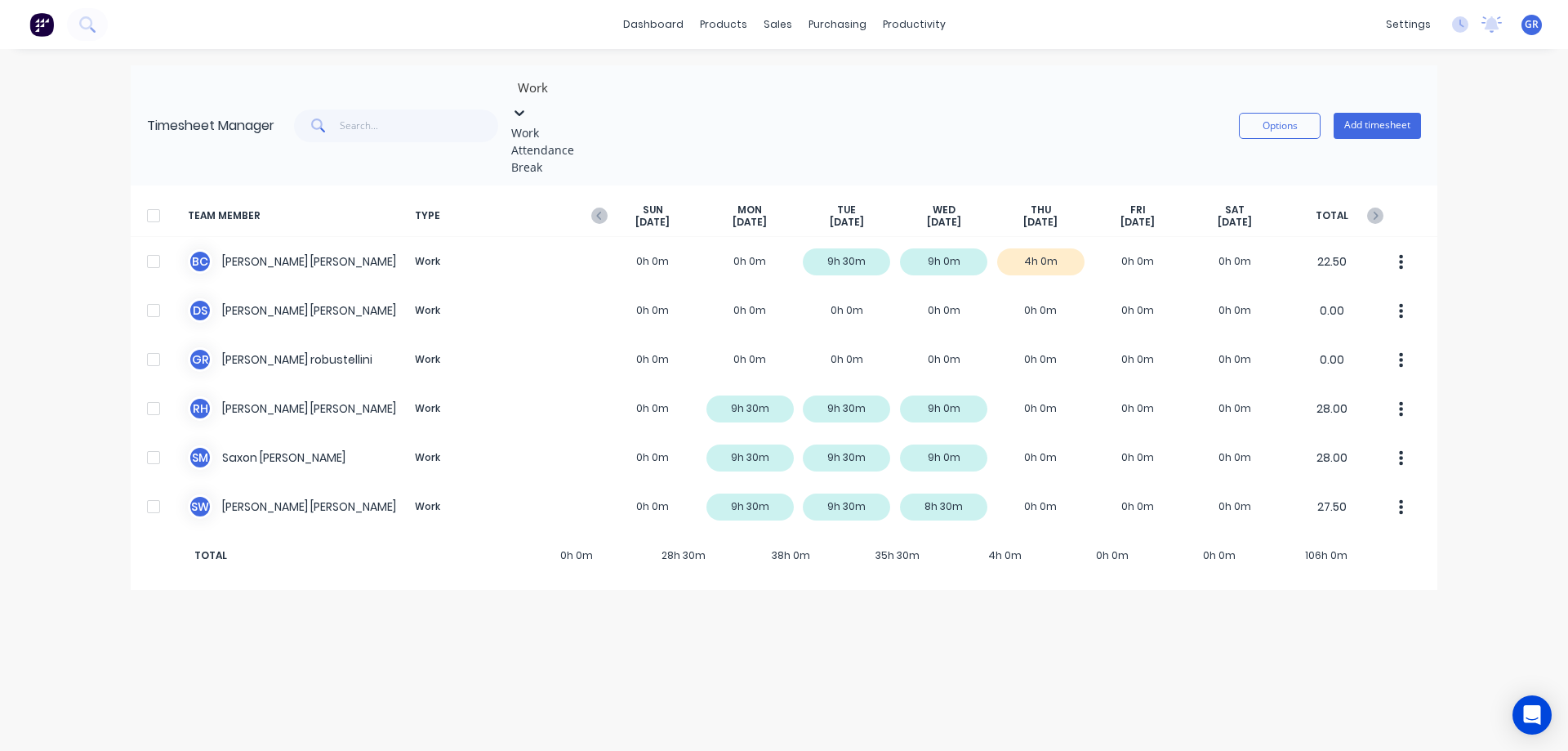
click at [528, 105] on icon at bounding box center [518, 113] width 16 height 16
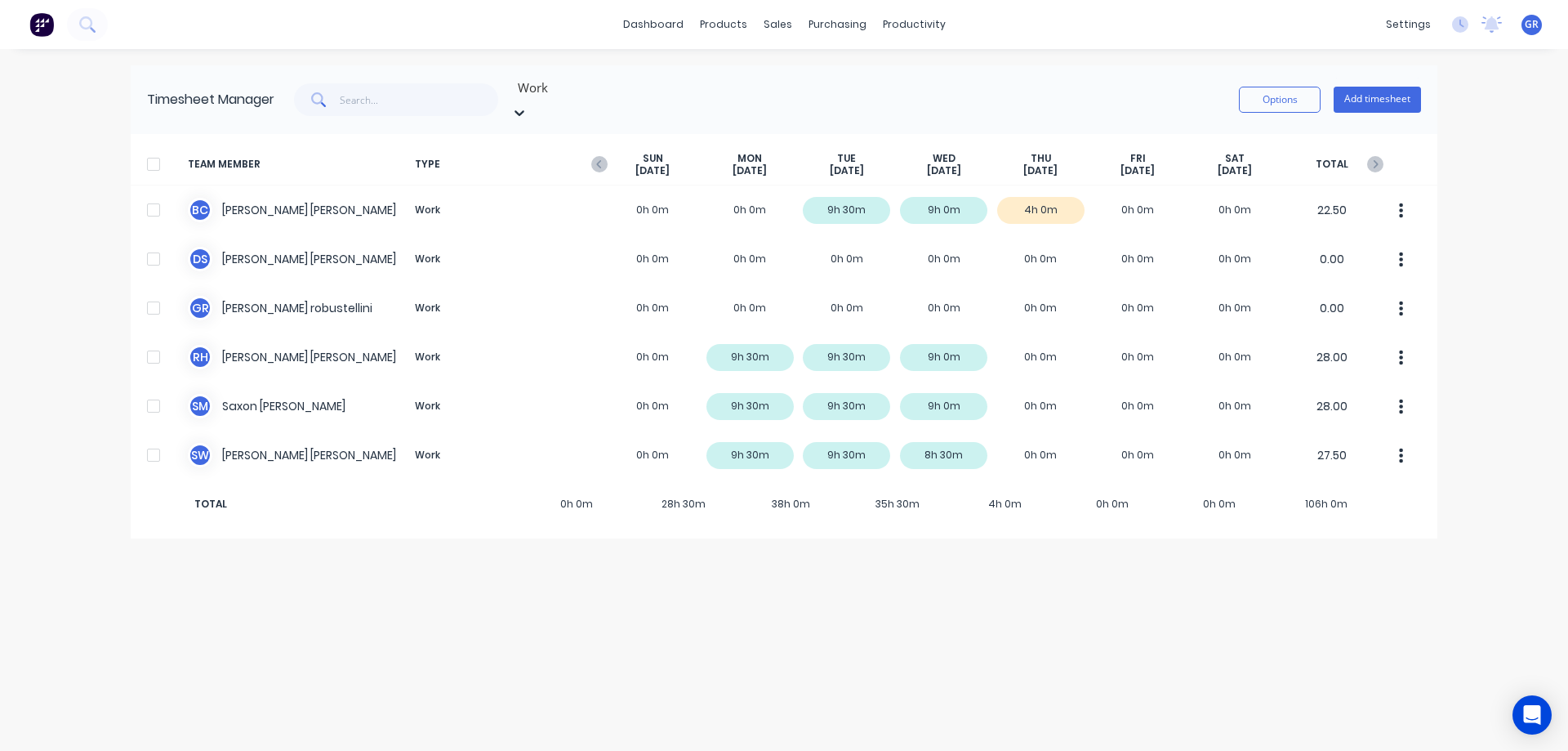
click at [528, 105] on icon at bounding box center [518, 113] width 16 height 16
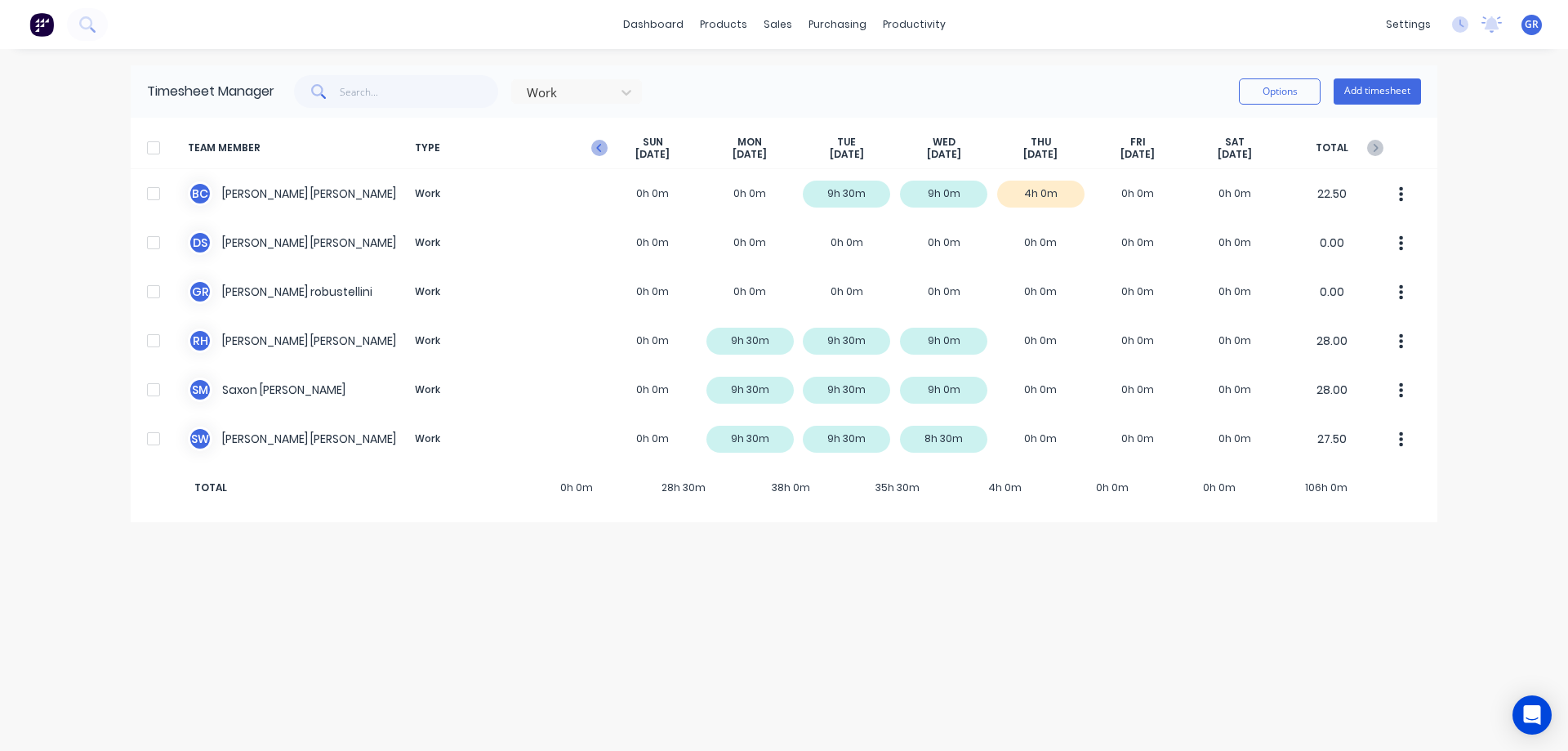
click at [600, 144] on icon "button" at bounding box center [598, 147] width 5 height 8
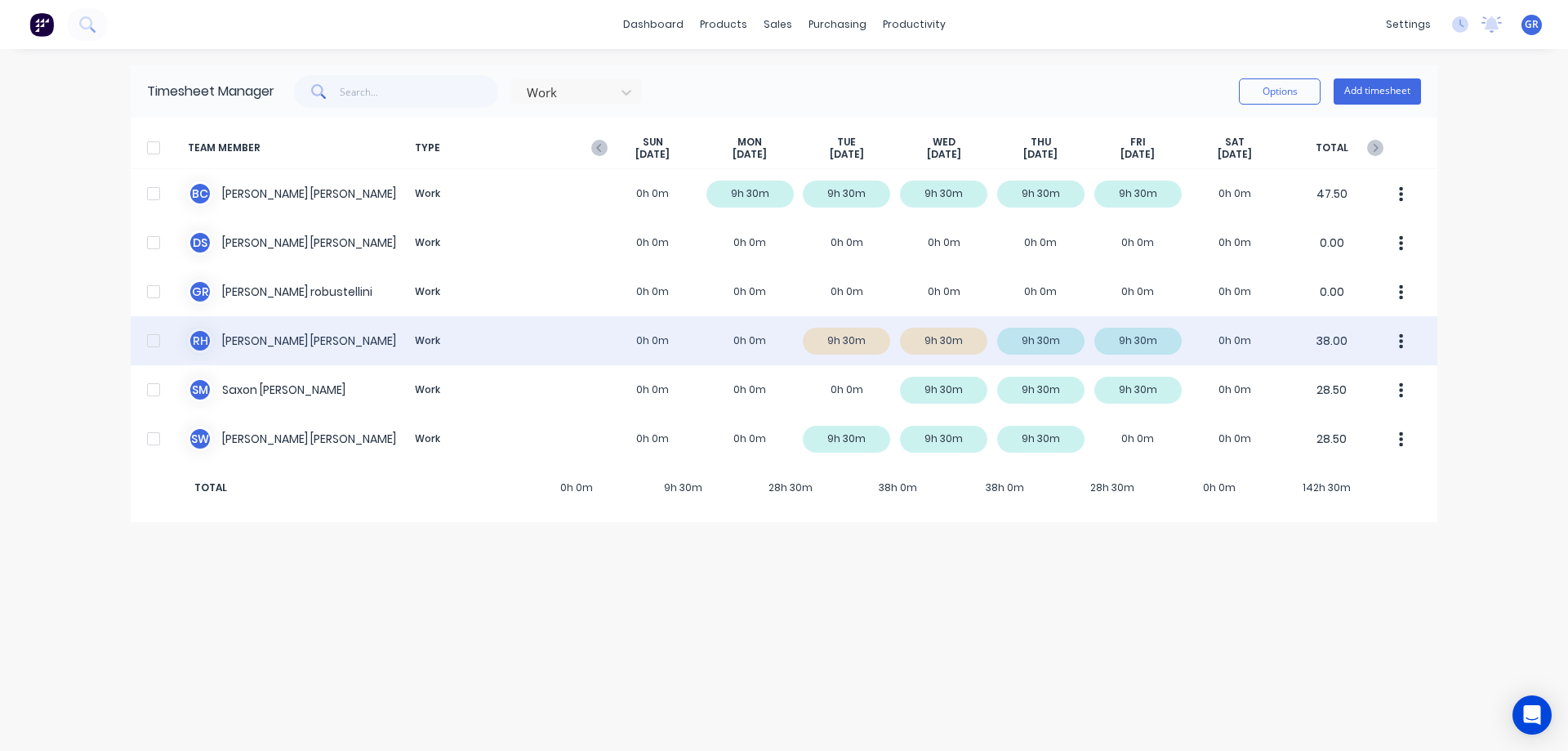
click at [832, 340] on div "R H [PERSON_NAME] Work 0h 0m 0h 0m 9h 30m 9h 30m 9h 30m 9h 30m 0h 0m 38.00" at bounding box center [784, 340] width 1307 height 49
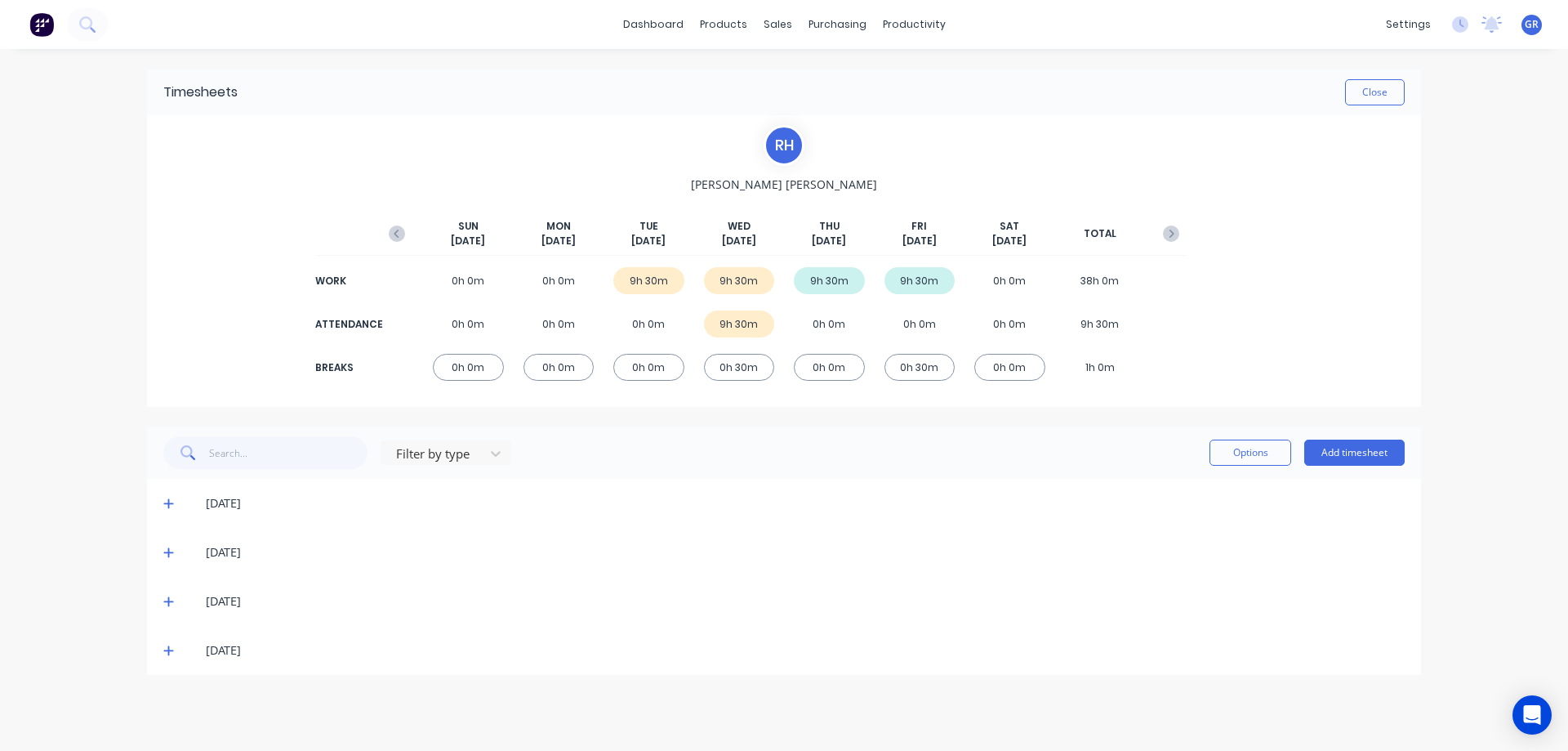
click at [172, 504] on icon at bounding box center [168, 503] width 9 height 9
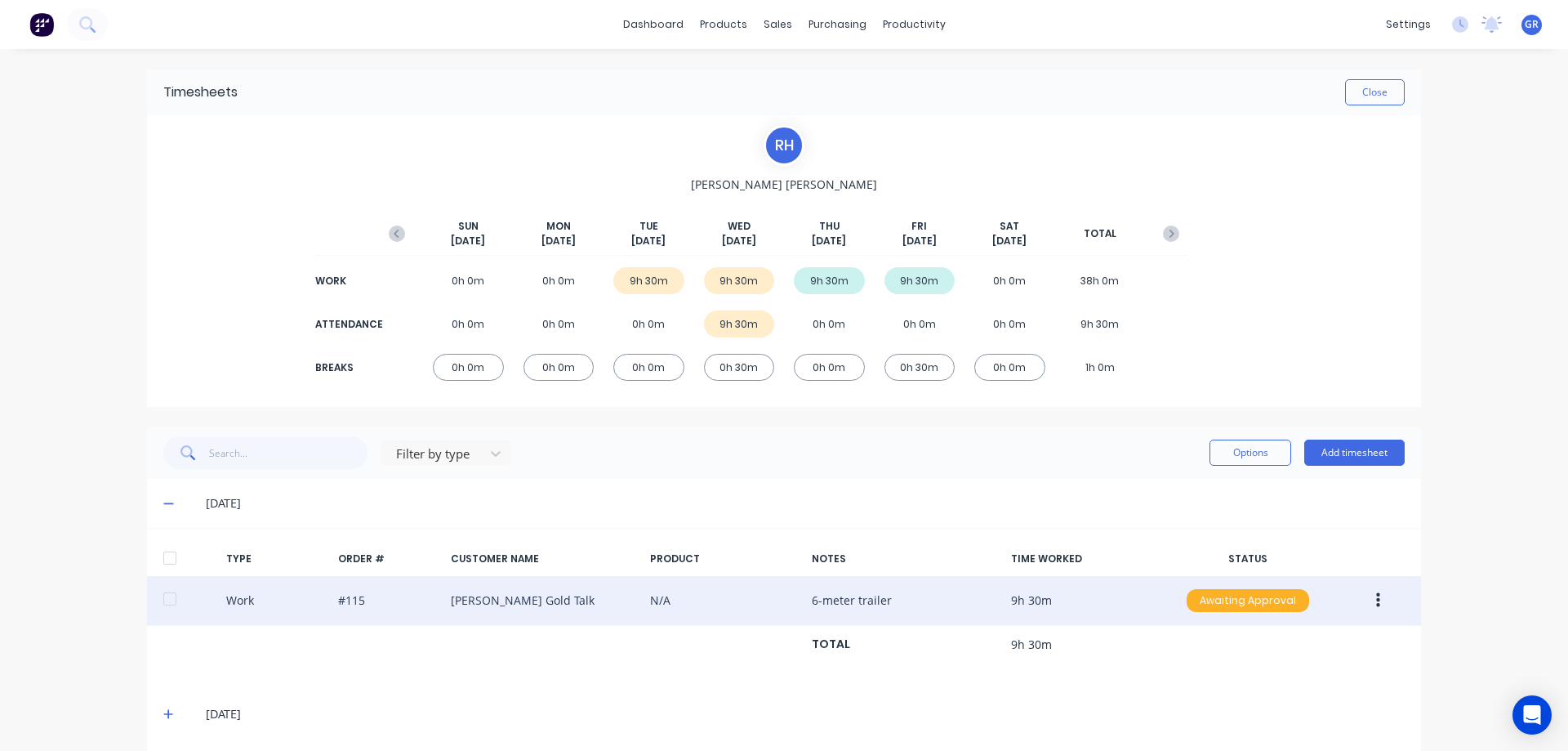
click at [1234, 600] on div "Awaiting Approval" at bounding box center [1247, 600] width 123 height 23
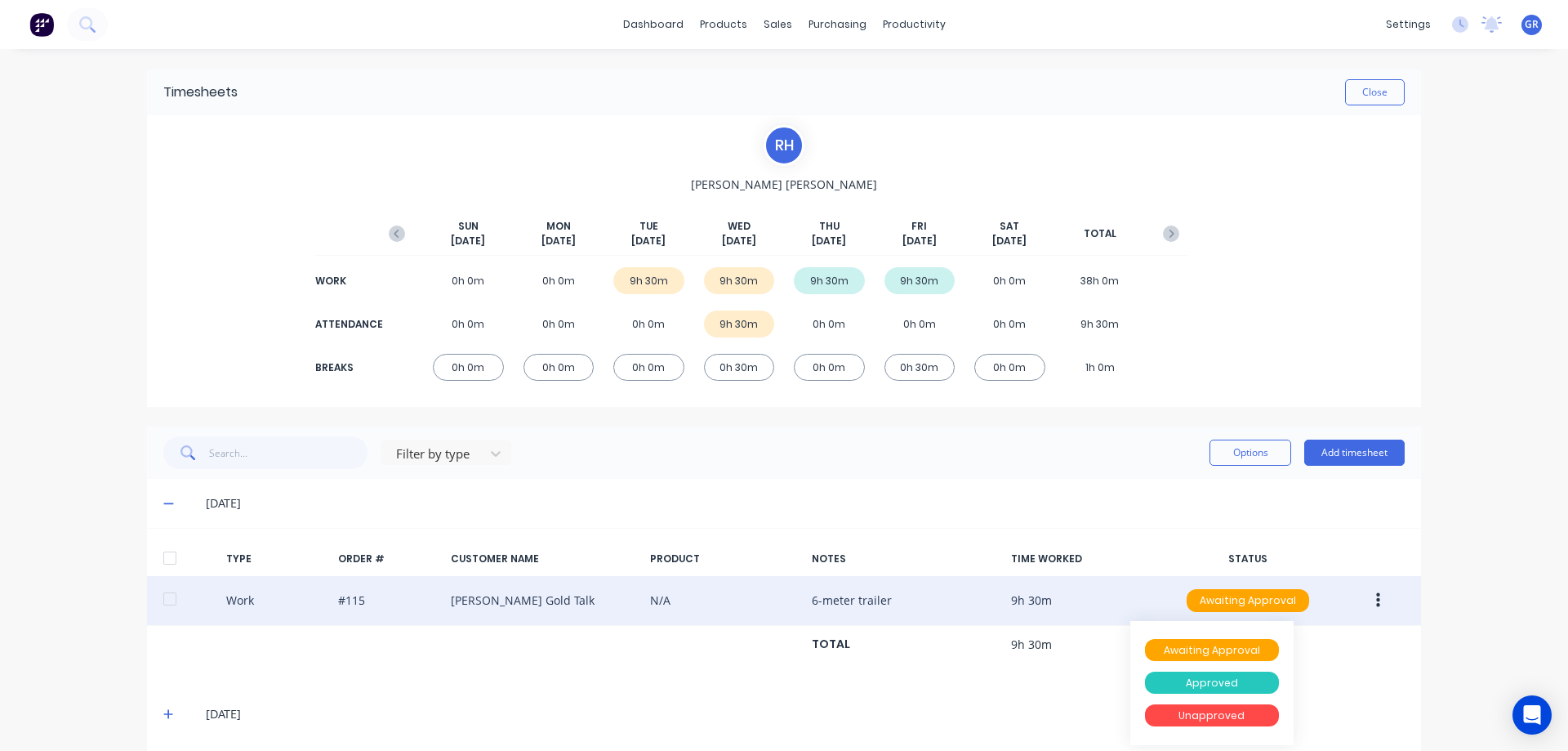
click at [1190, 683] on div "Approved" at bounding box center [1212, 683] width 134 height 23
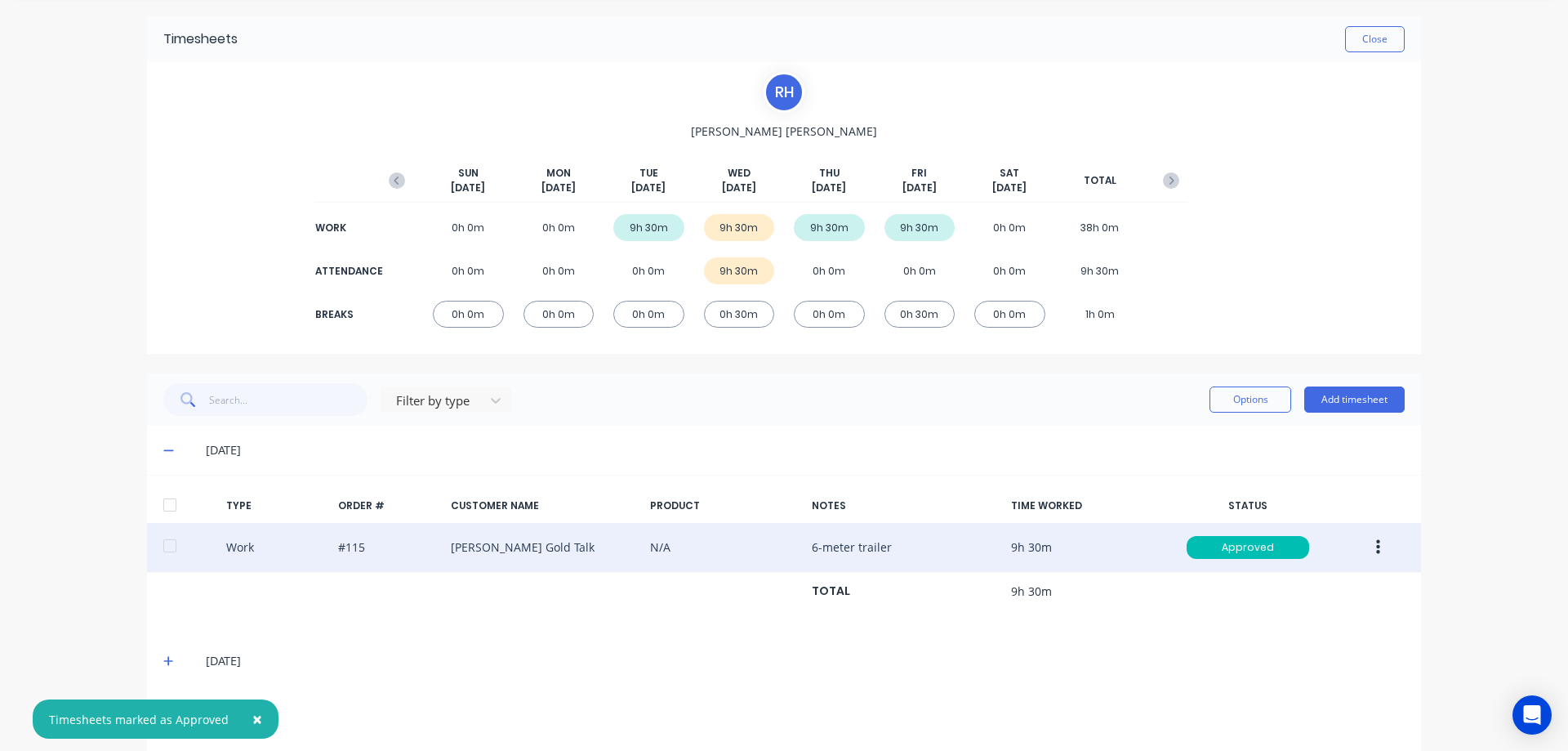
scroll to position [106, 0]
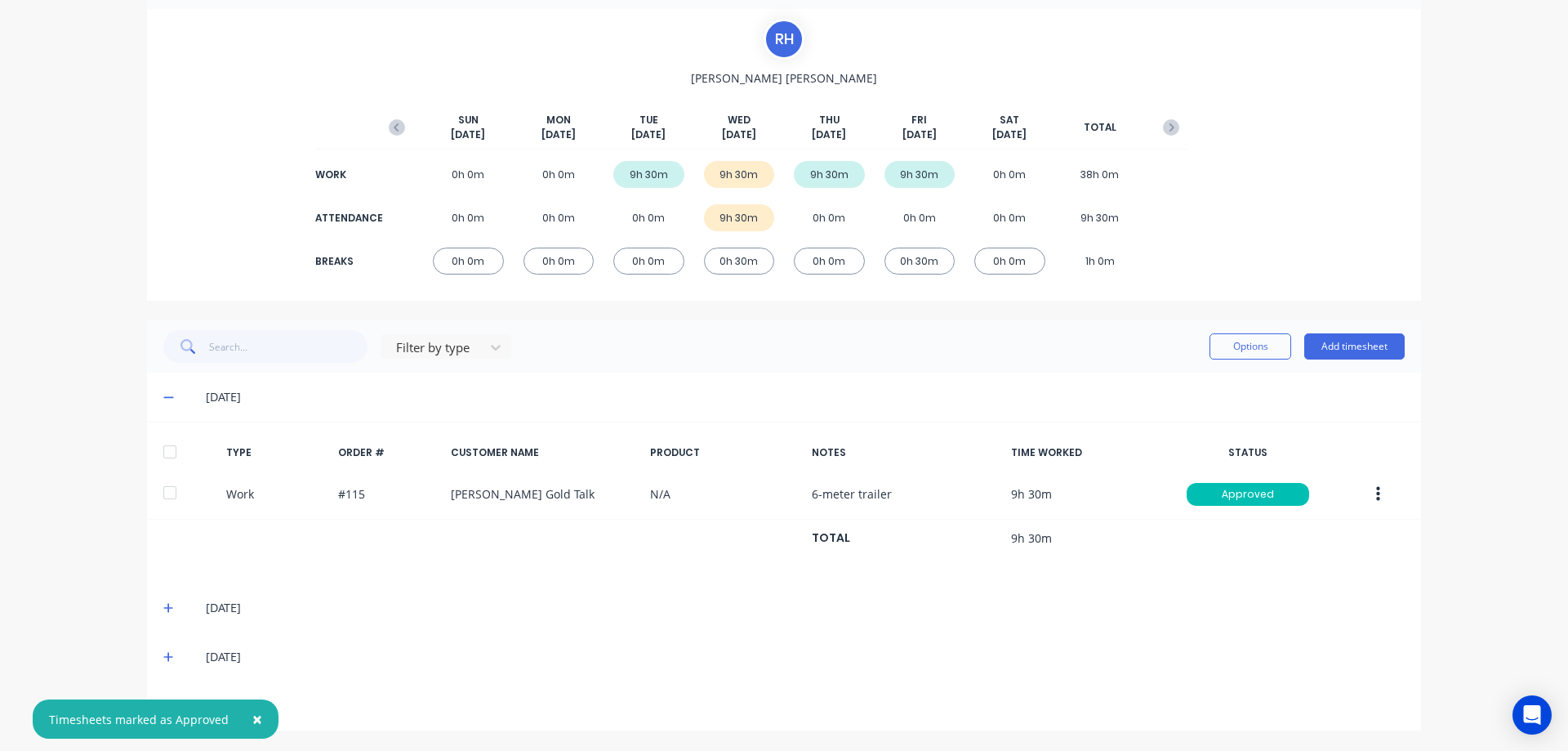
click at [180, 604] on div "[DATE]" at bounding box center [792, 608] width 1225 height 18
click at [164, 613] on icon at bounding box center [168, 608] width 10 height 11
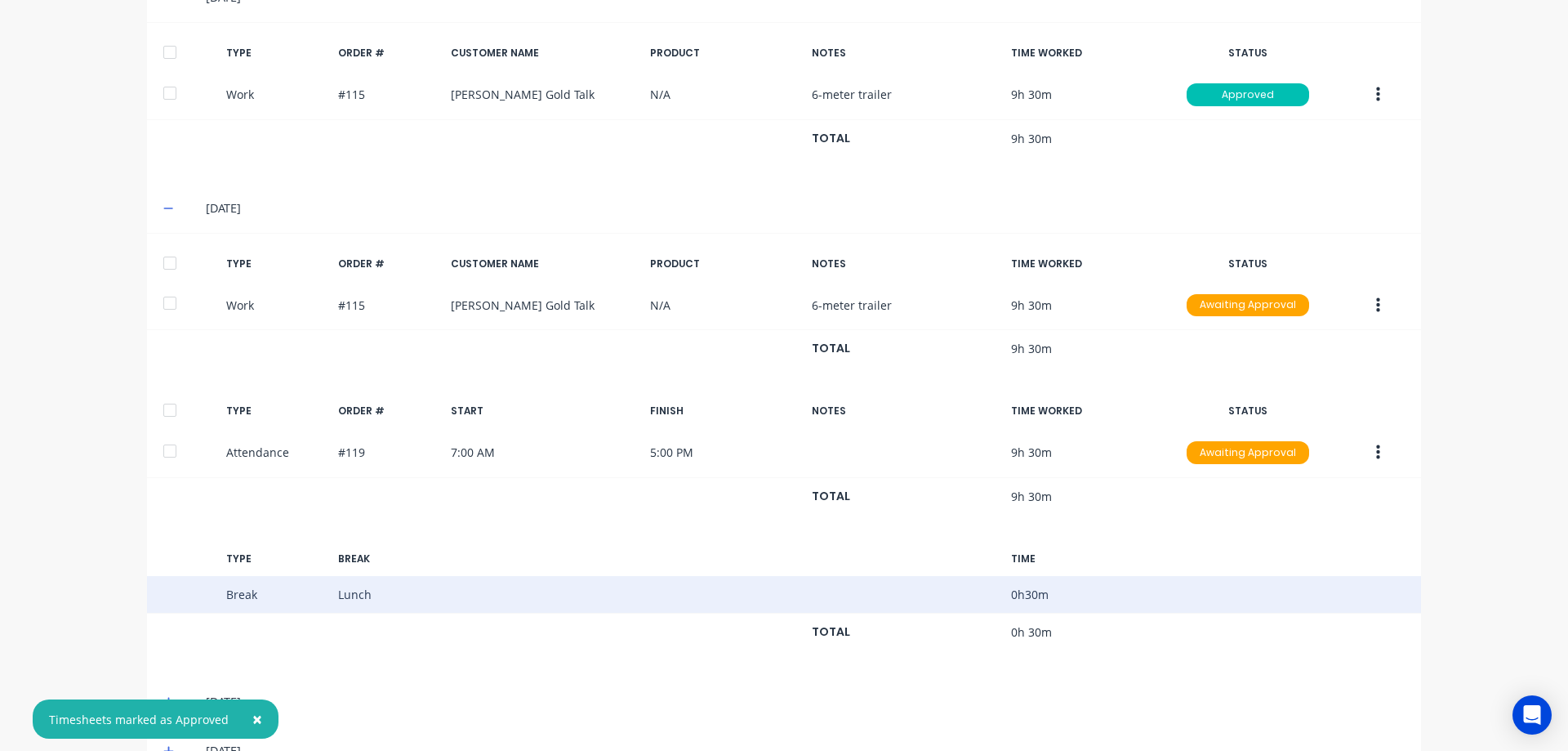
scroll to position [469, 0]
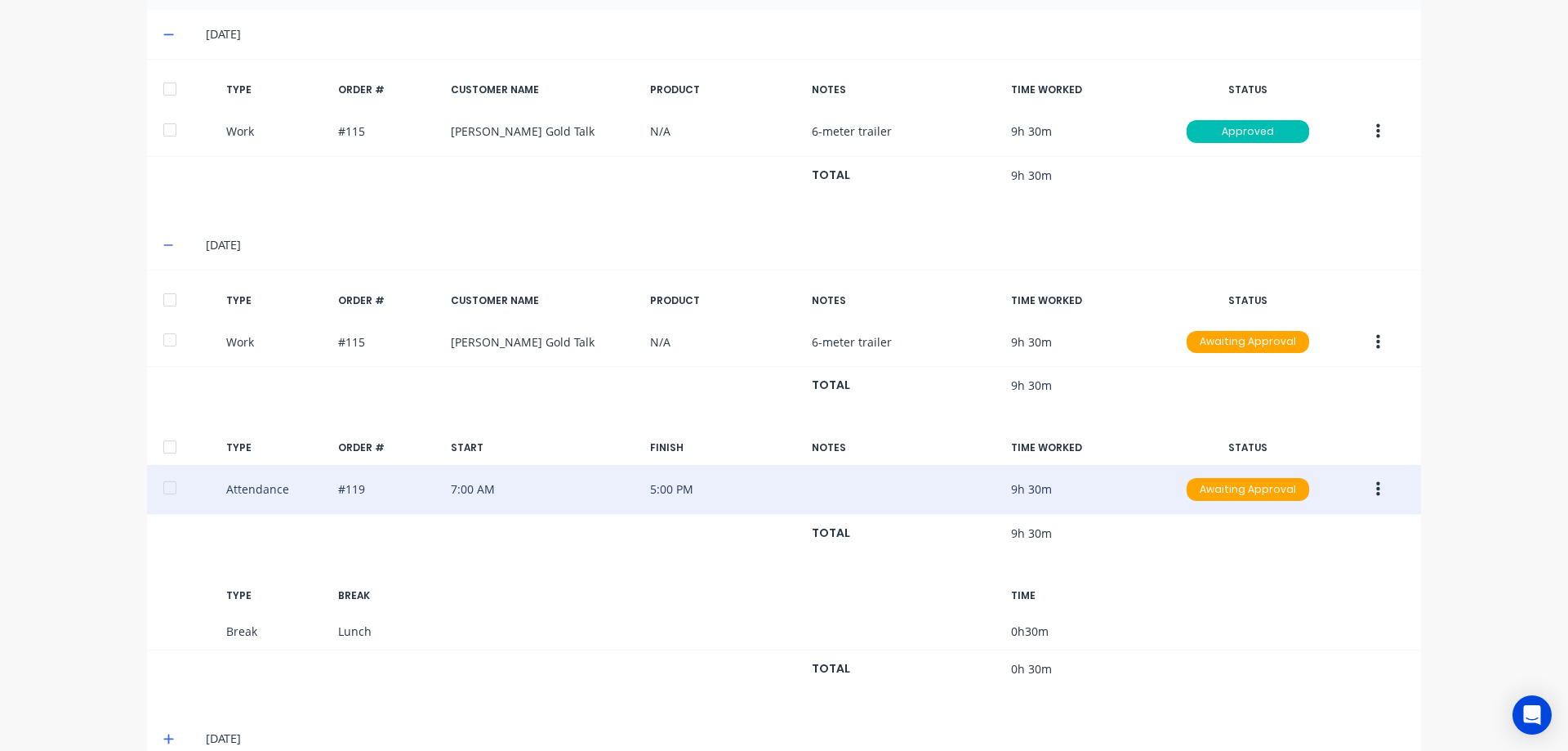
click at [1368, 488] on button "button" at bounding box center [1378, 488] width 38 height 29
click at [1311, 426] on div "Edit" at bounding box center [1320, 428] width 126 height 23
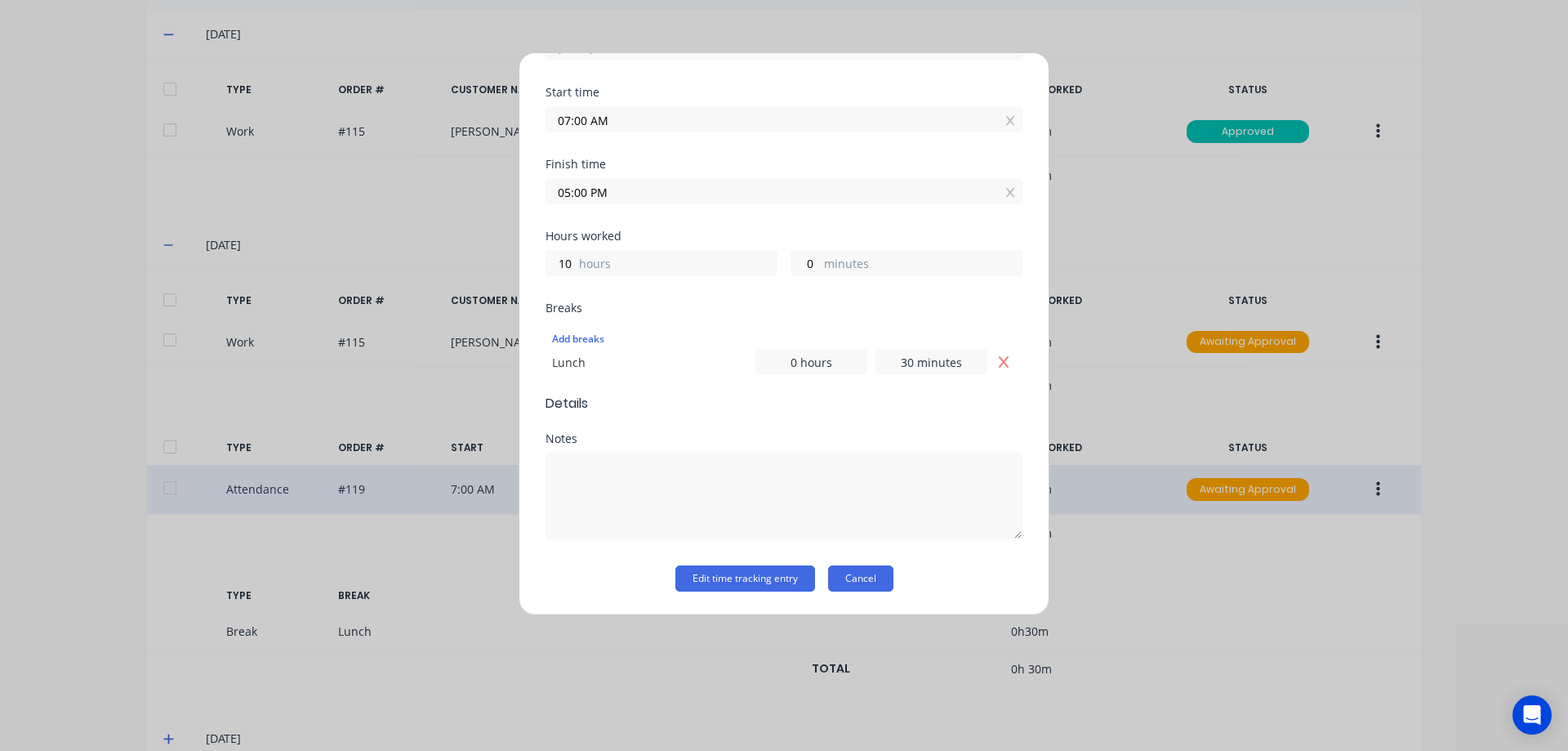
scroll to position [0, 0]
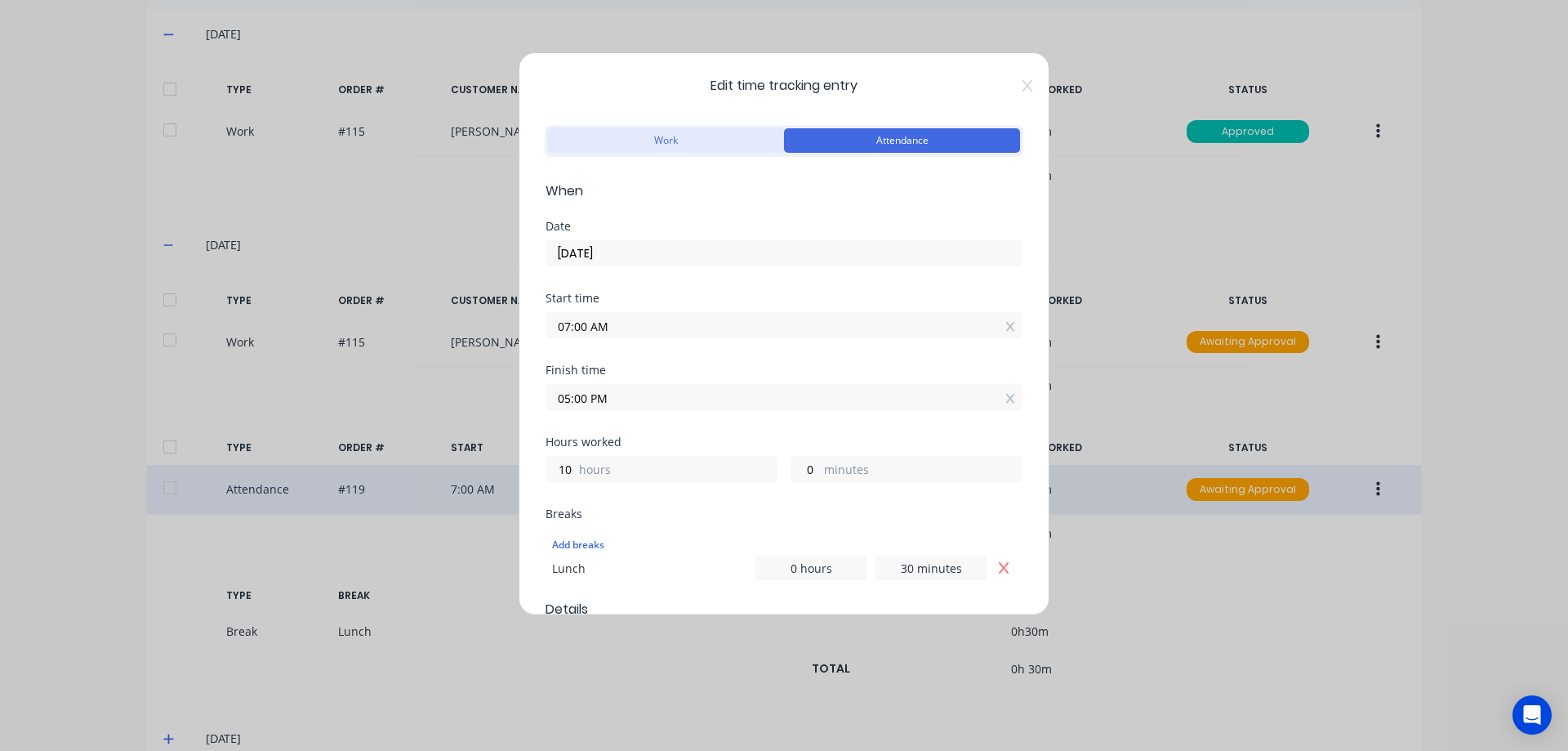
click at [631, 146] on button "Work" at bounding box center [666, 141] width 236 height 24
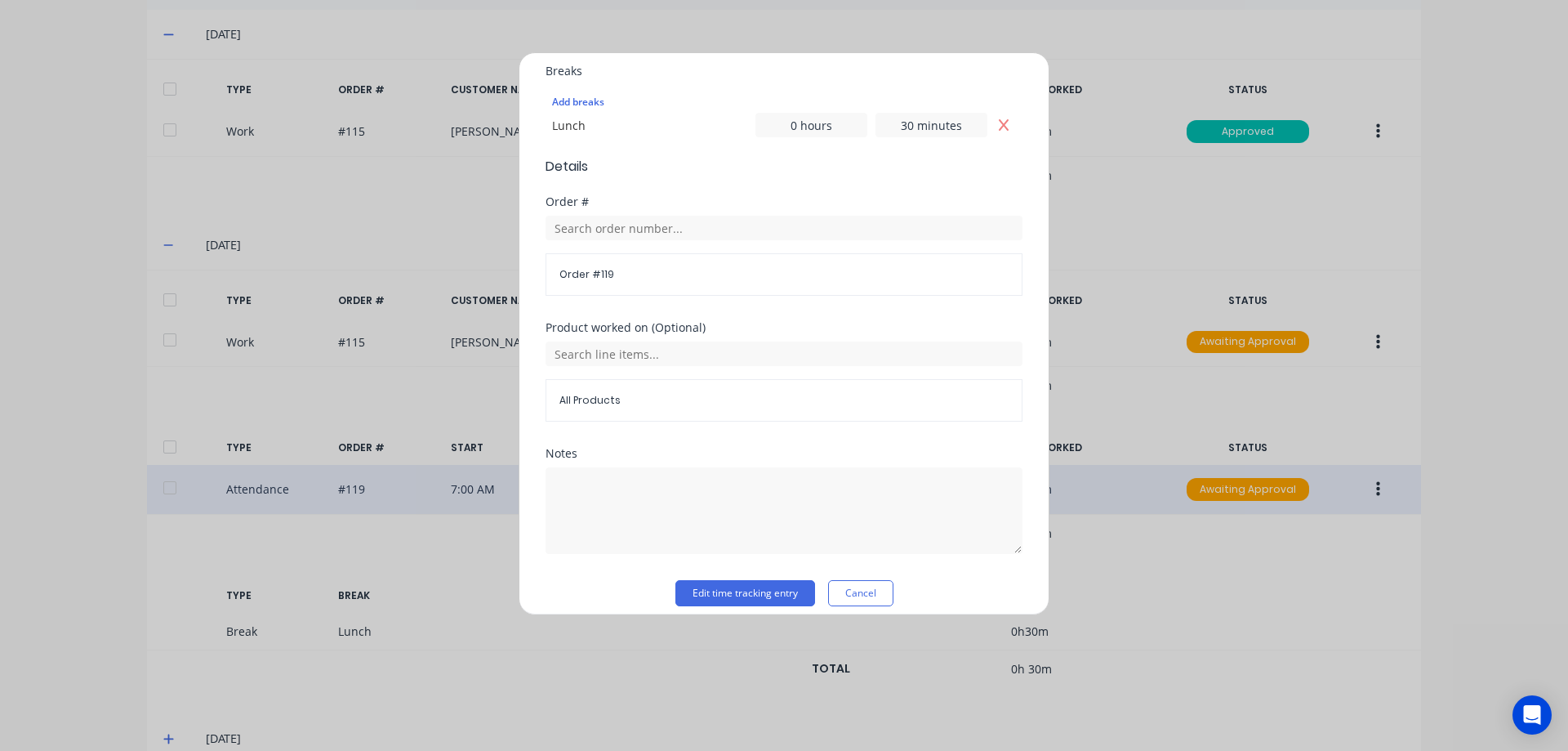
scroll to position [458, 0]
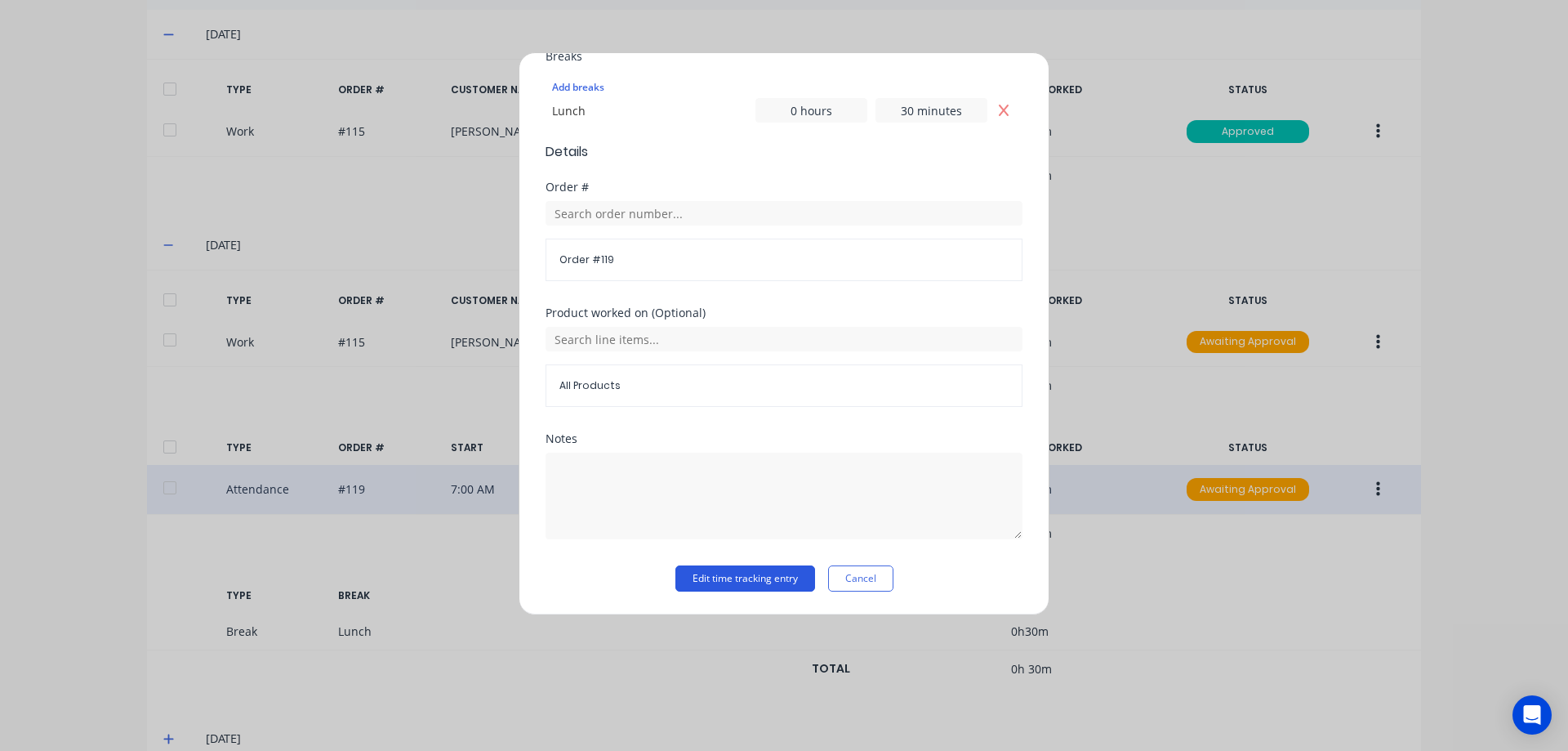
click at [744, 582] on button "Edit time tracking entry" at bounding box center [745, 578] width 140 height 26
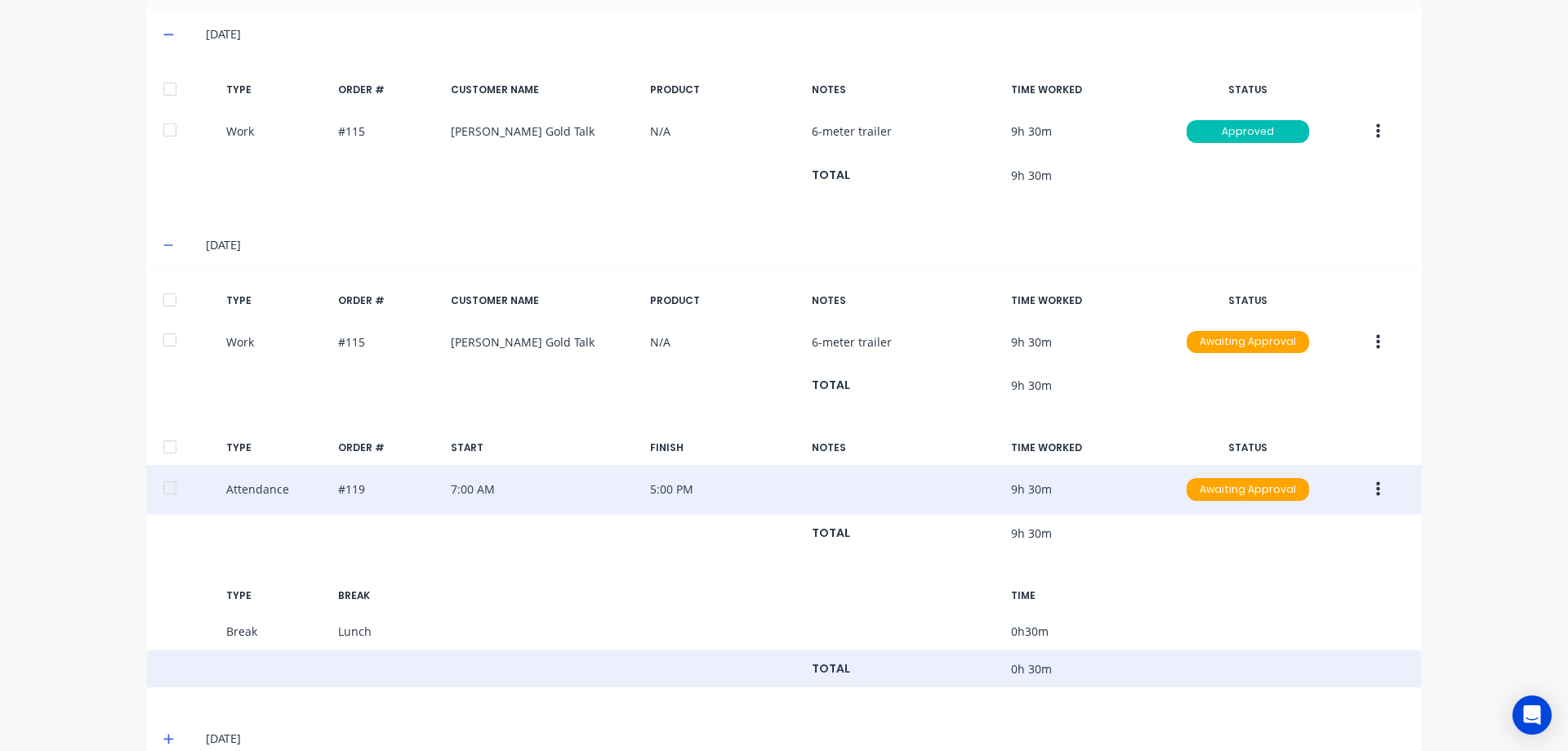
scroll to position [453, 0]
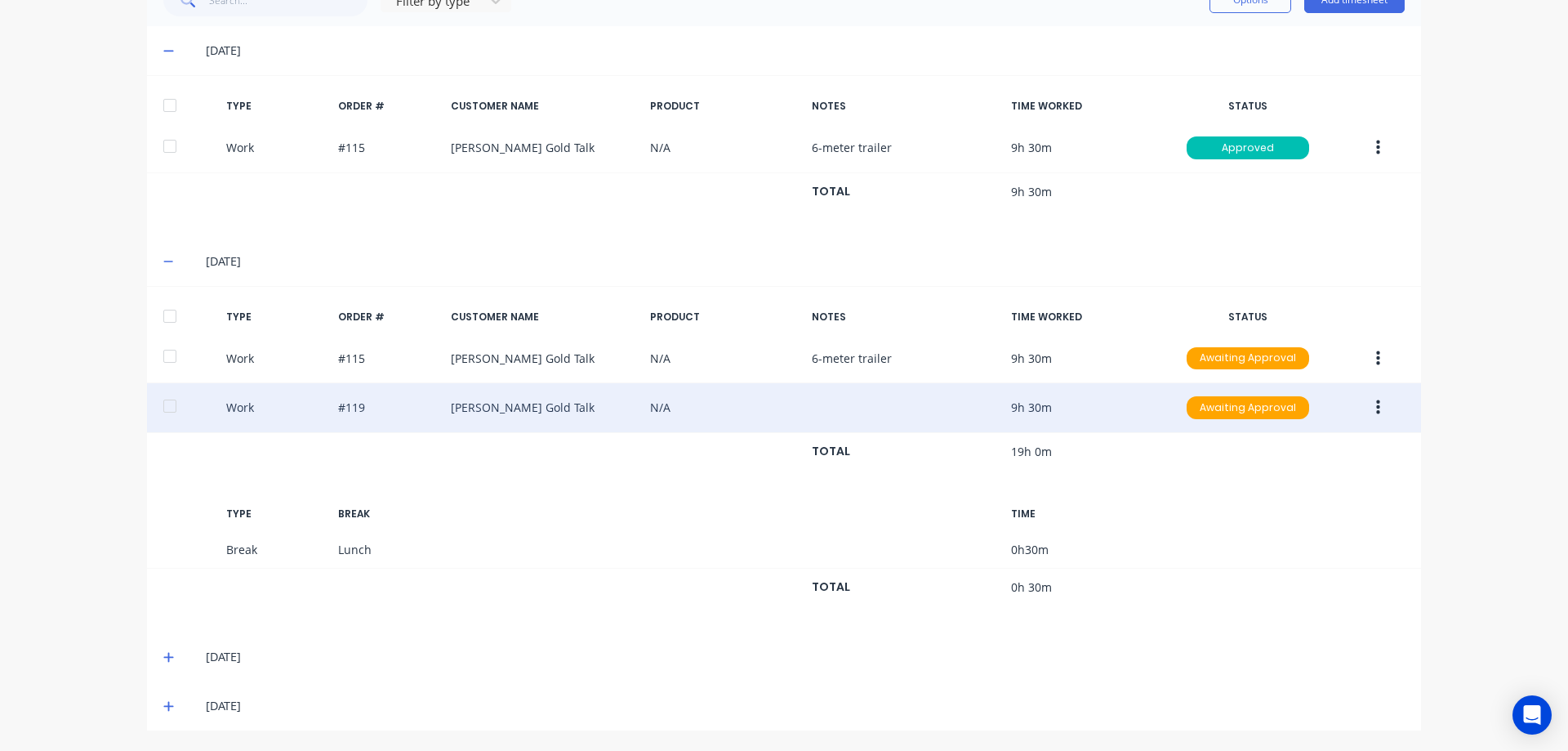
click at [1377, 406] on button "button" at bounding box center [1378, 407] width 38 height 29
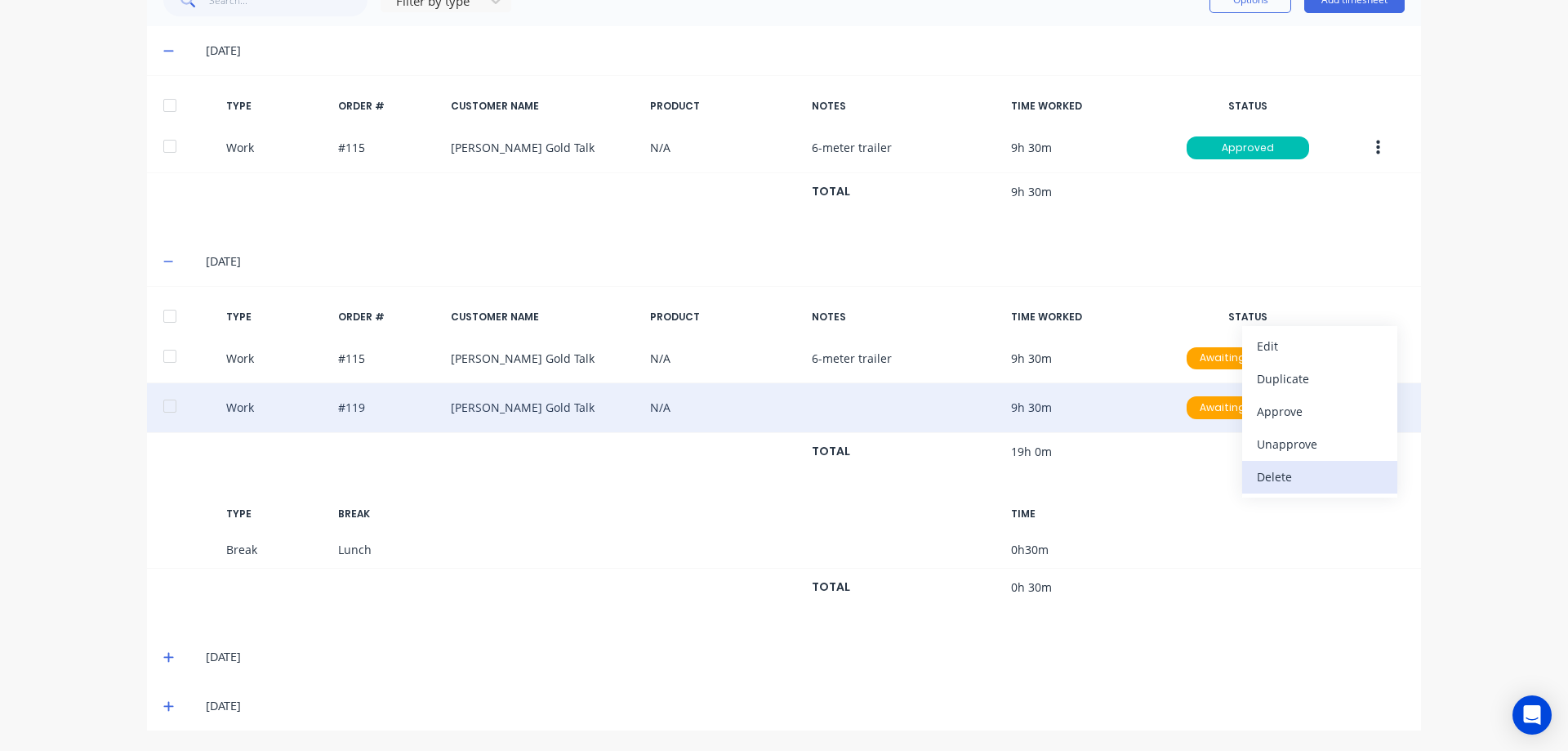
click at [1276, 473] on div "Delete" at bounding box center [1320, 476] width 126 height 23
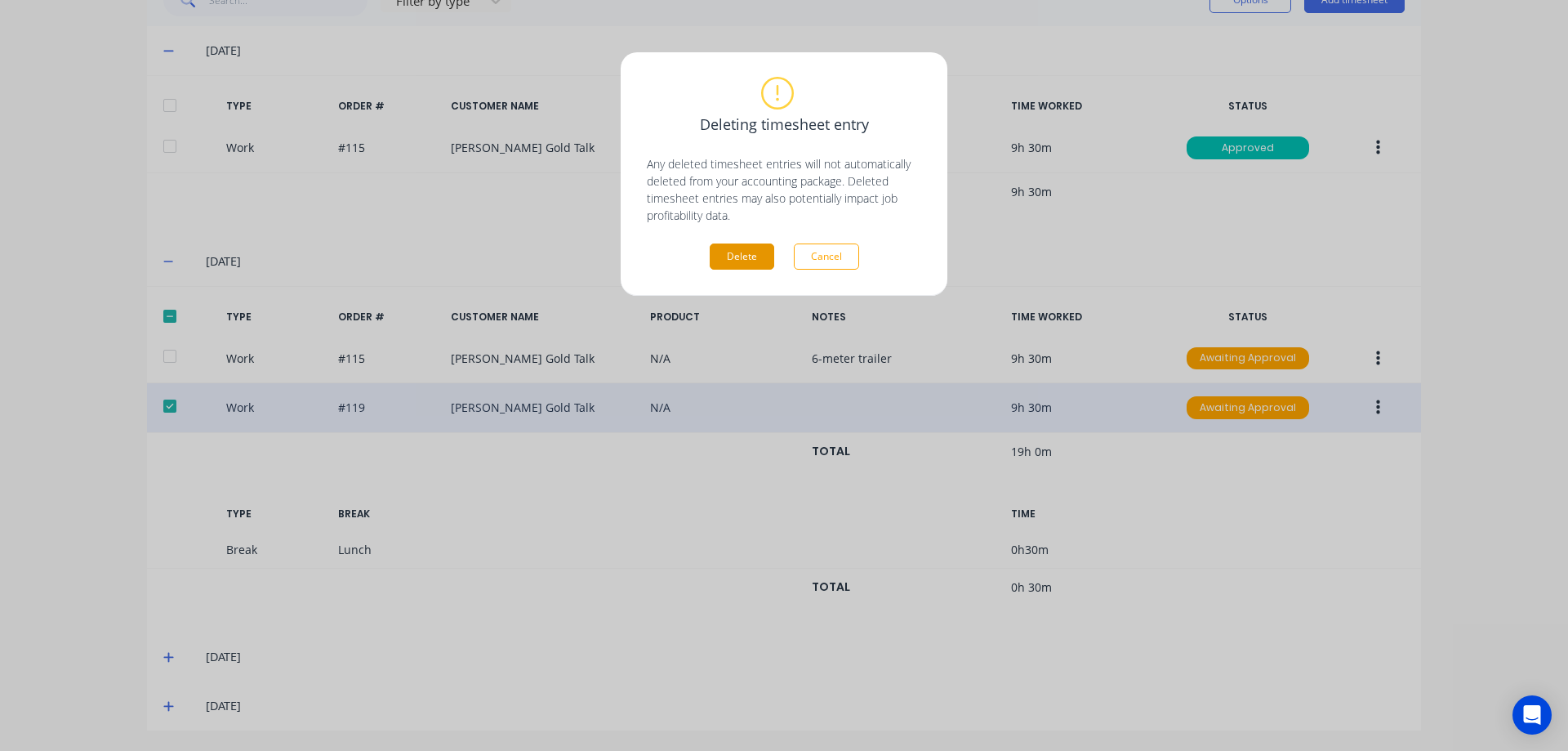
click at [726, 260] on button "Delete" at bounding box center [741, 257] width 65 height 26
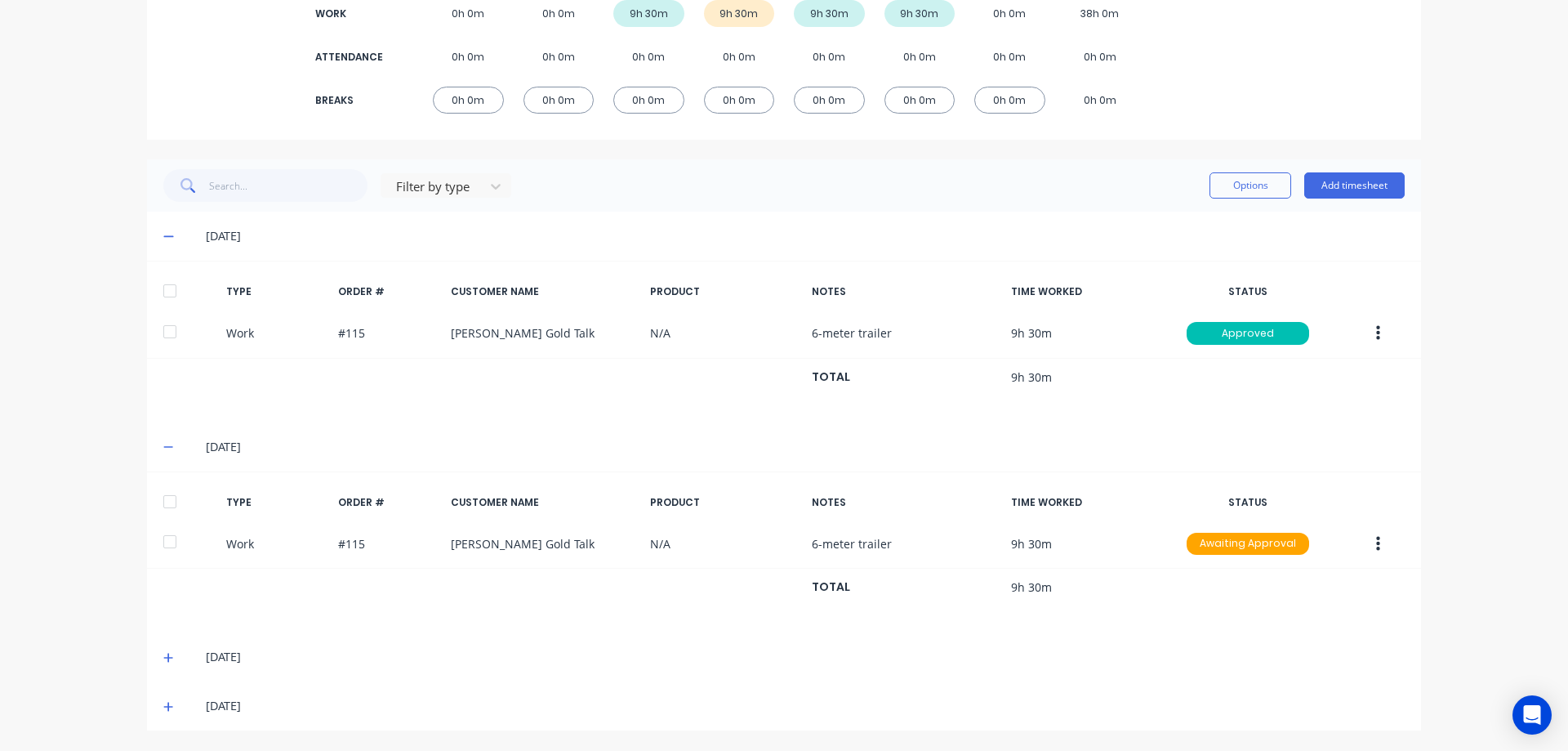
scroll to position [267, 0]
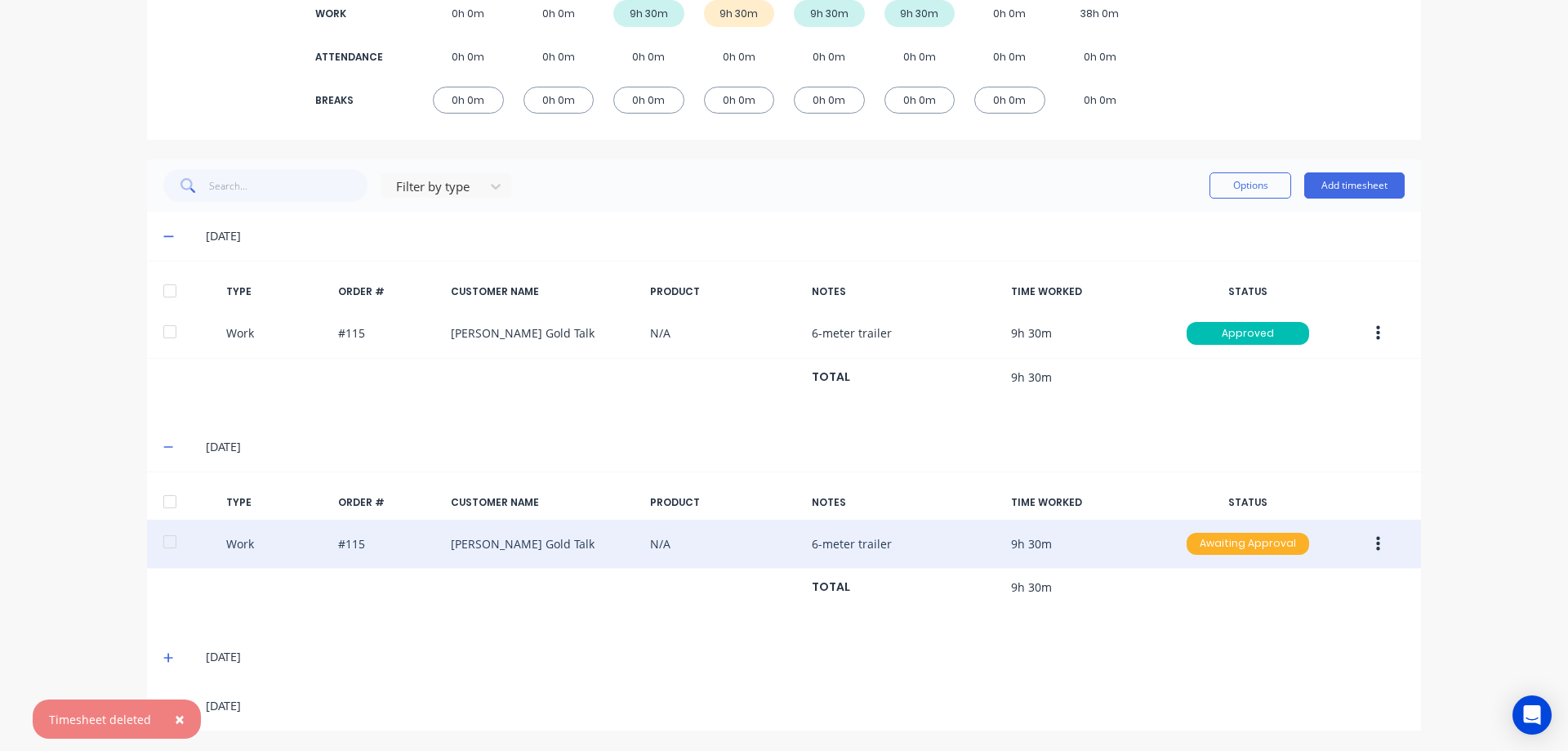
click at [1215, 541] on div "Awaiting Approval" at bounding box center [1247, 544] width 123 height 23
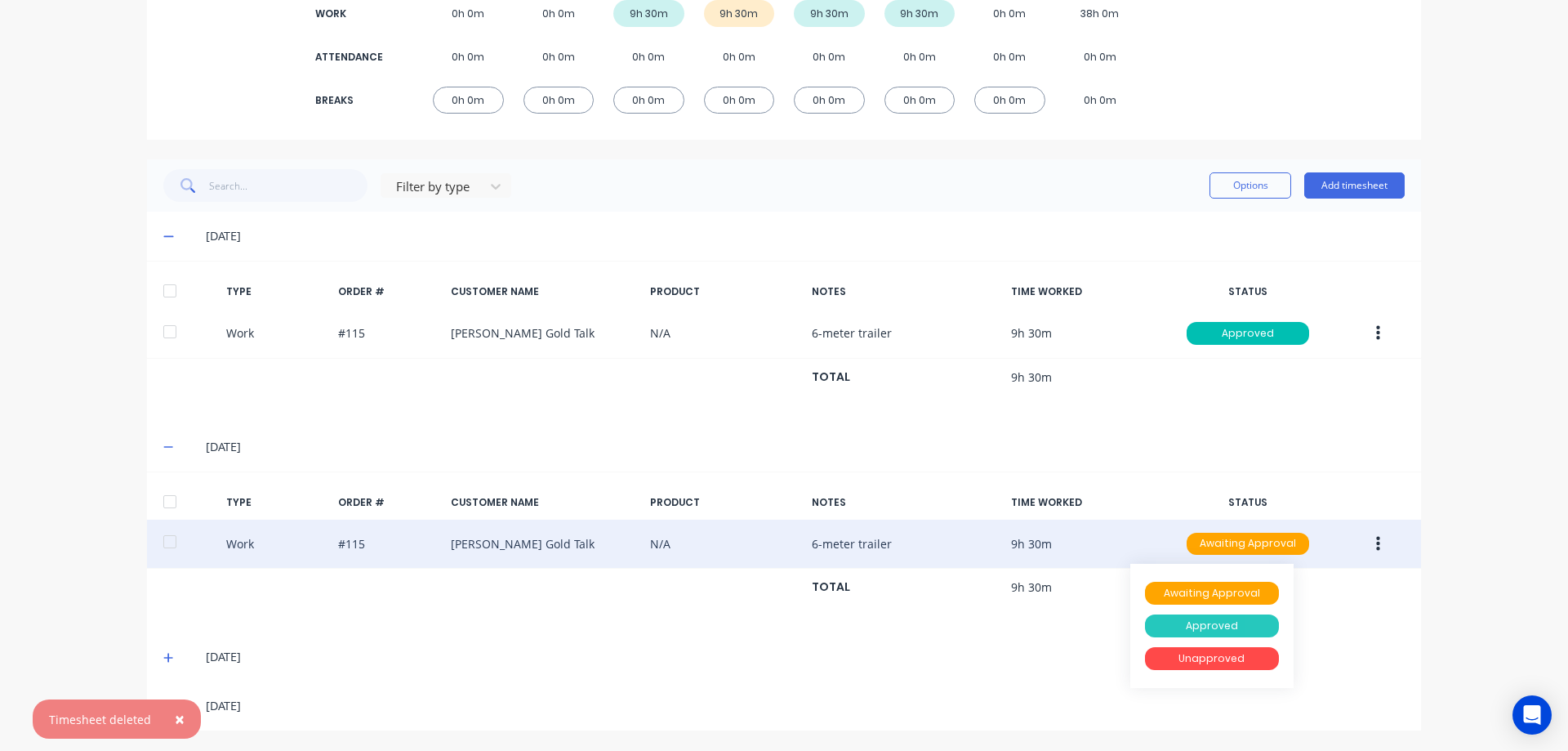
click at [1202, 625] on div "Approved" at bounding box center [1212, 625] width 134 height 23
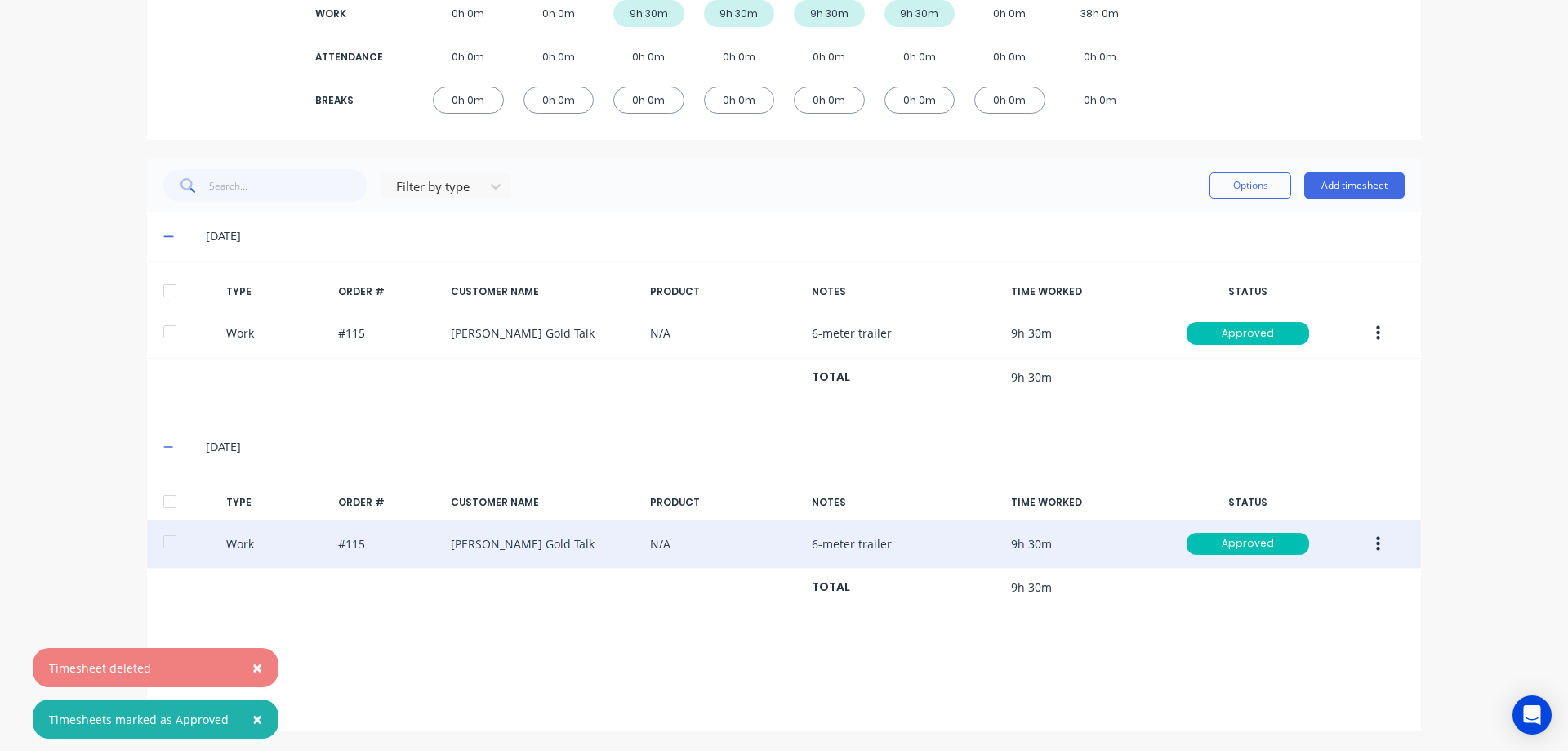
click at [252, 666] on span "×" at bounding box center [257, 668] width 9 height 23
click at [252, 728] on span "×" at bounding box center [257, 719] width 9 height 23
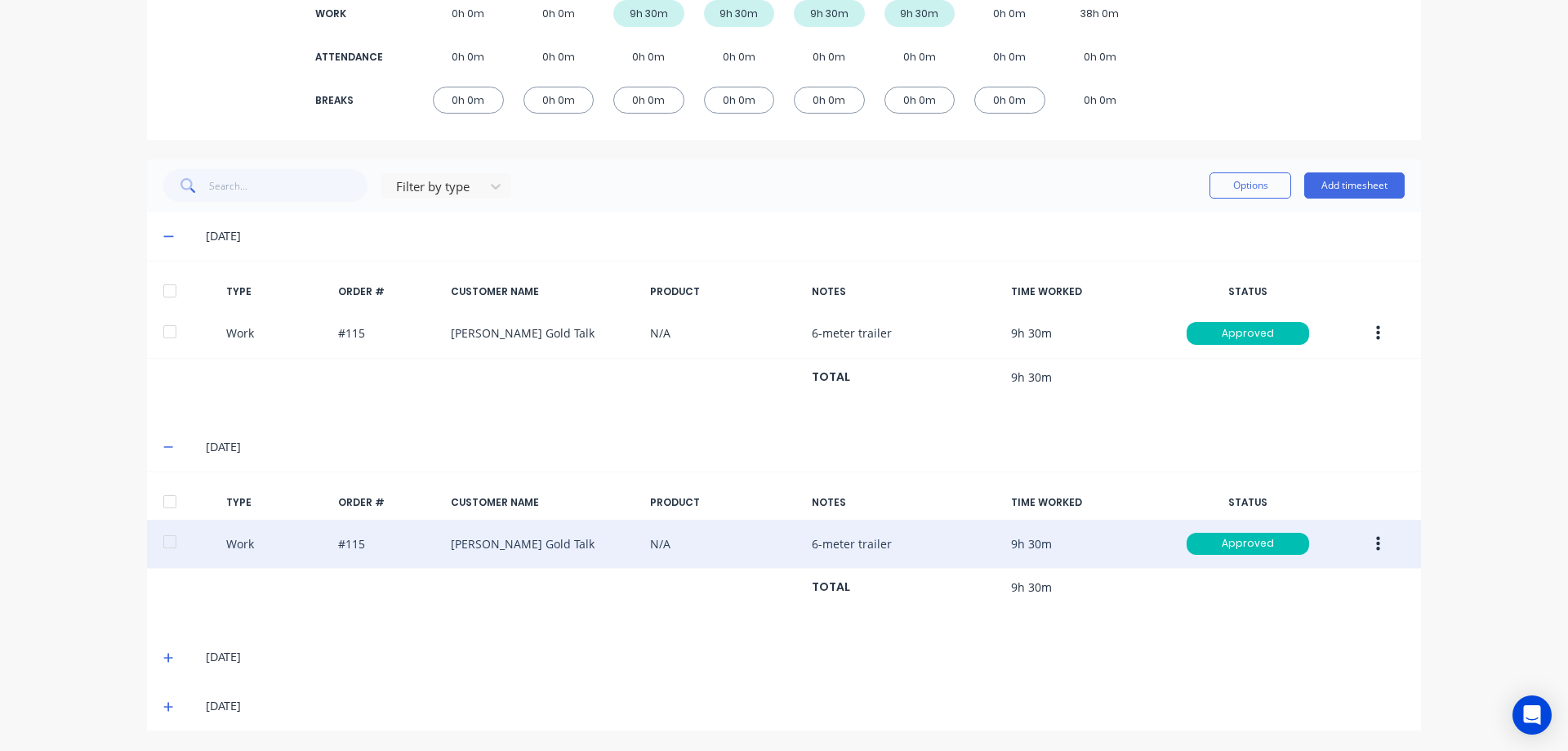
click at [169, 660] on span at bounding box center [171, 656] width 16 height 16
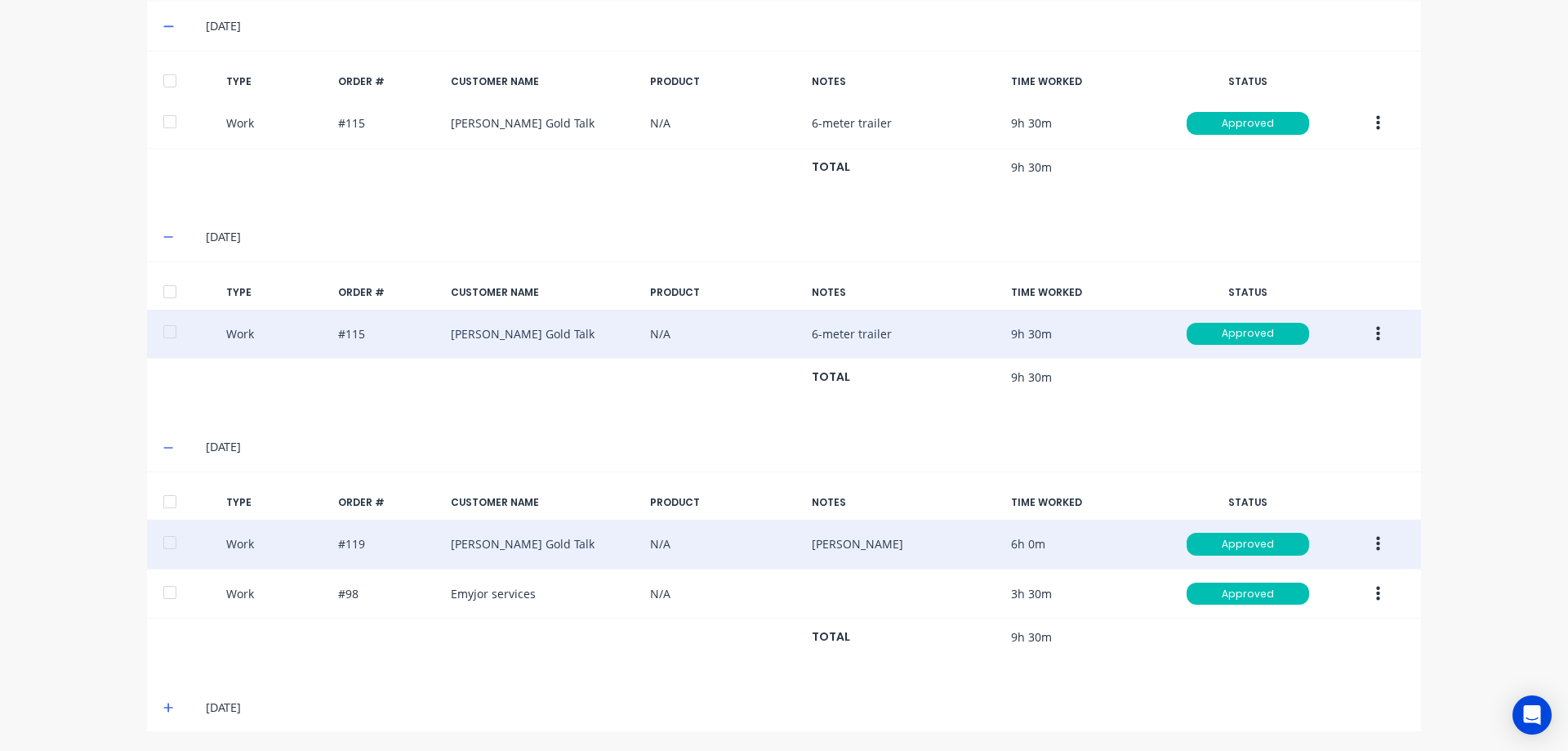
scroll to position [478, 0]
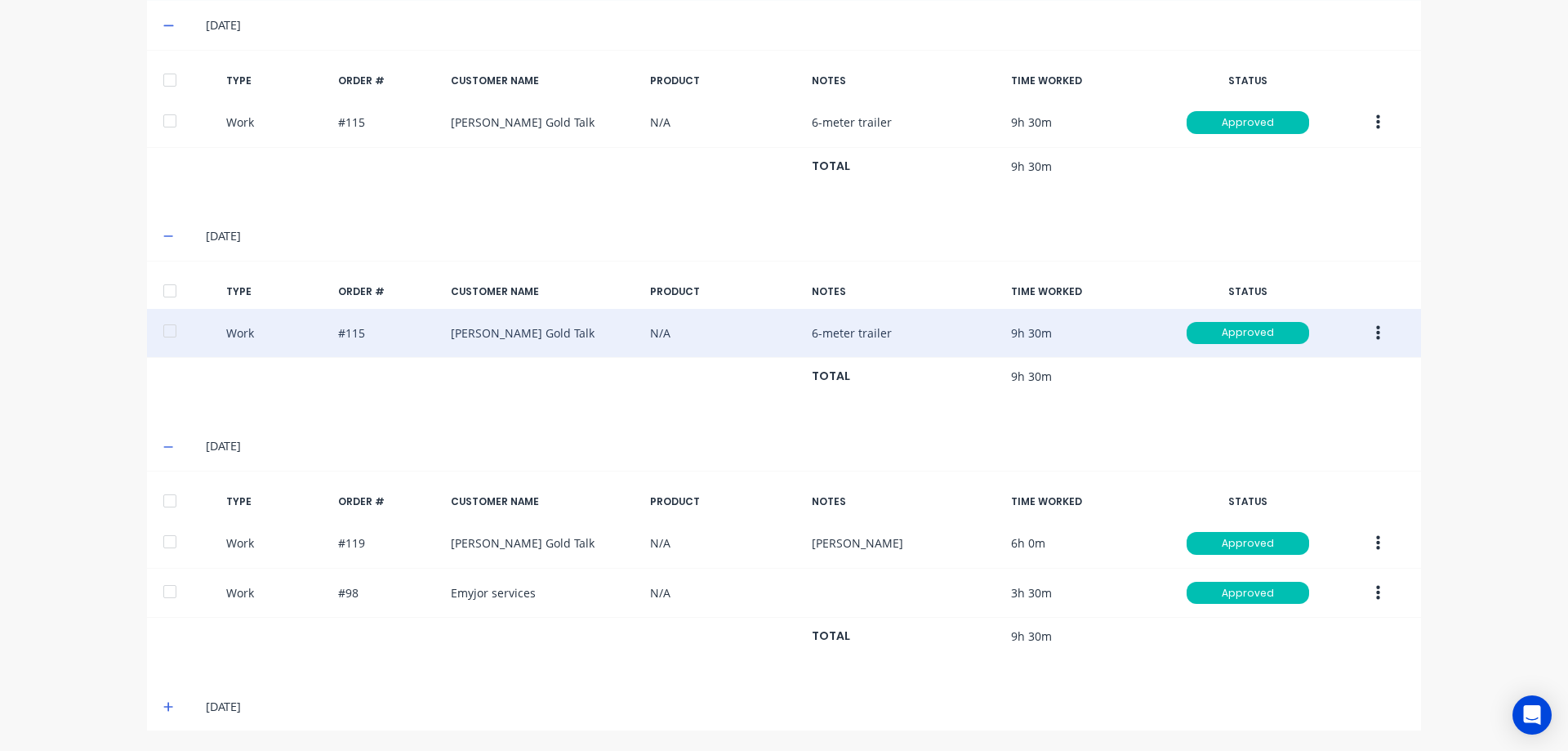
click at [163, 709] on icon at bounding box center [168, 707] width 10 height 11
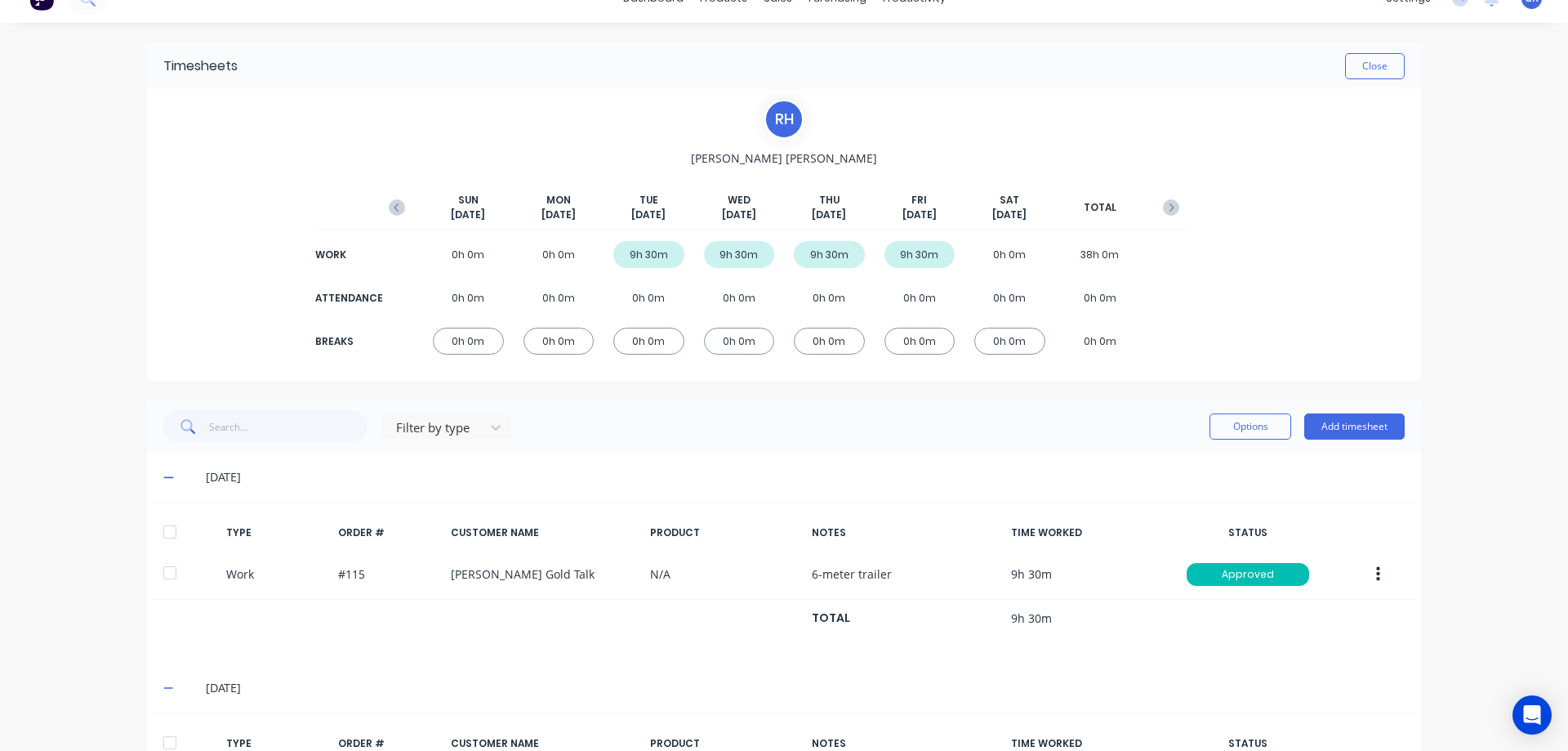
scroll to position [0, 0]
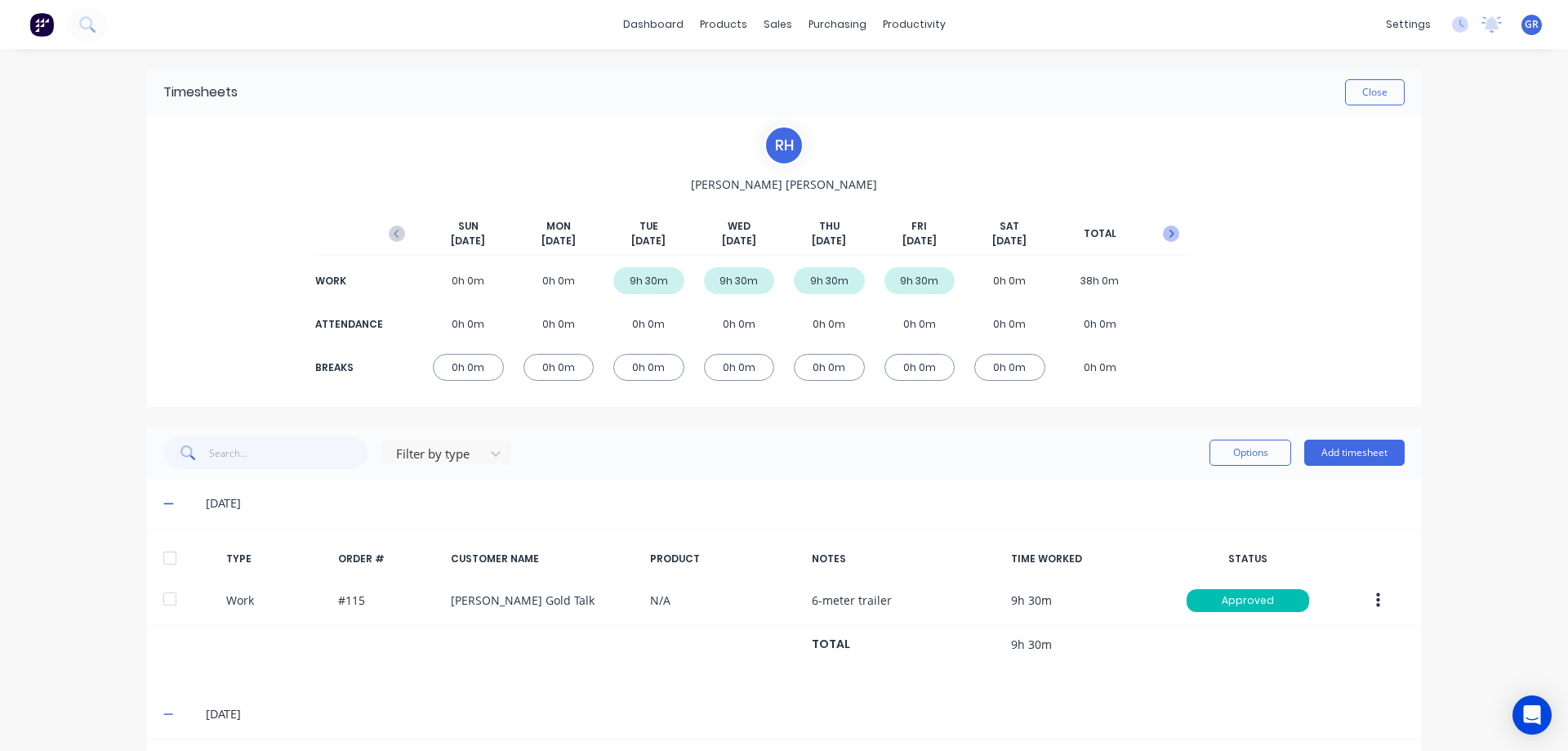
click at [1171, 236] on icon "button" at bounding box center [1171, 233] width 16 height 16
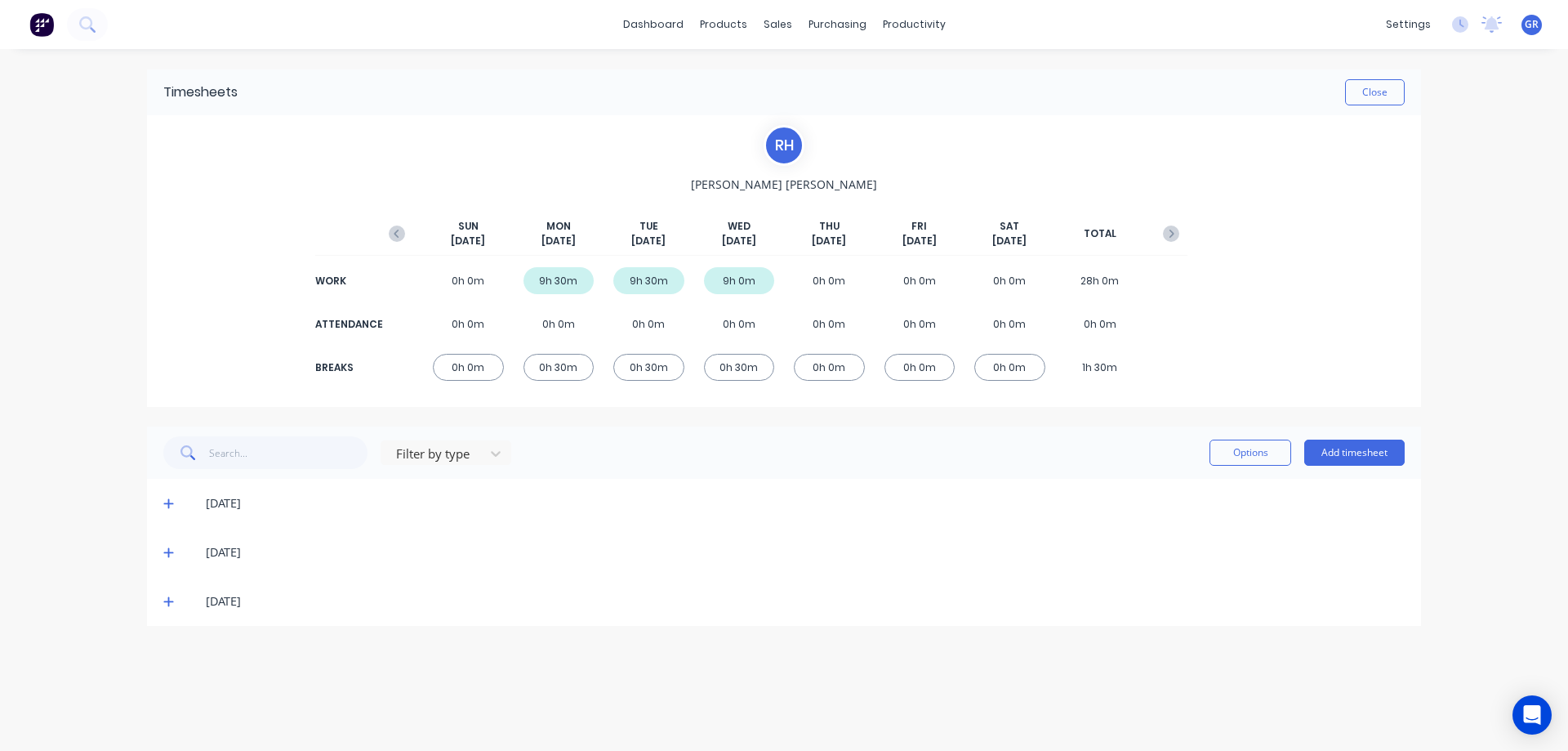
click at [398, 229] on icon "button" at bounding box center [396, 233] width 16 height 16
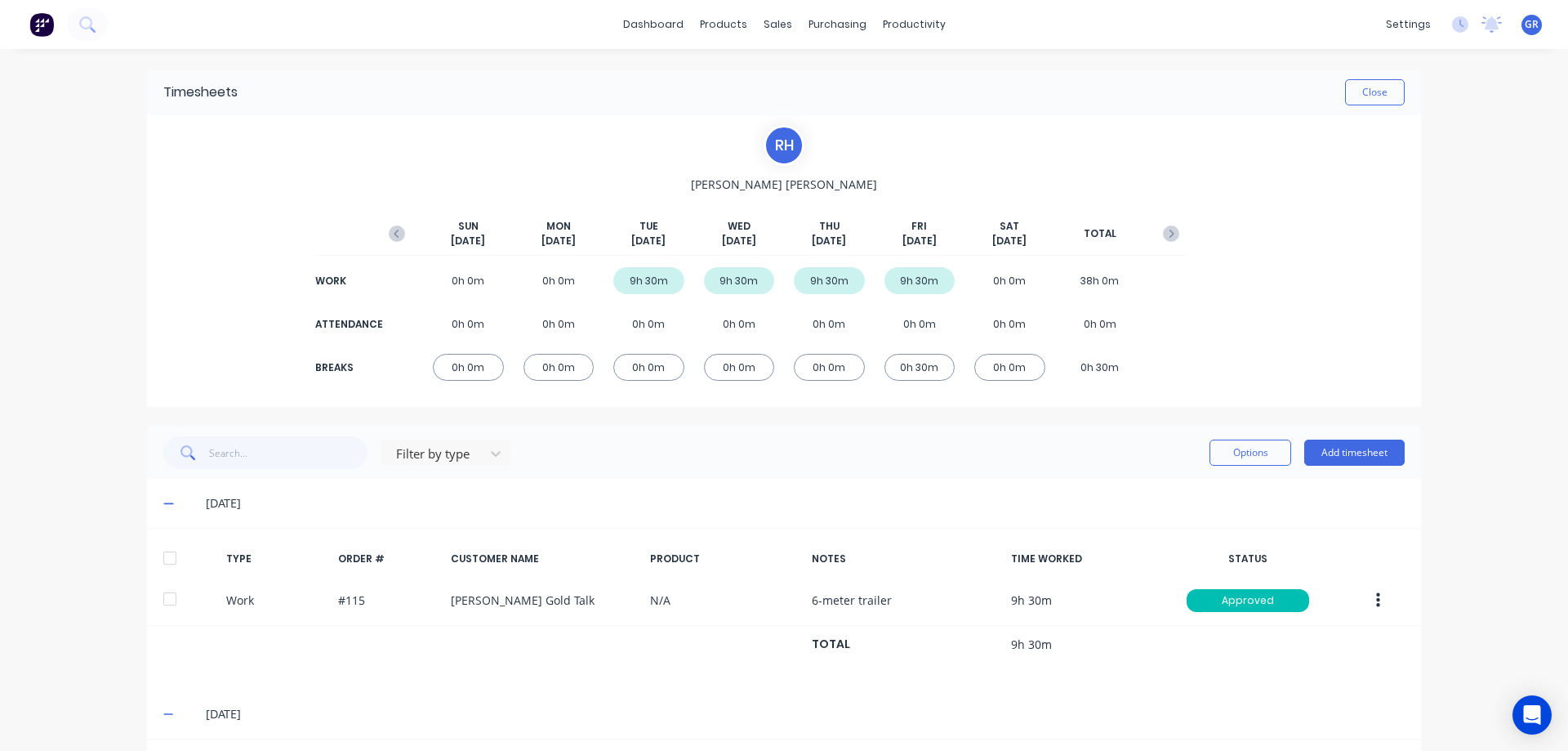
click at [398, 226] on icon "button" at bounding box center [396, 233] width 16 height 16
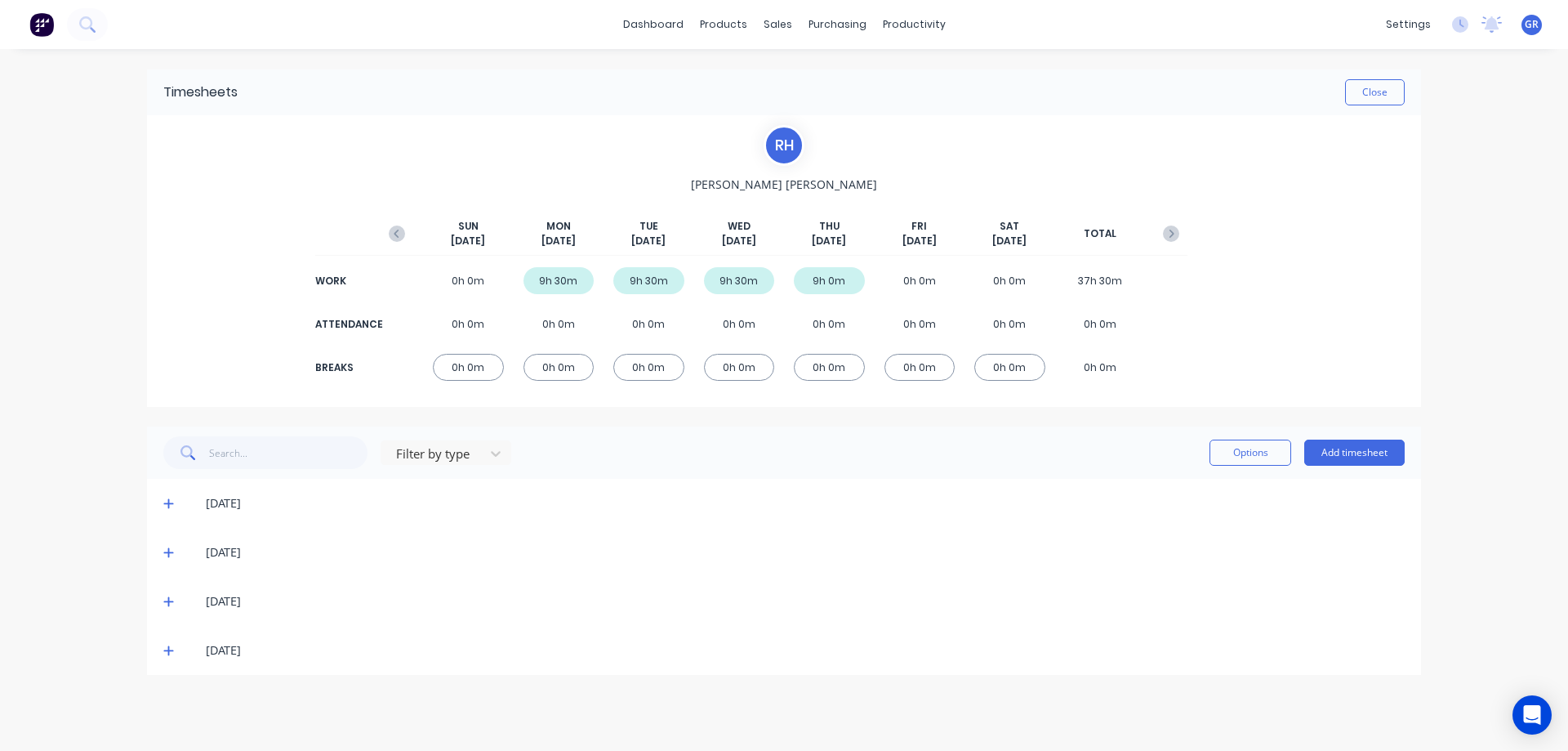
click at [398, 226] on icon "button" at bounding box center [396, 233] width 16 height 16
click at [175, 507] on span at bounding box center [171, 503] width 16 height 16
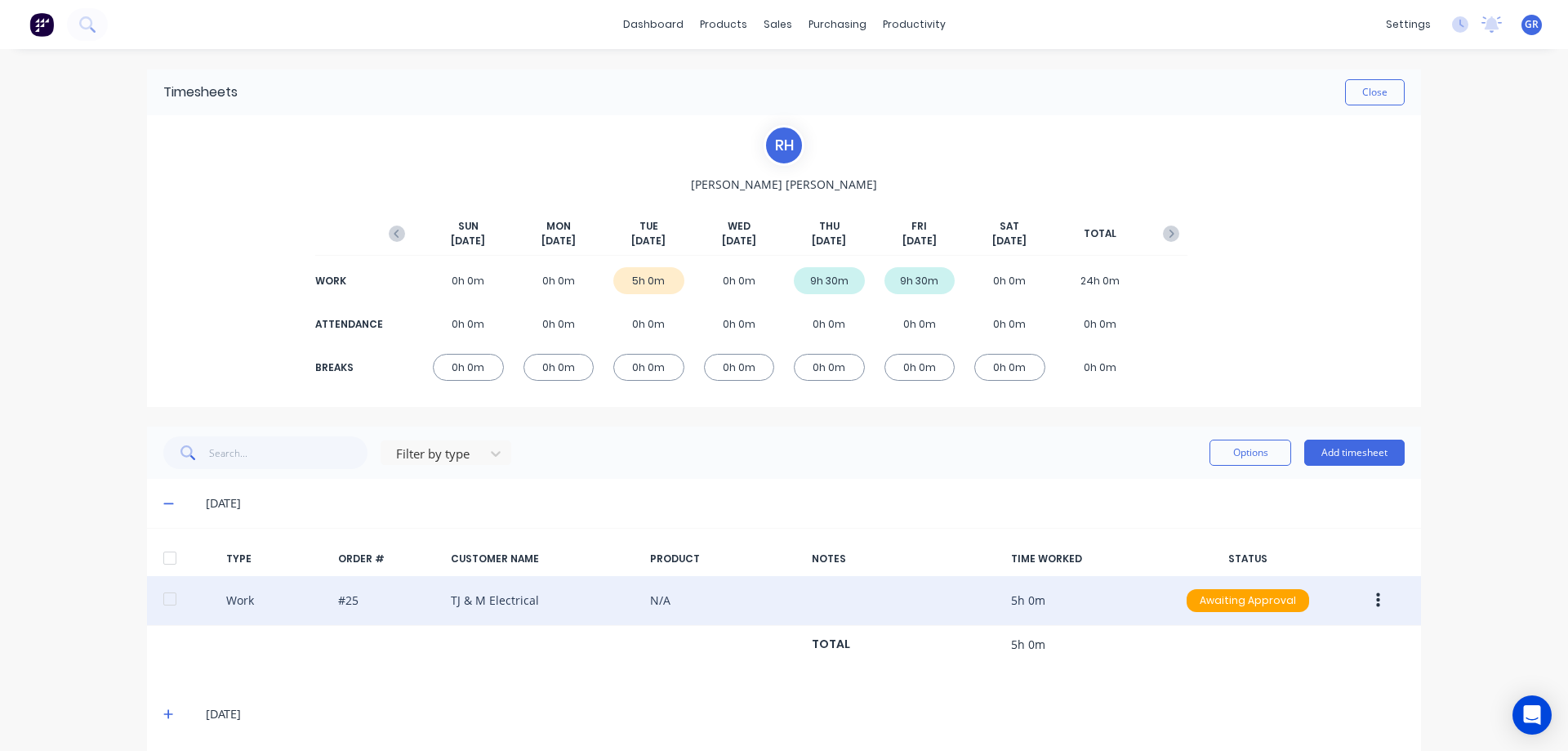
click at [1376, 597] on button "button" at bounding box center [1378, 600] width 38 height 29
click at [1282, 543] on div "Edit" at bounding box center [1320, 538] width 126 height 23
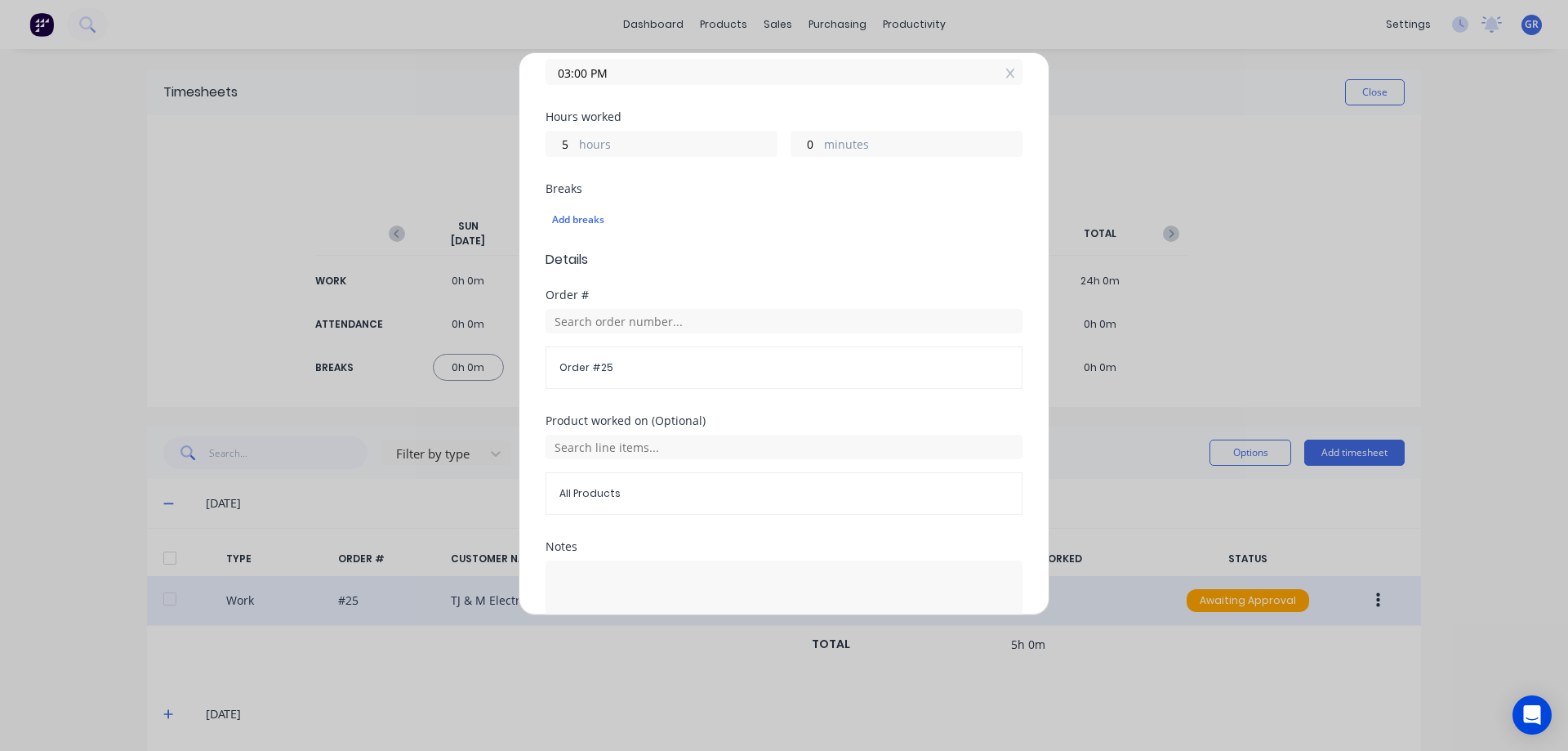
scroll to position [327, 0]
click at [562, 448] on input "text" at bounding box center [784, 445] width 477 height 24
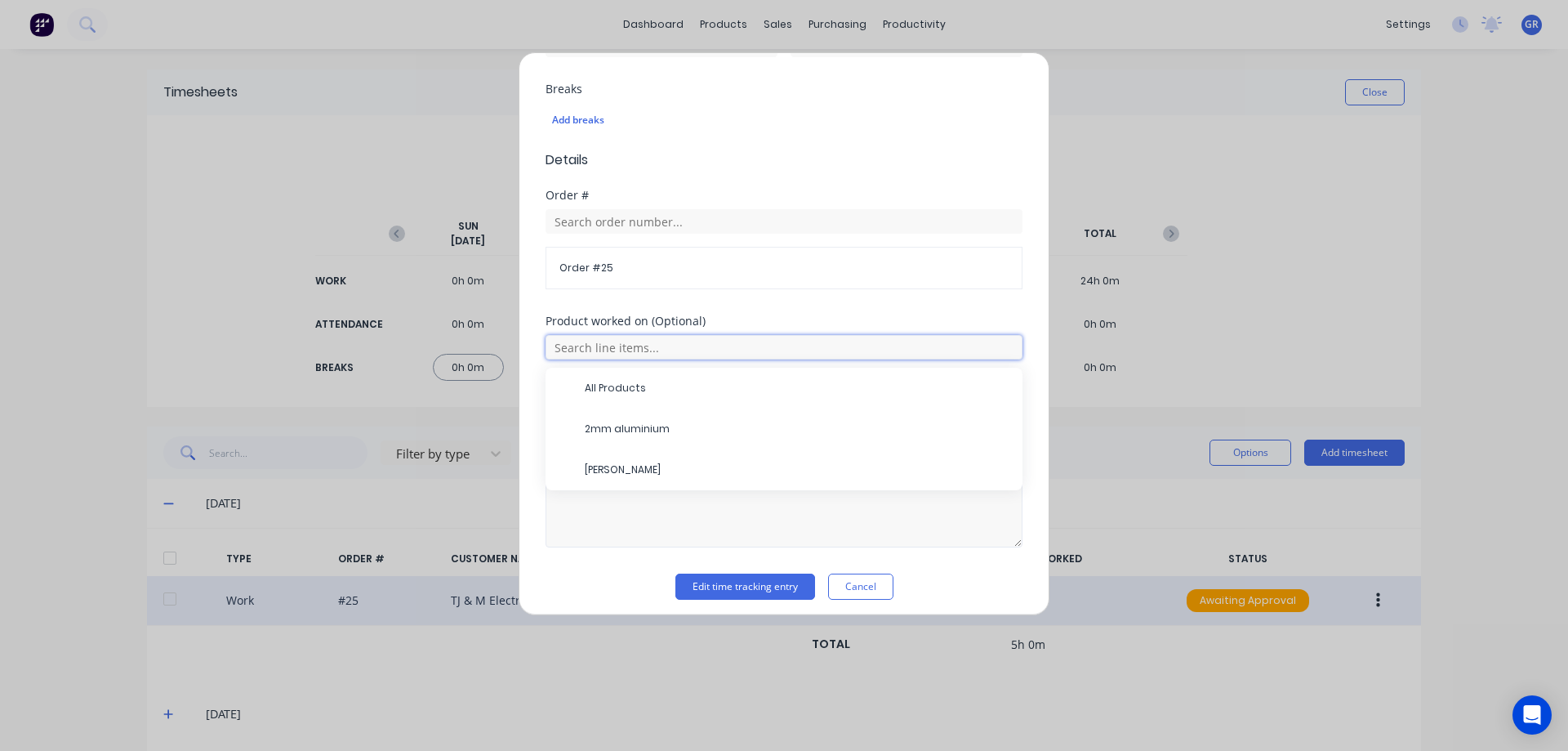
scroll to position [433, 0]
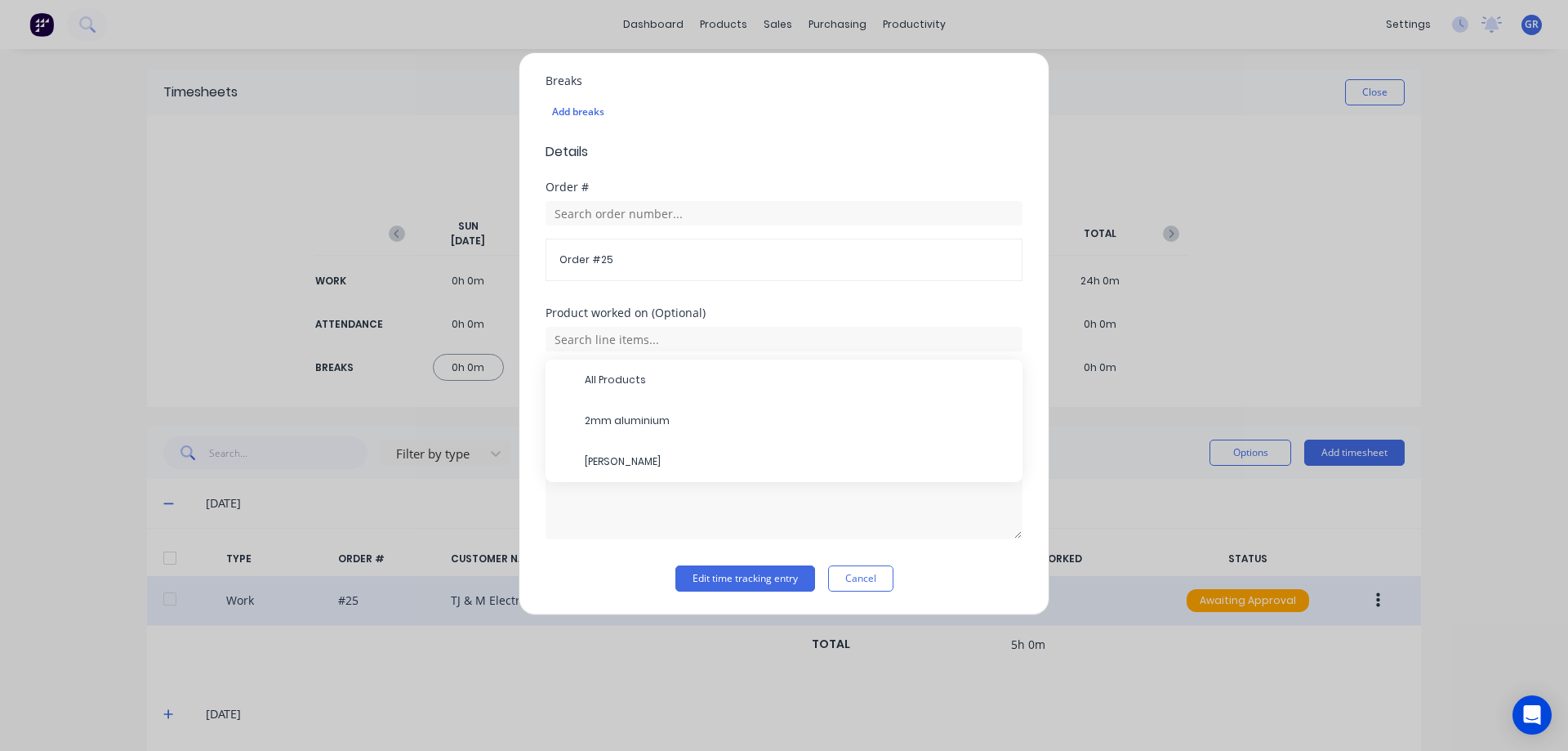
click at [963, 554] on div "Notes" at bounding box center [784, 499] width 477 height 132
click at [834, 573] on button "Cancel" at bounding box center [861, 578] width 66 height 26
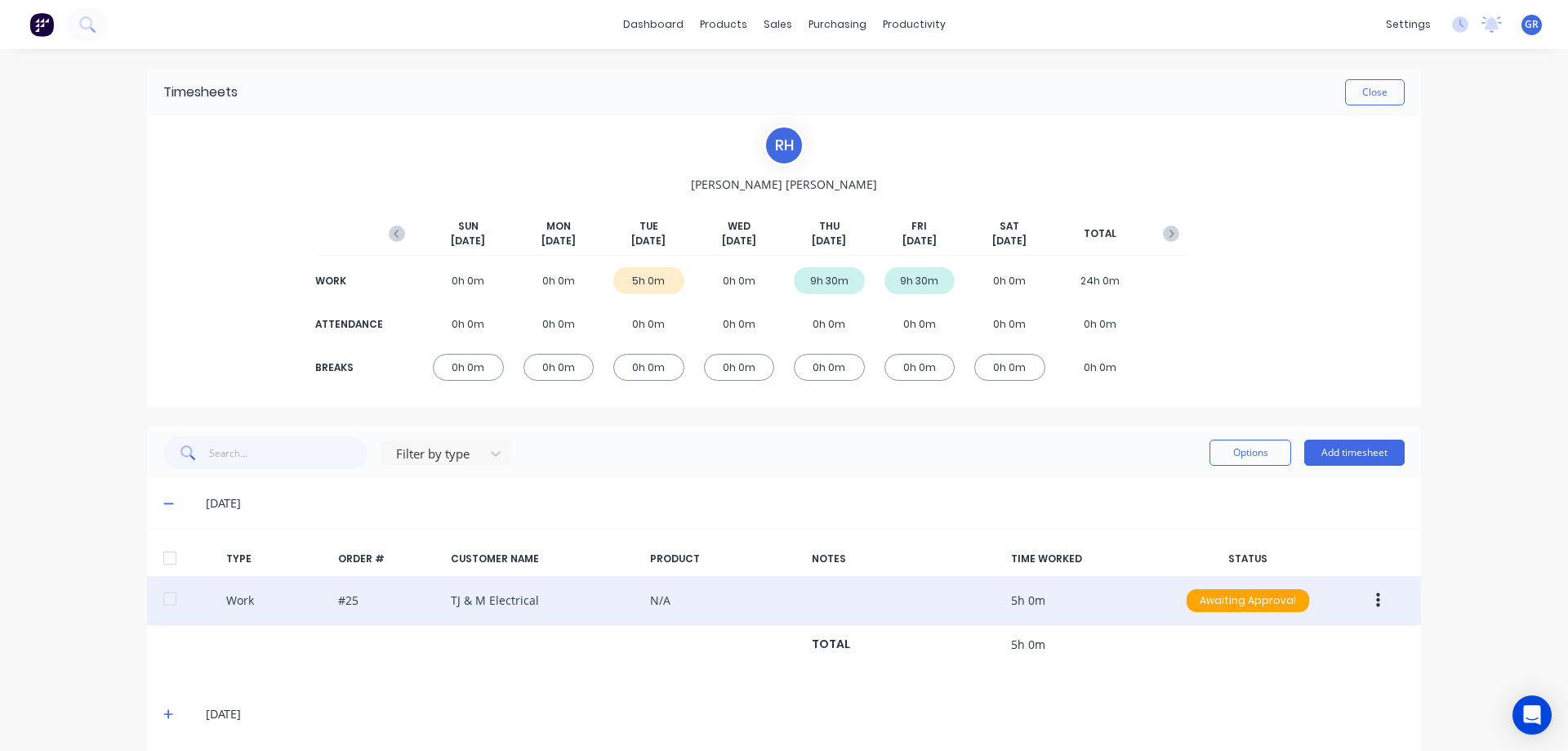
click at [1225, 580] on div "Work #25 TJ & M Electrical N/A 5h 0m Awaiting Approval" at bounding box center [784, 600] width 1274 height 50
click at [1235, 609] on div "Awaiting Approval" at bounding box center [1247, 600] width 123 height 23
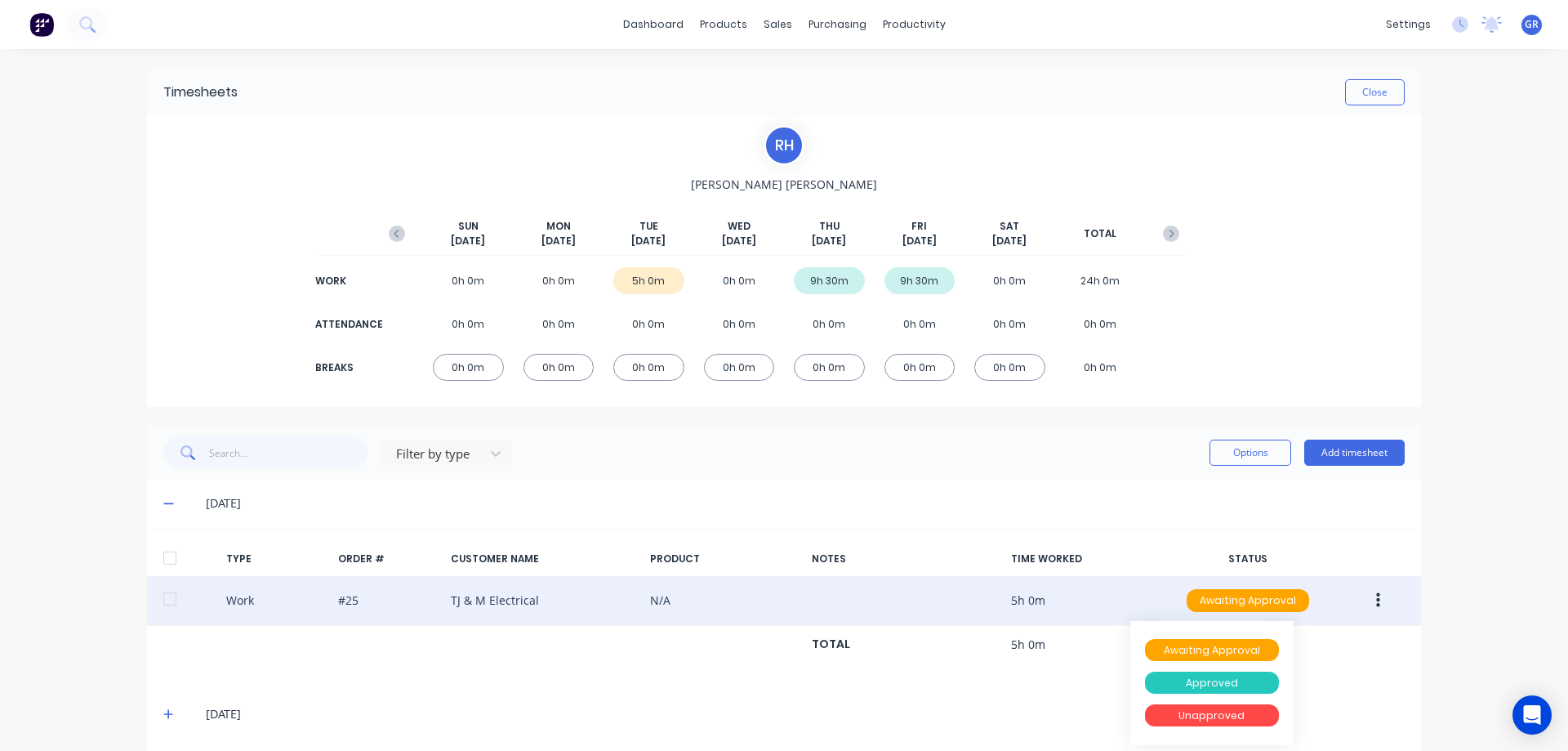
click at [1217, 674] on div "Approved" at bounding box center [1212, 683] width 134 height 23
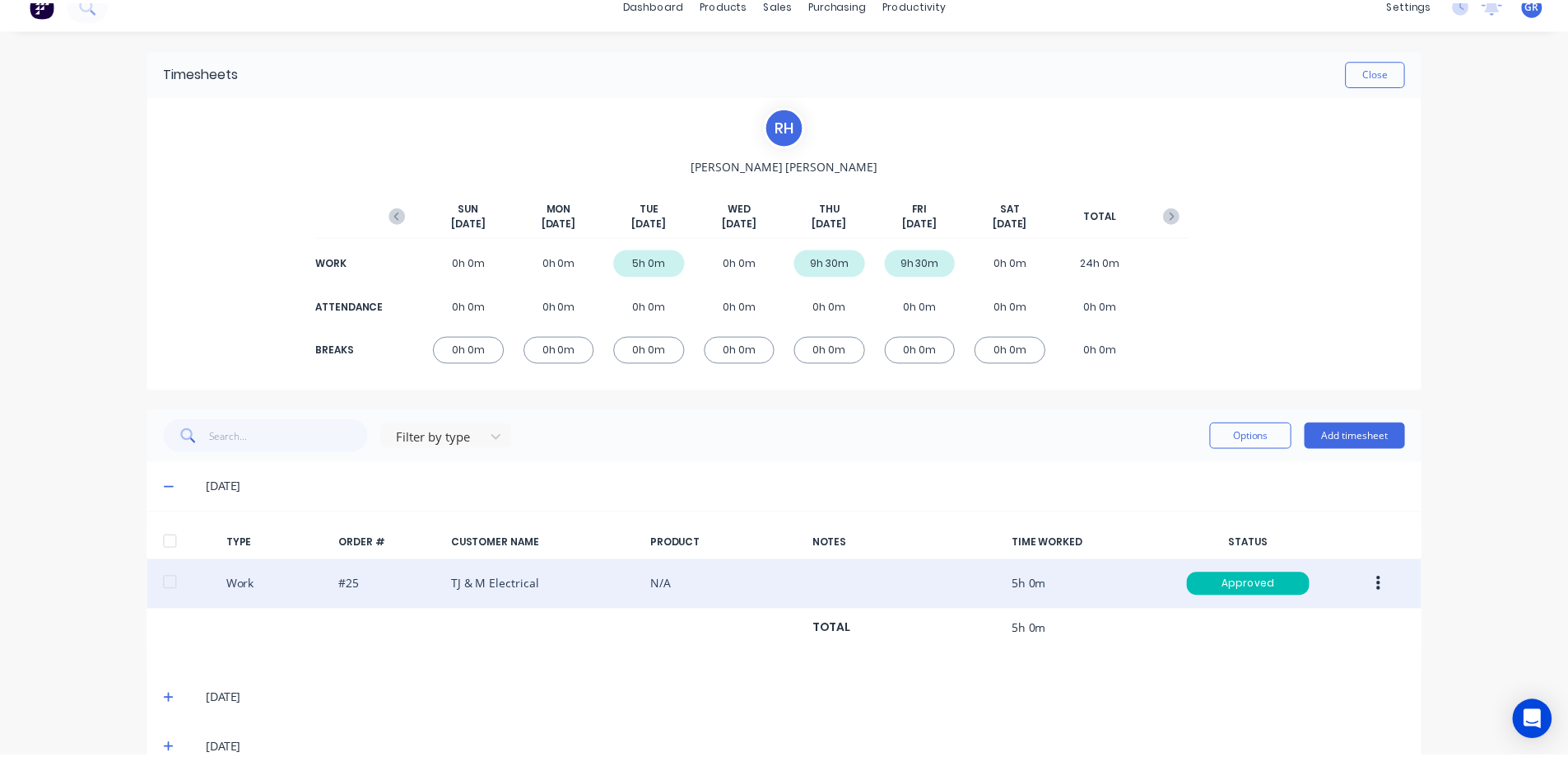
scroll to position [0, 0]
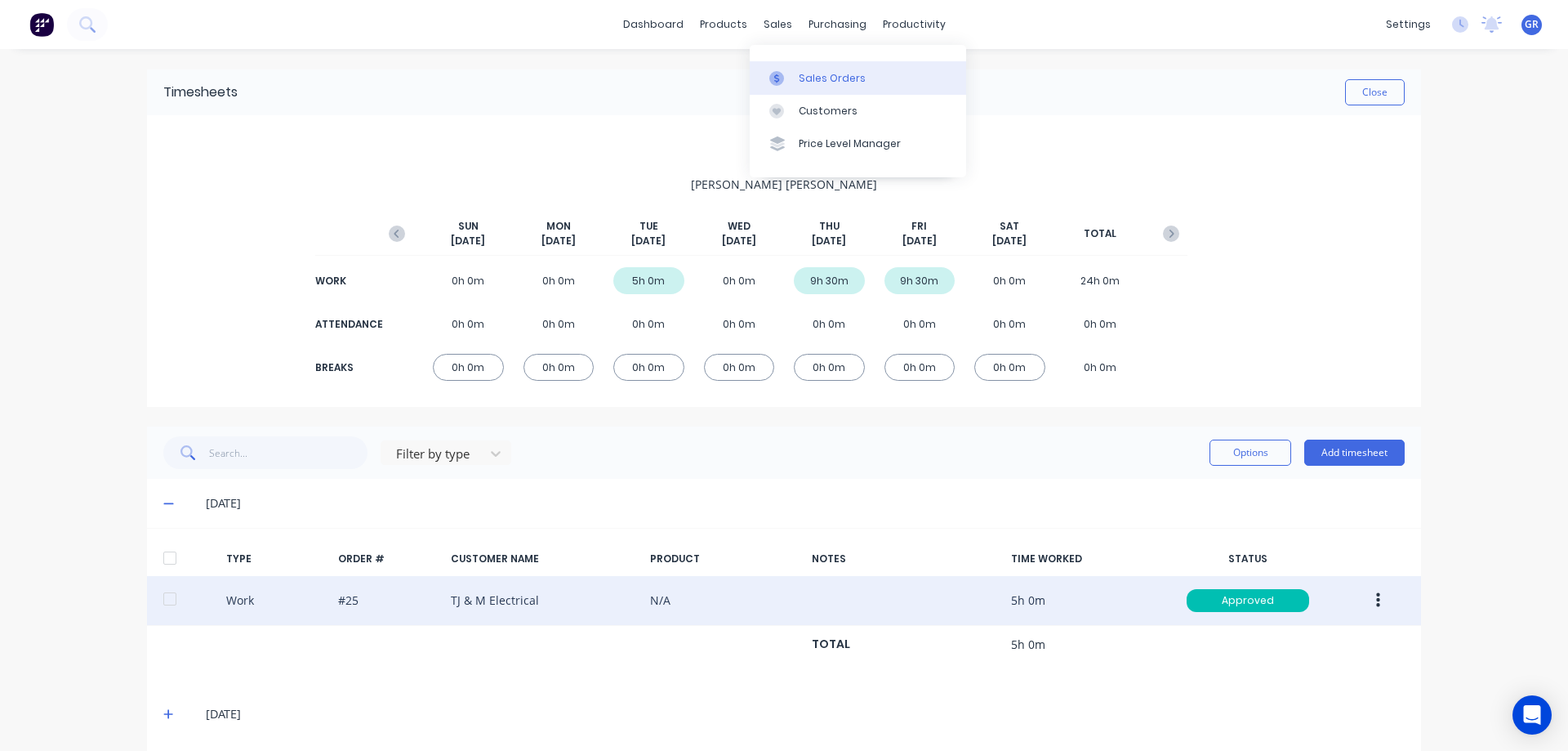
click at [794, 70] on link "Sales Orders" at bounding box center [858, 77] width 217 height 33
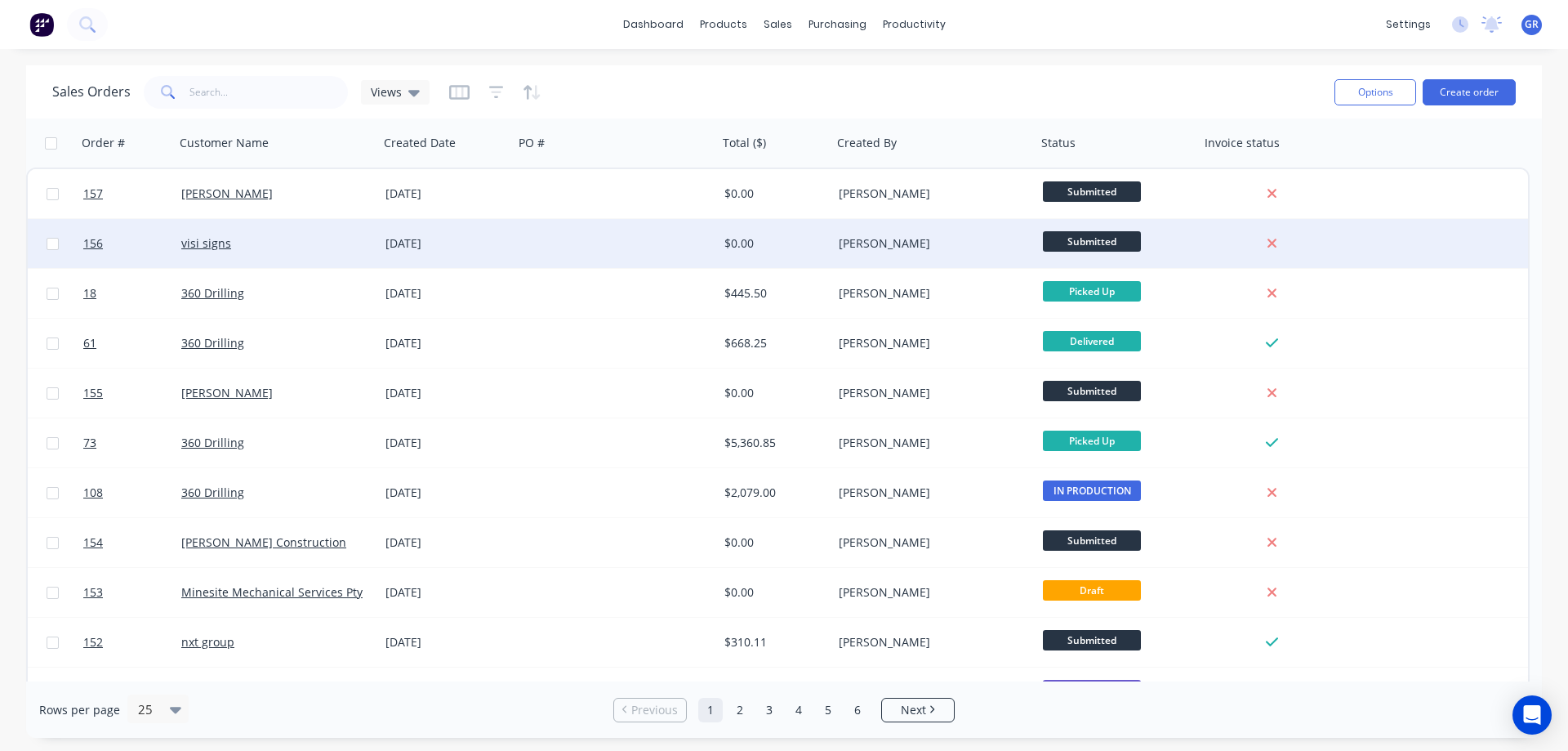
click at [263, 263] on div "visi signs" at bounding box center [276, 244] width 204 height 49
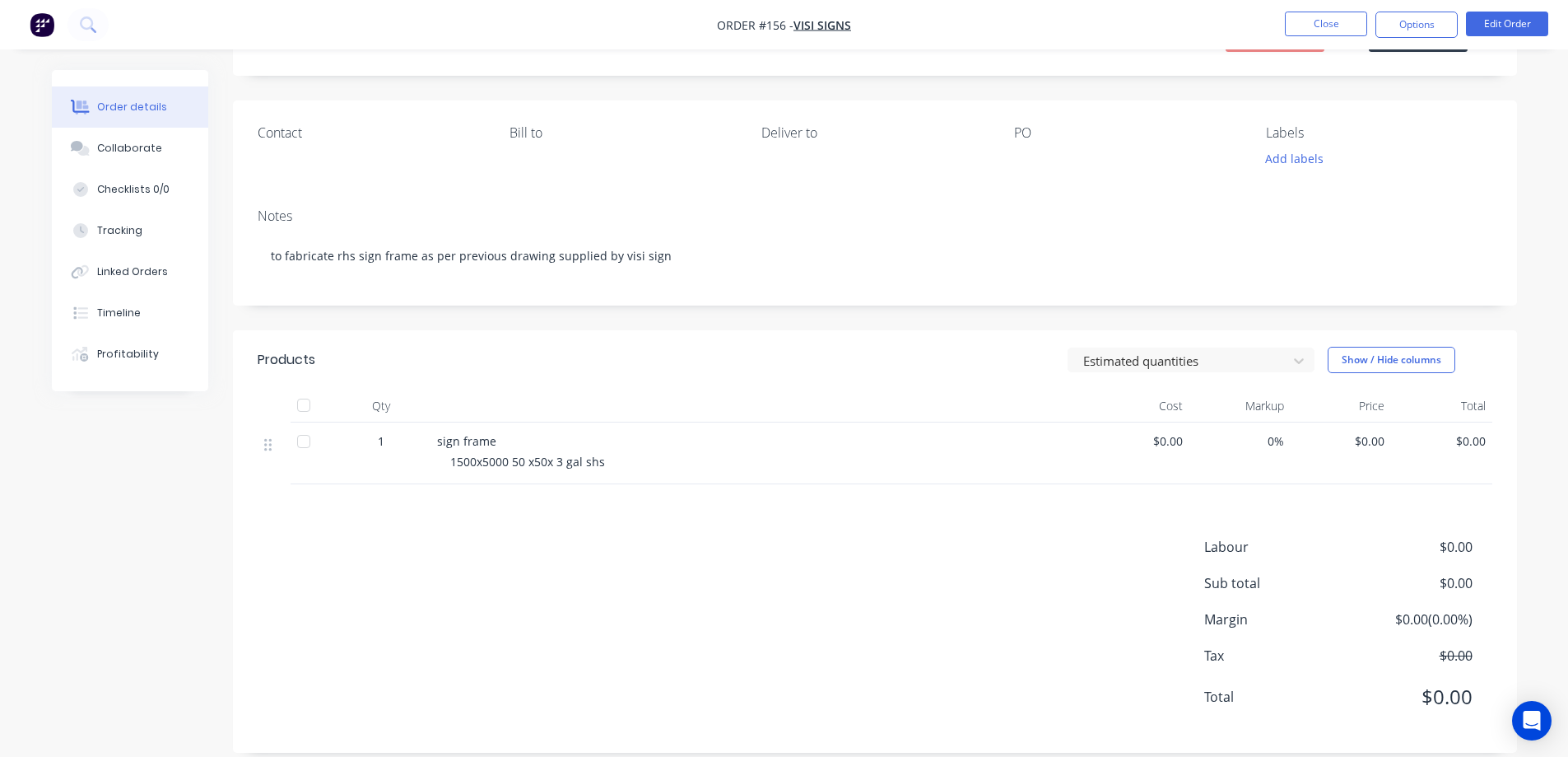
scroll to position [82, 0]
click at [117, 145] on div "Collaborate" at bounding box center [129, 148] width 65 height 15
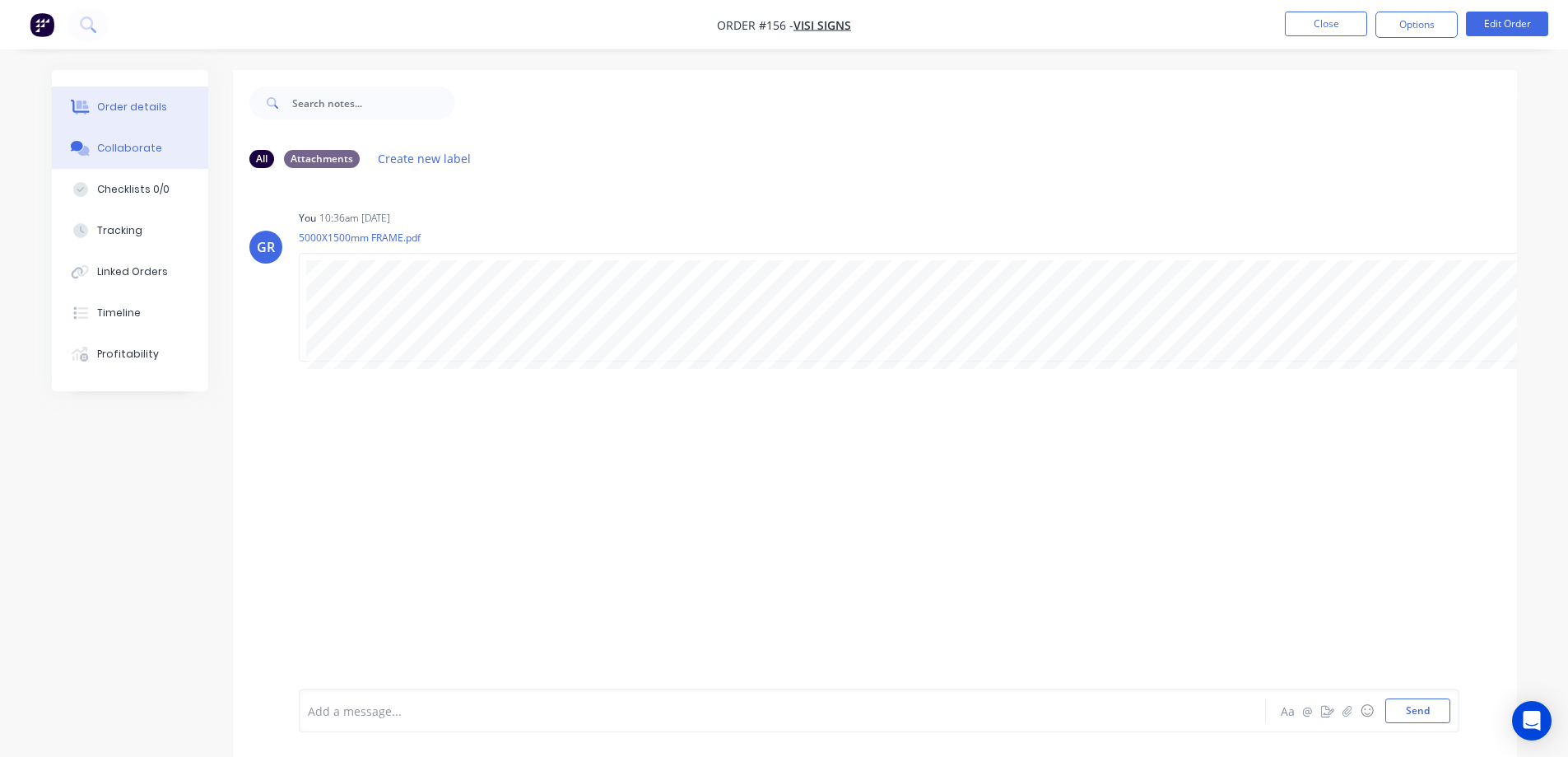
click at [138, 111] on div "Order details" at bounding box center [132, 107] width 70 height 15
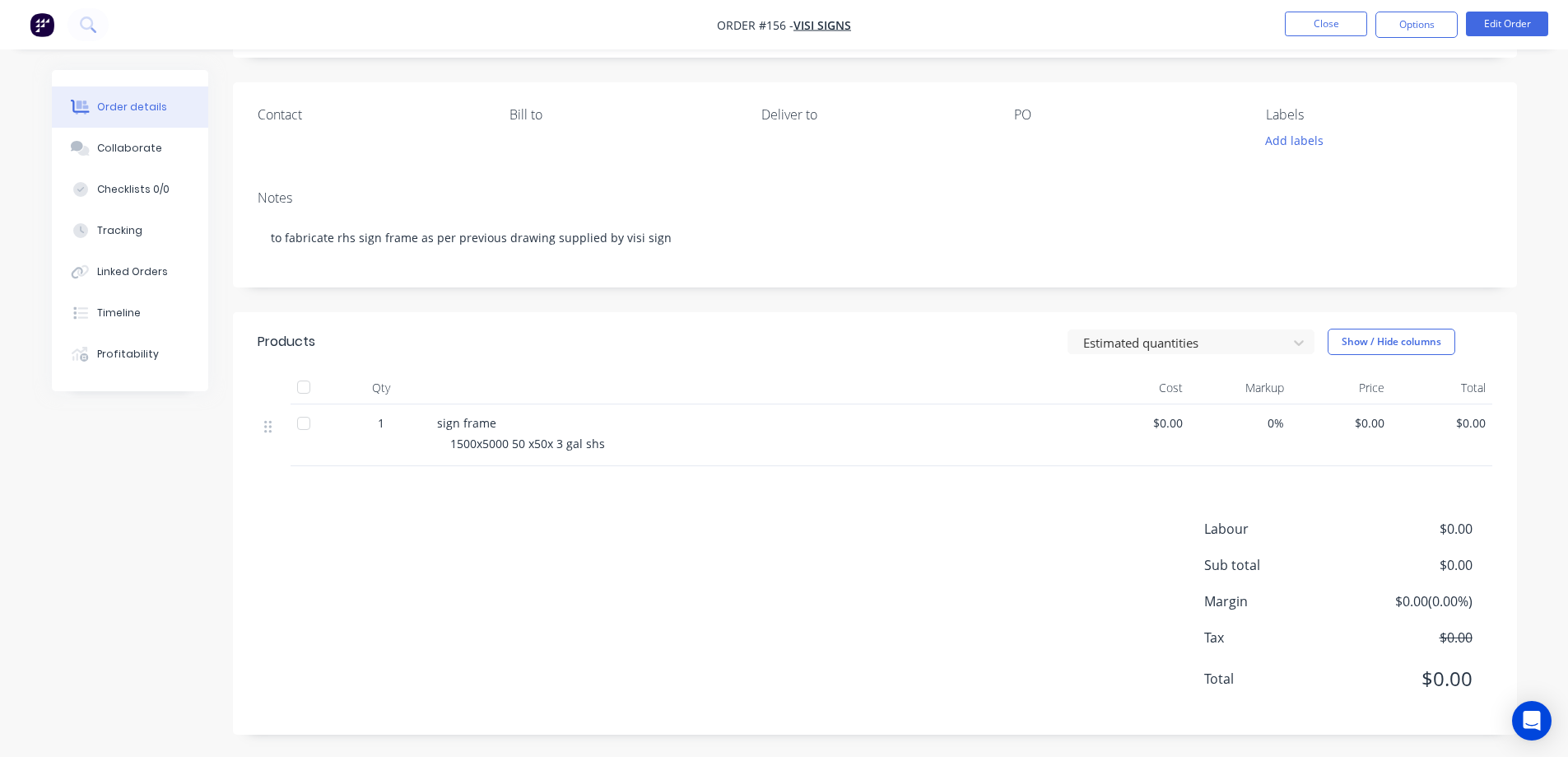
scroll to position [102, 0]
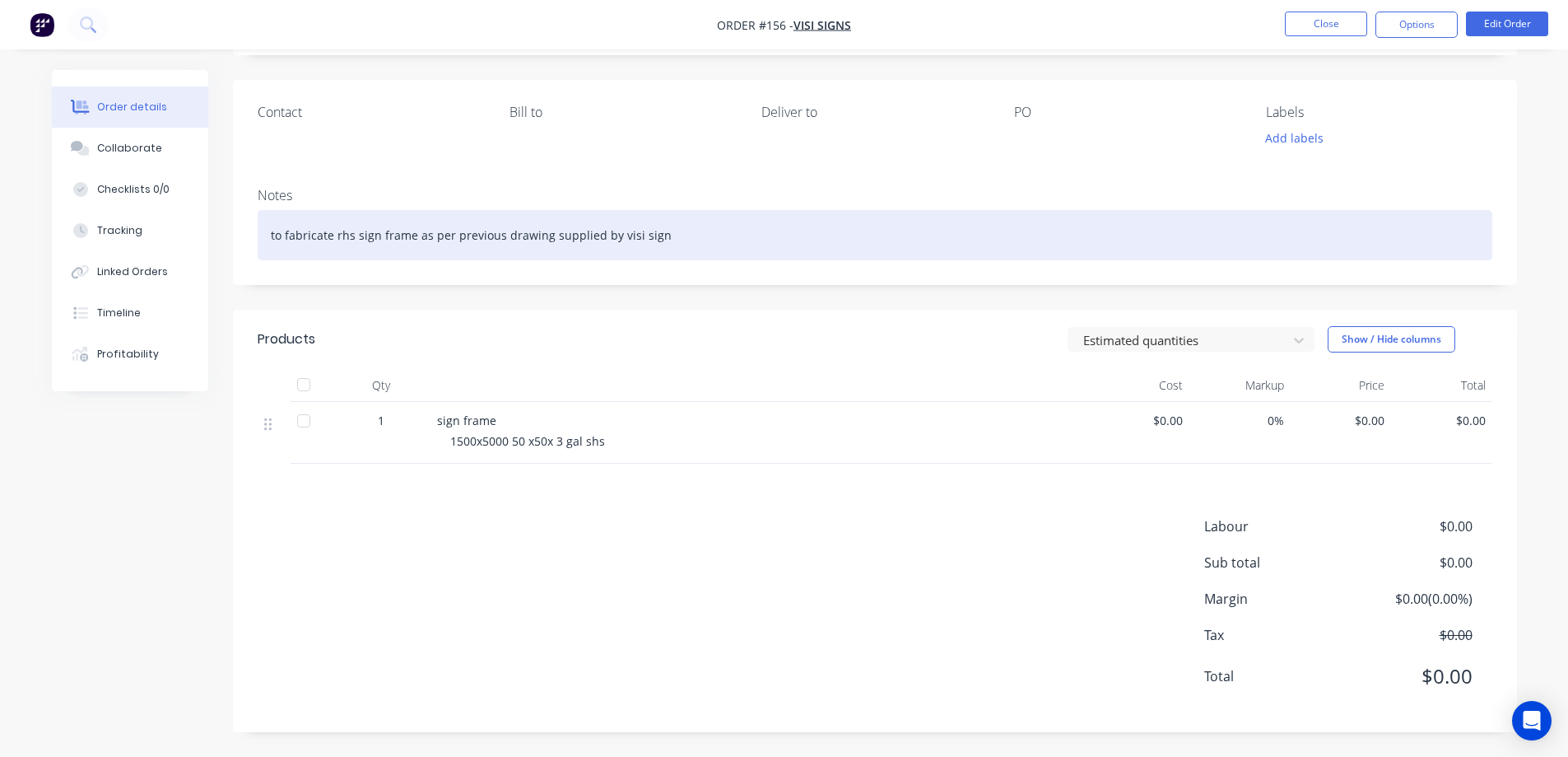
click at [658, 222] on div "to fabricate rhs sign frame as per previous drawing supplied by visi sign" at bounding box center [875, 234] width 1235 height 50
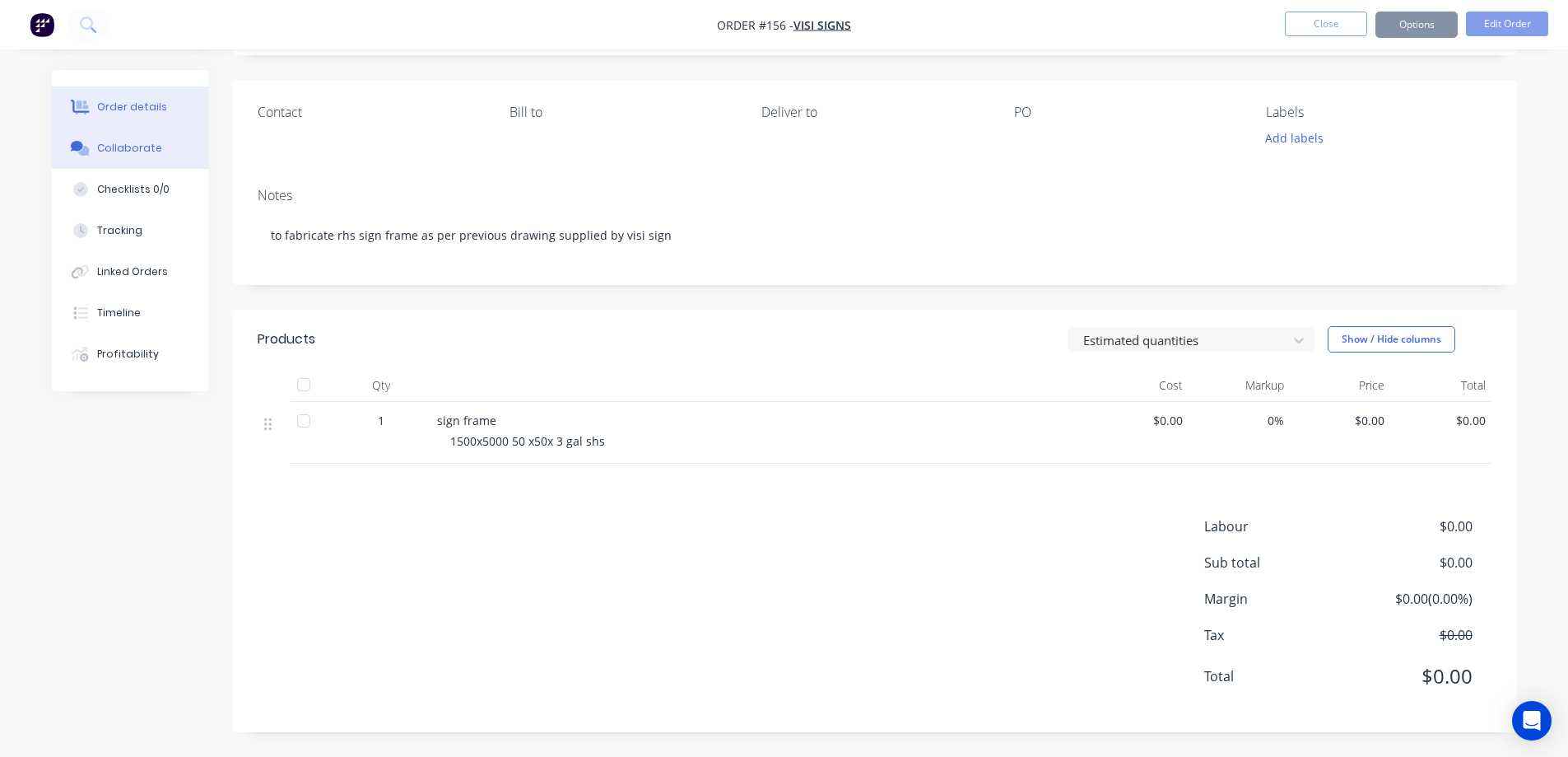
click at [131, 145] on div "Collaborate" at bounding box center [129, 148] width 65 height 15
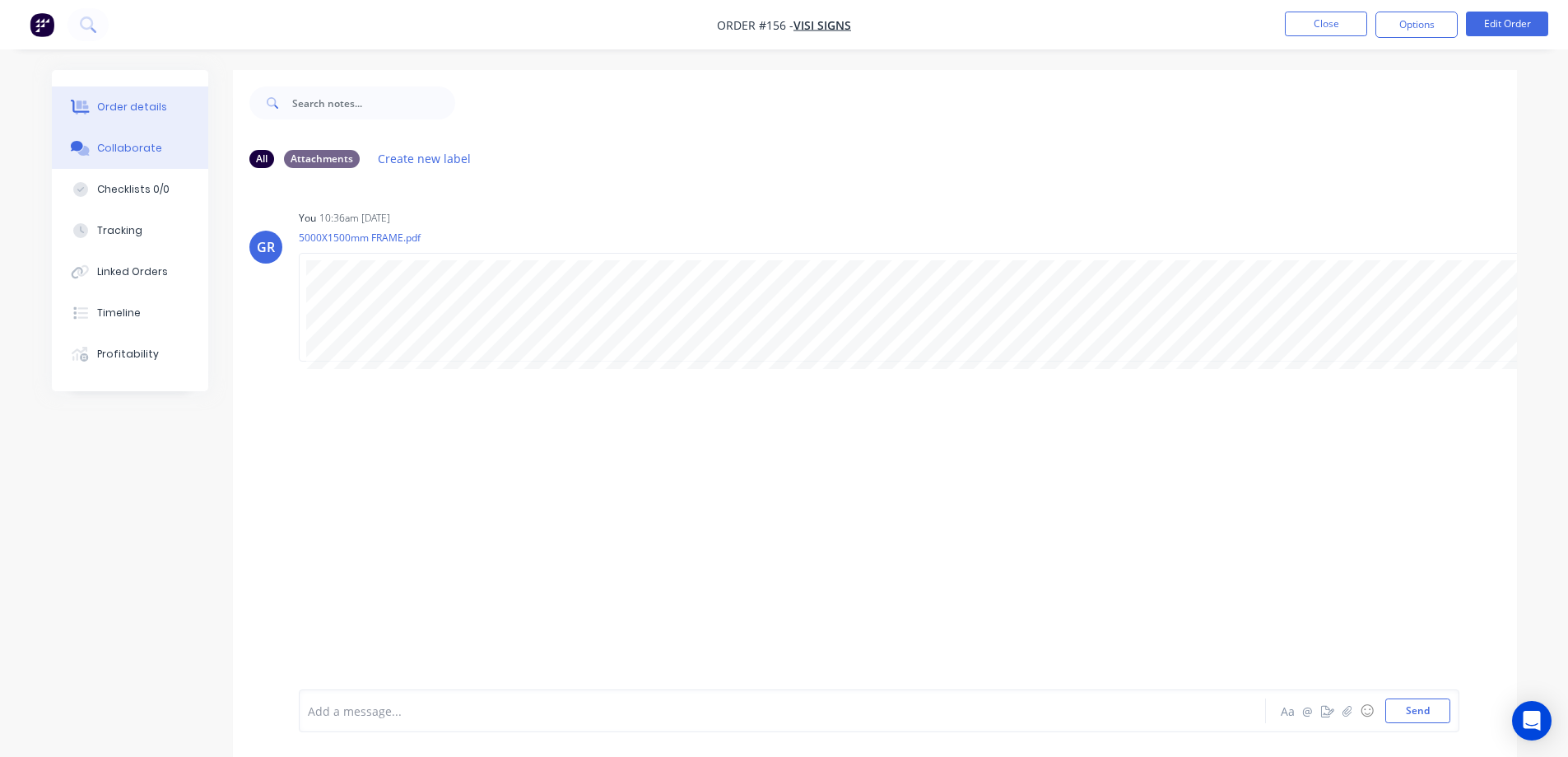
click at [141, 117] on button "Order details" at bounding box center [130, 107] width 157 height 42
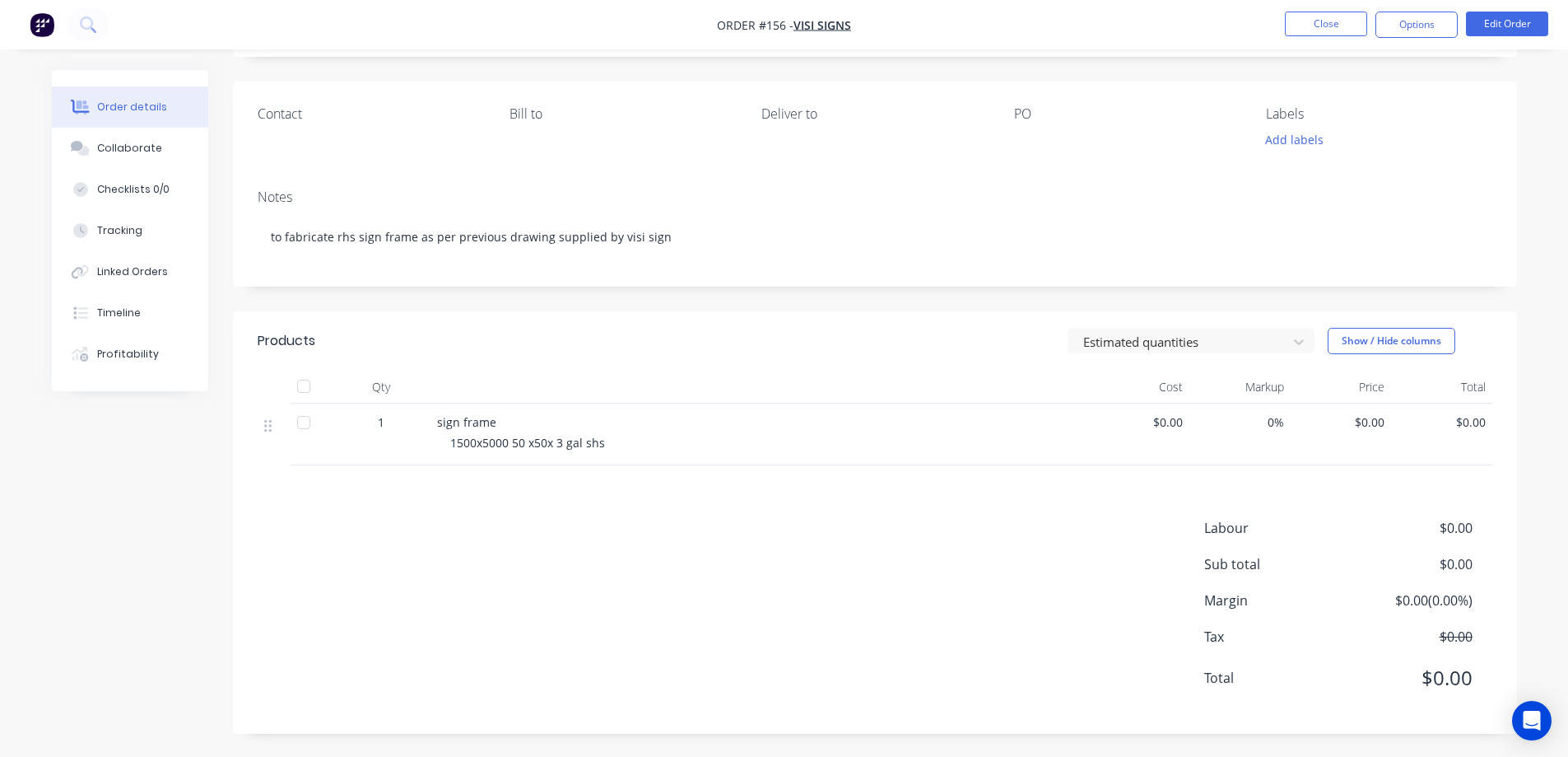
scroll to position [102, 0]
click at [1486, 14] on button "Edit Order" at bounding box center [1507, 24] width 82 height 25
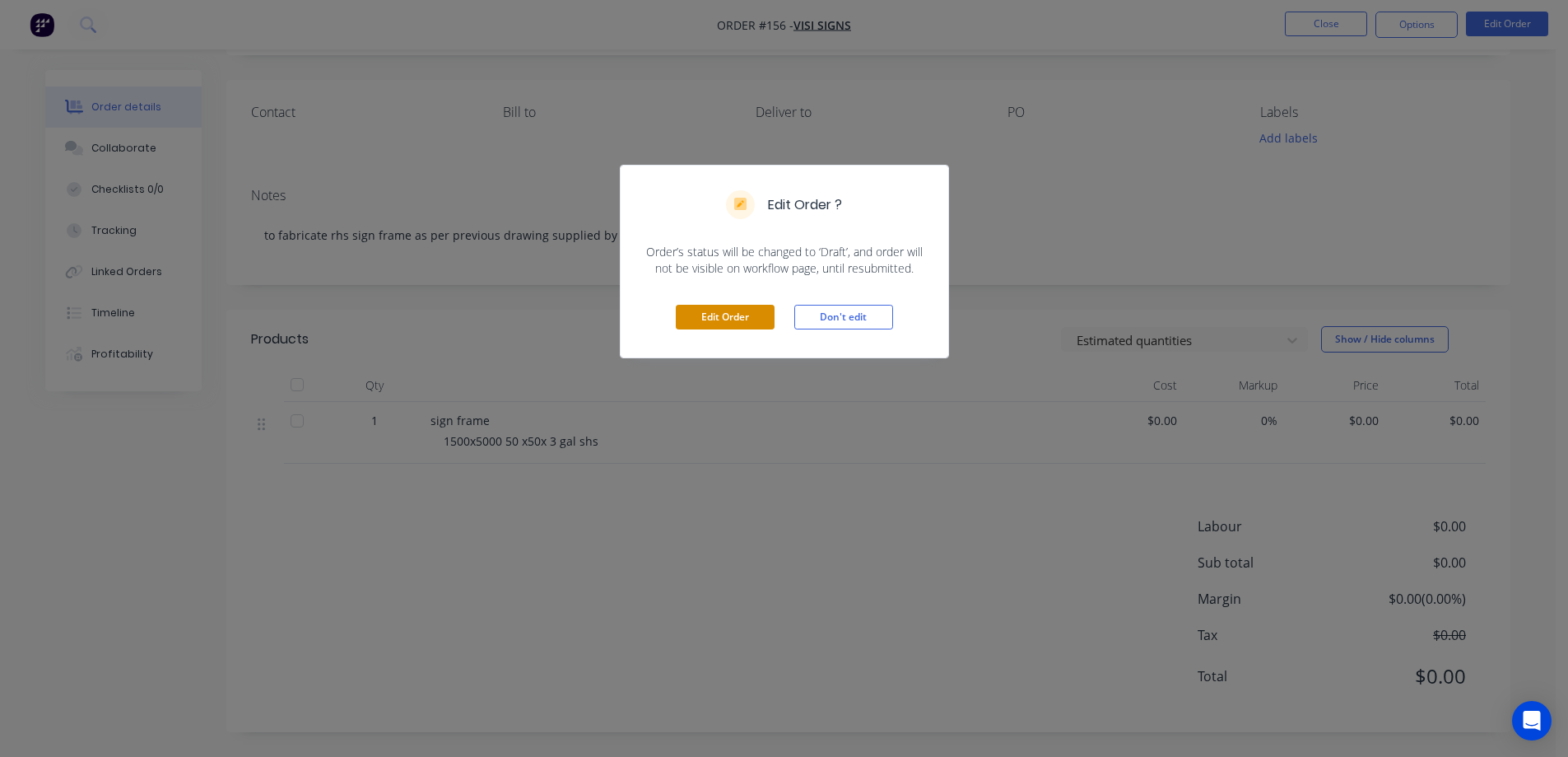
click at [710, 321] on button "Edit Order" at bounding box center [724, 317] width 99 height 25
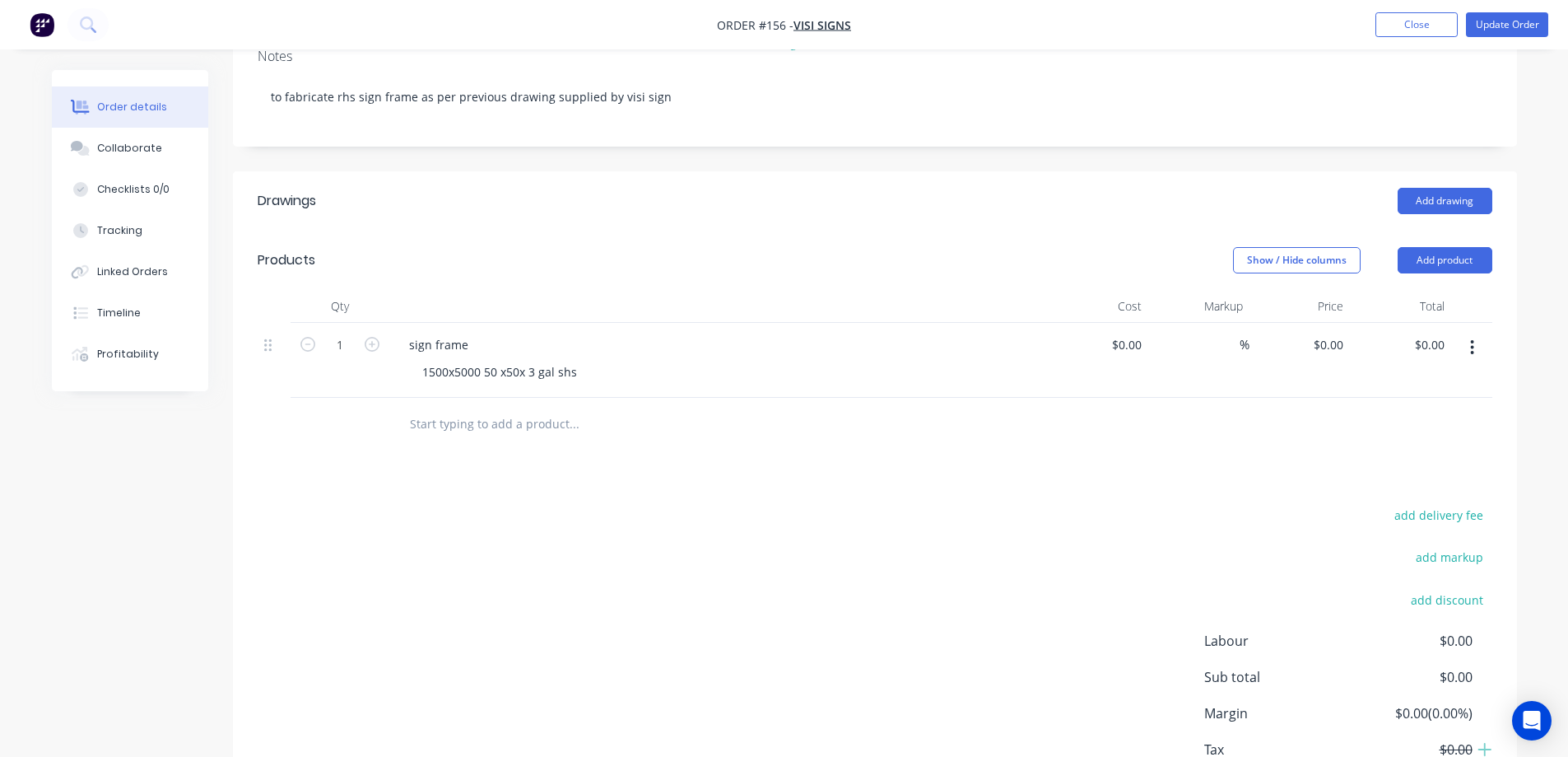
scroll to position [247, 0]
click at [463, 419] on input "text" at bounding box center [573, 420] width 330 height 33
click at [1423, 252] on button "Add product" at bounding box center [1445, 256] width 94 height 26
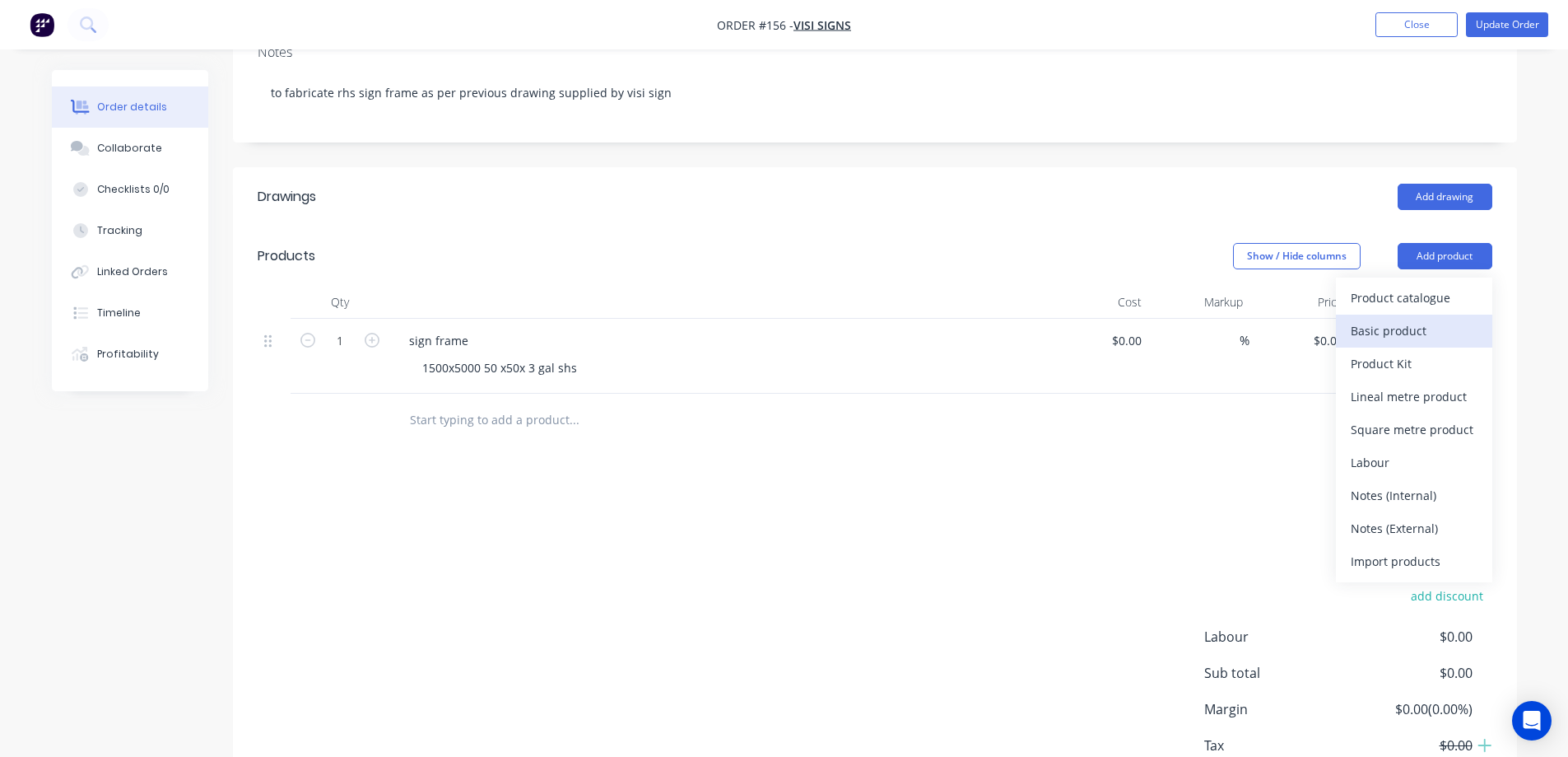
click at [1369, 329] on div "Basic product" at bounding box center [1414, 330] width 127 height 24
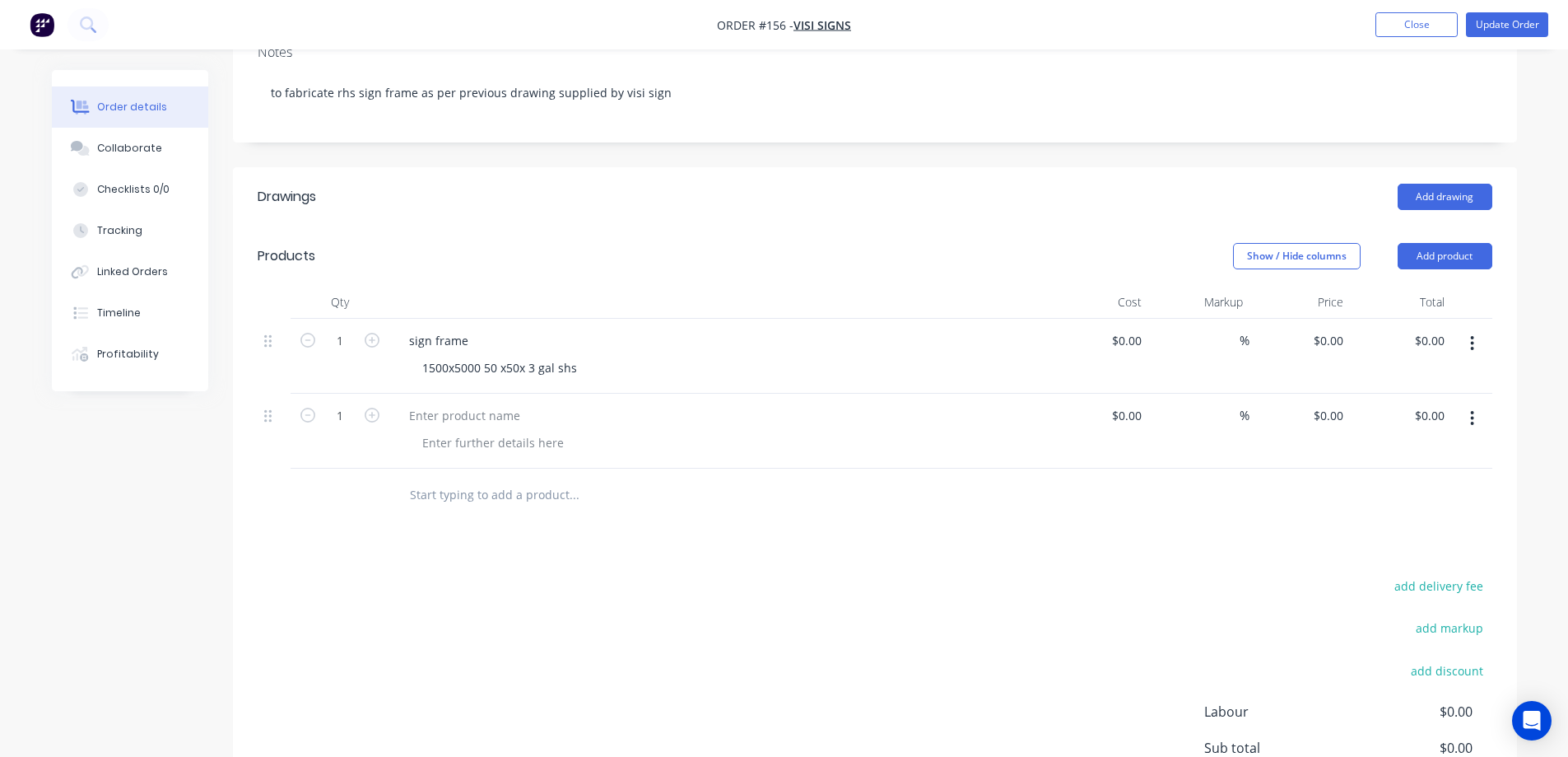
click at [1477, 420] on button "button" at bounding box center [1472, 418] width 39 height 29
drag, startPoint x: 1404, startPoint y: 550, endPoint x: 1435, endPoint y: 412, distance: 141.4
click at [1402, 550] on div "Delete" at bounding box center [1414, 559] width 127 height 24
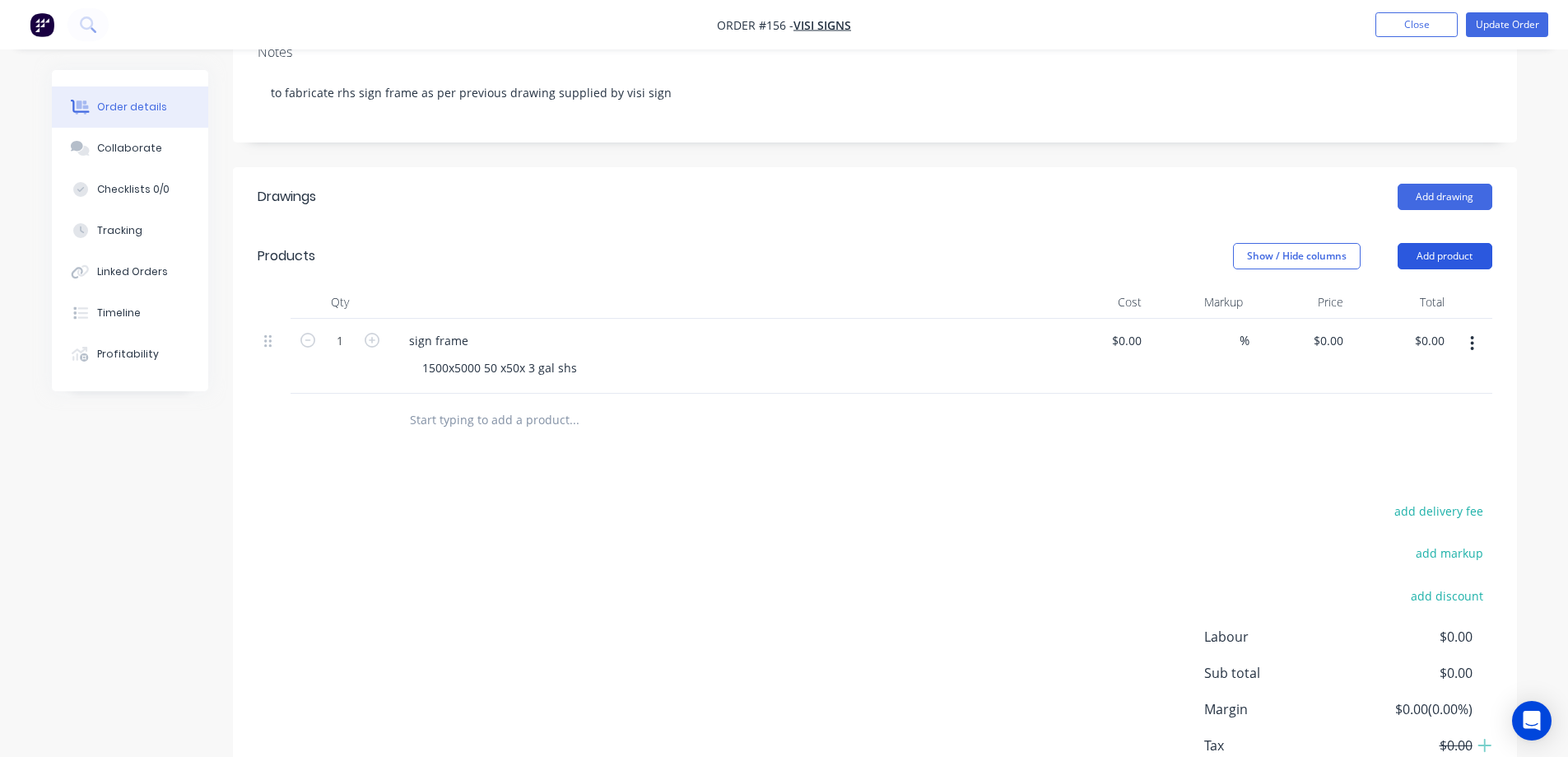
click at [1430, 252] on button "Add product" at bounding box center [1445, 256] width 94 height 26
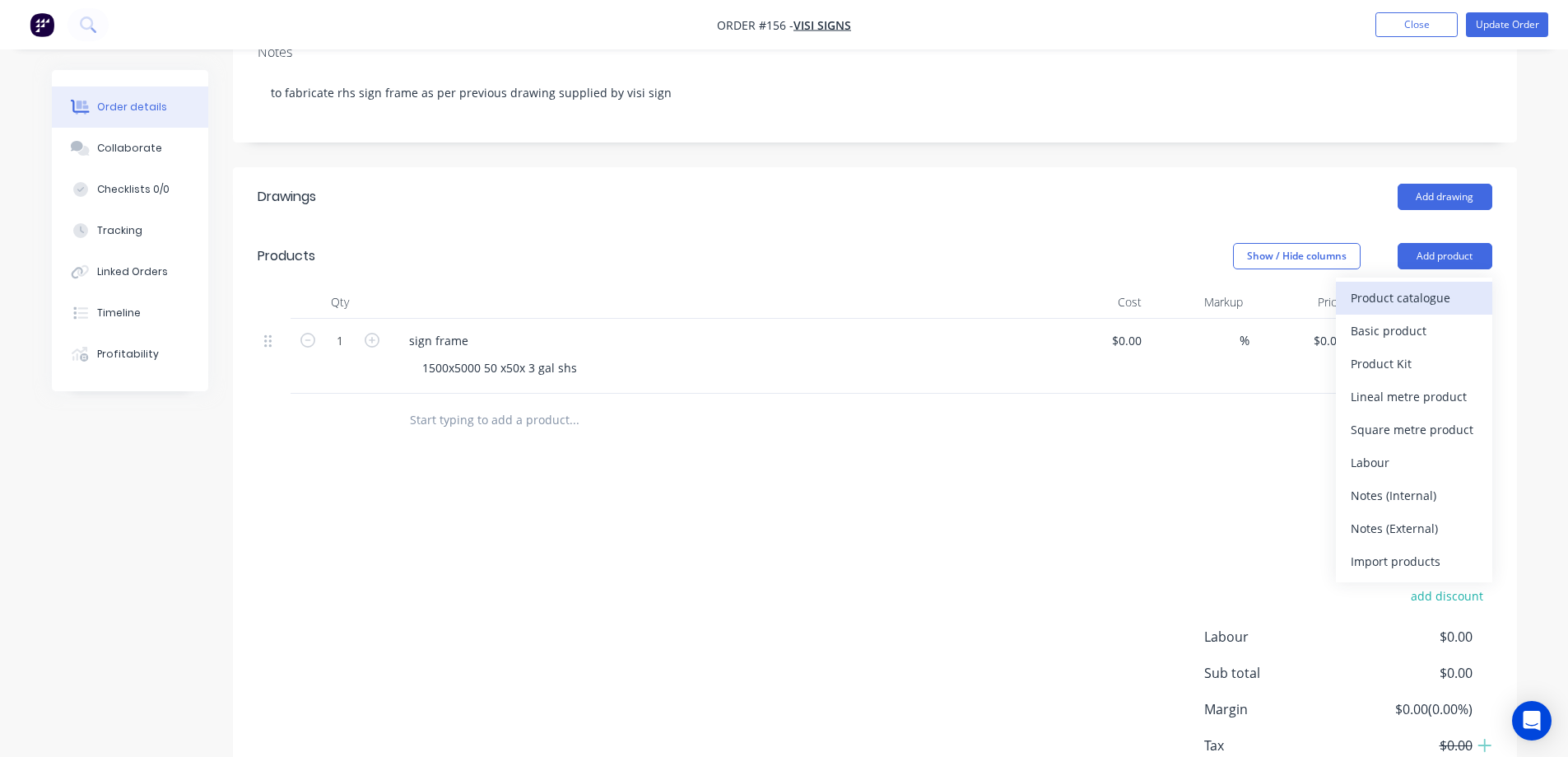
click at [1388, 302] on div "Product catalogue" at bounding box center [1414, 297] width 127 height 24
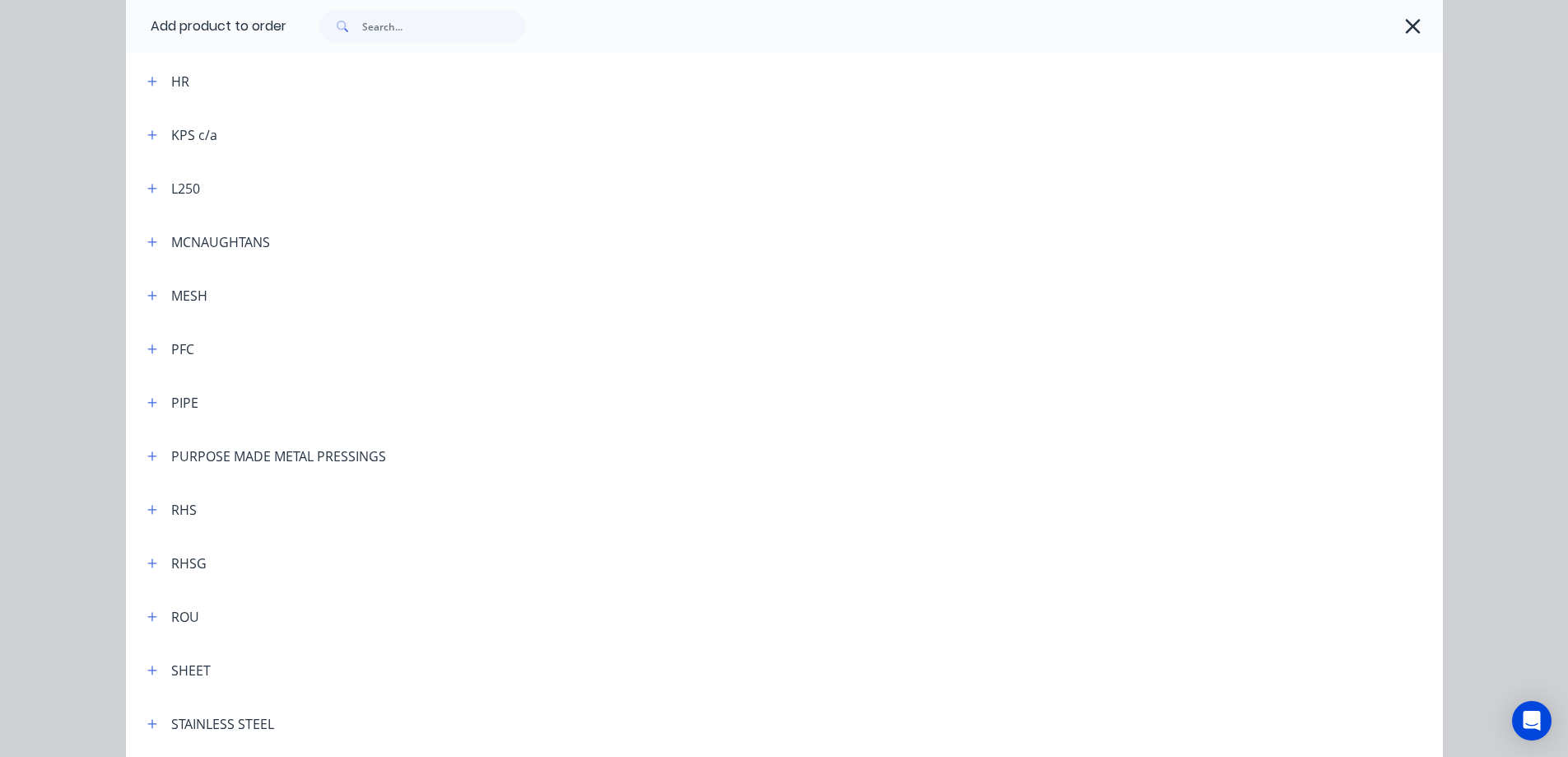
scroll to position [989, 0]
click at [150, 506] on icon "button" at bounding box center [152, 504] width 9 height 11
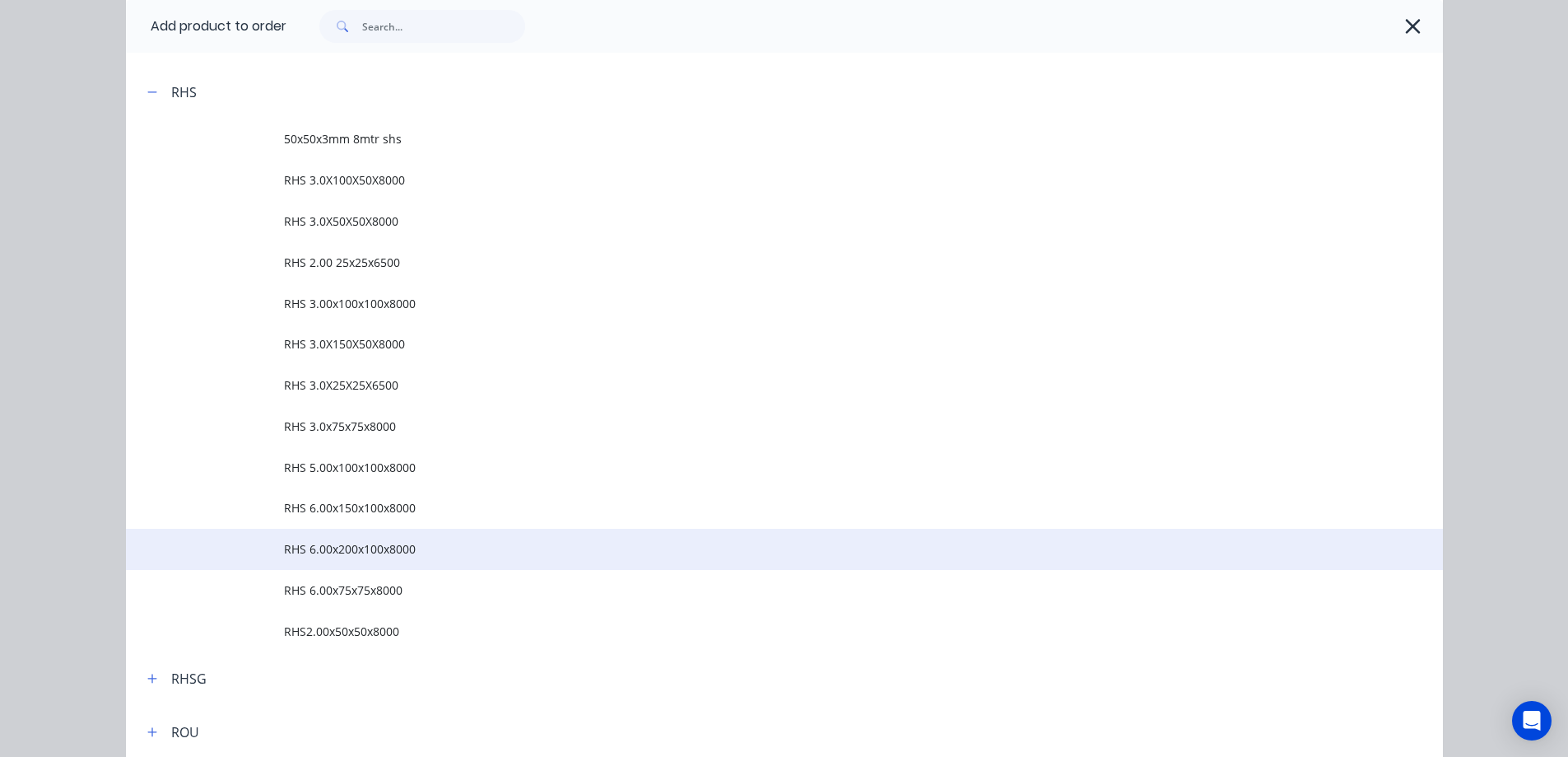
scroll to position [1482, 0]
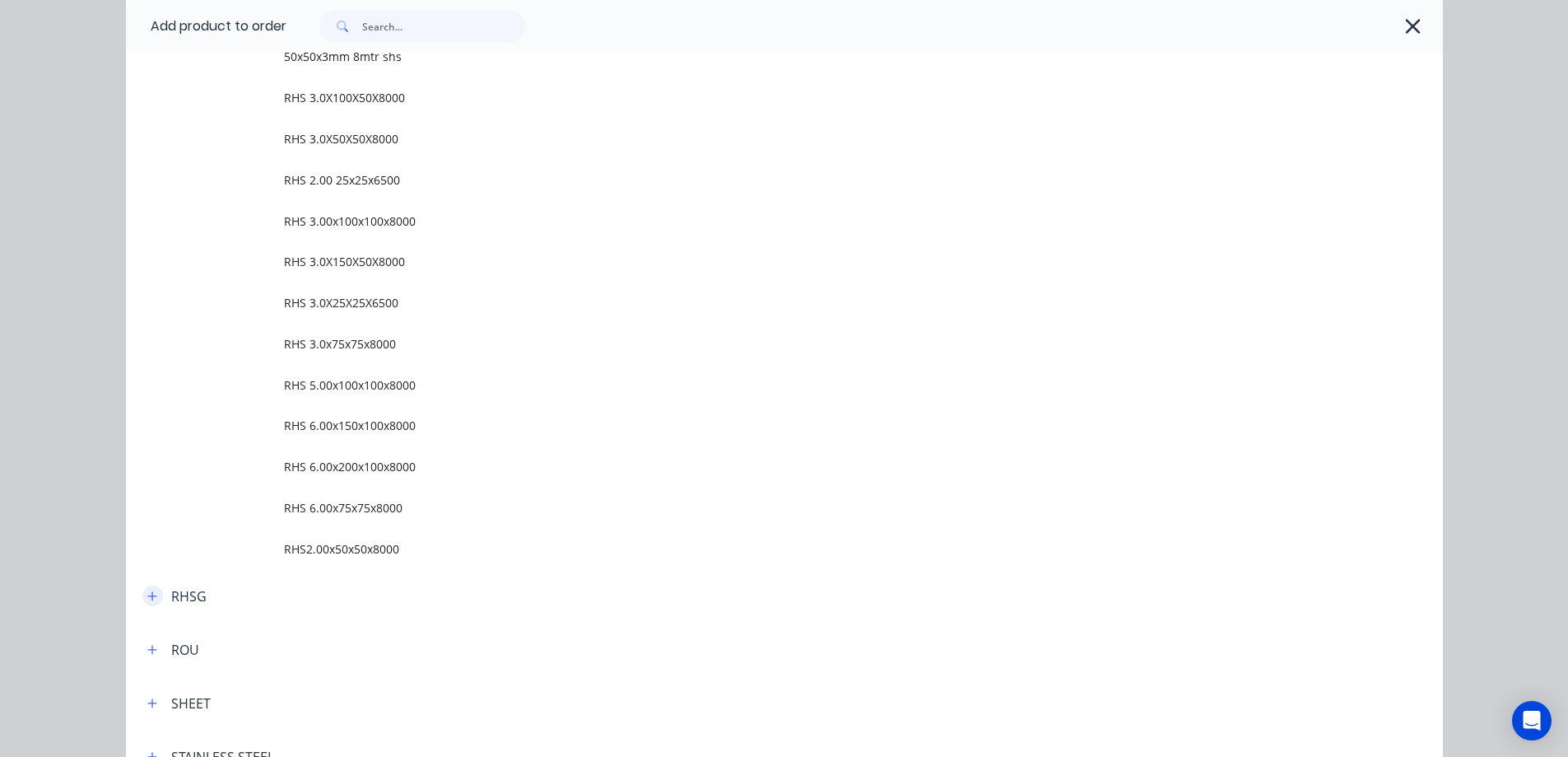
click at [152, 598] on button "button" at bounding box center [153, 596] width 21 height 21
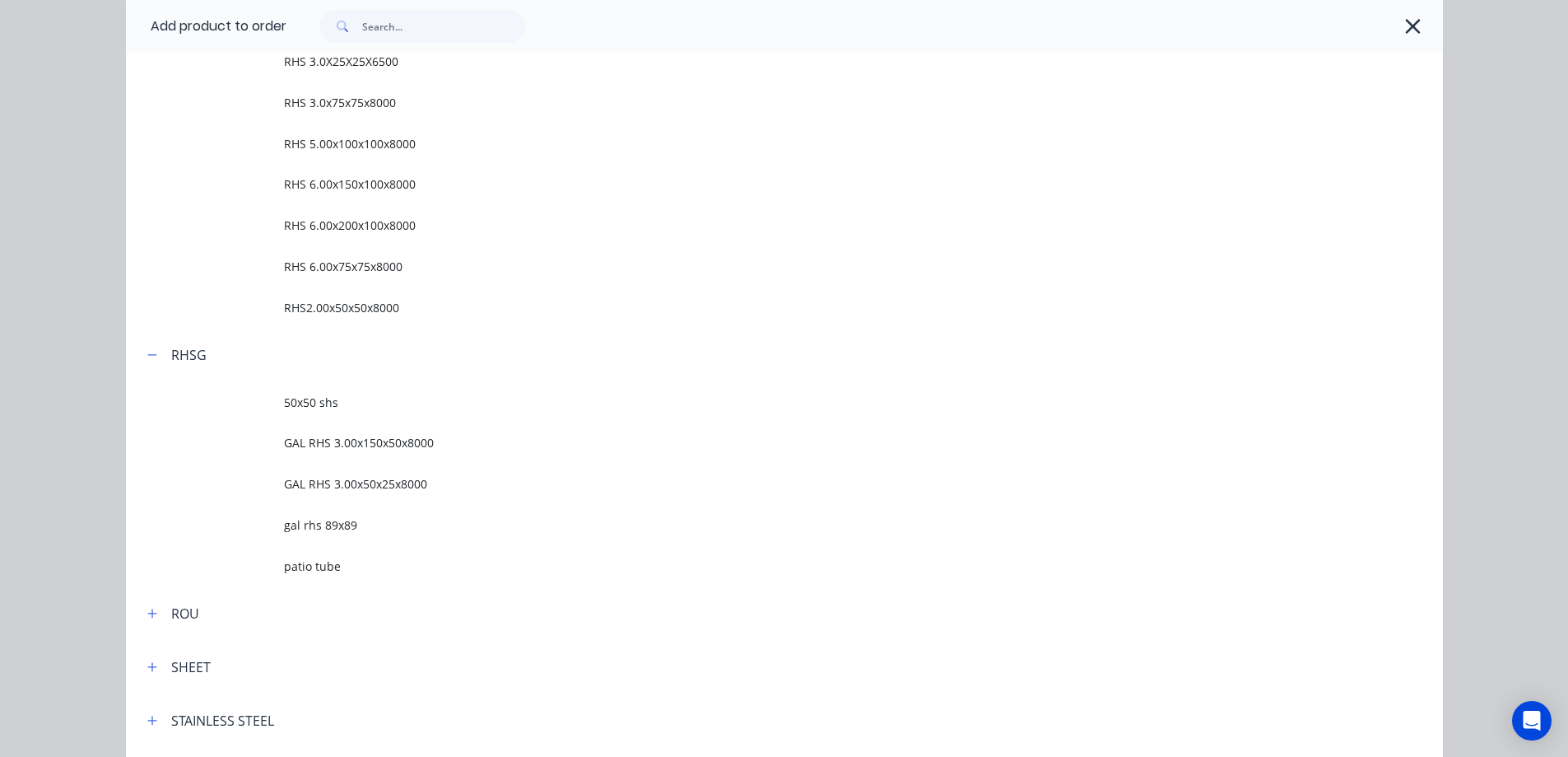
scroll to position [1729, 0]
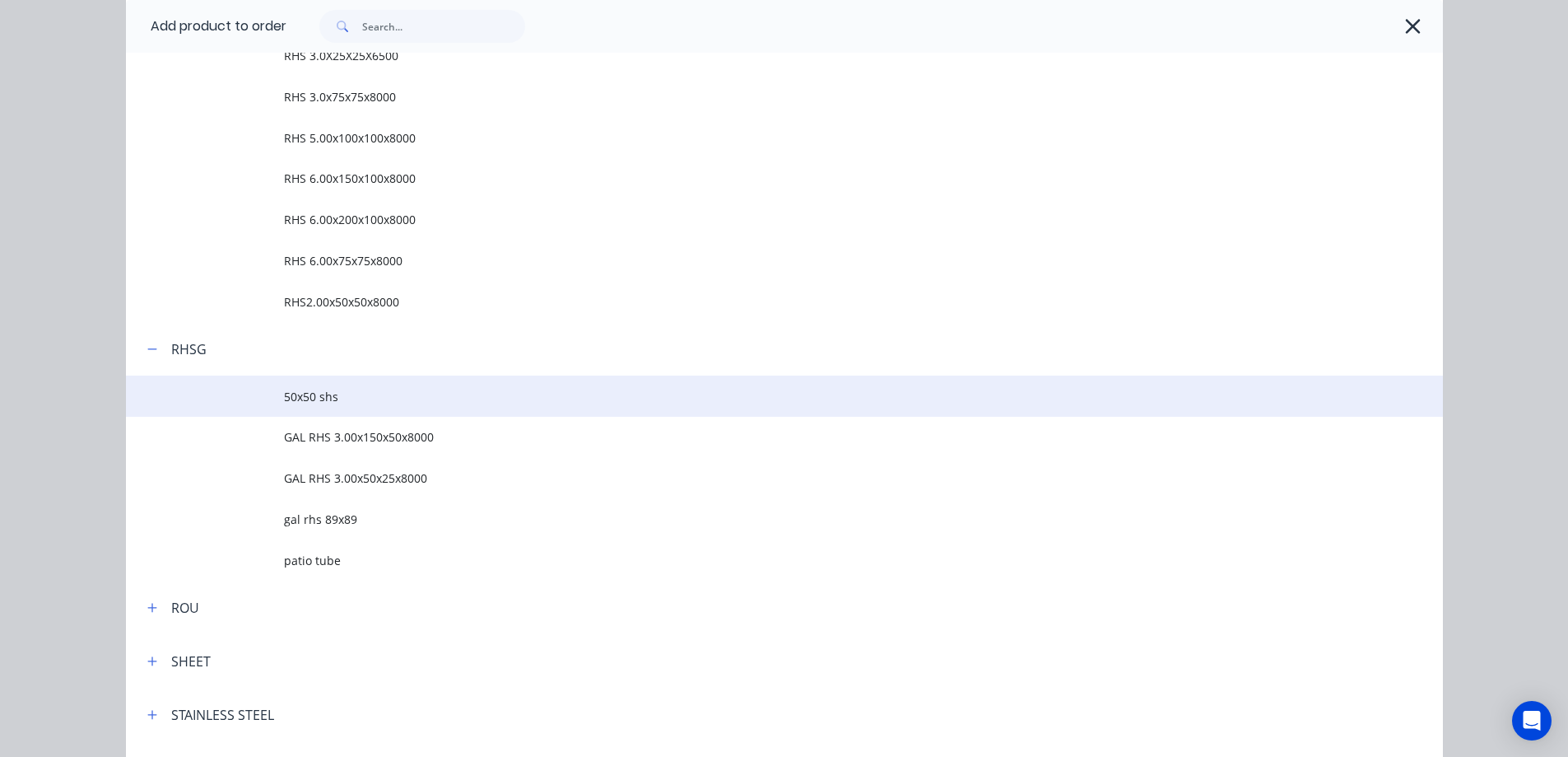
click at [308, 394] on span "50x50 shs" at bounding box center [747, 396] width 927 height 17
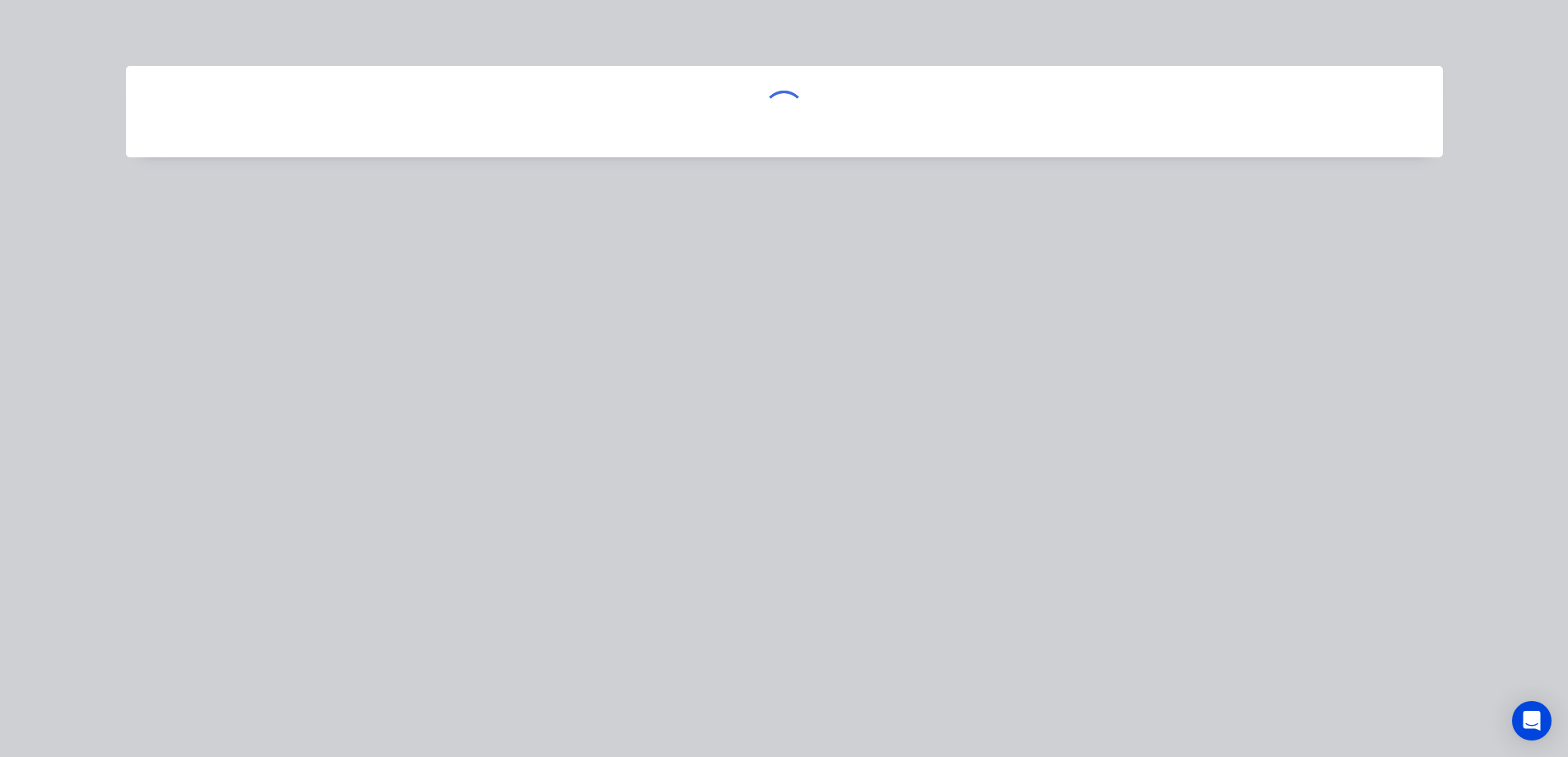
scroll to position [0, 0]
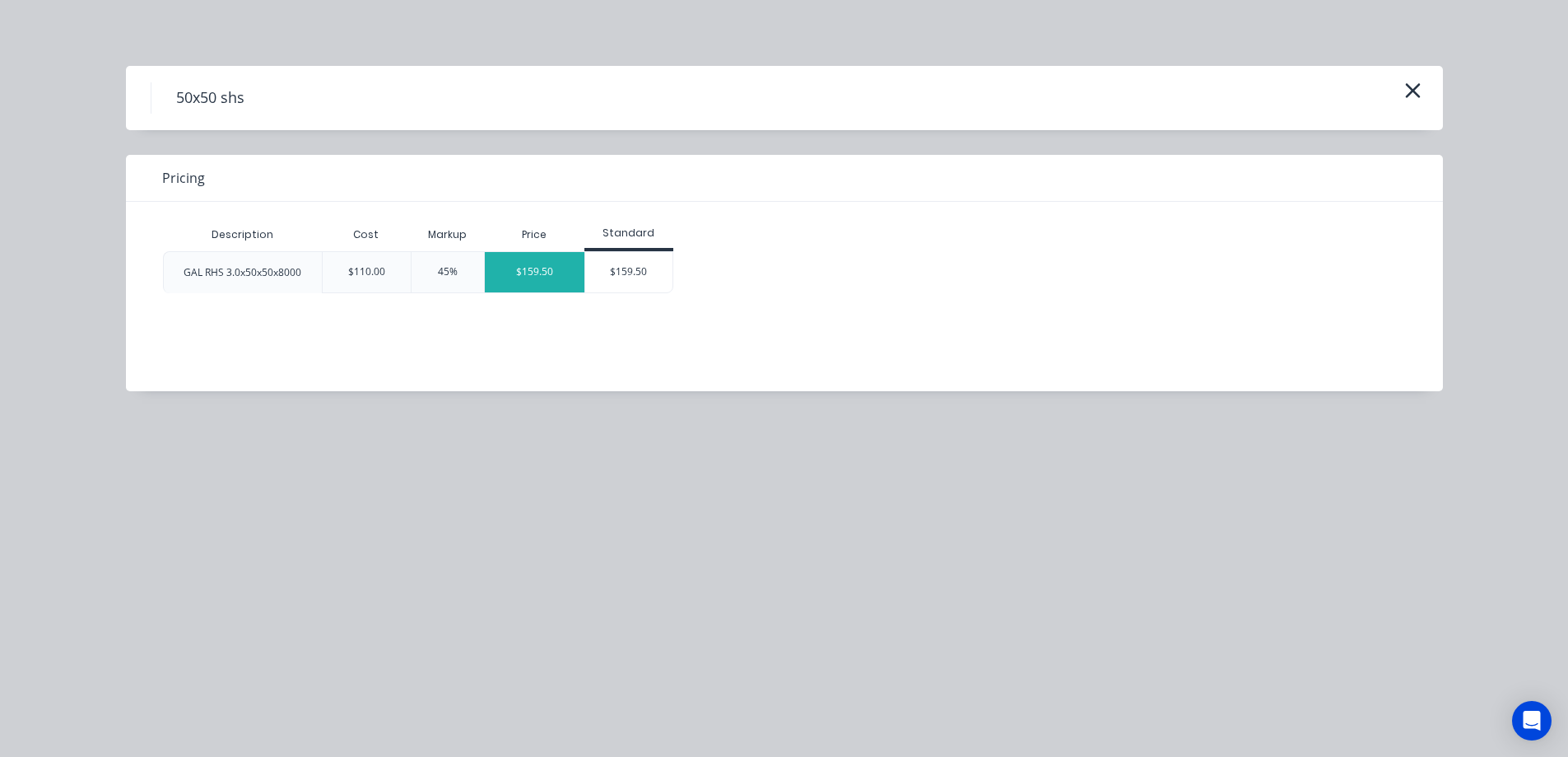
click at [554, 268] on div "$159.50" at bounding box center [534, 272] width 99 height 41
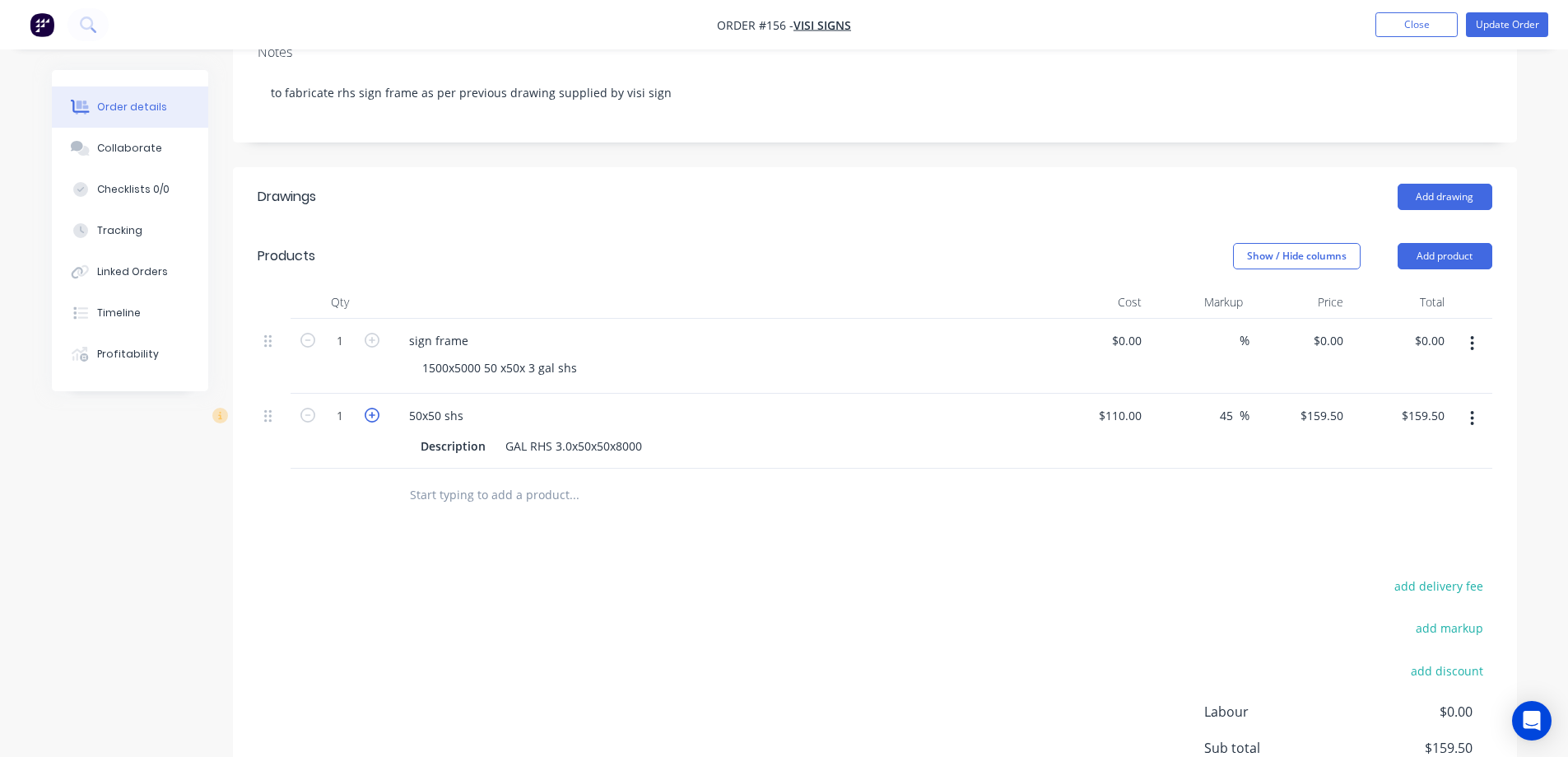
click at [376, 417] on icon "button" at bounding box center [372, 415] width 15 height 15
type input "2"
type input "$319.00"
click at [376, 417] on icon "button" at bounding box center [372, 415] width 15 height 15
type input "3"
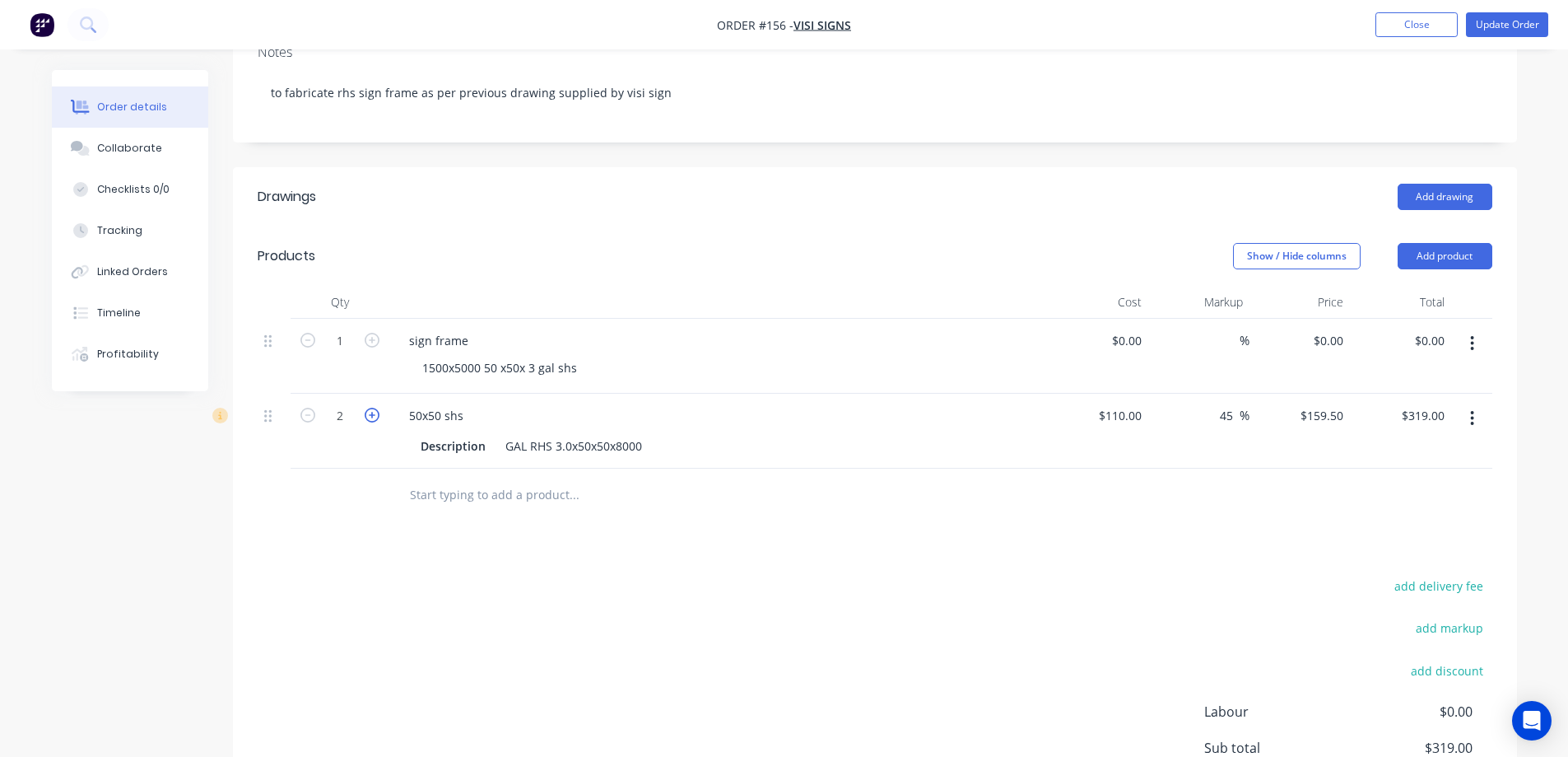
type input "$478.50"
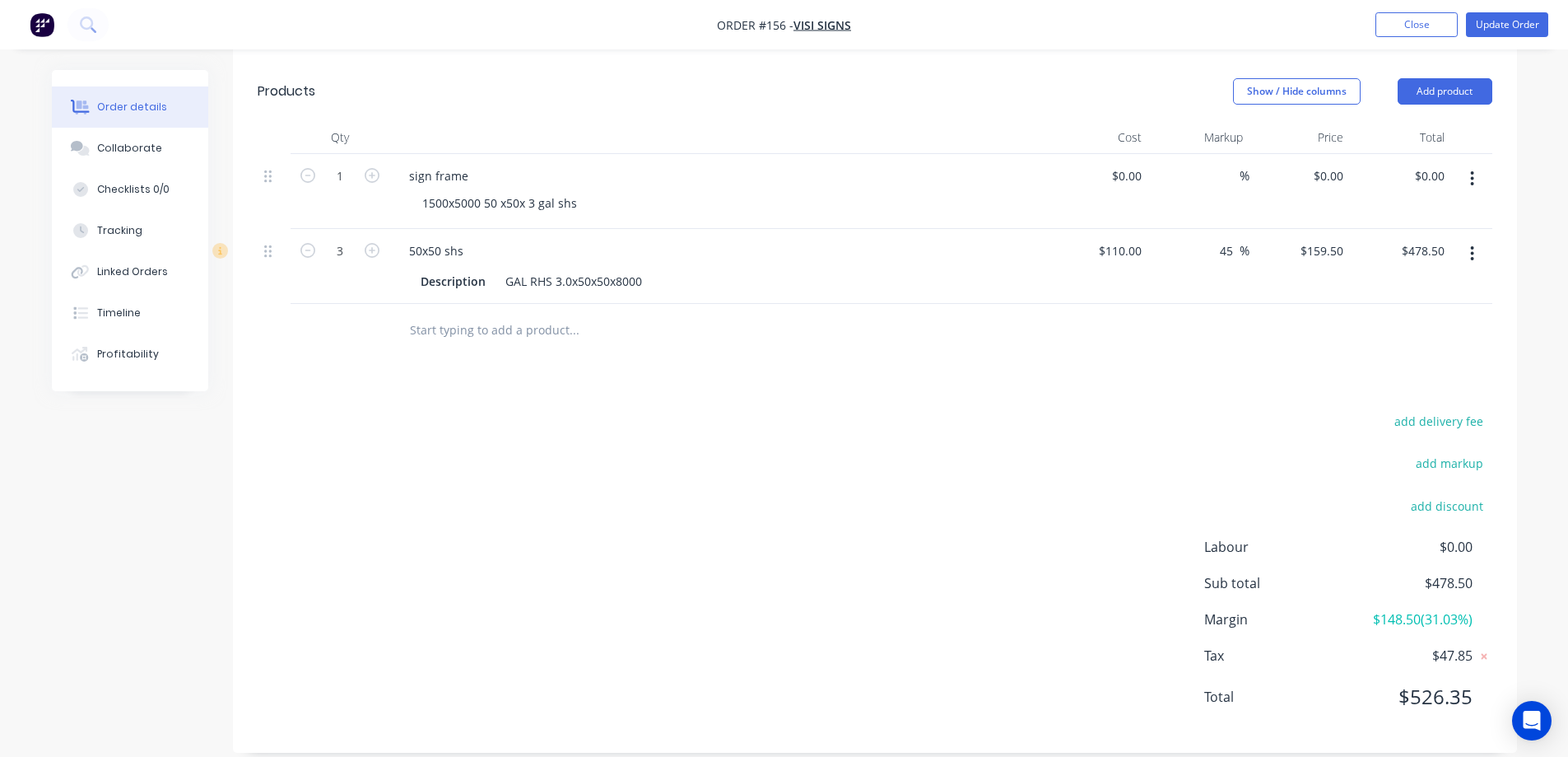
scroll to position [330, 0]
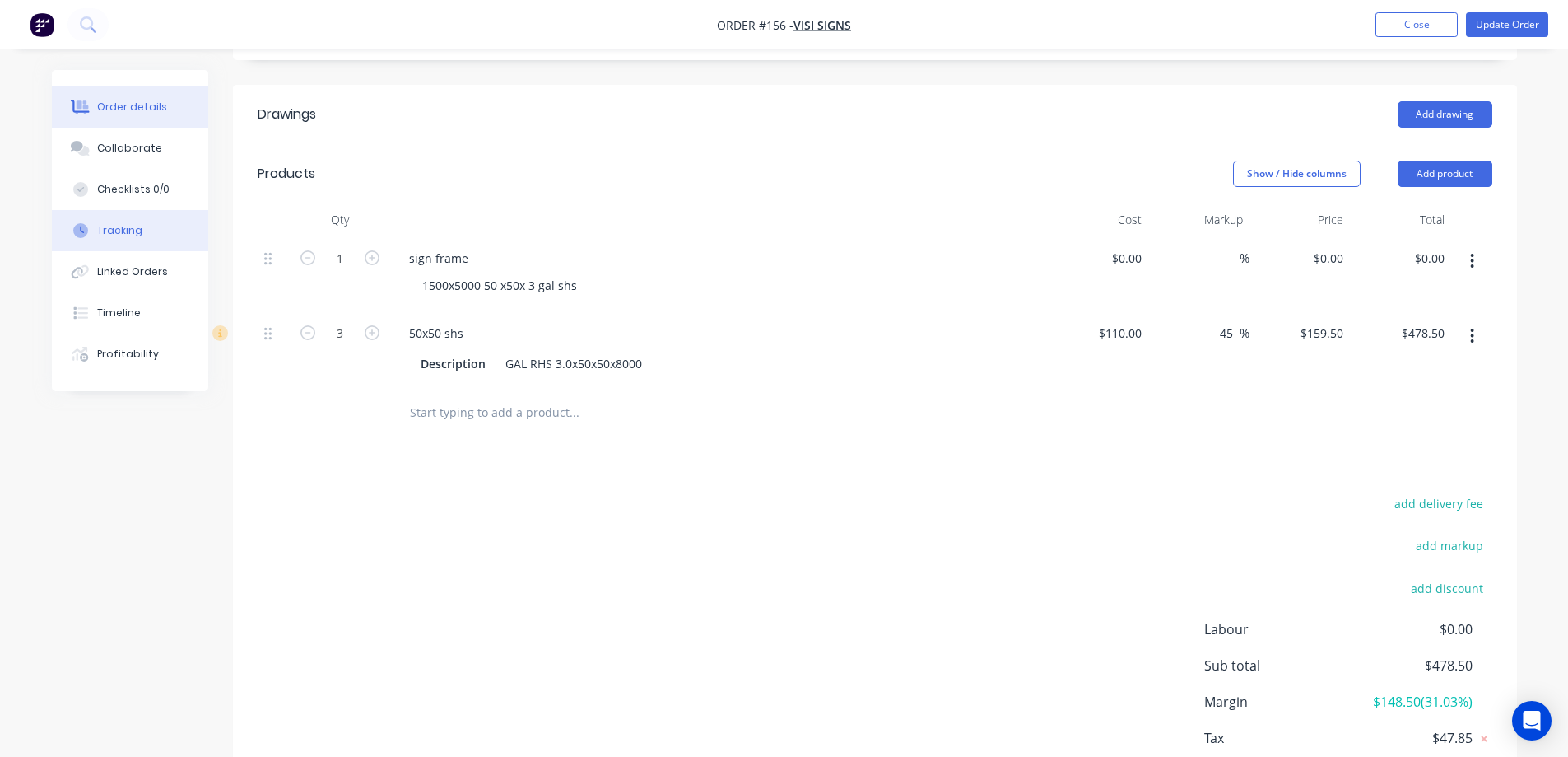
click at [124, 230] on div "Tracking" at bounding box center [120, 231] width 45 height 15
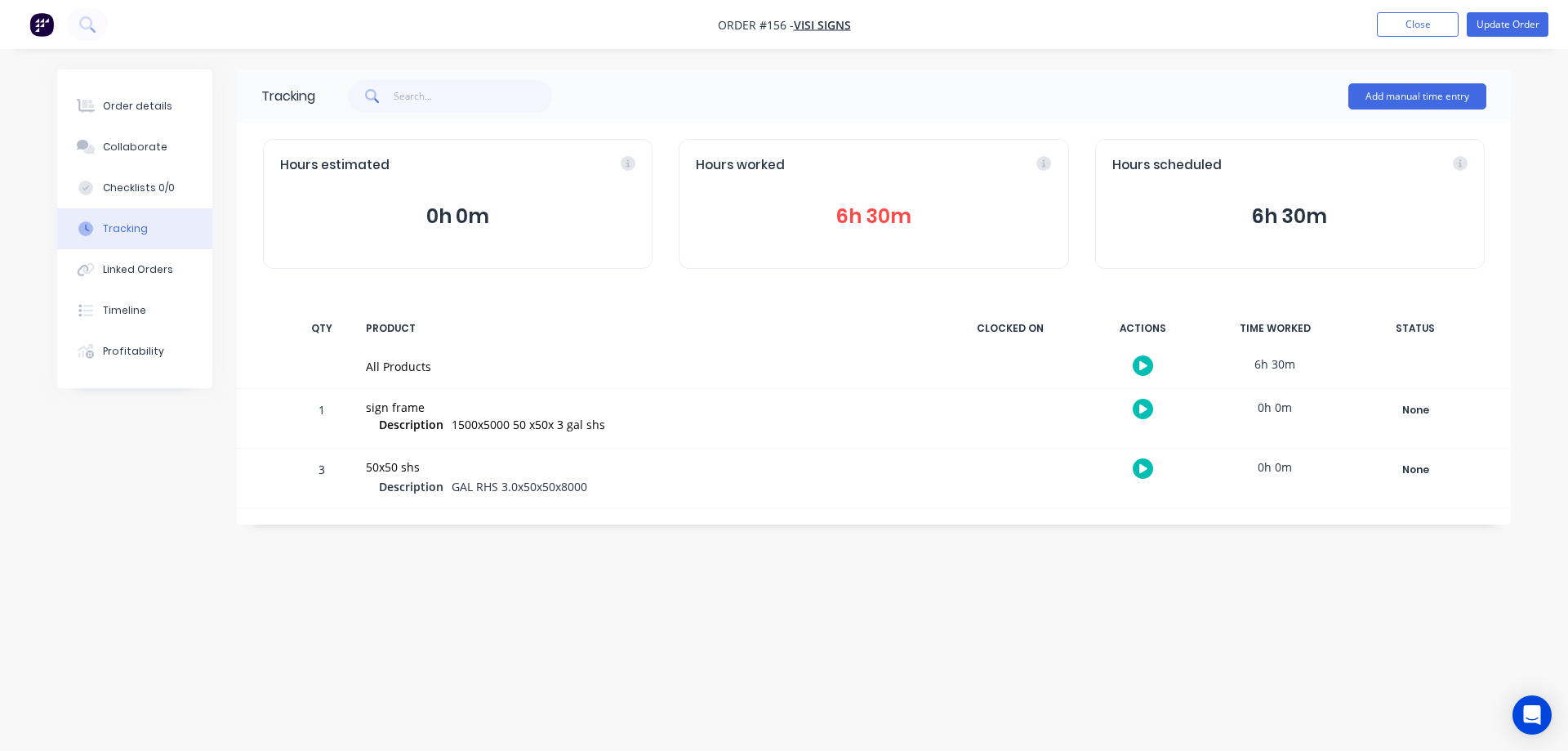
click at [883, 217] on button "6h 30m" at bounding box center [873, 216] width 355 height 31
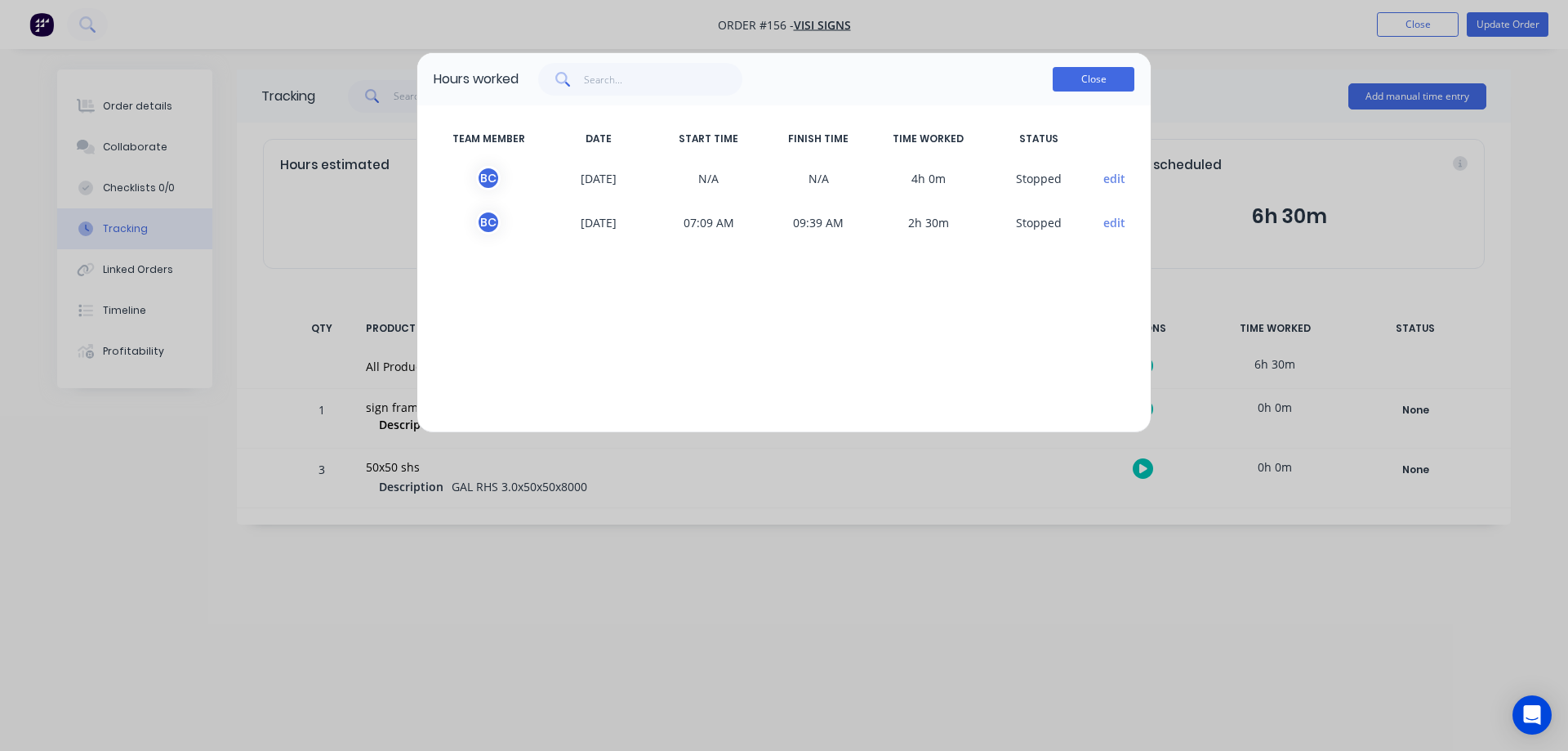
click at [1091, 76] on button "Close" at bounding box center [1093, 79] width 82 height 24
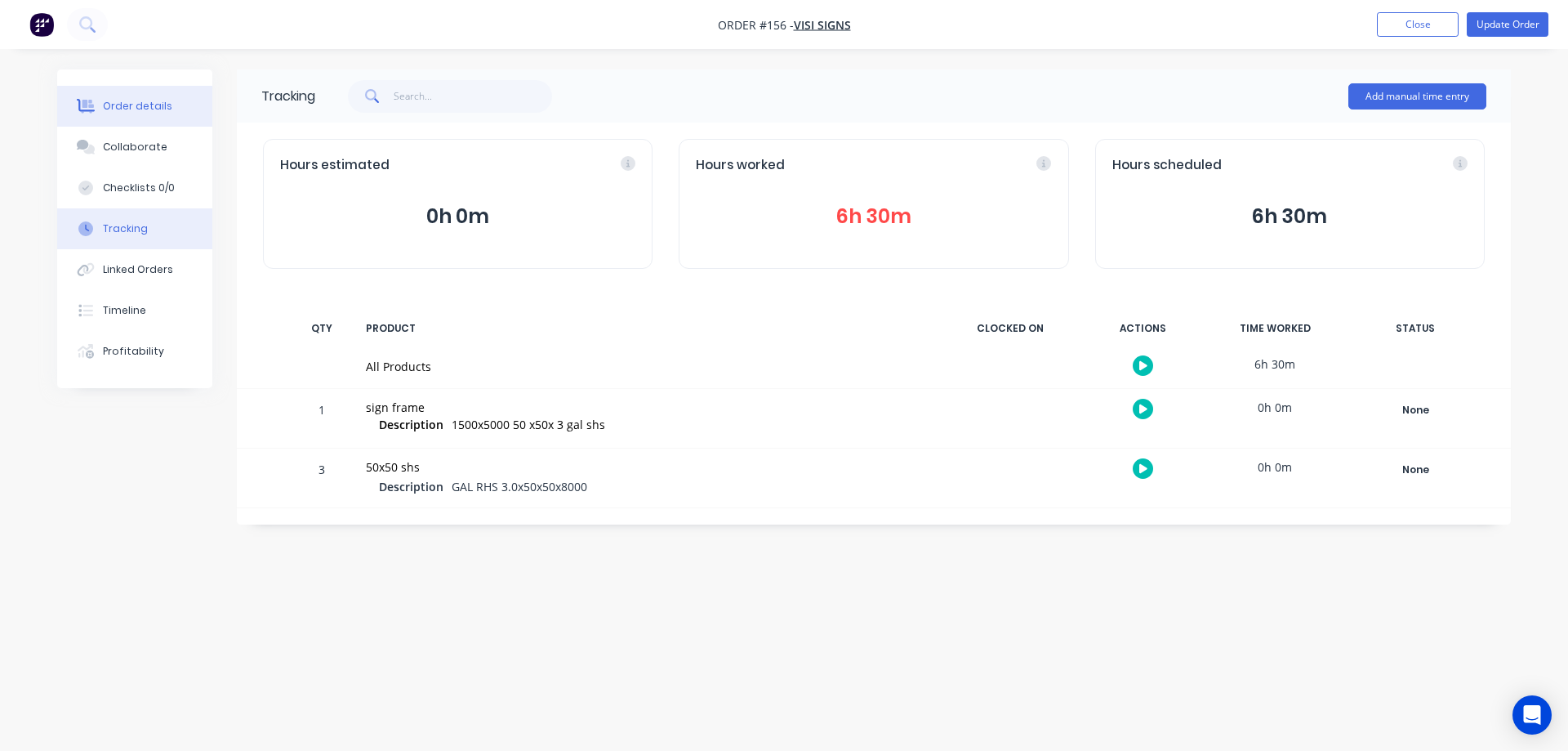
click at [172, 108] on button "Order details" at bounding box center [135, 106] width 156 height 41
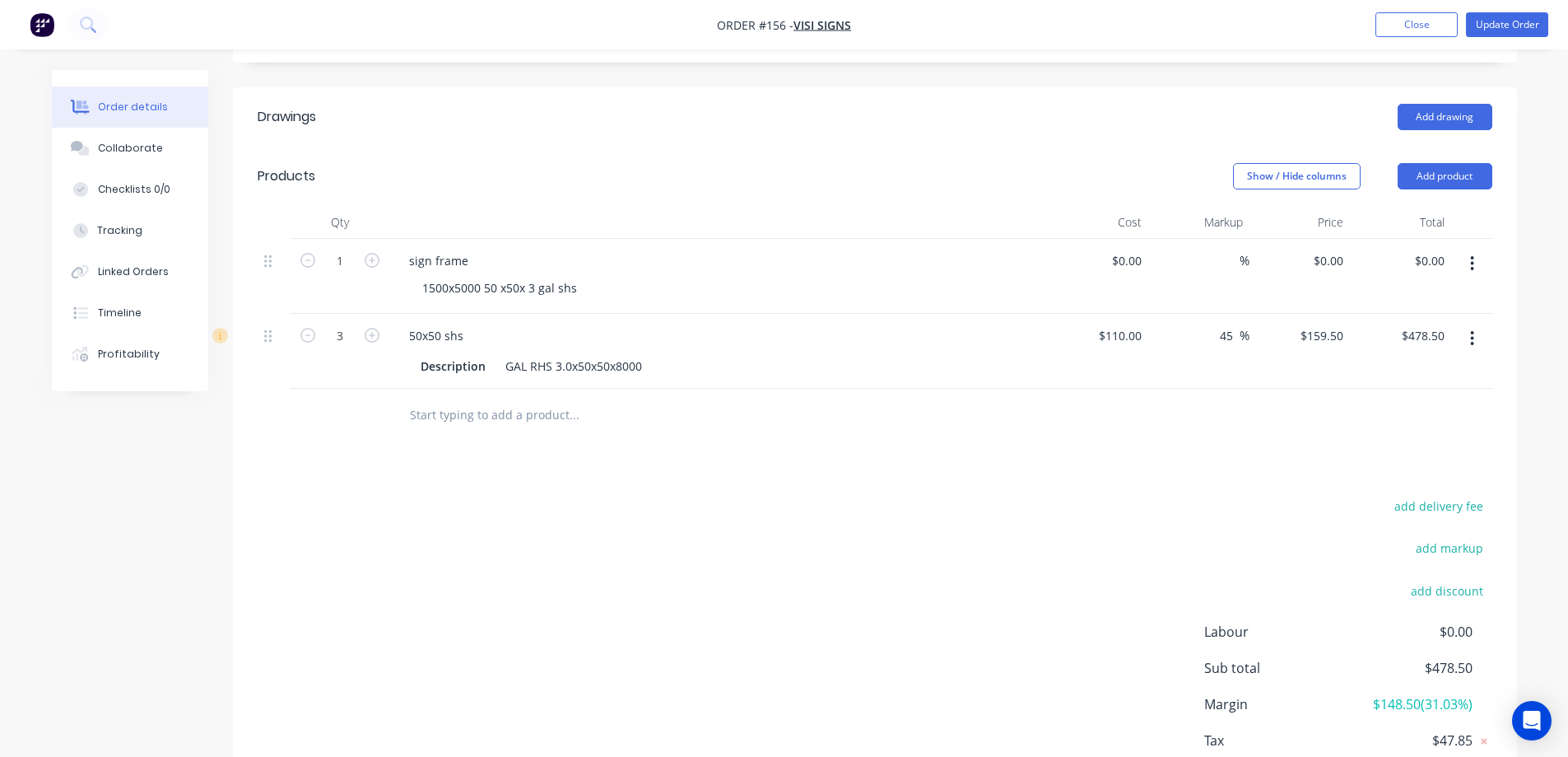
scroll to position [330, 0]
click at [487, 409] on input "text" at bounding box center [573, 412] width 330 height 33
click at [1433, 170] on button "Add product" at bounding box center [1445, 174] width 94 height 26
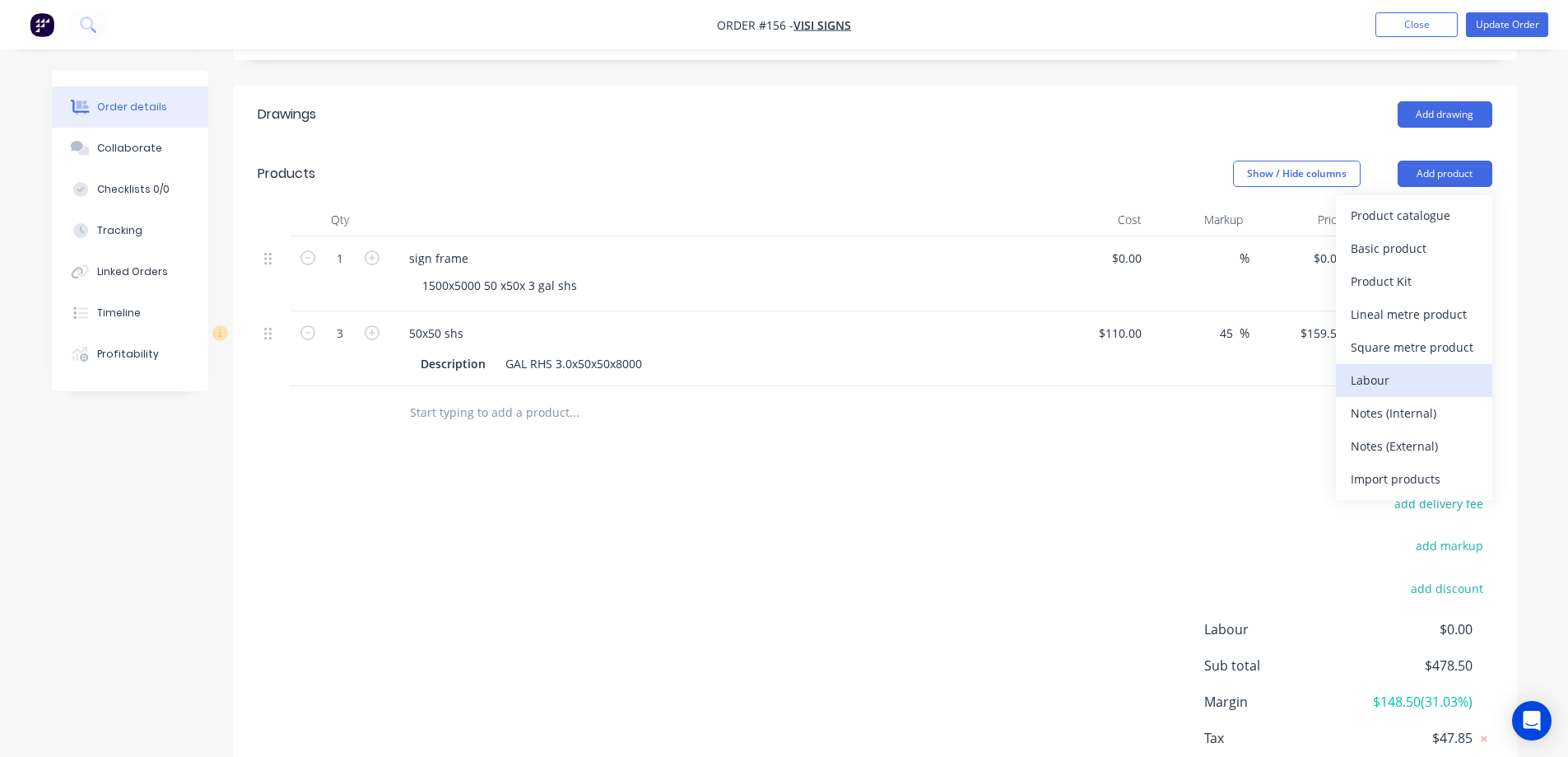
click at [1411, 370] on div "Labour" at bounding box center [1414, 380] width 127 height 24
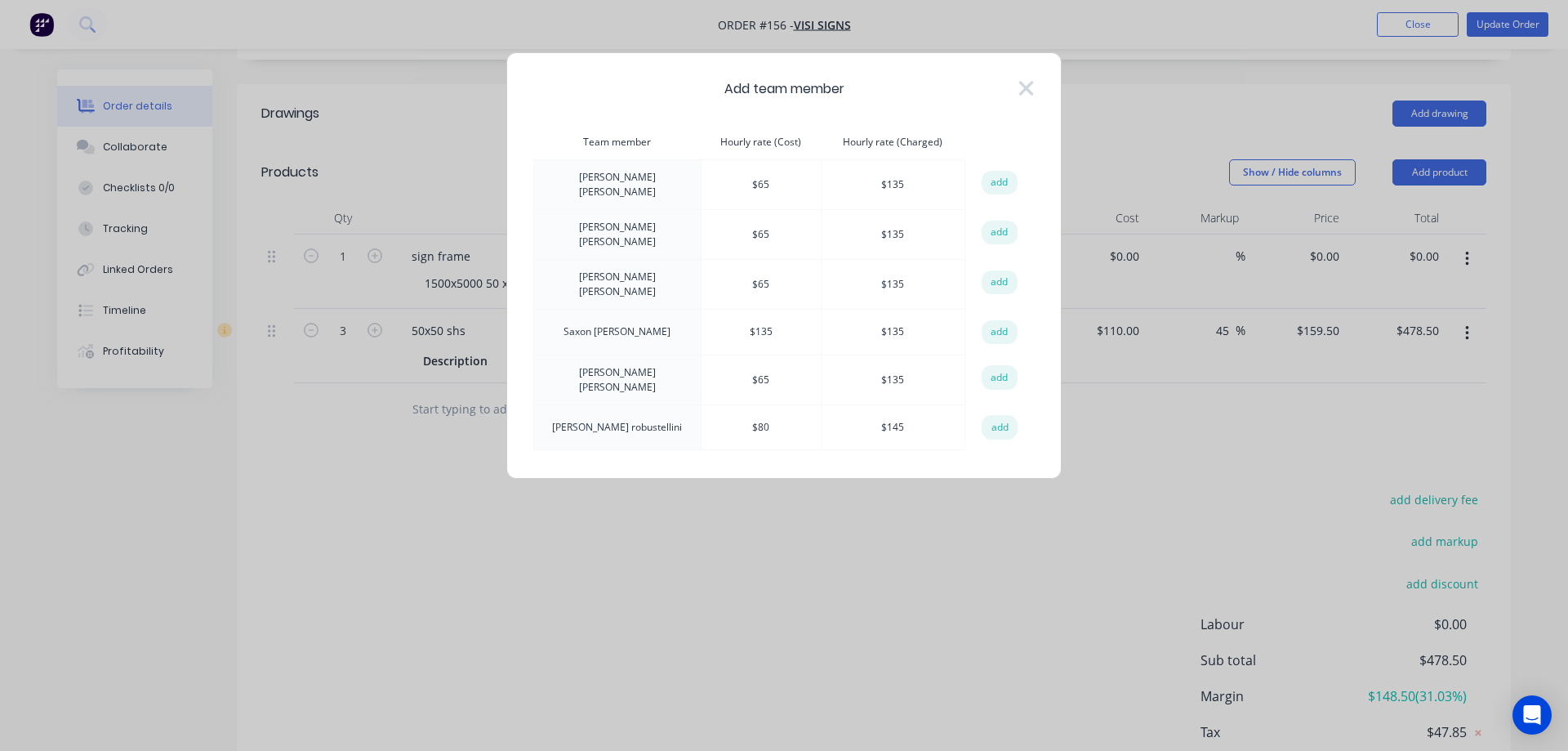
click at [620, 189] on td "[PERSON_NAME]" at bounding box center [618, 185] width 168 height 50
click at [987, 185] on button "add" at bounding box center [999, 183] width 36 height 24
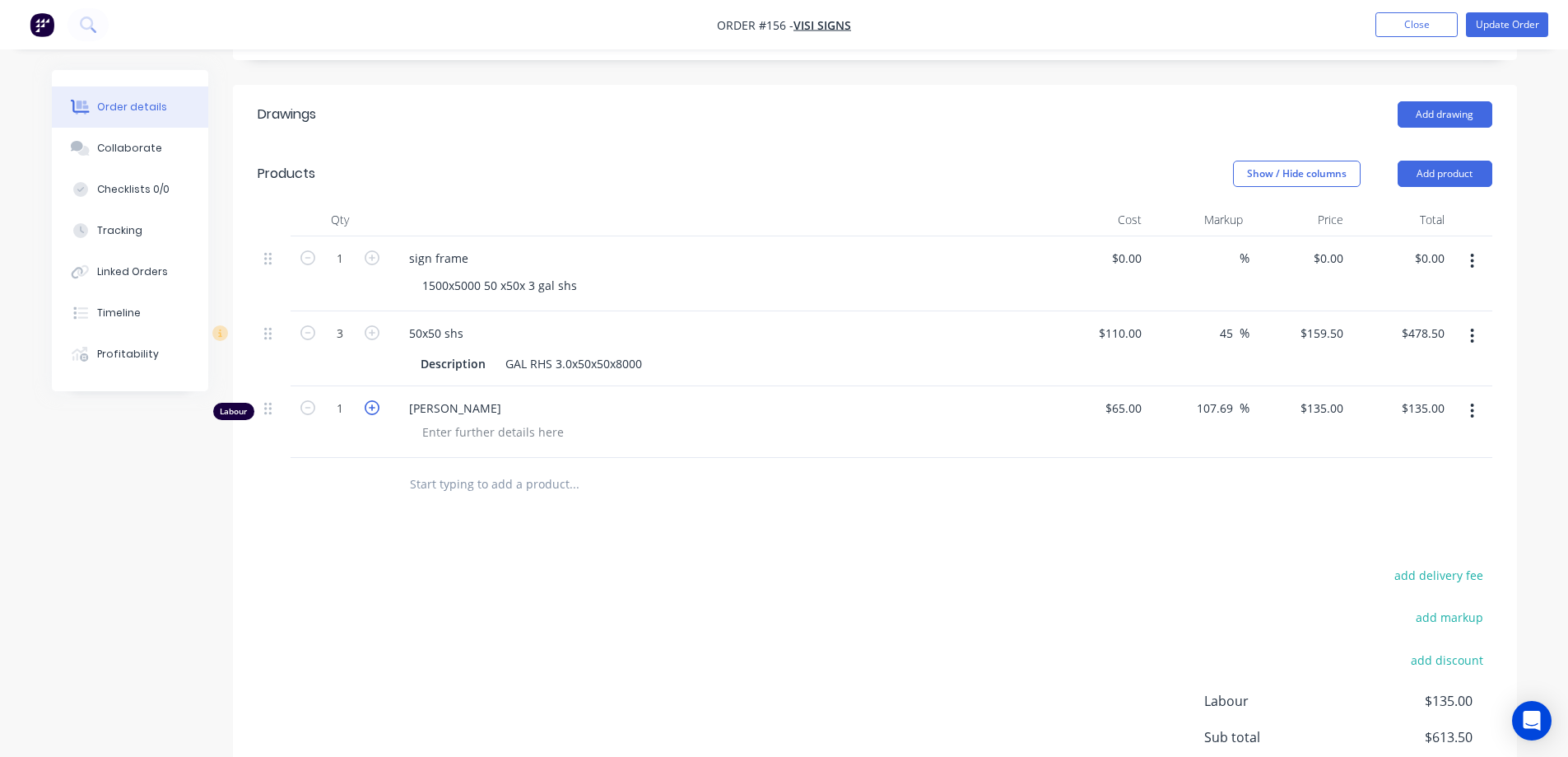
click at [371, 403] on icon "button" at bounding box center [372, 407] width 15 height 15
type input "2"
type input "$270.00"
click at [371, 403] on icon "button" at bounding box center [372, 407] width 15 height 15
type input "3"
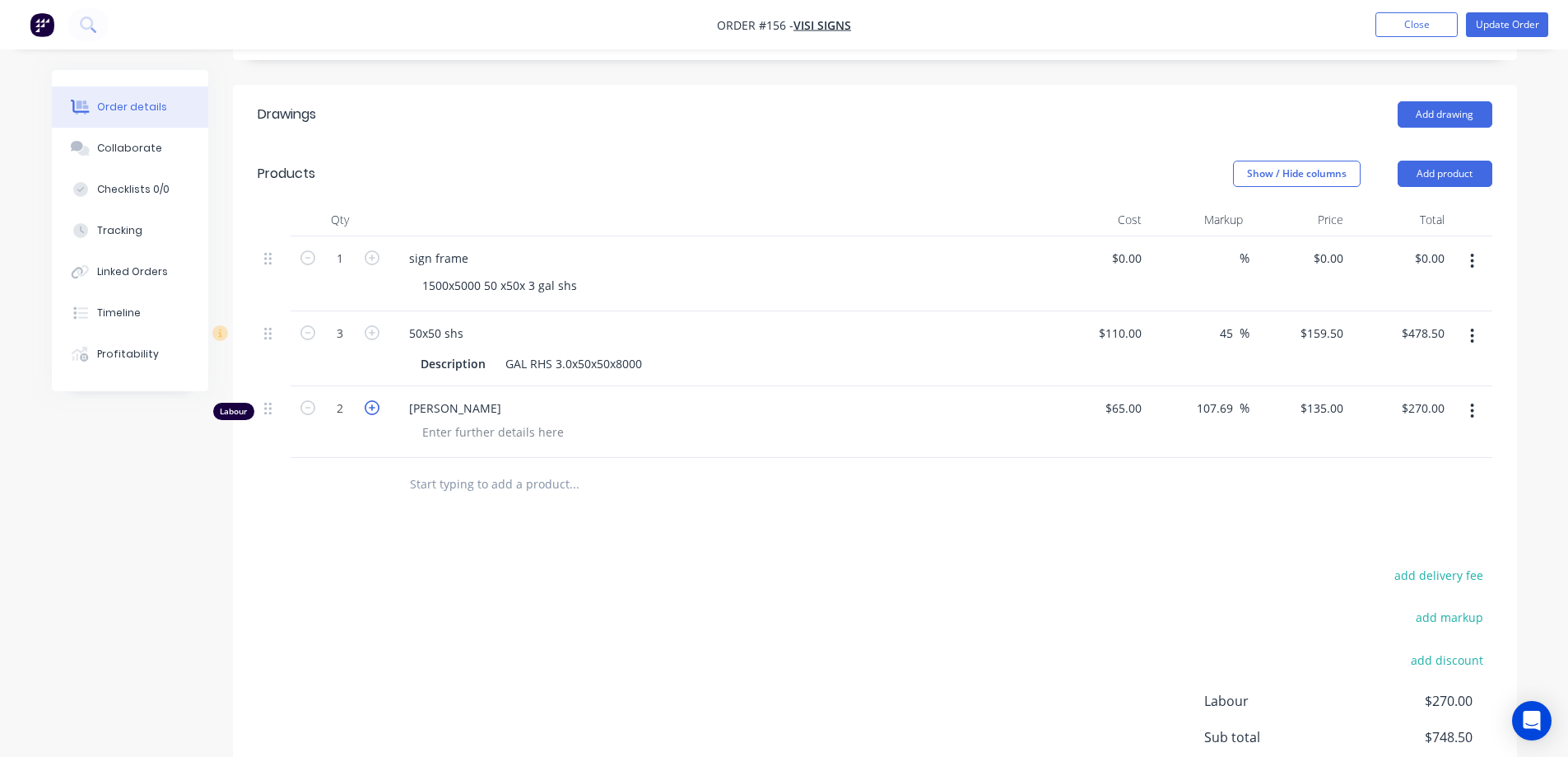
type input "$405.00"
click at [371, 403] on icon "button" at bounding box center [372, 407] width 15 height 15
type input "4"
type input "$540.00"
click at [371, 403] on icon "button" at bounding box center [372, 407] width 15 height 15
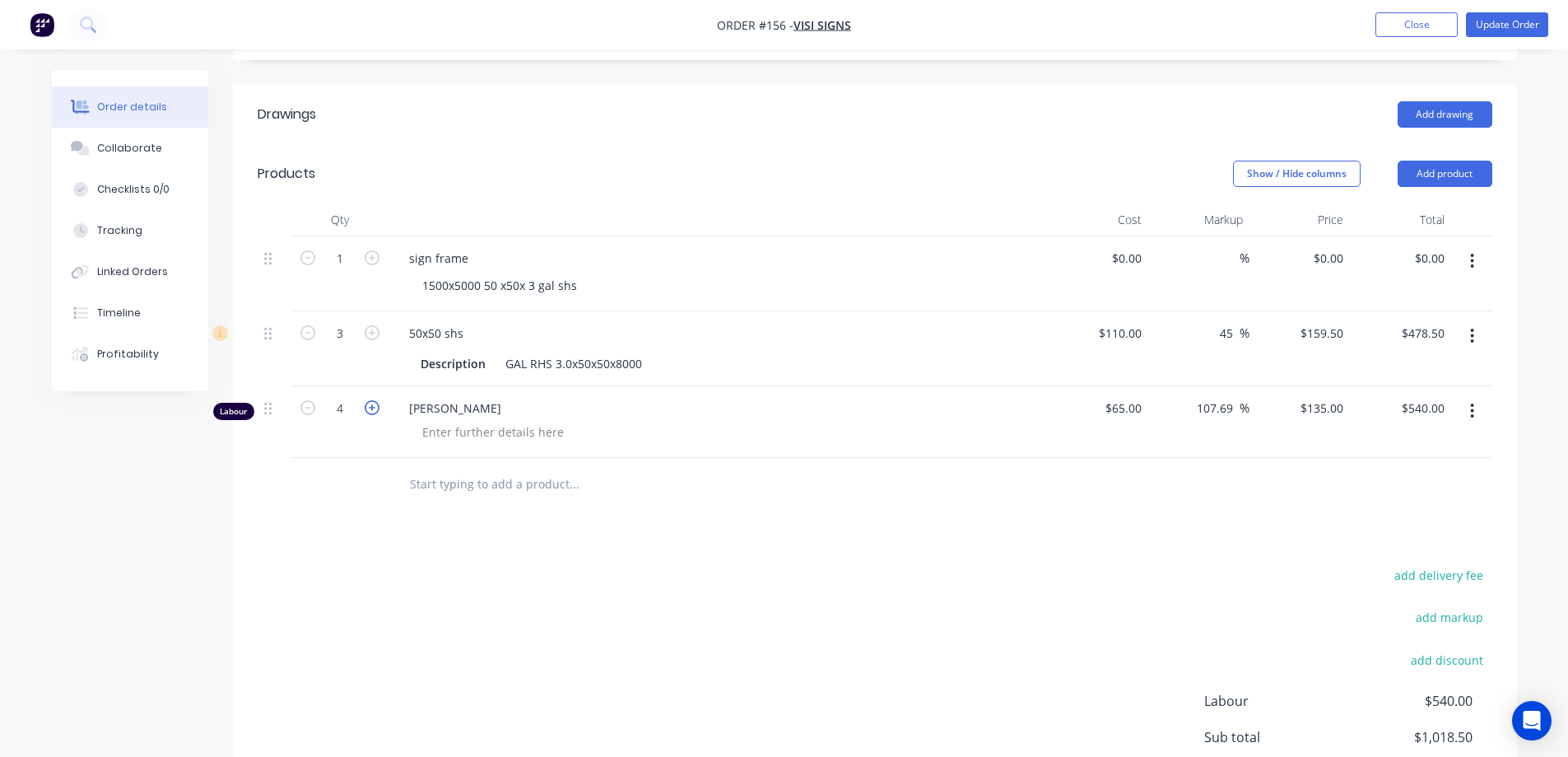
type input "5"
type input "$675.00"
click at [371, 403] on icon "button" at bounding box center [372, 407] width 15 height 15
type input "6"
type input "$810.00"
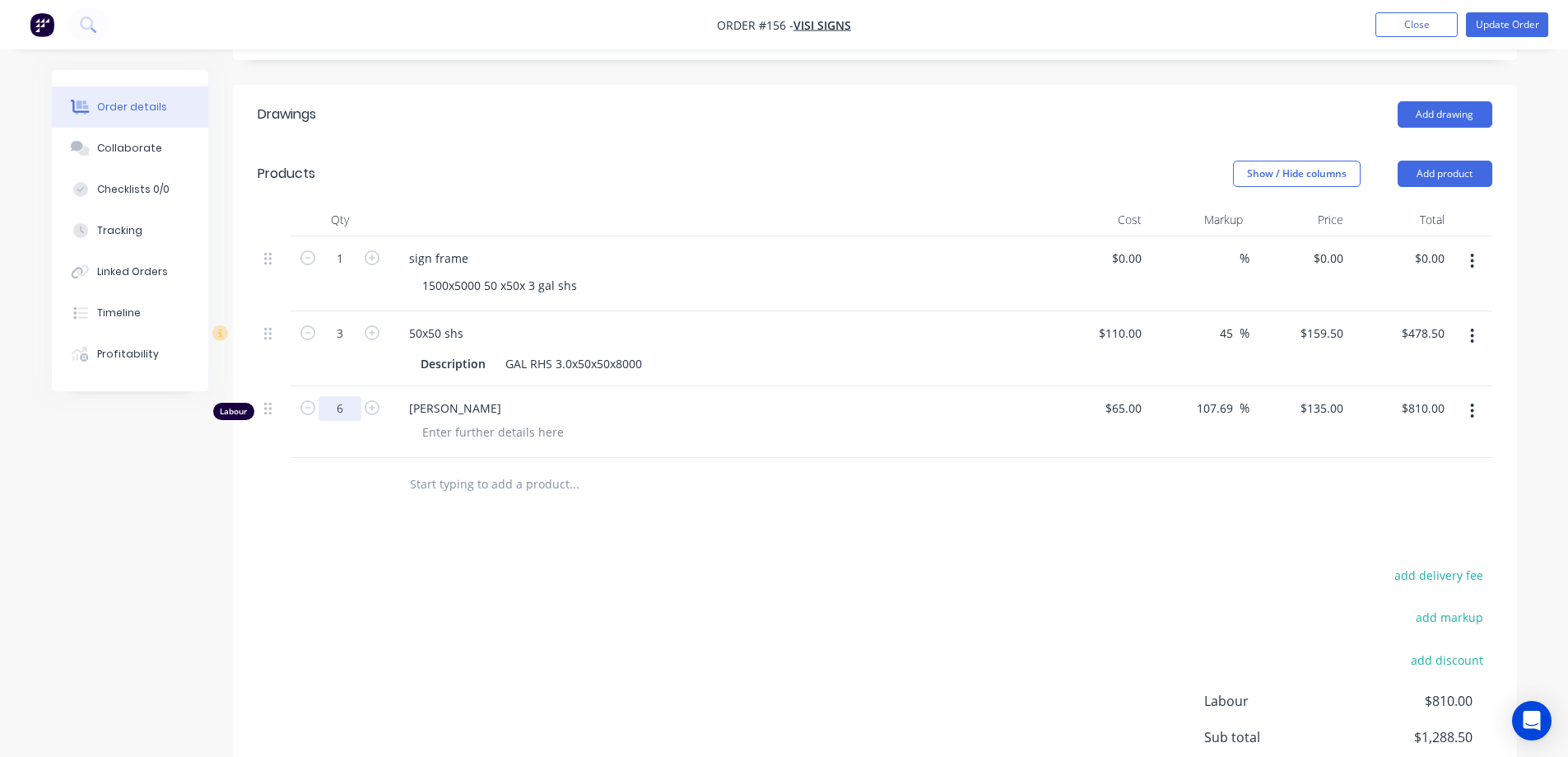
click at [357, 412] on input "6" at bounding box center [339, 408] width 43 height 25
type input "6.5"
type input "$877.50"
click at [675, 523] on div "Drawings Add drawing Products Show / Hide columns Add product Qty Cost Markup P…" at bounding box center [875, 496] width 1284 height 822
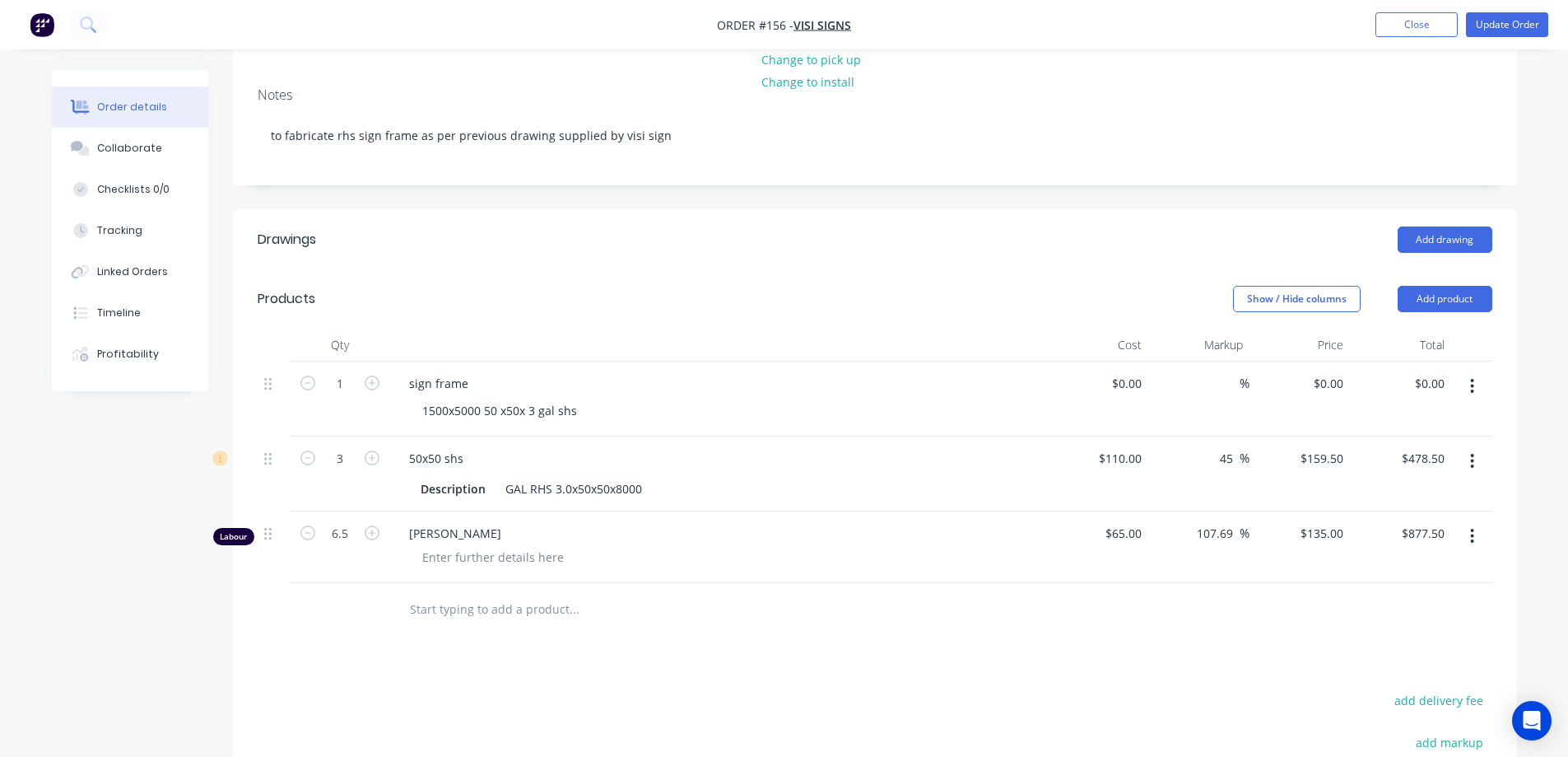
scroll to position [175, 0]
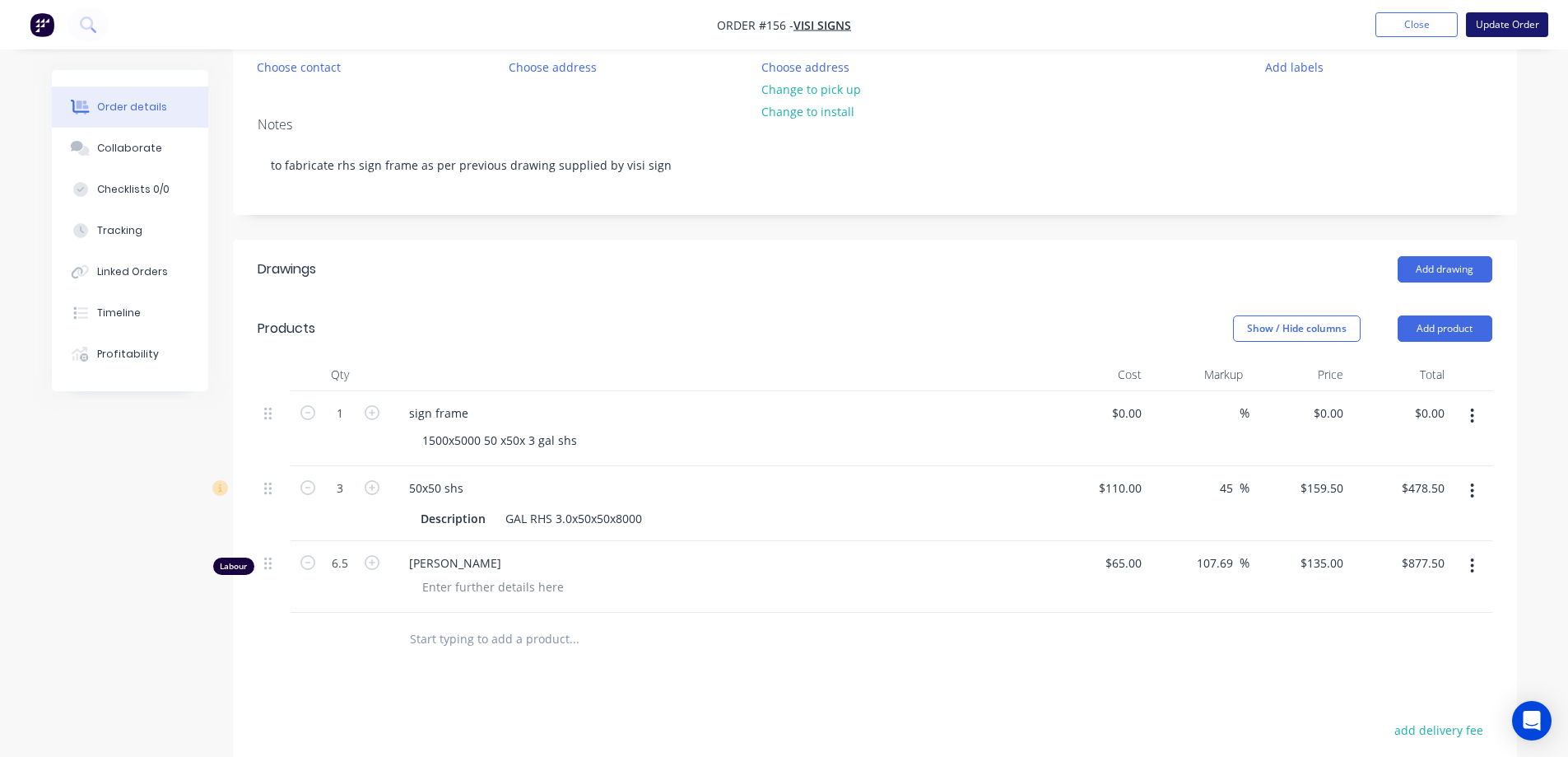
click at [1518, 23] on button "Update Order" at bounding box center [1507, 25] width 82 height 25
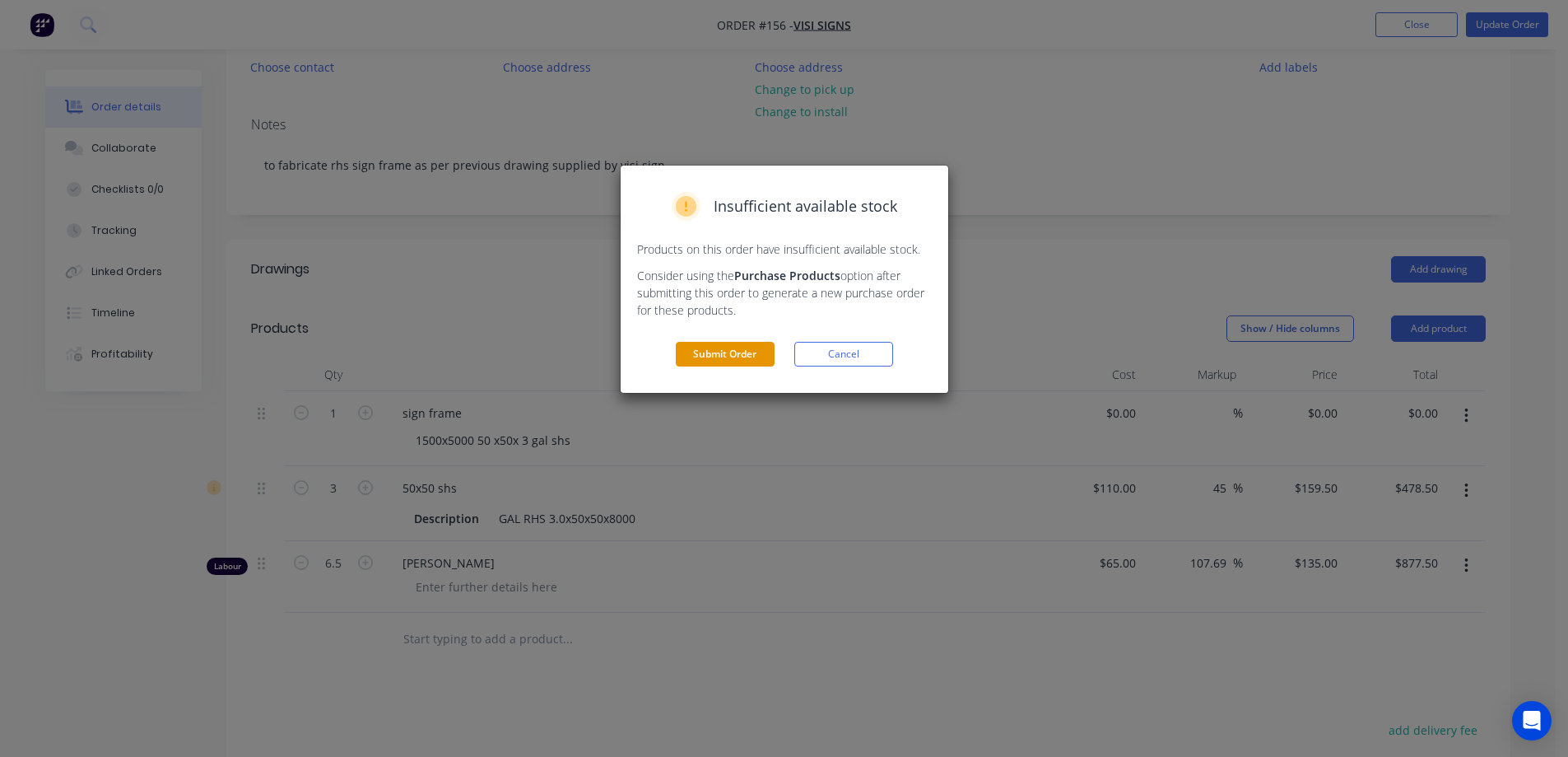
click at [745, 354] on button "Submit Order" at bounding box center [724, 354] width 99 height 25
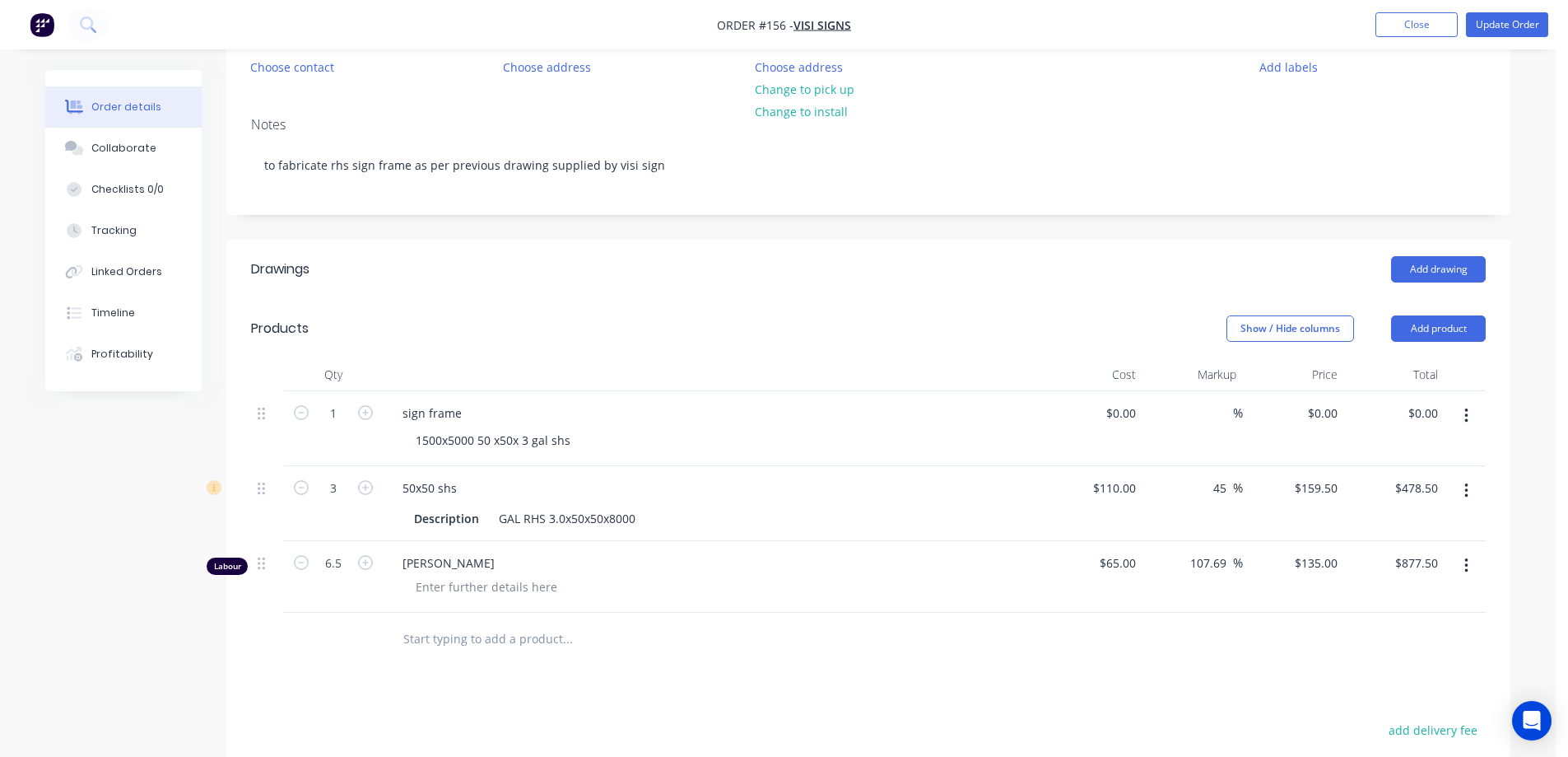
scroll to position [0, 0]
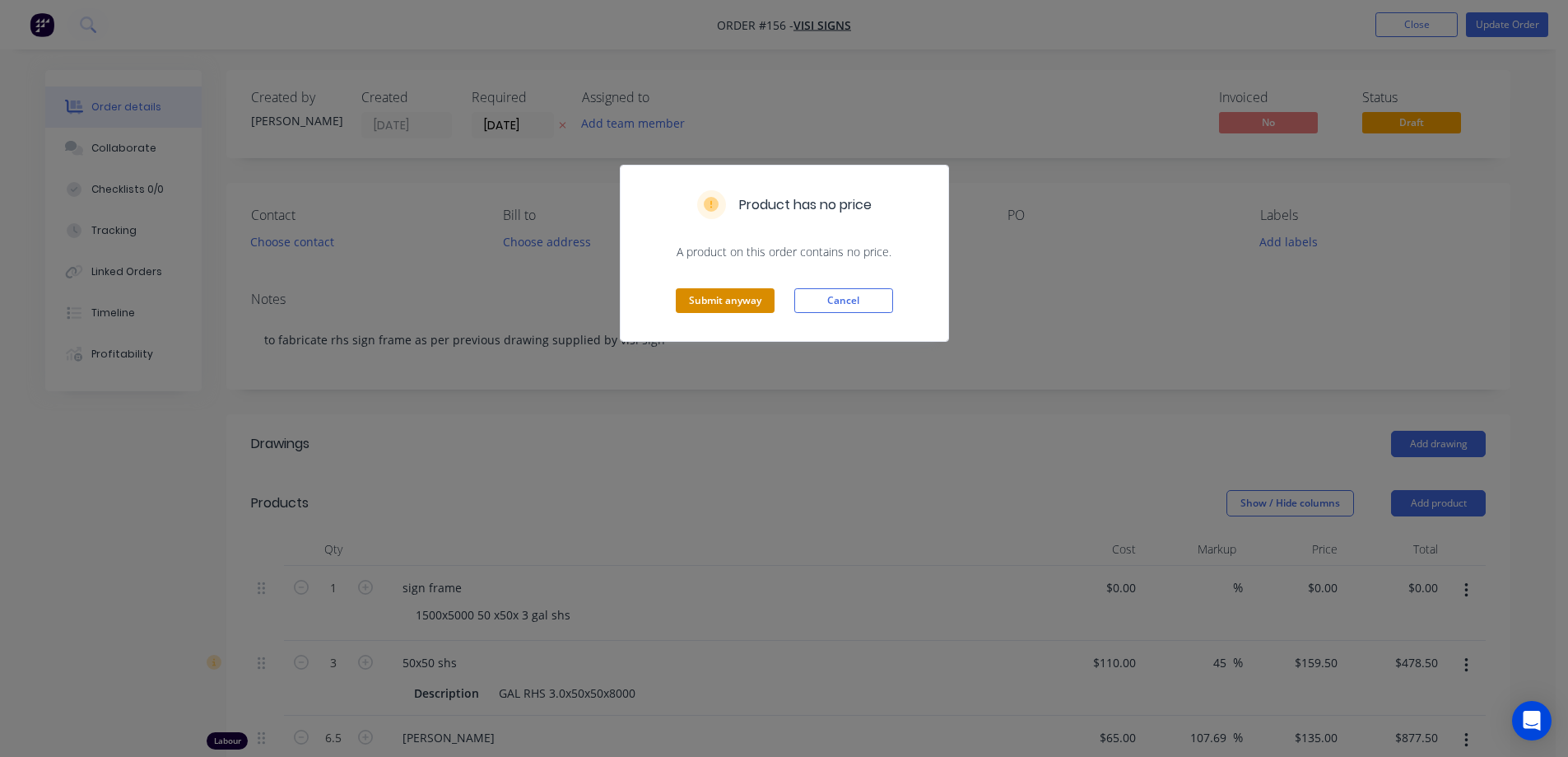
click at [722, 299] on button "Submit anyway" at bounding box center [724, 301] width 99 height 25
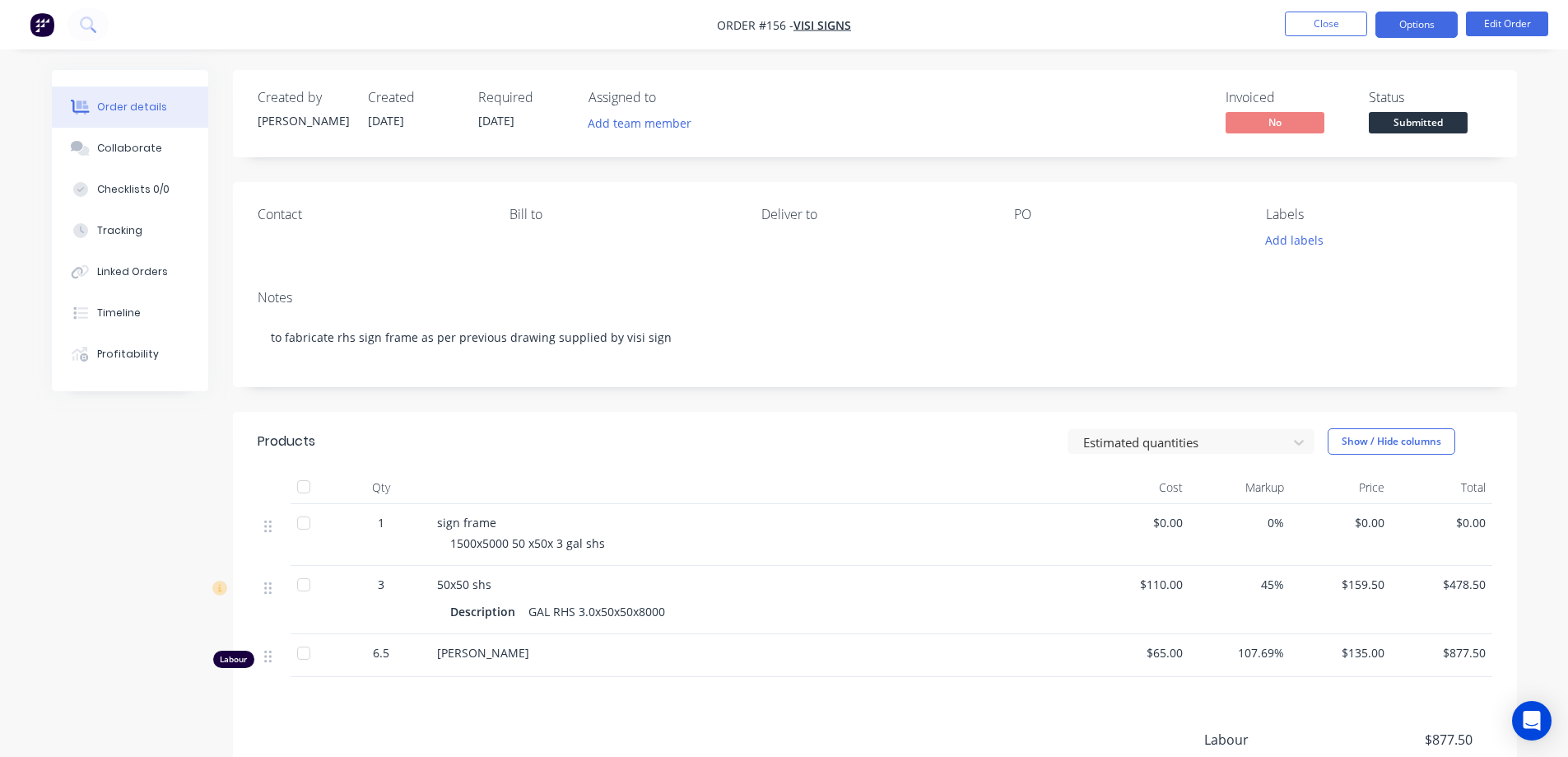
click at [1396, 25] on button "Options" at bounding box center [1416, 25] width 82 height 26
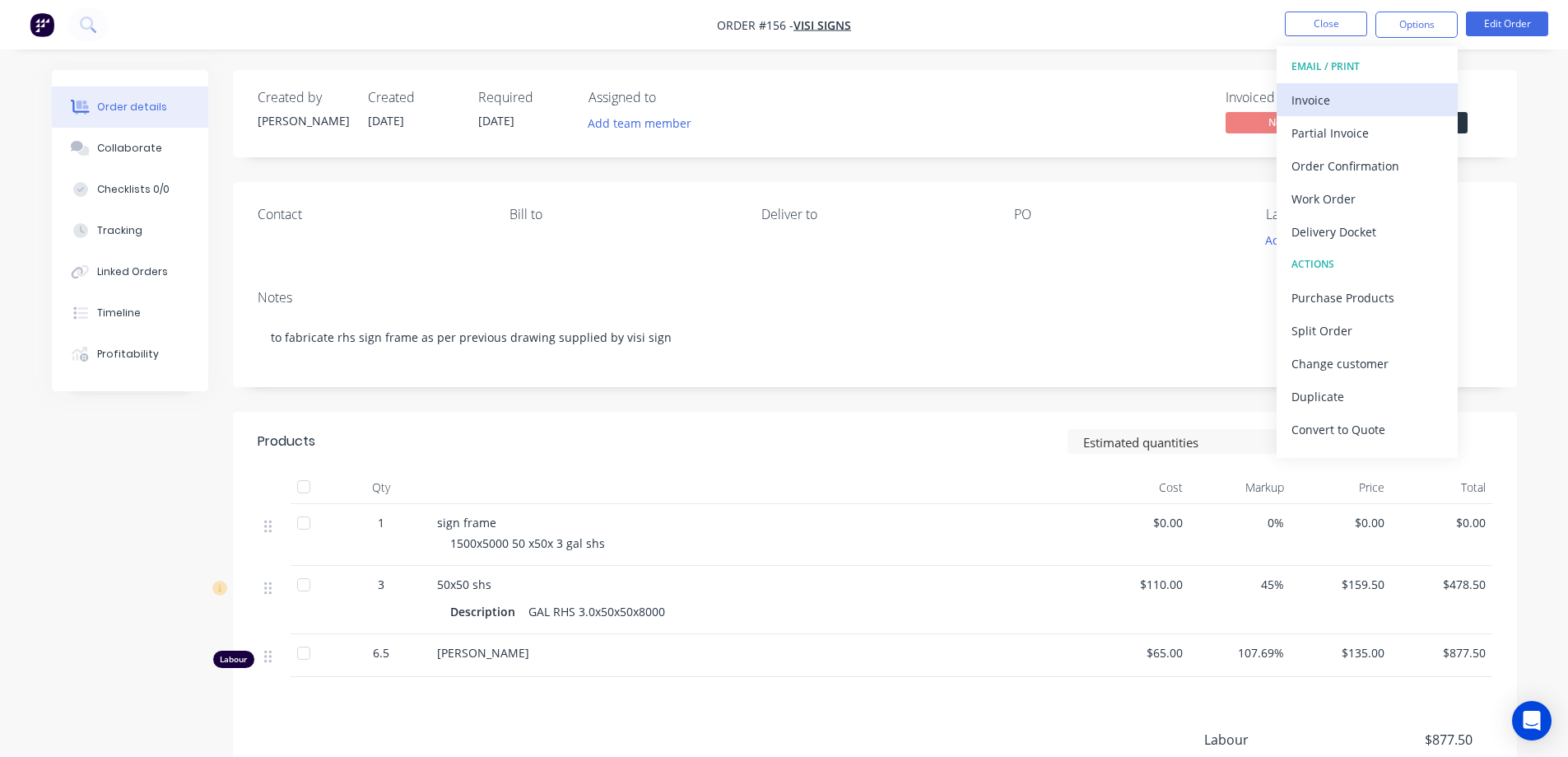
click at [1331, 104] on div "Invoice" at bounding box center [1367, 99] width 151 height 24
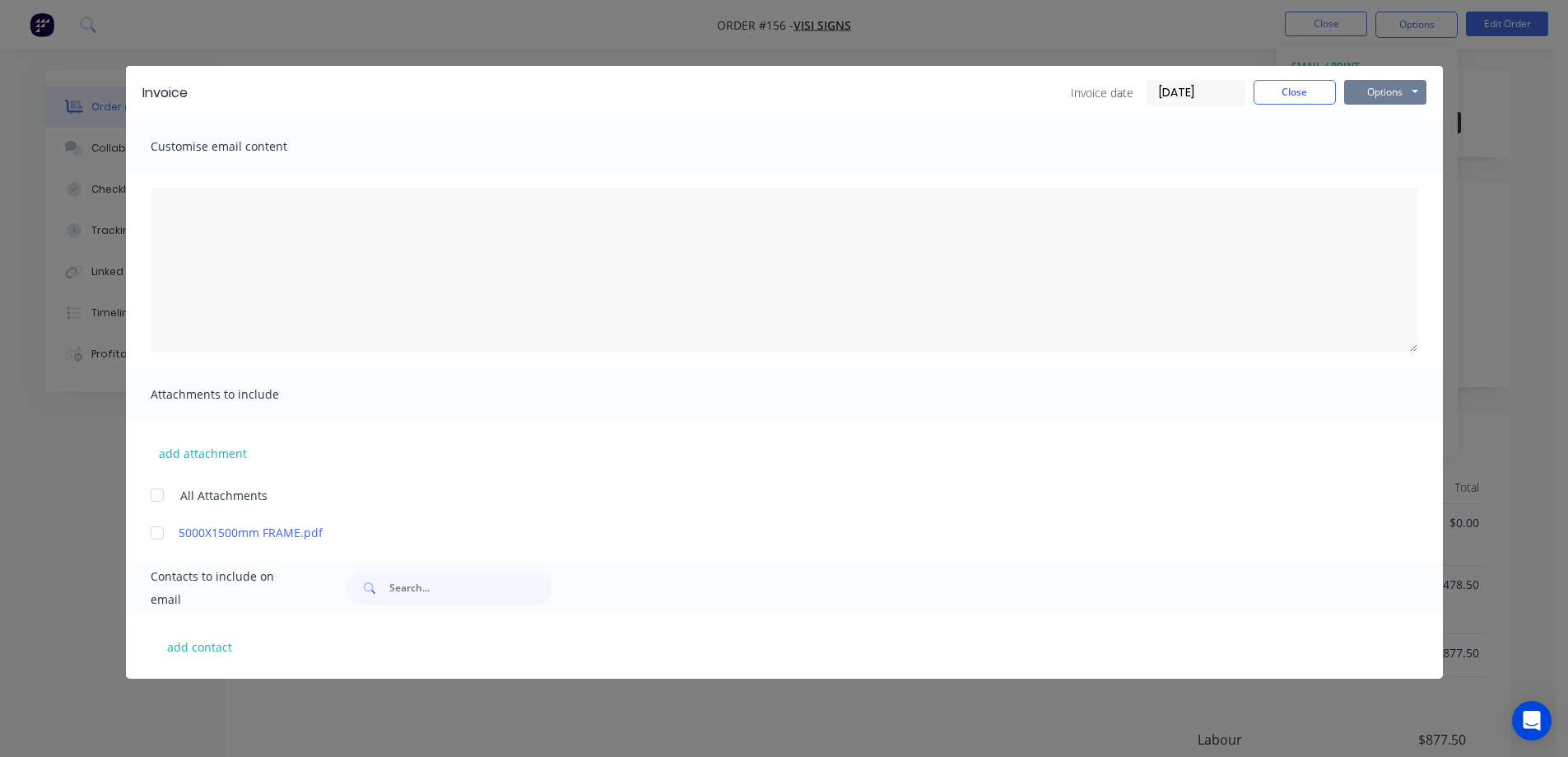
click at [1362, 89] on button "Options" at bounding box center [1385, 93] width 82 height 25
drag, startPoint x: 1366, startPoint y: 148, endPoint x: 1371, endPoint y: 123, distance: 25.5
click at [1371, 123] on div "Preview Print Email" at bounding box center [1397, 148] width 106 height 81
click at [1371, 123] on button "Preview" at bounding box center [1397, 121] width 106 height 27
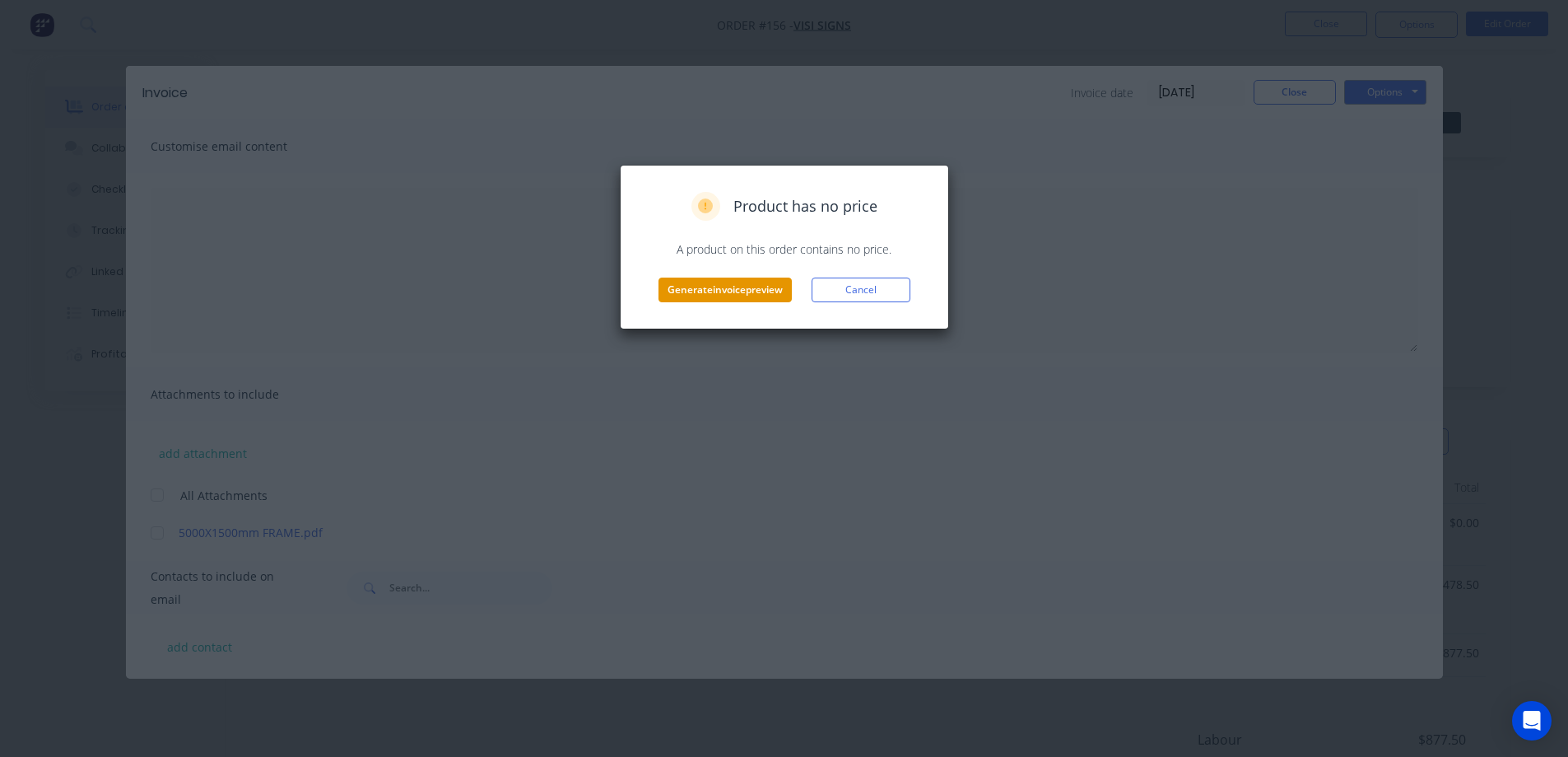
click at [690, 284] on button "Generate invoice preview" at bounding box center [724, 290] width 133 height 25
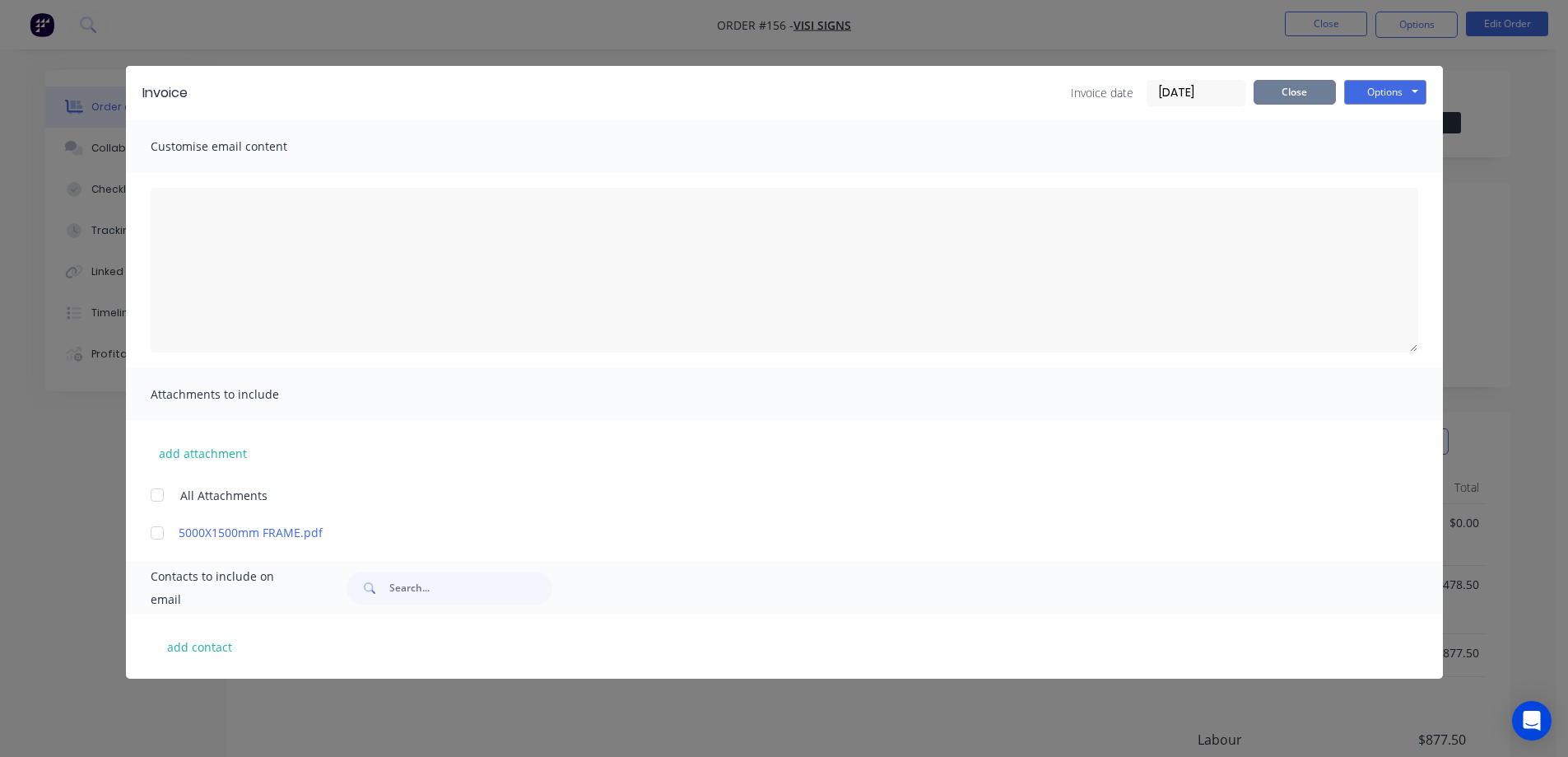
click at [1300, 83] on button "Close" at bounding box center [1294, 93] width 82 height 25
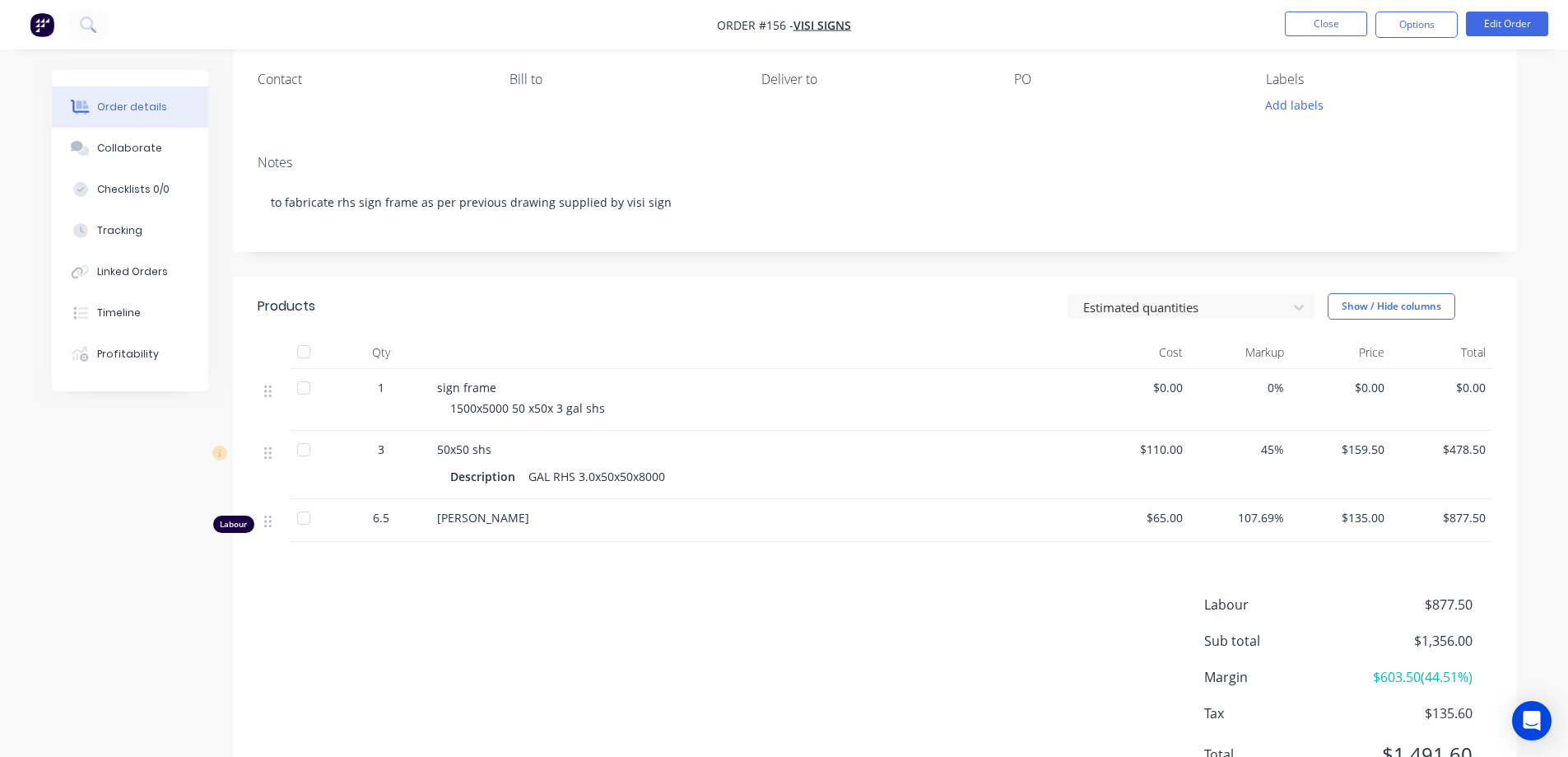
scroll to position [164, 0]
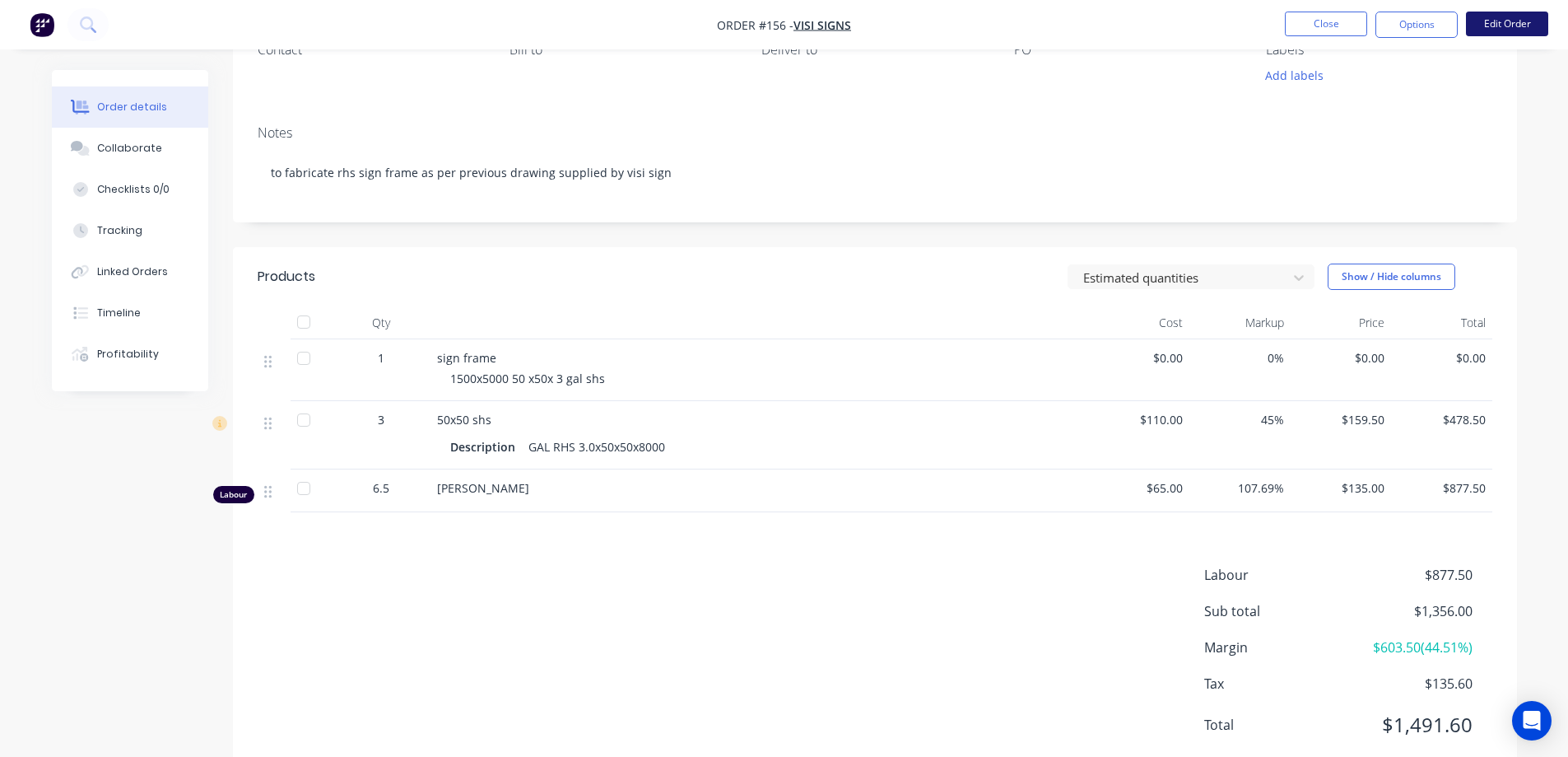
click at [1486, 32] on button "Edit Order" at bounding box center [1507, 24] width 82 height 25
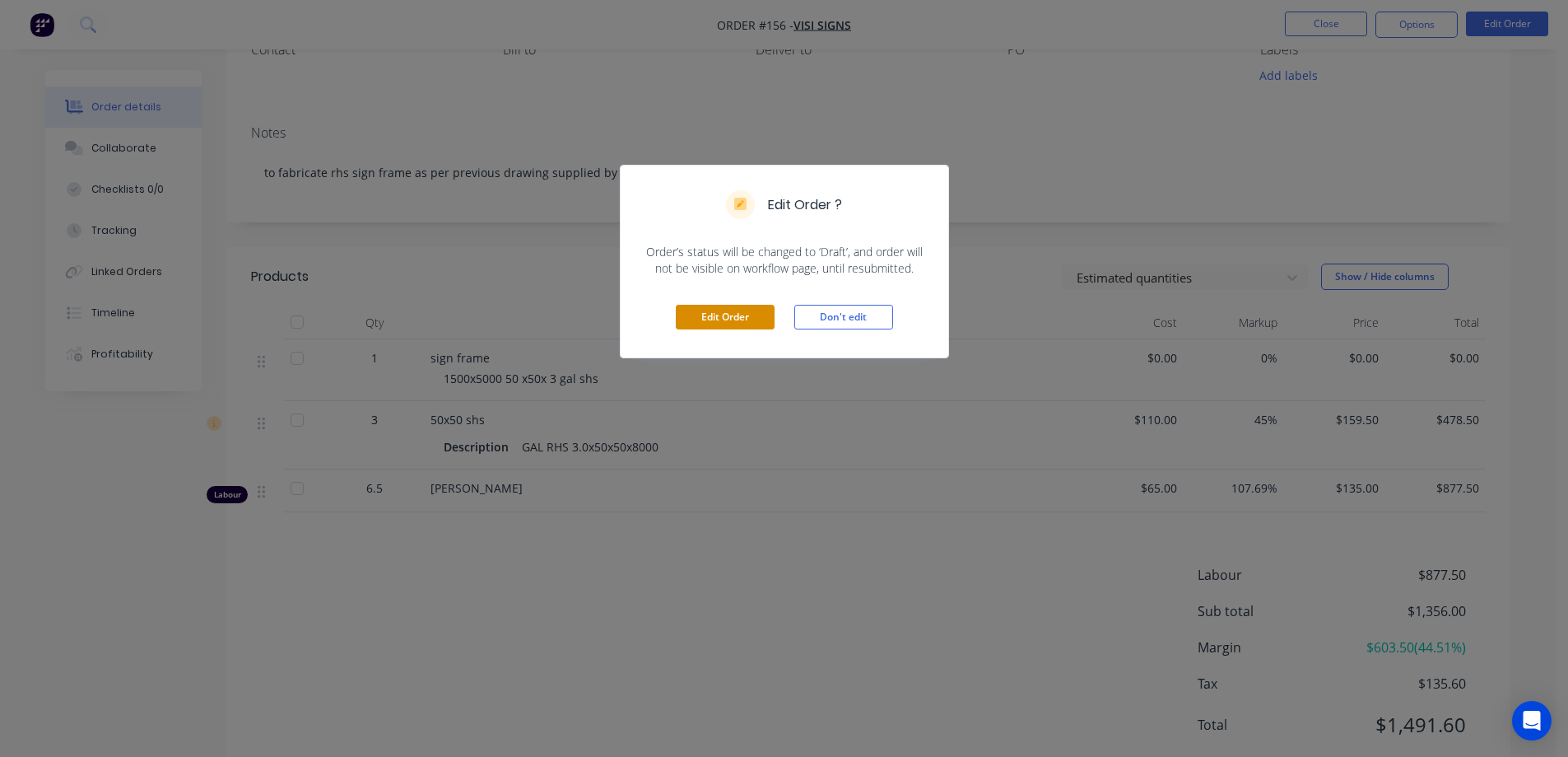
click at [744, 317] on button "Edit Order" at bounding box center [724, 317] width 99 height 25
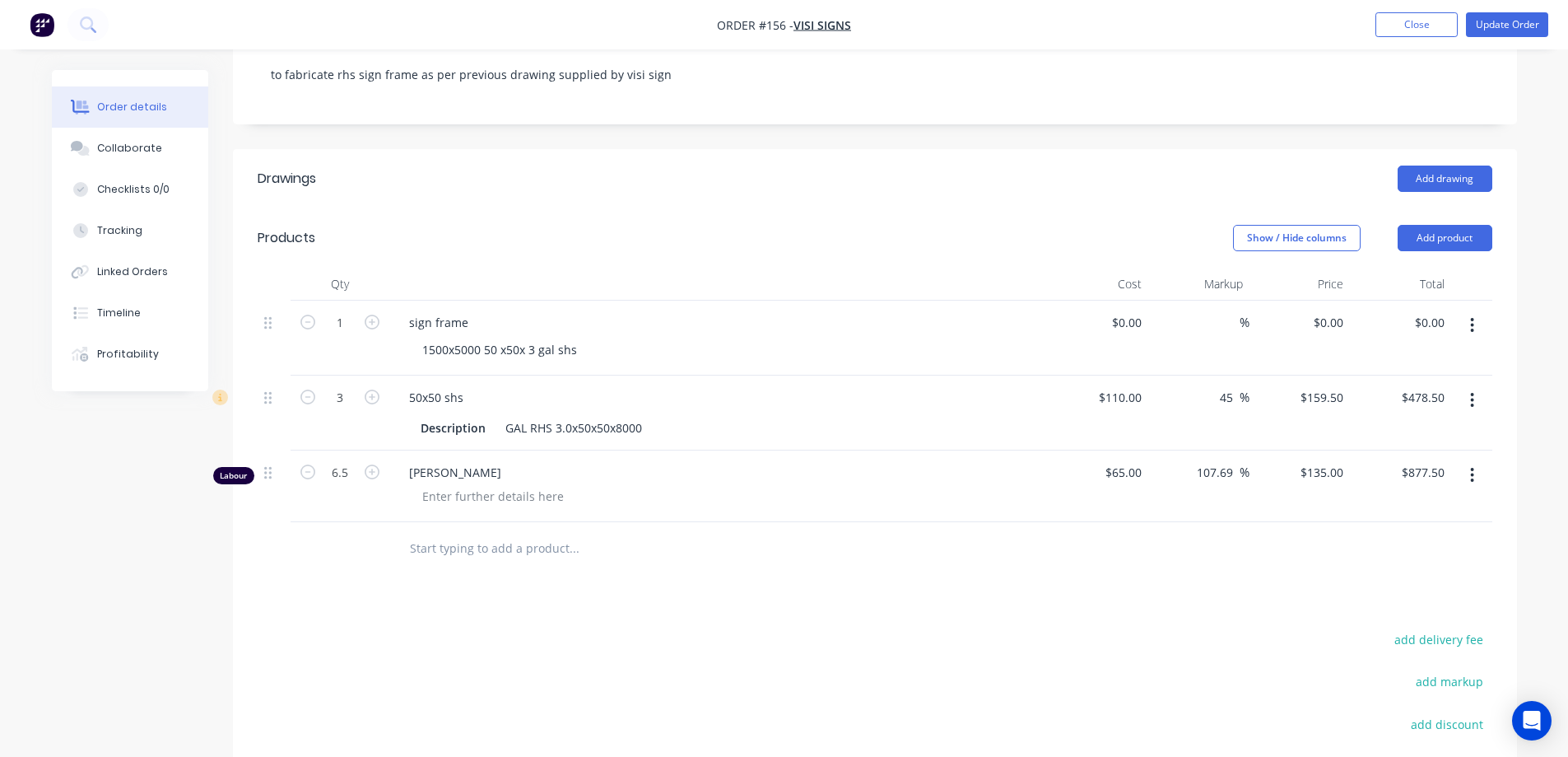
scroll to position [330, 0]
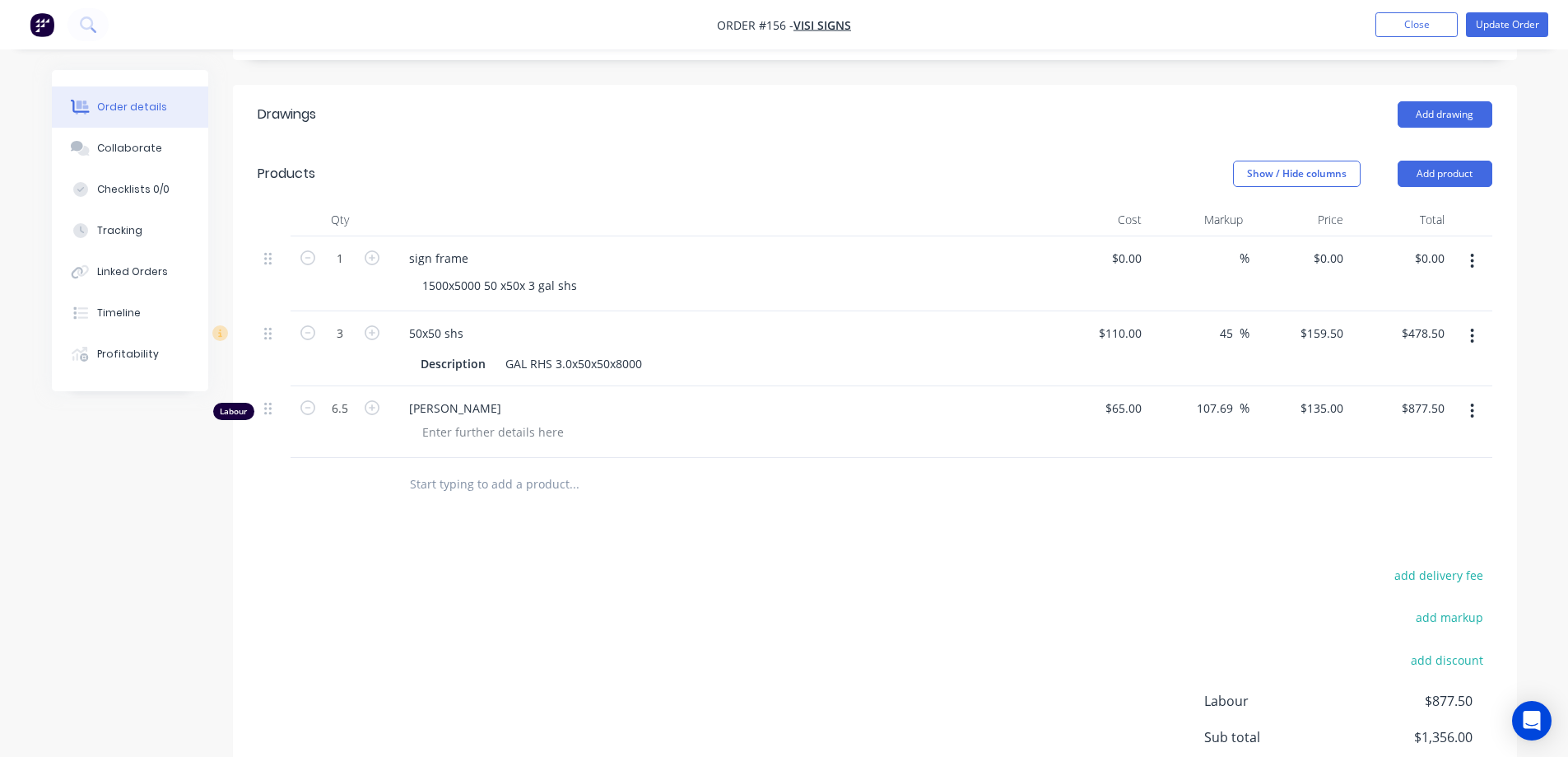
click at [1474, 341] on icon "button" at bounding box center [1472, 335] width 4 height 18
click at [1380, 471] on div "Delete" at bounding box center [1414, 477] width 127 height 24
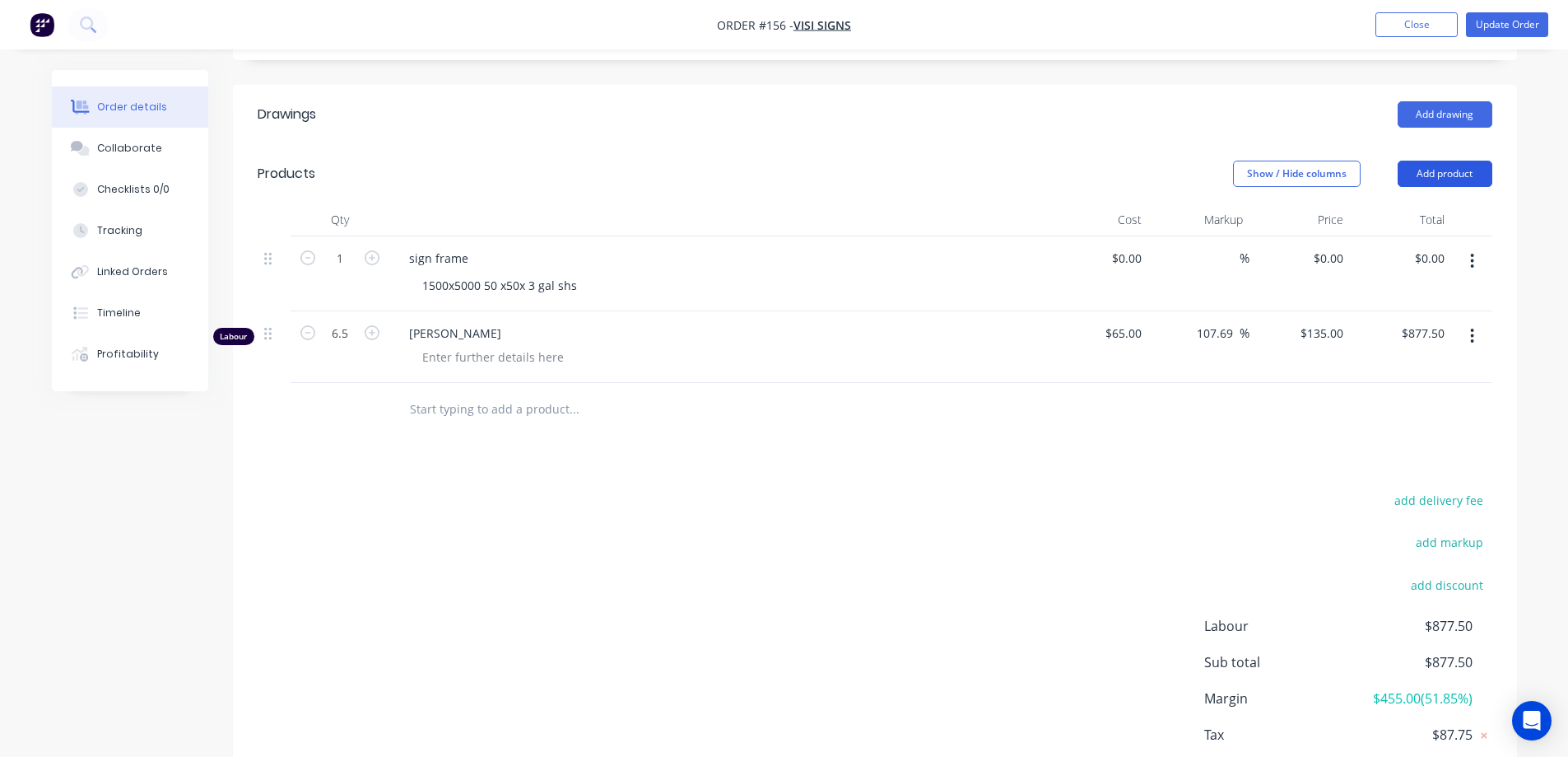
click at [1426, 174] on button "Add product" at bounding box center [1445, 174] width 94 height 26
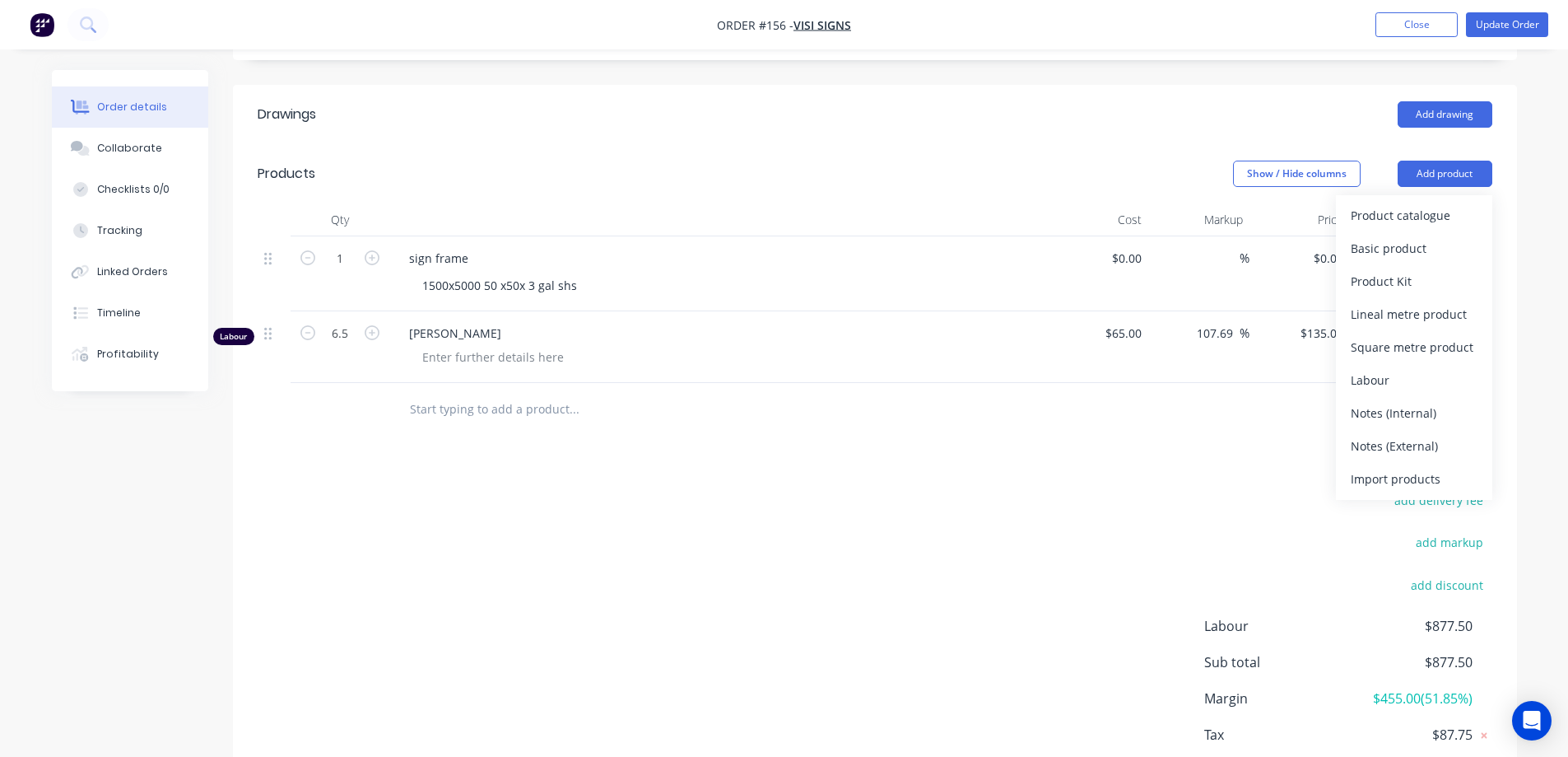
click at [966, 525] on div "add delivery fee add markup add discount Labour $877.50 Sub total $877.50 Margi…" at bounding box center [875, 648] width 1235 height 318
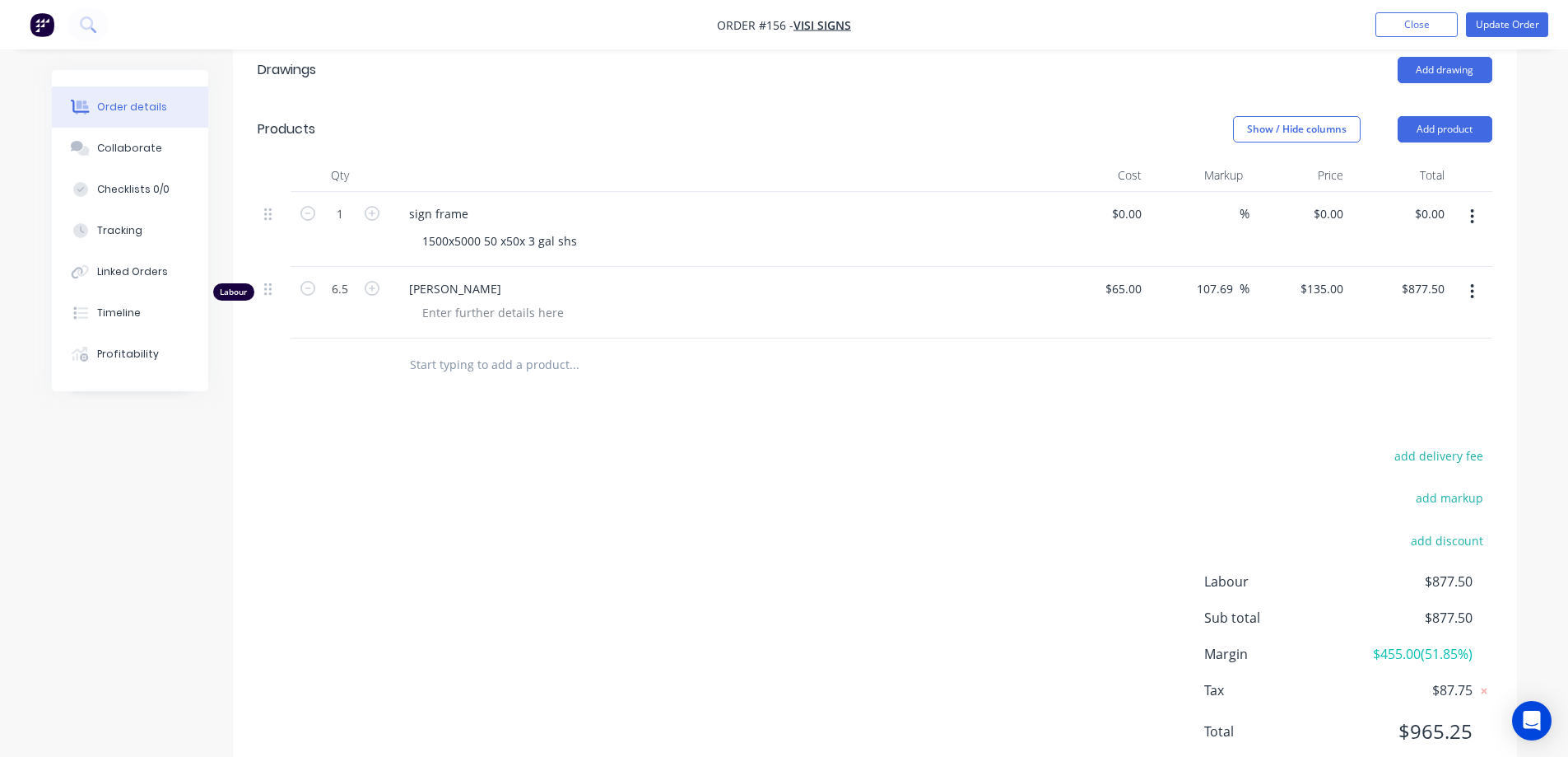
scroll to position [412, 0]
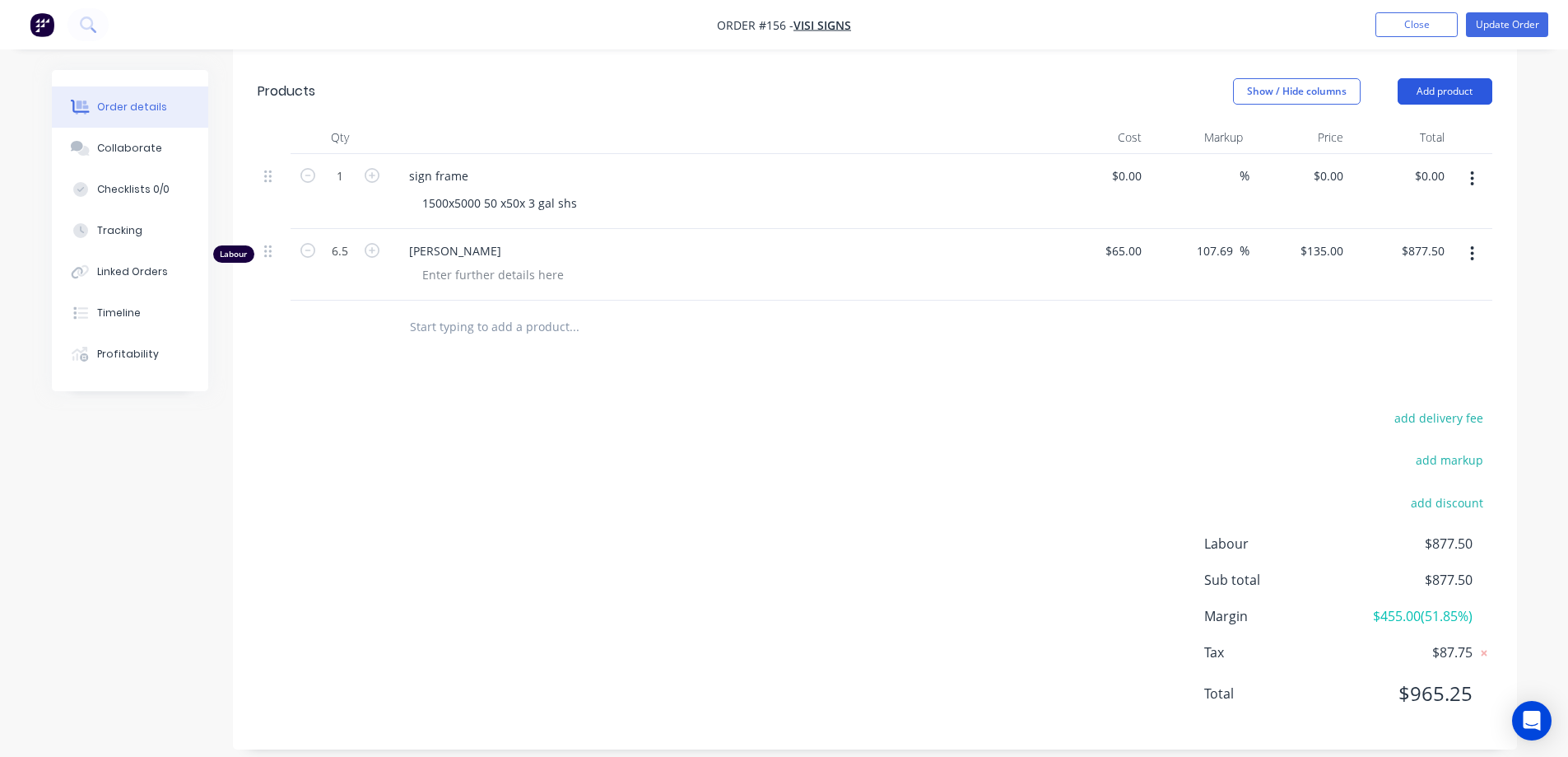
click at [1437, 98] on button "Add product" at bounding box center [1445, 92] width 94 height 26
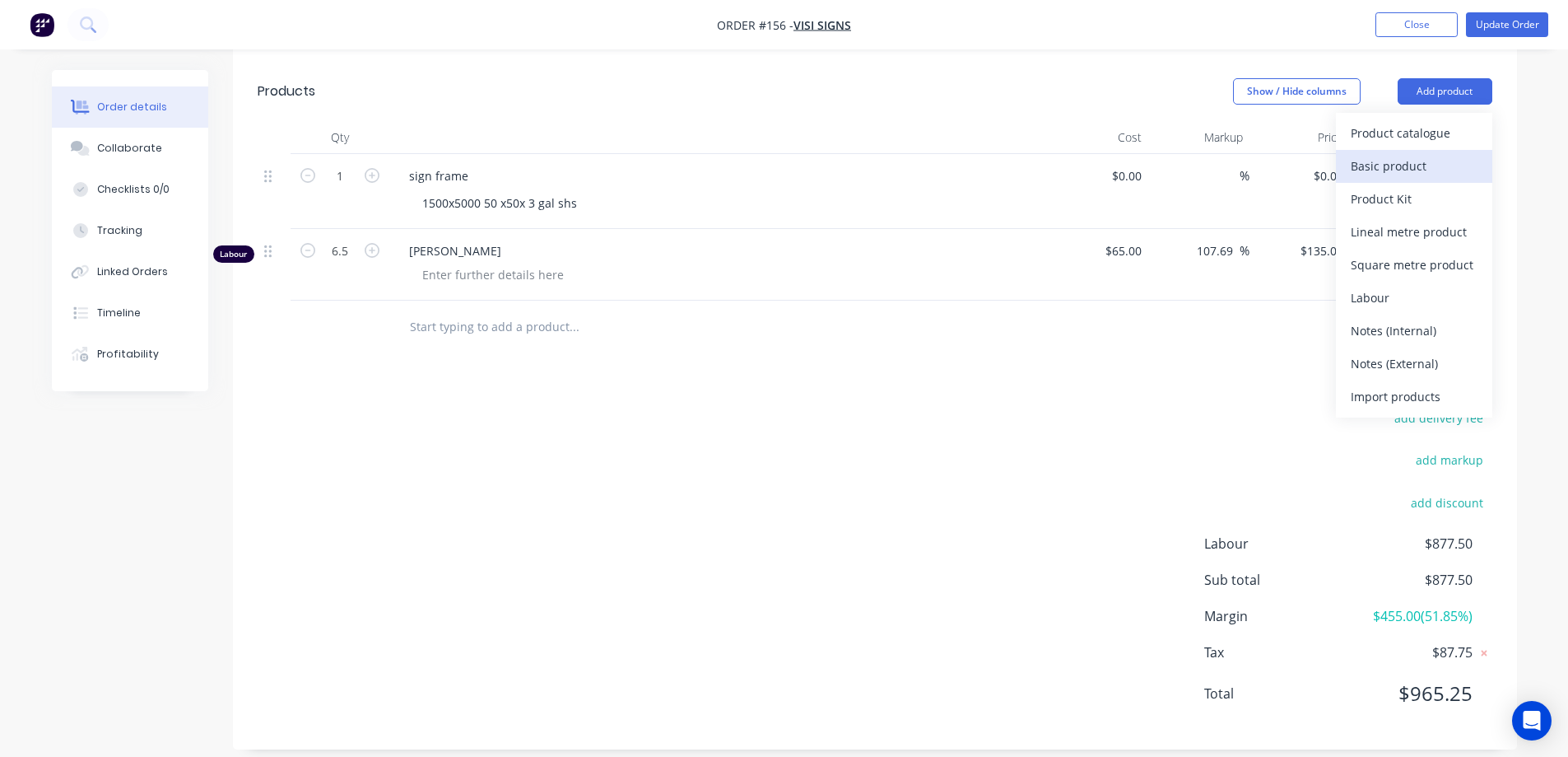
click at [1397, 166] on div "Basic product" at bounding box center [1414, 165] width 127 height 24
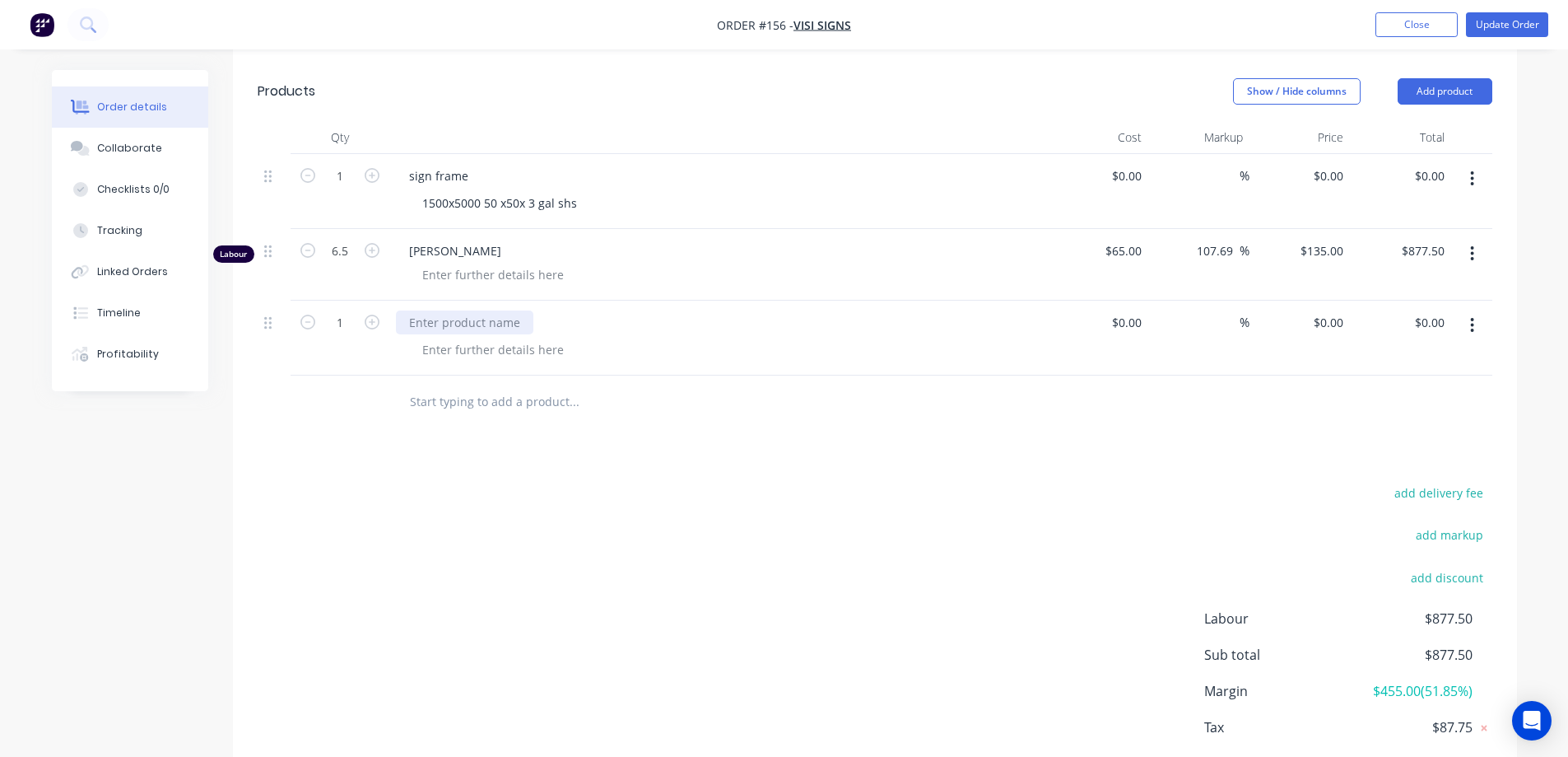
click at [437, 321] on div at bounding box center [465, 322] width 138 height 24
click at [929, 354] on div at bounding box center [724, 349] width 632 height 24
click at [1115, 318] on div "$0.00" at bounding box center [1098, 337] width 101 height 75
type input "$60.00"
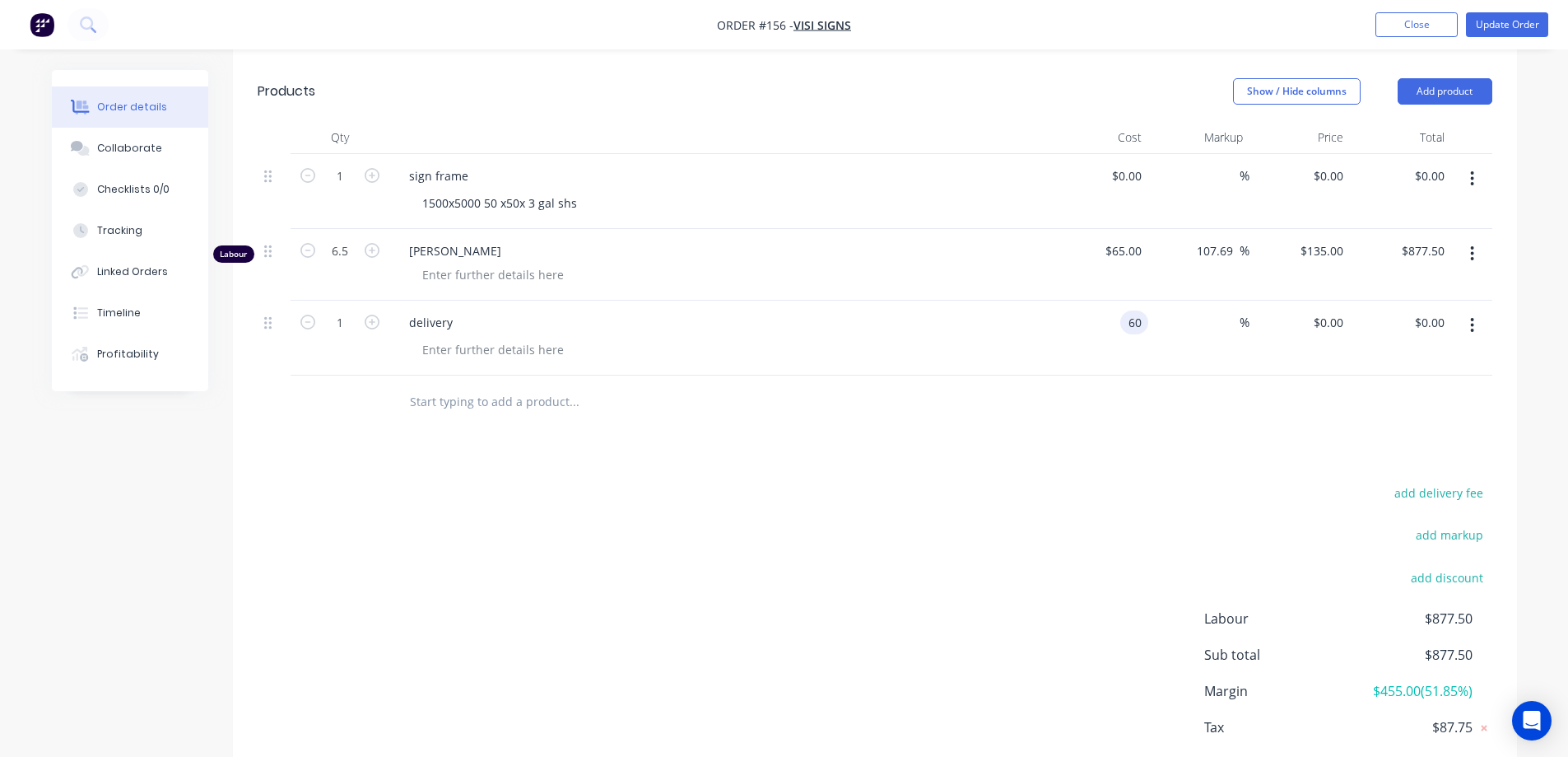
type input "$60.00"
click at [1066, 376] on div at bounding box center [875, 402] width 1235 height 54
click at [1142, 317] on input "60" at bounding box center [1126, 322] width 44 height 24
type input "$65.00"
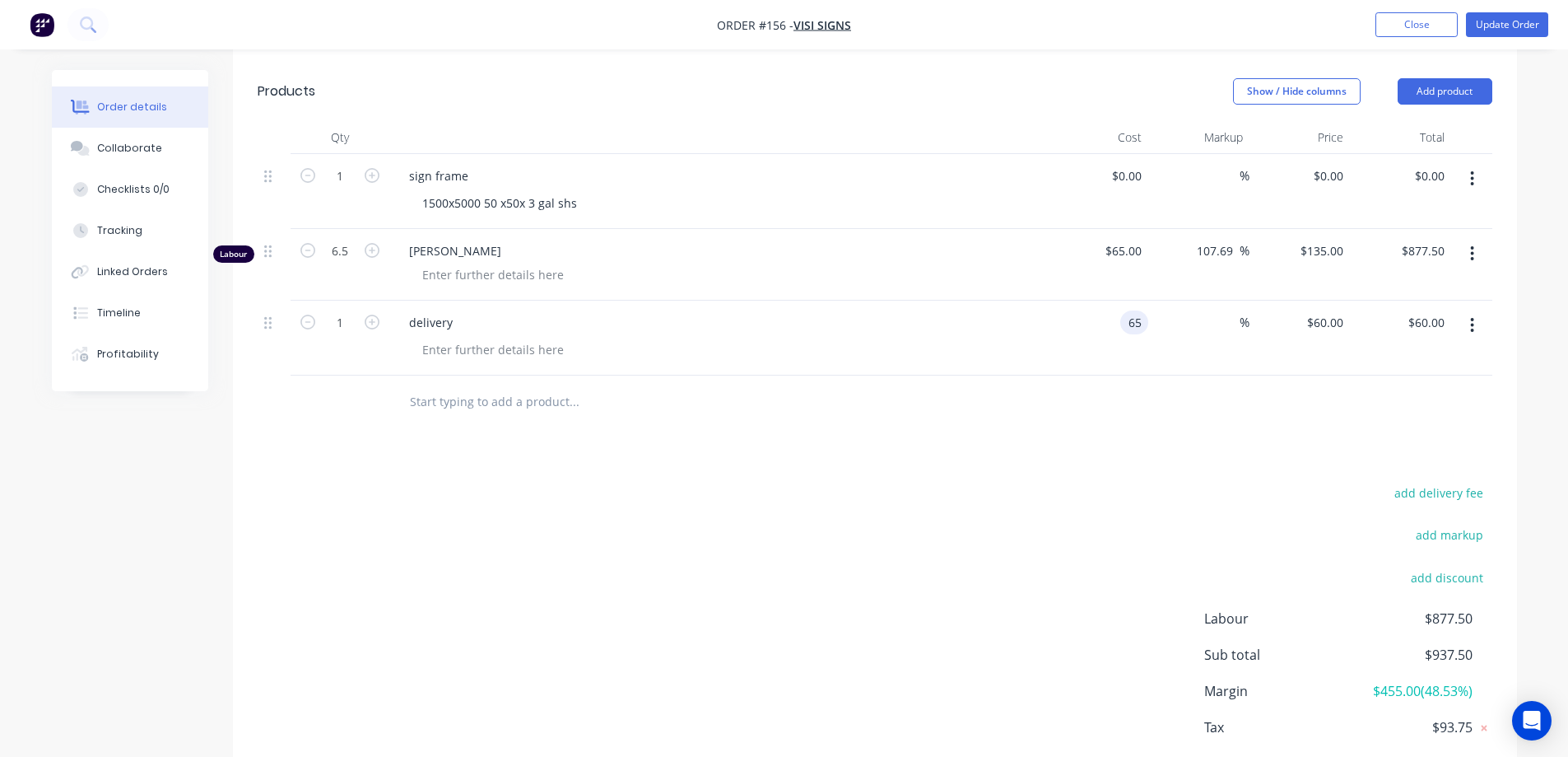
type input "$65.00"
click at [901, 466] on div "Drawings Add drawing Products Show / Hide columns Add product Qty Cost Markup P…" at bounding box center [875, 414] width 1284 height 822
click at [1142, 325] on input "65" at bounding box center [1137, 322] width 22 height 24
type input "$70.00"
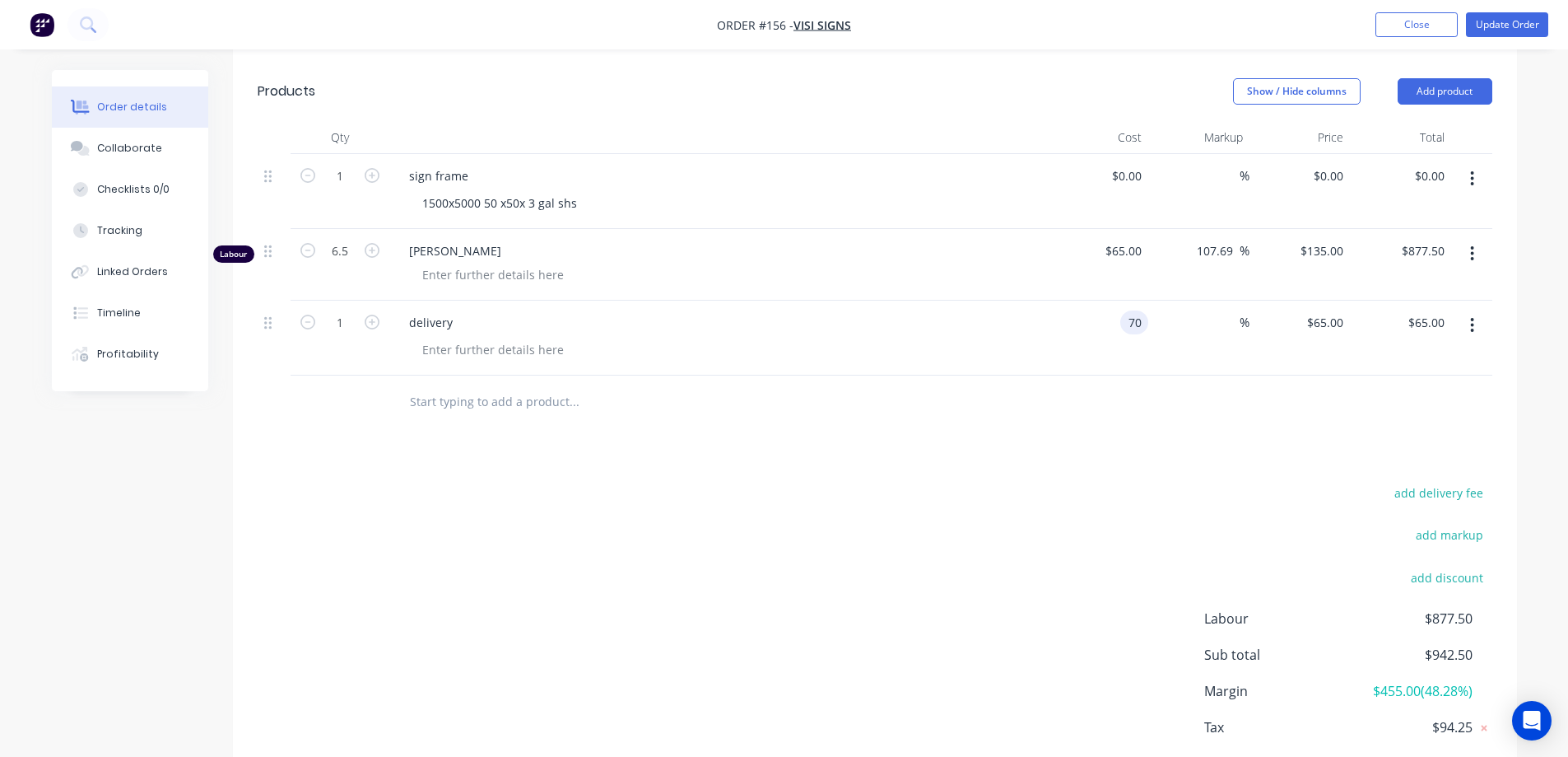
type input "$70.00"
click at [910, 405] on div at bounding box center [685, 402] width 579 height 33
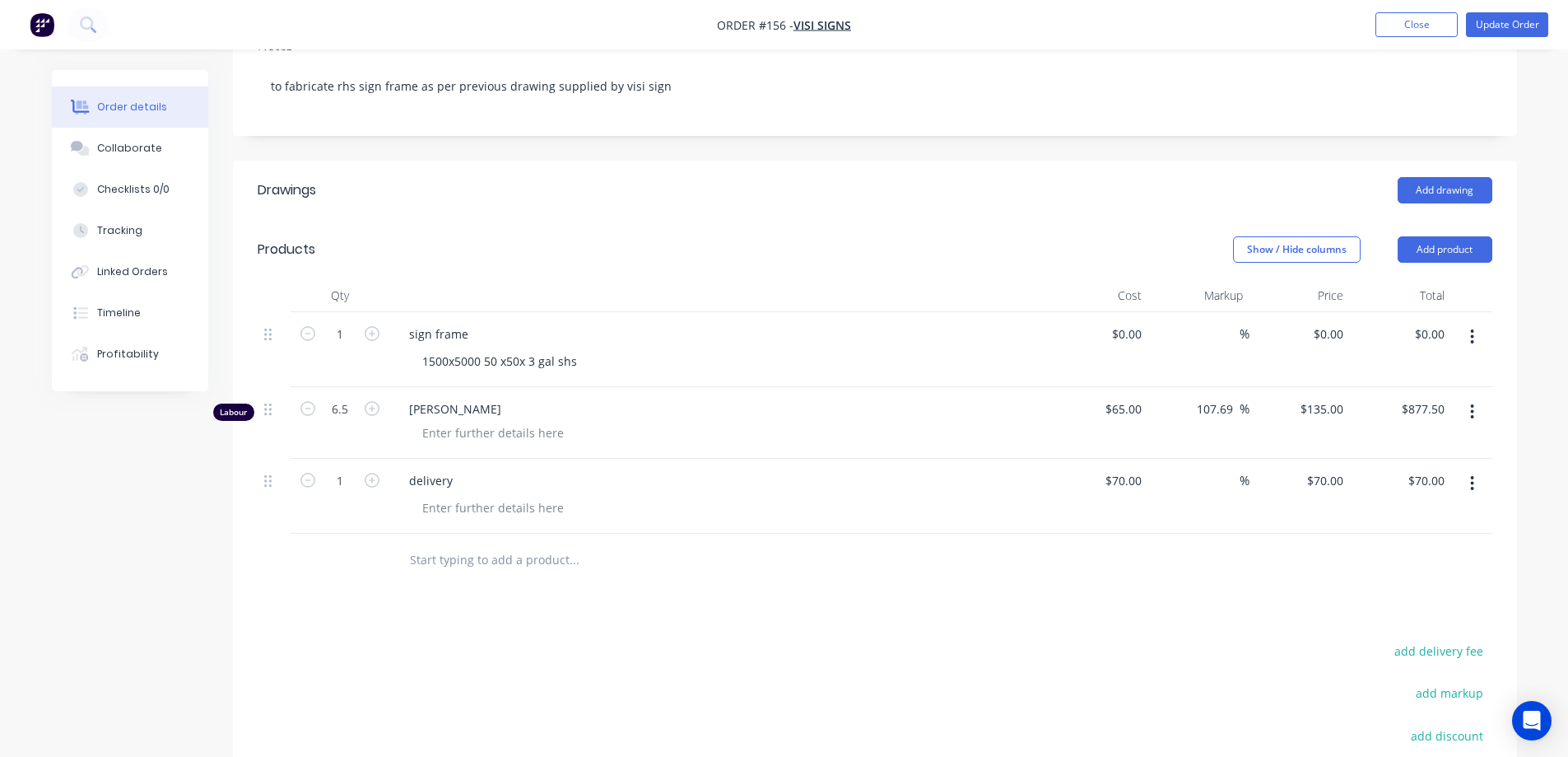
scroll to position [247, 0]
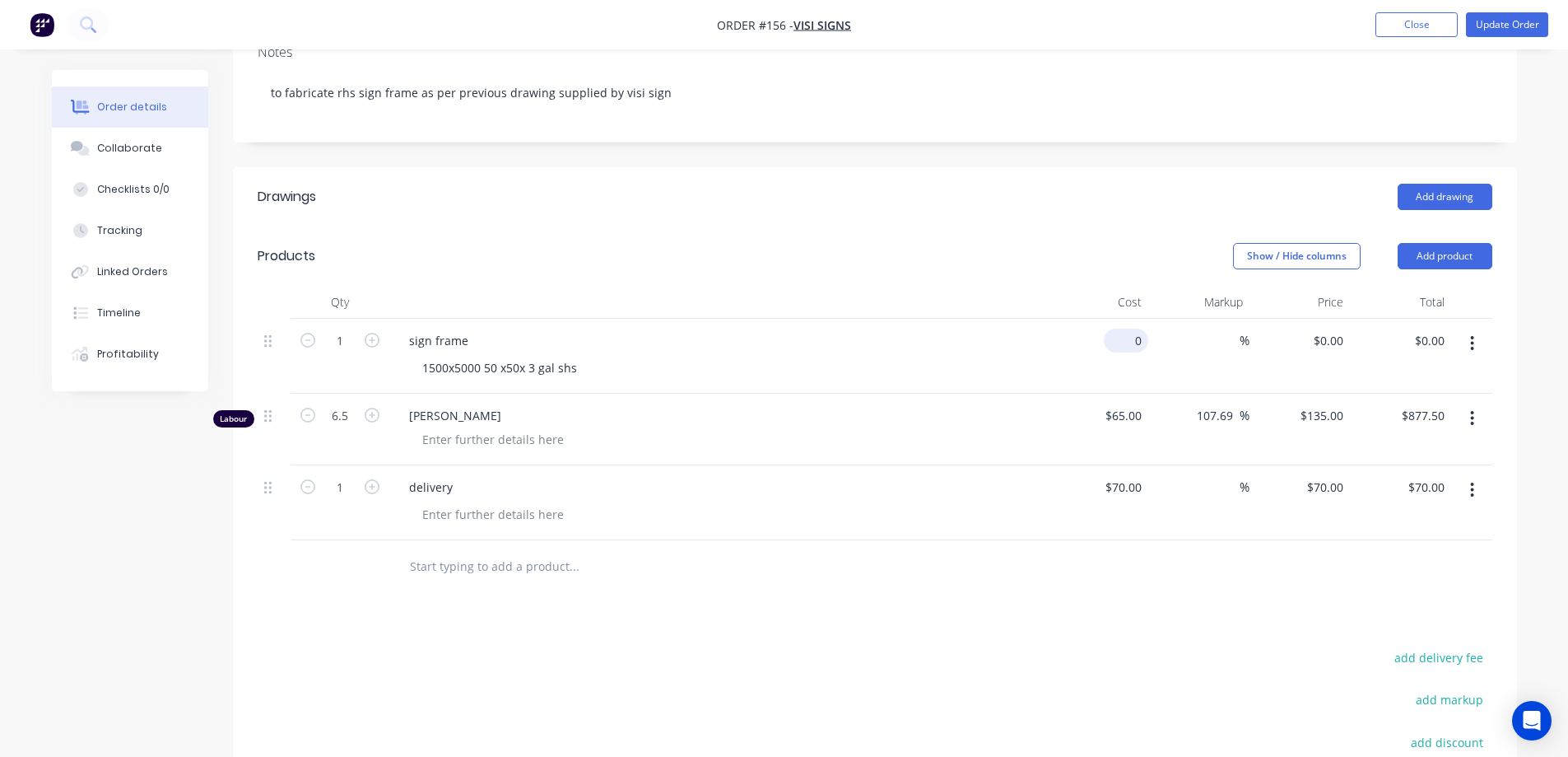
click at [1142, 340] on input "0" at bounding box center [1129, 340] width 38 height 24
type input "1"
type input "$1,500.00"
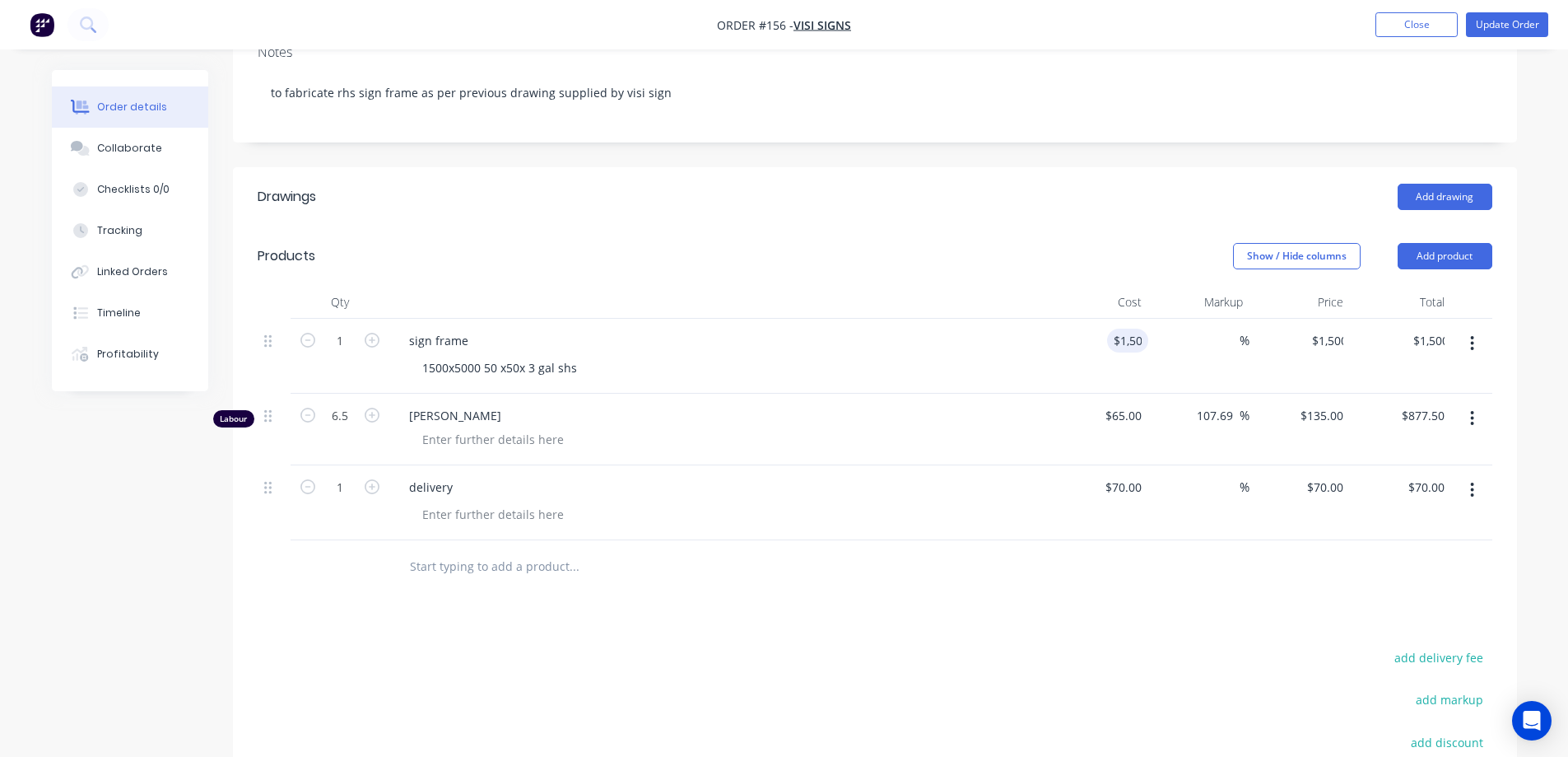
click at [976, 424] on div "[PERSON_NAME]" at bounding box center [718, 430] width 658 height 72
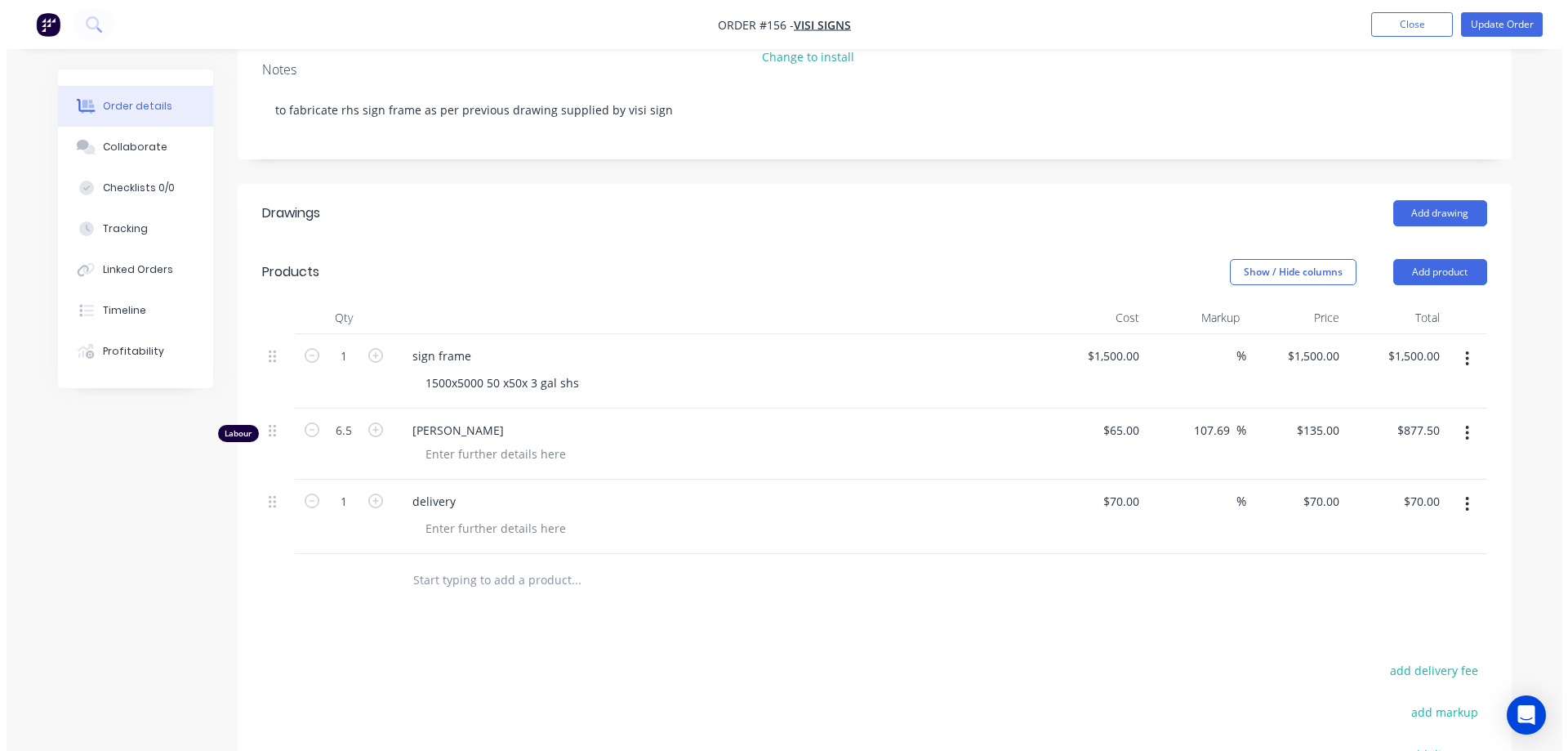
scroll to position [0, 0]
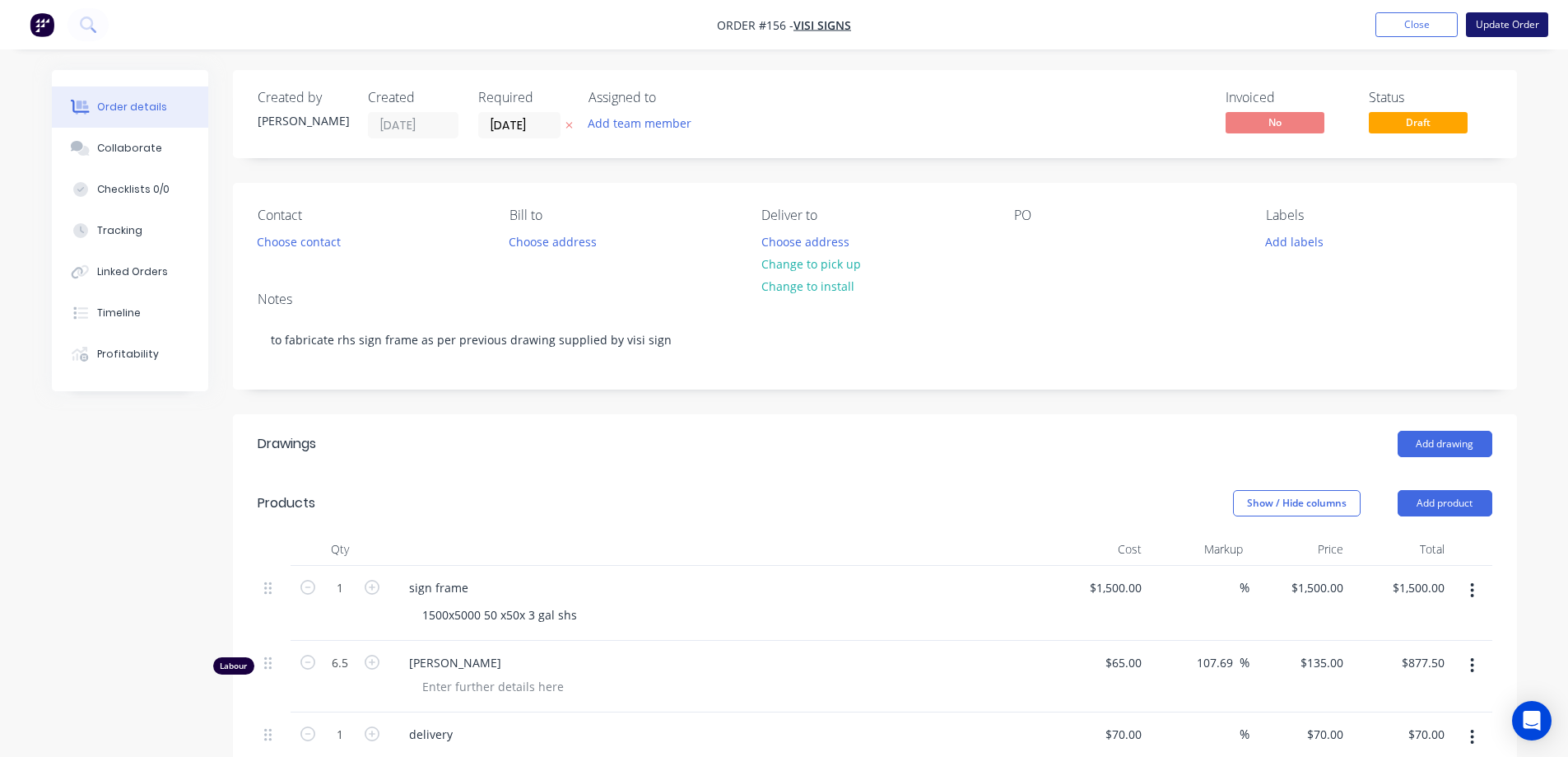
click at [1504, 16] on button "Update Order" at bounding box center [1507, 25] width 82 height 25
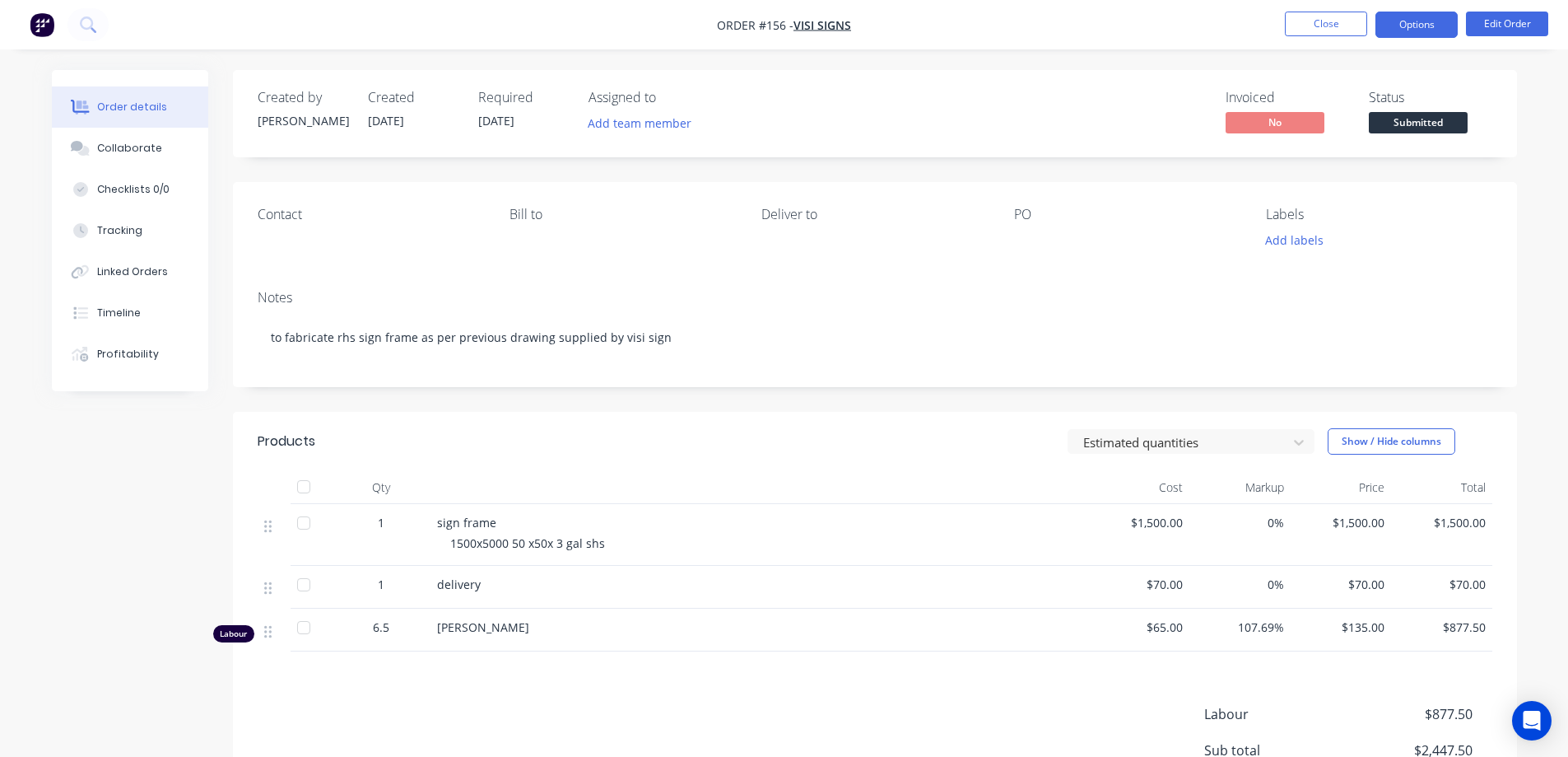
click at [1418, 26] on button "Options" at bounding box center [1416, 25] width 82 height 26
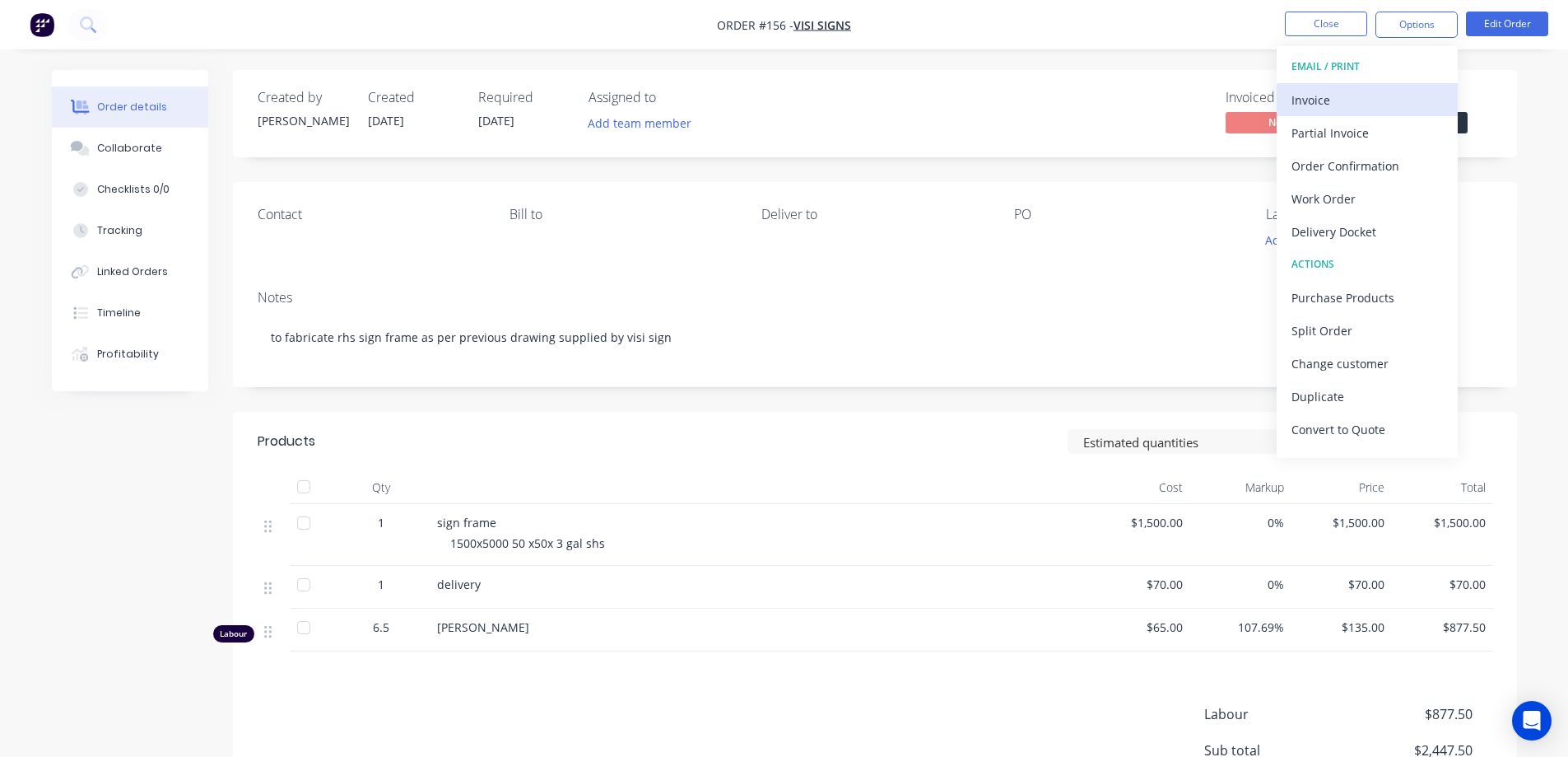
click at [1359, 95] on div "Invoice" at bounding box center [1367, 99] width 151 height 24
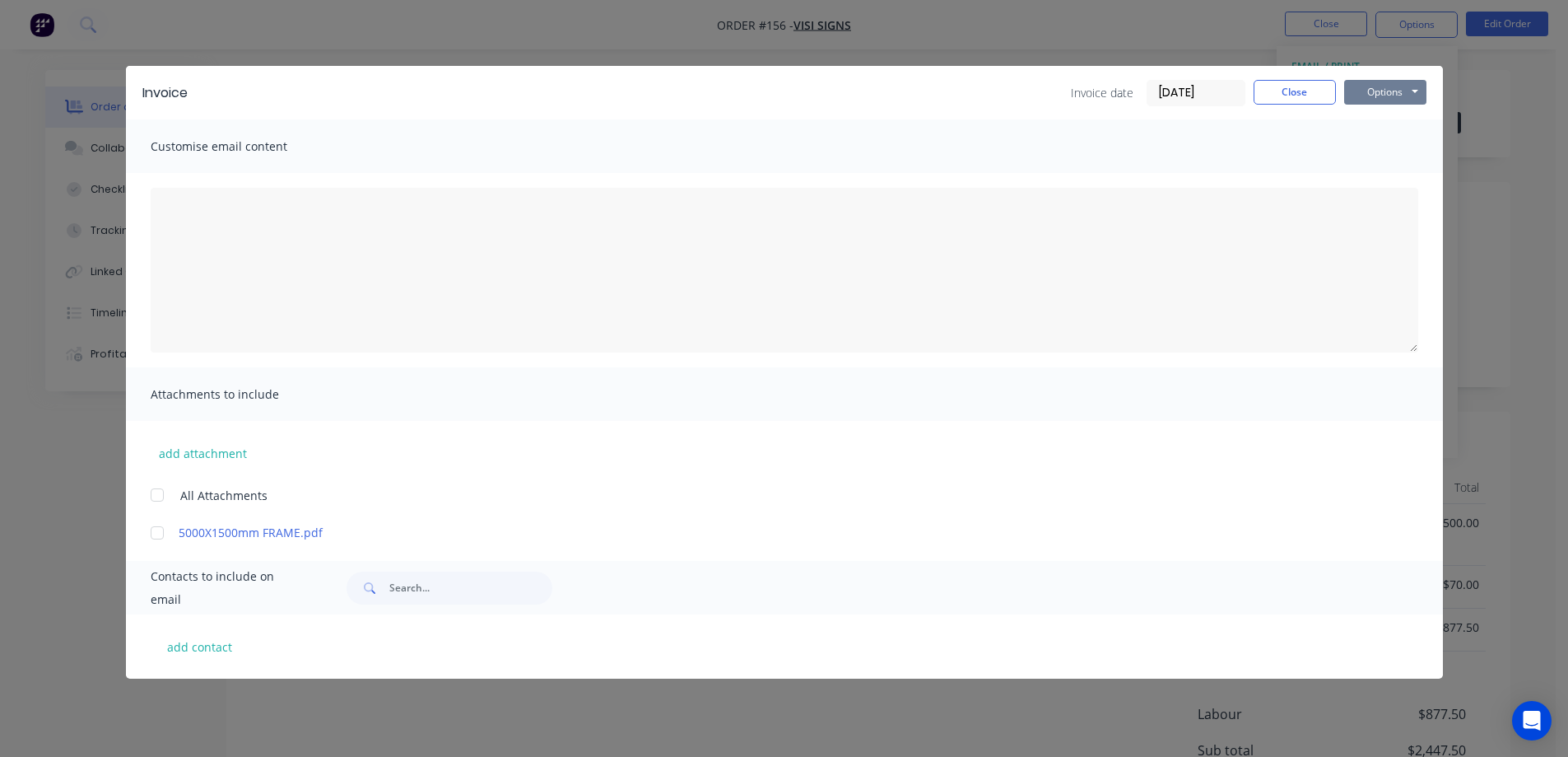
click at [1381, 93] on button "Options" at bounding box center [1385, 93] width 82 height 25
click at [1375, 125] on button "Preview" at bounding box center [1397, 121] width 106 height 27
click at [1314, 96] on button "Close" at bounding box center [1294, 93] width 82 height 25
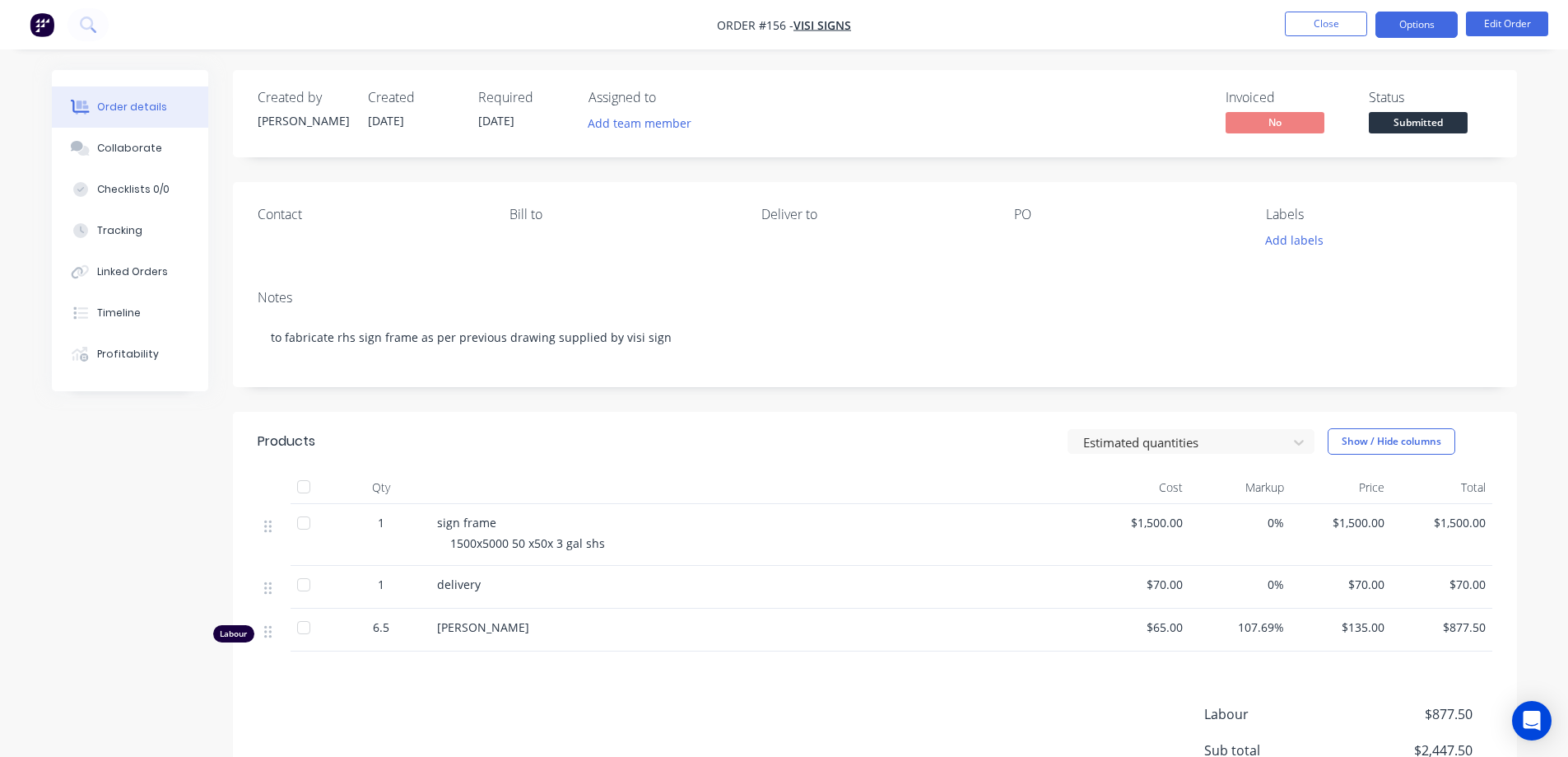
click at [1442, 26] on button "Options" at bounding box center [1416, 25] width 82 height 26
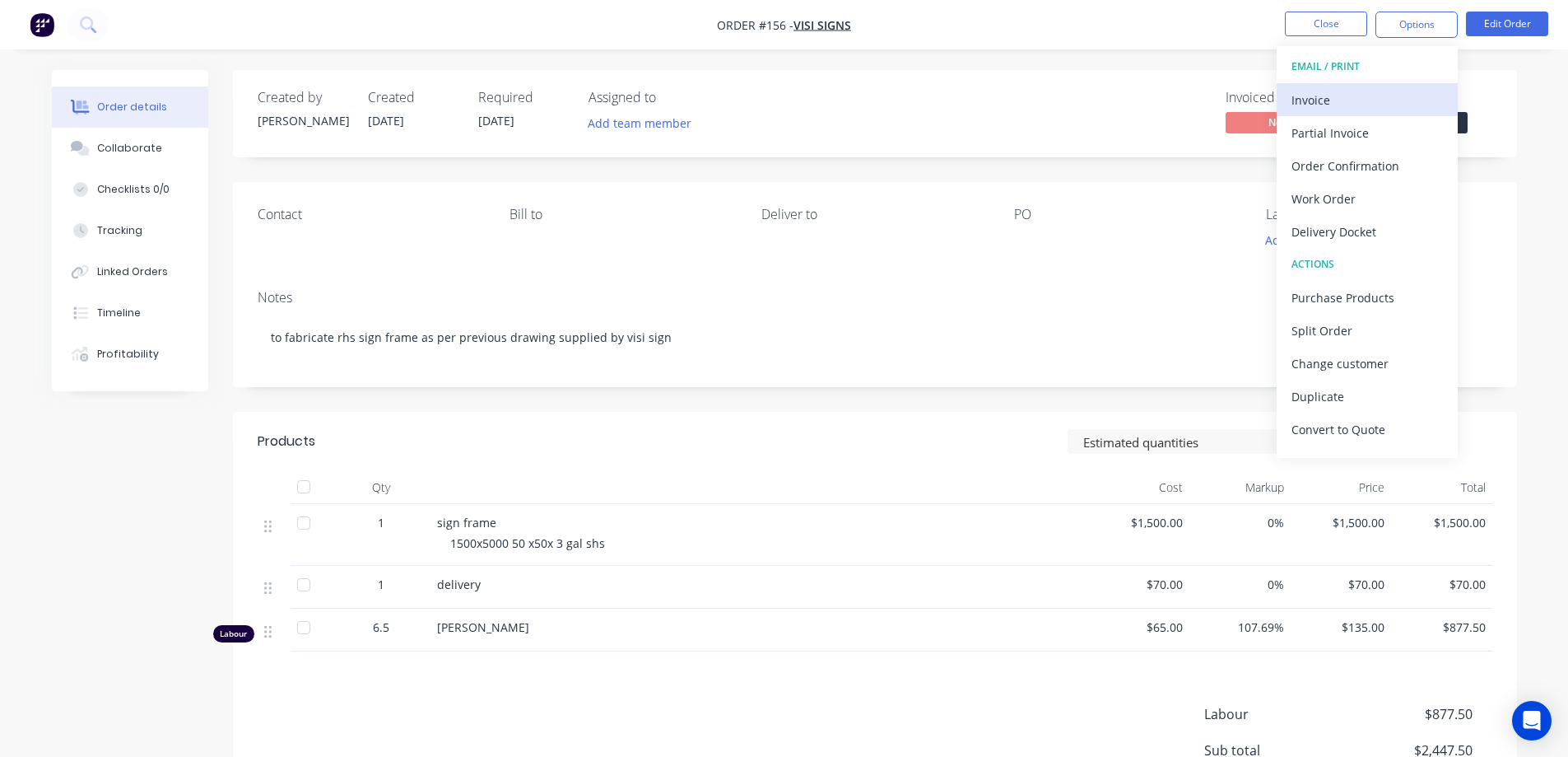
click at [1316, 104] on div "Invoice" at bounding box center [1367, 99] width 151 height 24
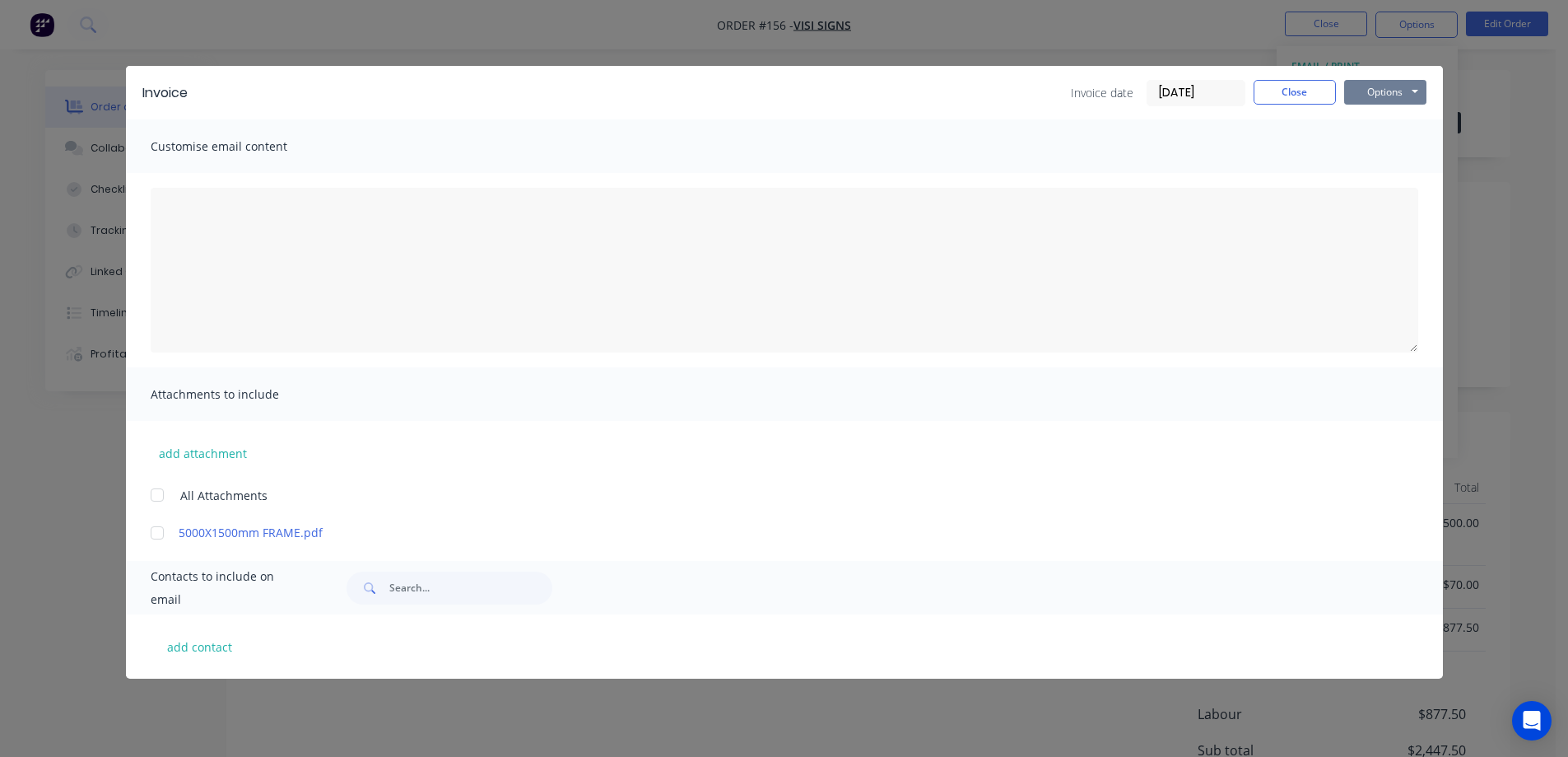
click at [1379, 89] on button "Options" at bounding box center [1385, 93] width 82 height 25
click at [1379, 141] on button "Print" at bounding box center [1397, 148] width 106 height 27
click at [1298, 99] on button "Close" at bounding box center [1294, 93] width 82 height 25
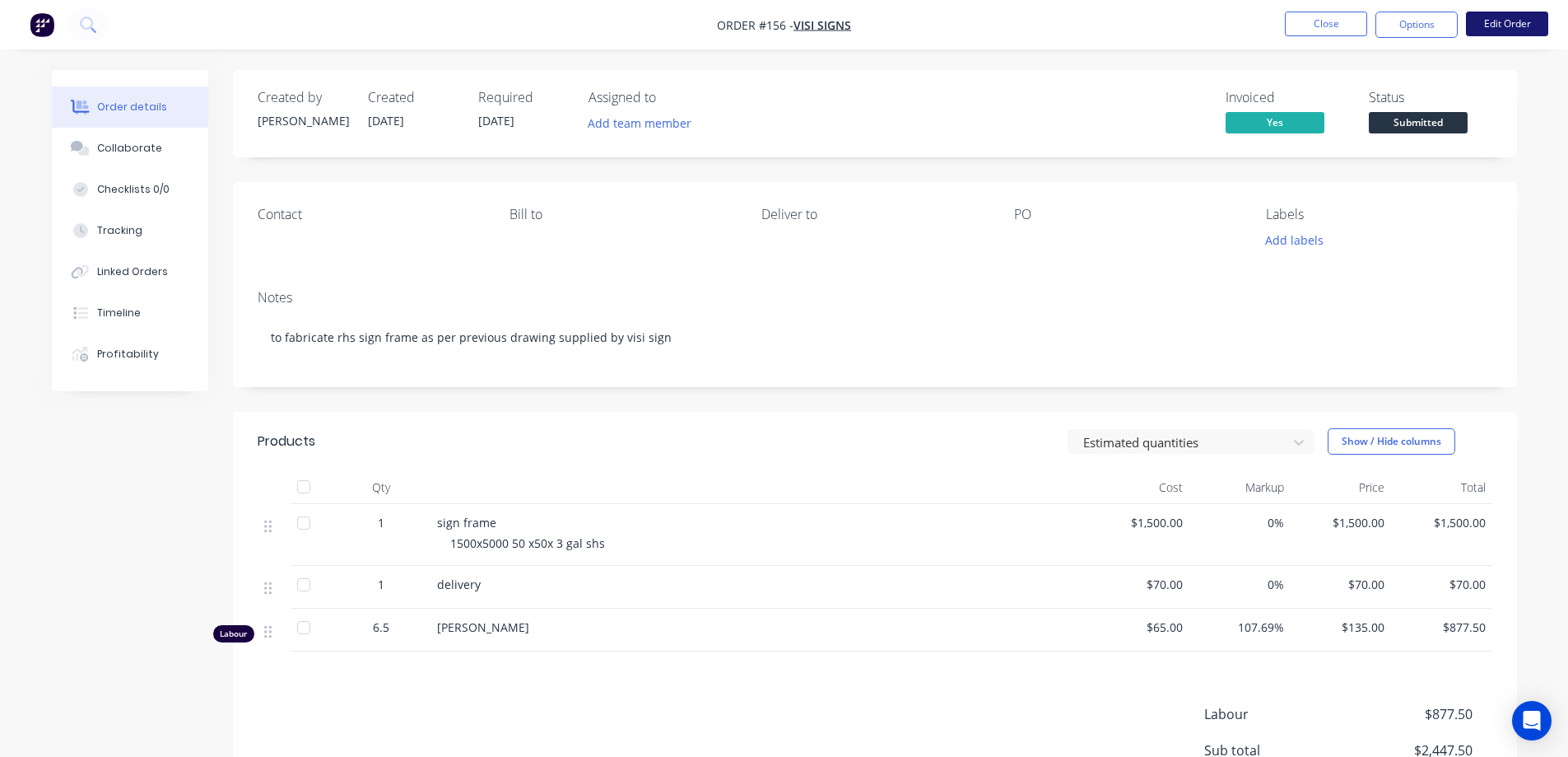
click at [1490, 26] on button "Edit Order" at bounding box center [1507, 24] width 82 height 25
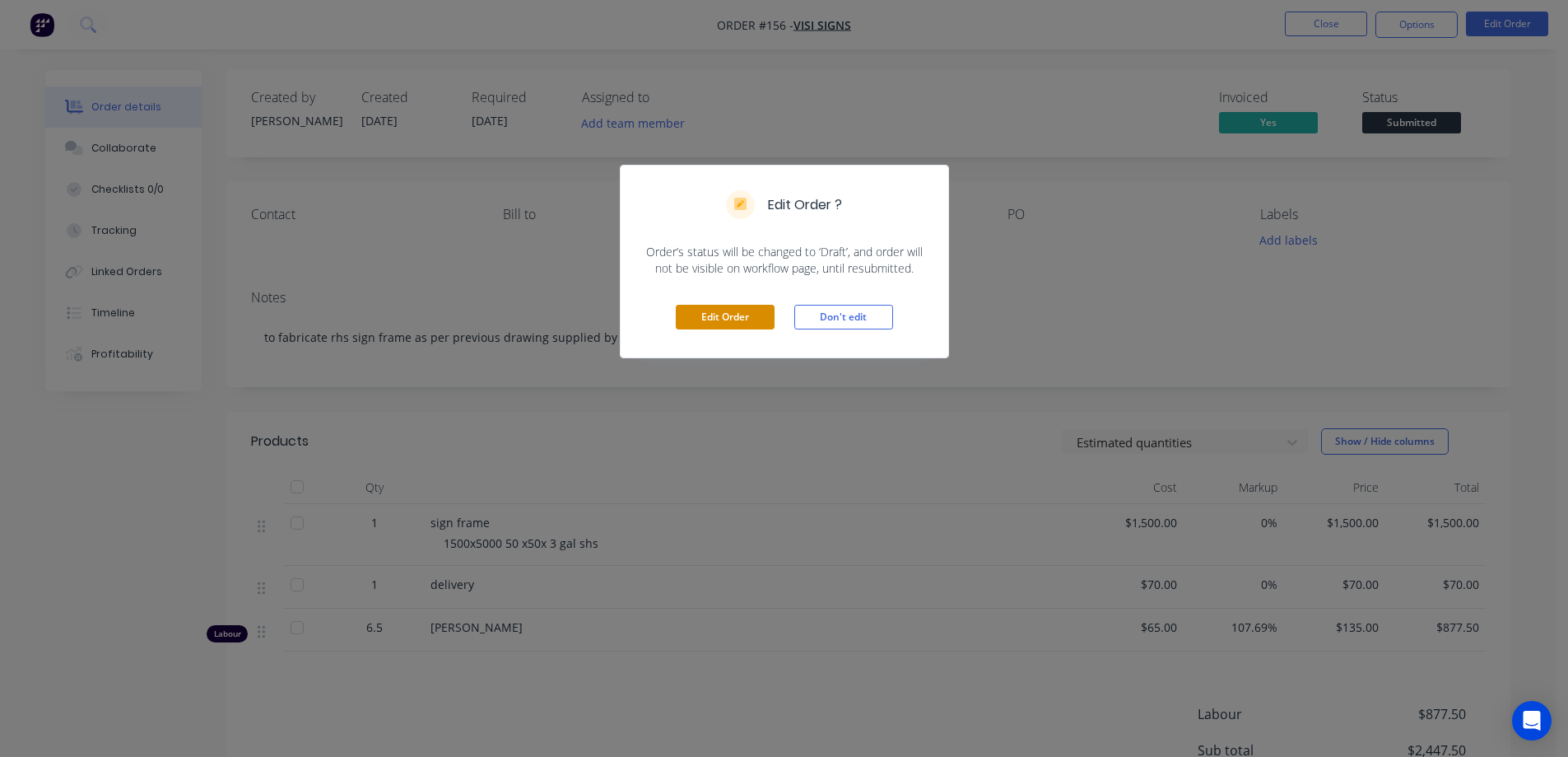
click at [691, 318] on button "Edit Order" at bounding box center [724, 317] width 99 height 25
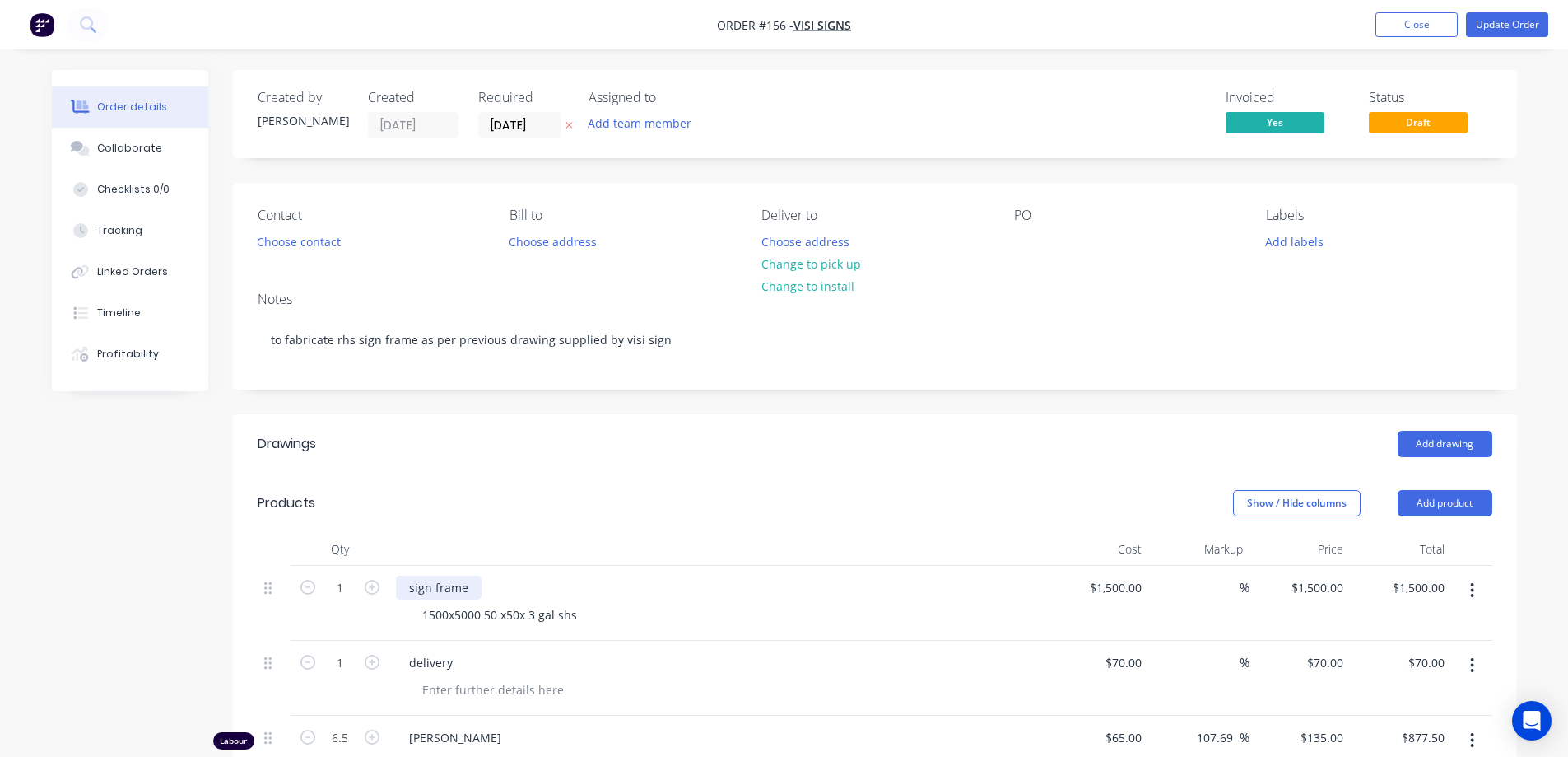
click at [405, 588] on div "sign frame" at bounding box center [438, 587] width 86 height 24
click at [521, 587] on div "To supply 1500x5000 shs sign frame" at bounding box center [509, 587] width 227 height 24
click at [1481, 21] on button "Update Order" at bounding box center [1507, 25] width 82 height 25
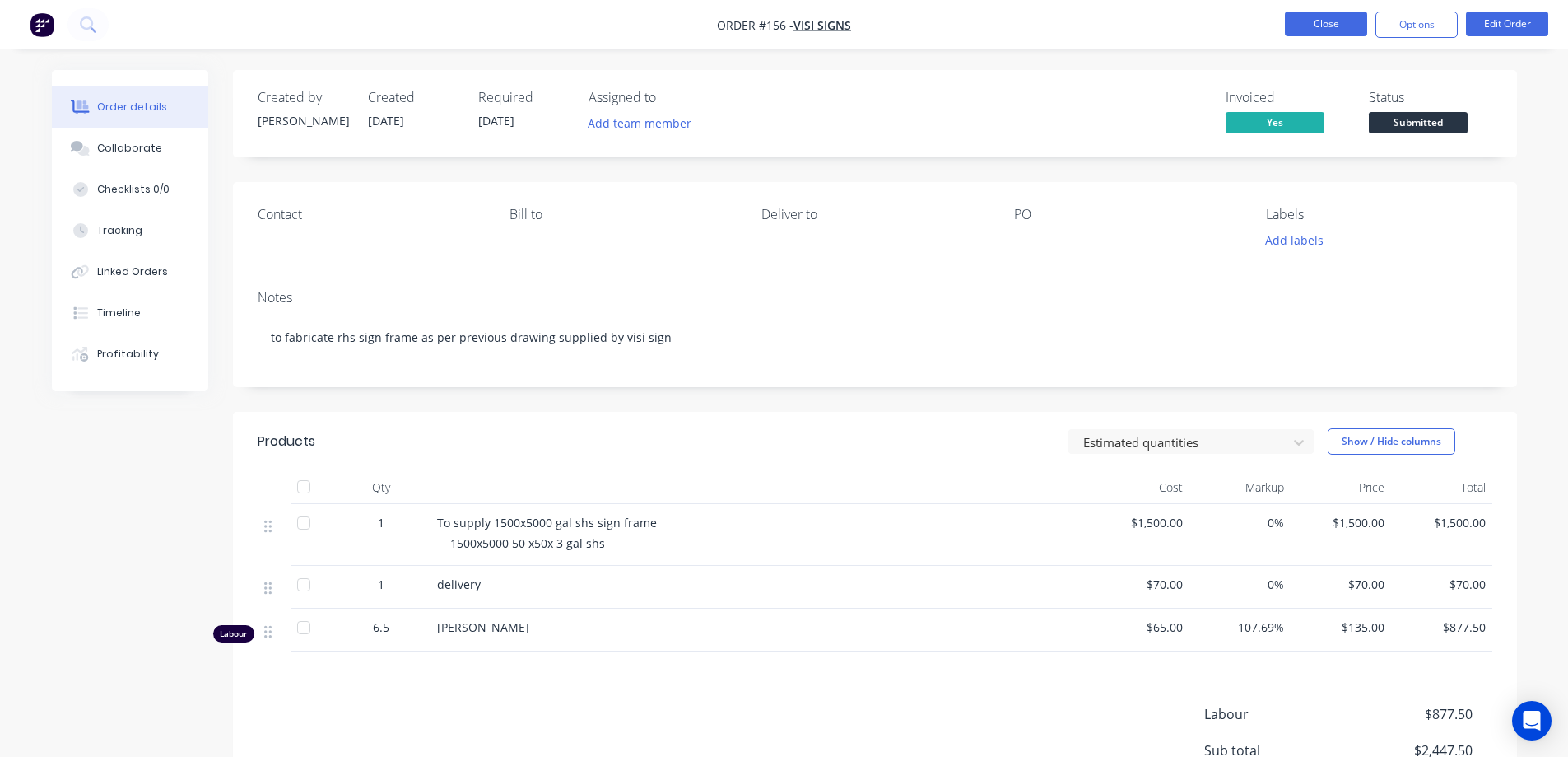
click at [1347, 19] on button "Close" at bounding box center [1325, 24] width 82 height 25
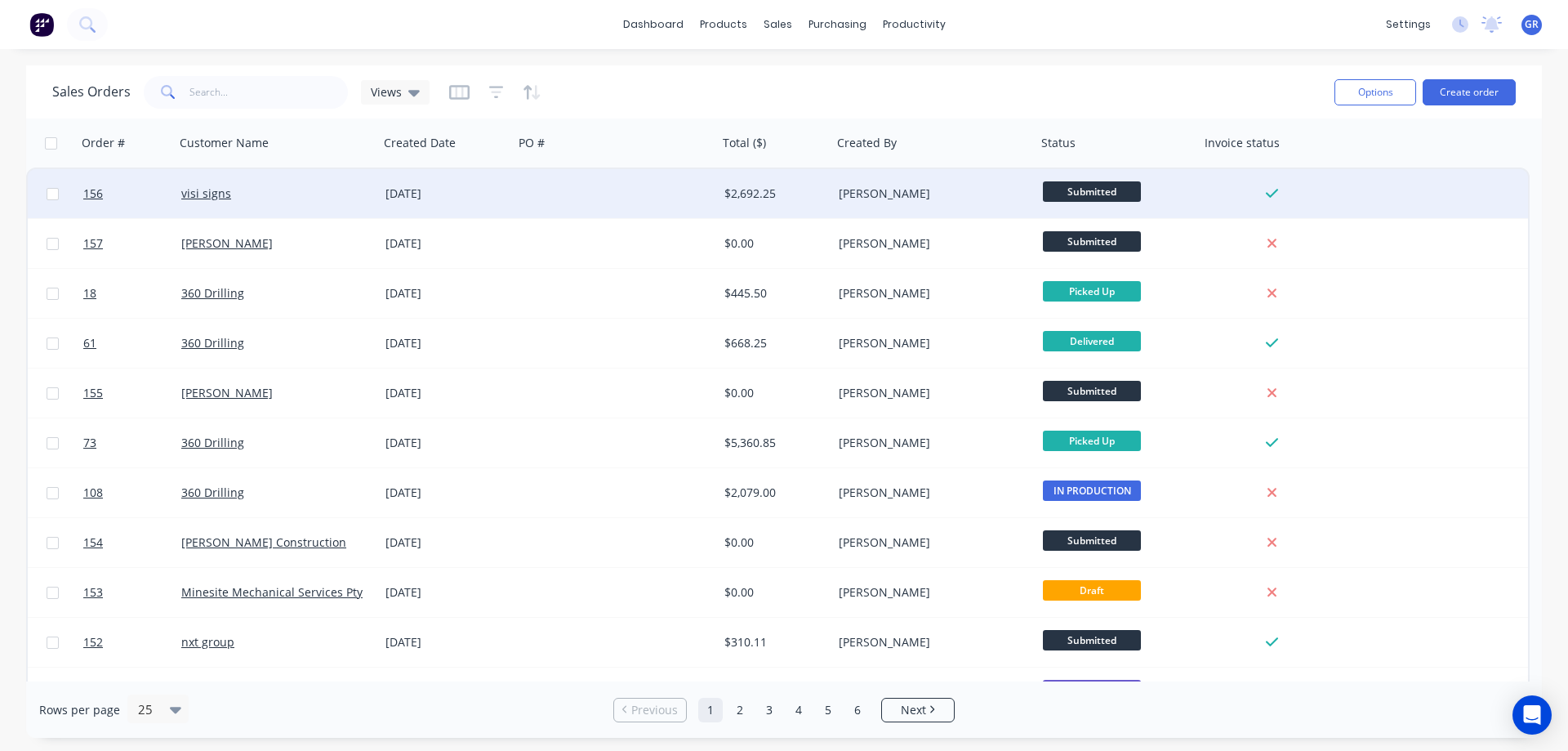
click at [326, 200] on div "visi signs" at bounding box center [271, 193] width 181 height 16
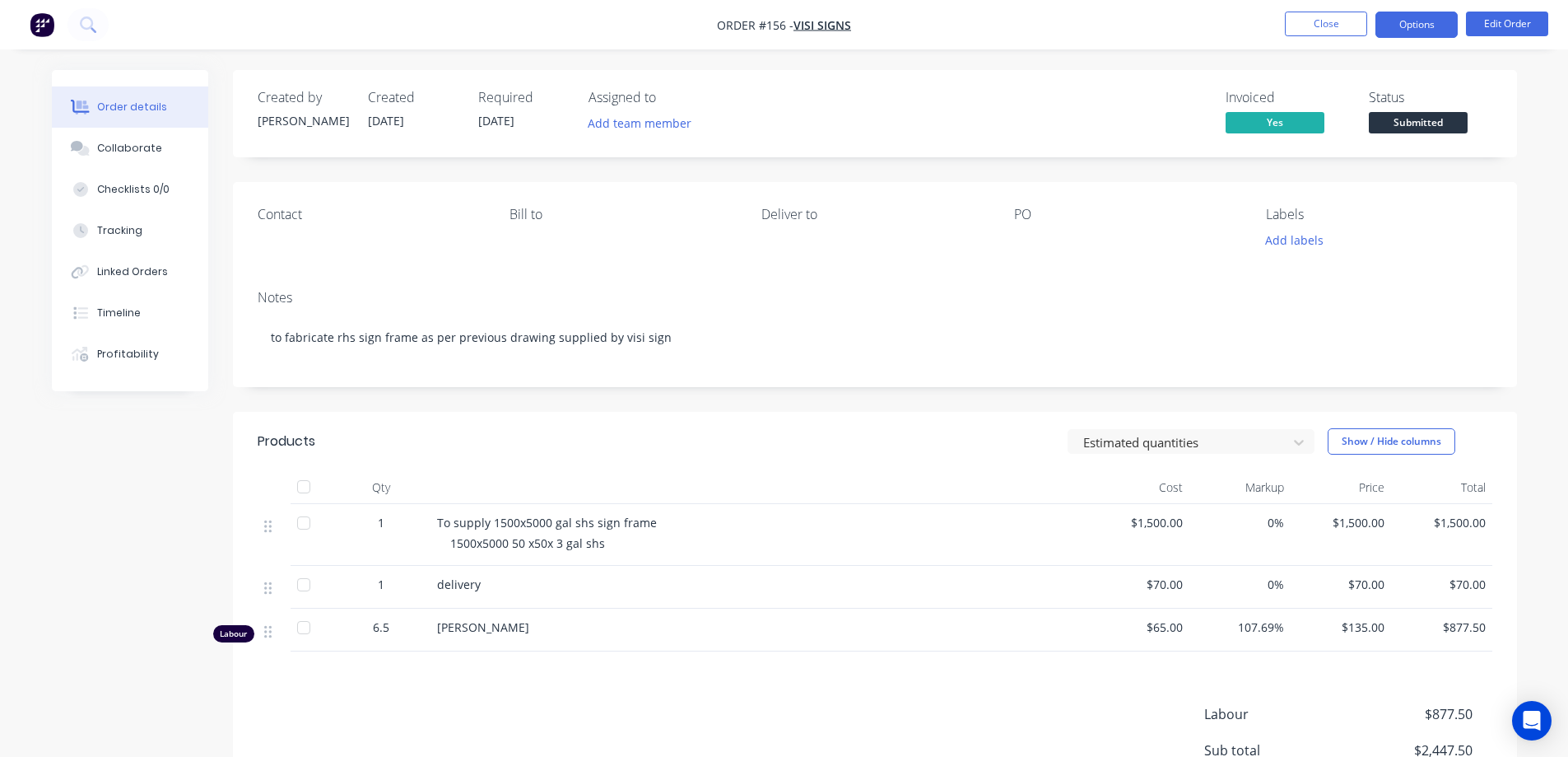
click at [1443, 23] on button "Options" at bounding box center [1416, 25] width 82 height 26
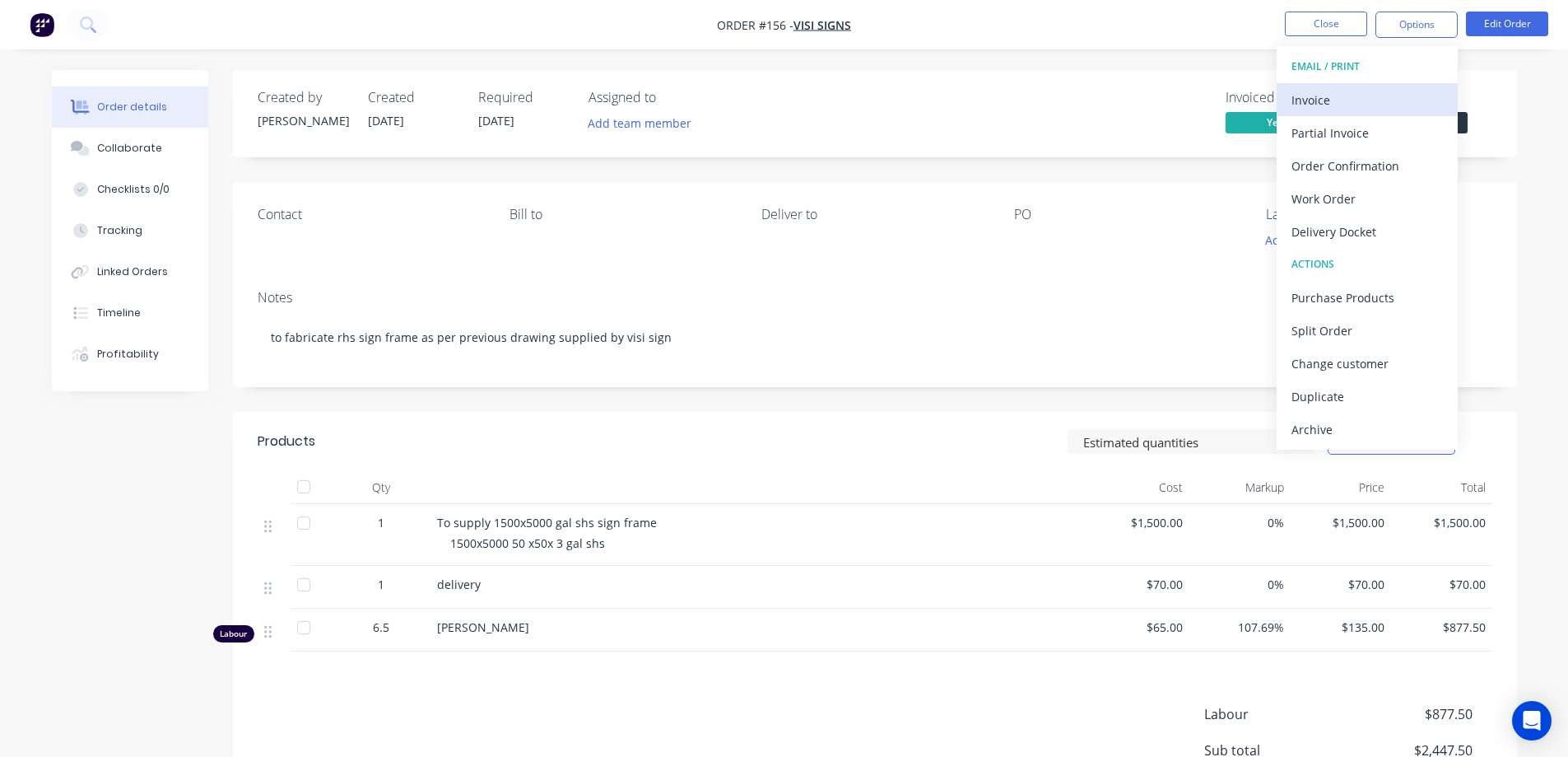
click at [1353, 97] on div "Invoice" at bounding box center [1367, 99] width 151 height 24
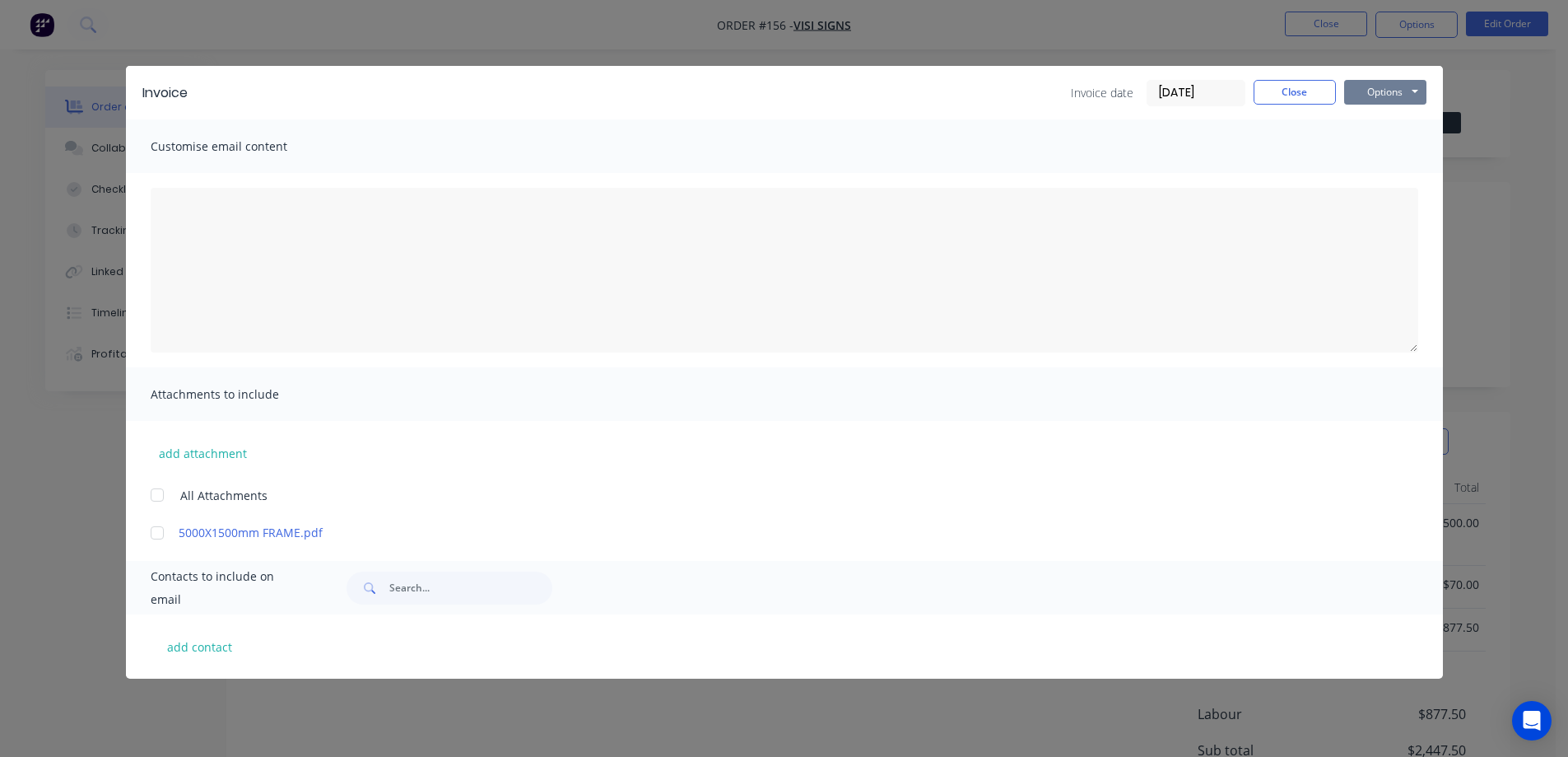
click at [1392, 92] on button "Options" at bounding box center [1385, 93] width 82 height 25
click at [1386, 146] on button "Print" at bounding box center [1397, 148] width 106 height 27
click at [1303, 98] on button "Close" at bounding box center [1294, 93] width 82 height 25
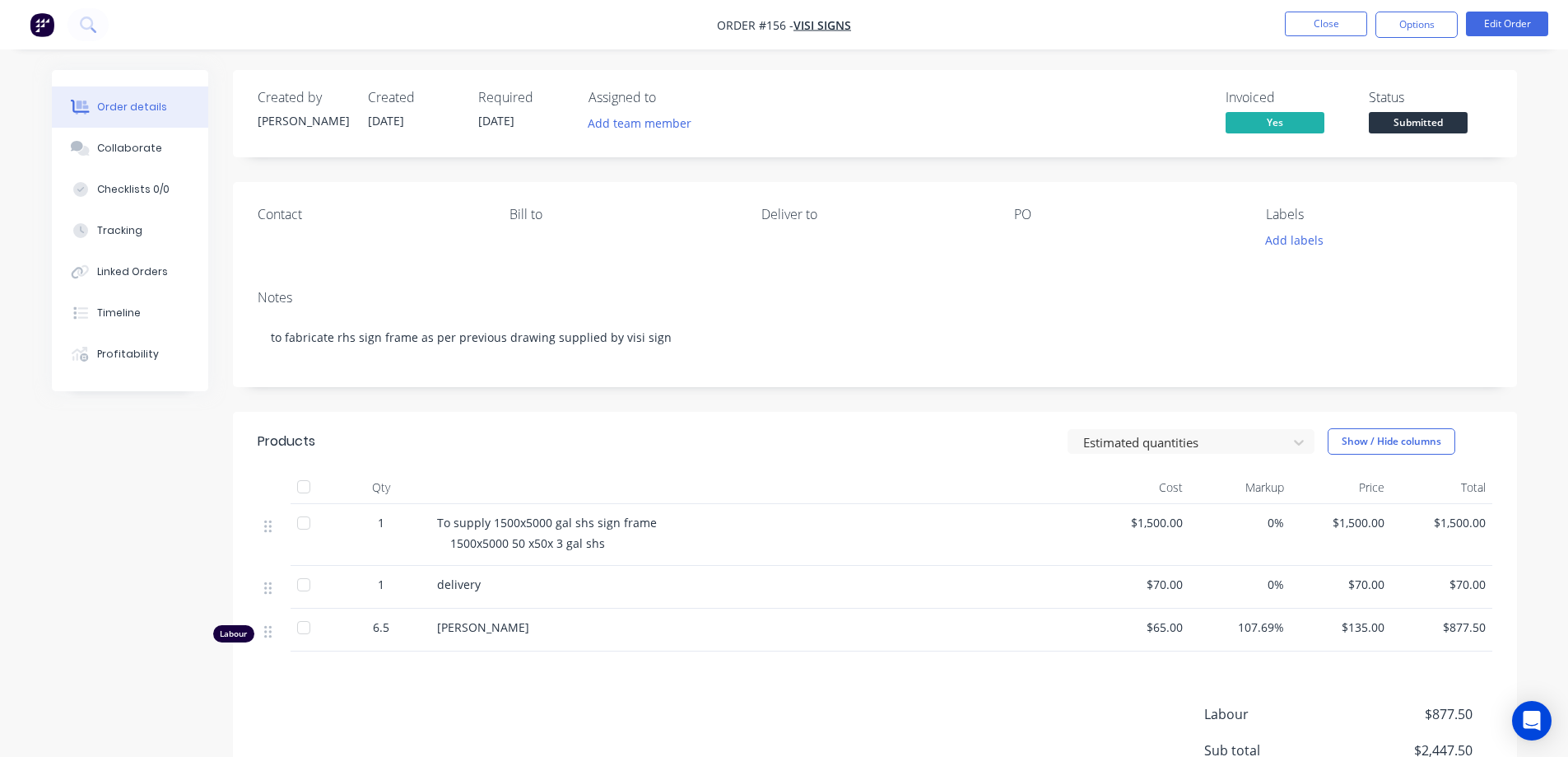
click at [1103, 67] on div "Order details Collaborate Checklists 0/0 Tracking Linked Orders Timeline Profit…" at bounding box center [784, 472] width 1568 height 944
click at [1329, 25] on button "Close" at bounding box center [1325, 24] width 82 height 25
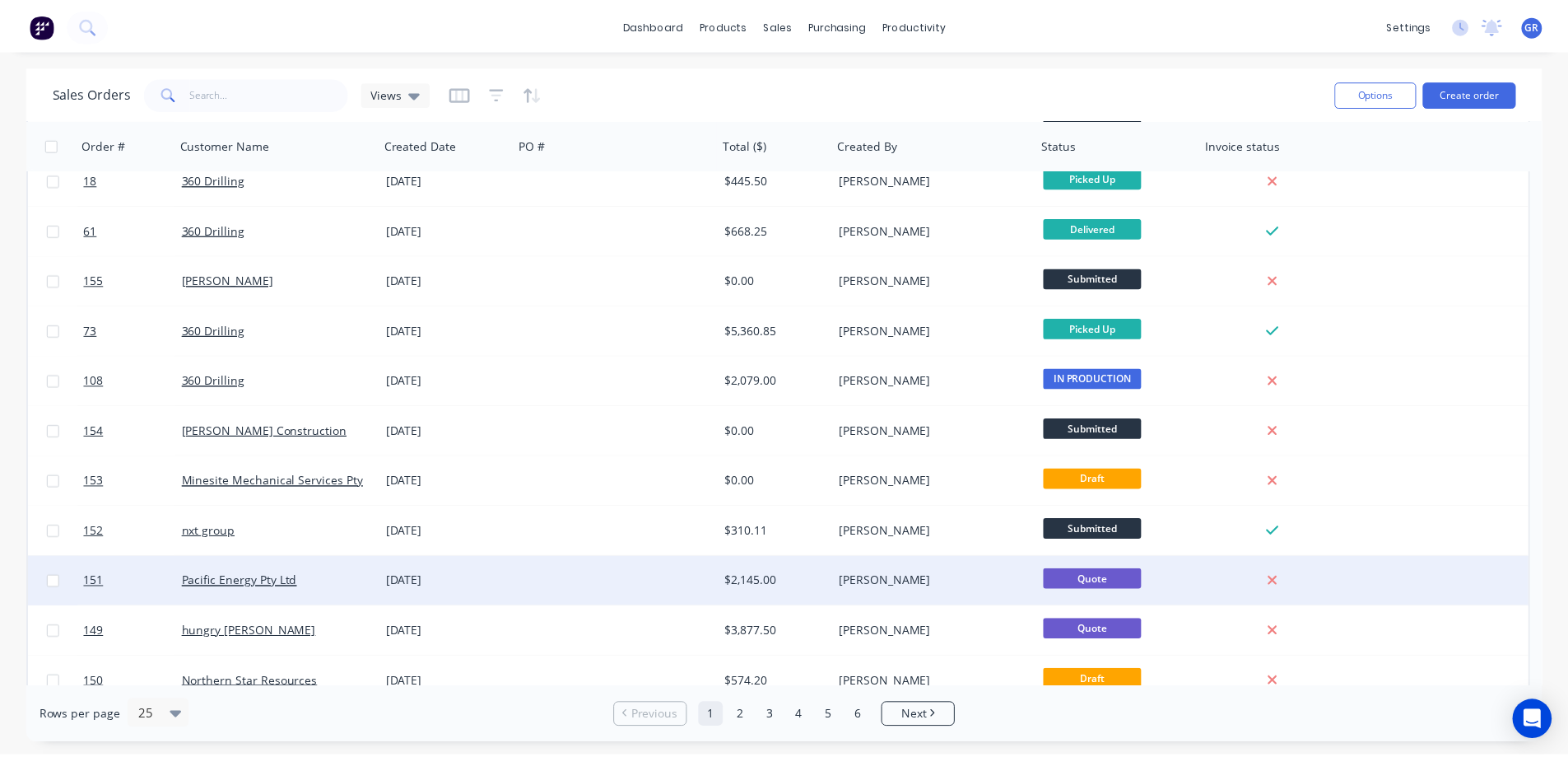
scroll to position [164, 0]
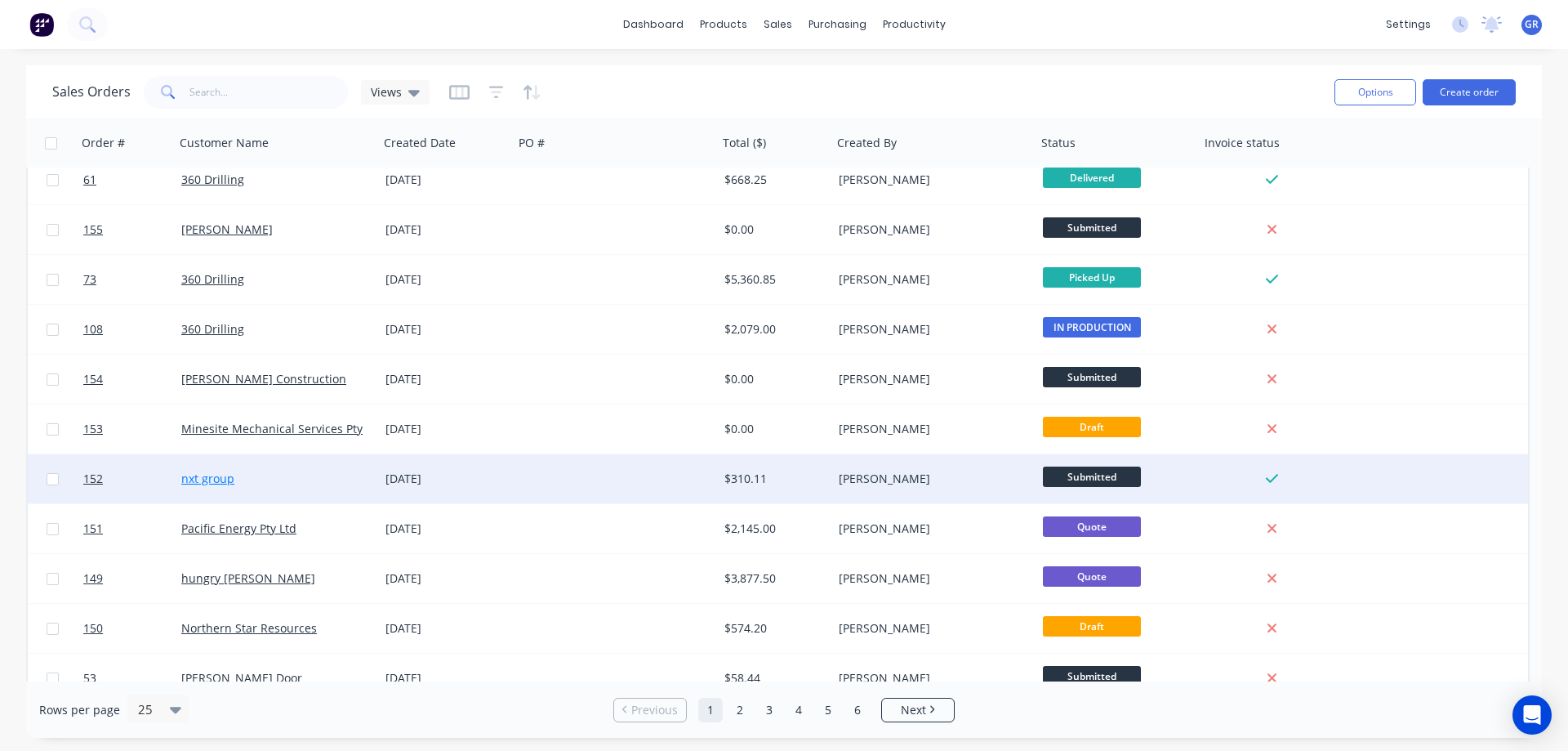
click at [212, 473] on link "nxt group" at bounding box center [207, 478] width 53 height 16
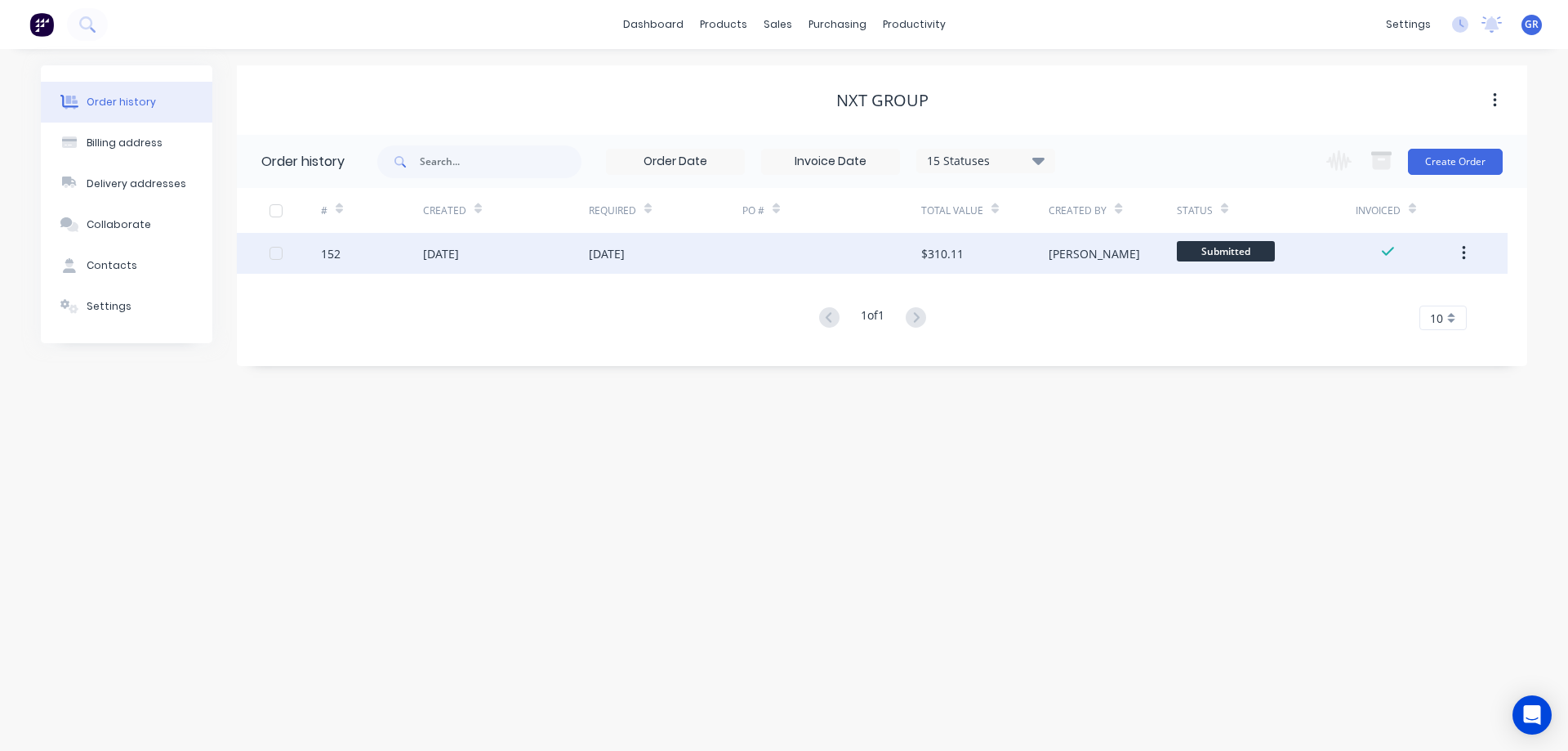
click at [593, 261] on div "[DATE]" at bounding box center [606, 253] width 36 height 17
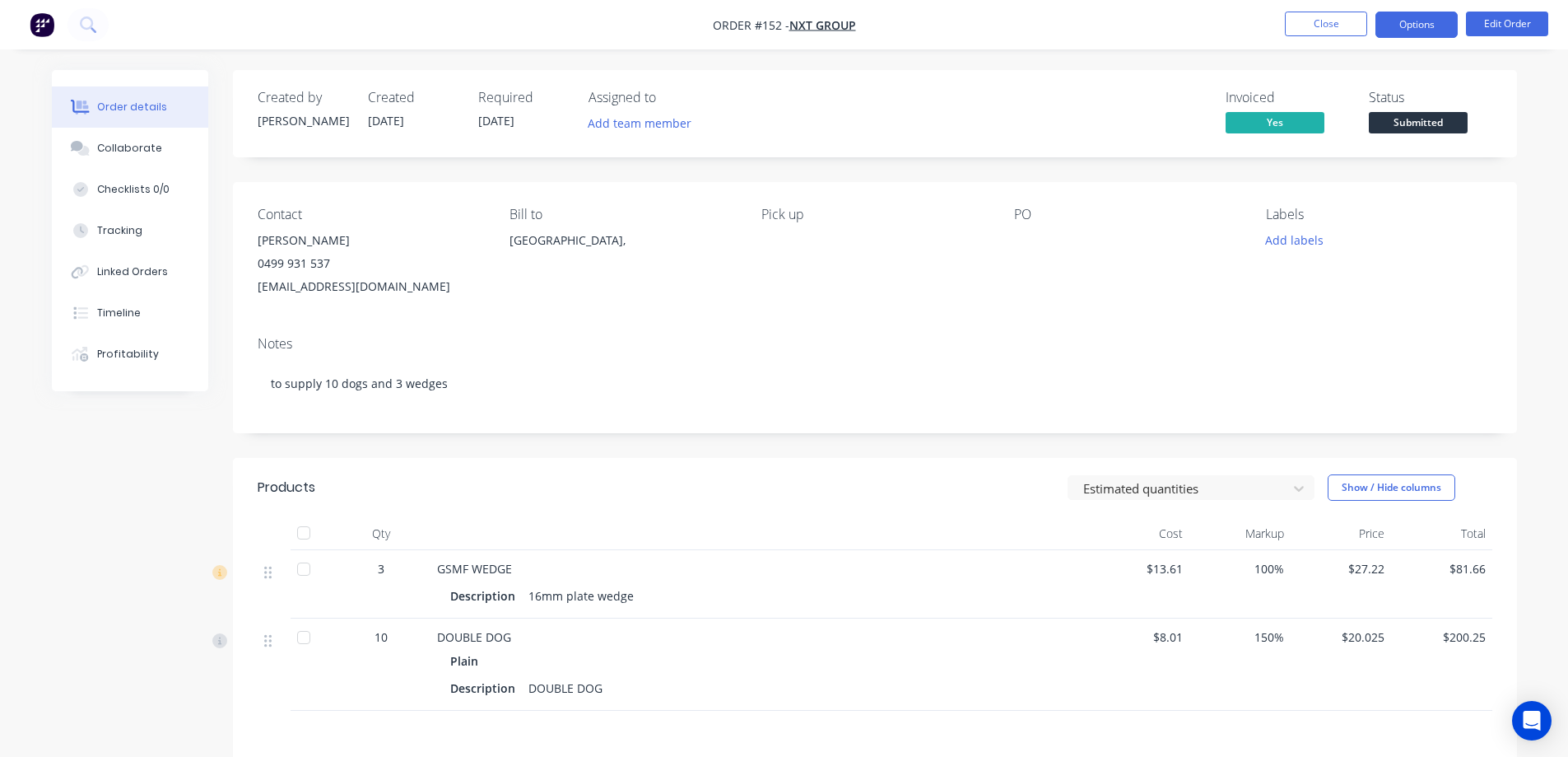
click at [1434, 27] on button "Options" at bounding box center [1416, 25] width 82 height 26
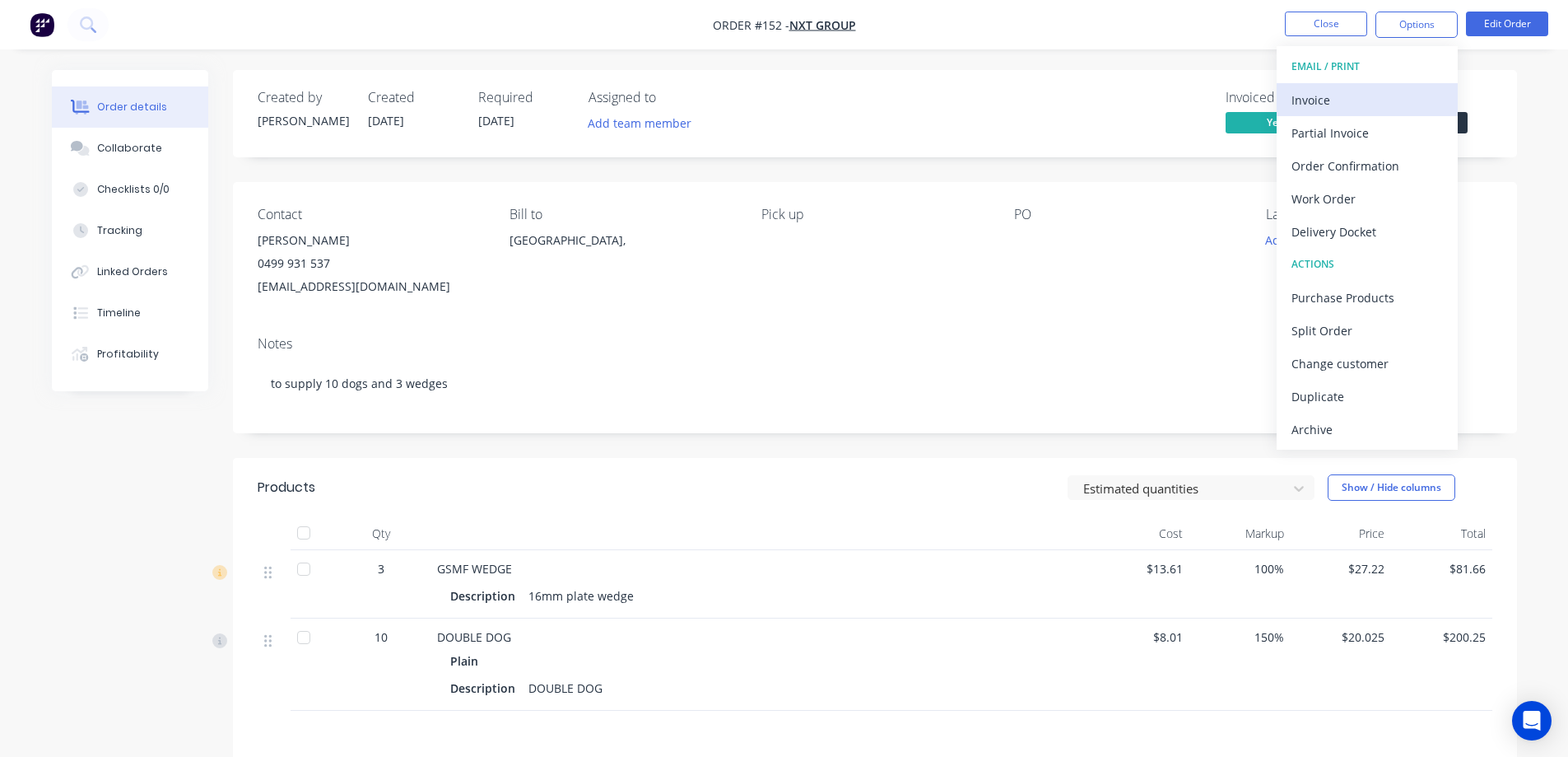
click at [1377, 98] on div "Invoice" at bounding box center [1367, 99] width 151 height 24
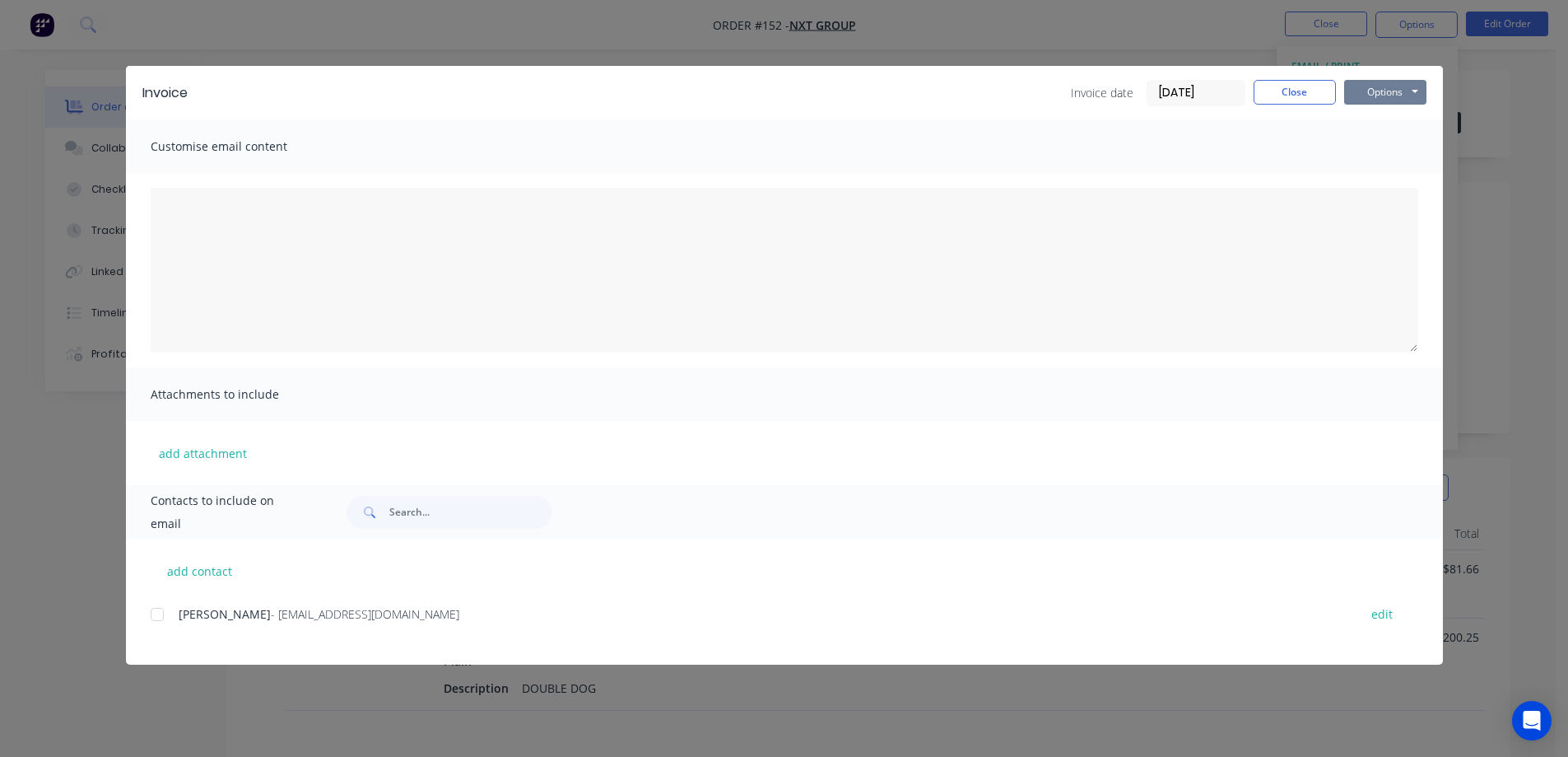
click at [1365, 88] on button "Options" at bounding box center [1385, 93] width 82 height 25
click at [1385, 148] on button "Print" at bounding box center [1397, 148] width 106 height 27
click at [189, 574] on button "add contact" at bounding box center [199, 571] width 99 height 25
select select "AU"
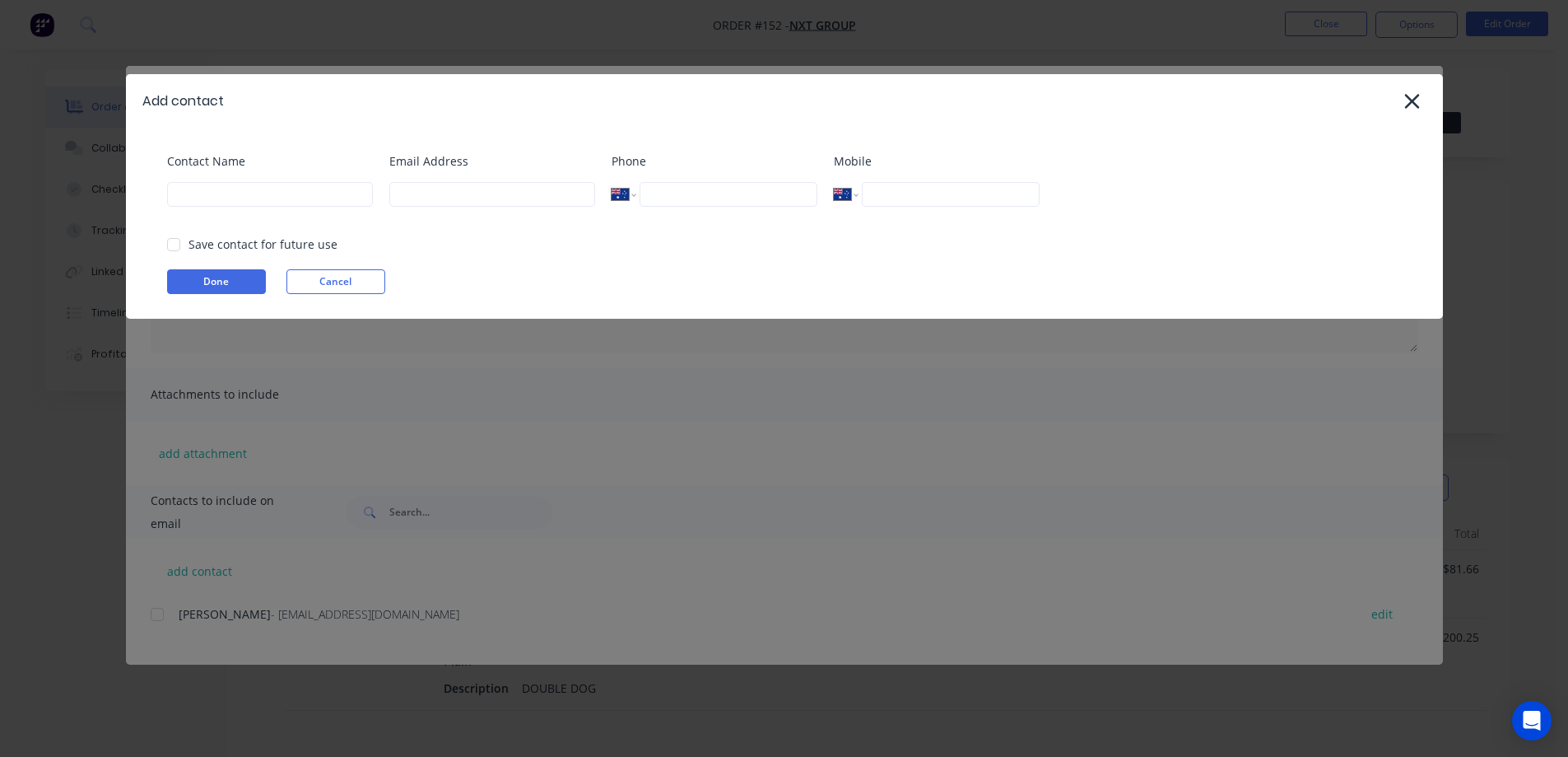
click at [1392, 97] on div "Add contact" at bounding box center [784, 100] width 1317 height 54
click at [1413, 98] on icon at bounding box center [1412, 101] width 15 height 15
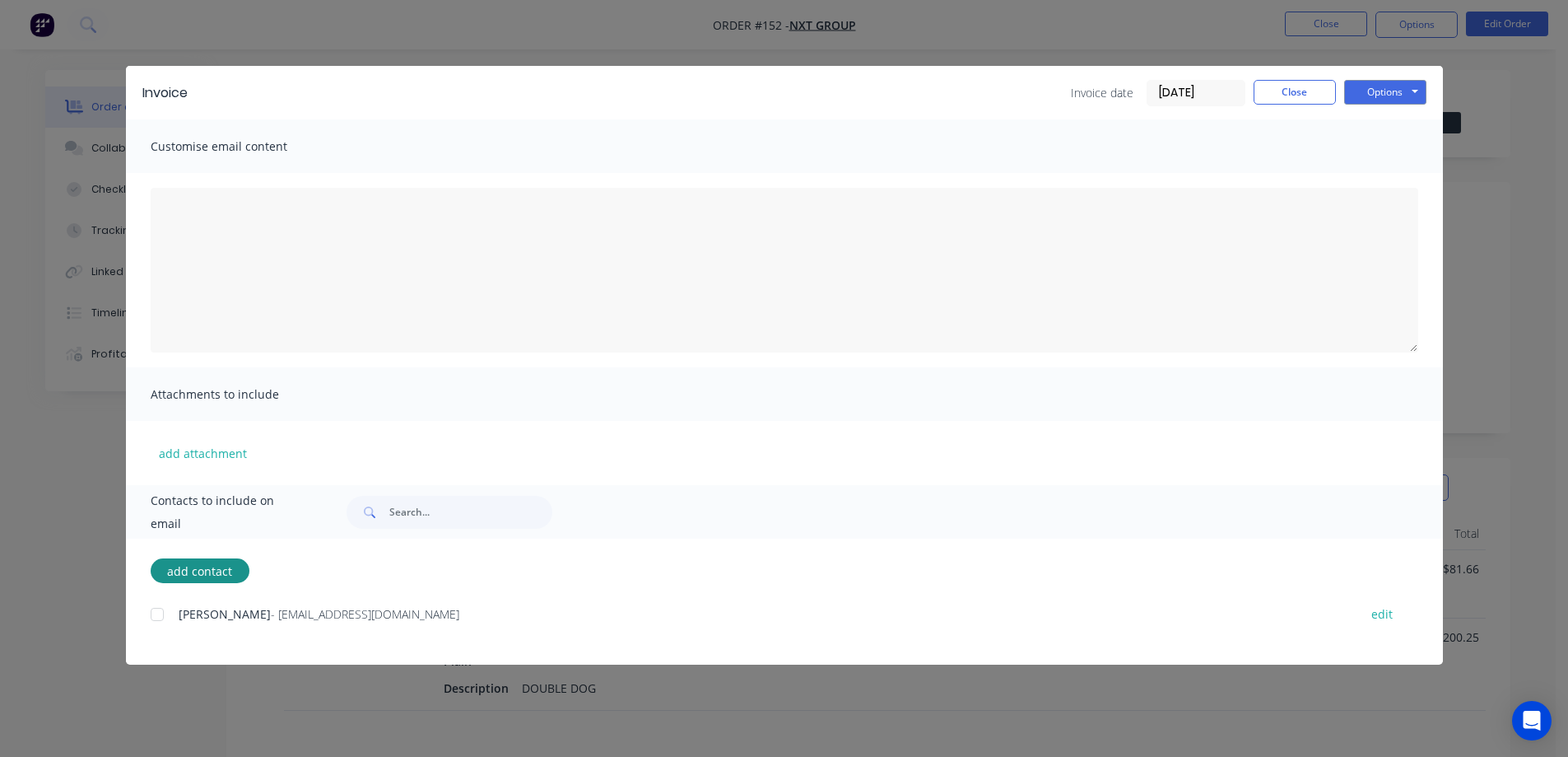
click at [150, 612] on div at bounding box center [157, 614] width 33 height 33
click at [1389, 91] on button "Options" at bounding box center [1385, 93] width 82 height 25
click at [1381, 124] on button "Preview" at bounding box center [1397, 121] width 106 height 27
drag, startPoint x: 387, startPoint y: 613, endPoint x: 176, endPoint y: 611, distance: 211.0
click at [176, 611] on div "[PERSON_NAME] - [PERSON_NAME][EMAIL_ADDRESS][DOMAIN_NAME] edit" at bounding box center [796, 614] width 1292 height 23
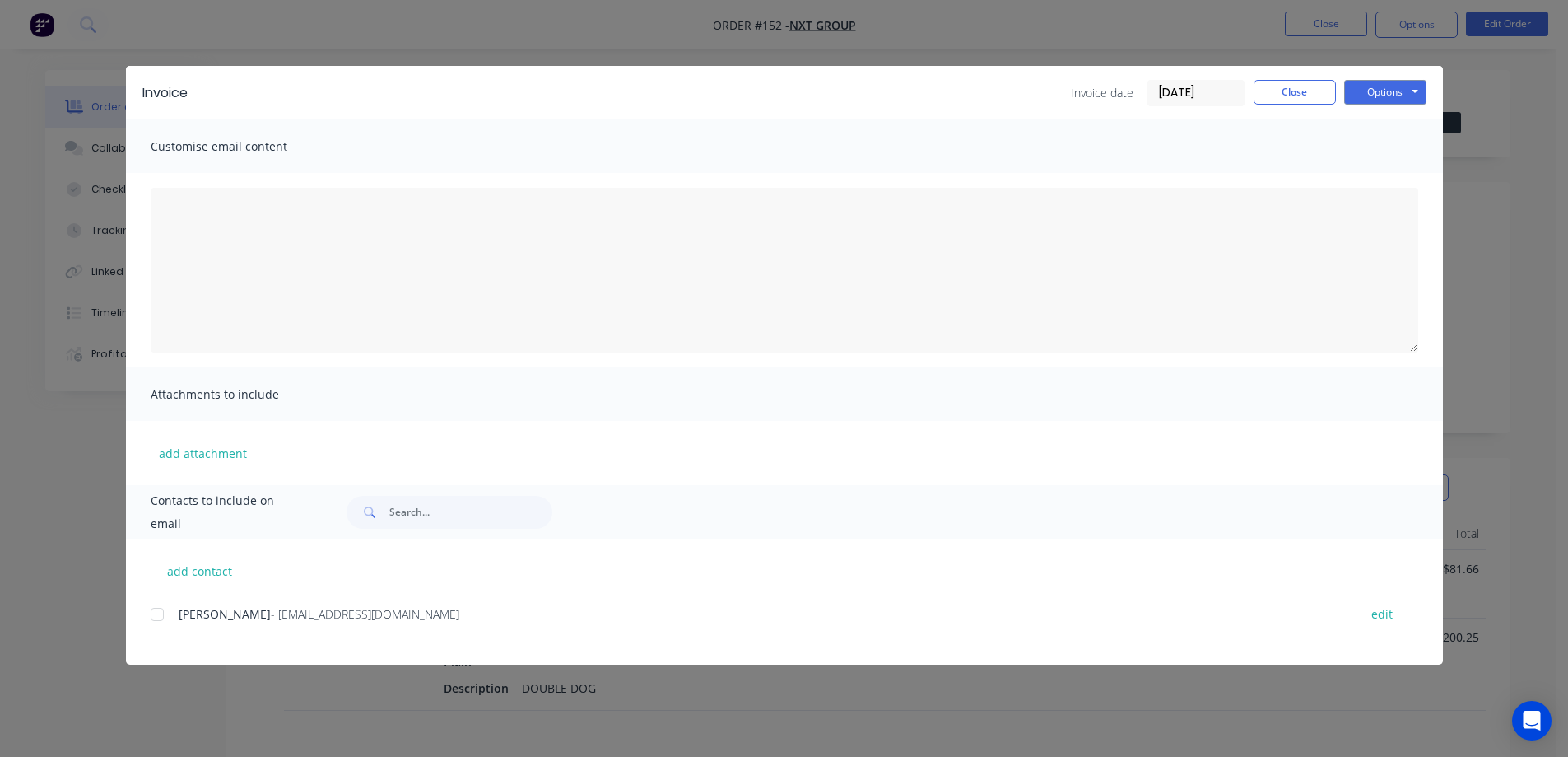
click at [508, 597] on div "add contact [PERSON_NAME] - [PERSON_NAME][EMAIL_ADDRESS][DOMAIN_NAME] edit" at bounding box center [784, 601] width 1317 height 126
click at [1322, 87] on button "Close" at bounding box center [1294, 93] width 82 height 25
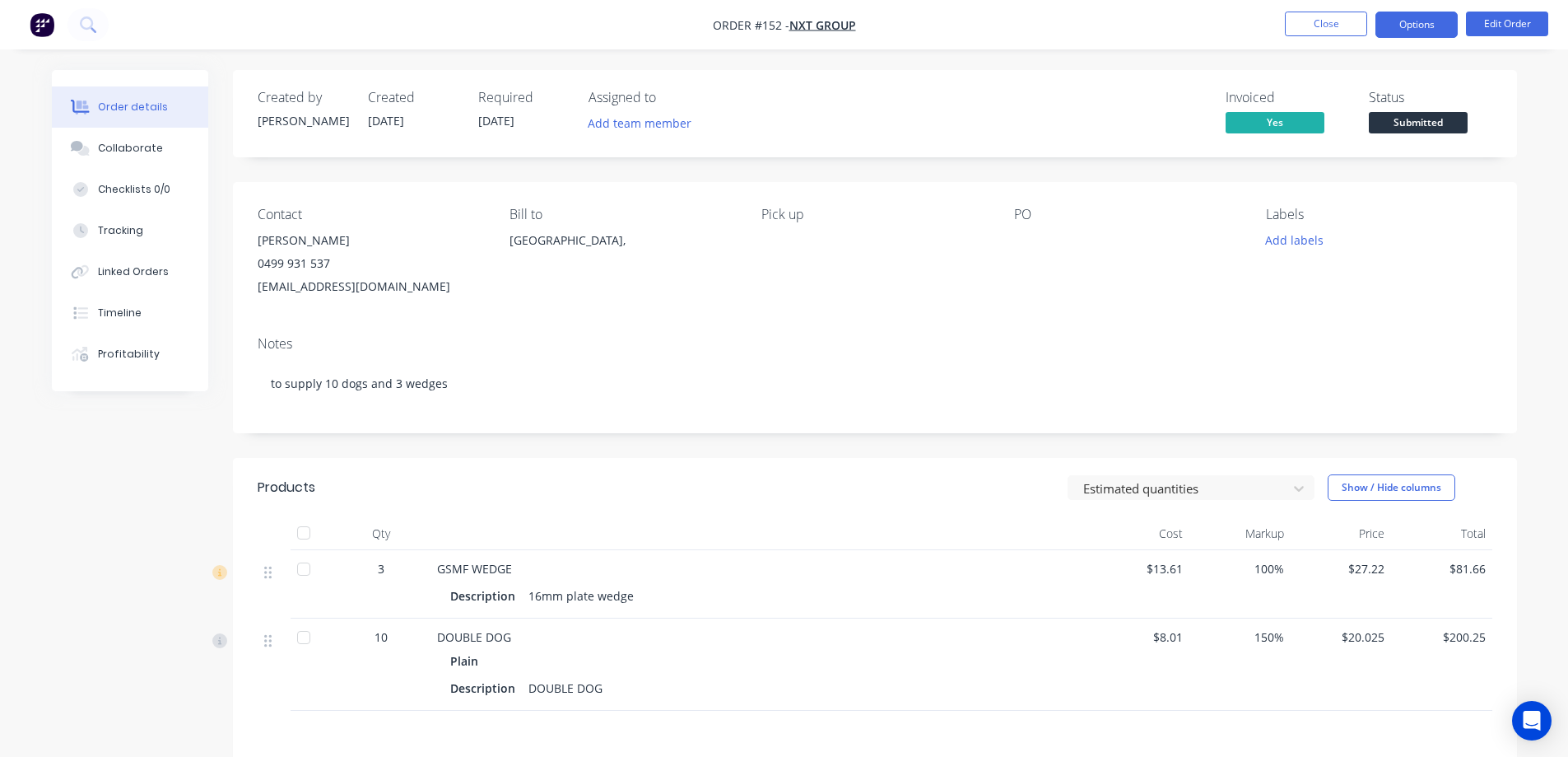
click at [1401, 26] on button "Options" at bounding box center [1416, 25] width 82 height 26
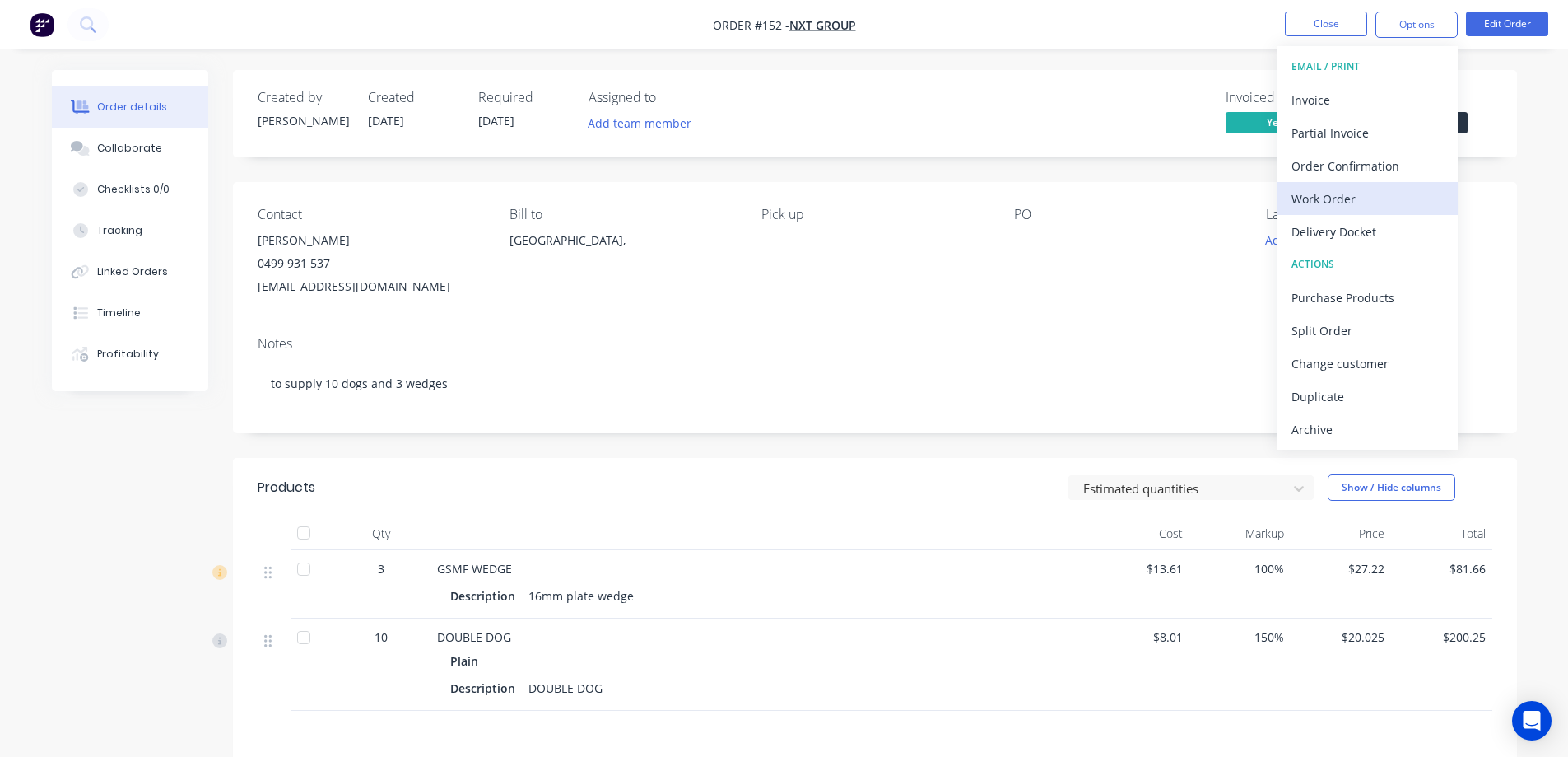
click at [1329, 202] on div "Work Order" at bounding box center [1367, 198] width 151 height 24
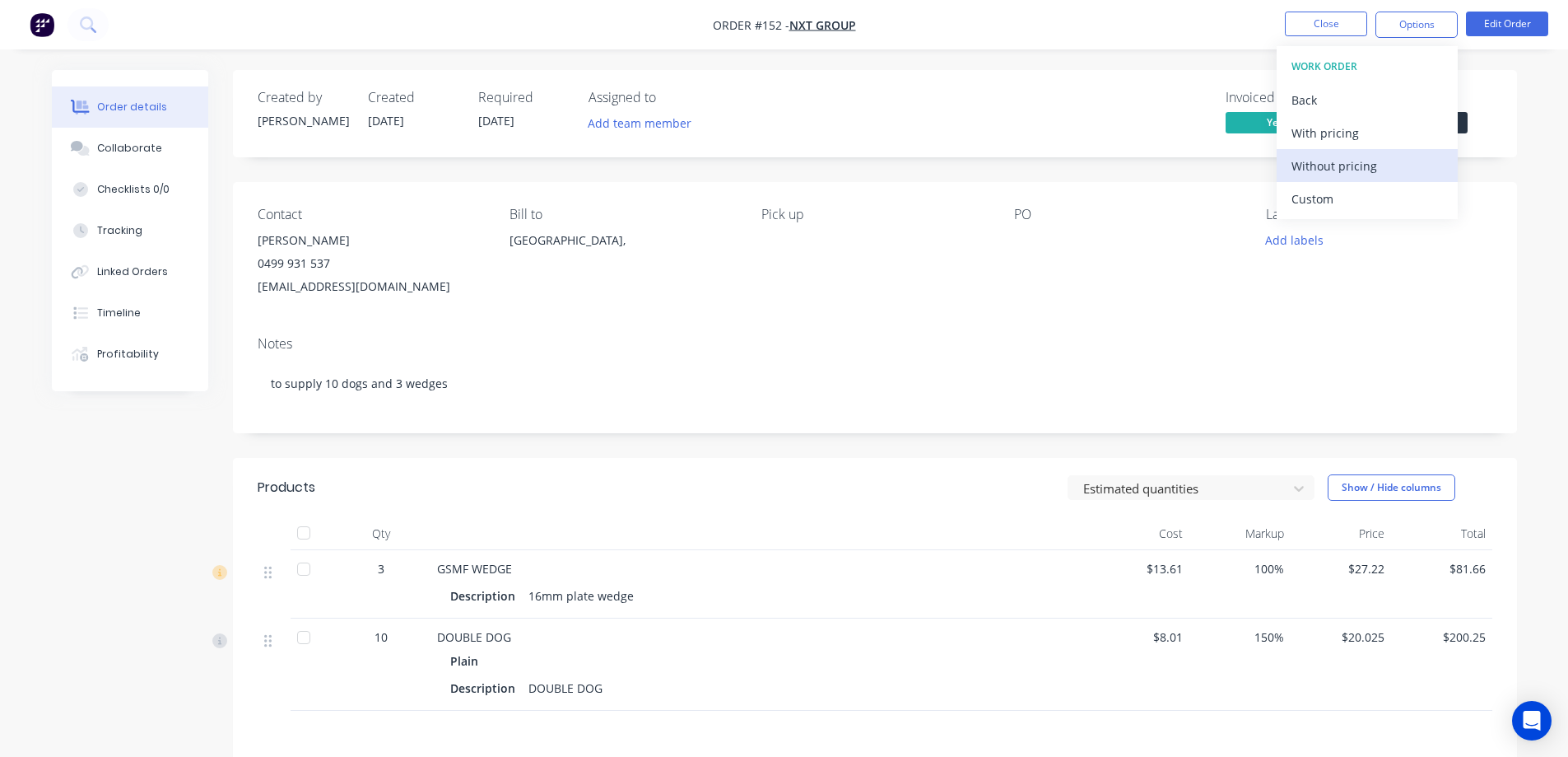
click at [1321, 164] on div "Without pricing" at bounding box center [1367, 165] width 151 height 24
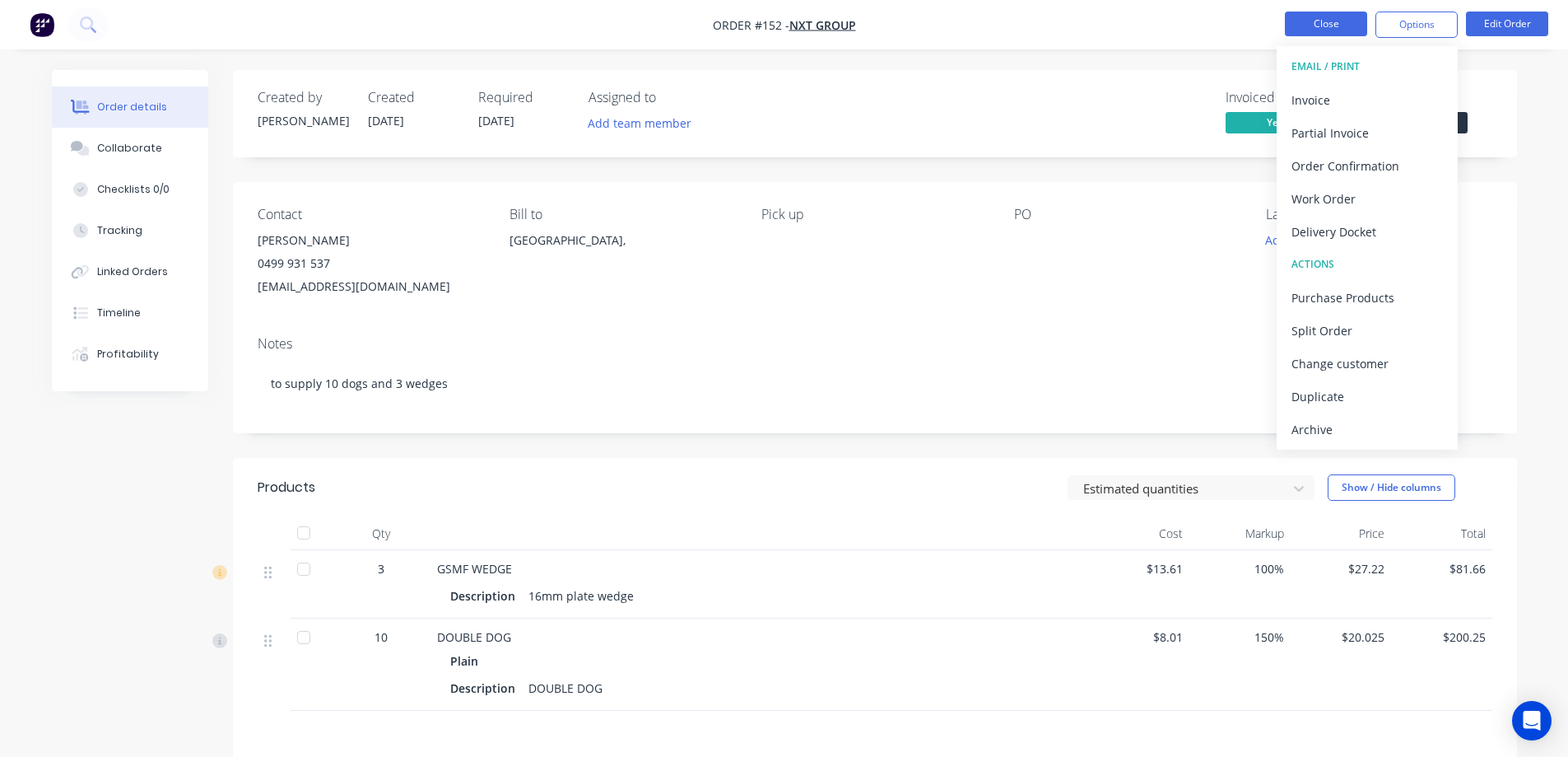
click at [1321, 16] on button "Close" at bounding box center [1325, 24] width 82 height 25
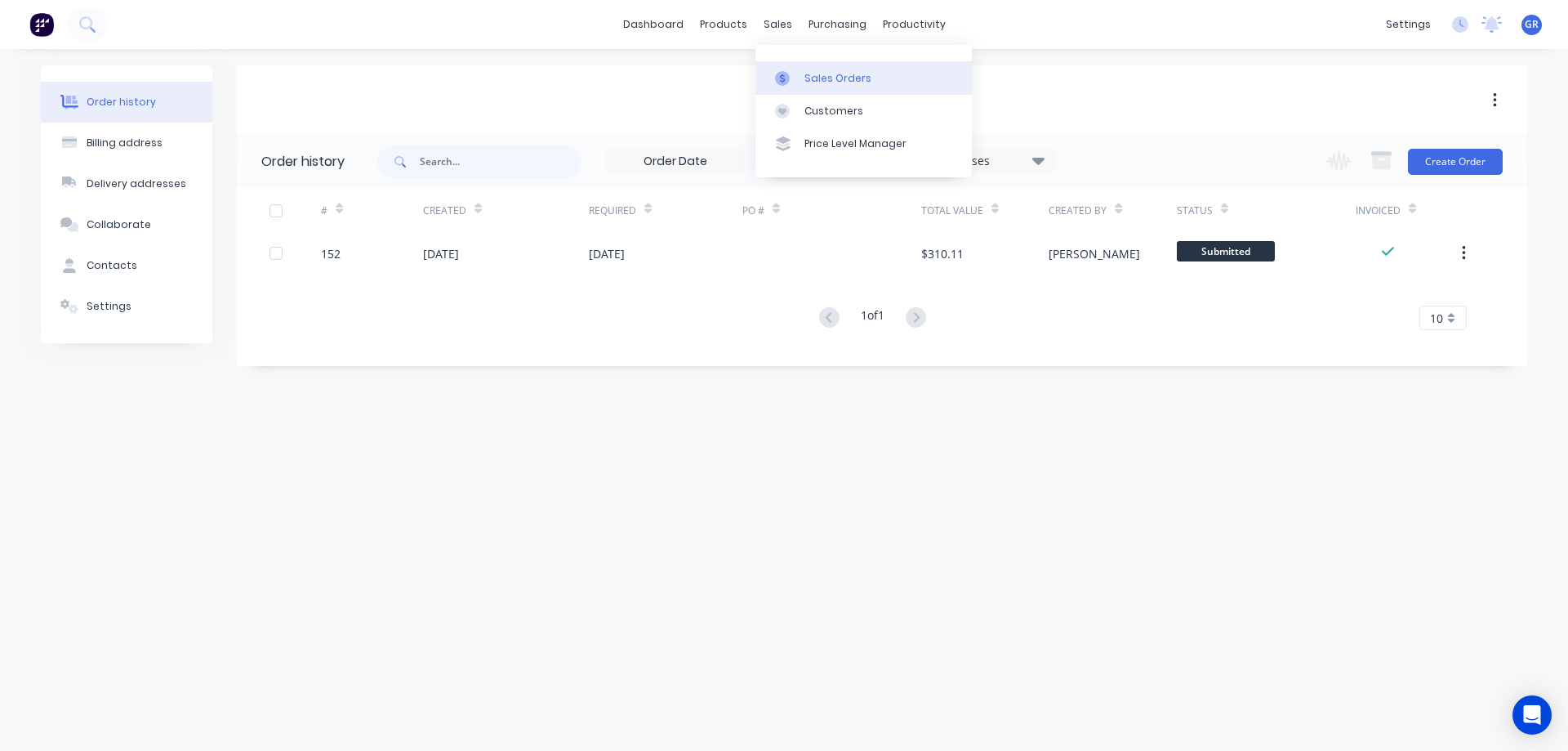
click at [790, 71] on div at bounding box center [787, 79] width 24 height 15
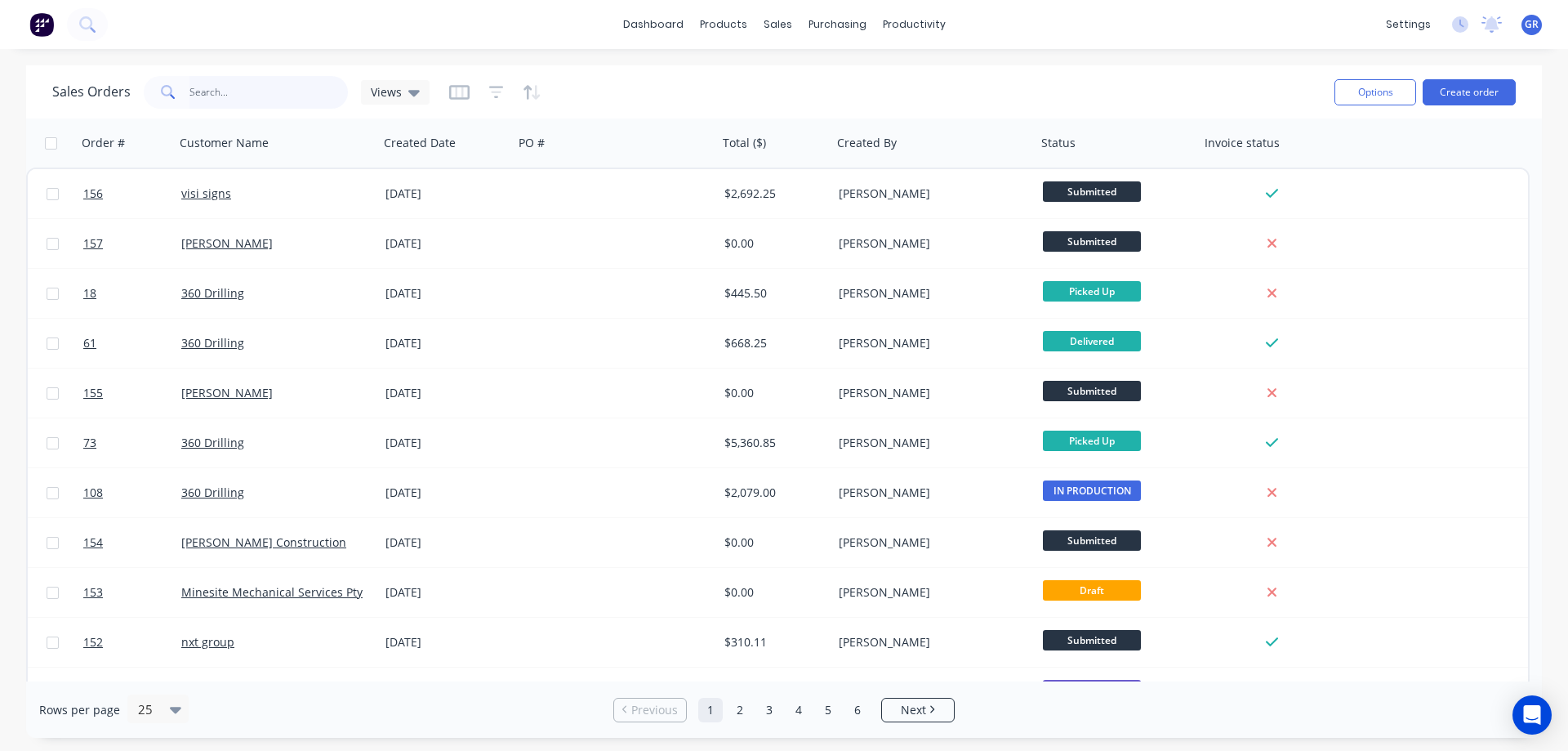
click at [212, 88] on input "text" at bounding box center [269, 92] width 159 height 33
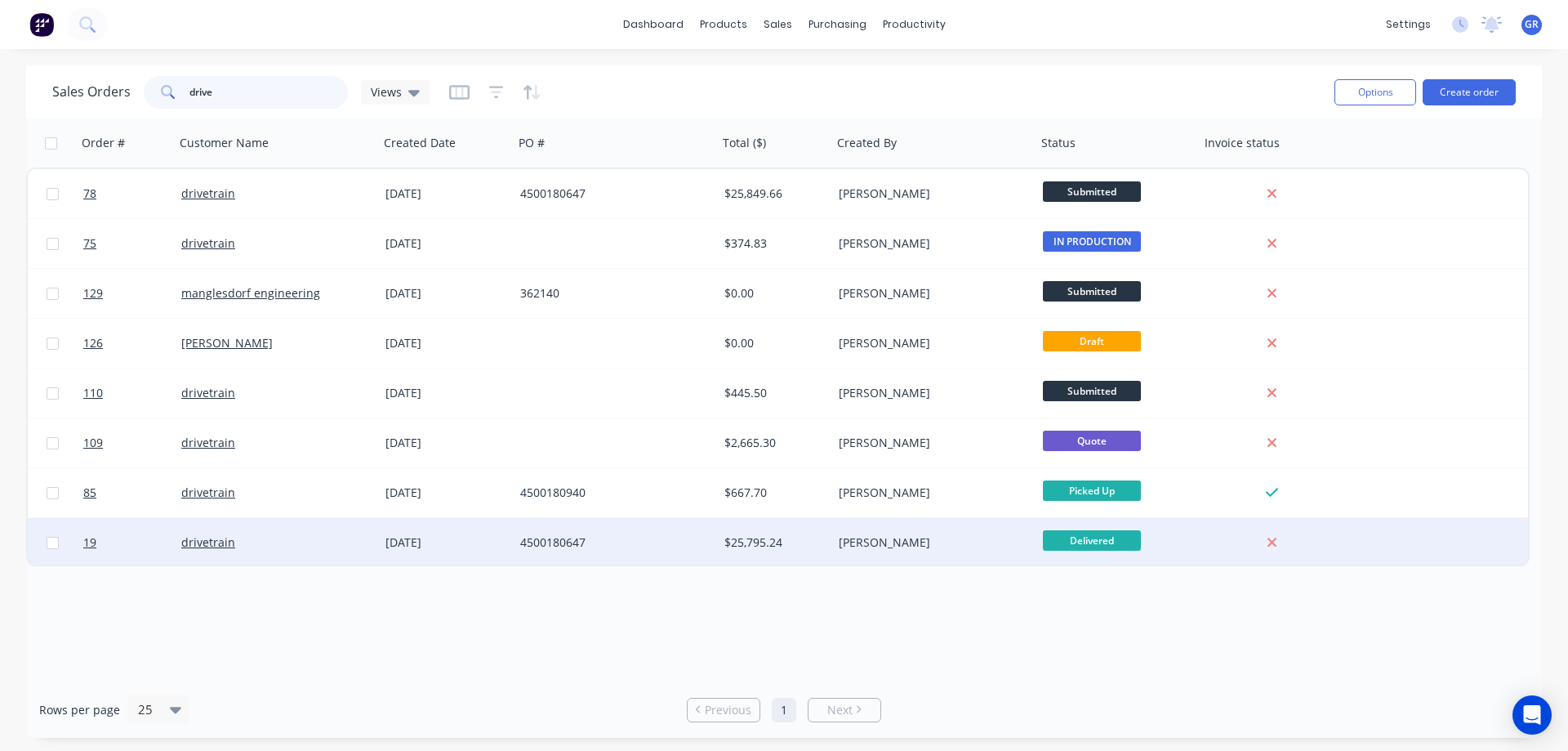
type input "drive"
click at [276, 541] on div "drivetrain" at bounding box center [271, 542] width 181 height 16
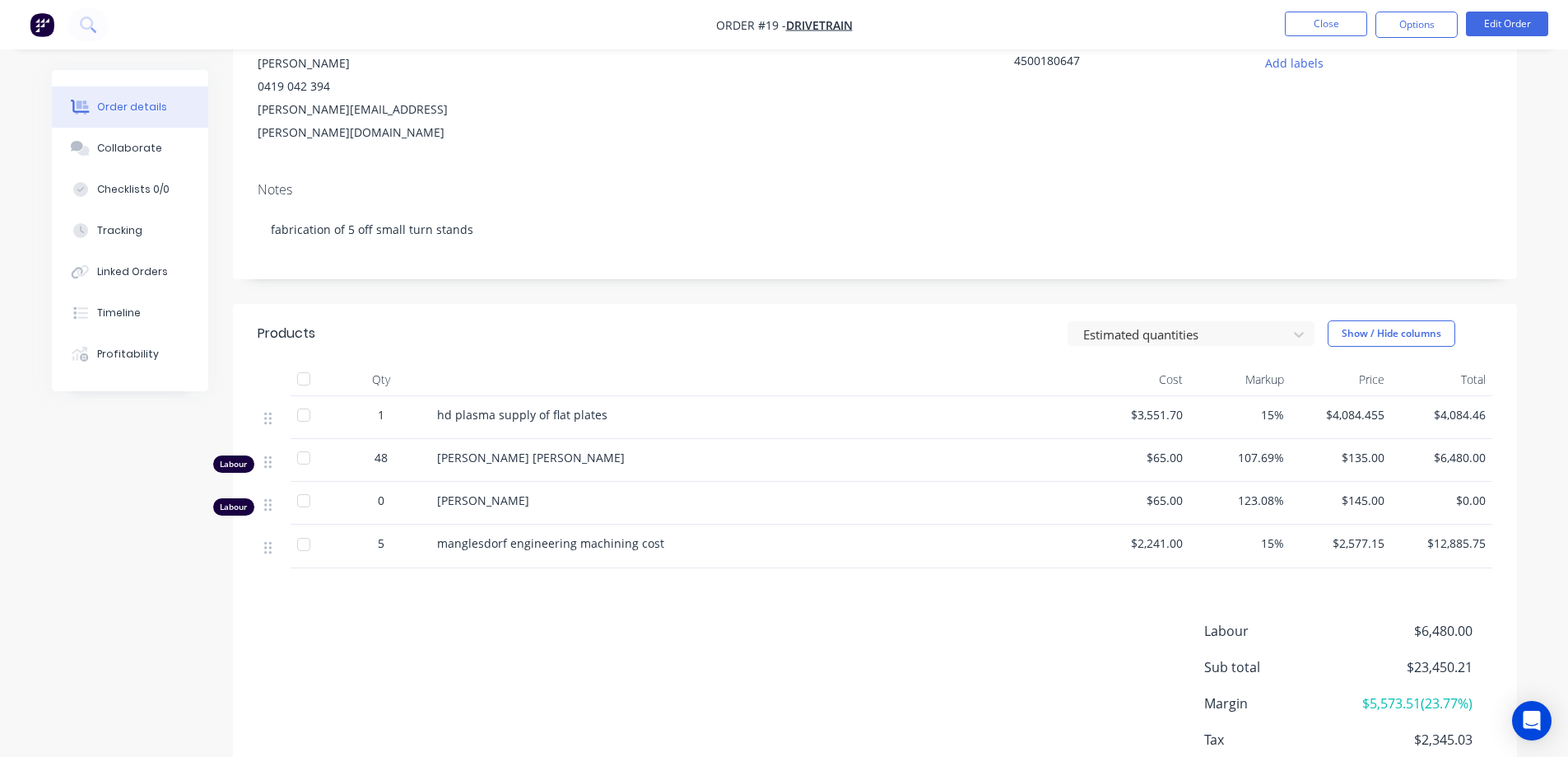
scroll to position [176, 0]
click at [779, 577] on div "Products Estimated quantities Show / Hide columns Qty Cost Markup Price Total 1…" at bounding box center [875, 571] width 1284 height 533
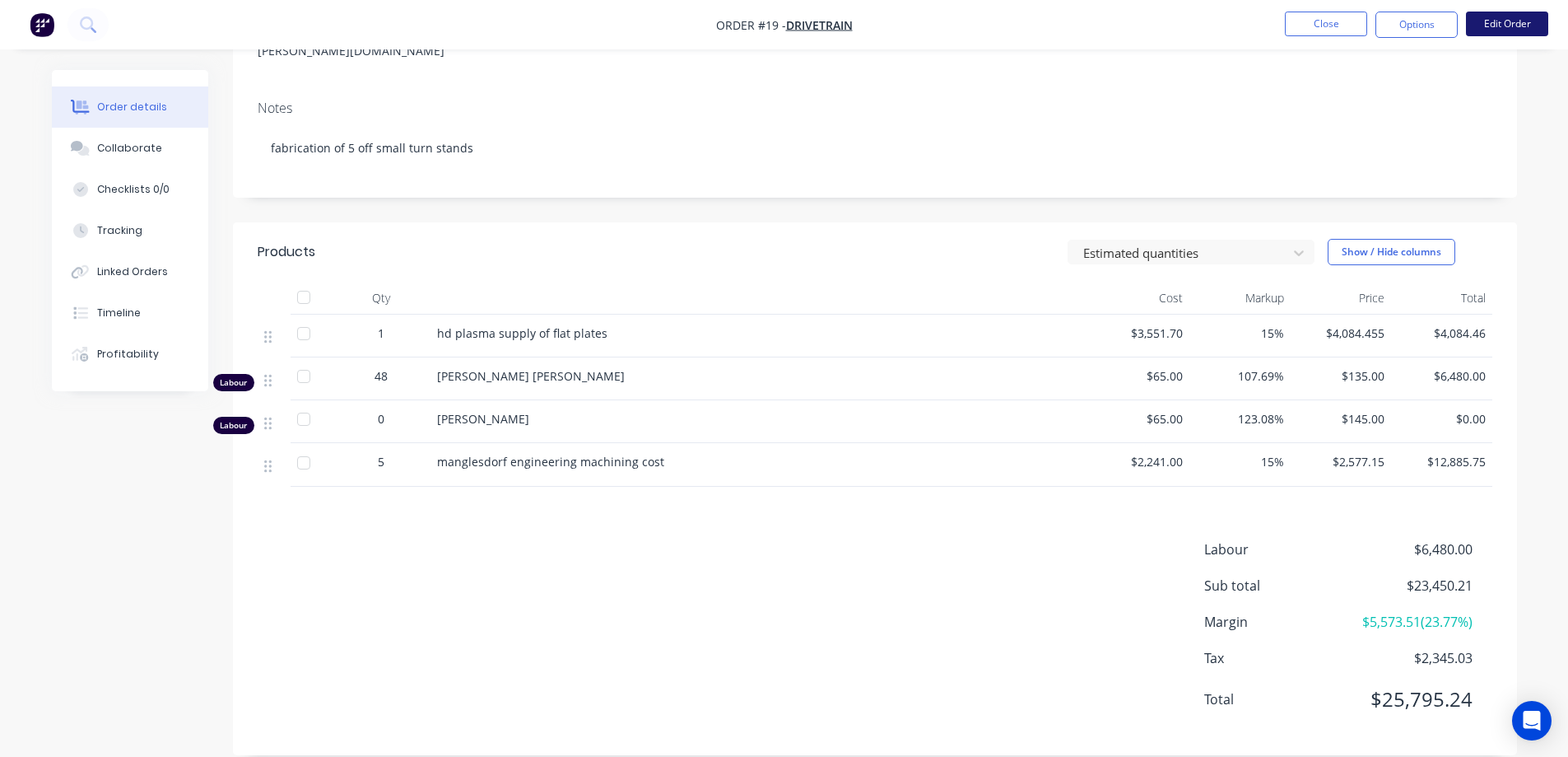
click at [1487, 28] on button "Edit Order" at bounding box center [1507, 24] width 82 height 25
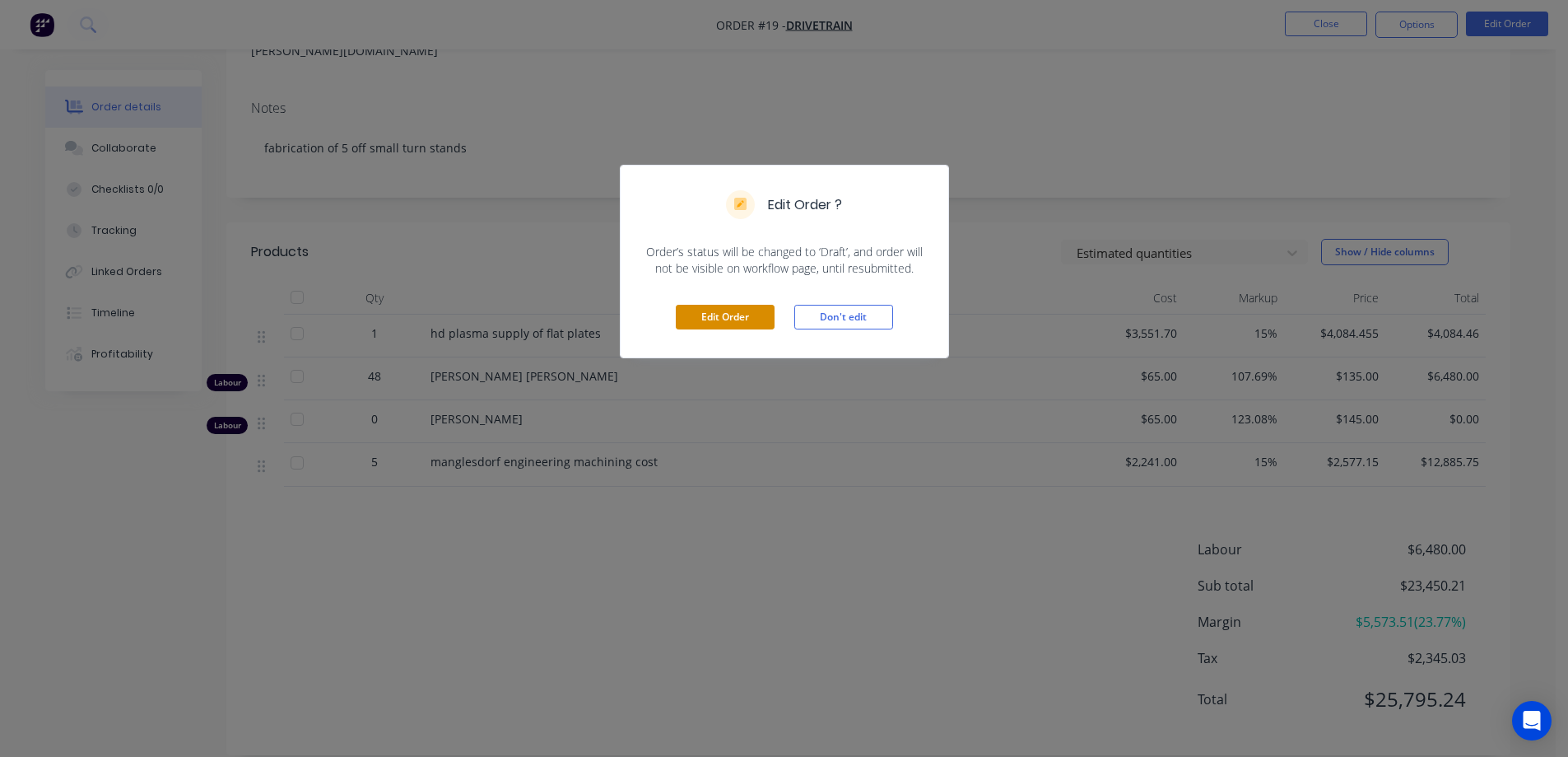
click at [724, 313] on button "Edit Order" at bounding box center [724, 317] width 99 height 25
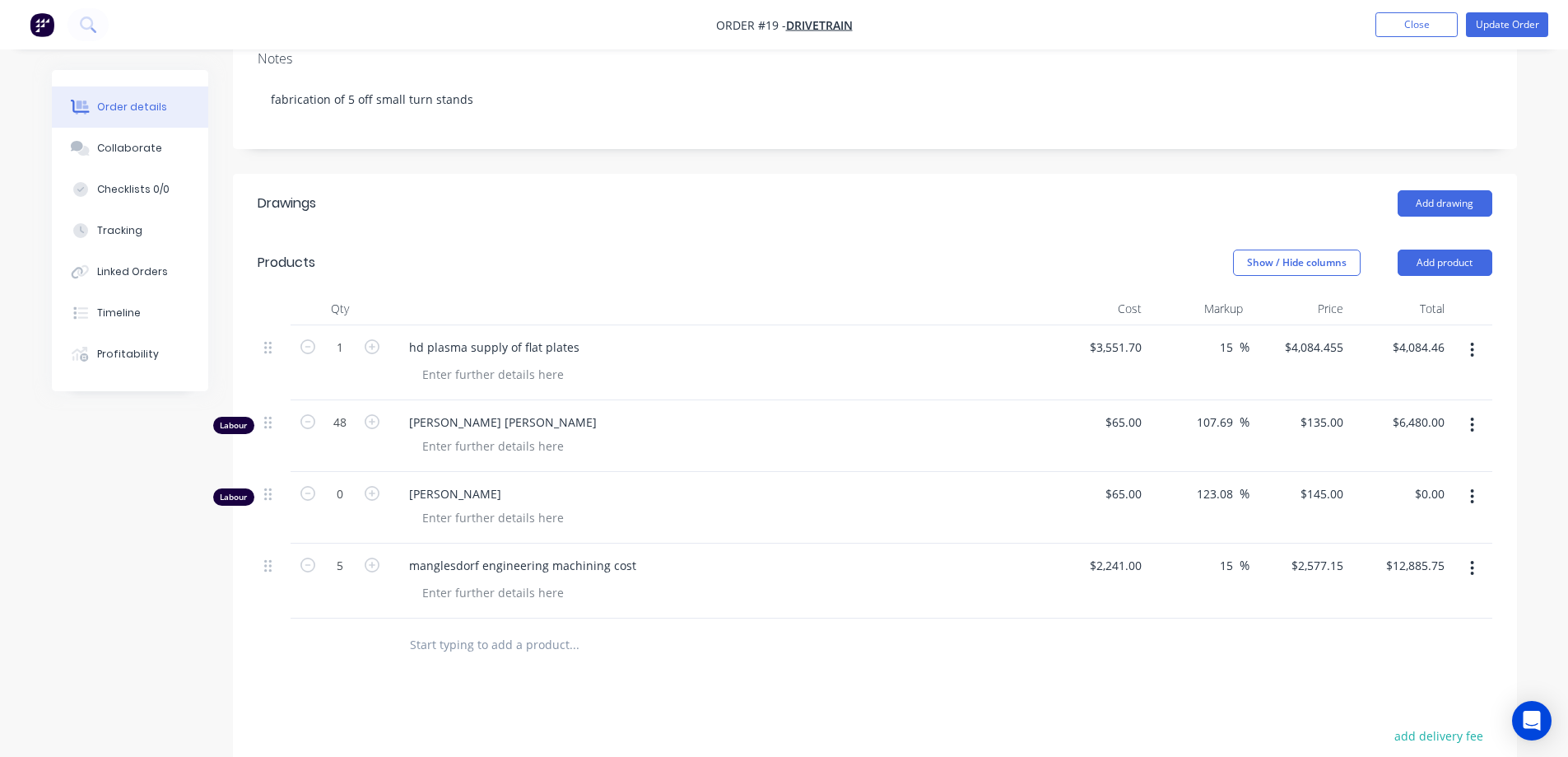
scroll to position [412, 0]
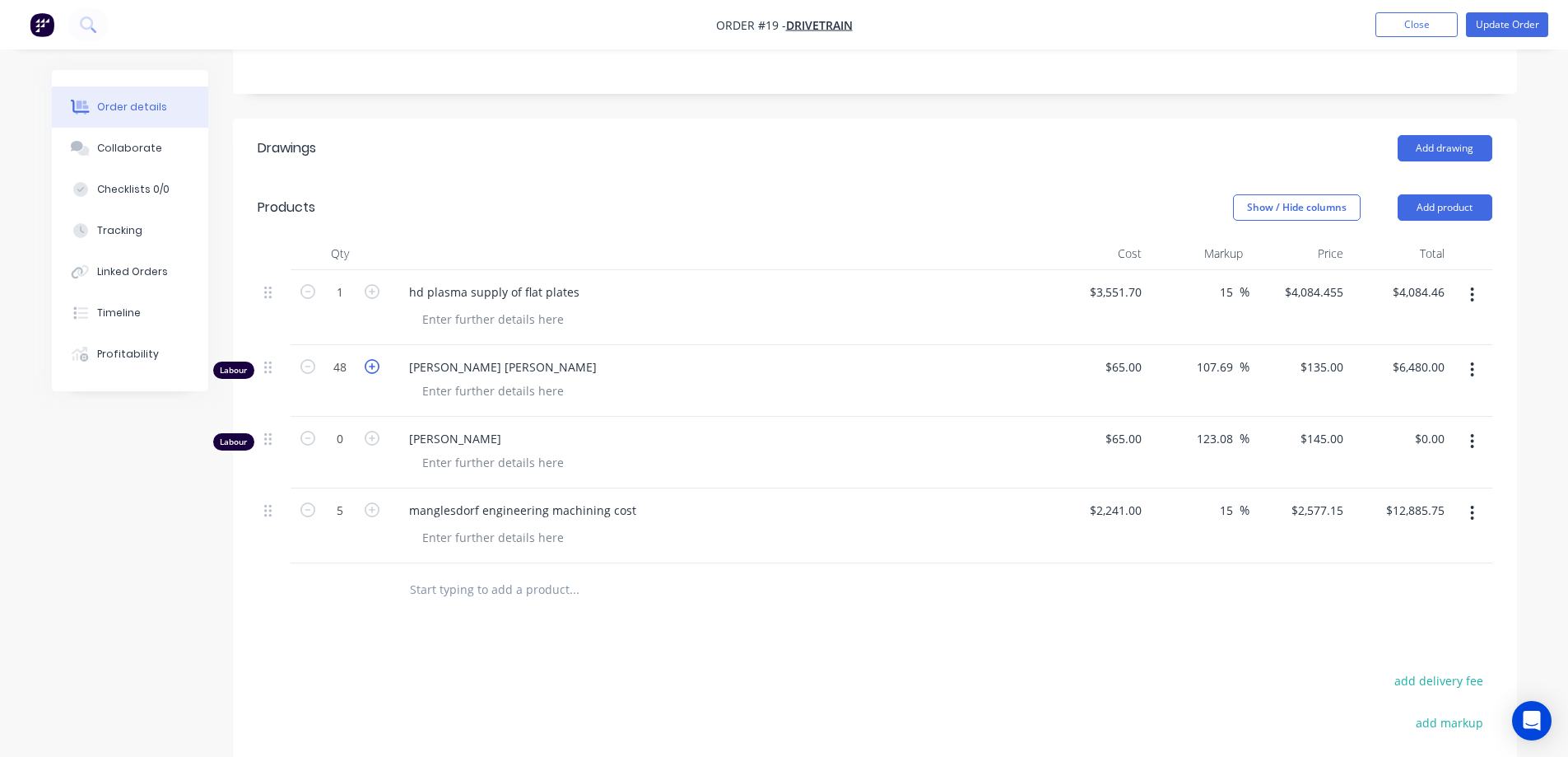
click at [370, 359] on icon "button" at bounding box center [372, 367] width 15 height 15
type input "49"
type input "$6,615.00"
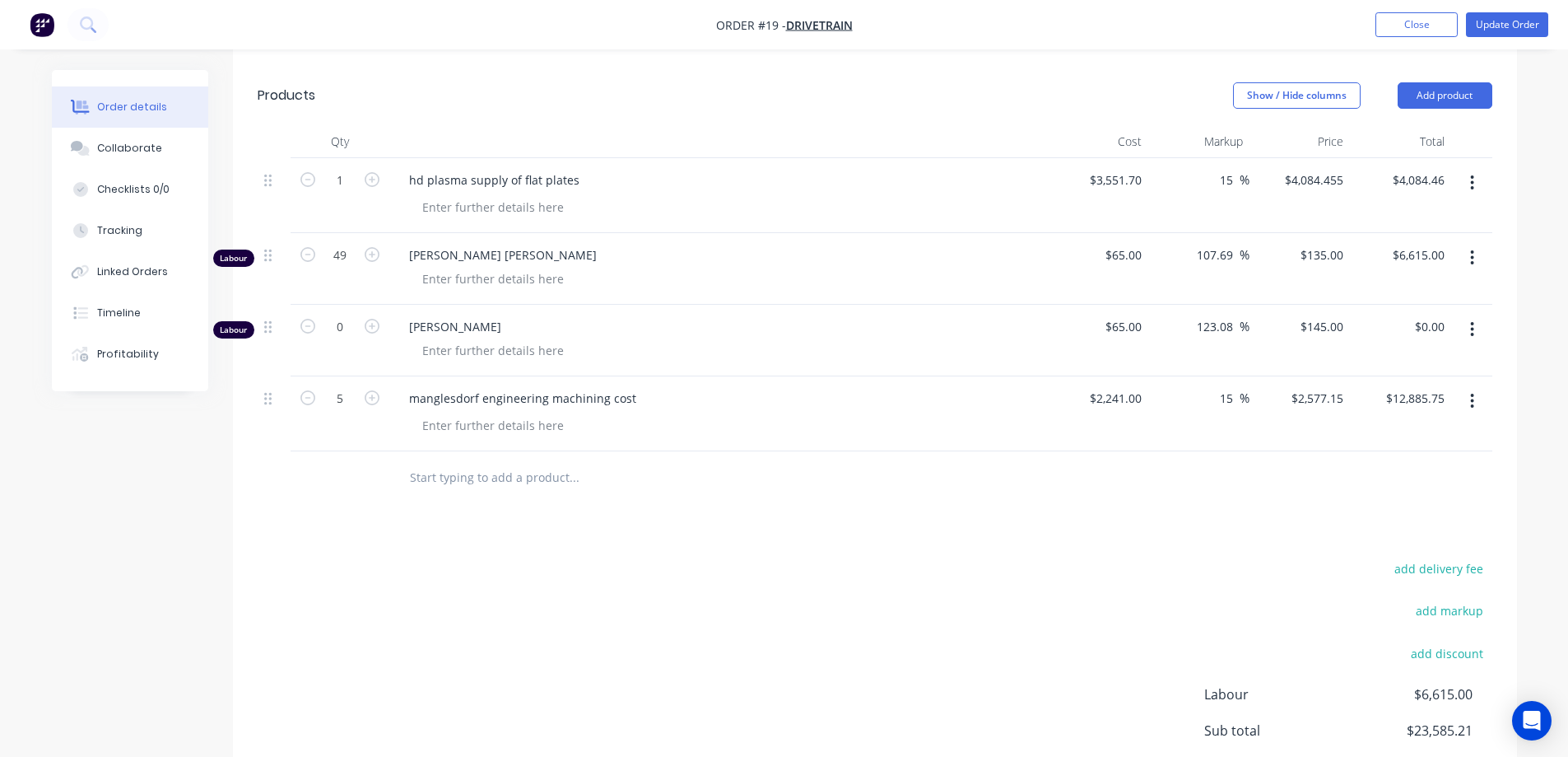
scroll to position [494, 0]
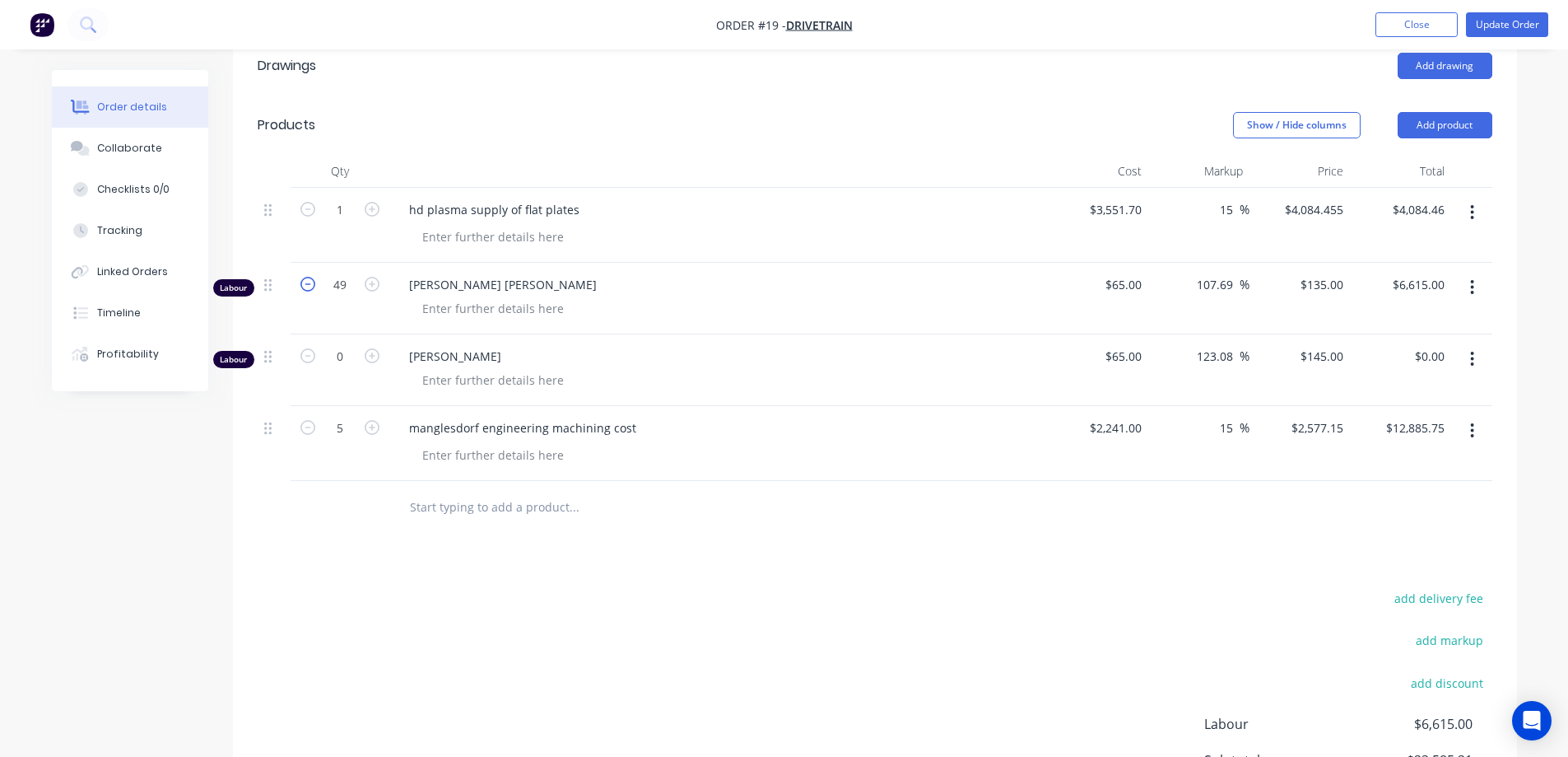
click at [308, 277] on icon "button" at bounding box center [308, 284] width 15 height 15
type input "48"
type input "$6,480.00"
click at [794, 587] on div "add delivery fee add markup add discount Labour $6,480.00 Sub total $23,450.21 …" at bounding box center [875, 746] width 1235 height 318
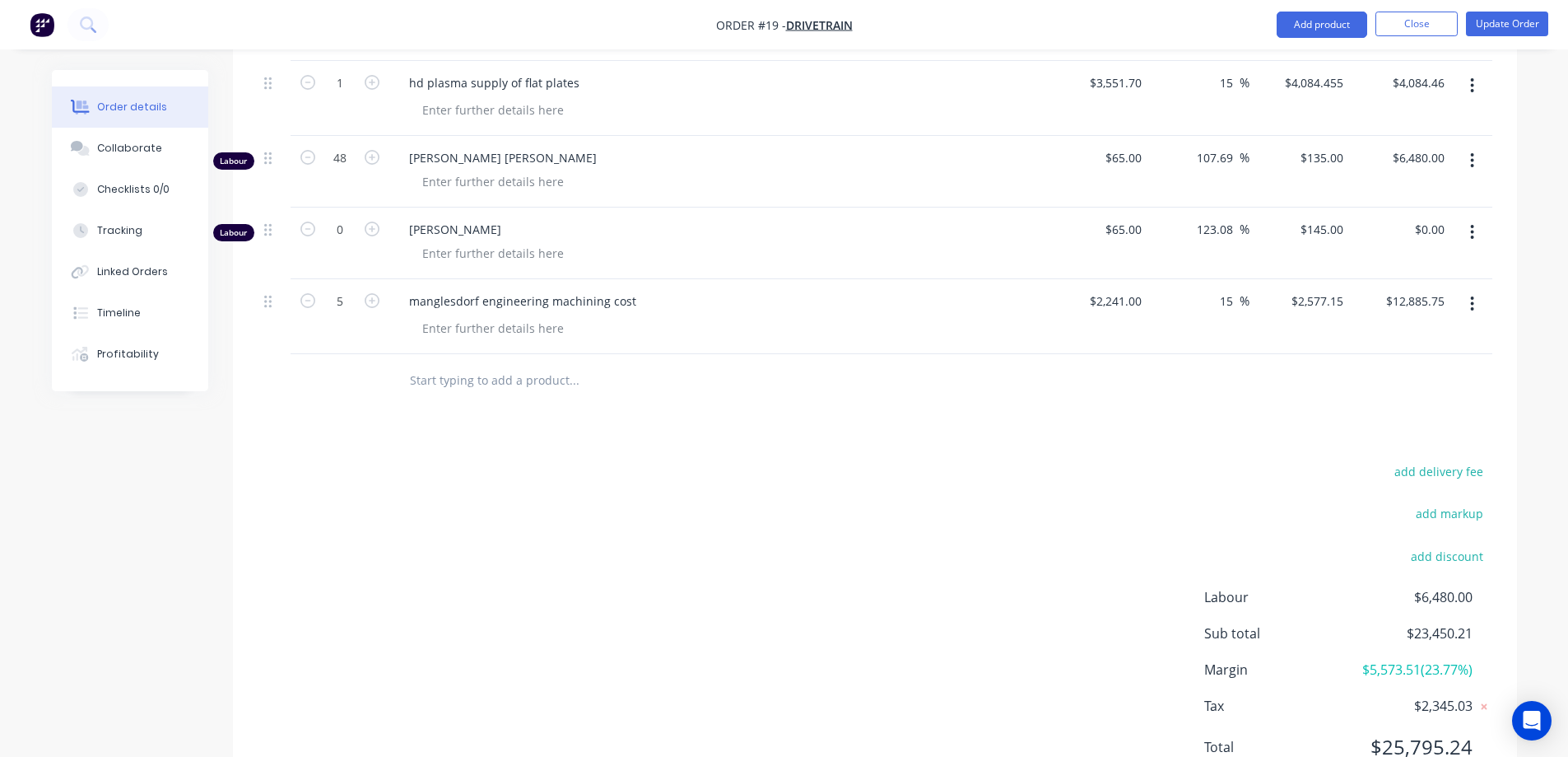
scroll to position [623, 0]
click at [1509, 23] on button "Update Order" at bounding box center [1507, 24] width 82 height 25
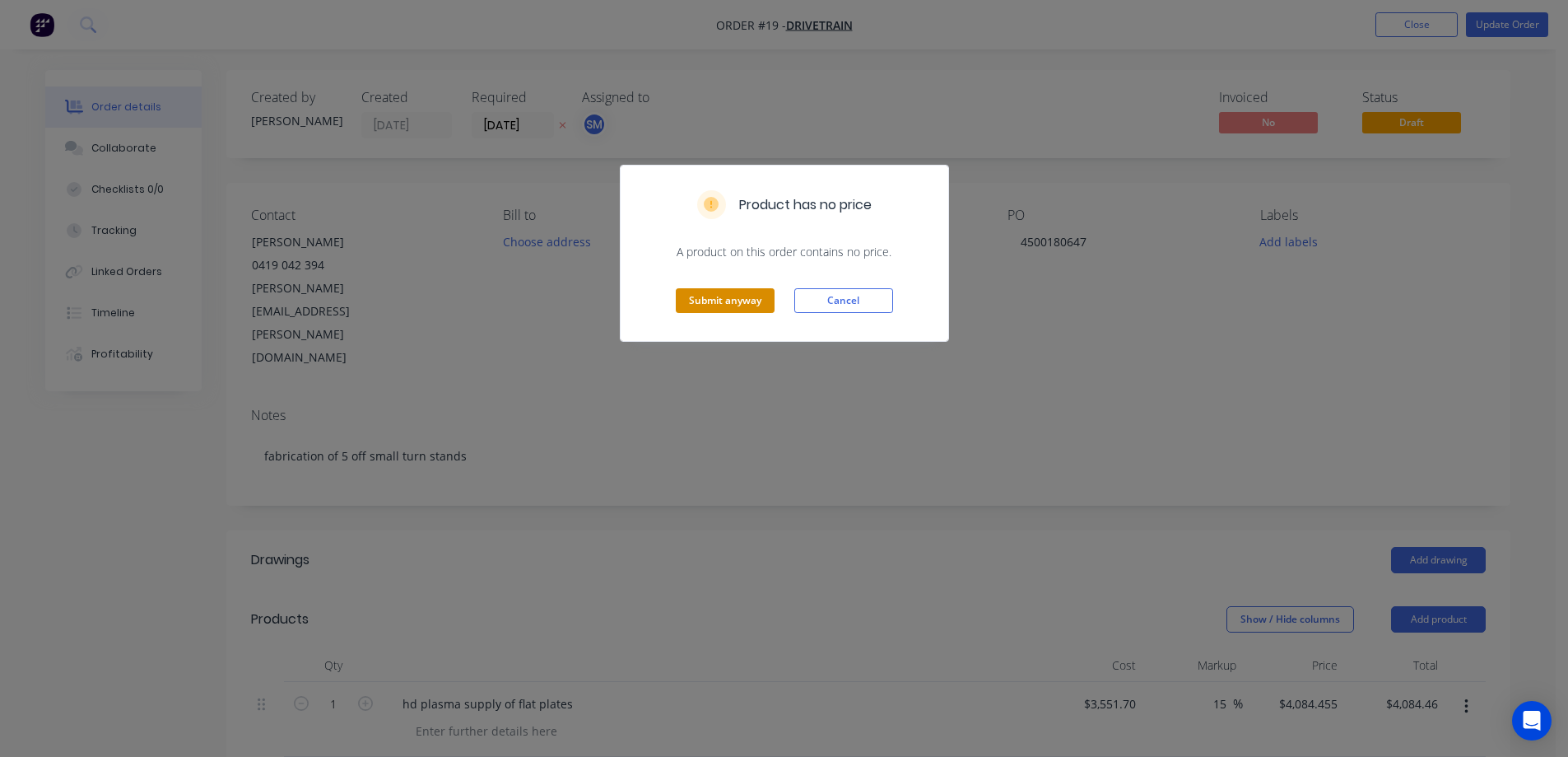
click at [728, 304] on button "Submit anyway" at bounding box center [724, 301] width 99 height 25
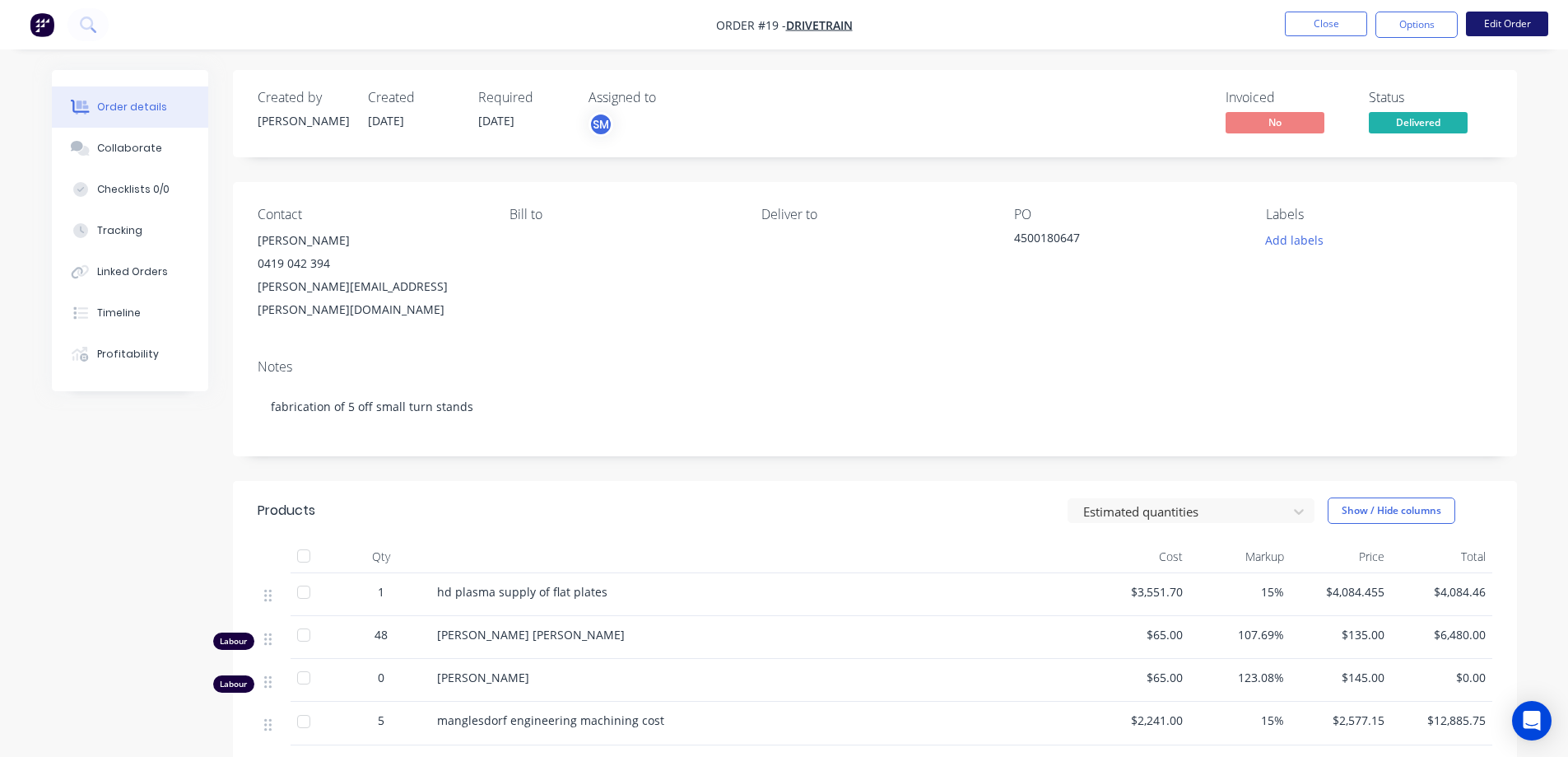
click at [1490, 25] on button "Edit Order" at bounding box center [1507, 24] width 82 height 25
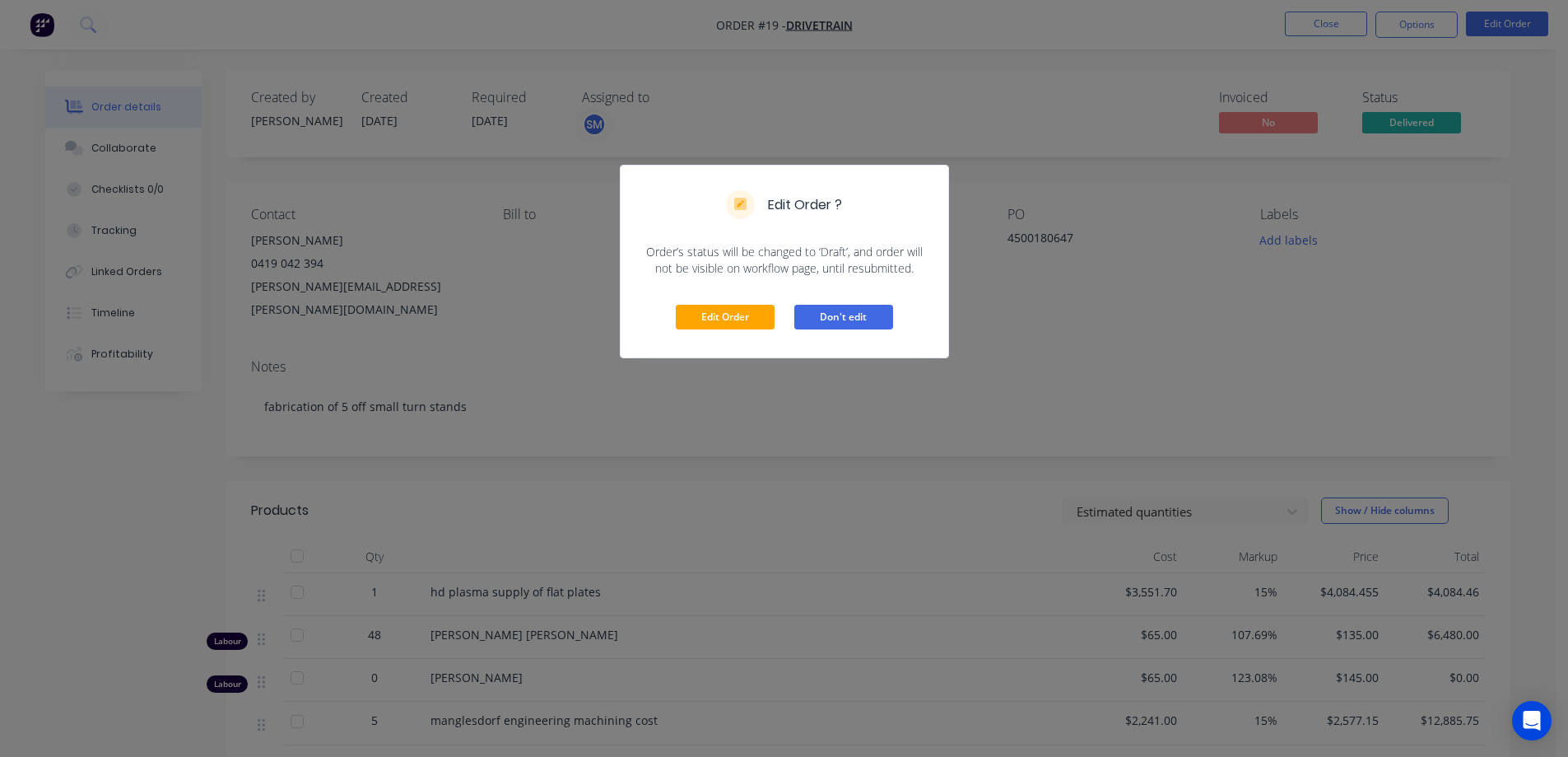
click at [816, 310] on button "Don't edit" at bounding box center [844, 317] width 99 height 25
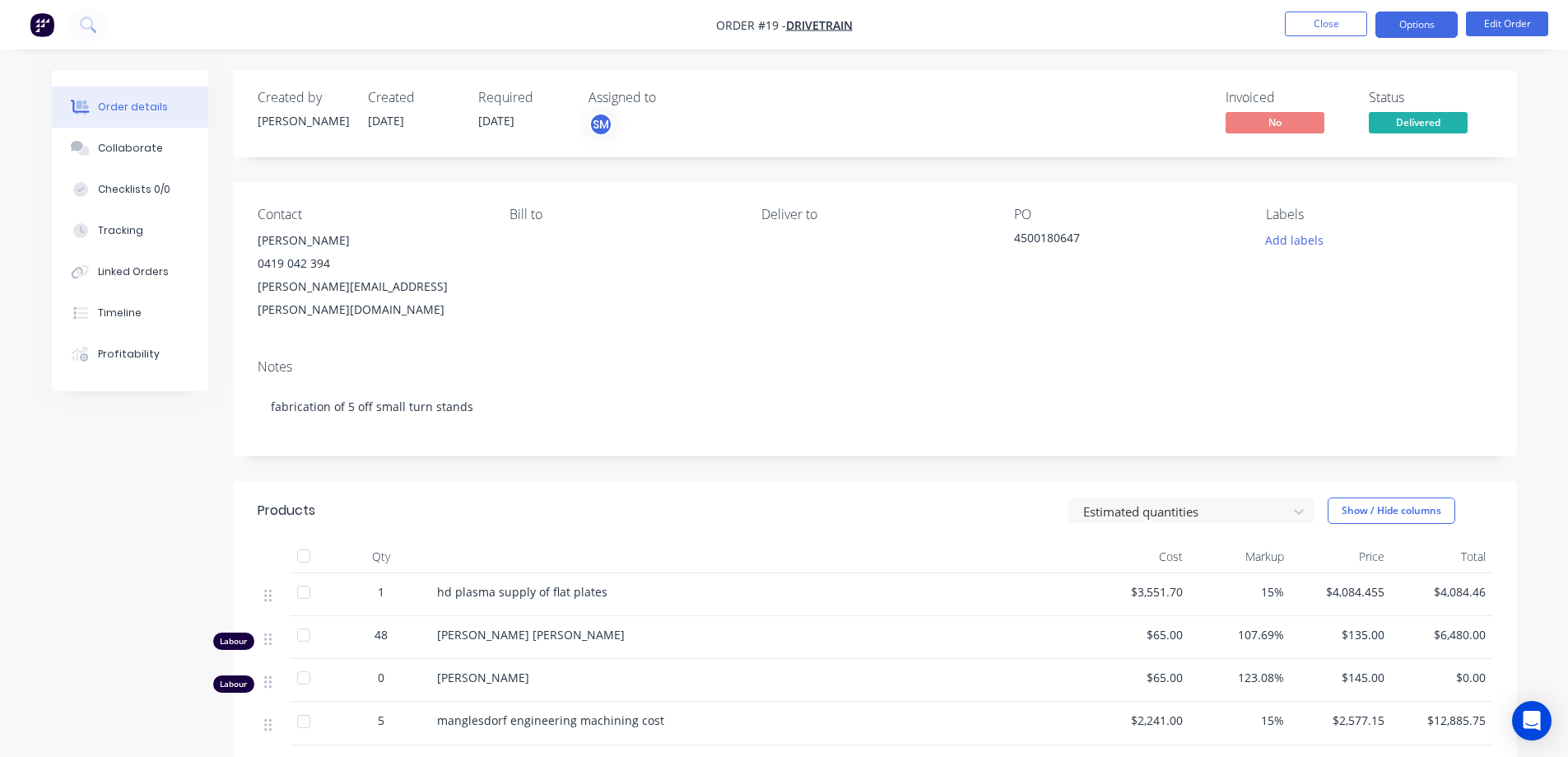
click at [1398, 21] on button "Options" at bounding box center [1416, 25] width 82 height 26
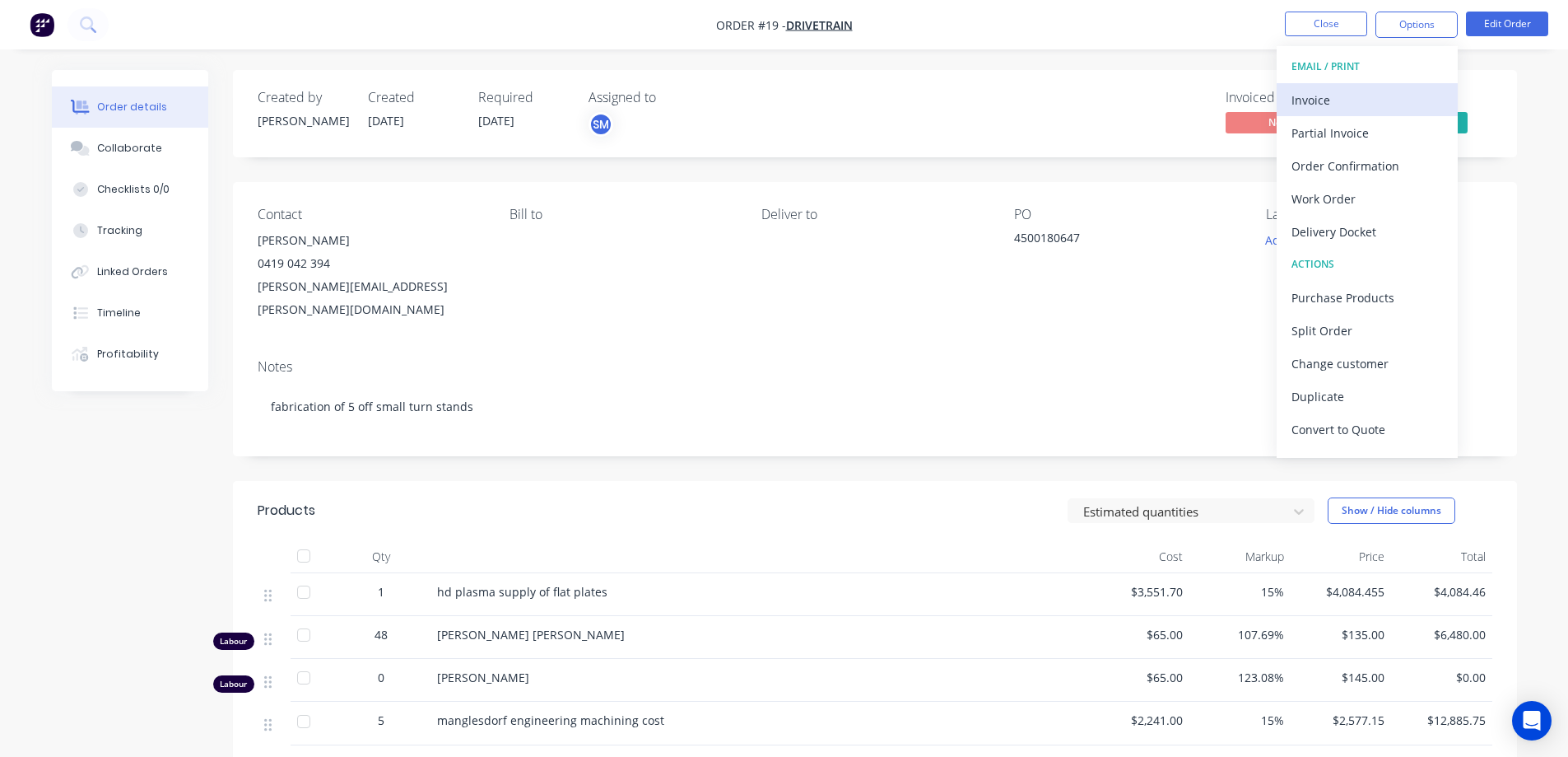
click at [1345, 111] on div "Invoice" at bounding box center [1367, 99] width 151 height 24
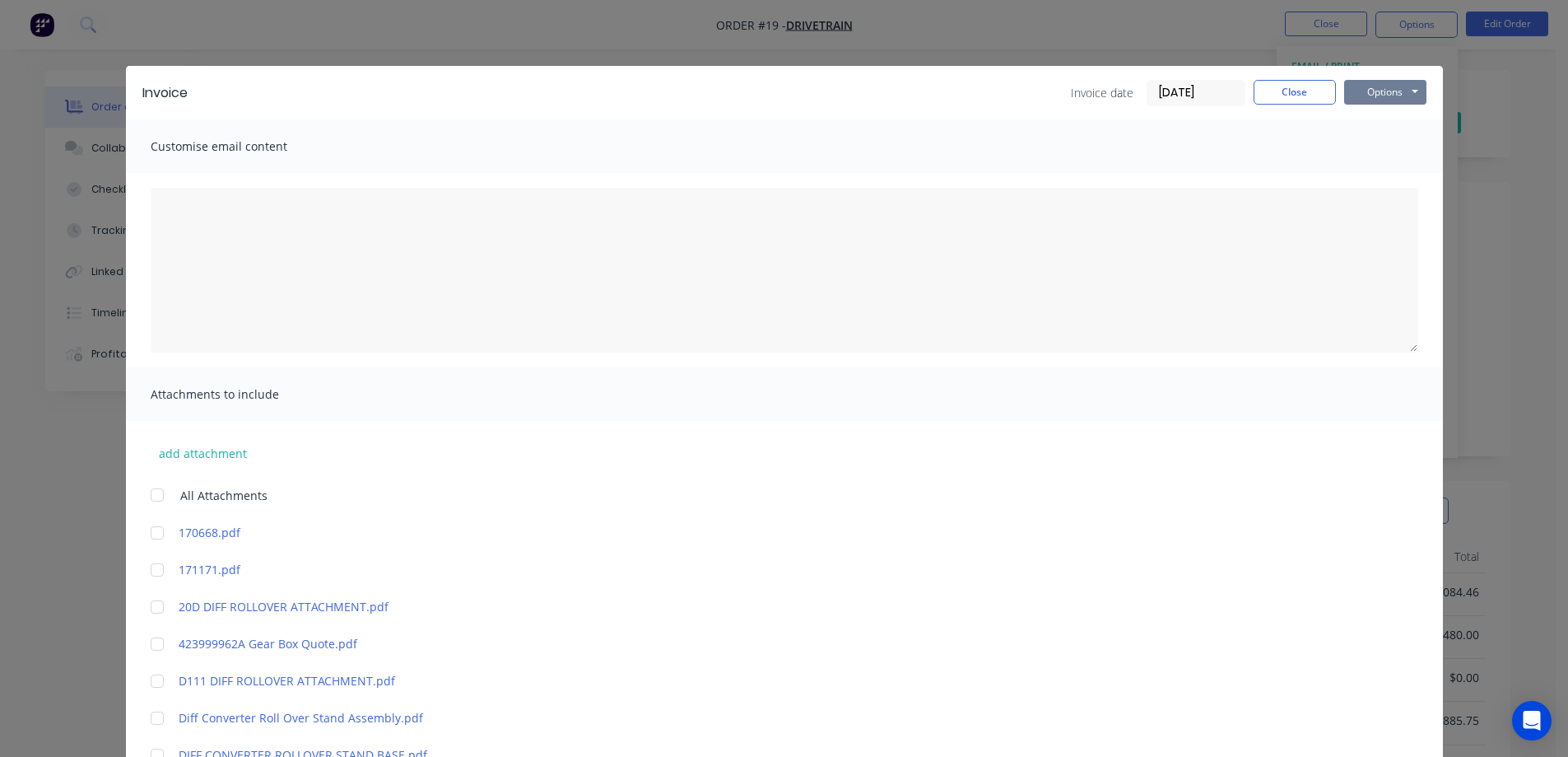
click at [1378, 91] on button "Options" at bounding box center [1385, 93] width 82 height 25
click at [1373, 147] on button "Print" at bounding box center [1397, 148] width 106 height 27
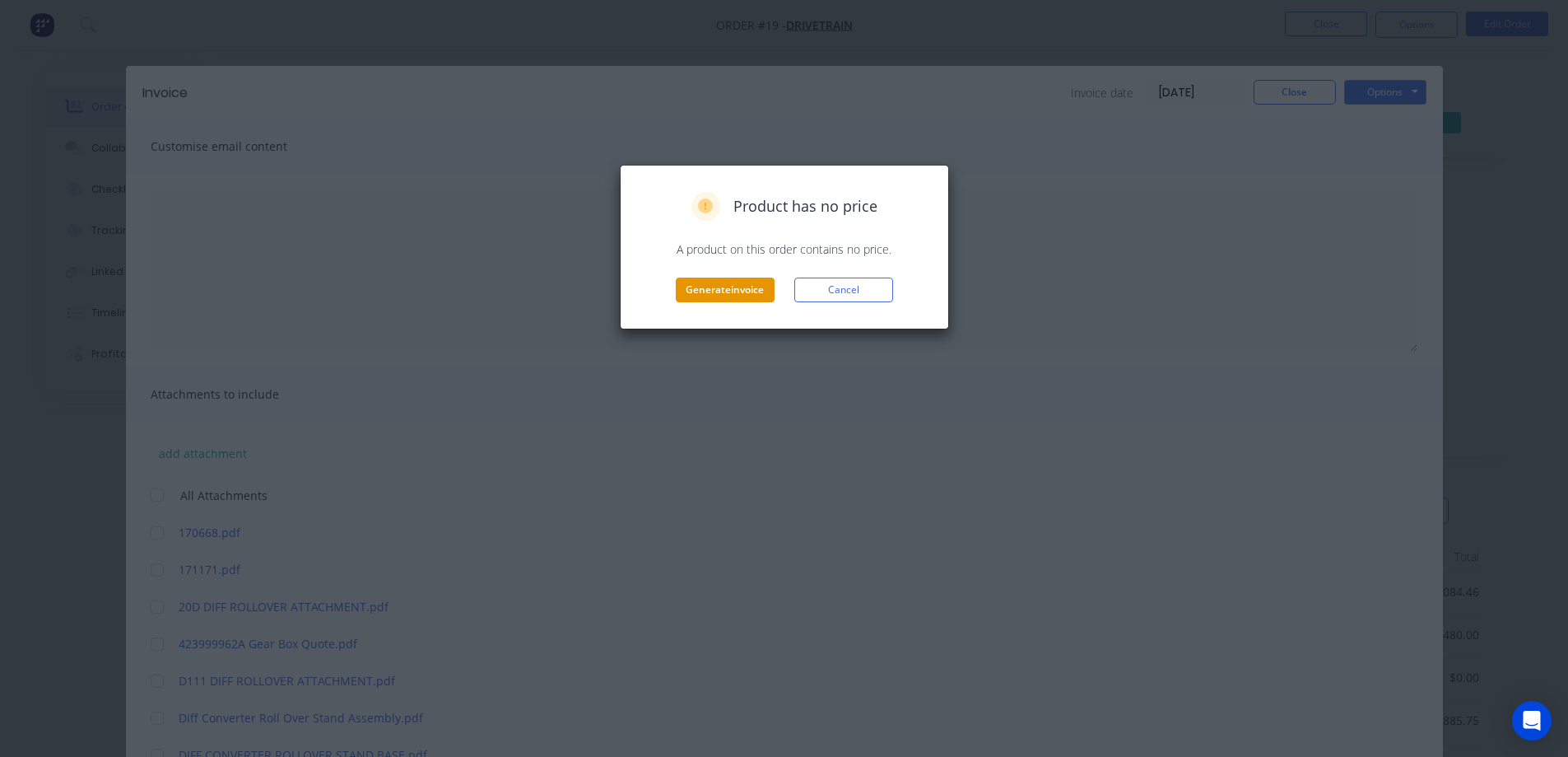
click at [734, 292] on button "Generate invoice" at bounding box center [724, 290] width 99 height 25
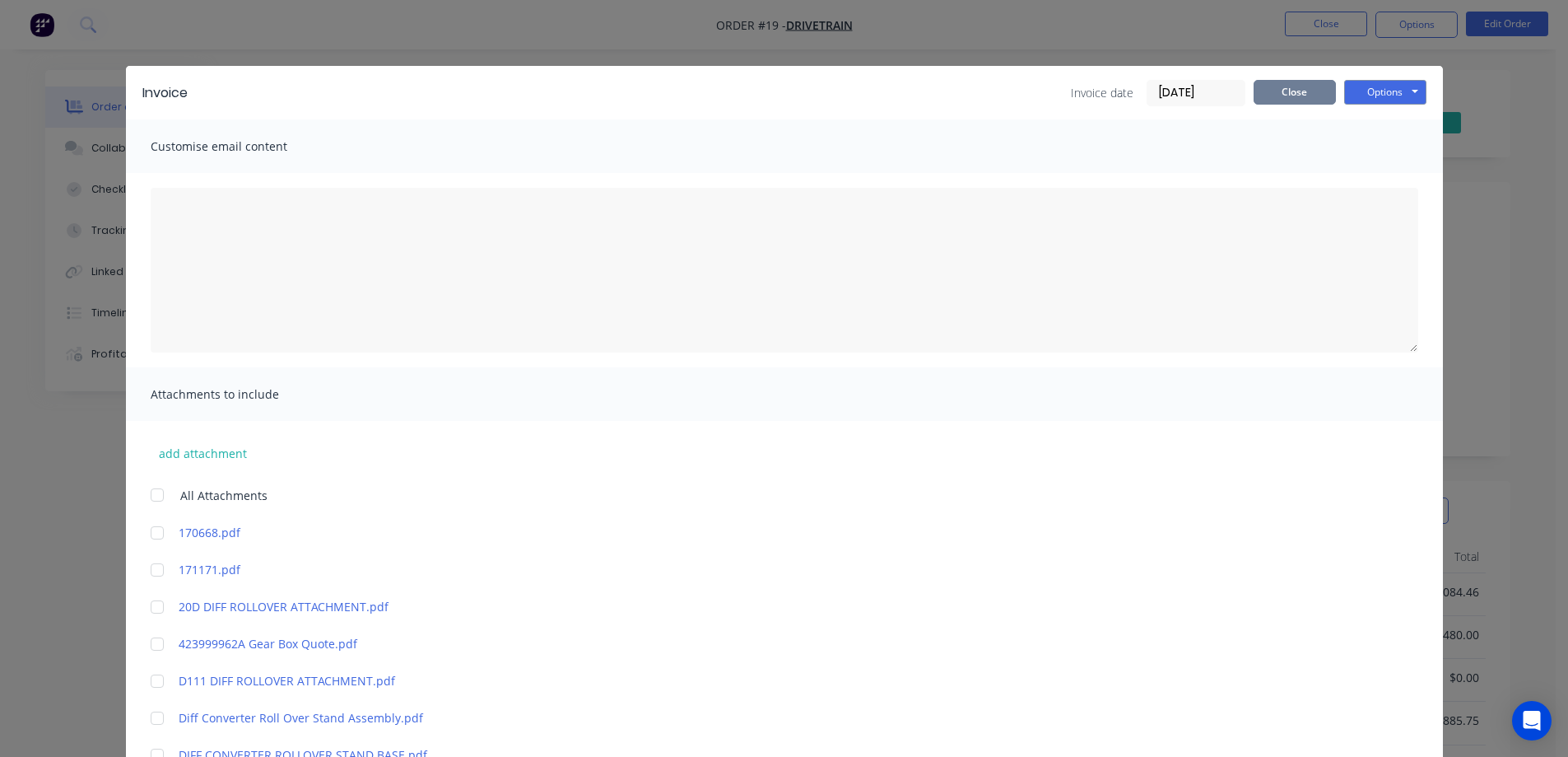
click at [1283, 101] on button "Close" at bounding box center [1294, 93] width 82 height 25
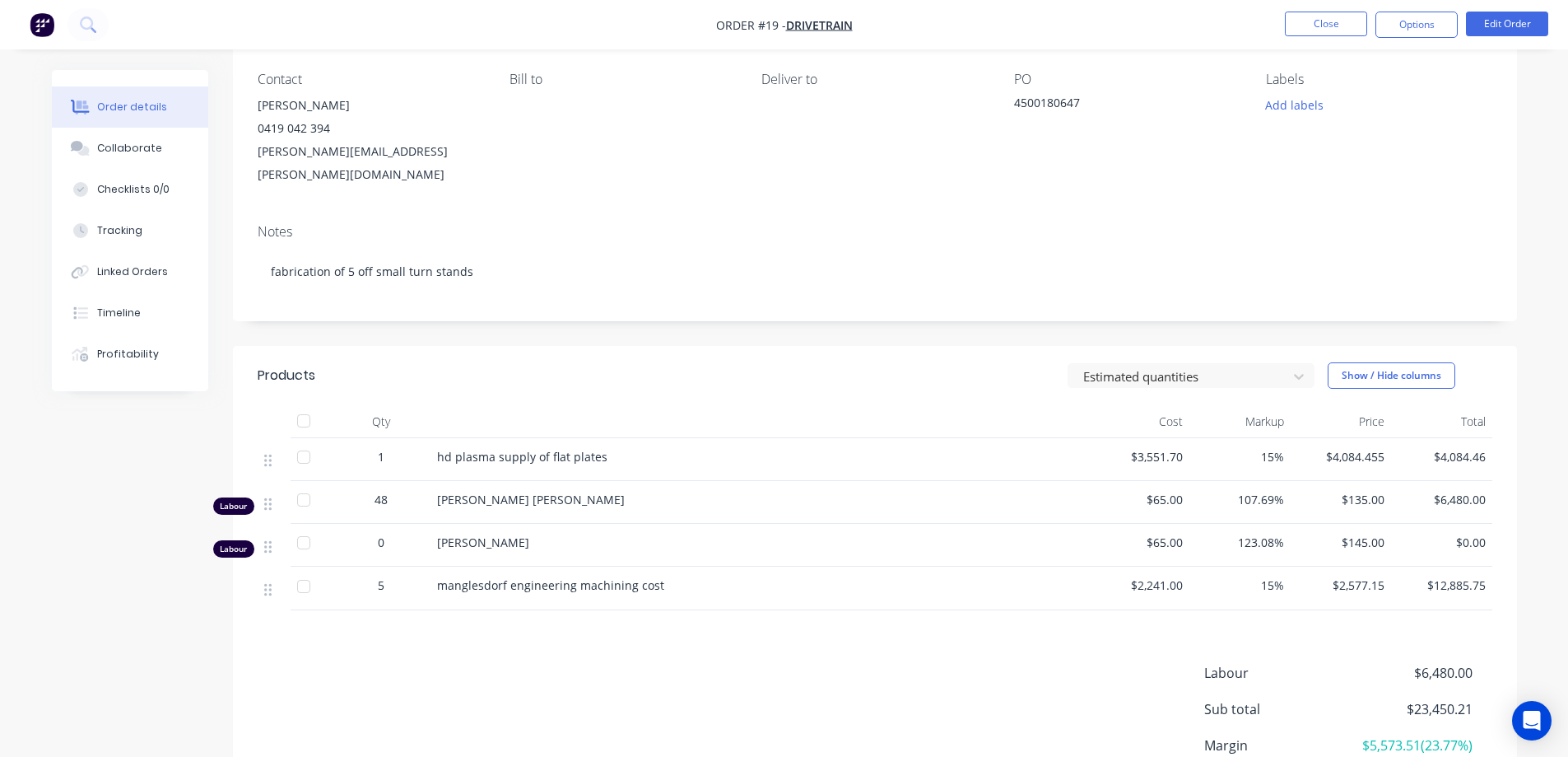
scroll to position [164, 0]
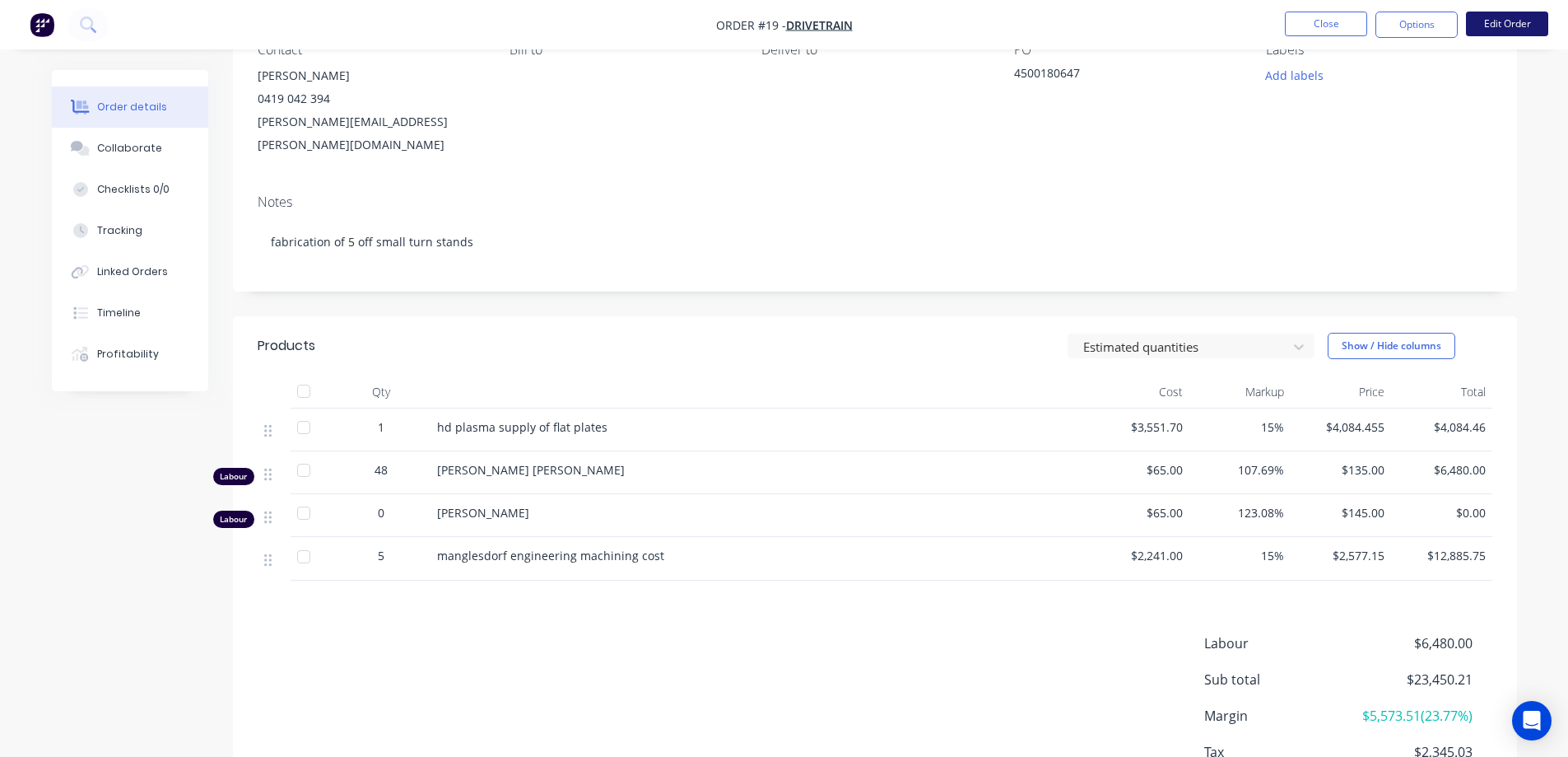
click at [1516, 26] on button "Edit Order" at bounding box center [1507, 24] width 82 height 25
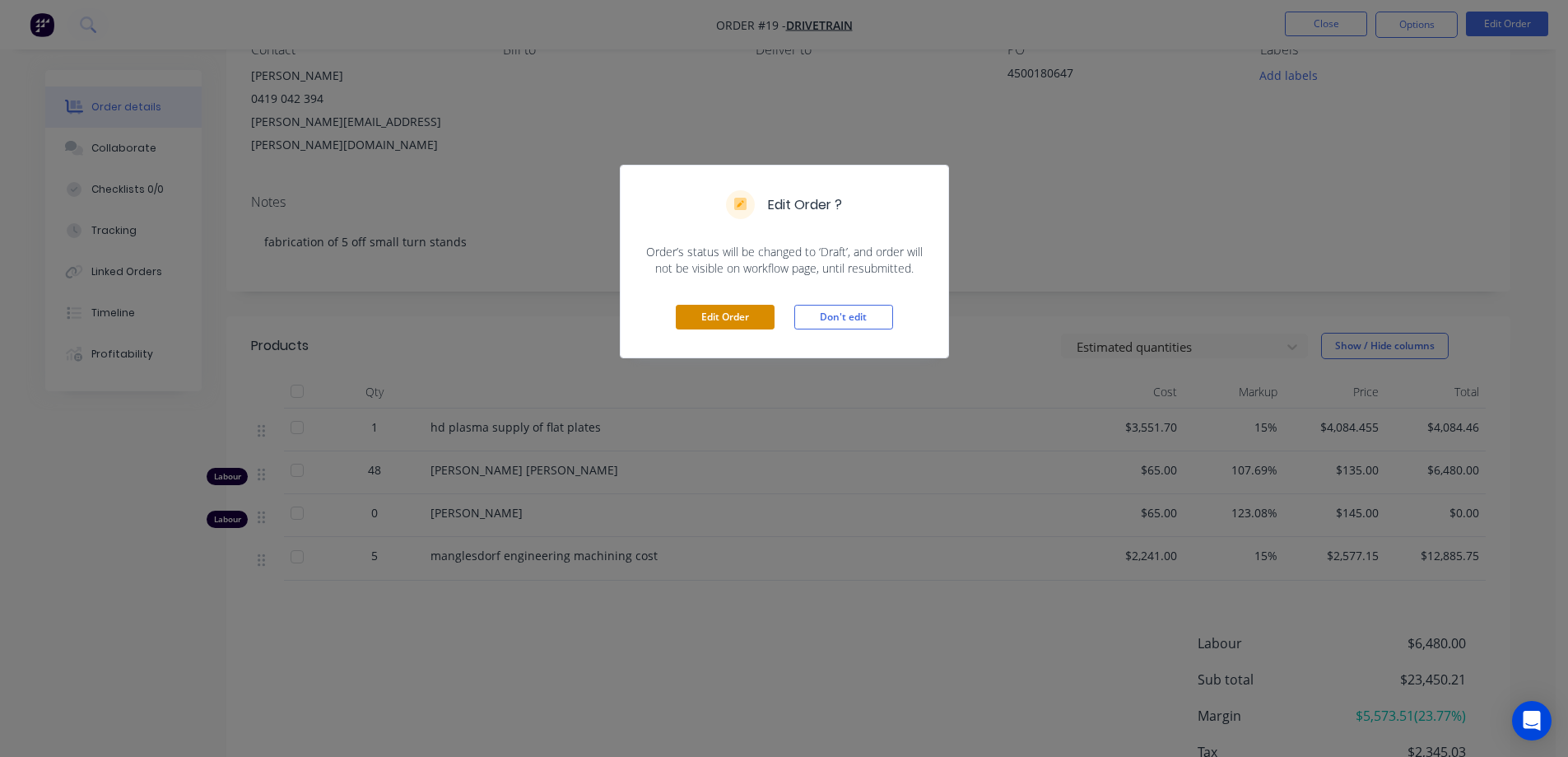
click at [741, 306] on button "Edit Order" at bounding box center [724, 317] width 99 height 25
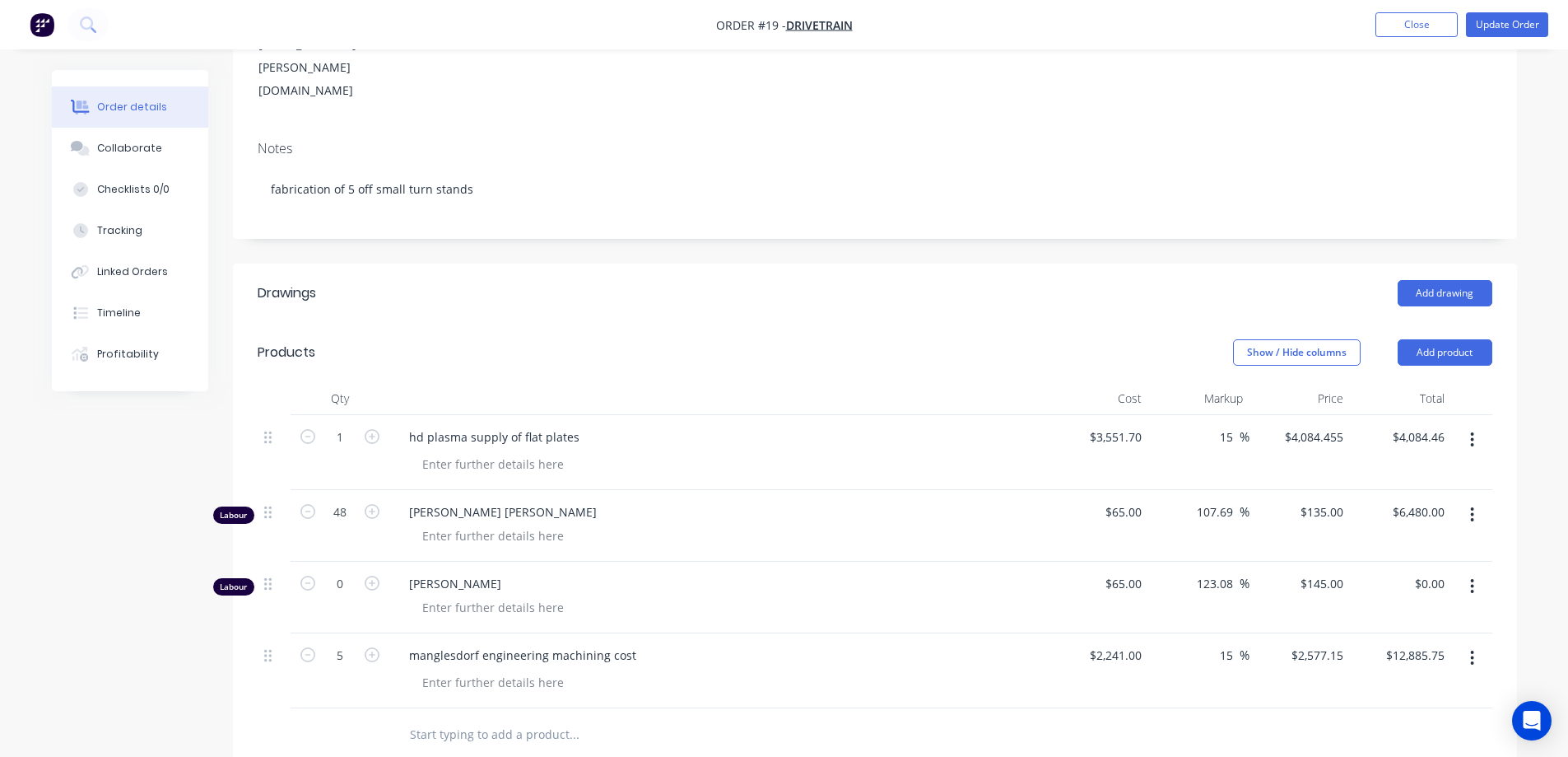
scroll to position [330, 0]
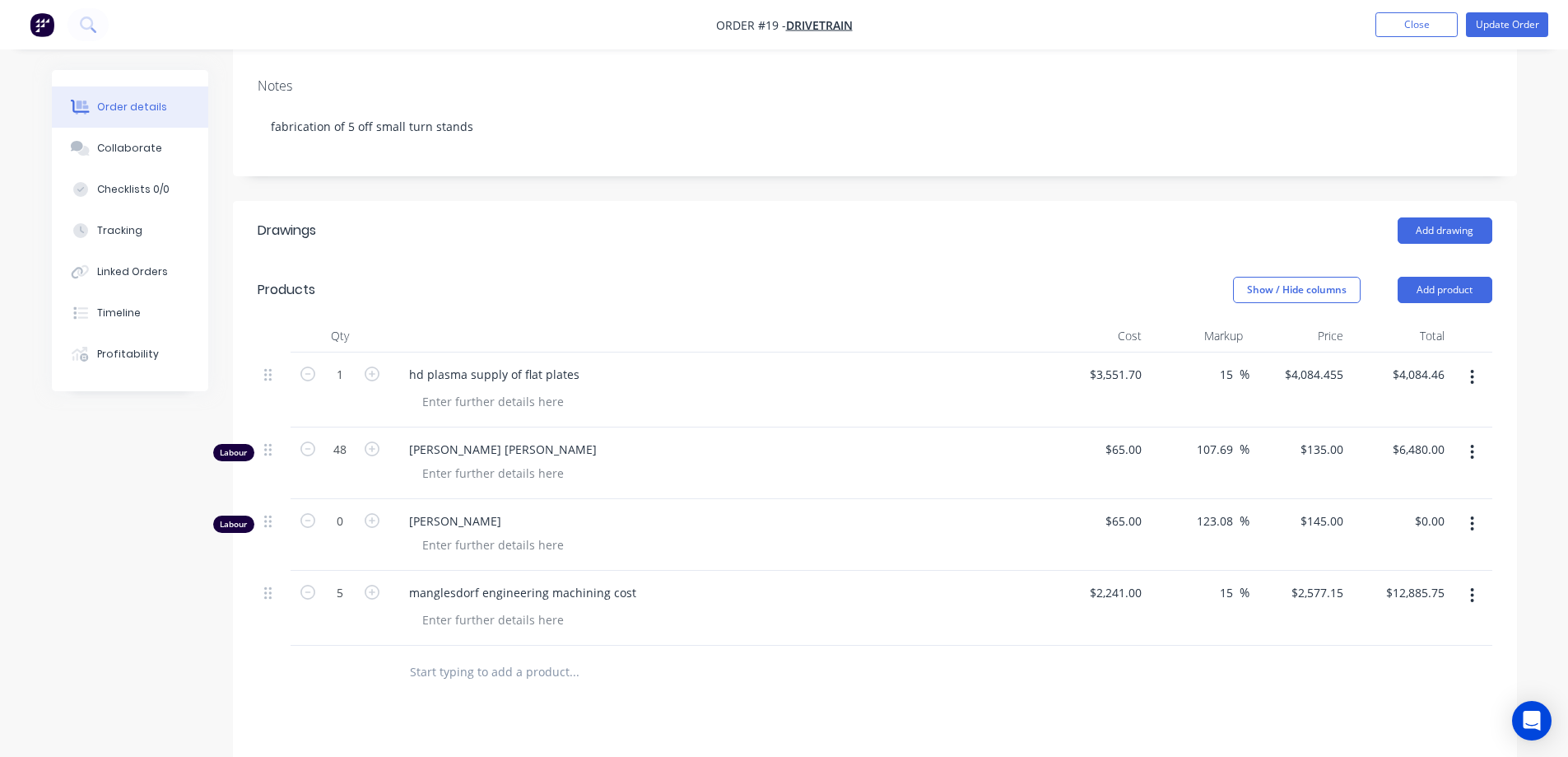
click at [432, 656] on input "text" at bounding box center [573, 672] width 330 height 33
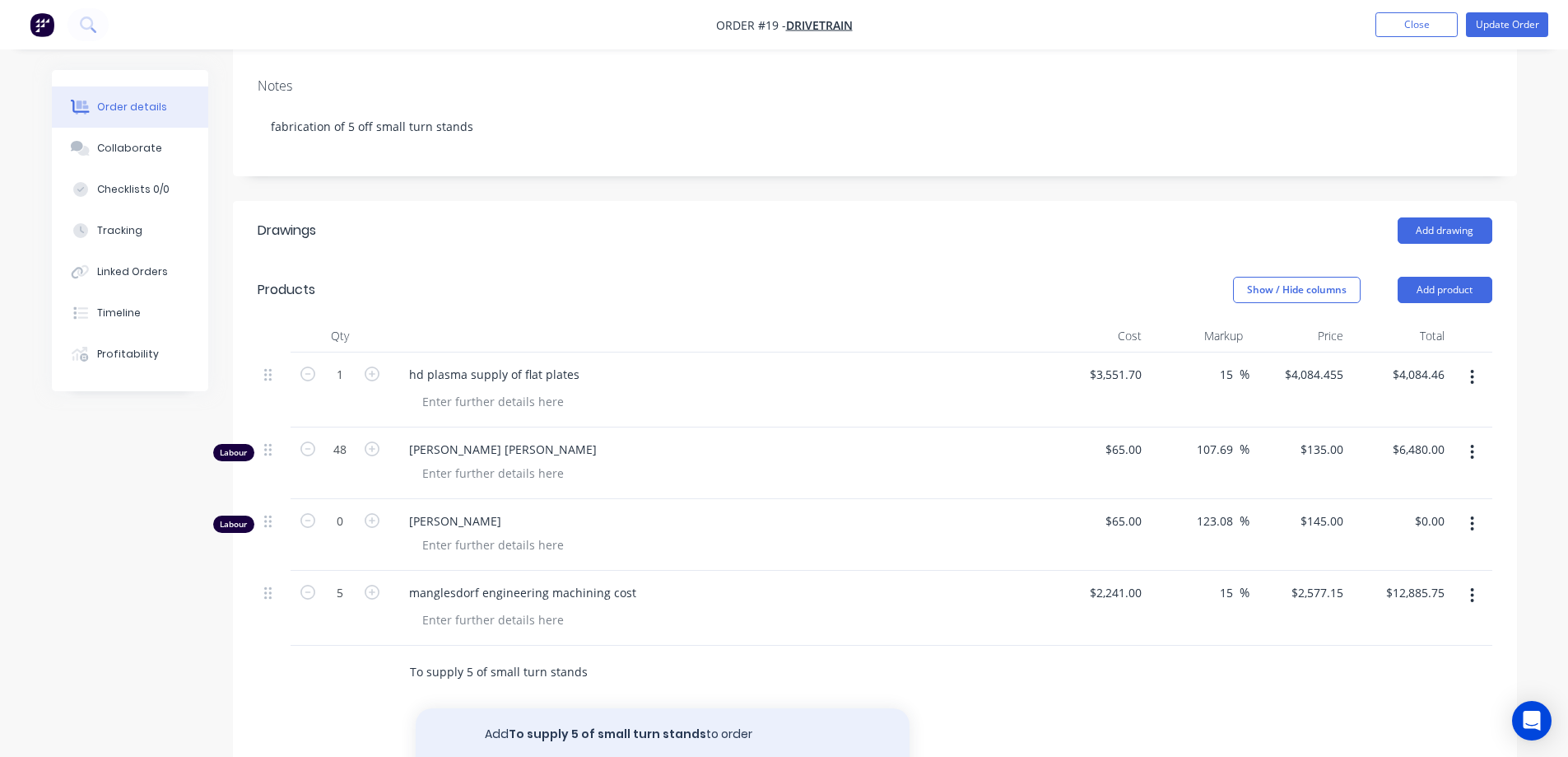
type input "To supply 5 of small turn stands"
click at [569, 708] on button "Add To supply 5 of small turn stands to order" at bounding box center [662, 734] width 494 height 53
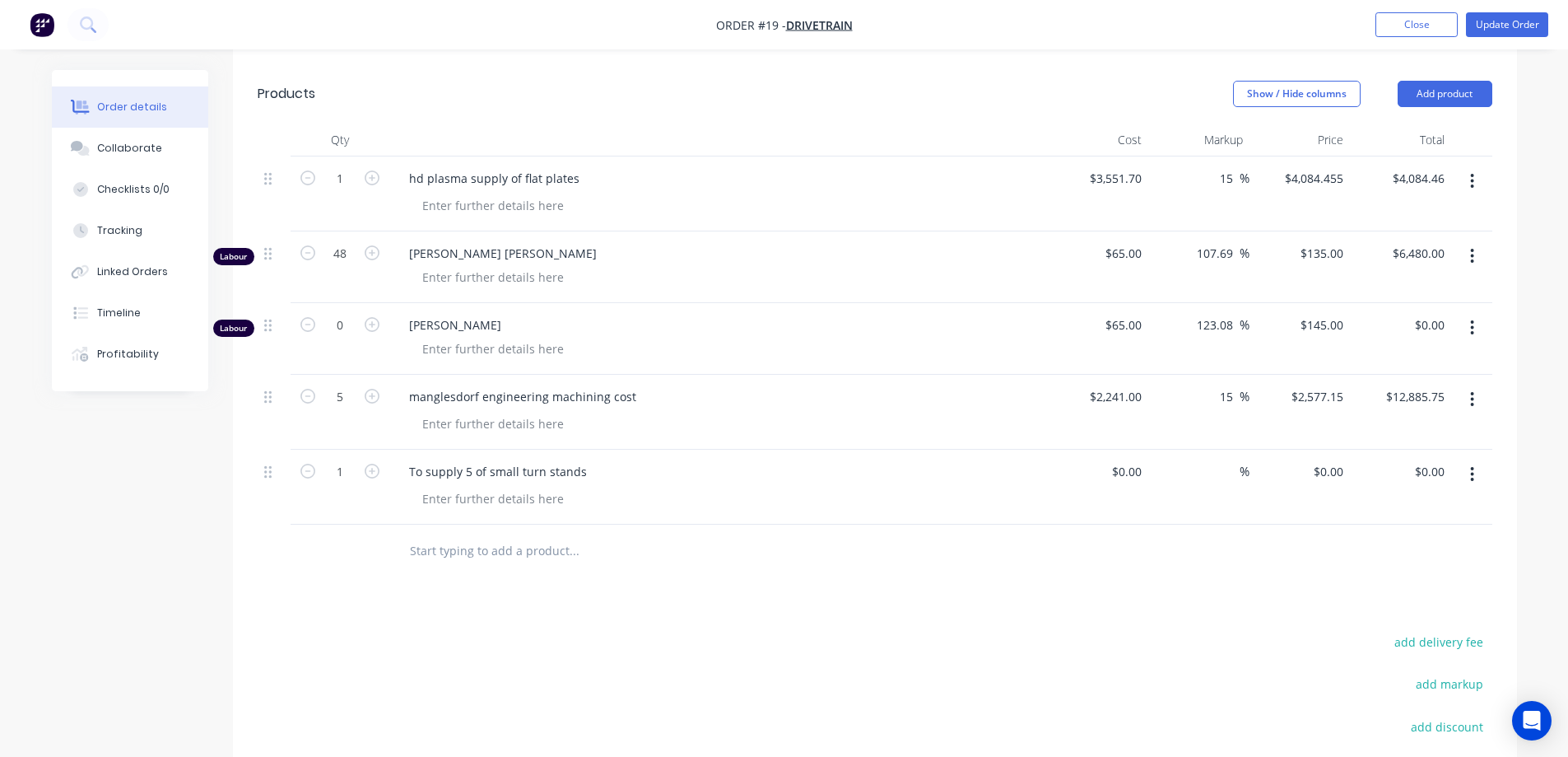
scroll to position [576, 0]
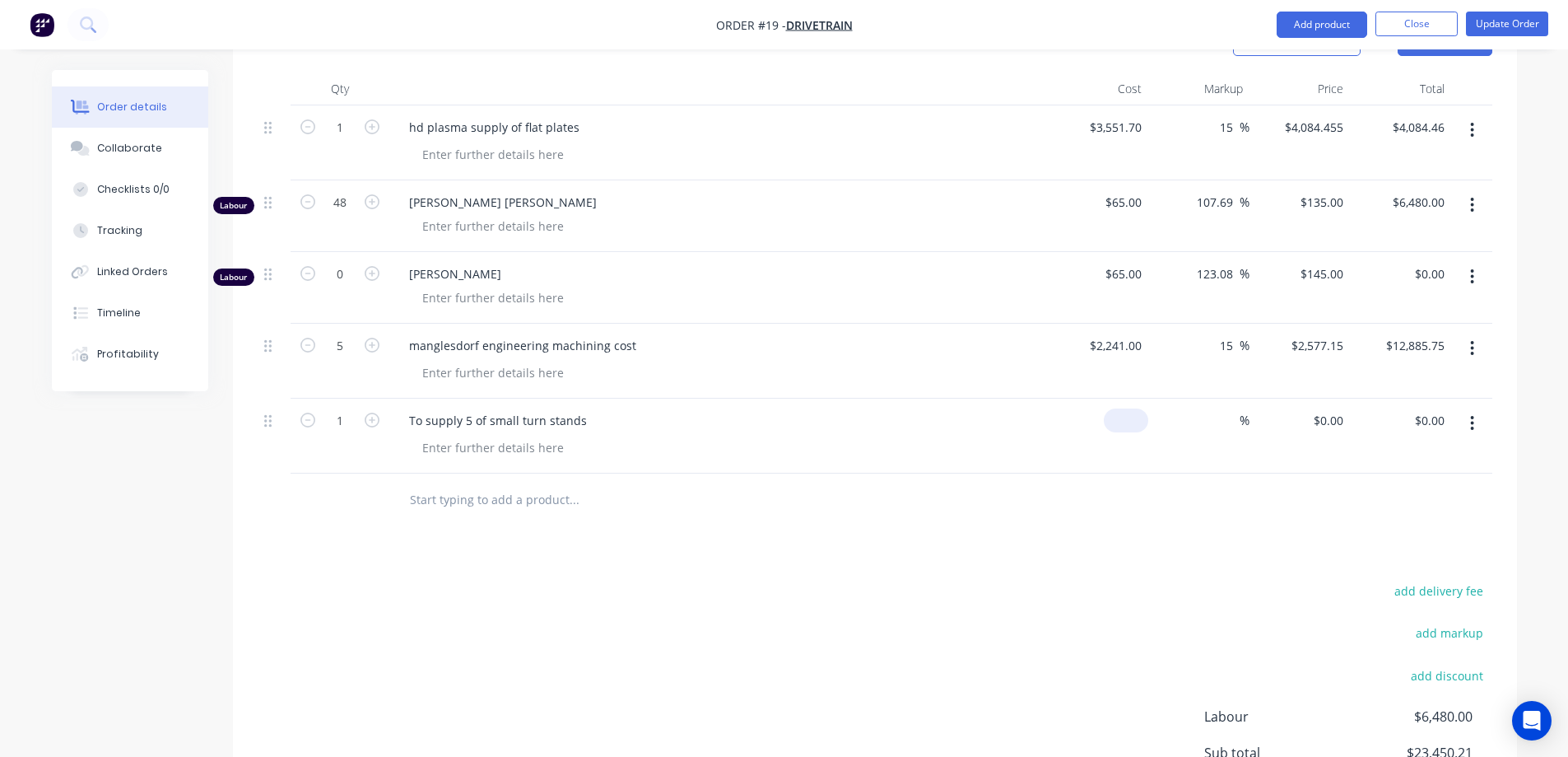
click at [1130, 408] on input at bounding box center [1129, 420] width 38 height 24
type input "$23,500.00"
click at [1145, 399] on div "$23,500.00 $23,500.00" at bounding box center [1098, 436] width 101 height 75
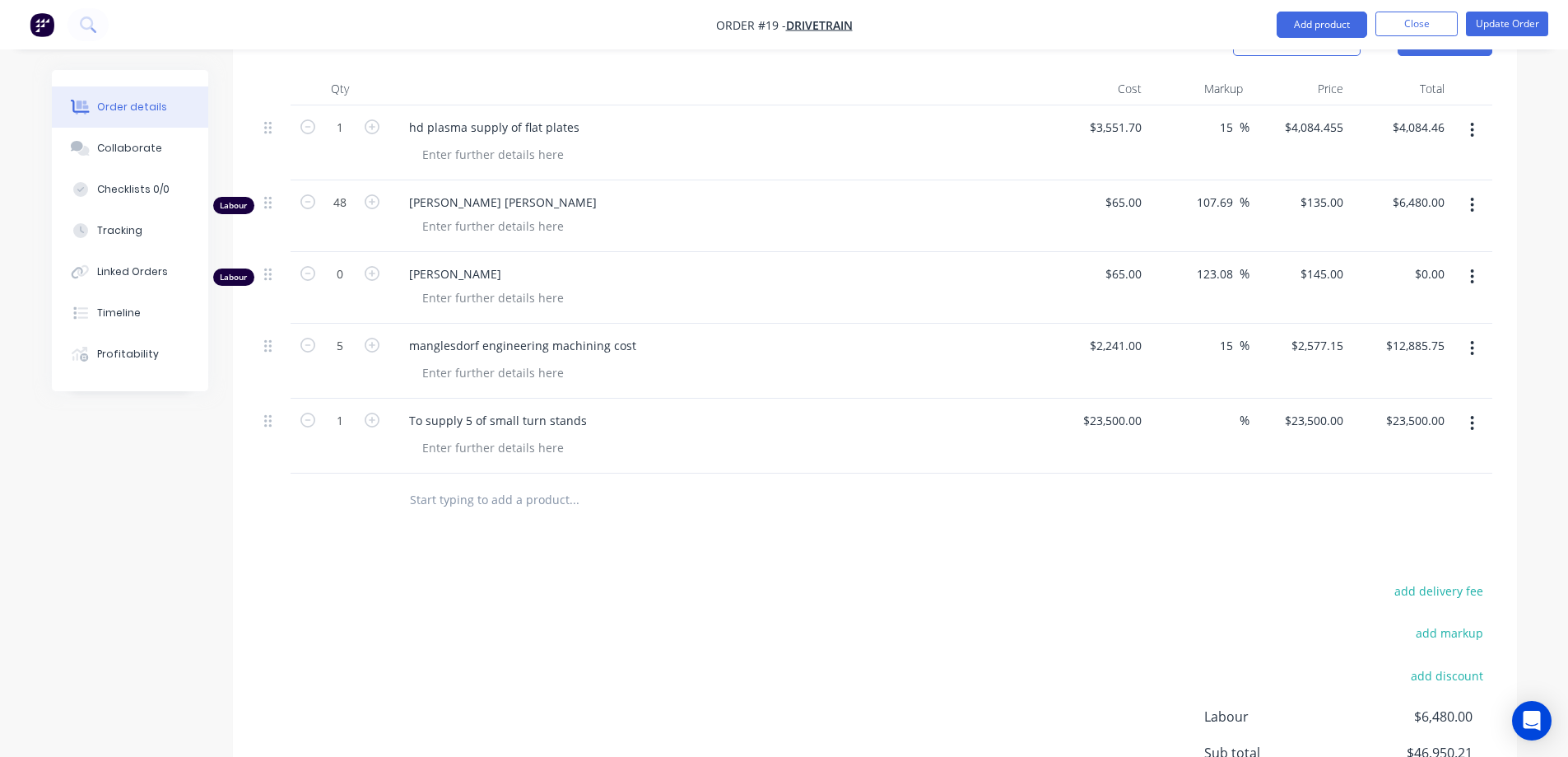
drag, startPoint x: 1484, startPoint y: 287, endPoint x: 858, endPoint y: 248, distance: 627.2
click at [858, 248] on div "1 hd plasma supply of flat plates $3,551.70 $3,551.70 15 15 % $4,084.455 $4,084…" at bounding box center [875, 290] width 1235 height 369
drag, startPoint x: 639, startPoint y: 309, endPoint x: 479, endPoint y: 193, distance: 197.6
click at [479, 193] on div "1 hd plasma supply of flat plates $3,551.70 $3,551.70 15 15 % $4,084.455 $4,084…" at bounding box center [875, 290] width 1235 height 369
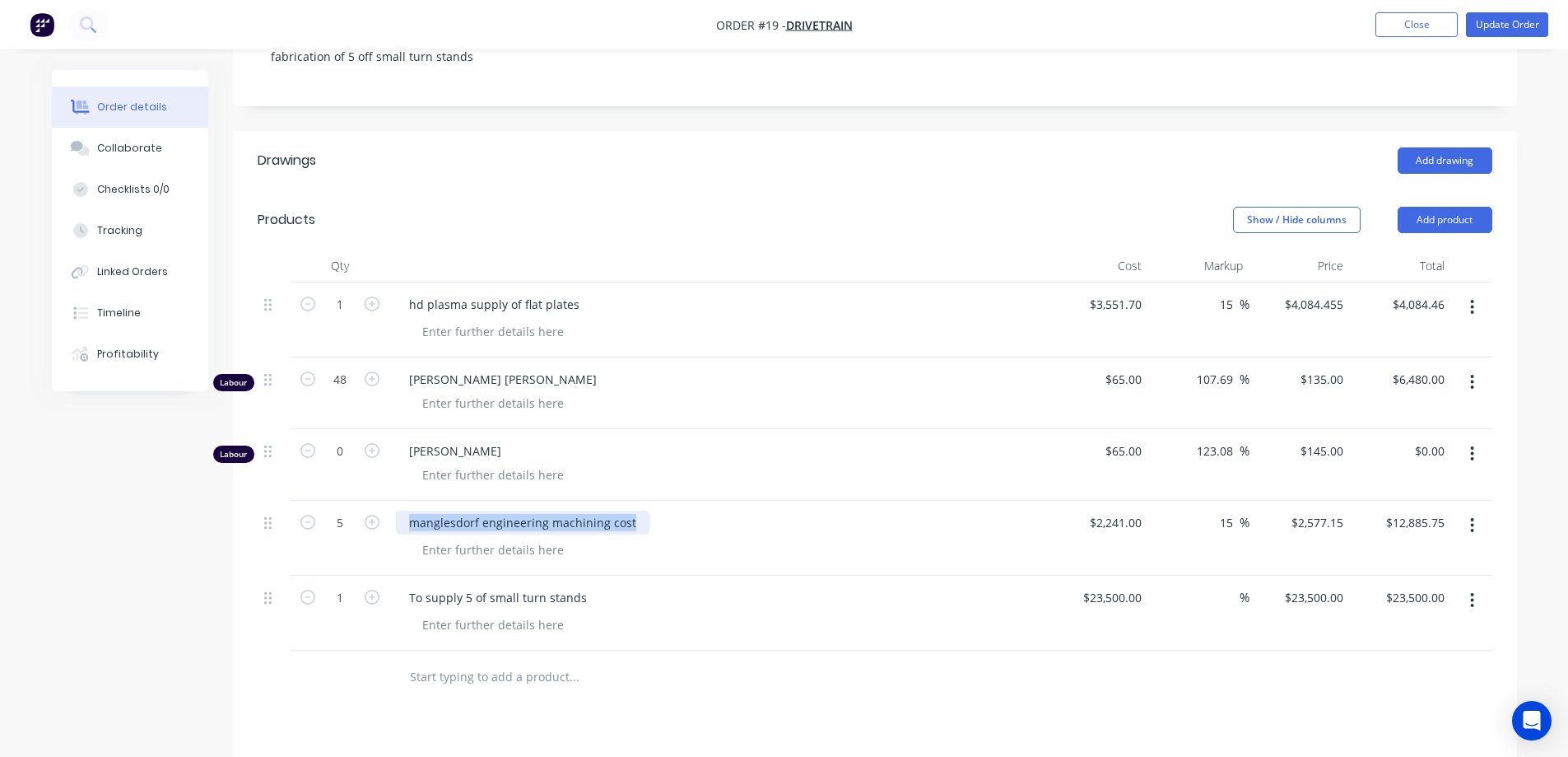
scroll to position [412, 0]
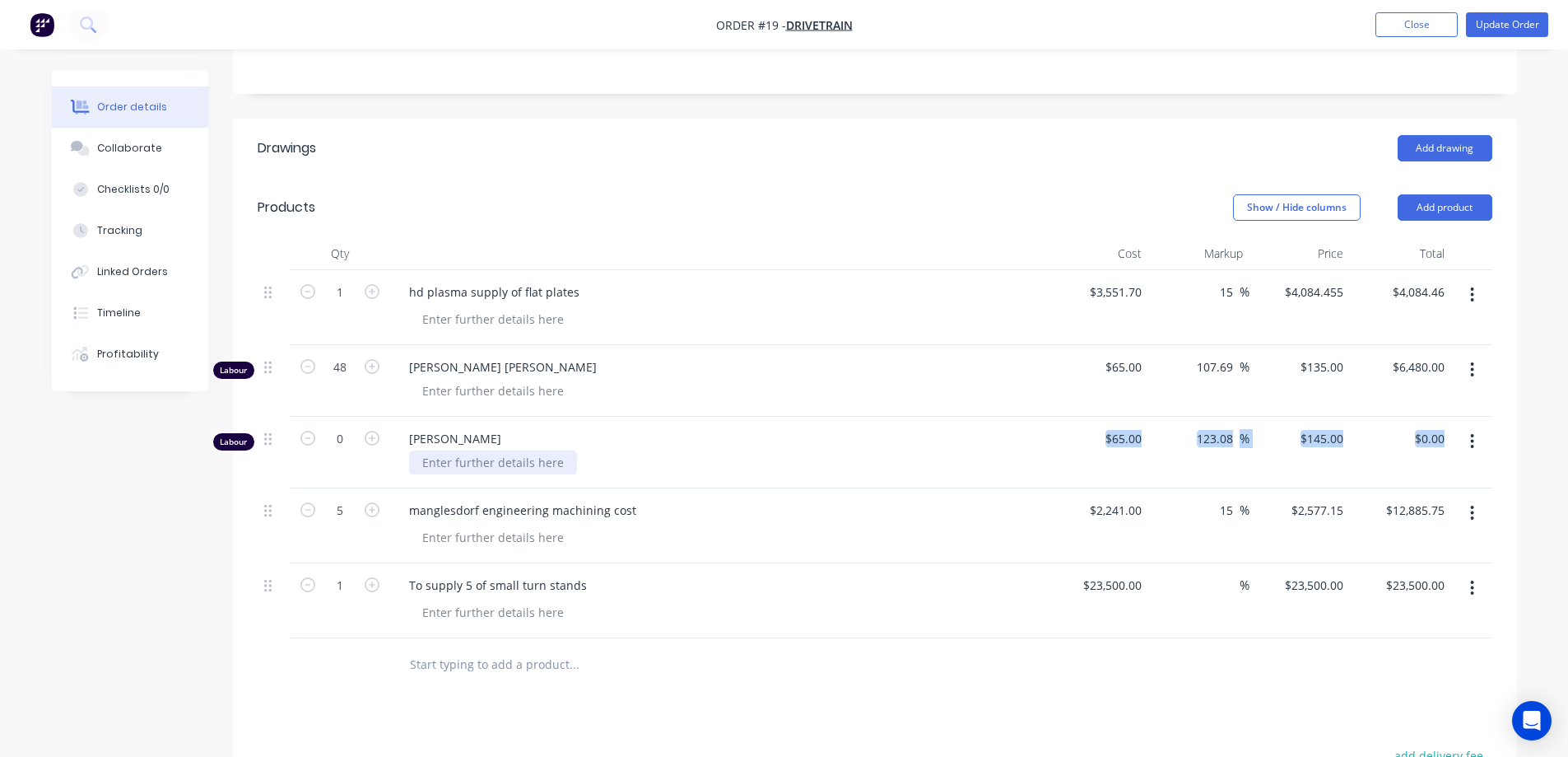
drag, startPoint x: 264, startPoint y: 457, endPoint x: 874, endPoint y: 289, distance: 632.7
click at [915, 270] on div "1 hd plasma supply of flat plates $3,551.70 $3,551.70 15 15 % $4,084.455 $4,084…" at bounding box center [875, 455] width 1235 height 369
click at [1476, 280] on button "button" at bounding box center [1472, 294] width 39 height 29
drag, startPoint x: 1417, startPoint y: 362, endPoint x: 1435, endPoint y: 334, distance: 33.3
click at [1417, 425] on div "Delete" at bounding box center [1414, 437] width 127 height 24
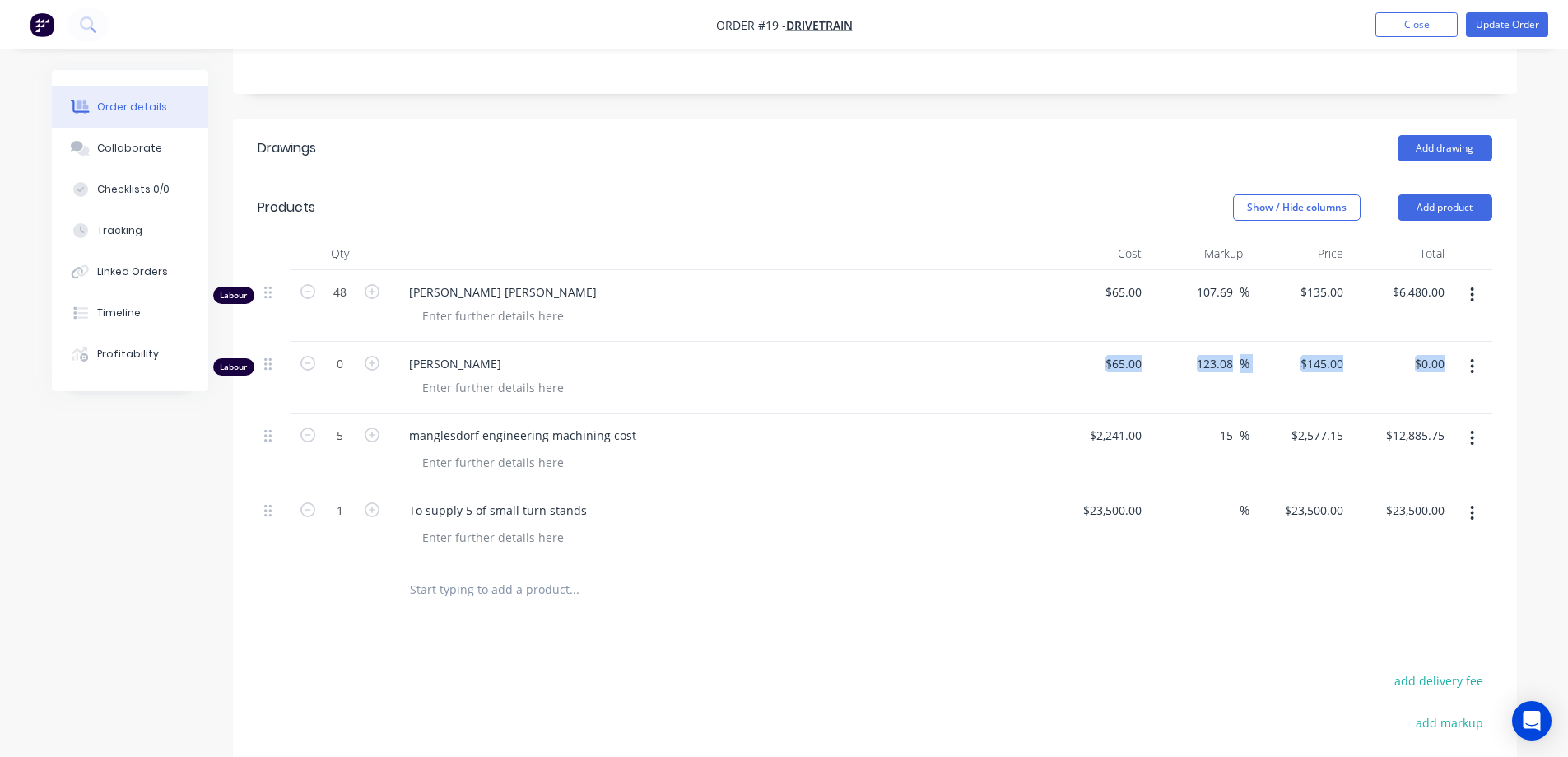
click at [1474, 280] on button "button" at bounding box center [1472, 294] width 39 height 29
click at [1435, 425] on div "Delete" at bounding box center [1414, 437] width 127 height 24
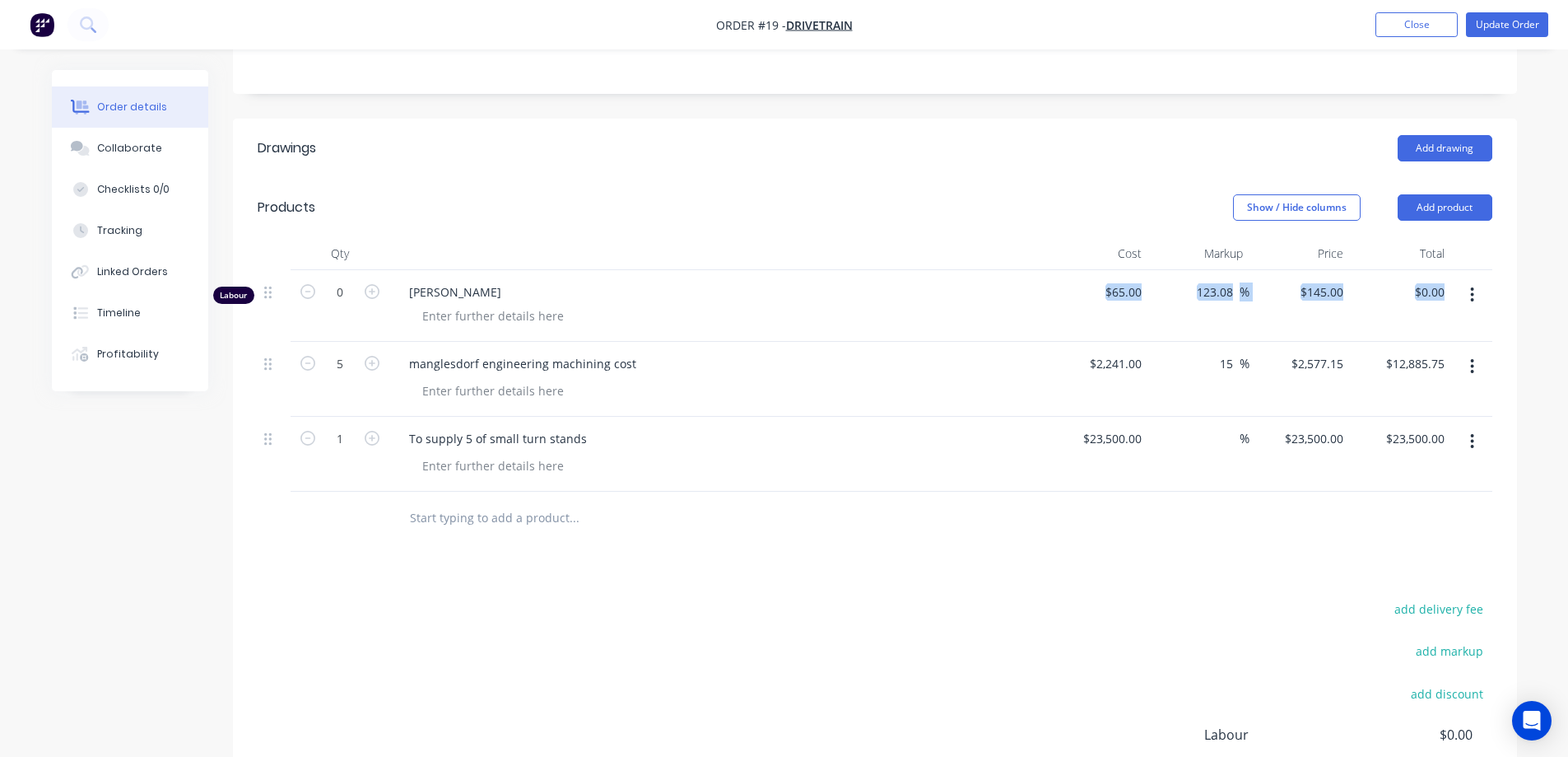
click at [1468, 280] on button "button" at bounding box center [1472, 294] width 39 height 29
click at [1393, 425] on div "Delete" at bounding box center [1414, 437] width 127 height 24
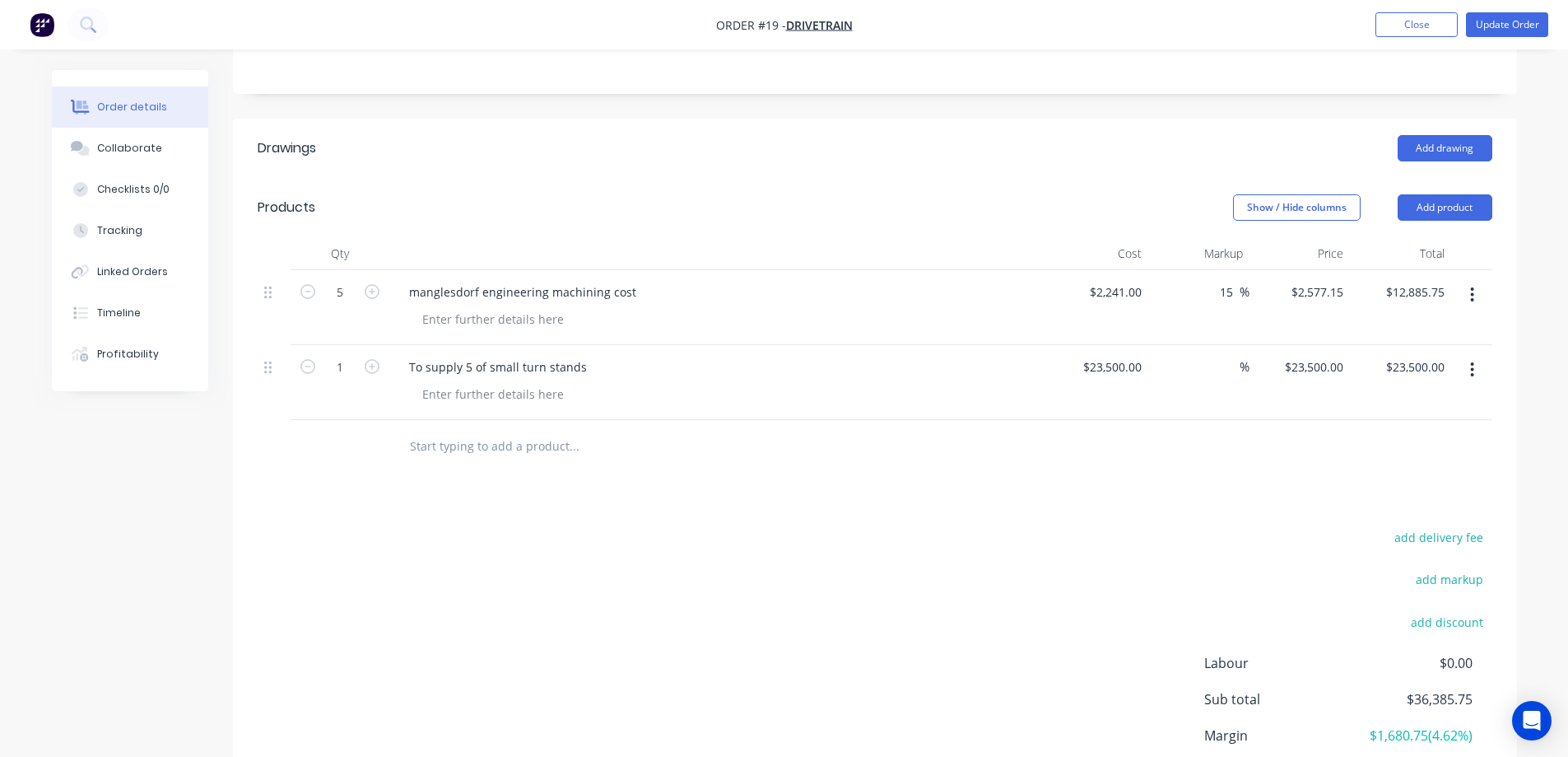
click at [1309, 526] on div "add delivery fee" at bounding box center [1389, 547] width 206 height 42
click at [1476, 280] on button "button" at bounding box center [1472, 294] width 39 height 29
click at [1421, 425] on div "Delete" at bounding box center [1414, 437] width 127 height 24
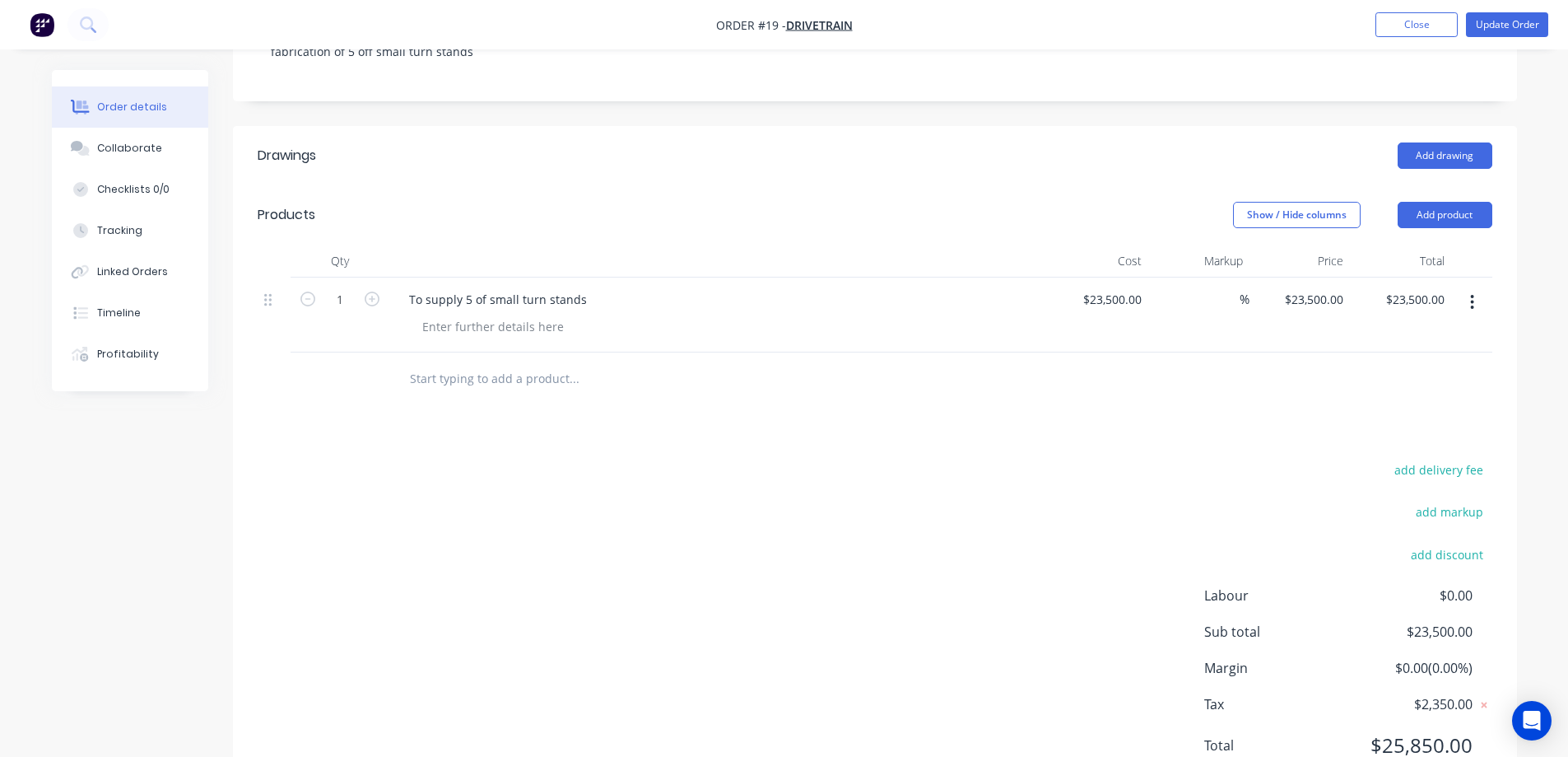
click at [1217, 458] on div "add delivery fee add markup add discount Labour $0.00 Sub total $23,500.00 Marg…" at bounding box center [875, 617] width 1235 height 318
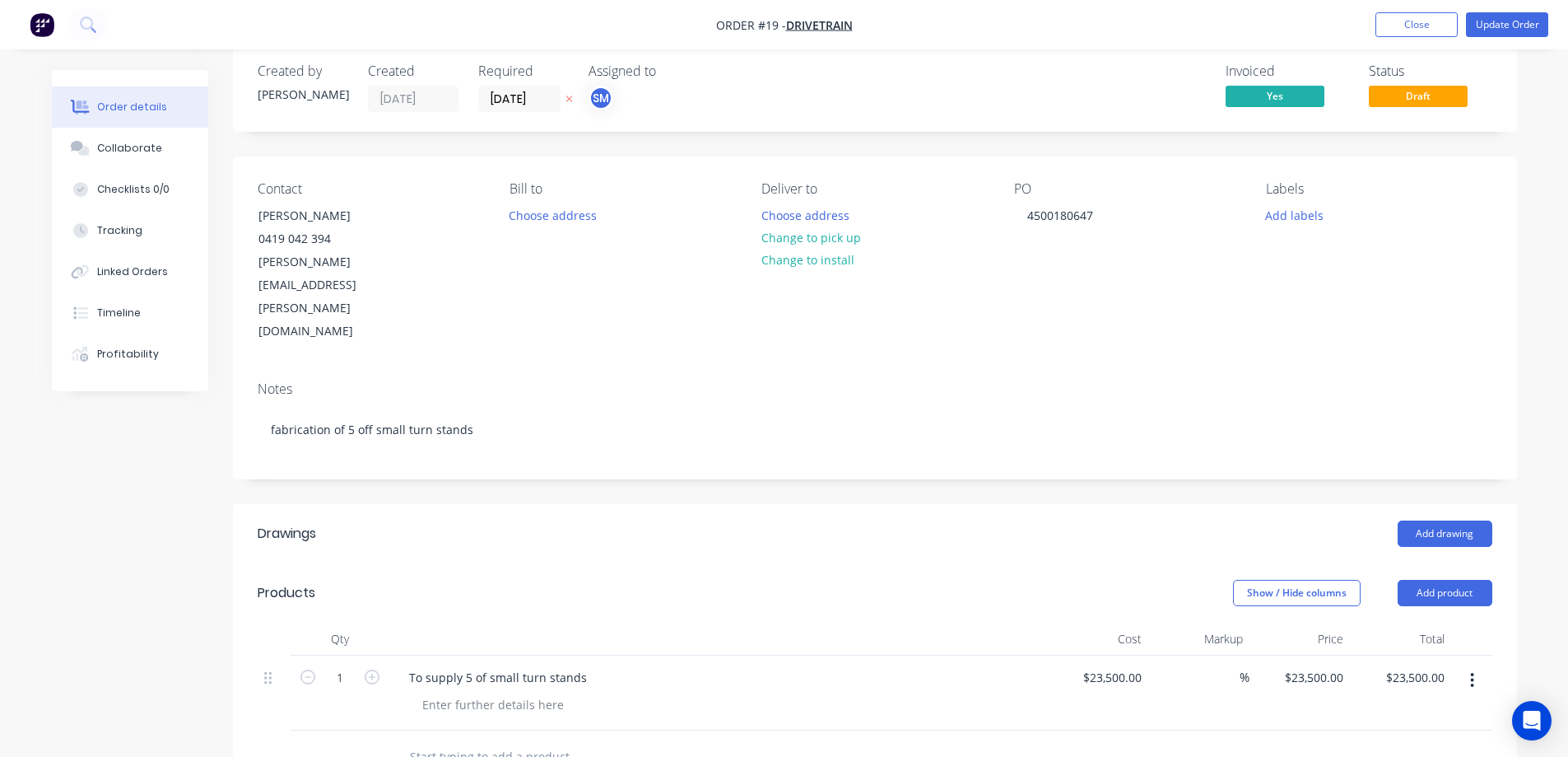
scroll to position [0, 0]
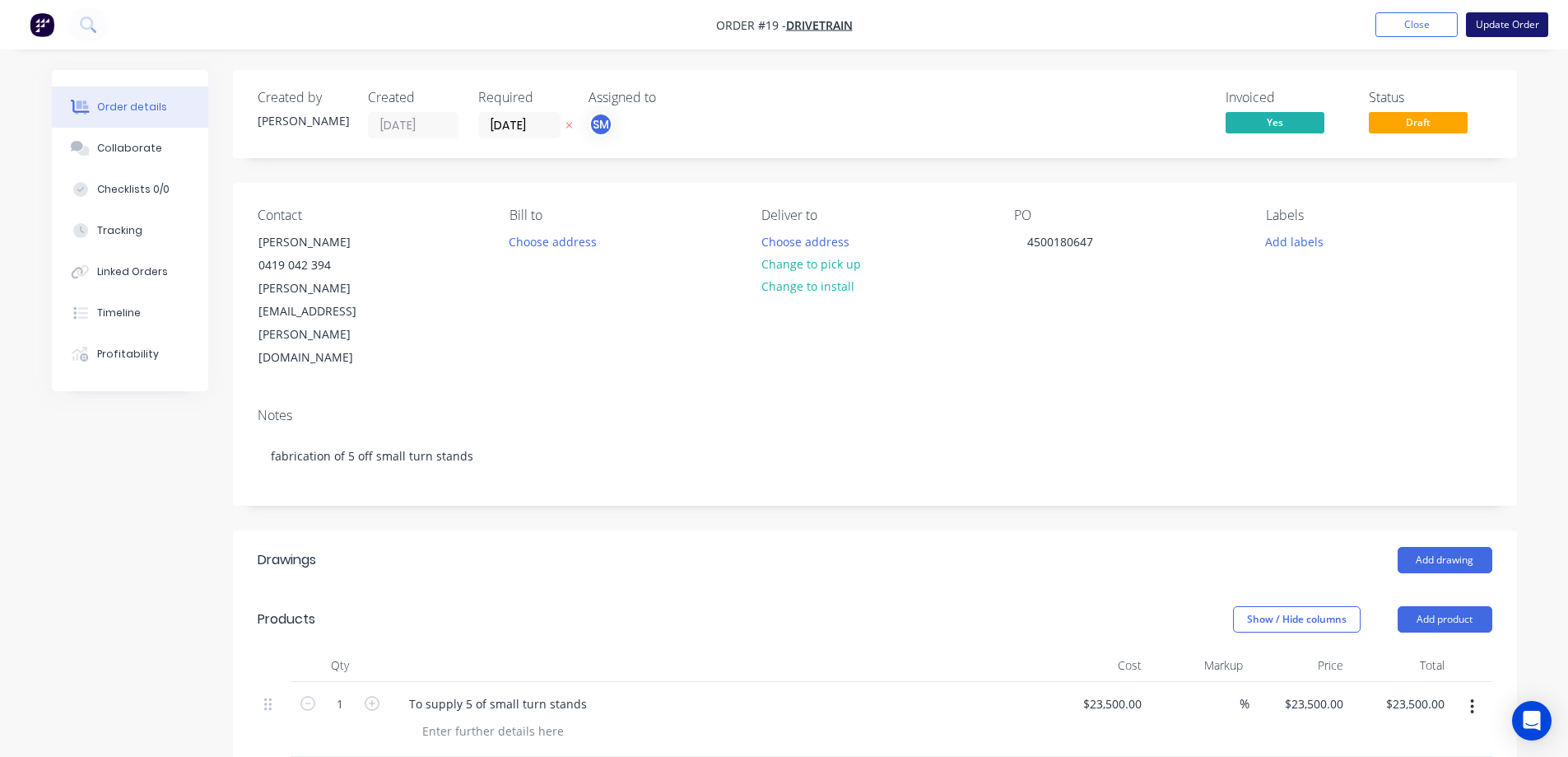
click at [1520, 19] on button "Update Order" at bounding box center [1507, 25] width 82 height 25
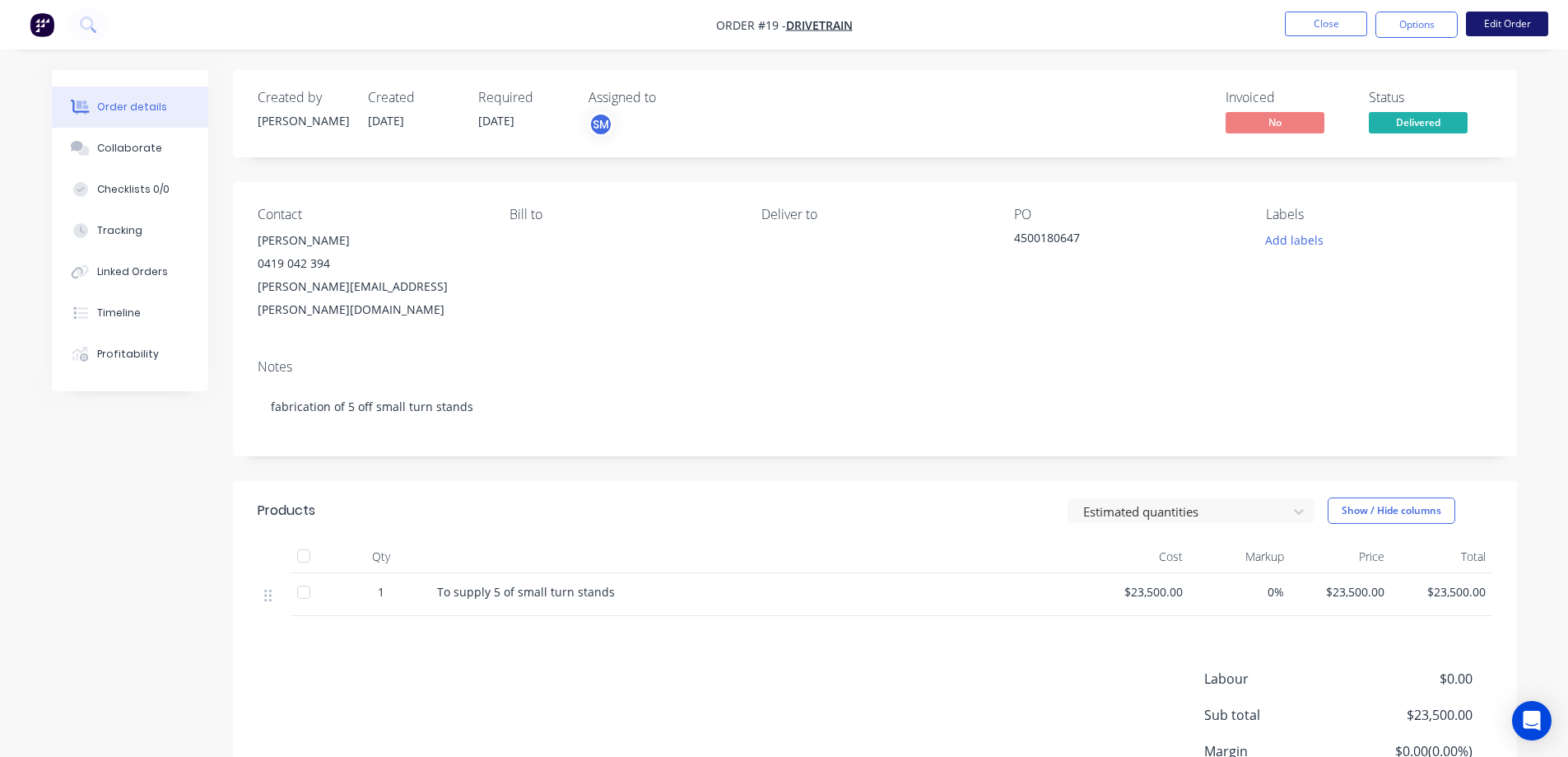
click at [1484, 19] on button "Edit Order" at bounding box center [1507, 24] width 82 height 25
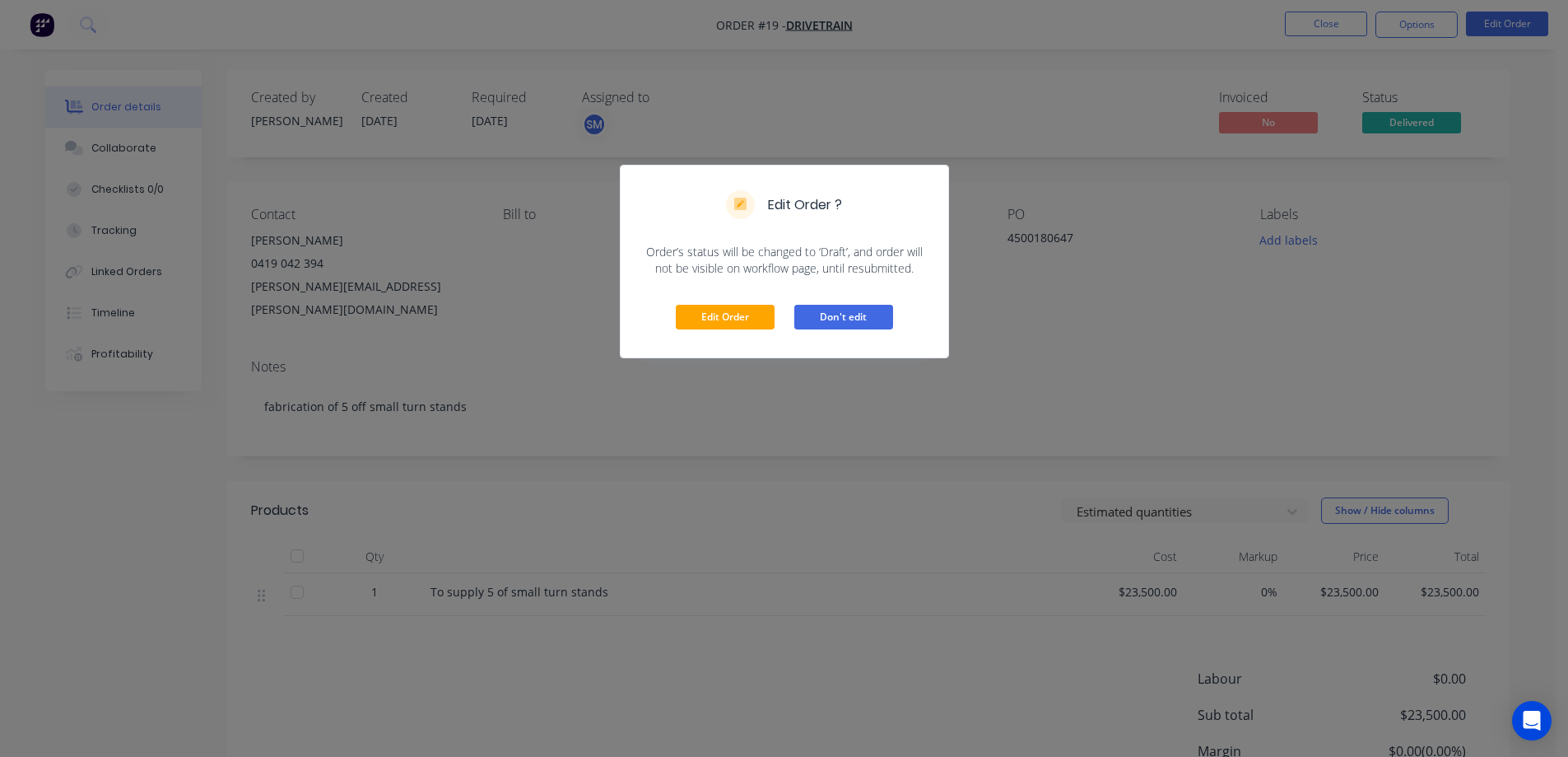
click at [829, 317] on button "Don't edit" at bounding box center [844, 317] width 99 height 25
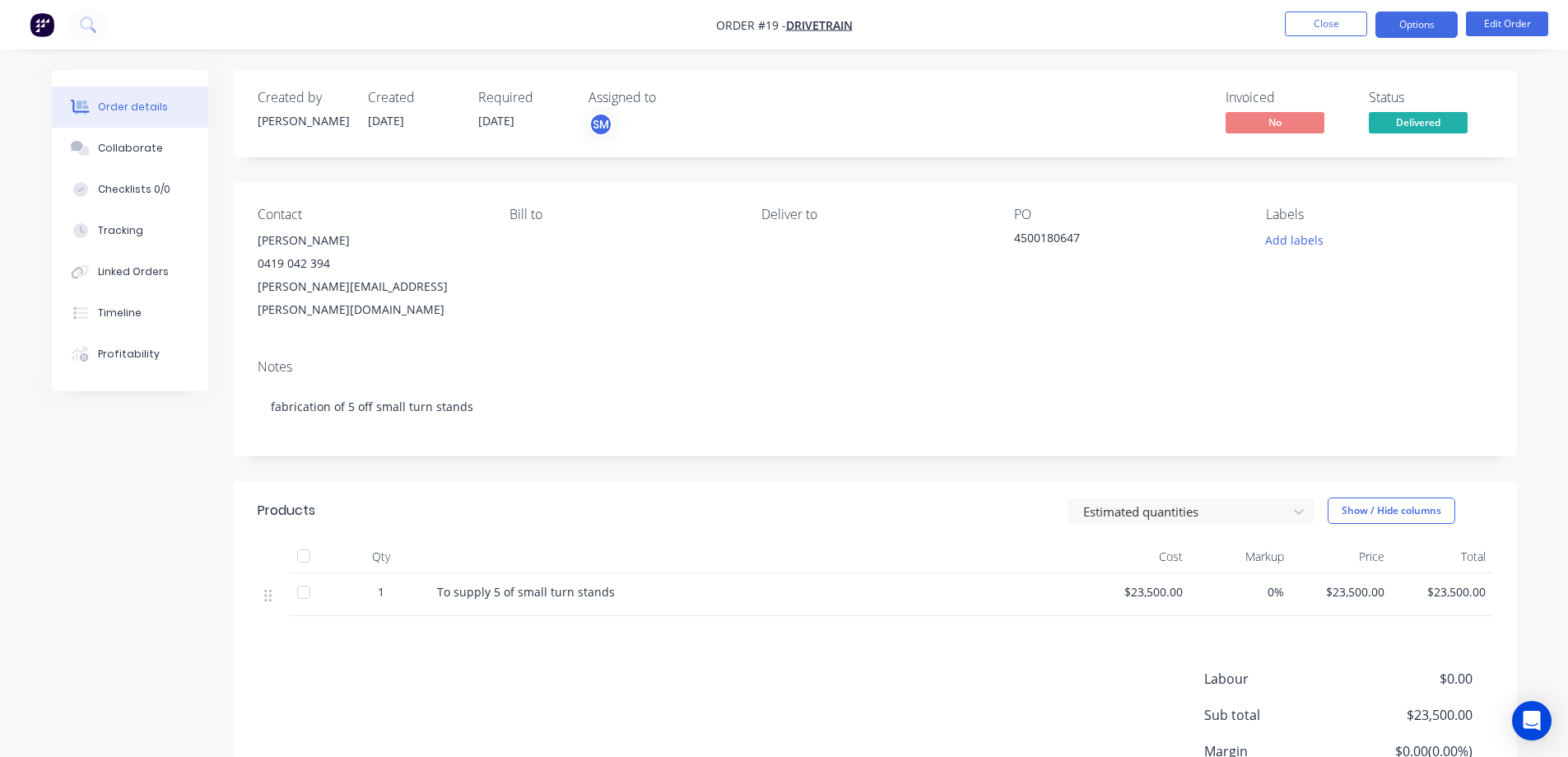
click at [1424, 19] on button "Options" at bounding box center [1416, 25] width 82 height 26
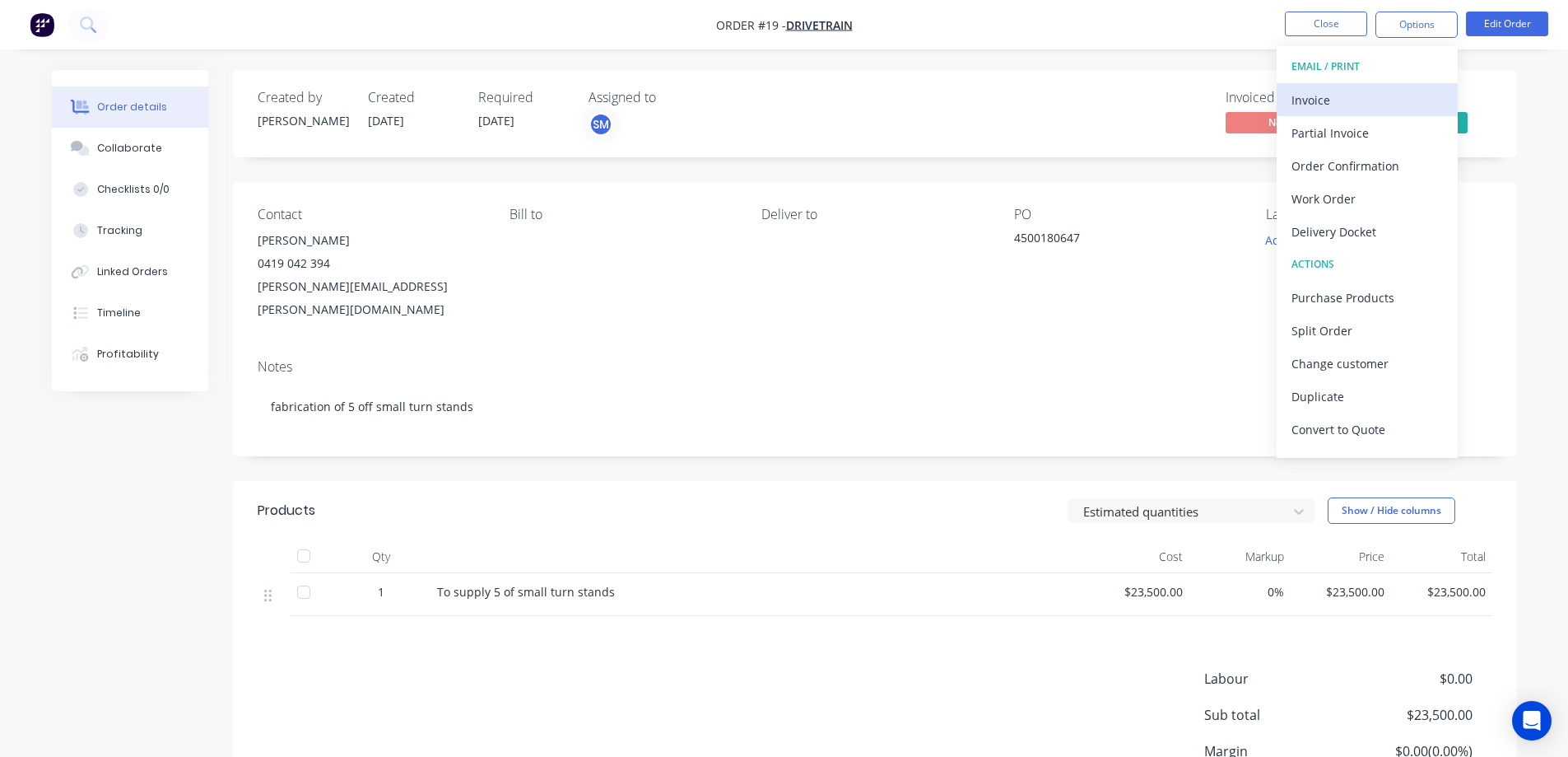
click at [1364, 105] on div "Invoice" at bounding box center [1367, 99] width 151 height 24
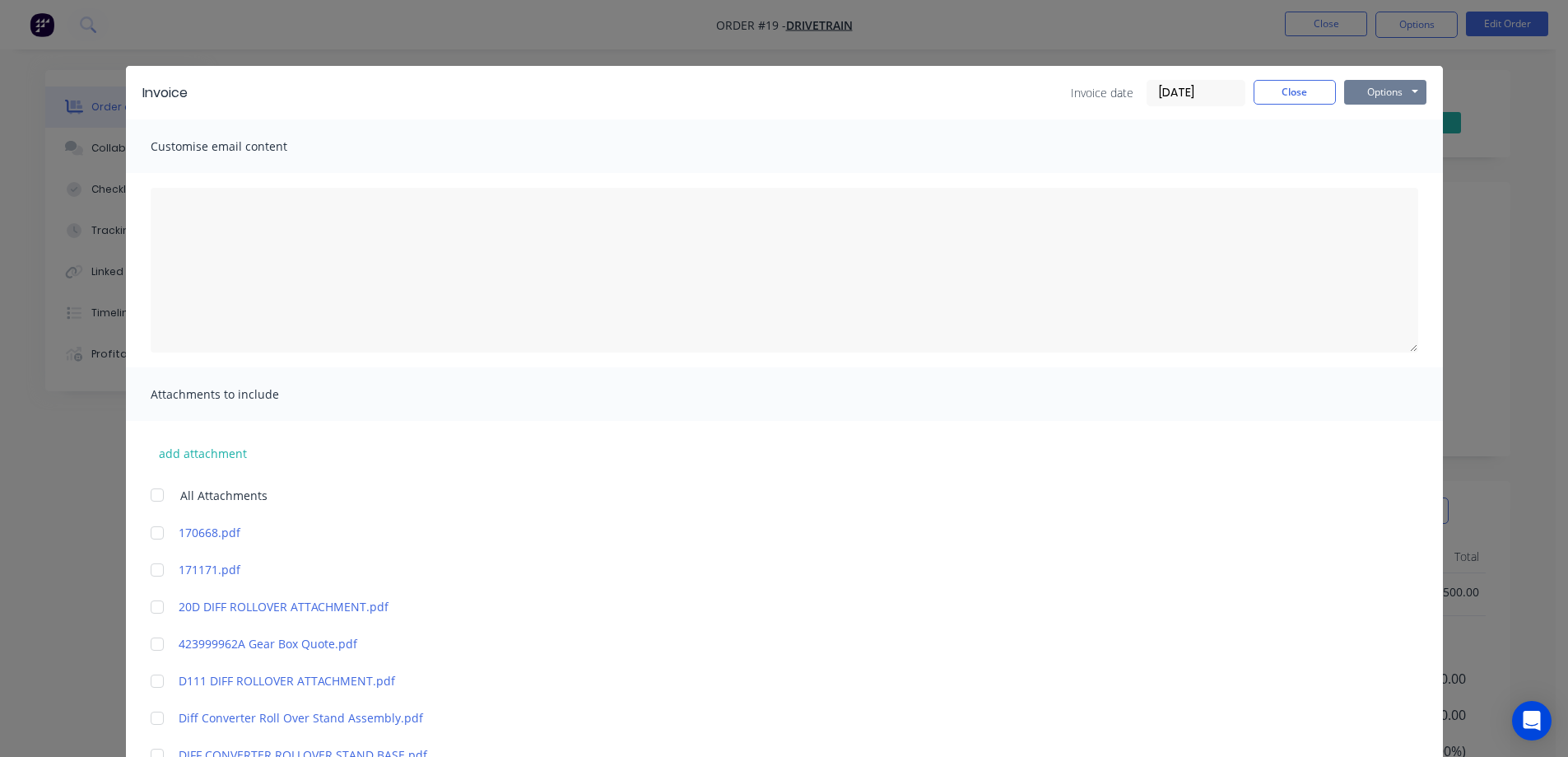
click at [1366, 91] on button "Options" at bounding box center [1385, 93] width 82 height 25
click at [1372, 141] on button "Print" at bounding box center [1397, 148] width 106 height 27
click at [1308, 104] on button "Close" at bounding box center [1294, 93] width 82 height 25
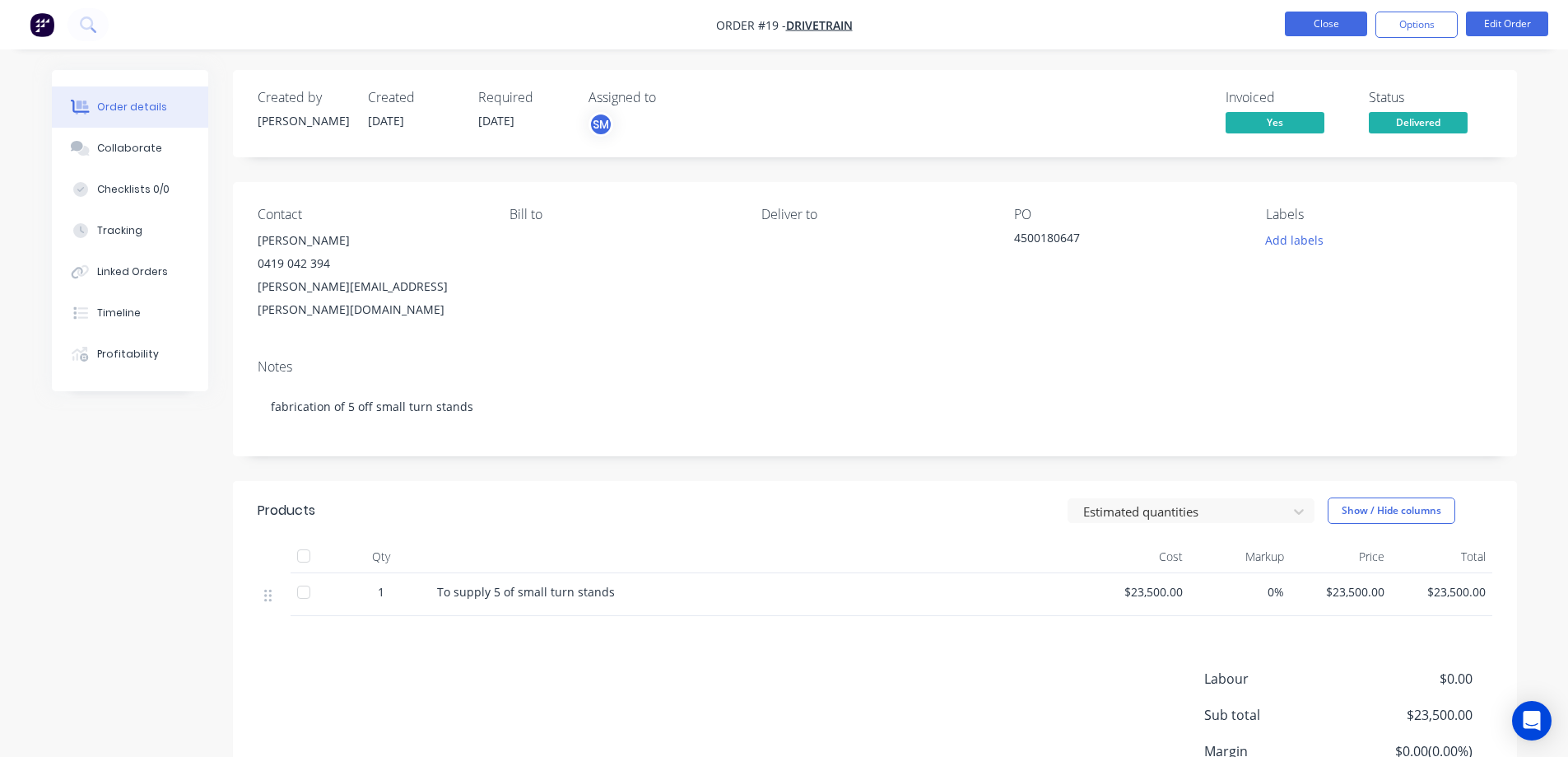
click at [1298, 16] on button "Close" at bounding box center [1325, 24] width 82 height 25
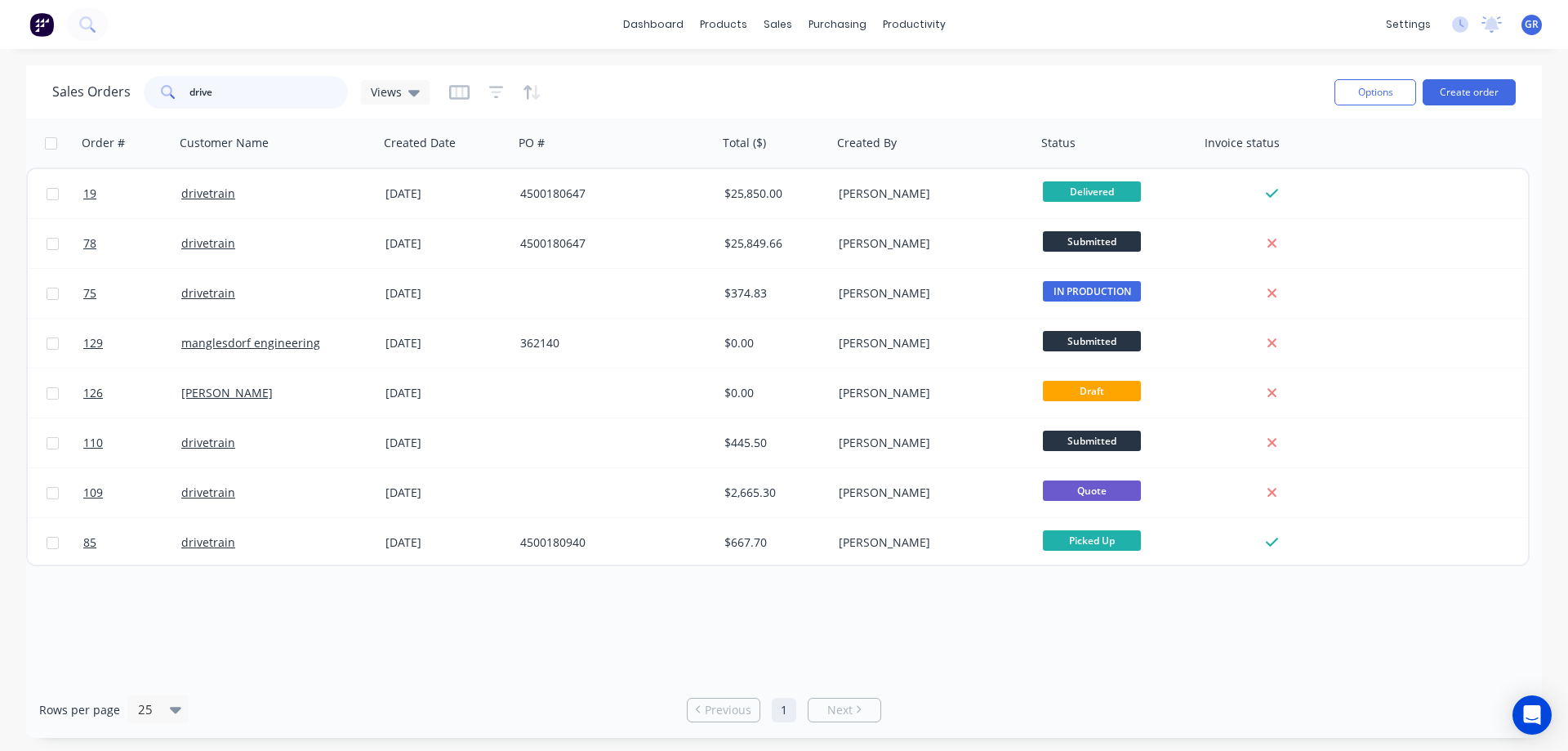
drag, startPoint x: 223, startPoint y: 93, endPoint x: 175, endPoint y: 92, distance: 48.0
click at [175, 92] on div "drive" at bounding box center [246, 92] width 204 height 33
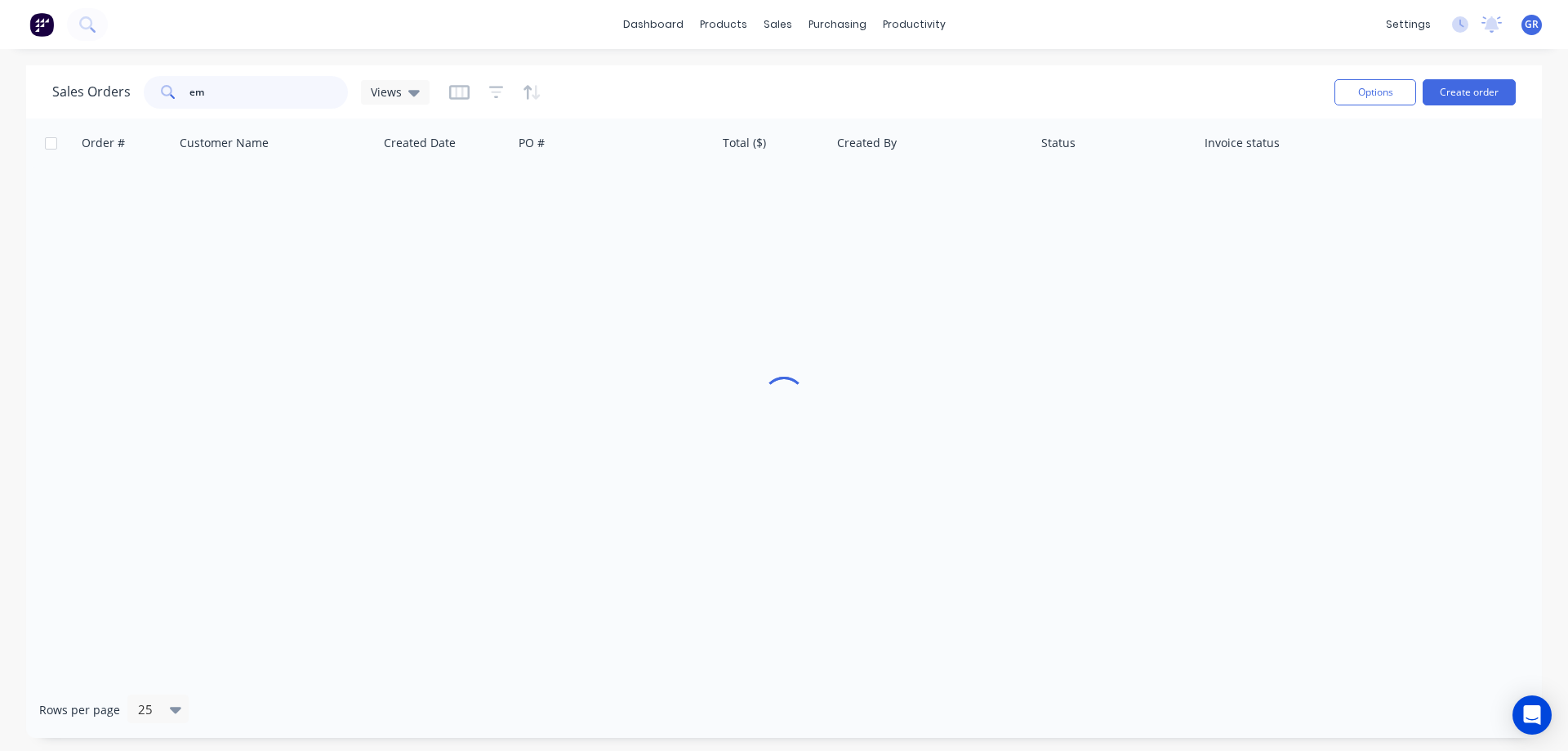
type input "emy"
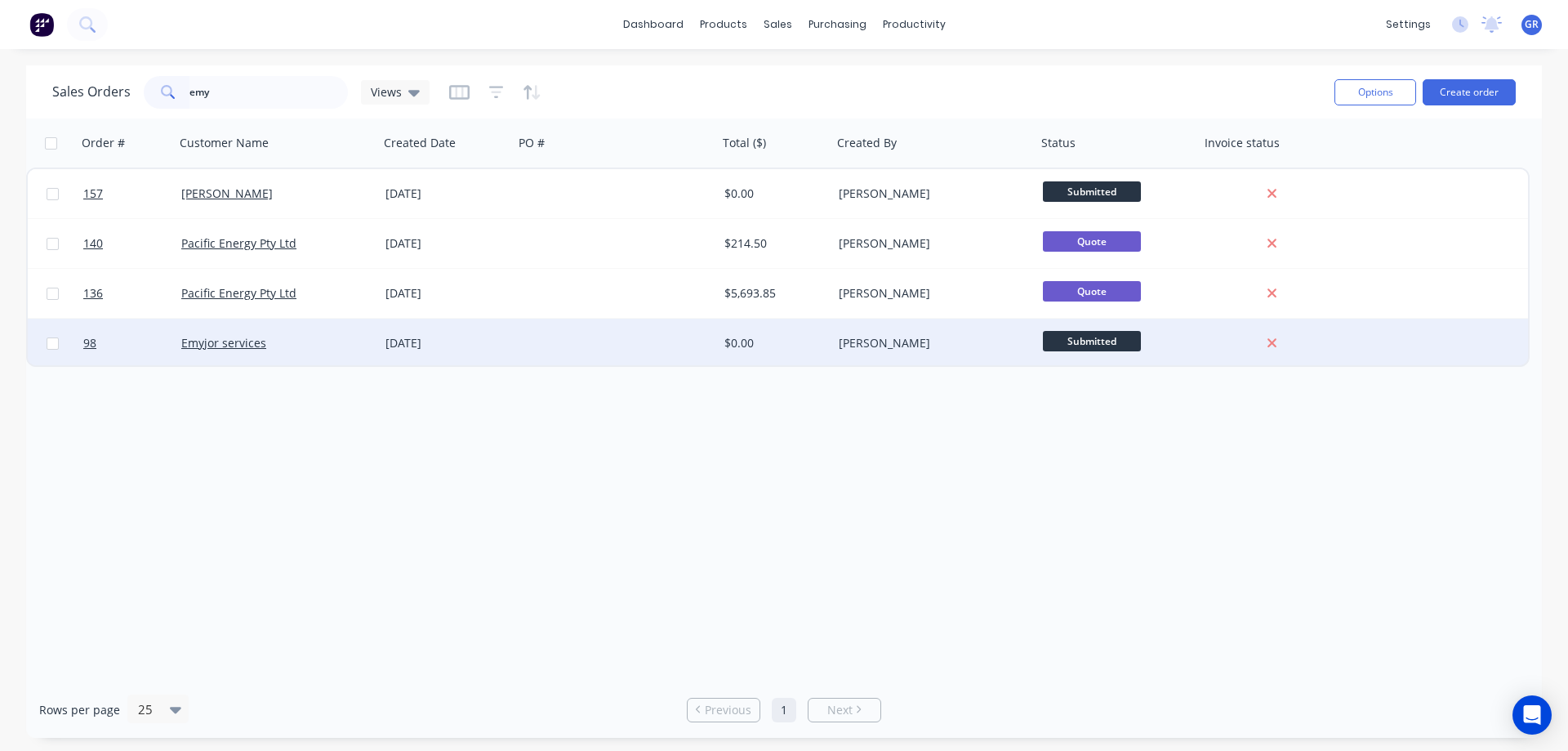
click at [302, 346] on div "Emyjor services" at bounding box center [271, 342] width 181 height 16
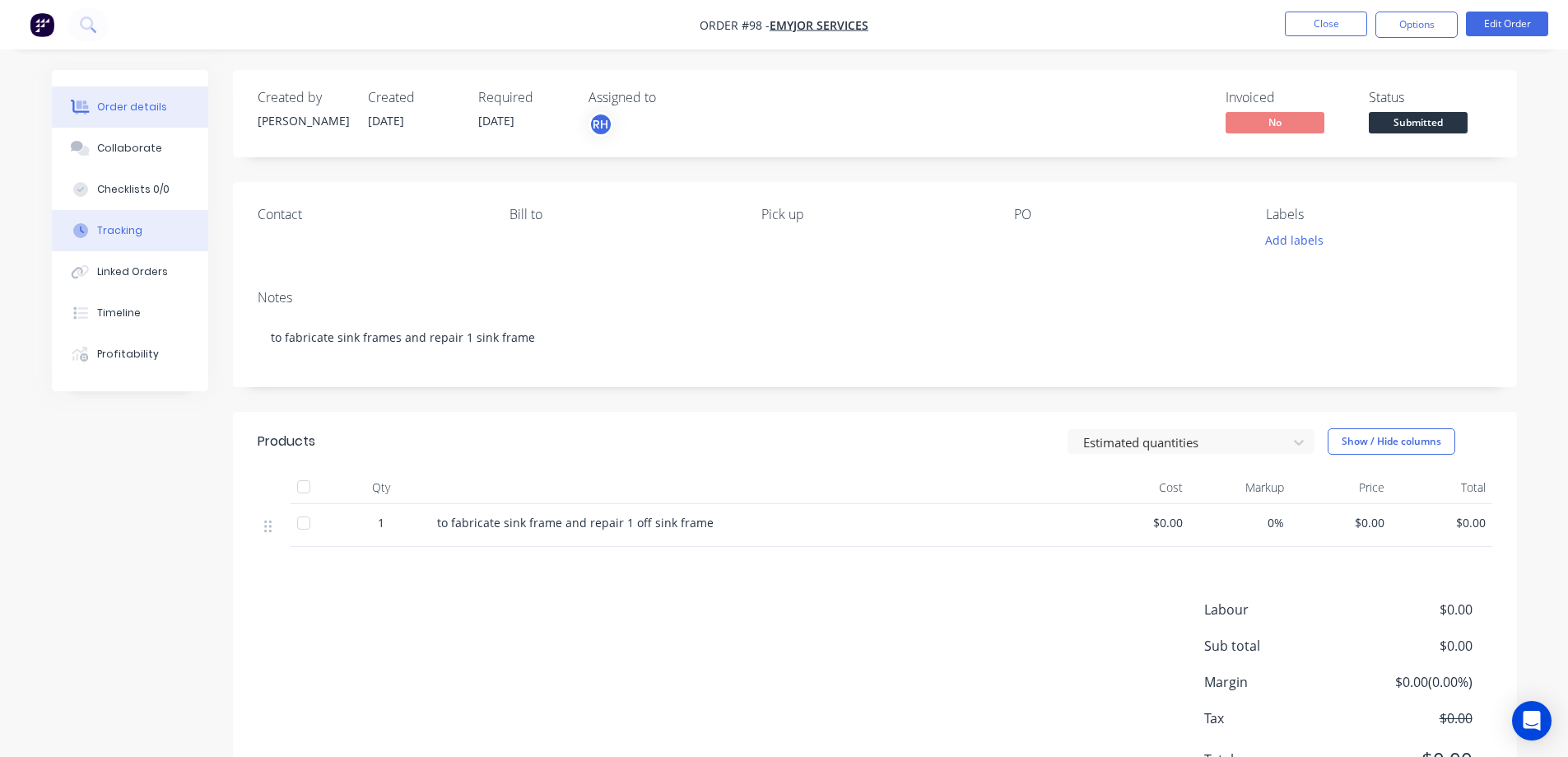
click at [111, 236] on div "Tracking" at bounding box center [120, 231] width 45 height 15
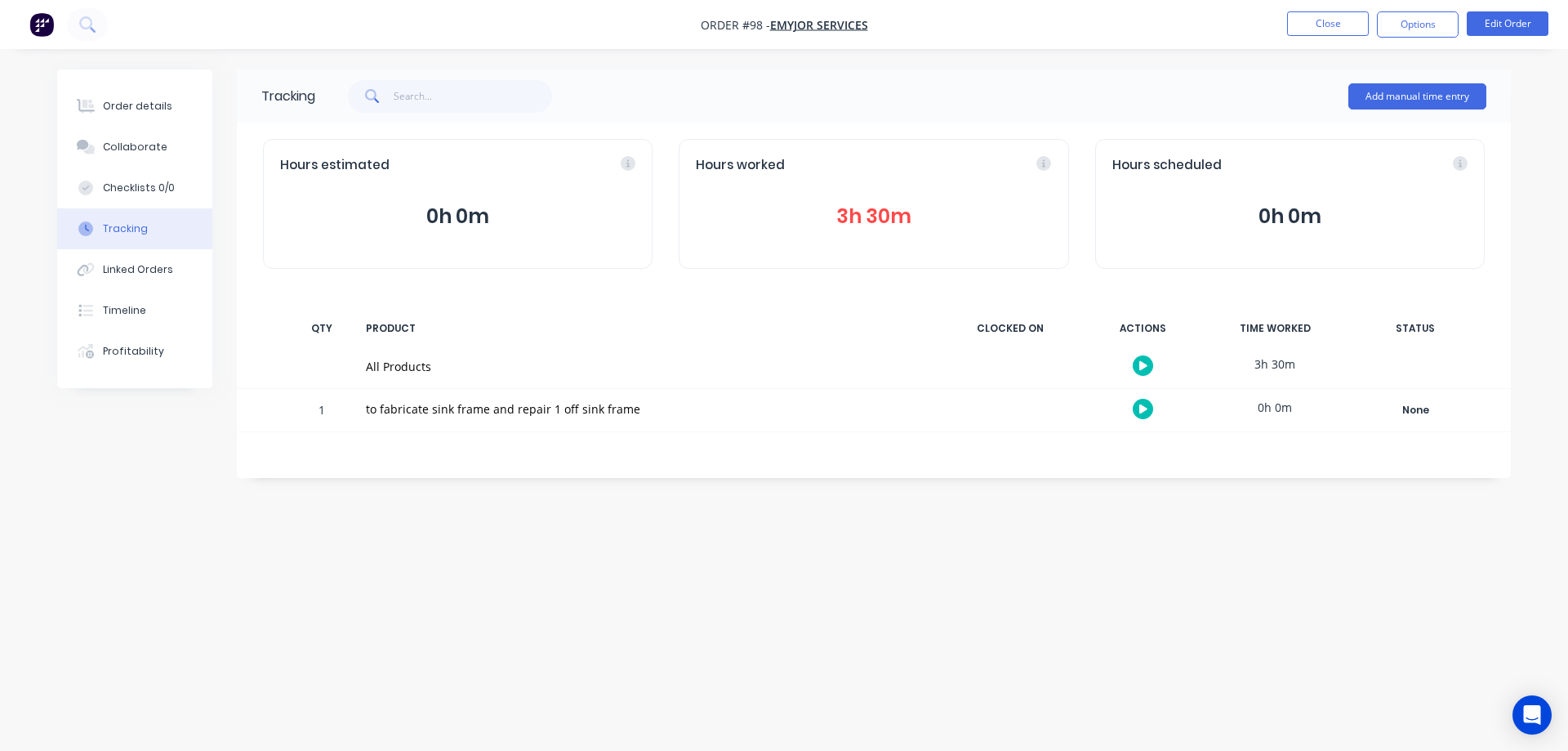
click at [854, 220] on button "3h 30m" at bounding box center [873, 216] width 355 height 31
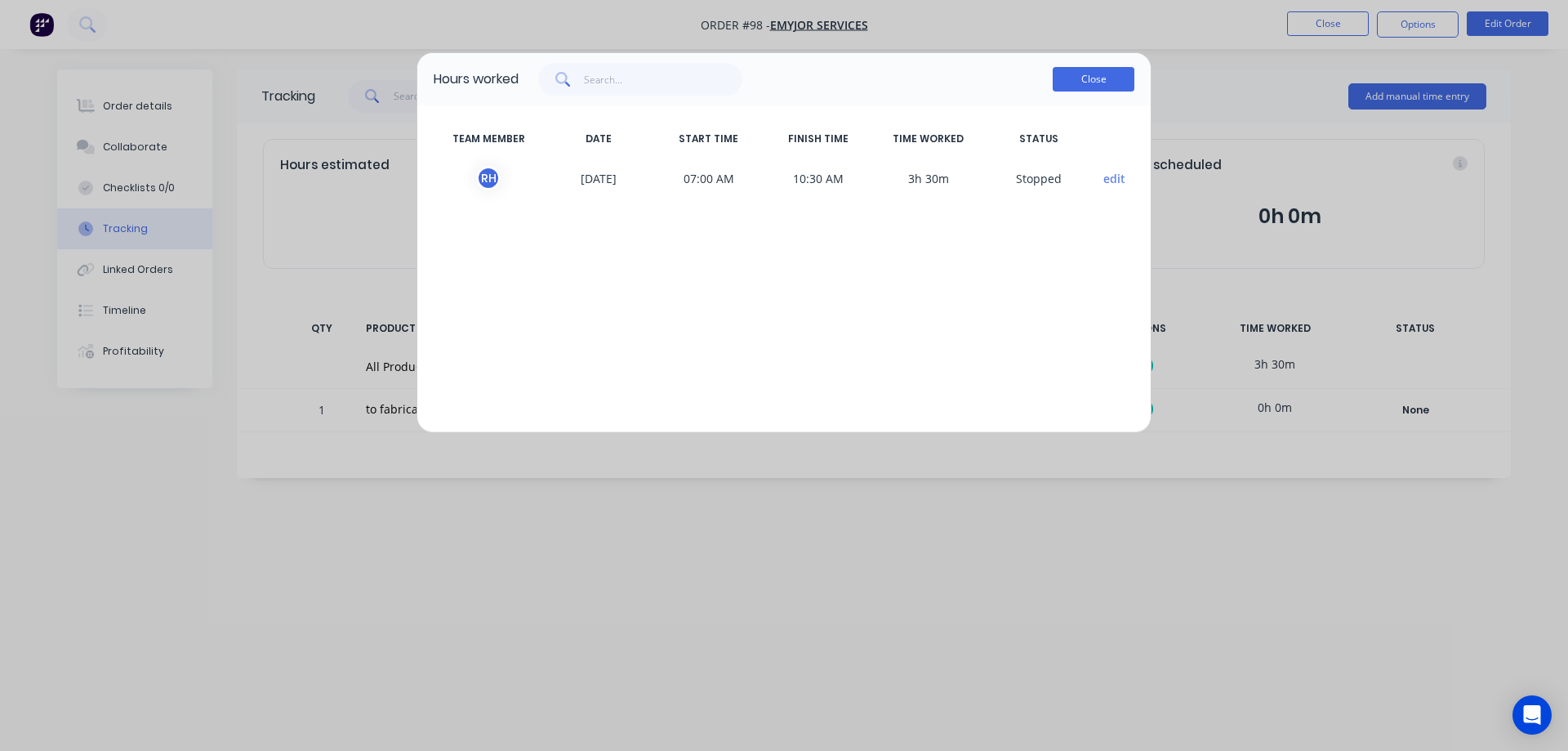
click at [1083, 78] on button "Close" at bounding box center [1093, 79] width 82 height 24
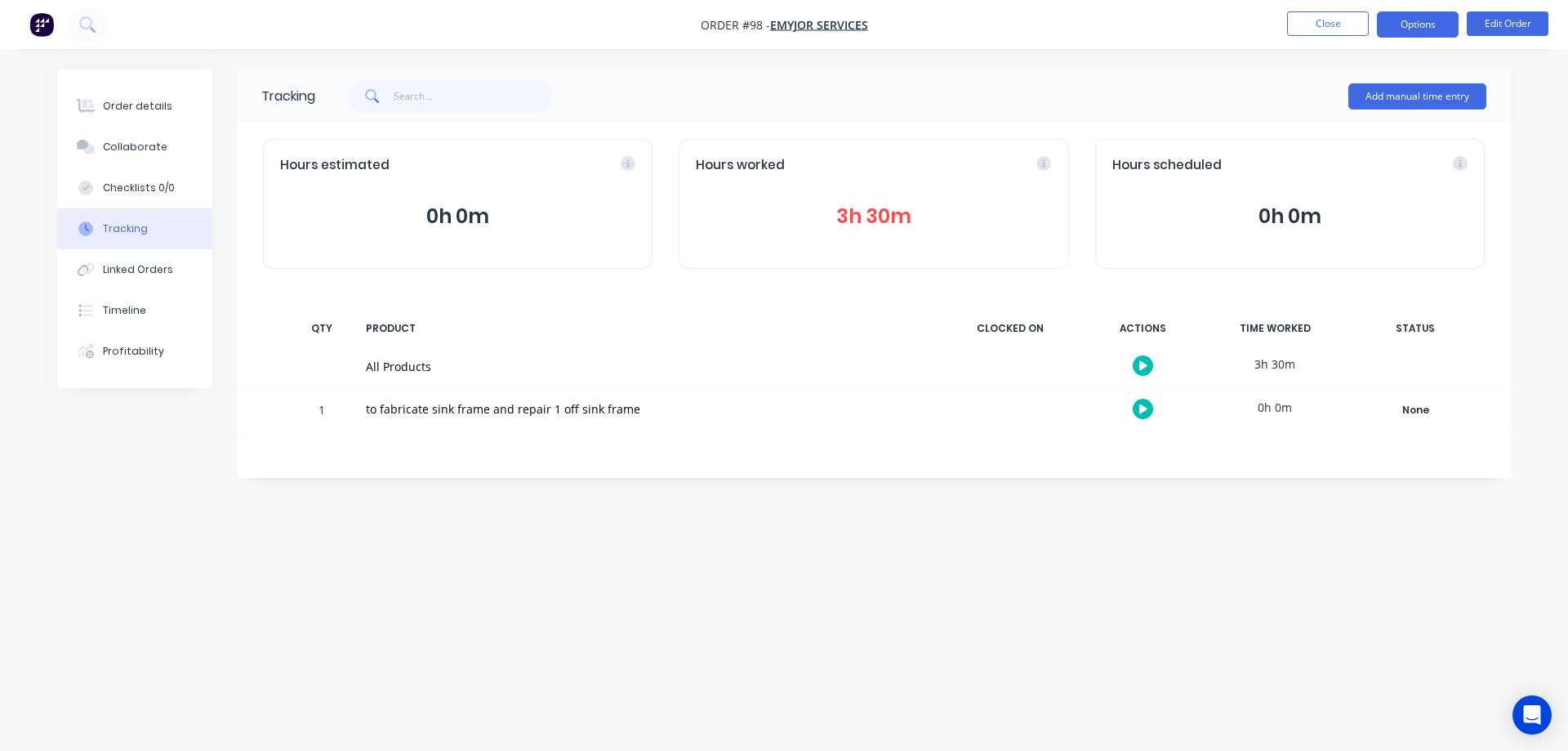
click at [1426, 31] on button "Options" at bounding box center [1417, 24] width 82 height 26
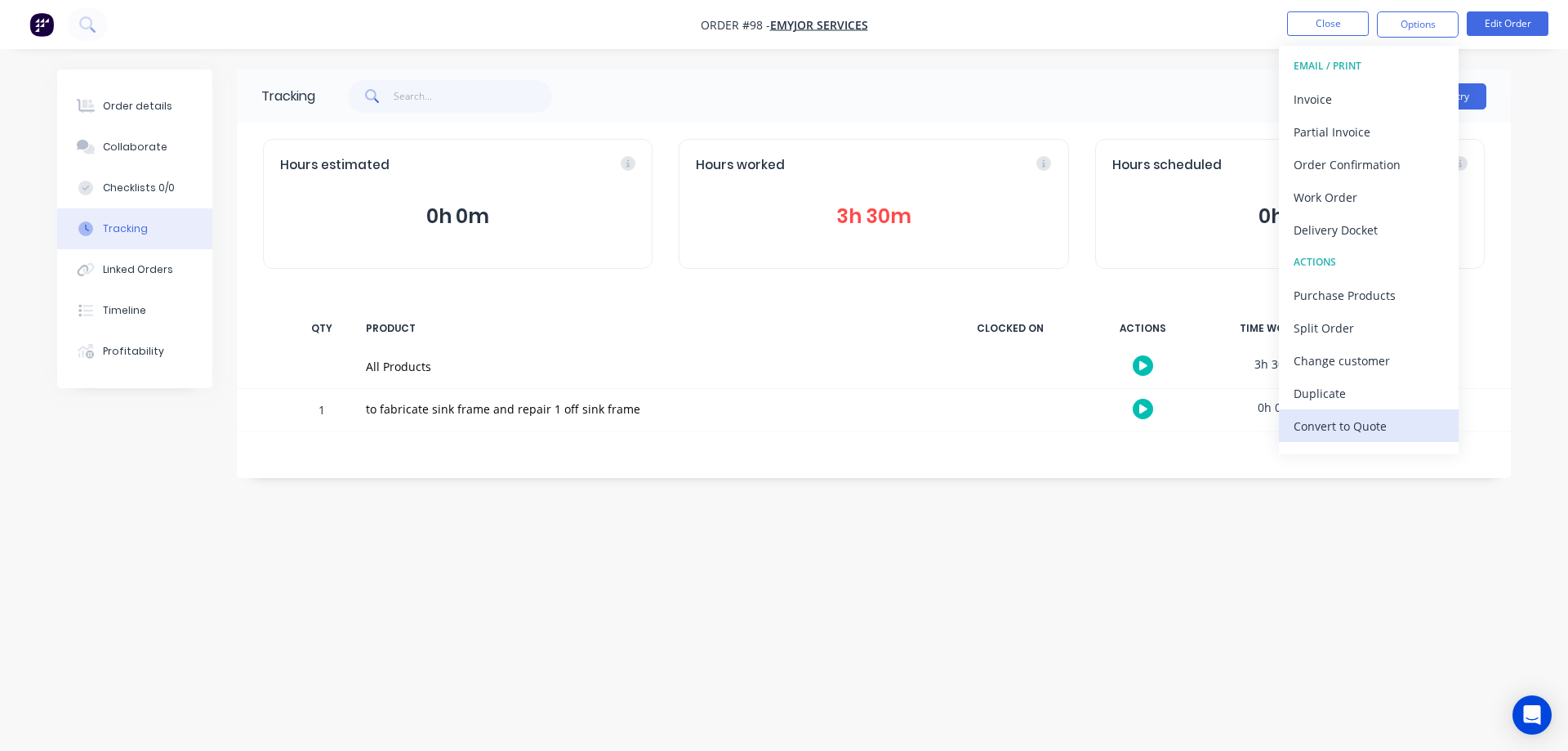
click at [1341, 421] on div "Convert to Quote" at bounding box center [1368, 426] width 150 height 23
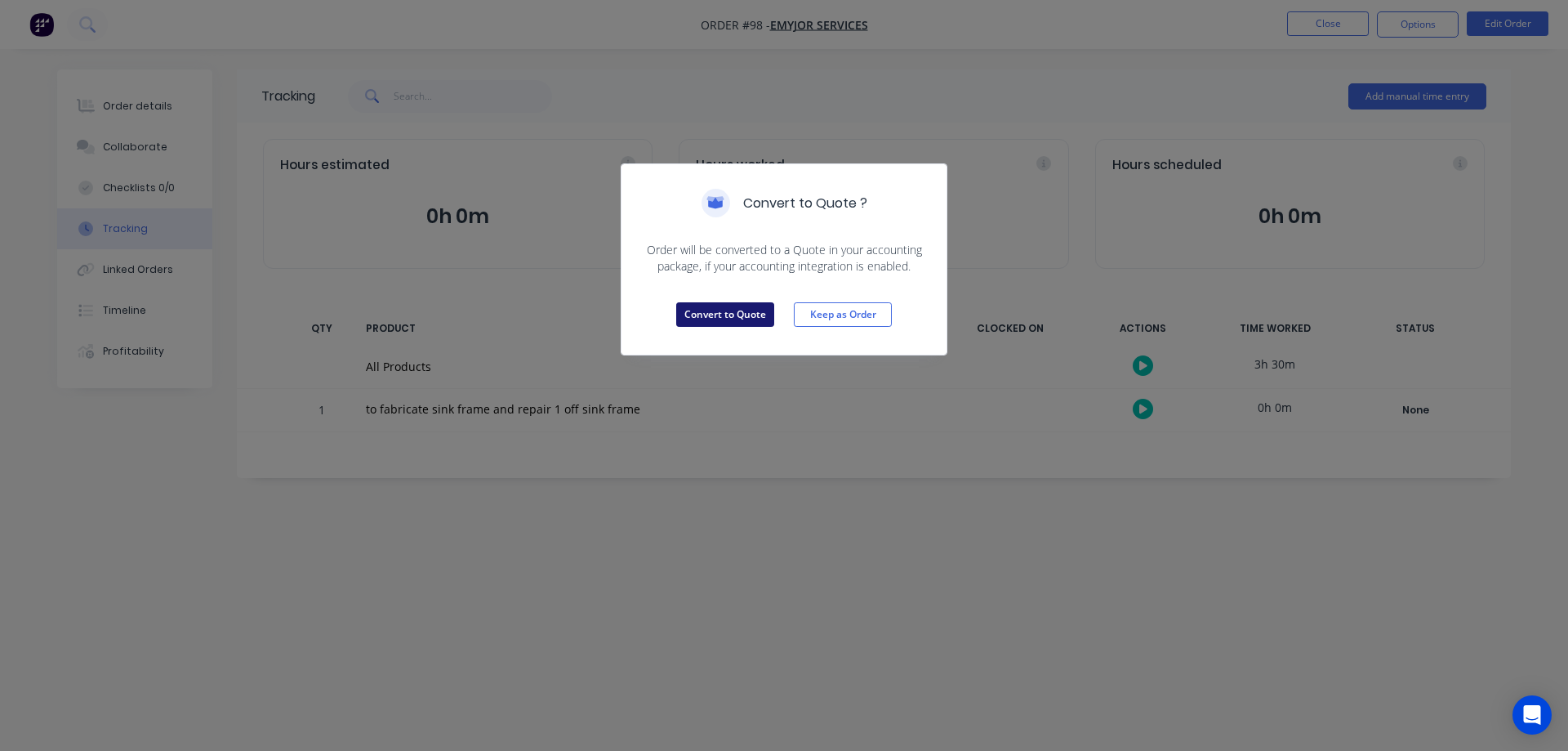
click at [705, 317] on button "Convert to Quote" at bounding box center [724, 314] width 98 height 24
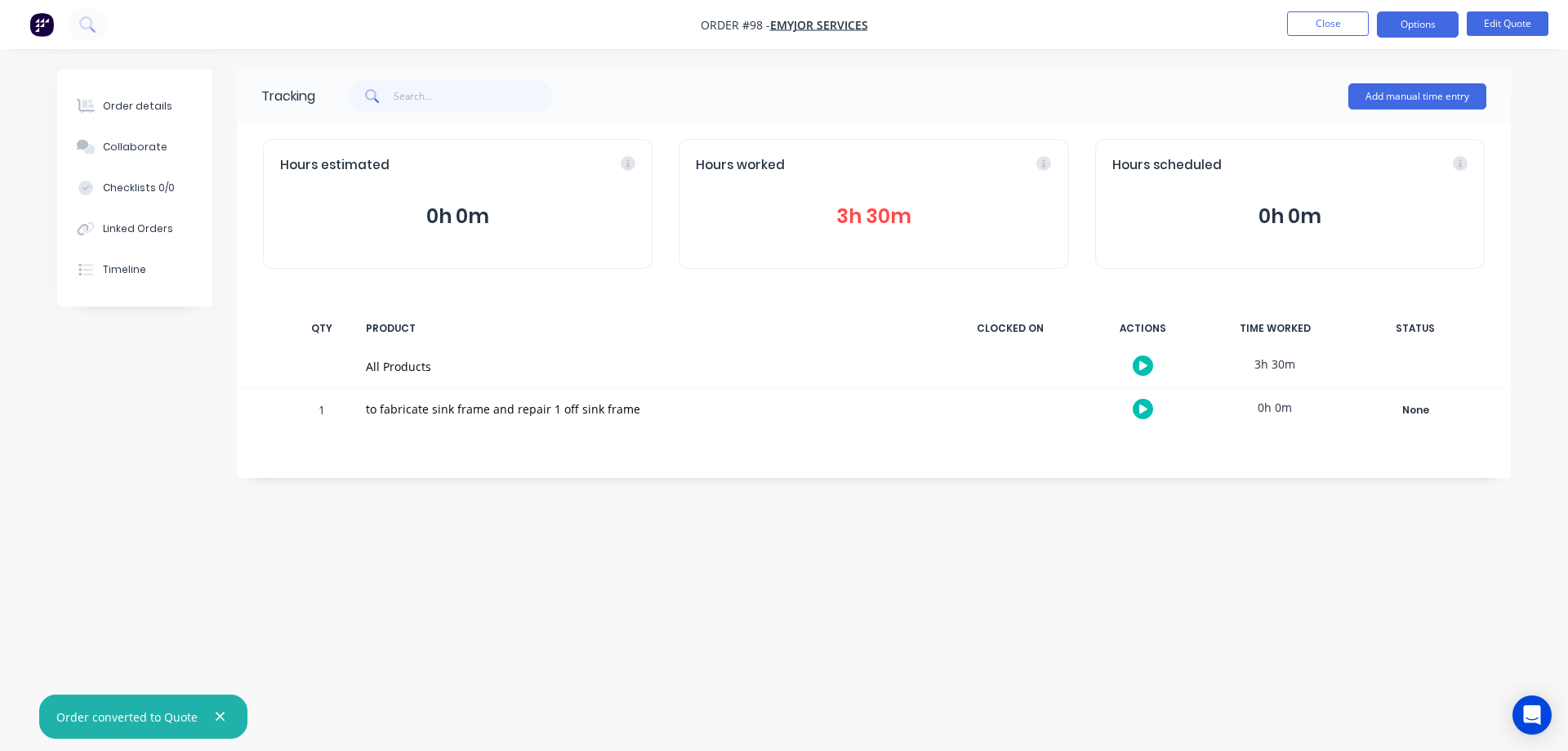
drag, startPoint x: 942, startPoint y: 544, endPoint x: 1152, endPoint y: 250, distance: 361.3
click at [943, 542] on div "Tracking Add manual time entry Hours estimated 0h 0m Hours worked 3h 30m Hours …" at bounding box center [784, 344] width 1454 height 549
click at [1489, 26] on button "Edit Quote" at bounding box center [1507, 23] width 82 height 24
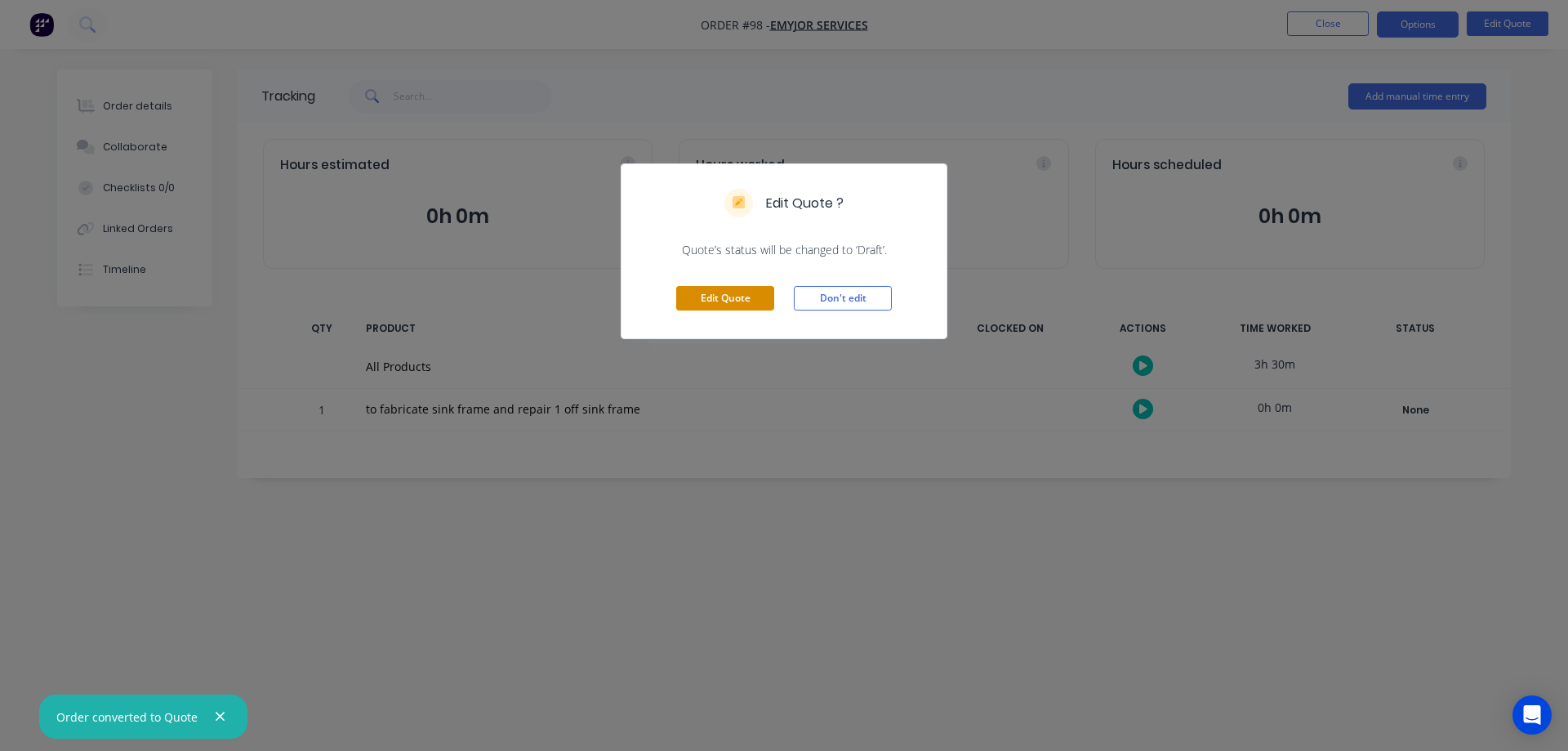
click at [725, 293] on button "Edit Quote" at bounding box center [724, 298] width 98 height 24
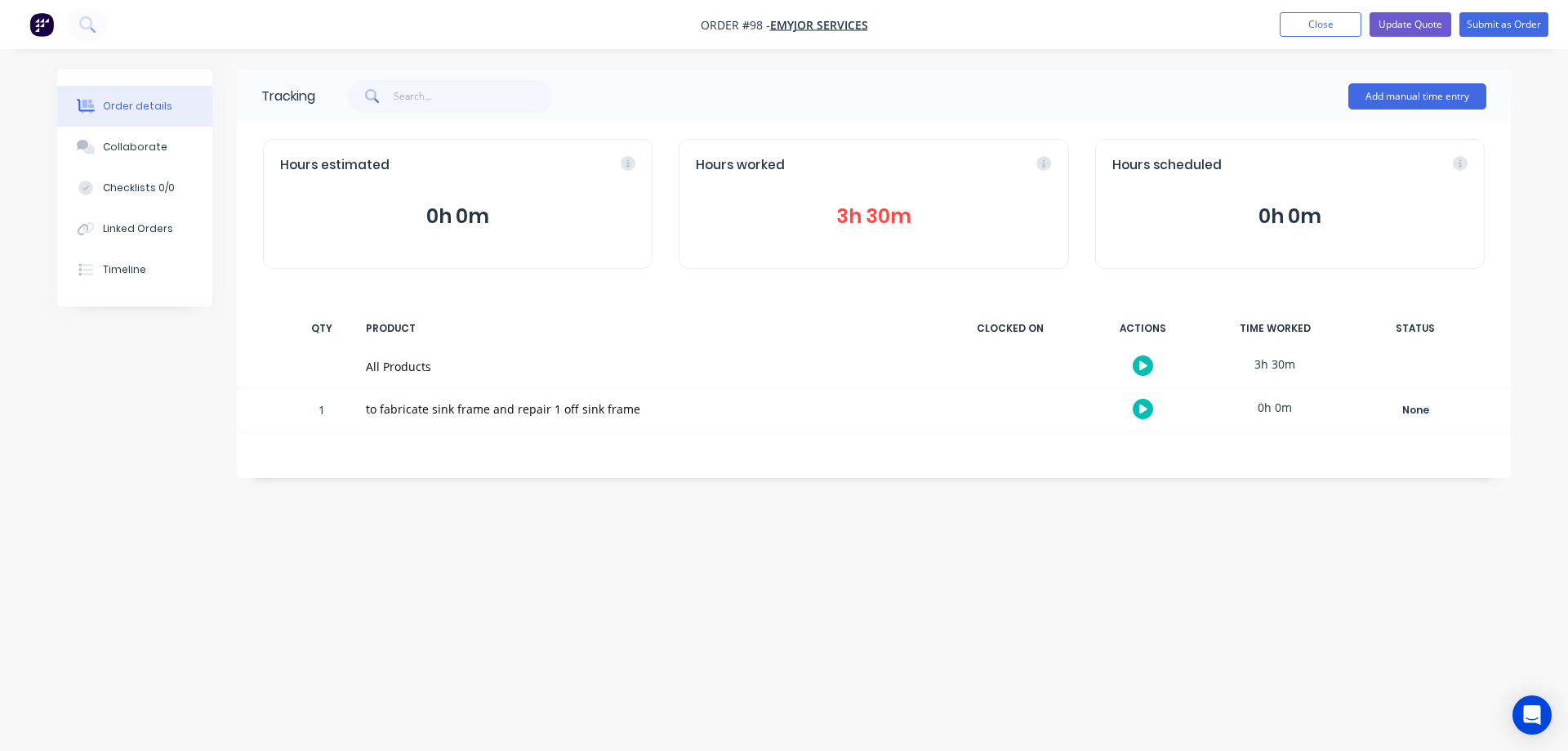
click at [133, 99] on div "Order details" at bounding box center [138, 106] width 69 height 15
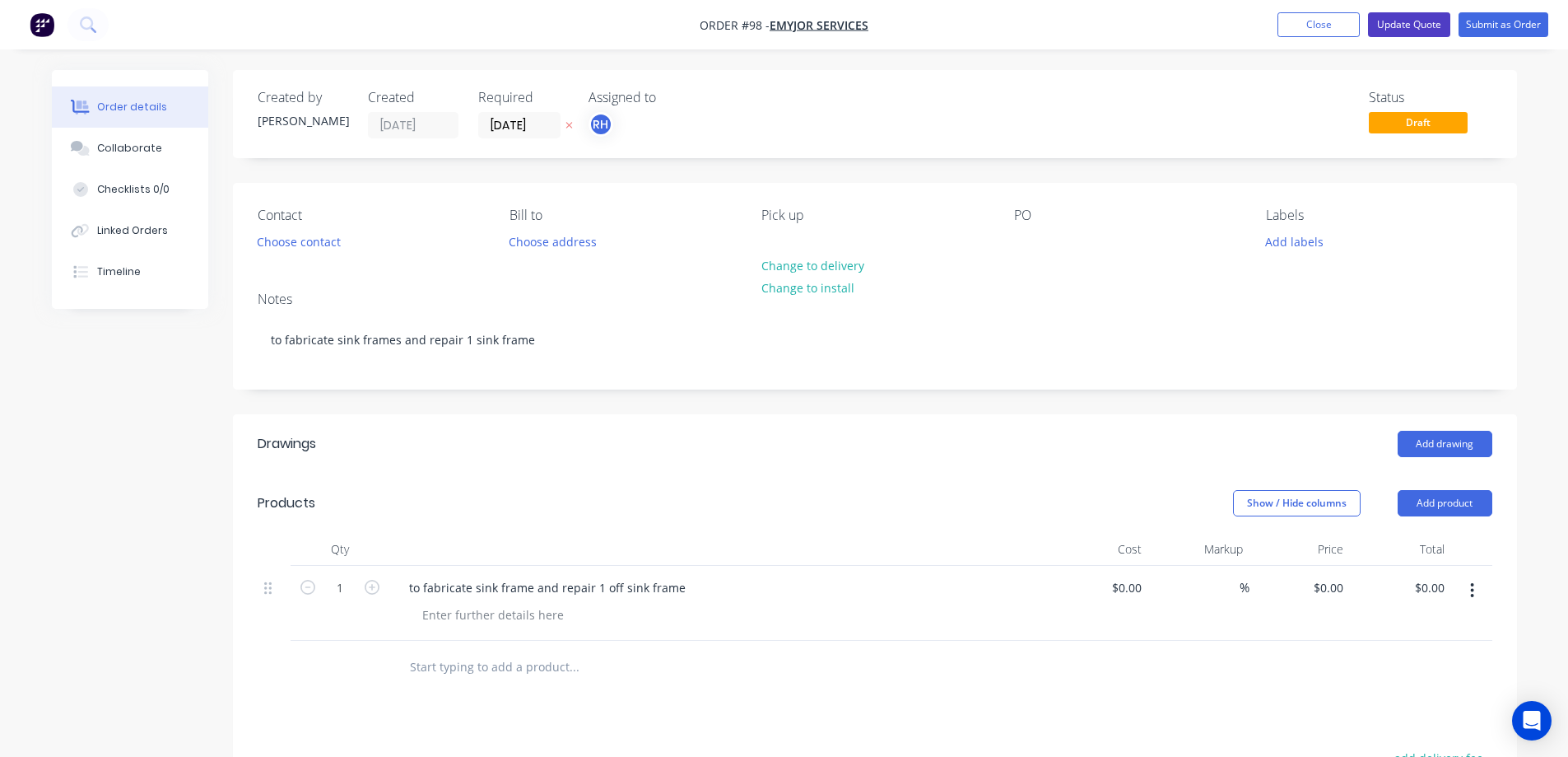
click at [1413, 25] on button "Update Quote" at bounding box center [1408, 25] width 82 height 25
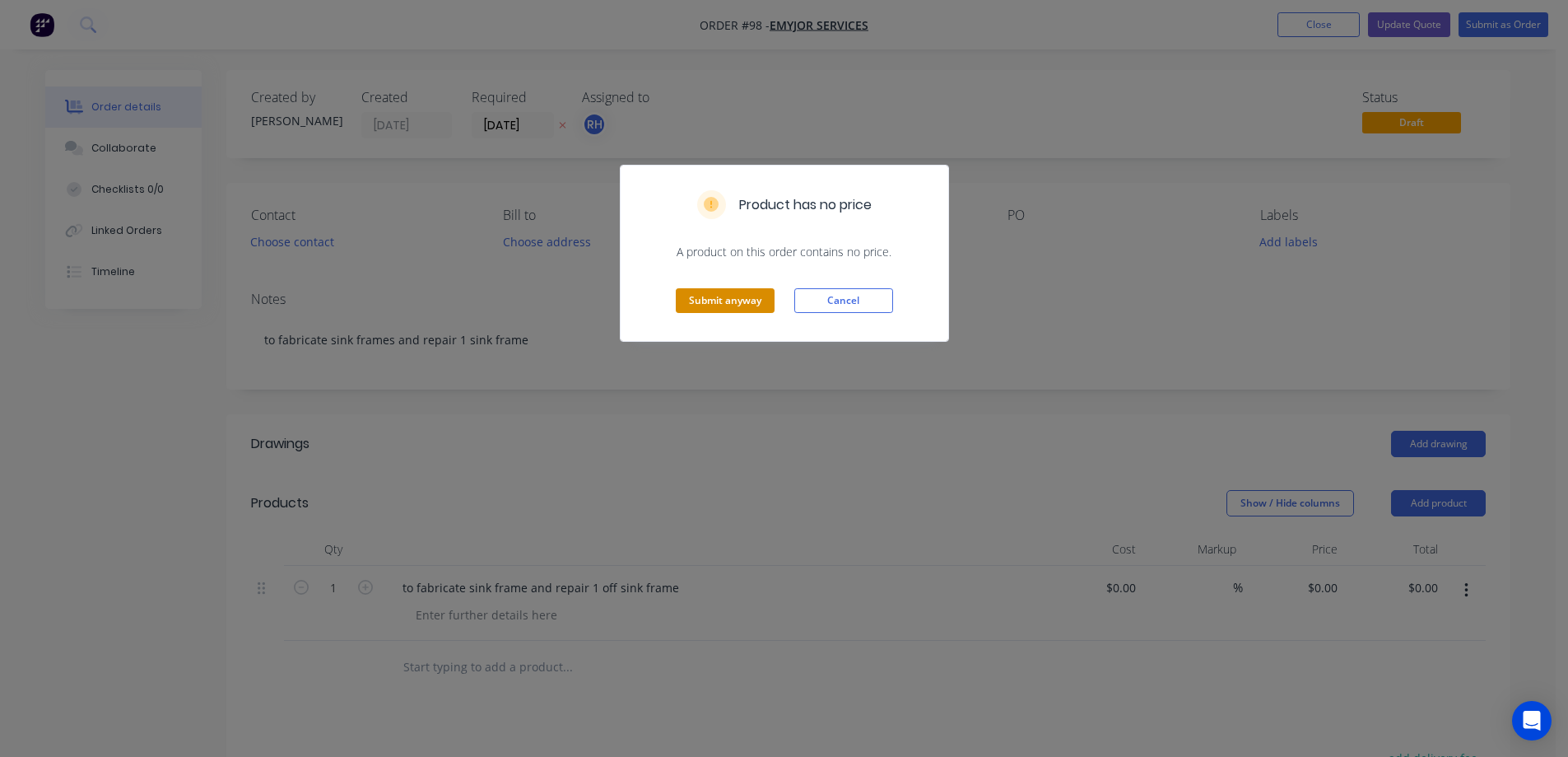
click at [715, 303] on button "Submit anyway" at bounding box center [724, 301] width 99 height 25
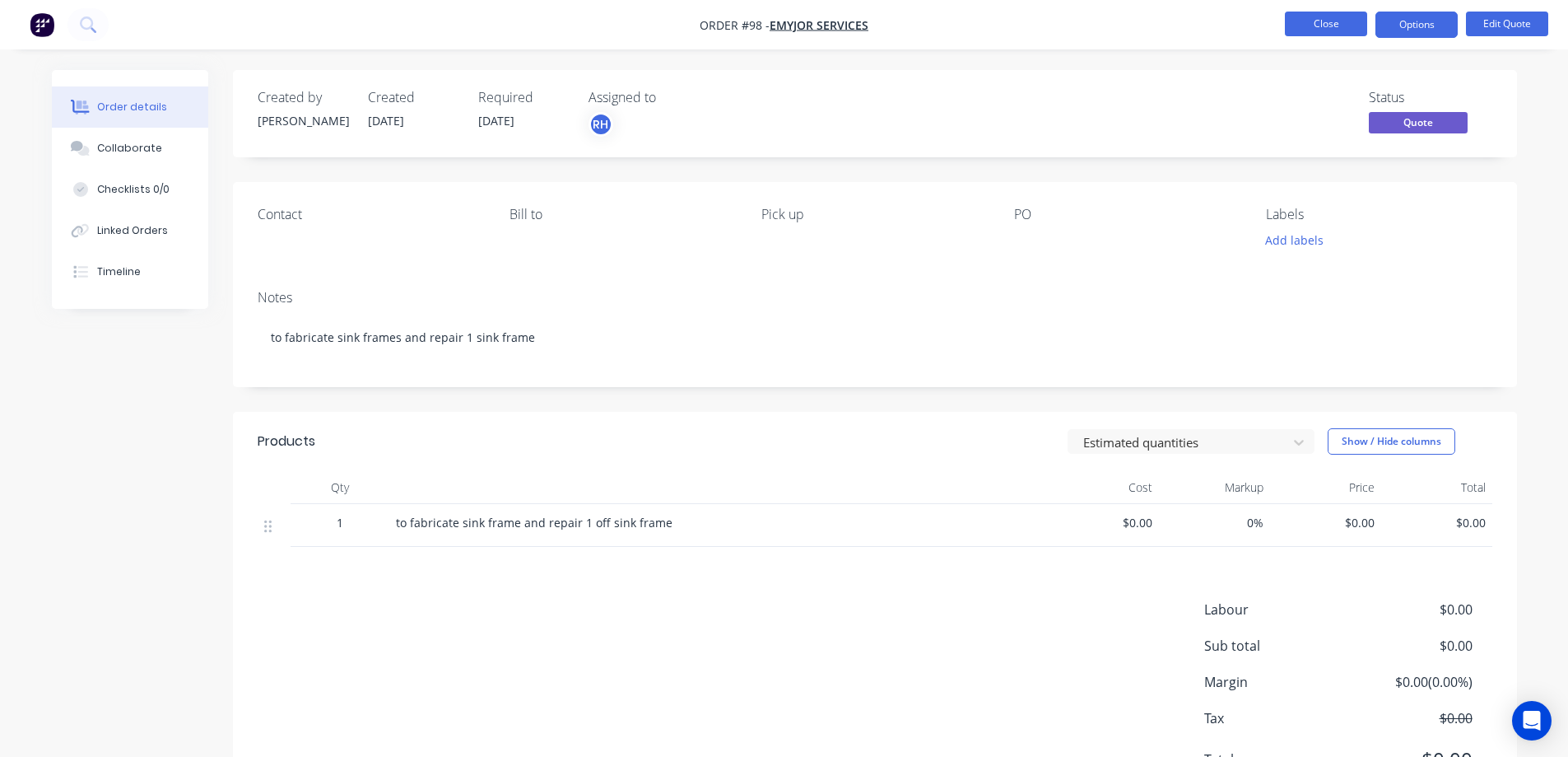
click at [1330, 28] on button "Close" at bounding box center [1325, 24] width 82 height 25
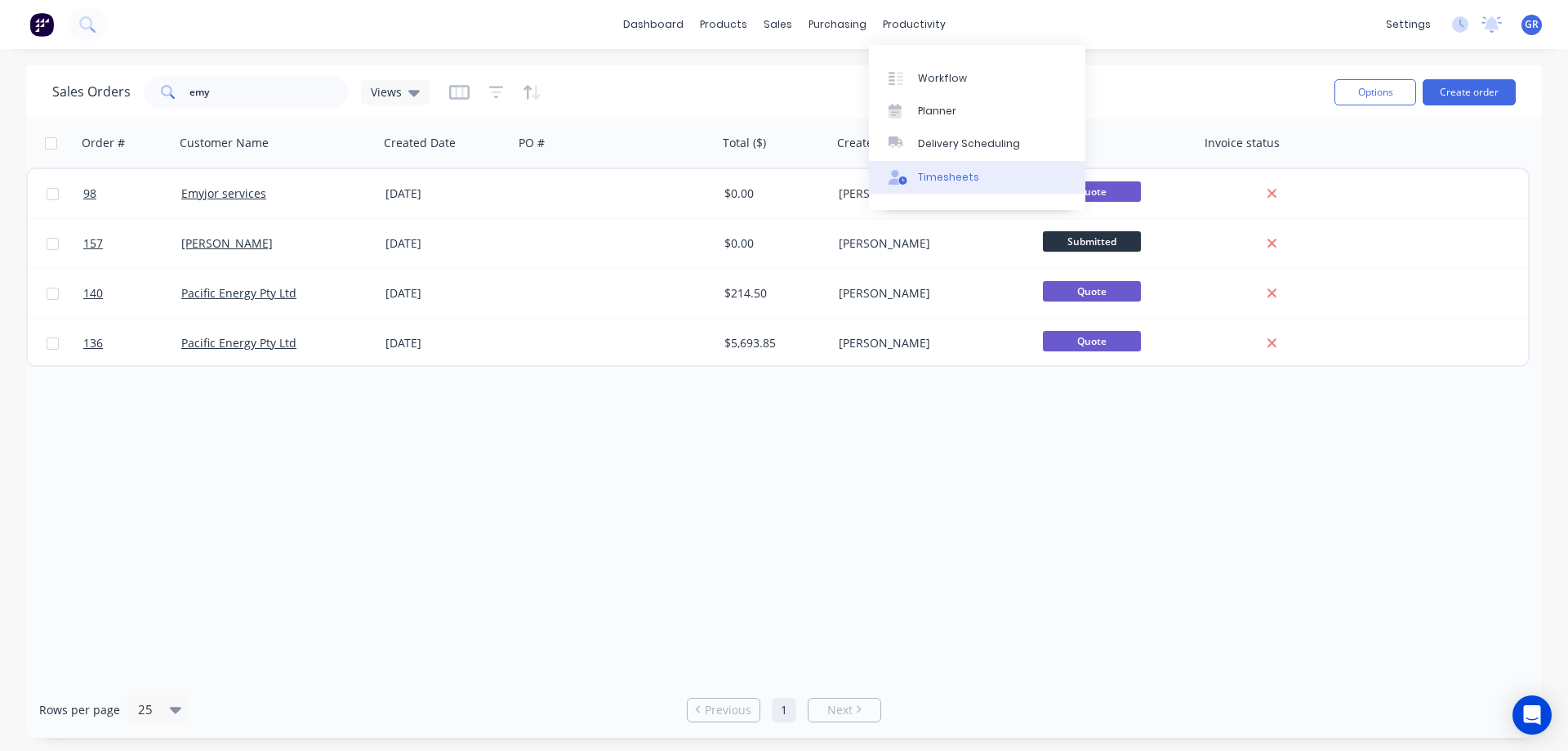
click at [949, 176] on div "Timesheets" at bounding box center [948, 177] width 61 height 15
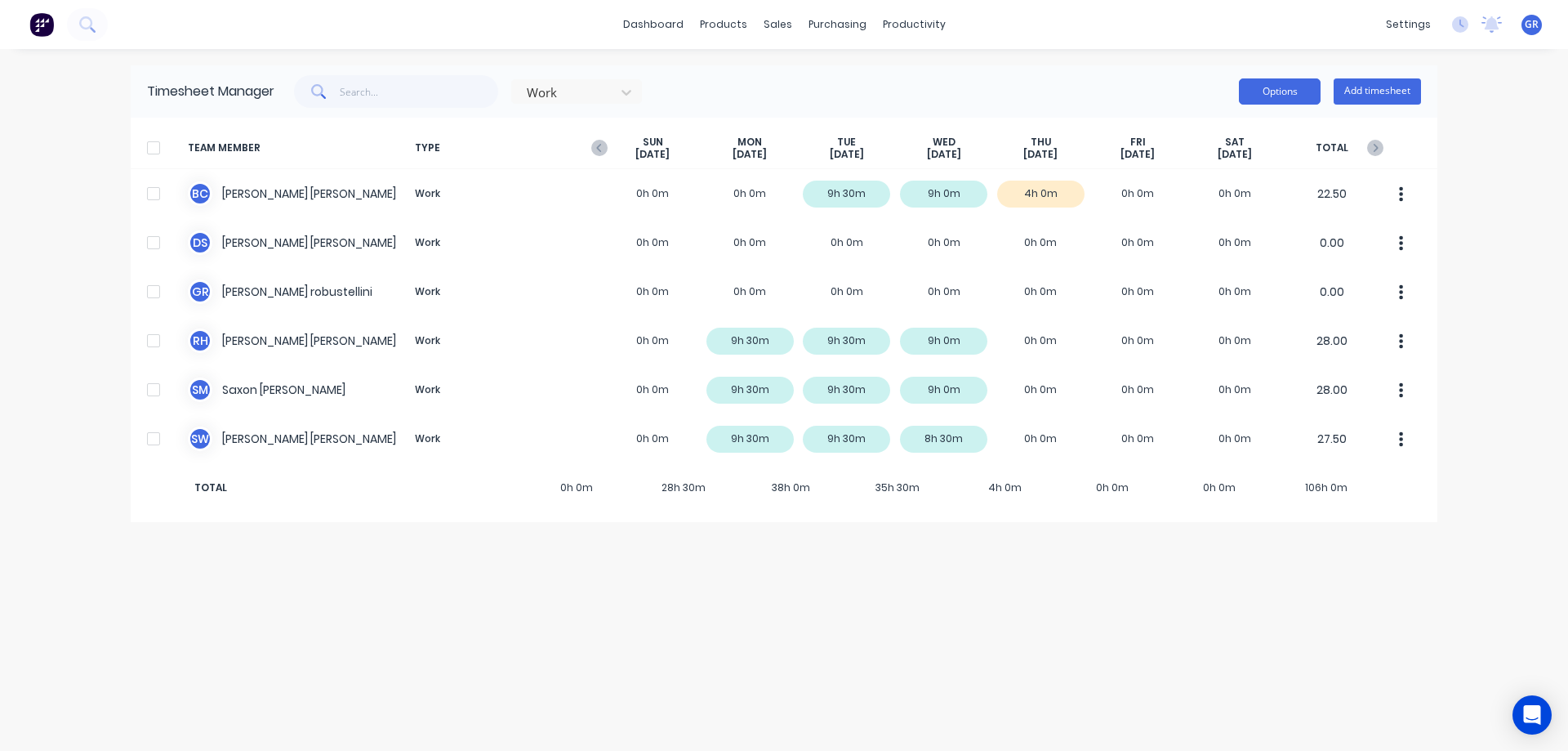
click at [1277, 94] on button "Options" at bounding box center [1279, 92] width 82 height 26
click at [918, 62] on div "dashboard products sales purchasing productivity dashboard products Product Cat…" at bounding box center [784, 375] width 1568 height 751
click at [821, 76] on div "Sales Orders" at bounding box center [837, 79] width 67 height 15
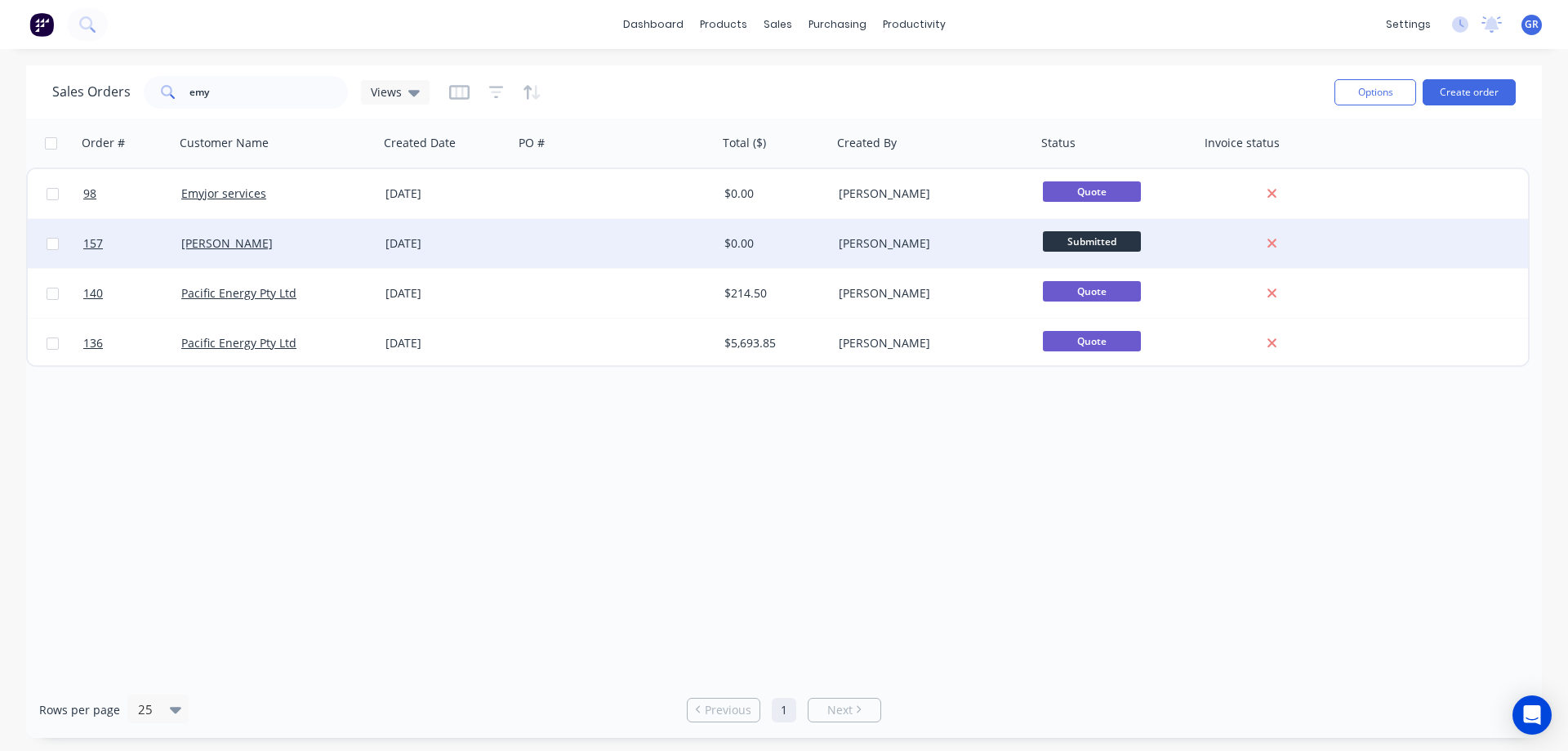
drag, startPoint x: 479, startPoint y: 432, endPoint x: 307, endPoint y: 265, distance: 239.7
click at [478, 432] on div "Order # Customer Name Created Date PO # Total ($) Created By Status Invoice sta…" at bounding box center [784, 399] width 1516 height 563
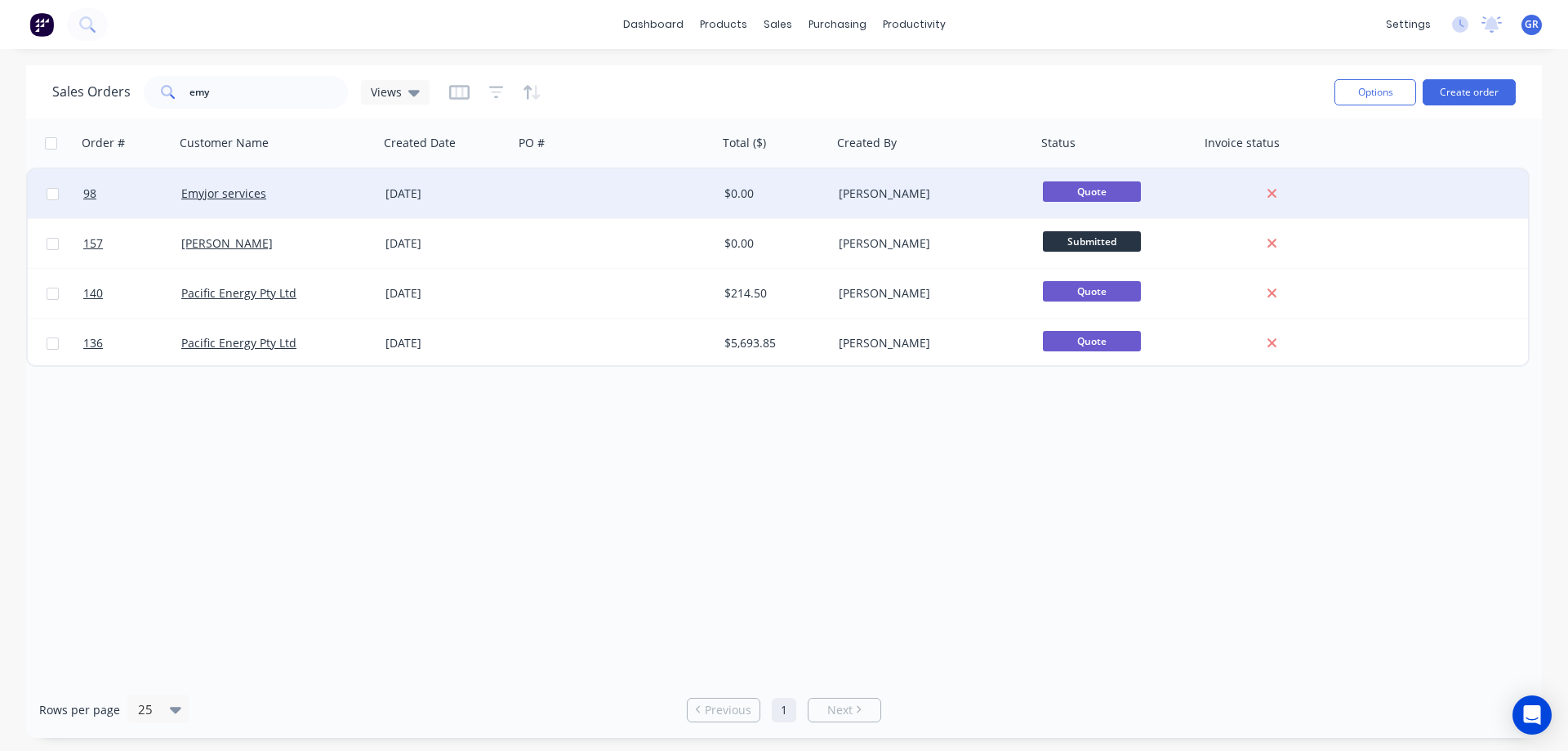
click at [317, 196] on div "Emyjor services" at bounding box center [271, 193] width 181 height 16
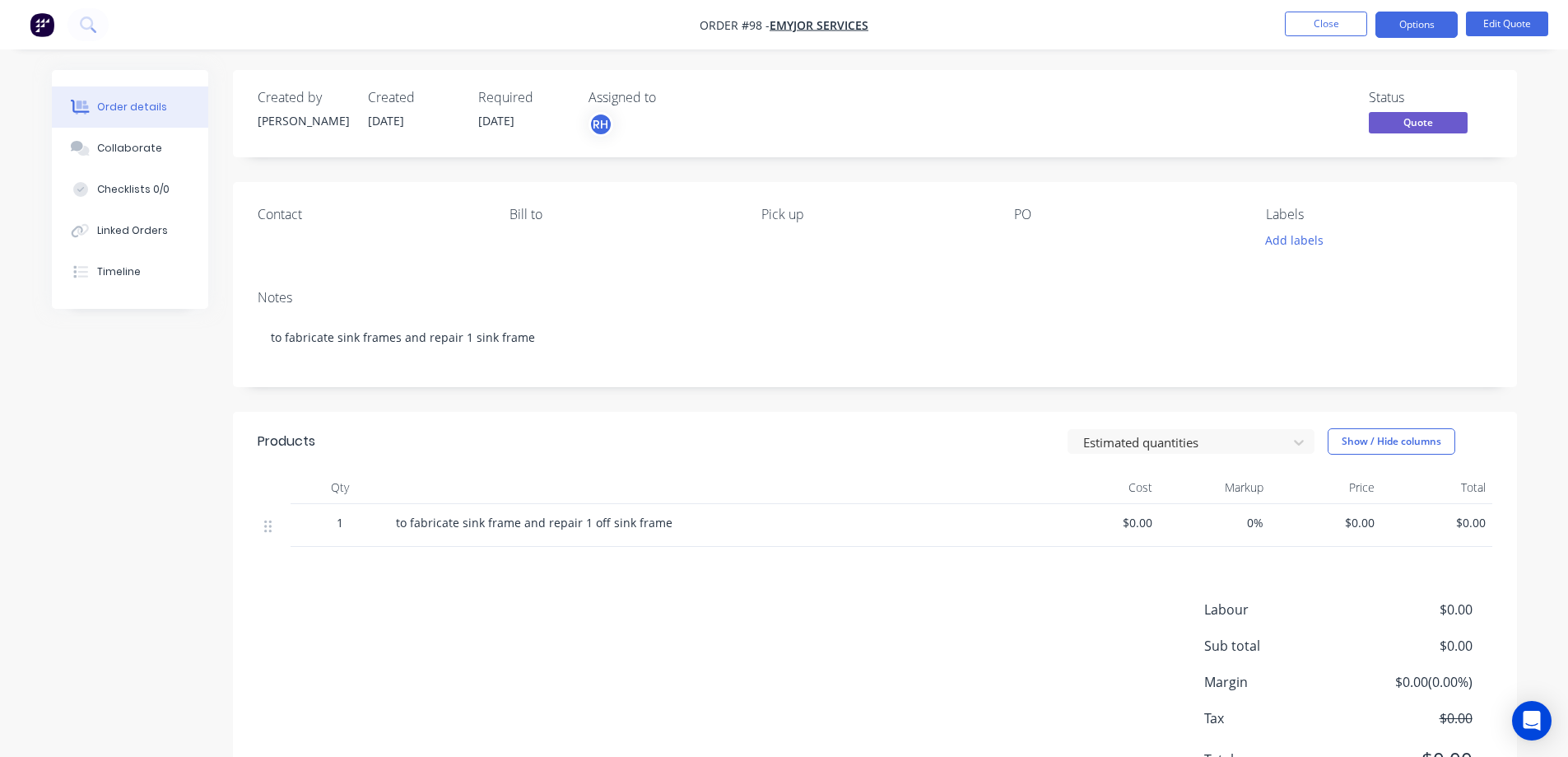
scroll to position [83, 0]
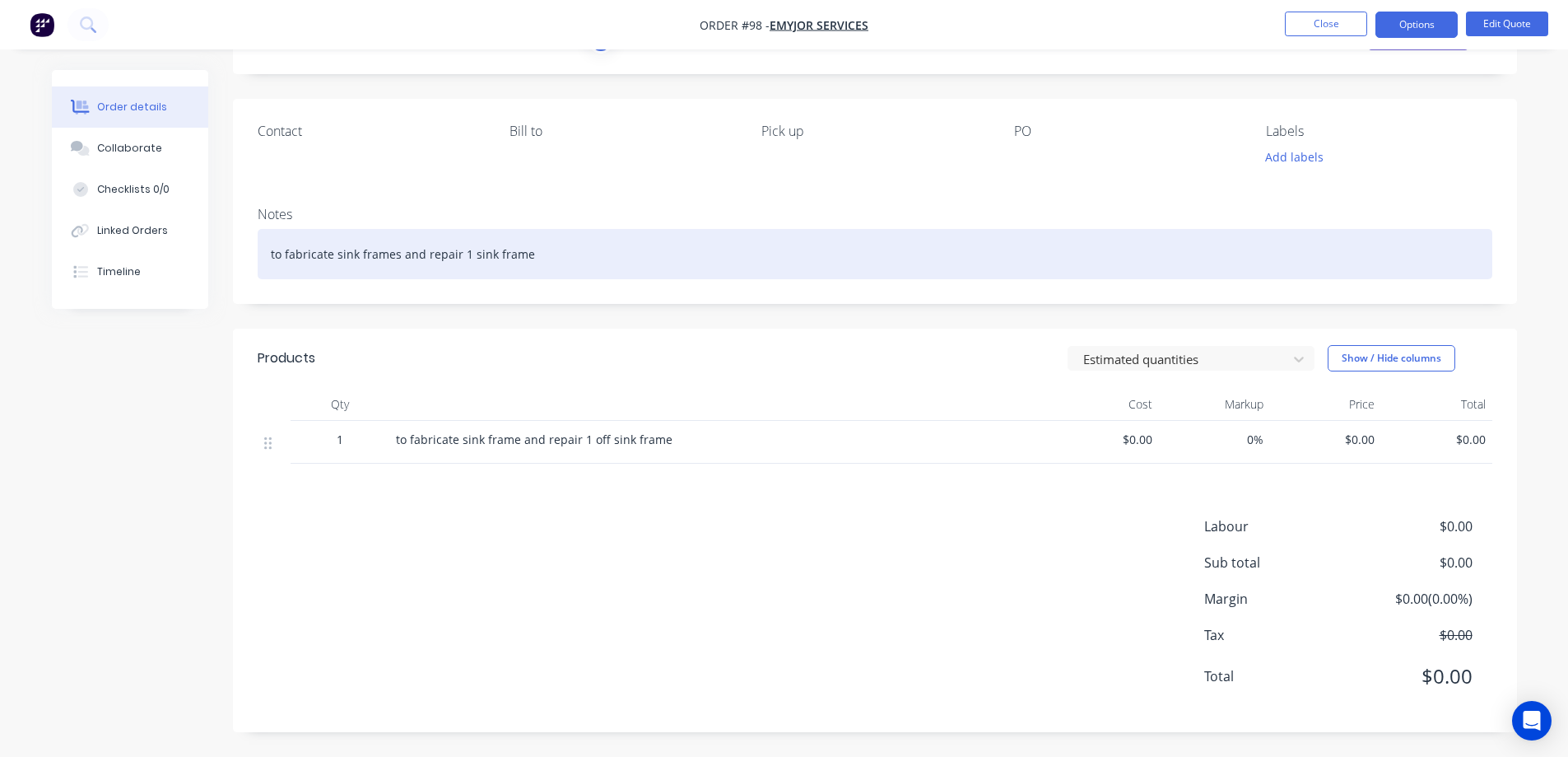
click at [532, 253] on div "to fabricate sink frames and repair 1 sink frame" at bounding box center [875, 253] width 1235 height 50
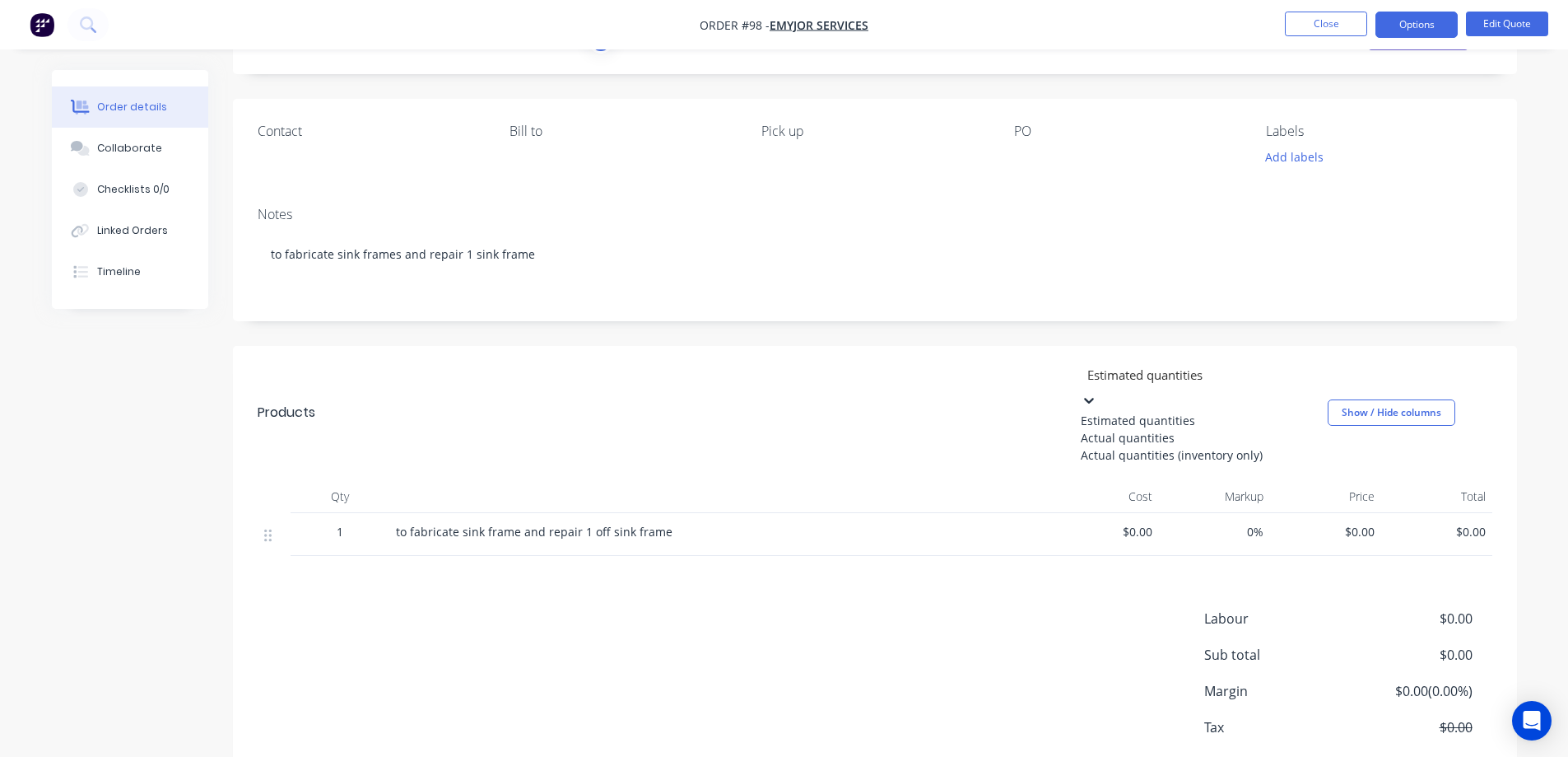
click at [1257, 413] on div "Estimated quantities" at bounding box center [1203, 421] width 247 height 17
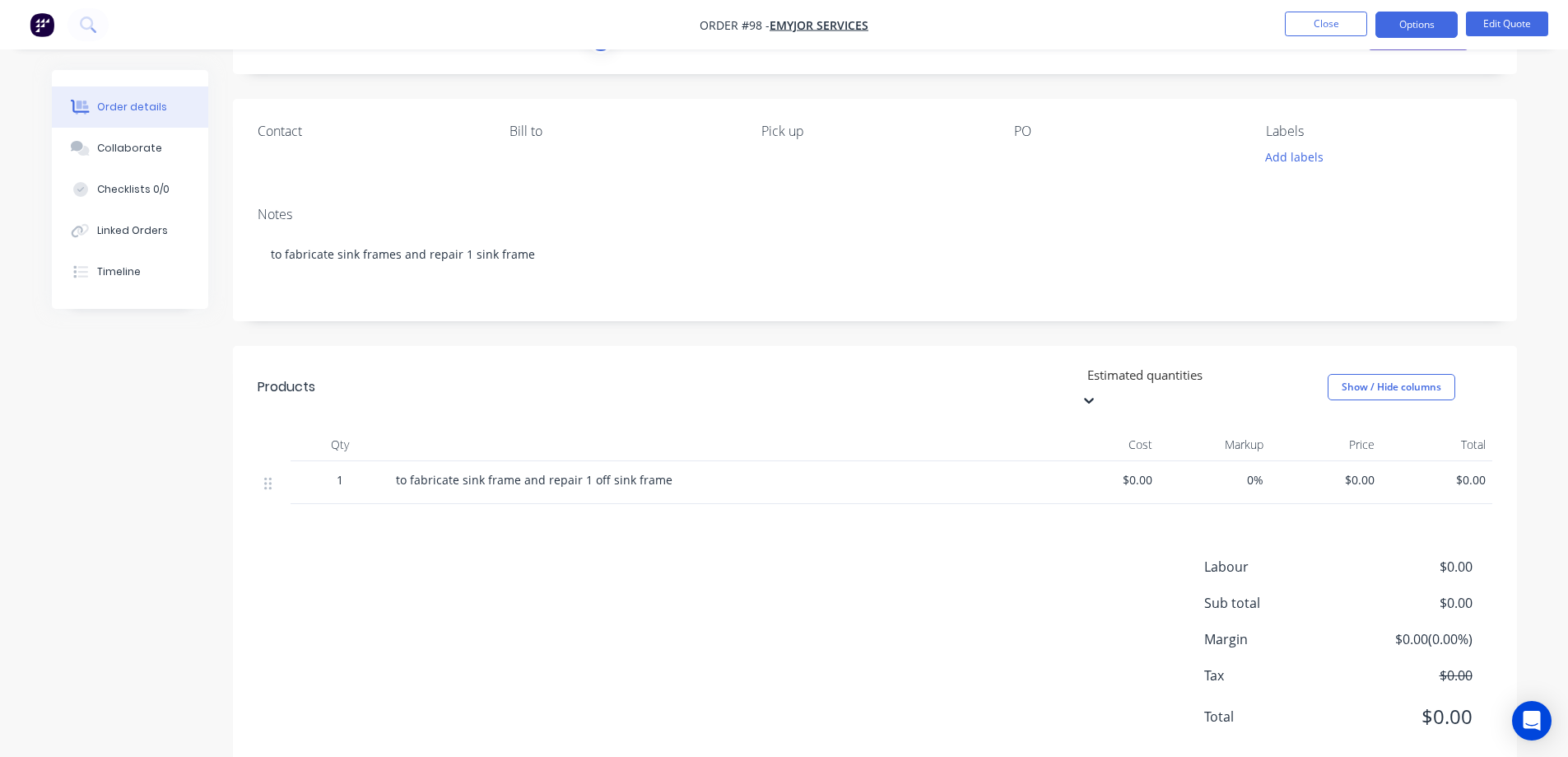
click at [1015, 394] on header "Products option Estimated quantities, selected. Estimated quantities Show / Hid…" at bounding box center [875, 387] width 1284 height 82
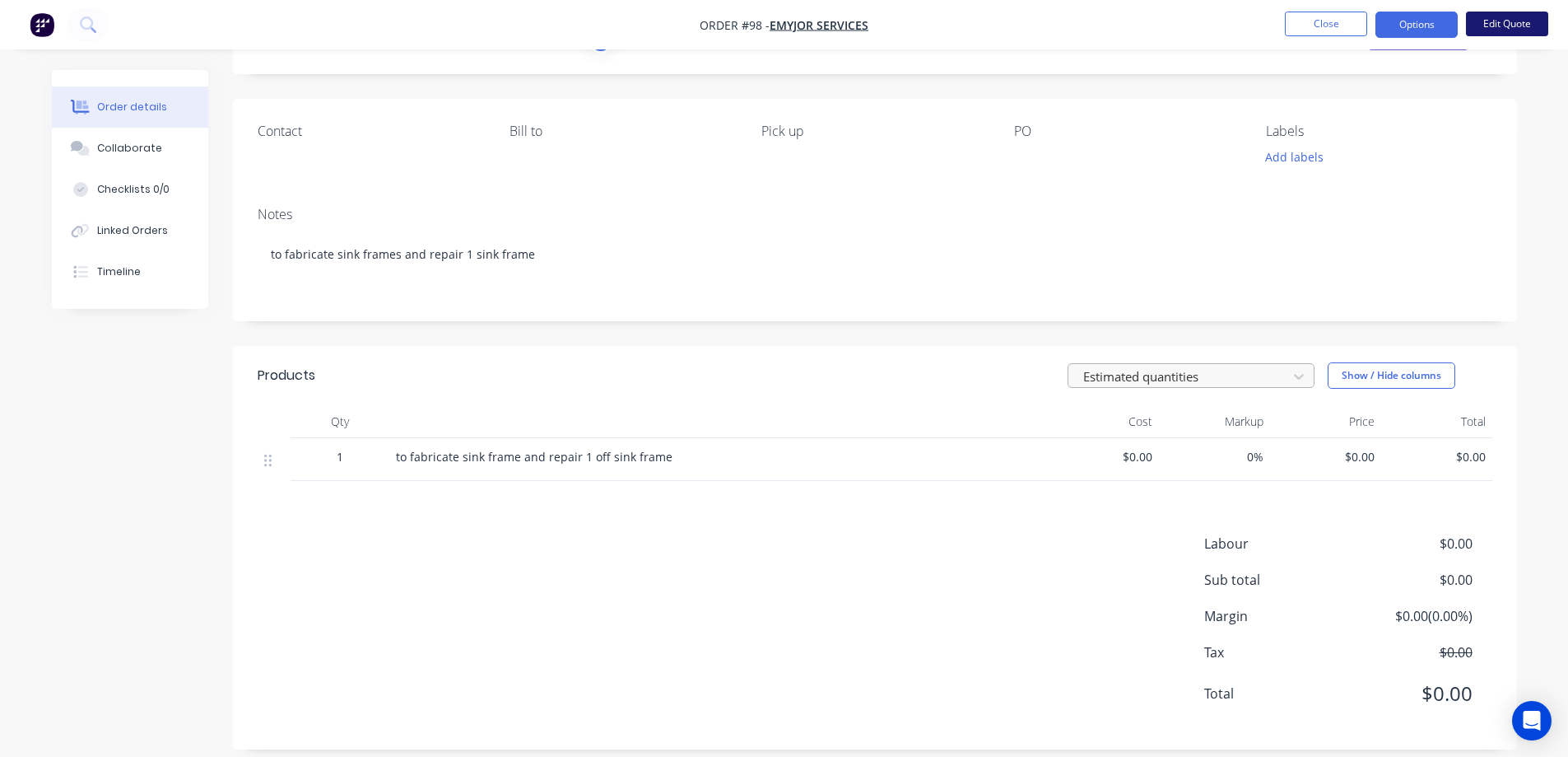
click at [1482, 22] on button "Edit Quote" at bounding box center [1507, 24] width 82 height 25
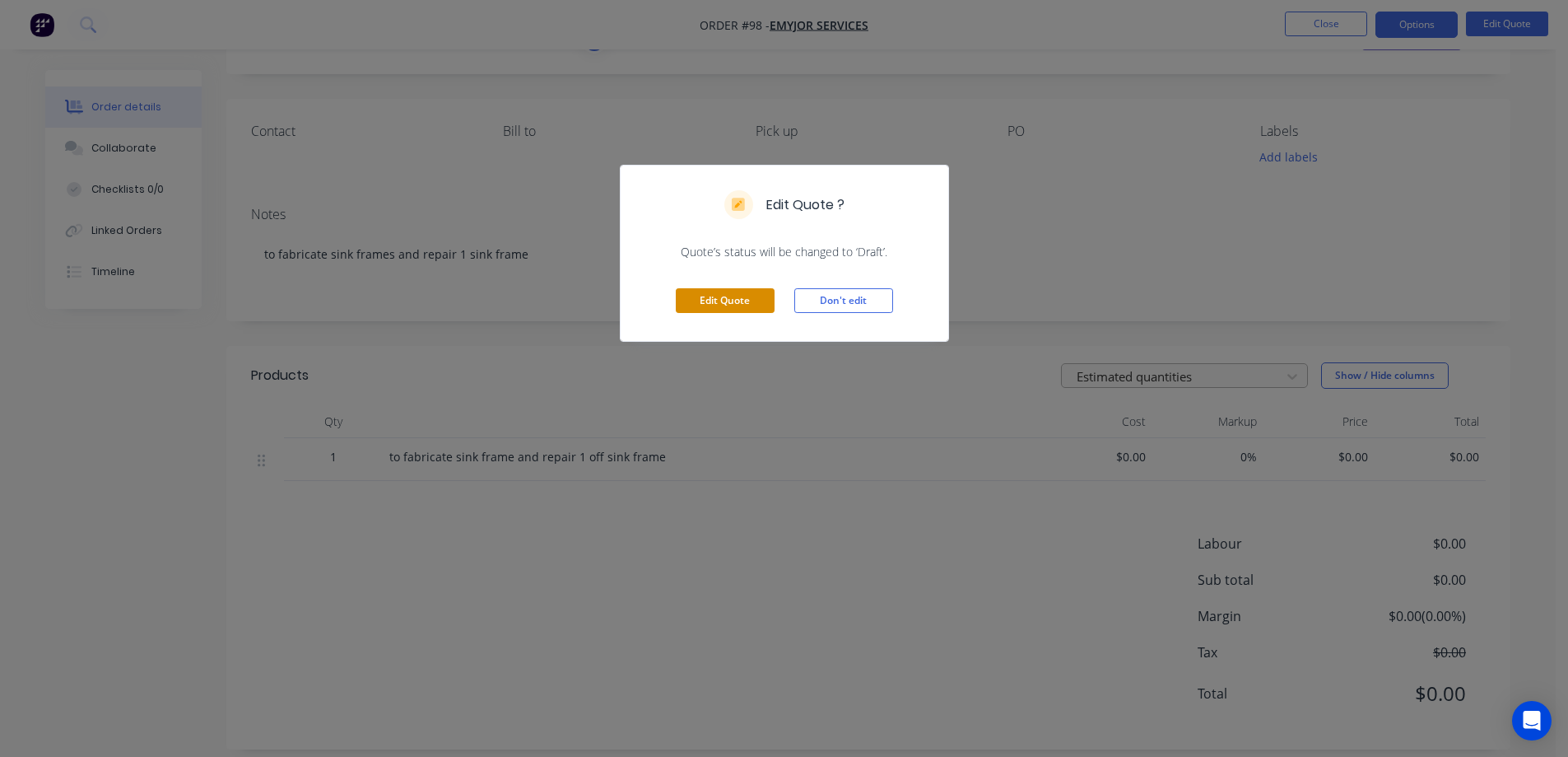
click at [721, 298] on button "Edit Quote" at bounding box center [724, 301] width 99 height 25
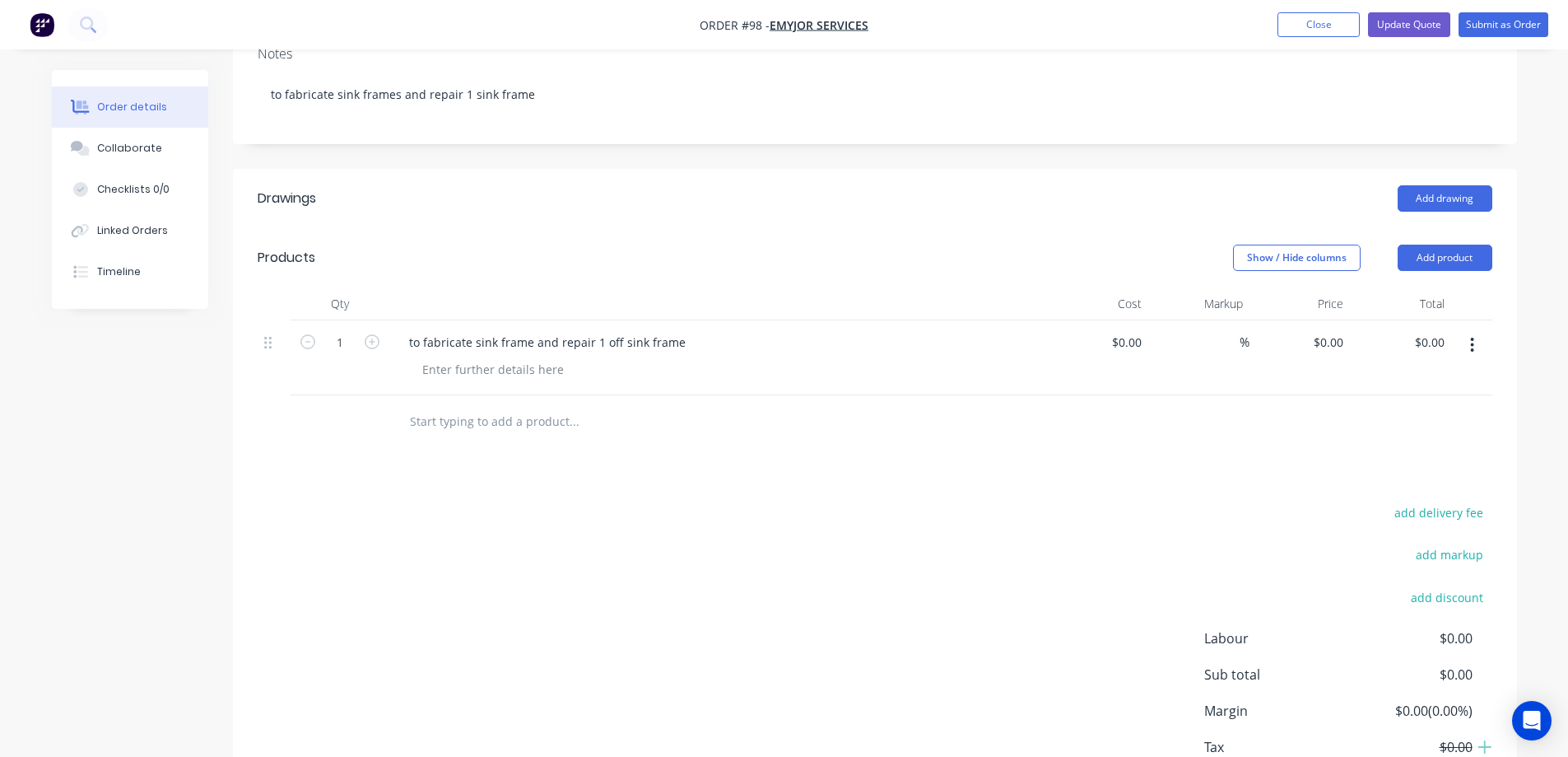
scroll to position [247, 0]
click at [1447, 269] on button "Add product" at bounding box center [1445, 256] width 94 height 26
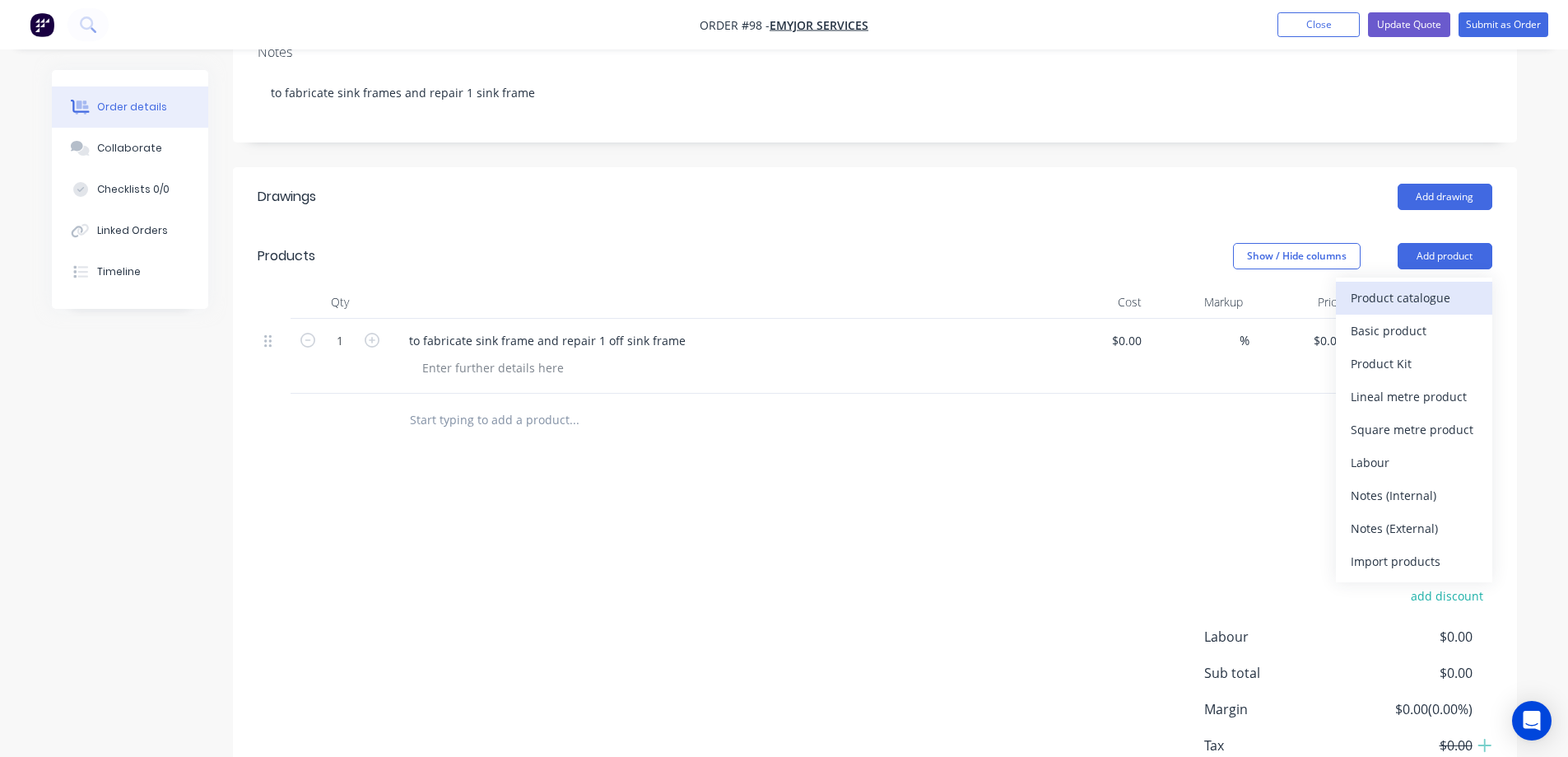
click at [1434, 310] on div "Product catalogue" at bounding box center [1414, 297] width 127 height 24
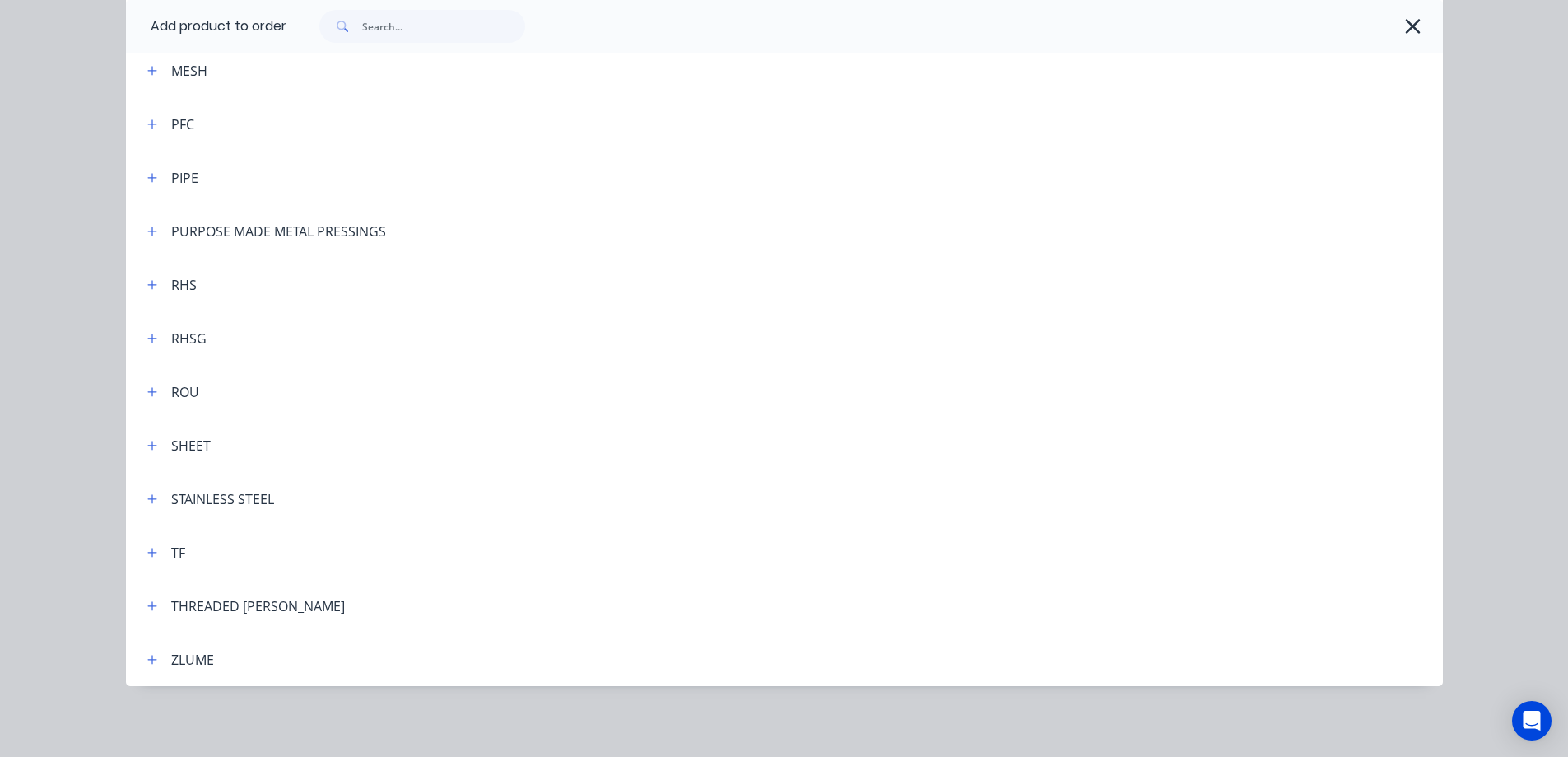
scroll to position [1209, 0]
click at [152, 495] on button "button" at bounding box center [153, 497] width 21 height 21
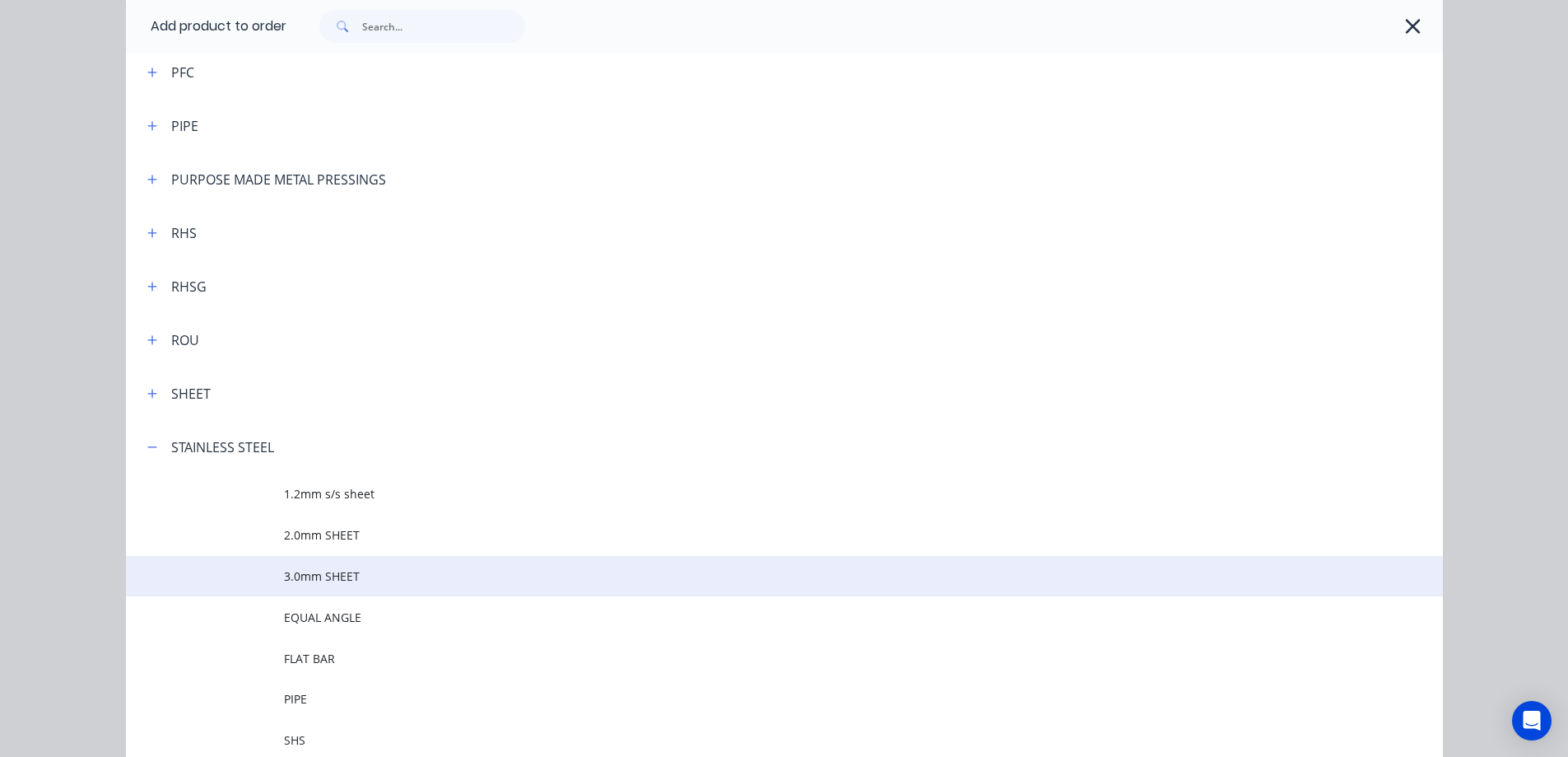
scroll to position [1456, 0]
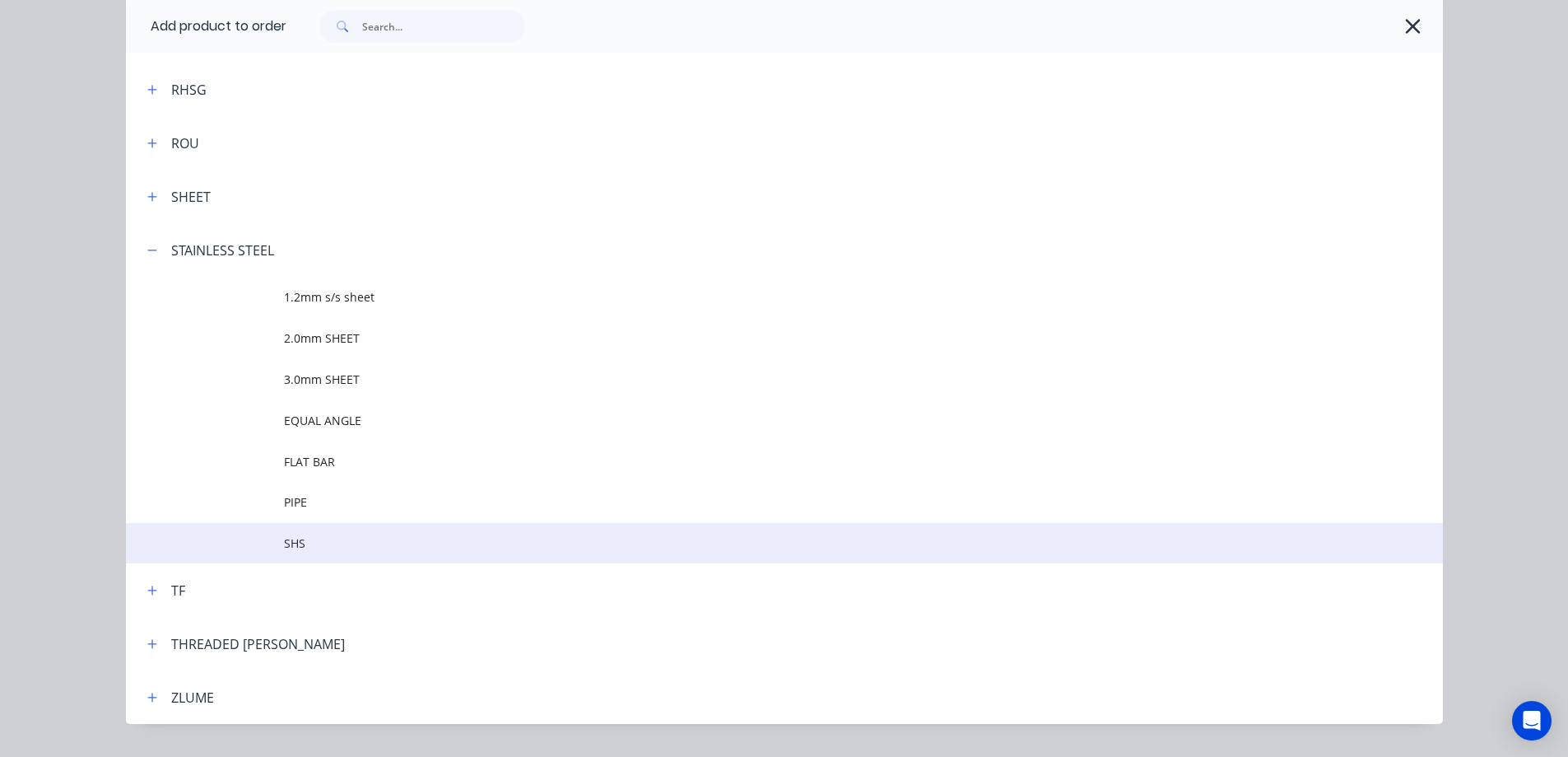
click at [292, 535] on span "SHS" at bounding box center [747, 543] width 927 height 17
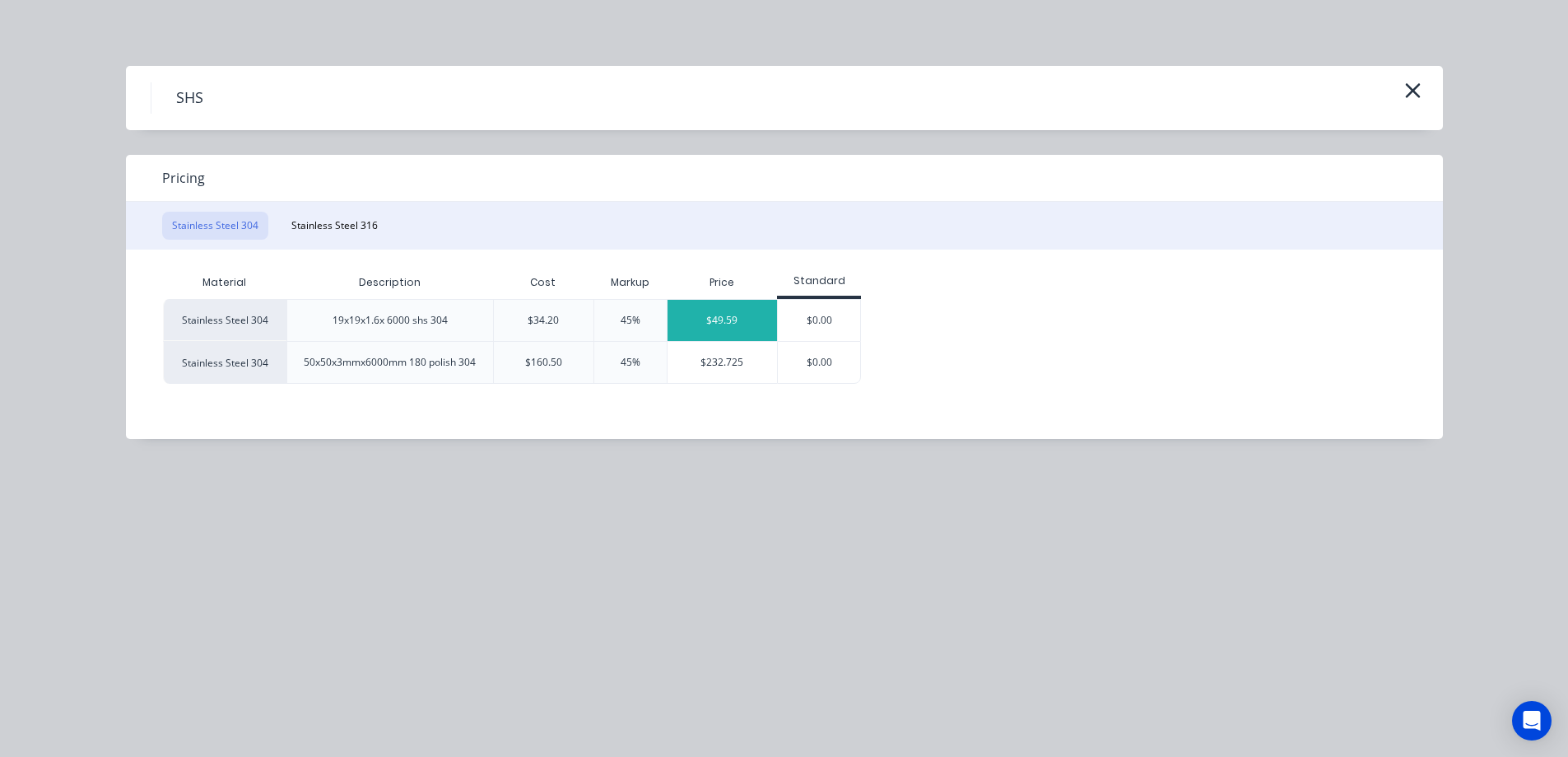
click at [732, 317] on div "$49.59" at bounding box center [723, 320] width 111 height 42
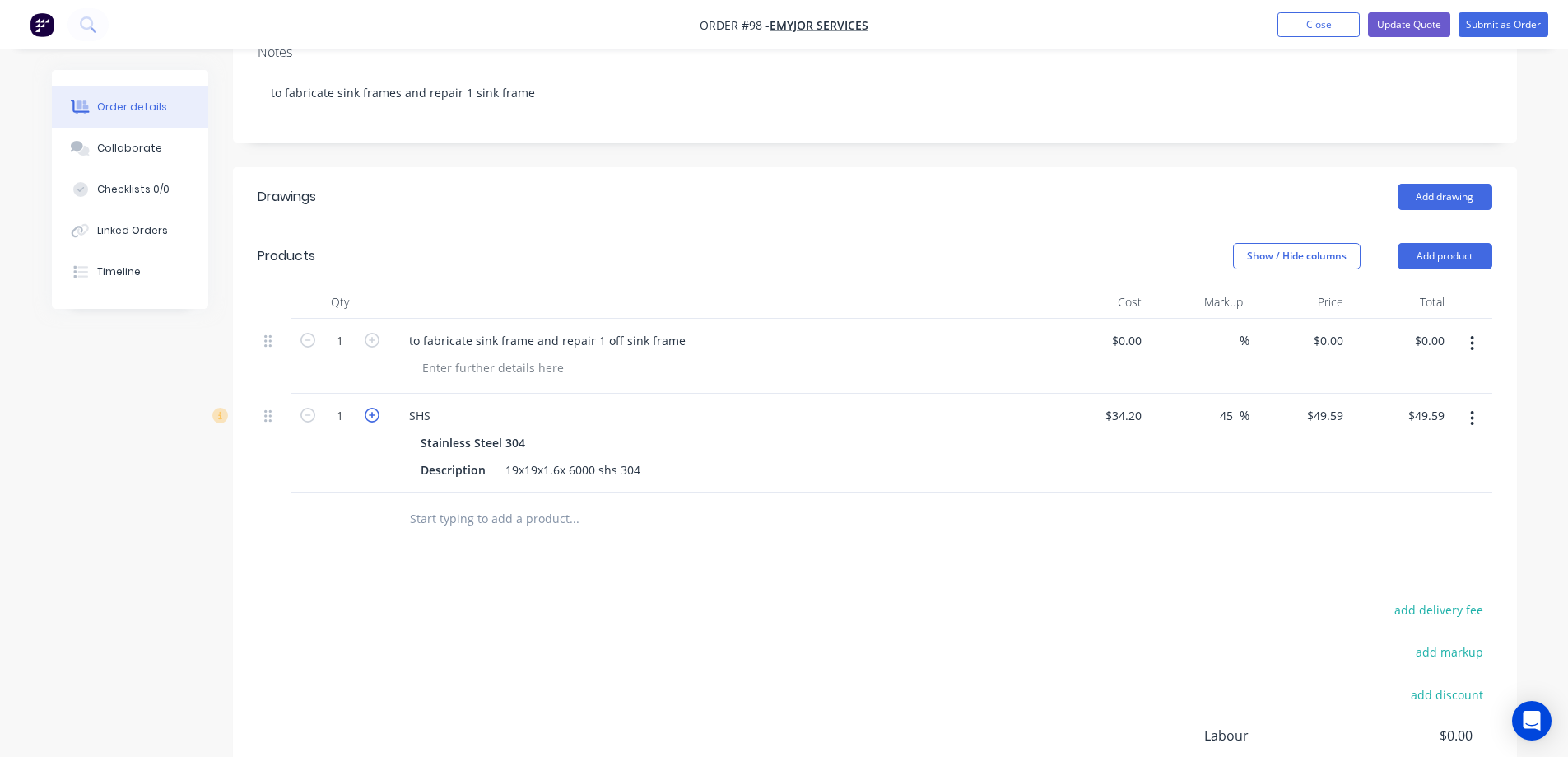
click at [372, 422] on icon "button" at bounding box center [372, 415] width 15 height 15
type input "2"
type input "$99.18"
click at [650, 591] on div "Drawings Add drawing Products Show / Hide columns Add product Qty Cost Markup P…" at bounding box center [875, 554] width 1284 height 774
click at [678, 535] on input "text" at bounding box center [573, 519] width 330 height 33
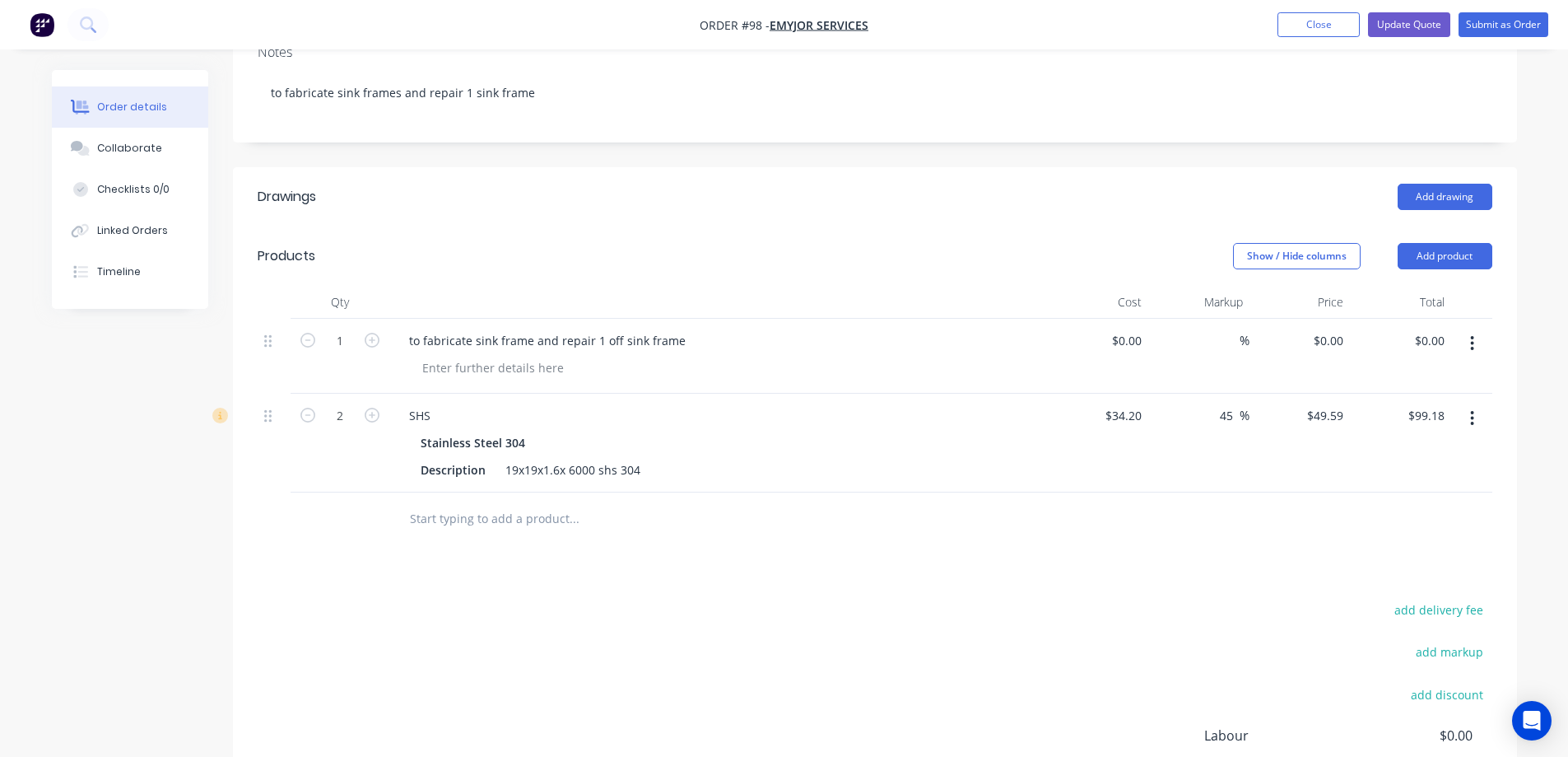
click at [1034, 371] on div "to fabricate sink frame and repair 1 off sink frame" at bounding box center [718, 355] width 658 height 75
click at [706, 583] on div "Drawings Add drawing Products Show / Hide columns Add product Qty Cost Markup P…" at bounding box center [875, 554] width 1284 height 774
click at [500, 535] on input "text" at bounding box center [573, 519] width 330 height 33
type input "l"
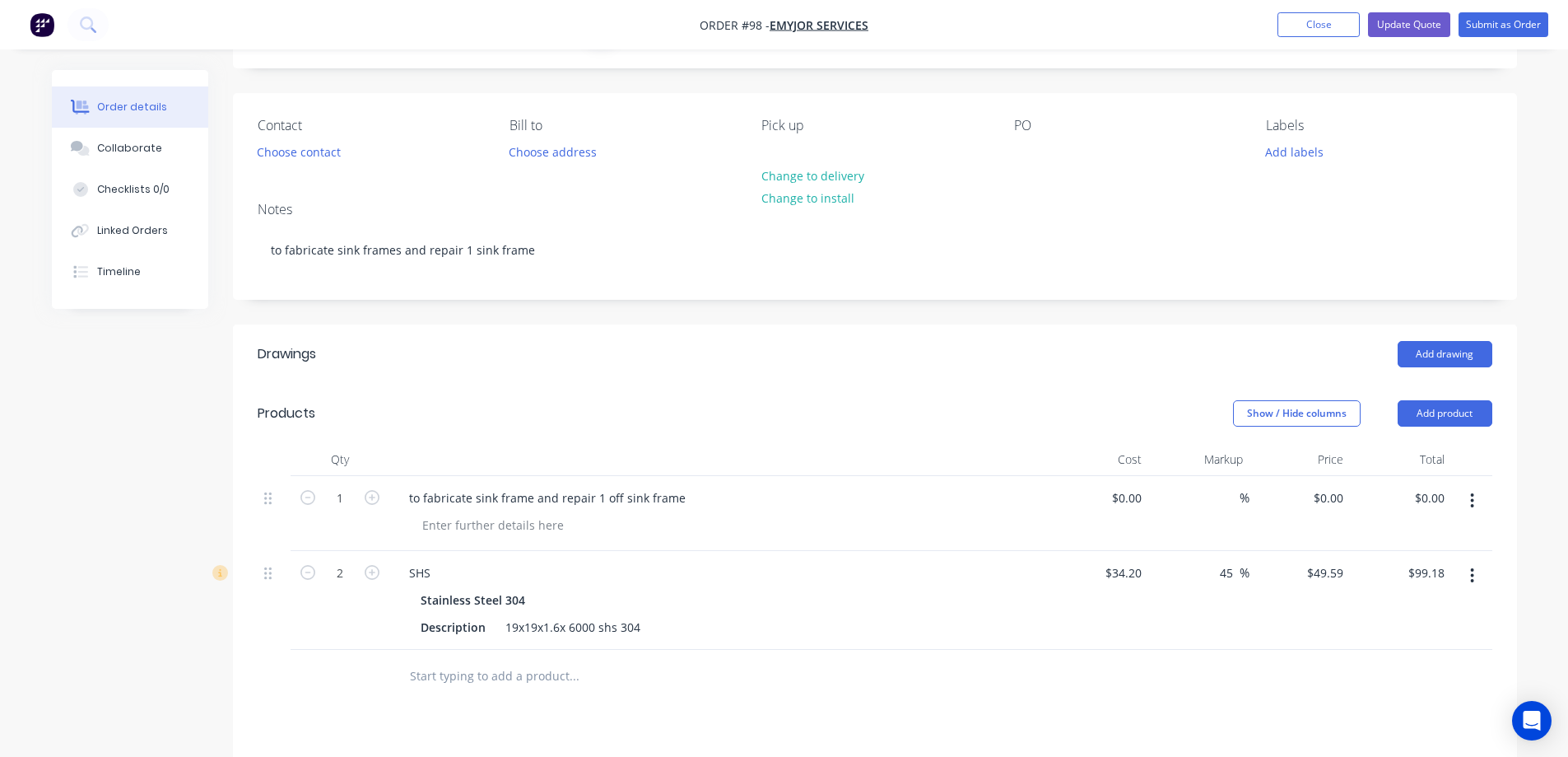
scroll to position [82, 0]
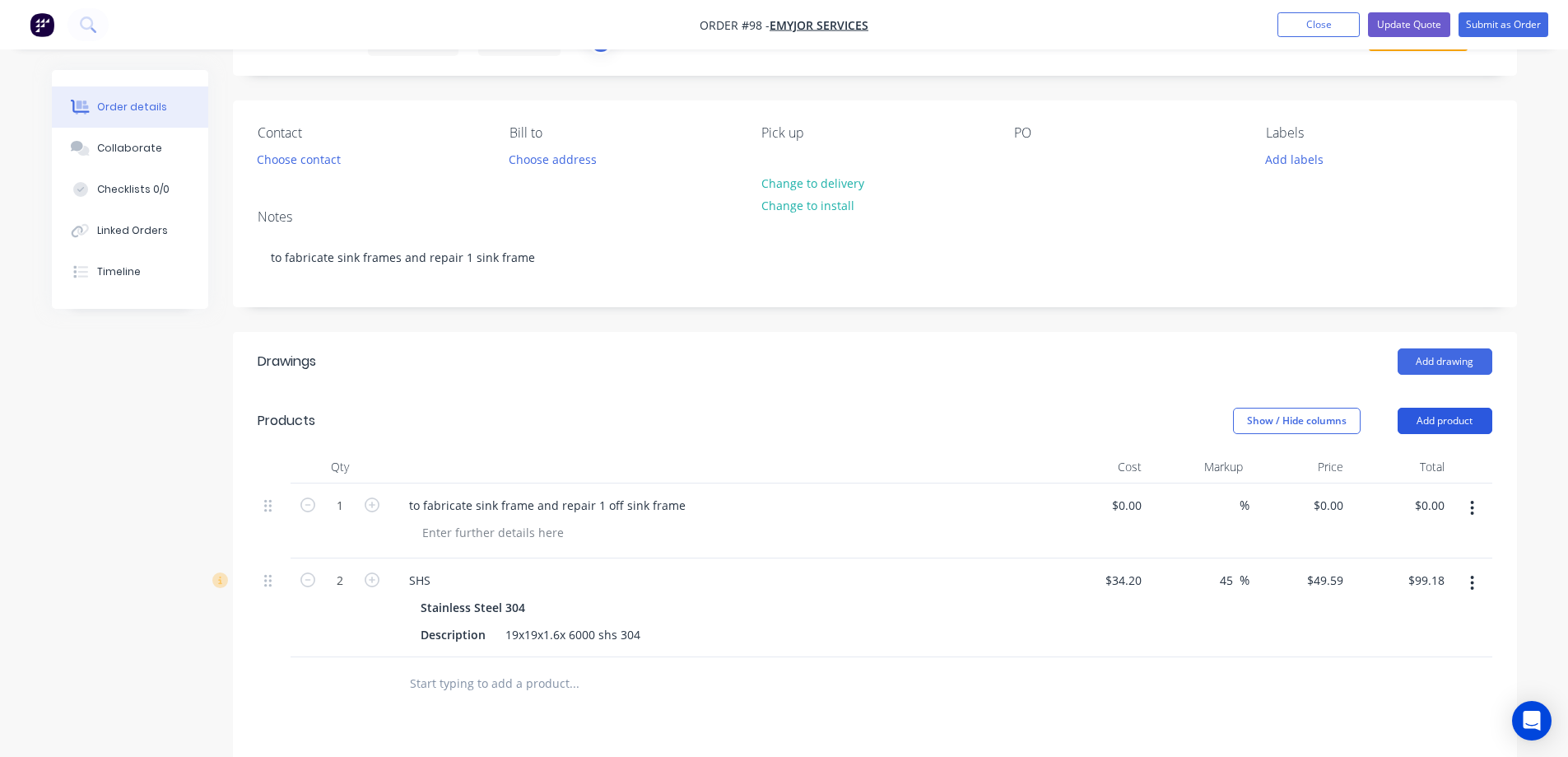
click at [1455, 434] on button "Add product" at bounding box center [1445, 421] width 94 height 26
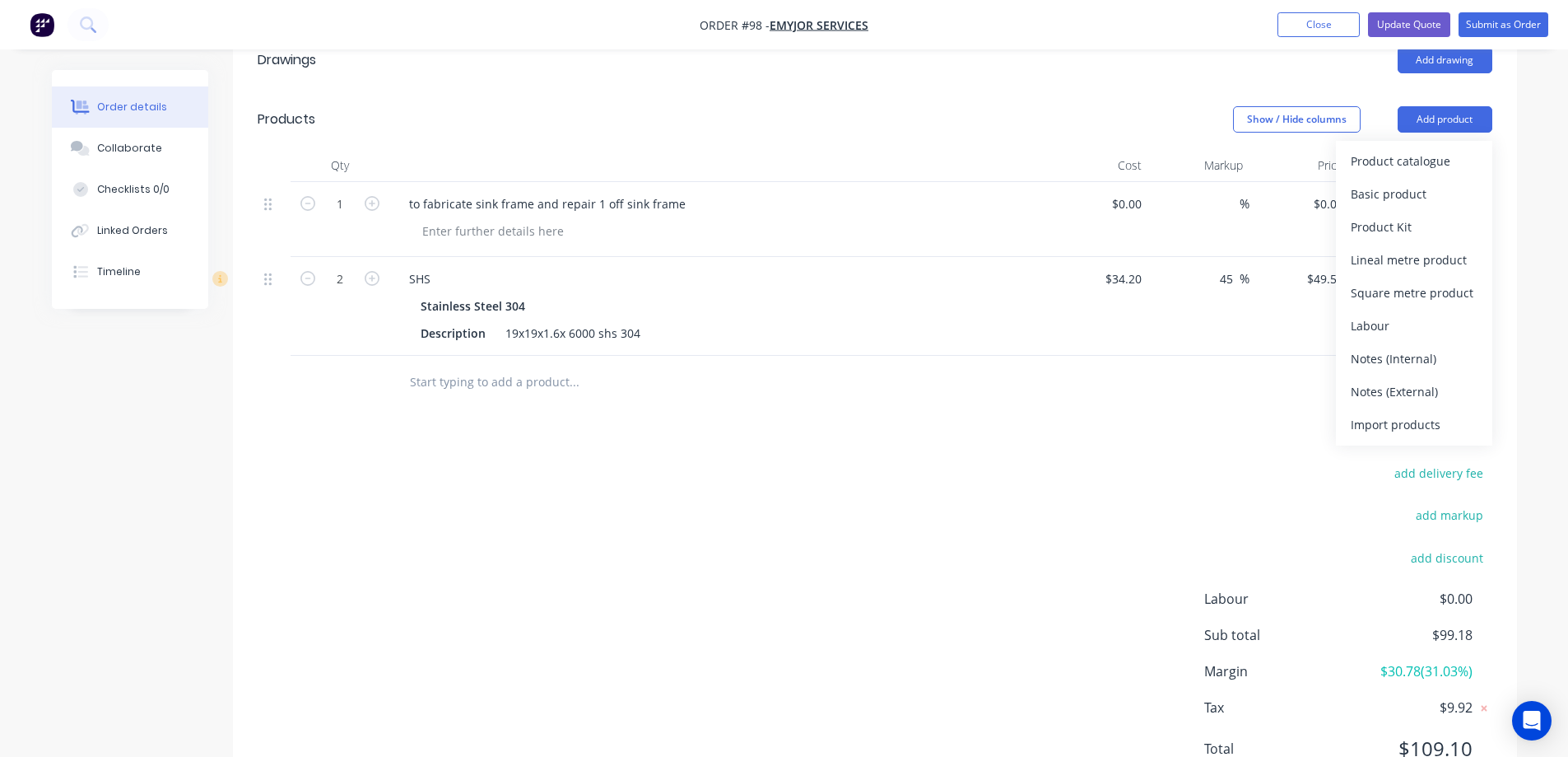
scroll to position [412, 0]
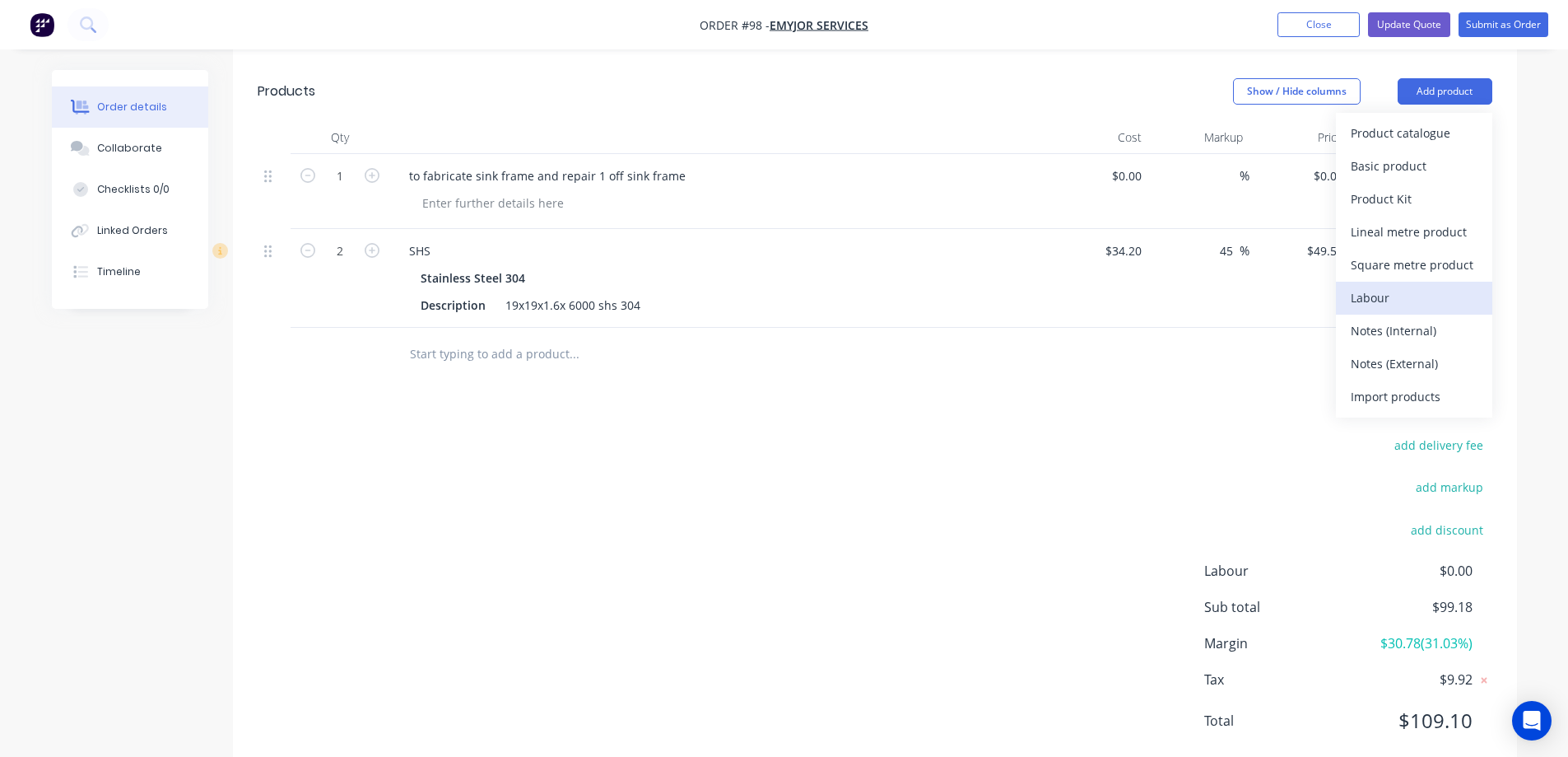
click at [1427, 310] on div "Labour" at bounding box center [1414, 297] width 127 height 24
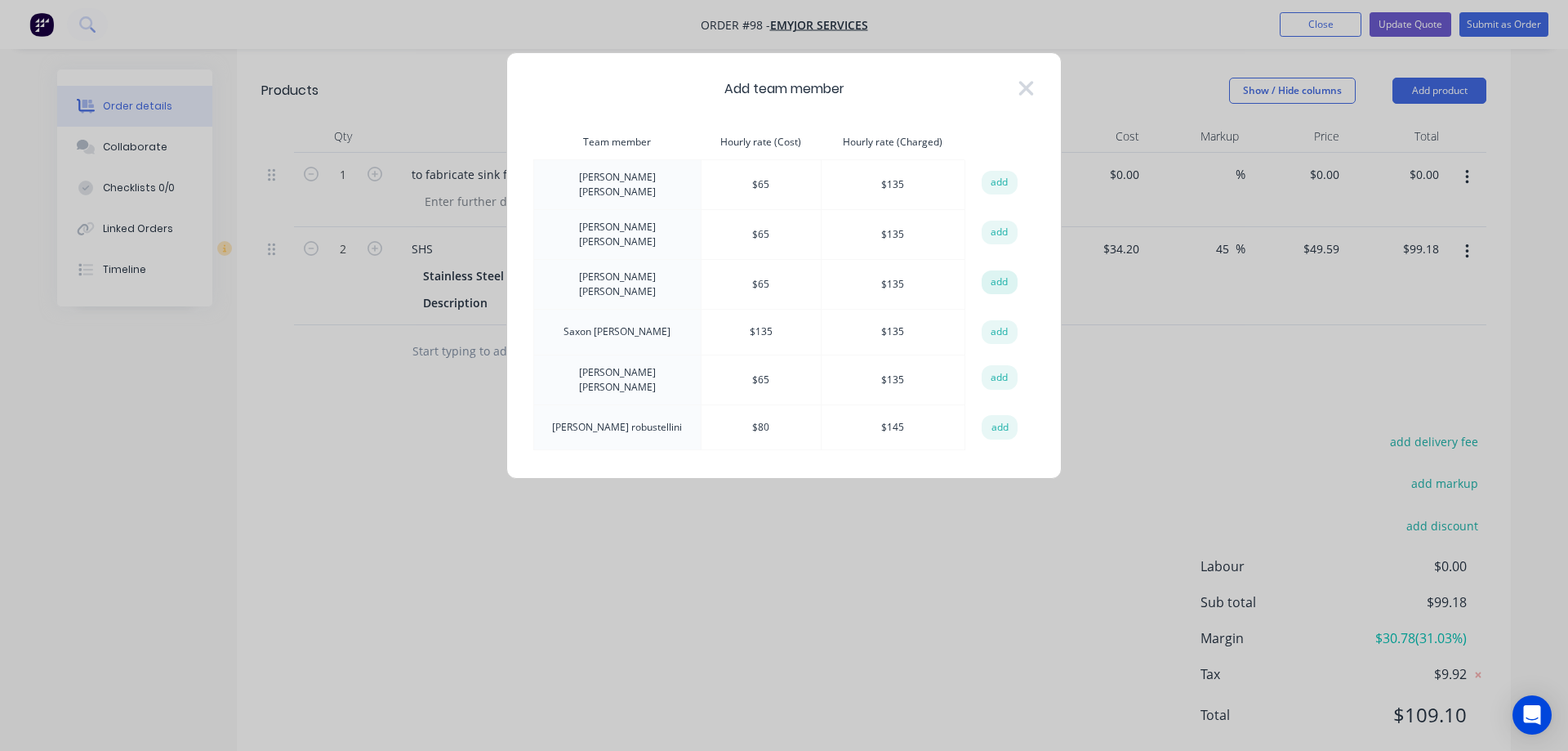
click at [995, 270] on button "add" at bounding box center [999, 282] width 36 height 24
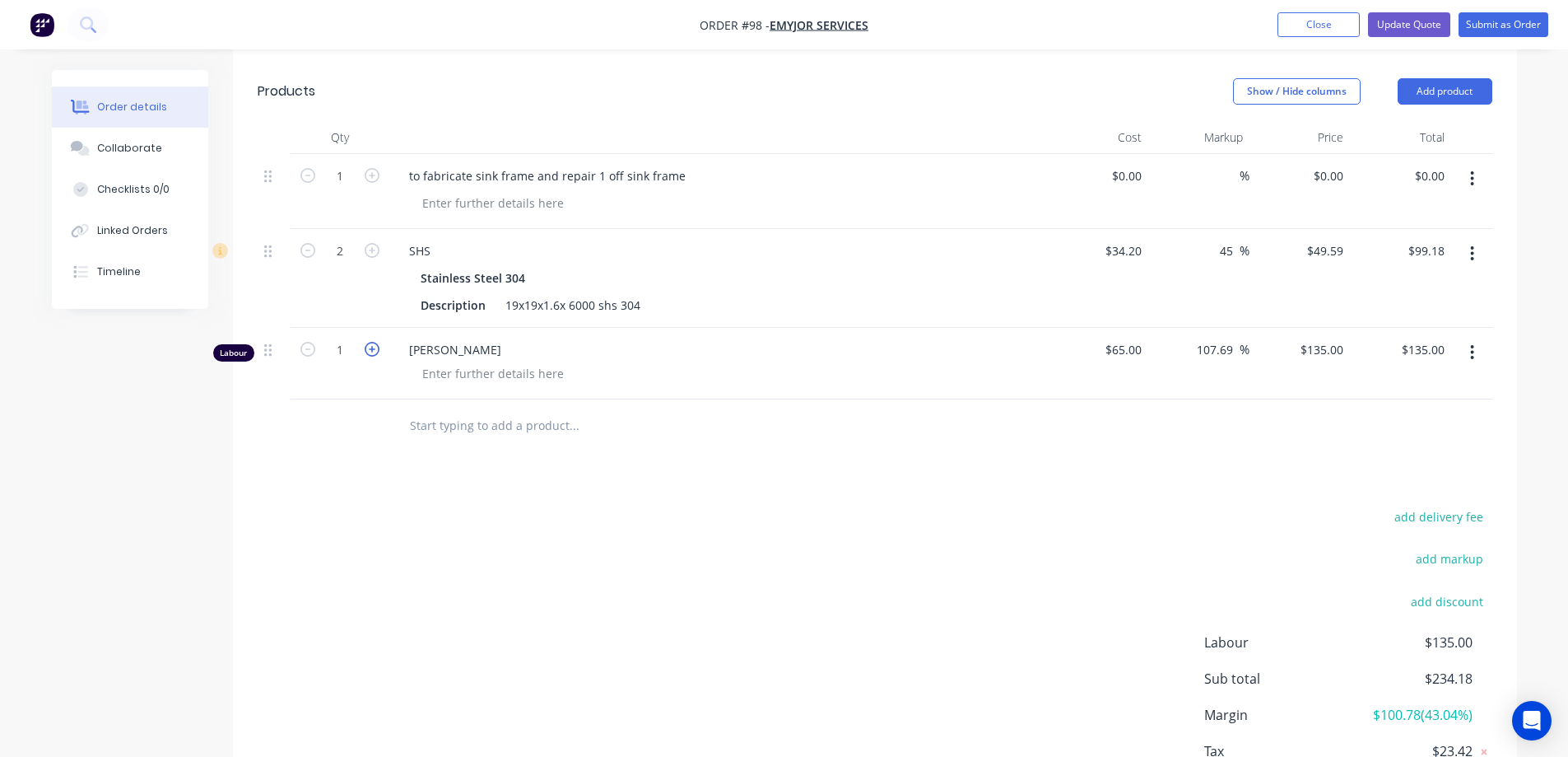
click at [374, 356] on icon "button" at bounding box center [372, 350] width 15 height 15
type input "2"
type input "$270.00"
click at [374, 356] on icon "button" at bounding box center [372, 350] width 15 height 15
type input "3"
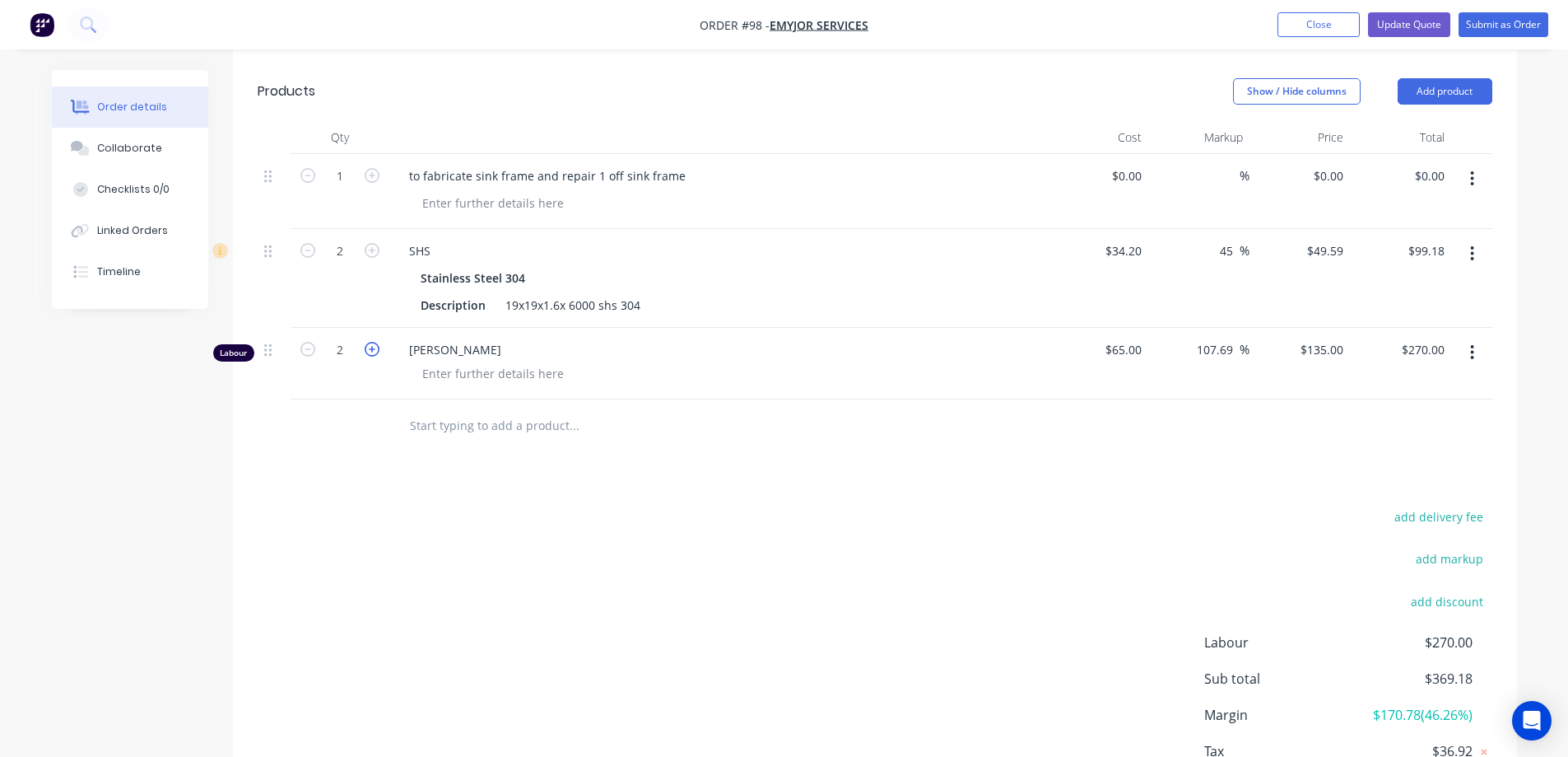
type input "$405.00"
click at [374, 356] on icon "button" at bounding box center [372, 350] width 15 height 15
type input "4"
type input "$540.00"
click at [374, 356] on icon "button" at bounding box center [372, 350] width 15 height 15
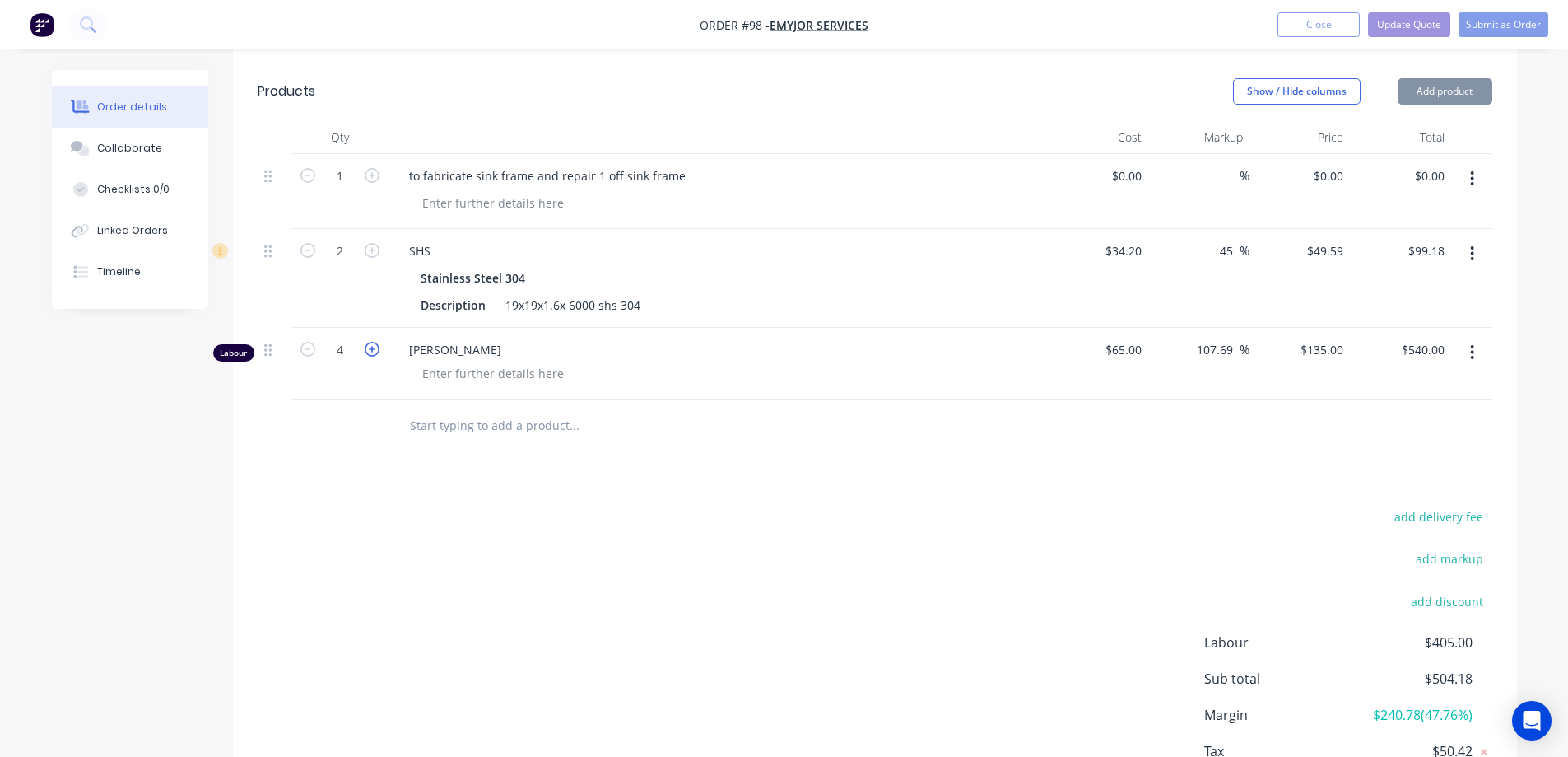
type input "5"
type input "$675.00"
click at [374, 356] on icon "button" at bounding box center [372, 350] width 15 height 15
type input "6"
type input "$810.00"
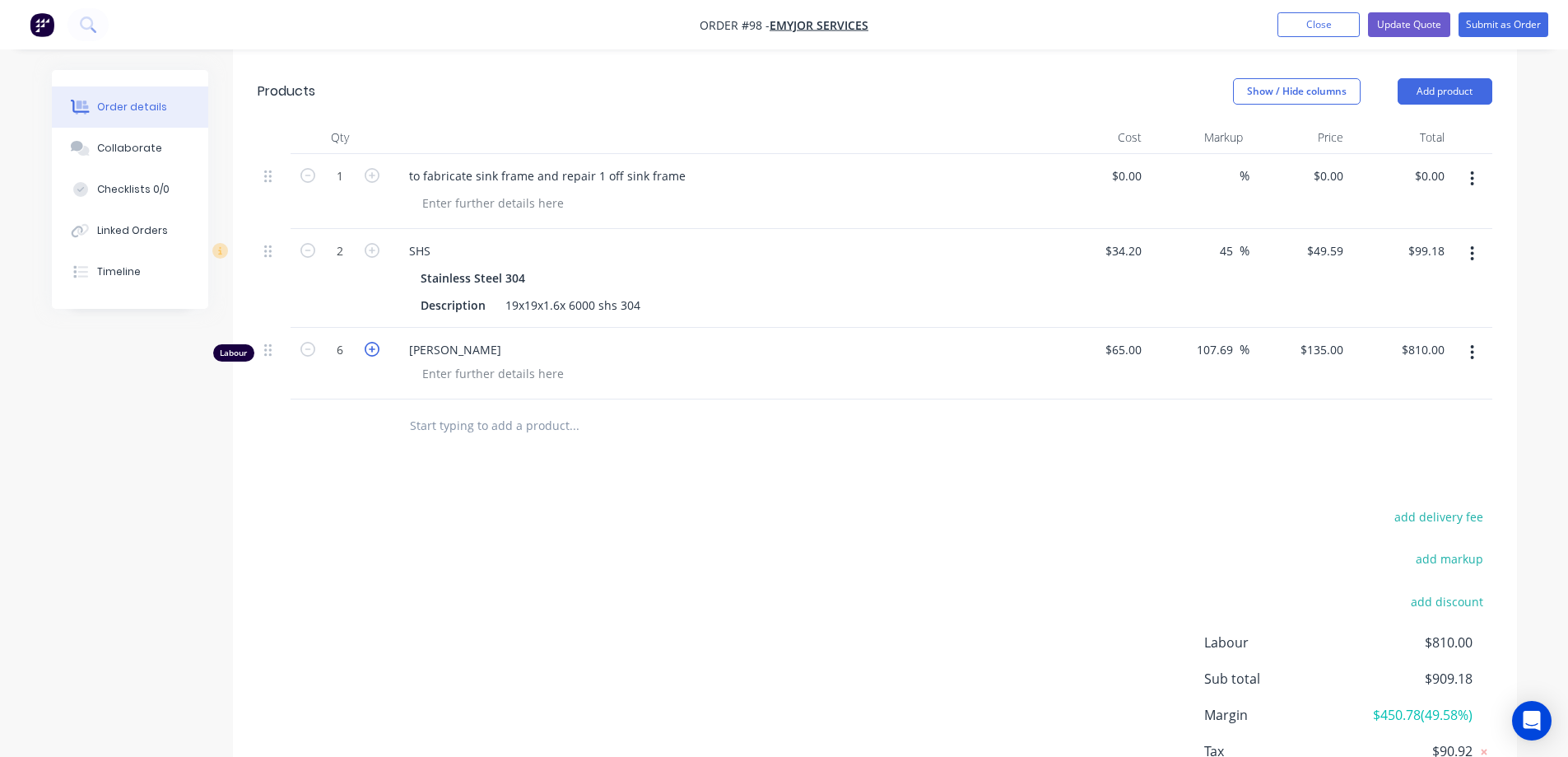
click at [374, 356] on icon "button" at bounding box center [372, 350] width 15 height 15
type input "7"
type input "$945.00"
click at [374, 356] on icon "button" at bounding box center [372, 350] width 15 height 15
type input "8"
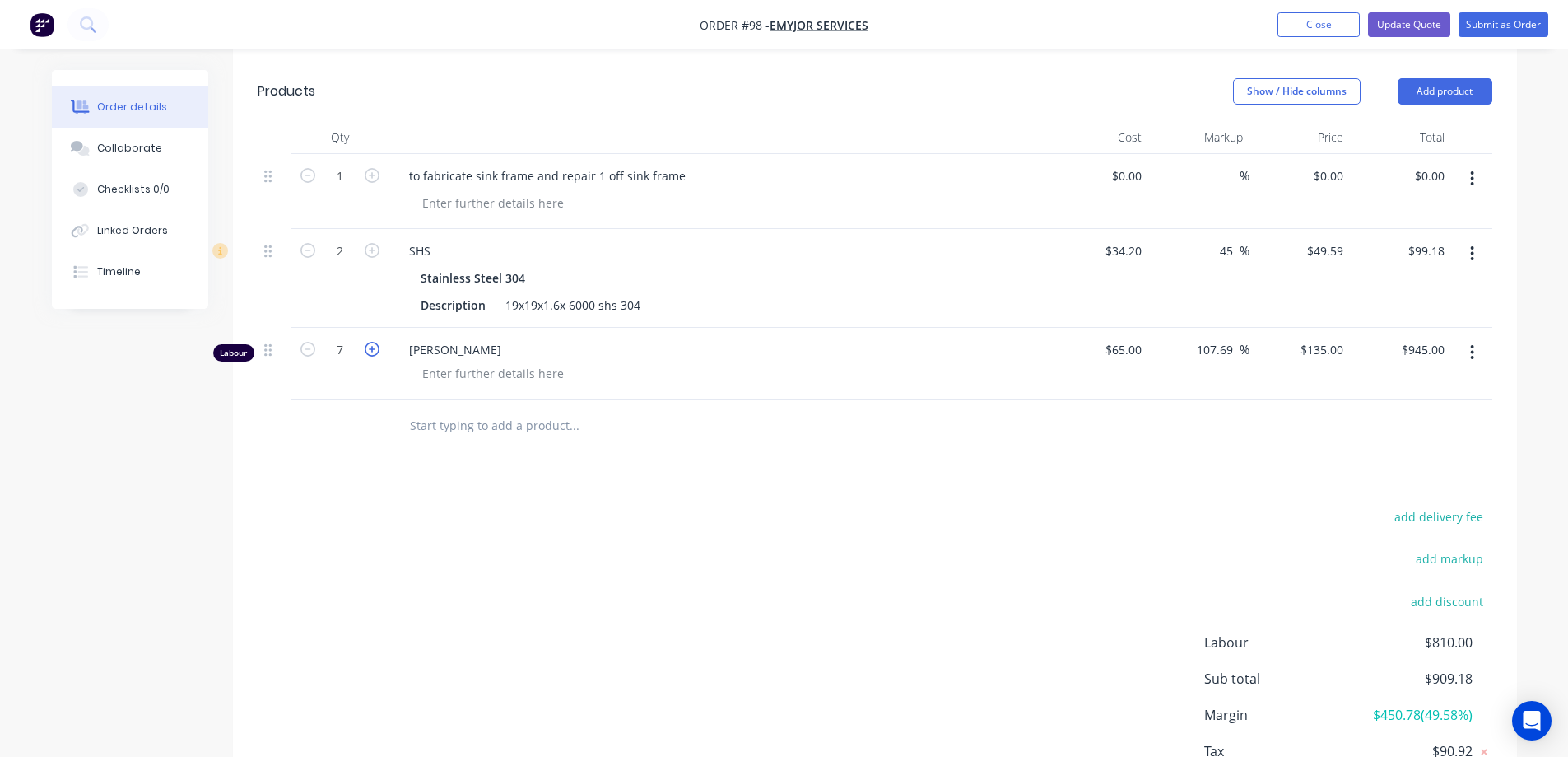
type input "$1,080.00"
click at [374, 356] on icon "button" at bounding box center [372, 350] width 15 height 15
type input "9"
type input "$1,215.00"
click at [374, 356] on icon "button" at bounding box center [372, 350] width 15 height 15
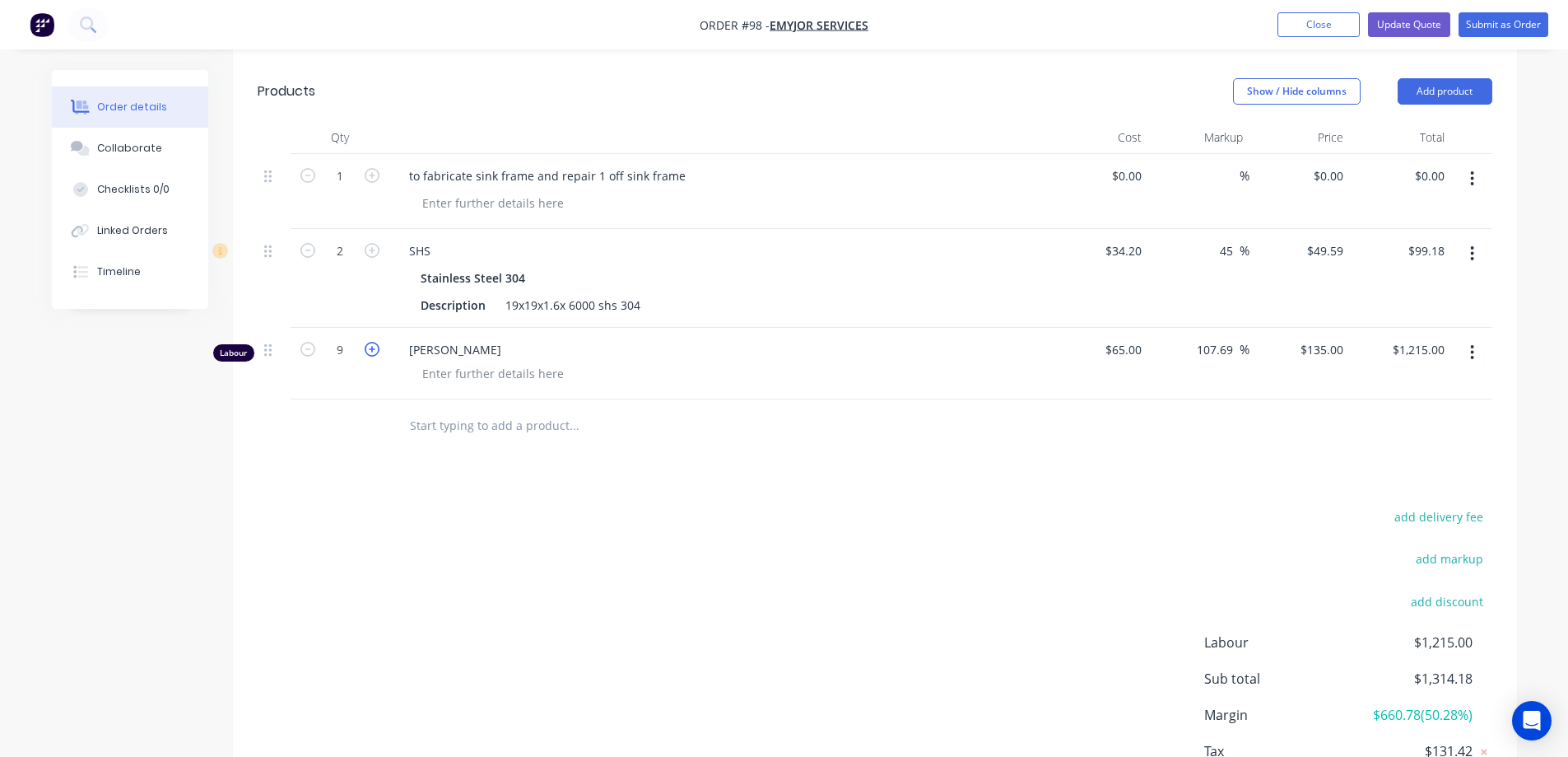
type input "10"
type input "$1,350.00"
click at [374, 356] on icon "button" at bounding box center [372, 350] width 15 height 15
type input "11"
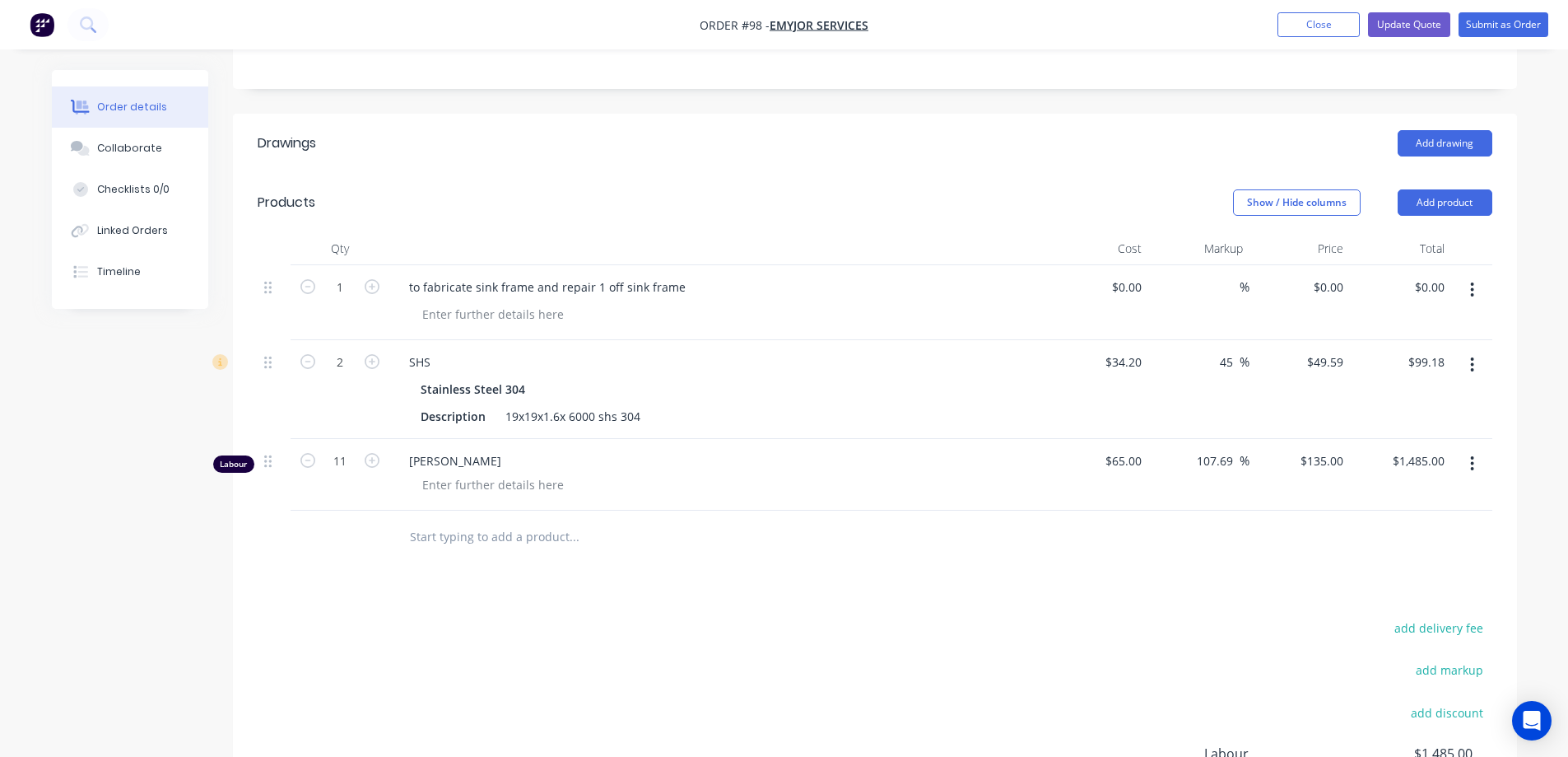
scroll to position [330, 0]
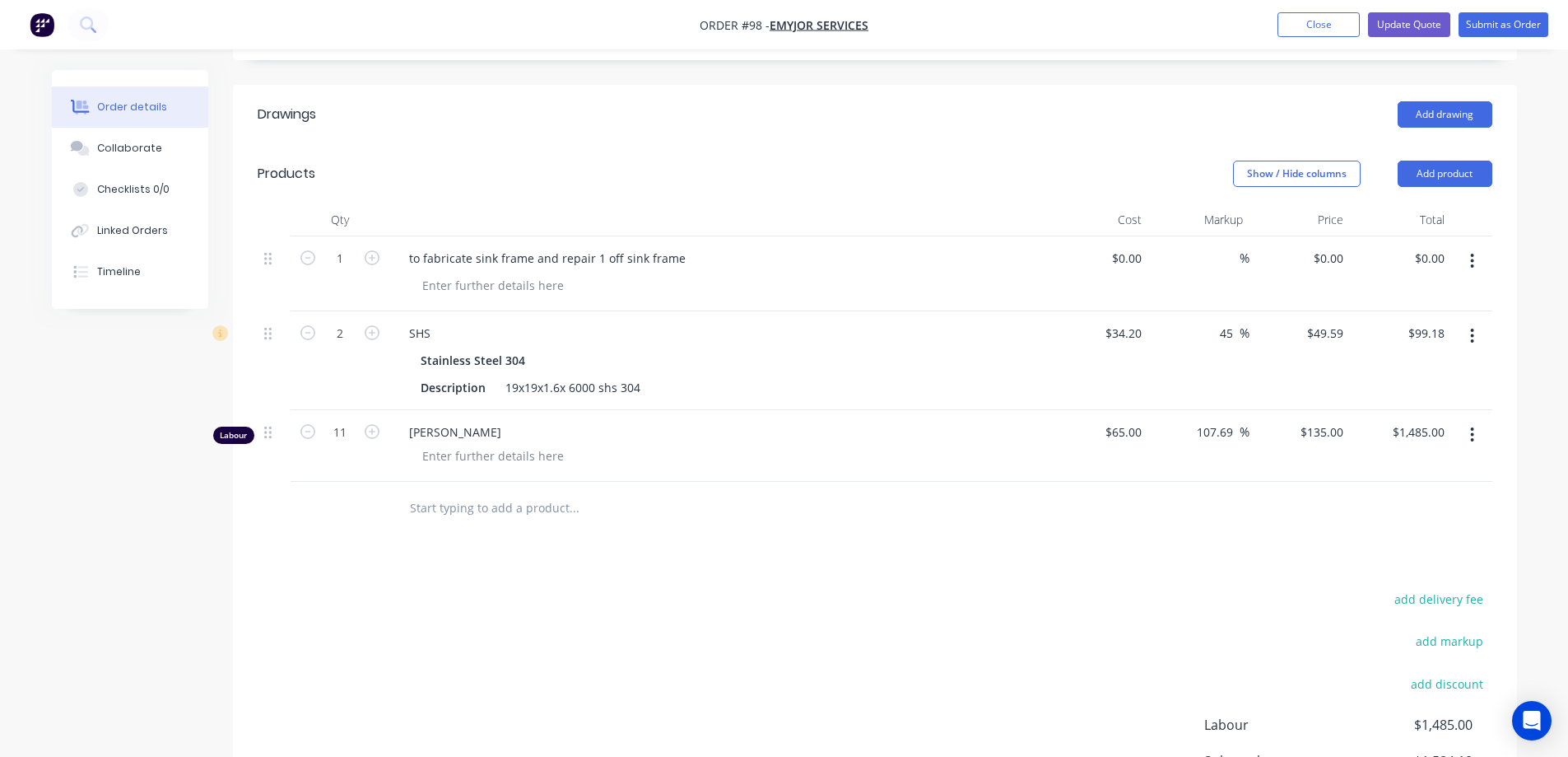
click at [1474, 345] on icon "button" at bounding box center [1472, 335] width 4 height 18
click at [859, 587] on div "Drawings Add drawing Products Show / Hide columns Add product Qty Cost Markup P…" at bounding box center [875, 508] width 1284 height 846
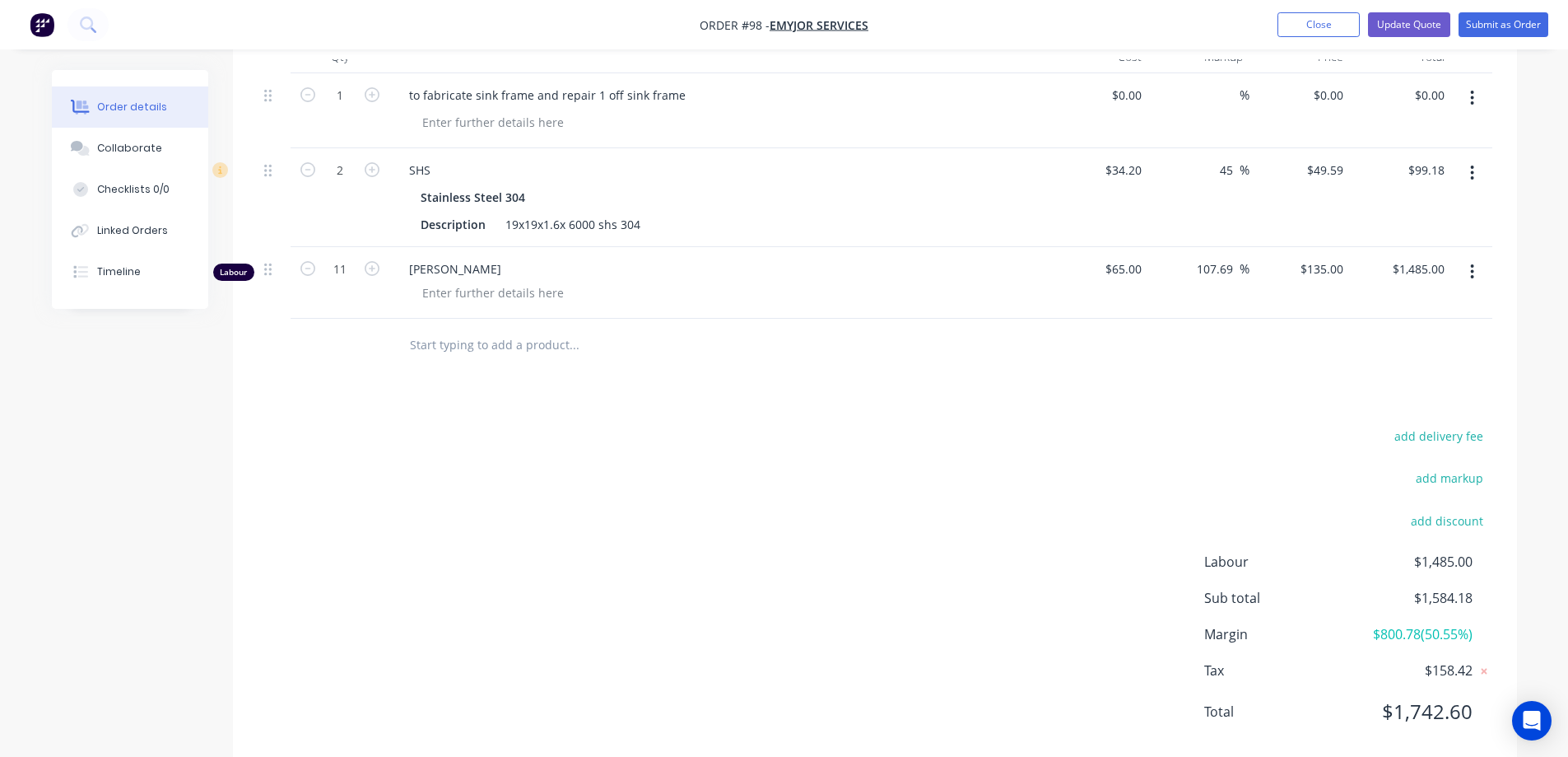
scroll to position [463, 0]
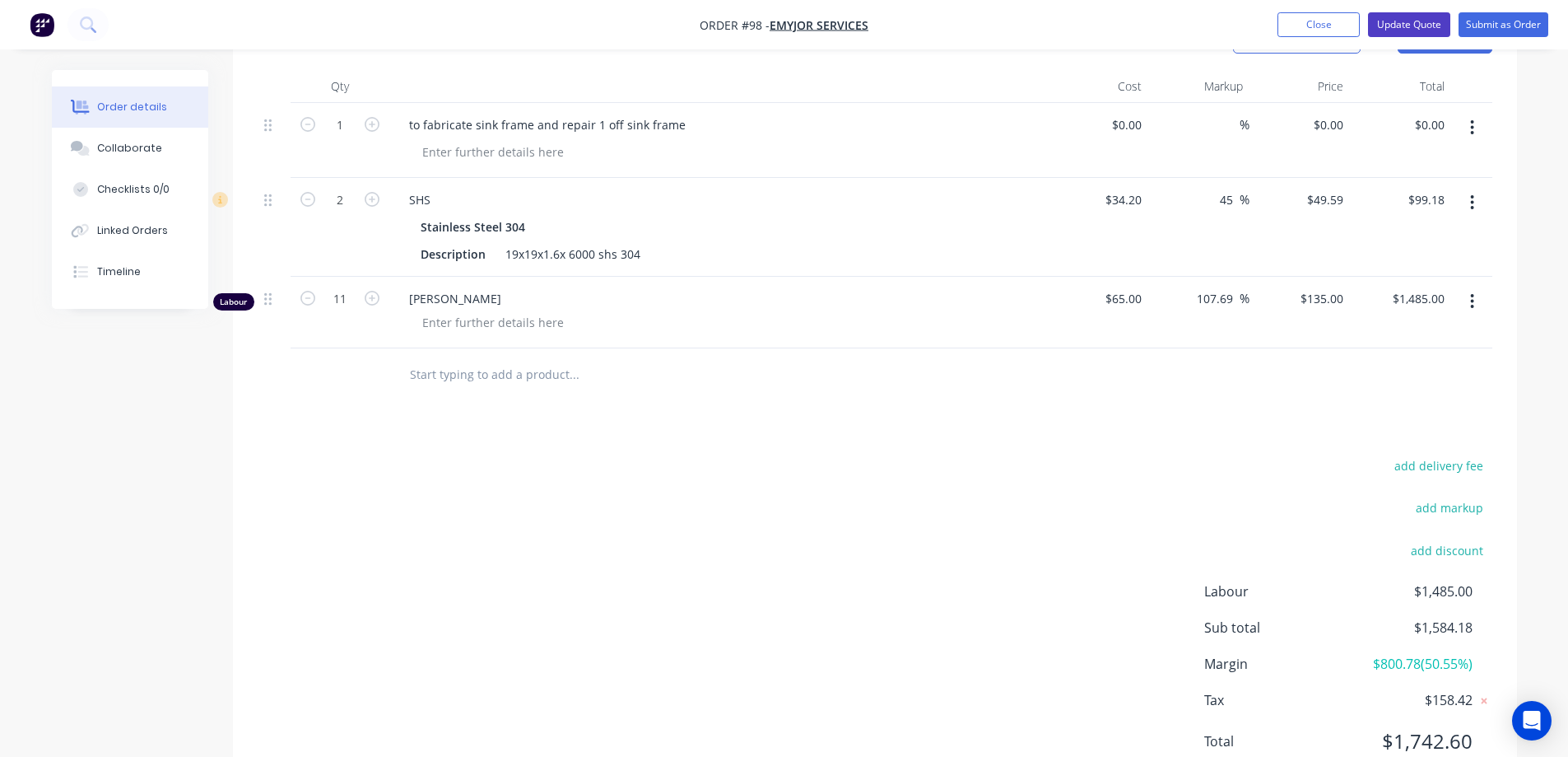
click at [1423, 23] on button "Update Quote" at bounding box center [1408, 25] width 82 height 25
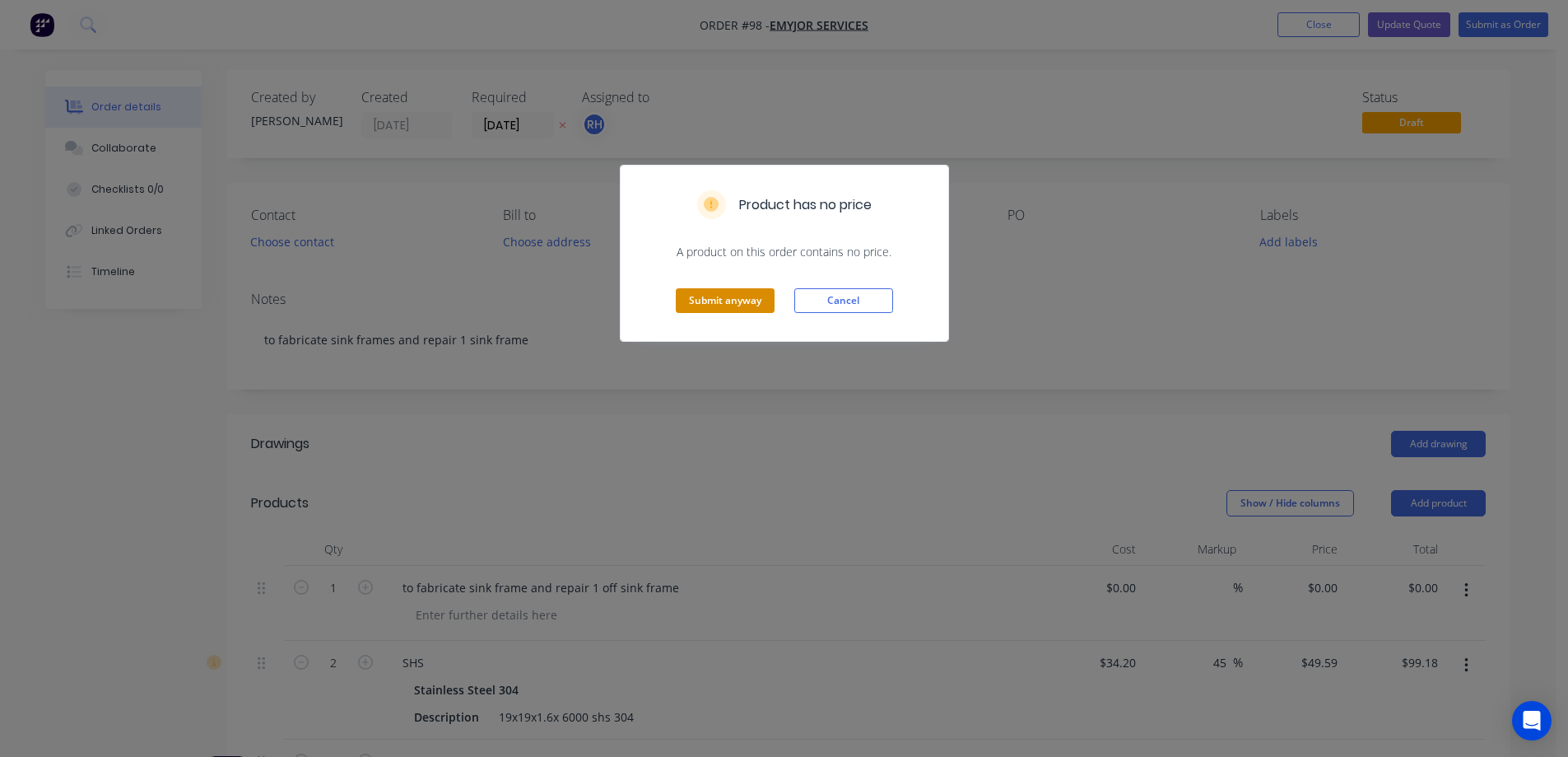
click at [701, 297] on button "Submit anyway" at bounding box center [724, 301] width 99 height 25
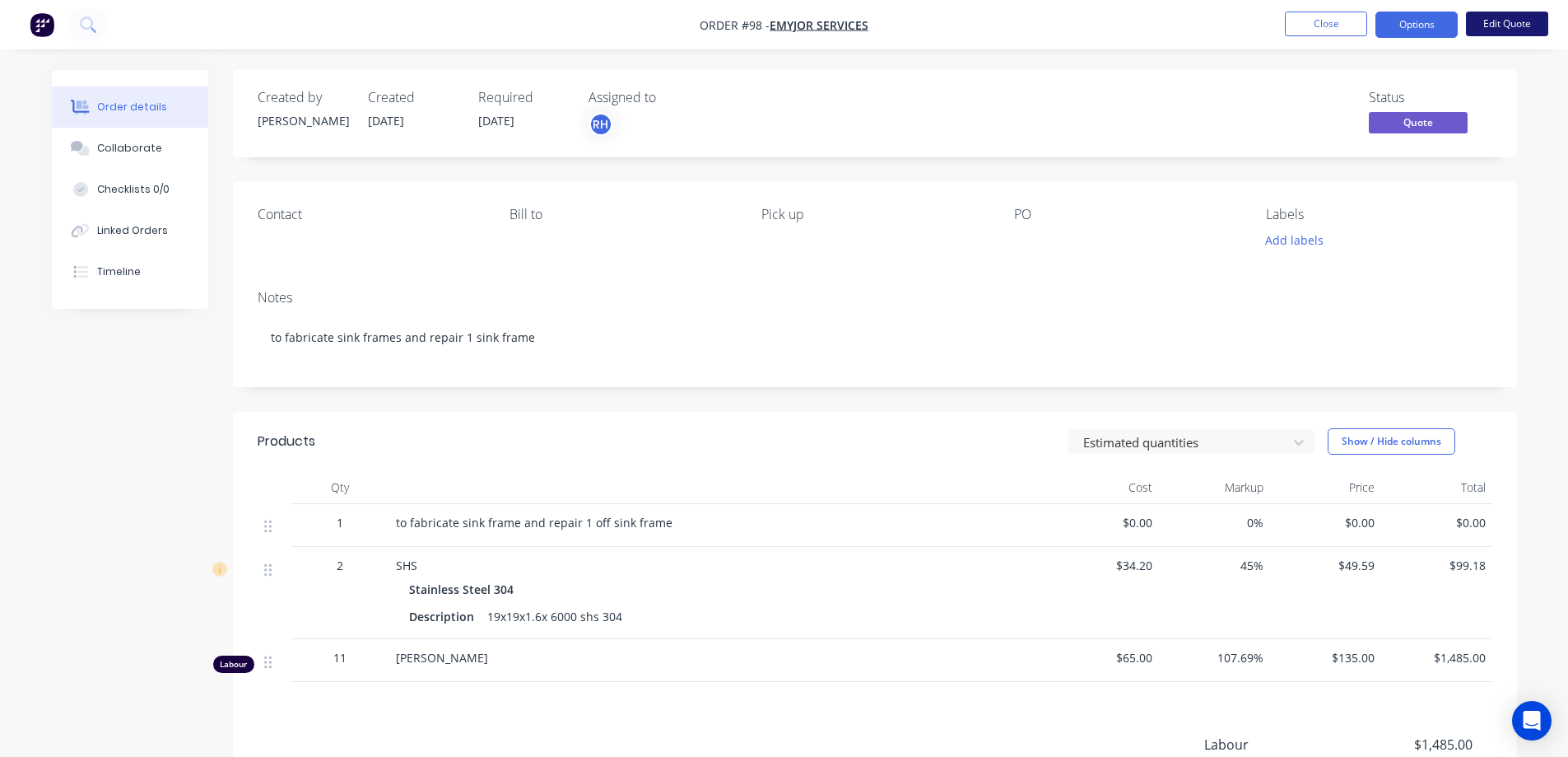
click at [1504, 26] on button "Edit Quote" at bounding box center [1507, 24] width 82 height 25
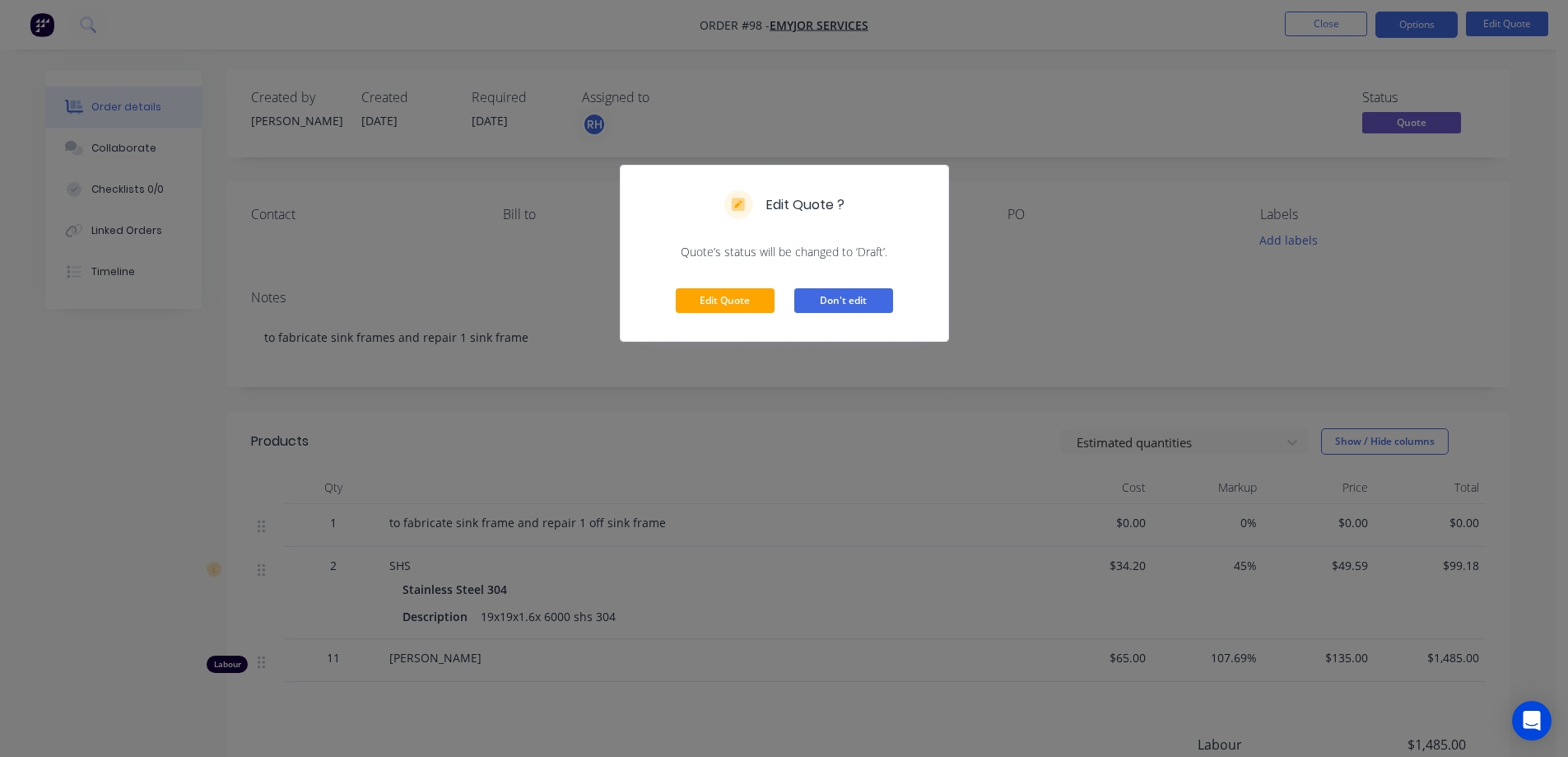
click at [837, 295] on button "Don't edit" at bounding box center [844, 301] width 99 height 25
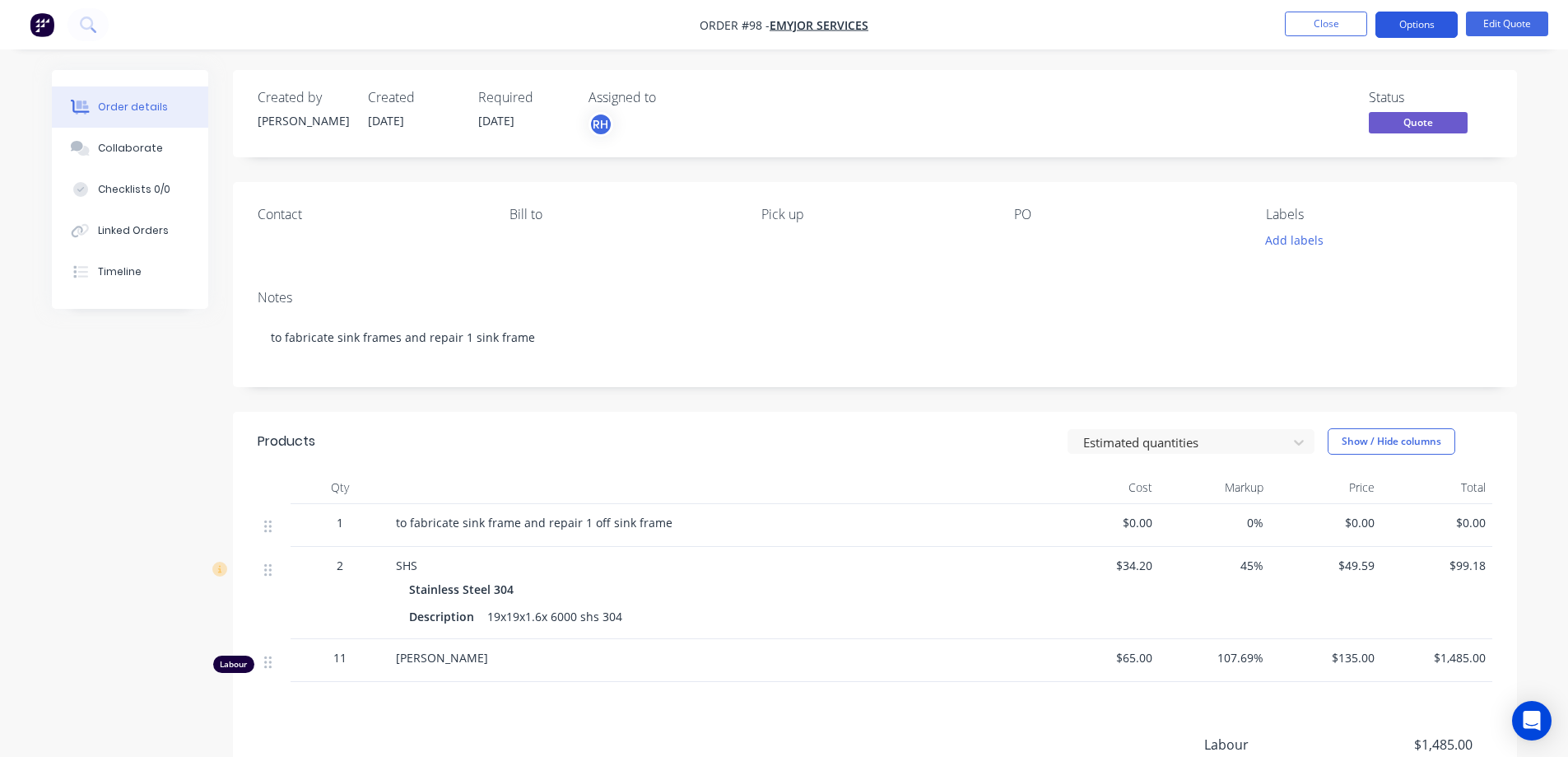
click at [1409, 31] on button "Options" at bounding box center [1416, 25] width 82 height 26
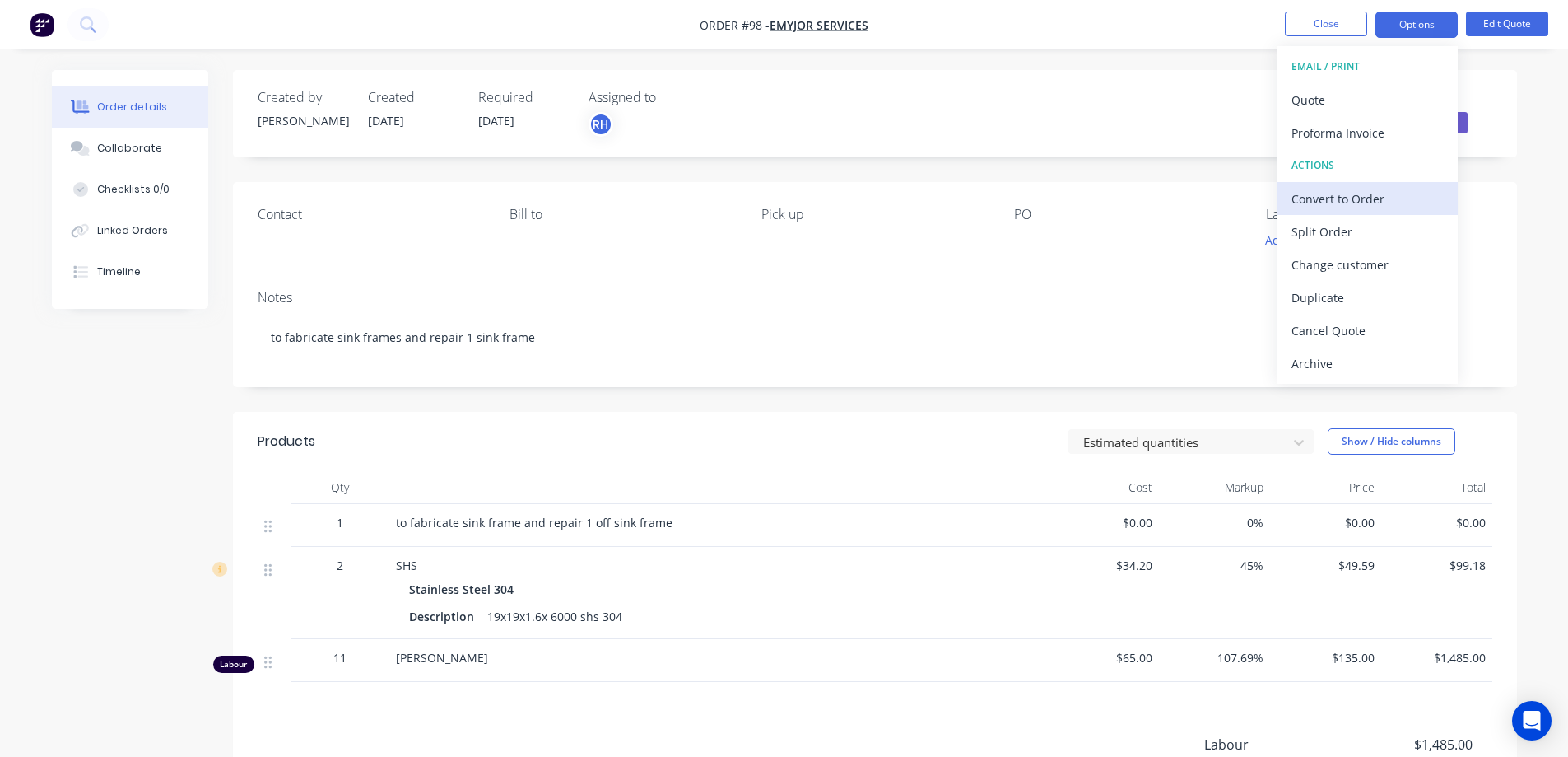
click at [1352, 200] on div "Convert to Order" at bounding box center [1367, 198] width 151 height 24
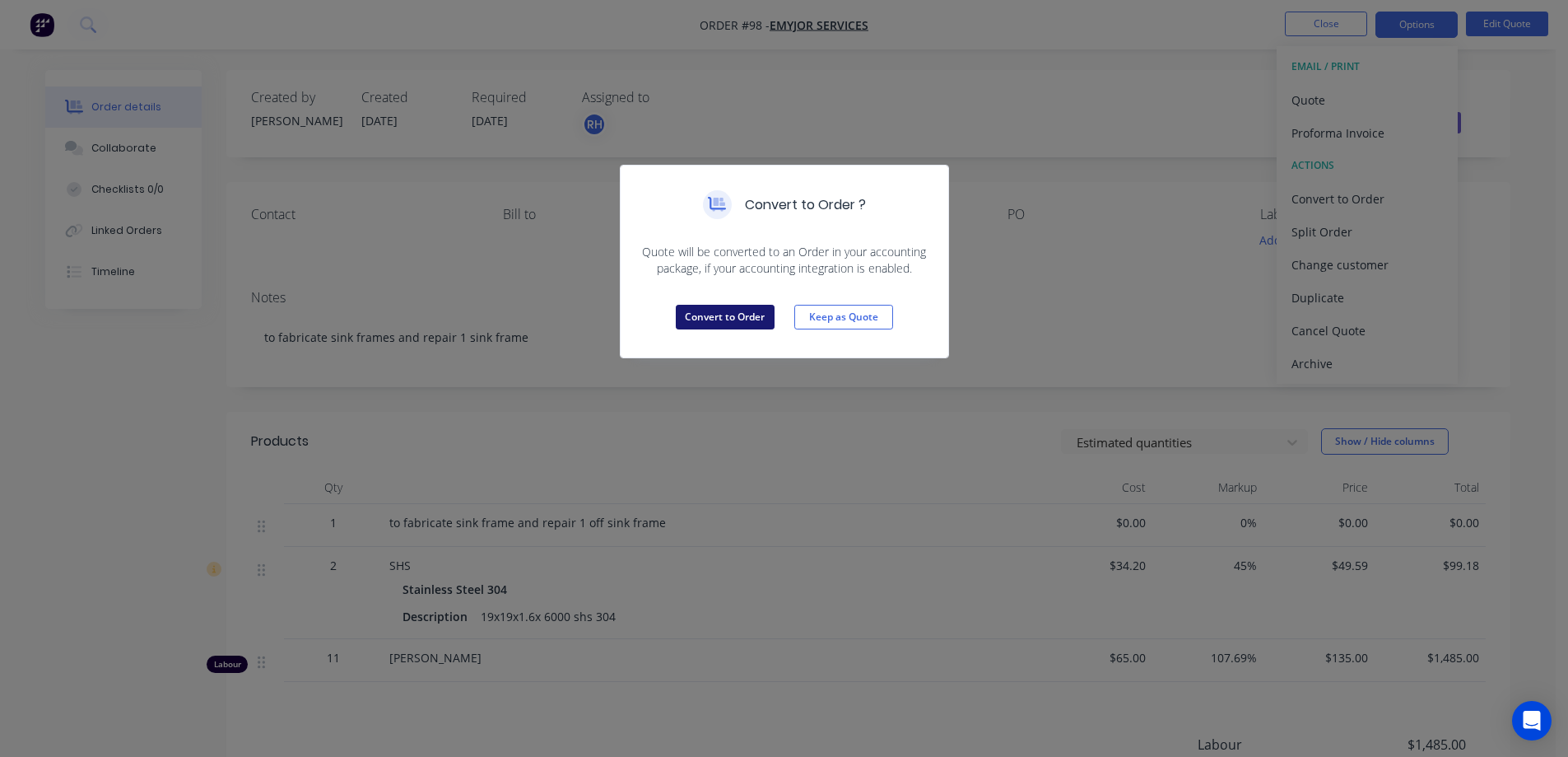
click at [729, 308] on button "Convert to Order" at bounding box center [724, 317] width 99 height 25
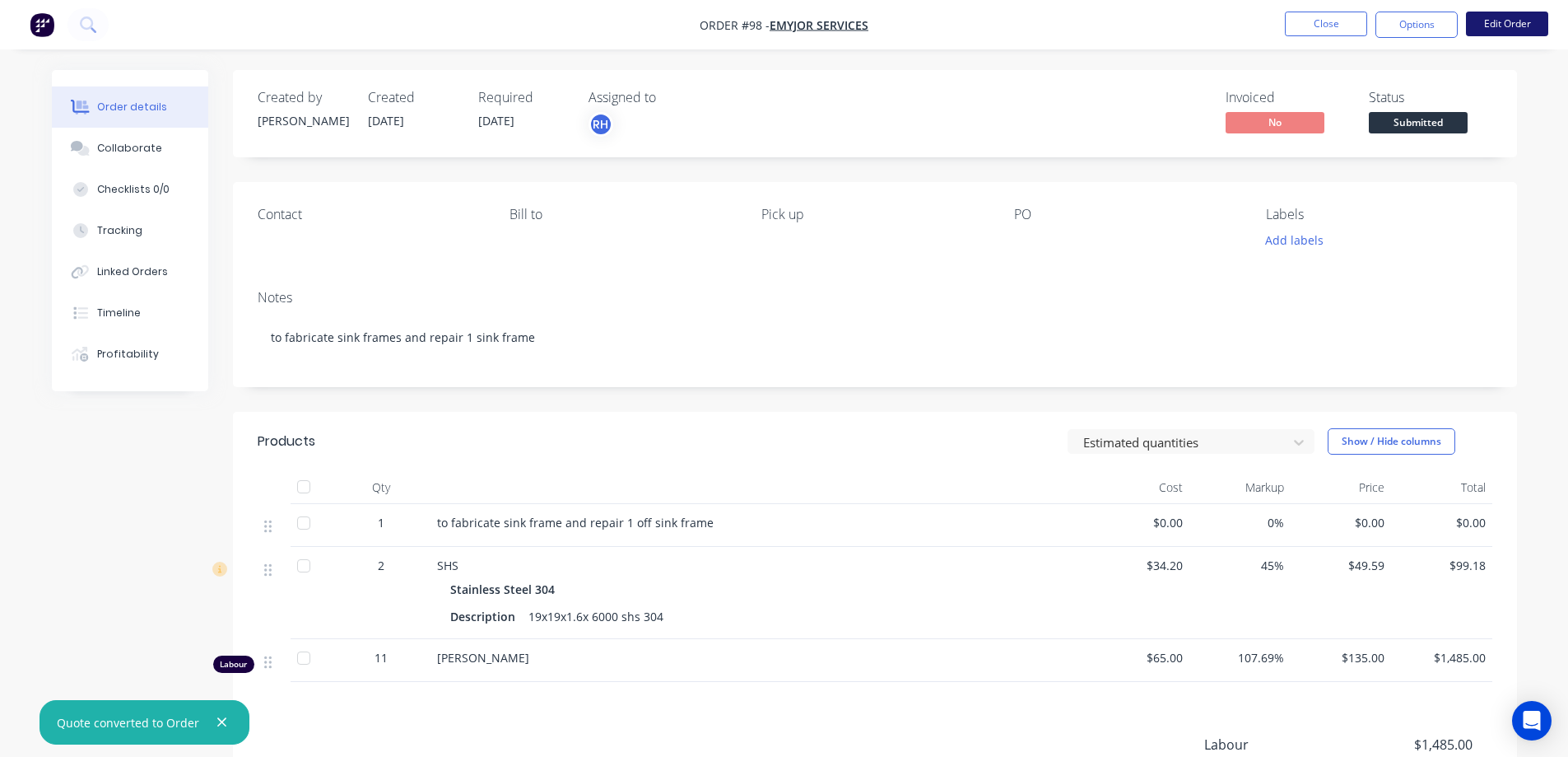
click at [1513, 24] on button "Edit Order" at bounding box center [1507, 24] width 82 height 25
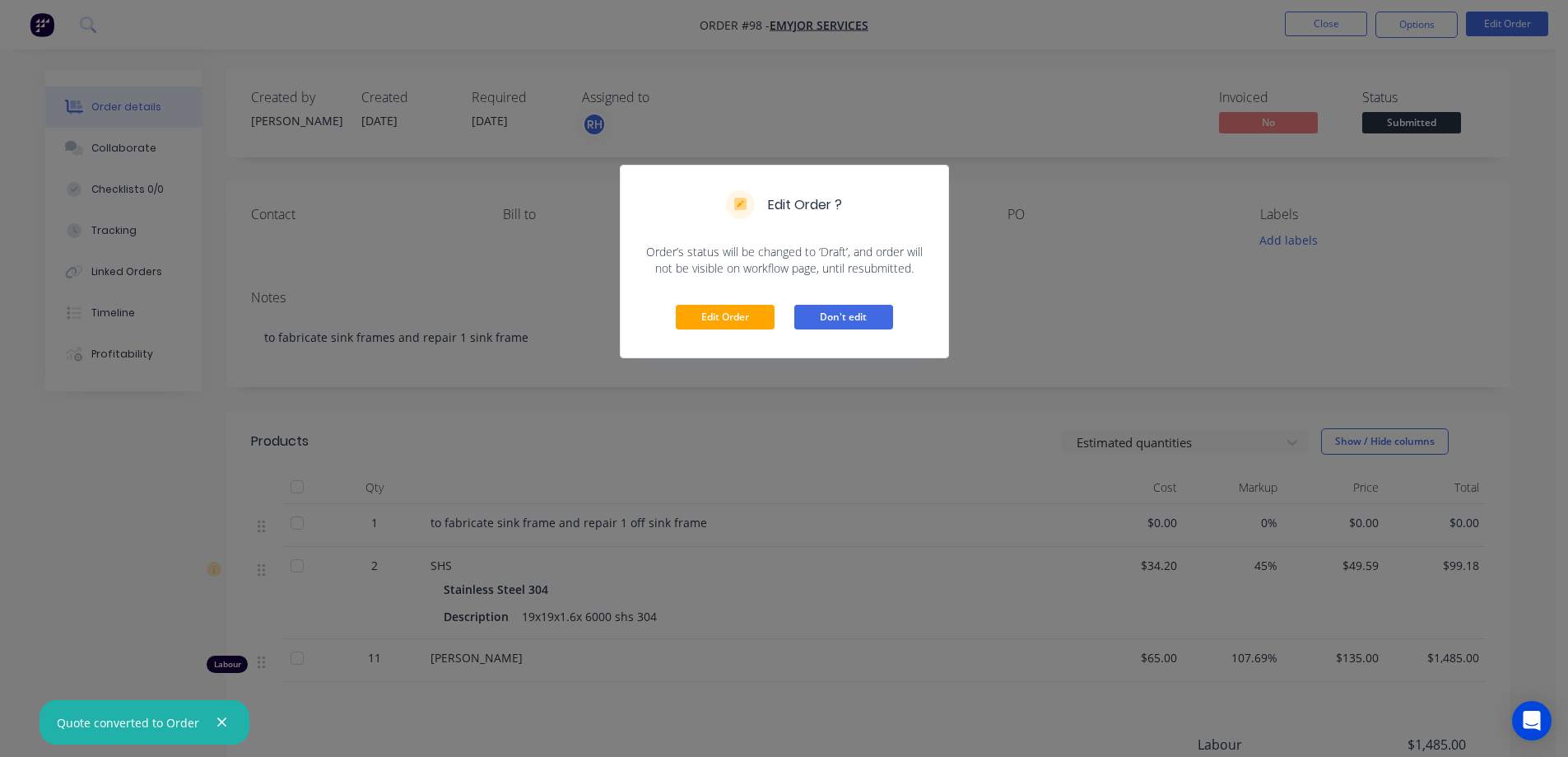
click at [825, 308] on button "Don't edit" at bounding box center [844, 317] width 99 height 25
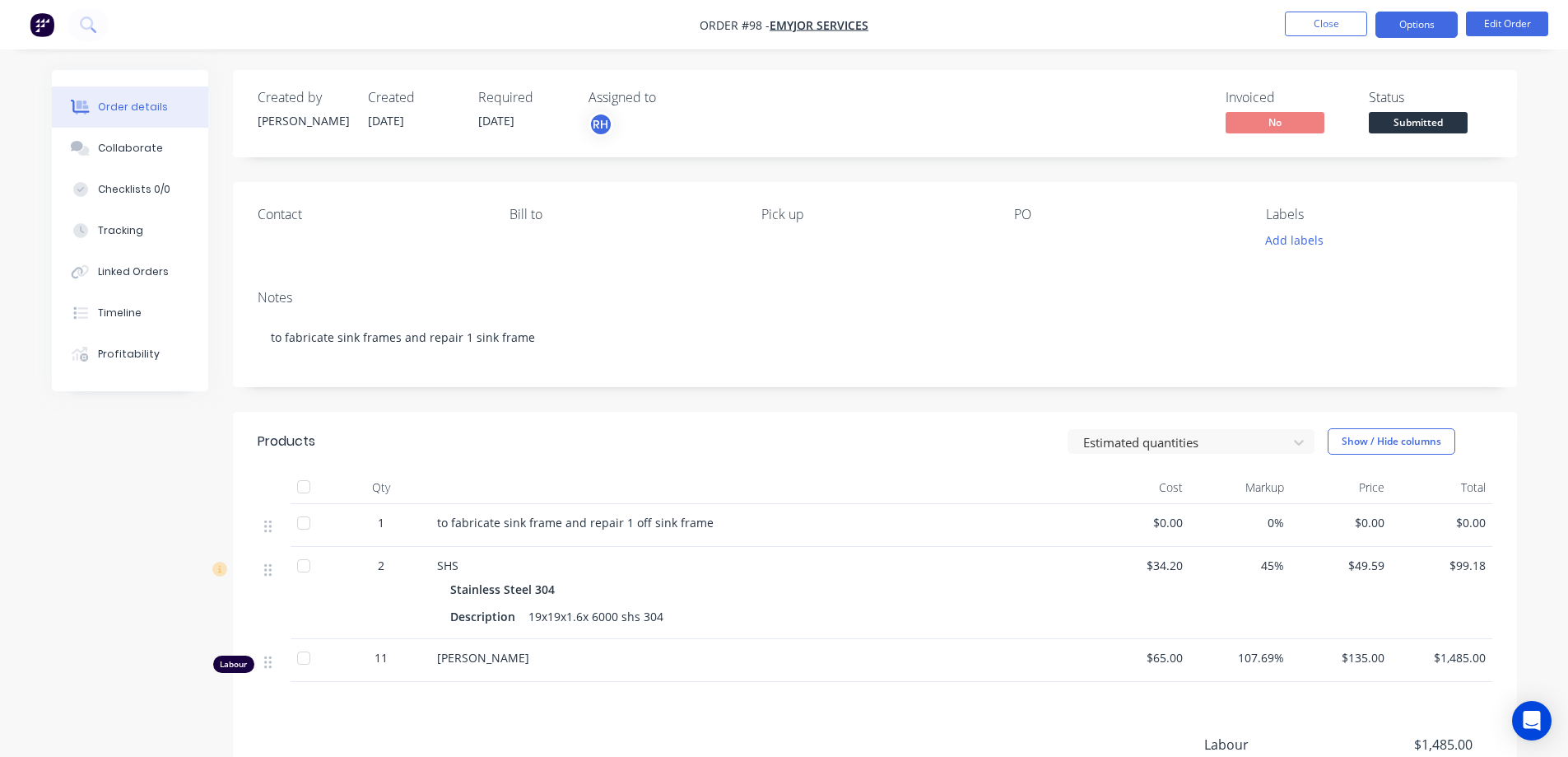
click at [1399, 24] on button "Options" at bounding box center [1416, 25] width 82 height 26
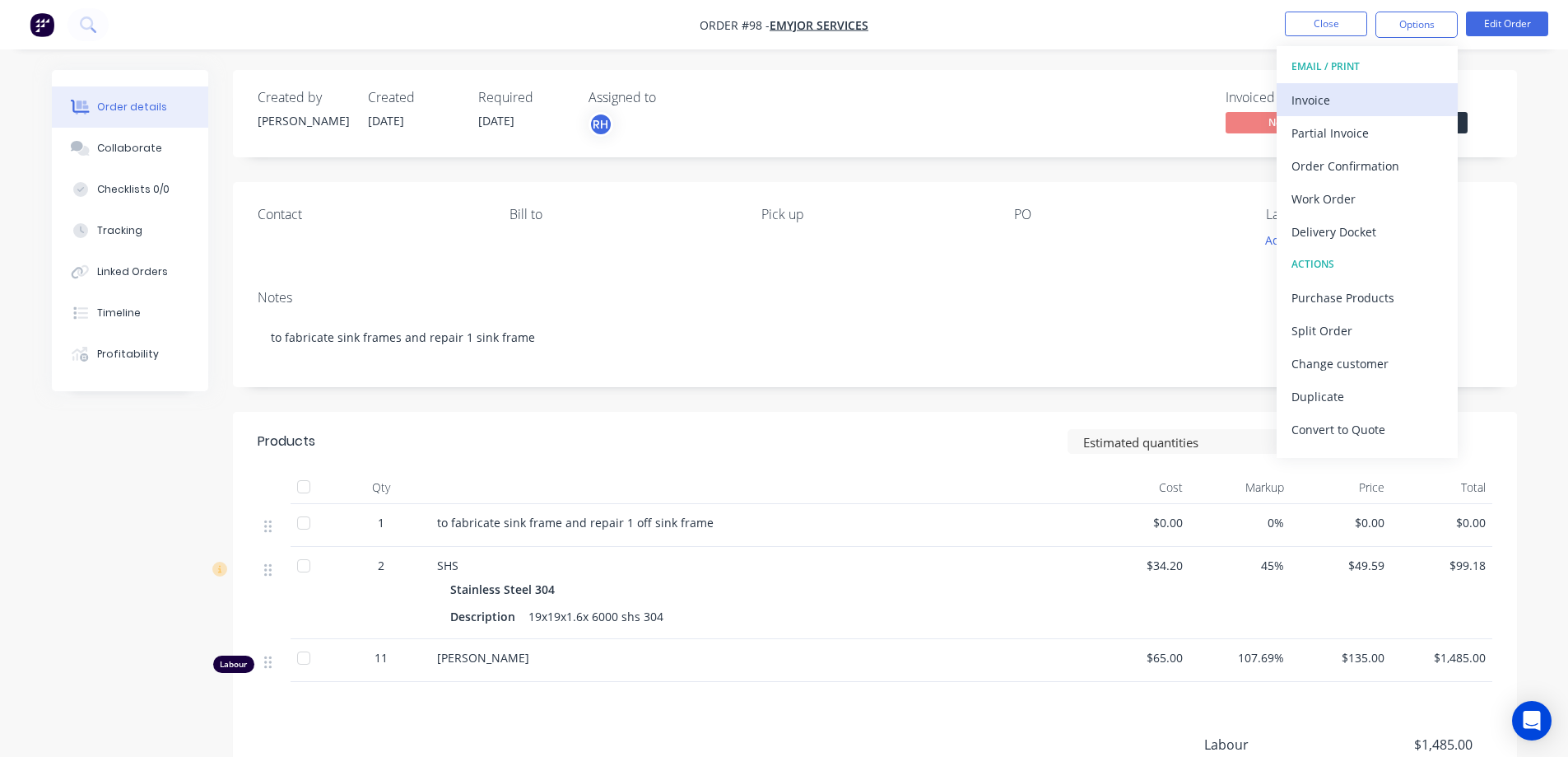
click at [1337, 102] on div "Invoice" at bounding box center [1367, 99] width 151 height 24
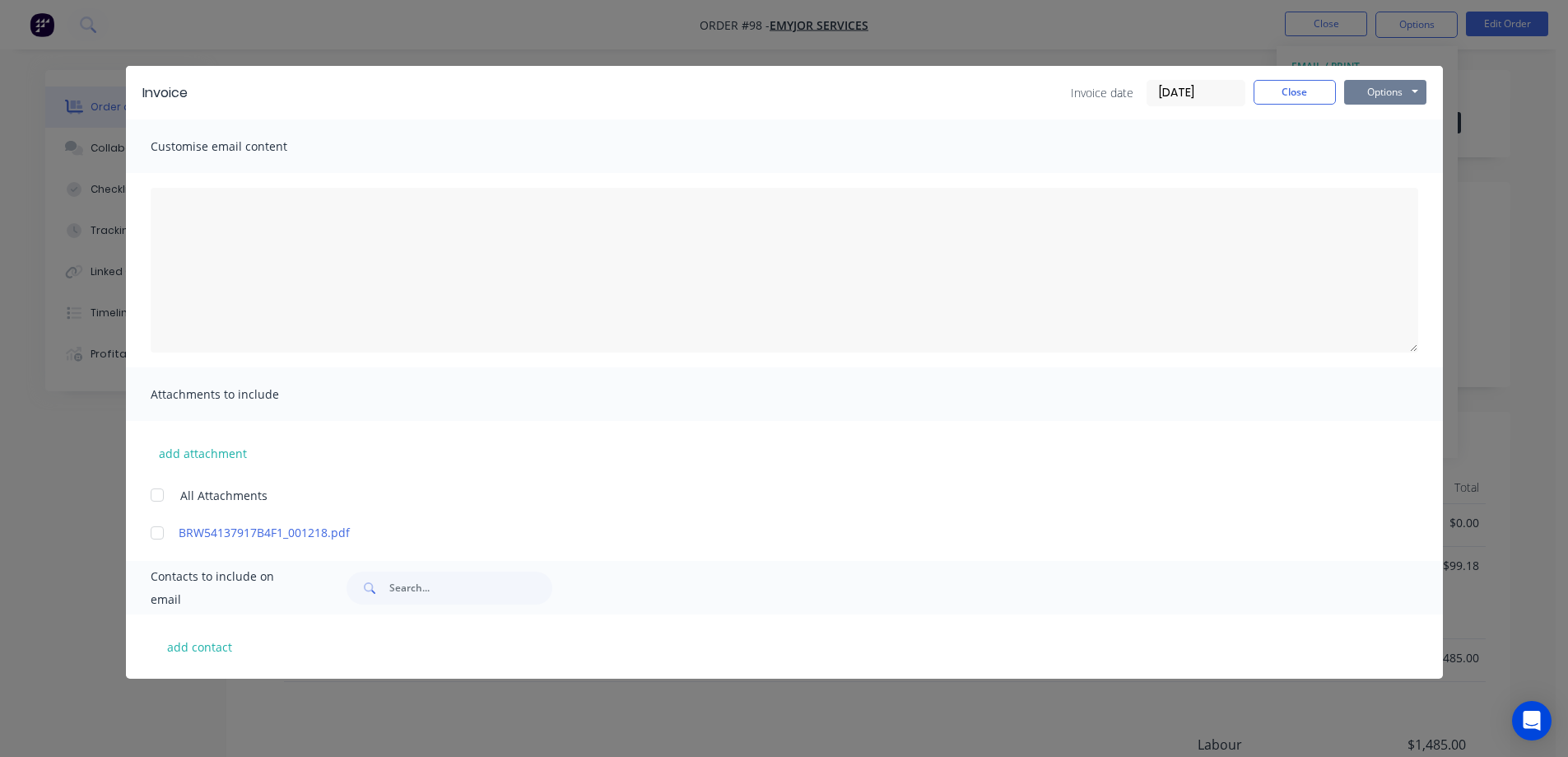
click at [1372, 91] on button "Options" at bounding box center [1385, 93] width 82 height 25
click at [1375, 125] on button "Preview" at bounding box center [1397, 121] width 106 height 27
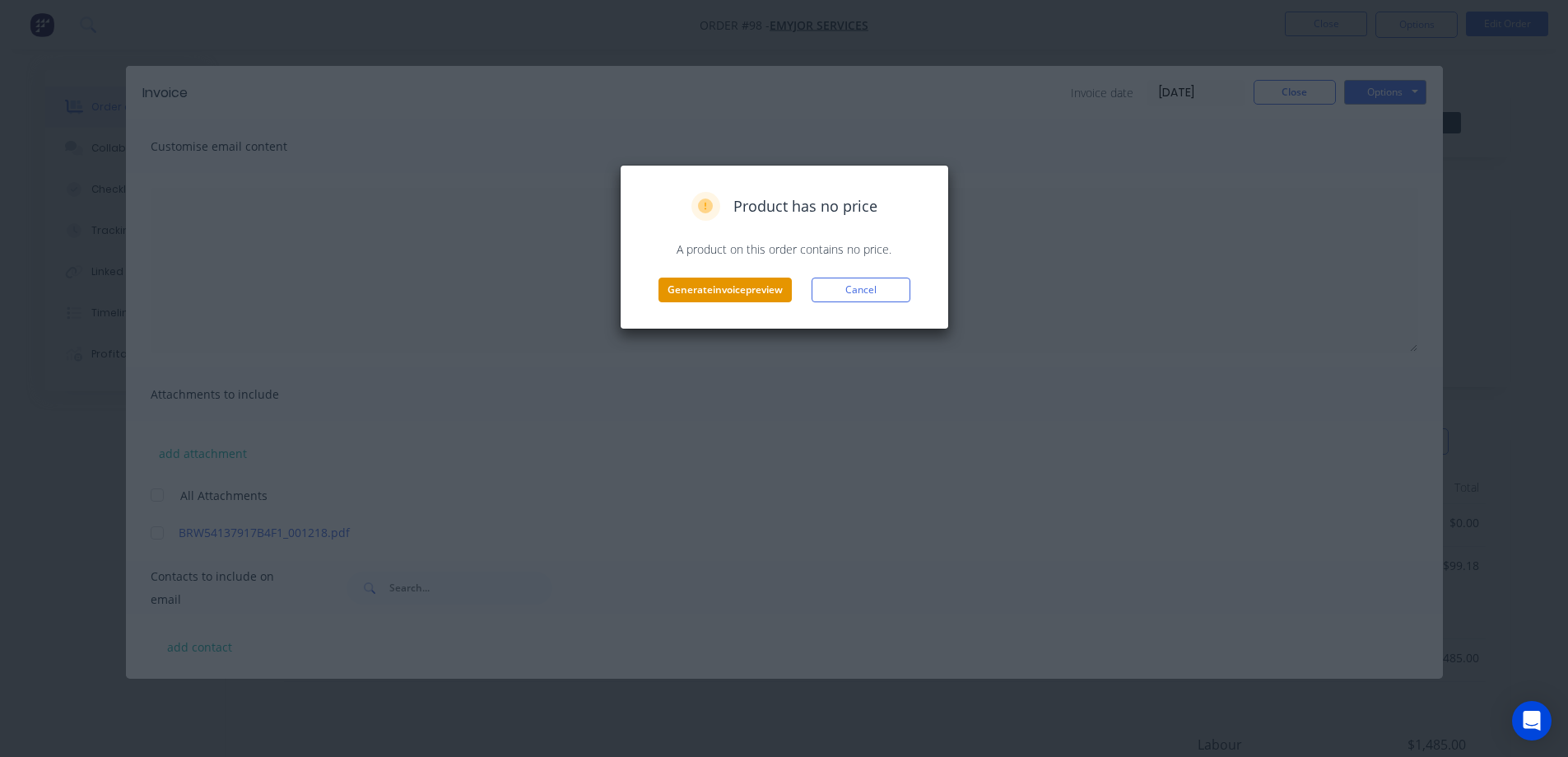
click at [767, 295] on button "Generate invoice preview" at bounding box center [724, 290] width 133 height 25
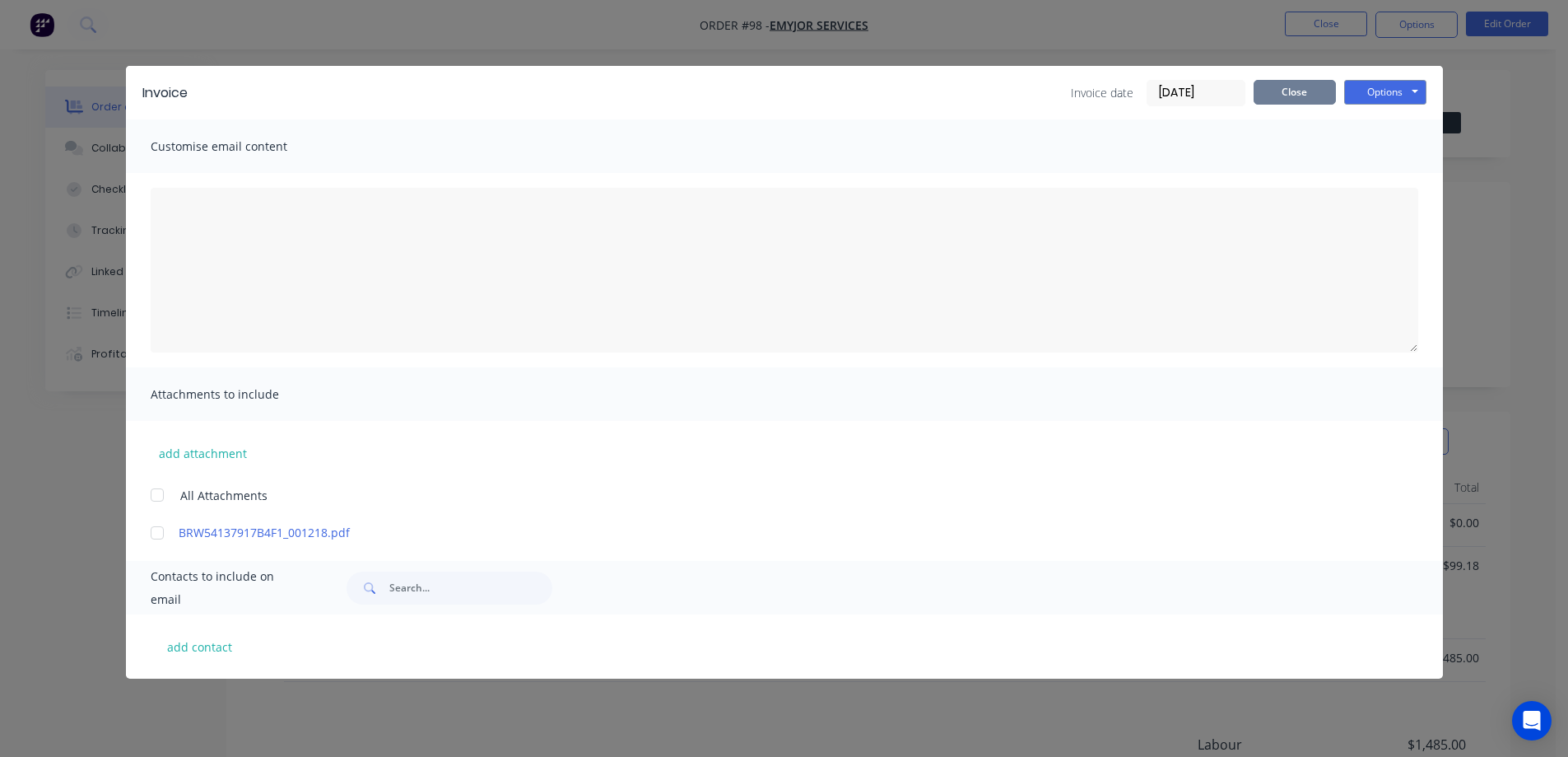
click at [1303, 89] on button "Close" at bounding box center [1294, 93] width 82 height 25
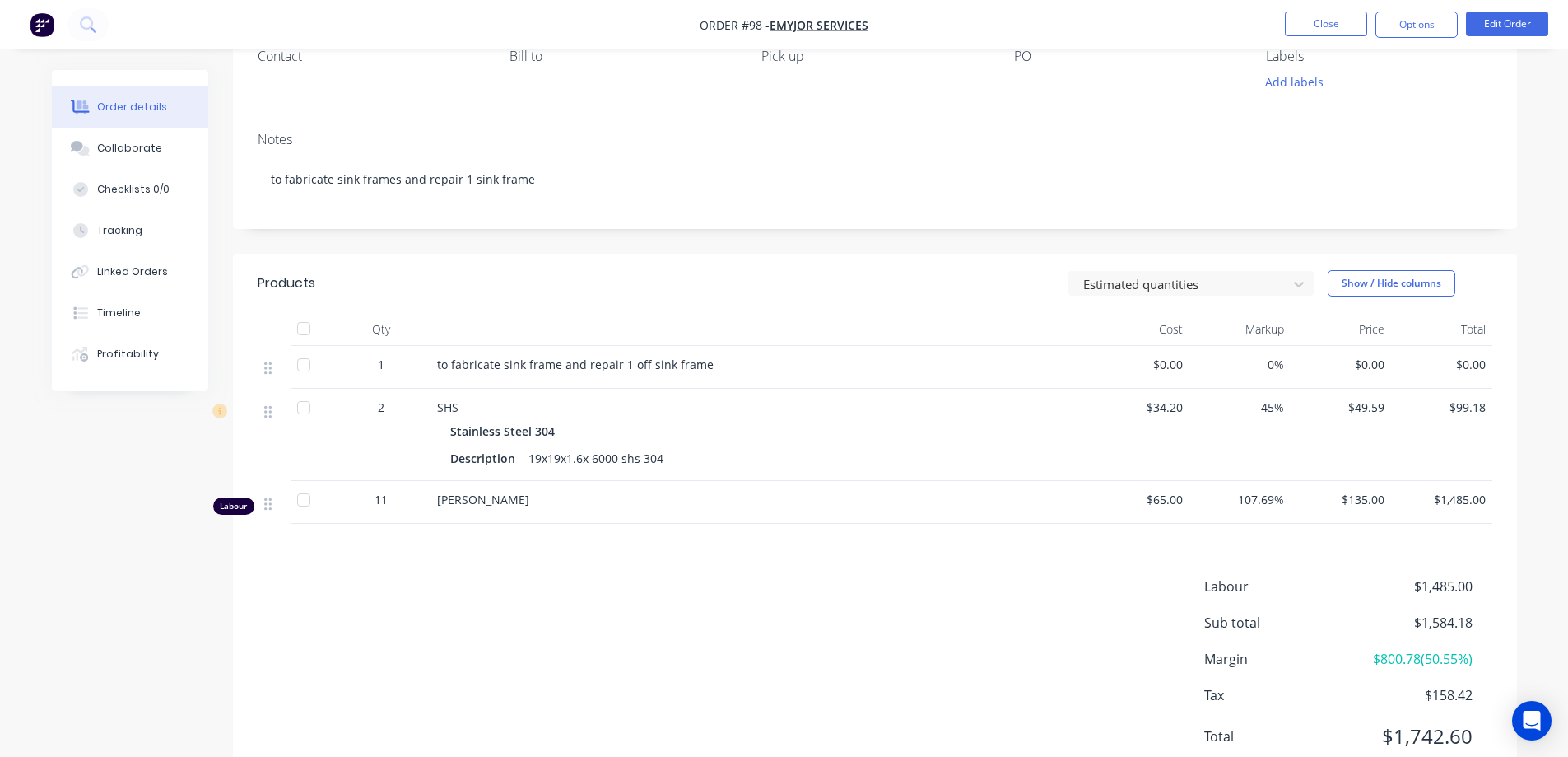
scroll to position [153, 0]
click at [1167, 378] on span "$0.00" at bounding box center [1139, 370] width 88 height 17
click at [1150, 378] on span "$0.00" at bounding box center [1139, 370] width 88 height 17
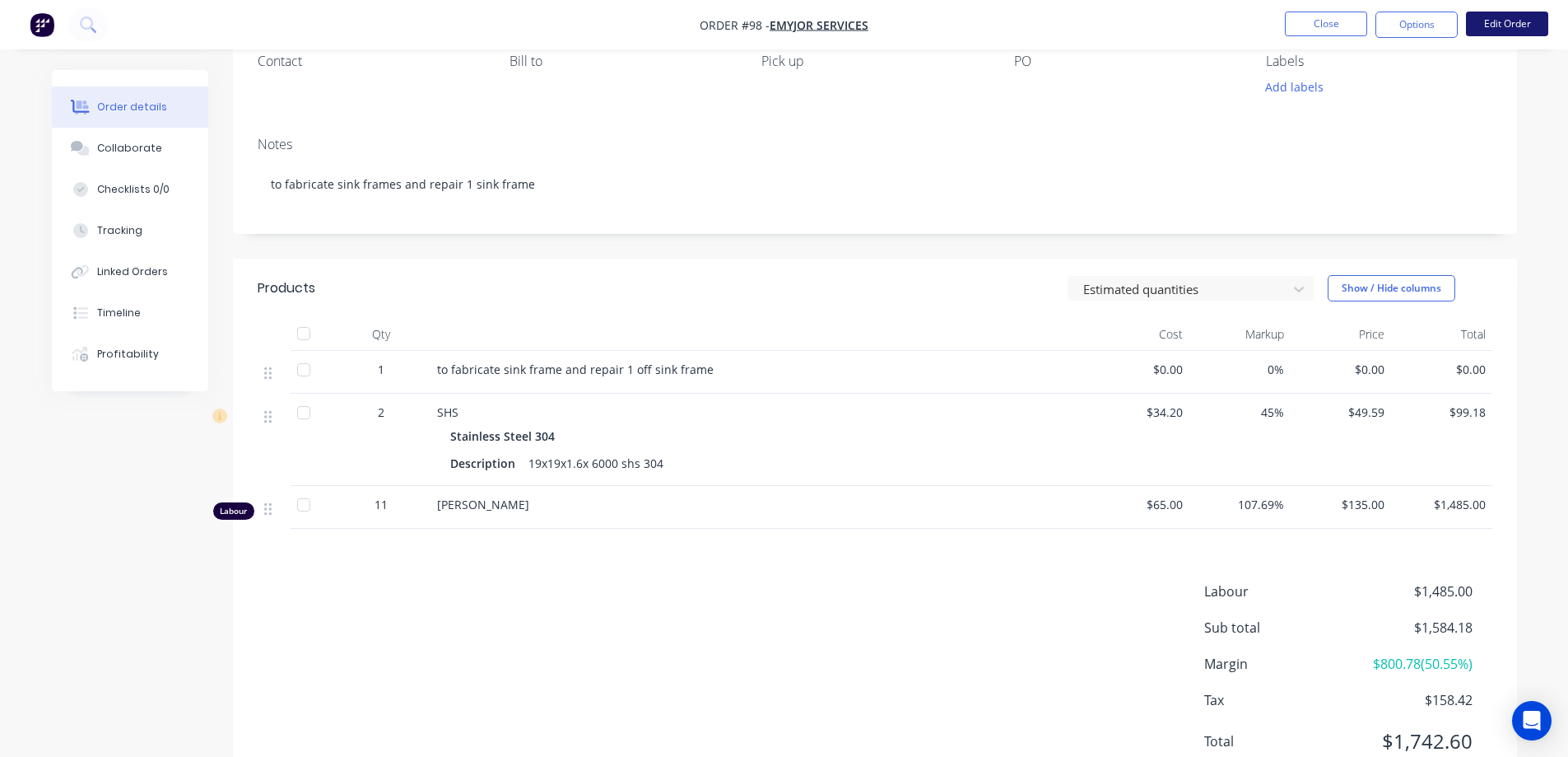
click at [1493, 23] on button "Edit Order" at bounding box center [1507, 24] width 82 height 25
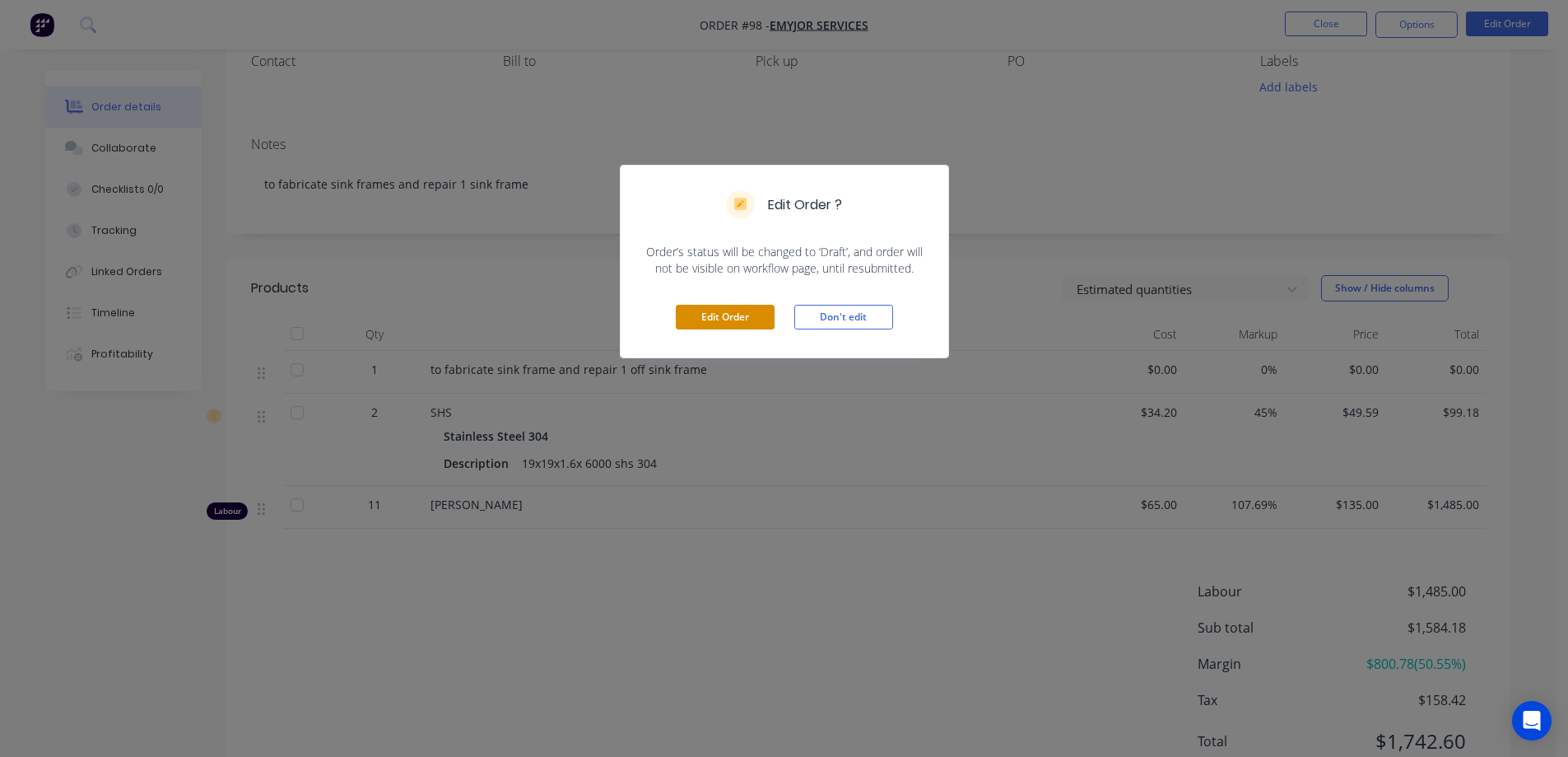
click at [732, 315] on button "Edit Order" at bounding box center [724, 317] width 99 height 25
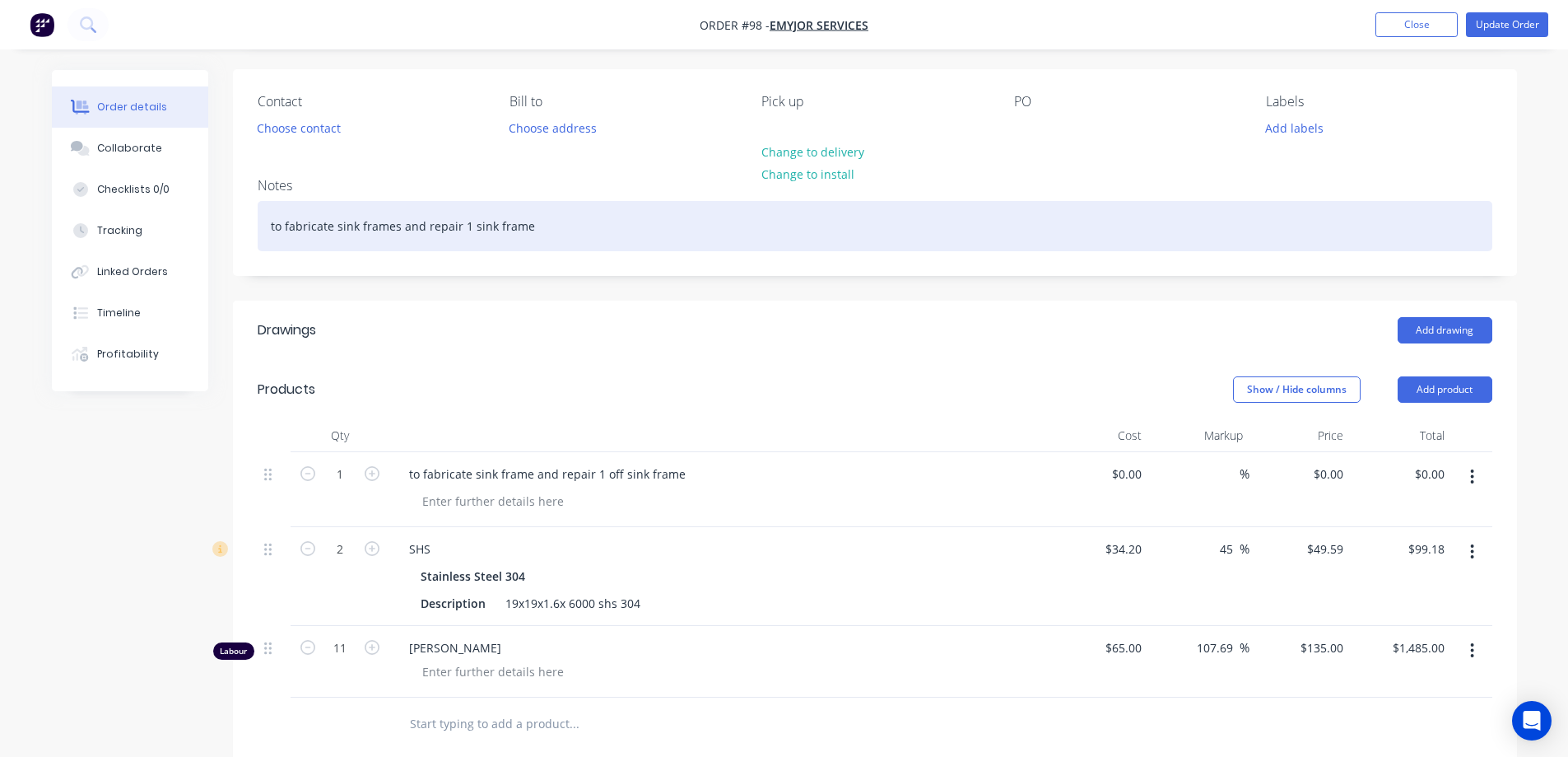
scroll to position [82, 0]
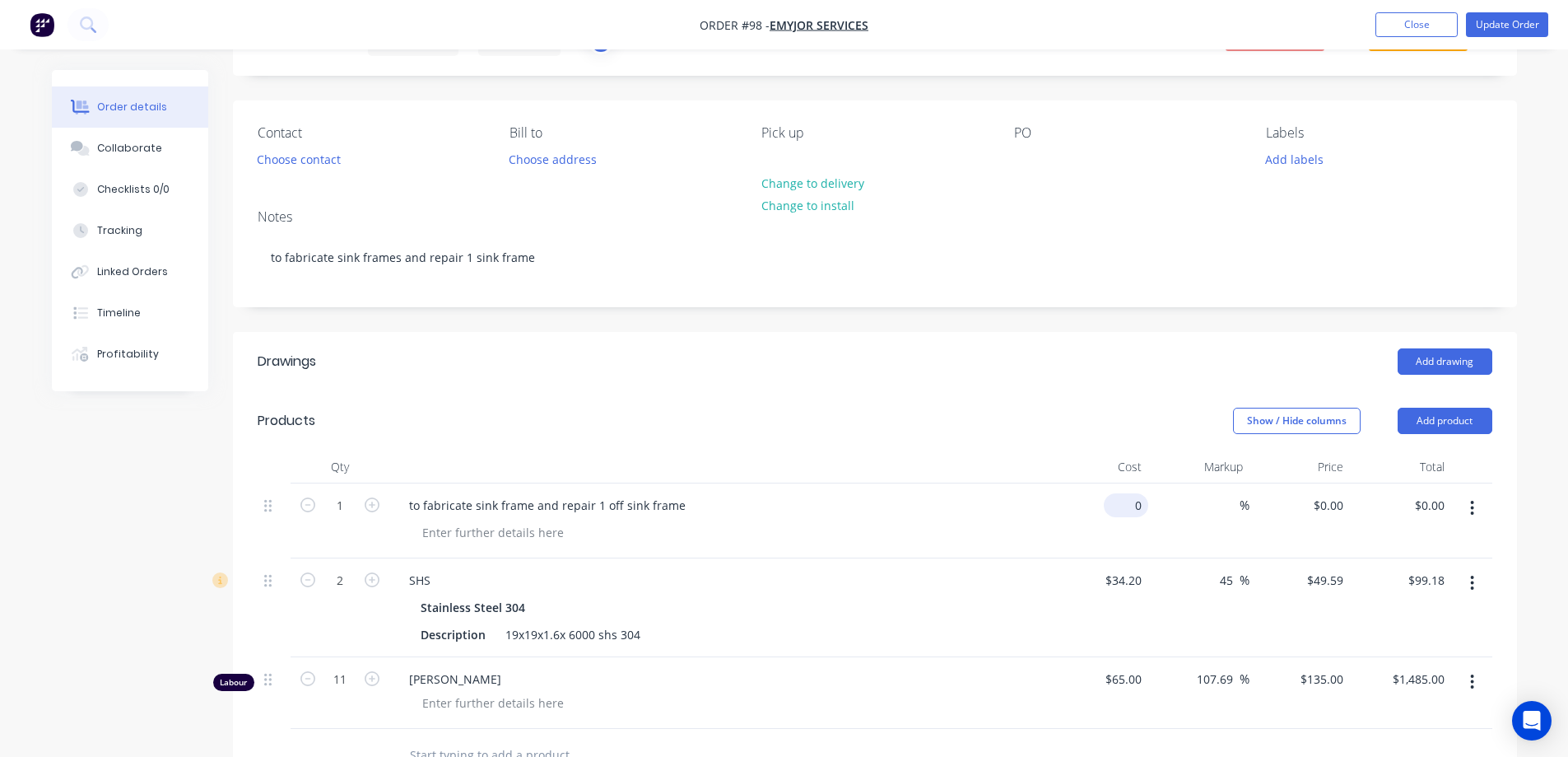
click at [1113, 519] on div "0 $0.00" at bounding box center [1098, 520] width 101 height 75
click at [1018, 576] on div "SHS Stainless Steel 304 Description 19x19x1.6x 6000 shs 304" at bounding box center [718, 608] width 658 height 99
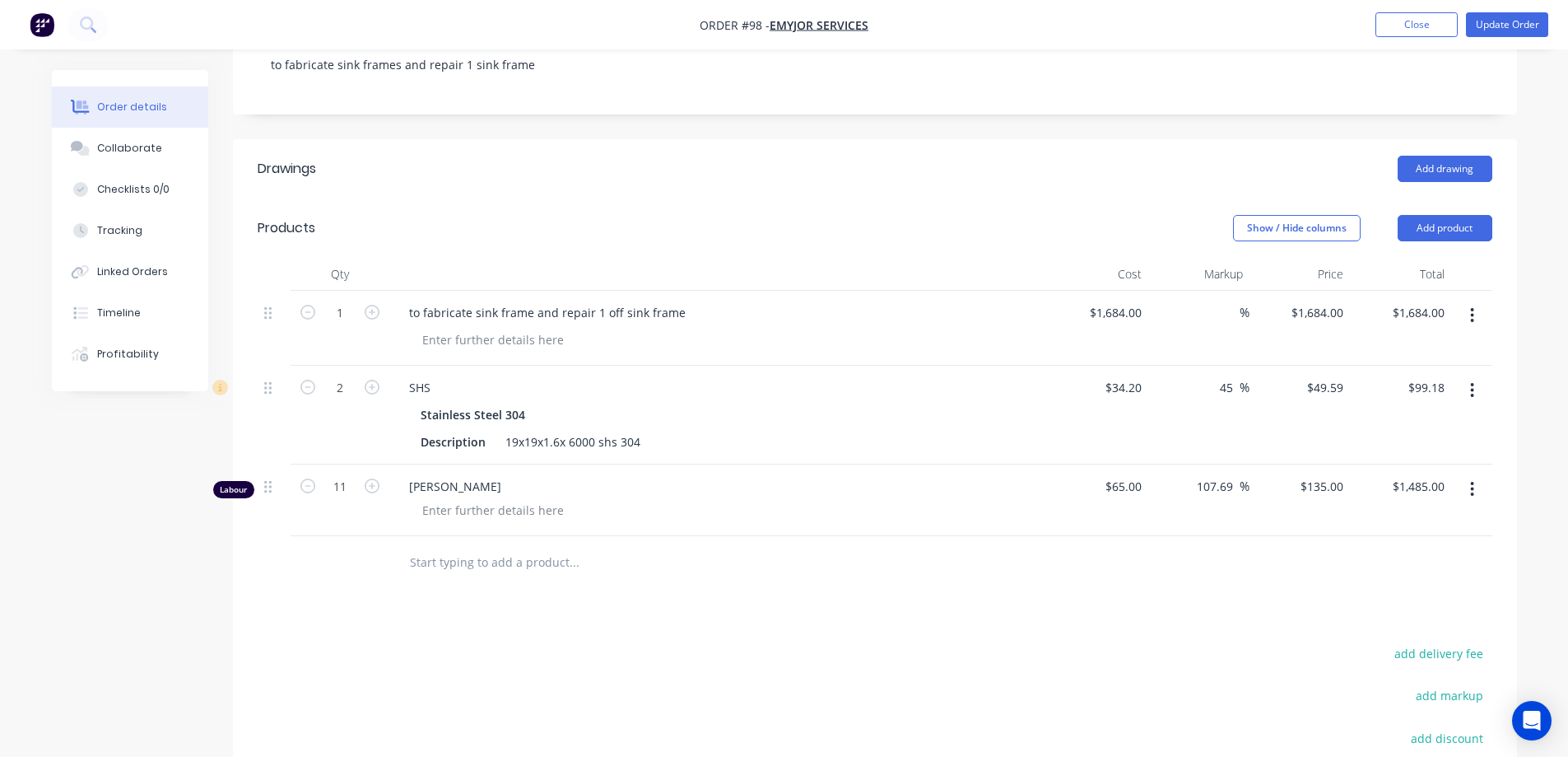
scroll to position [330, 0]
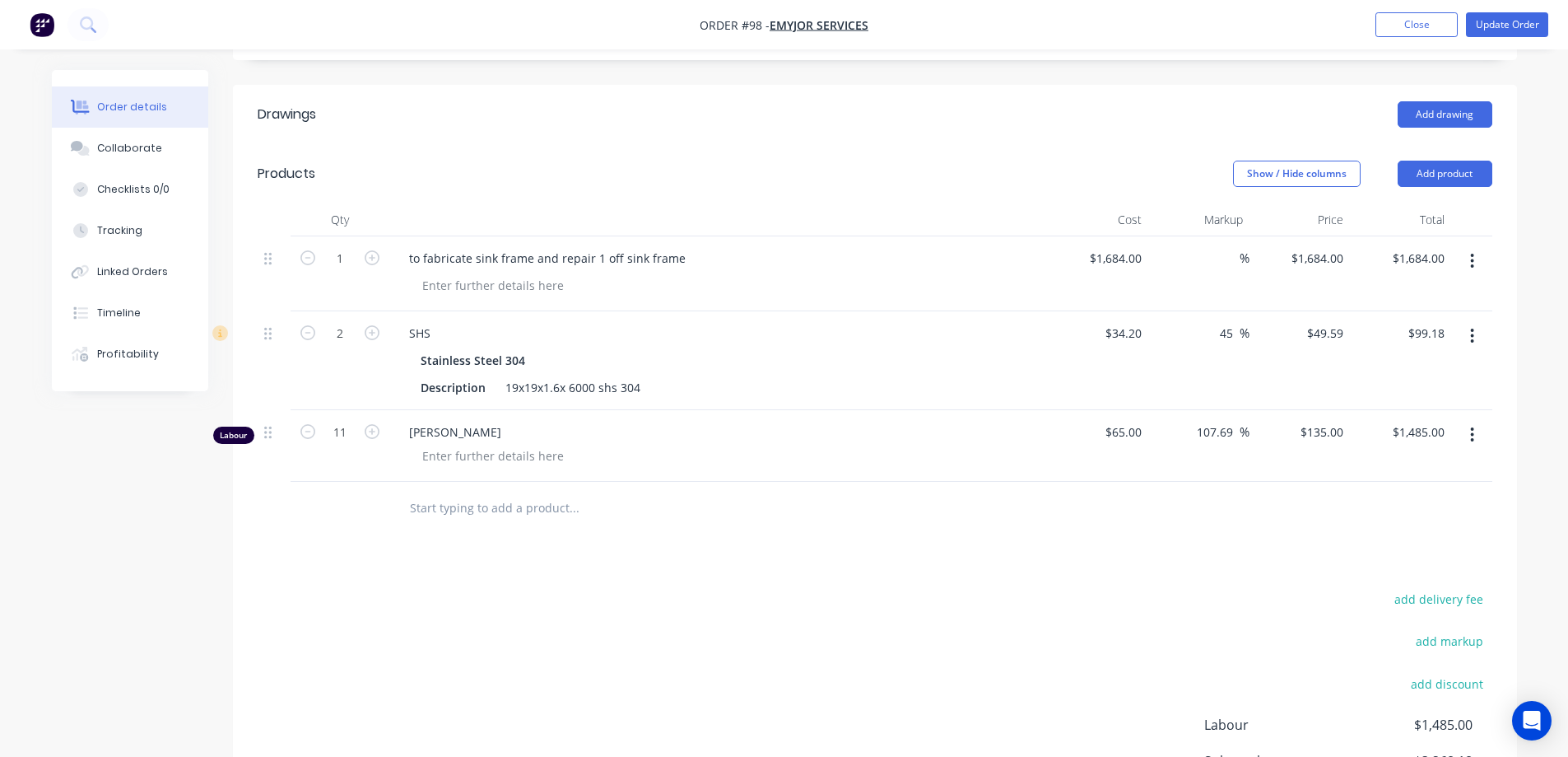
click at [1472, 343] on icon "button" at bounding box center [1472, 336] width 3 height 15
click at [1393, 483] on div "Delete" at bounding box center [1414, 477] width 127 height 24
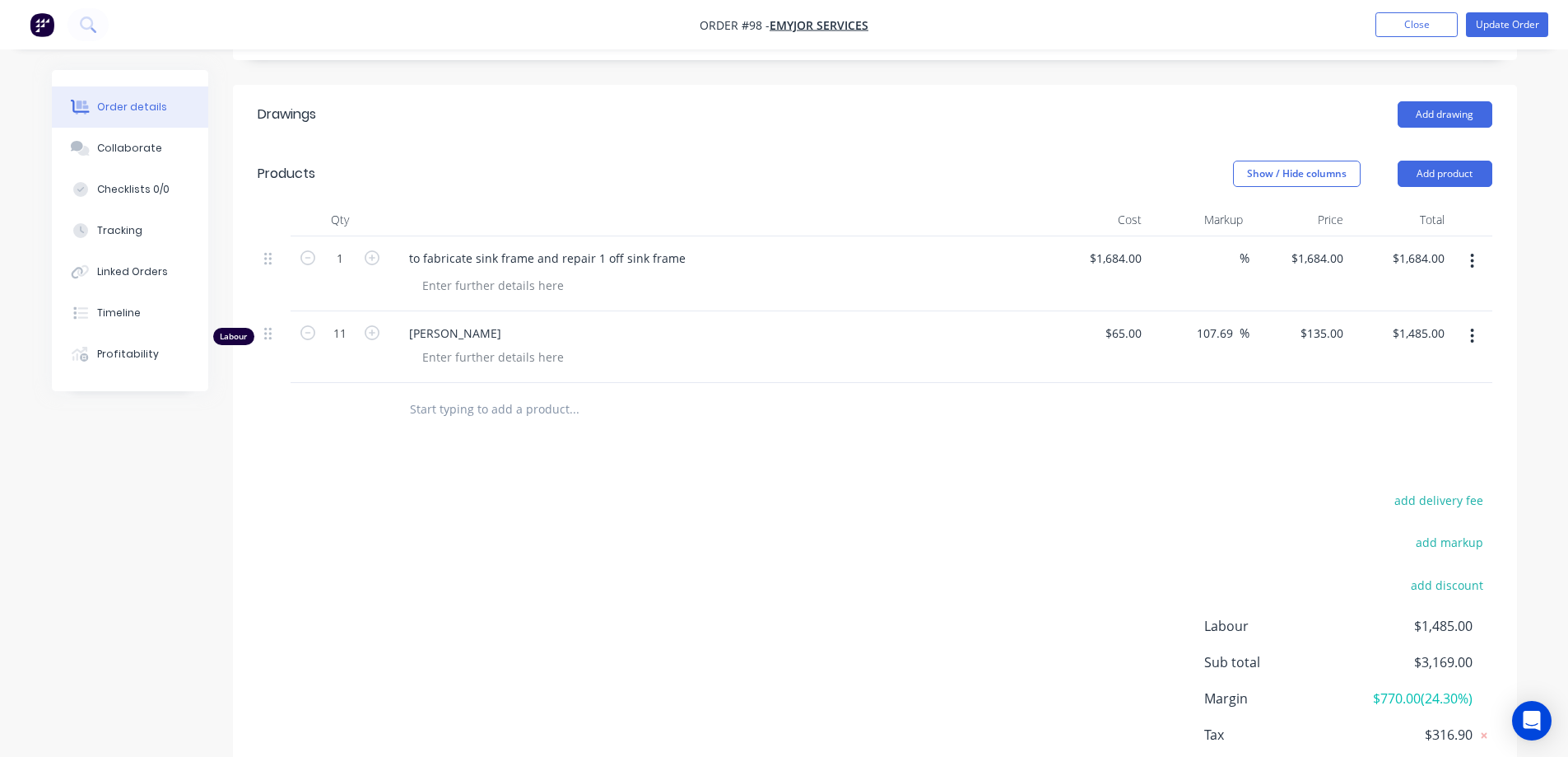
click at [1474, 345] on icon "button" at bounding box center [1472, 335] width 4 height 18
click at [1419, 482] on button "Delete" at bounding box center [1414, 477] width 157 height 33
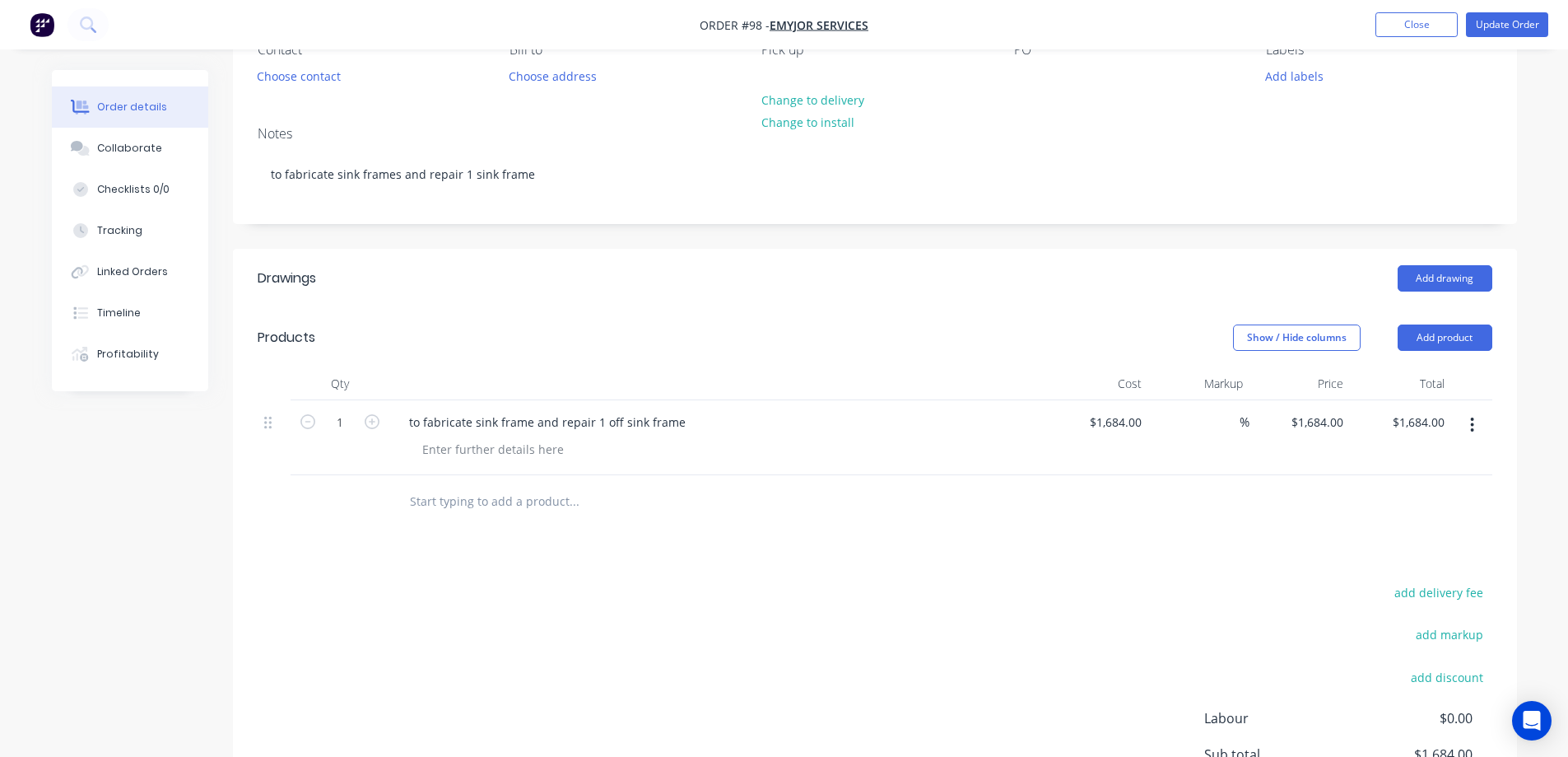
scroll to position [0, 0]
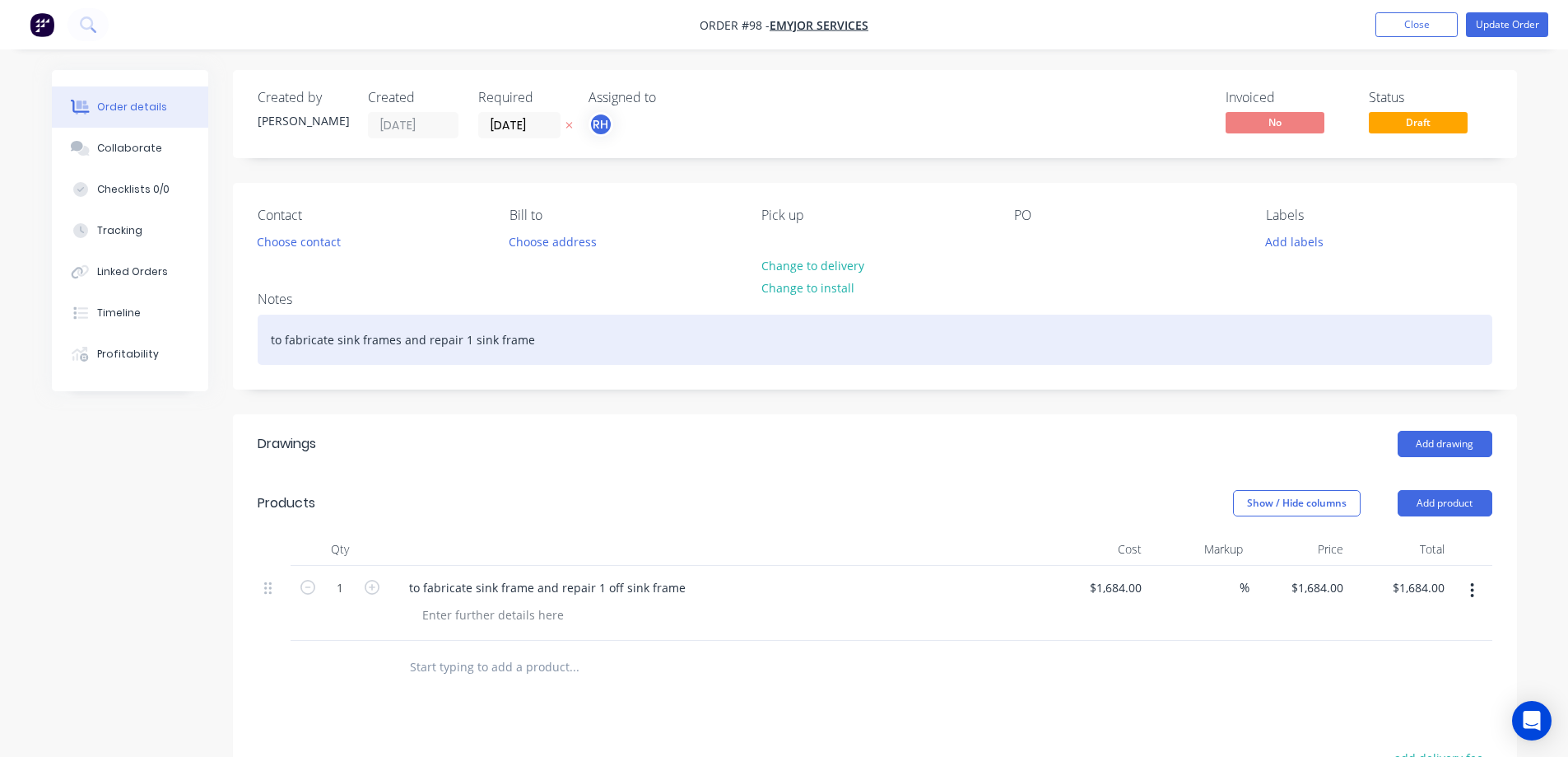
click at [534, 336] on div "to fabricate sink frames and repair 1 sink frame" at bounding box center [875, 339] width 1235 height 50
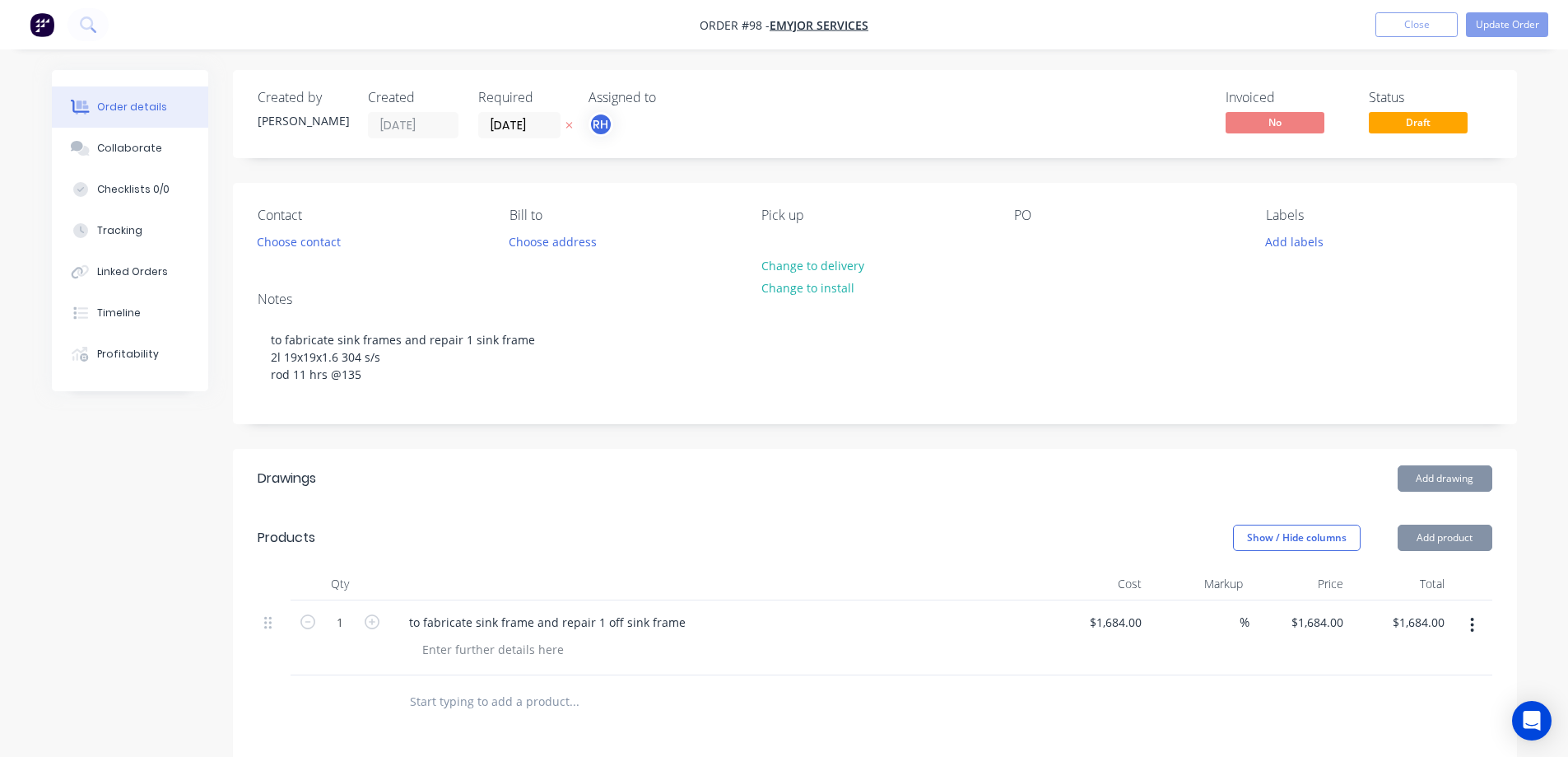
click at [538, 463] on div "Created by [PERSON_NAME] Created [DATE] Required [DATE] Assigned to RH Invoiced…" at bounding box center [875, 596] width 1284 height 1054
click at [1493, 20] on button "Update Order" at bounding box center [1507, 25] width 82 height 25
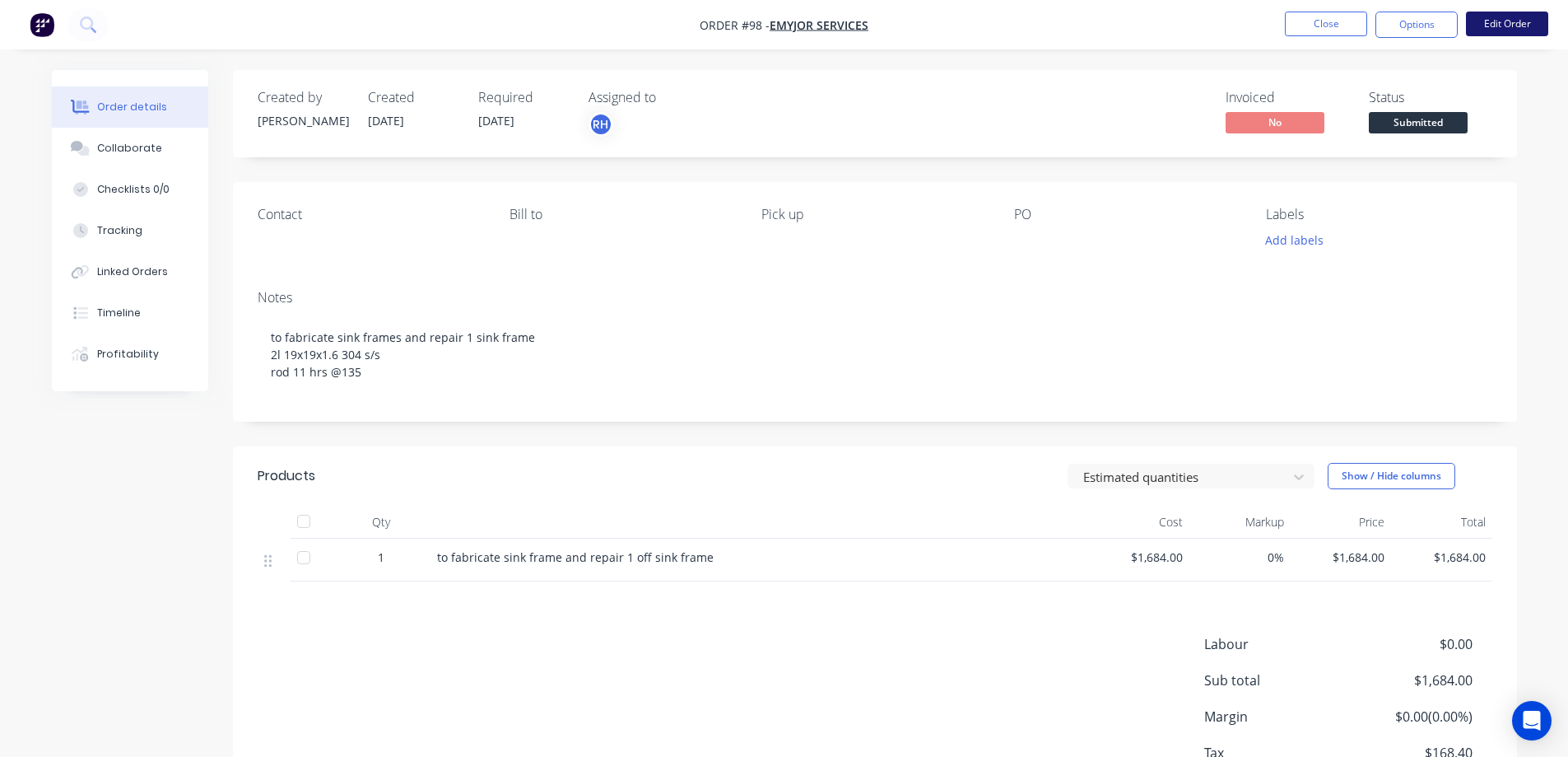
click at [1509, 26] on button "Edit Order" at bounding box center [1507, 24] width 82 height 25
click at [1420, 34] on button "Options" at bounding box center [1416, 25] width 82 height 26
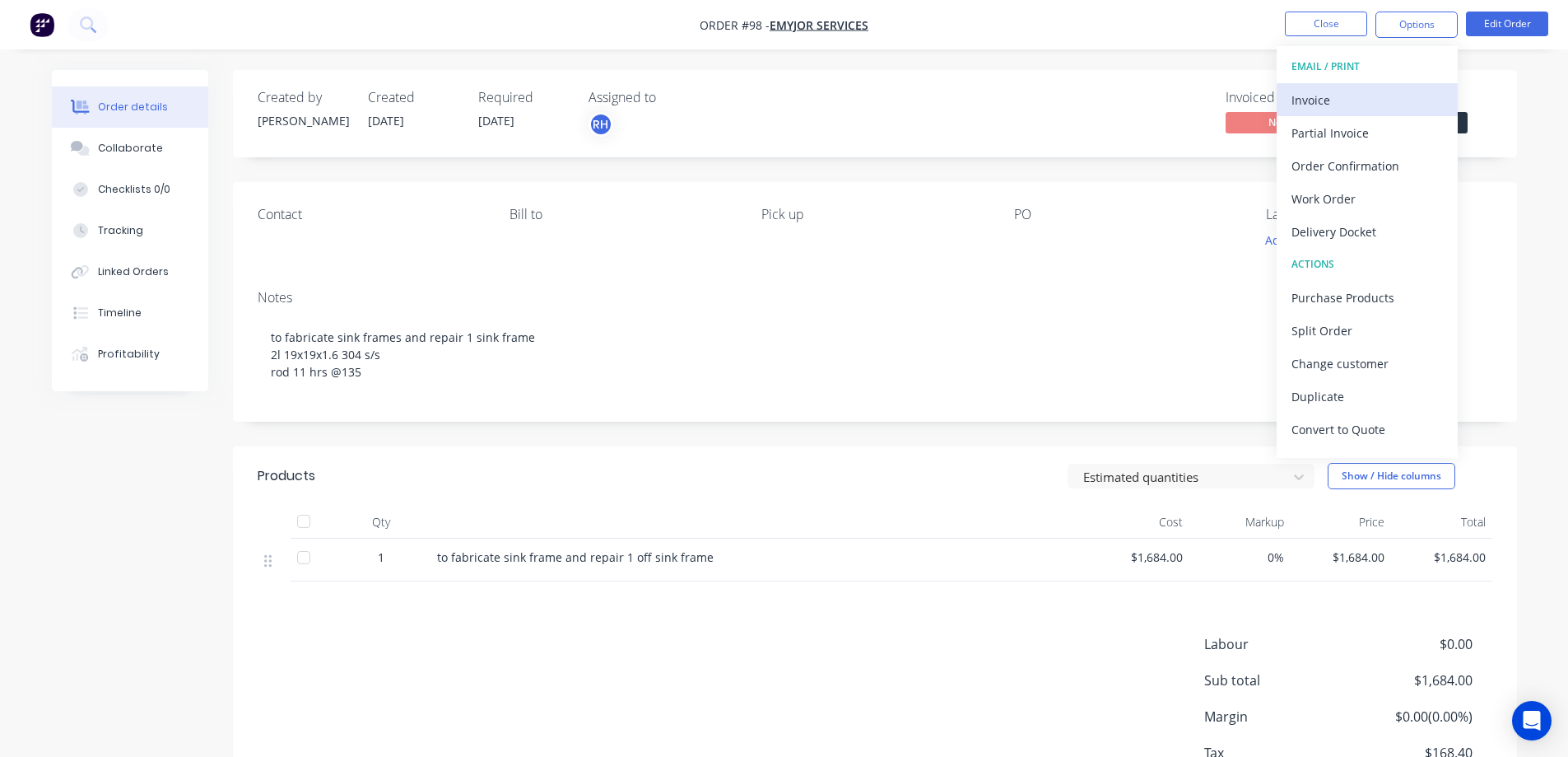
click at [1354, 109] on div "Invoice" at bounding box center [1367, 99] width 151 height 24
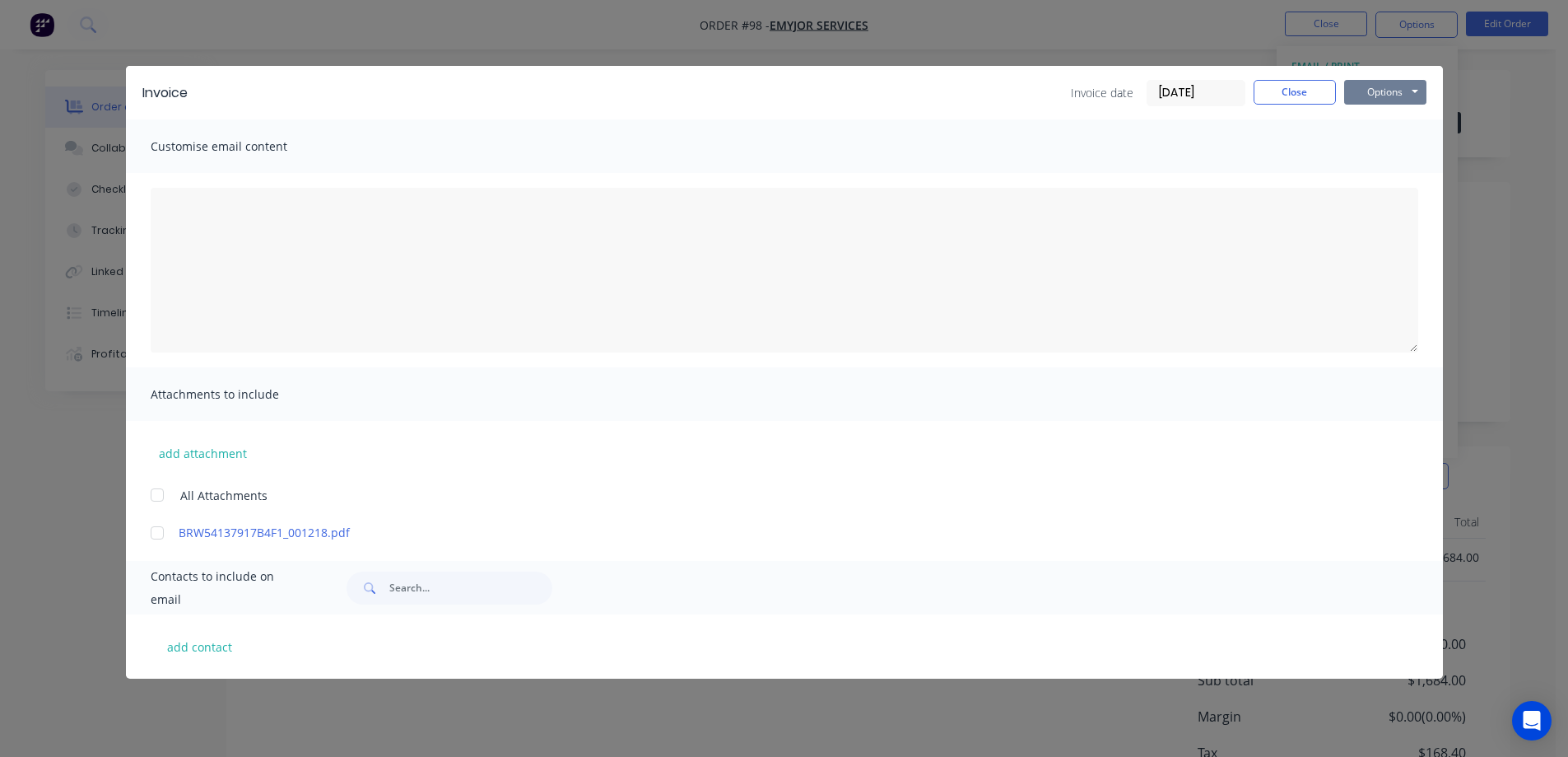
click at [1409, 101] on button "Options" at bounding box center [1385, 93] width 82 height 25
click at [1389, 125] on button "Preview" at bounding box center [1397, 121] width 106 height 27
click at [1301, 96] on button "Close" at bounding box center [1294, 93] width 82 height 25
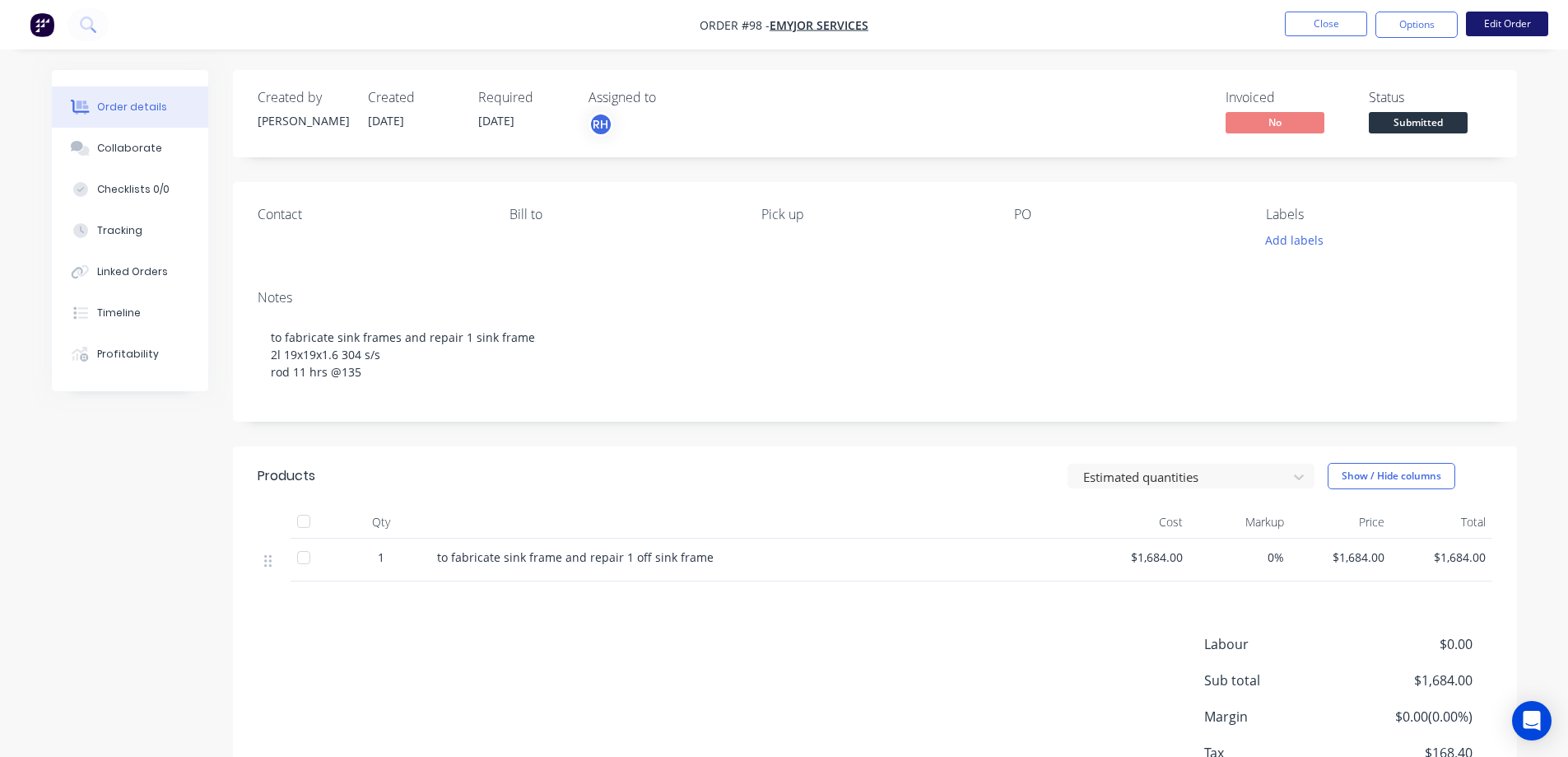
click at [1481, 26] on button "Edit Order" at bounding box center [1507, 24] width 82 height 25
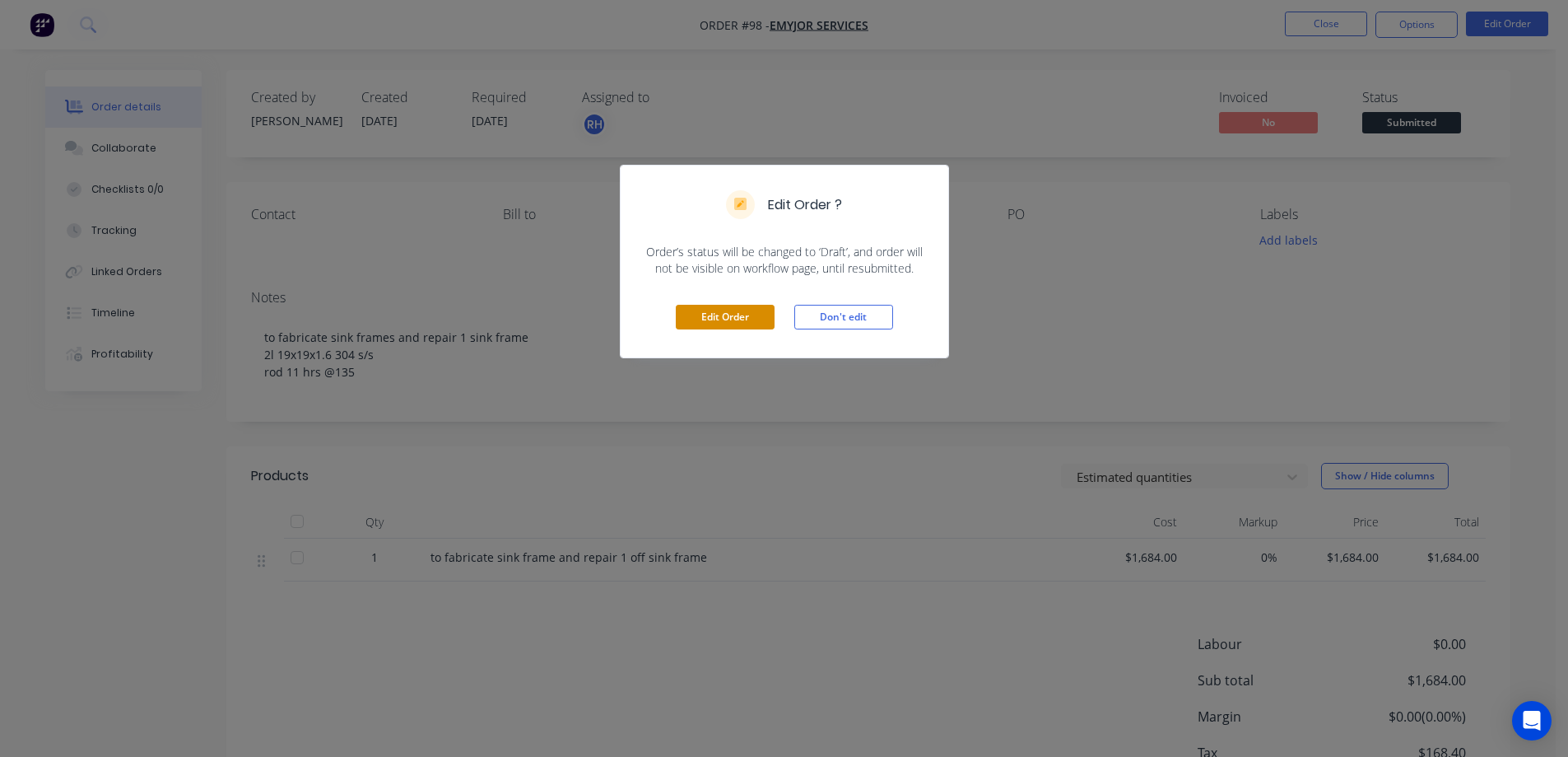
click at [697, 321] on button "Edit Order" at bounding box center [724, 317] width 99 height 25
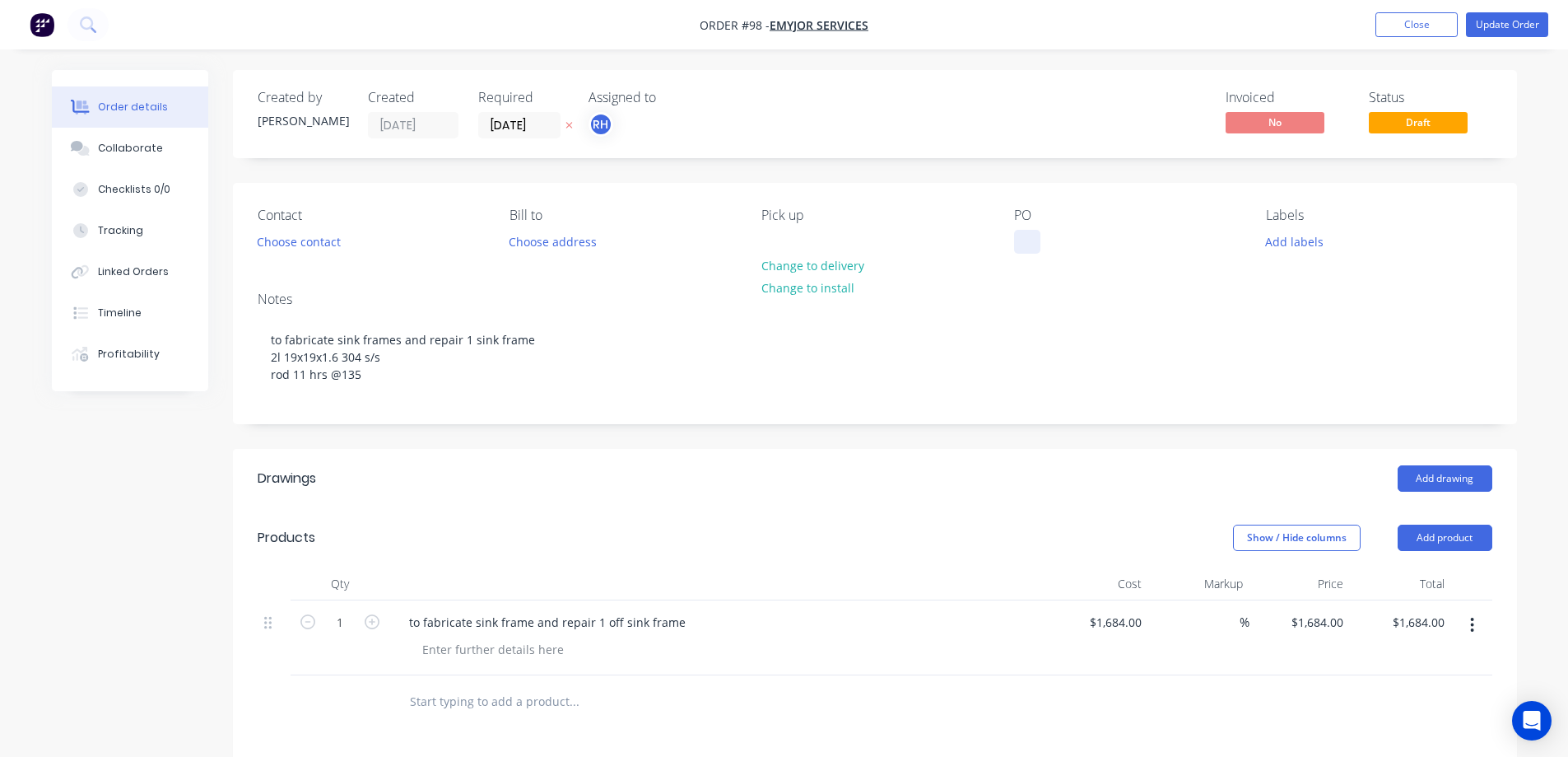
click at [1034, 241] on div at bounding box center [1028, 241] width 26 height 24
